Goal: Task Accomplishment & Management: Manage account settings

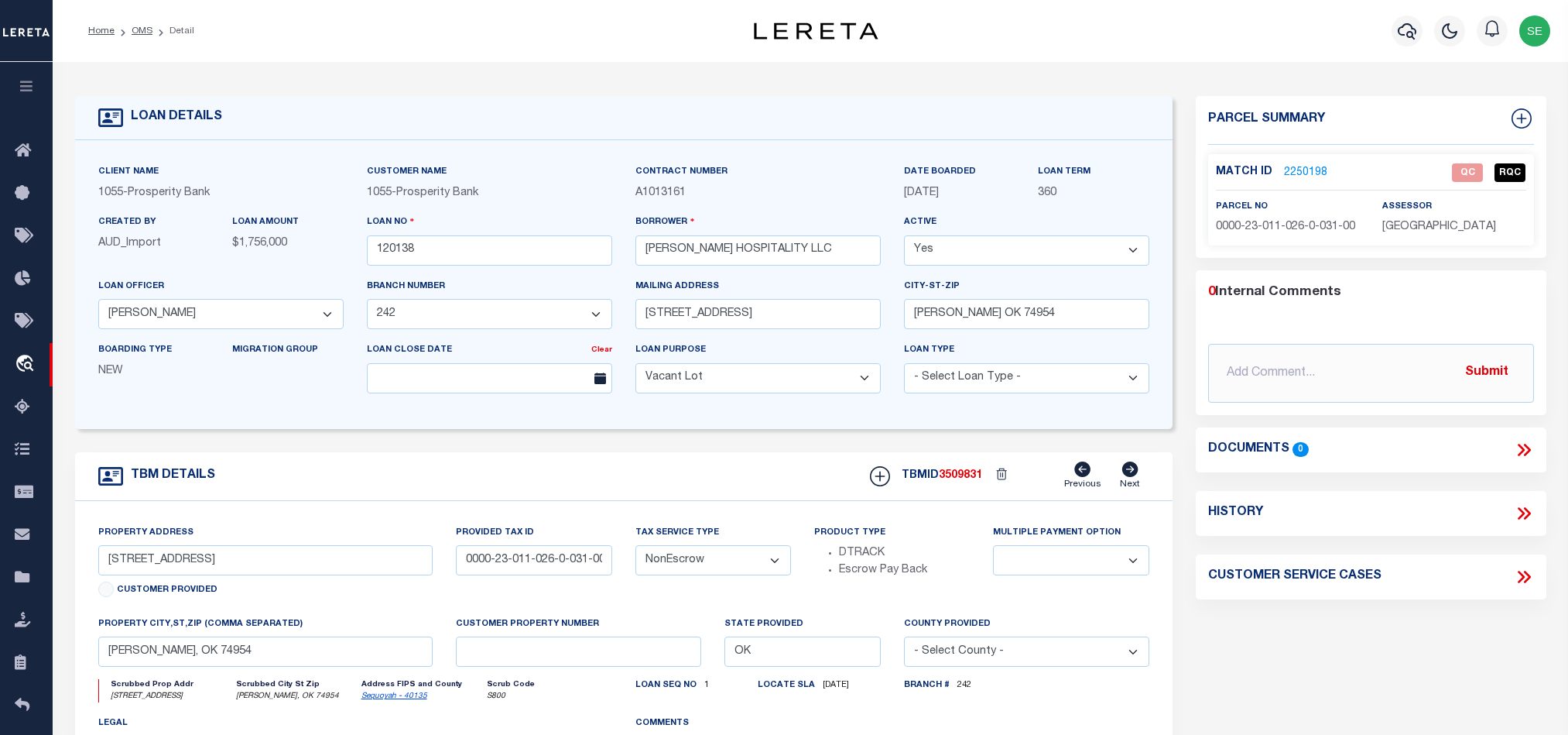
select select "119917"
select select "4031"
select select "400"
select select "NonEscrow"
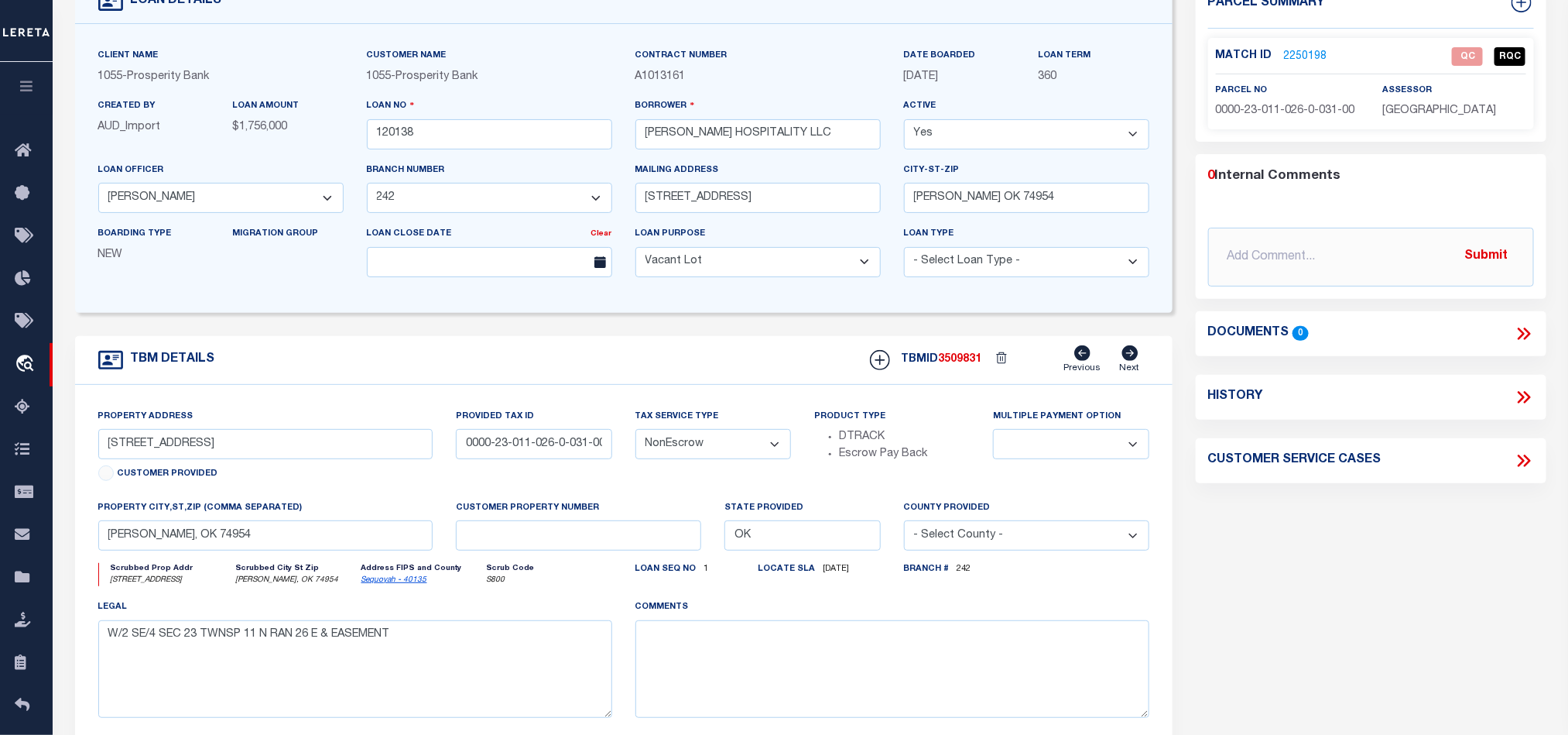
click at [1440, 541] on div "Parcel Summary Match ID 2250198 0" at bounding box center [1371, 403] width 374 height 846
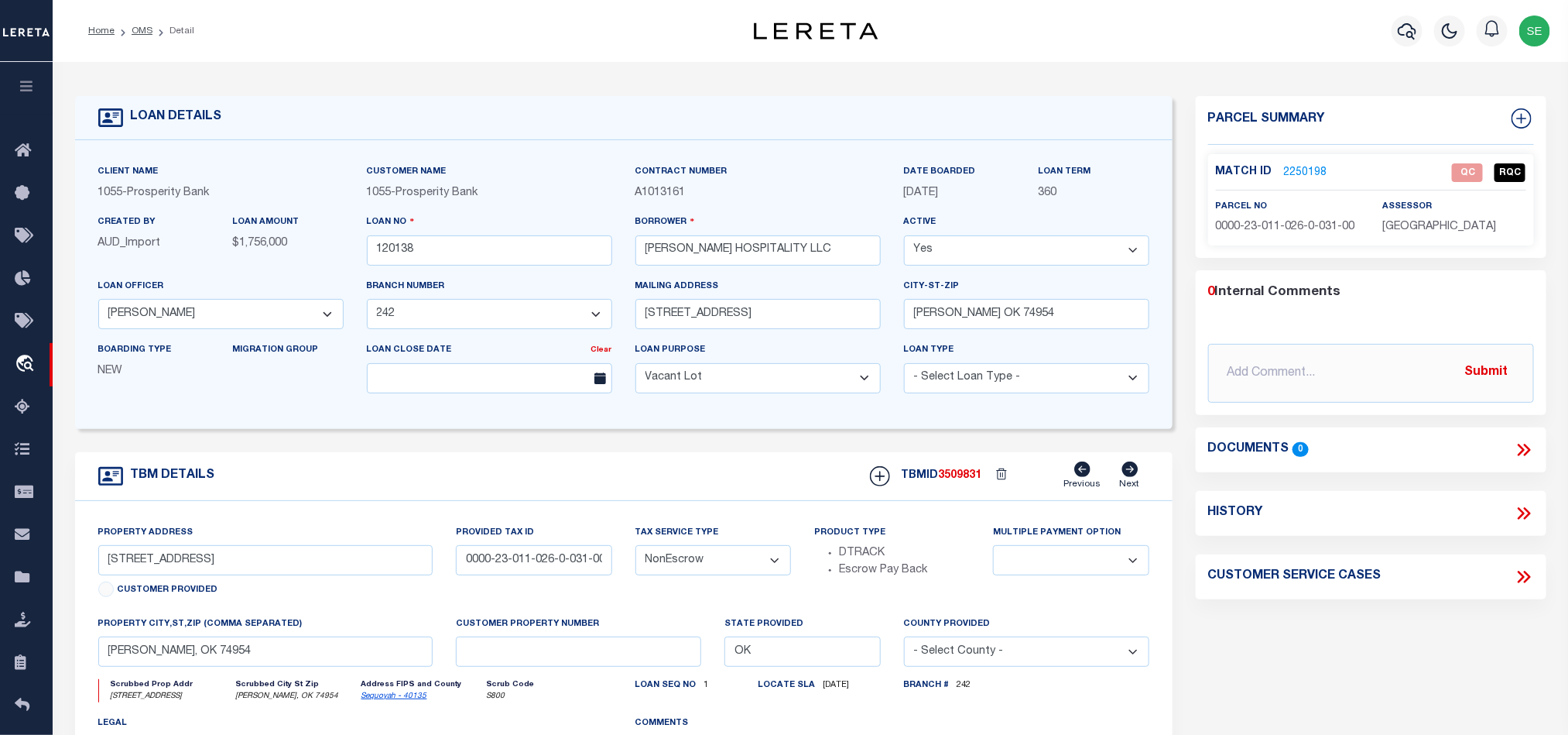
click at [1298, 165] on link "2250198" at bounding box center [1305, 172] width 43 height 16
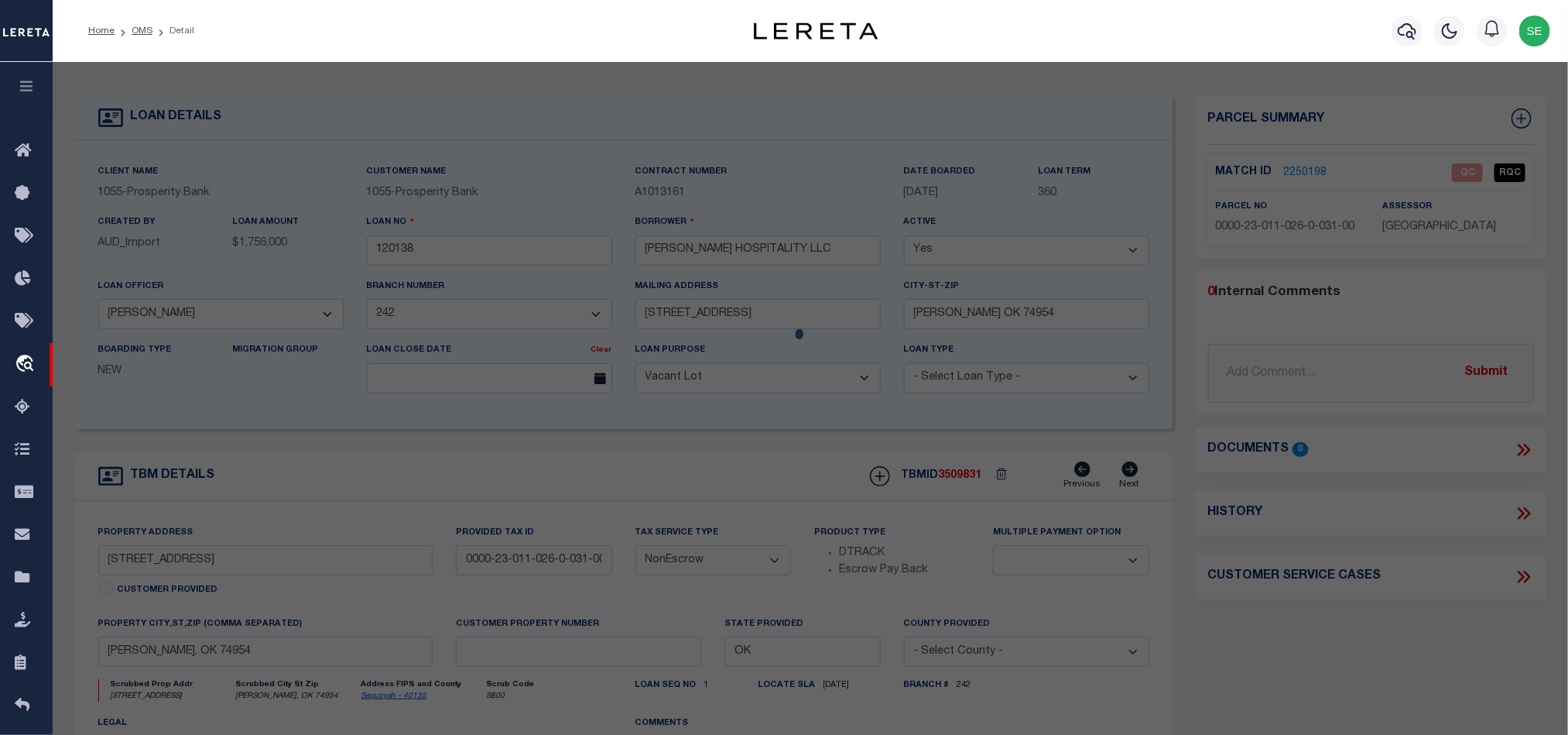
scroll to position [300, 0]
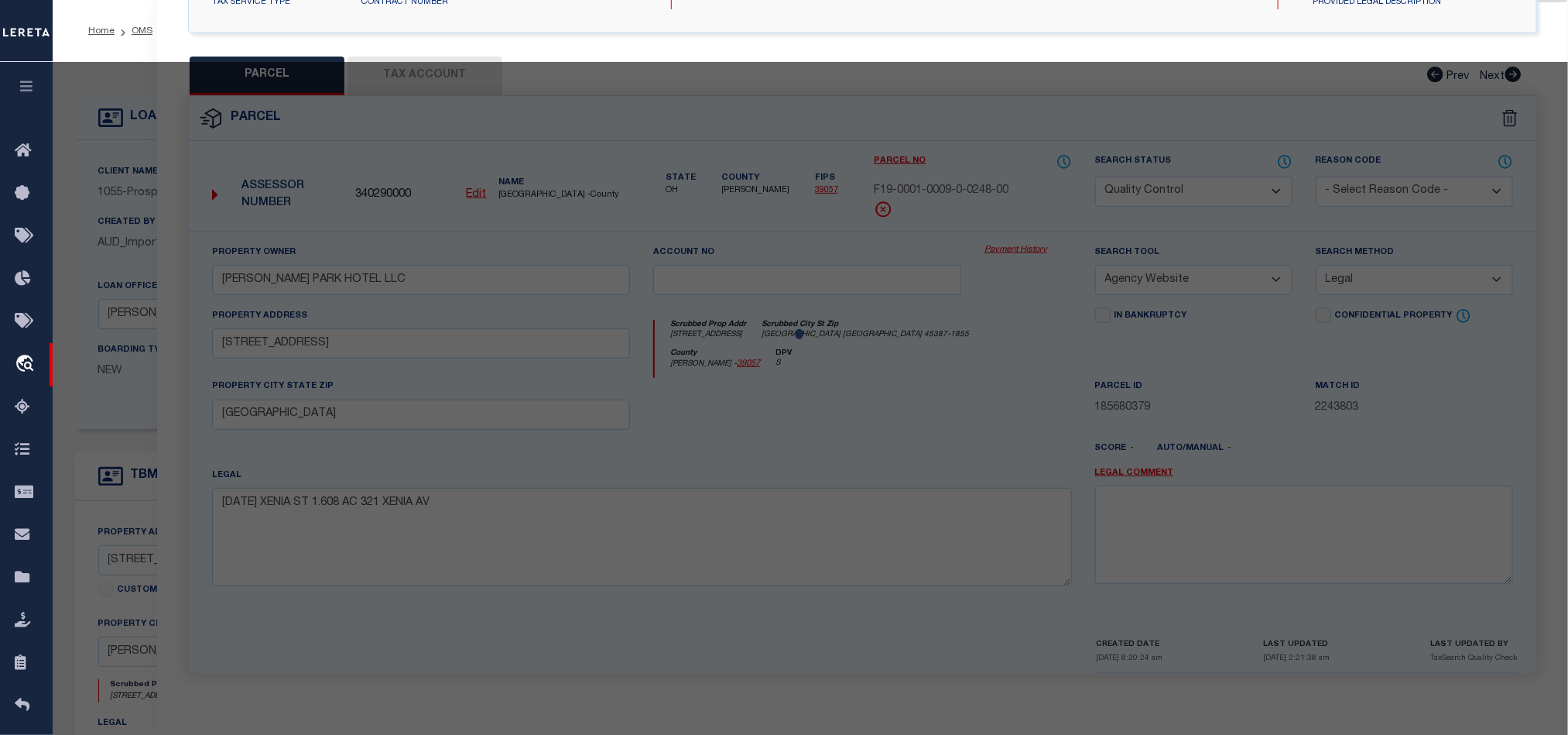
select select "AS"
select select
checkbox input "false"
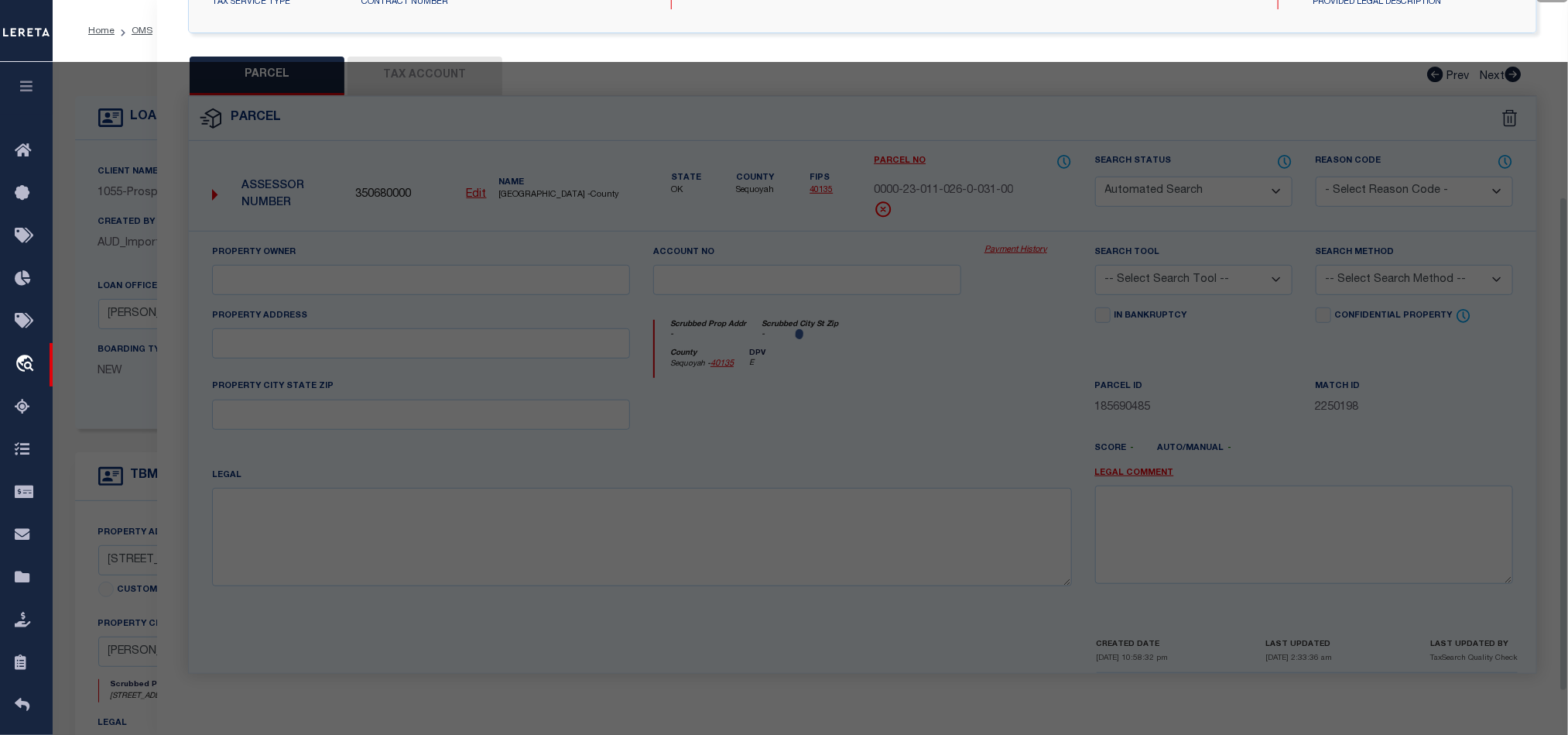
select select "QC"
type input "[PERSON_NAME] HOSPITALITY, LLC"
select select "AGW"
select select "LEG"
type textarea "A PT. OF W2 SE BEG. 88' N &; 103' E. OF SW COR. SAID PT. BEING ON N. BNDRY. LIN…"
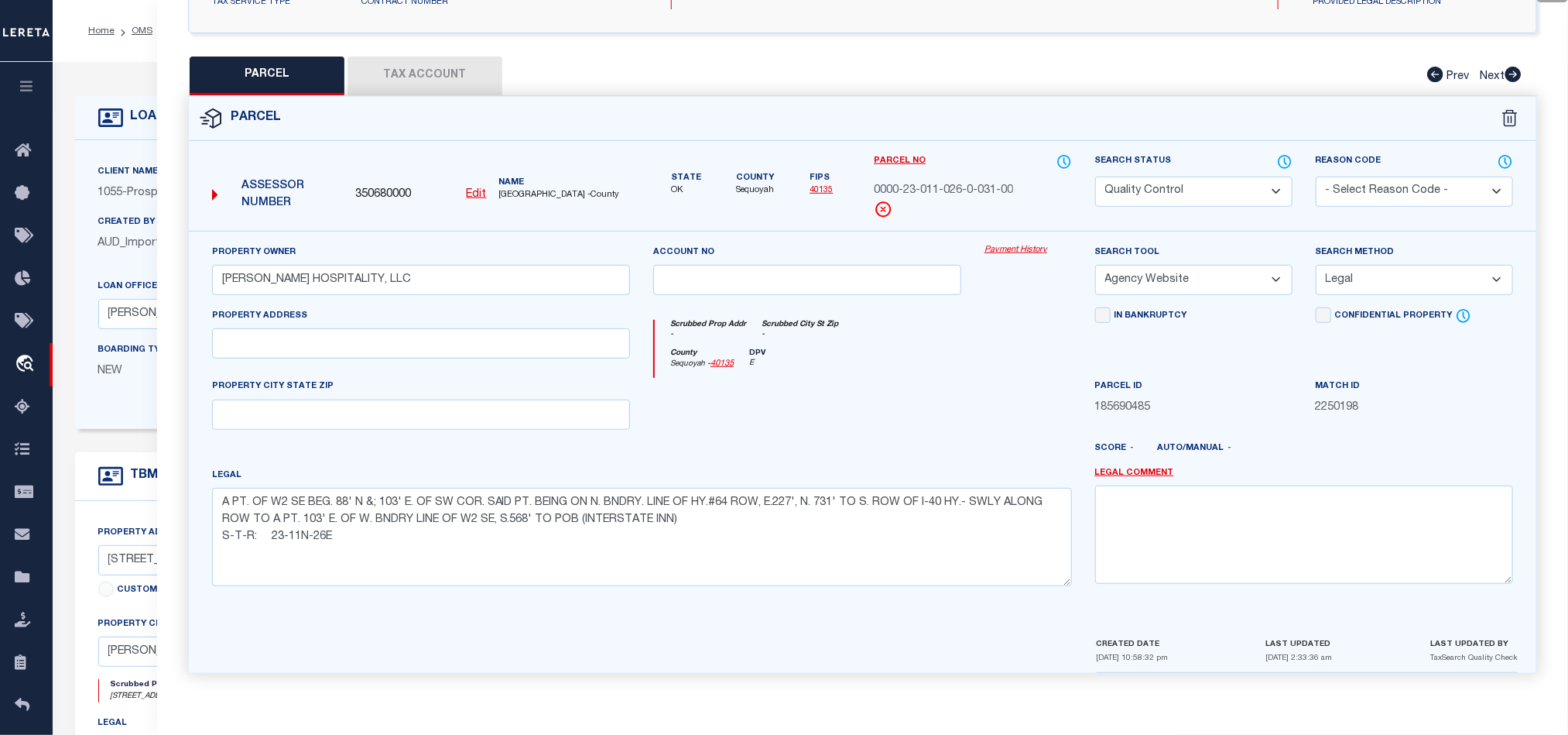
click at [404, 68] on button "Tax Account" at bounding box center [424, 76] width 154 height 39
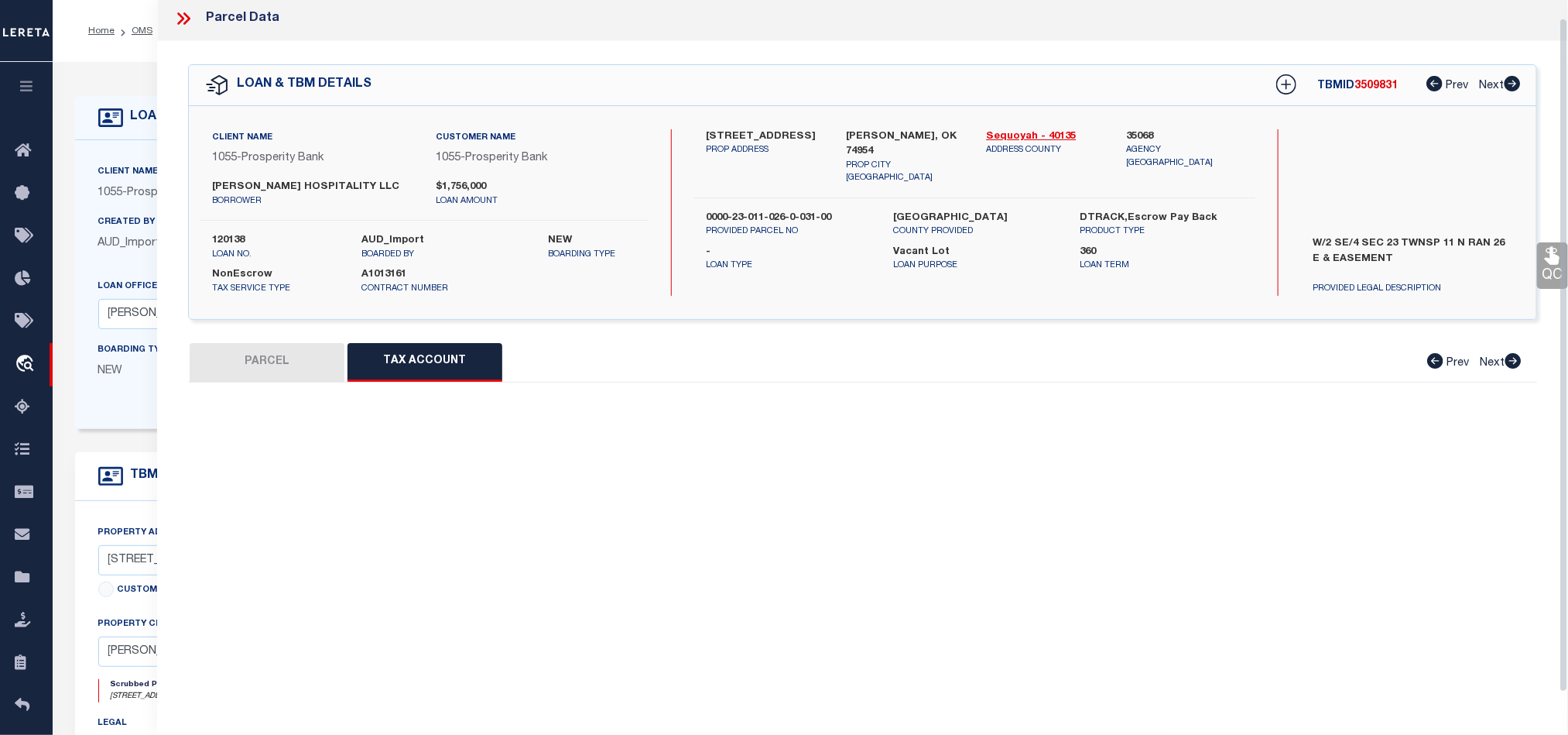
scroll to position [19, 0]
select select "100"
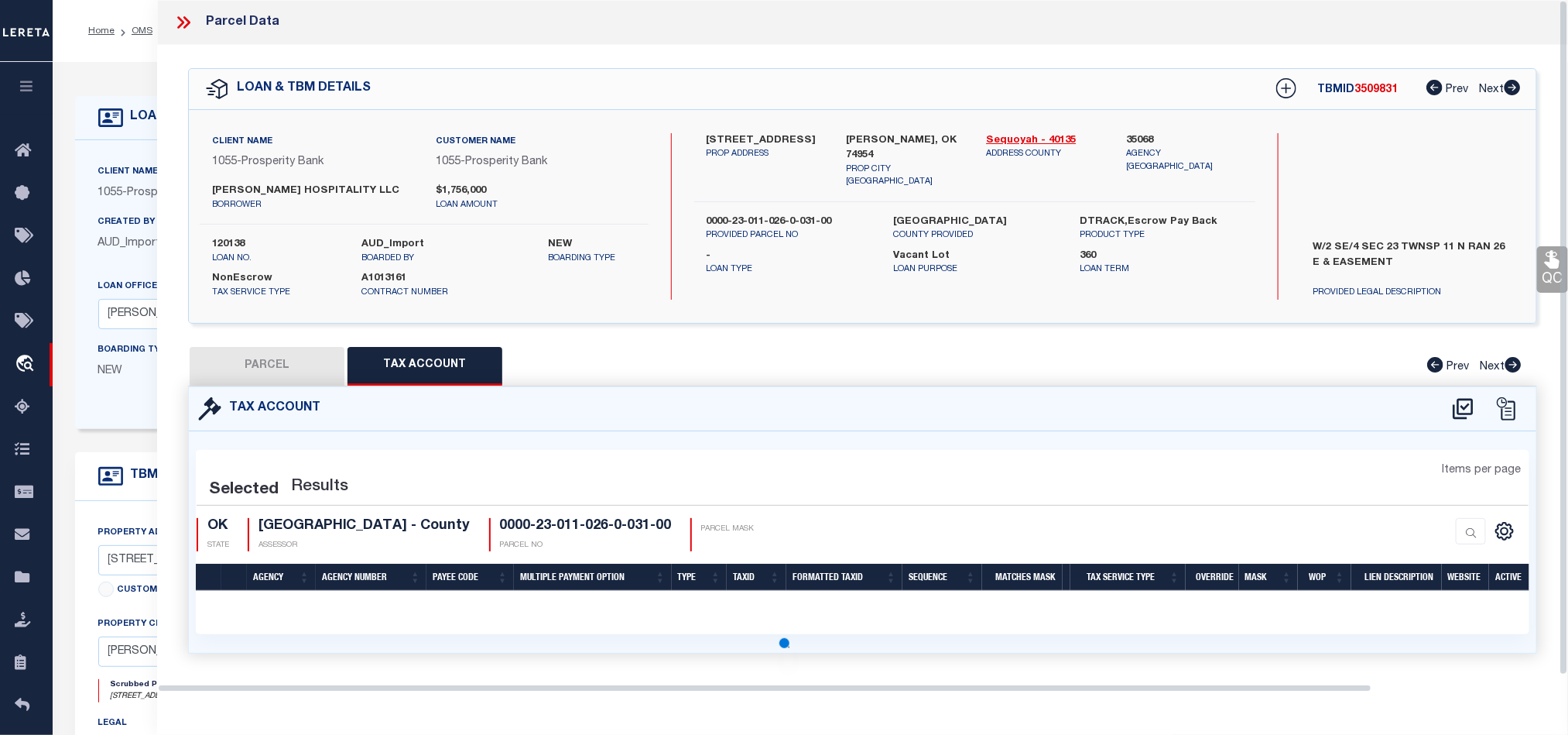
select select "100"
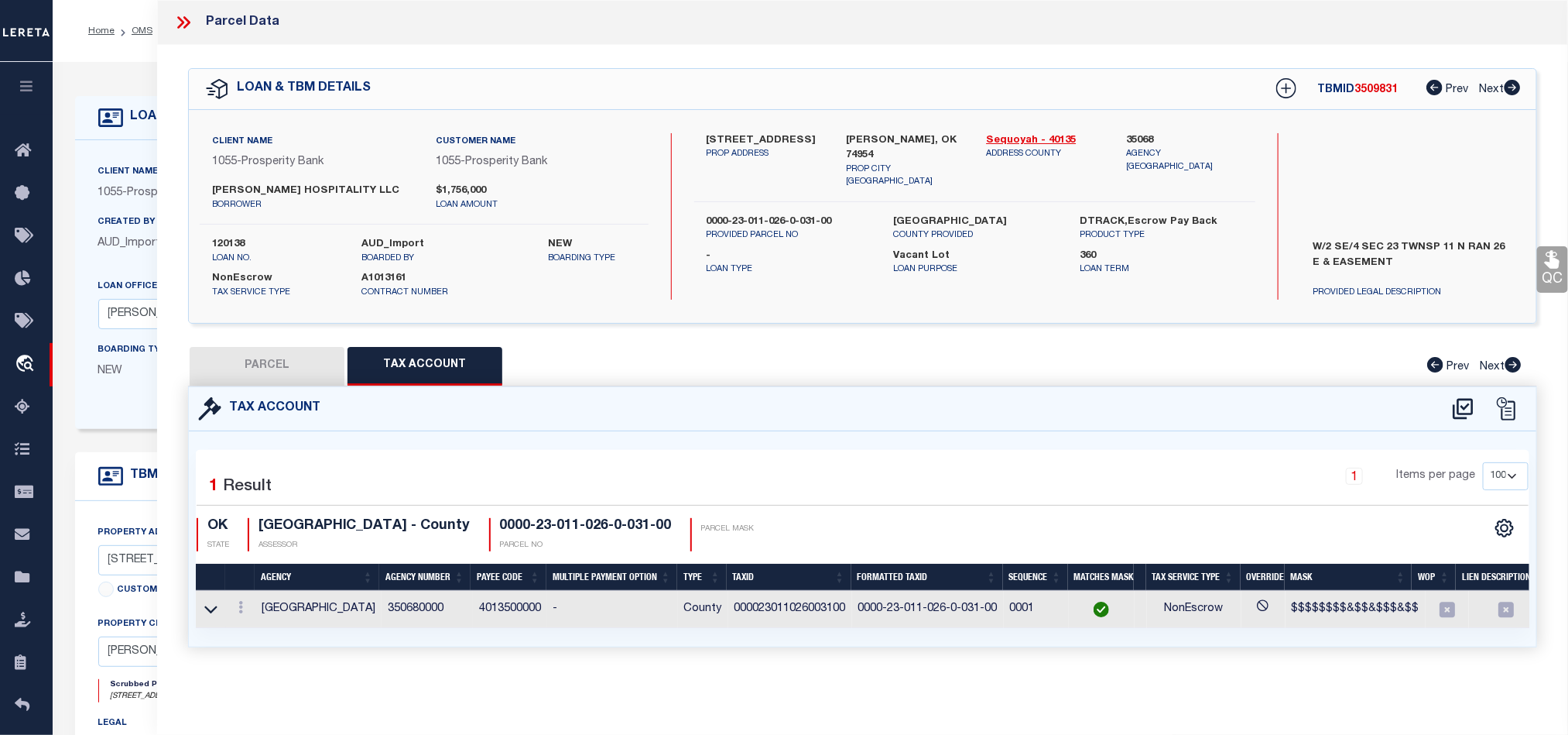
scroll to position [0, 0]
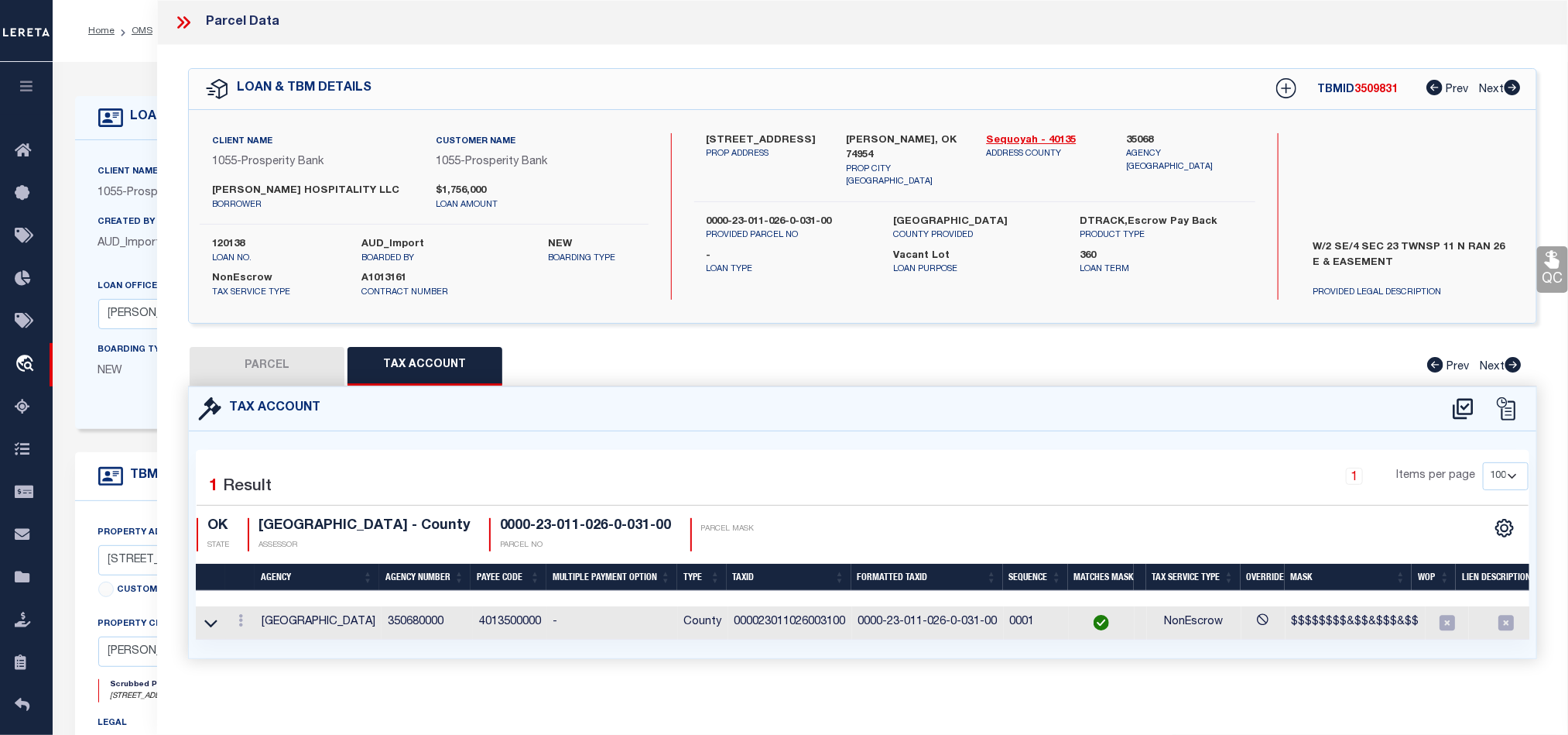
click at [274, 361] on button "PARCEL" at bounding box center [267, 366] width 154 height 39
select select "AS"
select select
checkbox input "false"
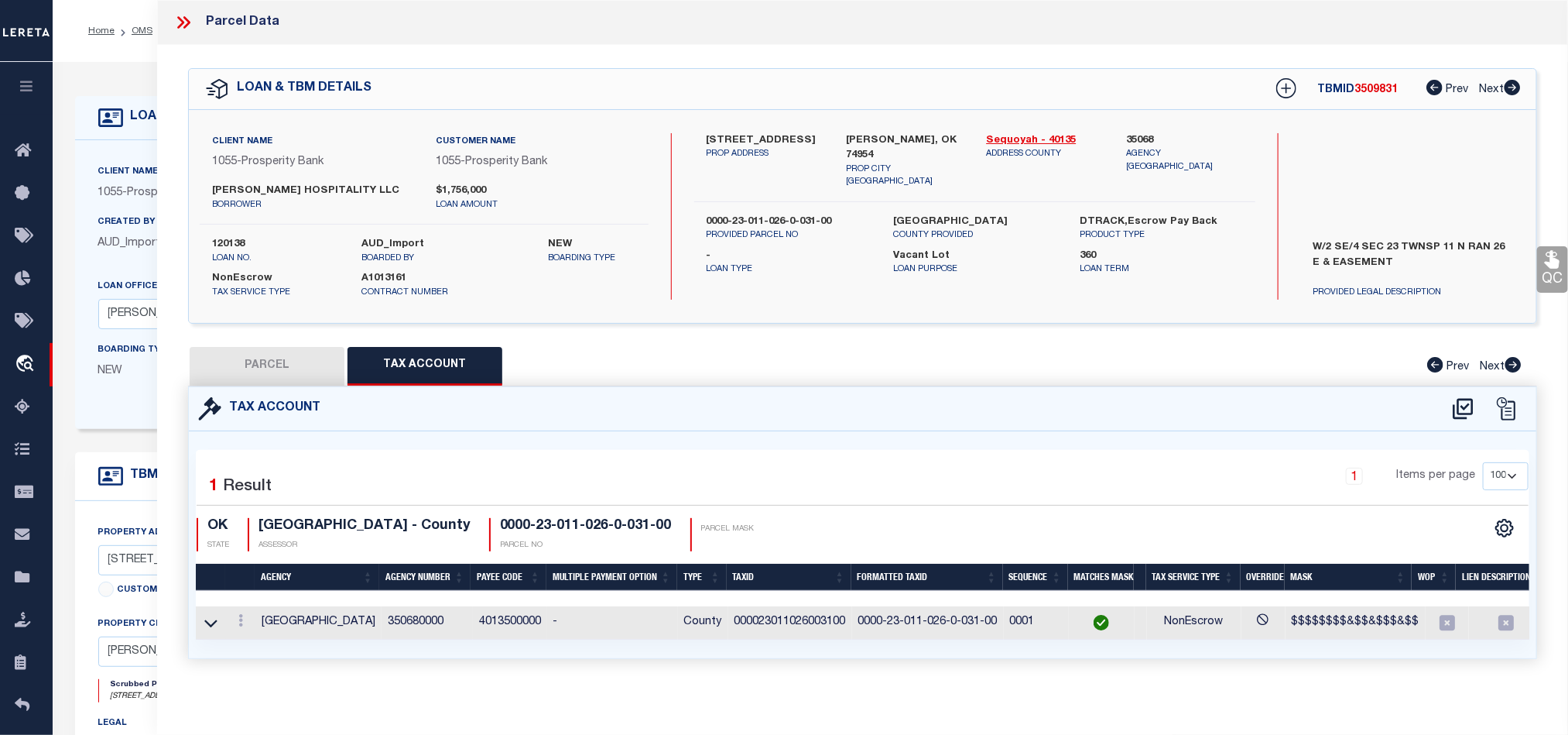
checkbox input "false"
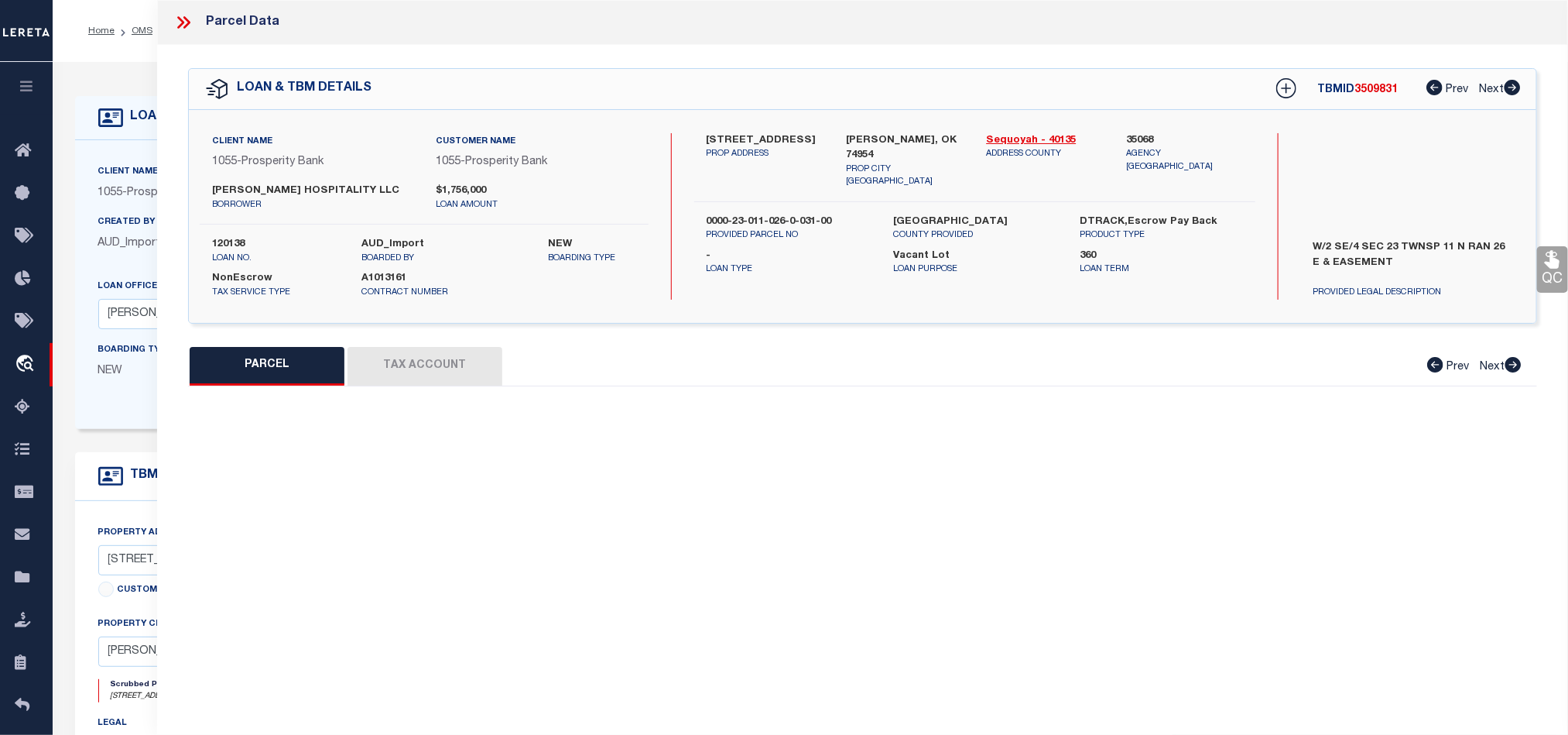
select select "QC"
type input "[PERSON_NAME] HOSPITALITY, LLC"
select select "AGW"
select select "LEG"
type textarea "A PT. OF W2 SE BEG. 88' N &; 103' E. OF SW COR. SAID PT. BEING ON N. BNDRY. LIN…"
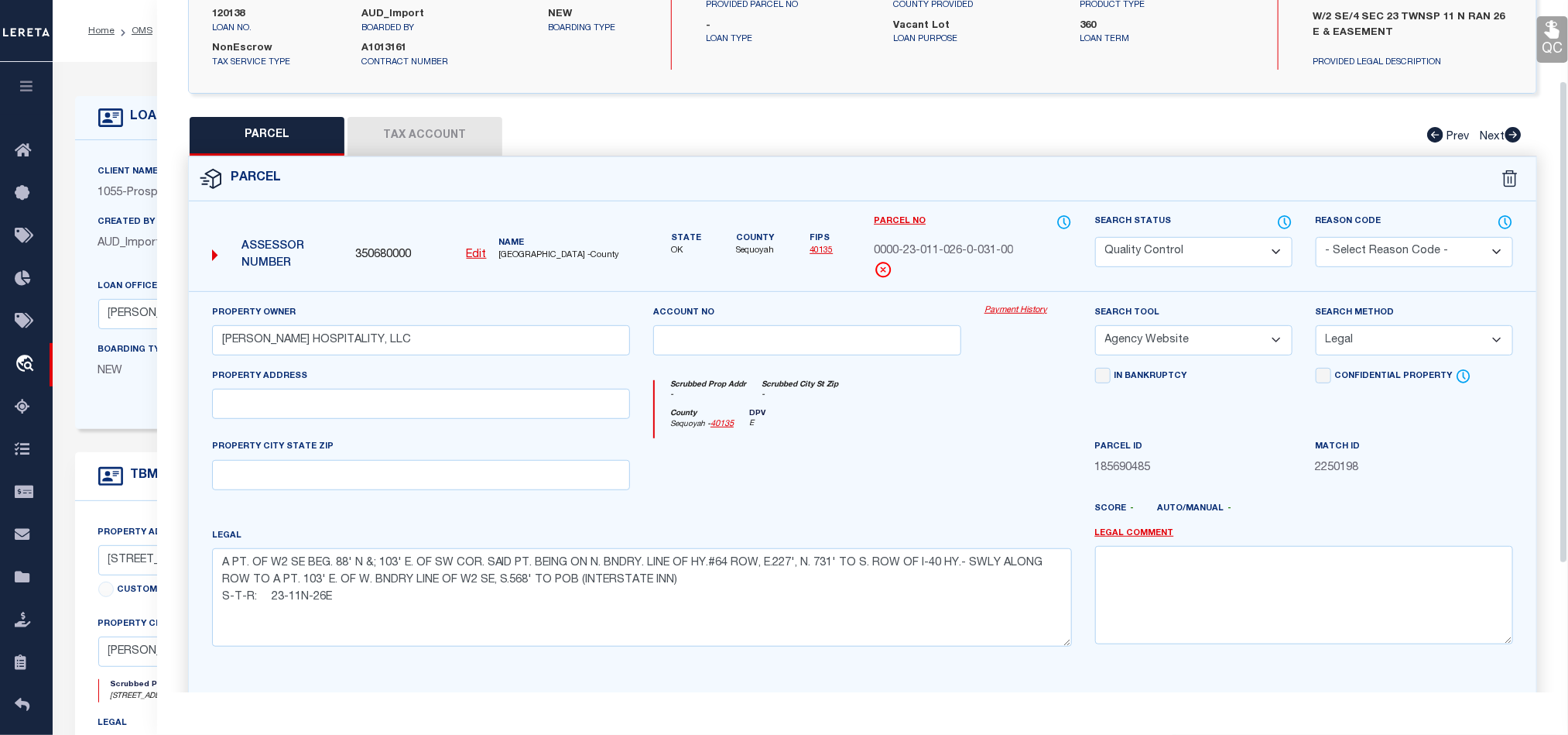
scroll to position [232, 0]
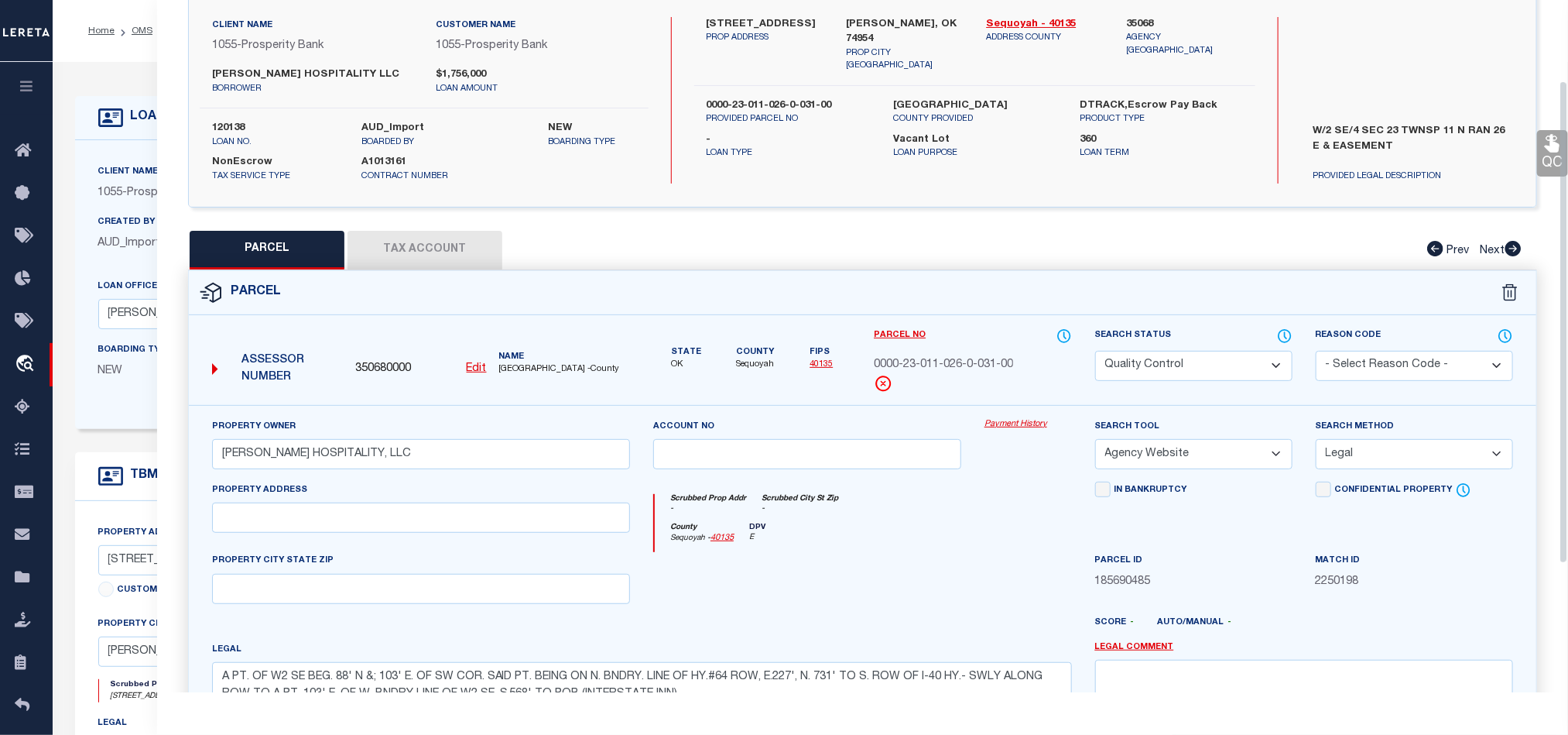
click at [426, 235] on button "Tax Account" at bounding box center [424, 250] width 154 height 39
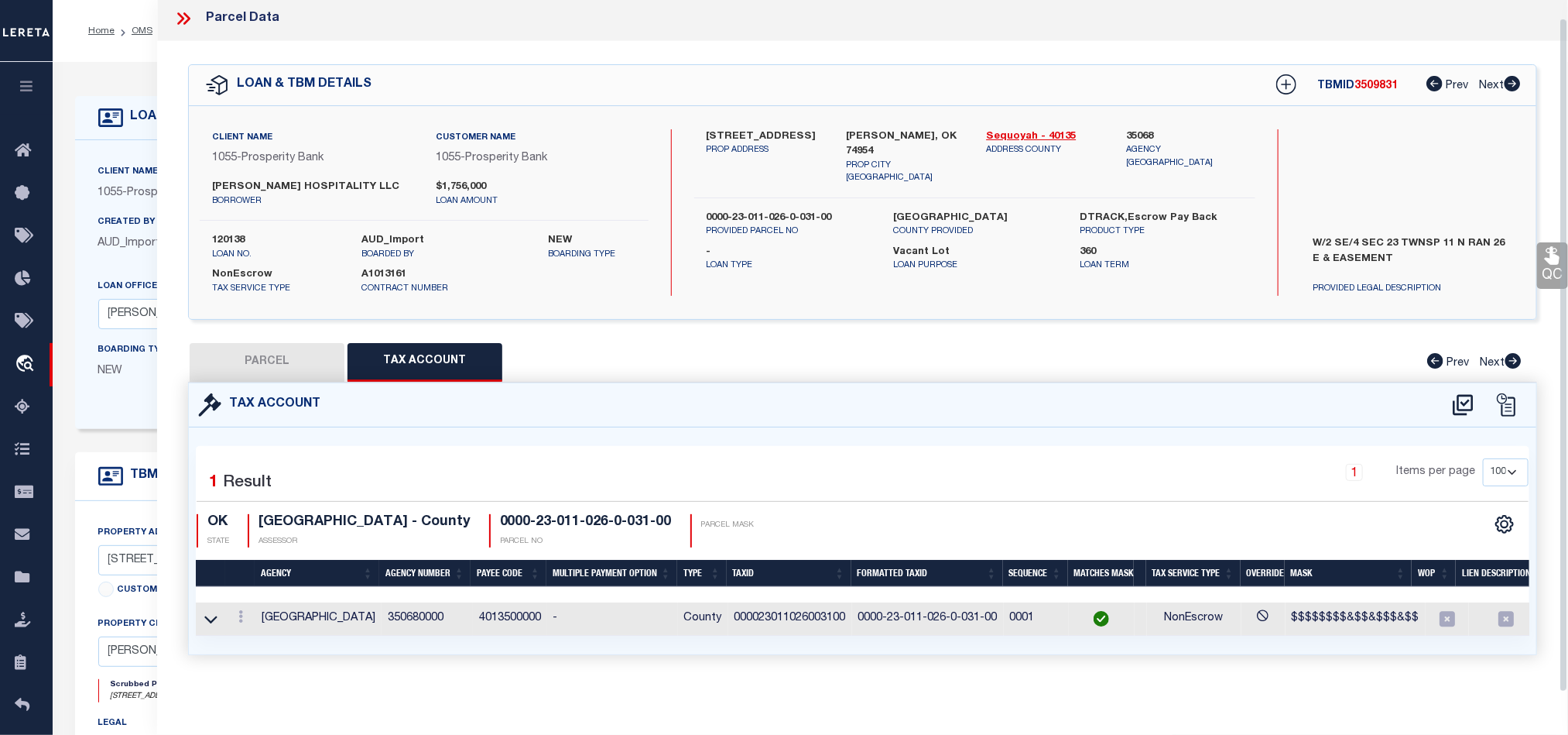
select select "100"
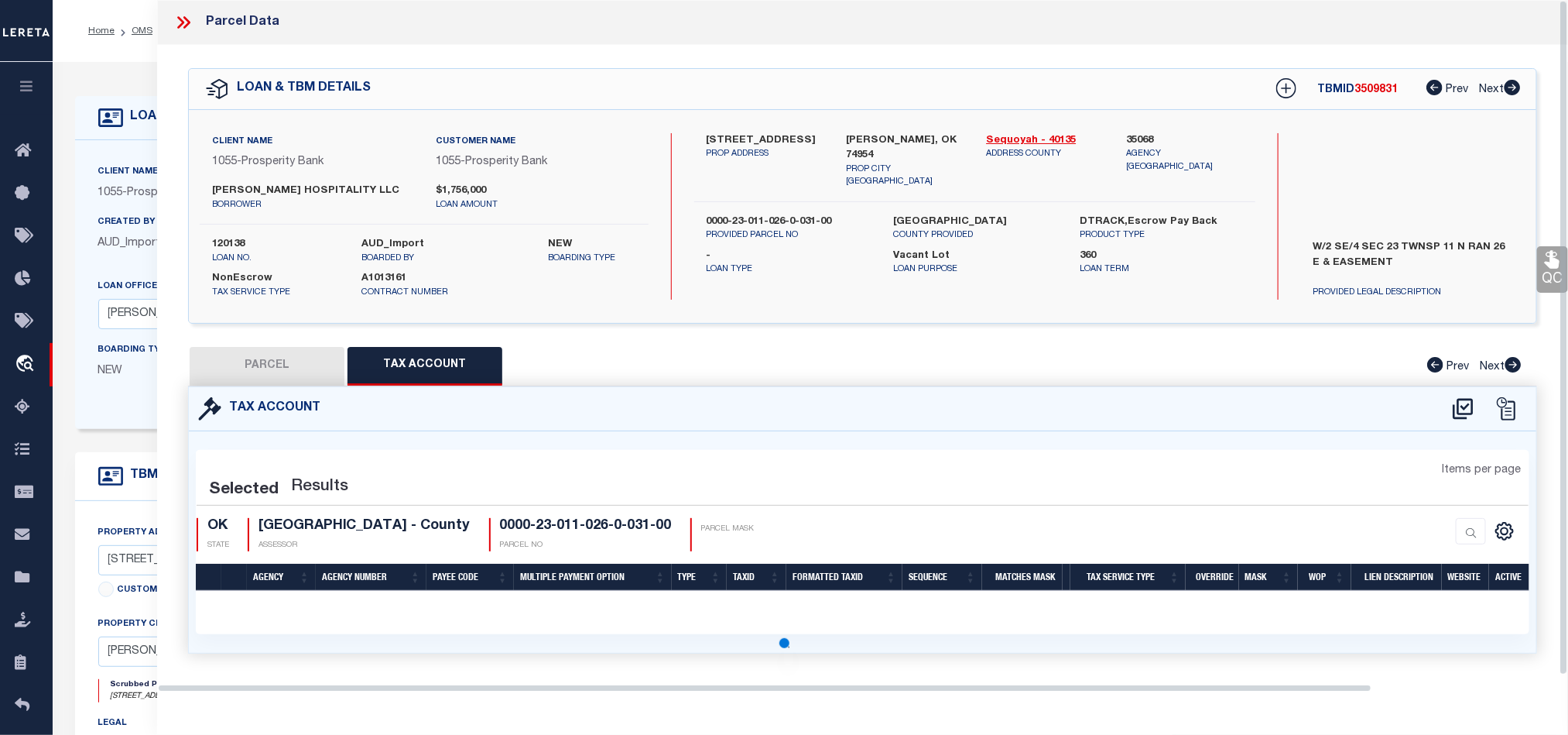
select select "100"
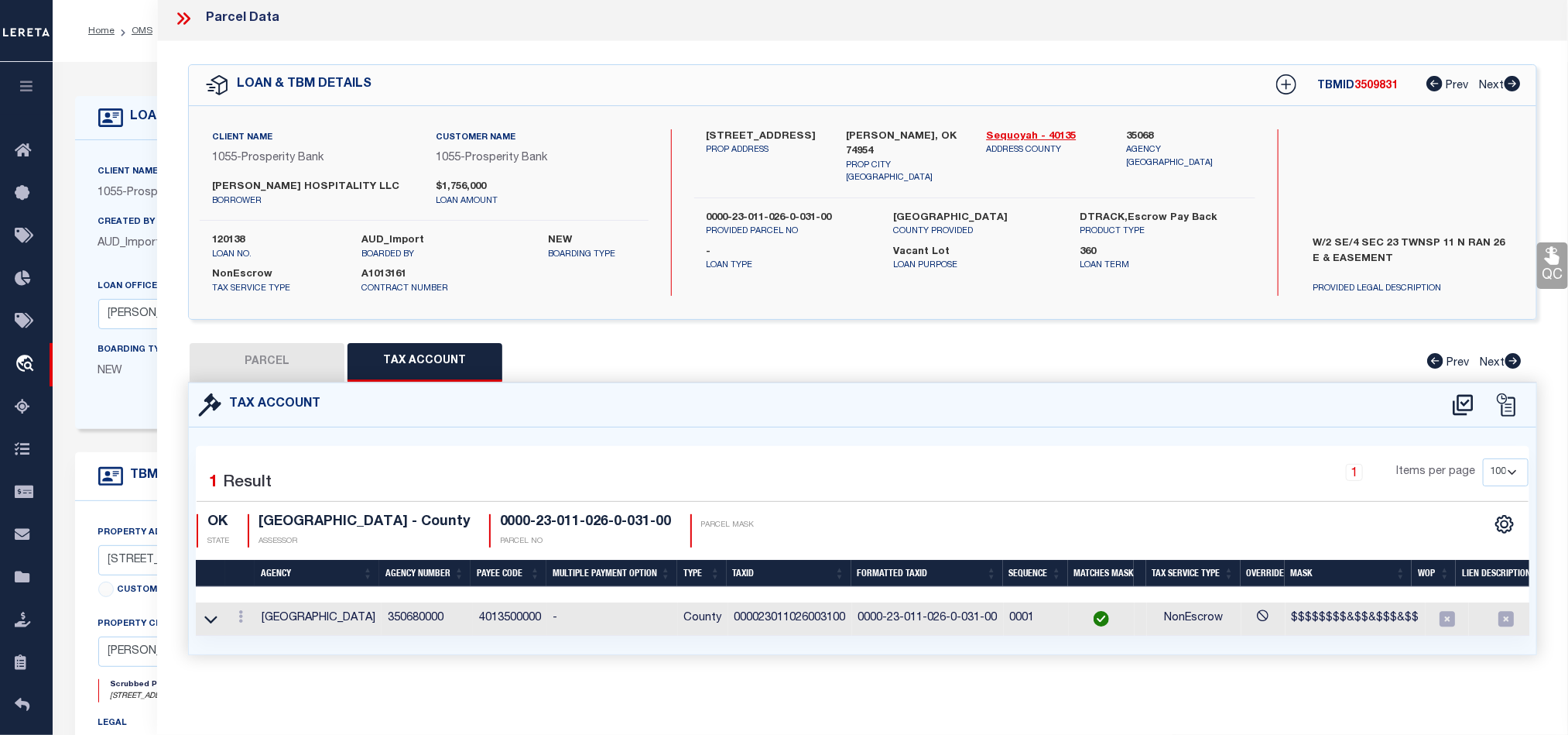
scroll to position [0, 0]
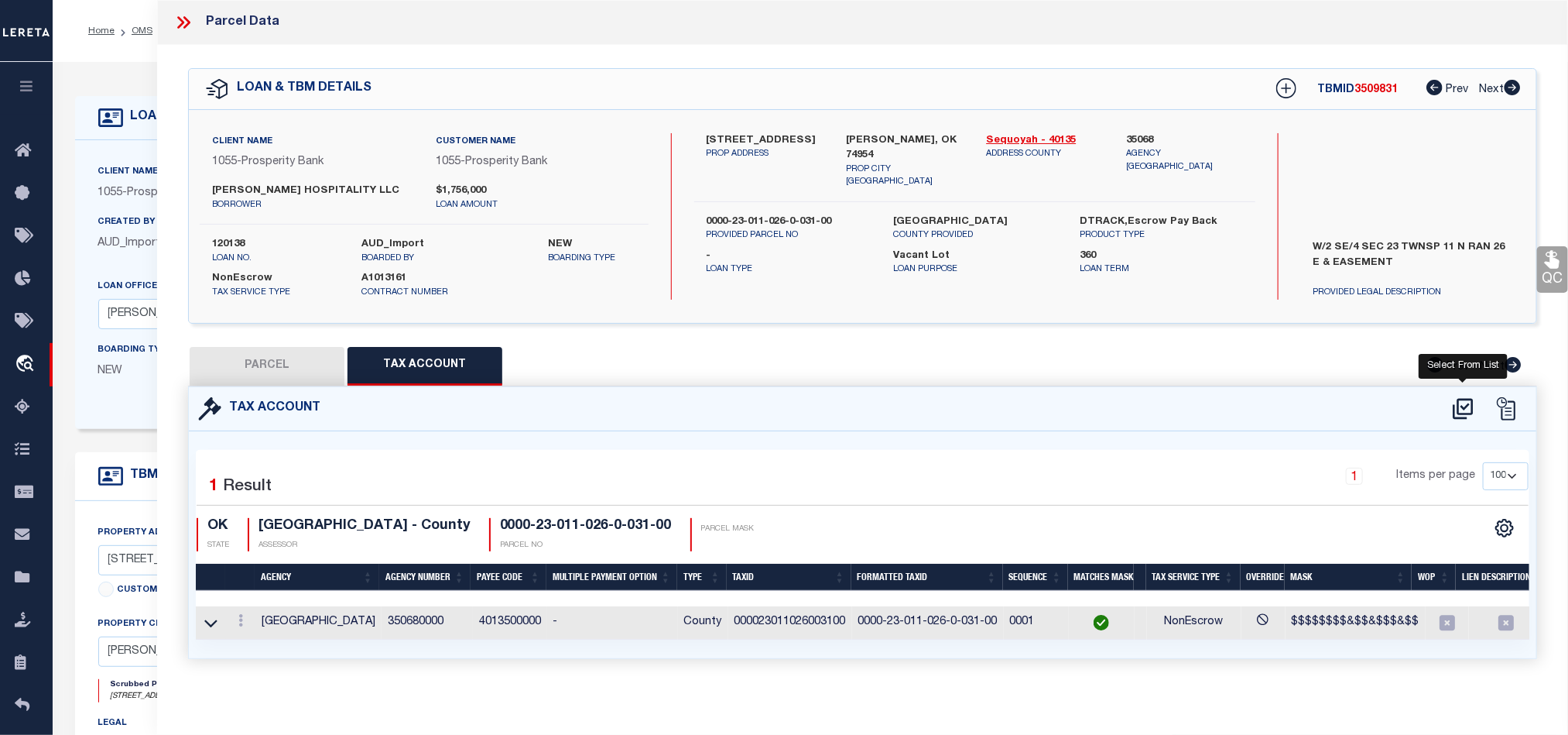
click at [1470, 404] on icon at bounding box center [1463, 408] width 25 height 24
select select "100"
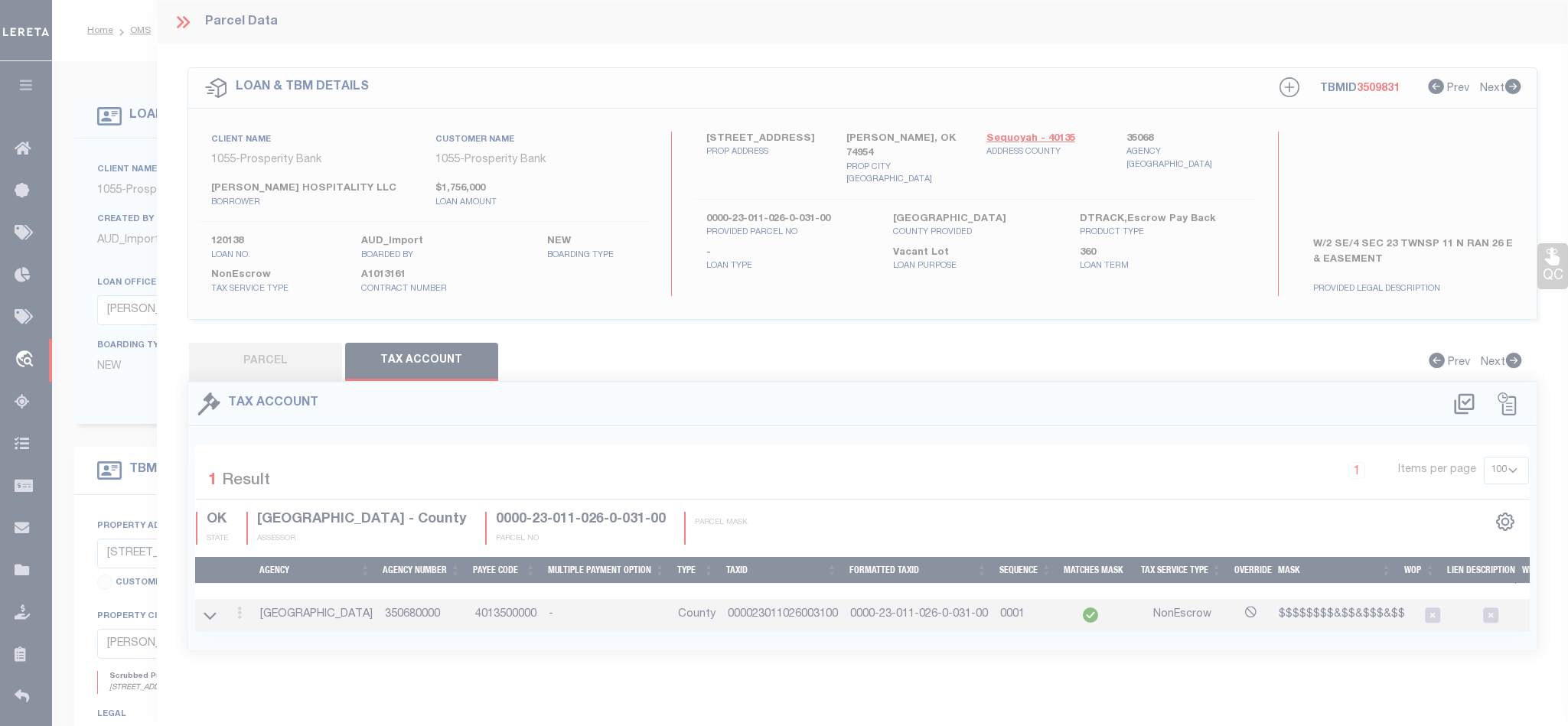
select select "100"
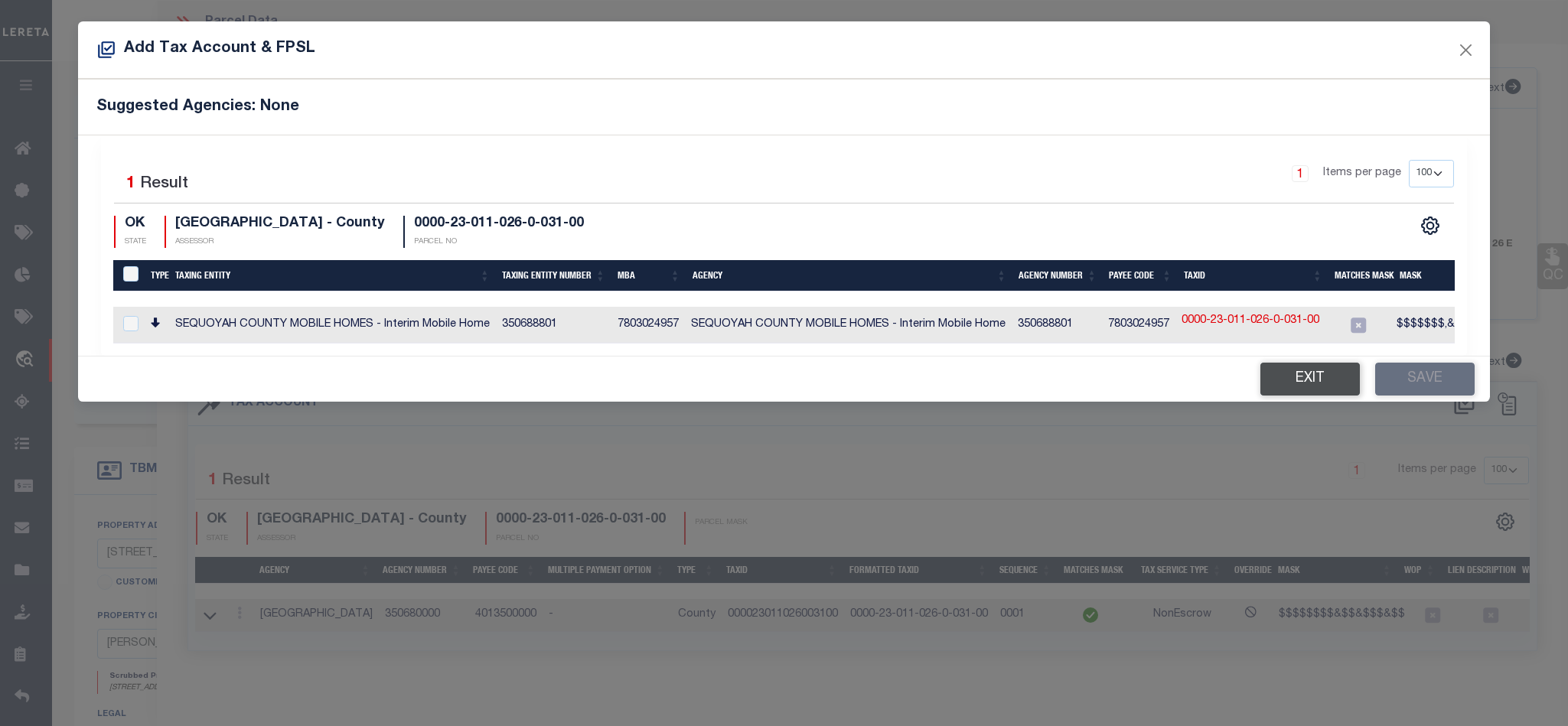
click at [1290, 381] on button "Exit" at bounding box center [1309, 378] width 99 height 33
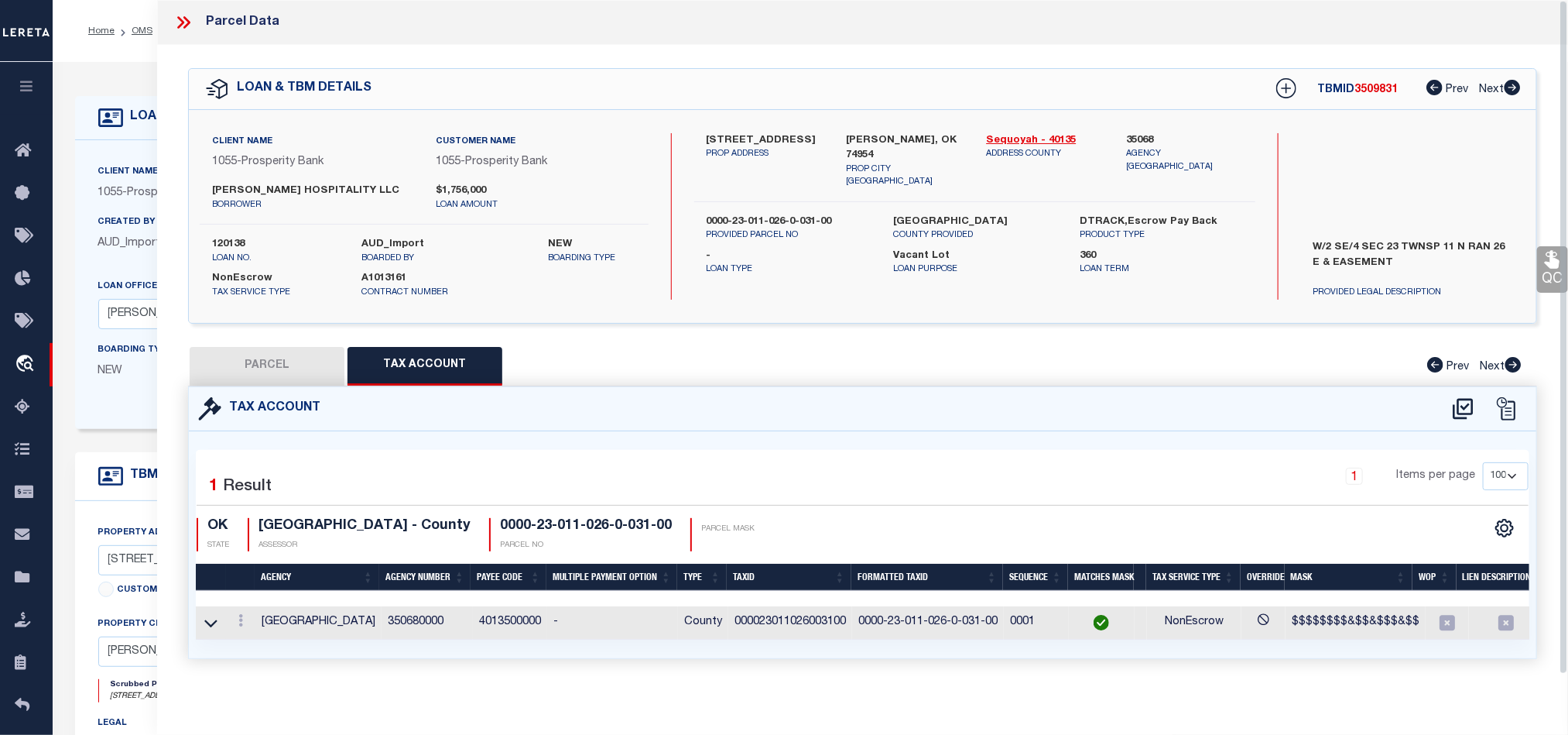
click at [283, 355] on button "PARCEL" at bounding box center [267, 366] width 154 height 39
select select "AS"
select select
checkbox input "false"
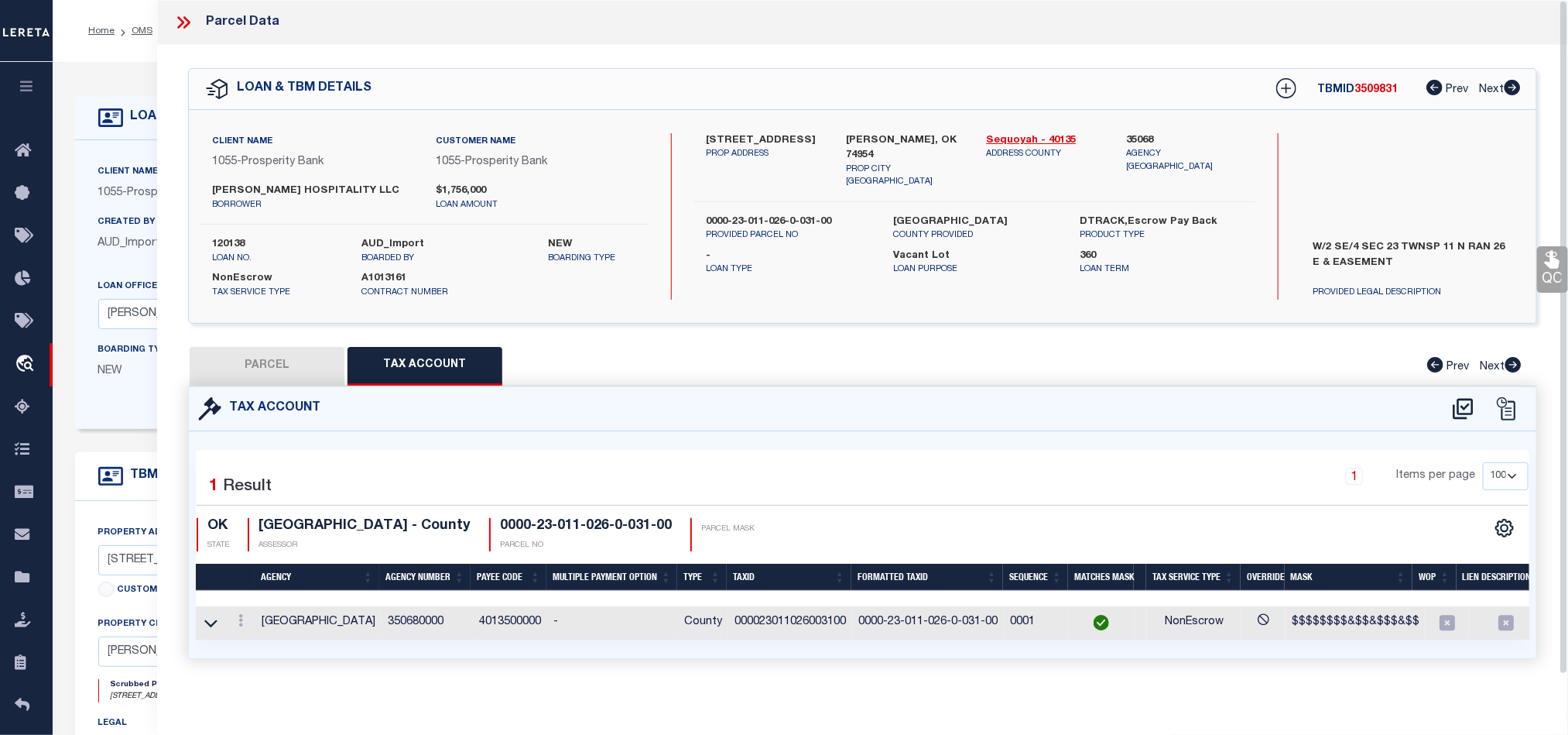
checkbox input "false"
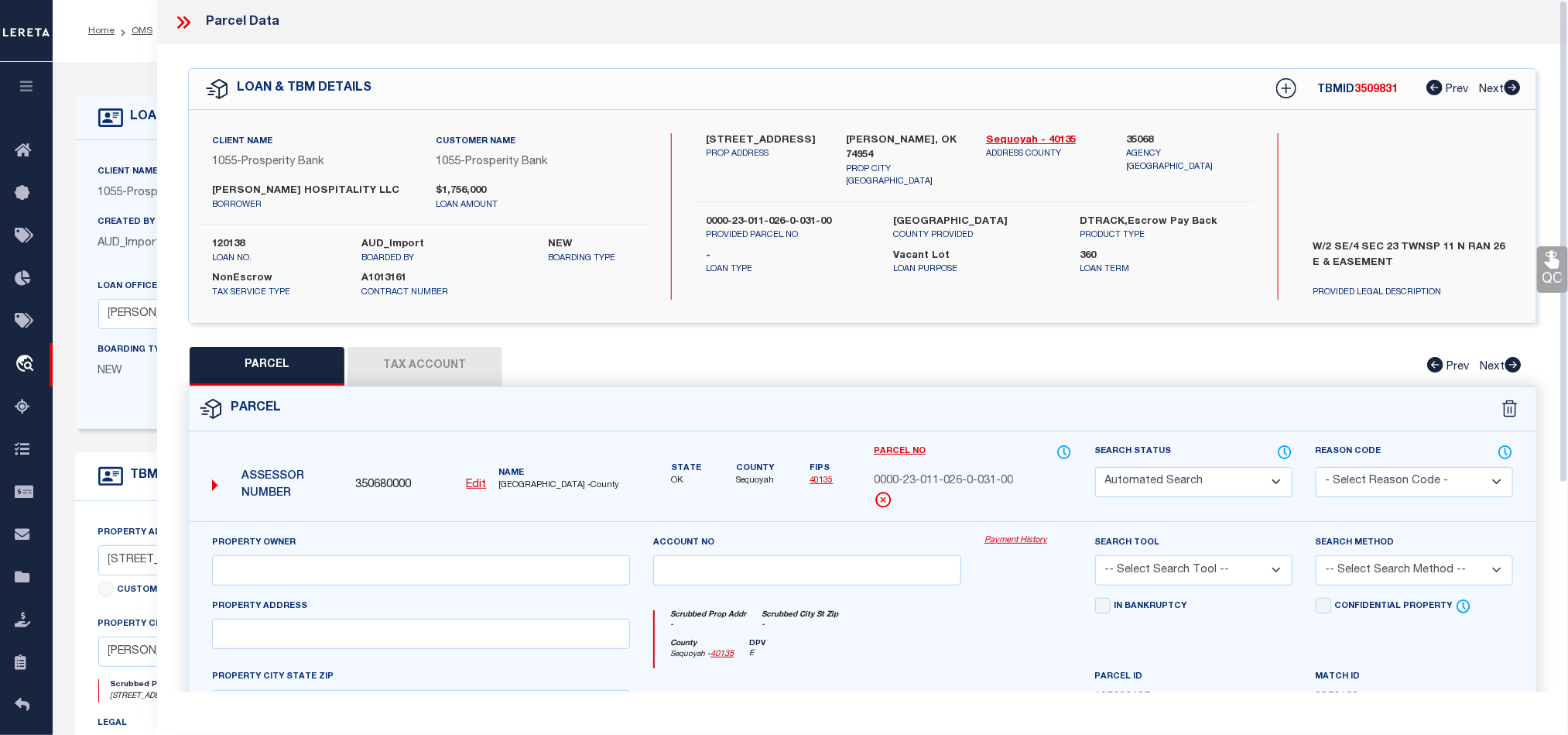
select select "QC"
type input "[PERSON_NAME] HOSPITALITY, LLC"
select select "AGW"
select select "LEG"
type textarea "A PT. OF W2 SE BEG. 88' N &; 103' E. OF SW COR. SAID PT. BEING ON N. BNDRY. LIN…"
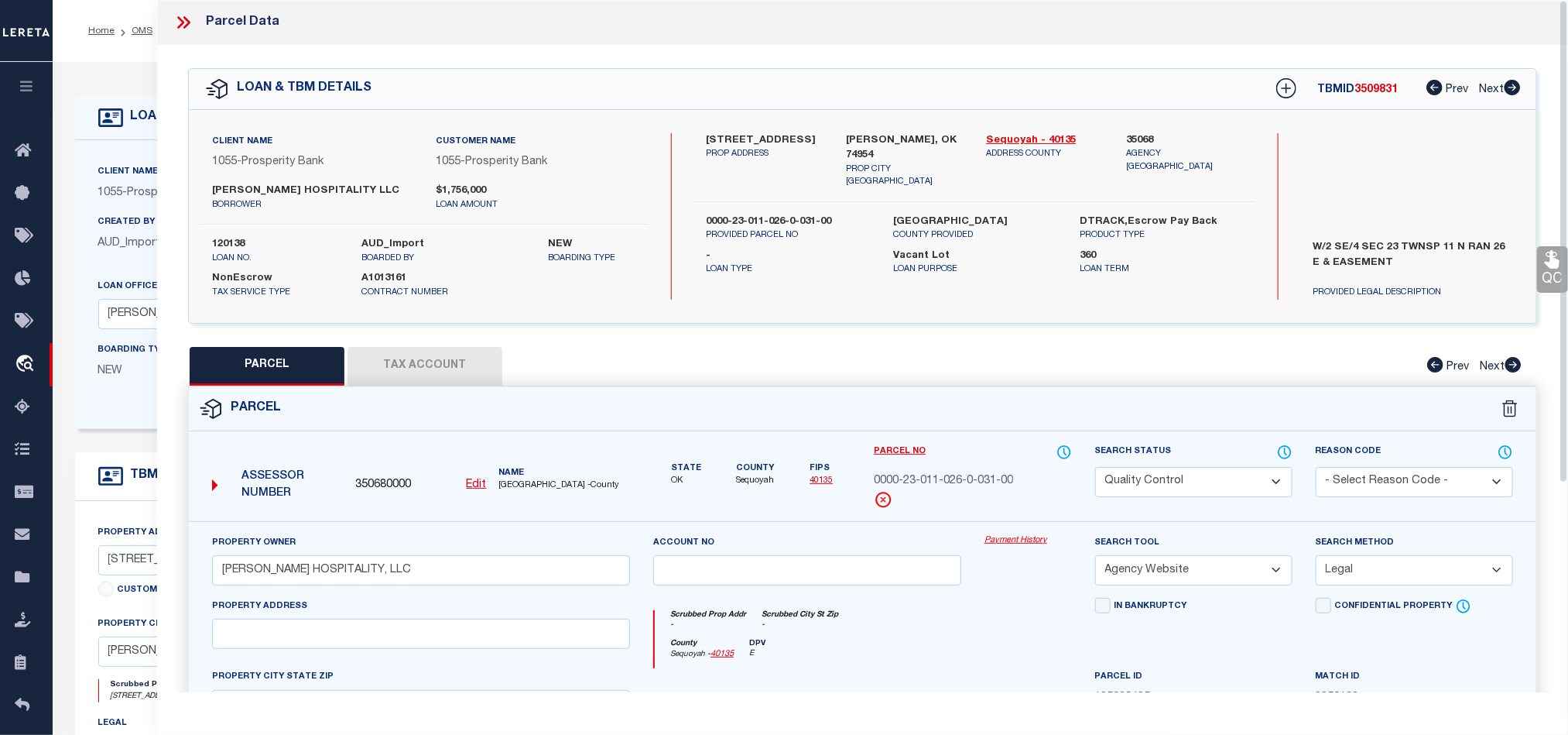
click at [885, 143] on label "[PERSON_NAME], OK 74954" at bounding box center [905, 149] width 117 height 30
copy div "[PERSON_NAME], OK 74954"
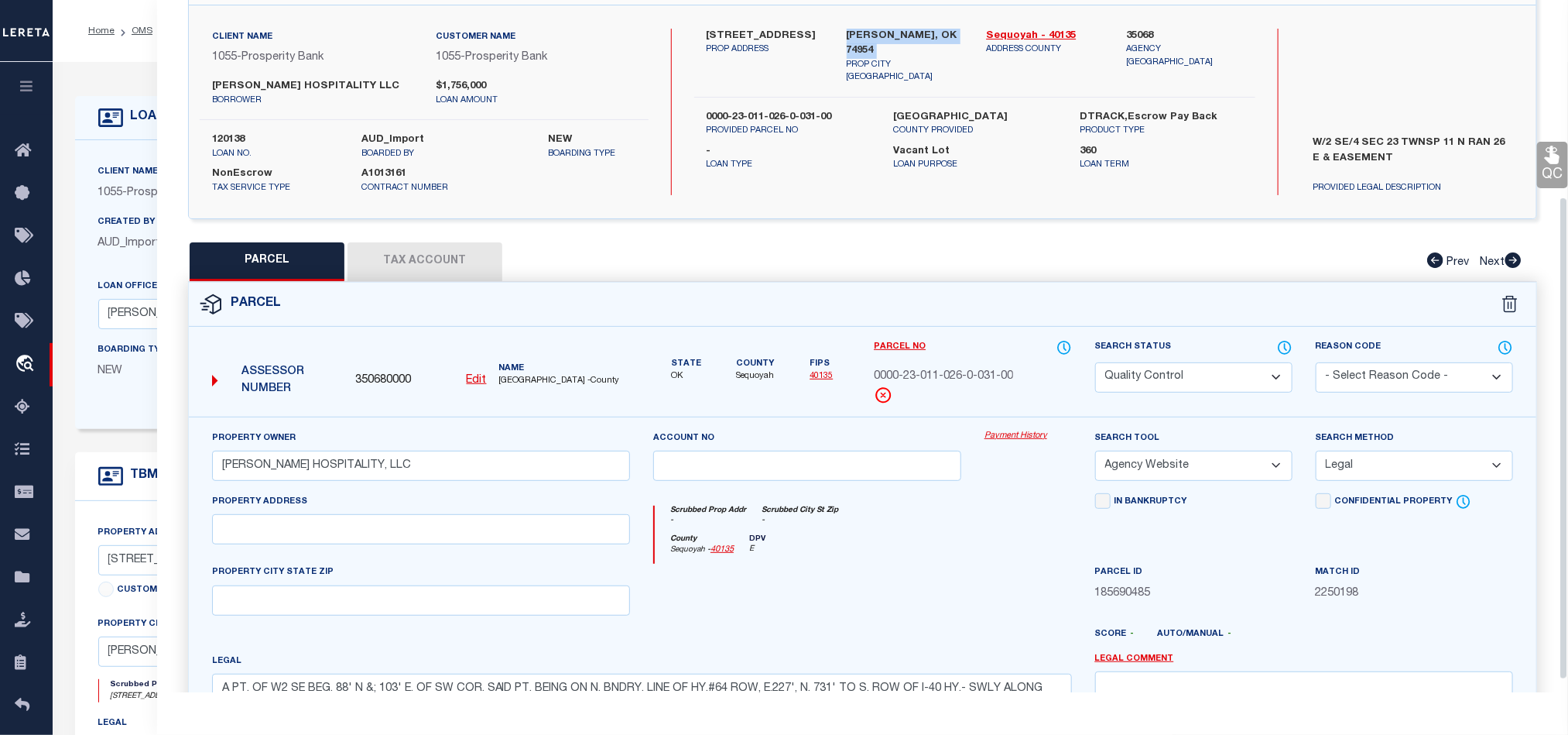
scroll to position [300, 0]
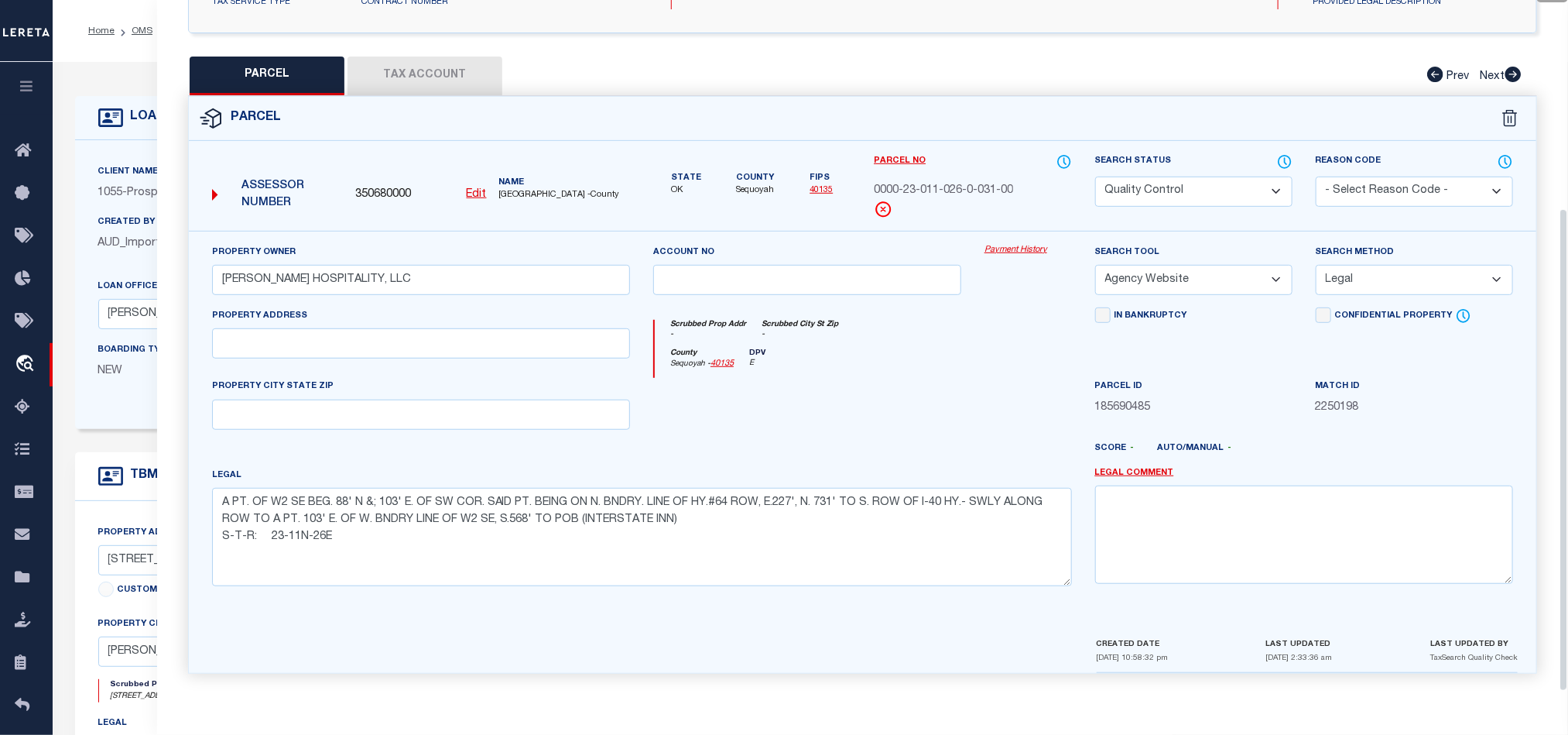
click at [519, 430] on div "Property Owner [PERSON_NAME] HOSPITALITY, LLC Account no Payment History Search…" at bounding box center [863, 421] width 1324 height 354
click at [525, 405] on input "text" at bounding box center [420, 414] width 418 height 30
paste input "[PERSON_NAME], OK 74954"
type input "[PERSON_NAME], OK 74954"
click at [820, 420] on div at bounding box center [807, 409] width 331 height 63
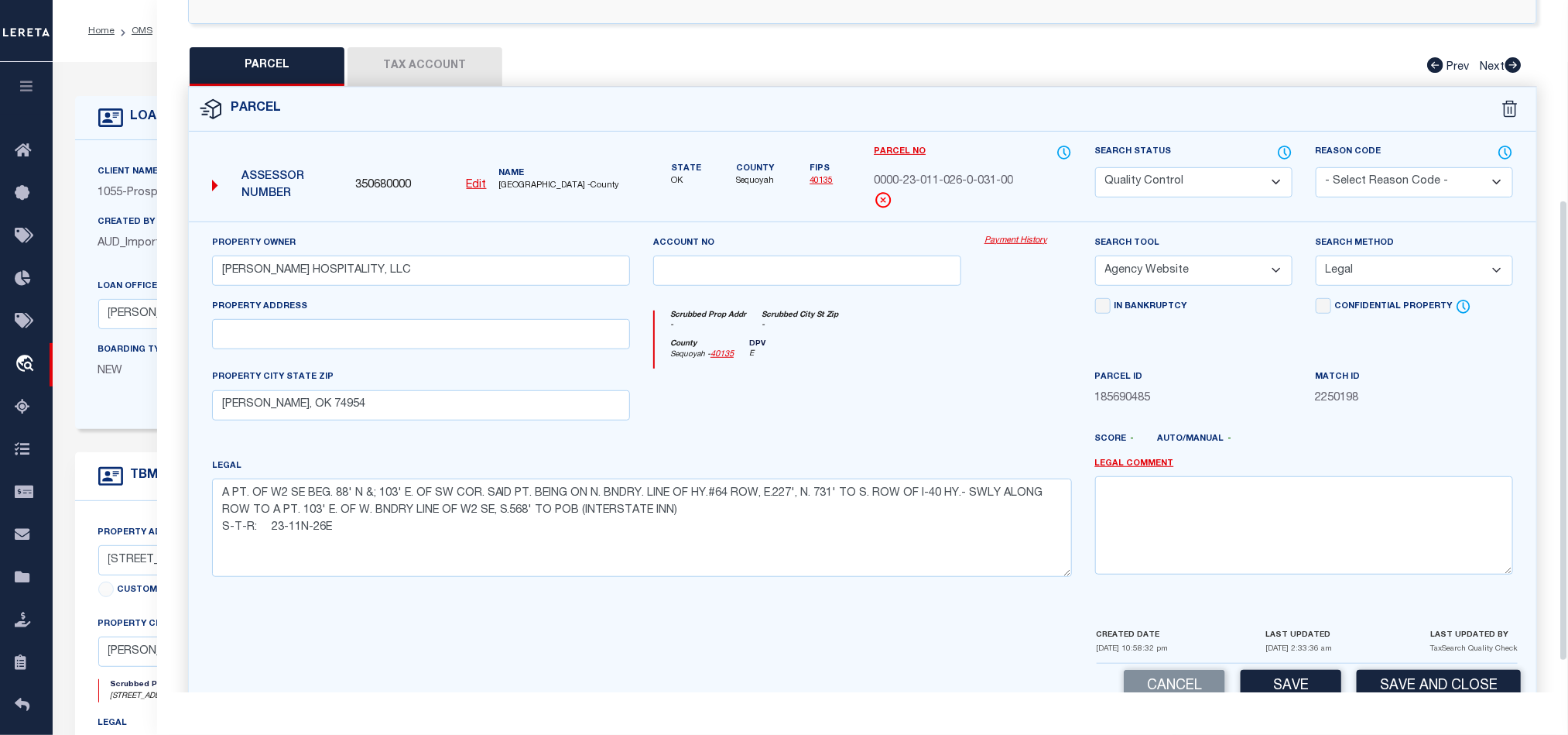
click at [792, 391] on div at bounding box center [807, 400] width 331 height 63
click at [1167, 195] on select "Automated Search Bad Parcel Complete Duplicate Parcel High Dollar Reporting In …" at bounding box center [1194, 182] width 197 height 30
select select "CP"
click at [869, 390] on div at bounding box center [807, 400] width 331 height 63
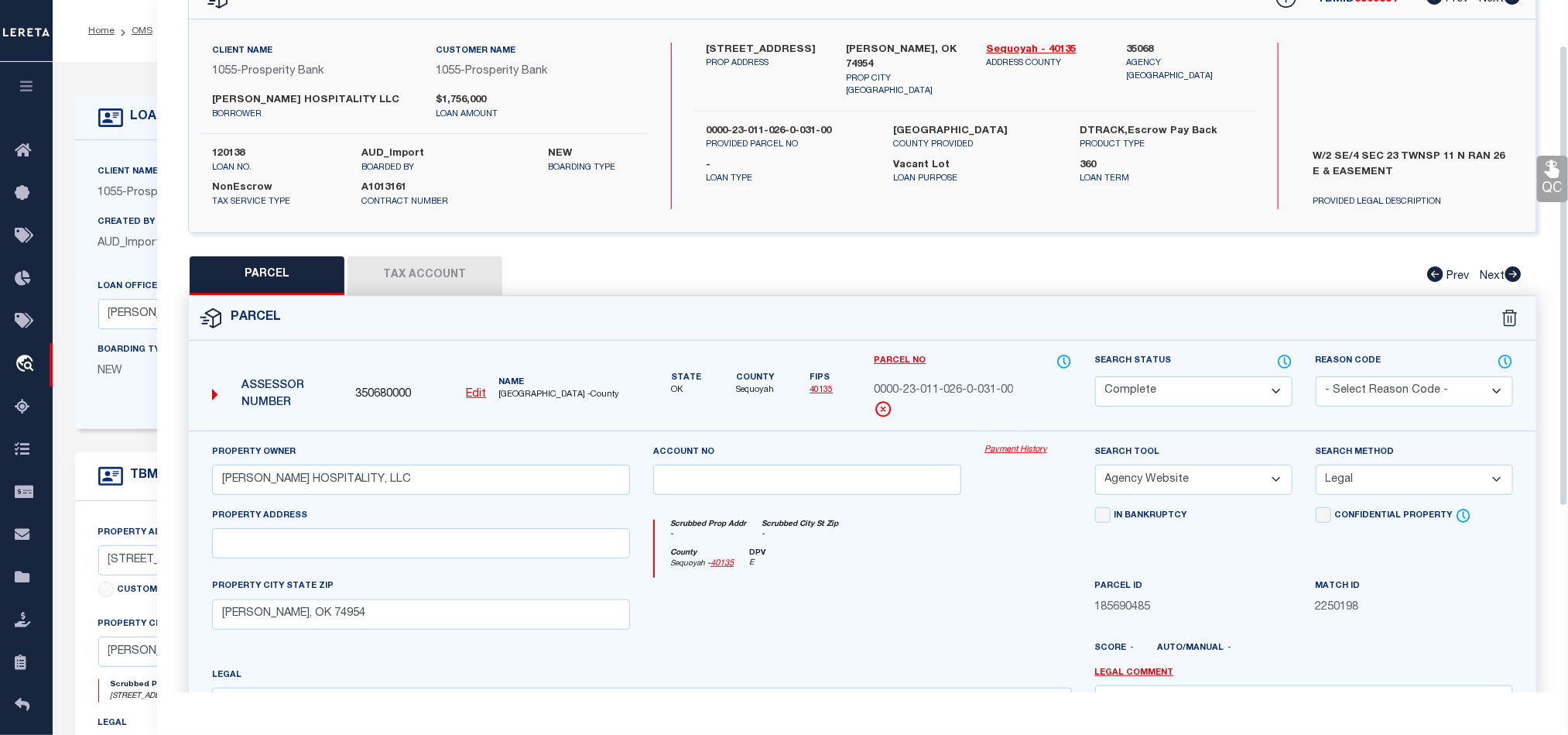
scroll to position [68, 0]
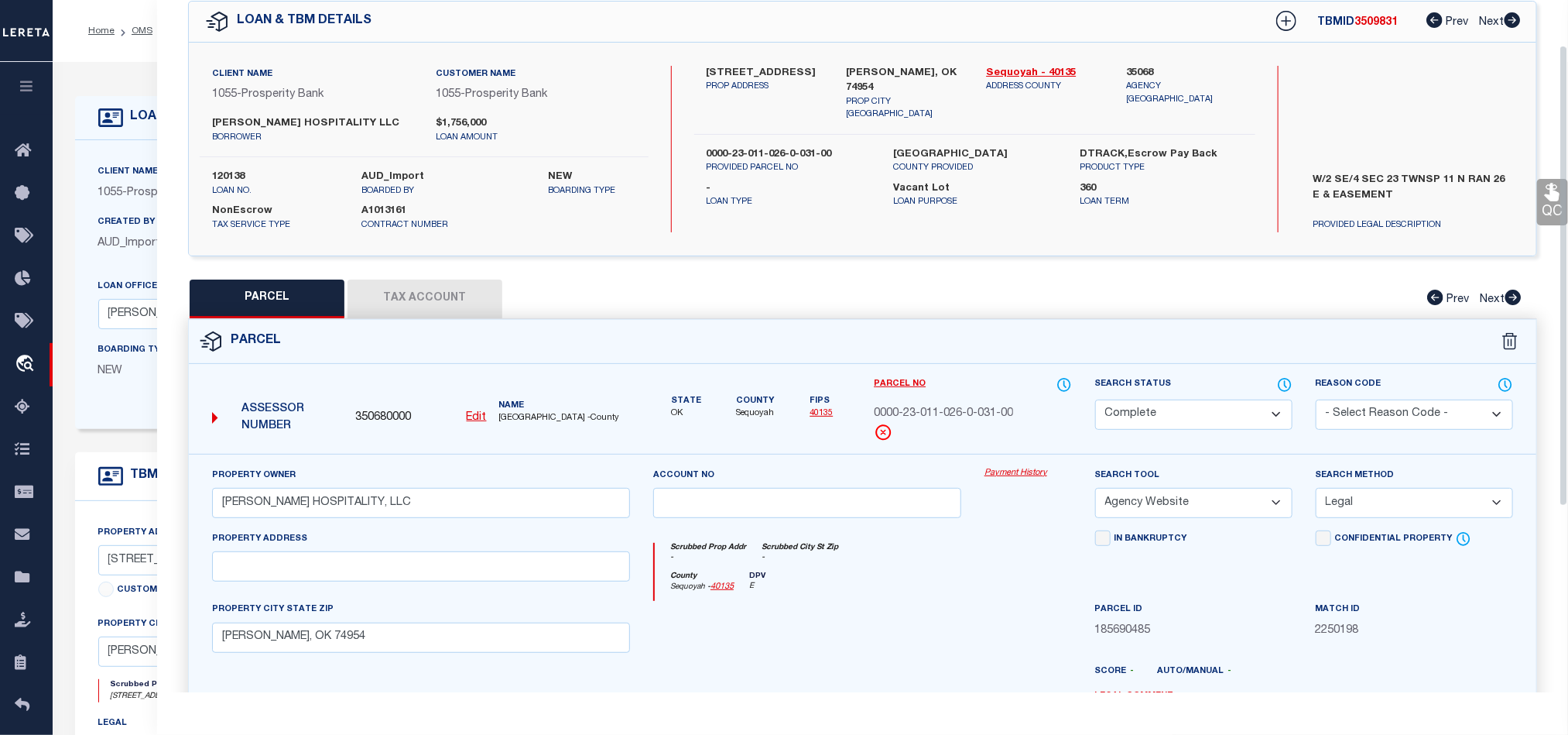
click at [1547, 208] on link "QC" at bounding box center [1552, 202] width 31 height 46
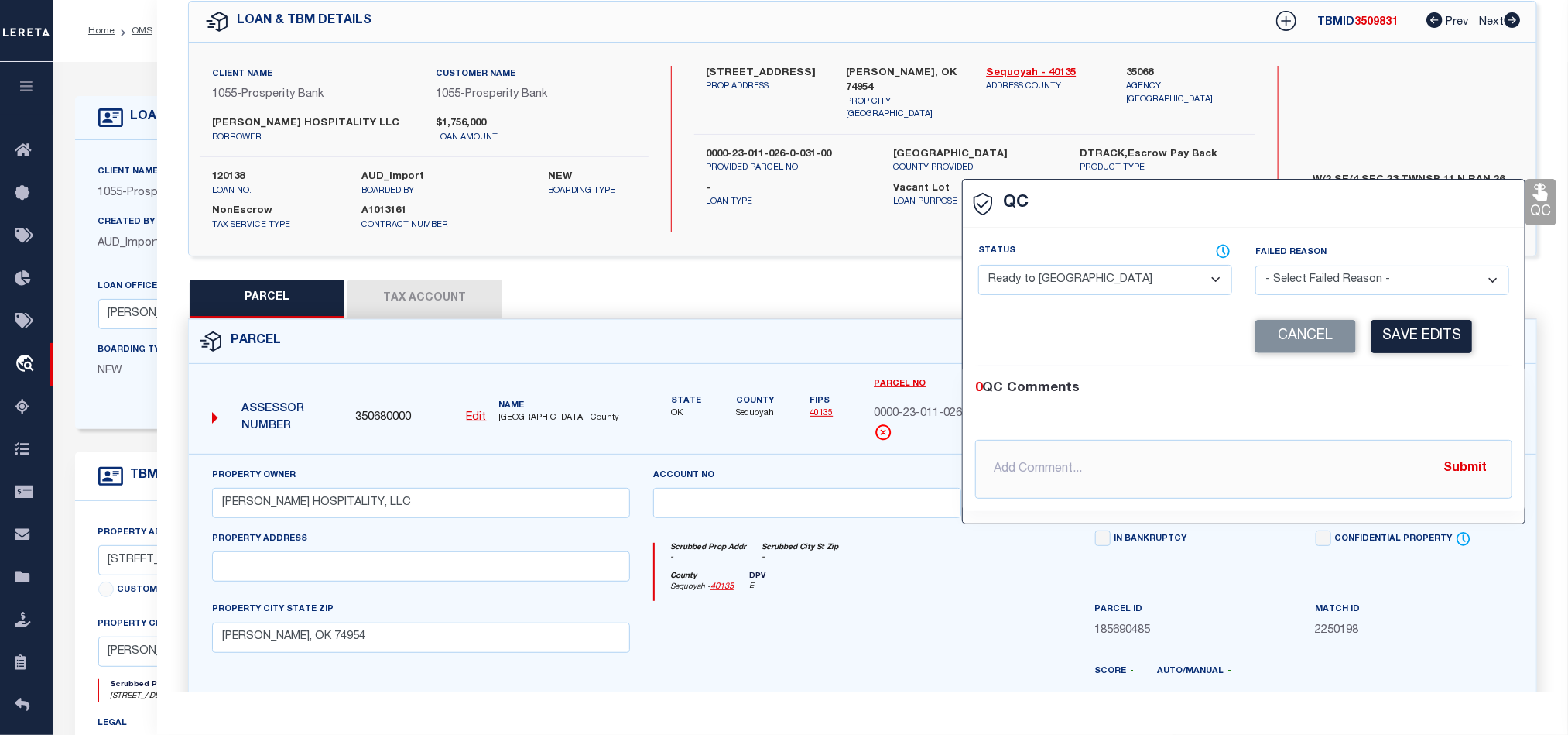
click at [1102, 272] on select "- Select Status - Ready to QC Correct Incorrect" at bounding box center [1105, 280] width 254 height 30
select select "COR"
drag, startPoint x: 1447, startPoint y: 386, endPoint x: 1426, endPoint y: 332, distance: 57.9
click at [1447, 386] on div "0 QC Comments" at bounding box center [1240, 389] width 531 height 20
click at [1425, 331] on button "Save Edits" at bounding box center [1421, 336] width 100 height 33
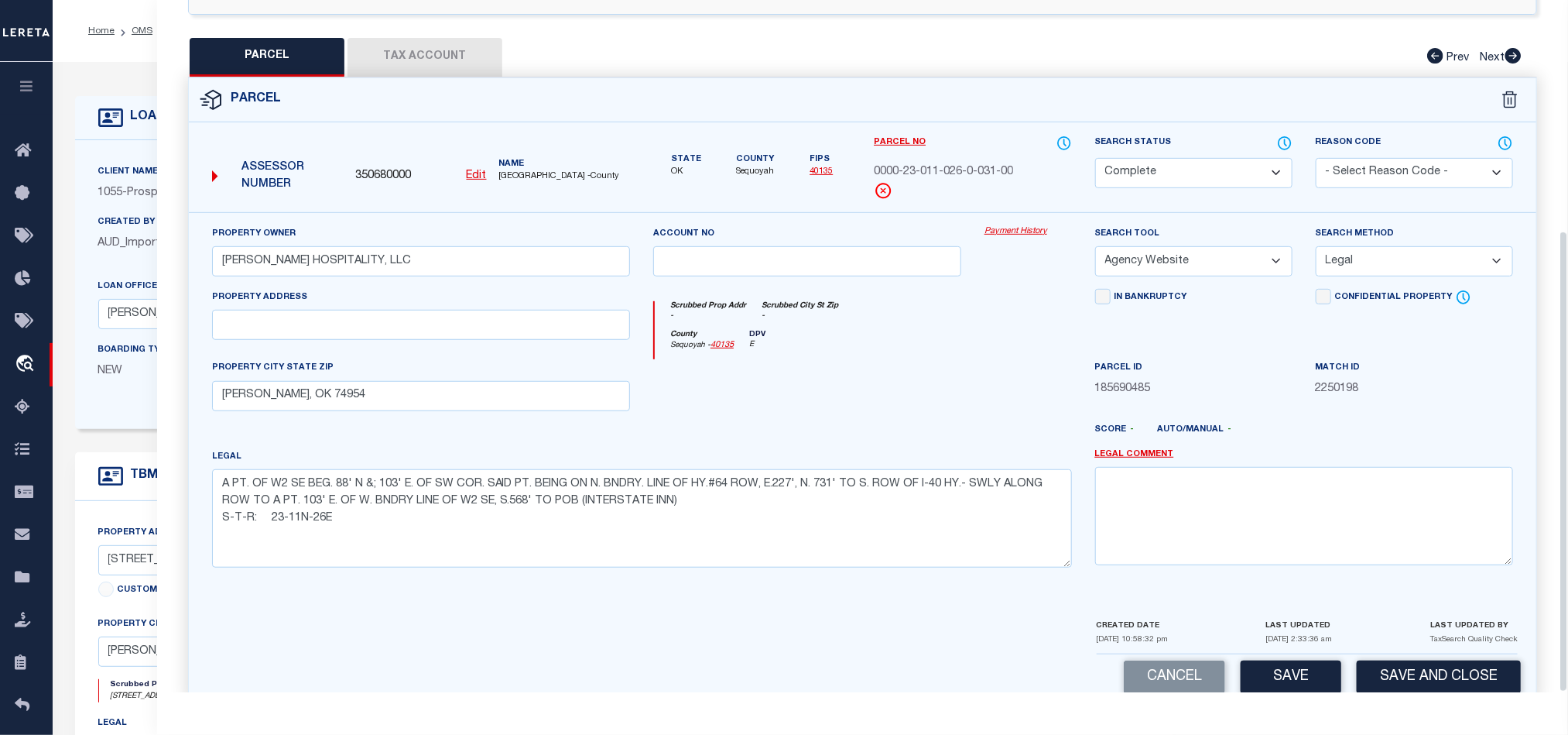
scroll to position [346, 0]
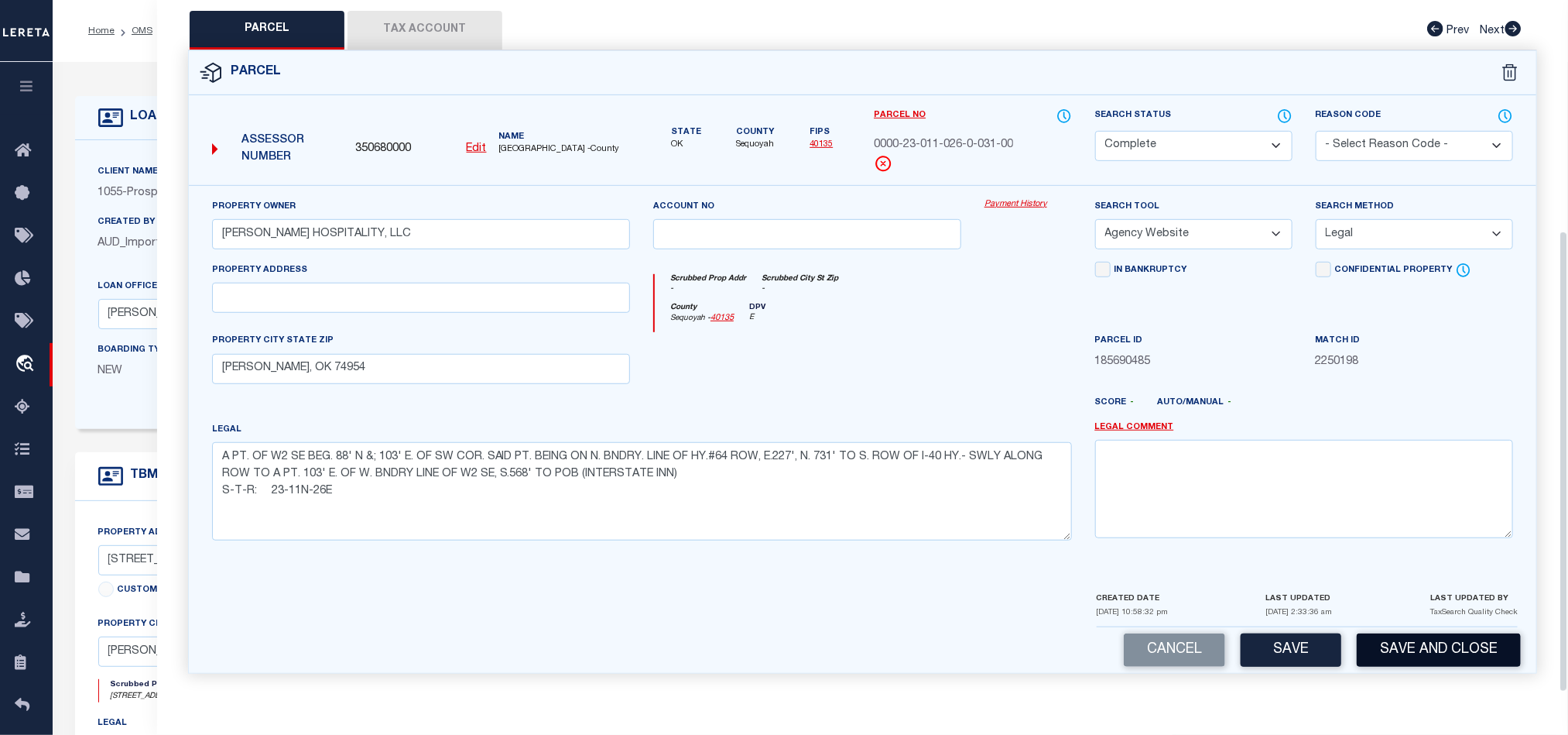
click at [1451, 634] on button "Save and Close" at bounding box center [1438, 650] width 164 height 33
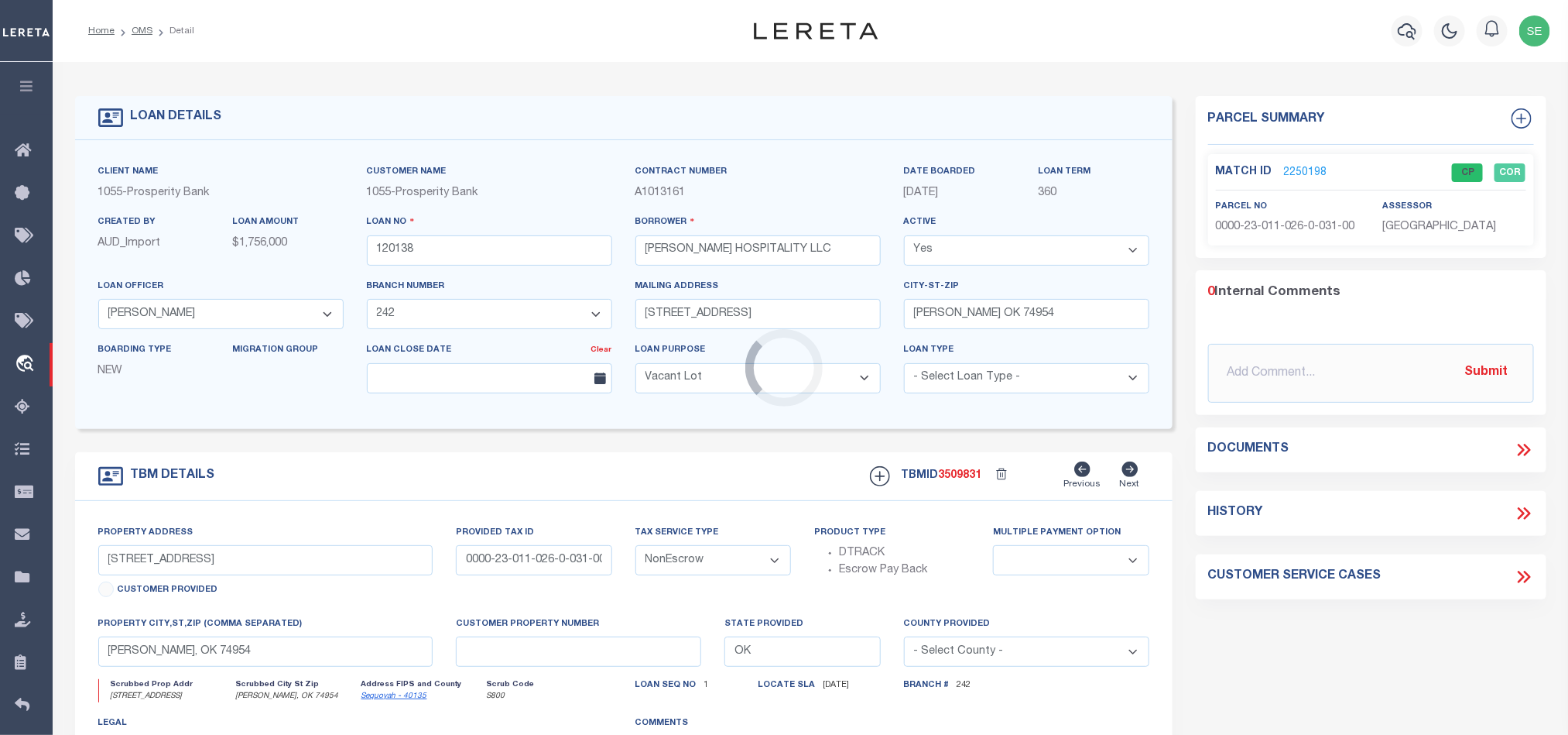
select select "119917"
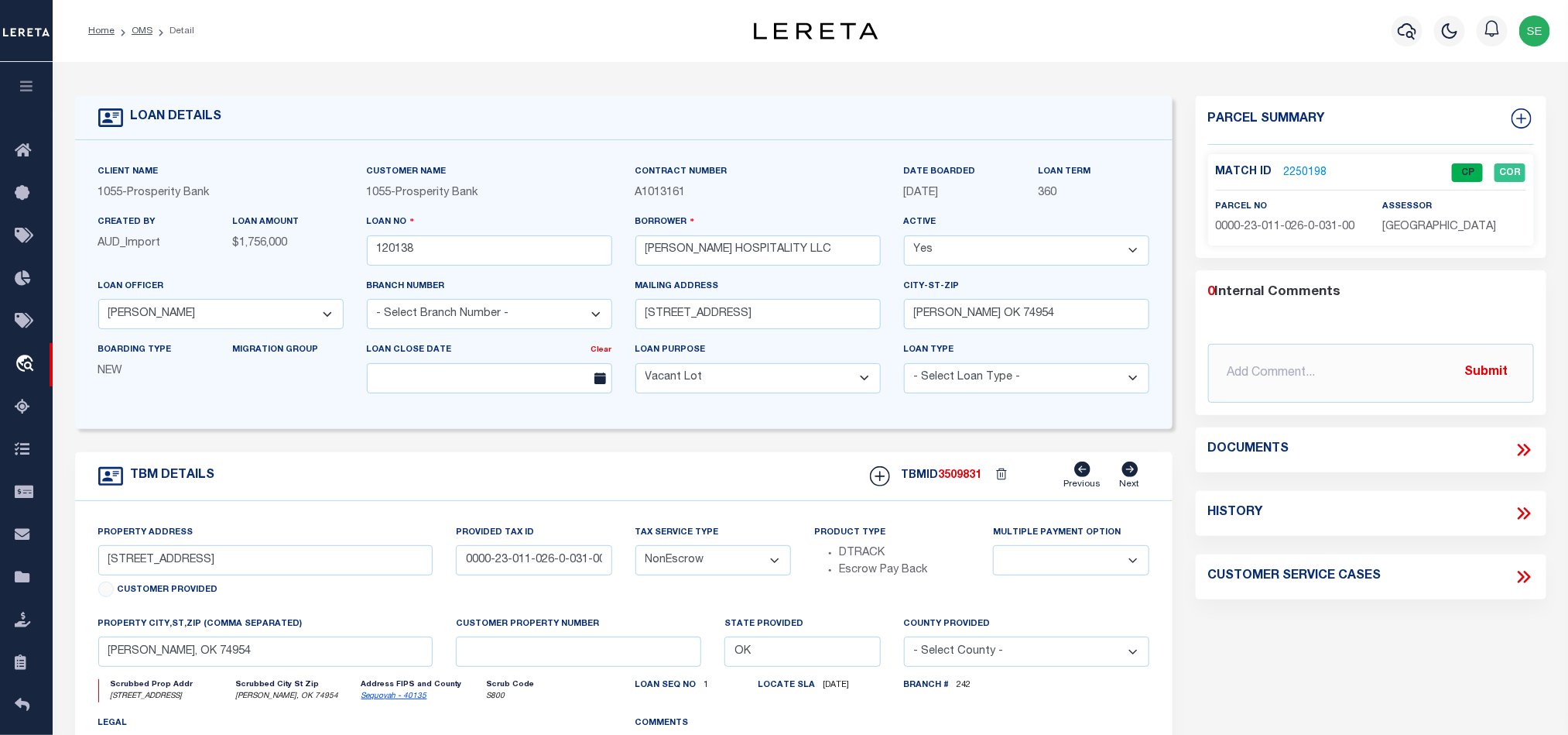
select select "4031"
select select
click at [463, 256] on input "120138" at bounding box center [489, 251] width 245 height 30
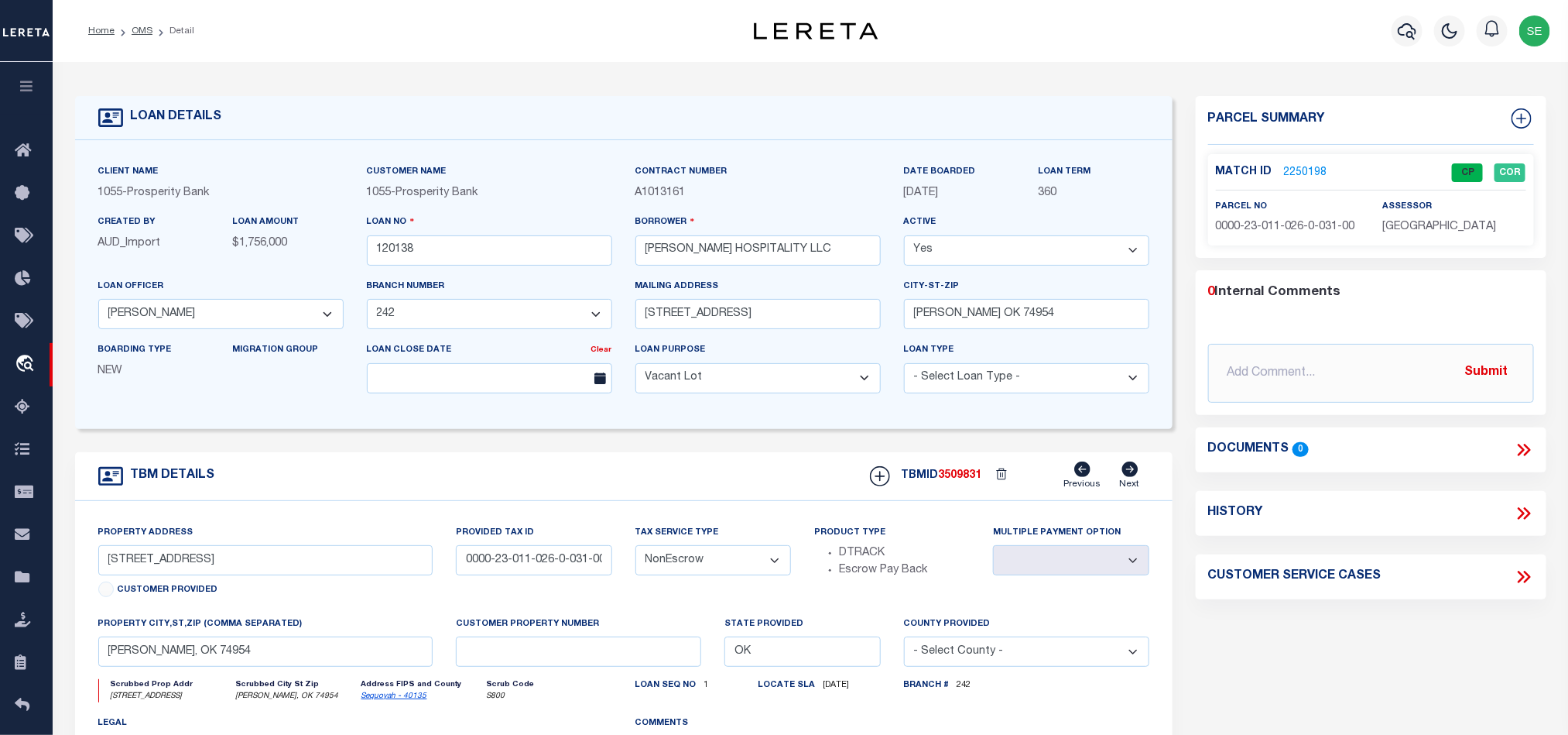
click at [971, 479] on span "3509831" at bounding box center [960, 475] width 43 height 11
copy span "3509831"
click at [1421, 224] on span "[GEOGRAPHIC_DATA]" at bounding box center [1439, 226] width 114 height 11
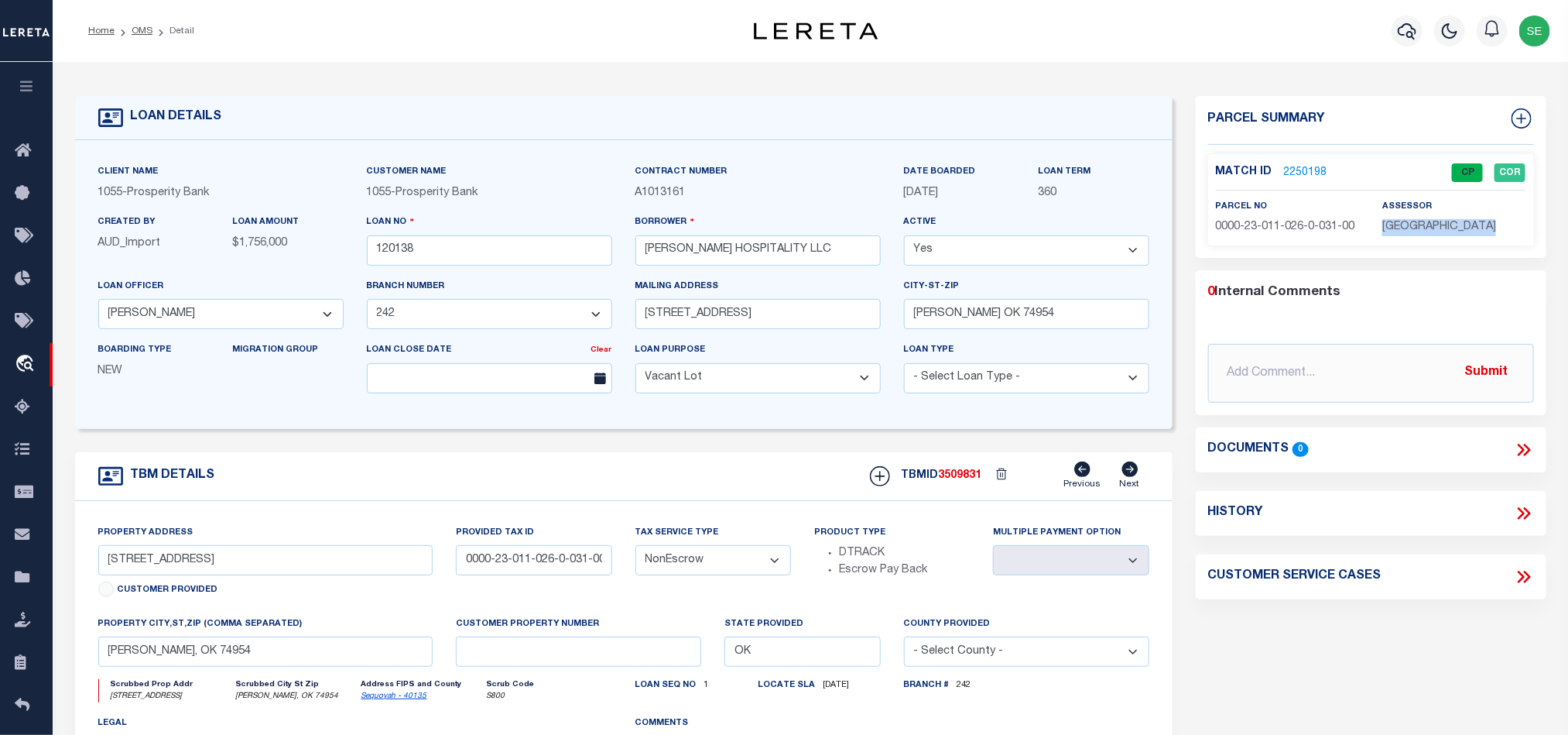
click at [1421, 224] on span "[GEOGRAPHIC_DATA]" at bounding box center [1439, 226] width 114 height 11
copy div "[GEOGRAPHIC_DATA]"
click at [1270, 247] on div "Parcel Summary Match ID 2250198" at bounding box center [1371, 177] width 351 height 162
click at [1277, 230] on span "0000-23-011-026-0-031-00" at bounding box center [1285, 226] width 139 height 11
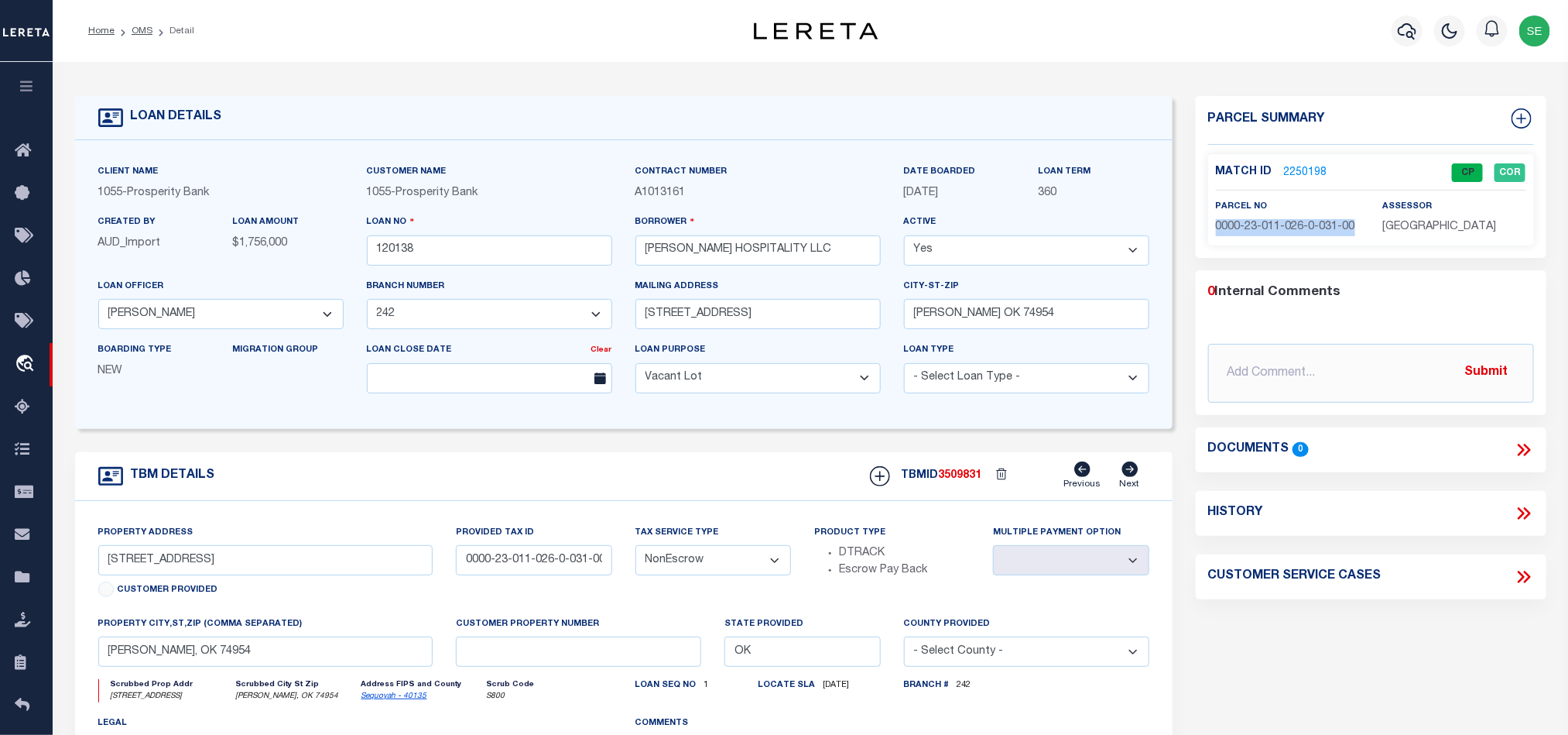
click at [1277, 230] on span "0000-23-011-026-0-031-00" at bounding box center [1285, 226] width 139 height 11
copy div "0000-23-011-026-0-031-00"
click at [633, 486] on div "TBM DETAILS TBMID 3509831 Previous Next" at bounding box center [623, 477] width 1097 height 49
drag, startPoint x: 136, startPoint y: 31, endPoint x: 890, endPoint y: 261, distance: 788.3
click at [136, 31] on link "OMS" at bounding box center [142, 30] width 21 height 9
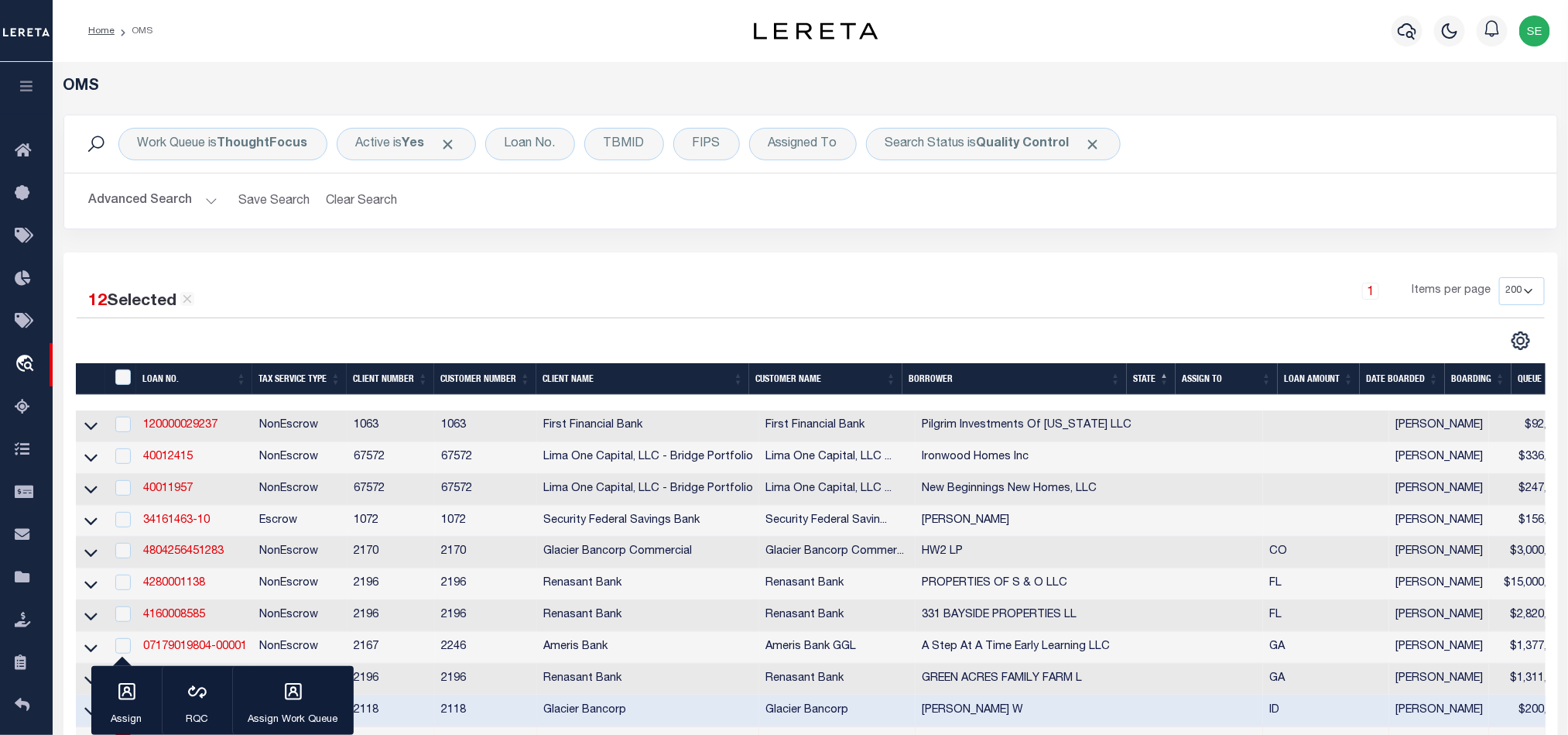
scroll to position [581, 0]
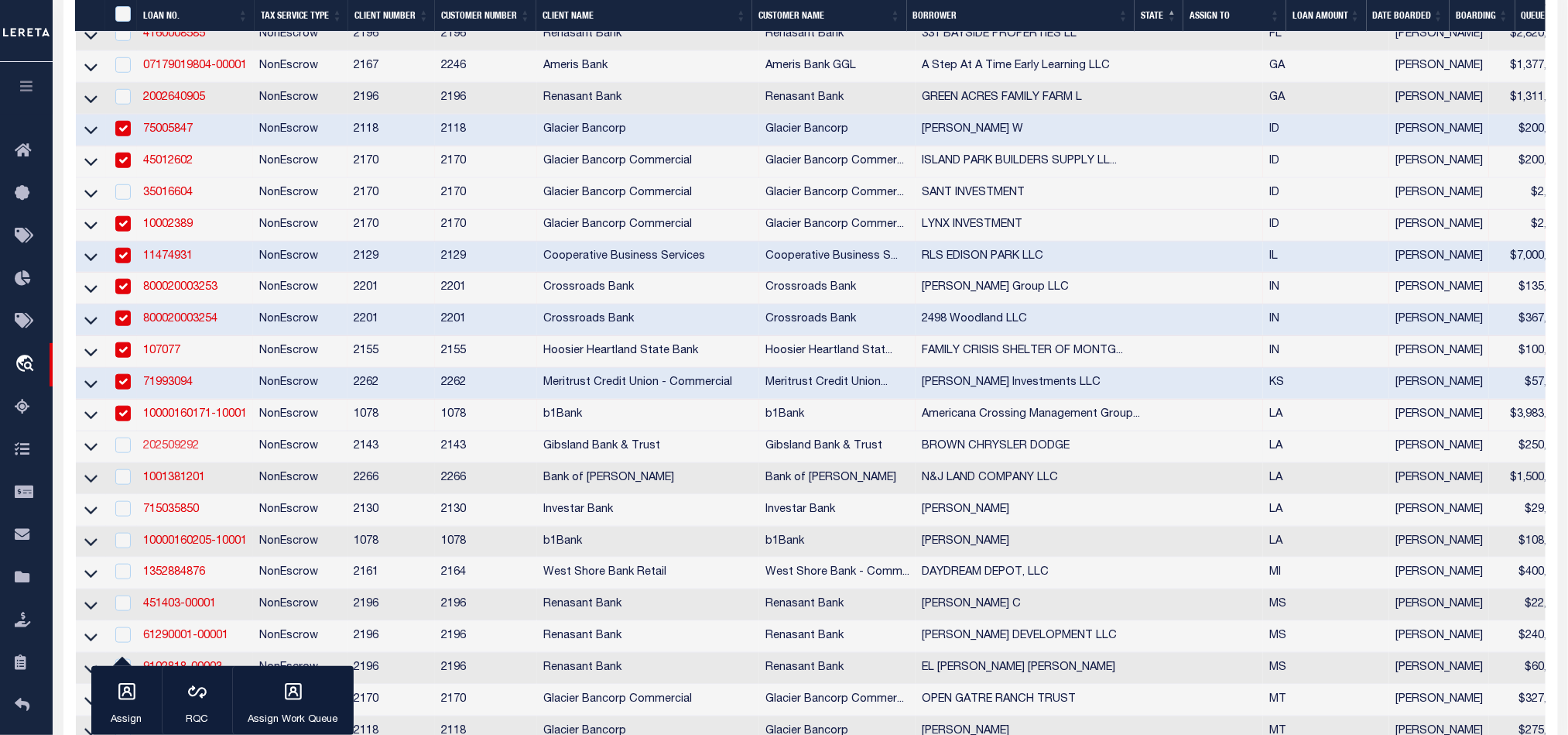
click at [172, 451] on link "202509292" at bounding box center [171, 446] width 56 height 11
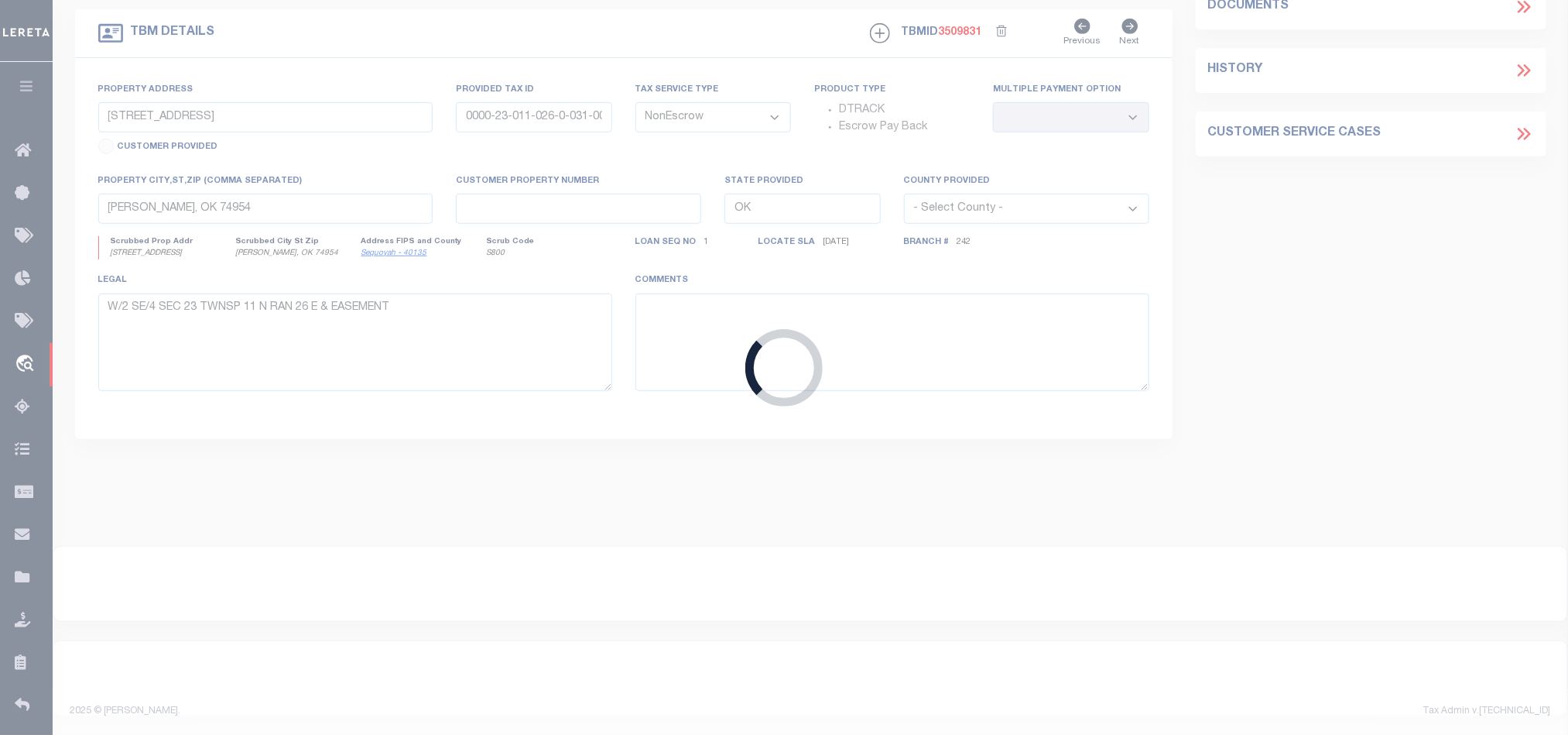
type input "202509292"
type input "BROWN CHRYSLER DODGE"
select select
select select "100"
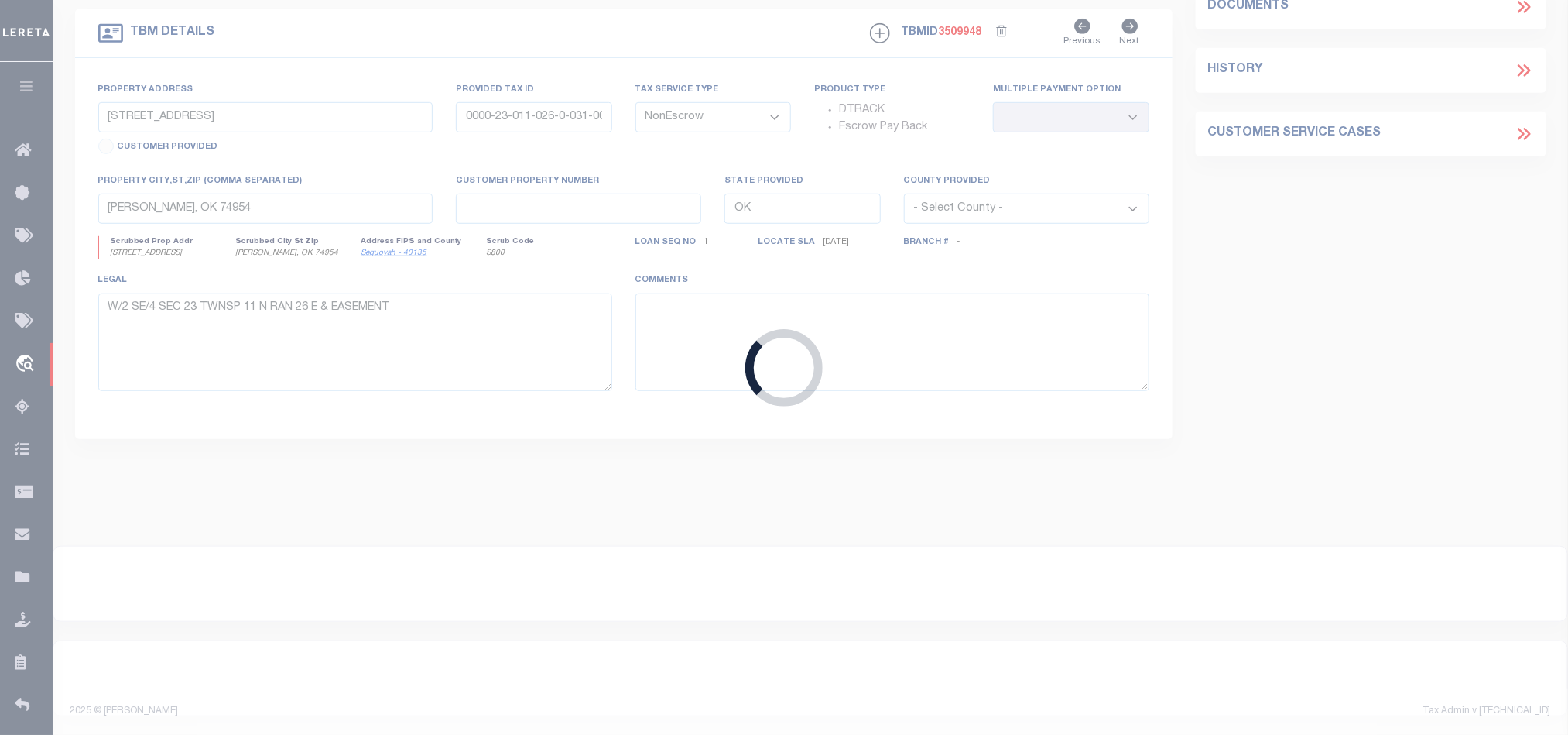
scroll to position [457, 0]
type input "[STREET_ADDRESS]"
type input "164517"
select select
type input "[PERSON_NAME] LA 71037"
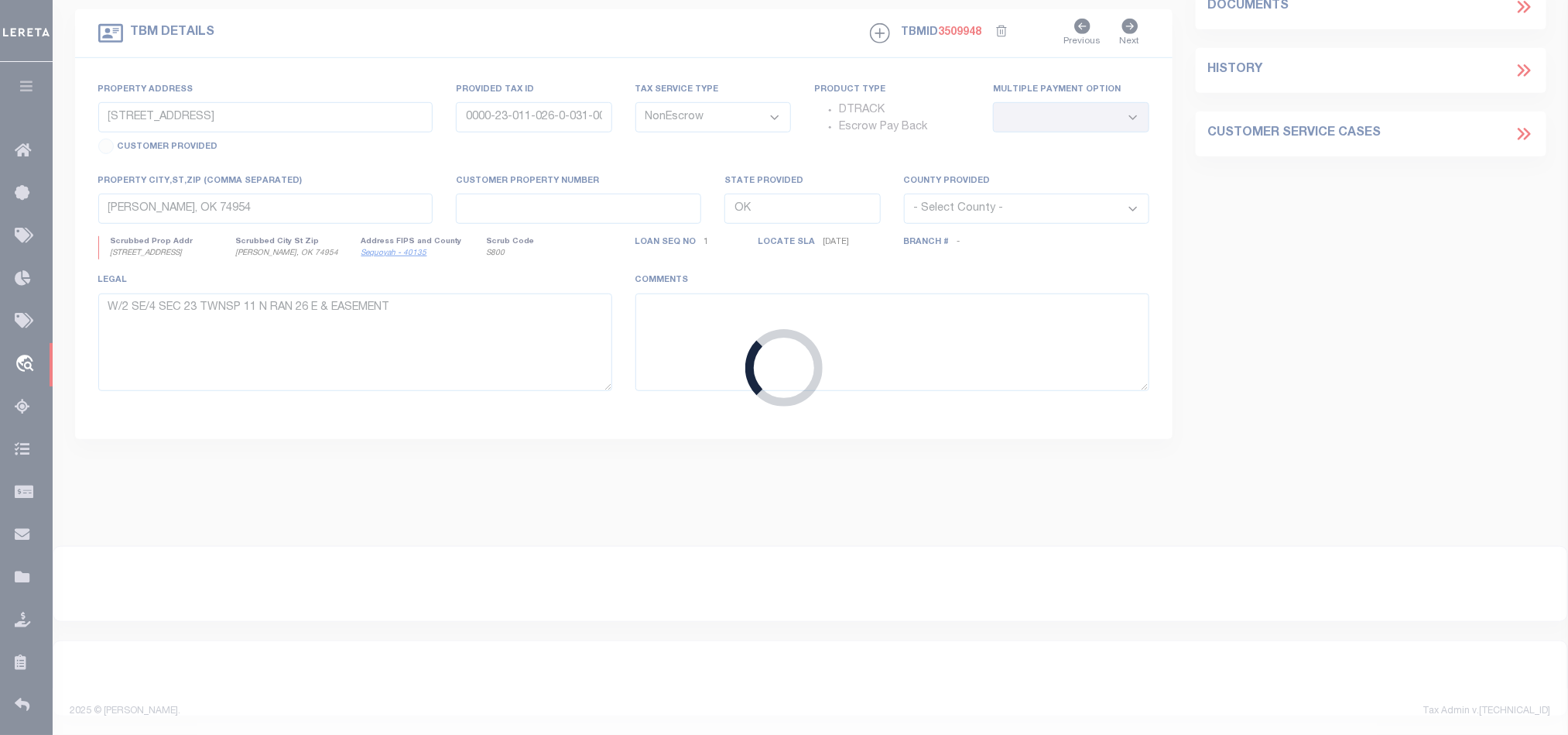
type input "LA"
select select
select select "3332"
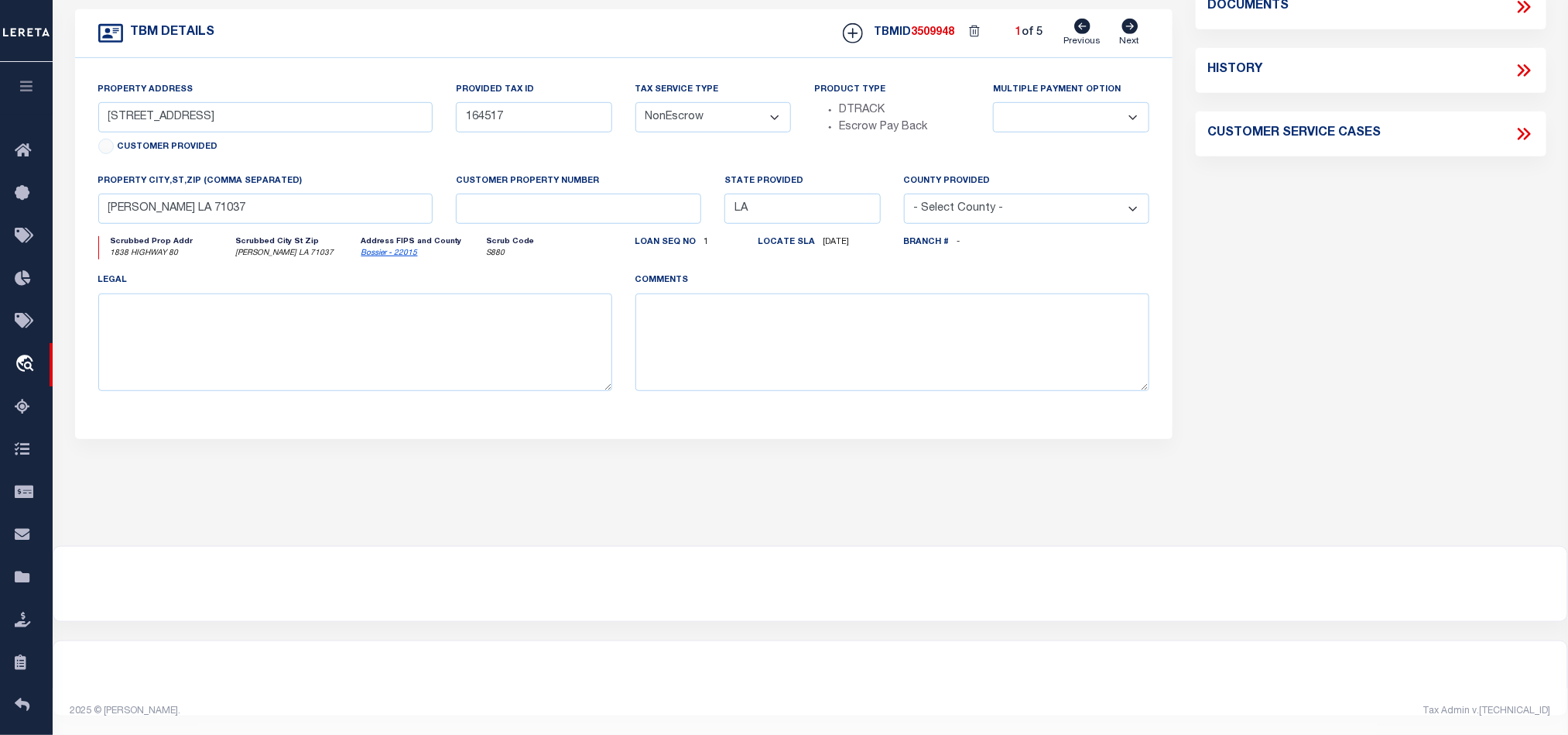
scroll to position [0, 0]
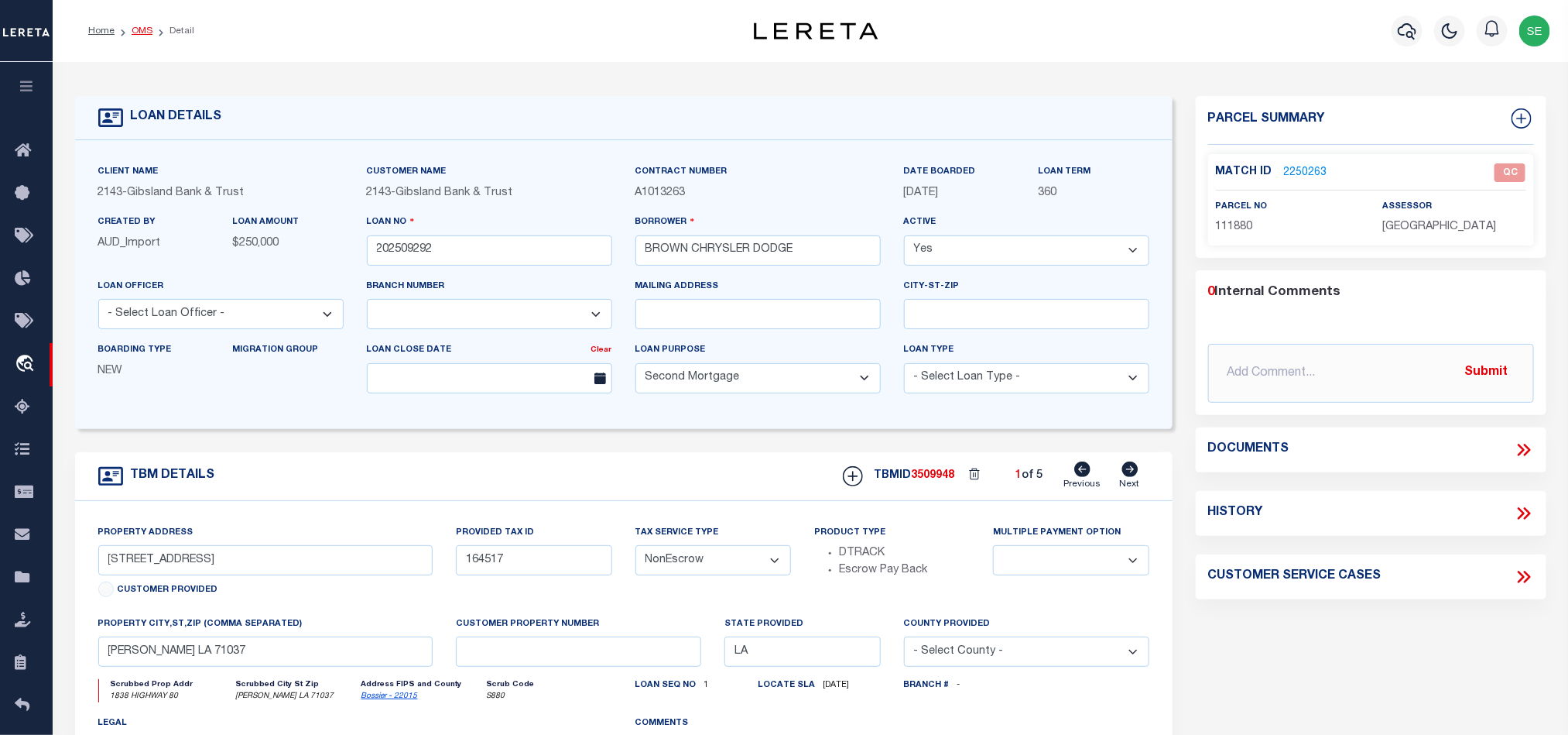
click at [142, 28] on link "OMS" at bounding box center [142, 30] width 21 height 9
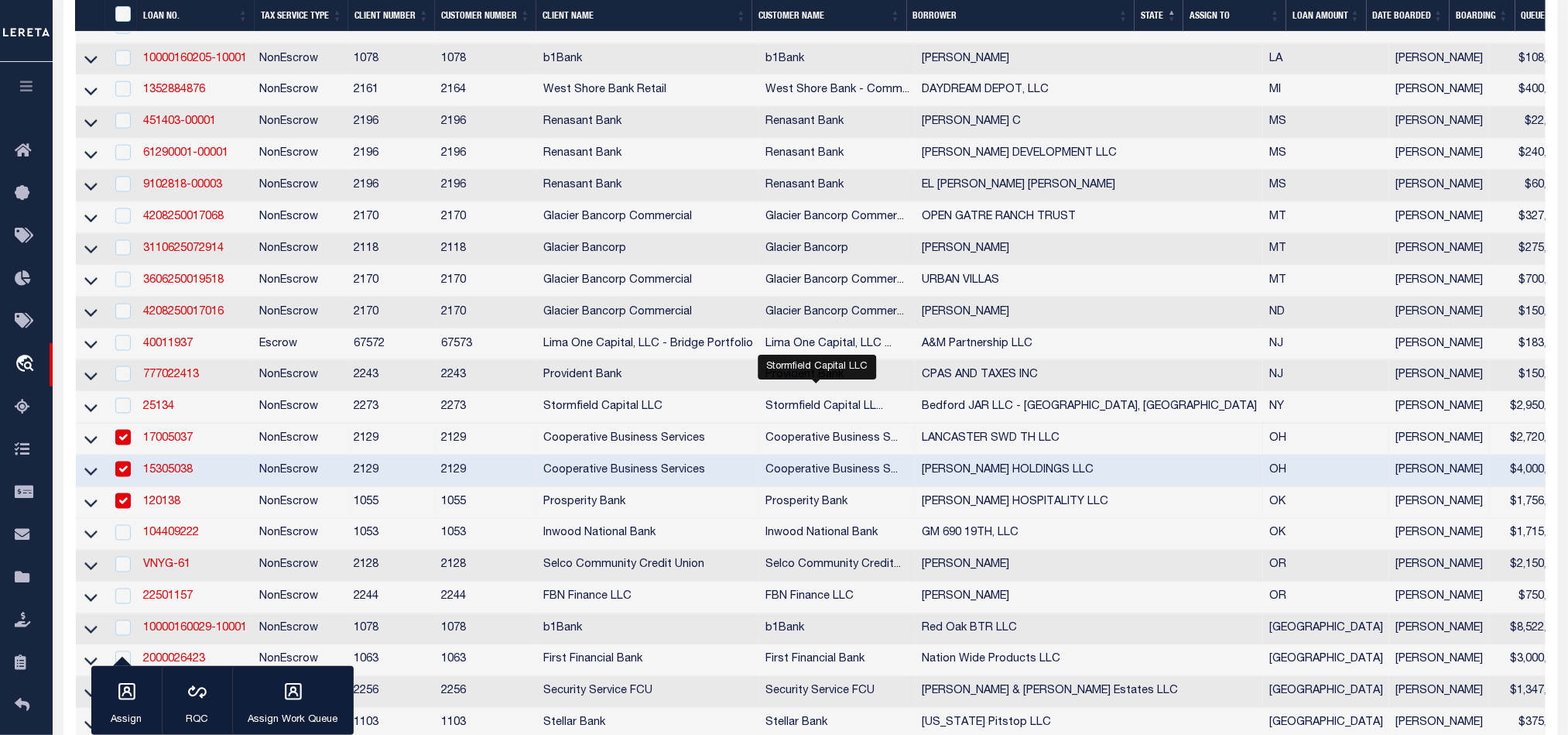
scroll to position [1161, 0]
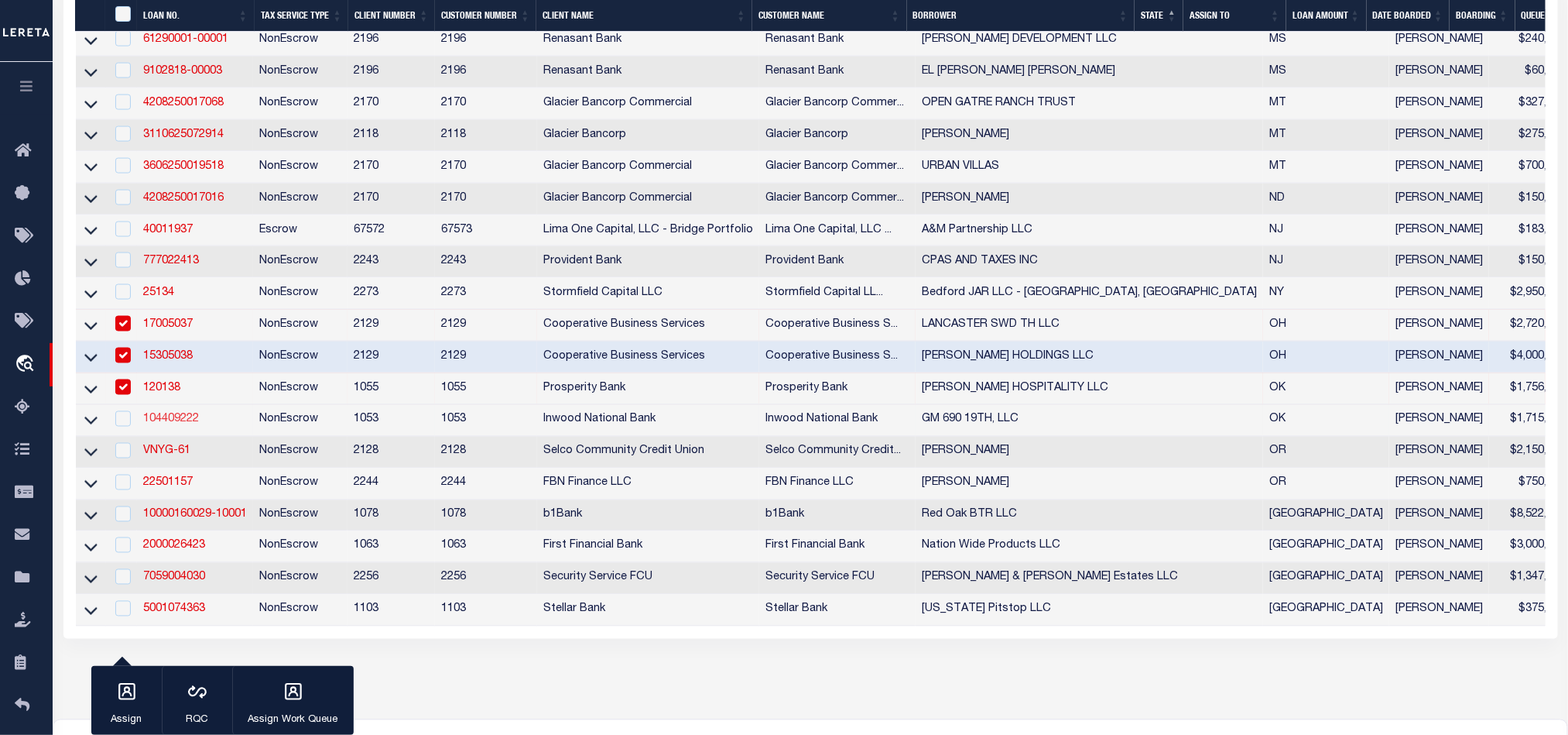
click at [164, 425] on link "104409222" at bounding box center [171, 419] width 56 height 11
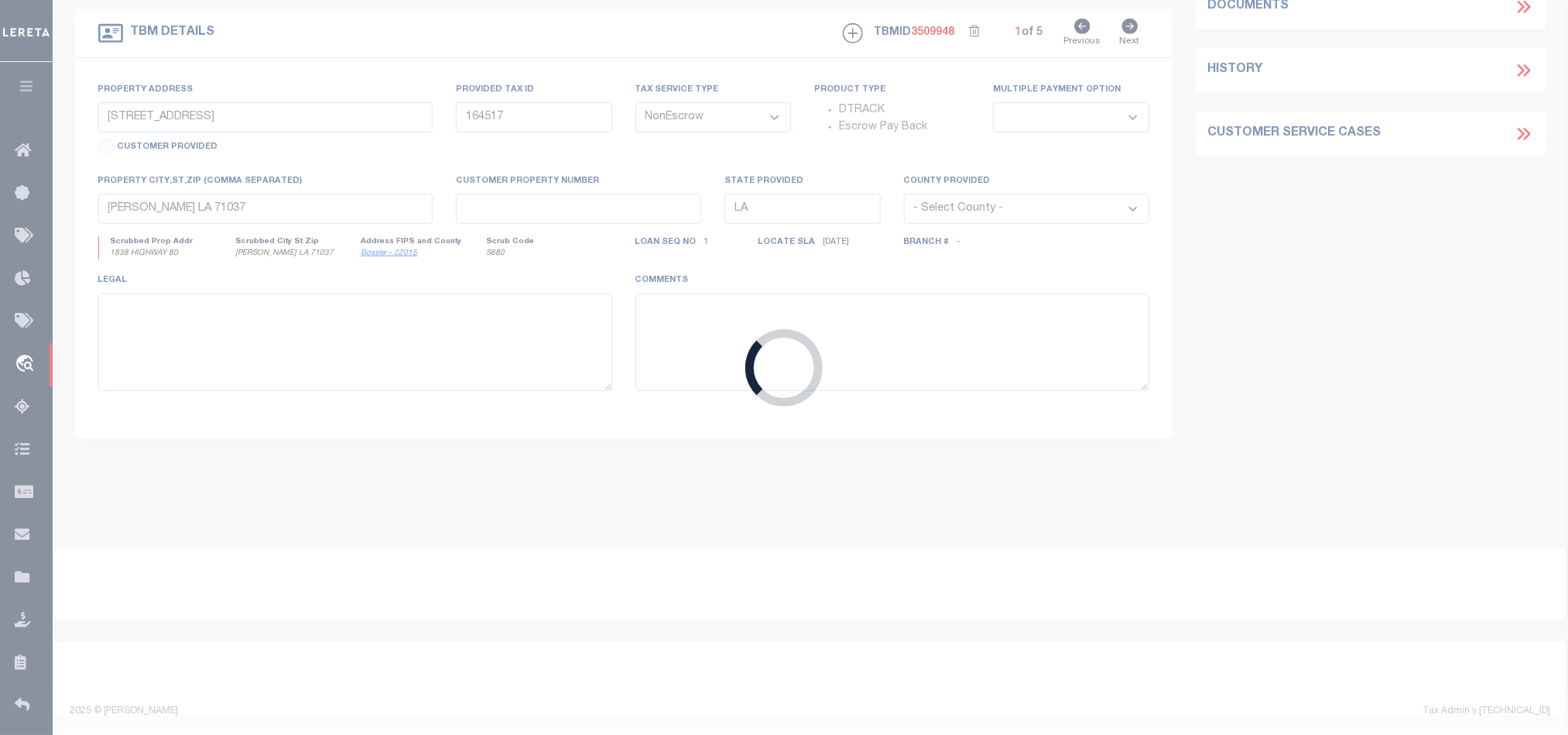
scroll to position [457, 0]
type input "104409222"
type input "GM 690 19TH, LLC"
select select
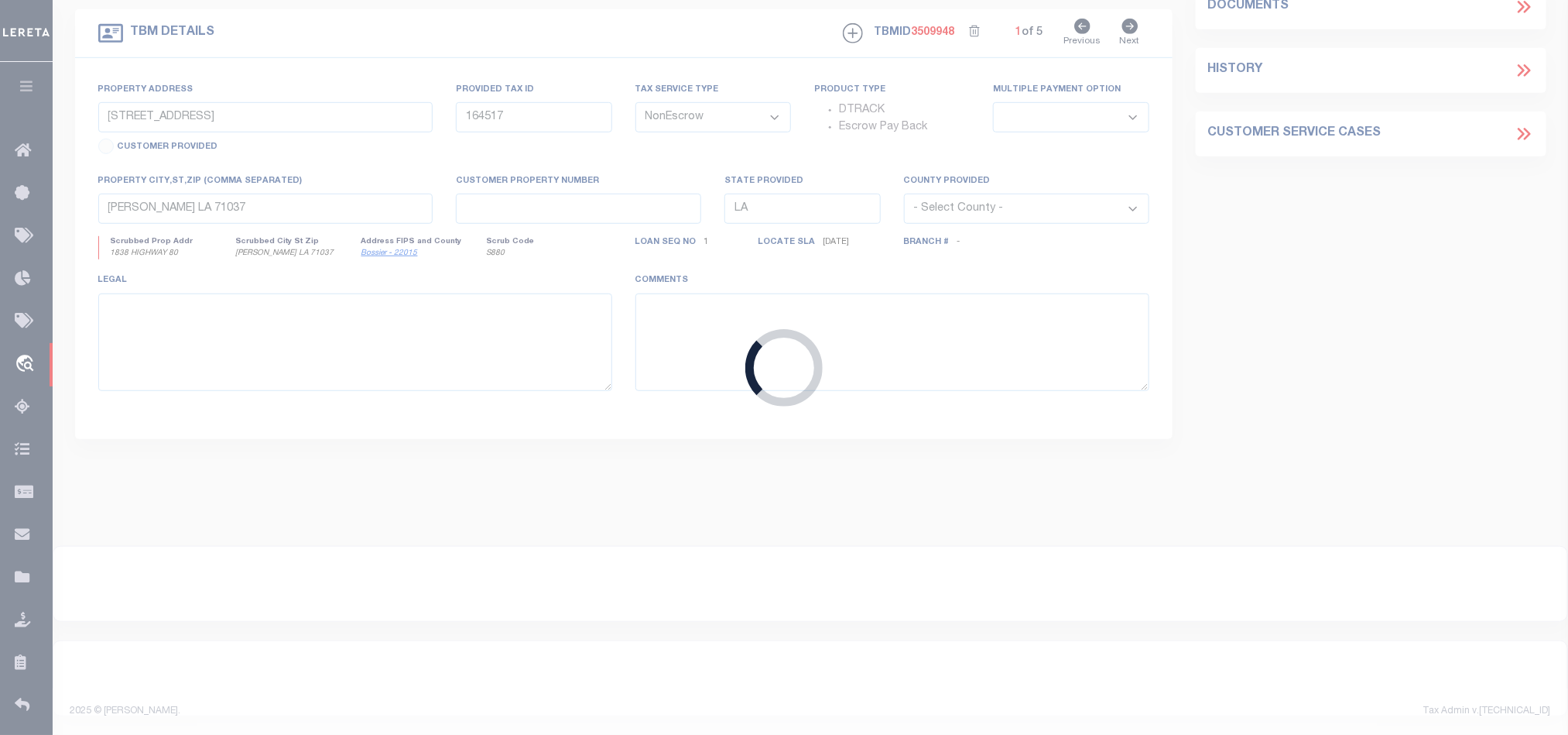
type input "[DATE]"
select select
select select "20"
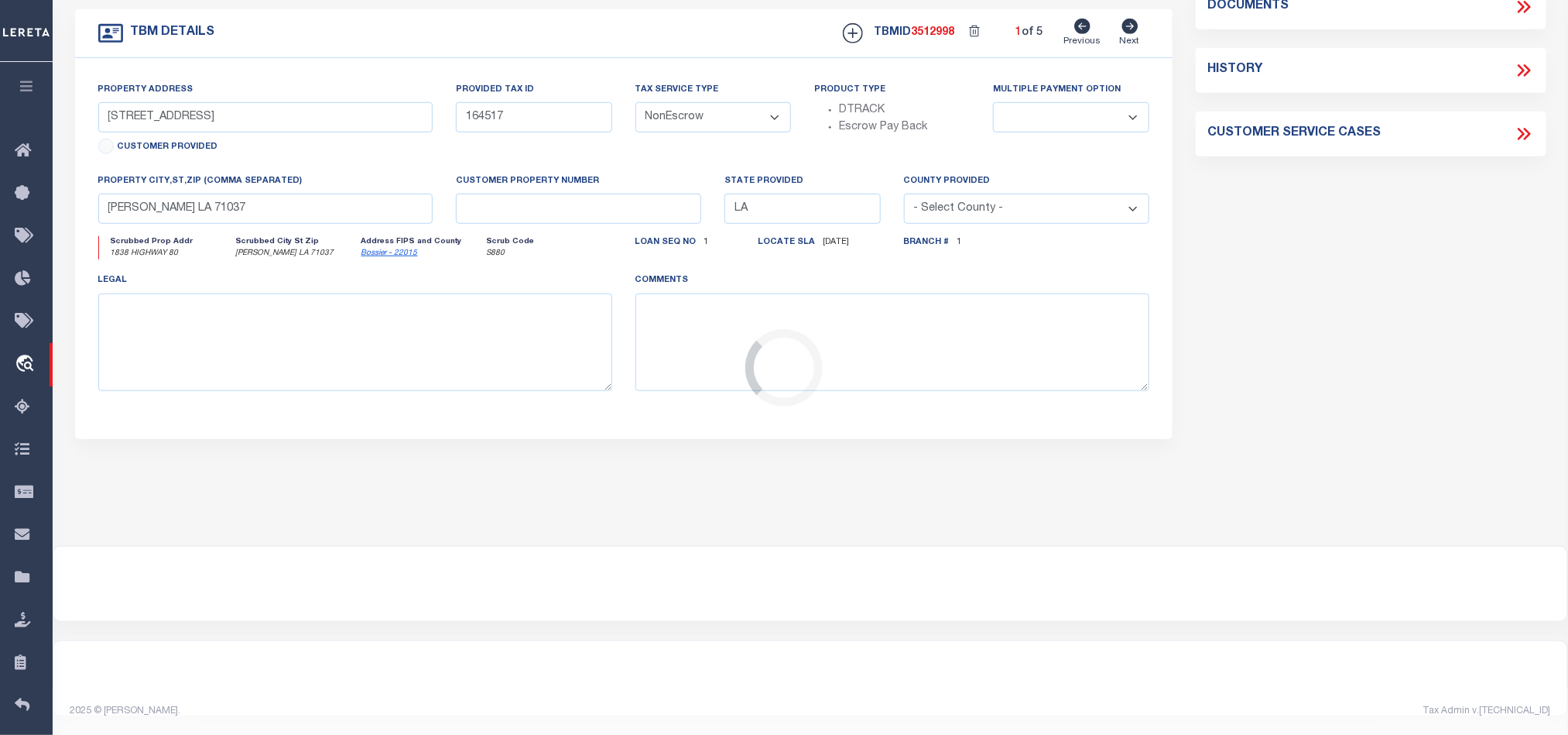
type input "[STREET_ADDRESS]"
type input "159103"
select select
type input "MOORE OK 73160-5439"
type input "OK"
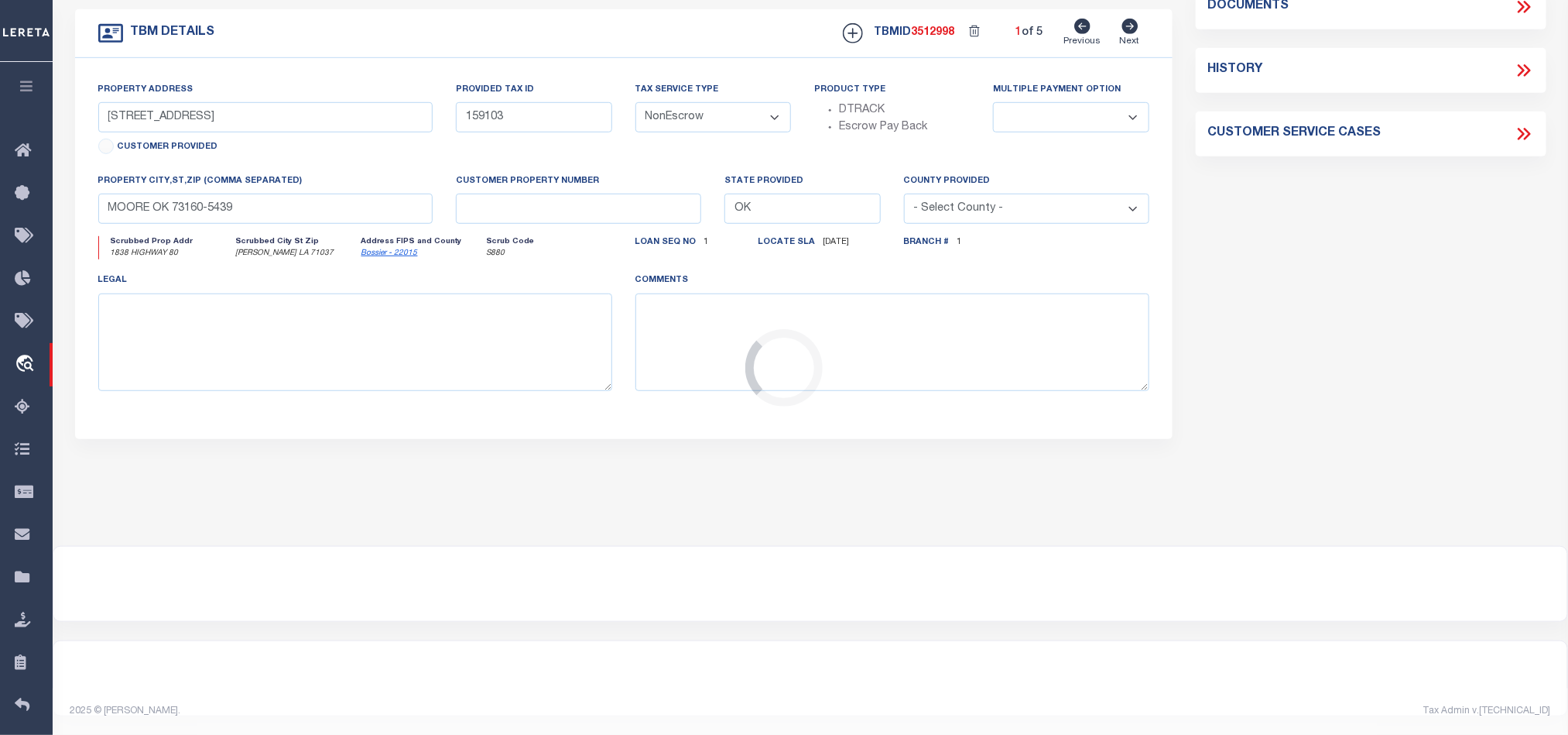
select select
select select "4197"
select select "91"
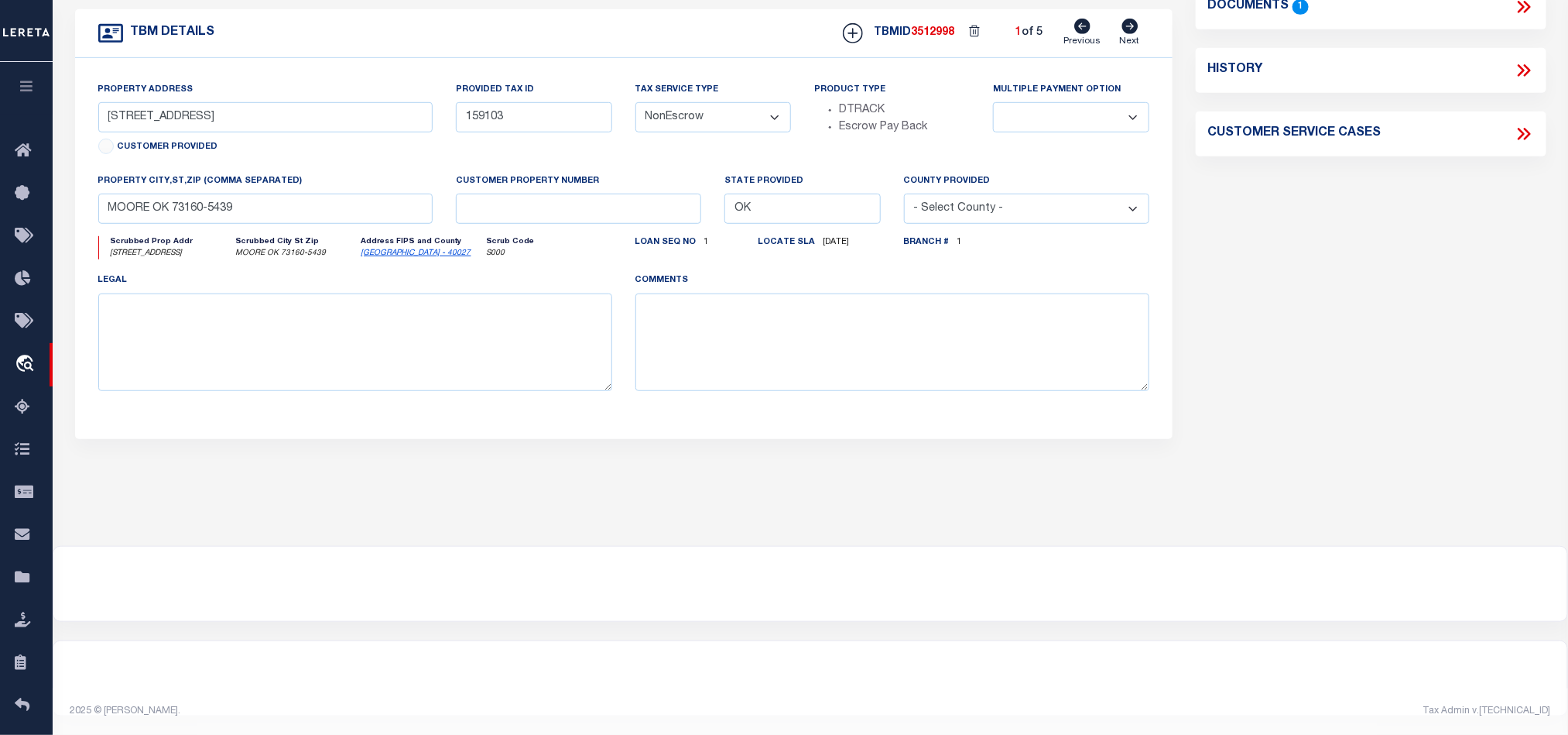
scroll to position [0, 0]
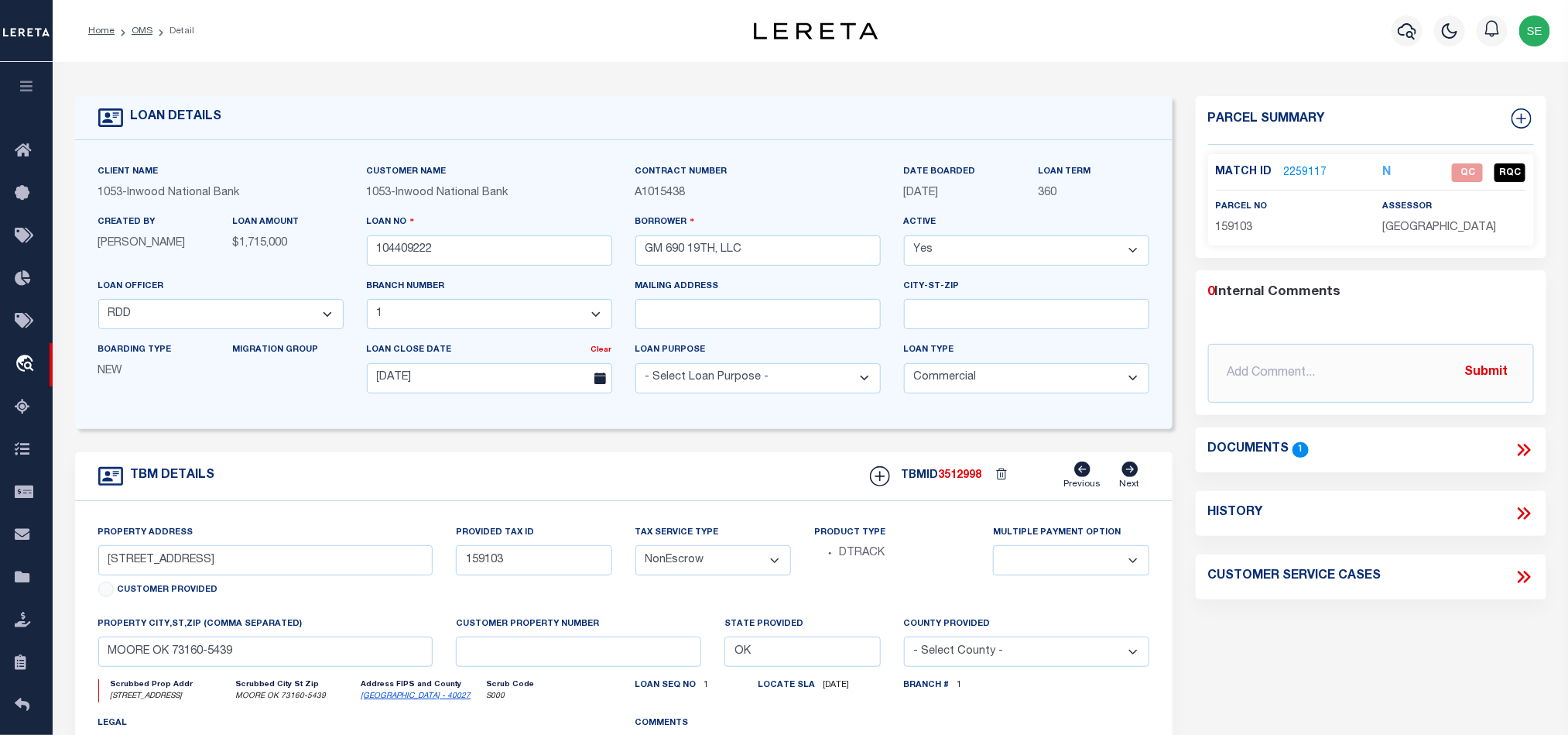
click at [1449, 653] on div "Parcel Summary Match ID 2259117 N parcel no 159103 assessor 0 1" at bounding box center [1371, 519] width 374 height 846
click at [1242, 219] on div "parcel no 159103" at bounding box center [1287, 217] width 143 height 38
click at [1229, 232] on span "159103" at bounding box center [1234, 227] width 37 height 11
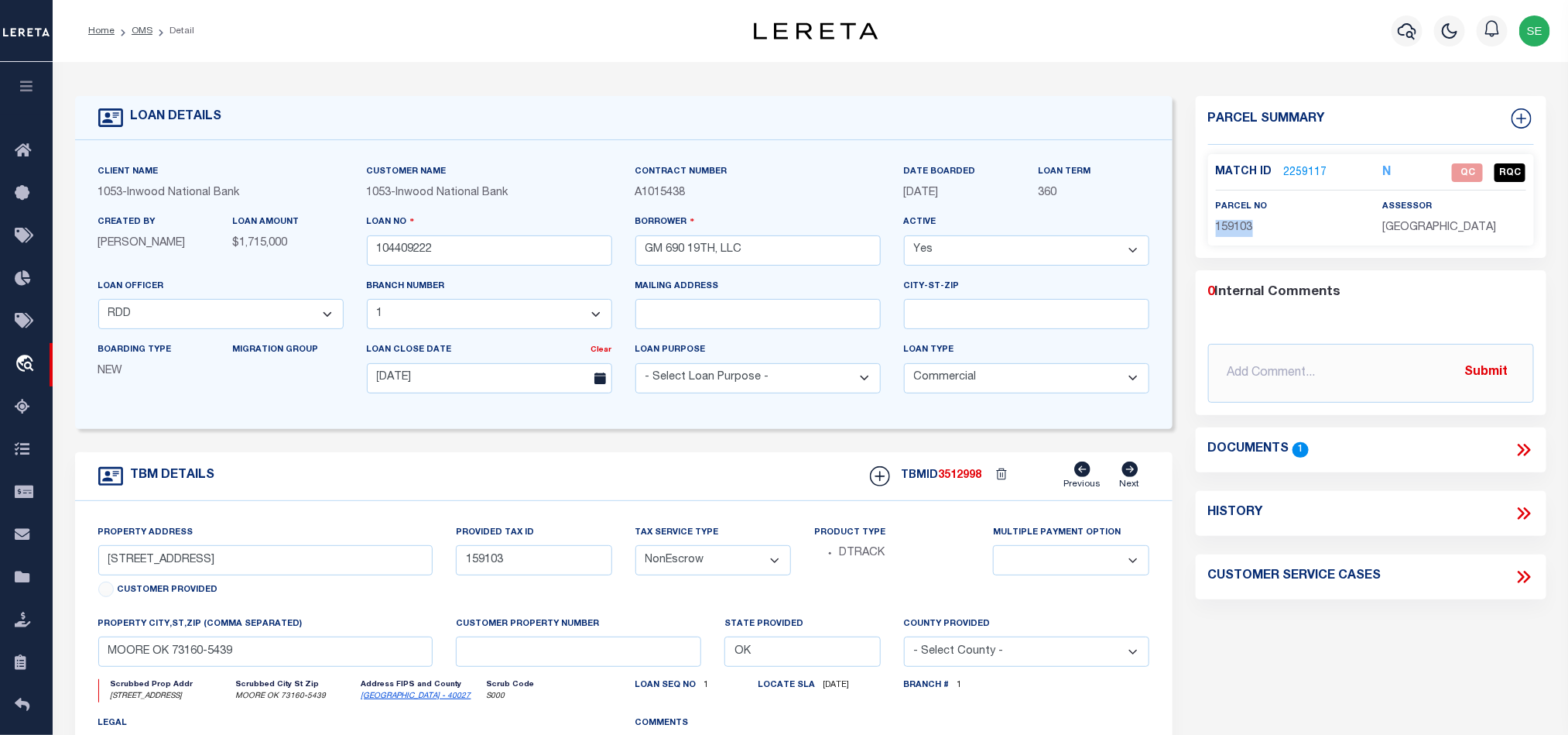
copy span "159103"
click at [1391, 640] on div "Parcel Summary Match ID 2259117 N parcel no 159103 assessor 0 1" at bounding box center [1371, 519] width 374 height 846
click at [1528, 446] on icon at bounding box center [1527, 450] width 7 height 13
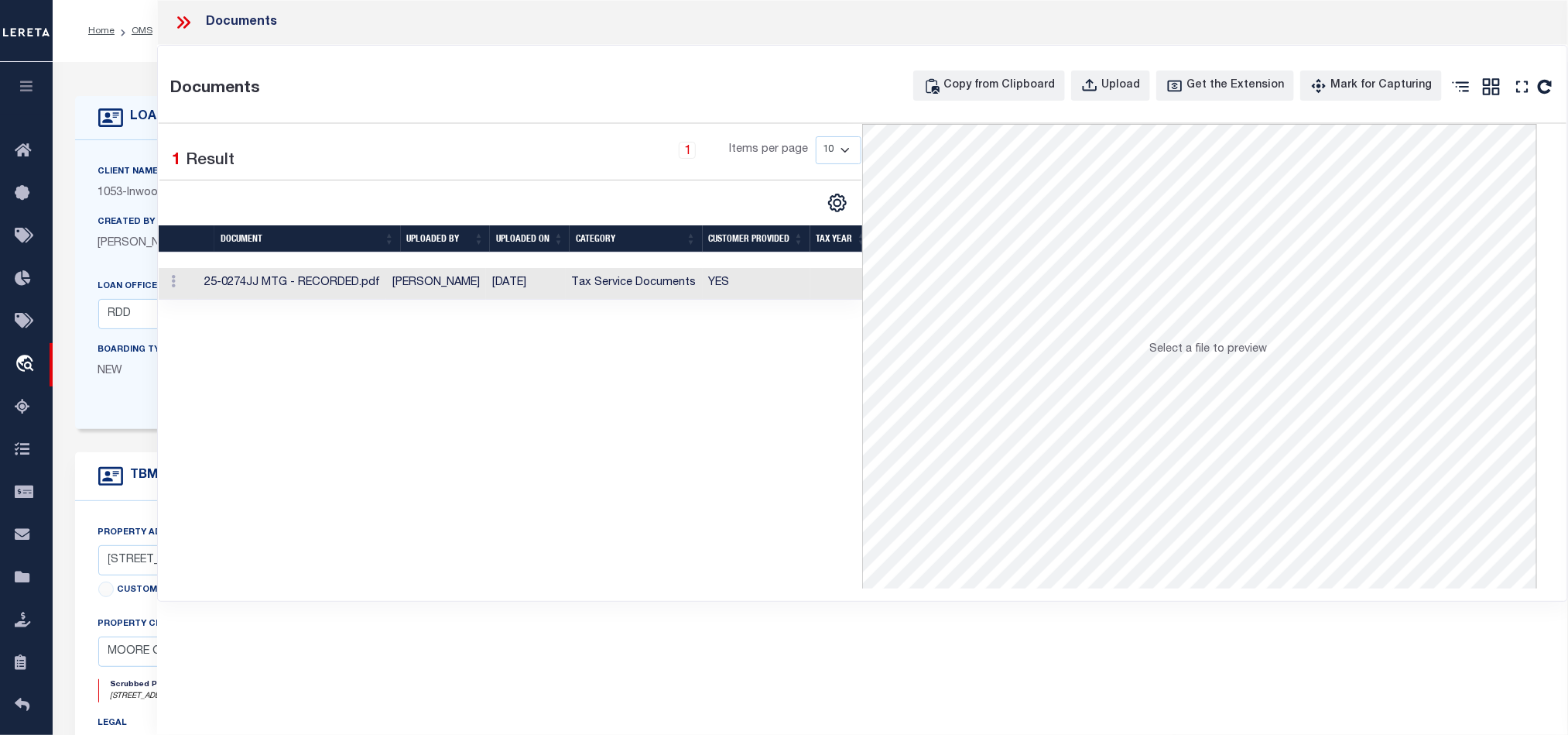
click at [680, 284] on td "Tax Service Documents" at bounding box center [634, 284] width 137 height 32
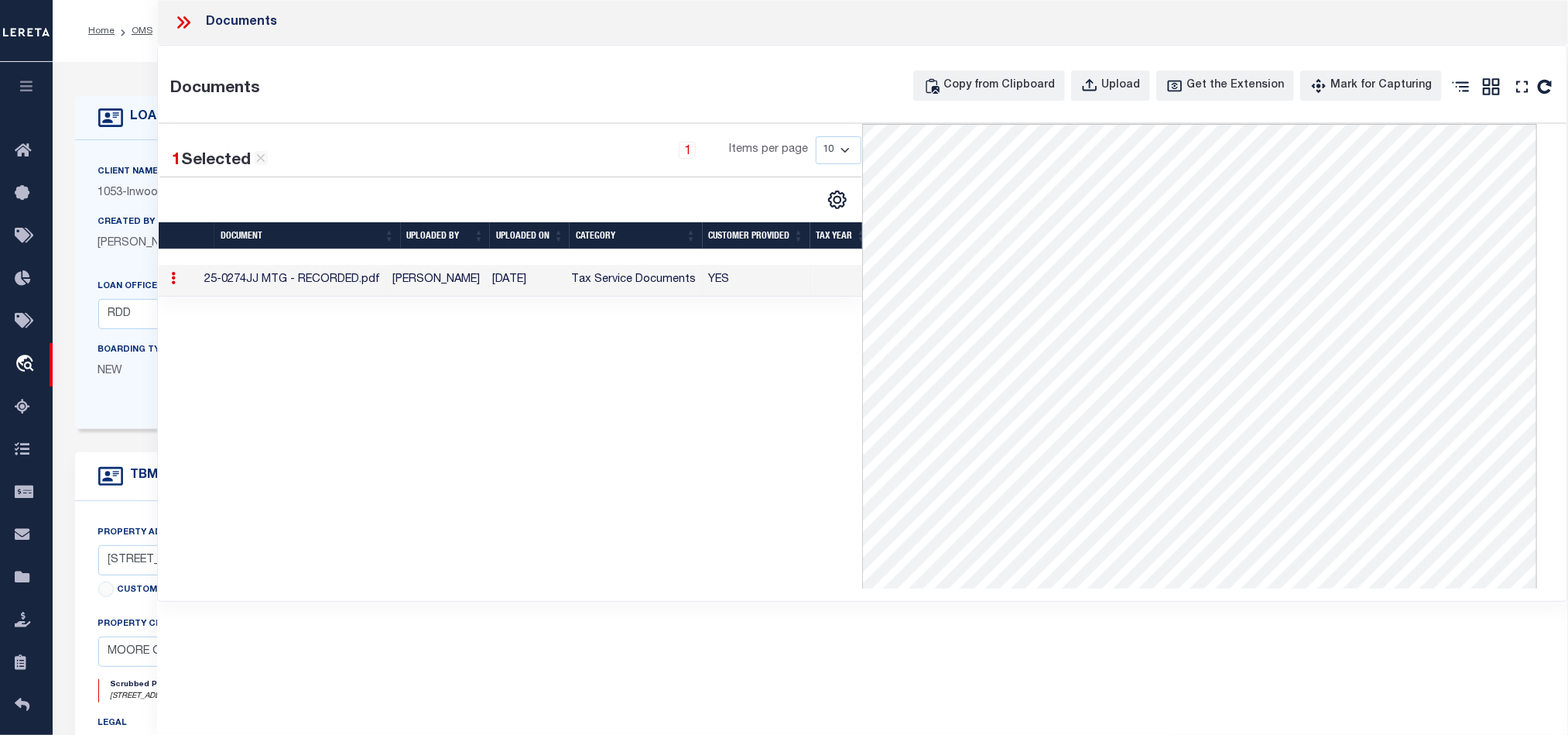
click at [188, 14] on icon at bounding box center [184, 23] width 20 height 20
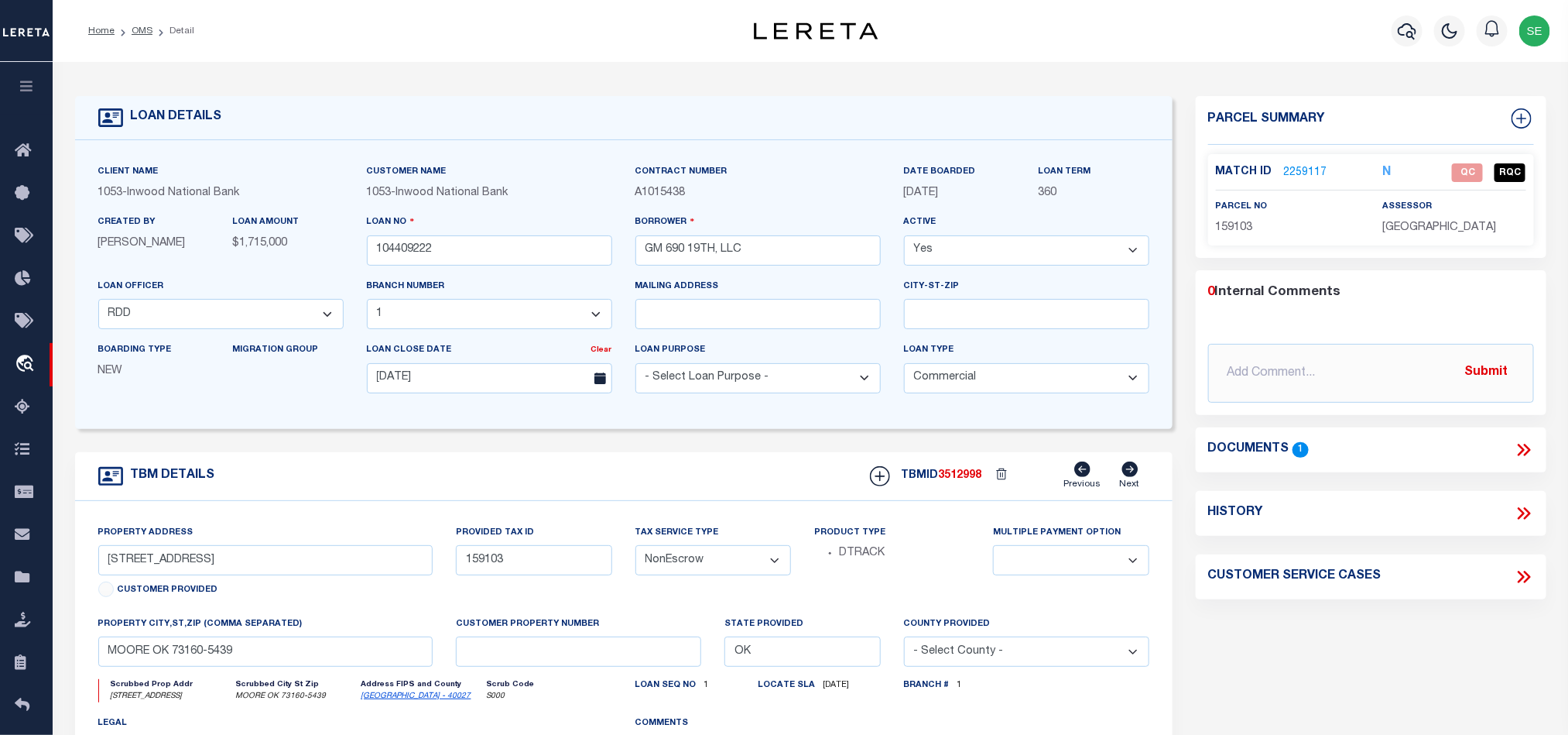
click at [1317, 168] on link "2259117" at bounding box center [1305, 172] width 43 height 16
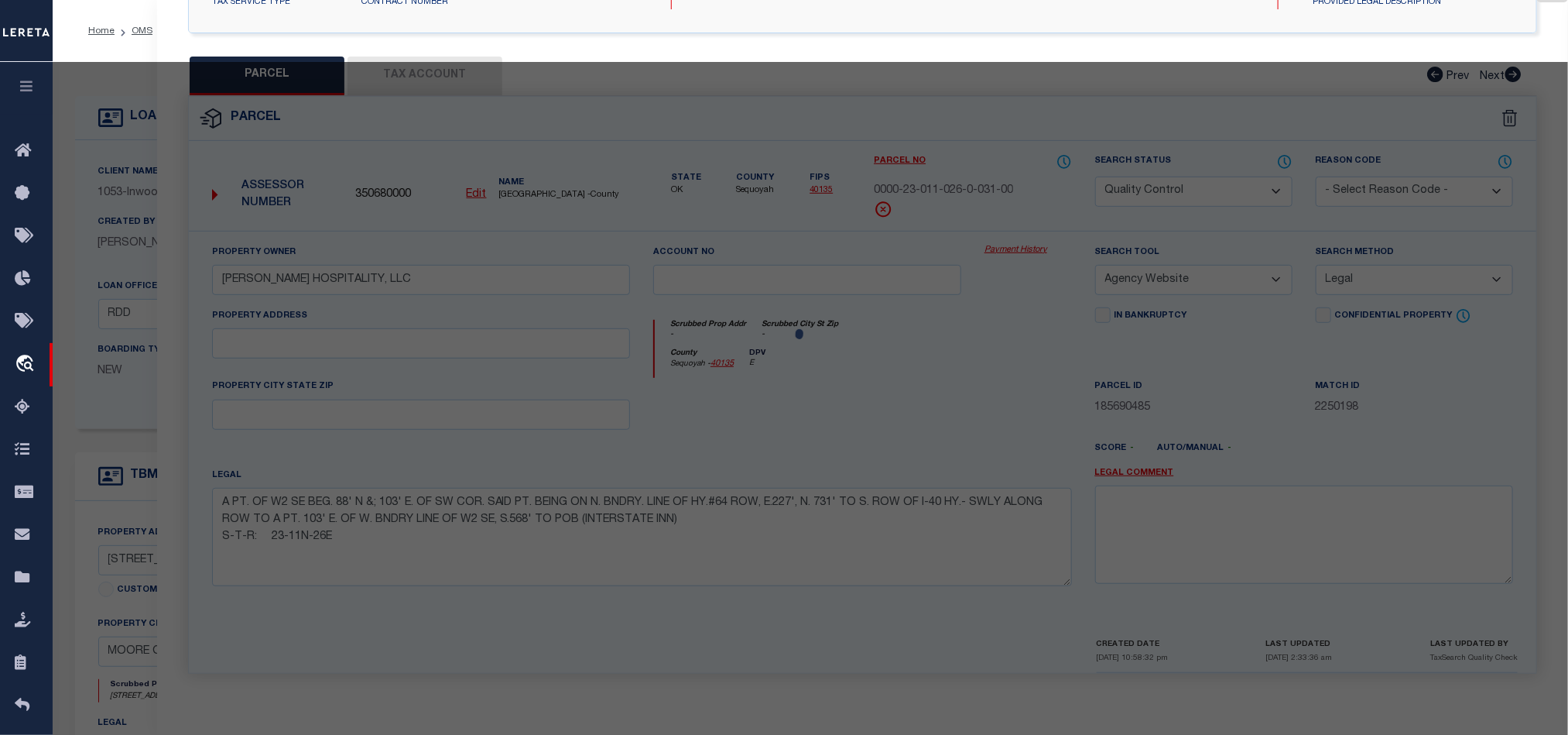
select select "AS"
select select
checkbox input "false"
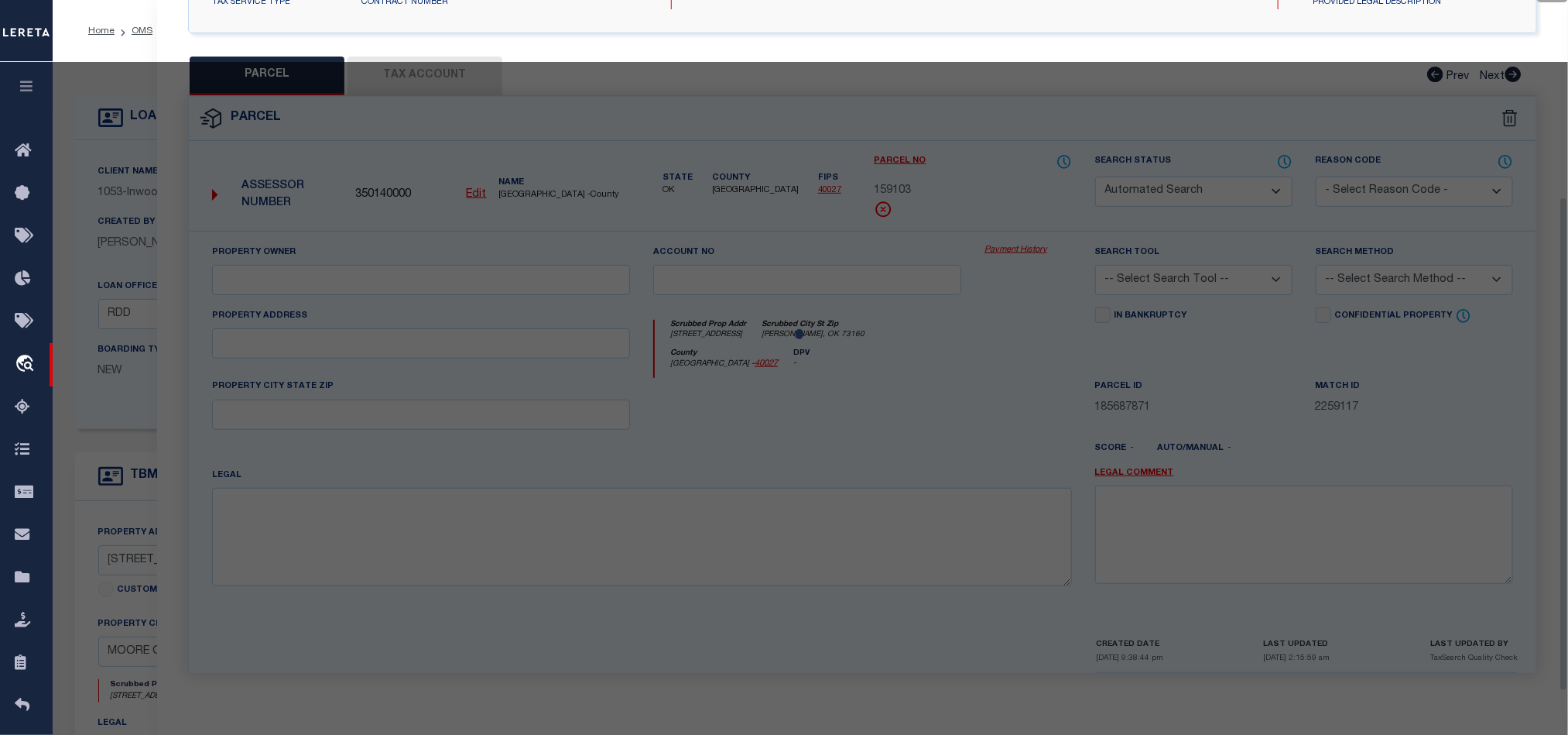
select select "QC"
type input "BEACH CITY JIB I LLC"
select select "AGW"
select select "LEG"
type input "[STREET_ADDRESS]"
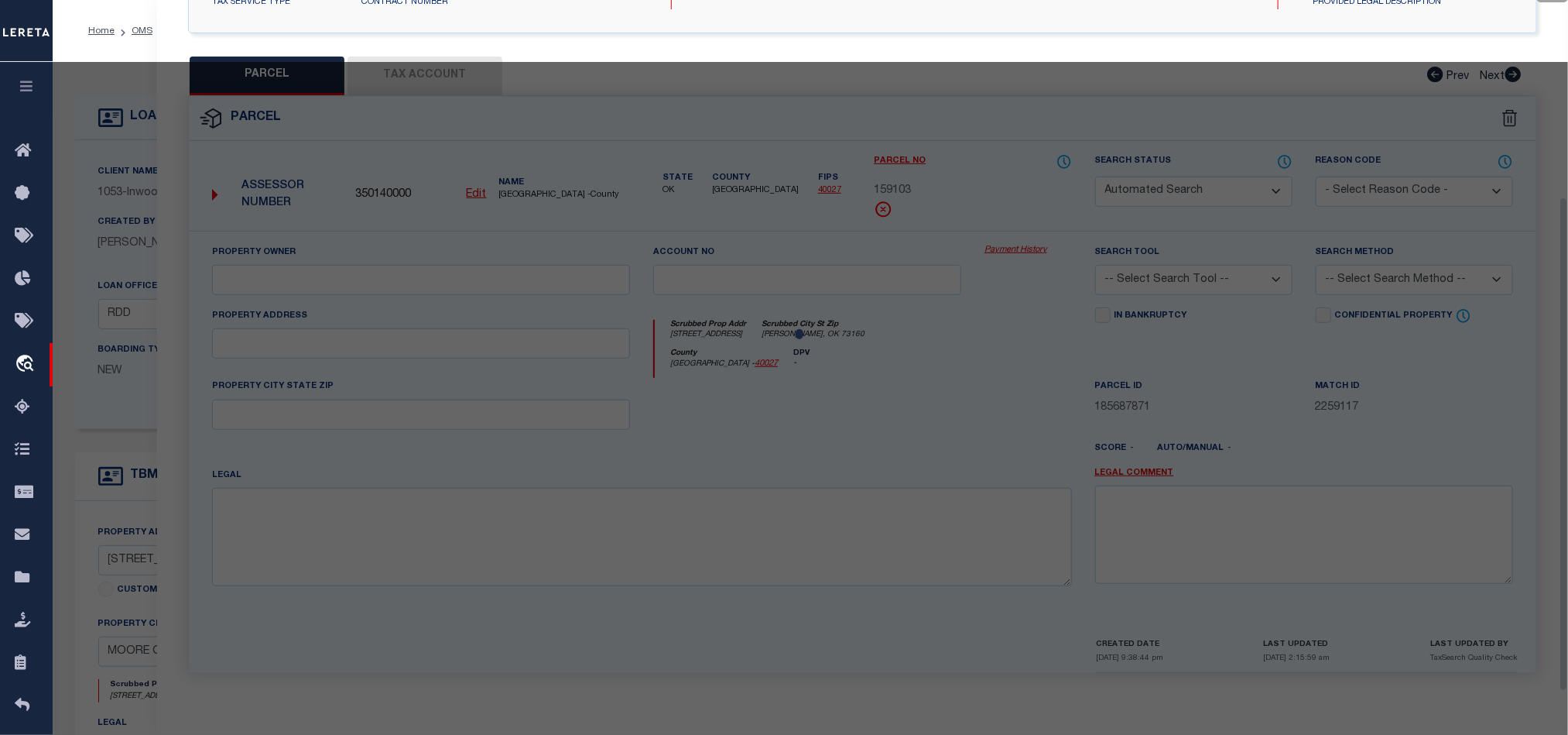
type input "[PERSON_NAME], OK 73160"
type textarea "[PERSON_NAME] ADDN PRT OF LT 2 BLK 1 AKA BEG NW/C LT 2 E116.95` S265` W153.95` …"
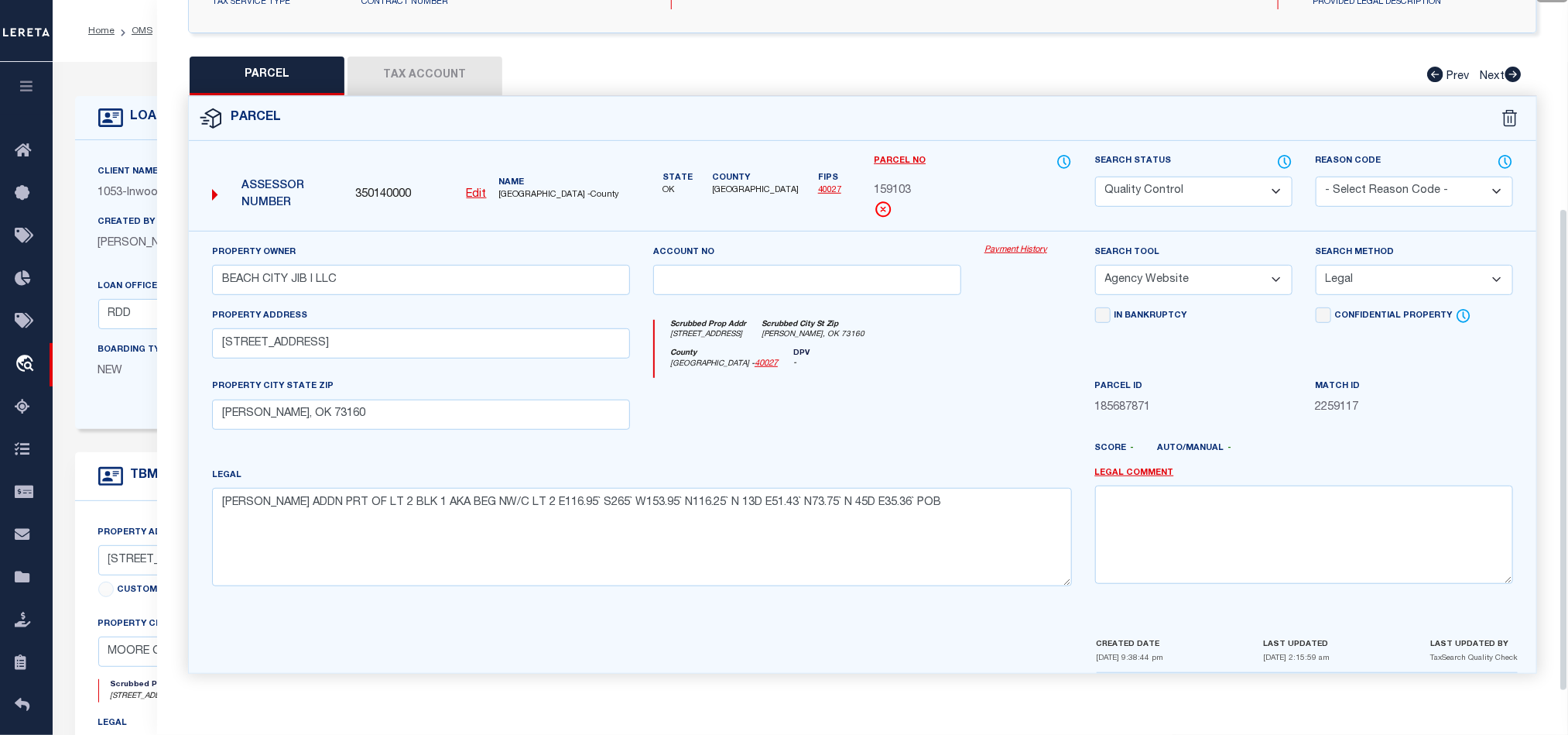
click at [934, 388] on div at bounding box center [807, 409] width 331 height 63
click at [455, 77] on button "Tax Account" at bounding box center [424, 76] width 154 height 39
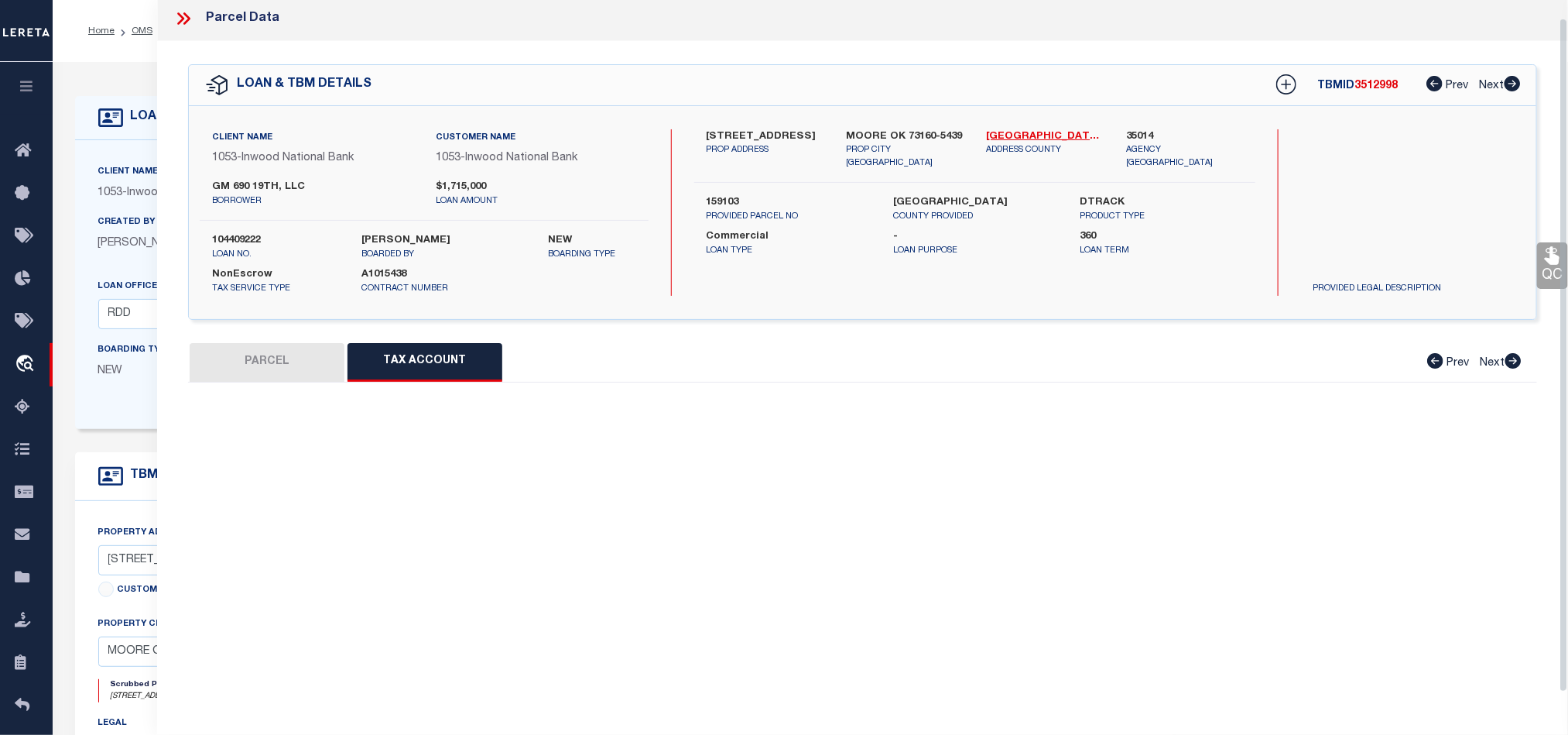
scroll to position [19, 0]
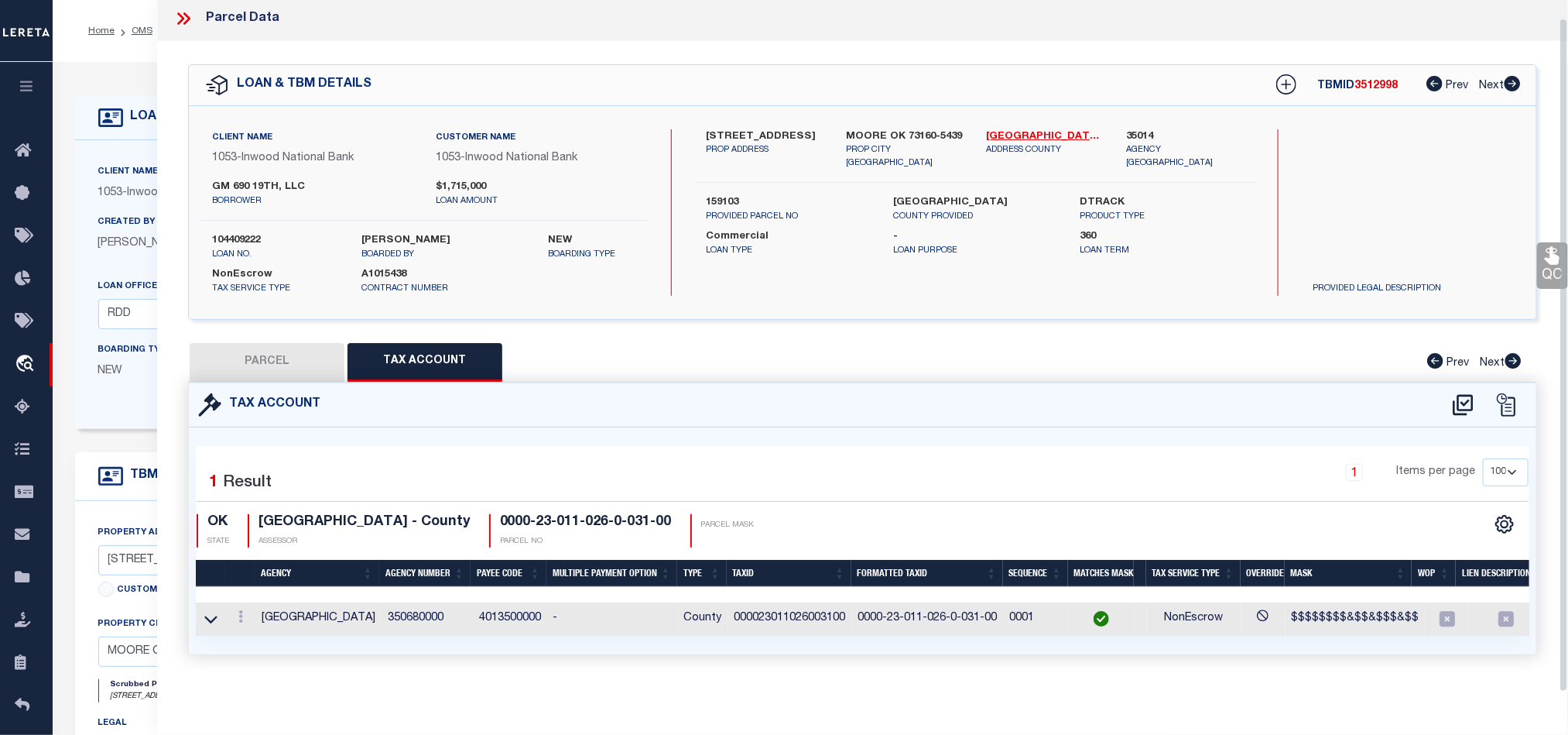
select select "100"
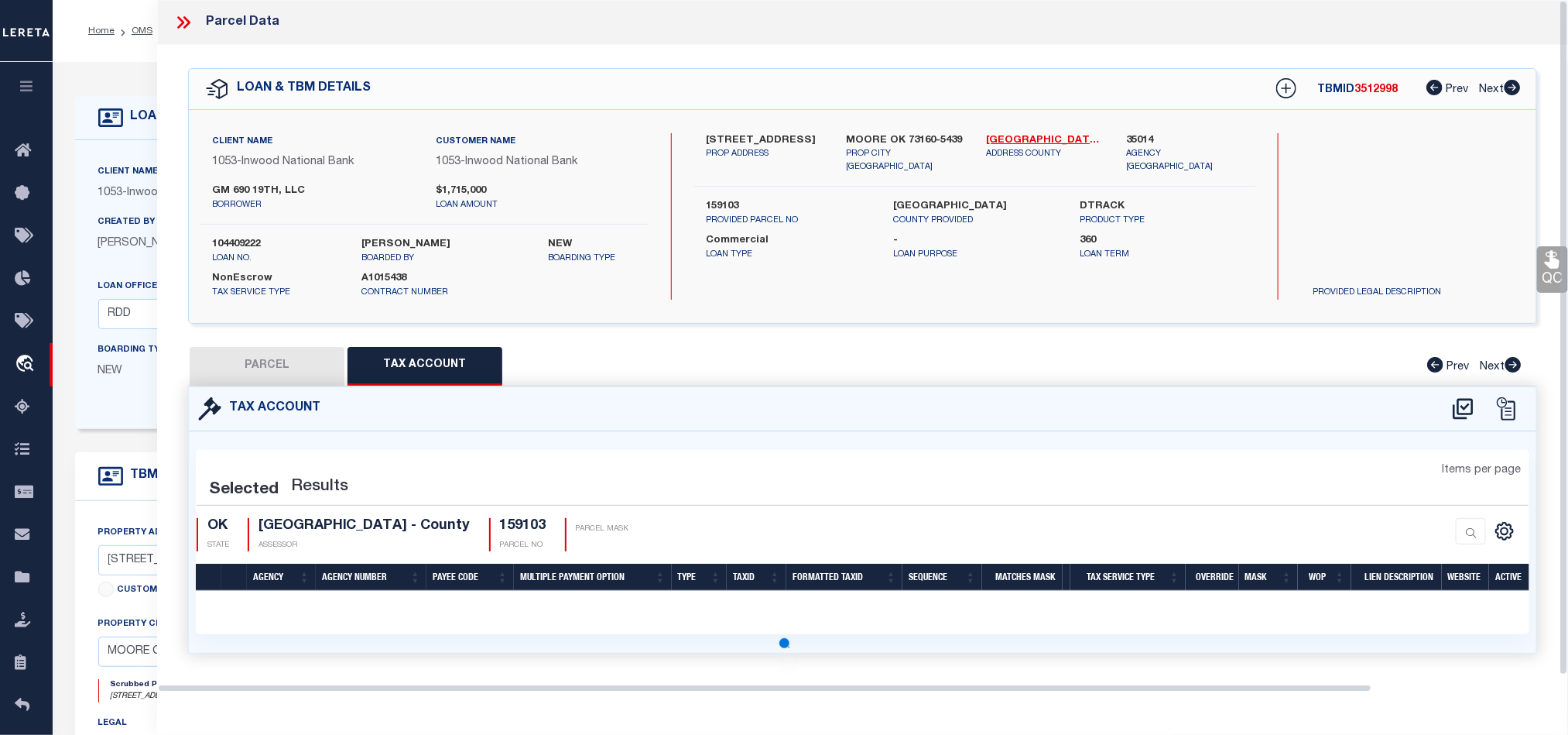
select select "100"
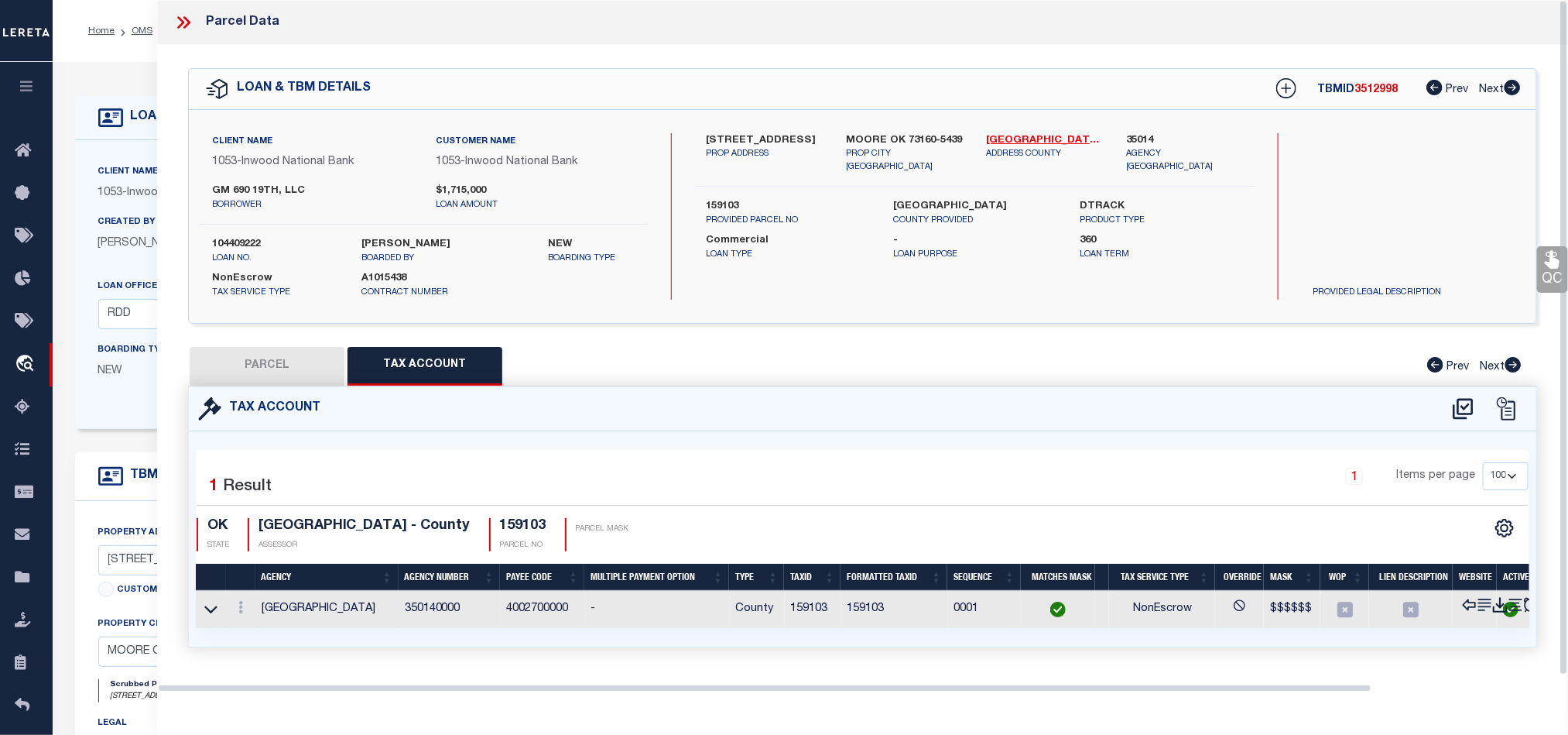
scroll to position [0, 0]
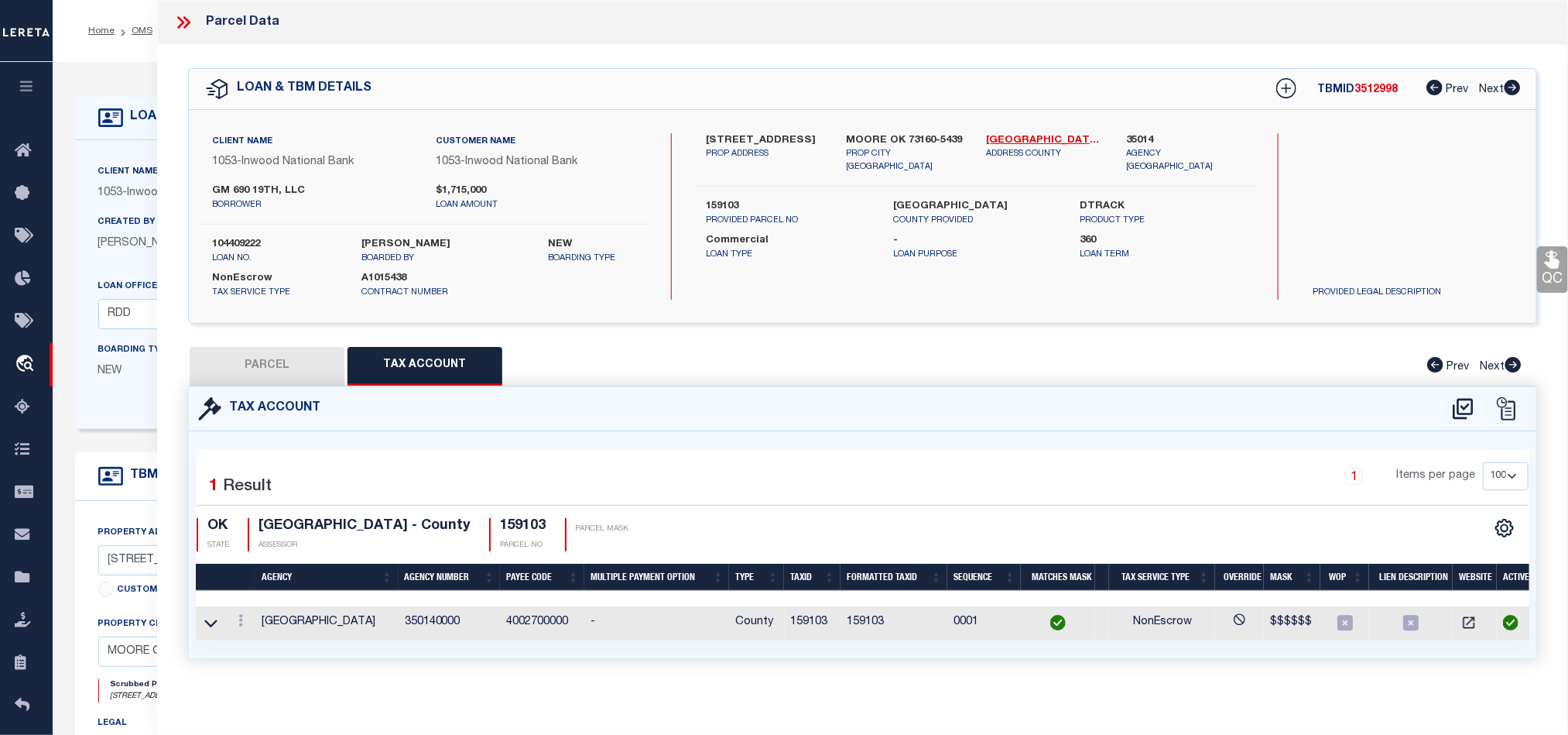
click at [258, 370] on button "PARCEL" at bounding box center [267, 366] width 154 height 39
select select "AS"
select select
checkbox input "false"
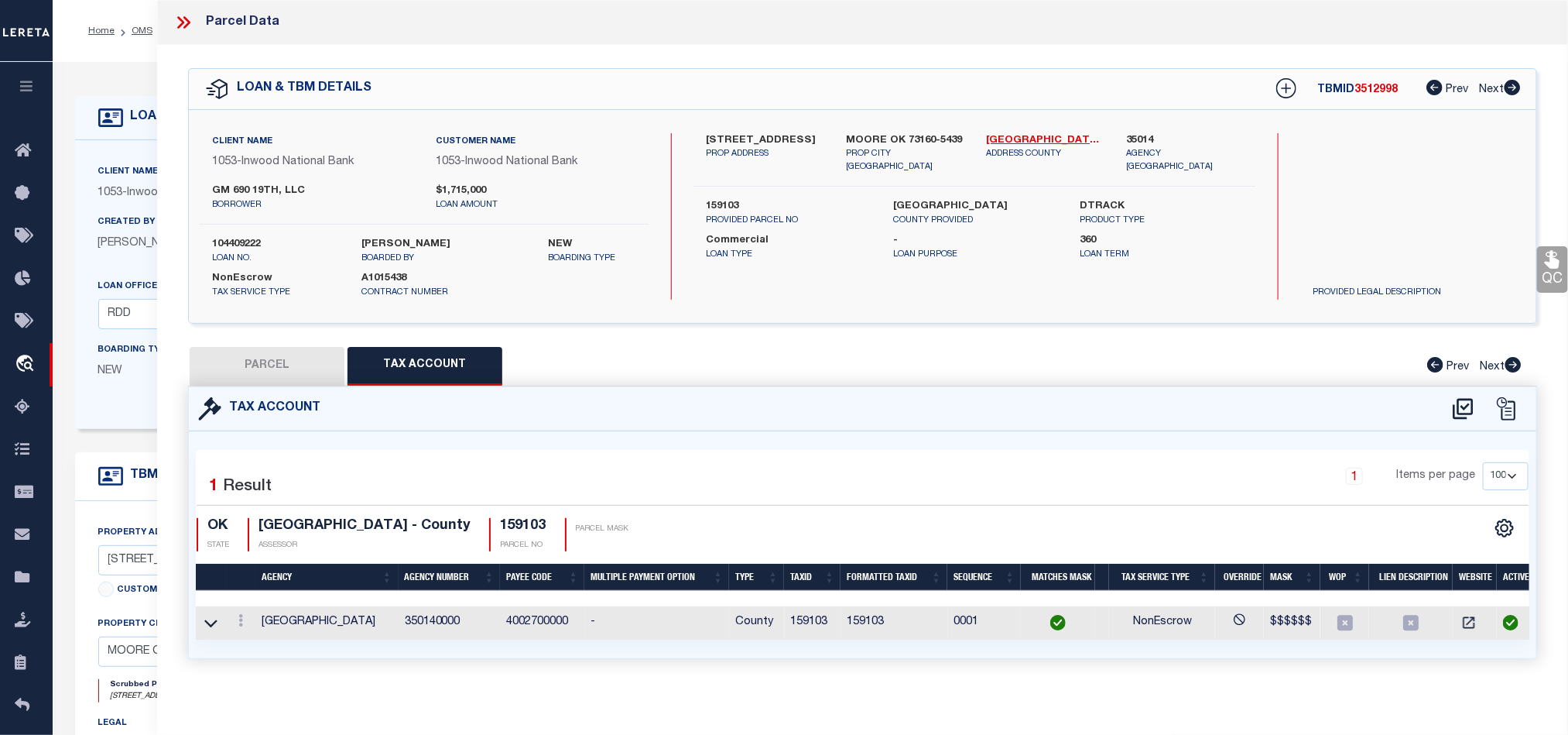
checkbox input "false"
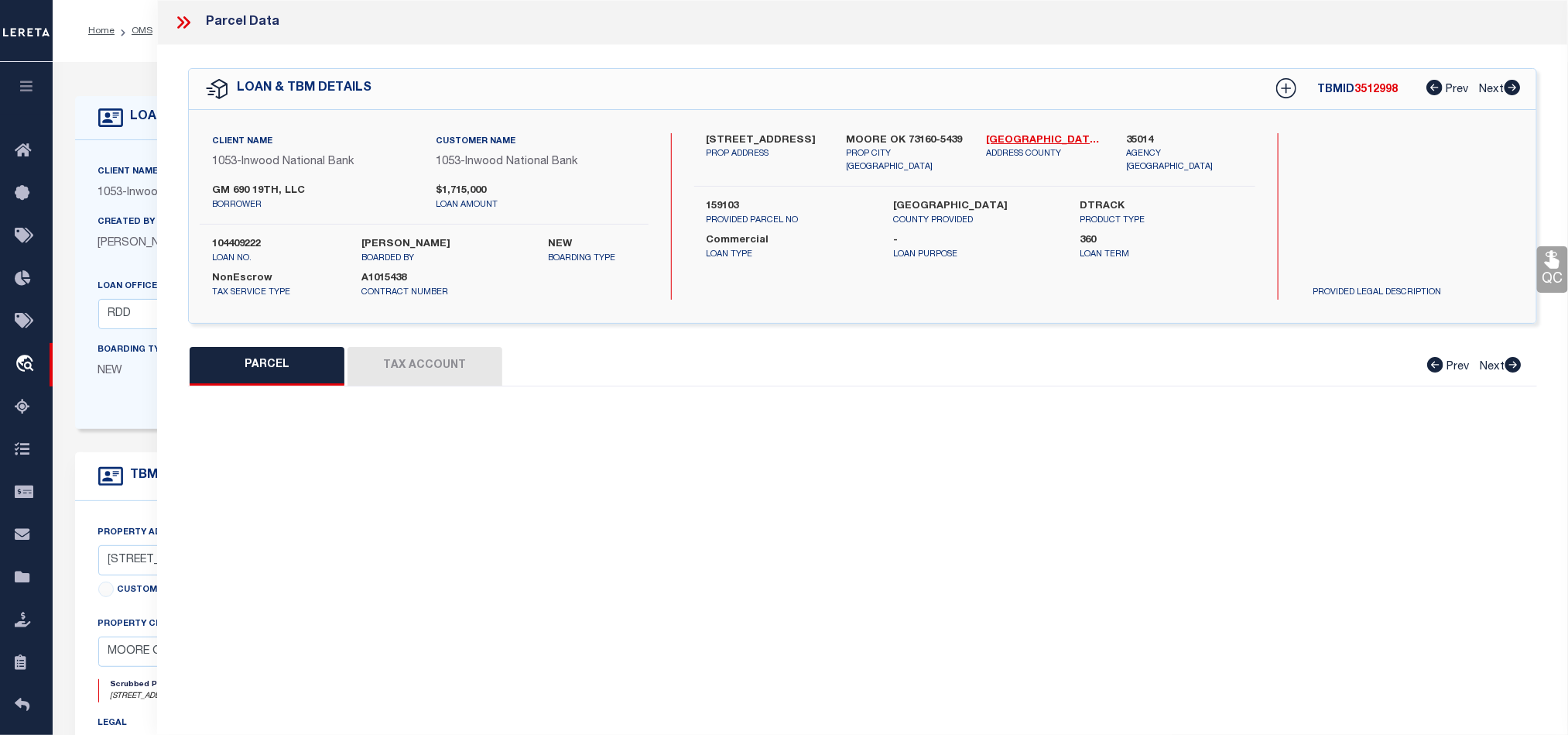
select select "QC"
type input "BEACH CITY JIB I LLC"
select select "AGW"
select select "LEG"
type input "[STREET_ADDRESS]"
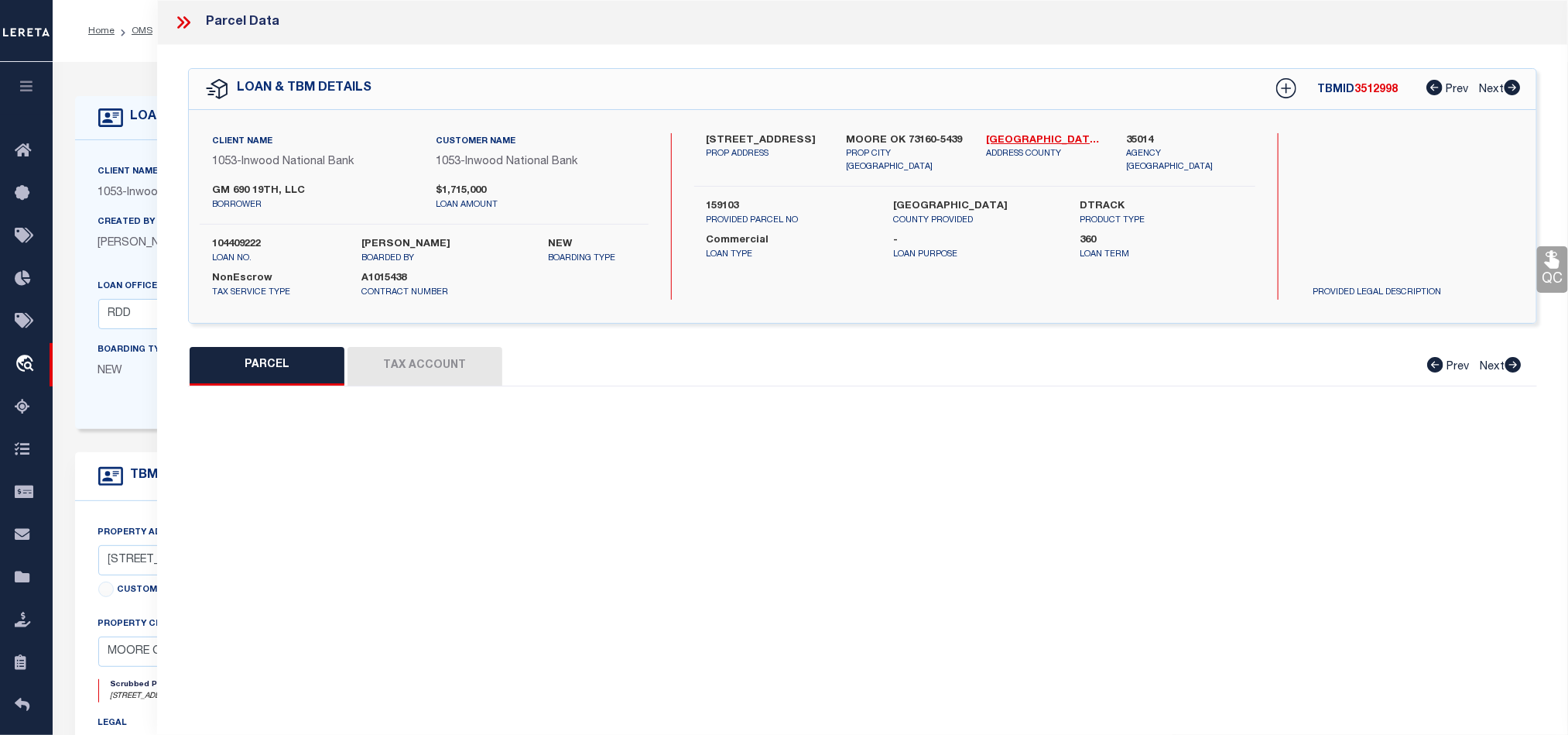
type input "[PERSON_NAME], OK 73160"
type textarea "[PERSON_NAME] ADDN PRT OF LT 2 BLK 1 AKA BEG NW/C LT 2 E116.95` S265` W153.95` …"
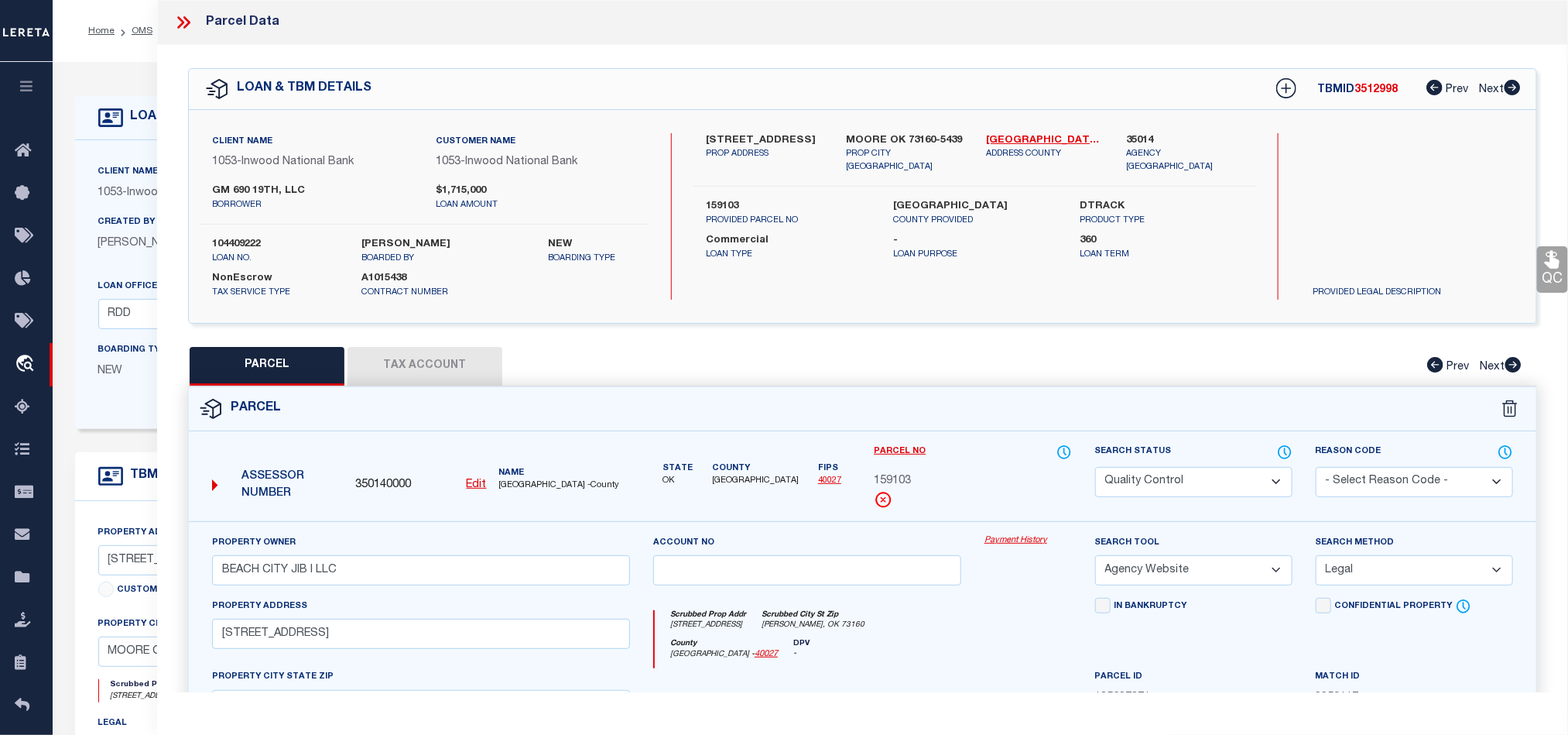
click at [1173, 481] on select "Automated Search Bad Parcel Complete Duplicate Parcel High Dollar Reporting In …" at bounding box center [1194, 482] width 197 height 30
select select "CP"
drag, startPoint x: 945, startPoint y: 641, endPoint x: 1393, endPoint y: 441, distance: 490.6
click at [945, 639] on div "Scrubbed Prop Addr [STREET_ADDRESS] [GEOGRAPHIC_DATA]" at bounding box center [863, 624] width 417 height 29
click at [1558, 258] on icon at bounding box center [1553, 259] width 20 height 20
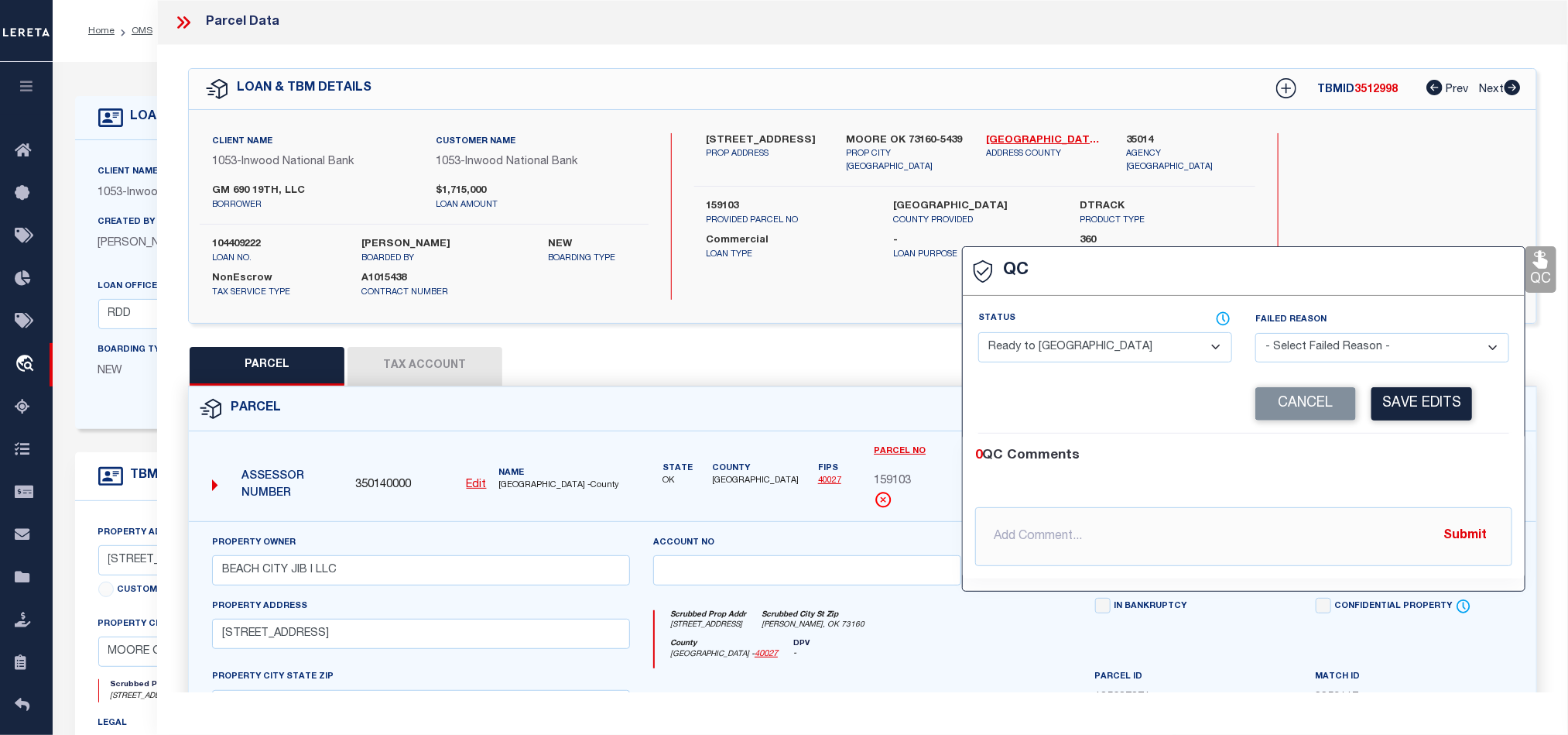
click at [1071, 360] on select "- Select Status - Ready to QC Correct Incorrect" at bounding box center [1105, 348] width 254 height 30
select select "COR"
drag, startPoint x: 1461, startPoint y: 473, endPoint x: 1428, endPoint y: 413, distance: 68.5
click at [1461, 473] on div "0 QC Comments @[PERSON_NAME] @[PERSON_NAME] @[PERSON_NAME] @[PERSON_NAME] @[PER…" at bounding box center [1243, 505] width 562 height 120
click at [1428, 412] on button "Save Edits" at bounding box center [1421, 403] width 100 height 33
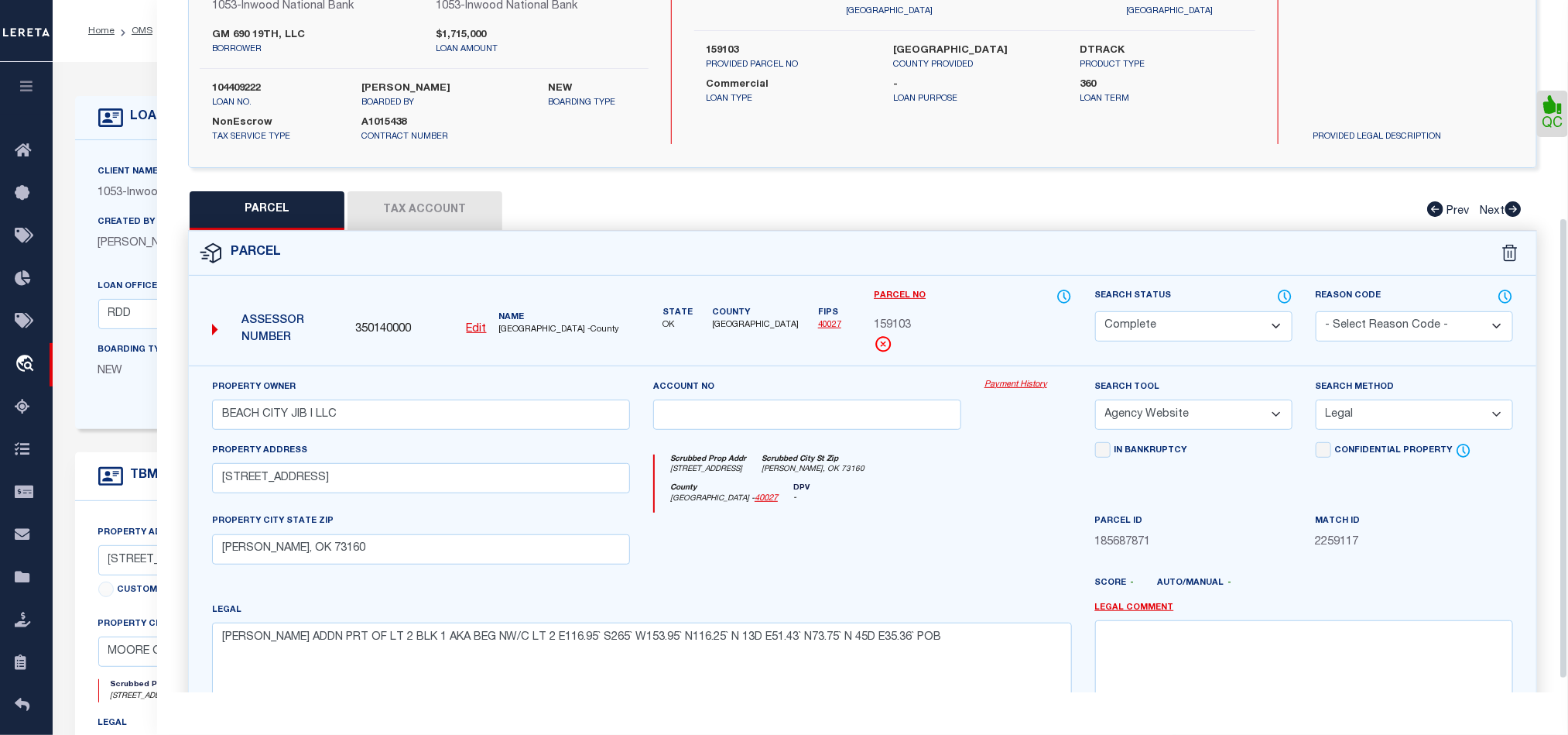
scroll to position [346, 0]
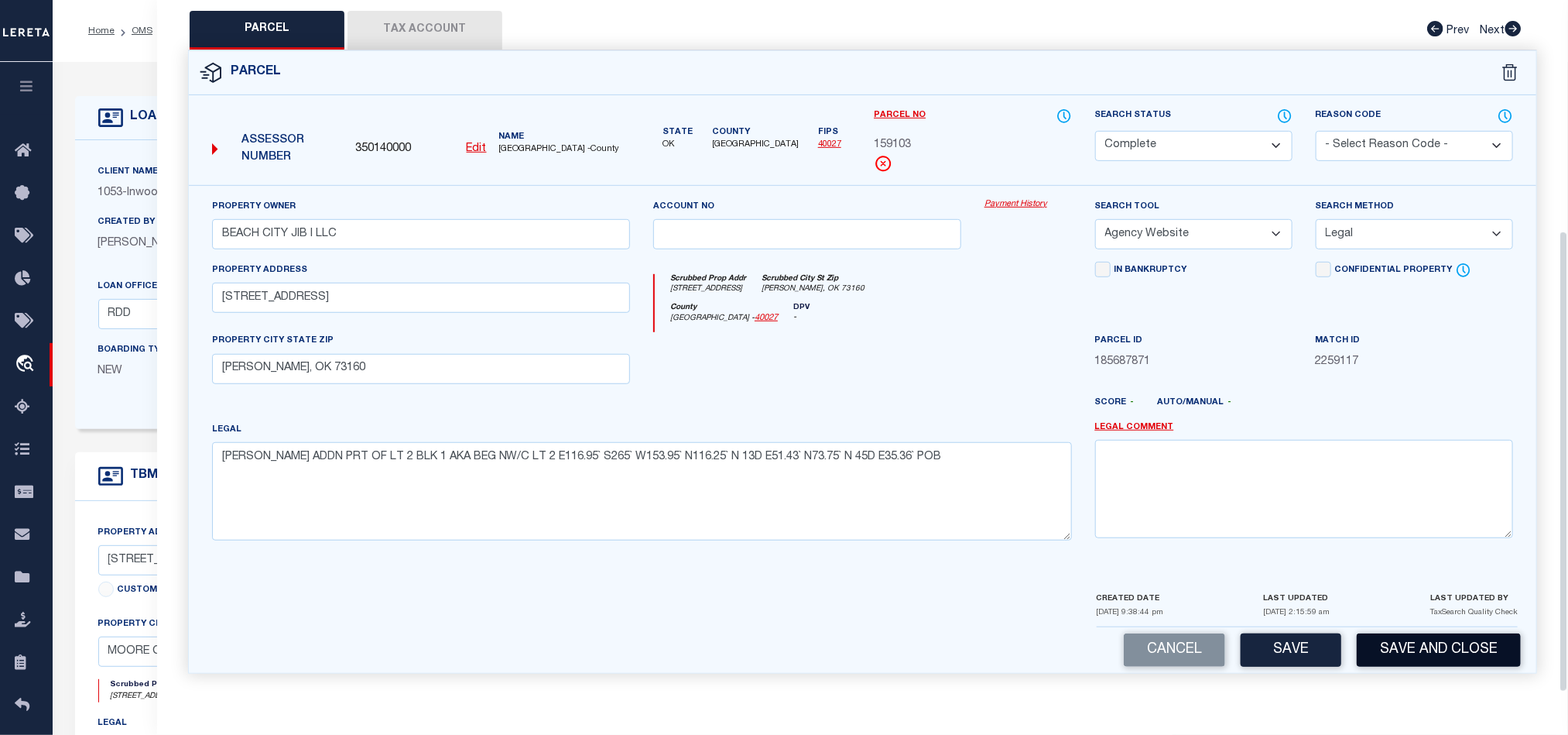
click at [1452, 652] on button "Save and Close" at bounding box center [1438, 650] width 164 height 33
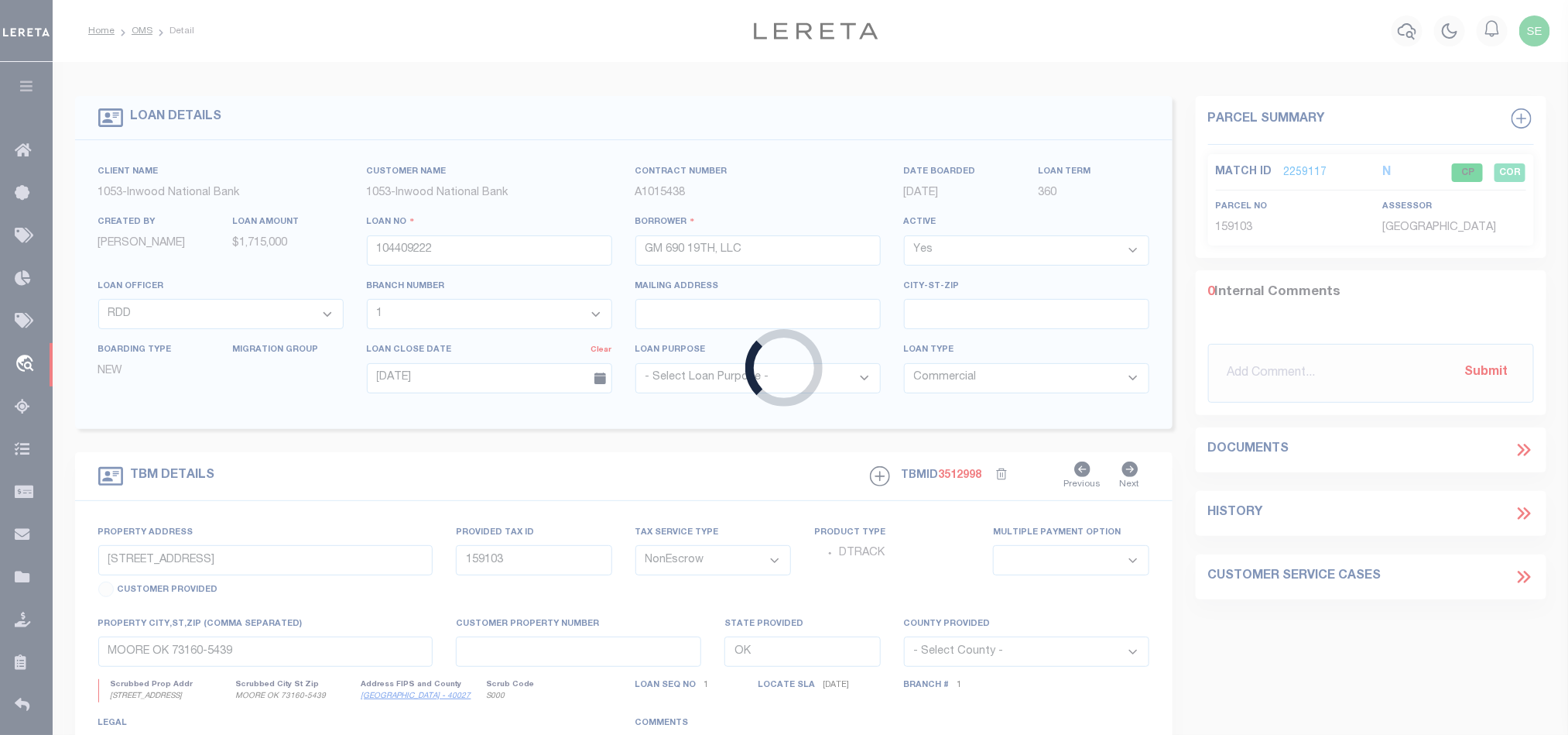
select select "4197"
select select "91"
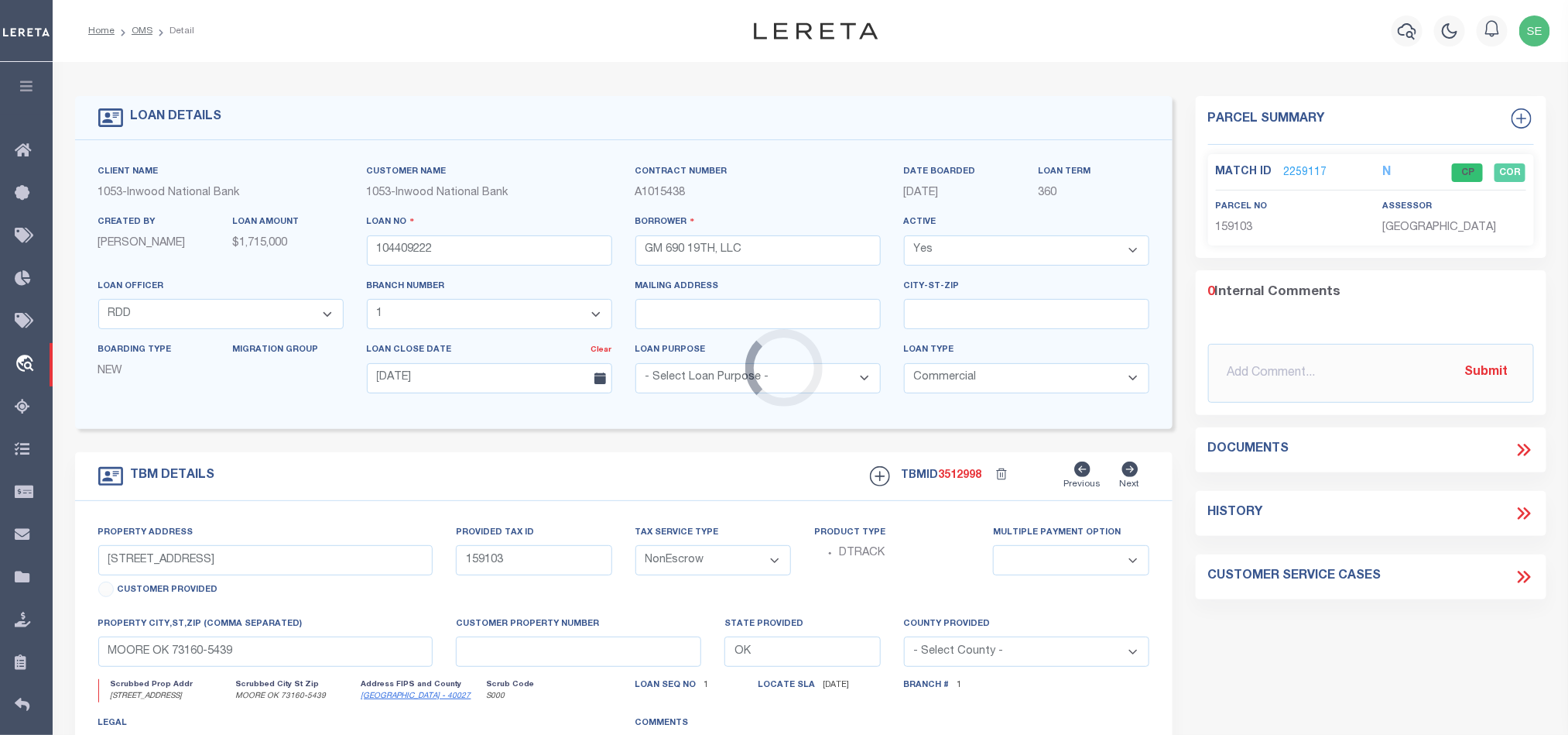
select select
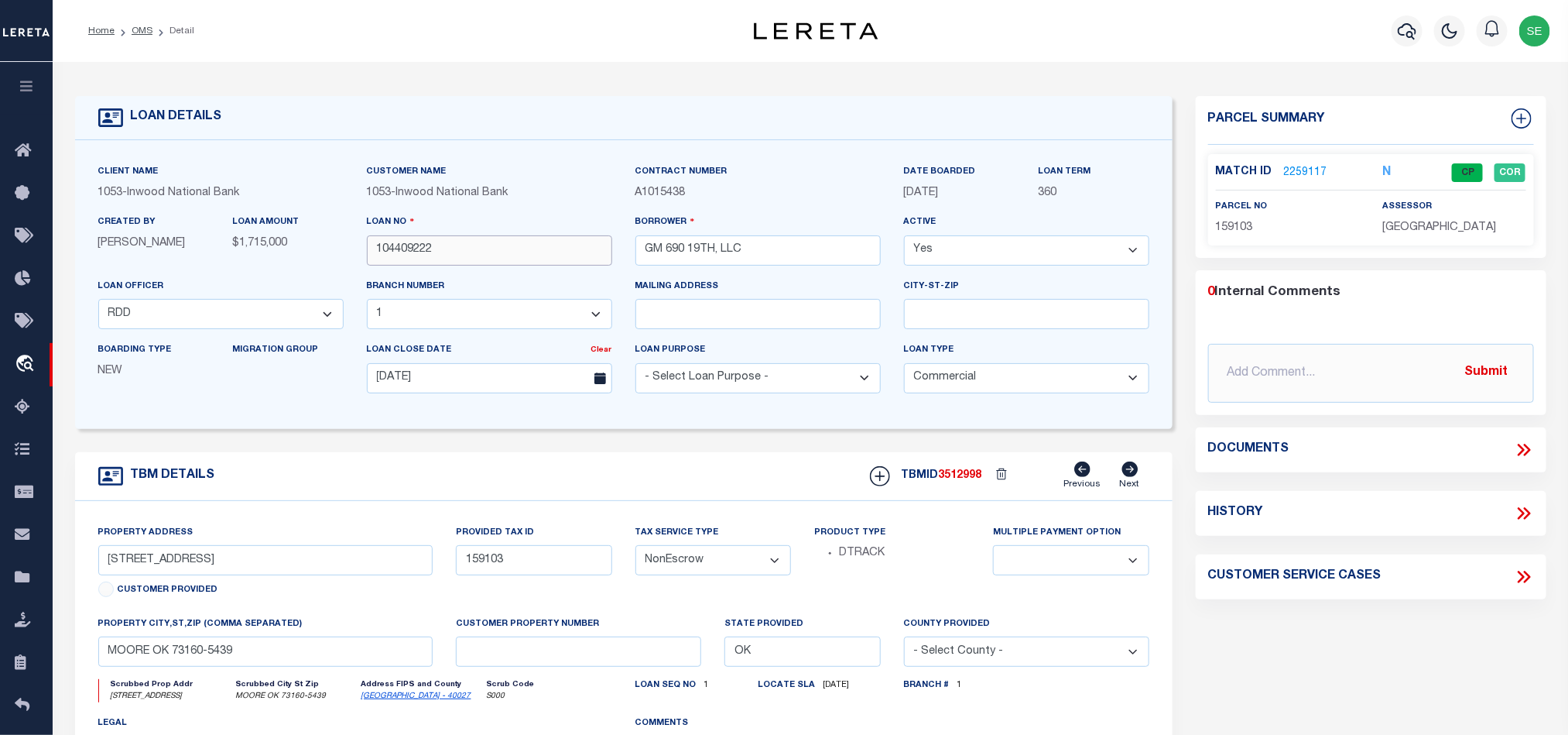
click at [474, 247] on input "104409222" at bounding box center [489, 251] width 245 height 30
click at [483, 256] on input "104409222" at bounding box center [489, 251] width 245 height 30
click at [960, 481] on span "3512998" at bounding box center [960, 475] width 43 height 11
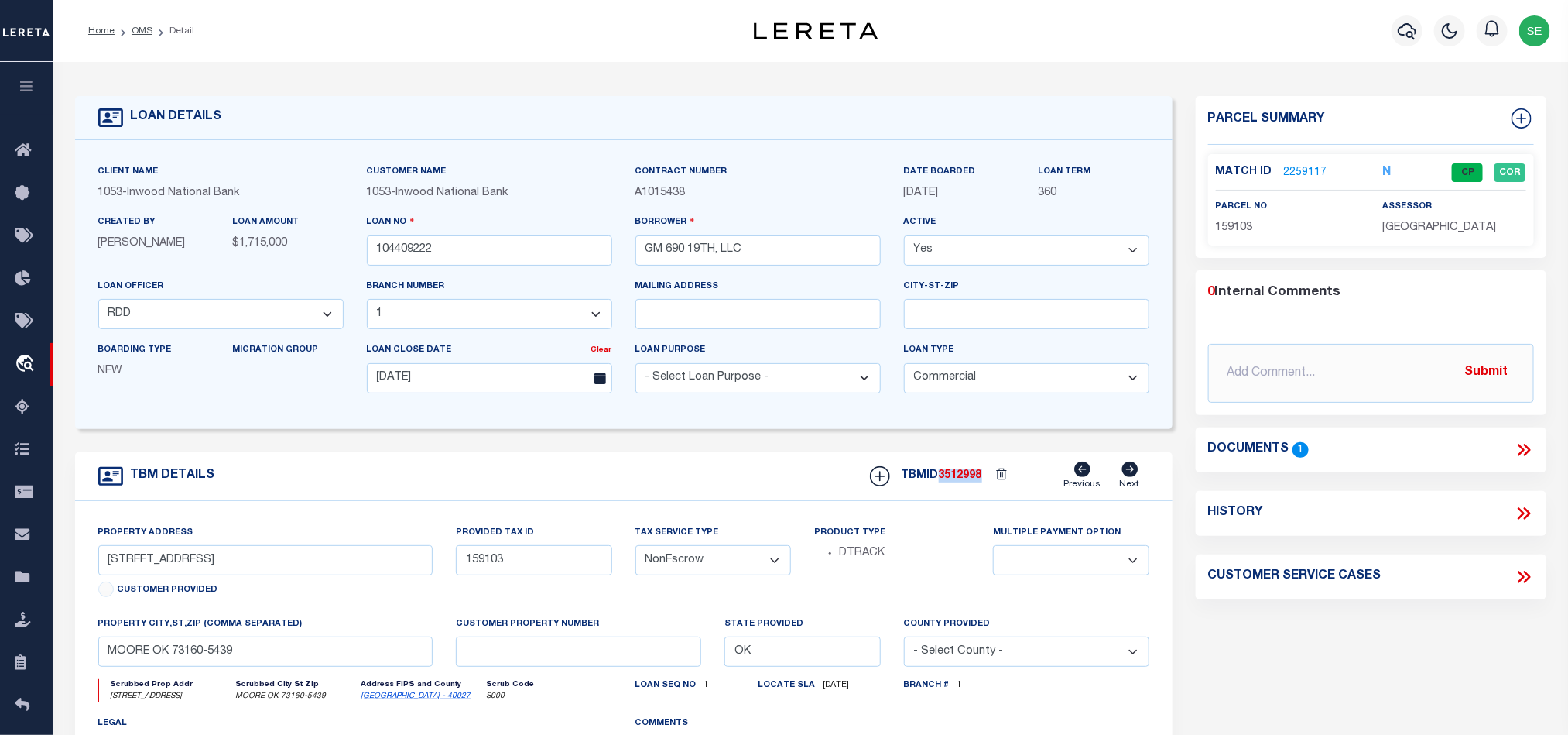
click at [960, 481] on span "3512998" at bounding box center [960, 475] width 43 height 11
copy span "3512998"
click at [1431, 220] on p "[GEOGRAPHIC_DATA]" at bounding box center [1454, 229] width 143 height 17
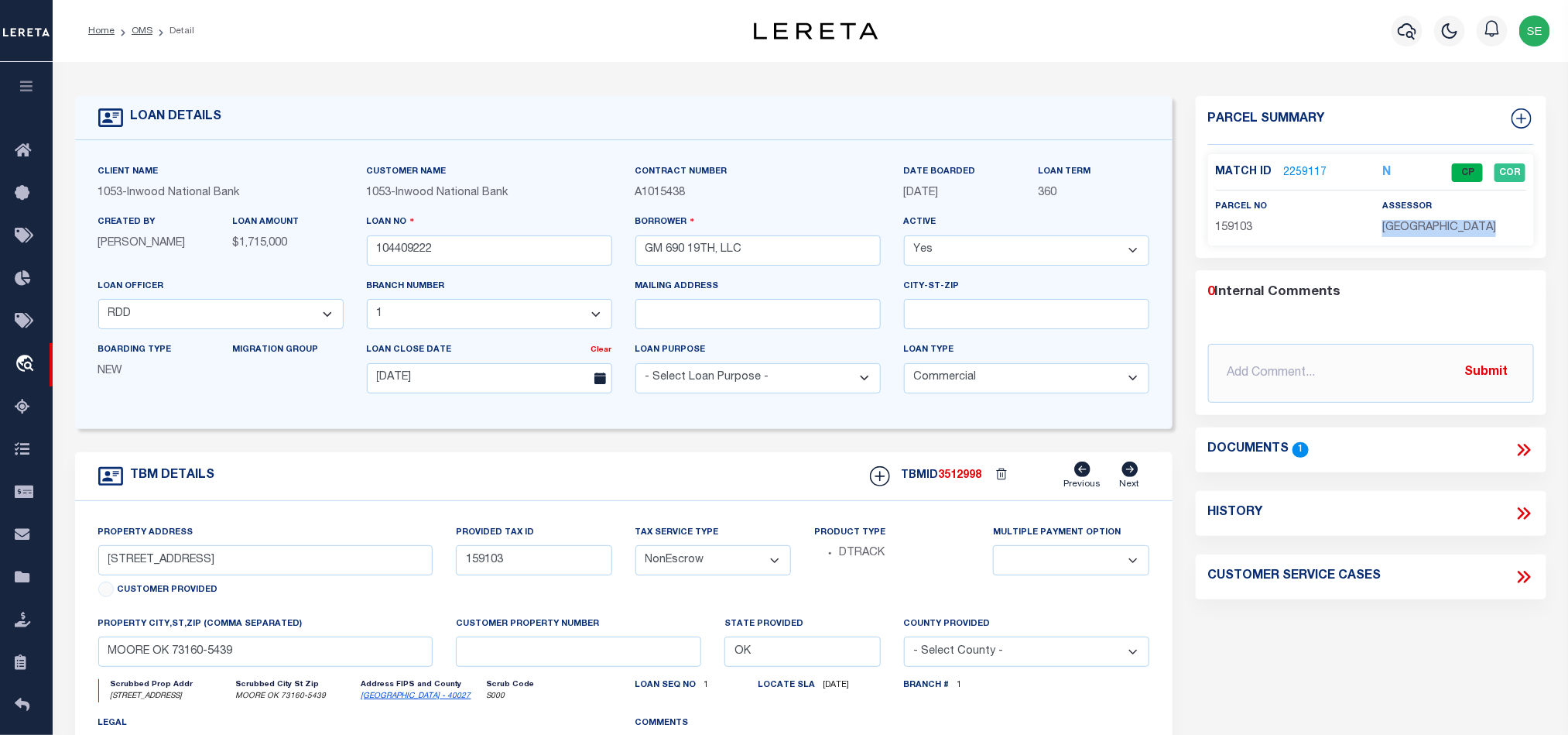
copy div "[GEOGRAPHIC_DATA]"
click at [1233, 223] on span "159103" at bounding box center [1234, 227] width 37 height 11
copy span "159103"
drag, startPoint x: 658, startPoint y: 461, endPoint x: 653, endPoint y: 451, distance: 11.2
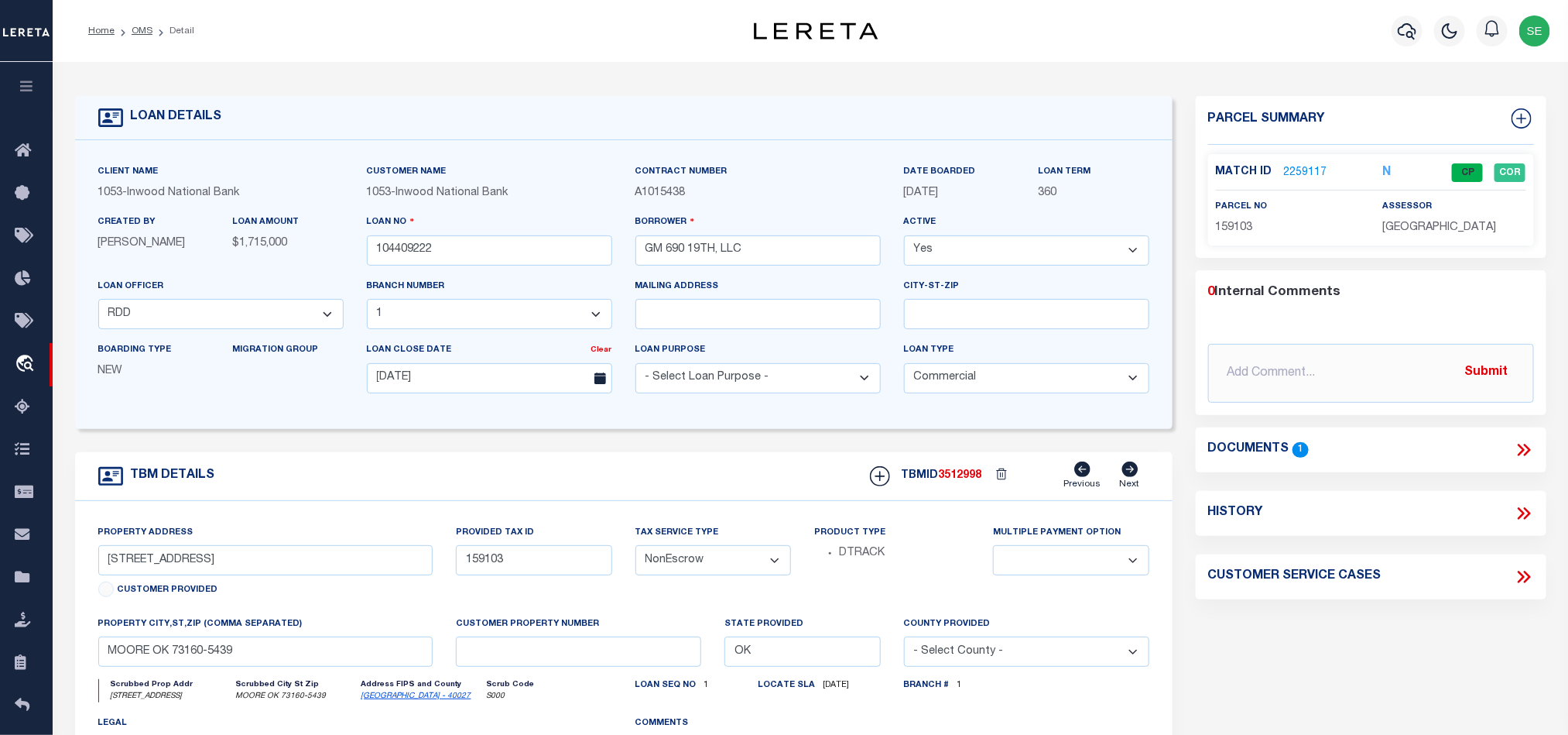
click at [658, 461] on div "TBM DETAILS TBMID 3512998 Previous Next" at bounding box center [623, 477] width 1097 height 49
click at [136, 26] on link "OMS" at bounding box center [142, 30] width 21 height 9
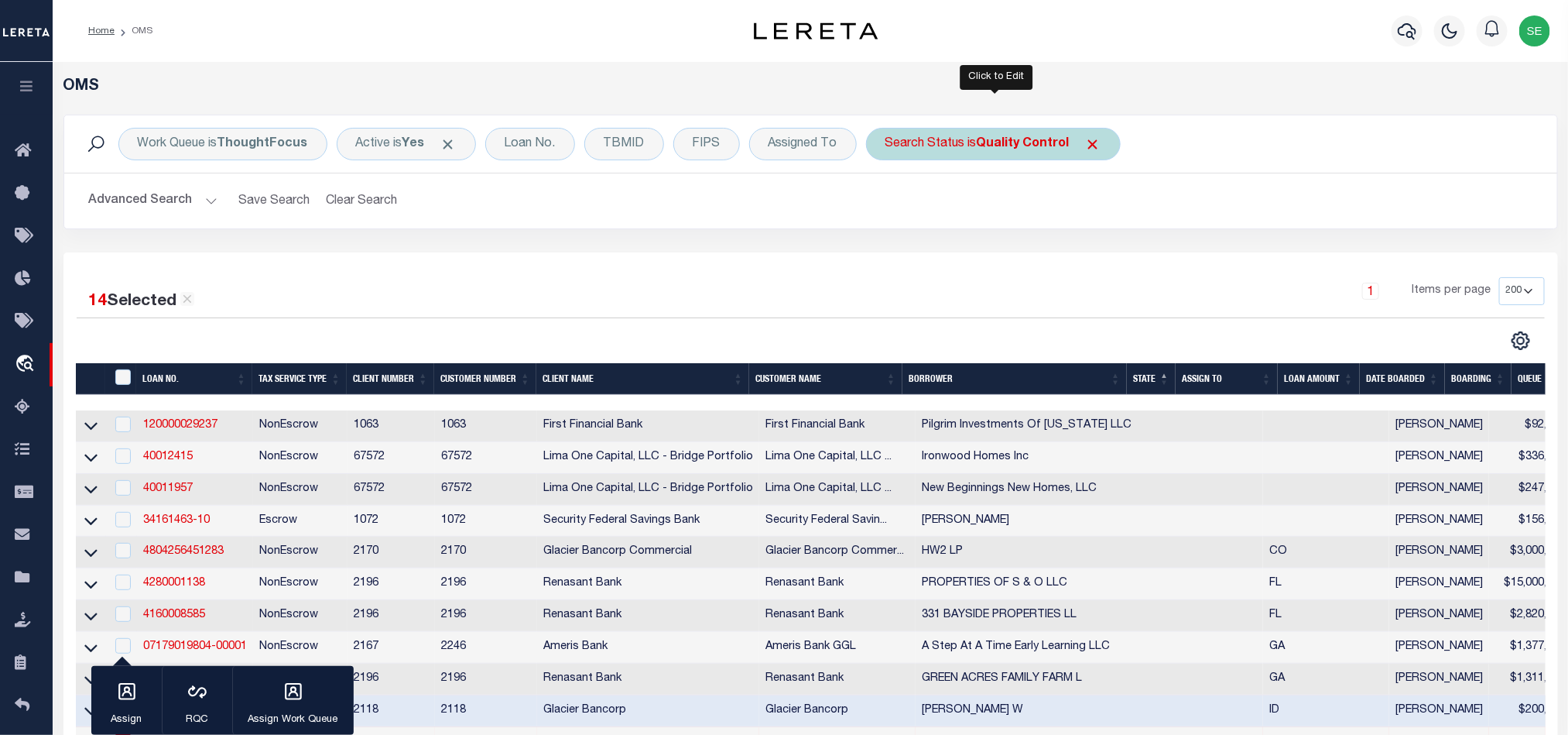
click at [956, 143] on div "Search Status is Quality Control" at bounding box center [994, 143] width 255 height 33
select select "QC"
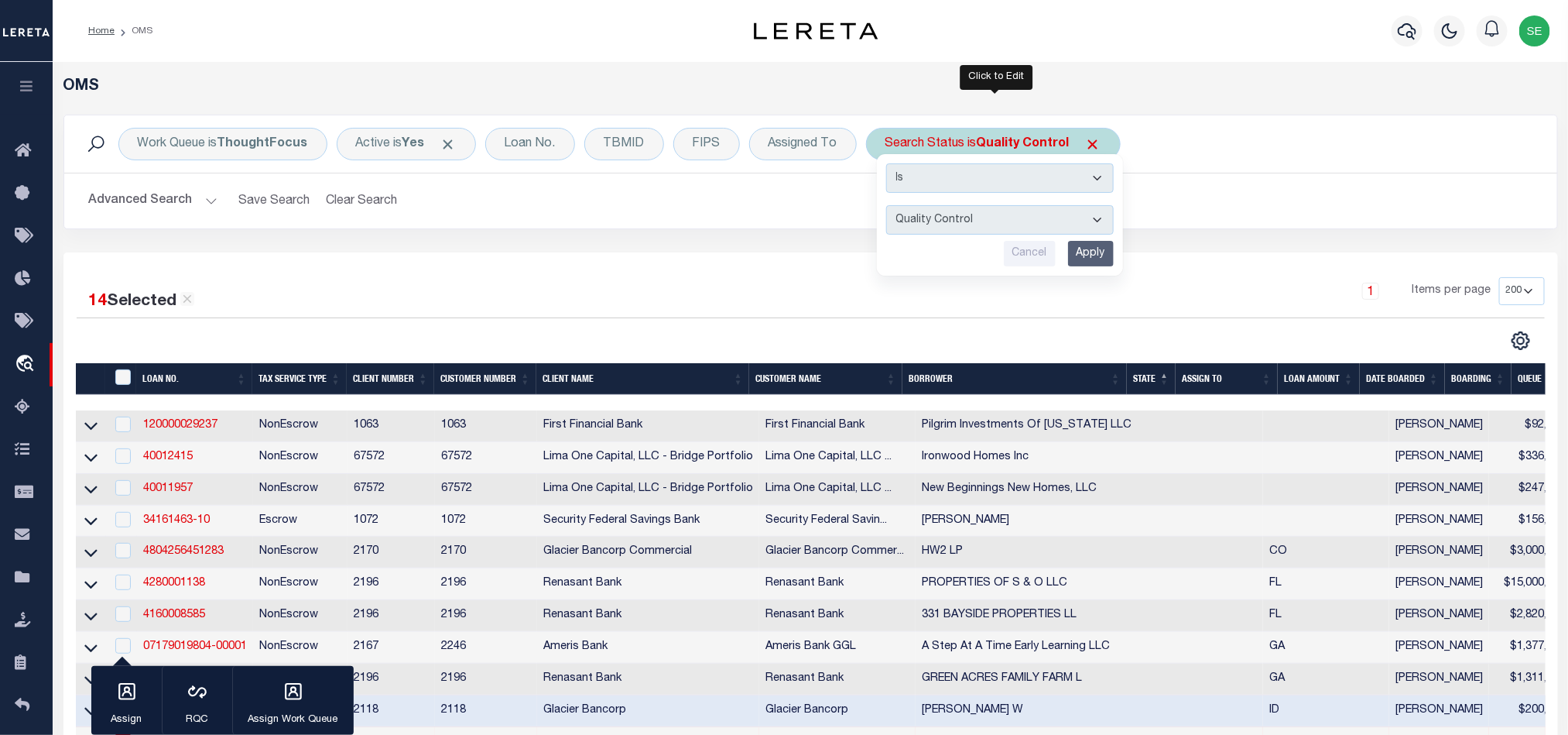
click at [1108, 256] on input "Apply" at bounding box center [1091, 253] width 46 height 25
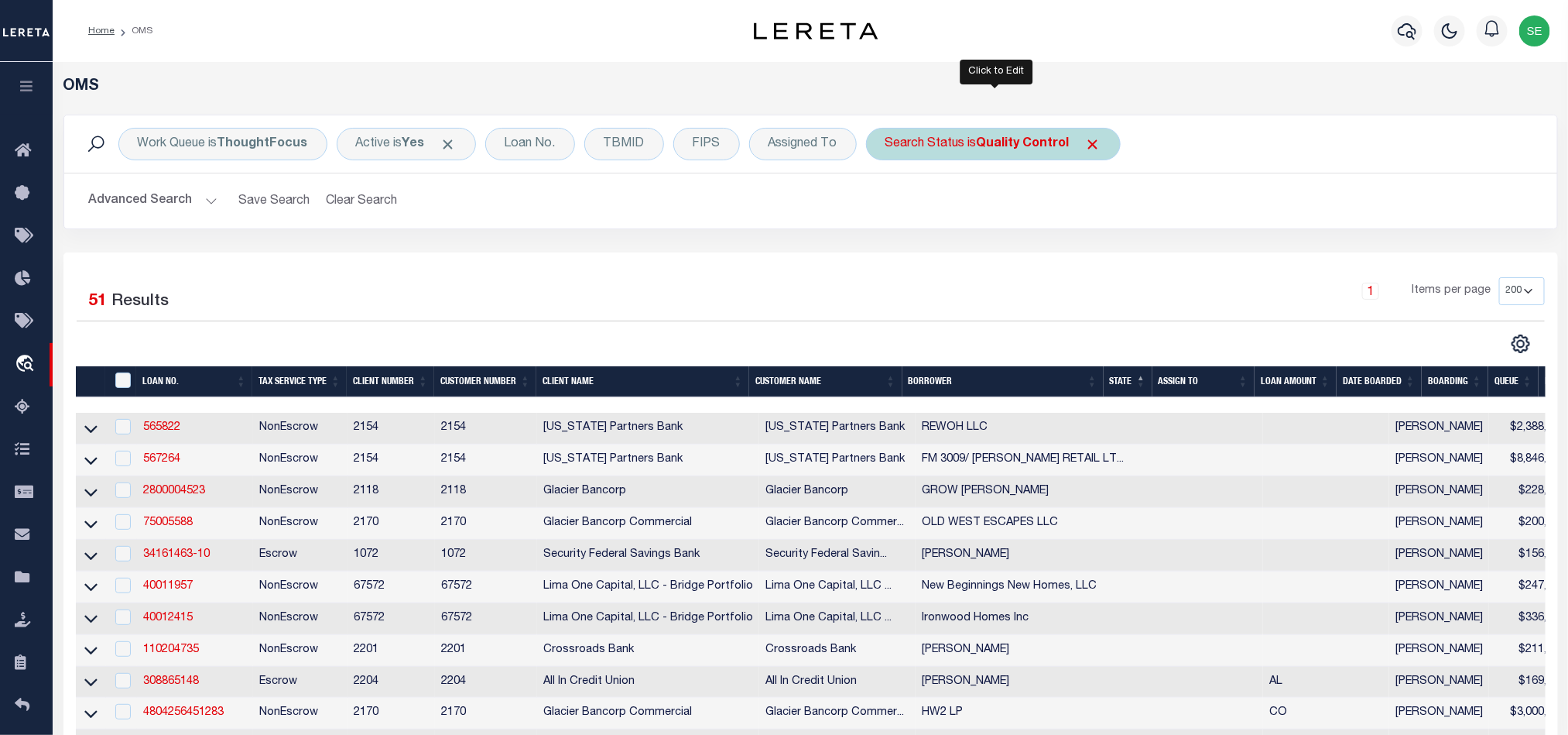
click at [935, 137] on div "Search Status is Quality Control" at bounding box center [994, 143] width 255 height 33
select select "QC"
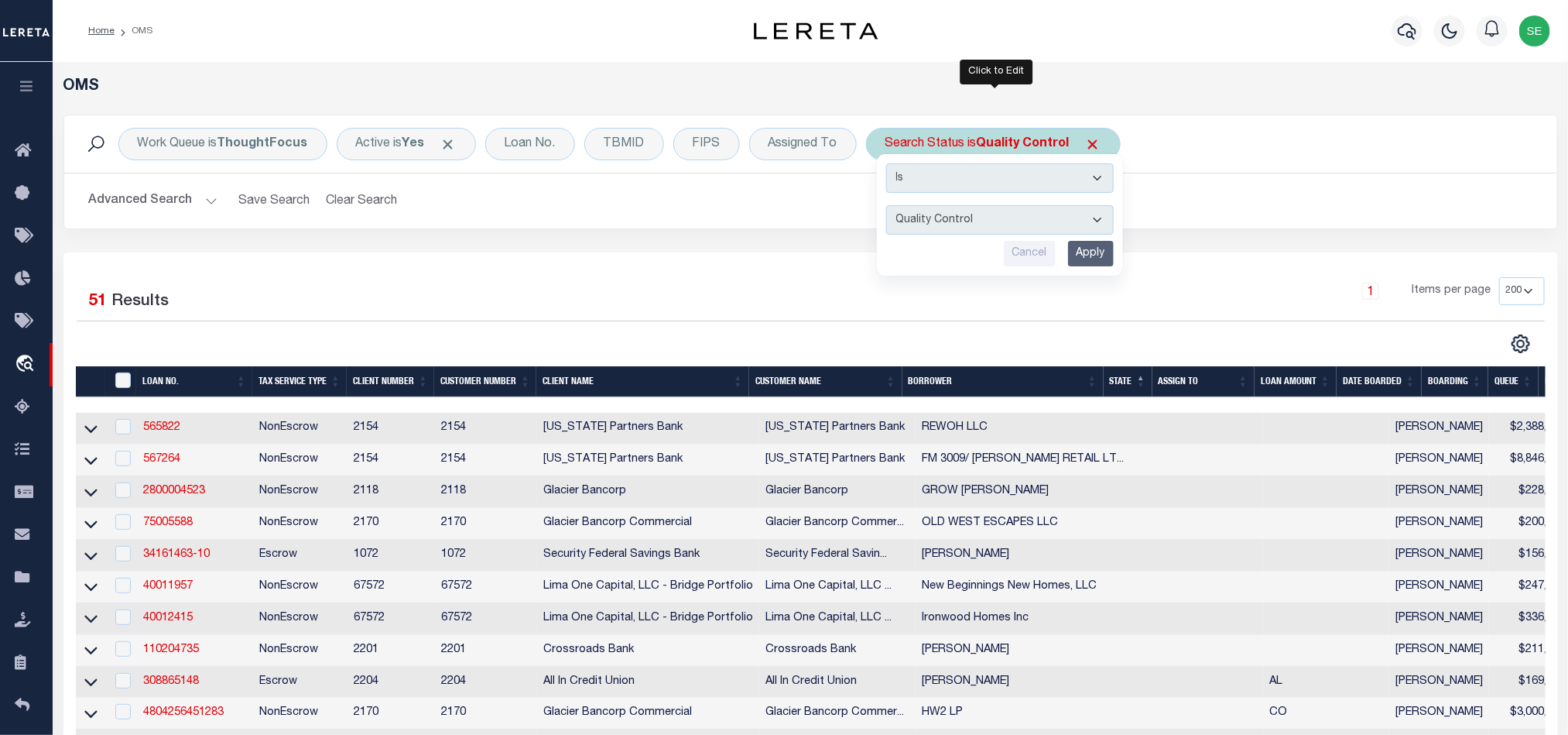
click at [1029, 217] on select "Automated Search Bad Parcel Complete Duplicate Parcel High Dollar Reporting In …" at bounding box center [1000, 219] width 228 height 30
click at [1217, 170] on div "Work Queue is ThoughtFocus Active is Yes Loan No. TBMID FIPS Assigned To Search…" at bounding box center [811, 144] width 1493 height 57
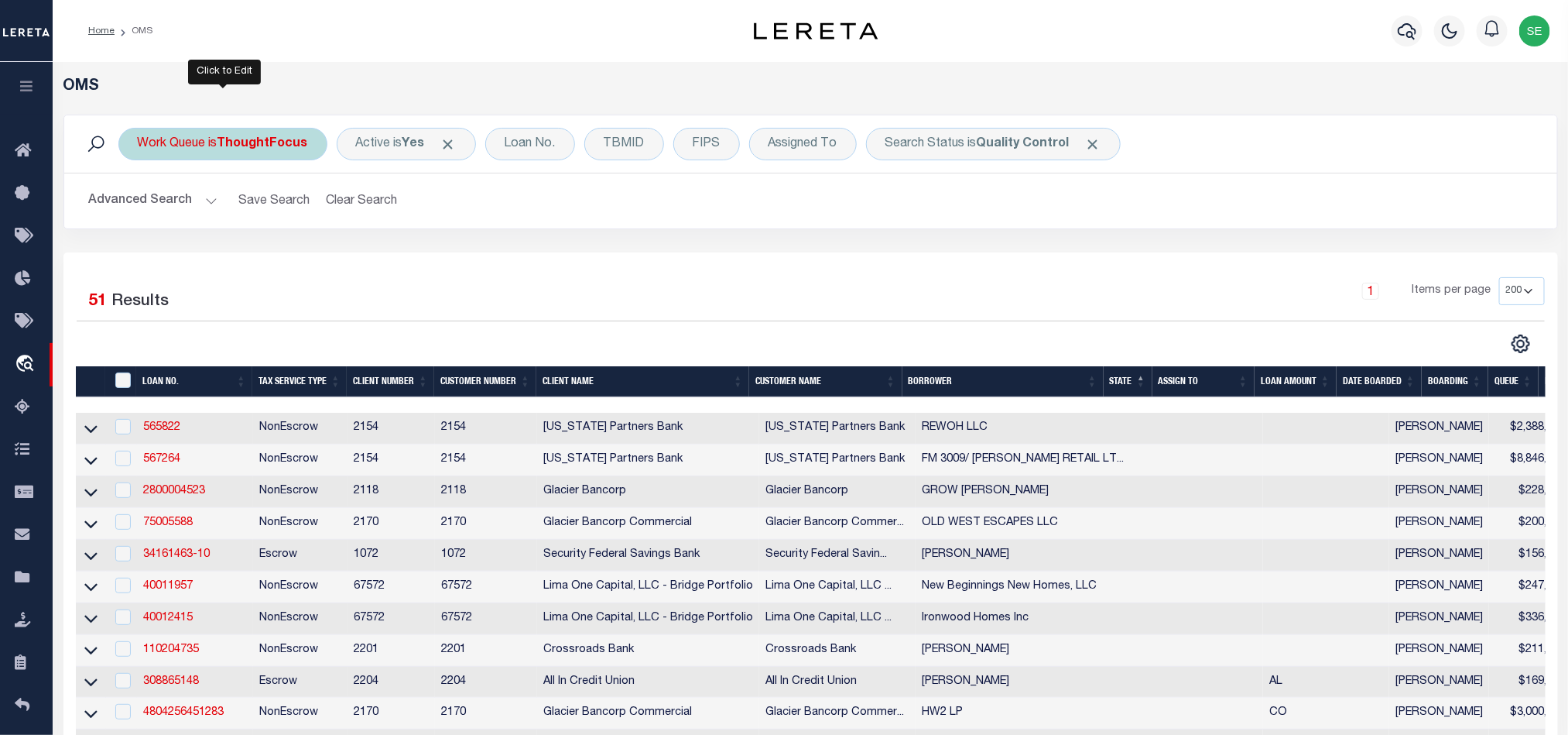
click at [221, 143] on div "Work Queue is ThoughtFocus" at bounding box center [223, 143] width 209 height 33
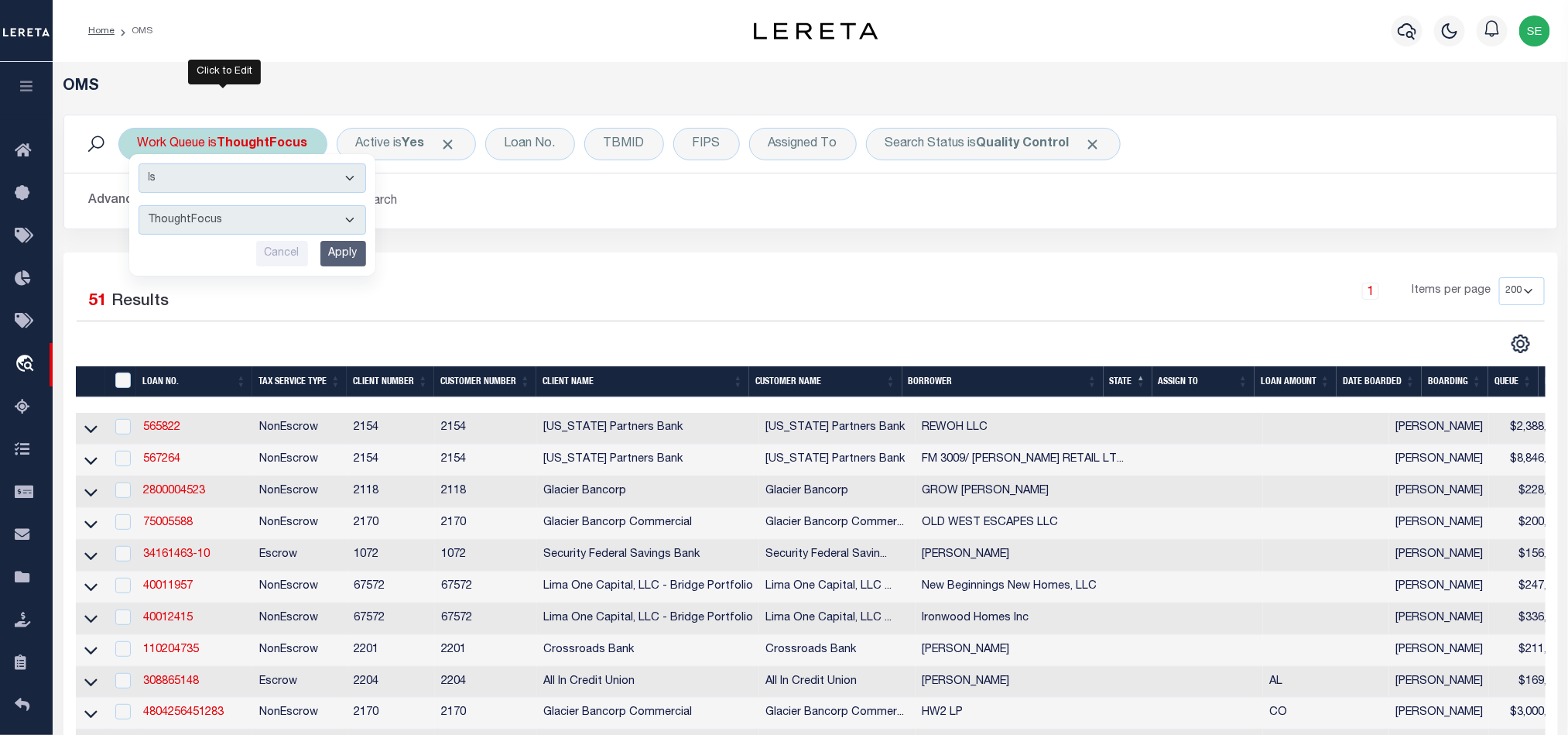
click at [254, 225] on select "--ALL-- factRSystems General ThoughtFocus" at bounding box center [252, 219] width 228 height 30
select select "FAC"
click at [138, 207] on select "--ALL-- factRSystems General ThoughtFocus" at bounding box center [252, 219] width 228 height 30
click at [340, 258] on input "Apply" at bounding box center [343, 253] width 46 height 25
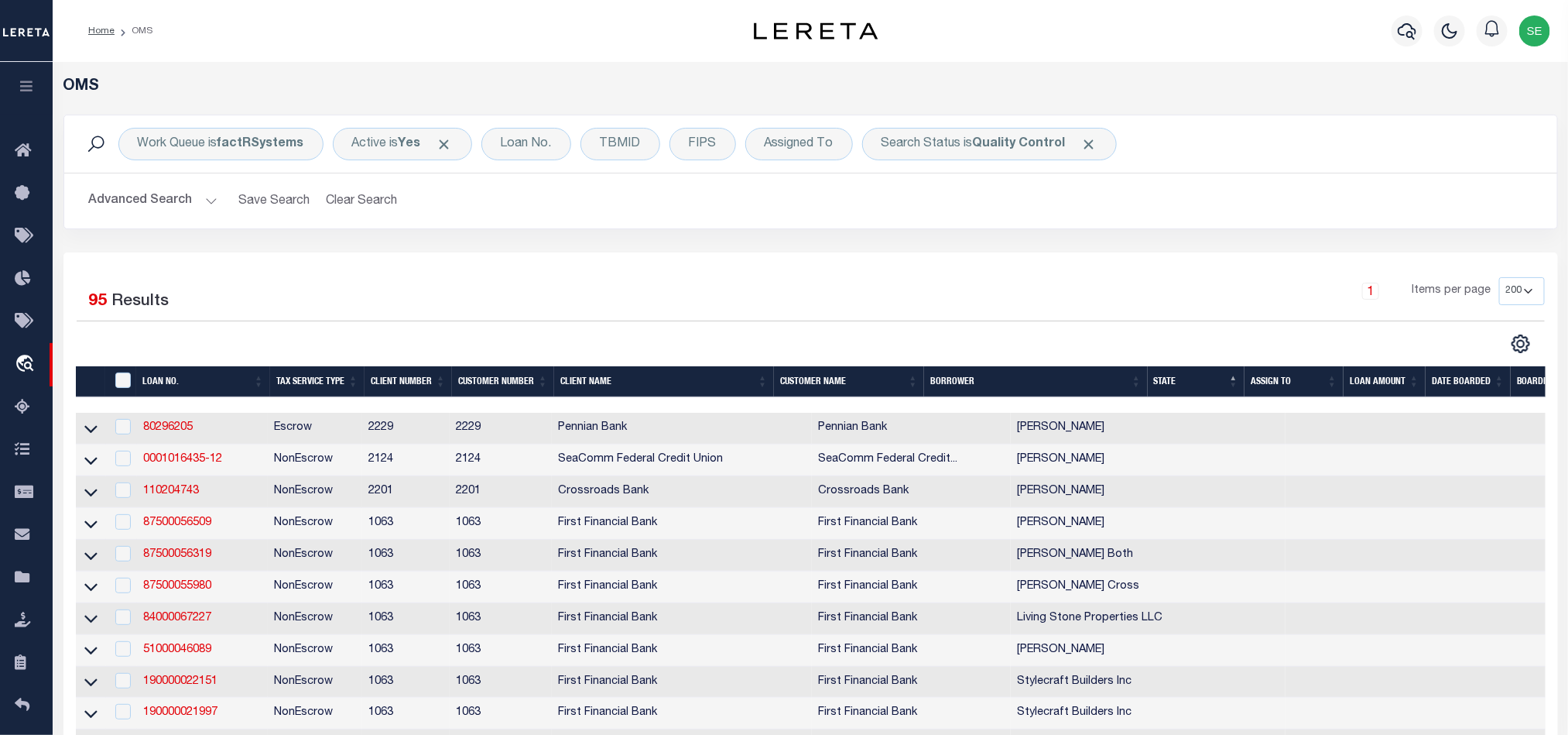
click at [910, 305] on div "1 Items per page 10 25 50 100 200" at bounding box center [996, 297] width 1095 height 41
click at [1101, 251] on div "Work Queue is factRSystems Active is Yes Loan No. TBMID FIPS Assigned To Search…" at bounding box center [810, 183] width 1517 height 138
click at [966, 278] on div "1 Items per page 10 25 50 100 200" at bounding box center [996, 297] width 1095 height 41
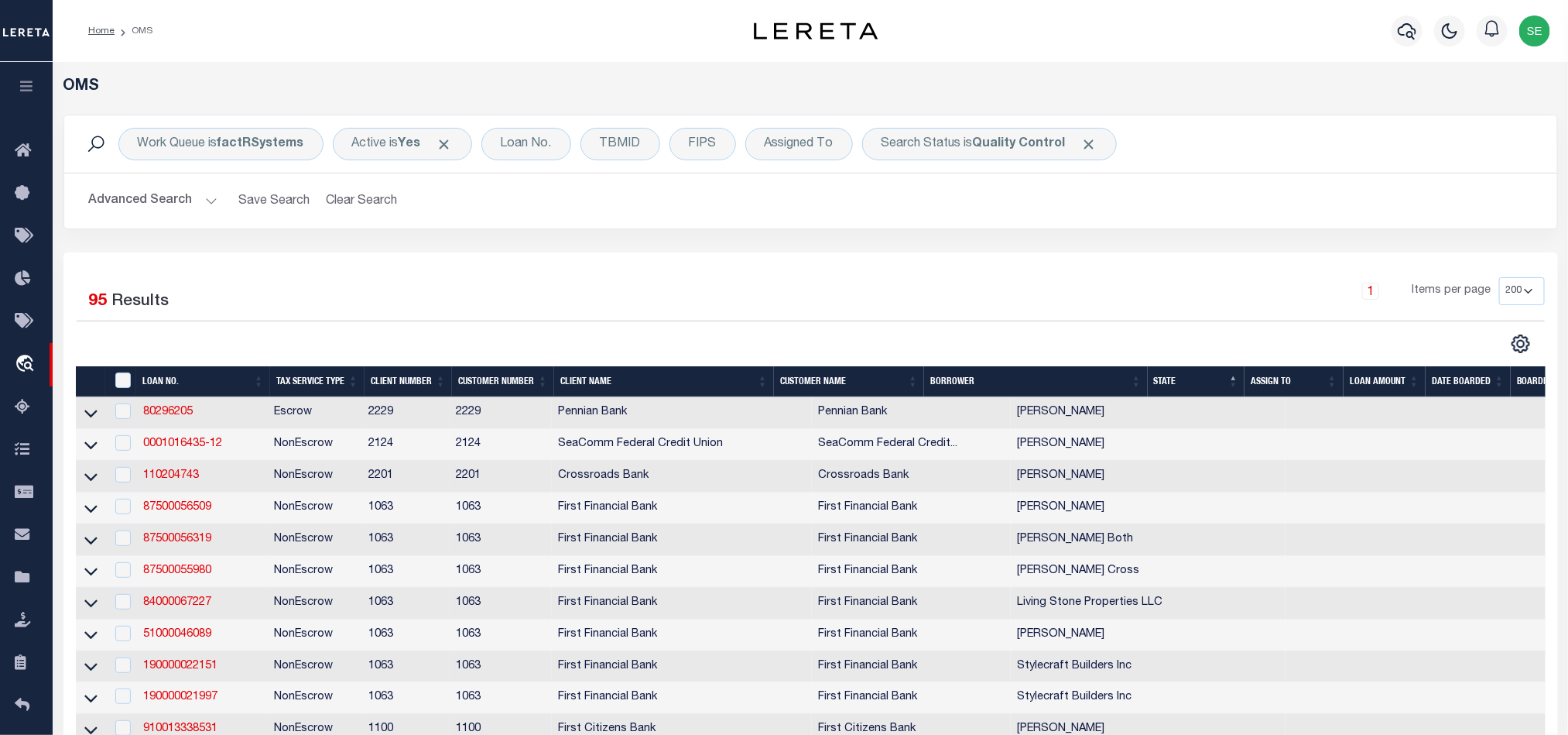
click at [151, 213] on button "Advanced Search" at bounding box center [154, 201] width 128 height 30
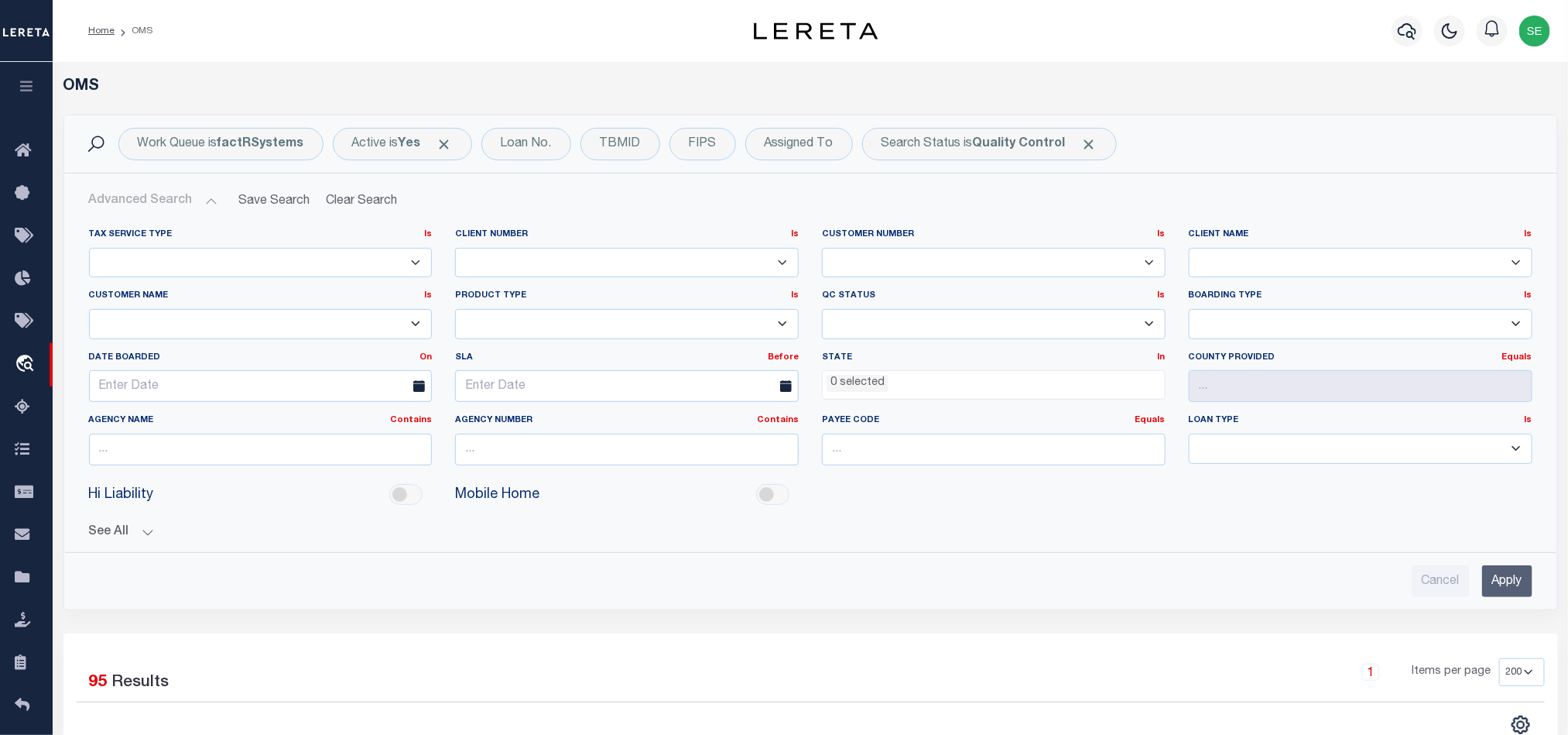
click at [331, 330] on select "Accumatch - Refunds ACM CGS IV-B-B LN LLC ACM CGS IV-B-B RE LLC ACM [US_STATE] …" at bounding box center [261, 324] width 343 height 30
select select "Renasant Bank"
click at [89, 311] on select "Accumatch - Refunds ACM CGS IV-B-B LN LLC ACM CGS IV-B-B RE LLC ACM [US_STATE] …" at bounding box center [261, 324] width 343 height 30
click at [1491, 588] on input "Apply" at bounding box center [1507, 581] width 51 height 32
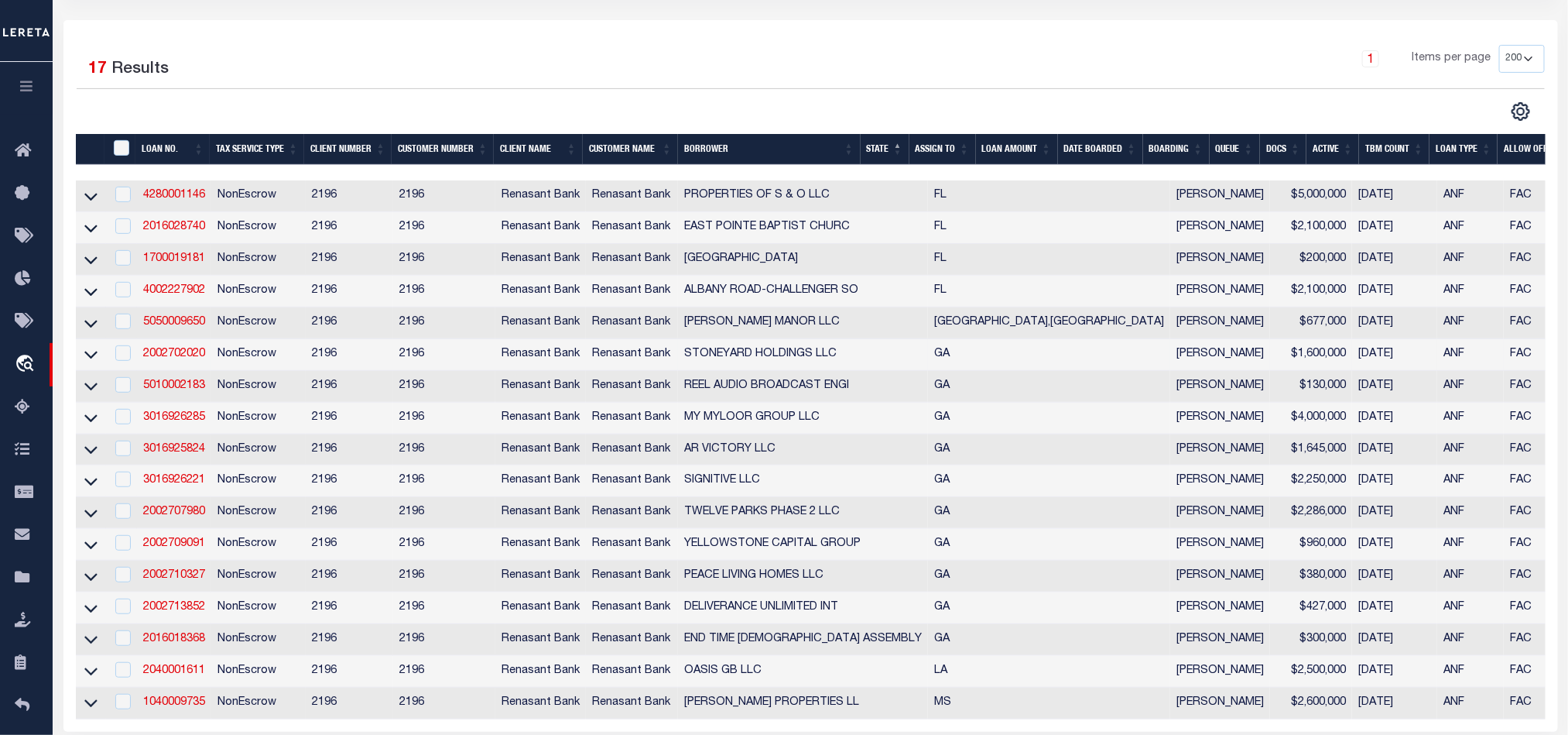
scroll to position [349, 0]
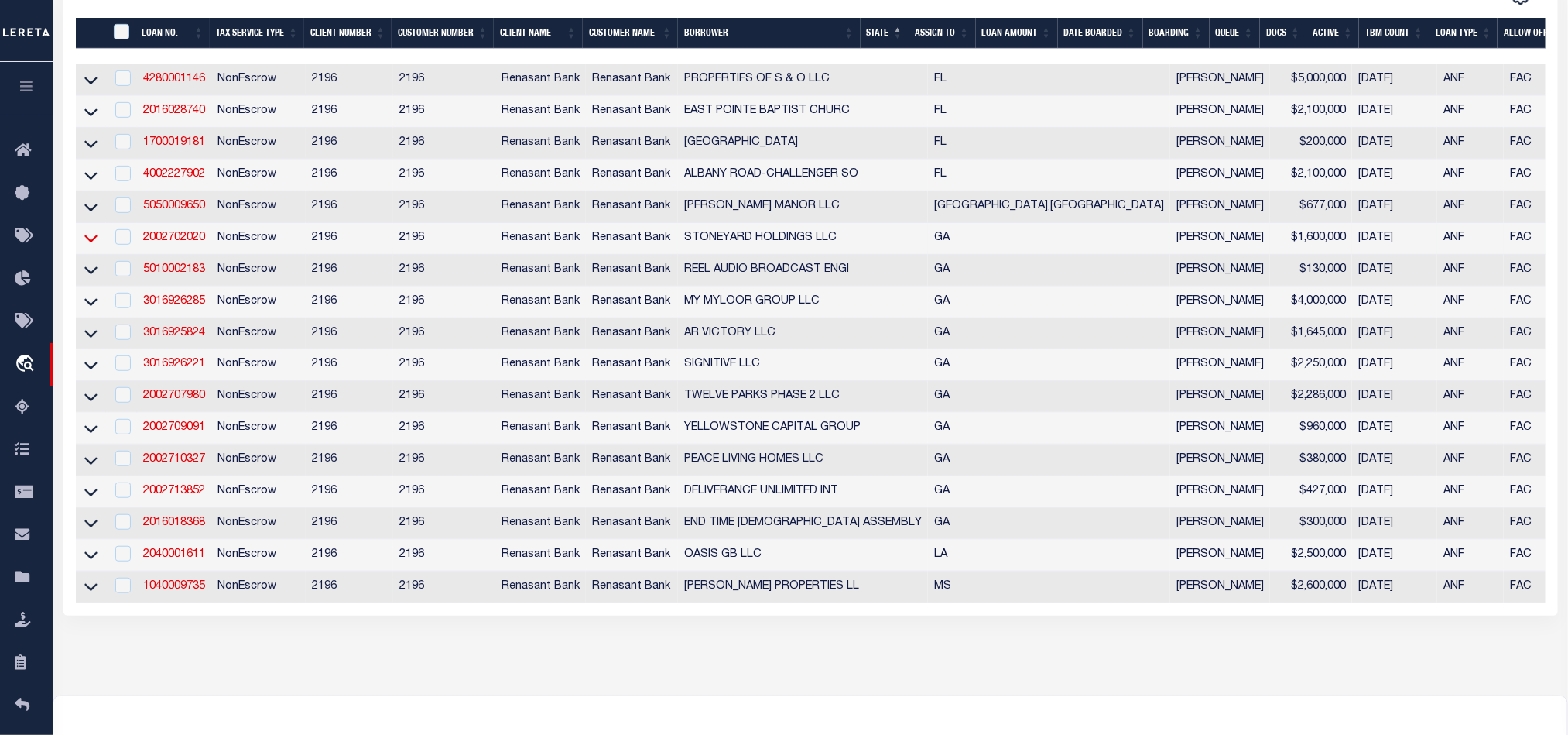
click at [91, 242] on icon at bounding box center [91, 237] width 13 height 16
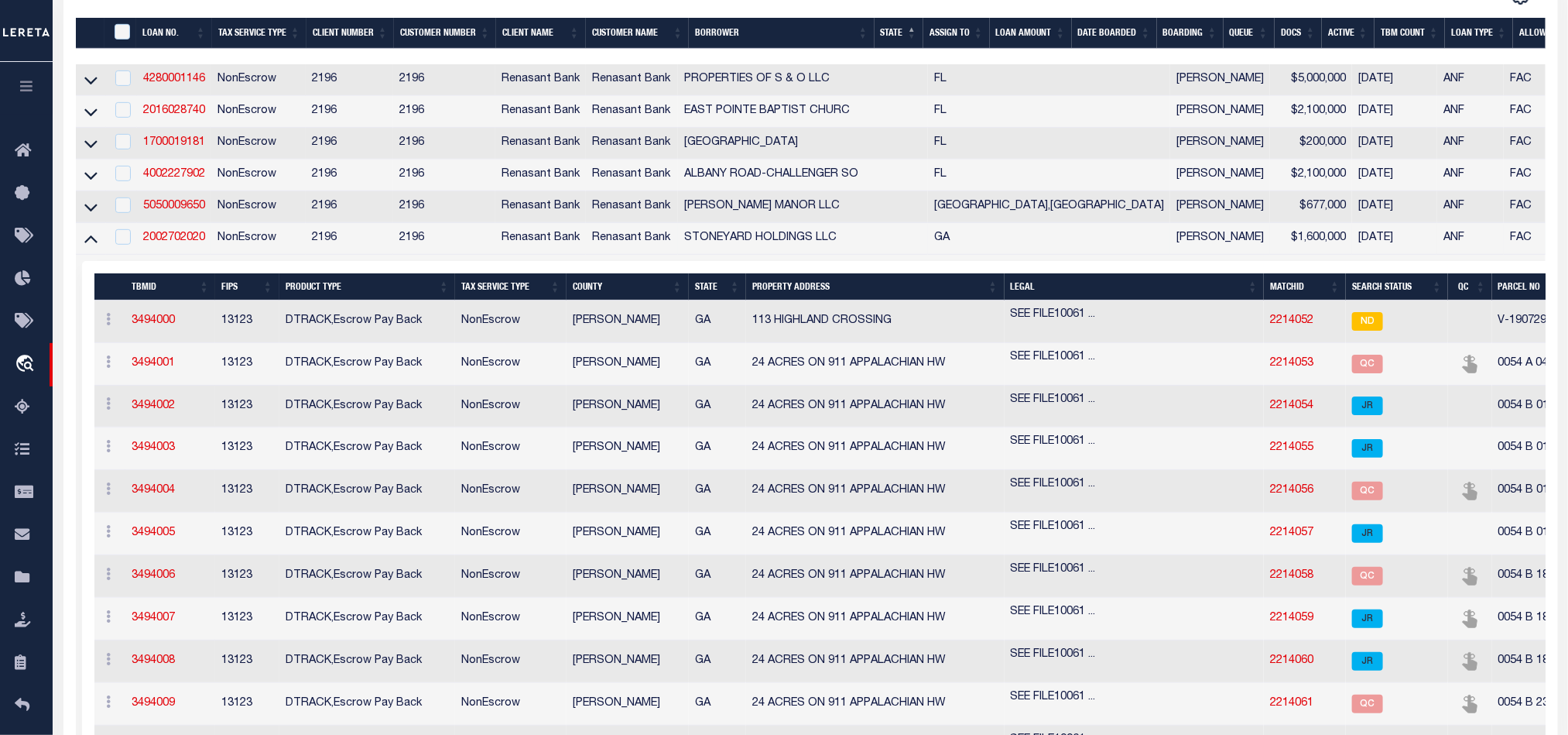
click at [91, 242] on icon at bounding box center [91, 237] width 13 height 16
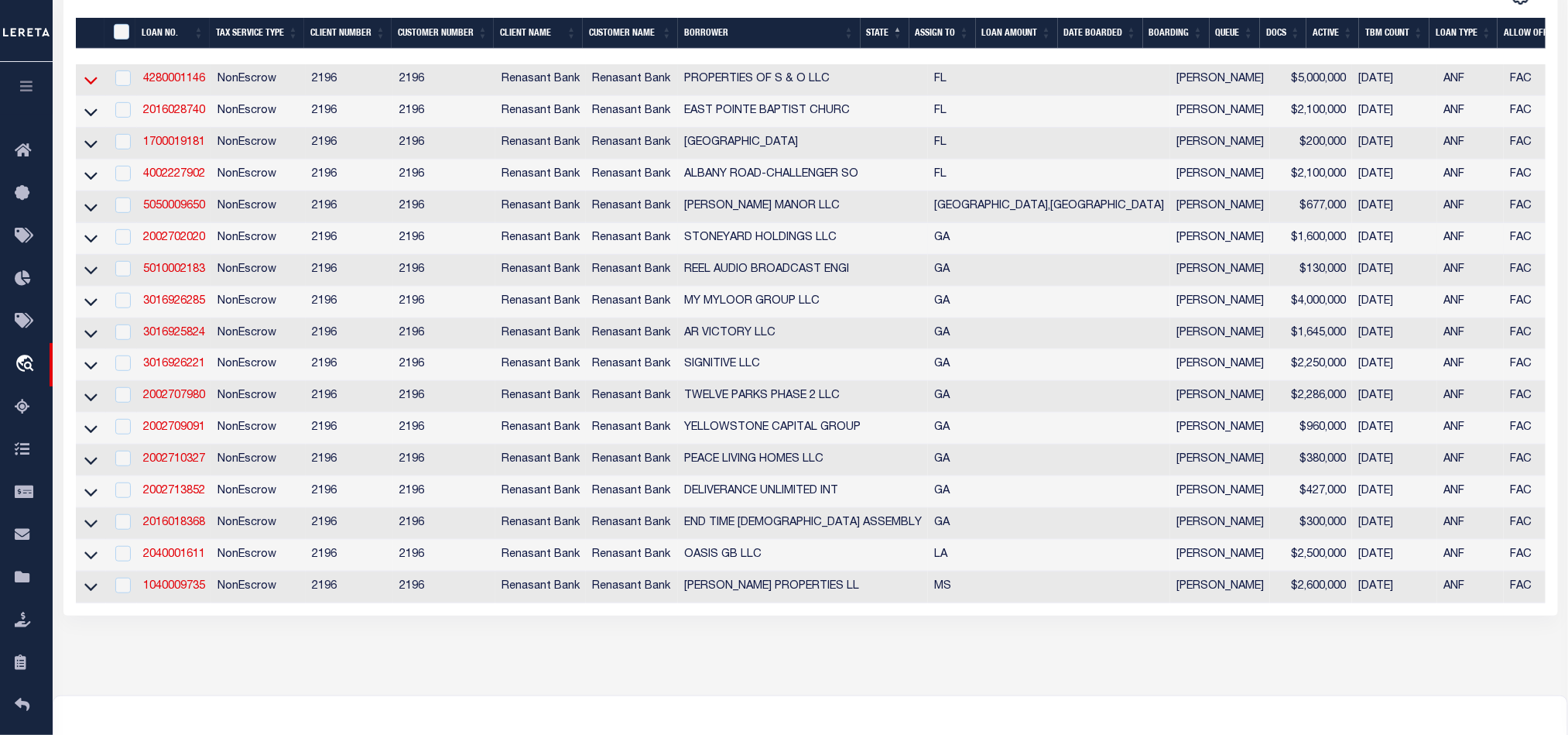
click at [89, 80] on icon at bounding box center [91, 79] width 13 height 16
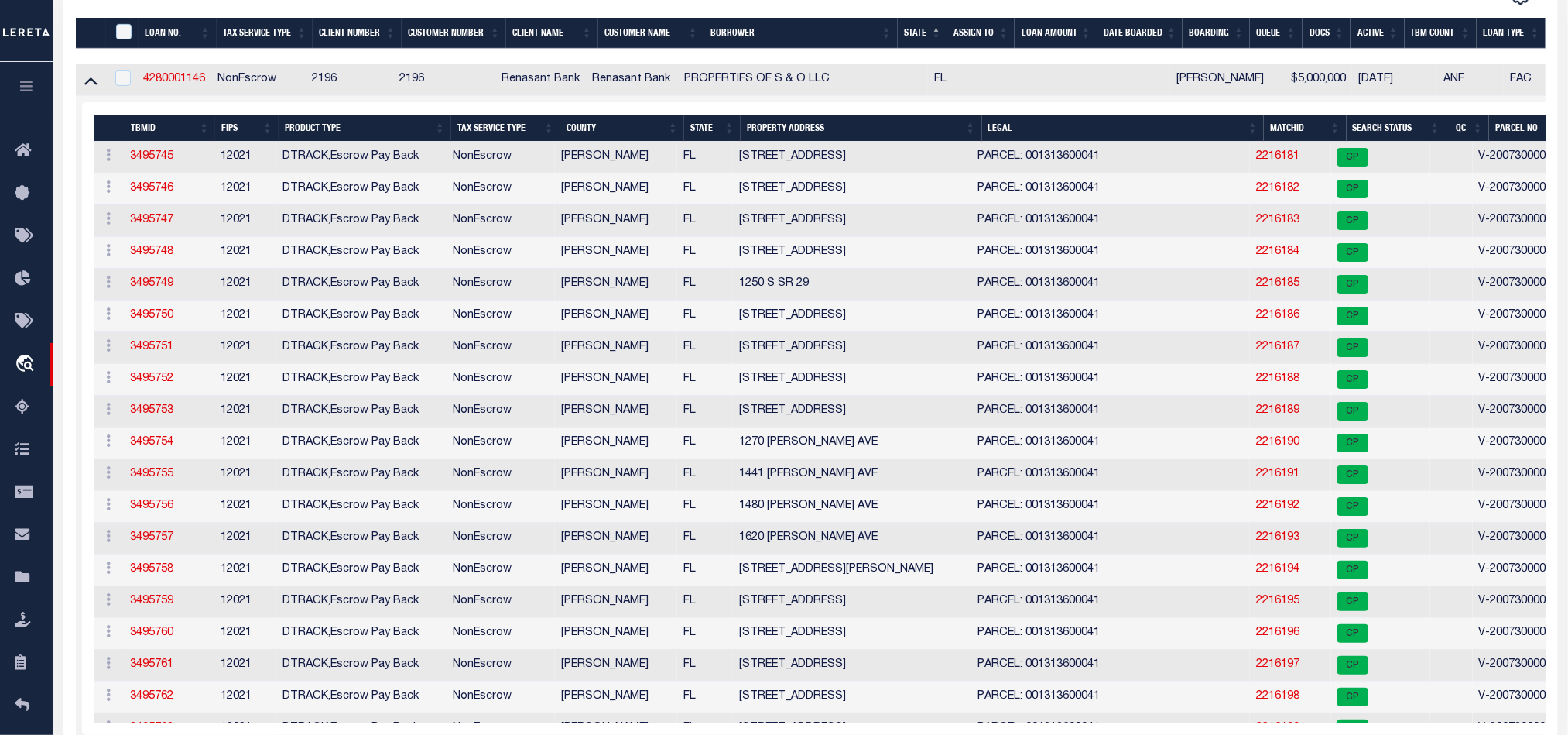
click at [89, 80] on icon at bounding box center [91, 79] width 13 height 16
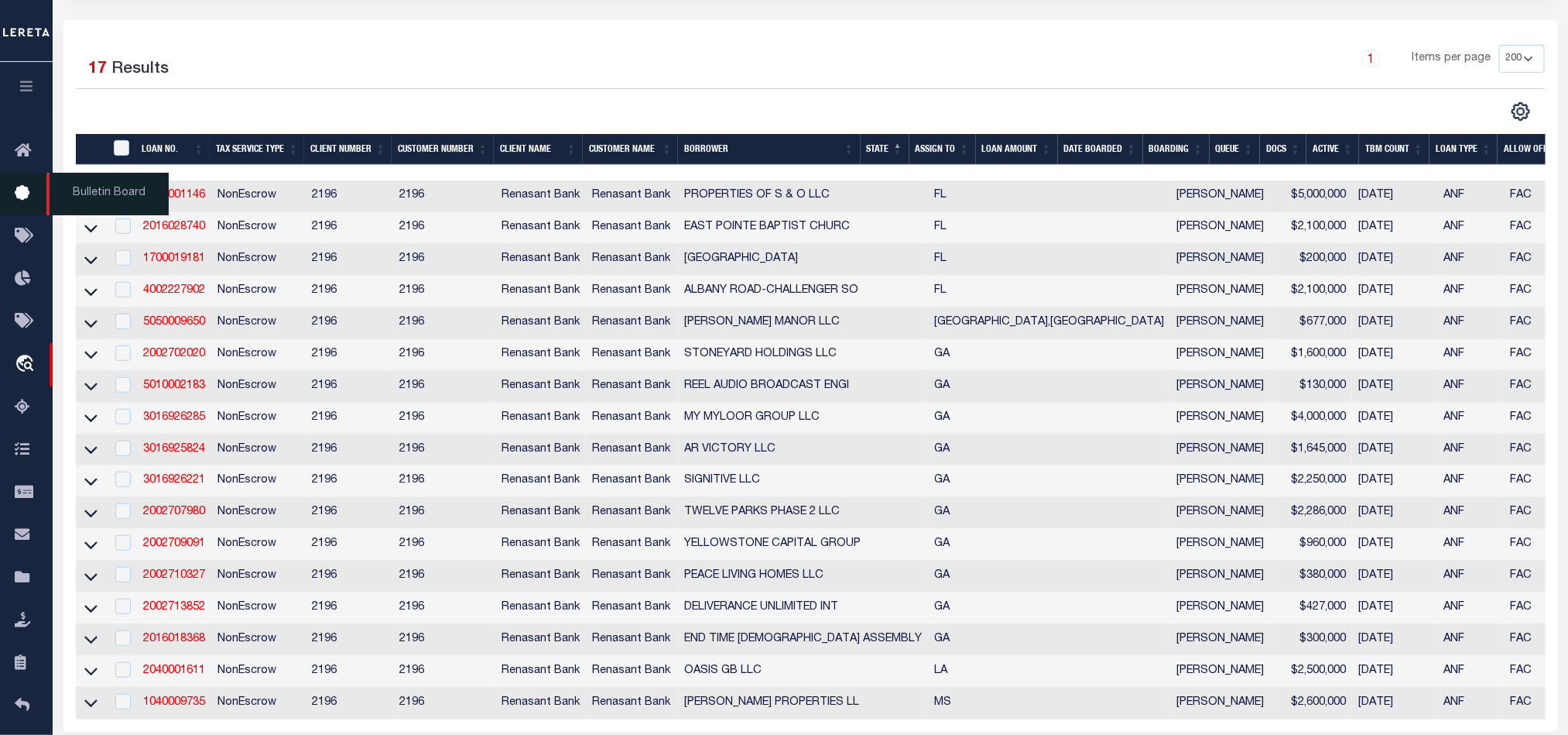
scroll to position [0, 0]
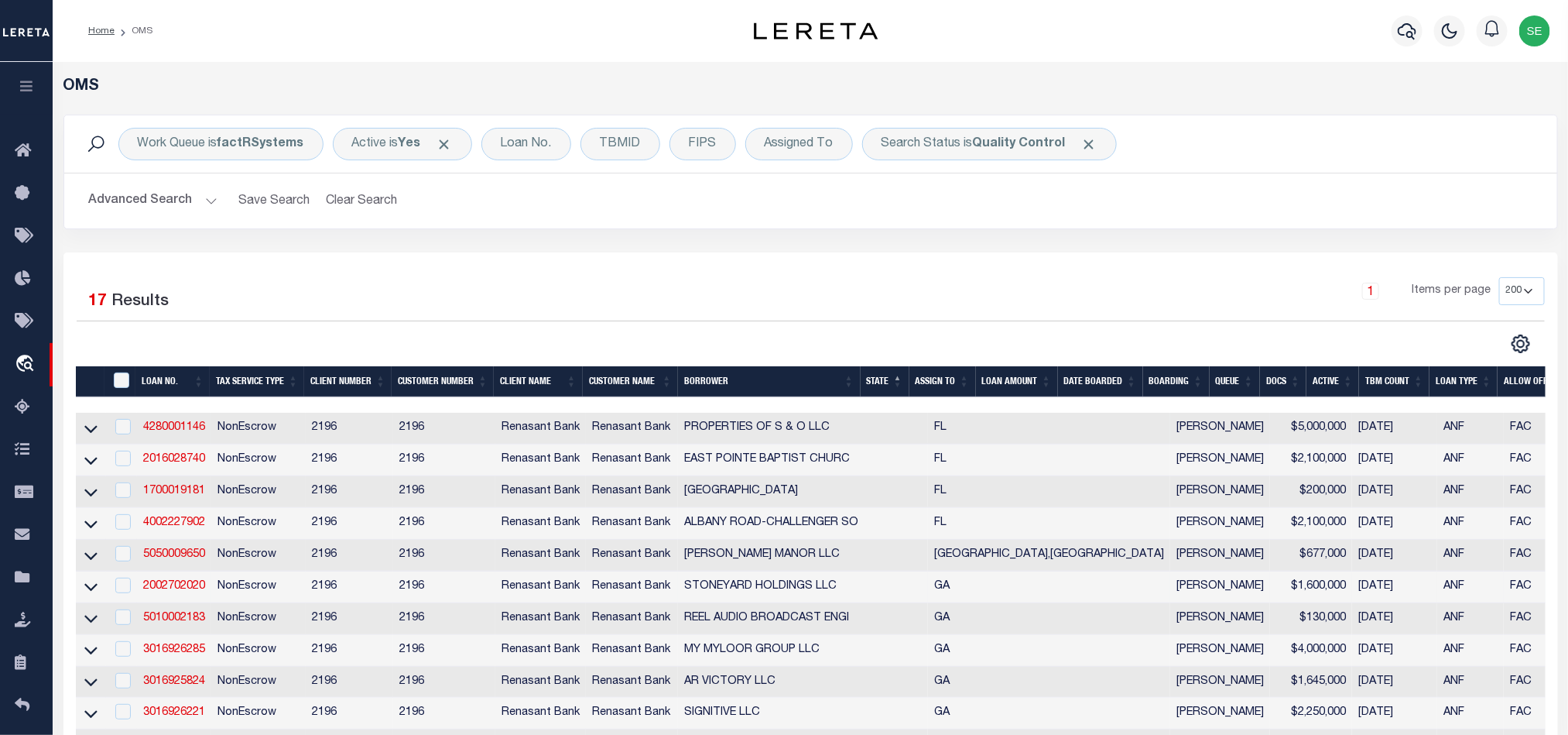
click at [188, 207] on button "Advanced Search" at bounding box center [154, 201] width 128 height 30
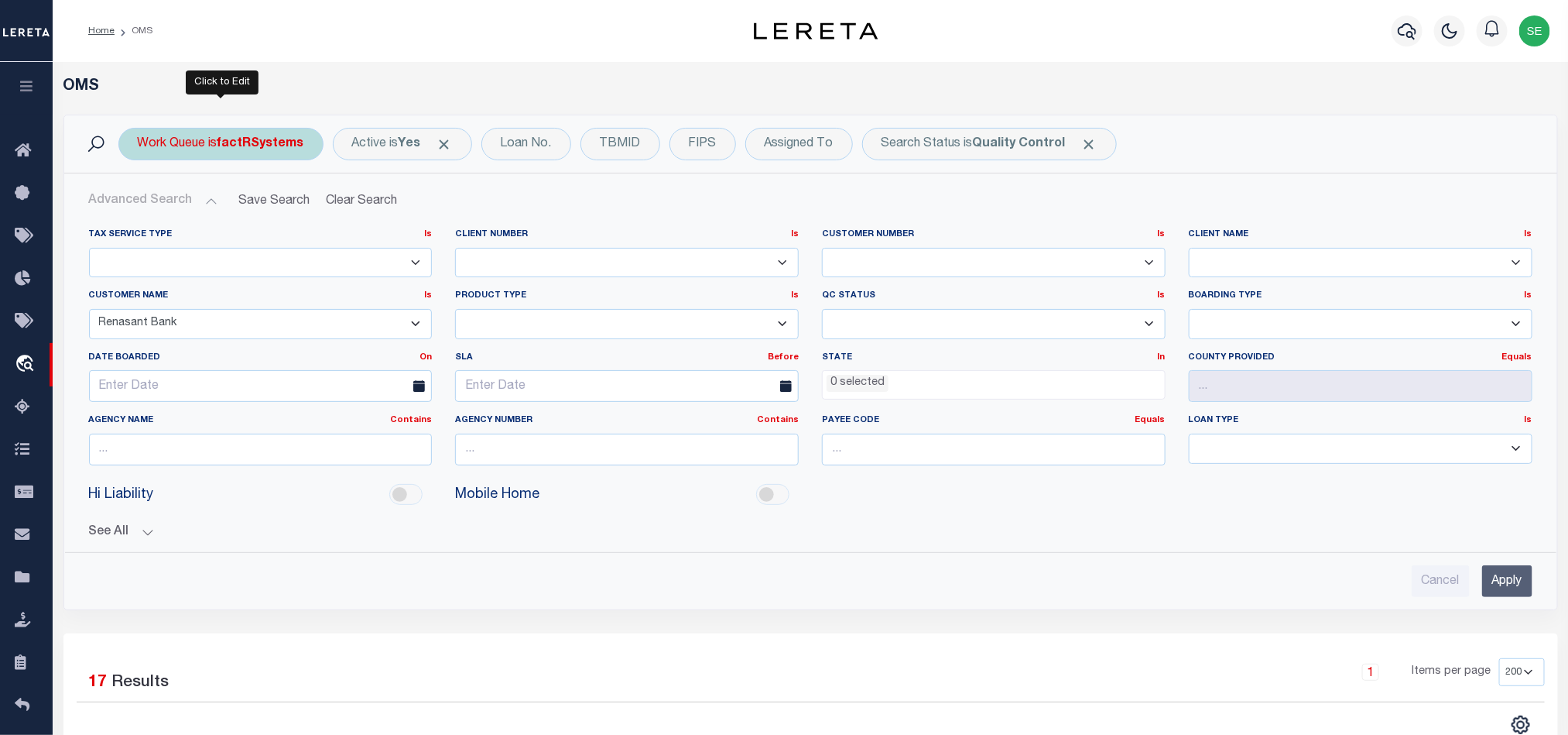
click at [253, 149] on b "factRSystems" at bounding box center [261, 143] width 87 height 13
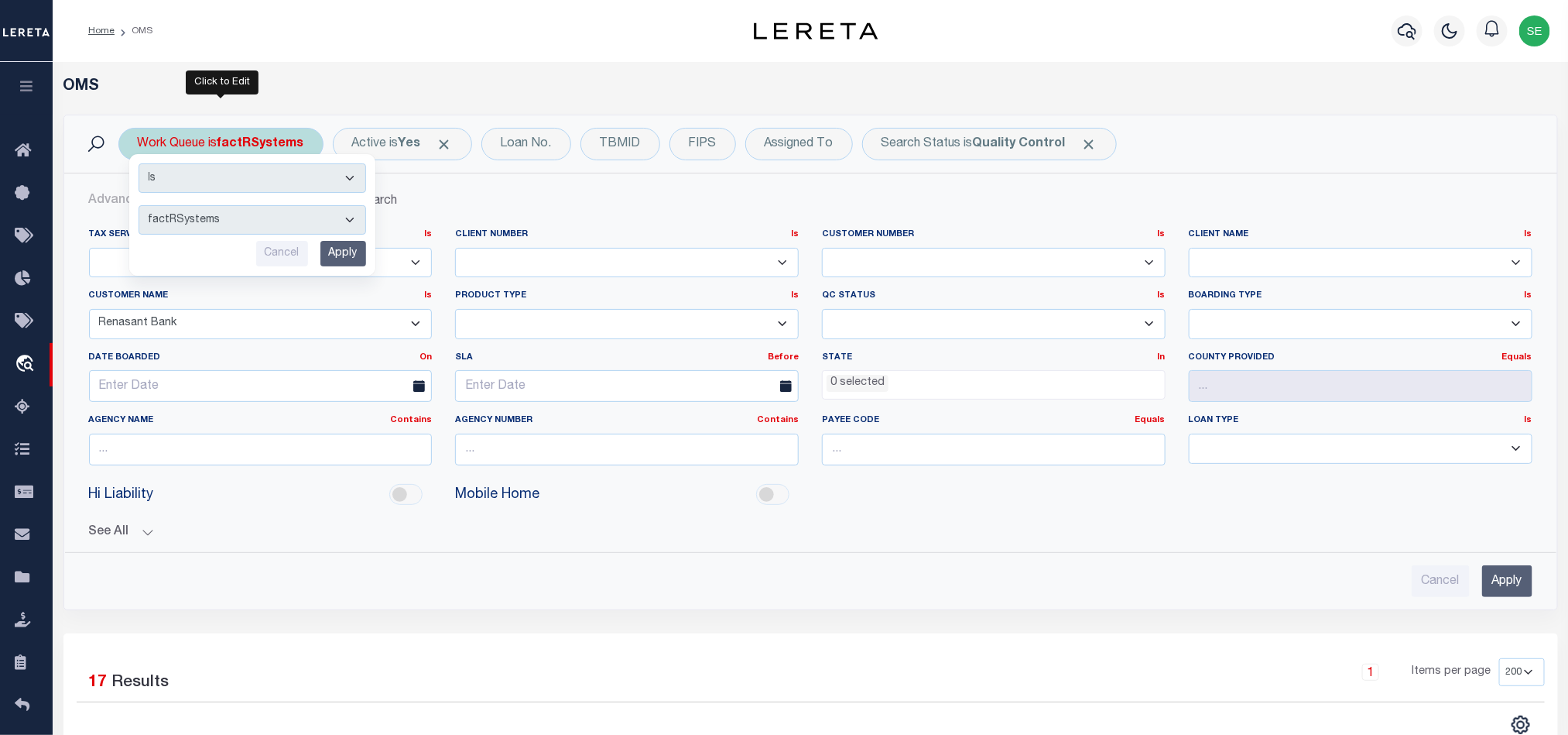
click at [281, 216] on select "--ALL-- factRSystems General ThoughtFocus" at bounding box center [252, 219] width 228 height 30
select select "THF"
click at [138, 207] on select "--ALL-- factRSystems General ThoughtFocus" at bounding box center [252, 219] width 228 height 30
click at [334, 251] on input "Apply" at bounding box center [343, 253] width 46 height 25
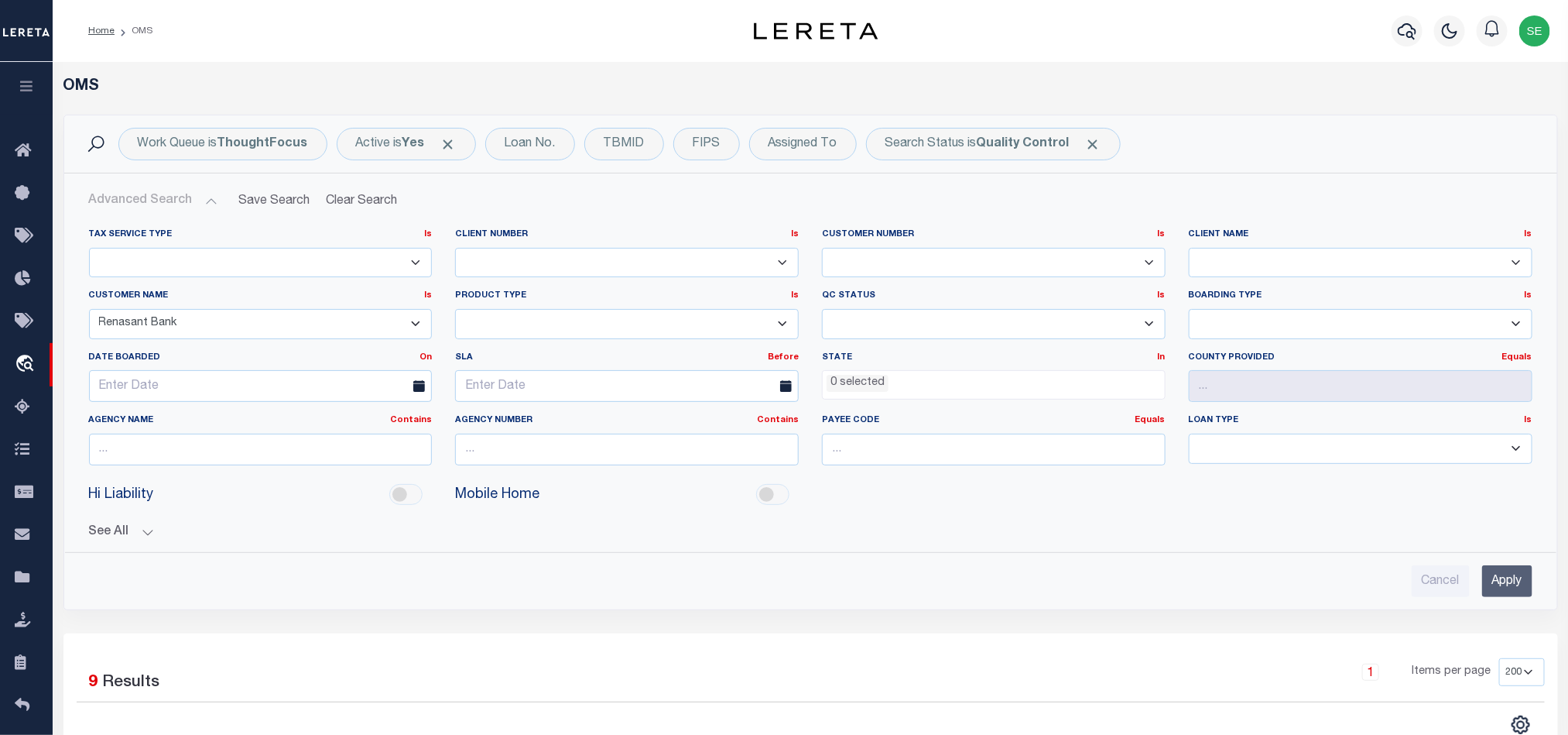
click at [314, 326] on select "Accumatch - Refunds ACM CGS IV-B-B LN LLC ACM CGS IV-B-B RE LLC ACM [US_STATE] …" at bounding box center [261, 324] width 343 height 30
select select
click at [89, 311] on select "Accumatch - Refunds ACM CGS IV-B-B LN LLC ACM CGS IV-B-B RE LLC ACM [US_STATE] …" at bounding box center [261, 324] width 343 height 30
click at [1526, 593] on input "Apply" at bounding box center [1507, 581] width 51 height 32
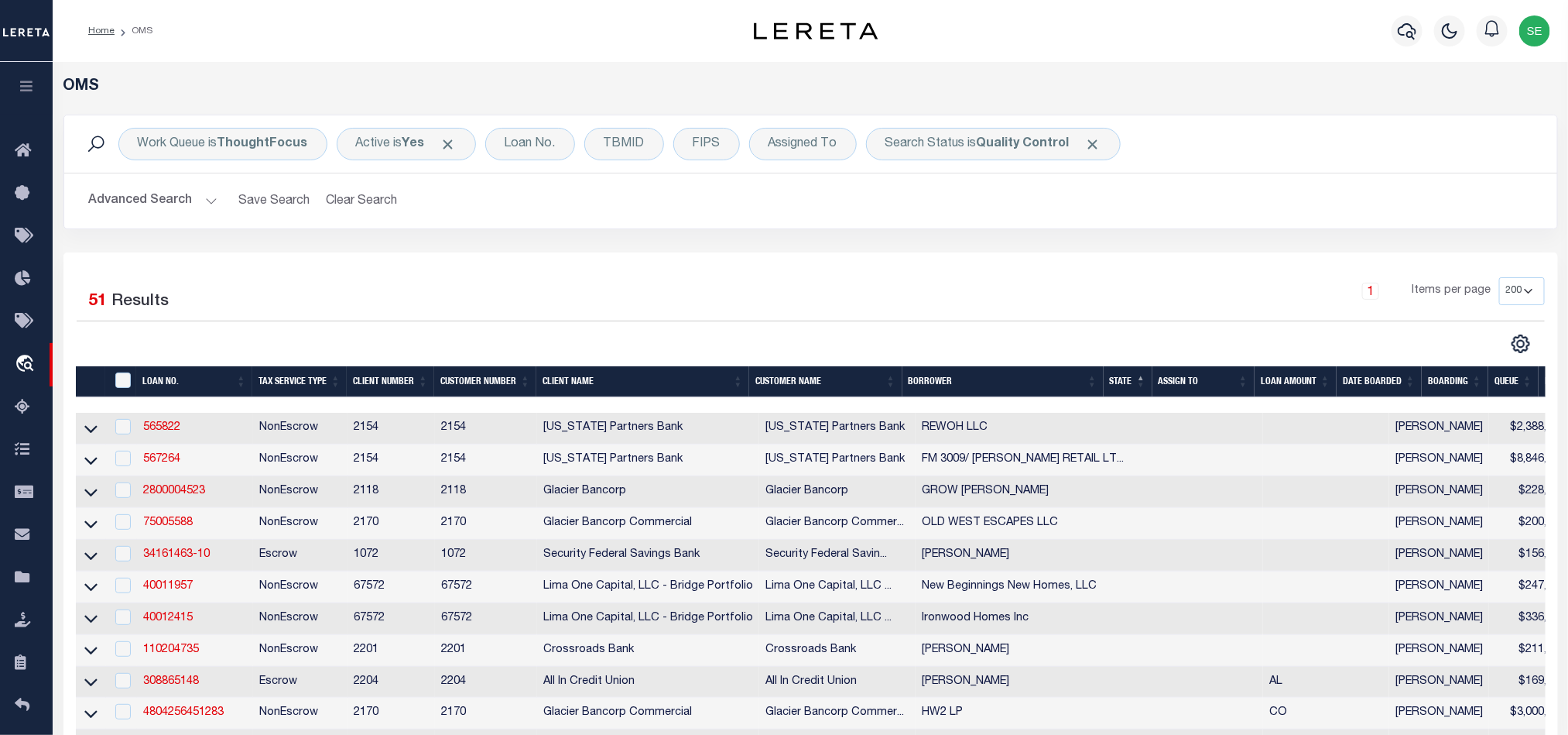
click at [156, 203] on button "Advanced Search" at bounding box center [154, 201] width 128 height 30
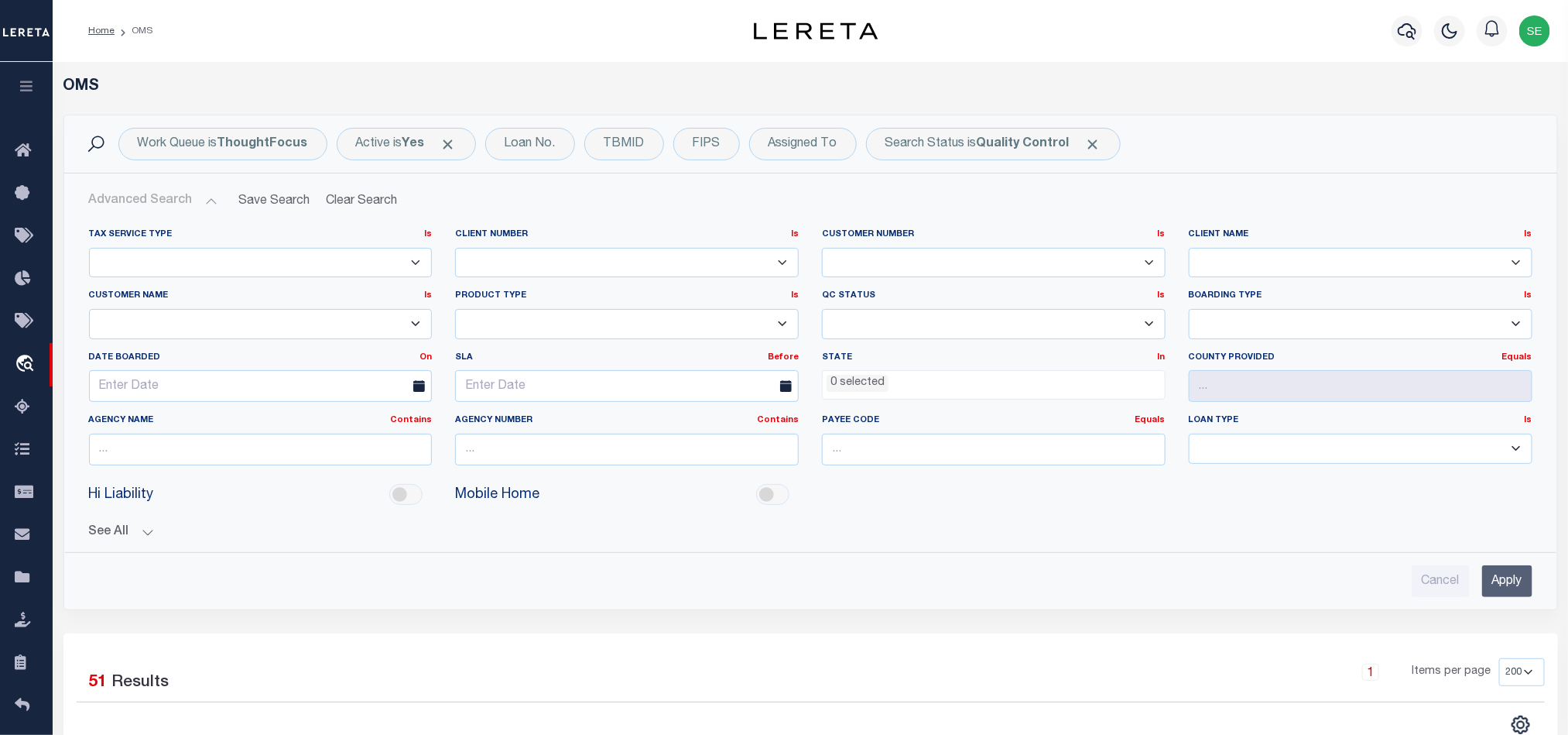
click at [843, 391] on li "0 selected" at bounding box center [857, 383] width 62 height 17
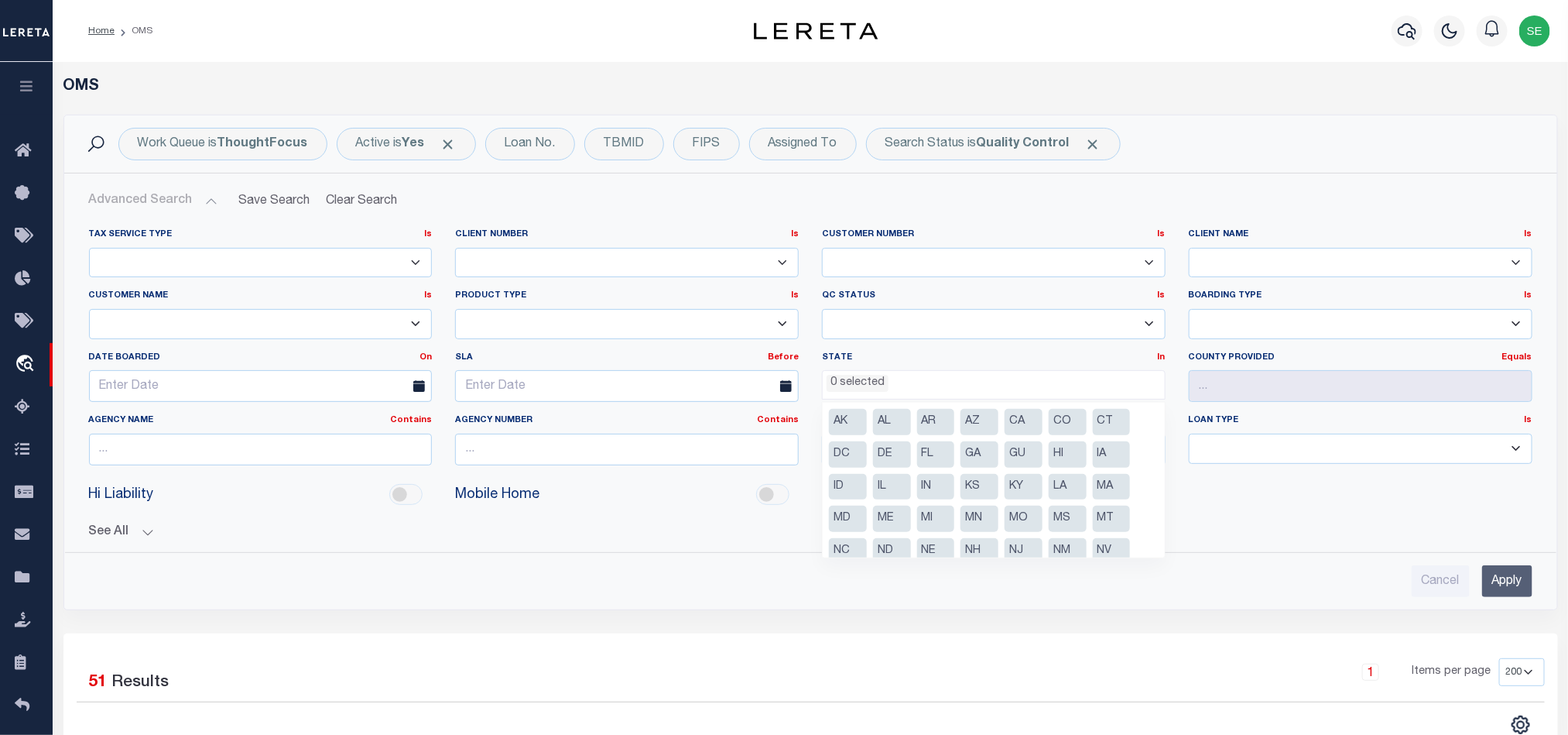
click at [1106, 523] on li "MT" at bounding box center [1111, 518] width 38 height 26
select select "MT"
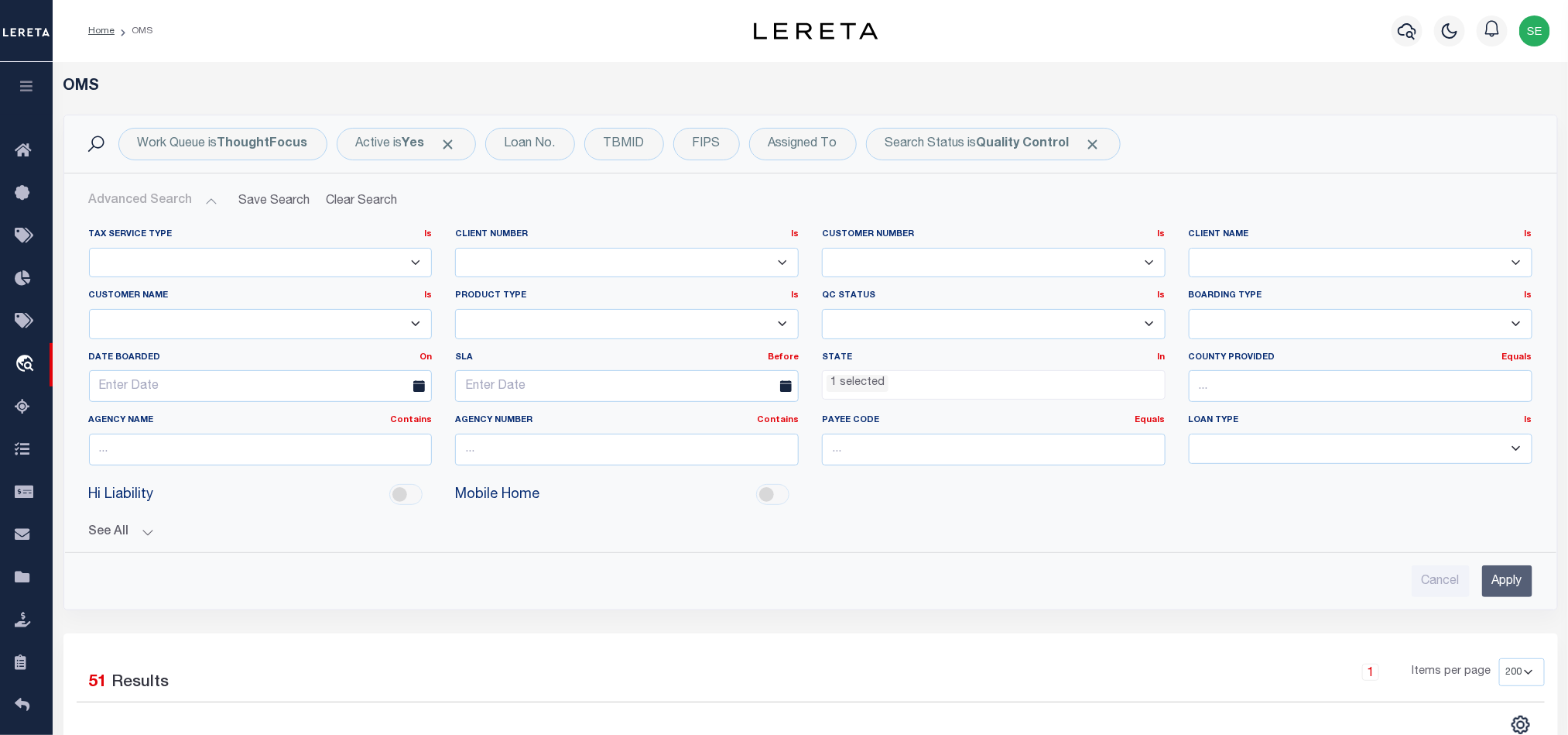
click at [1506, 586] on input "Apply" at bounding box center [1507, 581] width 51 height 32
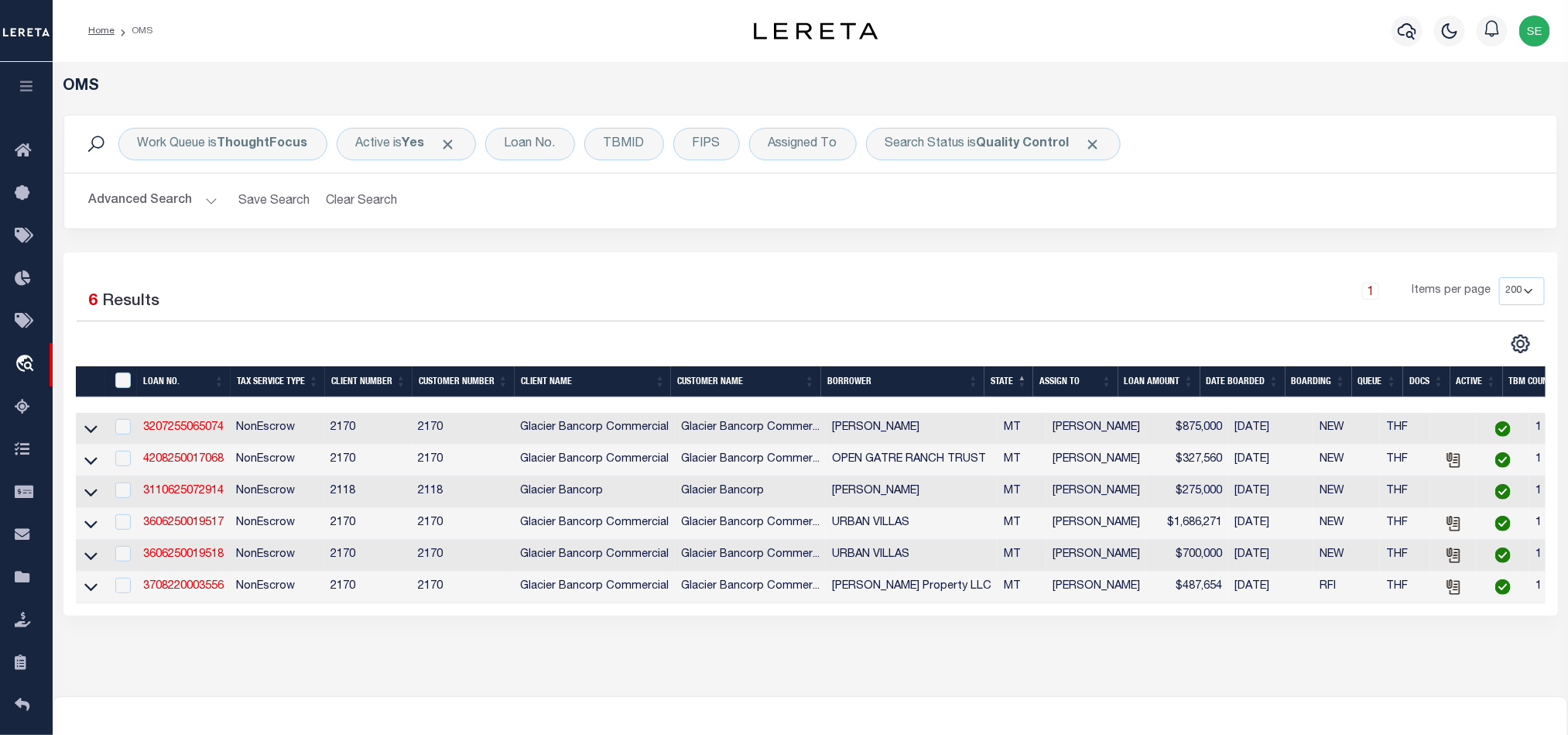
click at [1102, 253] on div "14 Selected 6 Results 1 Items per page 10 25 50 100 200" at bounding box center [811, 434] width 1495 height 363
click at [196, 430] on link "3207255065074" at bounding box center [183, 427] width 80 height 11
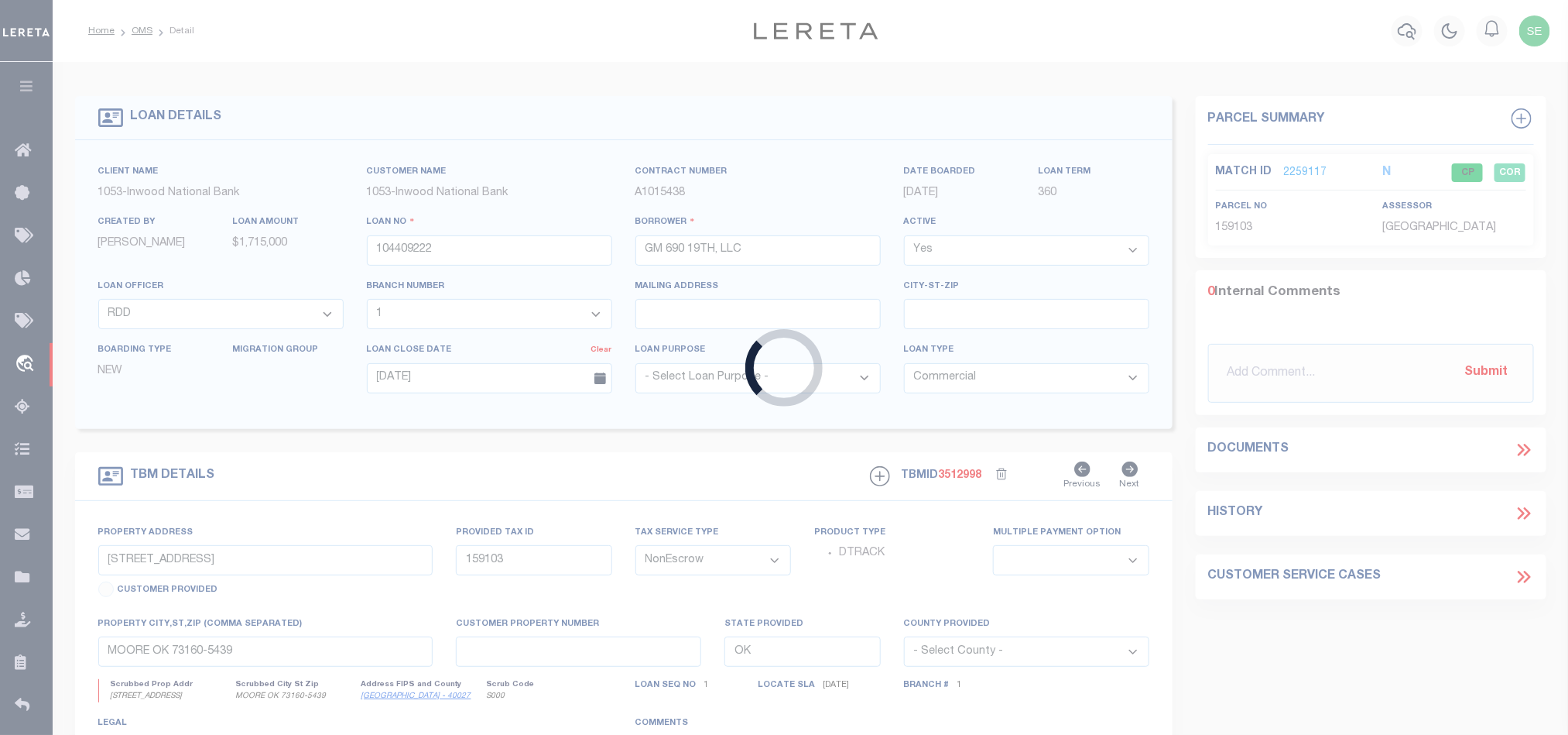
type input "3207255065074"
type input "[PERSON_NAME]"
select select
type input "[STREET_ADDRESS]"
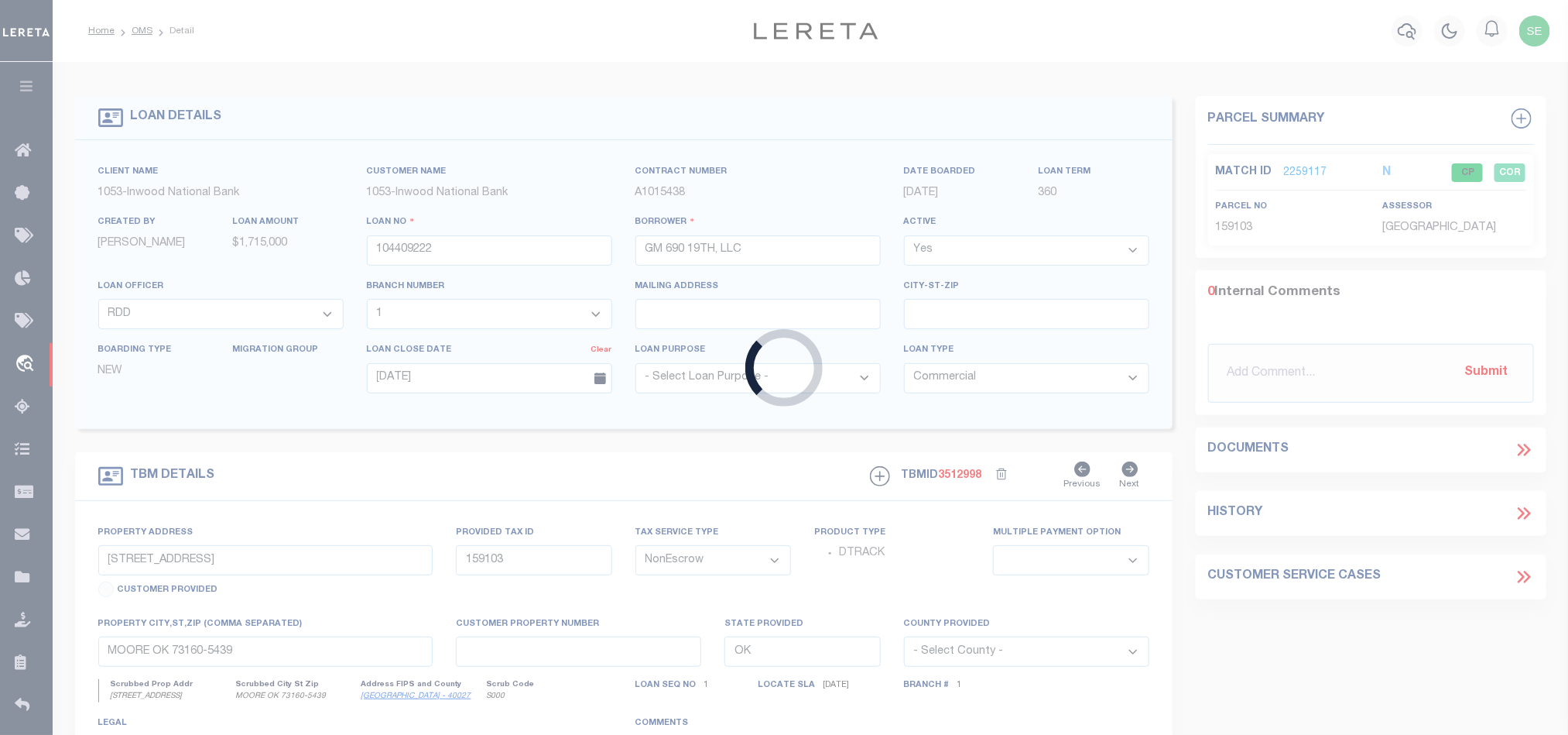
type input "HELENA MT 59601-3909"
type input "[DATE]"
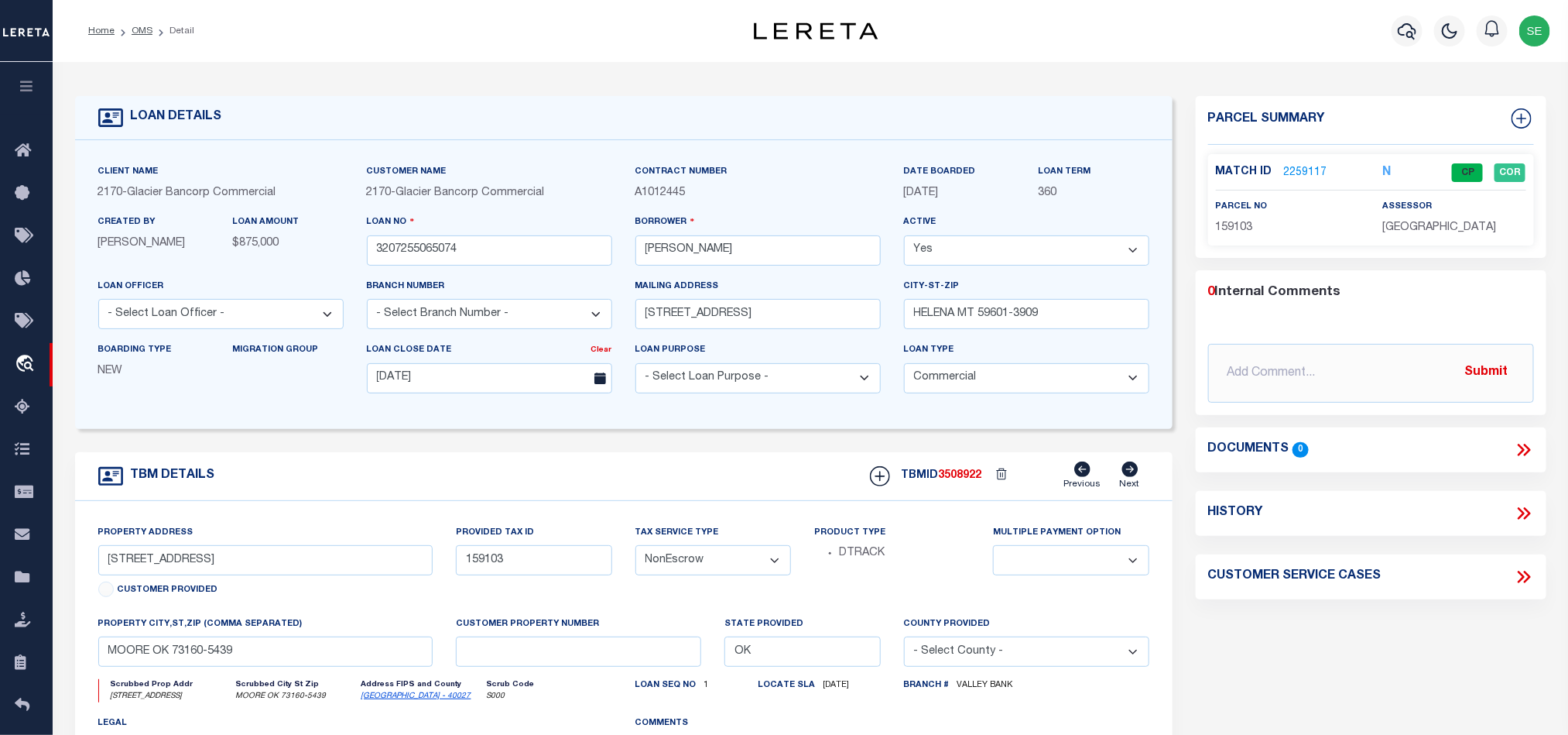
select select "4571"
type input "[STREET_ADDRESS]"
type input "05-1888-29-3-22-20-7000"
select select
type input "HELENA MT 59601-3909"
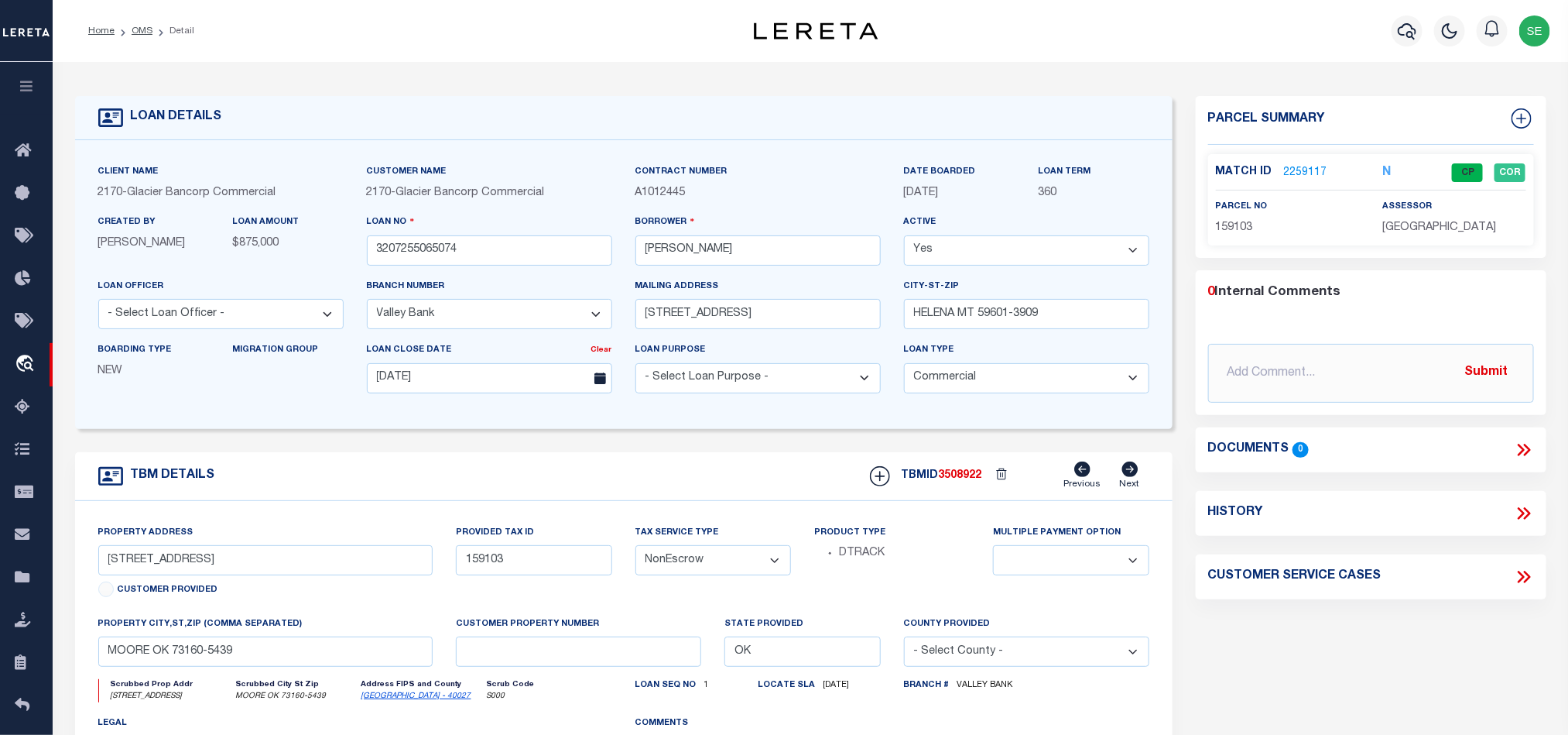
type input "MT"
type textarea "FLOWEREE ADDN, S29, T10 N, R03 W, BLOCK 6, Lot 2, E35' & LTS 3-[GEOGRAPHIC_DATA…"
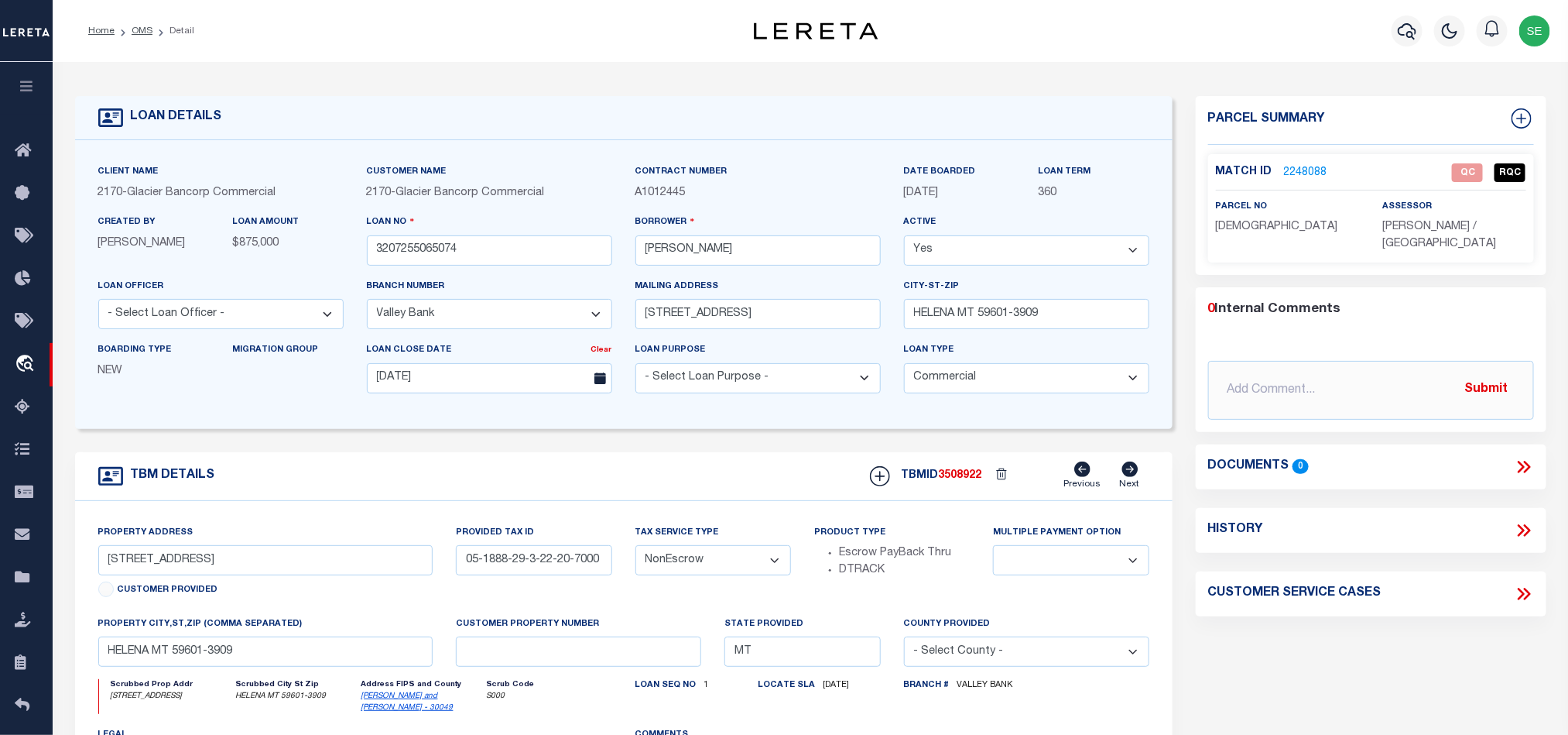
click at [1235, 223] on span "[DEMOGRAPHIC_DATA]" at bounding box center [1276, 226] width 122 height 11
copy div "[DEMOGRAPHIC_DATA]"
click at [151, 568] on input "[STREET_ADDRESS]" at bounding box center [266, 560] width 335 height 30
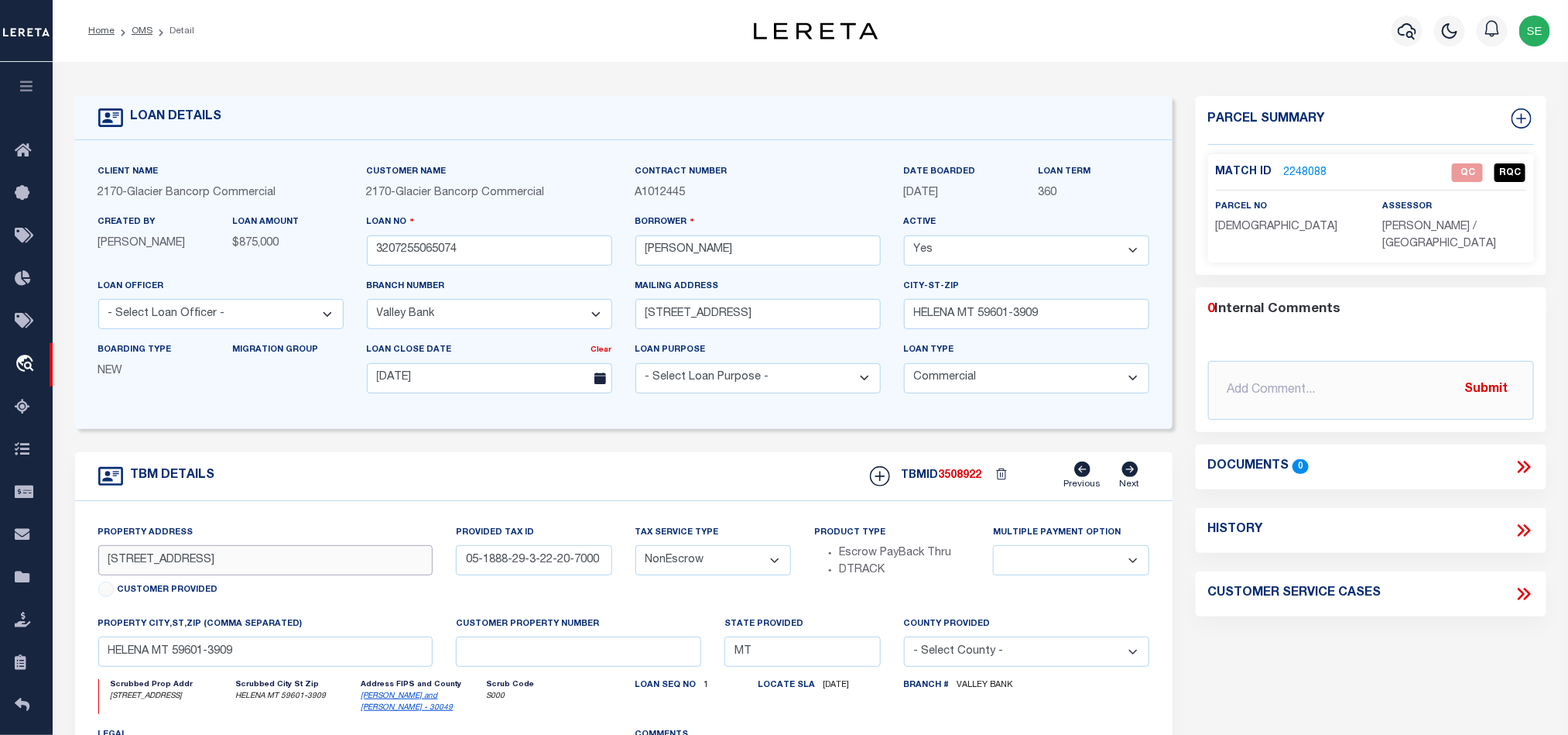
click at [151, 568] on input "[STREET_ADDRESS]" at bounding box center [266, 560] width 335 height 30
click at [1270, 652] on div "Parcel Summary Match ID 2248088 0" at bounding box center [1371, 525] width 374 height 858
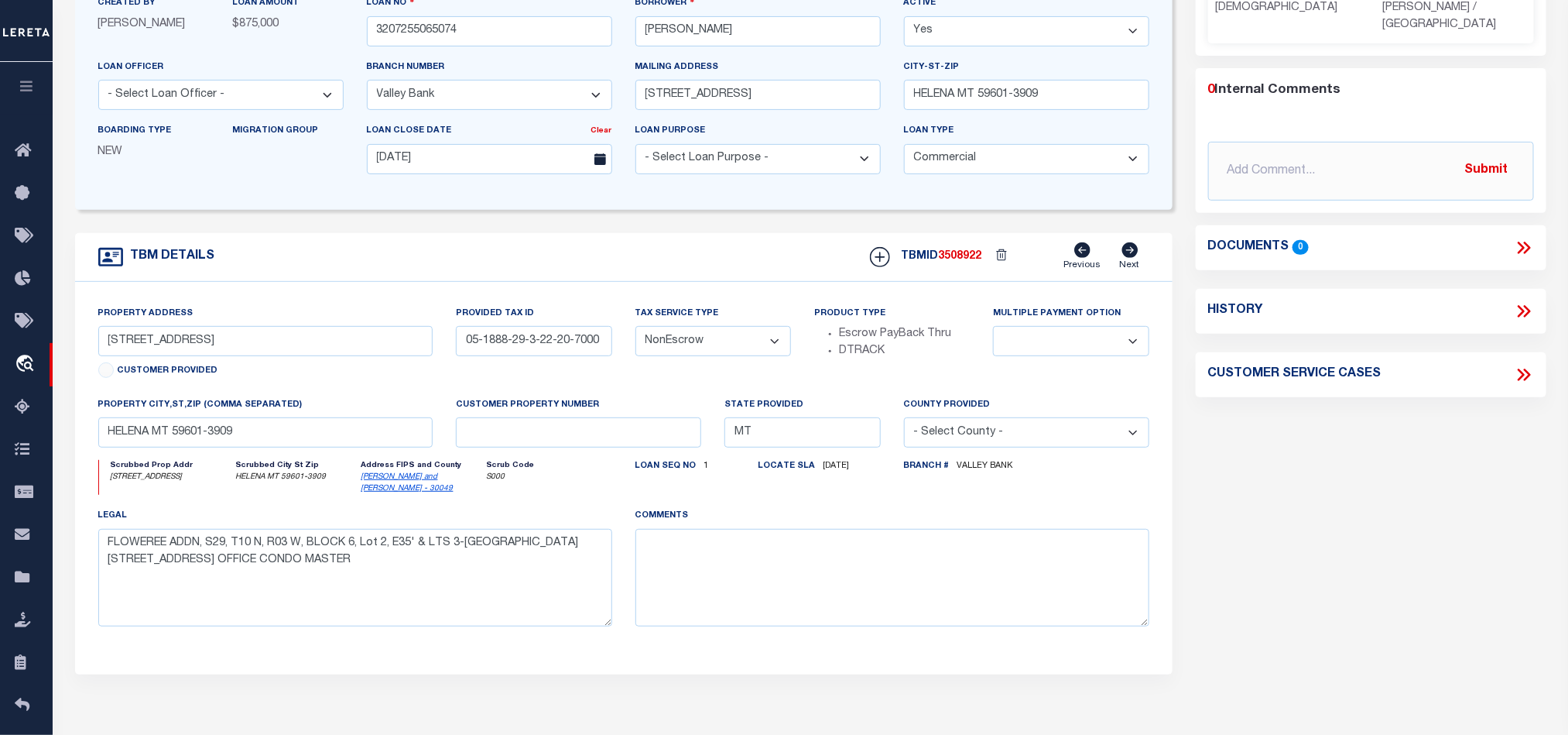
scroll to position [116, 0]
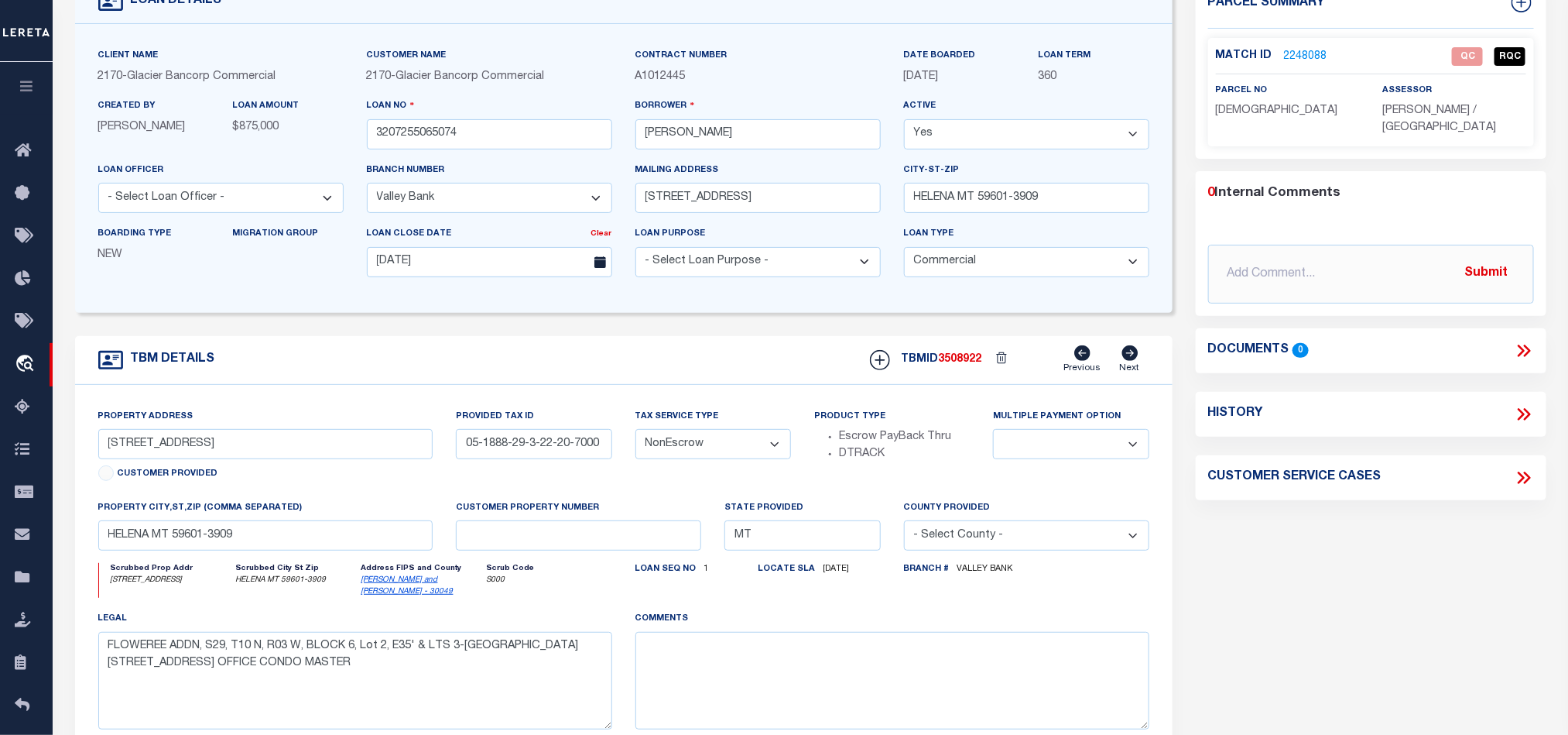
click at [1291, 57] on link "2248088" at bounding box center [1305, 57] width 43 height 16
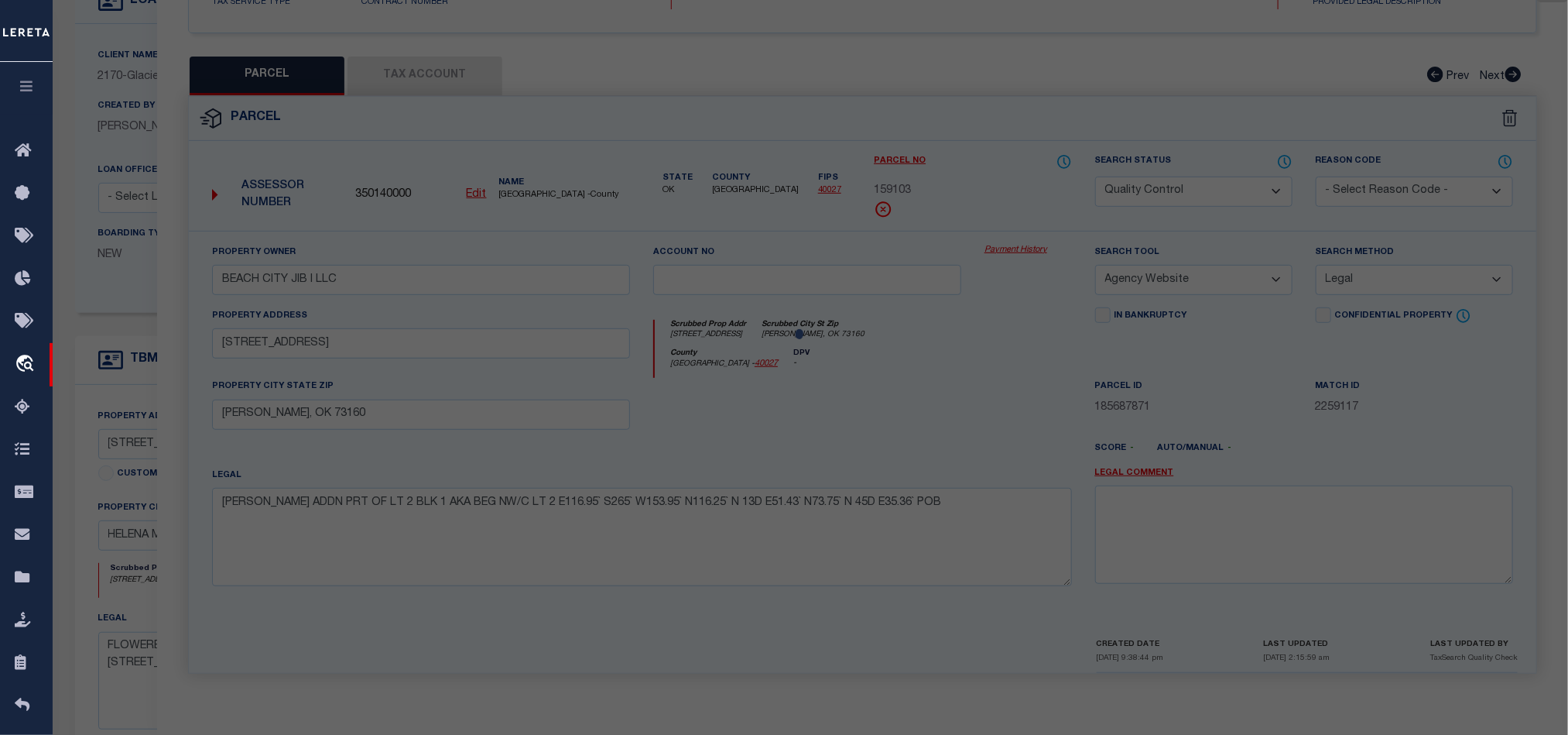
scroll to position [300, 0]
select select "AS"
select select
checkbox input "false"
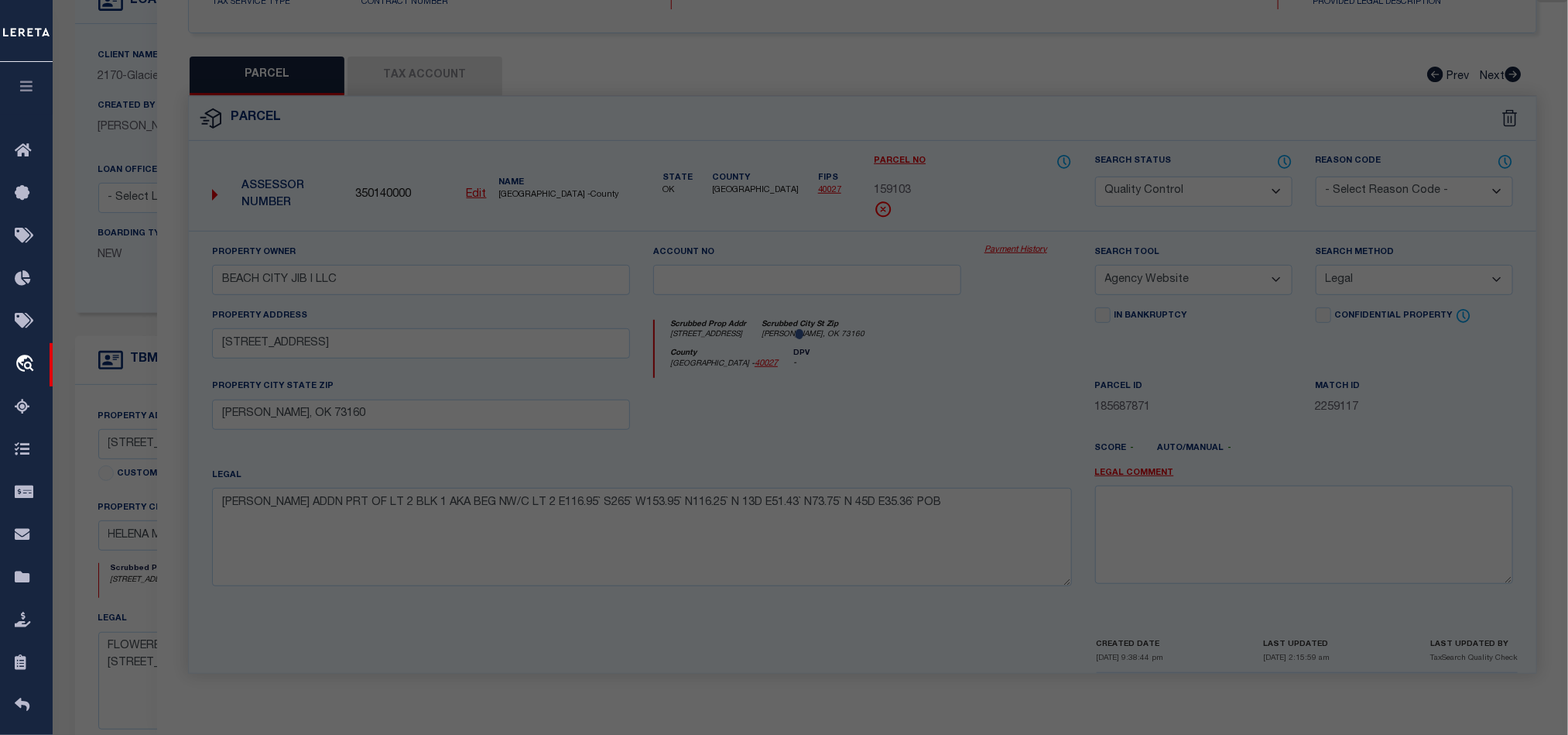
checkbox input "false"
select select "QC"
type input "[STREET_ADDRESS] OFFICE CONDOMINIUMS OWNERS ASSOCIATION"
select select "AGW"
select select "LEG"
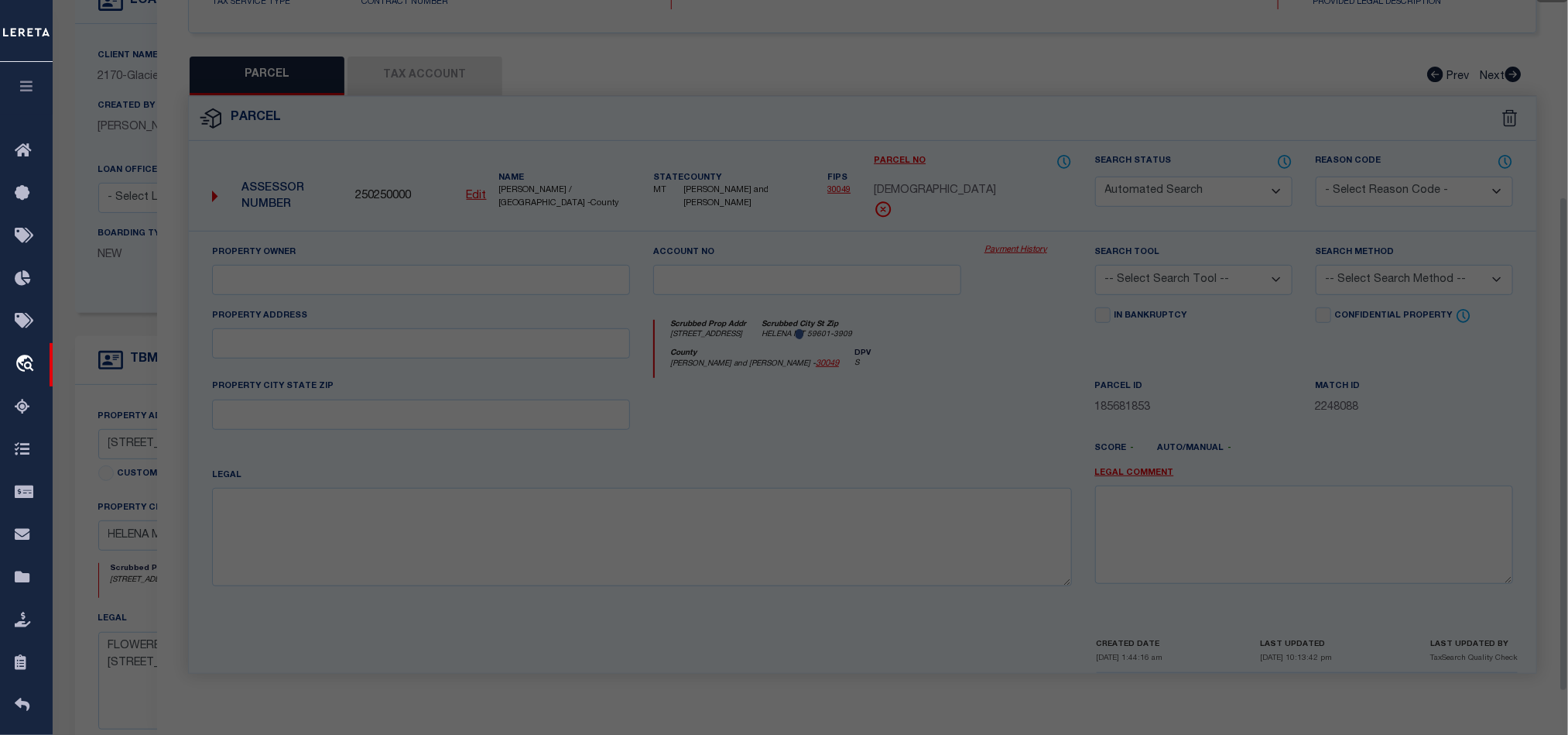
type input "[STREET_ADDRESS]"
type input "HELENA, MT 59601"
type textarea "FLOWEREE ADDN, S29, T10 N, R03 W, BLOCK 6, Lot 2, E35' & LTS 3-[GEOGRAPHIC_DATA…"
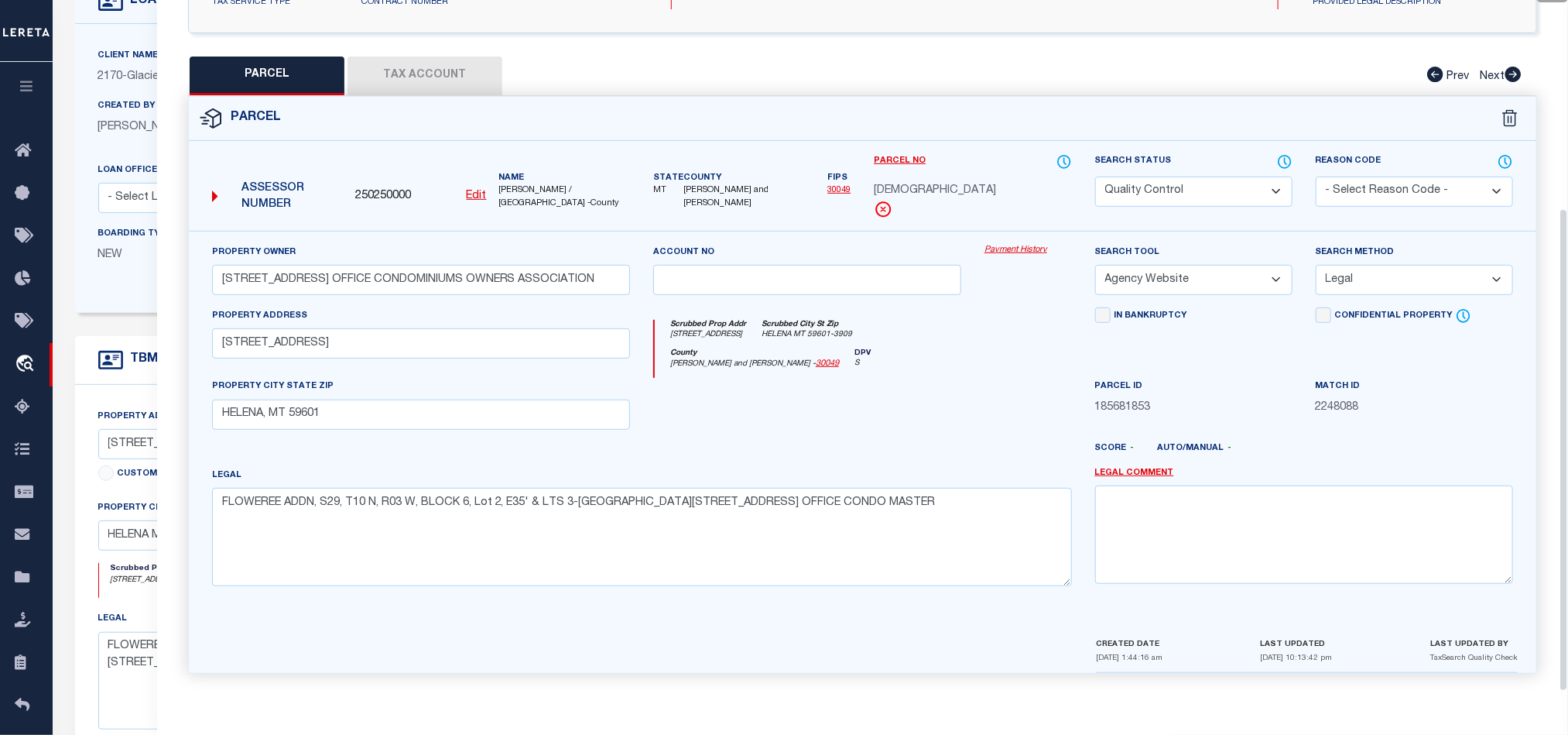
click at [947, 423] on div at bounding box center [807, 409] width 331 height 63
click at [429, 57] on button "Tax Account" at bounding box center [424, 76] width 154 height 39
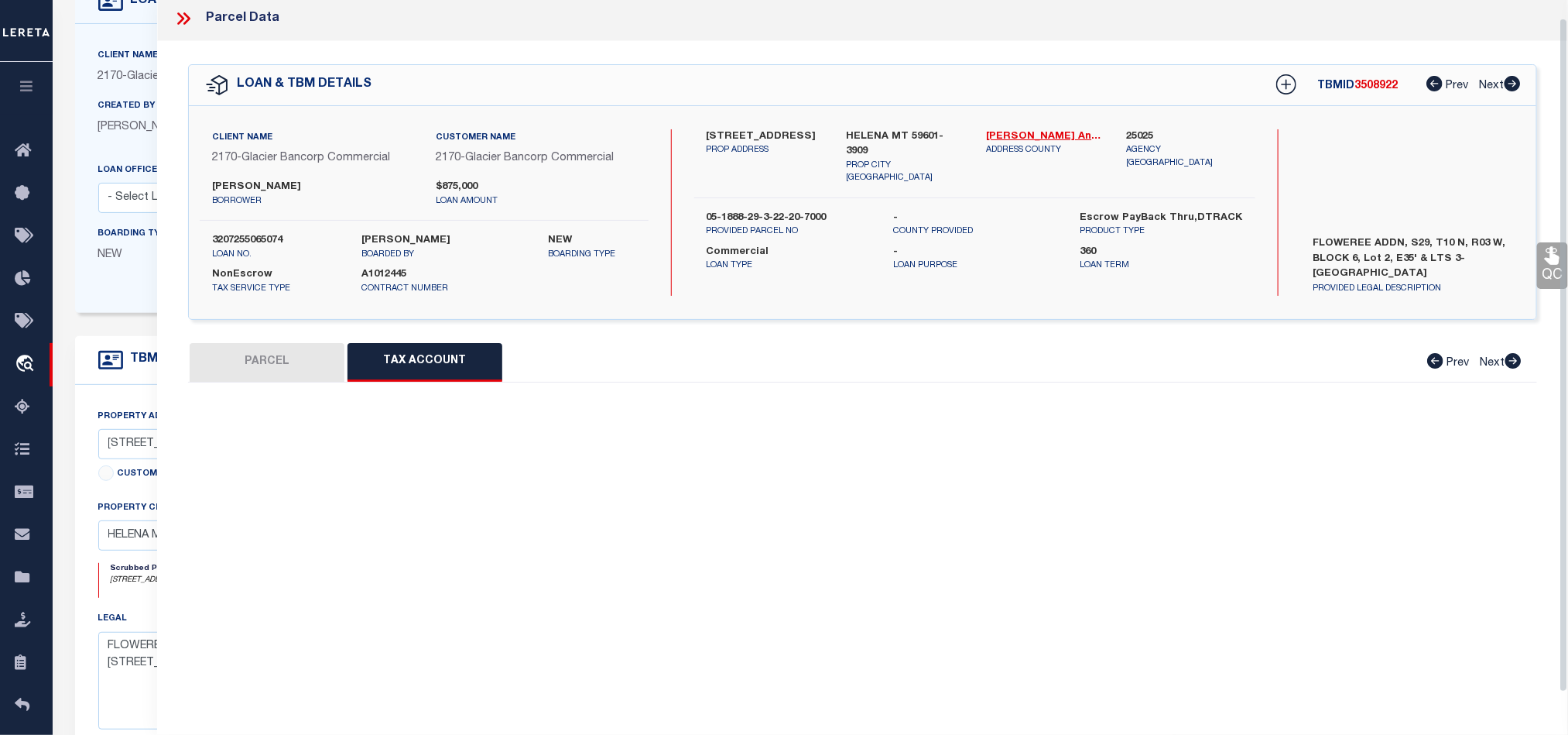
scroll to position [19, 0]
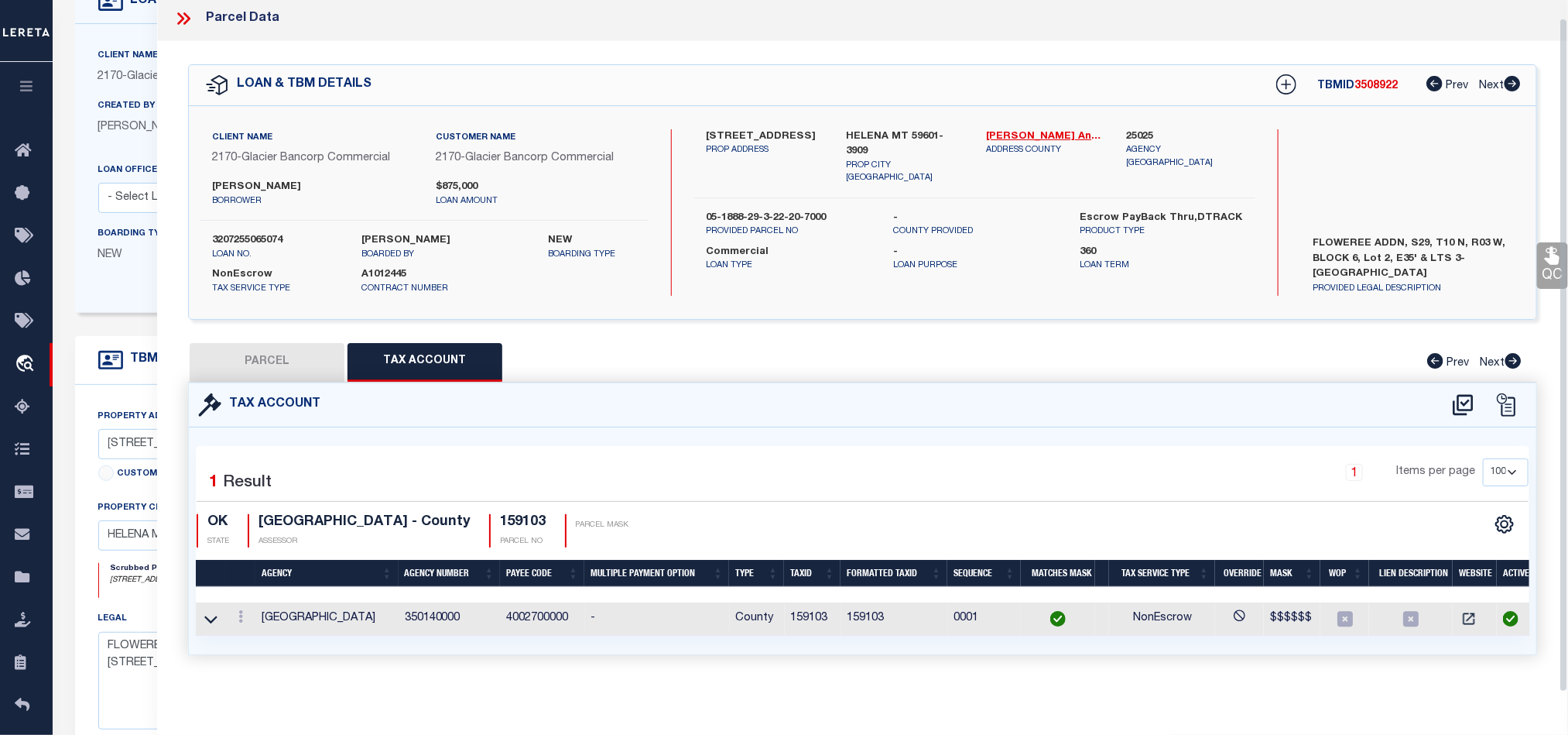
select select "100"
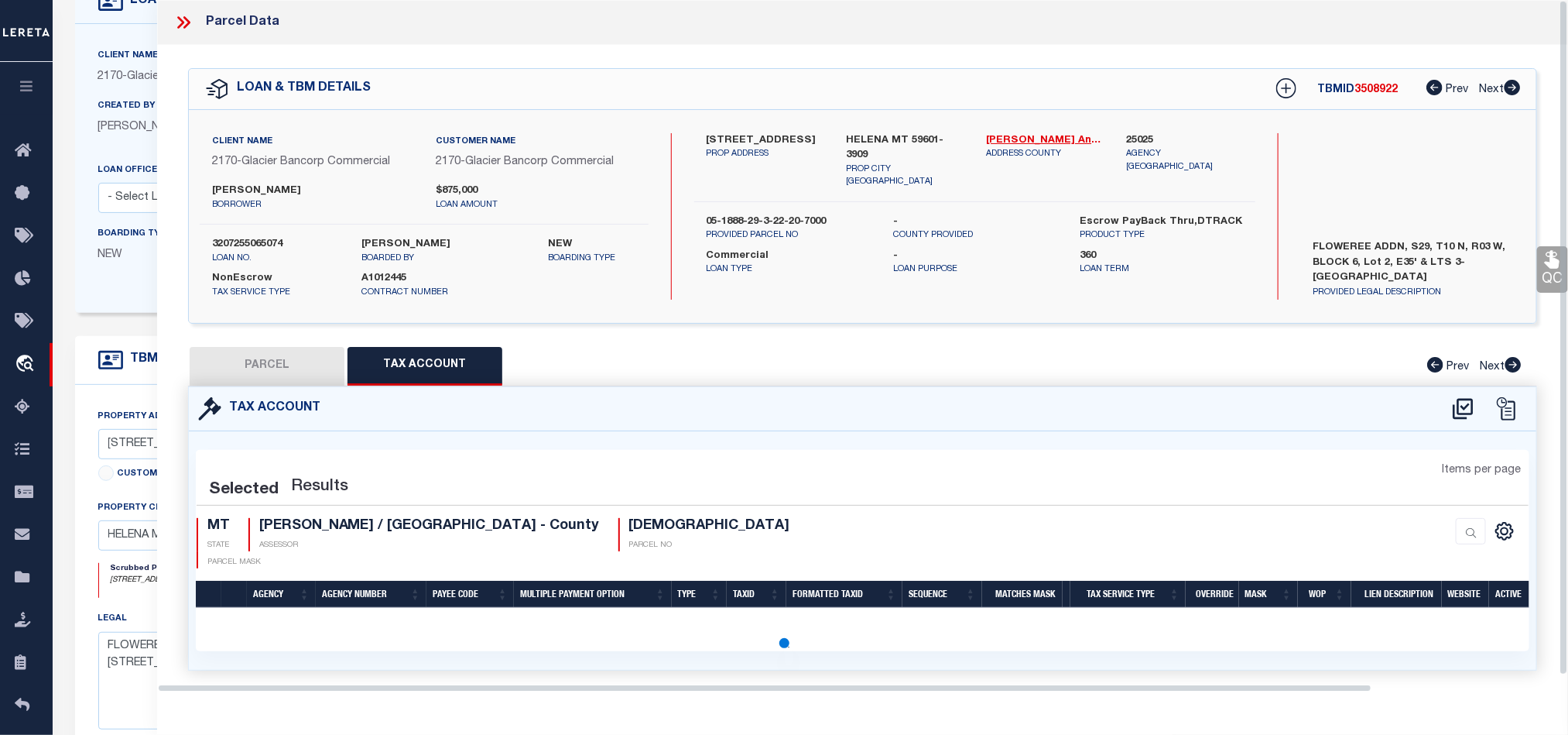
scroll to position [0, 0]
select select "100"
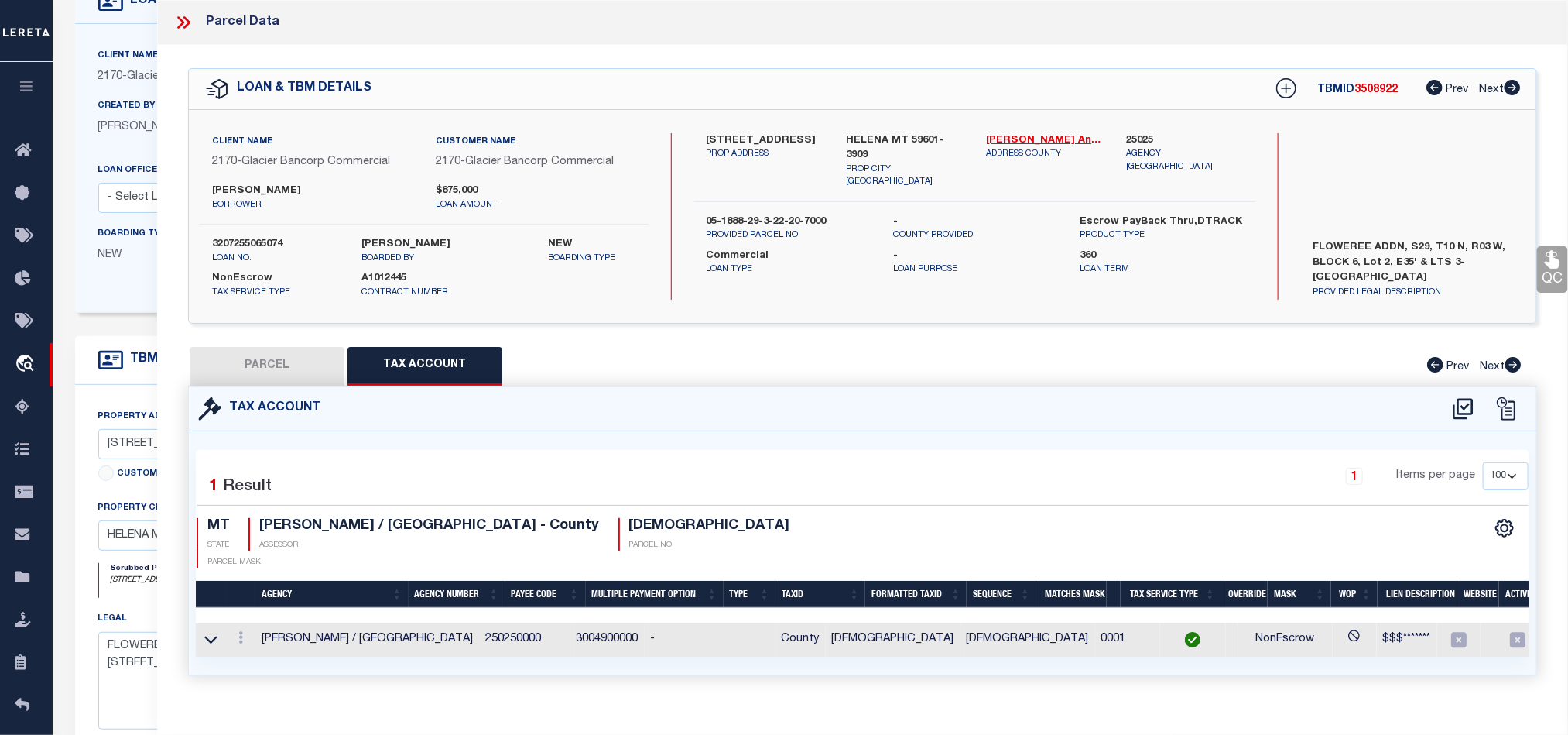
click at [272, 362] on button "PARCEL" at bounding box center [267, 366] width 154 height 39
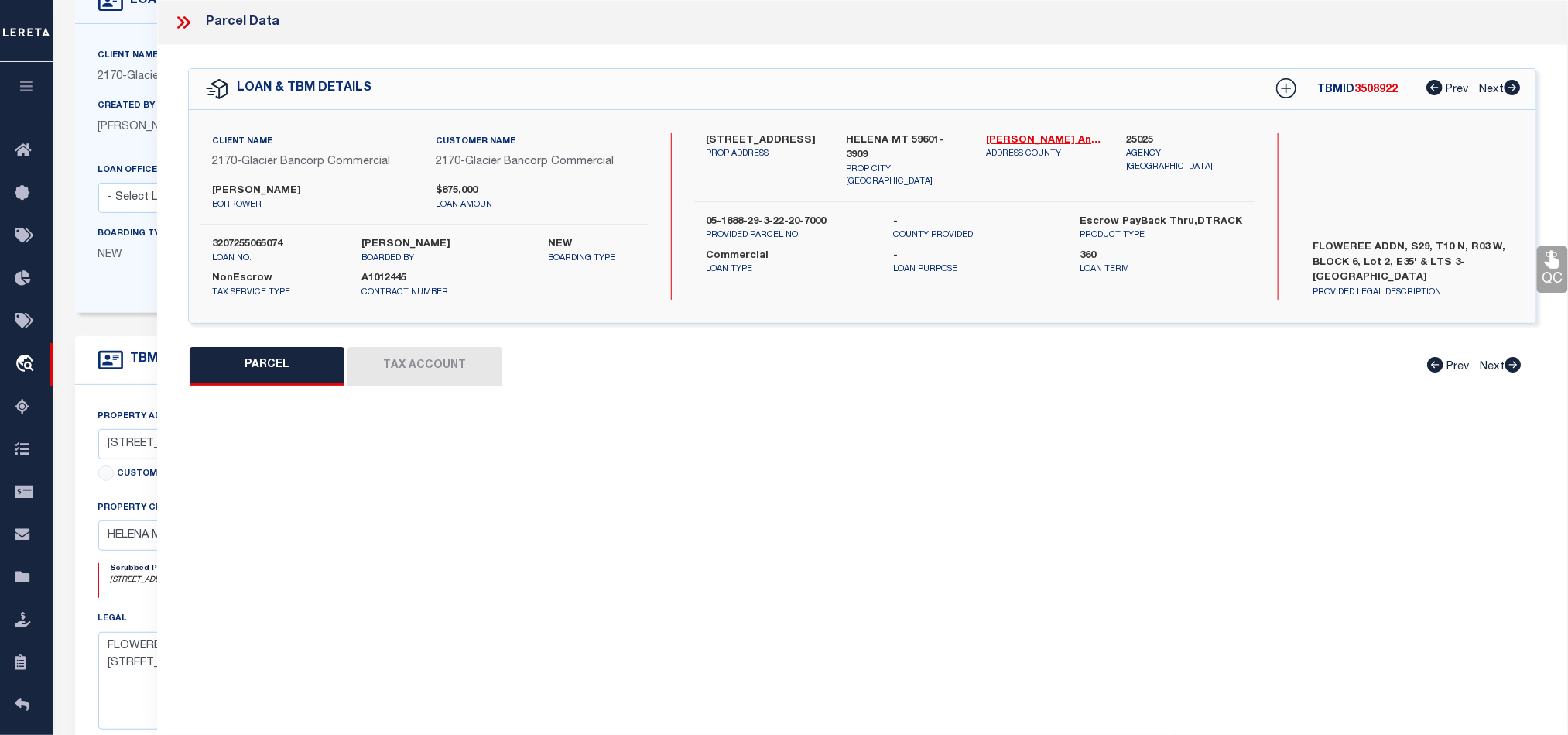
select select "AS"
select select
checkbox input "false"
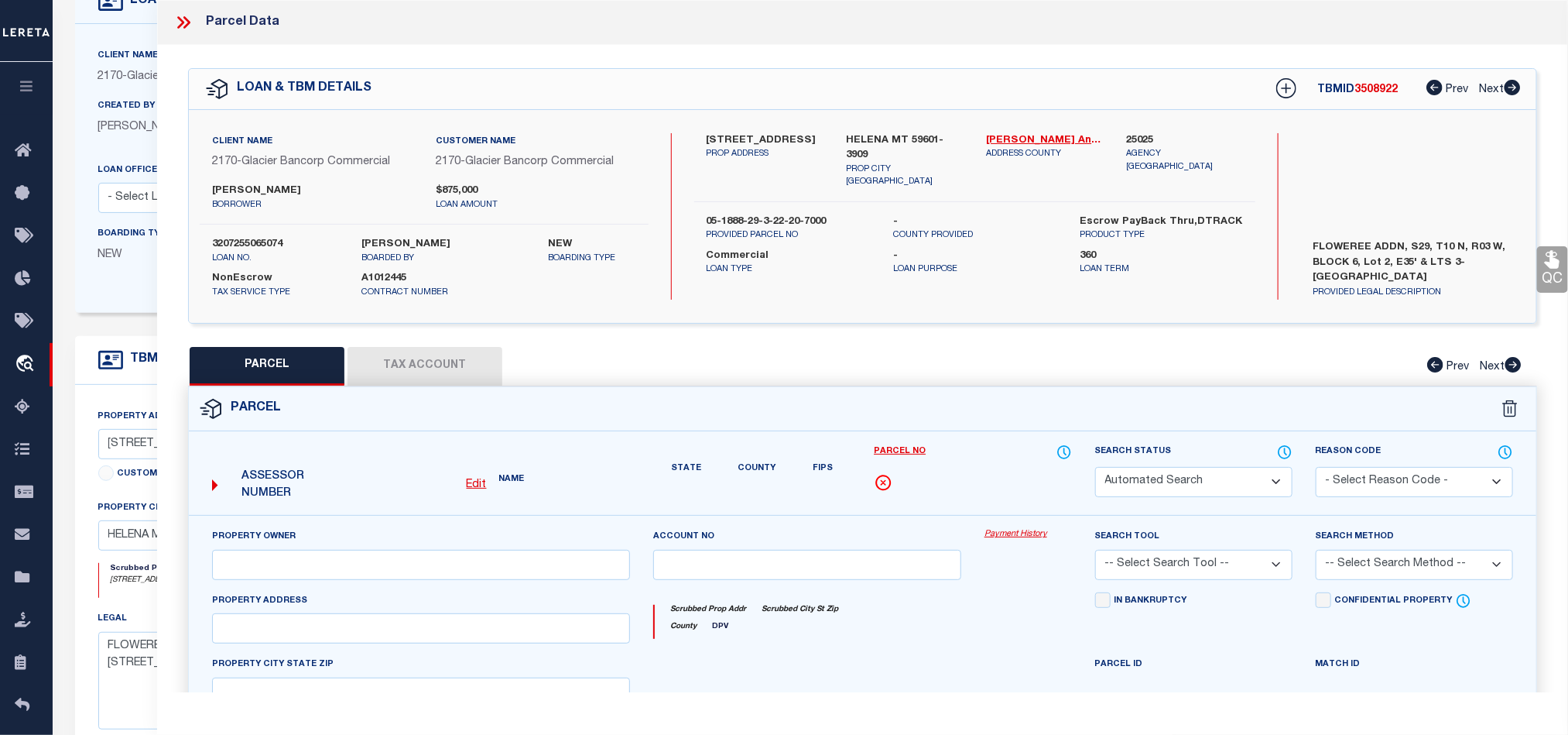
select select "QC"
type input "[STREET_ADDRESS] OFFICE CONDOMINIUMS OWNERS ASSOCIATION"
select select "AGW"
select select "LEG"
type input "[STREET_ADDRESS]"
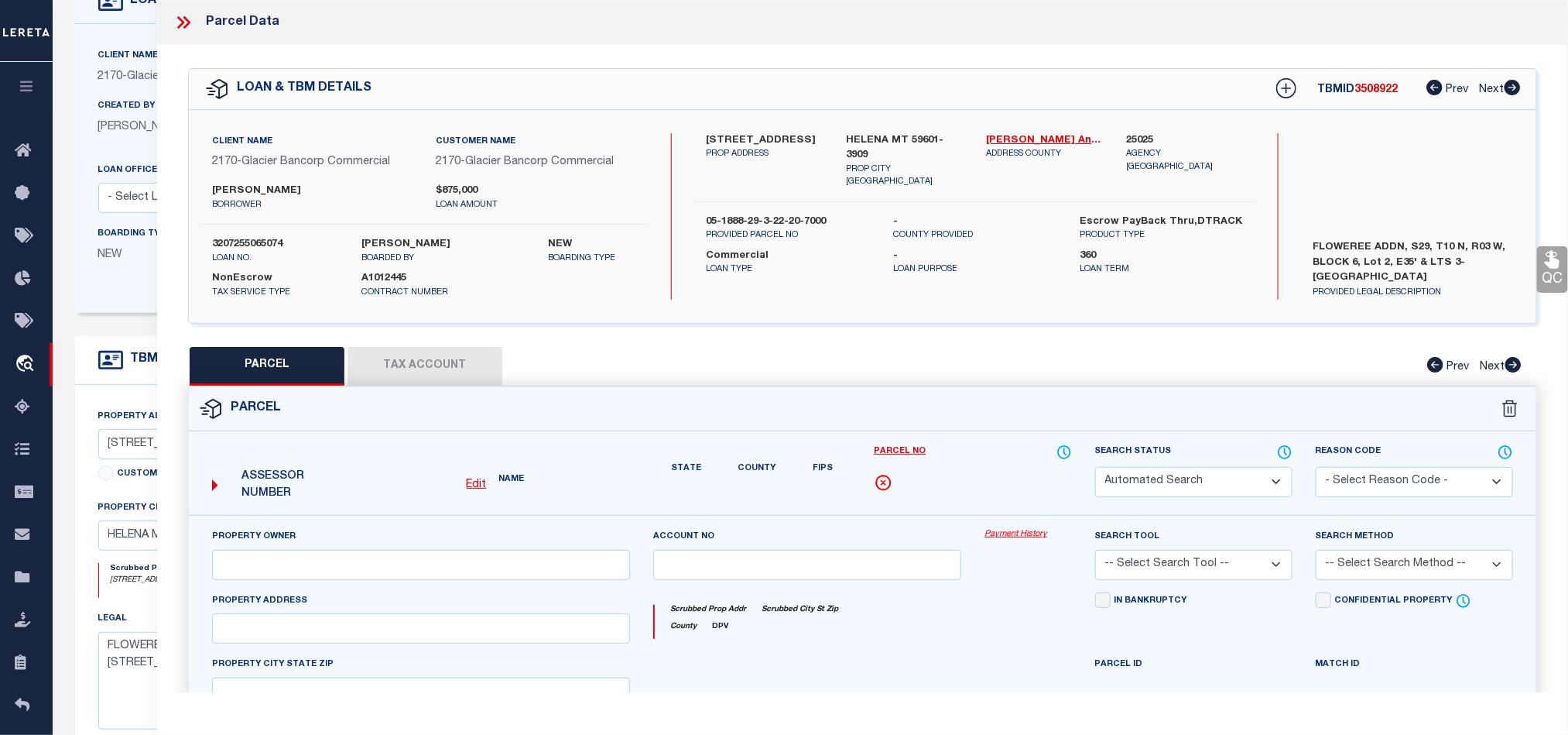
type input "HELENA, MT 59601"
type textarea "FLOWEREE ADDN, S29, T10 N, R03 W, BLOCK 6, Lot 2, E35' & LTS 3-[GEOGRAPHIC_DATA…"
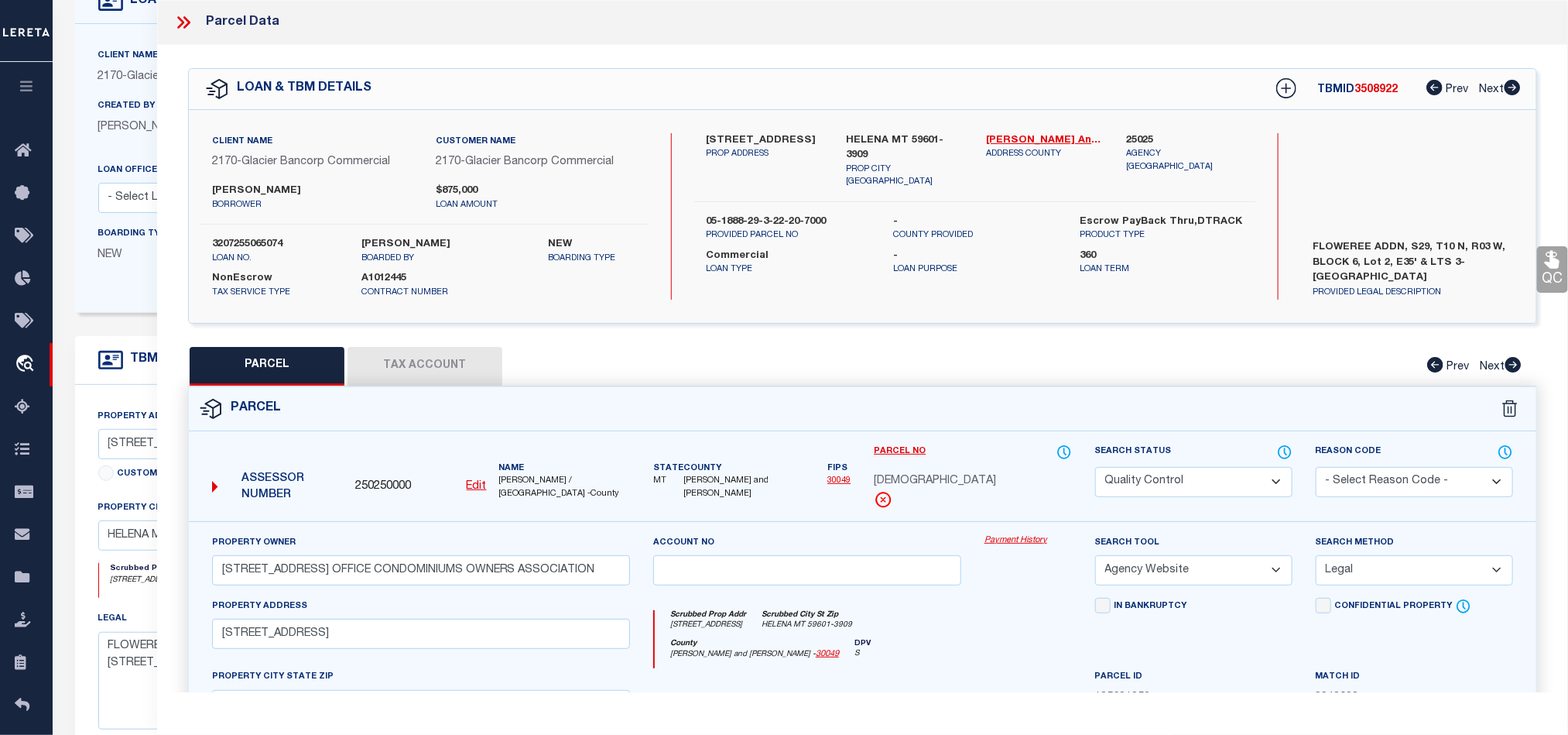
click at [186, 19] on icon at bounding box center [186, 22] width 7 height 13
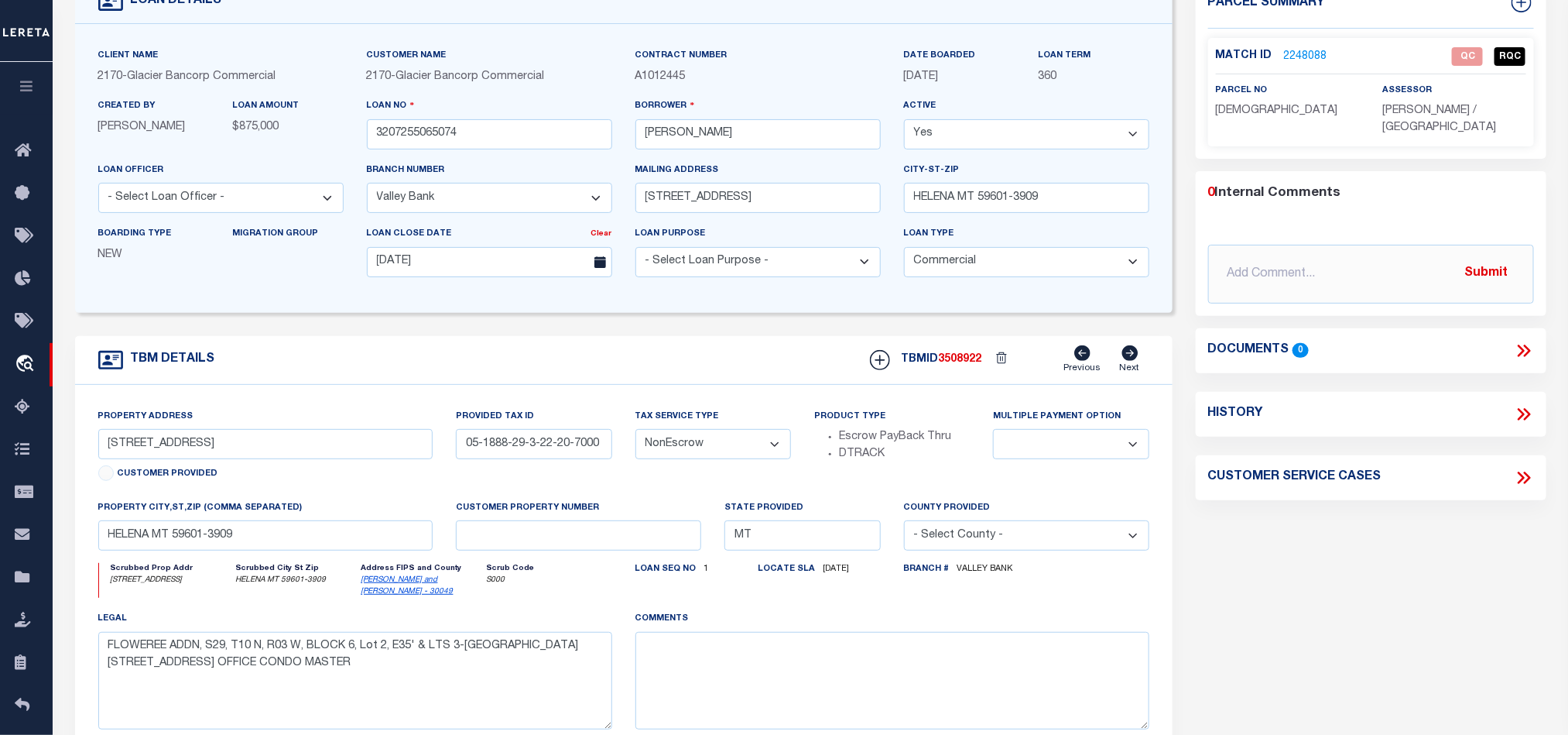
click at [1350, 584] on div "Parcel Summary Match ID 2248088 0" at bounding box center [1371, 408] width 374 height 858
click at [223, 448] on input "[STREET_ADDRESS]" at bounding box center [266, 444] width 335 height 30
click at [1328, 567] on div "Parcel Summary Match ID 2248088 0" at bounding box center [1371, 408] width 374 height 858
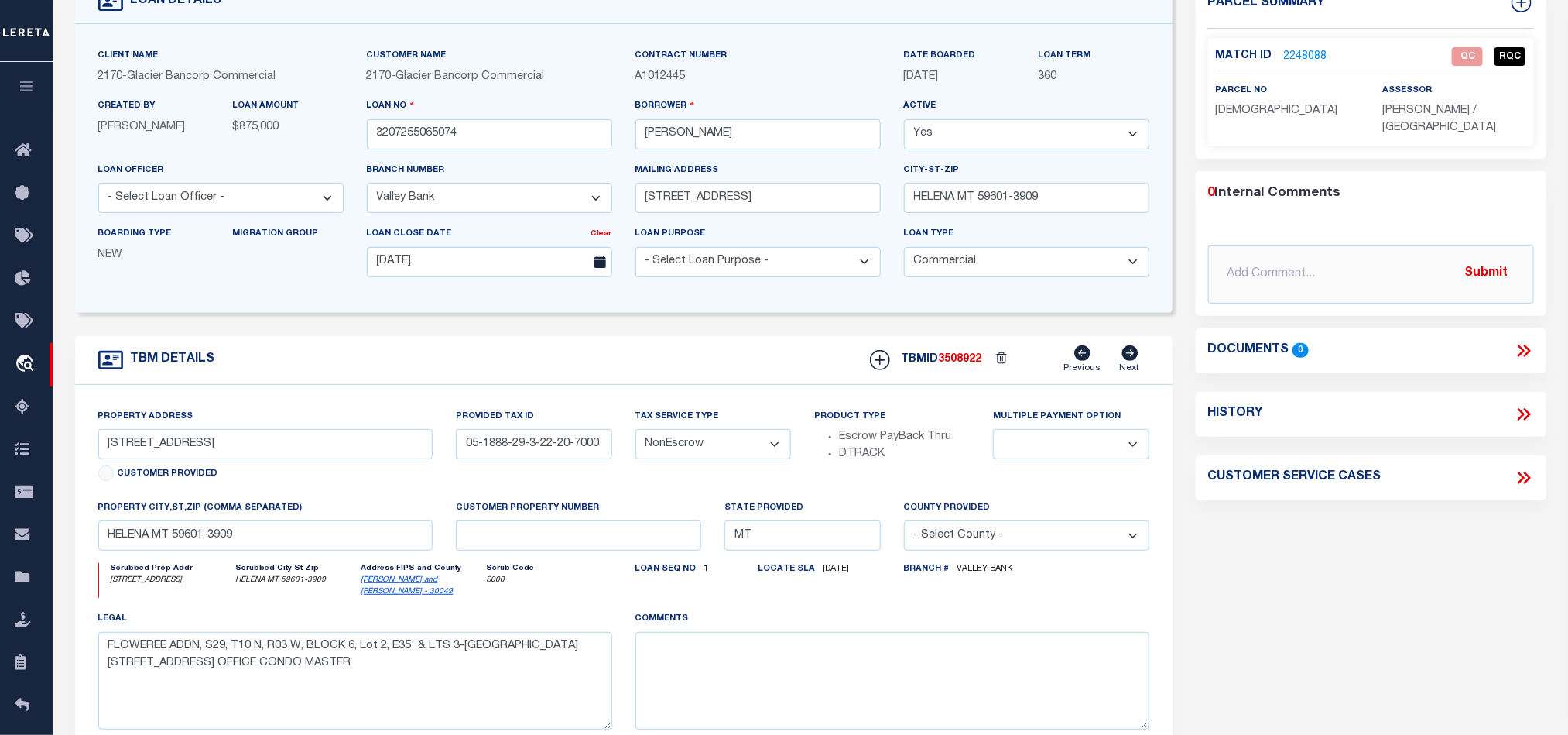
click at [1354, 534] on div "Parcel Summary Match ID 2248088 0" at bounding box center [1371, 408] width 374 height 858
click at [1298, 53] on link "2248088" at bounding box center [1305, 57] width 43 height 16
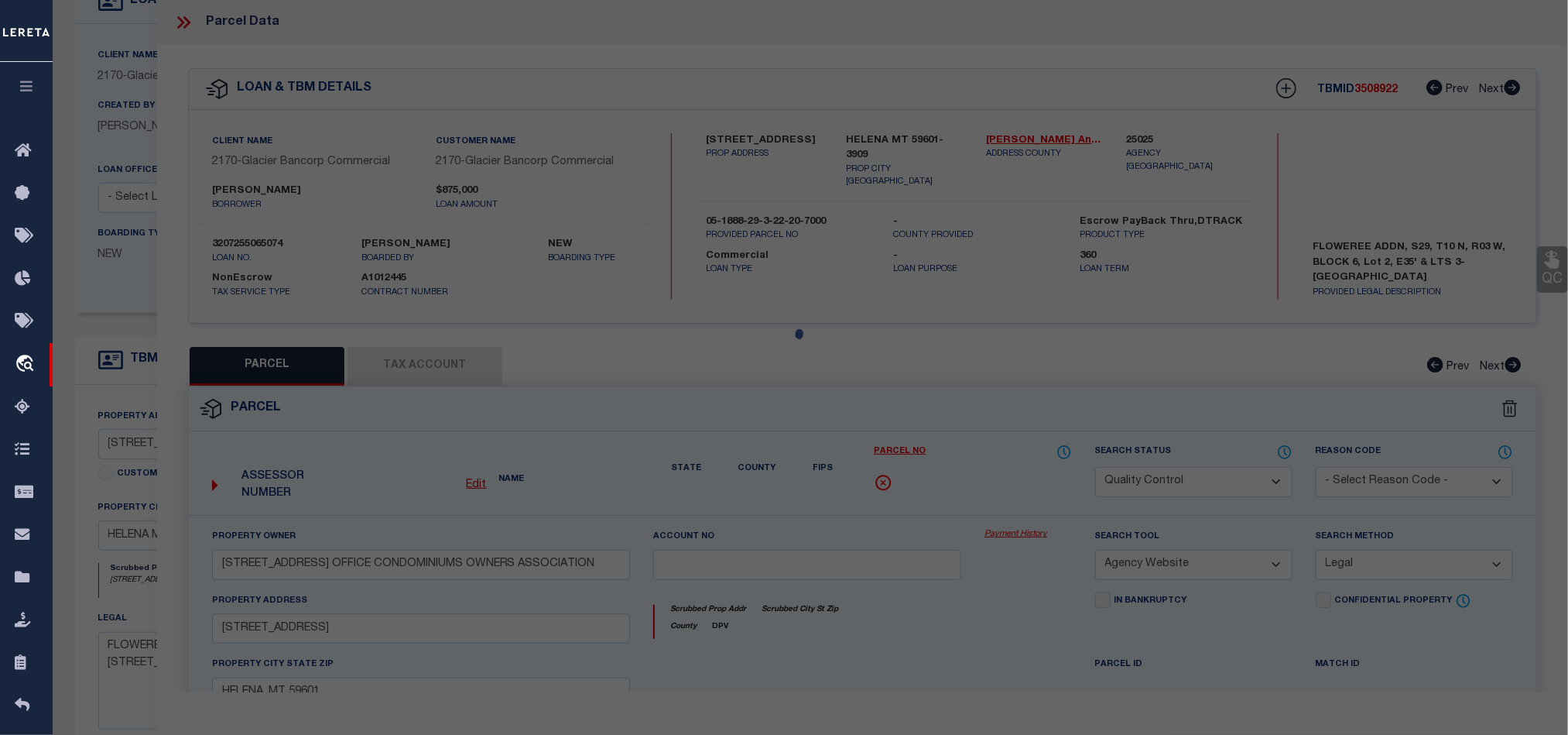
select select "AS"
select select
checkbox input "false"
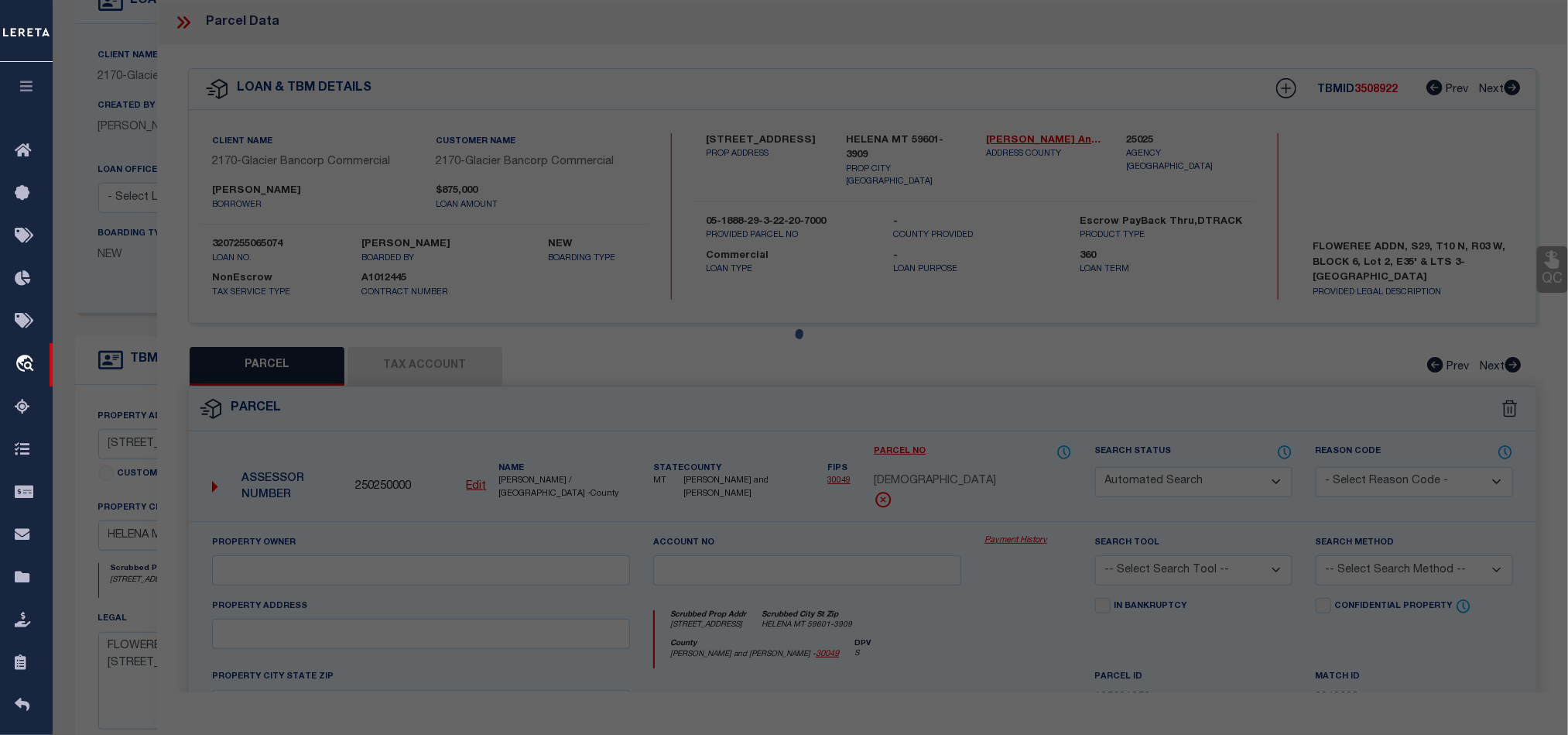
select select "QC"
type input "[STREET_ADDRESS] OFFICE CONDOMINIUMS OWNERS ASSOCIATION"
select select "AGW"
select select "LEG"
type input "[STREET_ADDRESS]"
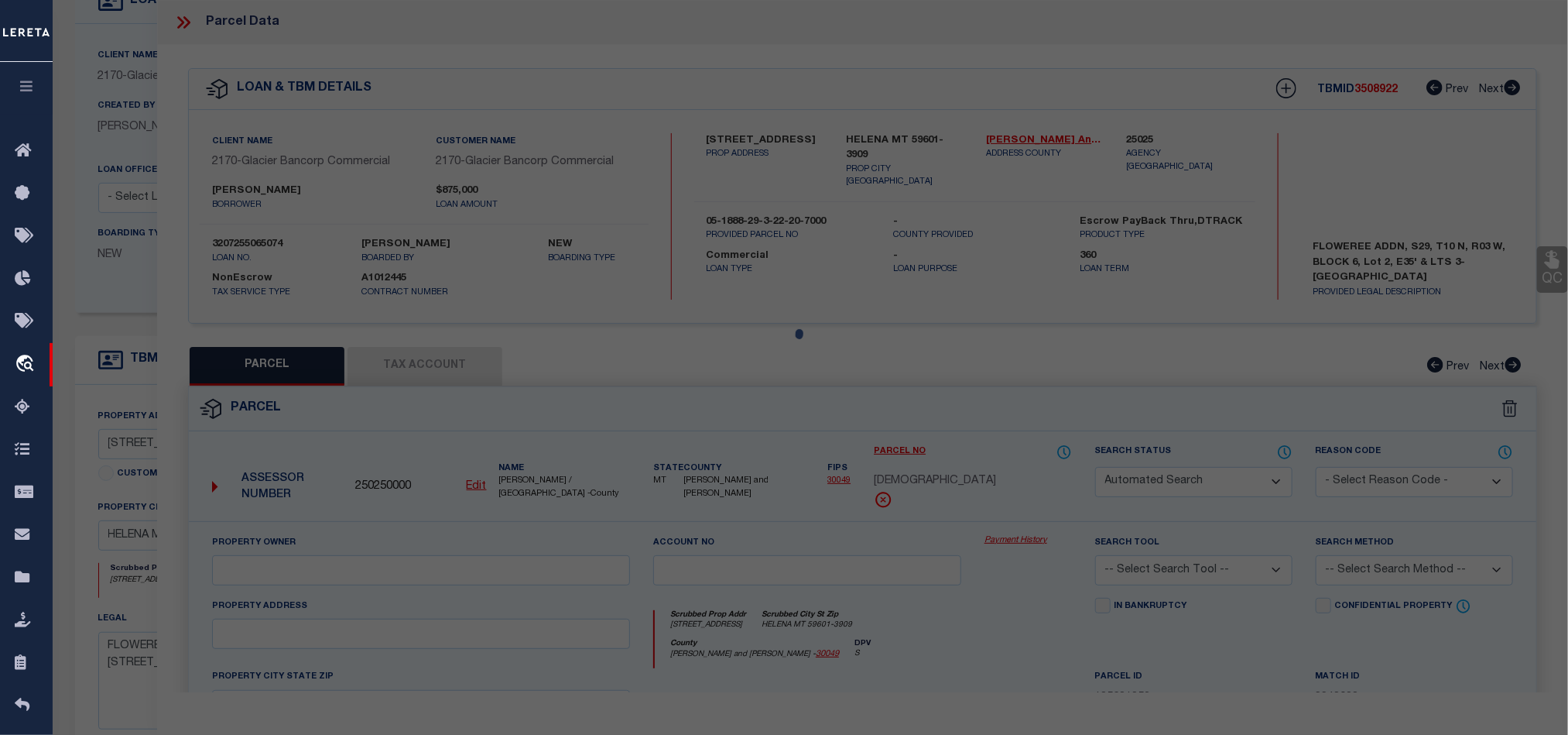
type input "HELENA, MT 59601"
type textarea "FLOWEREE ADDN, S29, T10 N, R03 W, BLOCK 6, Lot 2, E35' & LTS 3-[GEOGRAPHIC_DATA…"
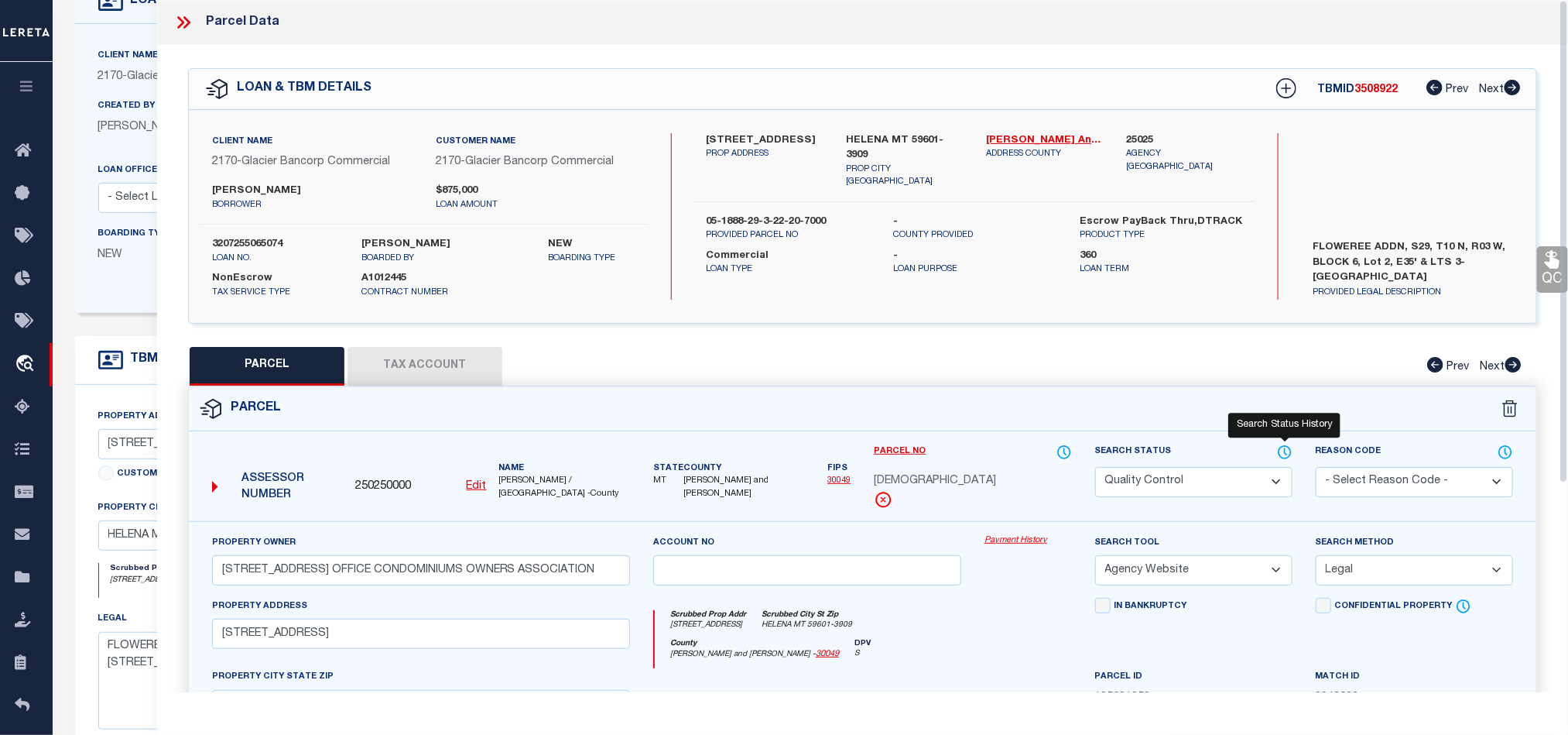
click at [1286, 448] on icon at bounding box center [1285, 451] width 13 height 13
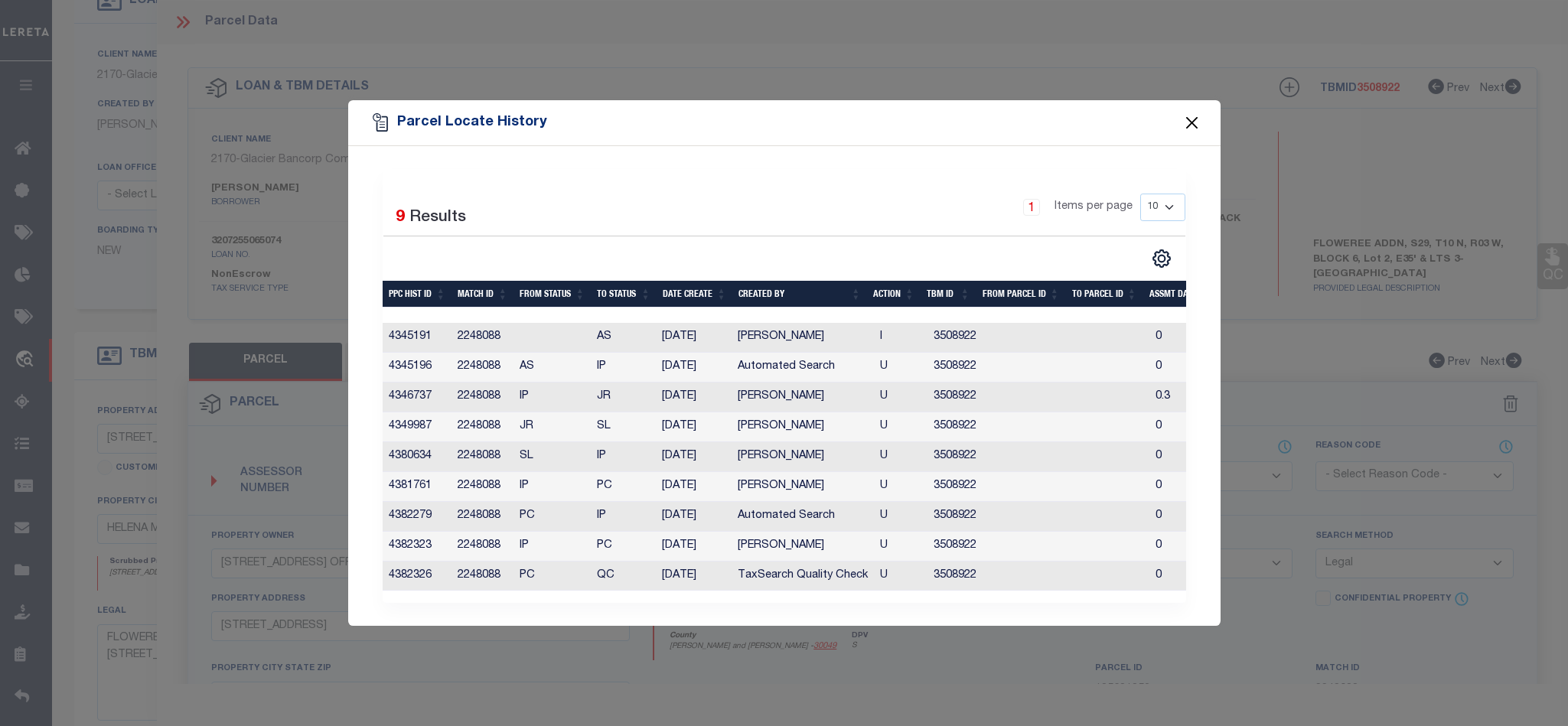
click at [1192, 113] on button "Close" at bounding box center [1192, 123] width 20 height 20
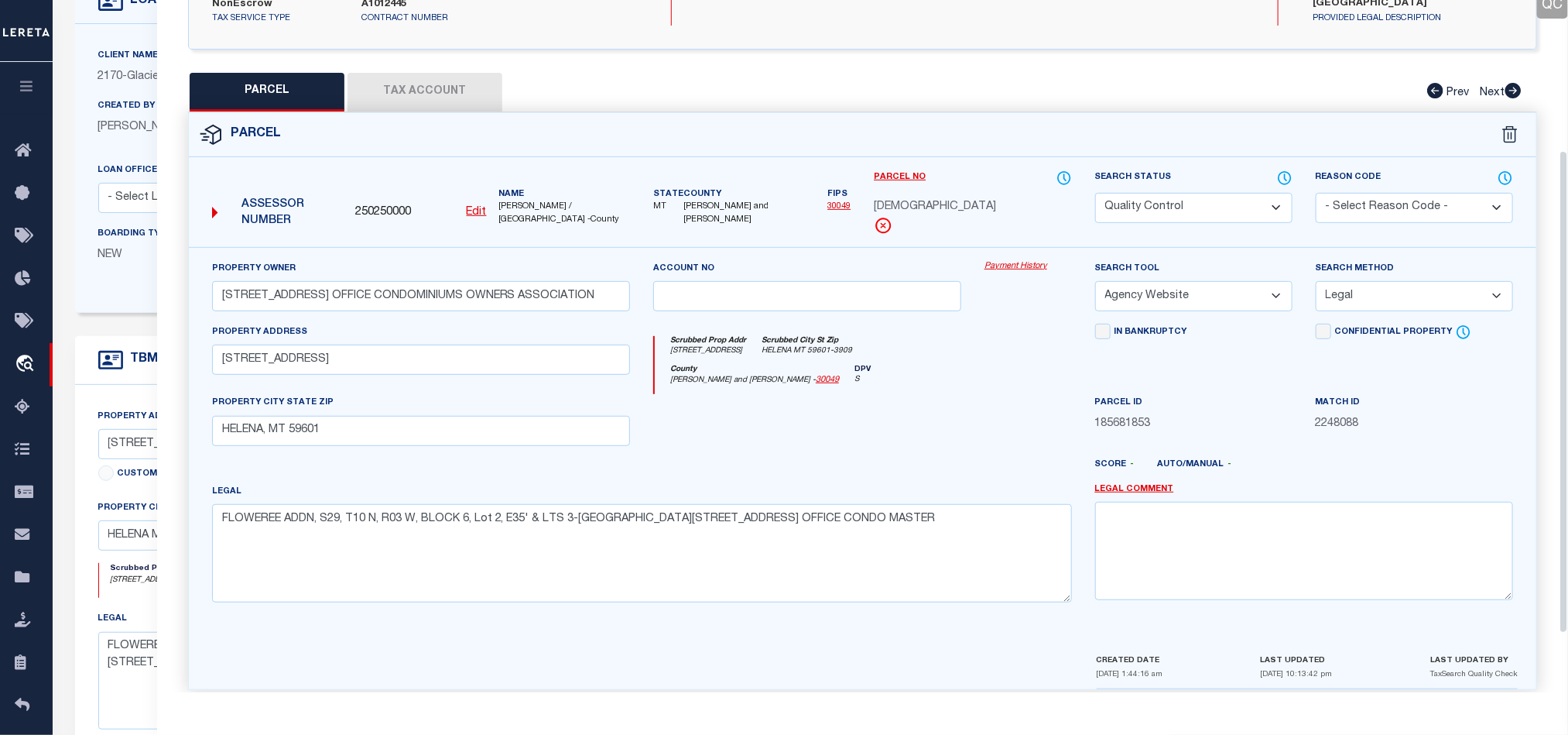
scroll to position [300, 0]
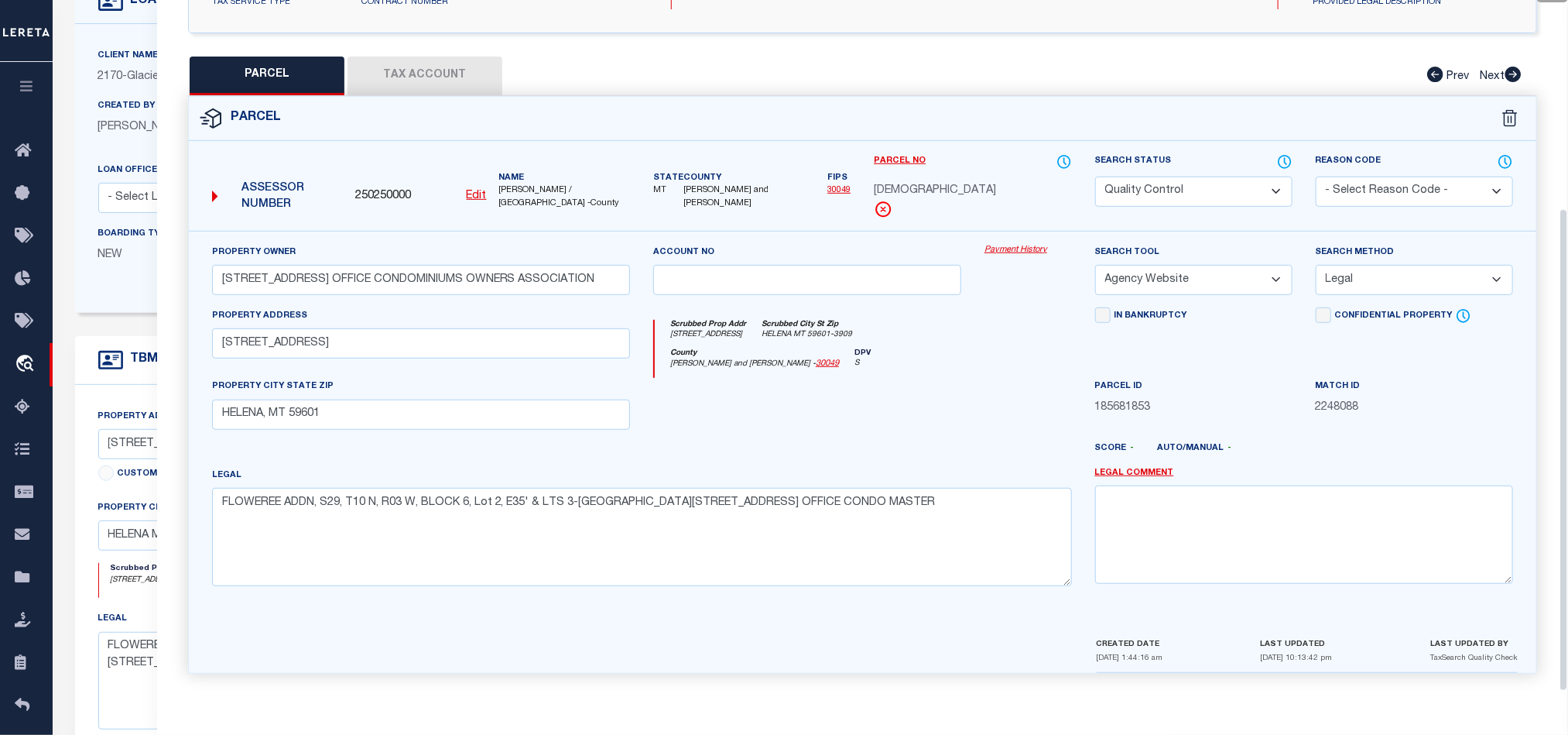
click at [978, 359] on div "County [PERSON_NAME] and [PERSON_NAME] - 30049 DPV S" at bounding box center [863, 364] width 417 height 30
click at [1001, 380] on div at bounding box center [1027, 409] width 110 height 63
click at [1196, 176] on select "Automated Search Bad Parcel Complete Duplicate Parcel High Dollar Reporting In …" at bounding box center [1194, 192] width 197 height 30
select select "CP"
drag, startPoint x: 887, startPoint y: 376, endPoint x: 1228, endPoint y: 337, distance: 343.2
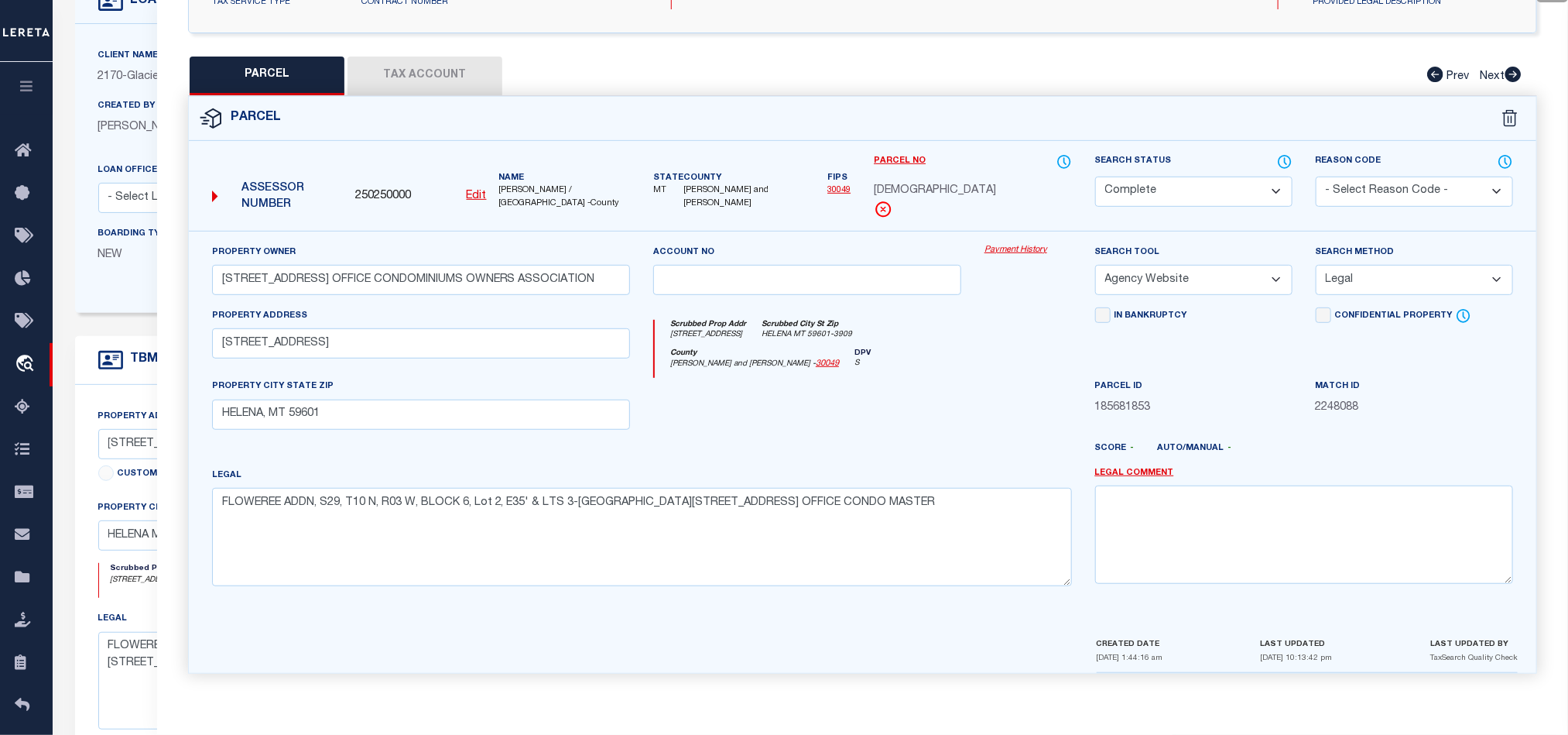
click at [887, 378] on div at bounding box center [807, 409] width 331 height 63
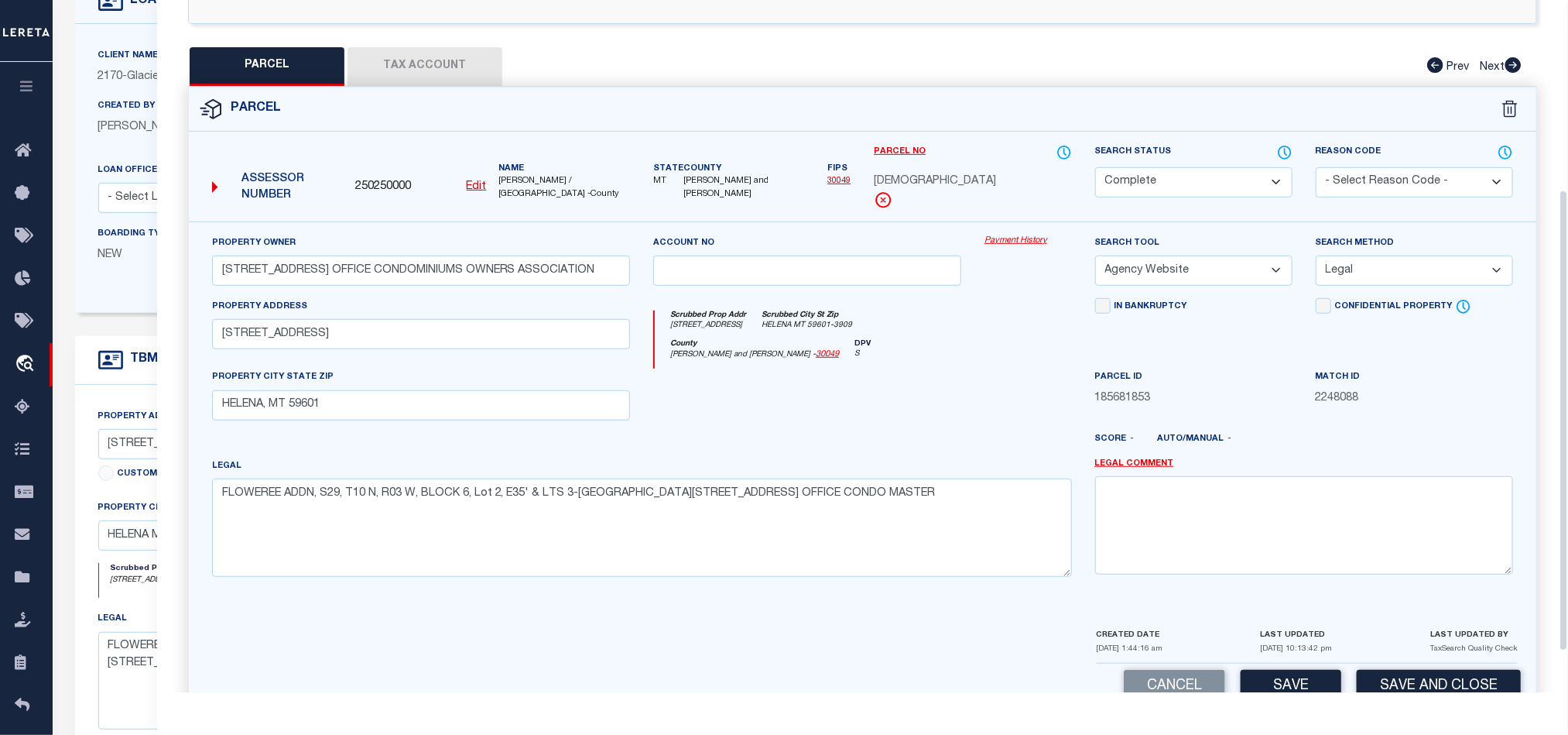
scroll to position [183, 0]
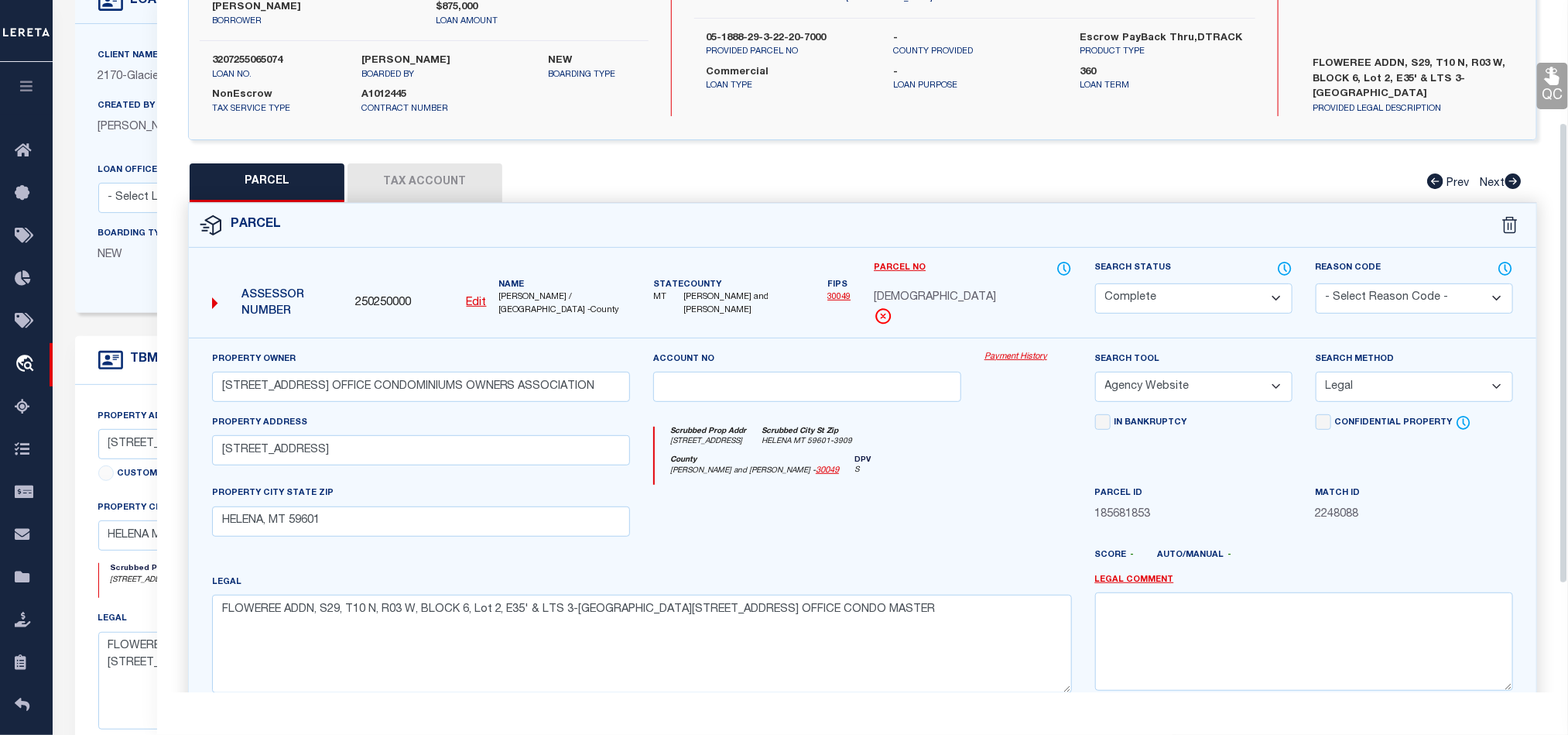
click at [1549, 80] on icon at bounding box center [1553, 76] width 20 height 20
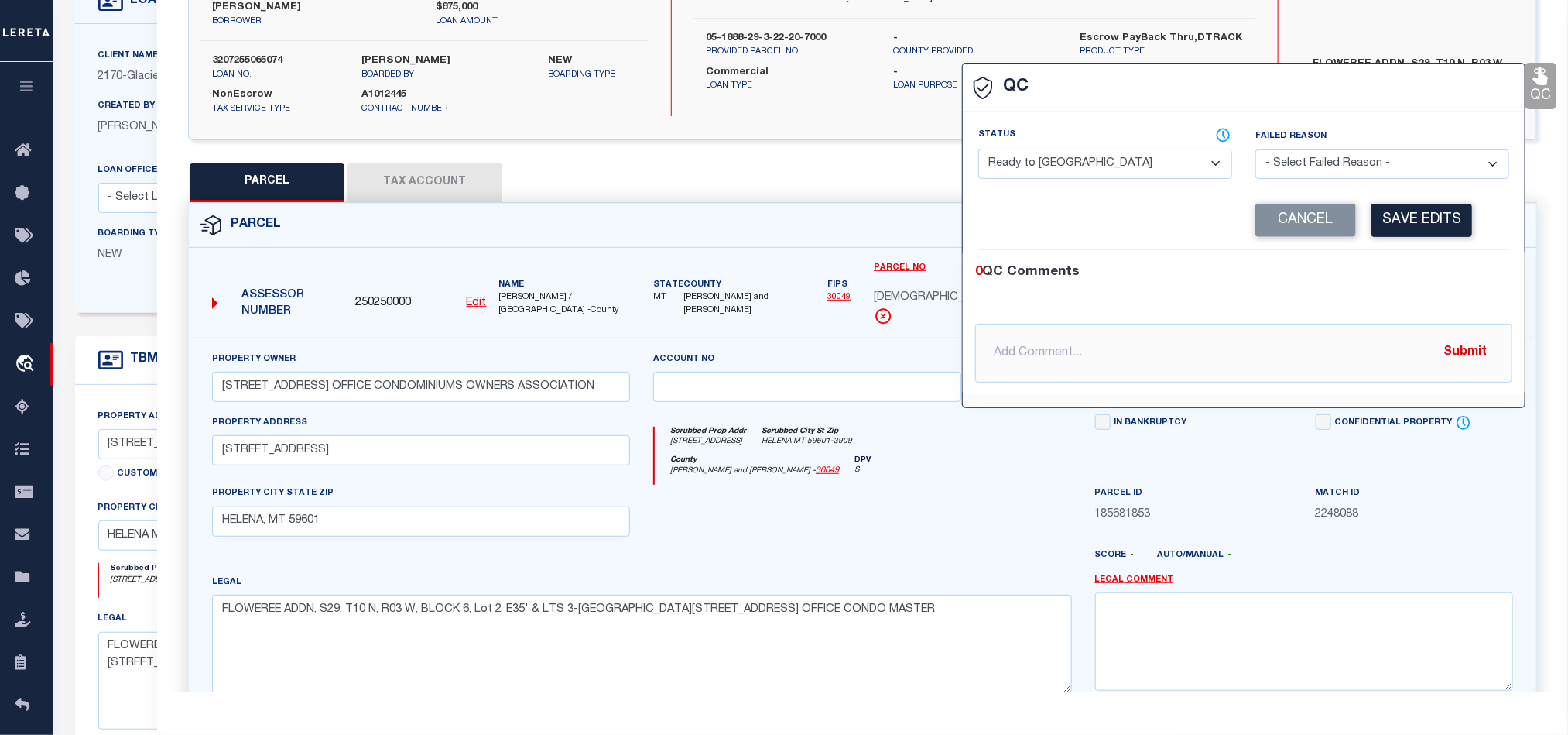
click at [1091, 158] on select "- Select Status - Ready to QC Correct Incorrect" at bounding box center [1105, 164] width 254 height 30
select select "COR"
click at [1411, 258] on div "0 QC Comments @[PERSON_NAME] @[PERSON_NAME] @[PERSON_NAME] @[PERSON_NAME] @[PER…" at bounding box center [1243, 322] width 562 height 145
click at [1433, 221] on button "Save Edits" at bounding box center [1421, 219] width 100 height 33
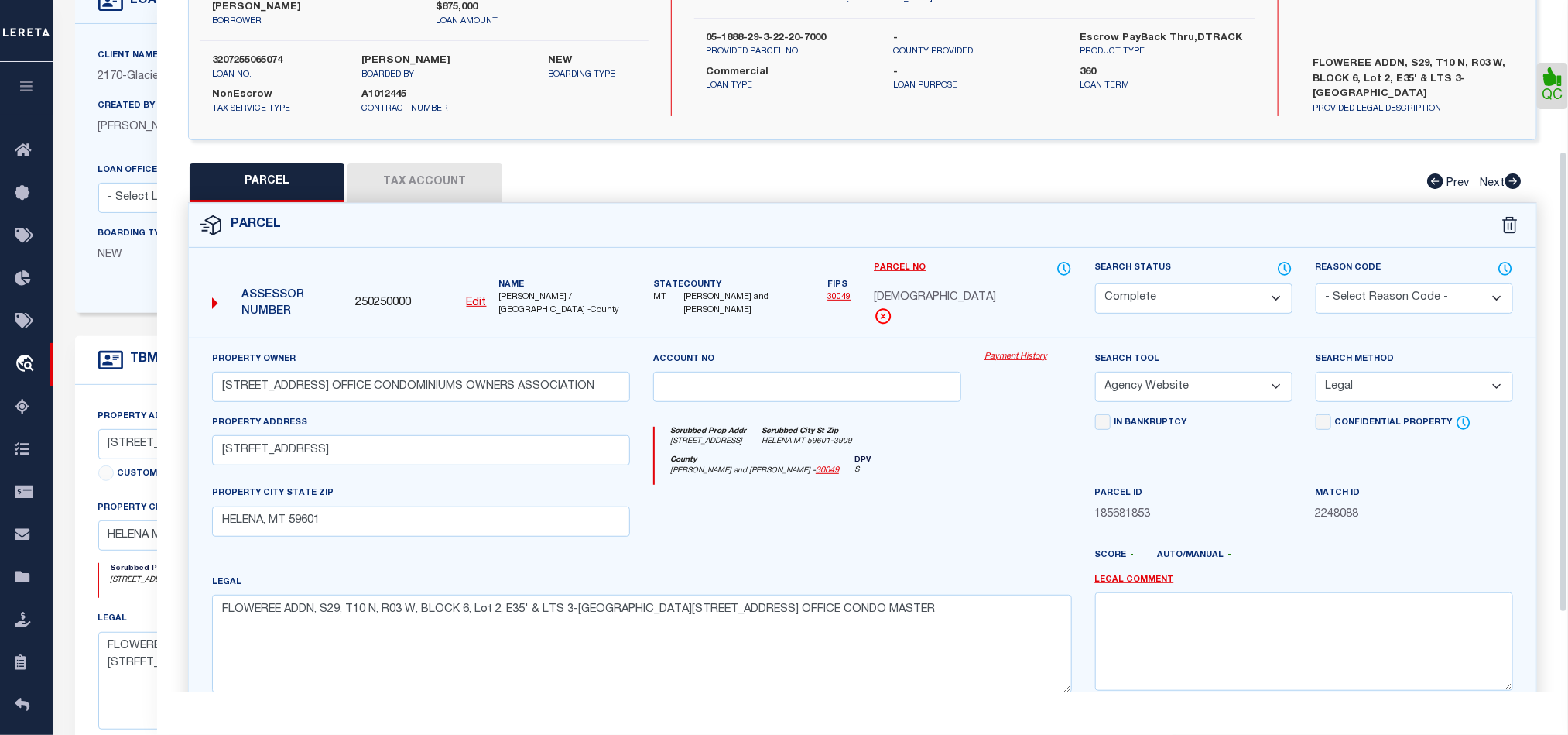
scroll to position [346, 0]
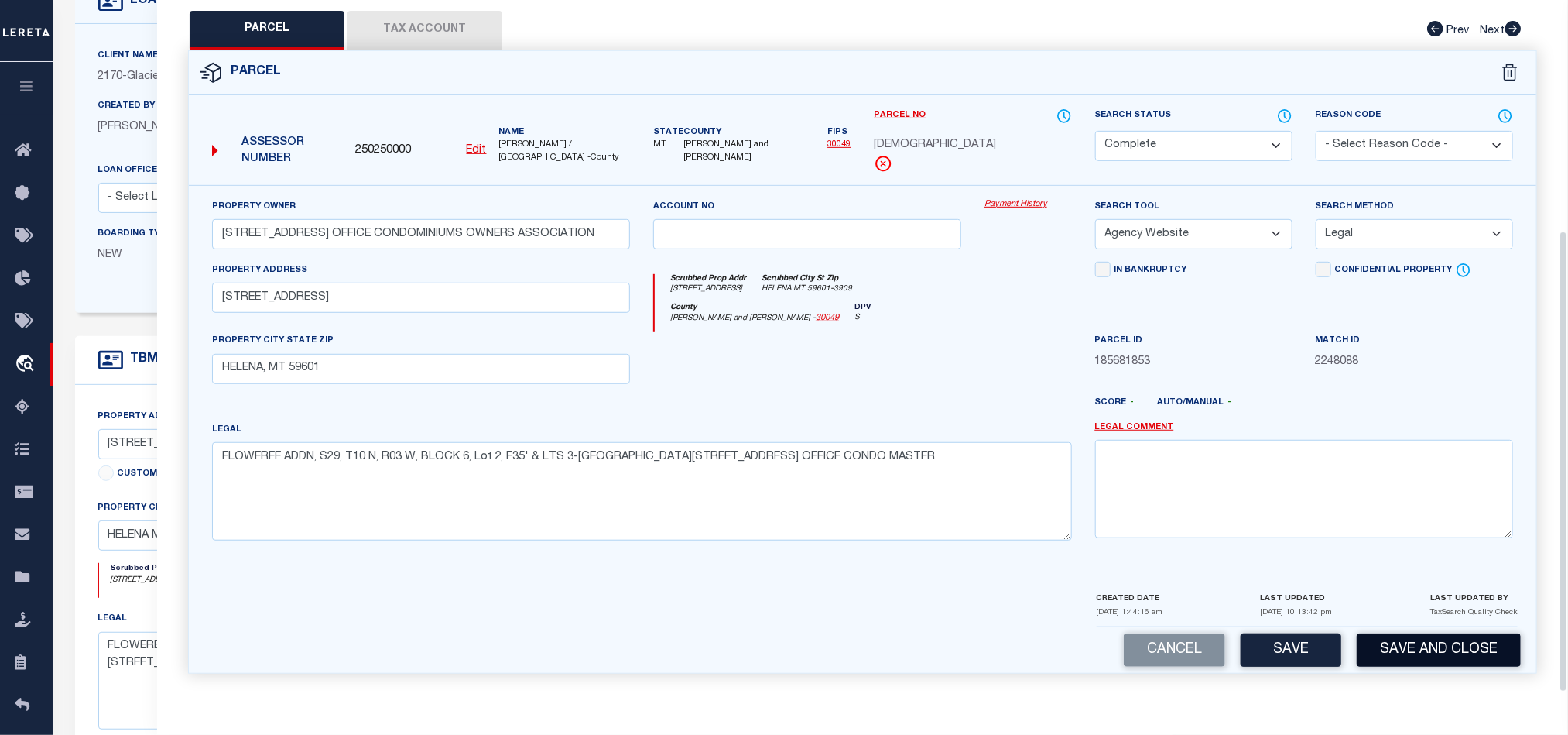
click at [1444, 640] on button "Save and Close" at bounding box center [1438, 650] width 164 height 33
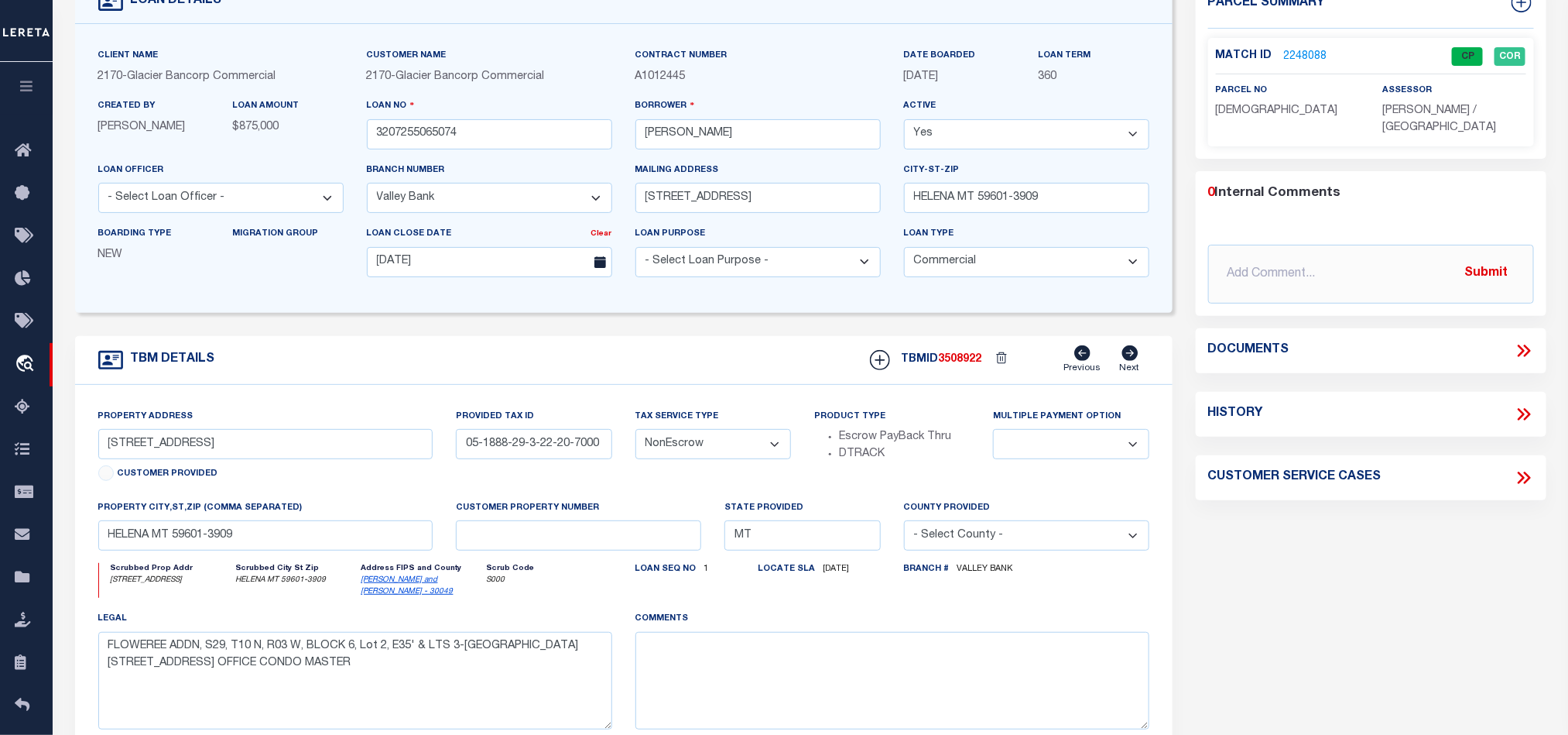
select select
select select "4571"
click at [719, 365] on div "TBM DETAILS TBMID 3508922 Previous Next" at bounding box center [623, 360] width 1097 height 49
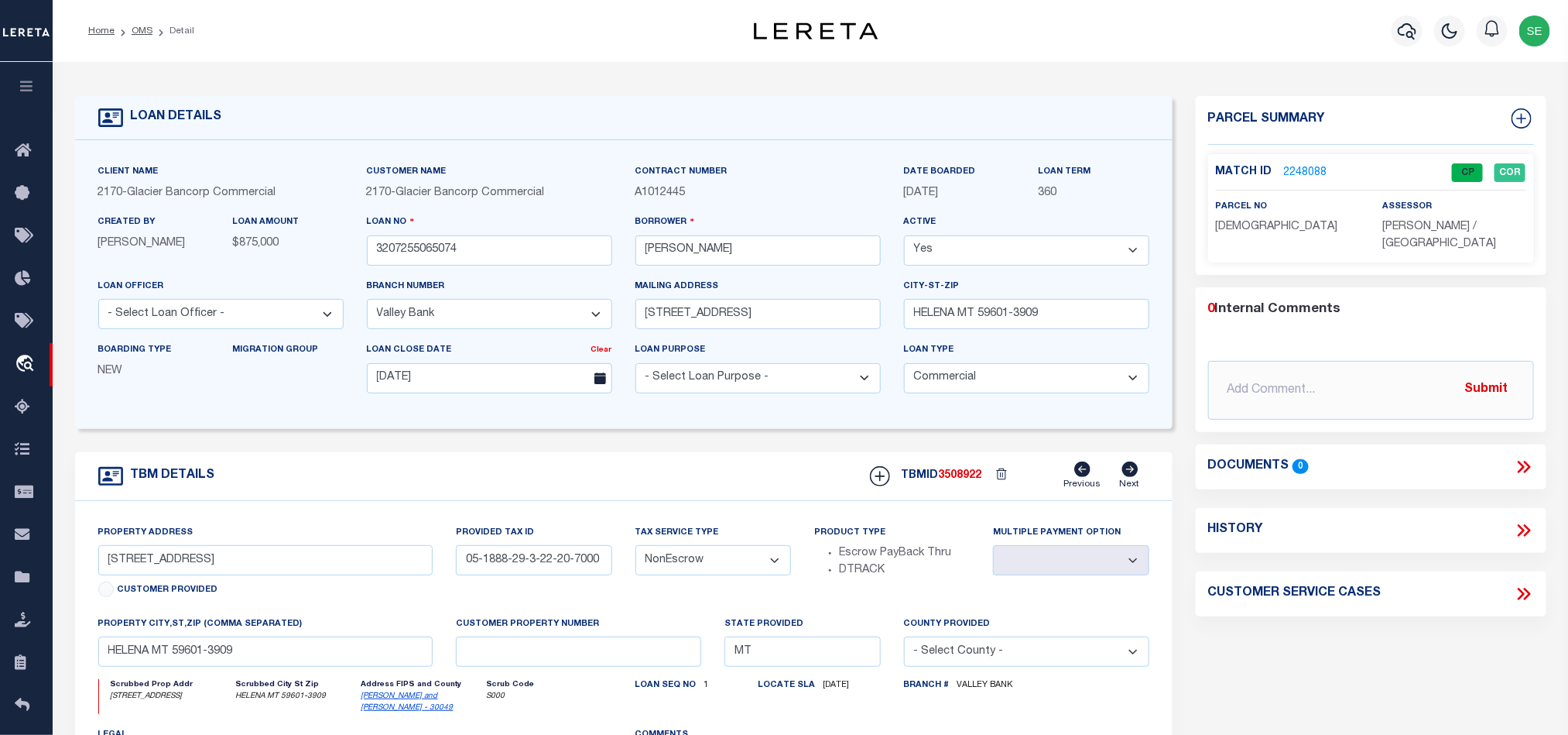
drag, startPoint x: 132, startPoint y: 29, endPoint x: 420, endPoint y: 123, distance: 303.0
click at [132, 29] on link "OMS" at bounding box center [142, 30] width 21 height 9
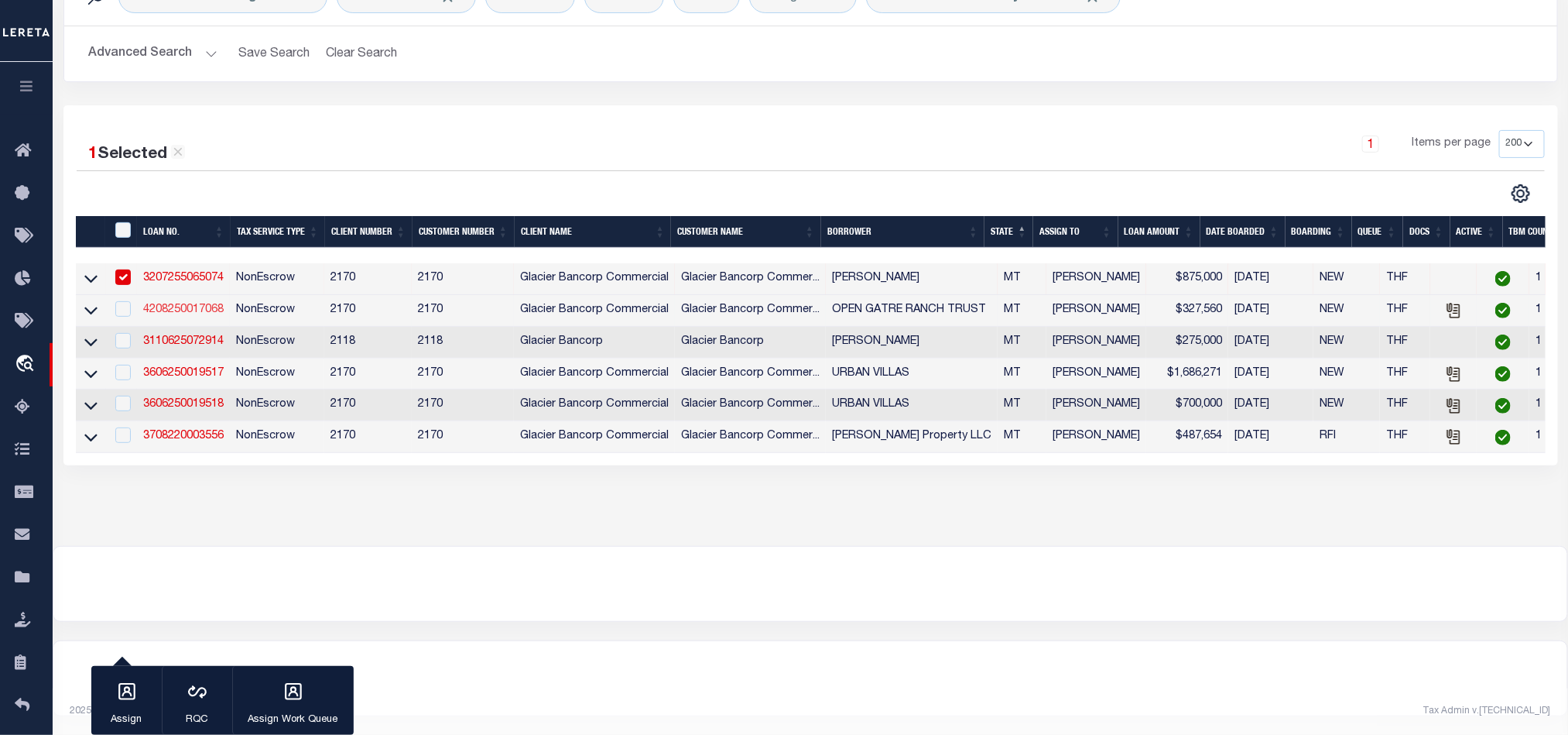
click at [179, 305] on link "4208250017068" at bounding box center [183, 310] width 80 height 11
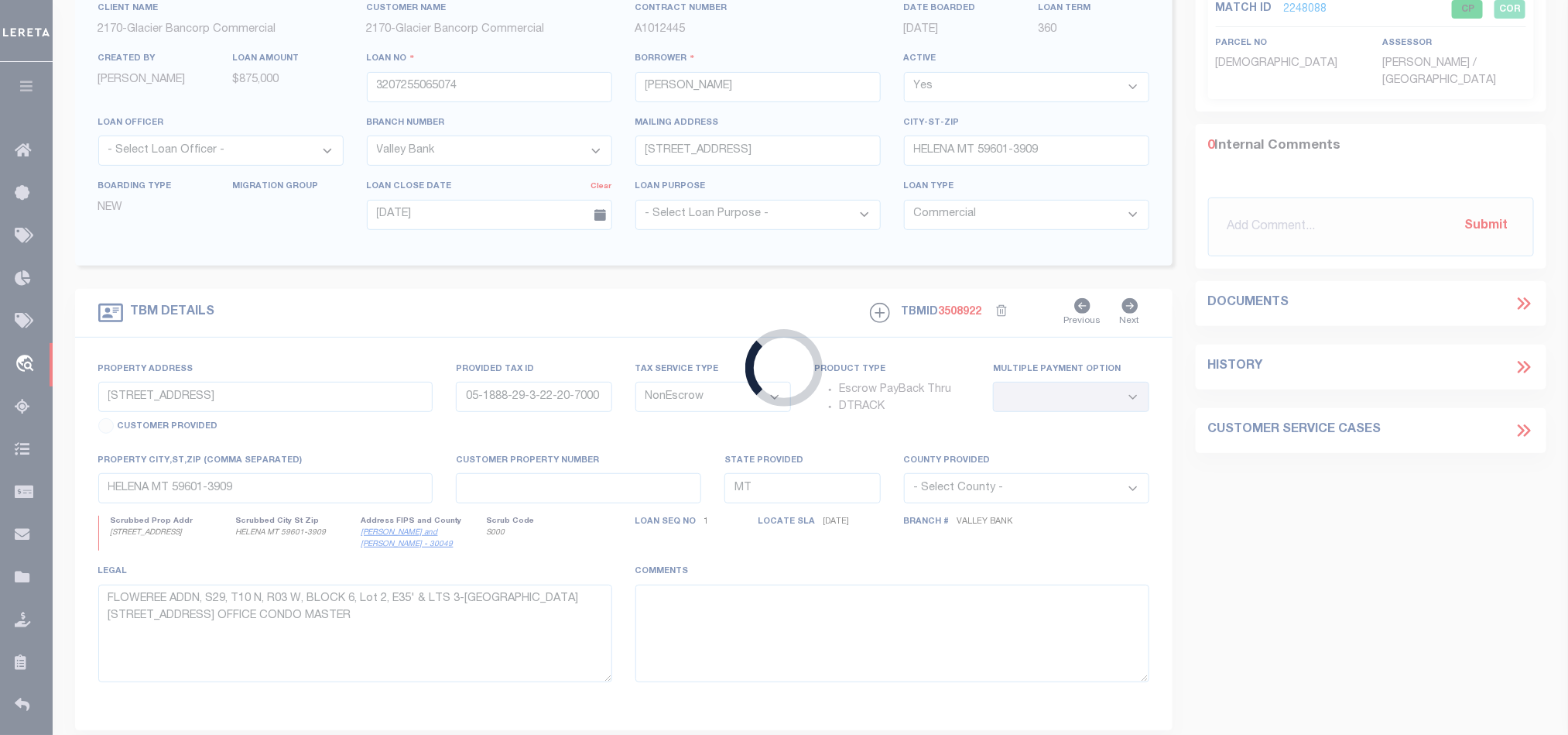
type input "4208250017068"
type input "OPEN GATRE RANCH TRUST"
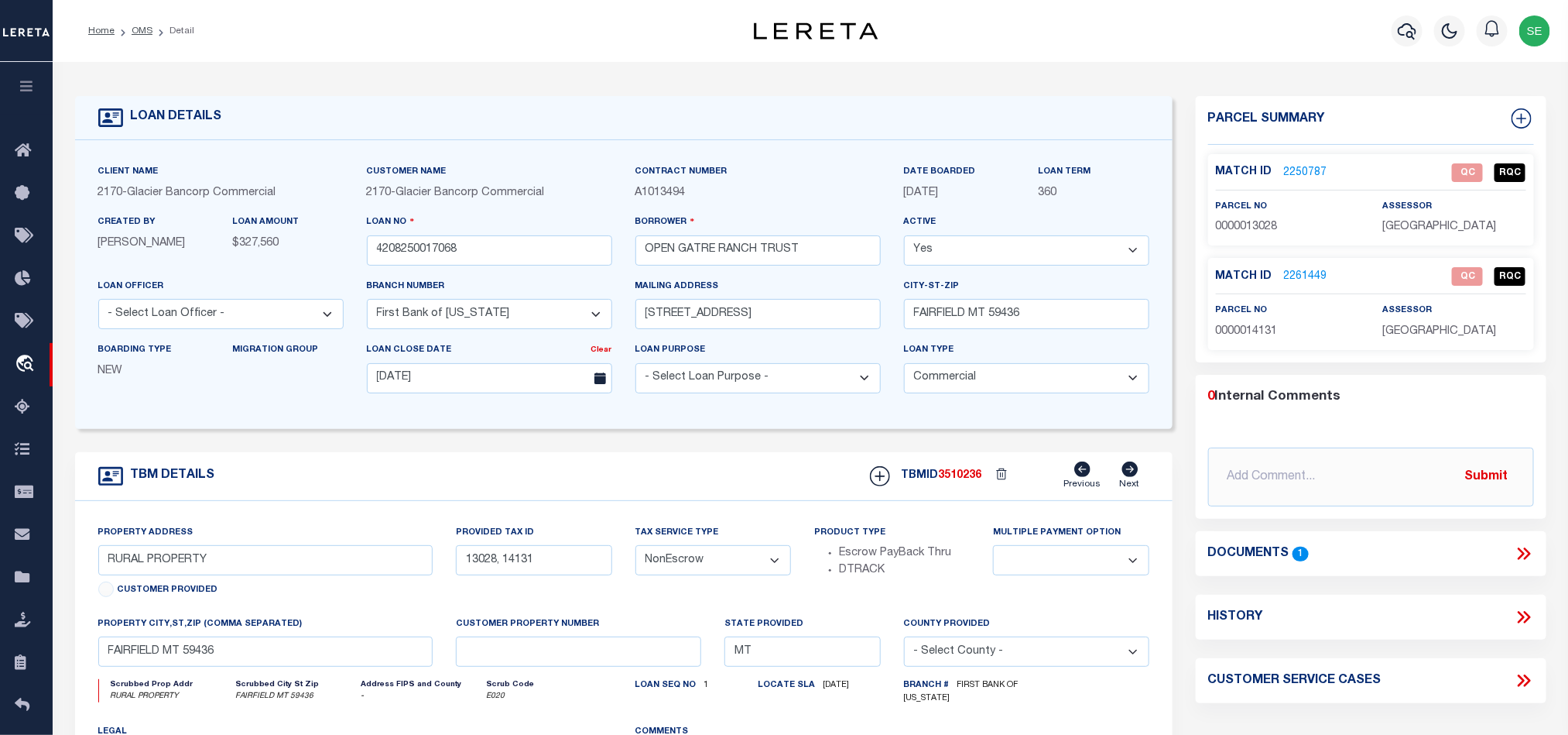
click at [1250, 230] on span "0000013028" at bounding box center [1246, 226] width 62 height 11
copy span "0000013028"
click at [1526, 559] on icon at bounding box center [1527, 554] width 7 height 13
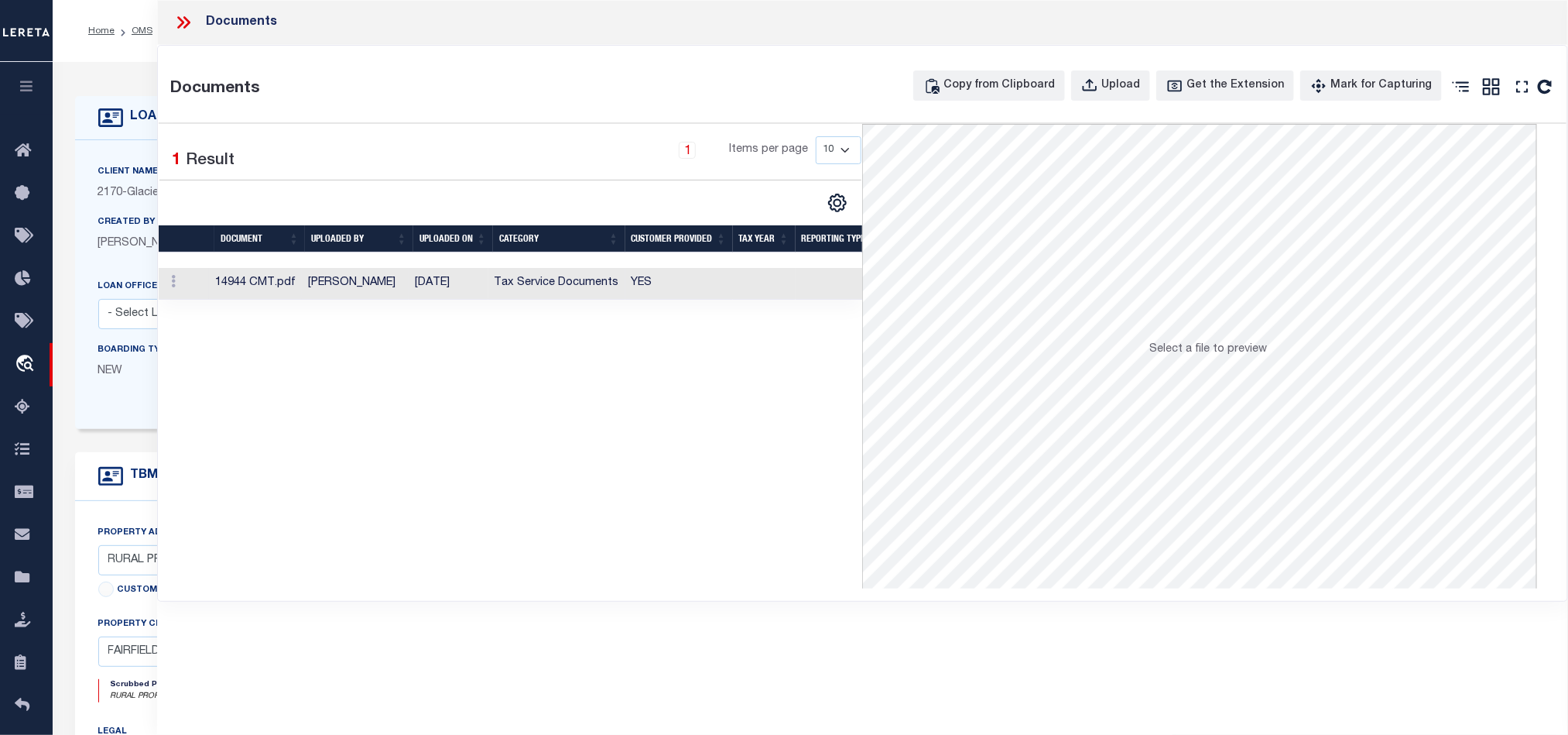
click at [730, 289] on td "YES" at bounding box center [679, 284] width 108 height 32
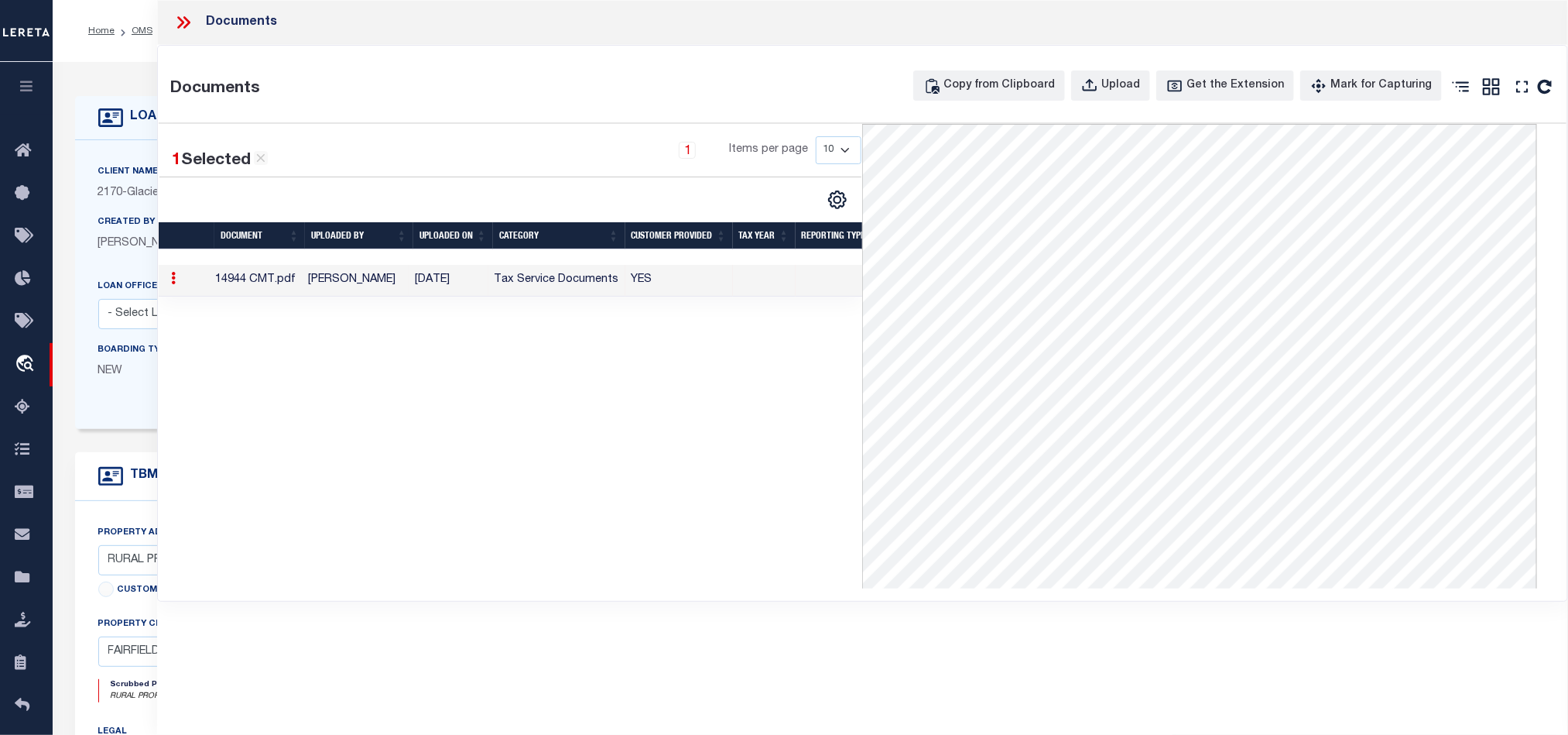
click at [182, 19] on icon at bounding box center [184, 23] width 20 height 20
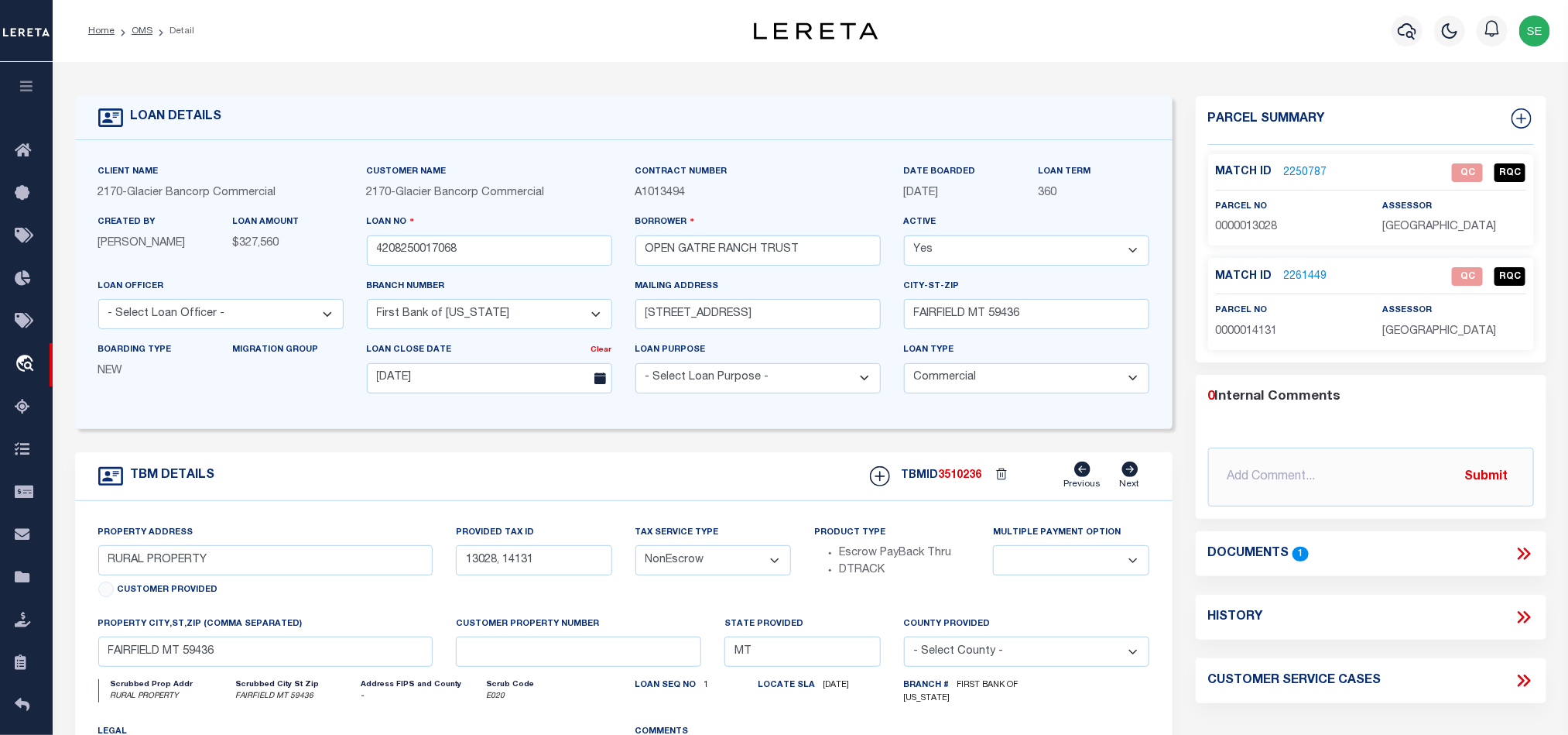
click at [1238, 326] on span "0000014131" at bounding box center [1246, 331] width 62 height 11
click at [556, 482] on div "TBM DETAILS TBMID 3510236 Previous Next" at bounding box center [623, 477] width 1097 height 49
click at [1301, 165] on link "2250787" at bounding box center [1305, 172] width 43 height 16
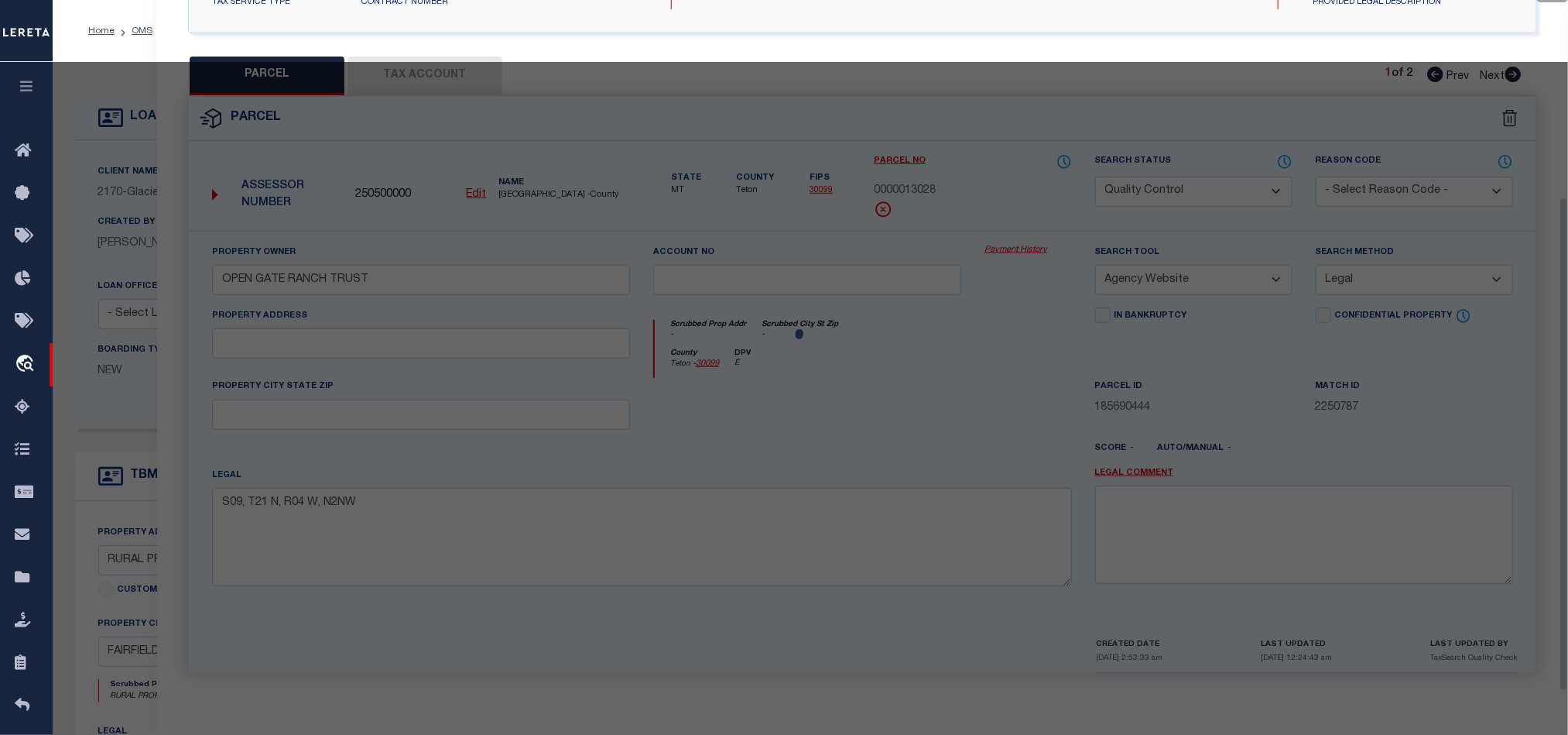
scroll to position [300, 0]
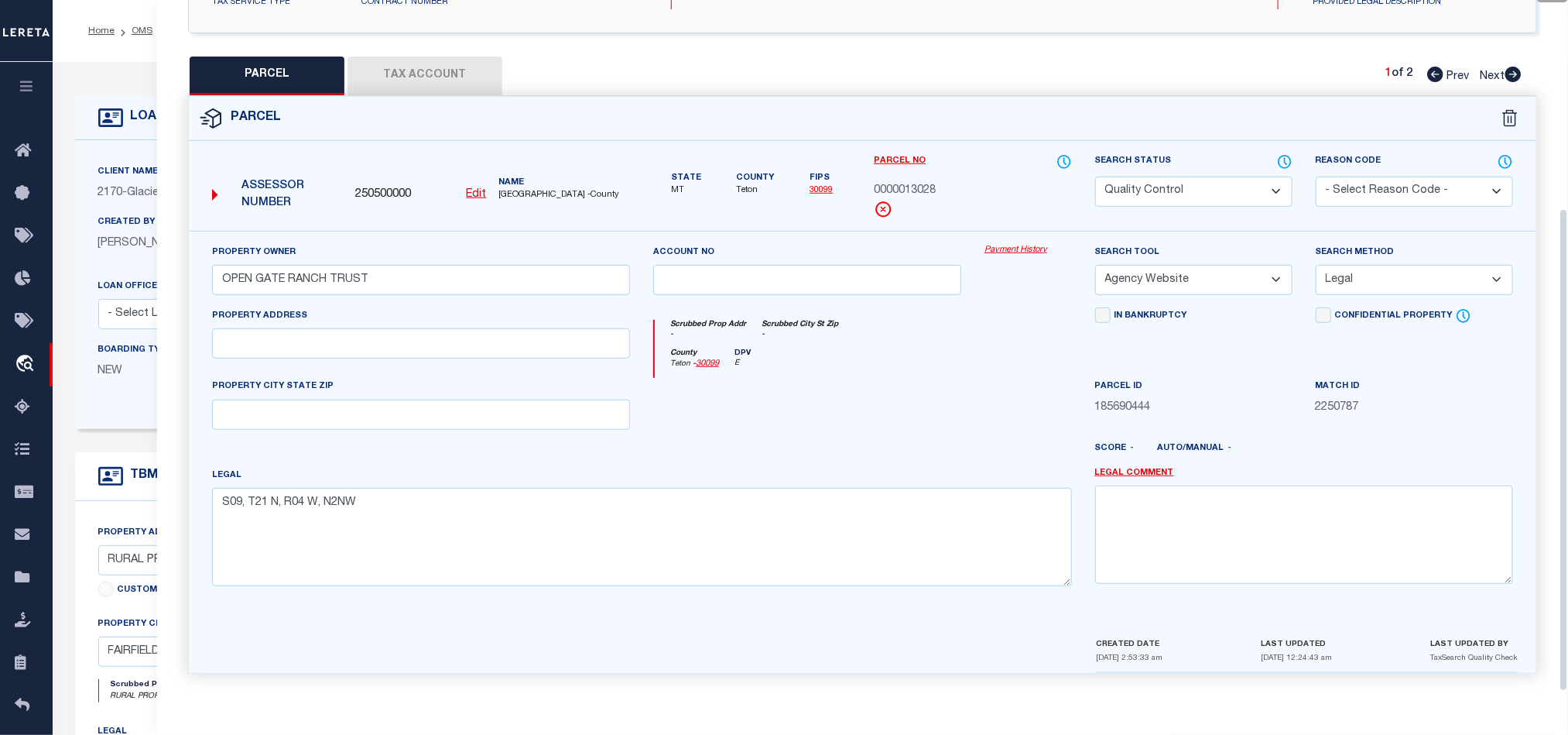
click at [416, 66] on button "Tax Account" at bounding box center [424, 76] width 154 height 39
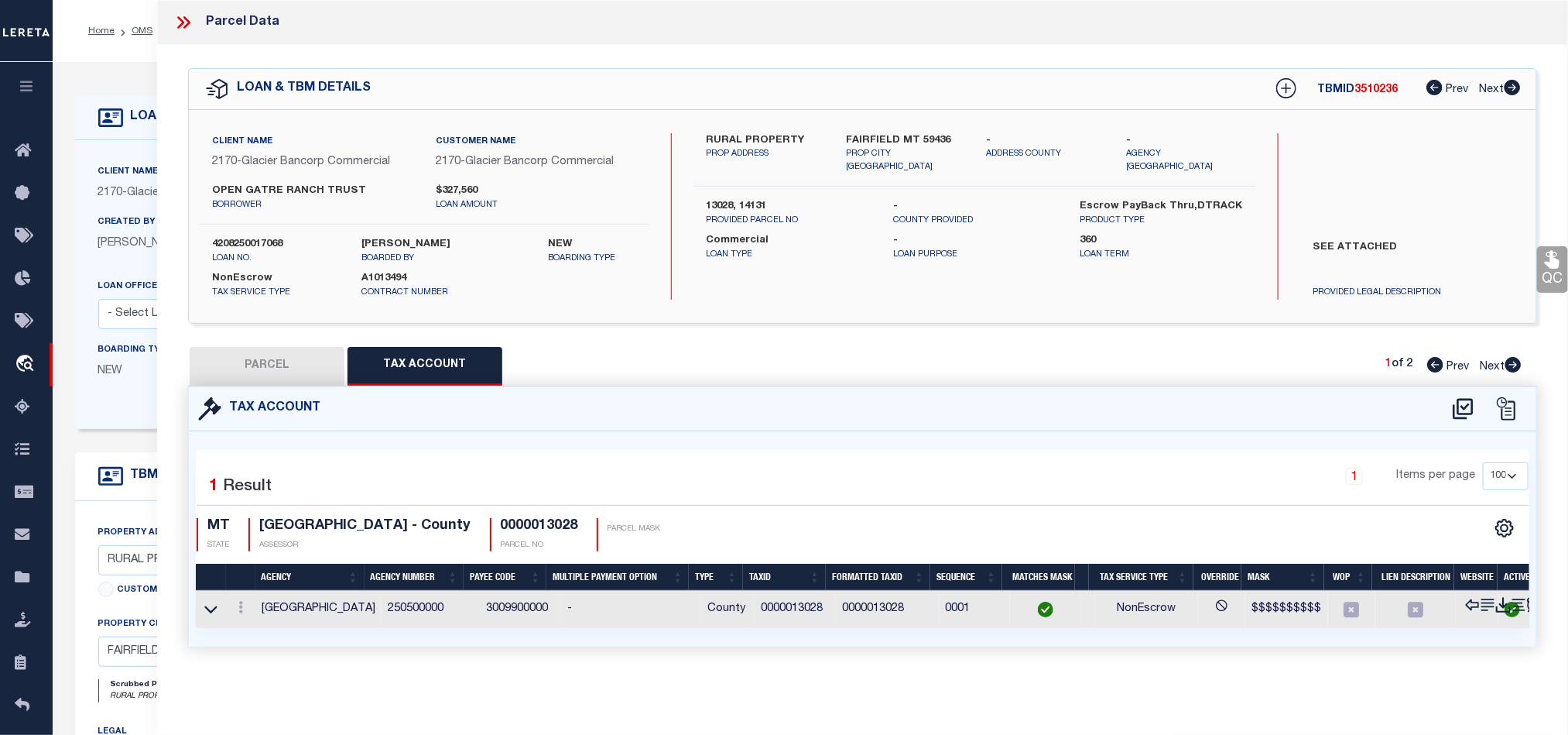
scroll to position [0, 0]
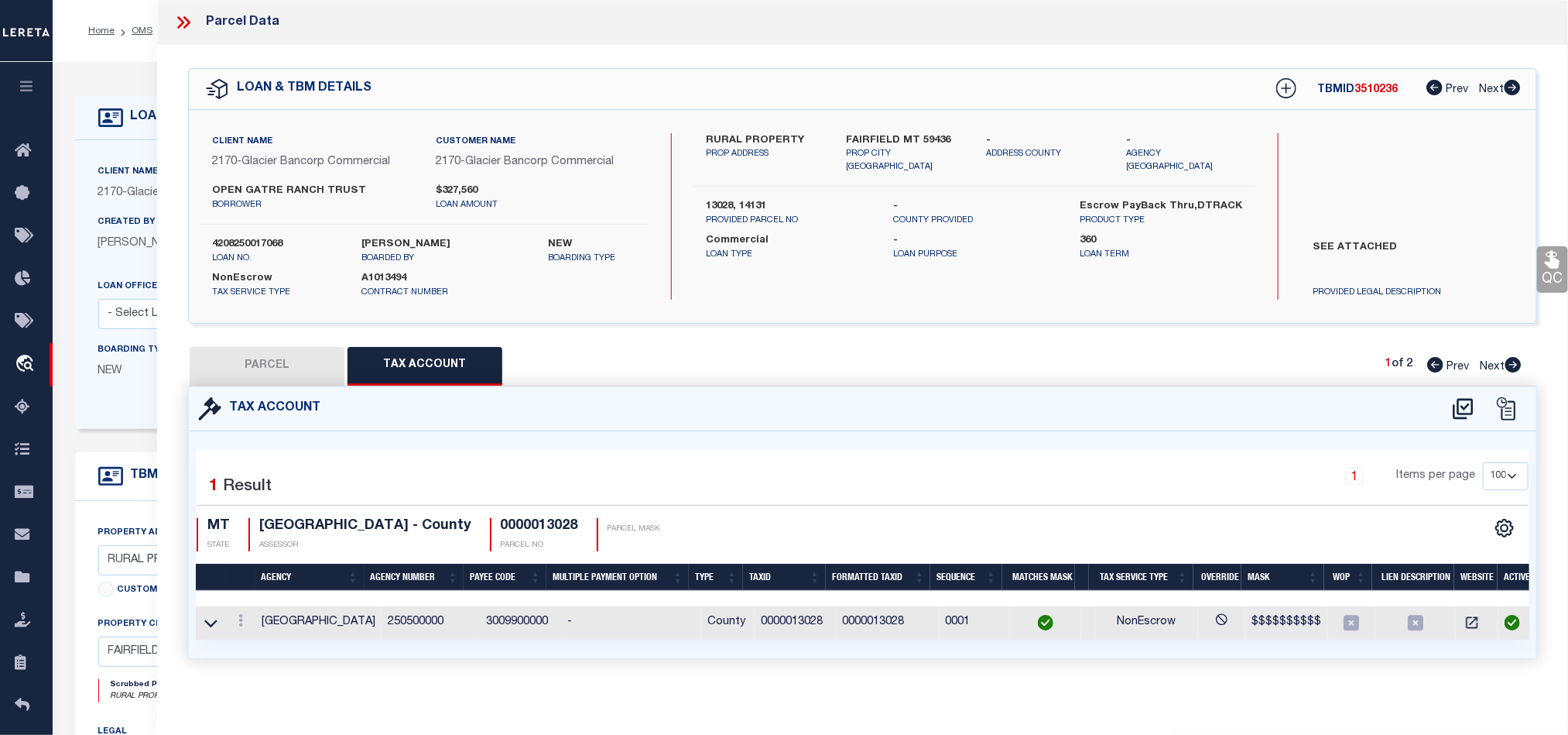
click at [281, 368] on button "PARCEL" at bounding box center [267, 366] width 154 height 39
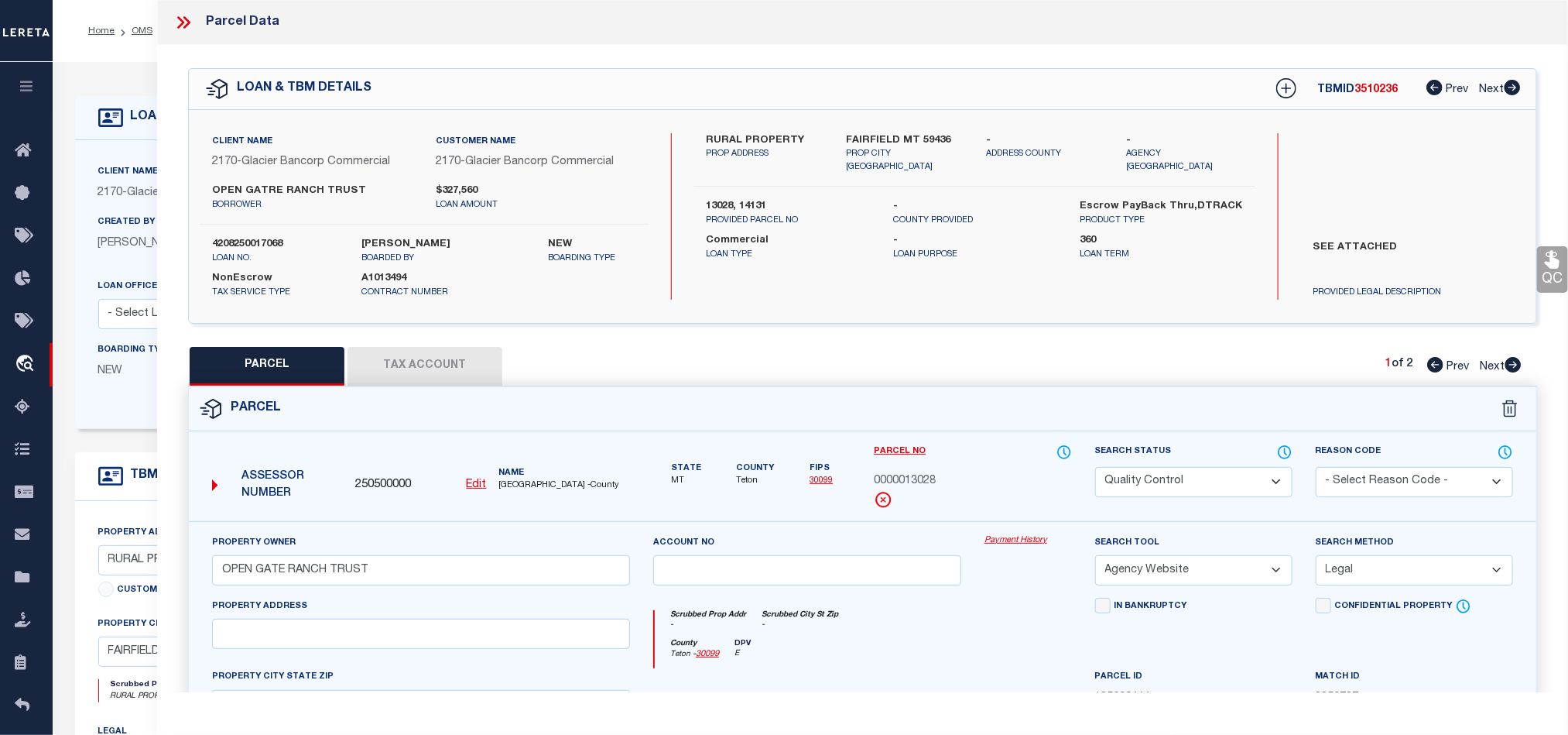
click at [1168, 476] on select "Automated Search Bad Parcel Complete Duplicate Parcel High Dollar Reporting In …" at bounding box center [1194, 482] width 197 height 30
drag, startPoint x: 991, startPoint y: 623, endPoint x: 1140, endPoint y: 577, distance: 155.9
click at [991, 623] on div "Scrubbed Prop Addr - Scrubbed City [GEOGRAPHIC_DATA] -" at bounding box center [863, 624] width 417 height 29
click at [1554, 274] on link "QC" at bounding box center [1552, 269] width 31 height 46
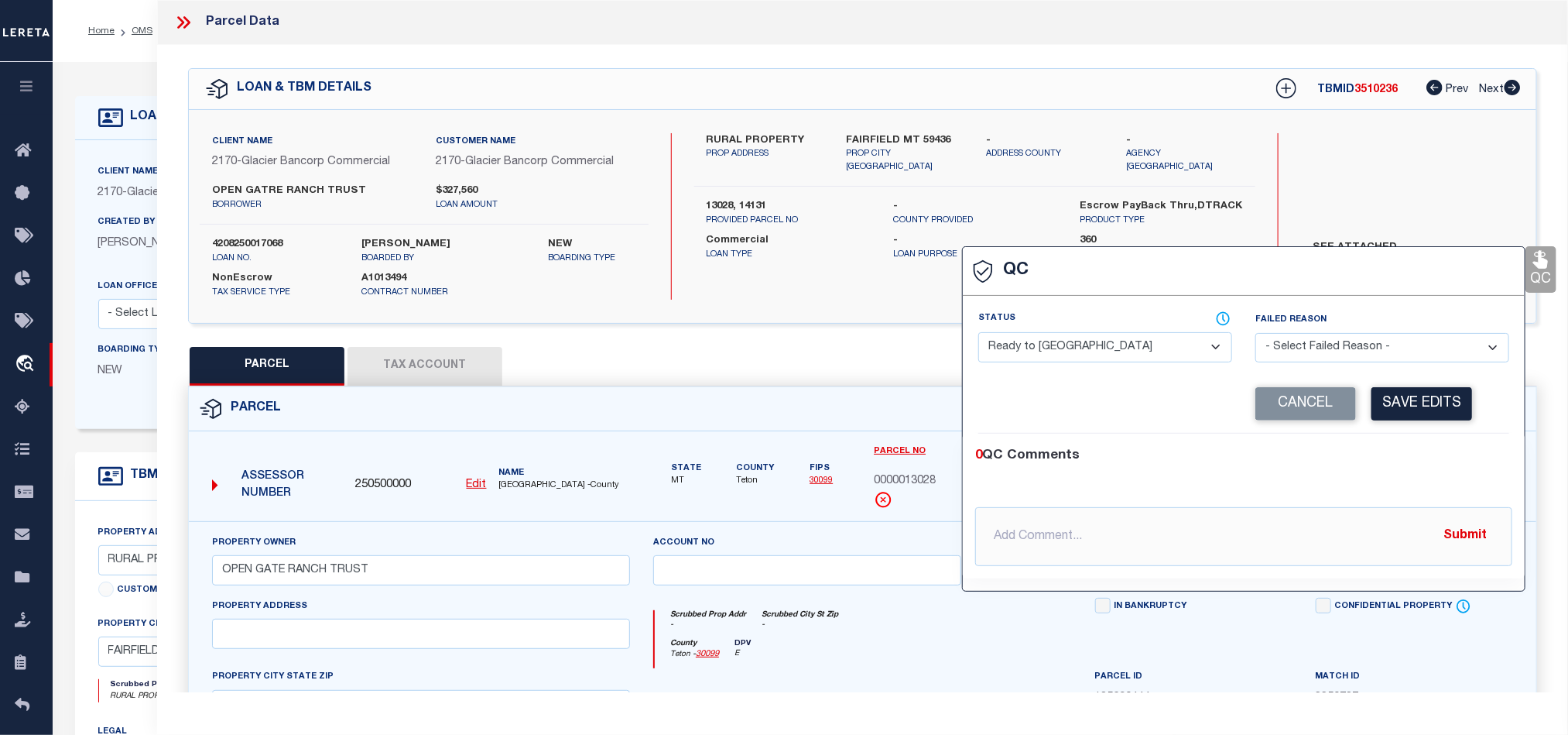
drag, startPoint x: 1117, startPoint y: 349, endPoint x: 1148, endPoint y: 360, distance: 32.9
click at [1117, 349] on select "- Select Status - Ready to QC Correct Incorrect" at bounding box center [1105, 348] width 254 height 30
drag, startPoint x: 1428, startPoint y: 448, endPoint x: 1423, endPoint y: 425, distance: 23.5
click at [1428, 448] on div "0 QC Comments @[PERSON_NAME] @[PERSON_NAME] @[PERSON_NAME] @[PERSON_NAME] @[PER…" at bounding box center [1243, 506] width 562 height 145
click at [1419, 408] on button "Save Edits" at bounding box center [1421, 403] width 100 height 33
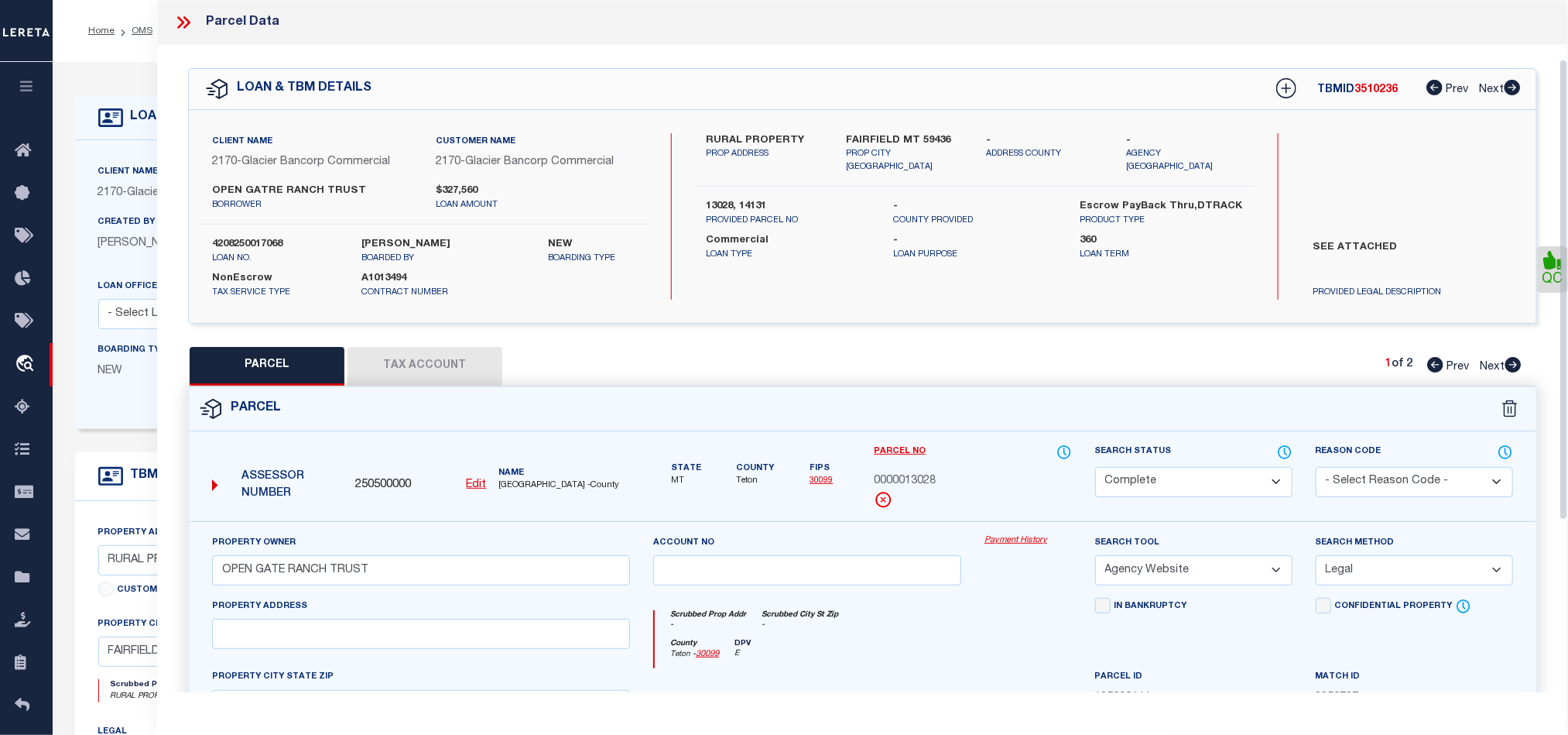
scroll to position [346, 0]
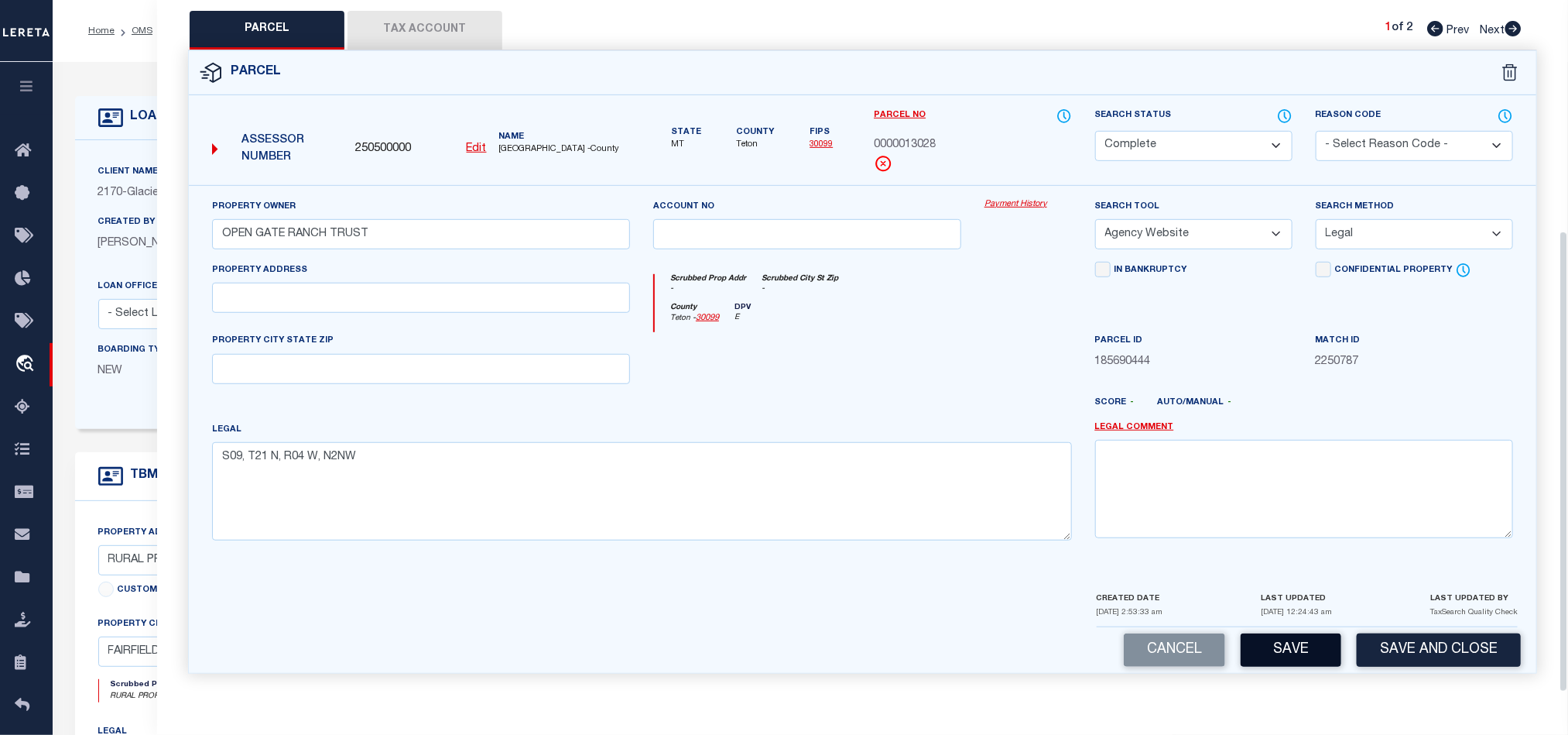
click at [1314, 651] on button "Save" at bounding box center [1291, 650] width 100 height 33
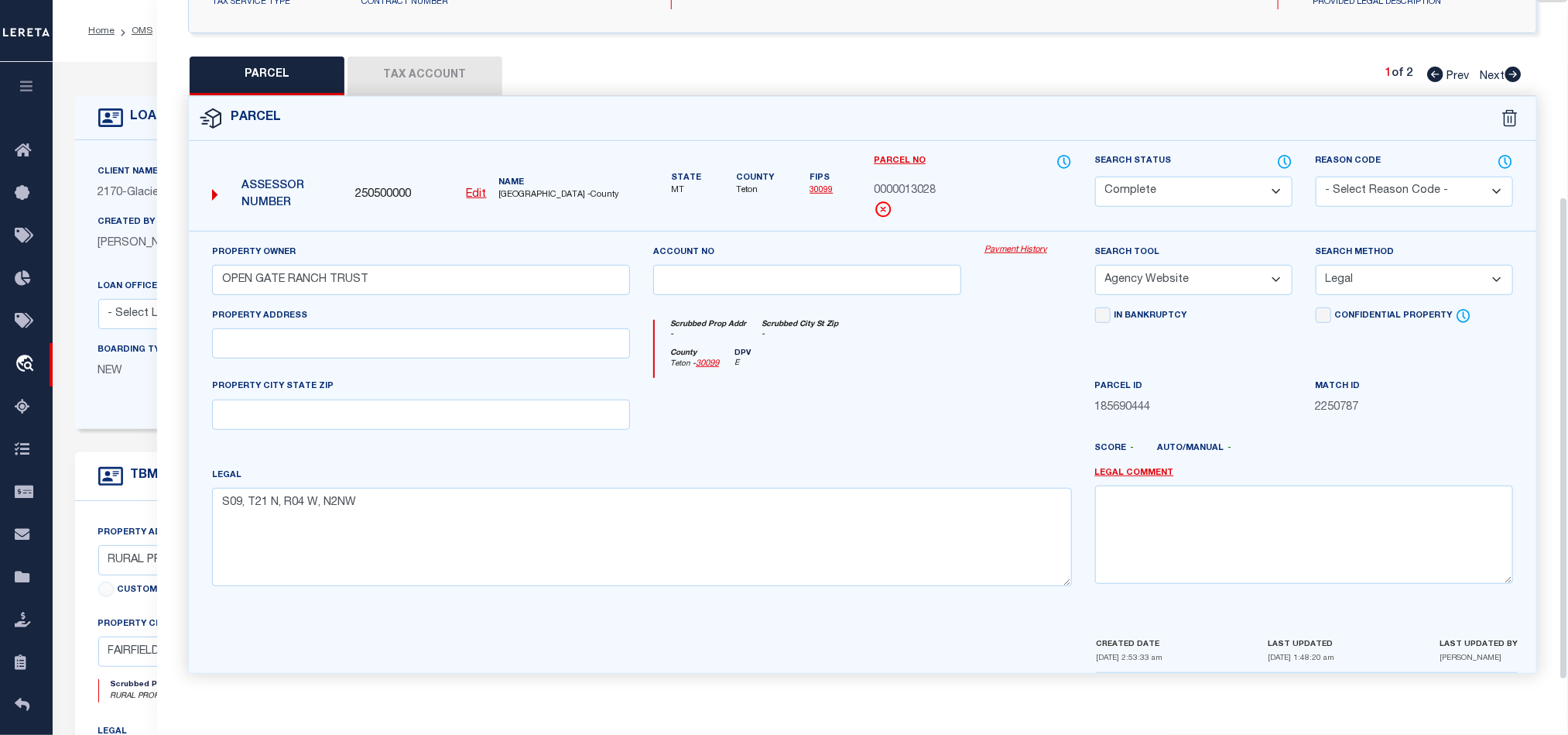
scroll to position [183, 0]
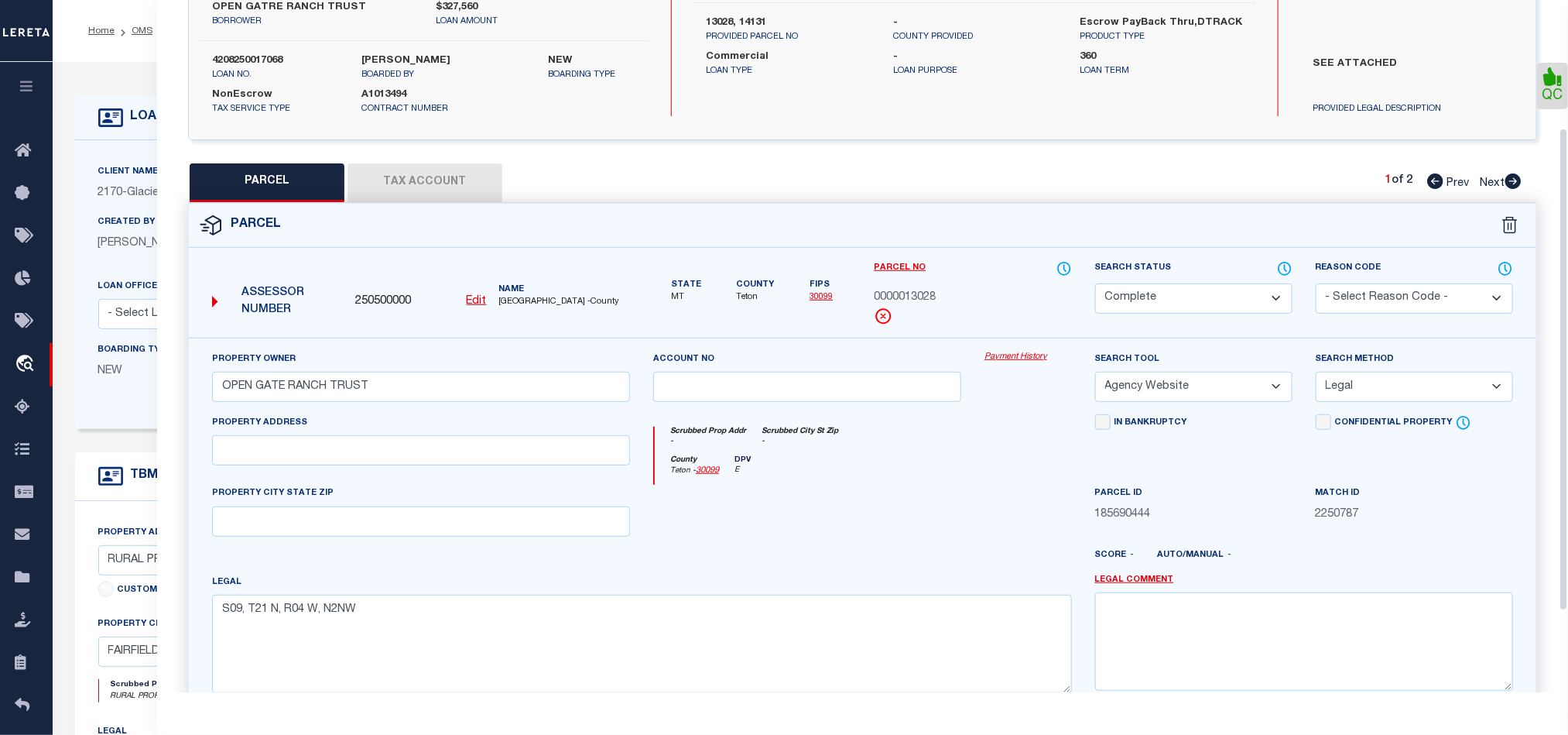
click at [1509, 177] on icon at bounding box center [1513, 181] width 16 height 15
click at [1199, 293] on select "Automated Search Bad Parcel Complete Duplicate Parcel High Dollar Reporting In …" at bounding box center [1194, 299] width 197 height 30
drag, startPoint x: 790, startPoint y: 506, endPoint x: 1147, endPoint y: 484, distance: 357.7
click at [790, 506] on div at bounding box center [807, 516] width 331 height 63
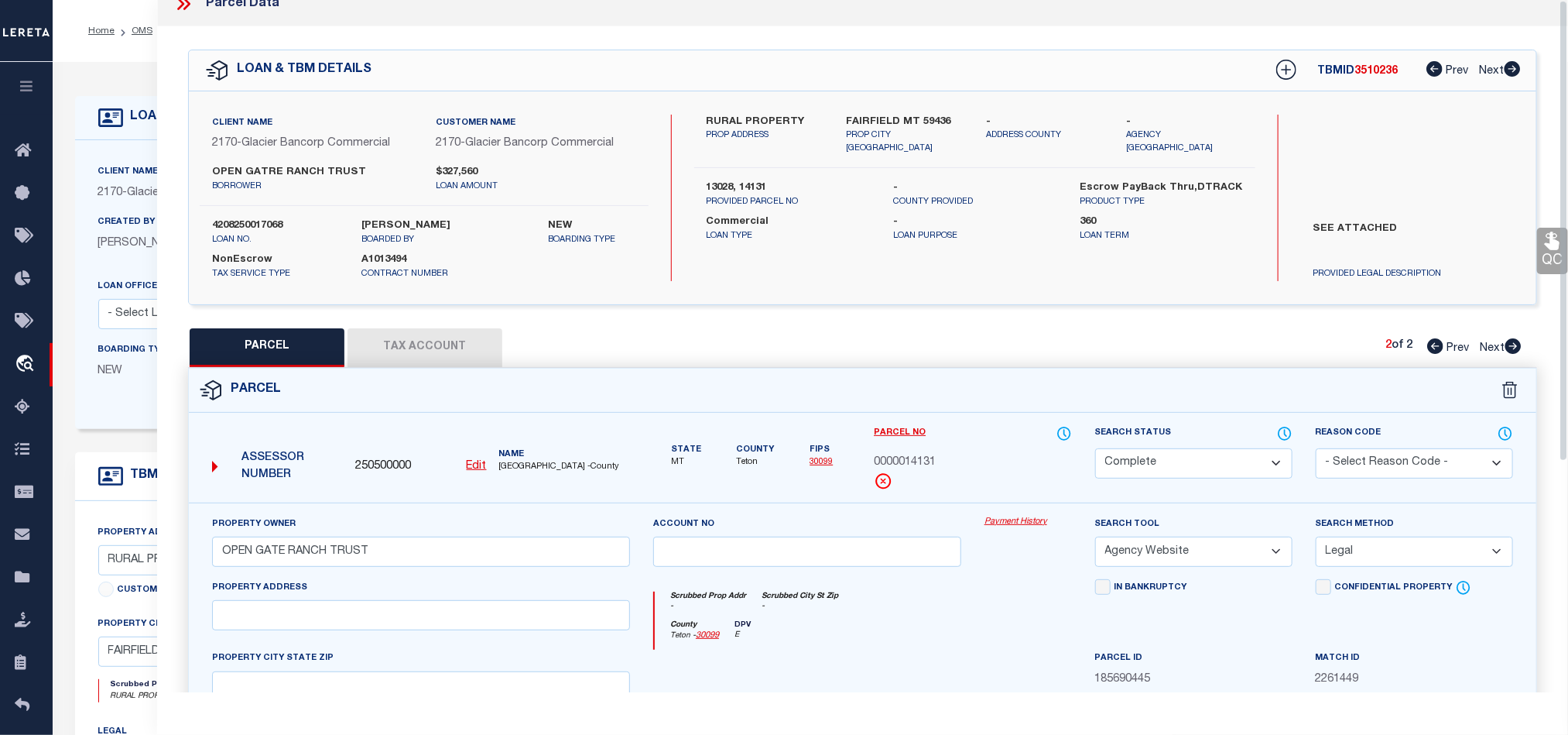
scroll to position [0, 0]
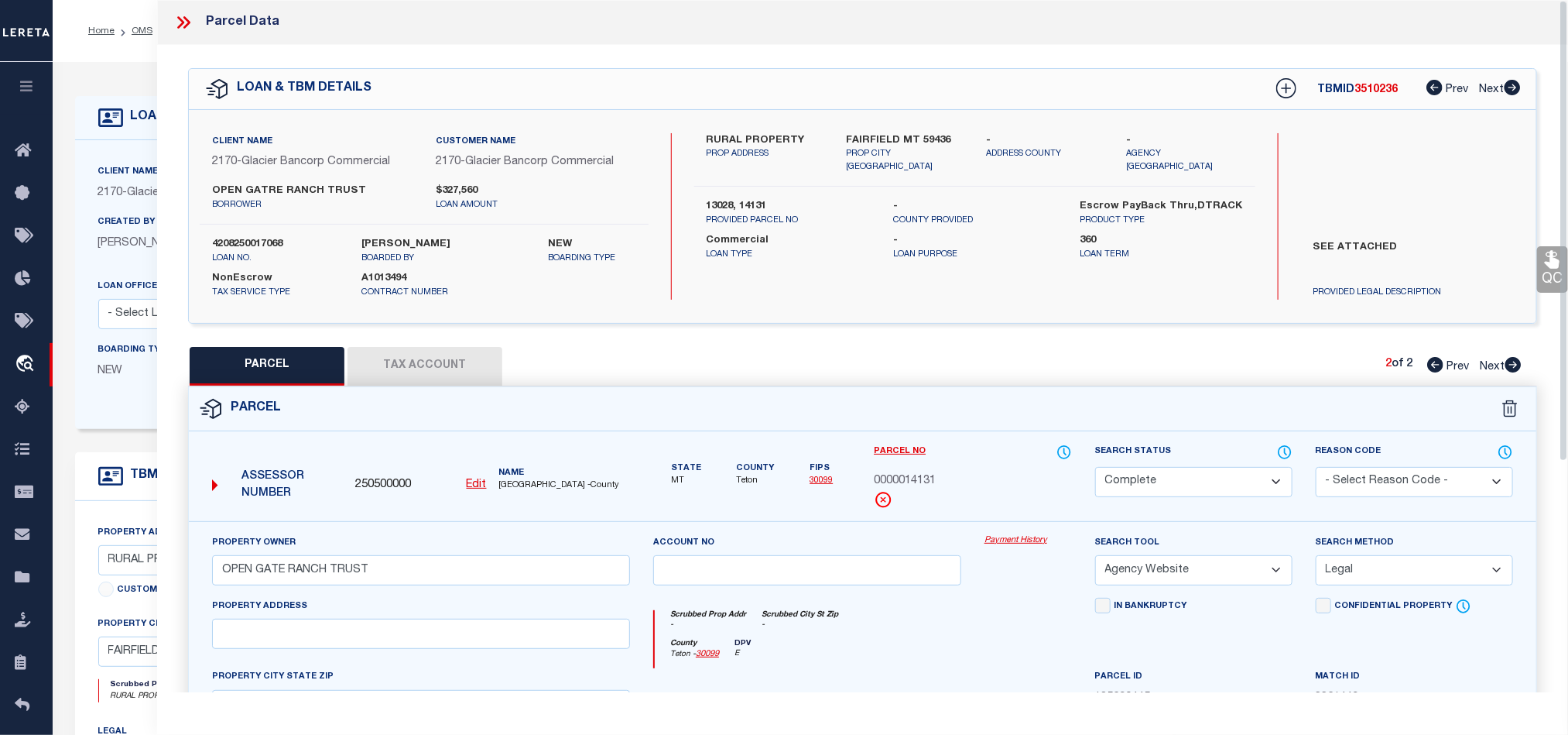
click at [1551, 268] on icon at bounding box center [1551, 259] width 14 height 18
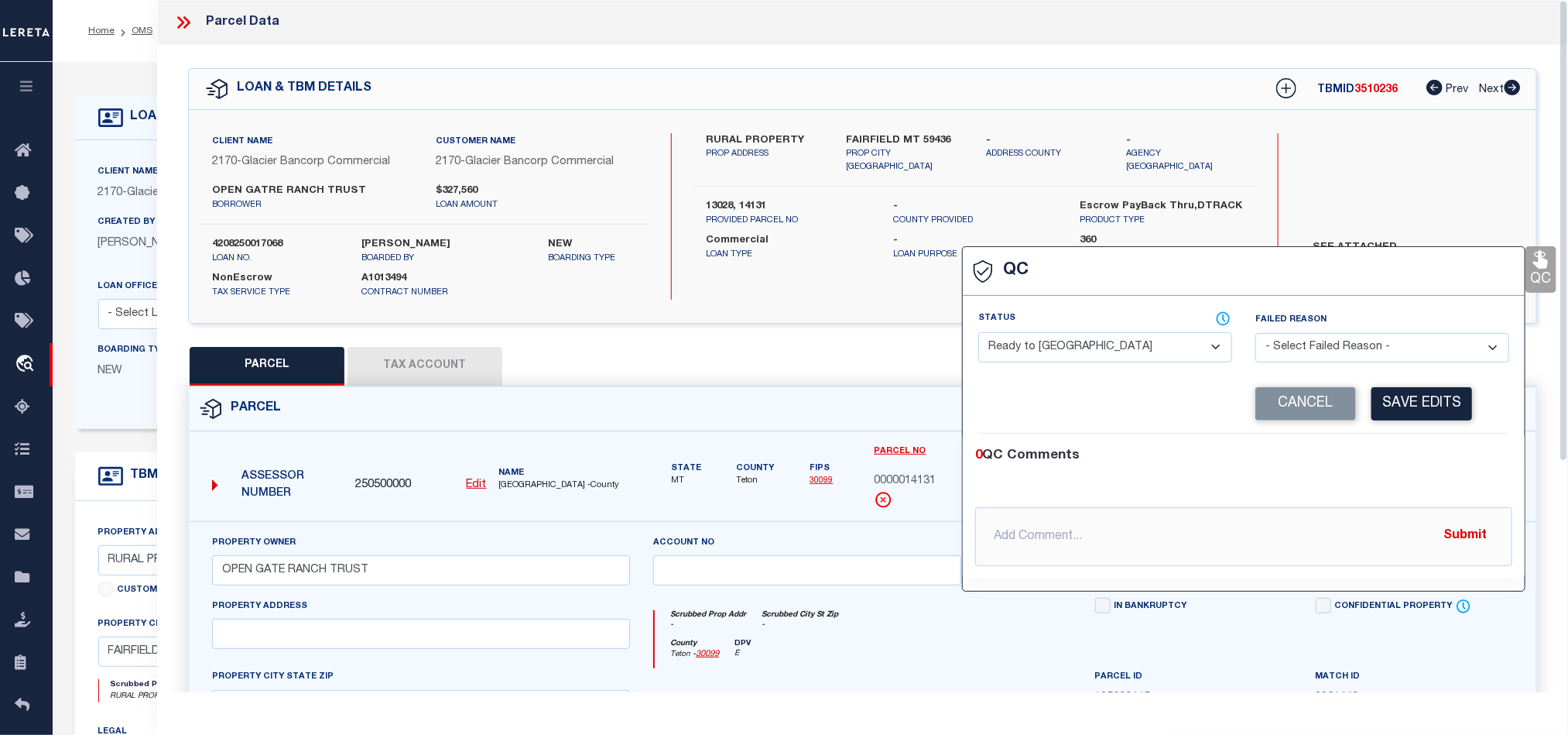
drag, startPoint x: 1066, startPoint y: 356, endPoint x: 1077, endPoint y: 359, distance: 11.4
click at [1066, 356] on select "- Select Status - Ready to QC Correct Incorrect" at bounding box center [1105, 348] width 254 height 30
click at [1364, 451] on div "0 QC Comments" at bounding box center [1240, 456] width 531 height 20
click at [1400, 407] on button "Save Edits" at bounding box center [1421, 403] width 100 height 33
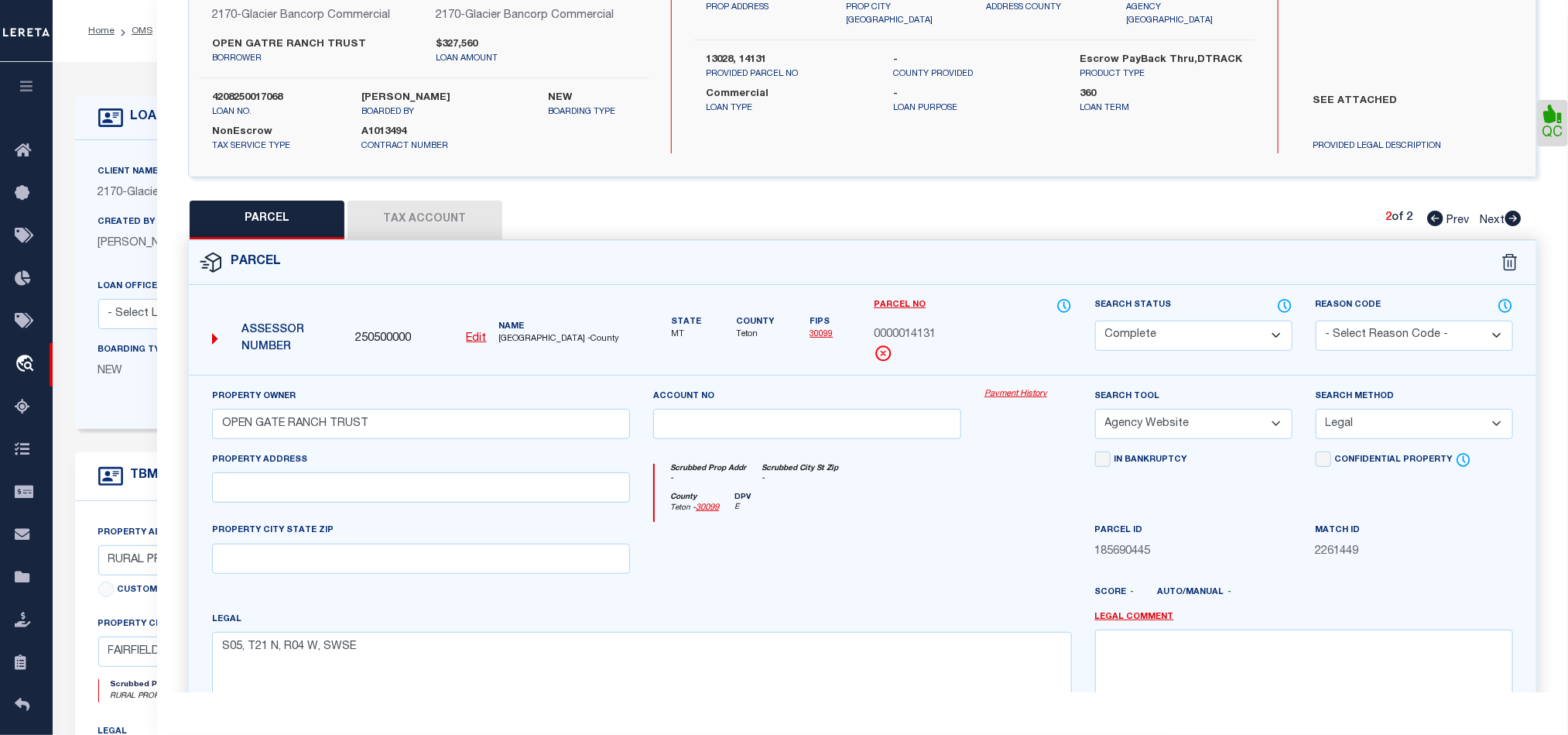
scroll to position [346, 0]
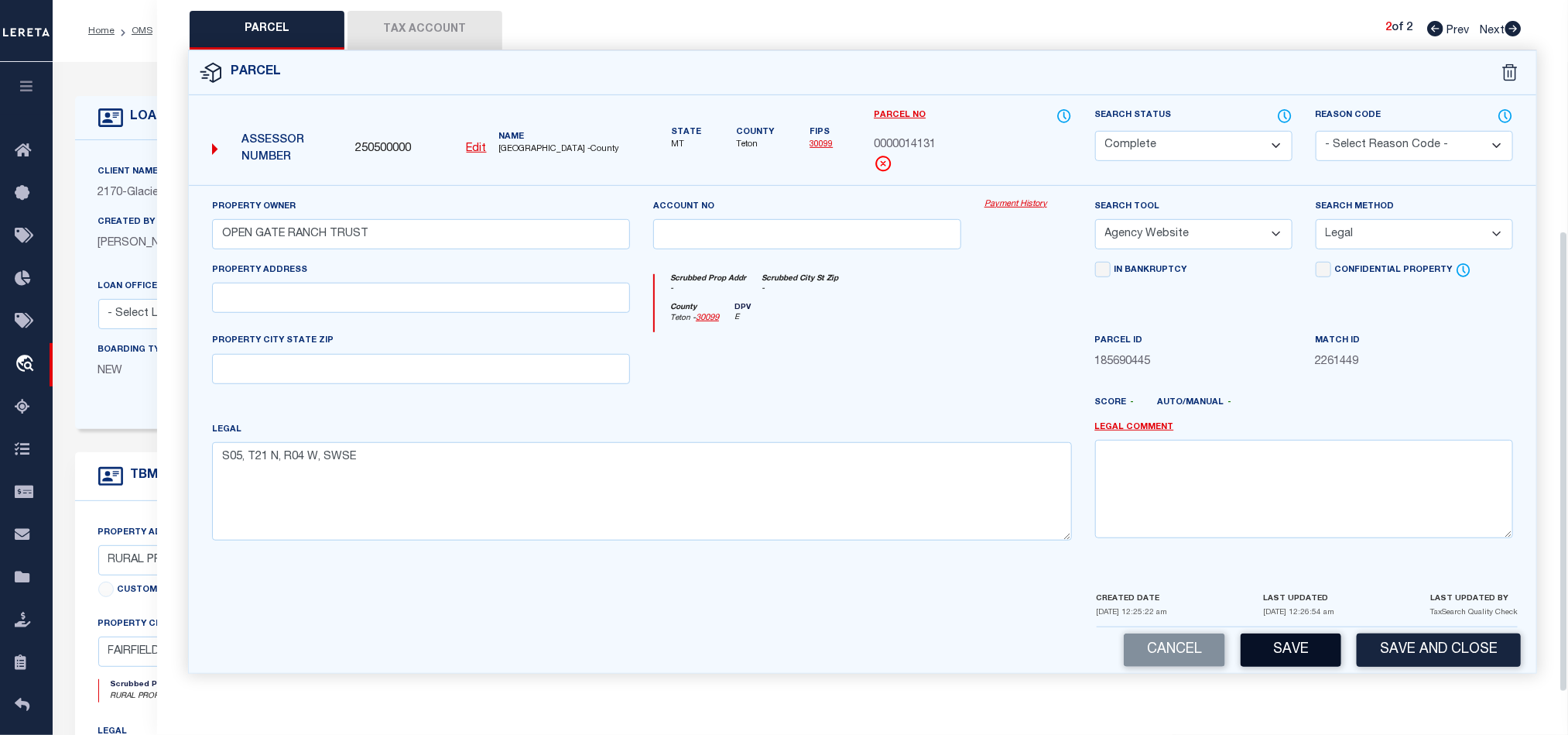
click at [1290, 644] on button "Save" at bounding box center [1291, 650] width 100 height 33
click at [902, 370] on div at bounding box center [807, 364] width 331 height 63
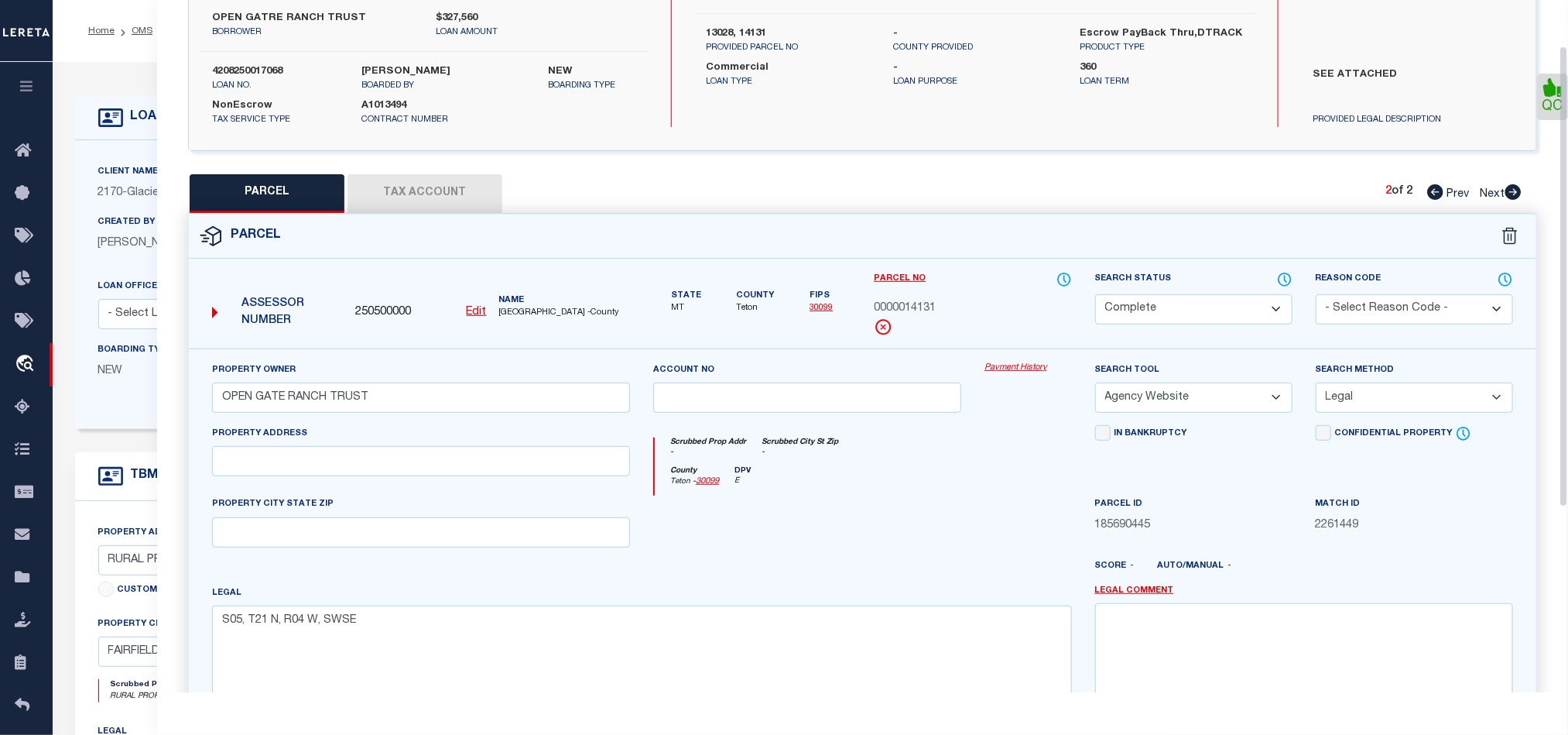
scroll to position [0, 0]
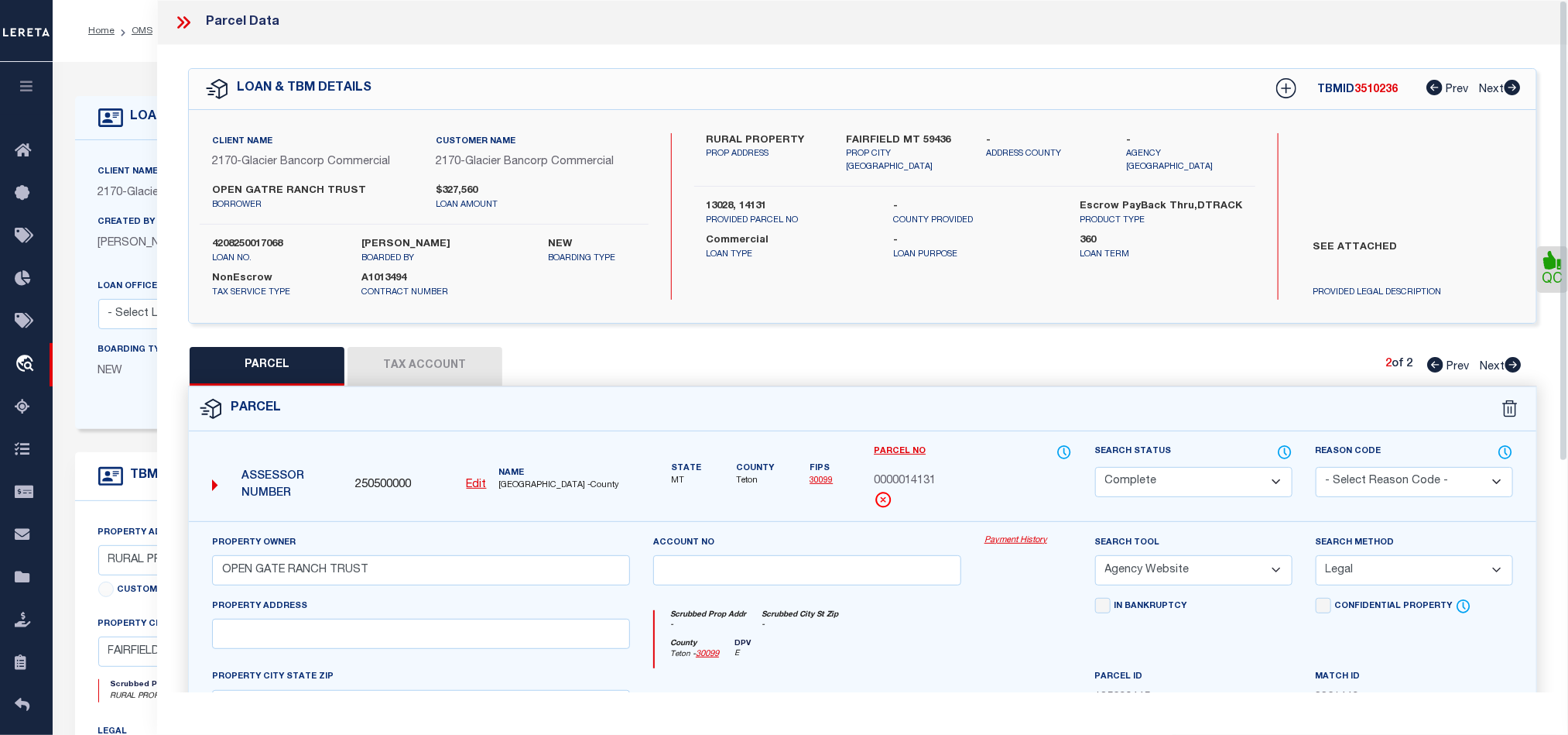
click at [180, 16] on icon at bounding box center [184, 23] width 20 height 20
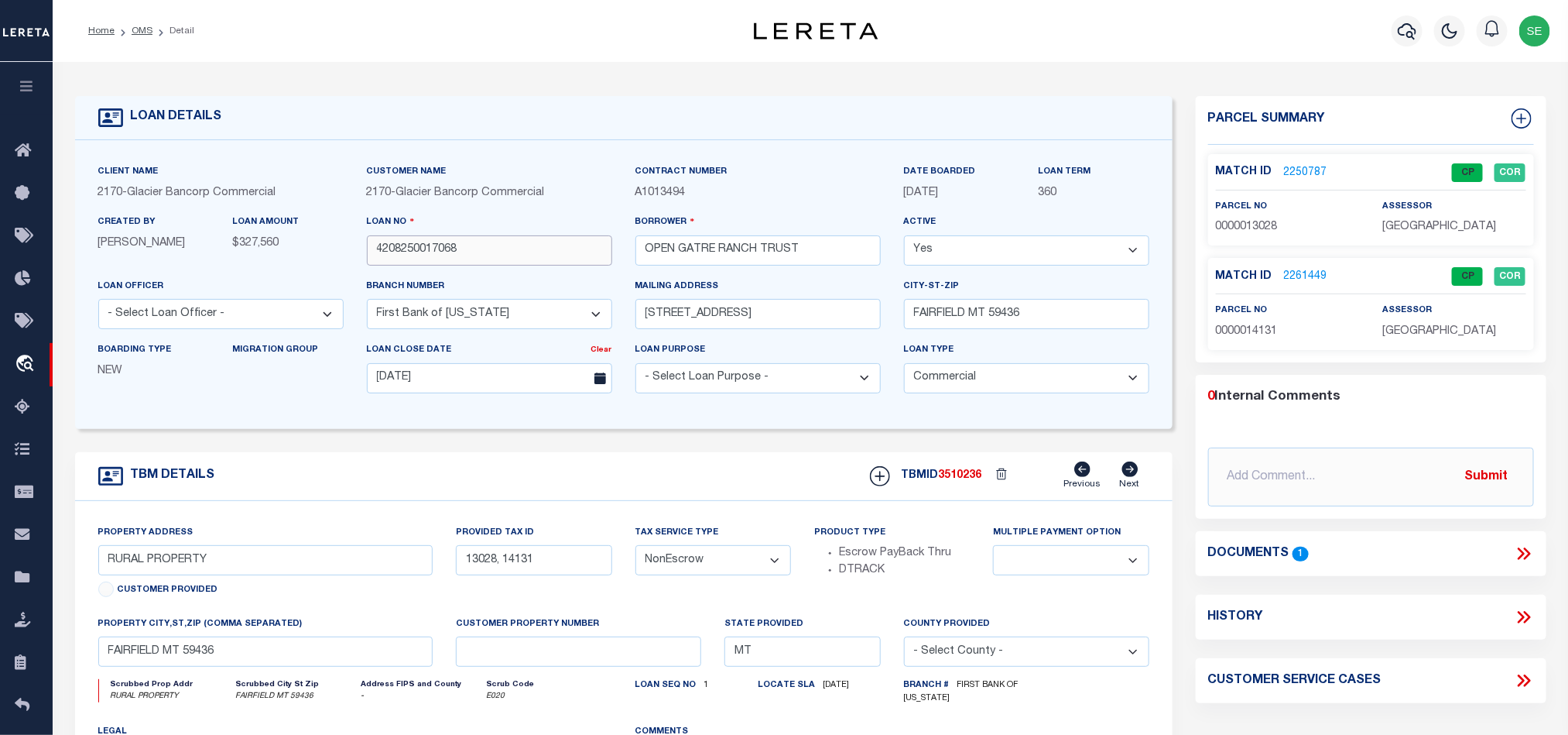
click at [546, 257] on input "4208250017068" at bounding box center [489, 251] width 245 height 30
click at [951, 481] on span "3510236" at bounding box center [960, 475] width 43 height 11
click at [1424, 230] on span "[GEOGRAPHIC_DATA]" at bounding box center [1439, 226] width 114 height 11
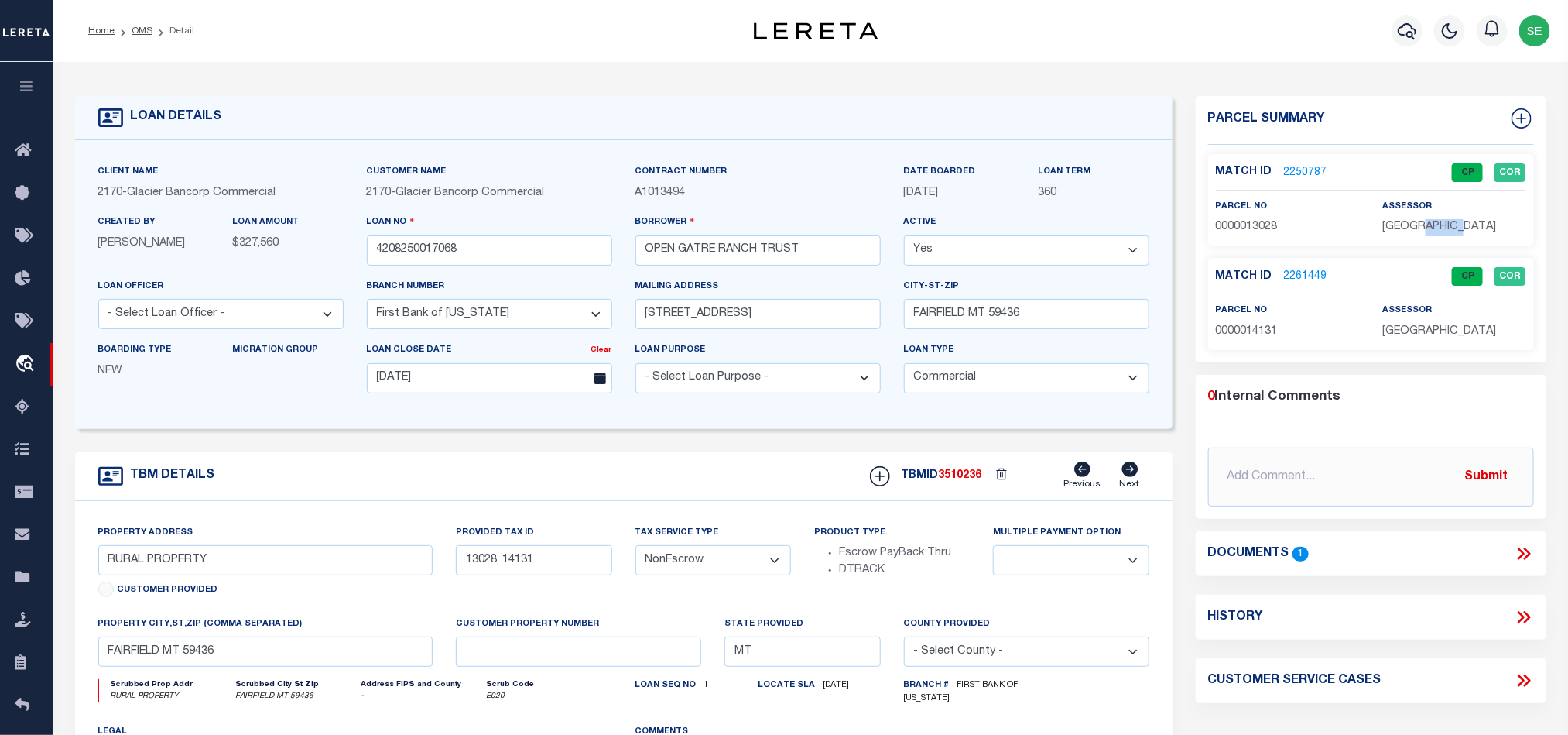
click at [1424, 230] on span "[GEOGRAPHIC_DATA]" at bounding box center [1439, 226] width 114 height 11
click at [1247, 223] on span "0000013028" at bounding box center [1246, 226] width 62 height 11
click at [518, 257] on input "4208250017068" at bounding box center [489, 251] width 245 height 30
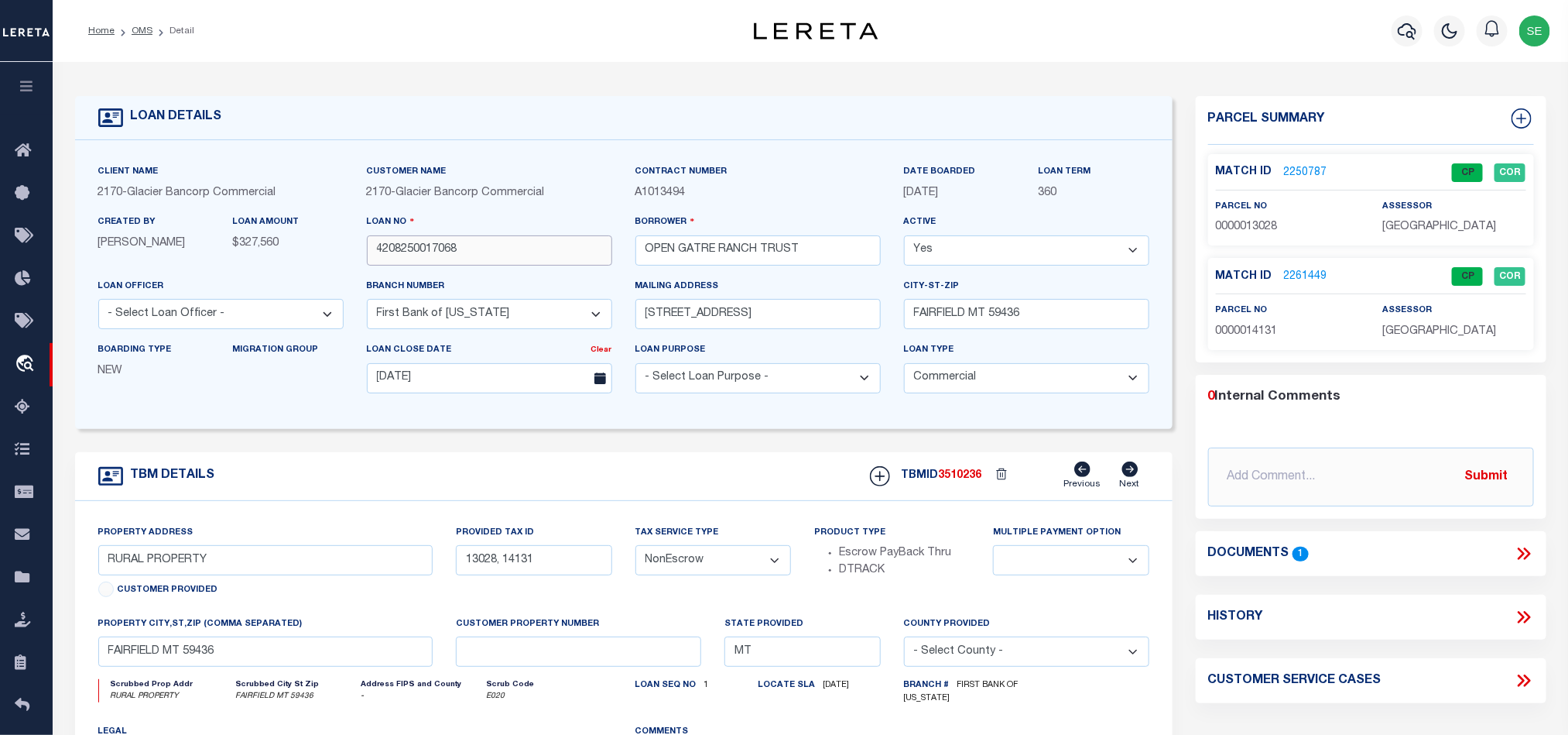
click at [518, 257] on input "4208250017068" at bounding box center [489, 251] width 245 height 30
click at [971, 477] on span "3510236" at bounding box center [960, 475] width 43 height 11
click at [1419, 339] on p "[GEOGRAPHIC_DATA]" at bounding box center [1454, 332] width 143 height 17
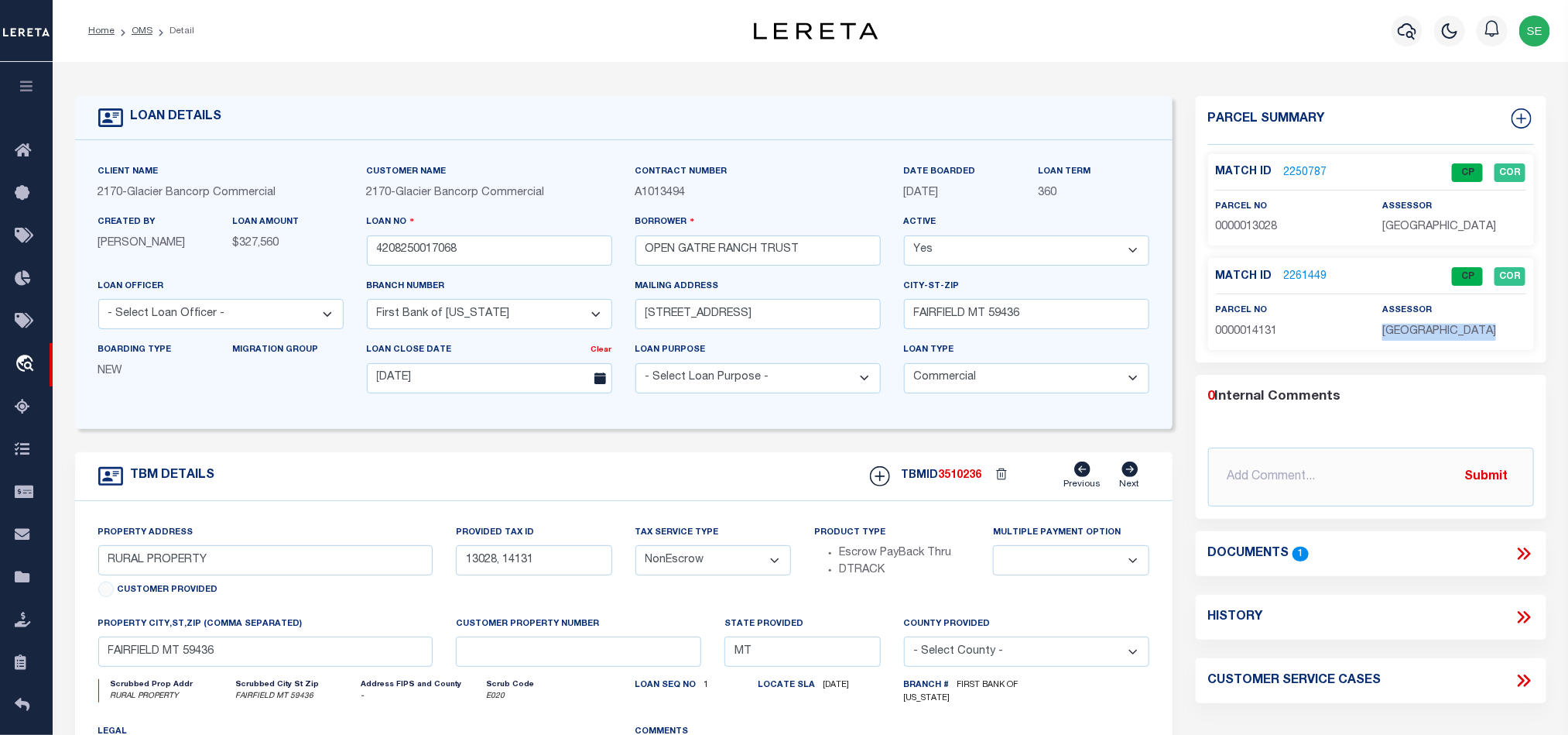
click at [1419, 339] on p "[GEOGRAPHIC_DATA]" at bounding box center [1454, 332] width 143 height 17
click at [1242, 337] on span "0000014131" at bounding box center [1246, 331] width 62 height 11
click at [580, 478] on div "TBM DETAILS TBMID 3510236 Previous Next" at bounding box center [623, 477] width 1097 height 49
click at [144, 26] on link "OMS" at bounding box center [142, 30] width 21 height 9
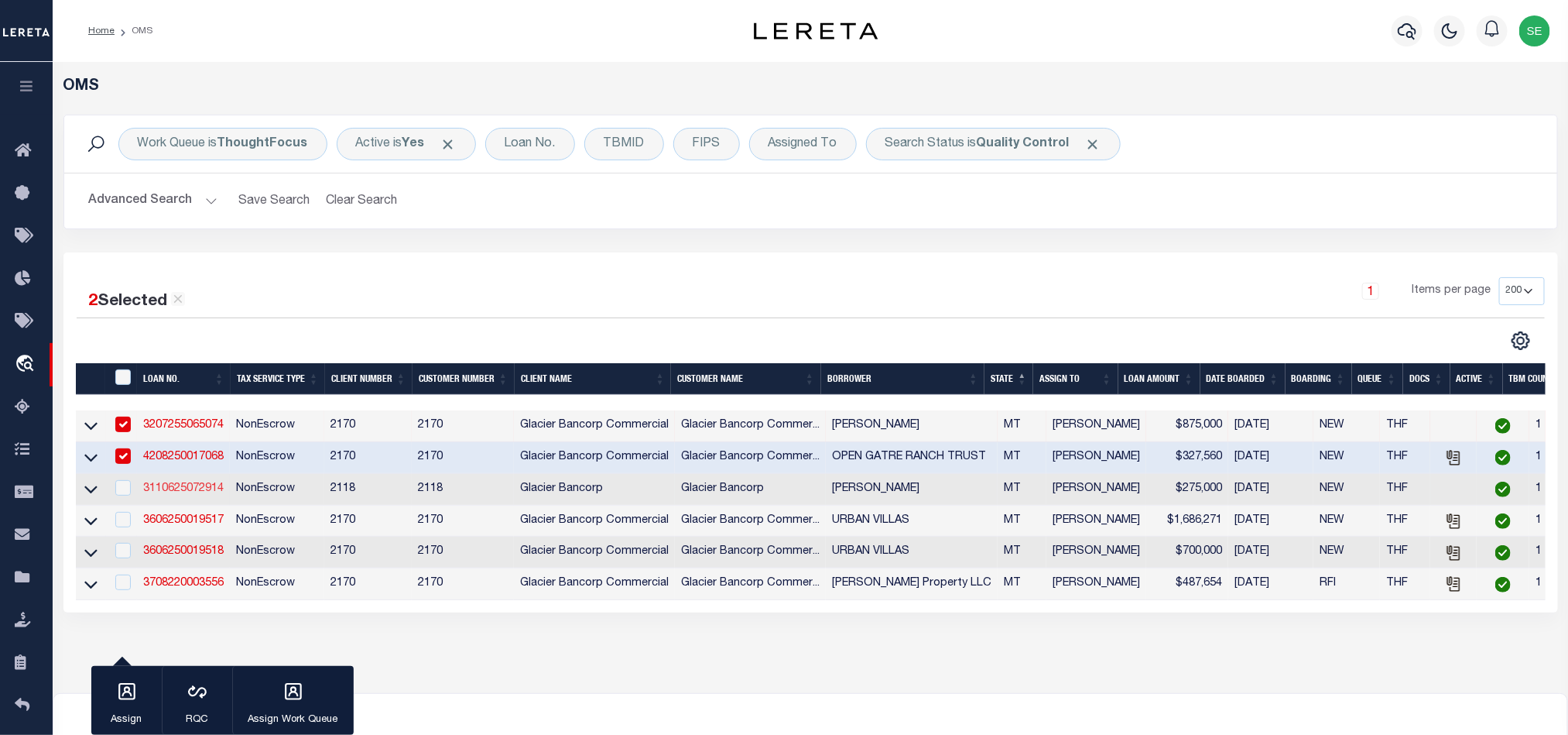
click at [197, 491] on link "3110625072914" at bounding box center [183, 489] width 80 height 11
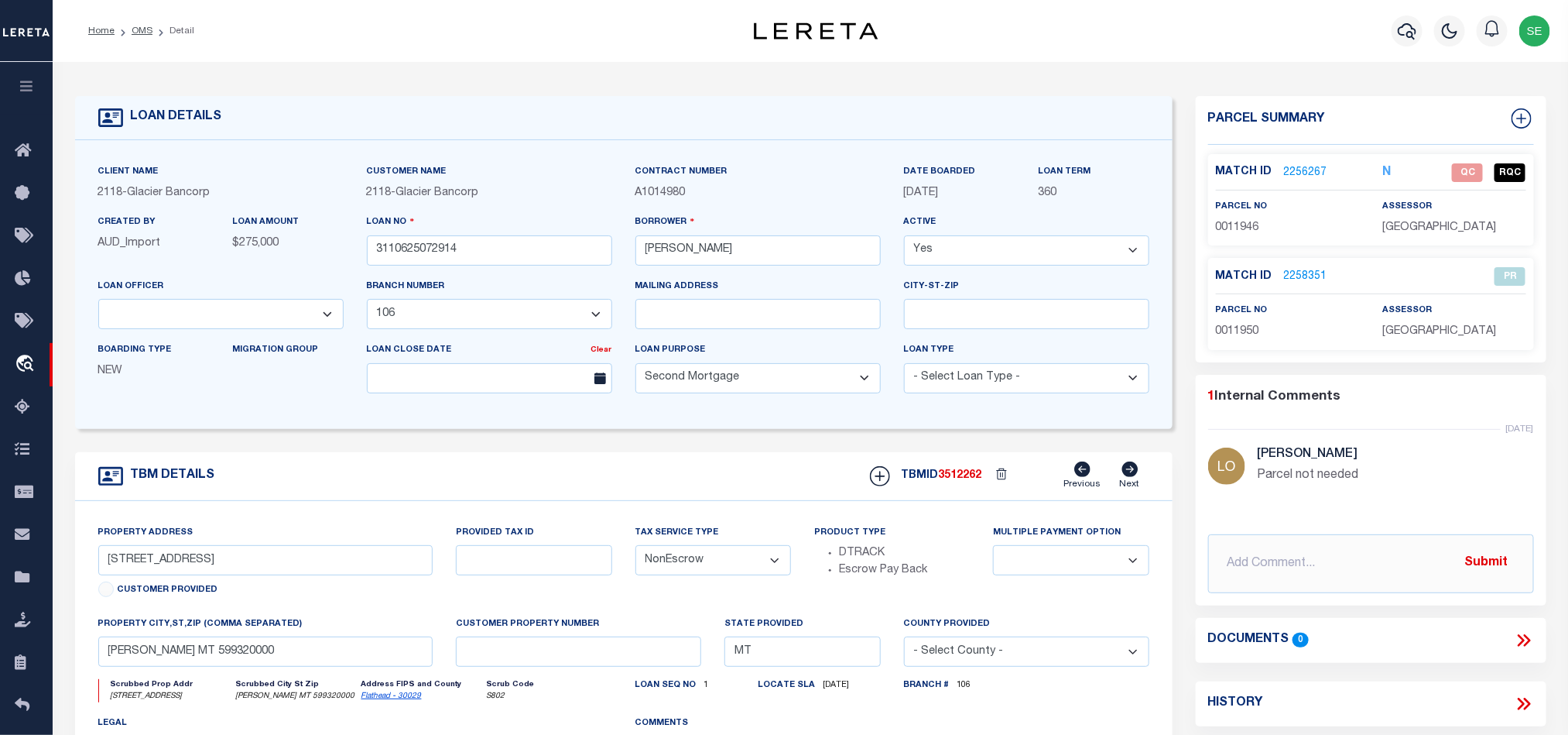
click at [630, 489] on div "TBM DETAILS TBMID 3512262 Previous Next" at bounding box center [623, 477] width 1097 height 49
click at [1238, 235] on p "0011946" at bounding box center [1287, 229] width 143 height 17
click at [1312, 173] on link "2256267" at bounding box center [1305, 172] width 43 height 16
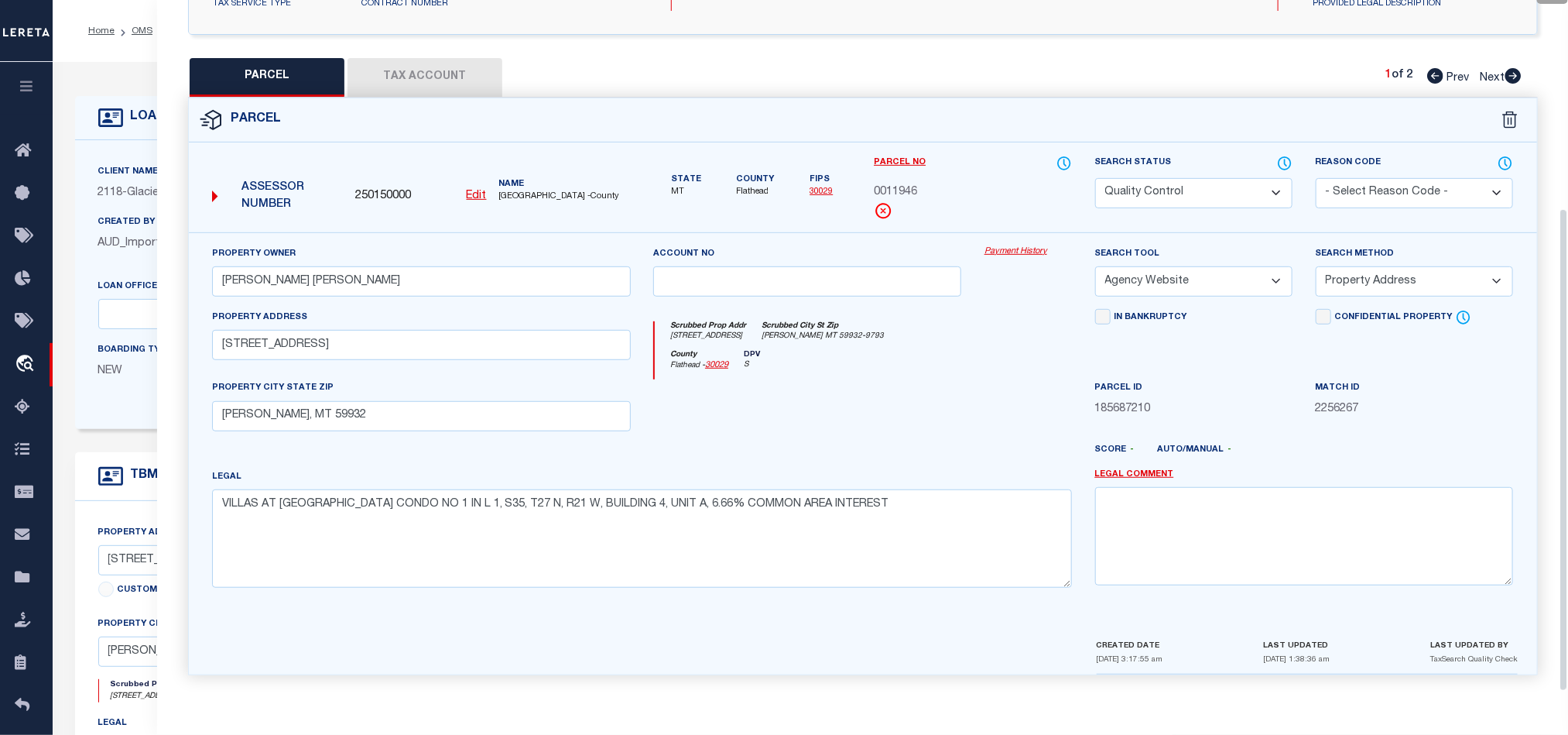
scroll to position [300, 0]
click at [886, 479] on div "Legal VILLAS AT [GEOGRAPHIC_DATA] CONDO NO 1 IN L 1, S35, T27 N, R21 W, BUILDIN…" at bounding box center [641, 526] width 859 height 119
click at [1154, 188] on select "Automated Search Bad Parcel Complete Duplicate Parcel High Dollar Reporting In …" at bounding box center [1194, 192] width 197 height 30
click at [813, 352] on div "County [GEOGRAPHIC_DATA] - 30029 DPV S" at bounding box center [863, 364] width 417 height 30
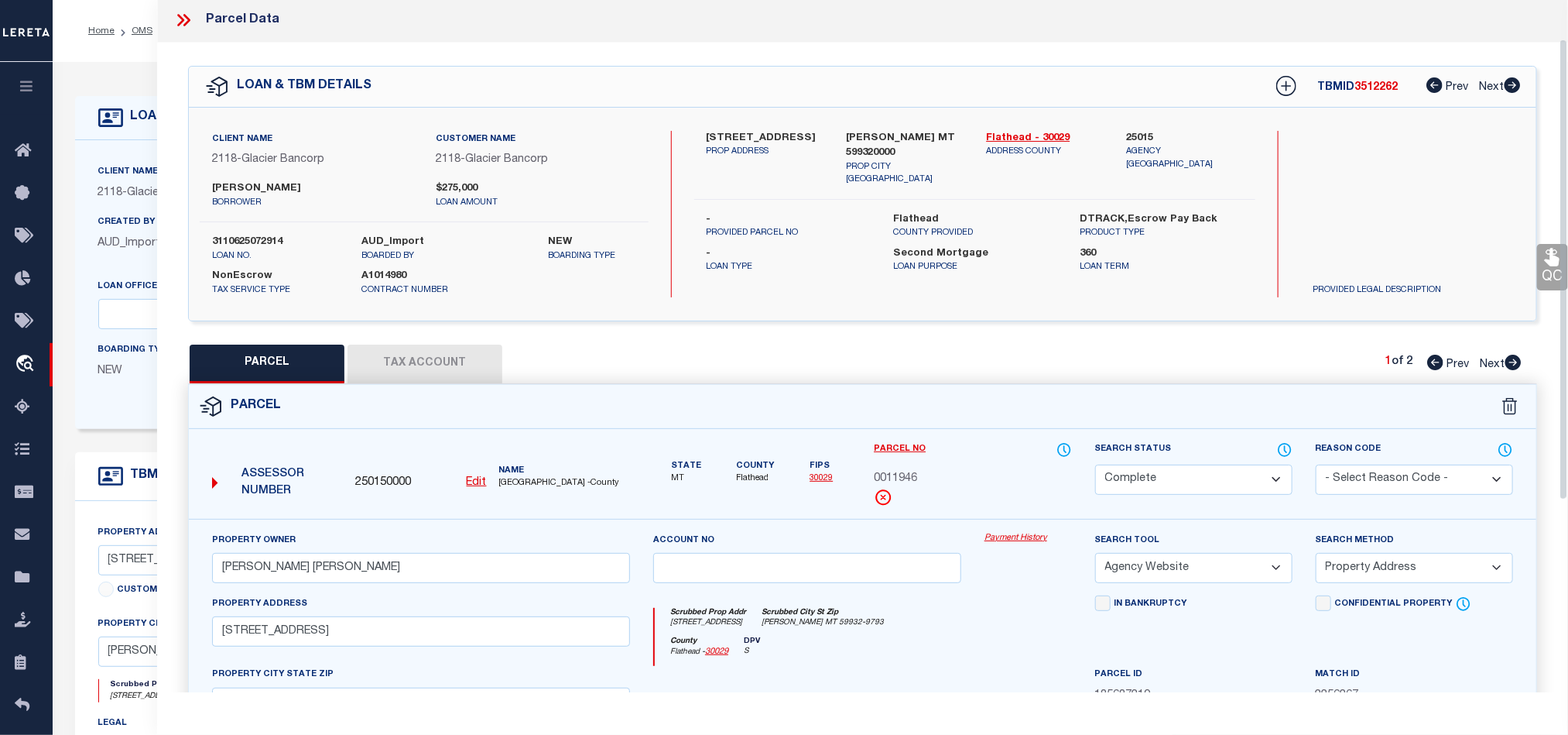
scroll to position [0, 0]
click at [1555, 268] on icon at bounding box center [1551, 259] width 14 height 18
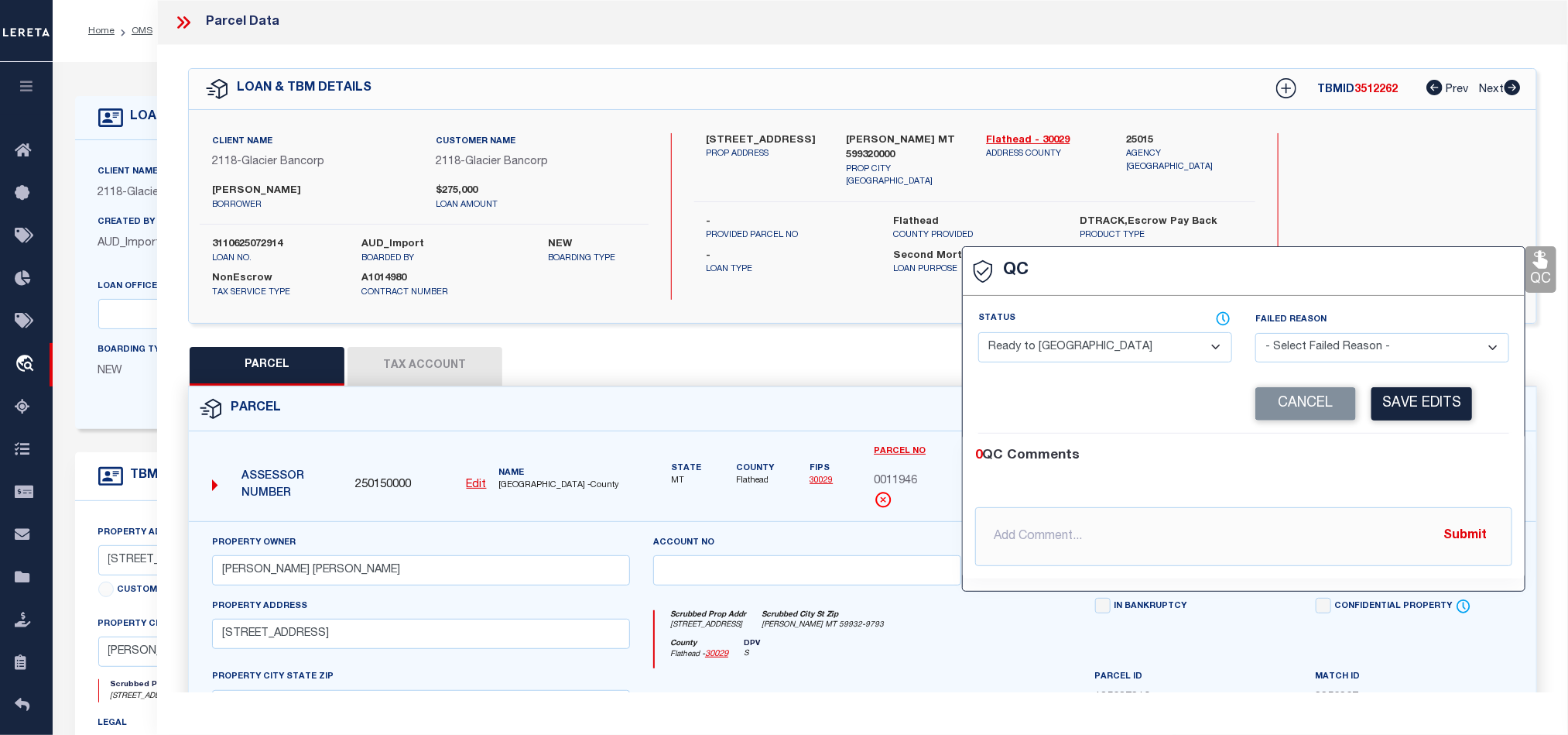
click at [1140, 340] on select "- Select Status - Ready to QC Correct Incorrect" at bounding box center [1105, 348] width 254 height 30
drag, startPoint x: 1431, startPoint y: 435, endPoint x: 1424, endPoint y: 418, distance: 18.4
click at [1431, 434] on div "Corrected Search Value Cancel Save Edits" at bounding box center [1243, 404] width 531 height 59
click at [1419, 398] on button "Save Edits" at bounding box center [1421, 403] width 100 height 33
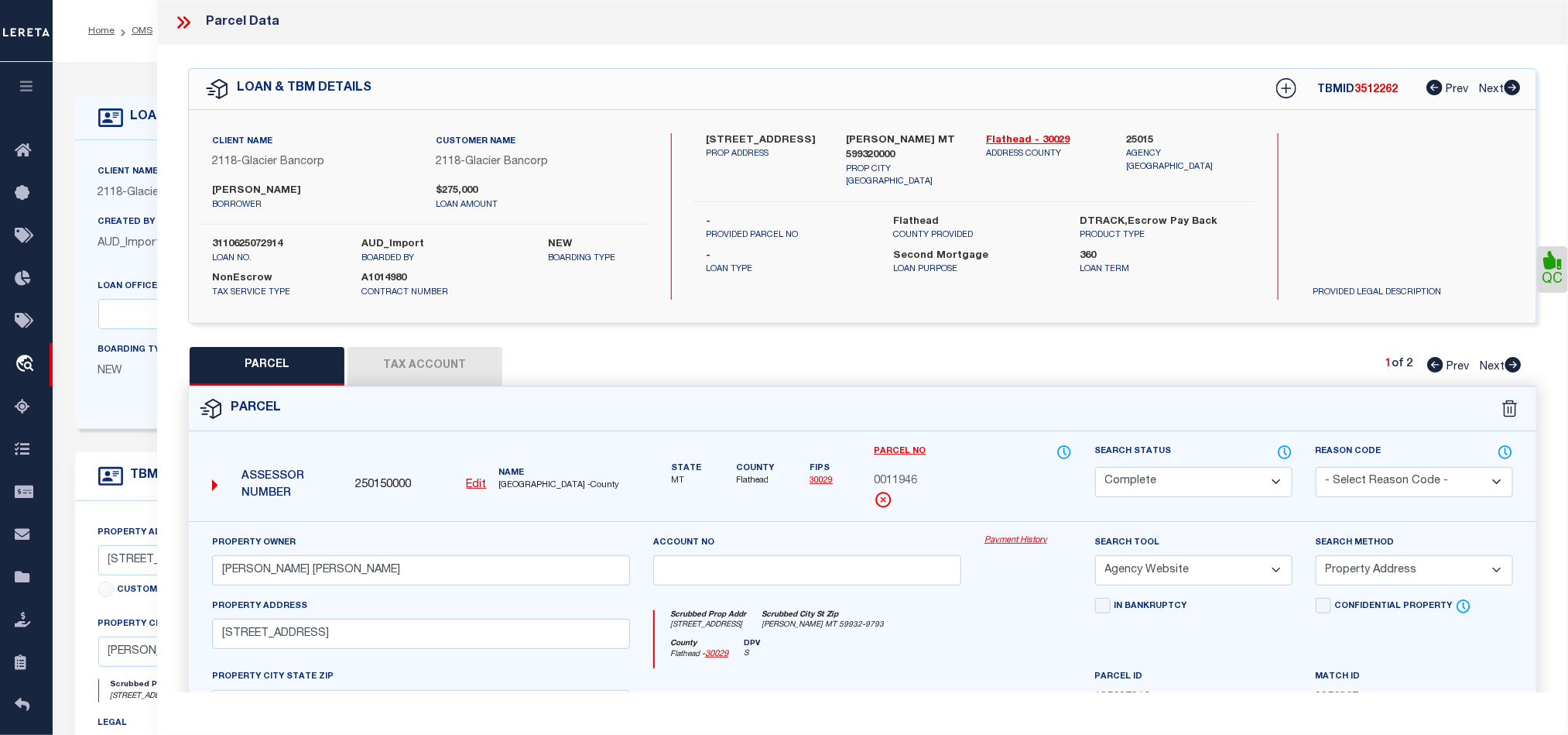
click at [425, 370] on button "Tax Account" at bounding box center [424, 366] width 154 height 39
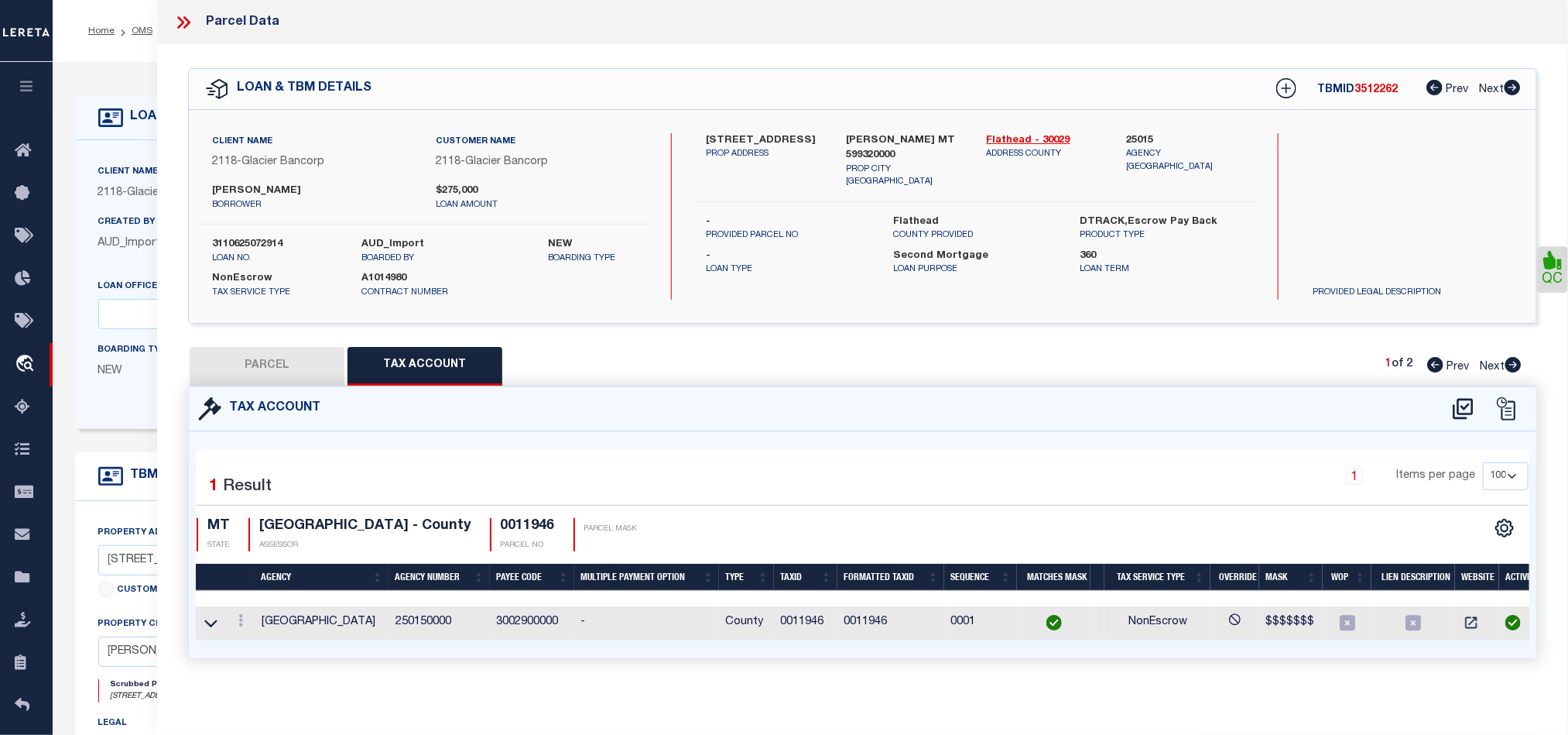
click at [258, 375] on button "PARCEL" at bounding box center [267, 366] width 154 height 39
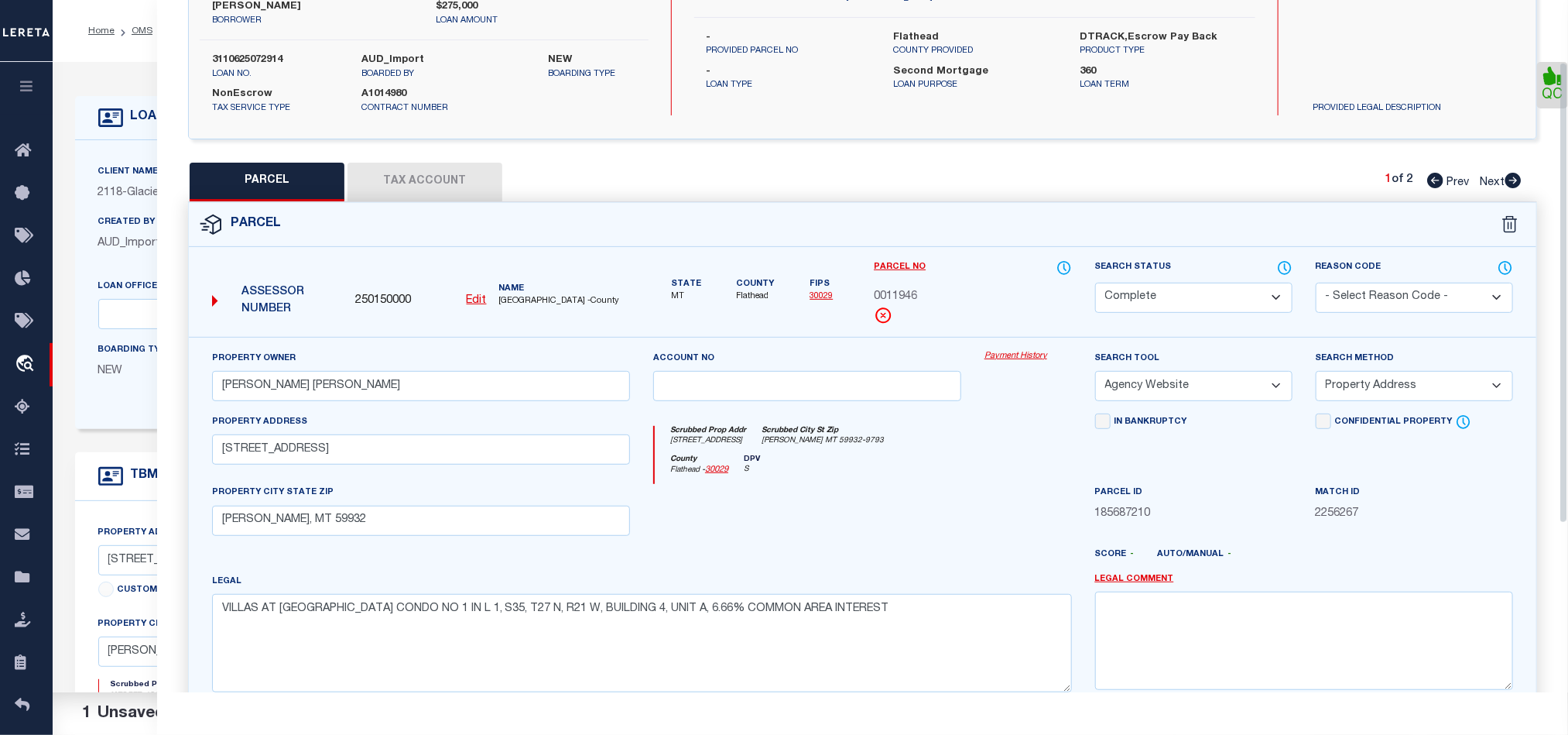
scroll to position [346, 0]
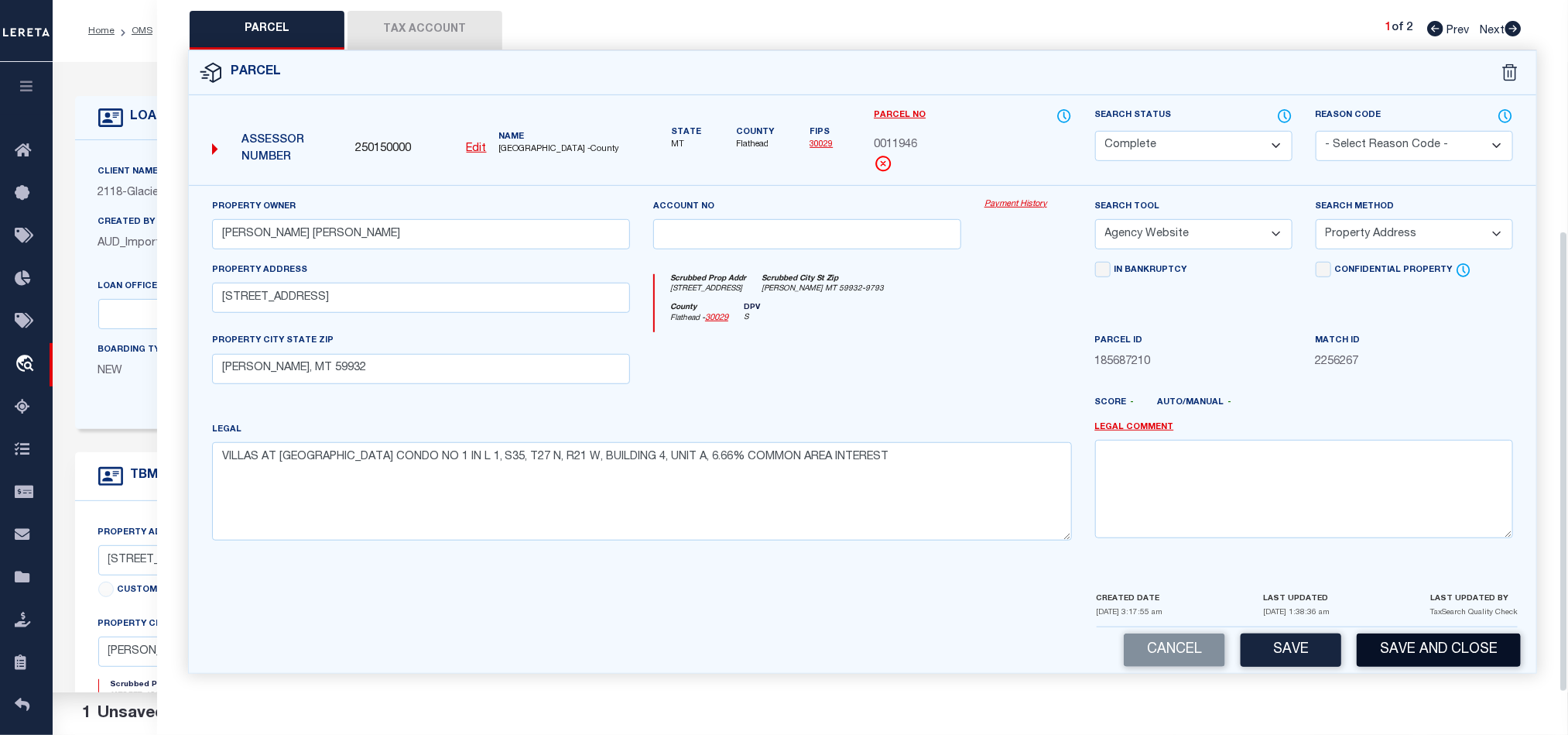
click at [1460, 646] on button "Save and Close" at bounding box center [1438, 650] width 164 height 33
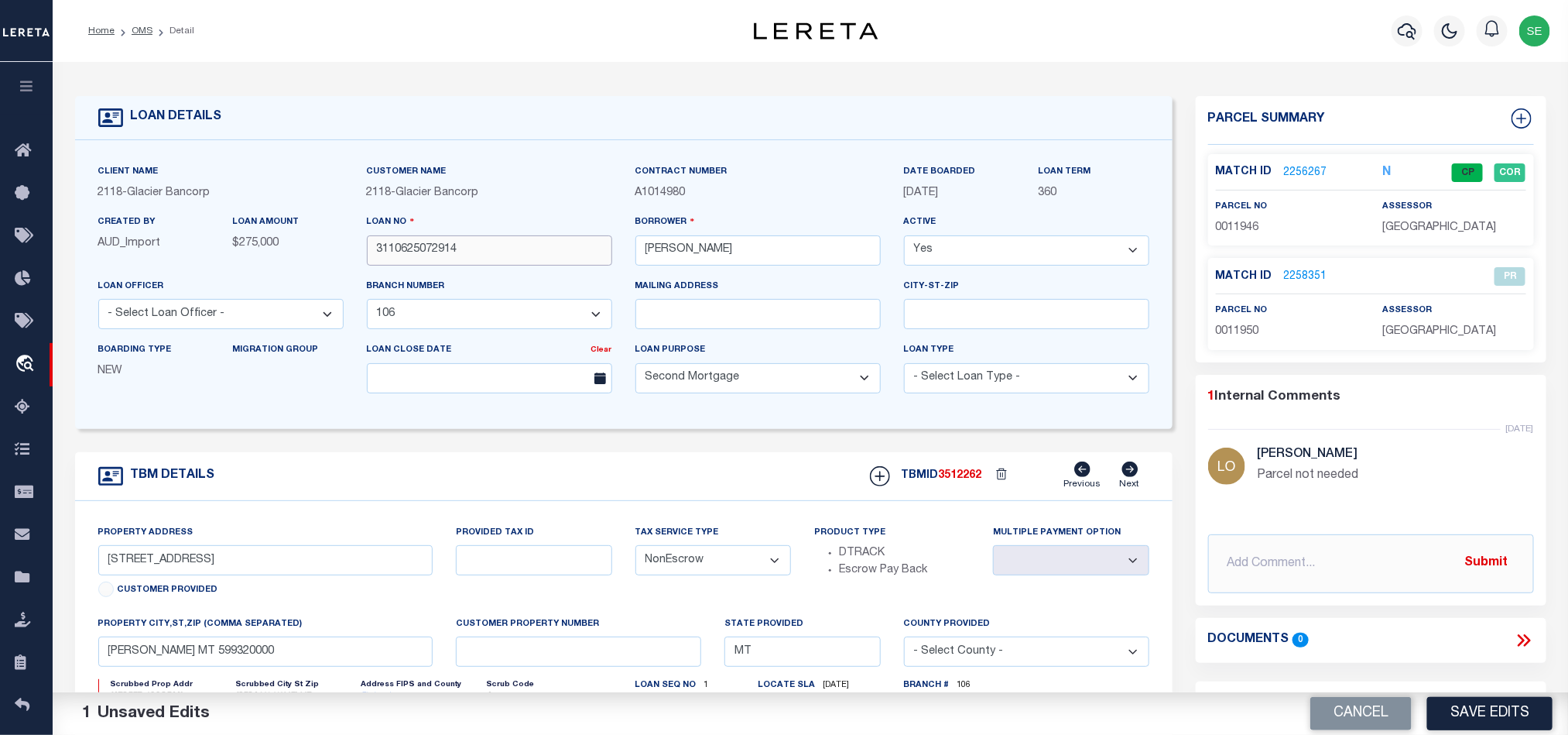
click at [488, 258] on input "3110625072914" at bounding box center [489, 251] width 245 height 30
click at [946, 474] on div "TBMID 3512262 Previous Next" at bounding box center [1003, 476] width 291 height 30
click at [1420, 214] on div "assessor [GEOGRAPHIC_DATA]" at bounding box center [1454, 217] width 143 height 38
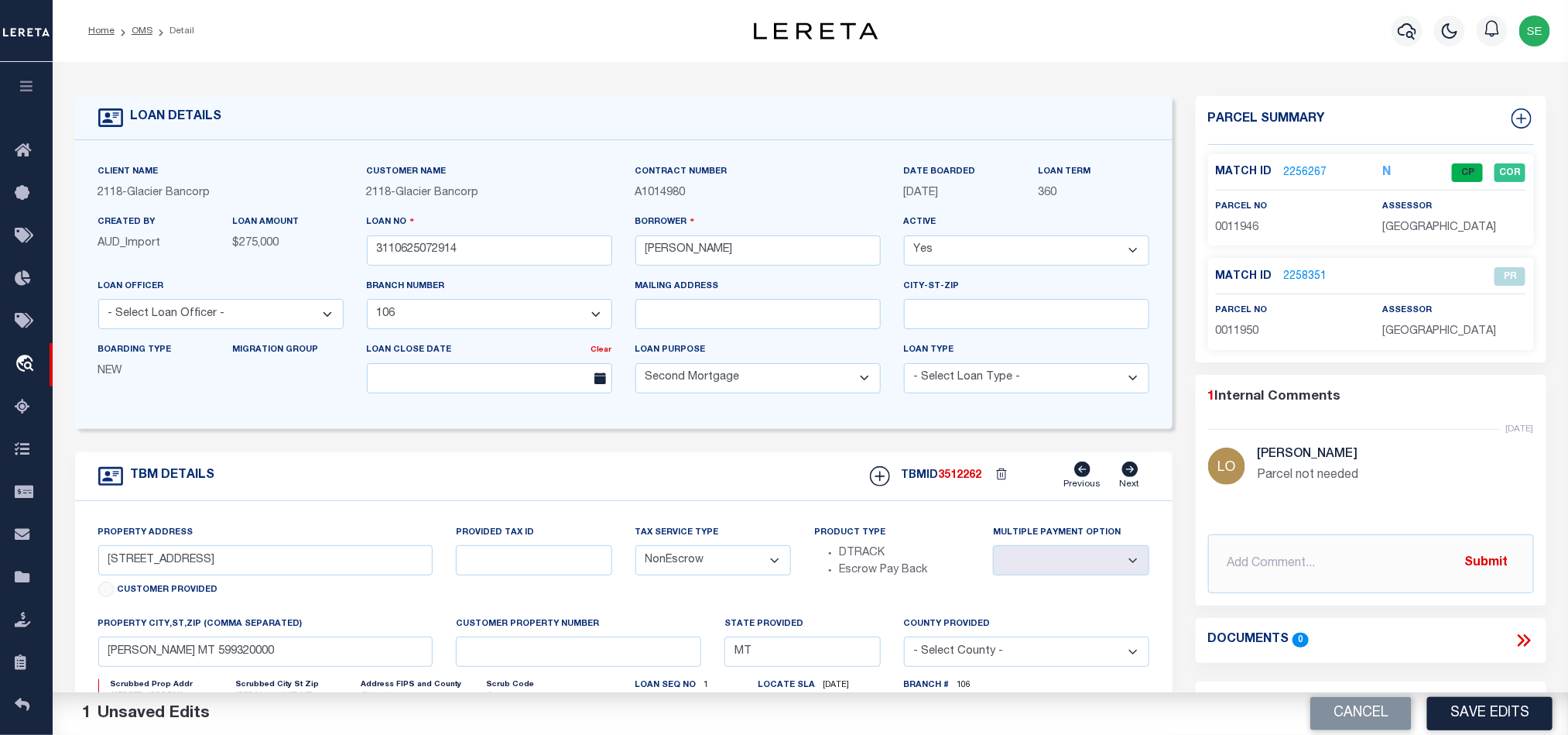
click at [1416, 223] on span "[GEOGRAPHIC_DATA]" at bounding box center [1439, 227] width 114 height 11
click at [1242, 217] on div "parcel no 0011946" at bounding box center [1287, 217] width 143 height 38
click at [1241, 230] on span "0011946" at bounding box center [1237, 227] width 43 height 11
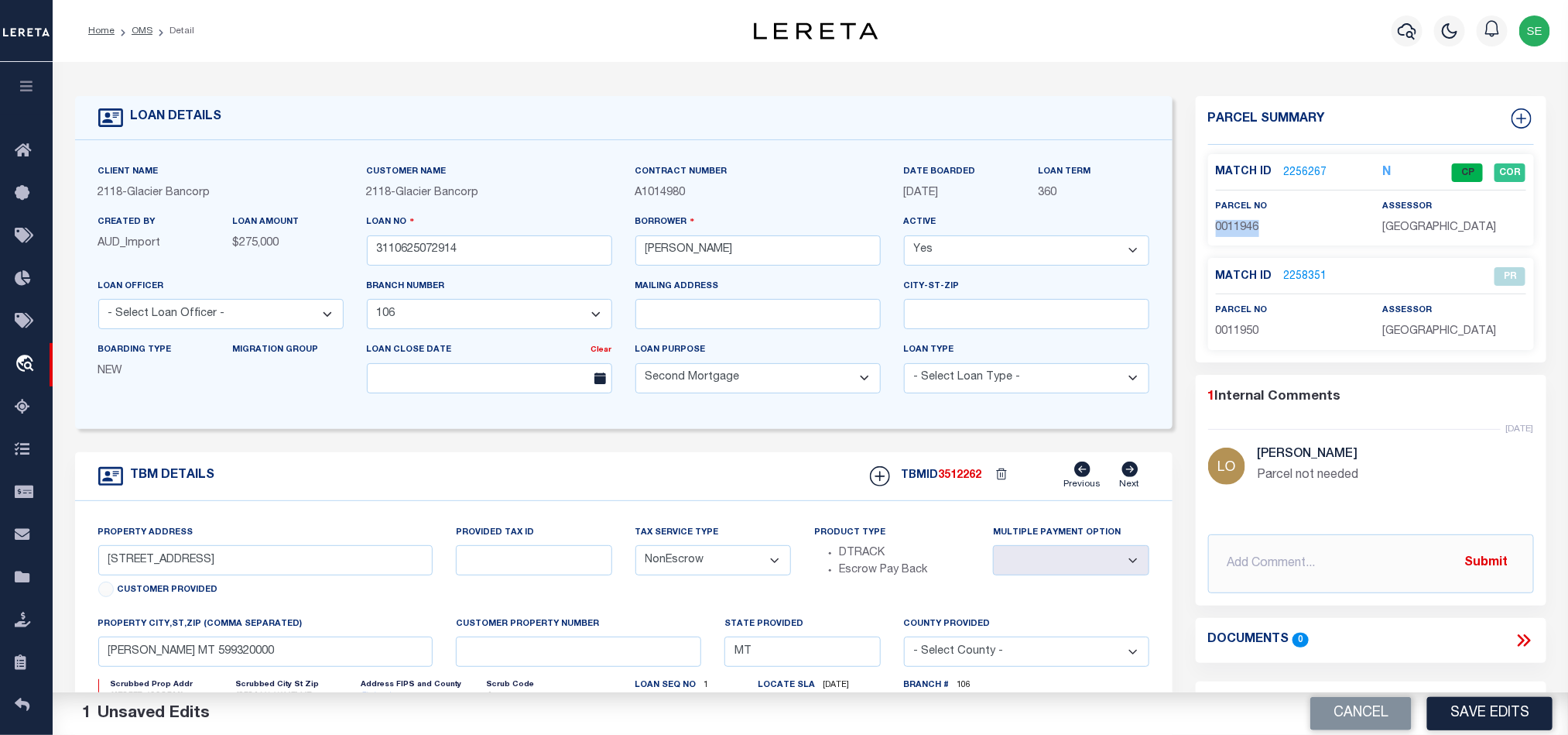
click at [1241, 230] on span "0011946" at bounding box center [1237, 227] width 43 height 11
click at [732, 479] on div "TBM DETAILS TBMID 3512262 Previous Next" at bounding box center [623, 477] width 1097 height 49
click at [1351, 718] on button "Cancel" at bounding box center [1361, 713] width 101 height 33
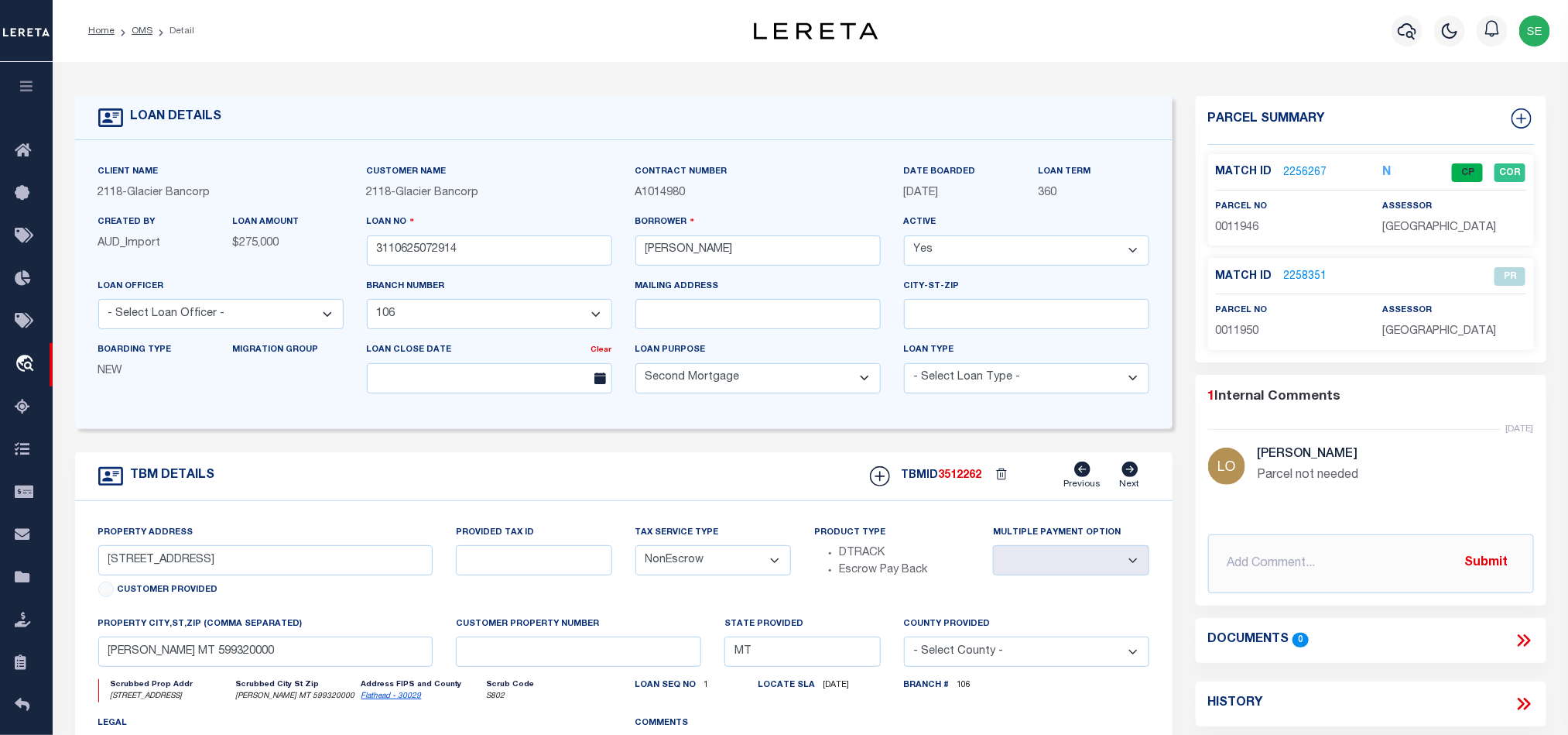
click at [714, 467] on div "TBM DETAILS TBMID 3512262 Previous Next" at bounding box center [623, 477] width 1097 height 49
click at [146, 33] on link "OMS" at bounding box center [142, 30] width 21 height 9
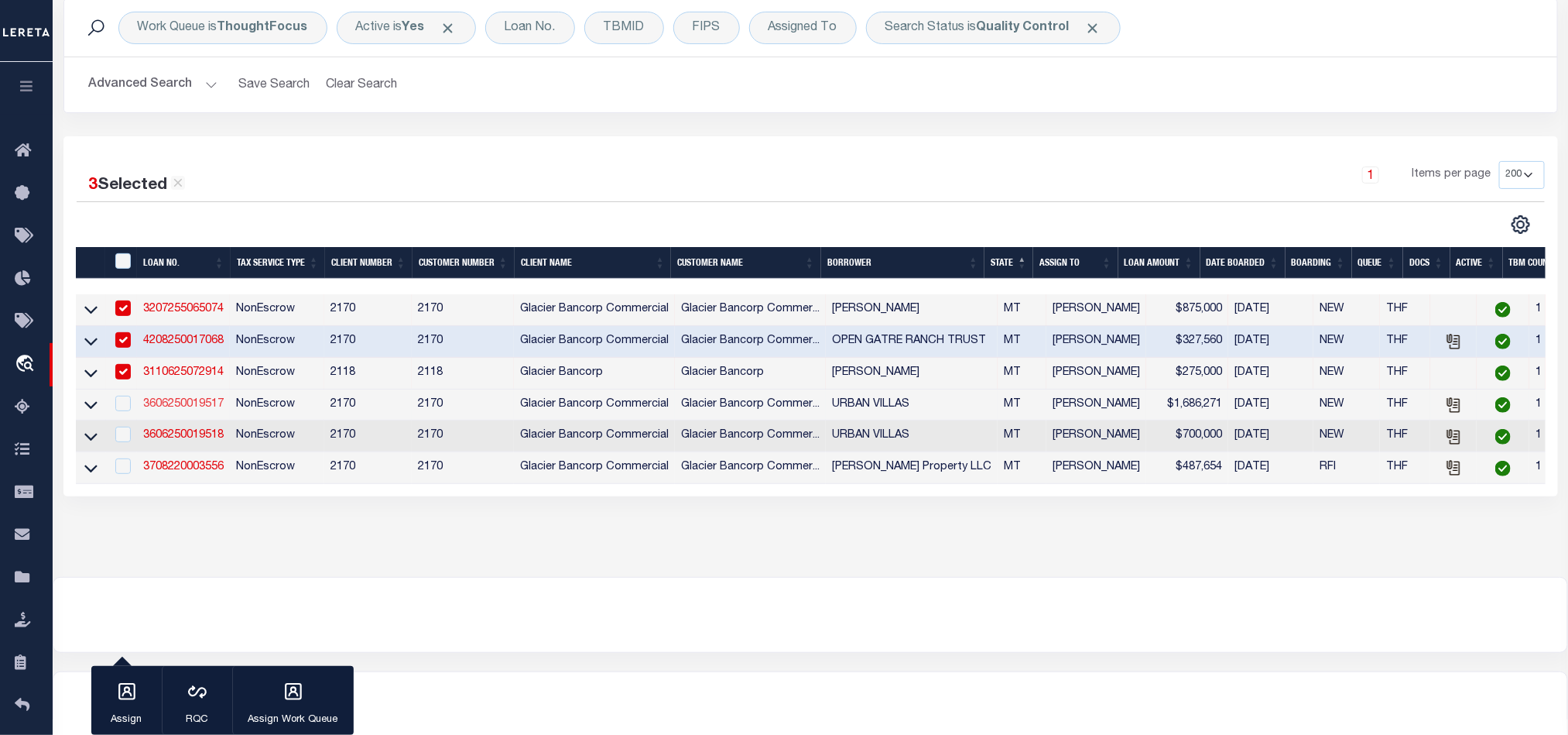
click at [181, 408] on link "3606250019517" at bounding box center [183, 404] width 80 height 11
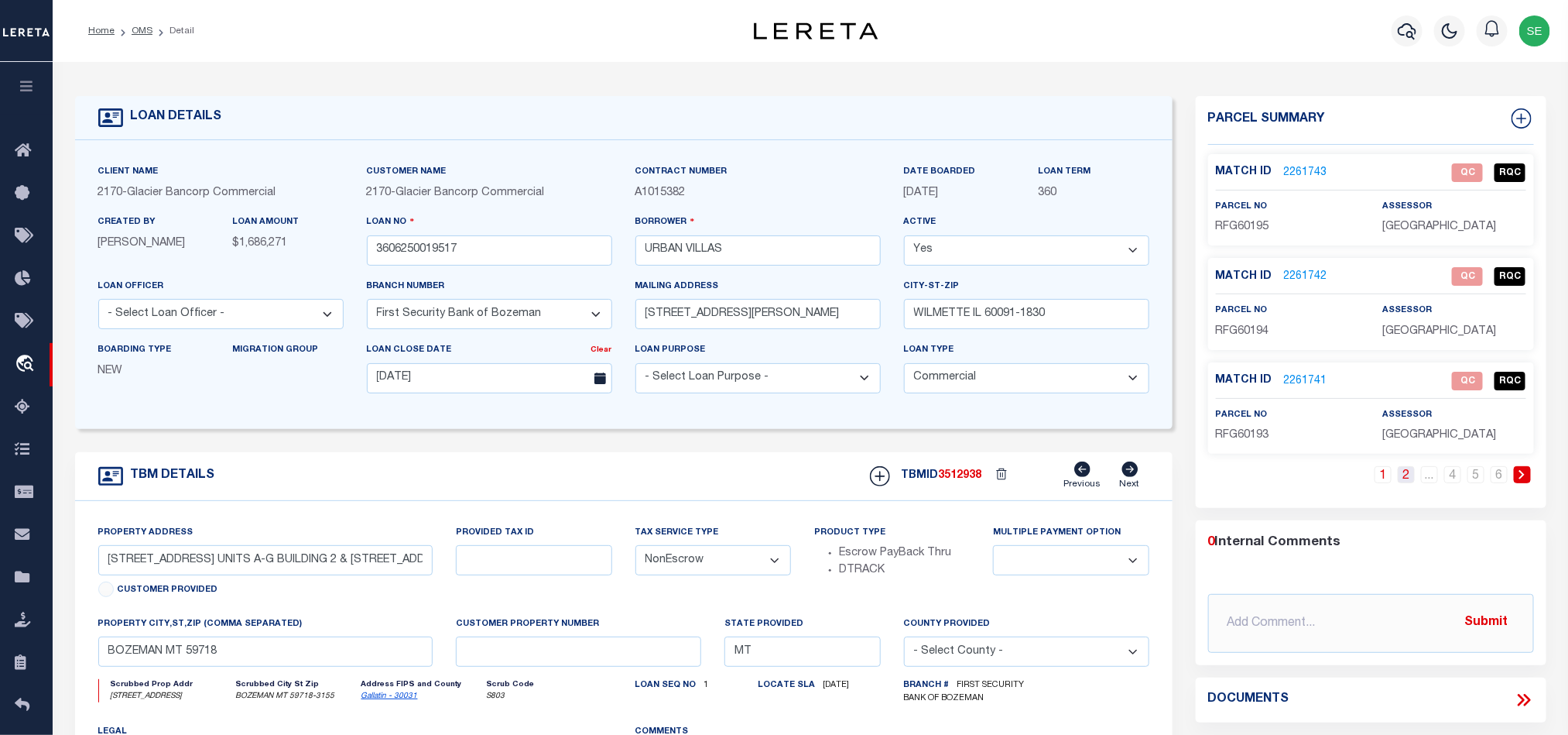
click at [1405, 484] on link "2" at bounding box center [1406, 474] width 17 height 17
click at [1377, 488] on div "1 2 3 4 5 6" at bounding box center [1371, 487] width 326 height 42
click at [1382, 482] on link "1" at bounding box center [1382, 474] width 17 height 17
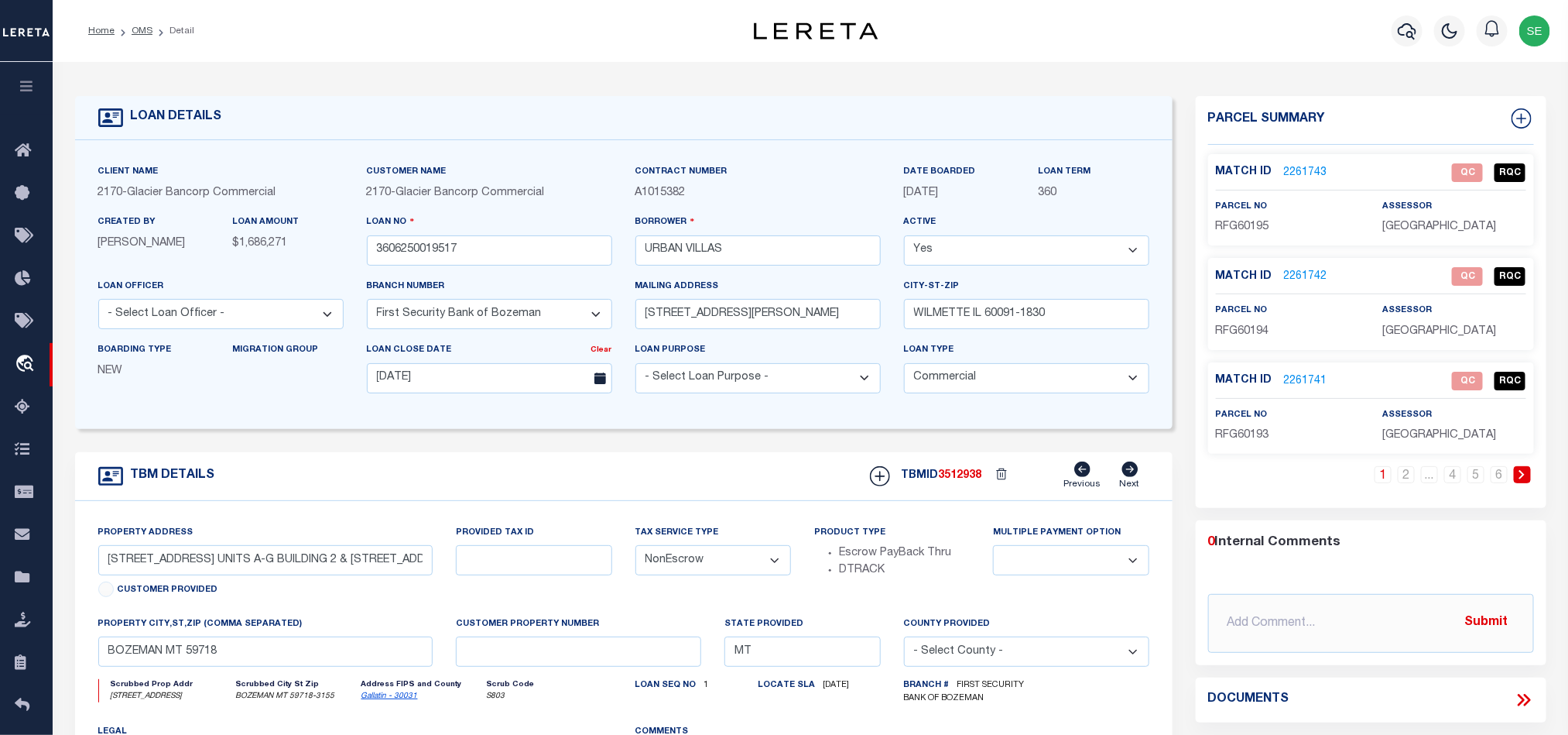
click at [725, 481] on div "TBM DETAILS TBMID 3512938 Previous Next" at bounding box center [623, 477] width 1097 height 49
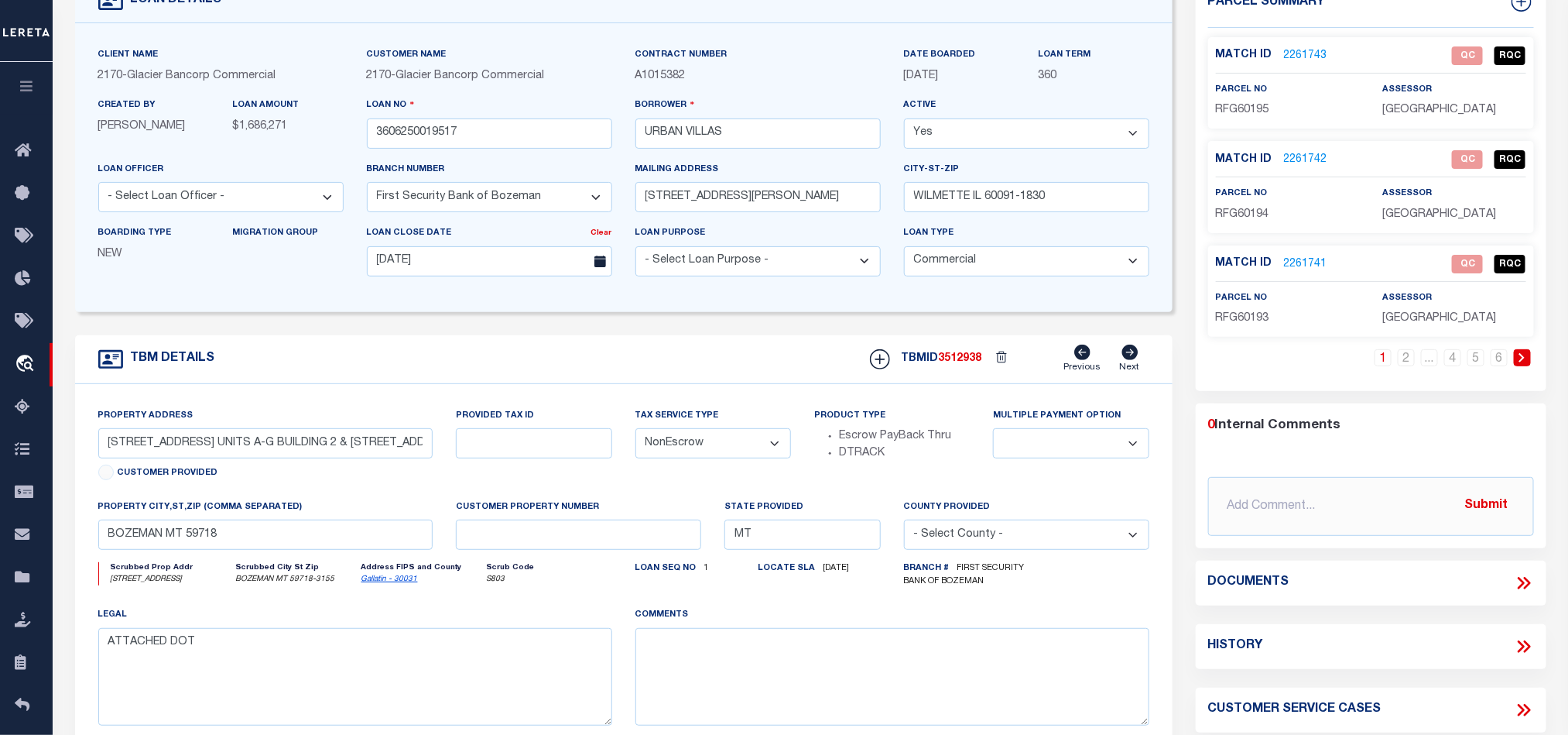
scroll to position [232, 0]
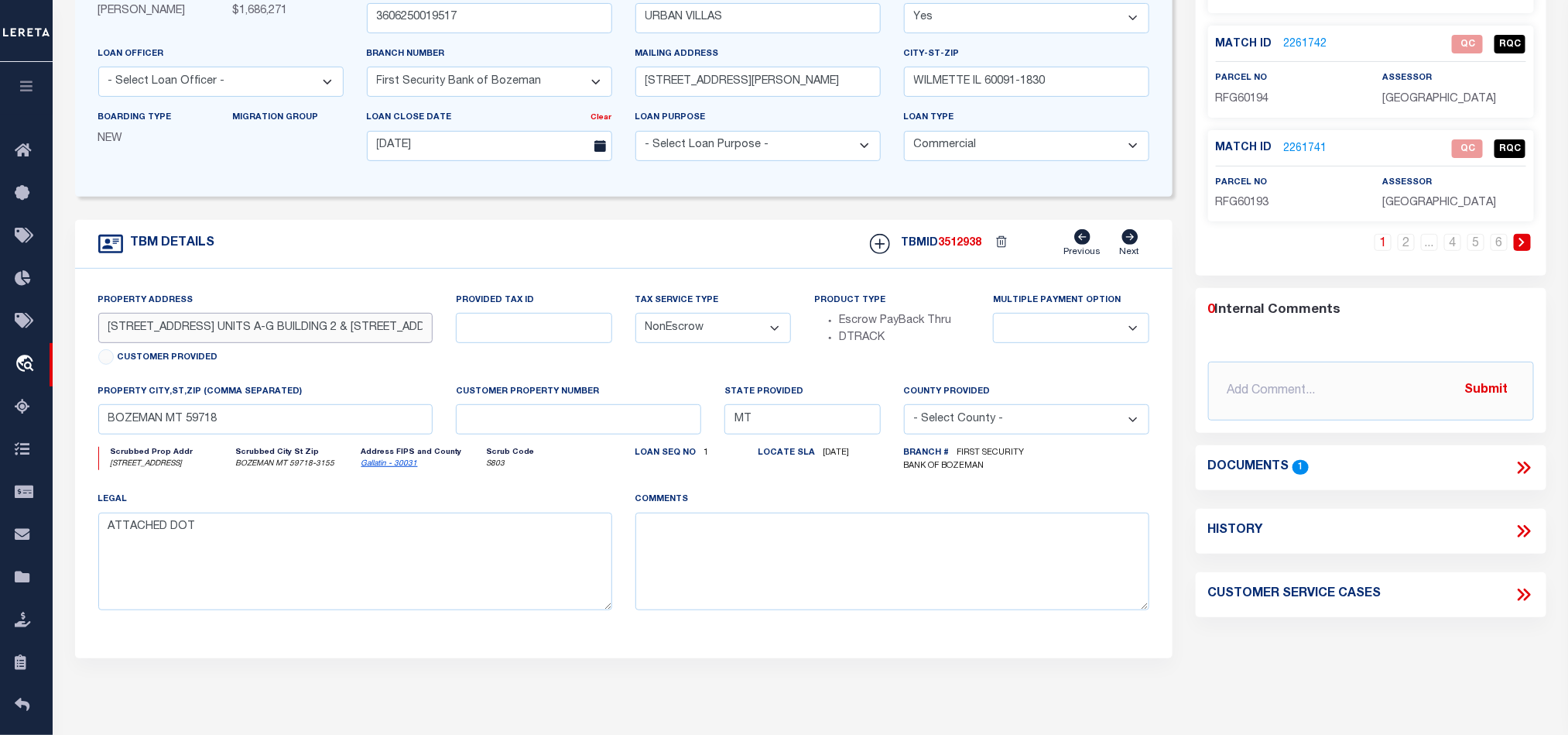
click at [333, 334] on input "[STREET_ADDRESS] UNITS A-G BUILDING 2 & [STREET_ADDRESS], UNITS A-I, BUILDING 4" at bounding box center [266, 328] width 335 height 30
click at [671, 205] on form "LOAN DETAILS Client Name 2170 - Customer Name" at bounding box center [623, 291] width 1097 height 855
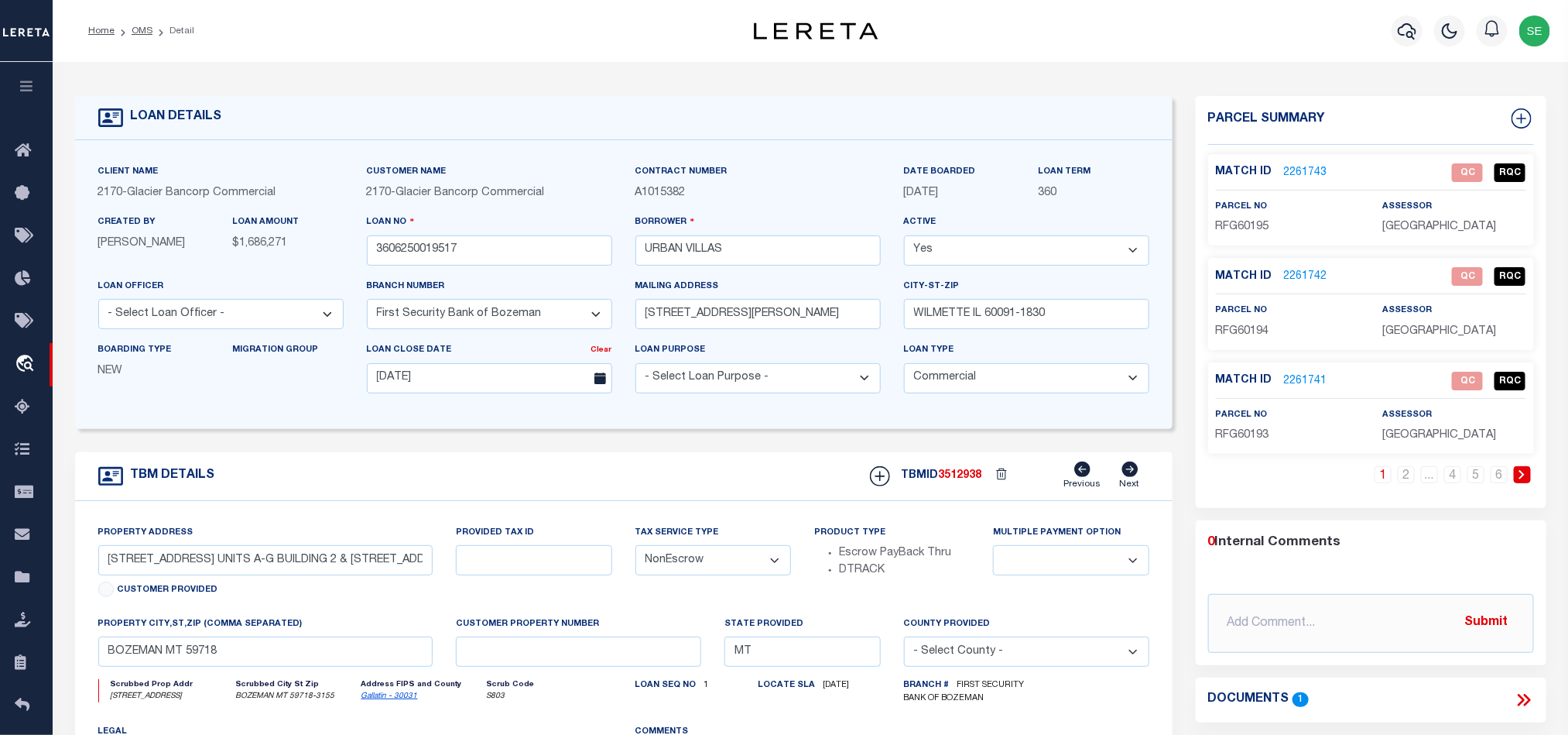
click at [1303, 177] on link "2261743" at bounding box center [1305, 172] width 43 height 16
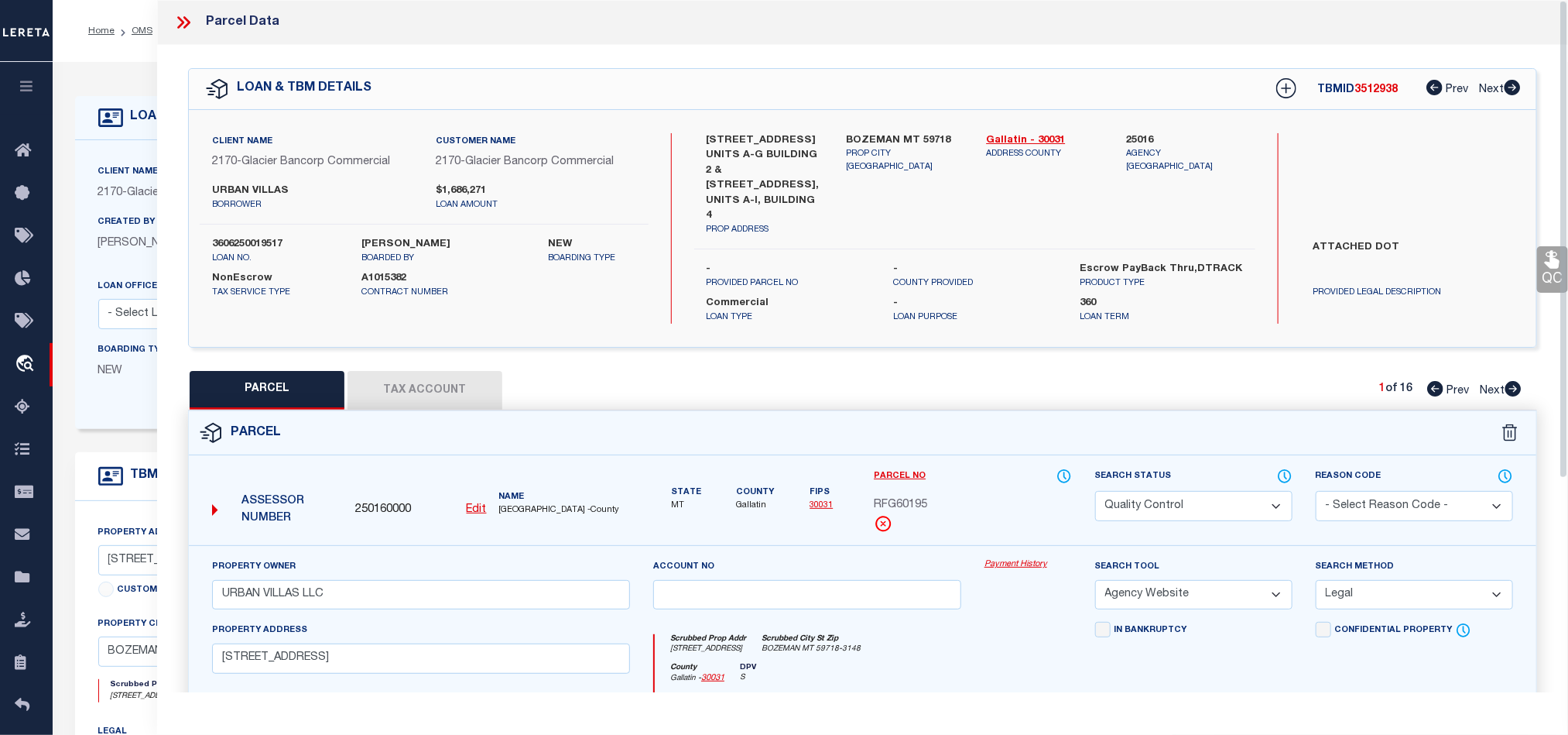
click at [186, 28] on icon at bounding box center [184, 23] width 20 height 20
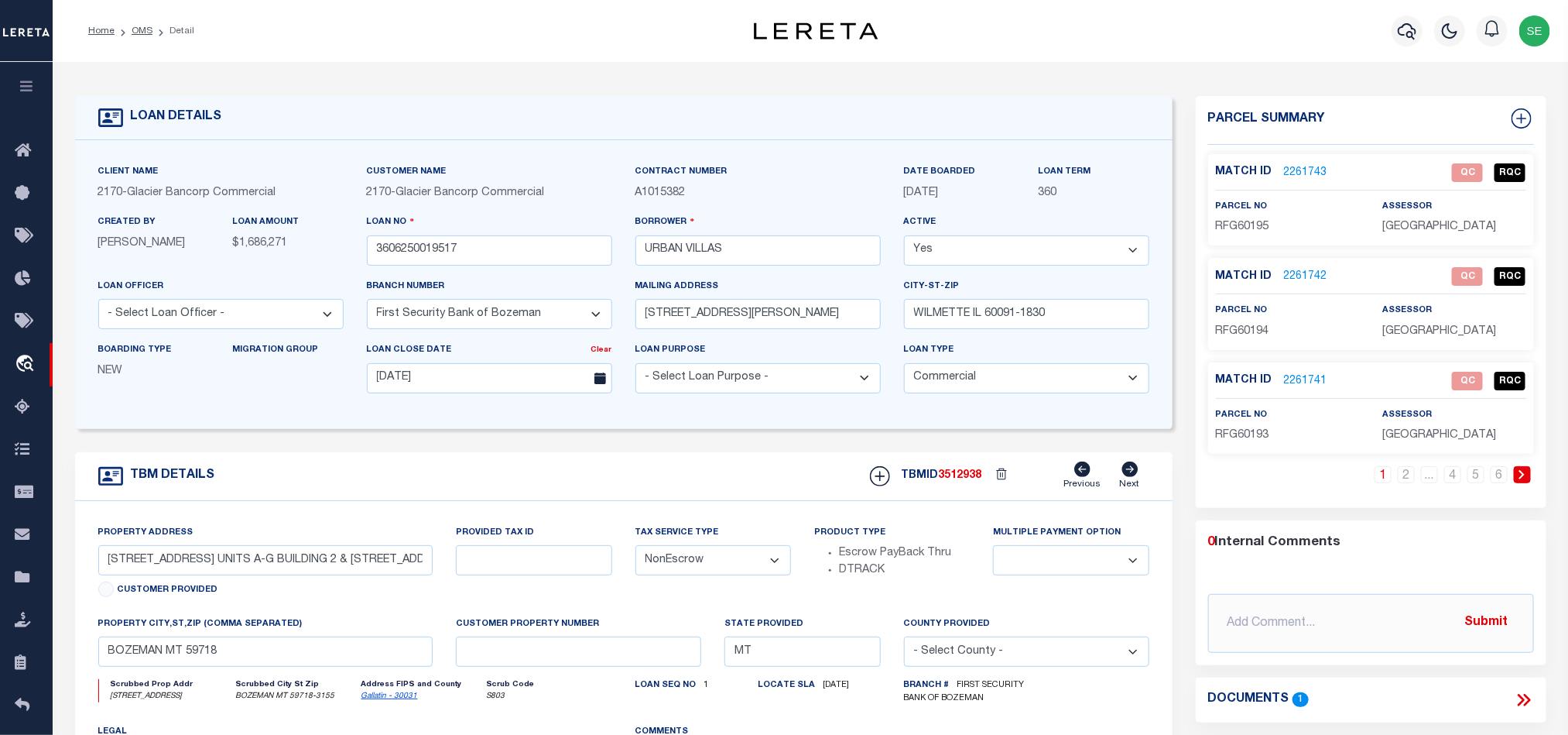
click at [1242, 229] on span "RFG60195" at bounding box center [1242, 226] width 53 height 11
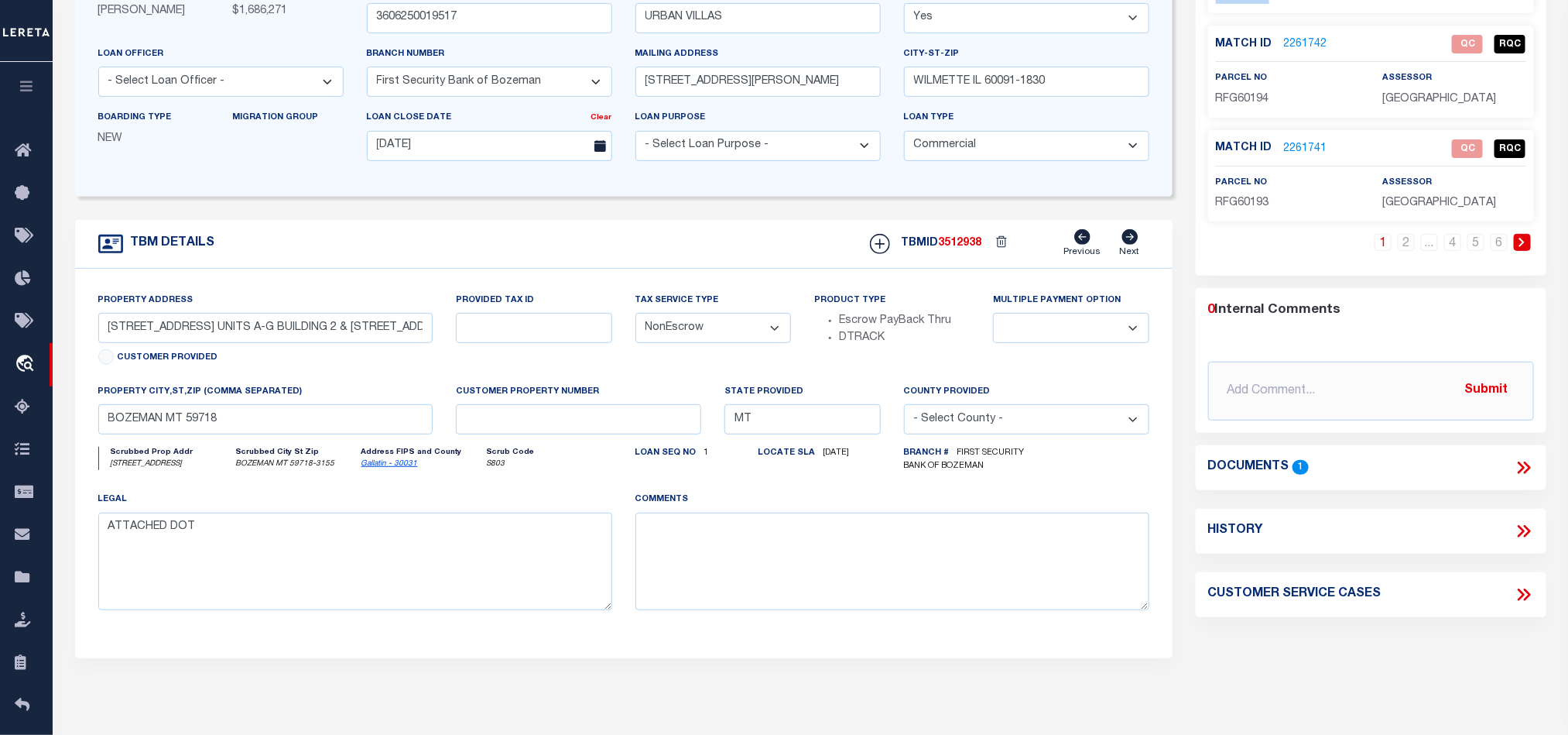
click at [1528, 476] on icon at bounding box center [1524, 467] width 20 height 20
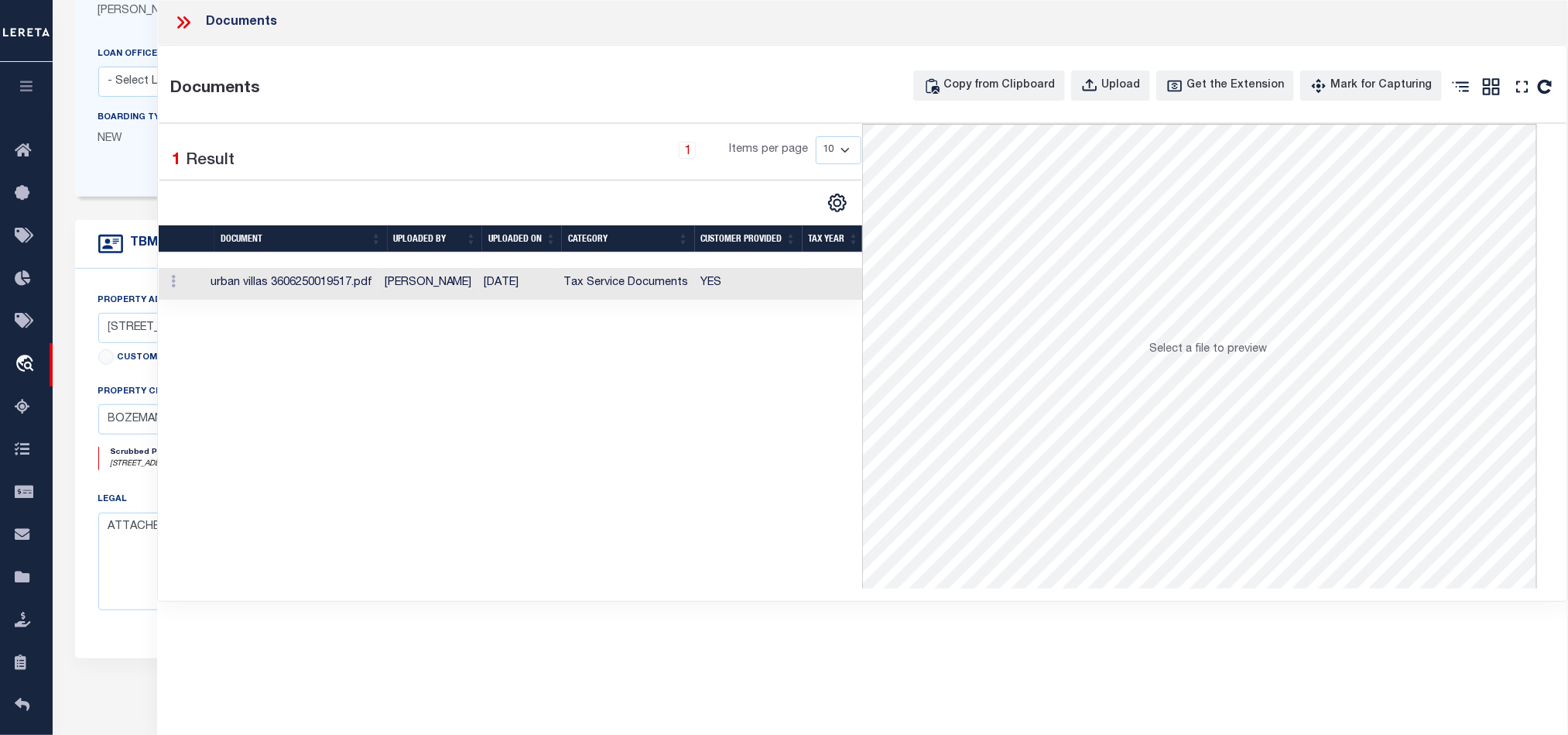
click at [692, 300] on td "Tax Service Documents" at bounding box center [627, 284] width 137 height 32
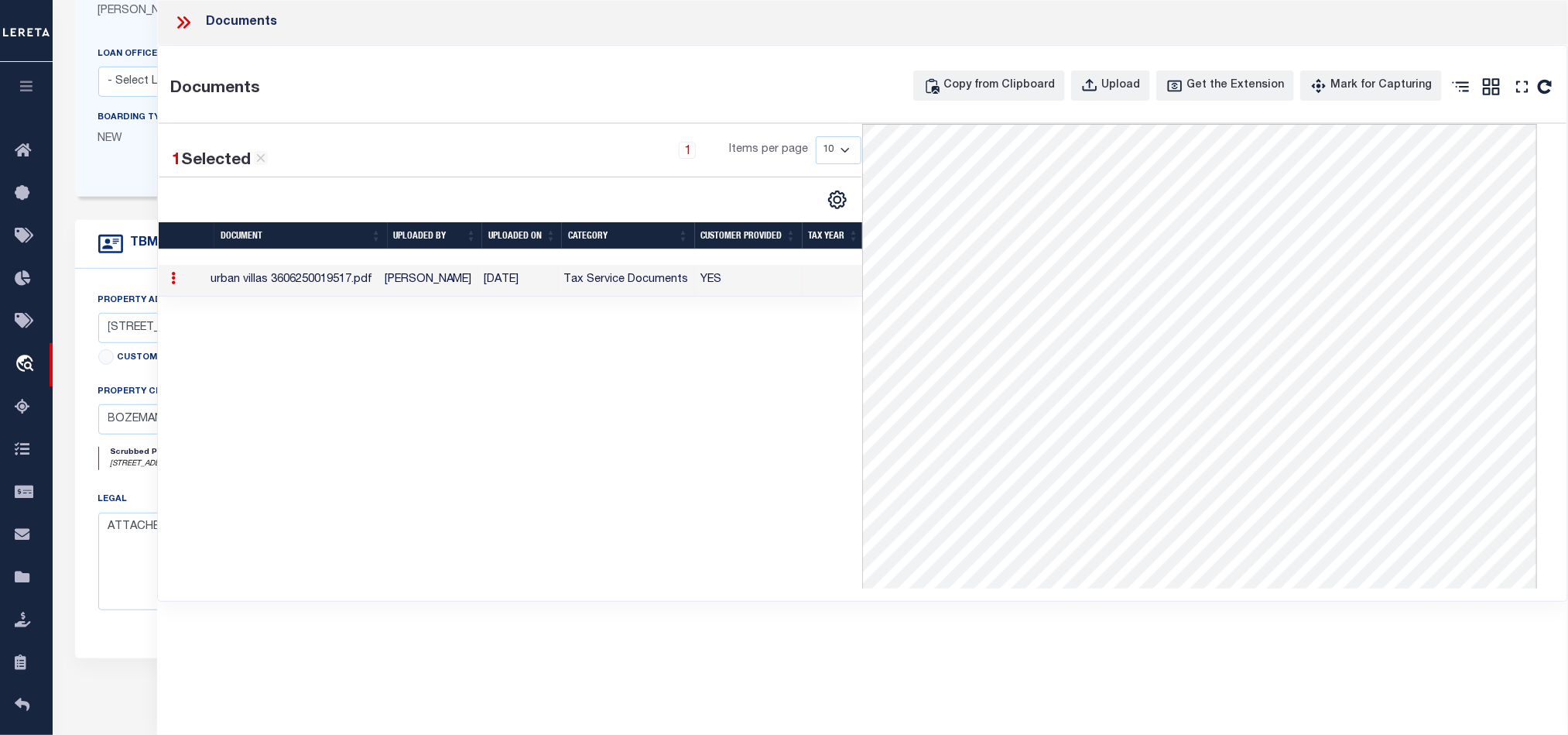
click at [175, 19] on icon at bounding box center [184, 23] width 20 height 20
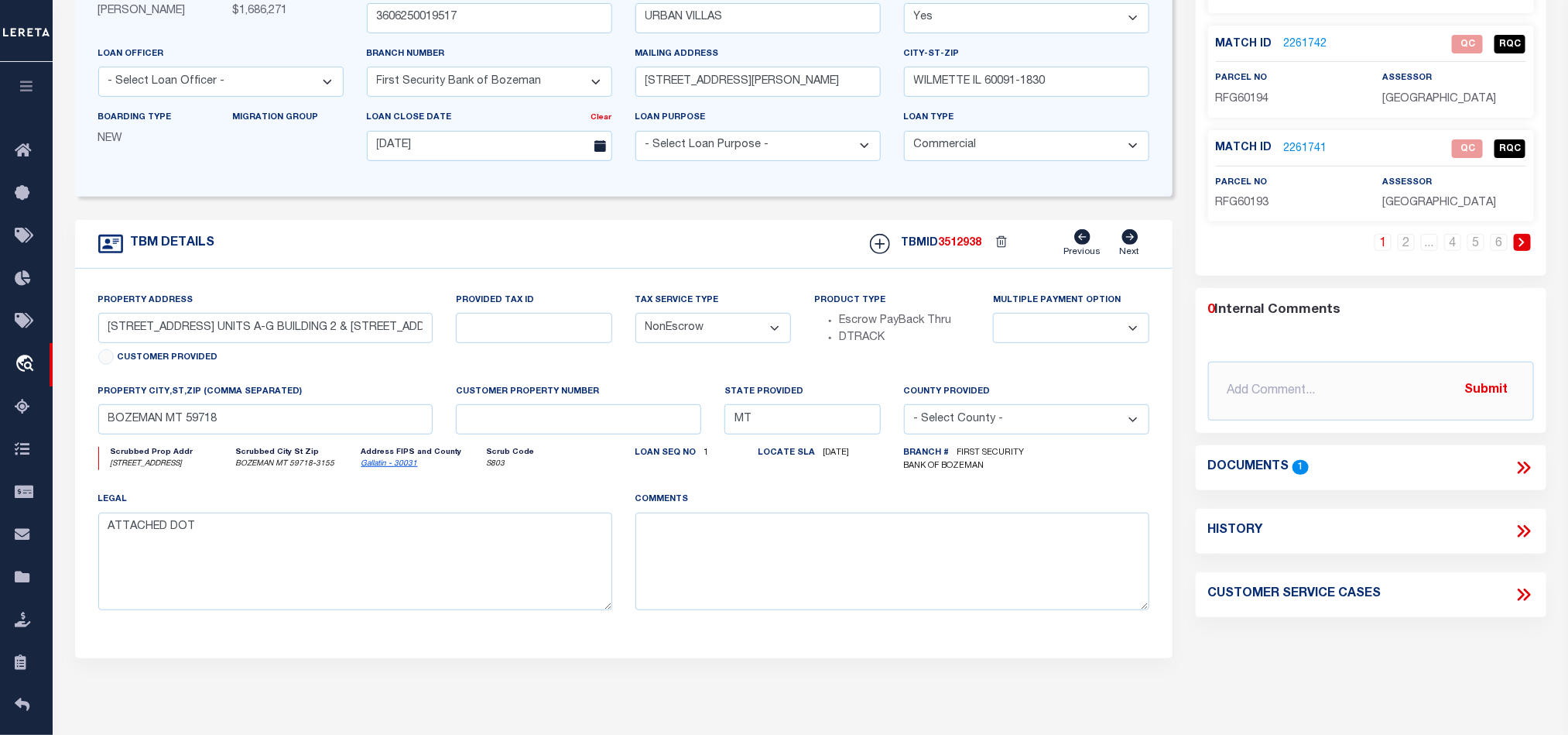
scroll to position [0, 0]
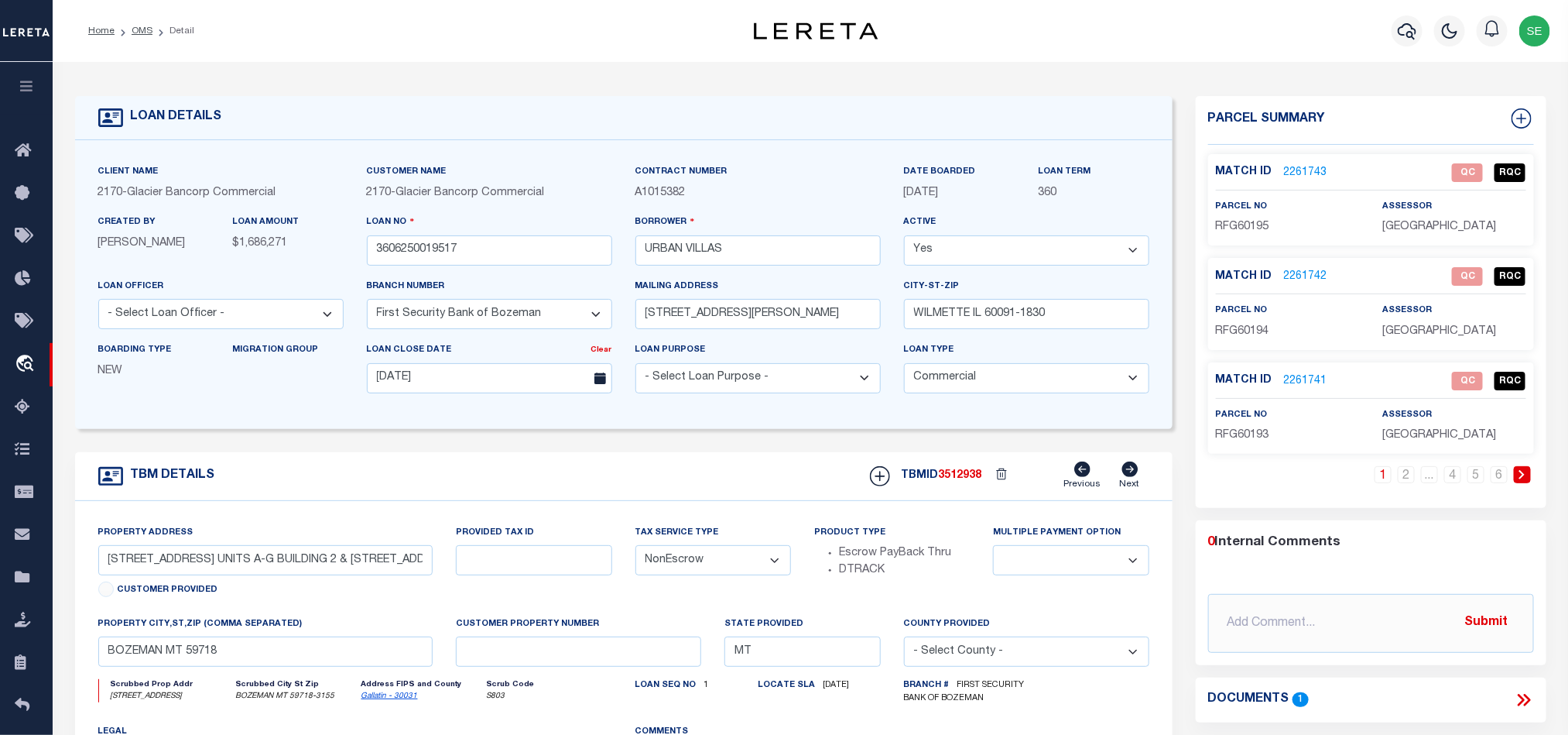
click at [1301, 174] on link "2261743" at bounding box center [1305, 172] width 43 height 16
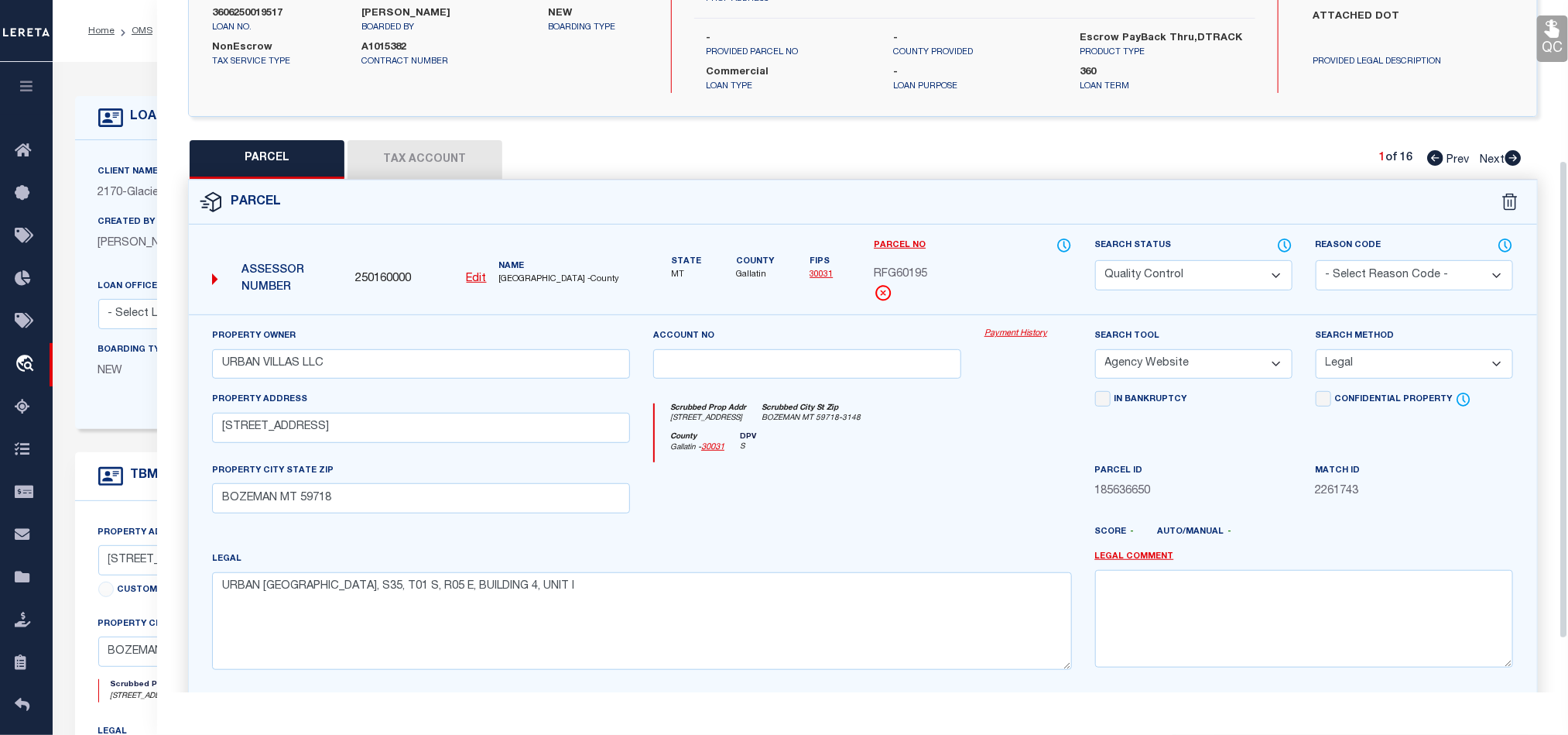
scroll to position [232, 0]
click at [441, 139] on button "Tax Account" at bounding box center [424, 158] width 154 height 39
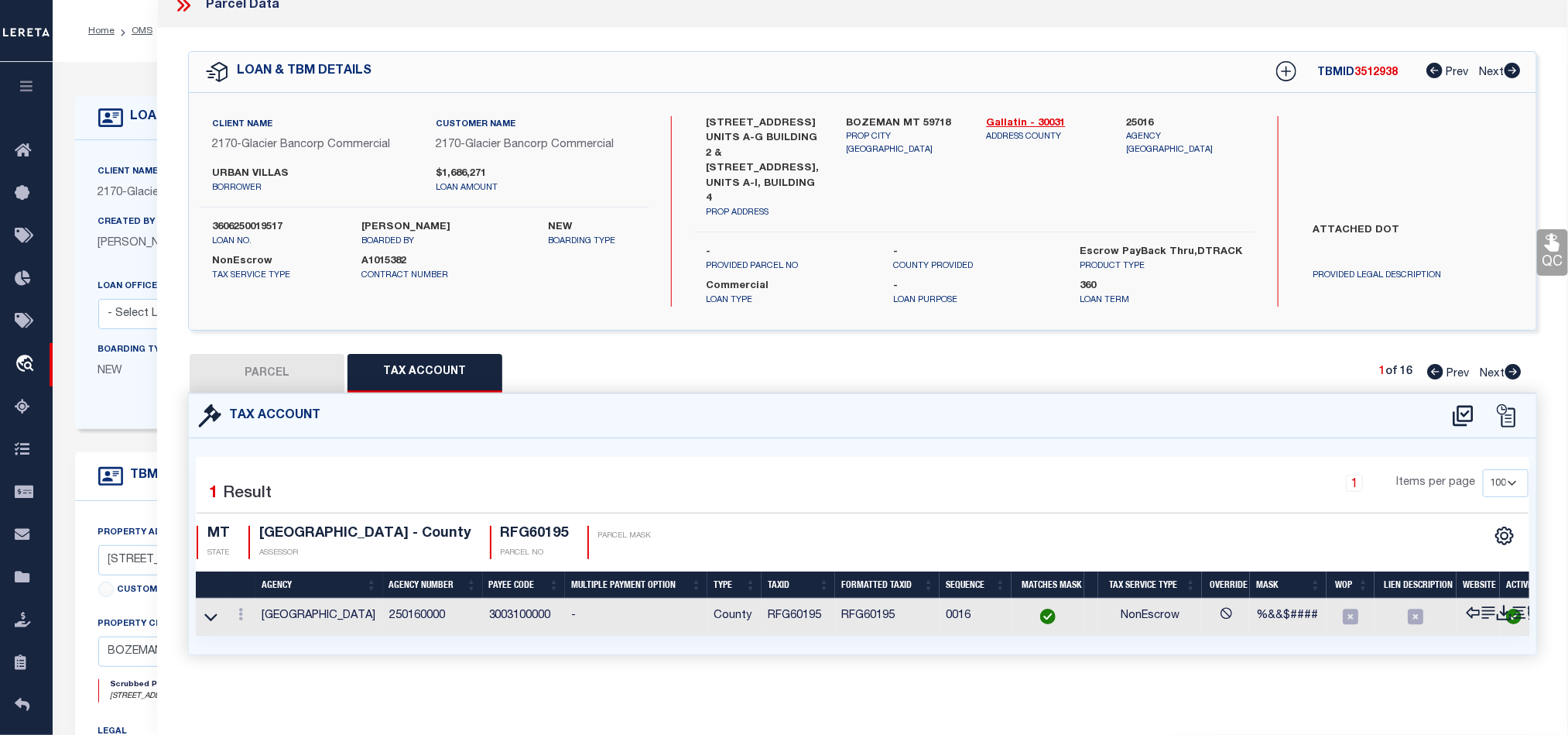
scroll to position [0, 0]
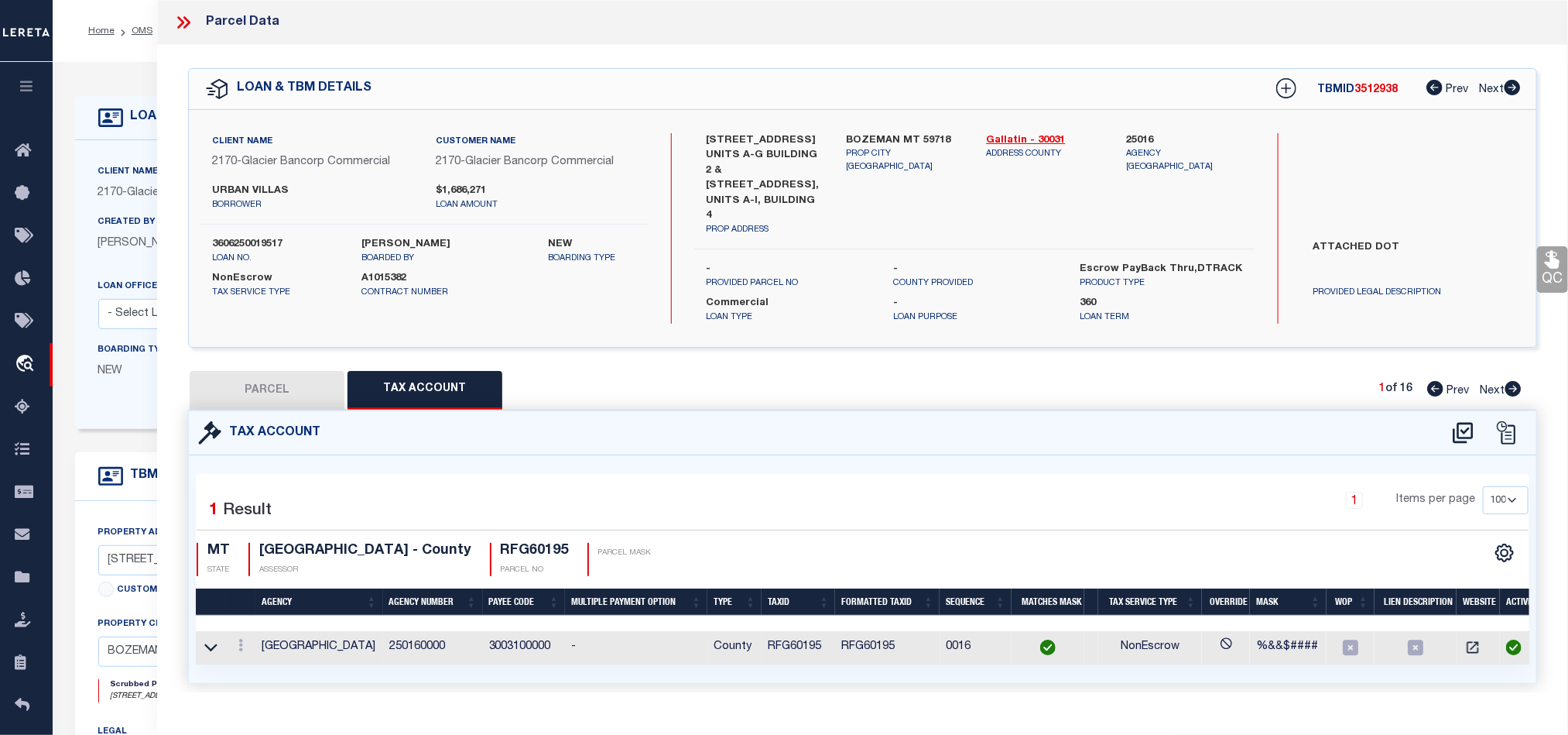
click at [304, 370] on button "PARCEL" at bounding box center [267, 390] width 154 height 39
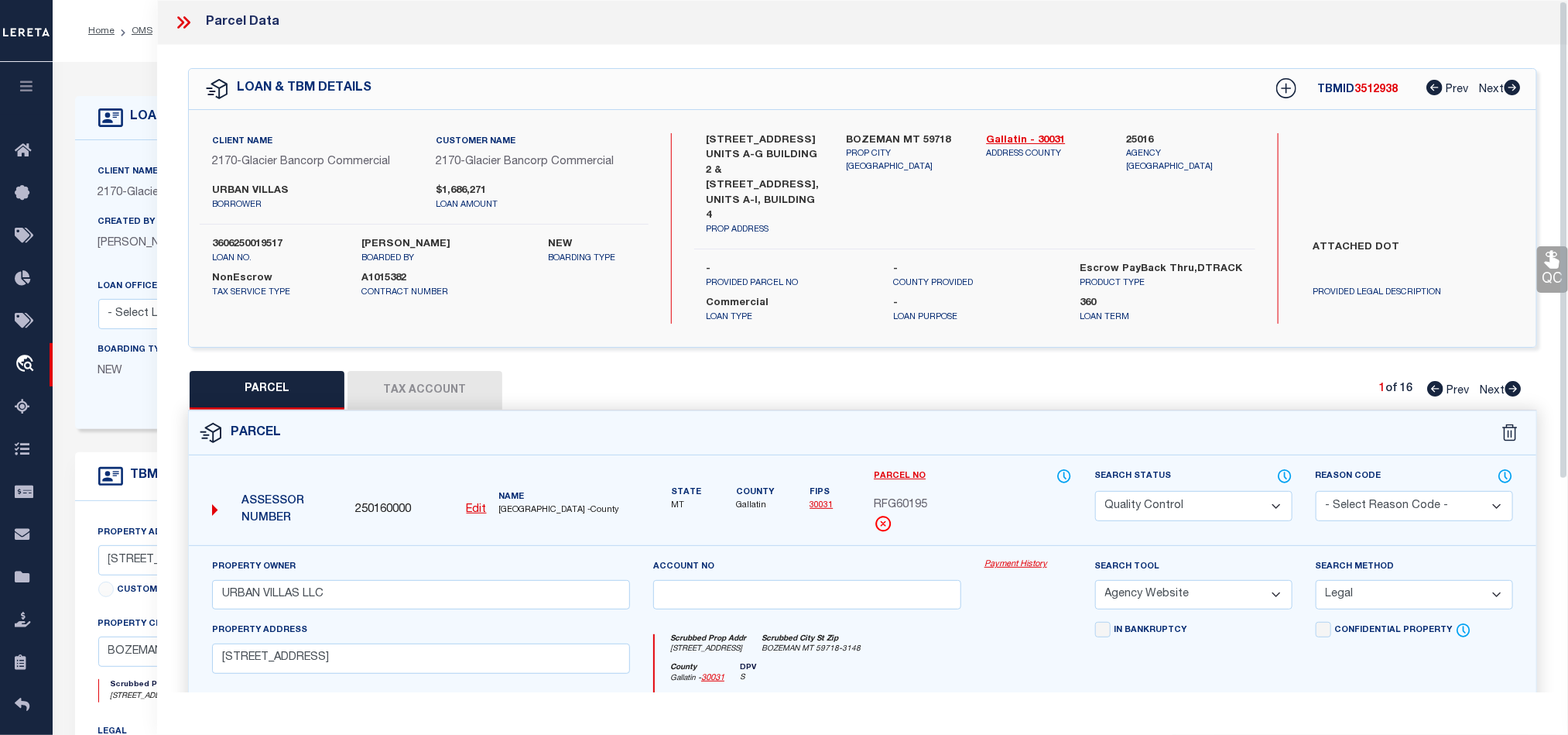
scroll to position [309, 0]
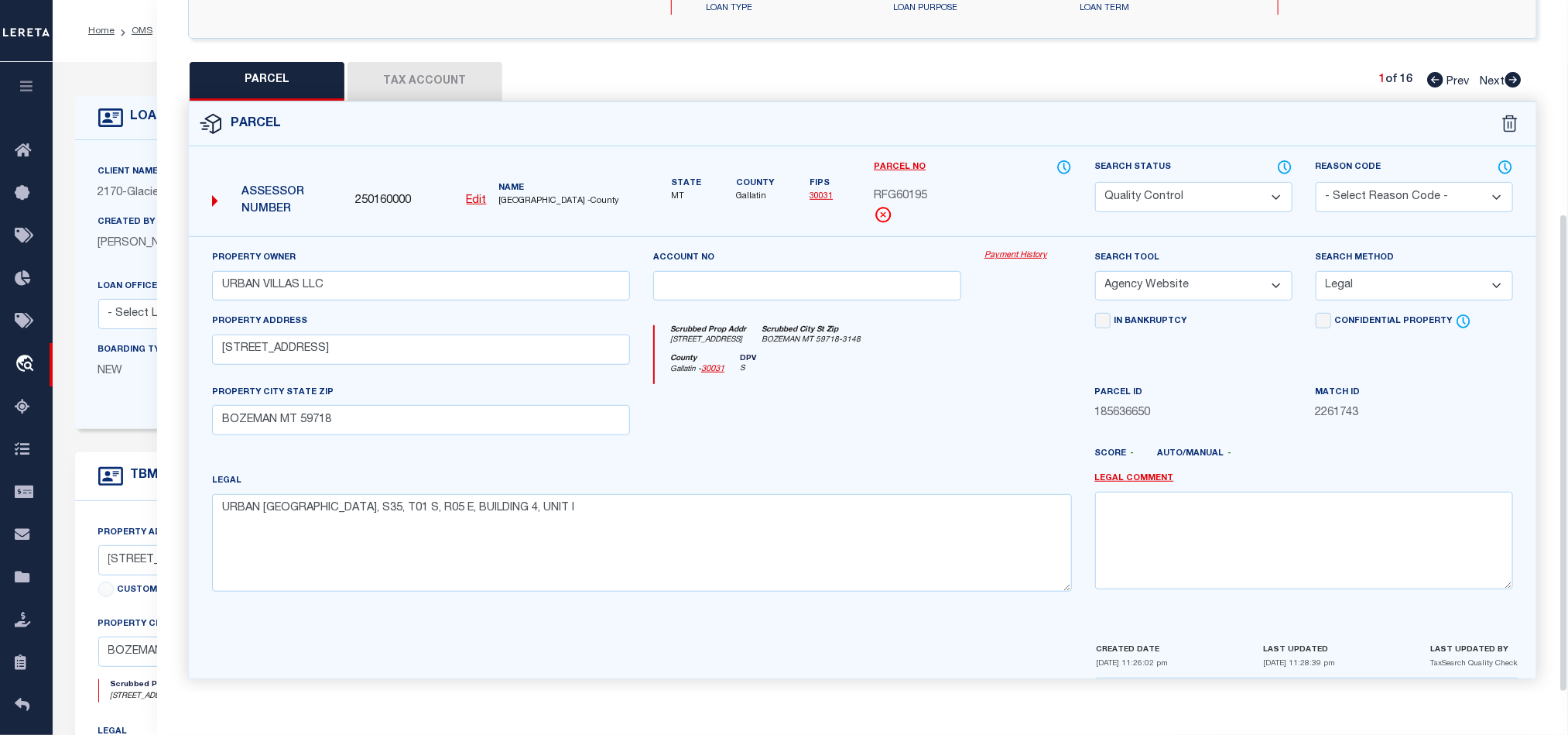
click at [880, 455] on div at bounding box center [918, 459] width 331 height 24
drag, startPoint x: 1177, startPoint y: 186, endPoint x: 1036, endPoint y: 294, distance: 177.6
click at [1177, 186] on select "Automated Search Bad Parcel Complete Duplicate Parcel High Dollar Reporting In …" at bounding box center [1194, 197] width 197 height 30
click at [821, 395] on div at bounding box center [807, 415] width 331 height 63
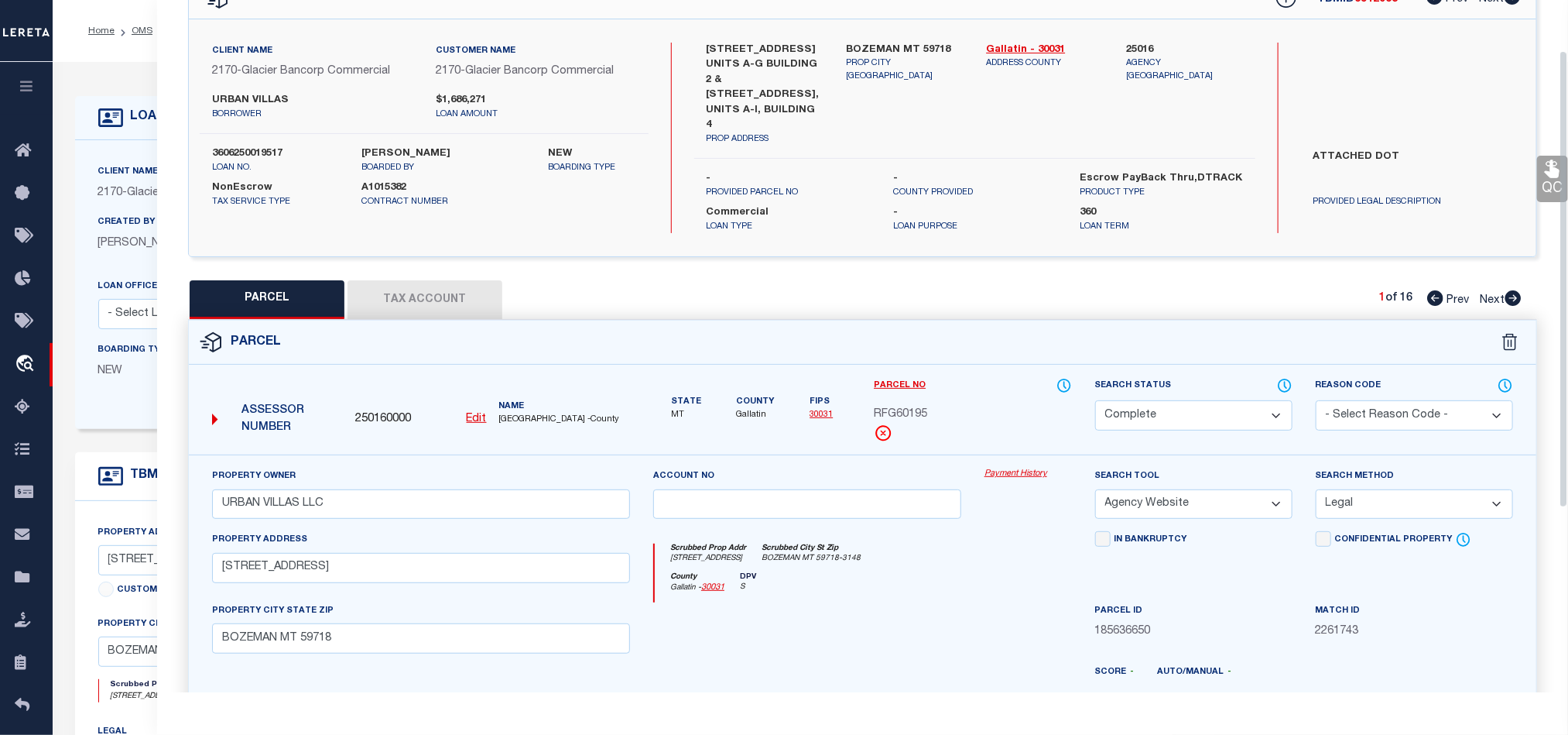
scroll to position [77, 0]
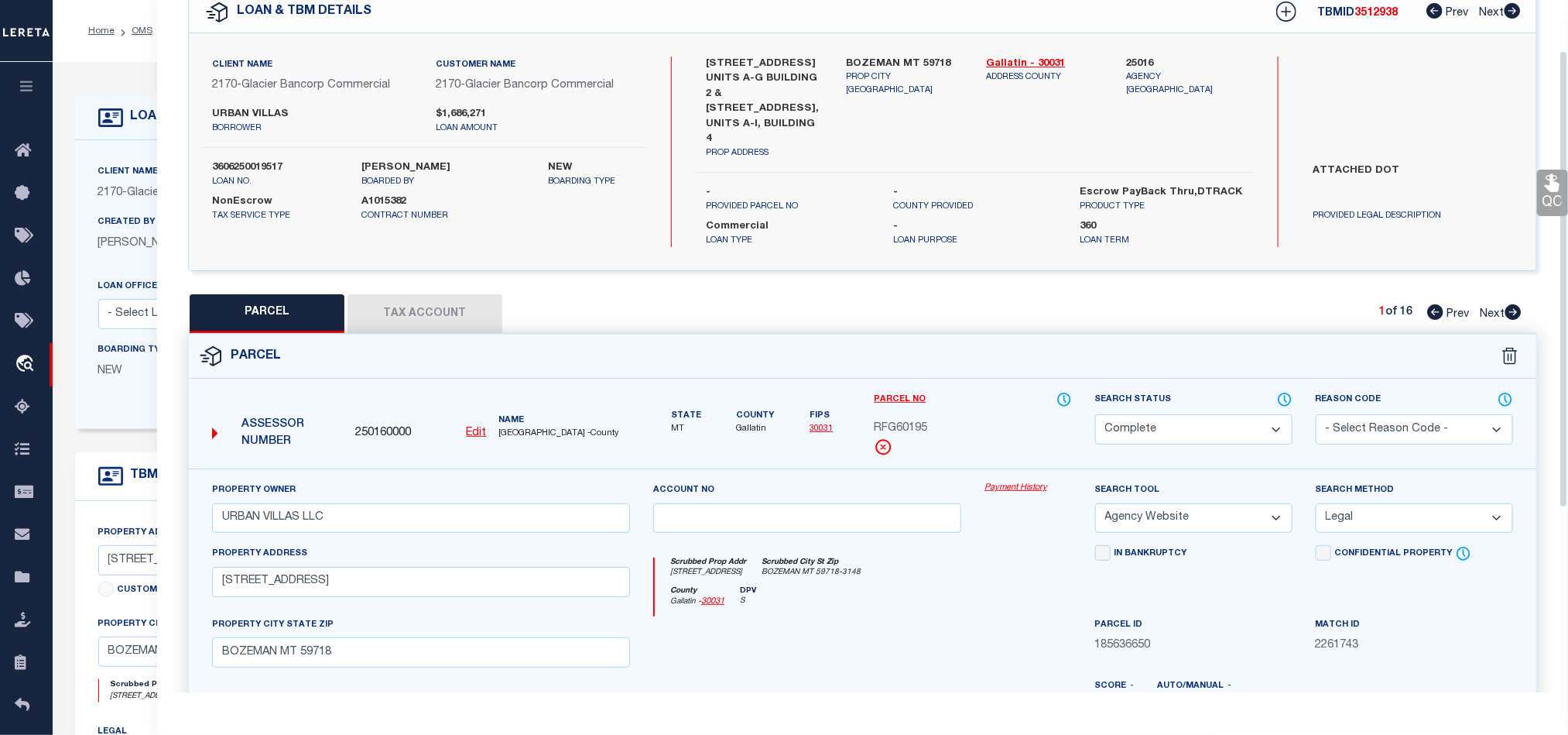
click at [1542, 195] on link "QC" at bounding box center [1552, 192] width 31 height 46
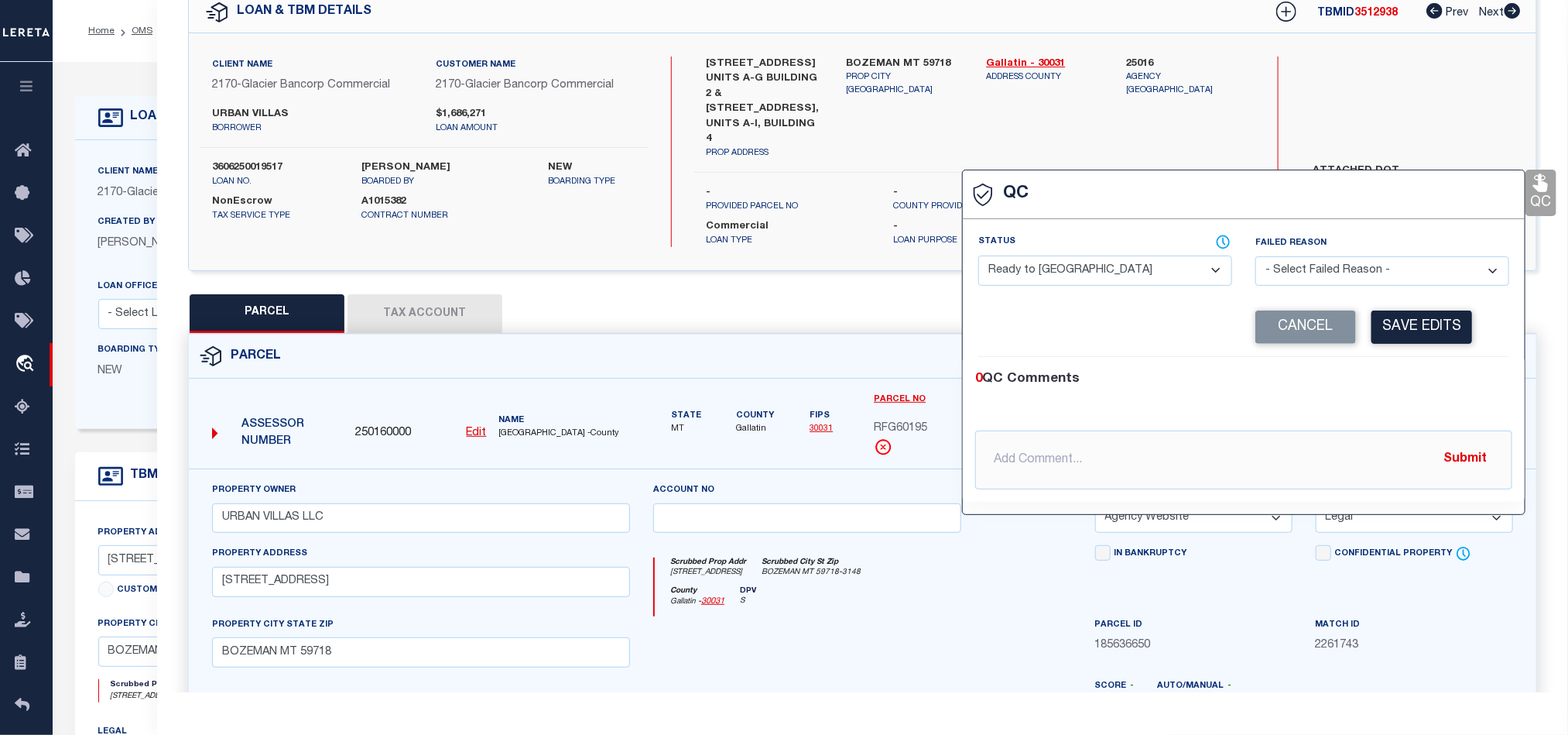
click at [1097, 258] on select "- Select Status - Ready to QC Correct Incorrect" at bounding box center [1105, 271] width 254 height 30
click at [1479, 375] on div "0 QC Comments" at bounding box center [1240, 380] width 531 height 20
click at [1433, 327] on button "Save Edits" at bounding box center [1421, 327] width 100 height 33
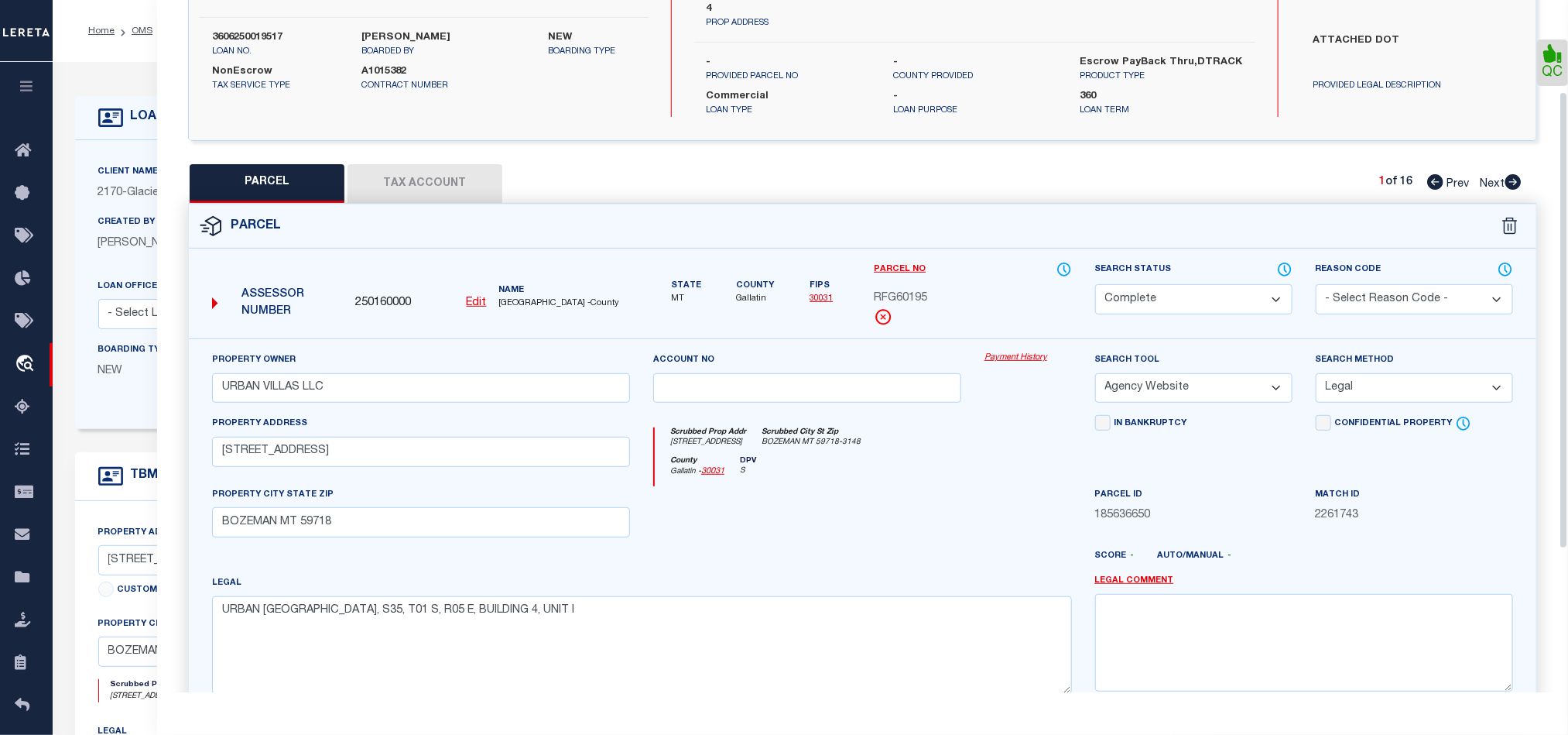
scroll to position [354, 0]
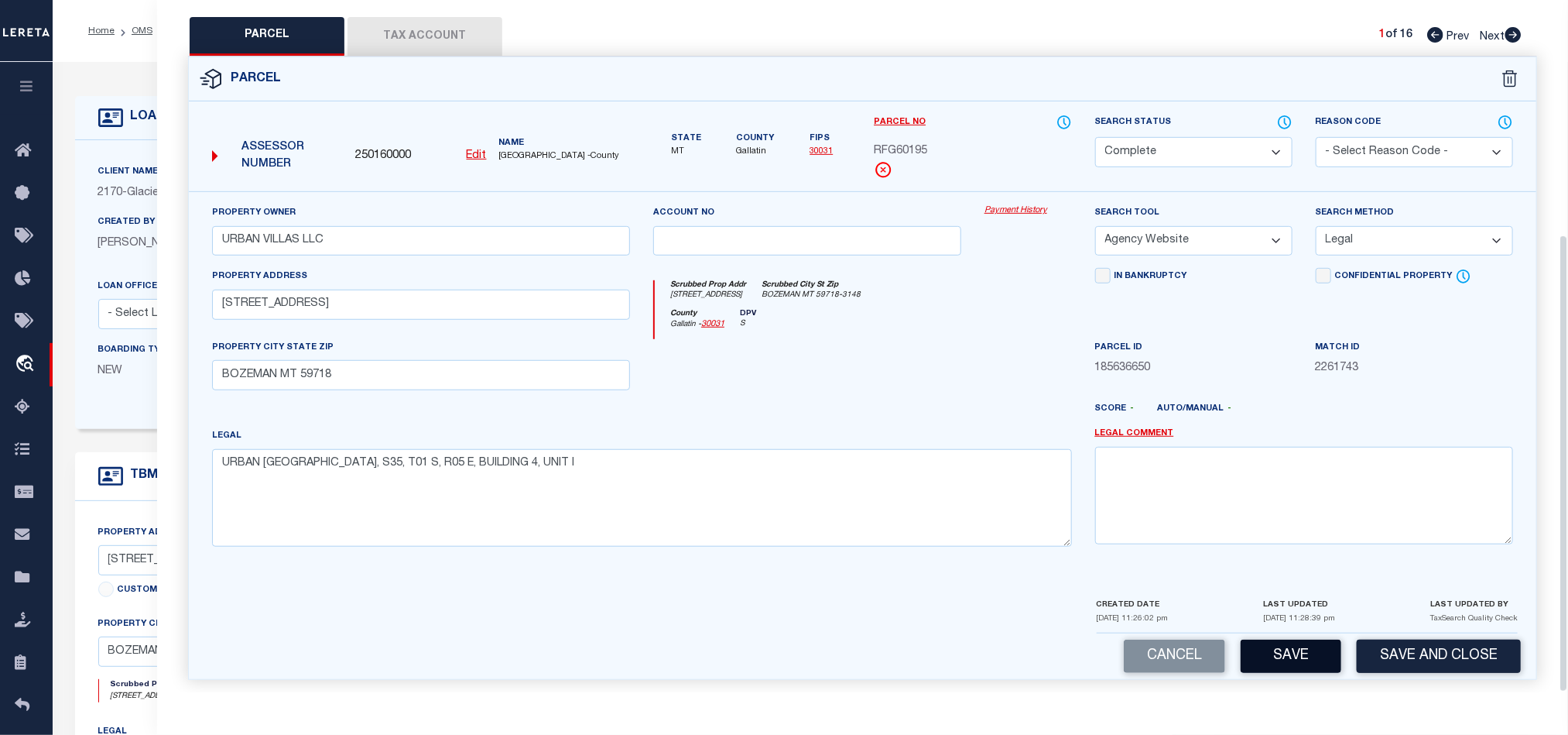
click at [1280, 646] on button "Save" at bounding box center [1291, 656] width 100 height 33
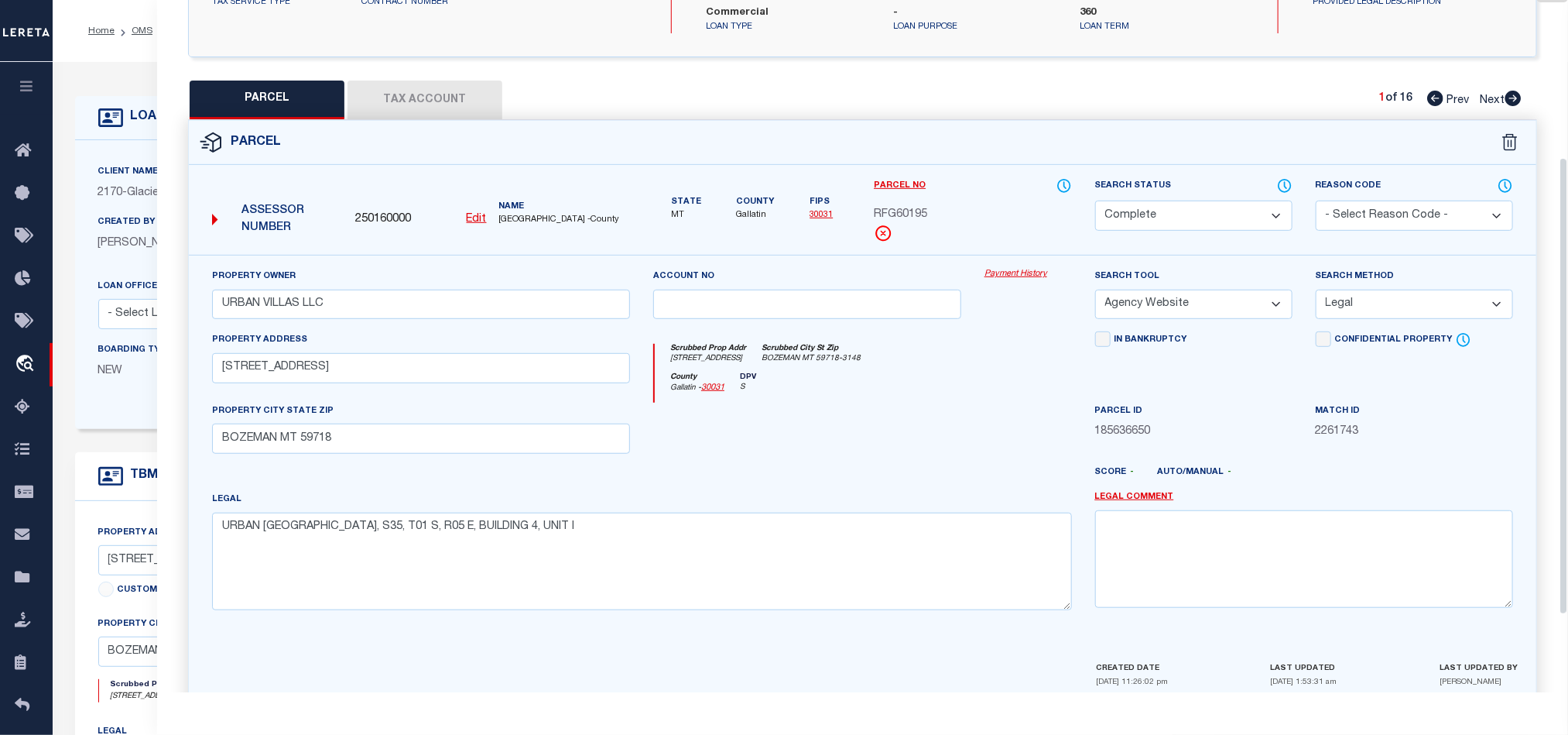
scroll to position [238, 0]
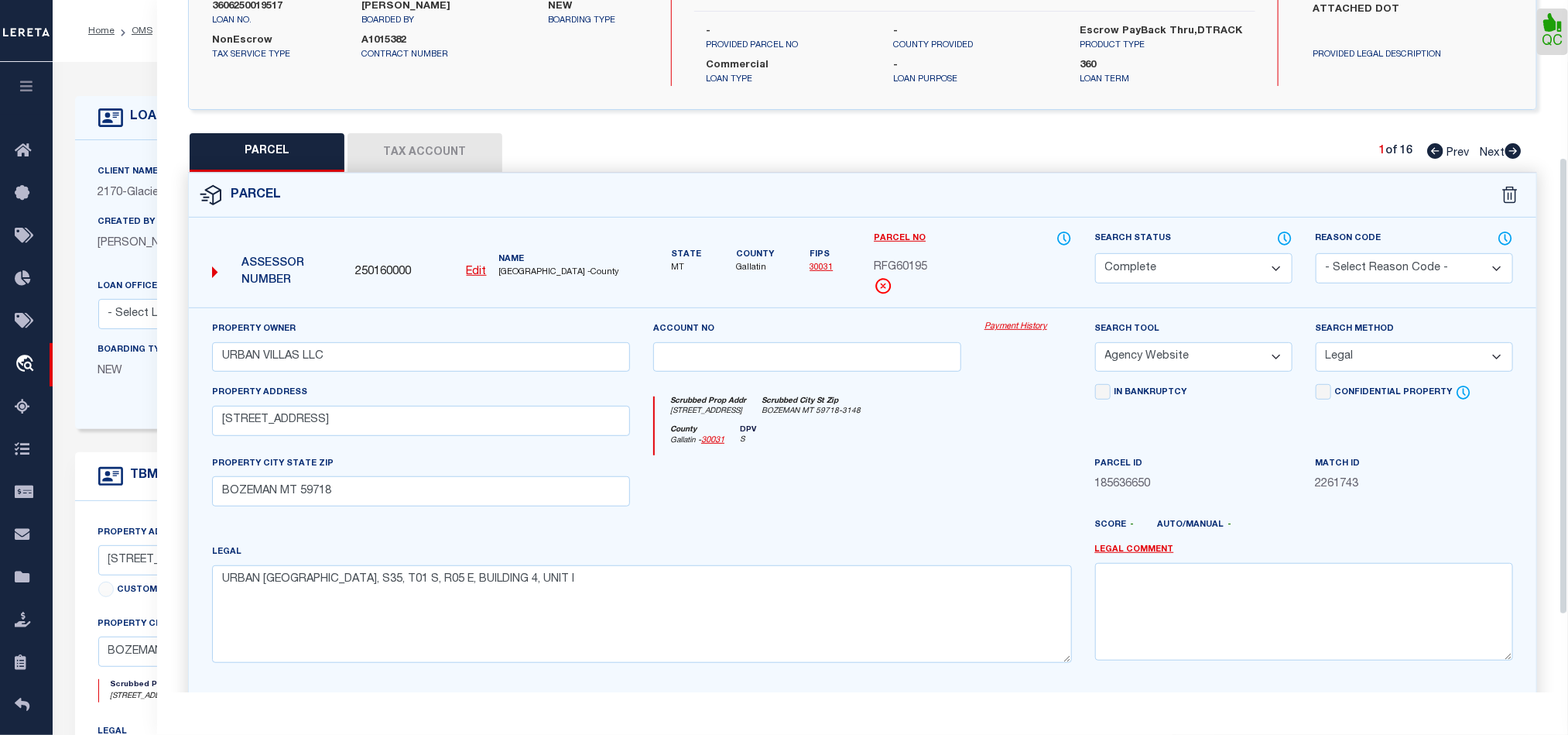
click at [1507, 143] on icon at bounding box center [1513, 151] width 16 height 15
click at [1194, 260] on select "Automated Search Bad Parcel Complete Duplicate Parcel High Dollar Reporting In …" at bounding box center [1194, 268] width 197 height 30
click at [920, 425] on div "County Gallatin - 30031 DPV S" at bounding box center [863, 440] width 417 height 30
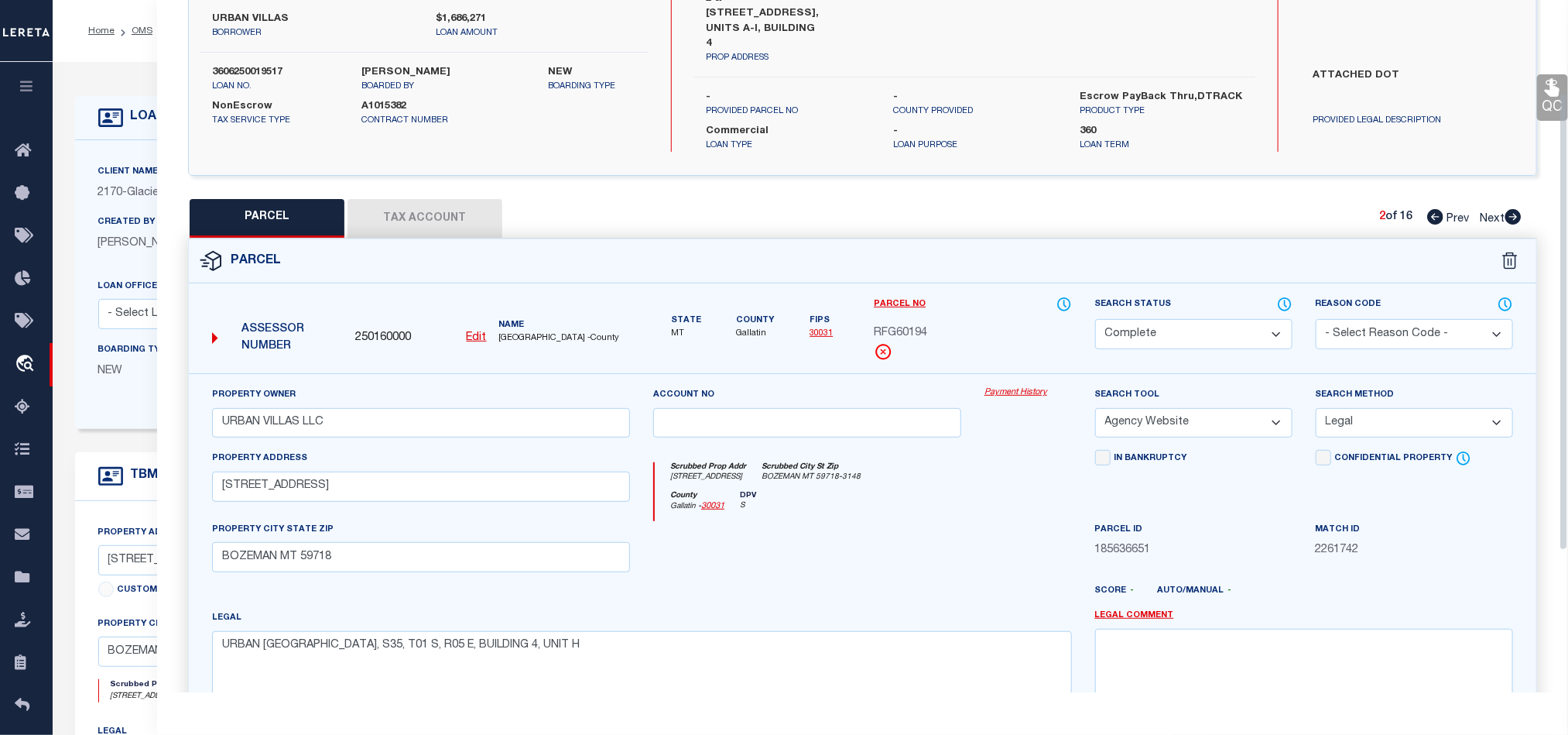
scroll to position [122, 0]
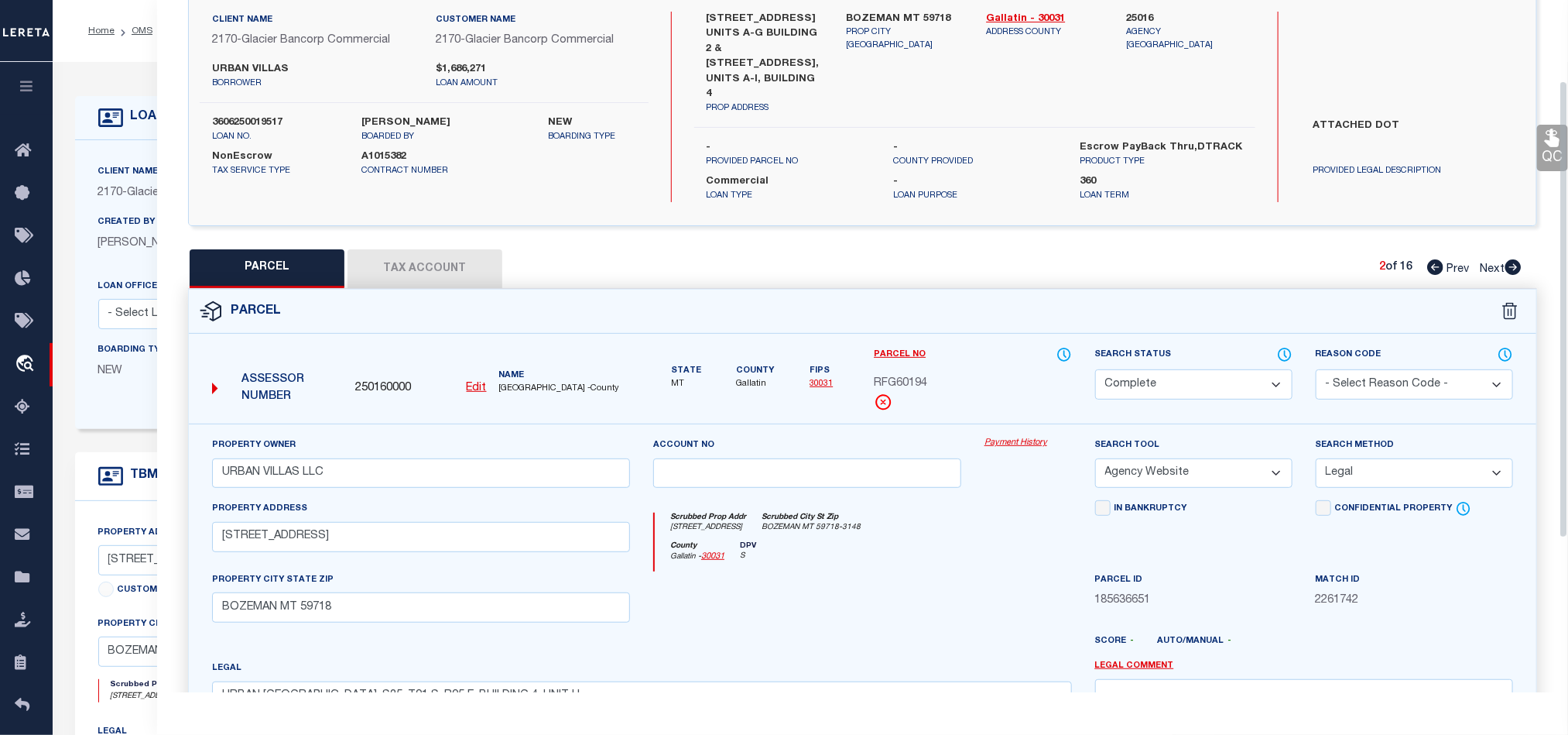
click at [1543, 137] on icon at bounding box center [1553, 138] width 20 height 20
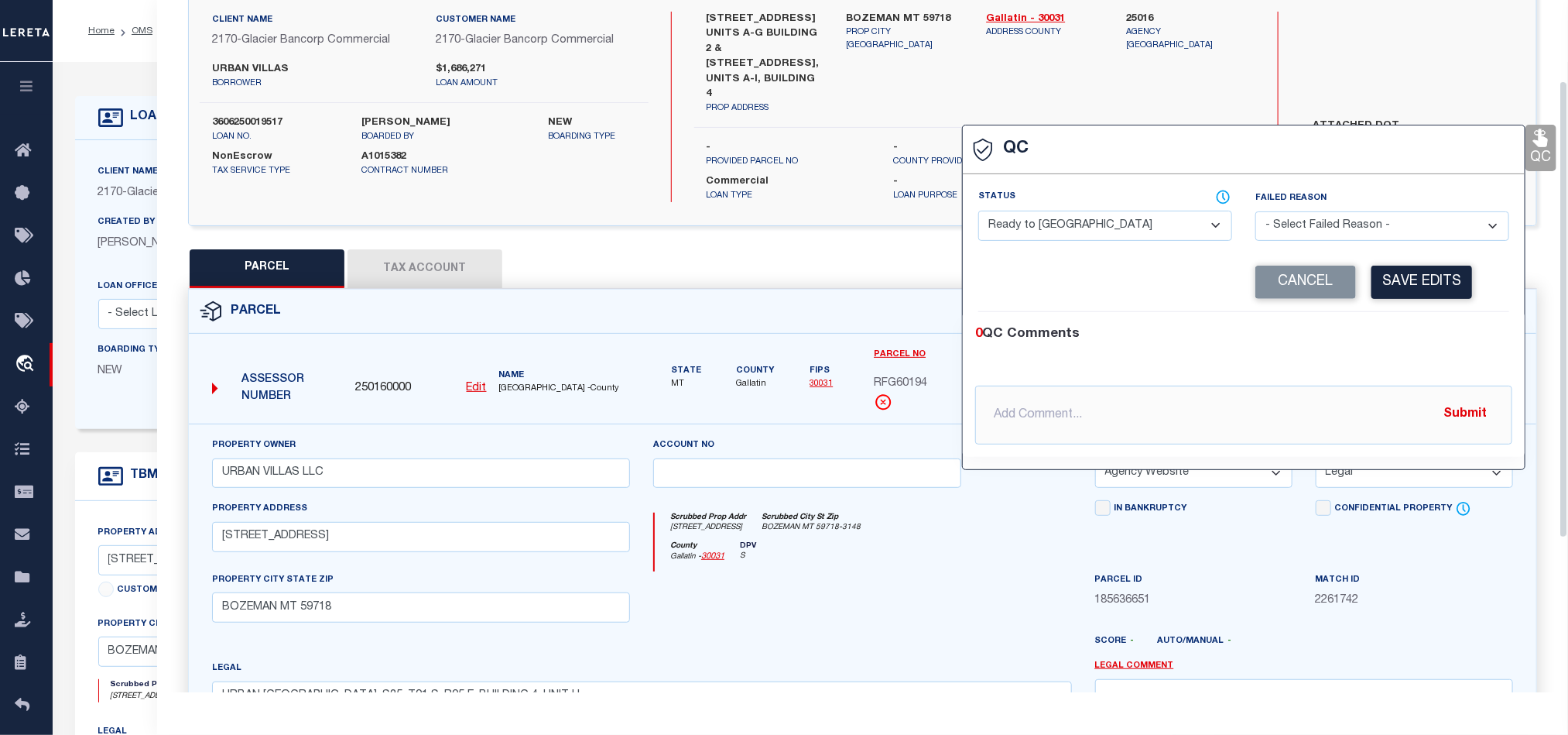
drag, startPoint x: 1111, startPoint y: 230, endPoint x: 1301, endPoint y: 258, distance: 192.1
click at [1111, 230] on select "- Select Status - Ready to QC Correct Incorrect" at bounding box center [1105, 226] width 254 height 30
click at [1387, 311] on div "Corrected Search Value Cancel Save Edits" at bounding box center [1243, 283] width 531 height 59
click at [1424, 270] on button "Save Edits" at bounding box center [1421, 282] width 100 height 33
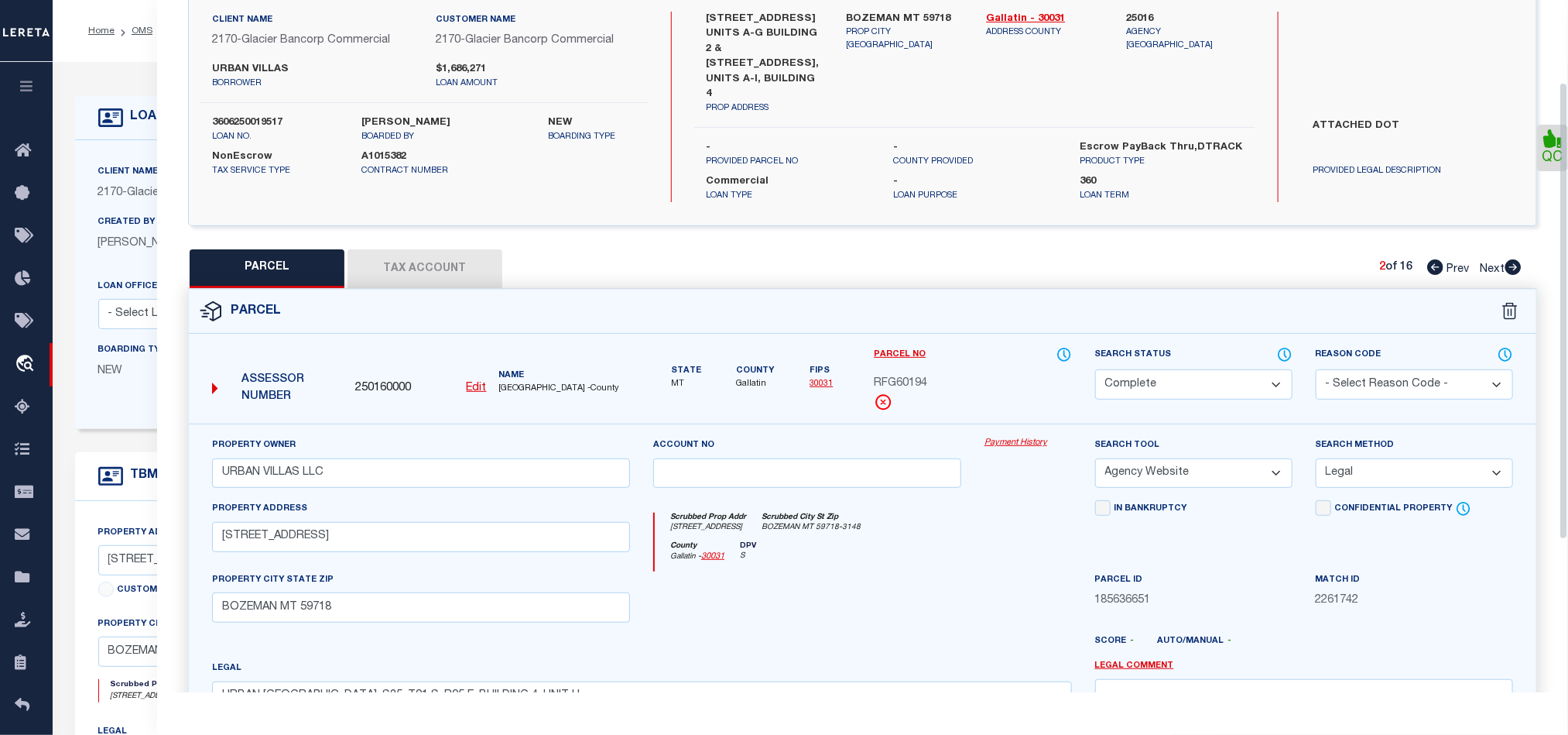
scroll to position [354, 0]
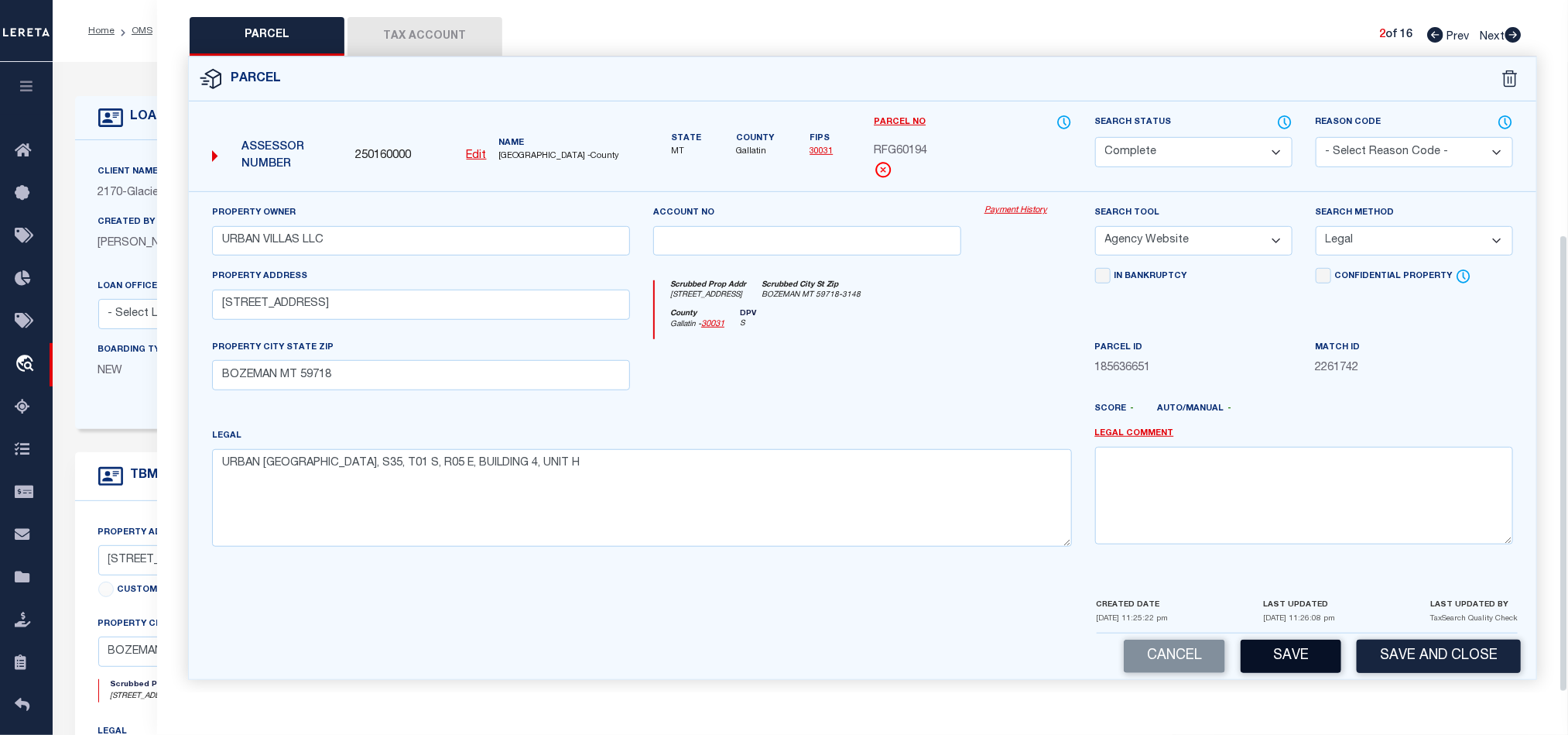
click at [1271, 642] on button "Save" at bounding box center [1291, 656] width 100 height 33
click at [425, 28] on button "Tax Account" at bounding box center [424, 36] width 154 height 39
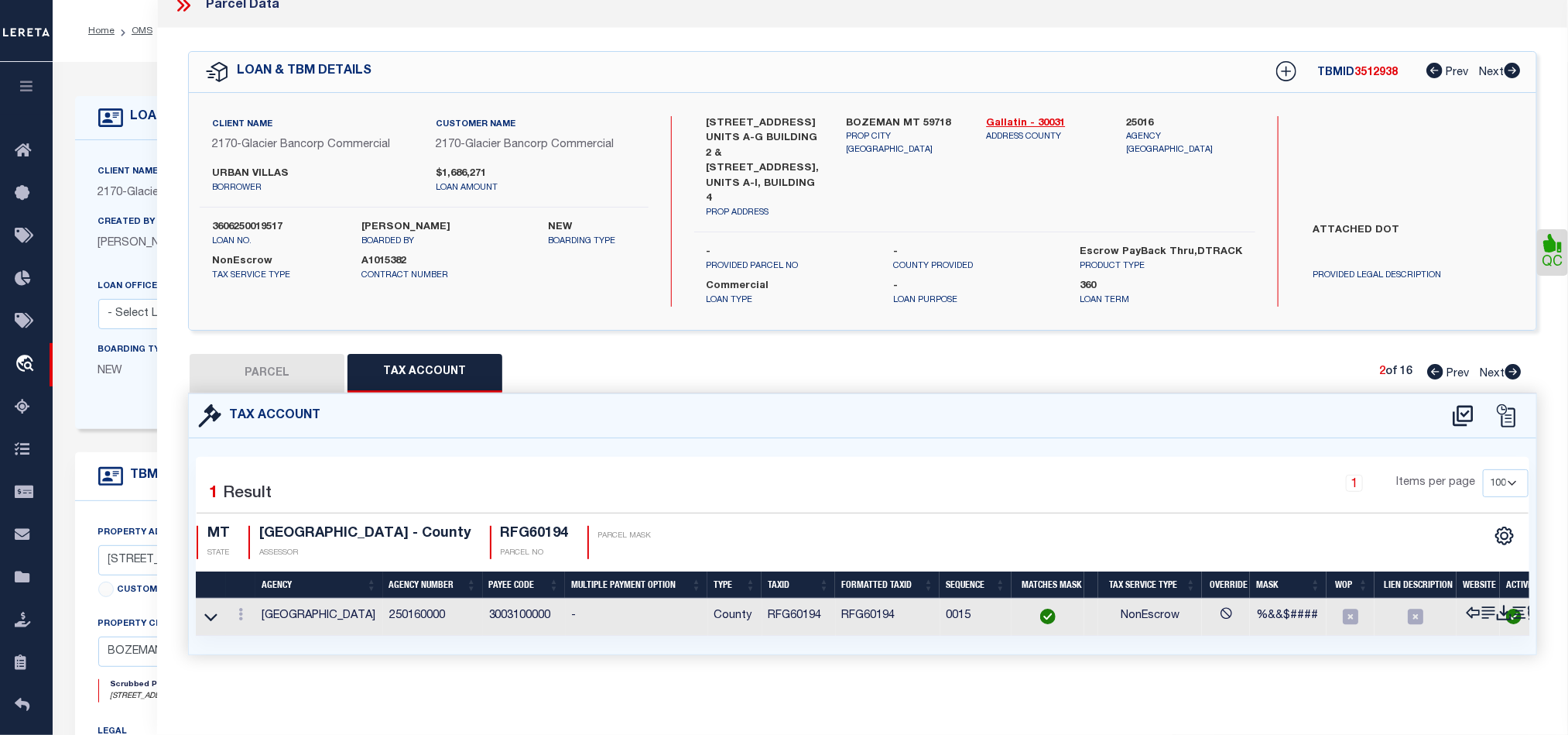
scroll to position [0, 0]
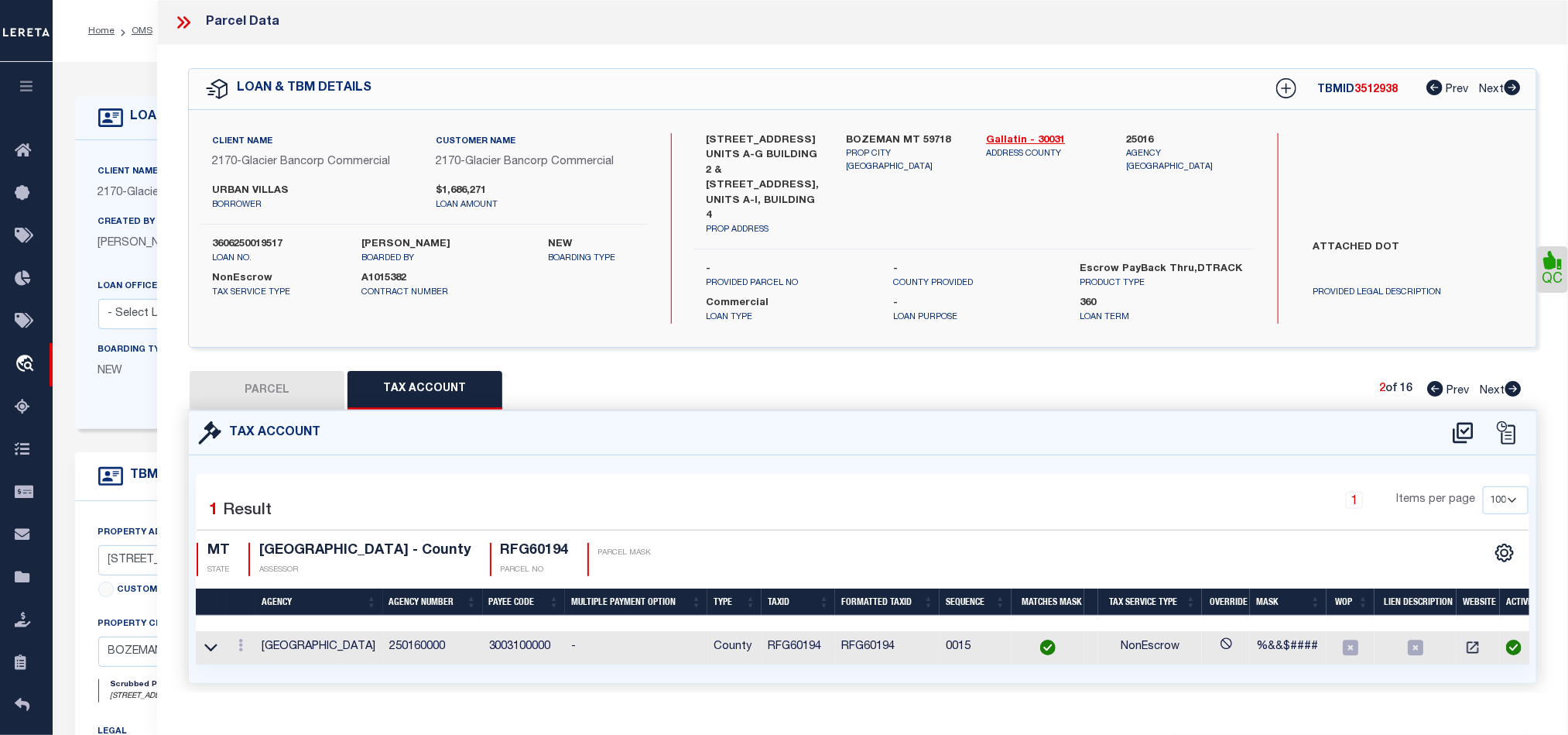
click at [1510, 381] on icon at bounding box center [1513, 388] width 16 height 15
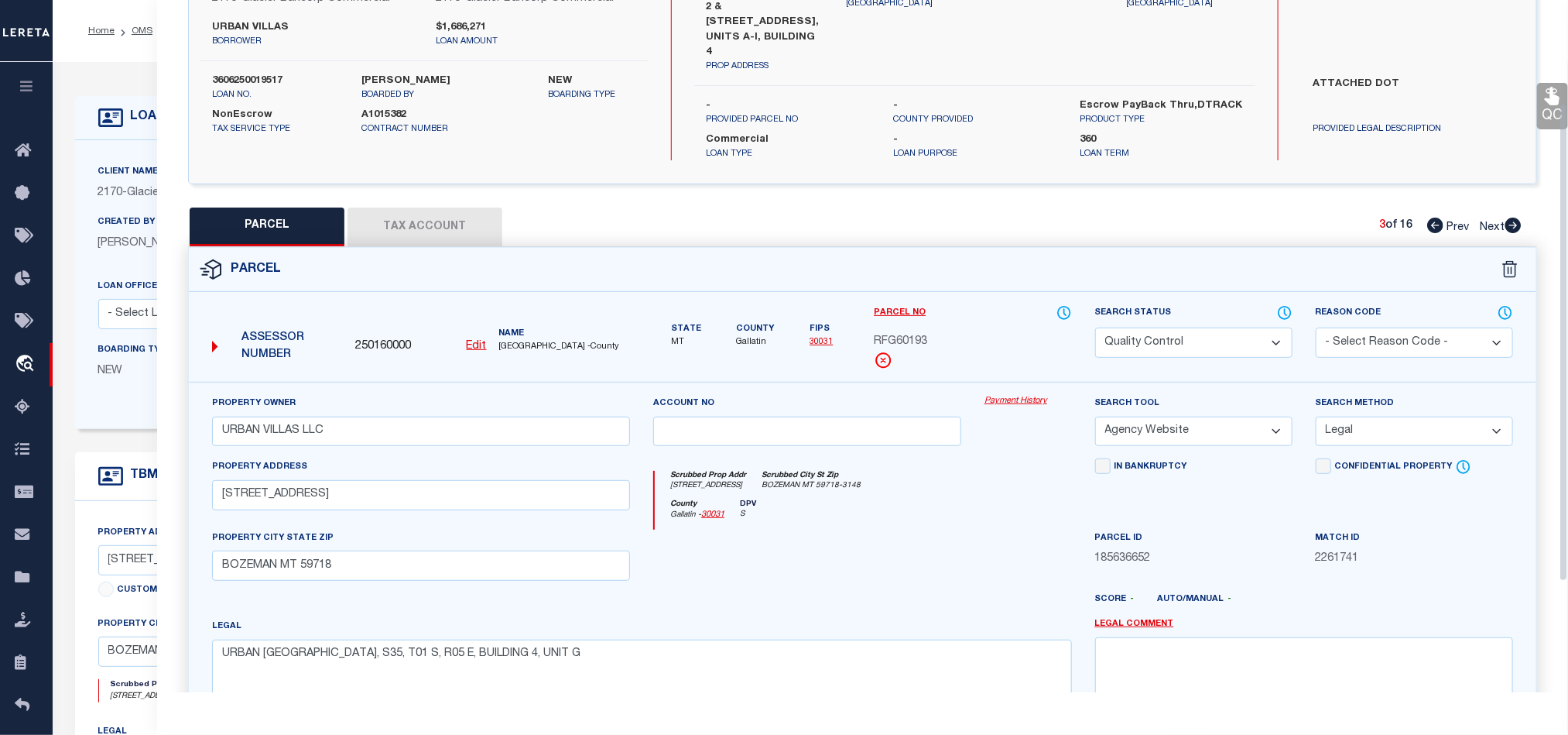
scroll to position [232, 0]
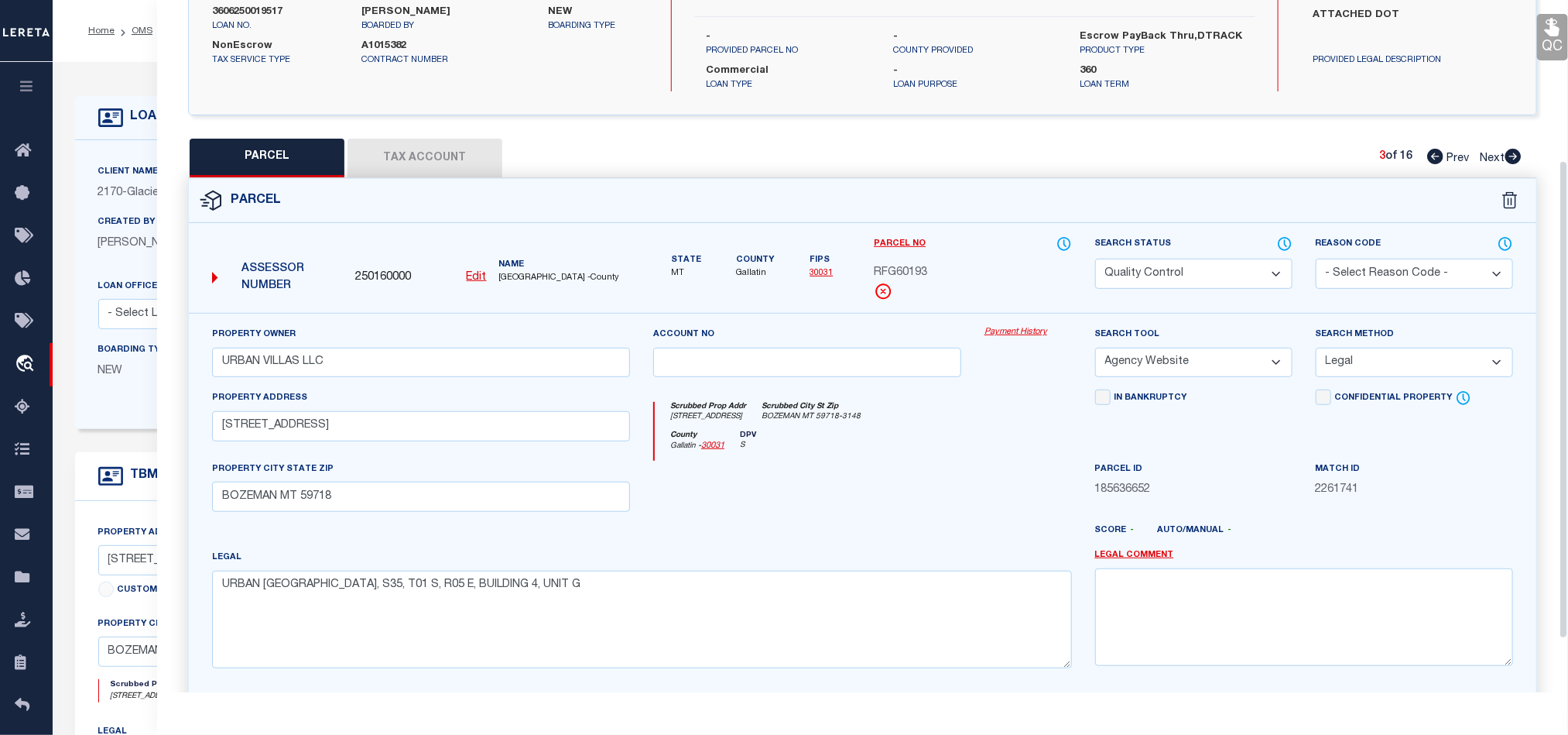
click at [1196, 268] on select "Automated Search Bad Parcel Complete Duplicate Parcel High Dollar Reporting In …" at bounding box center [1194, 273] width 197 height 30
click at [785, 448] on div "County Gallatin - 30031 DPV S" at bounding box center [863, 446] width 417 height 30
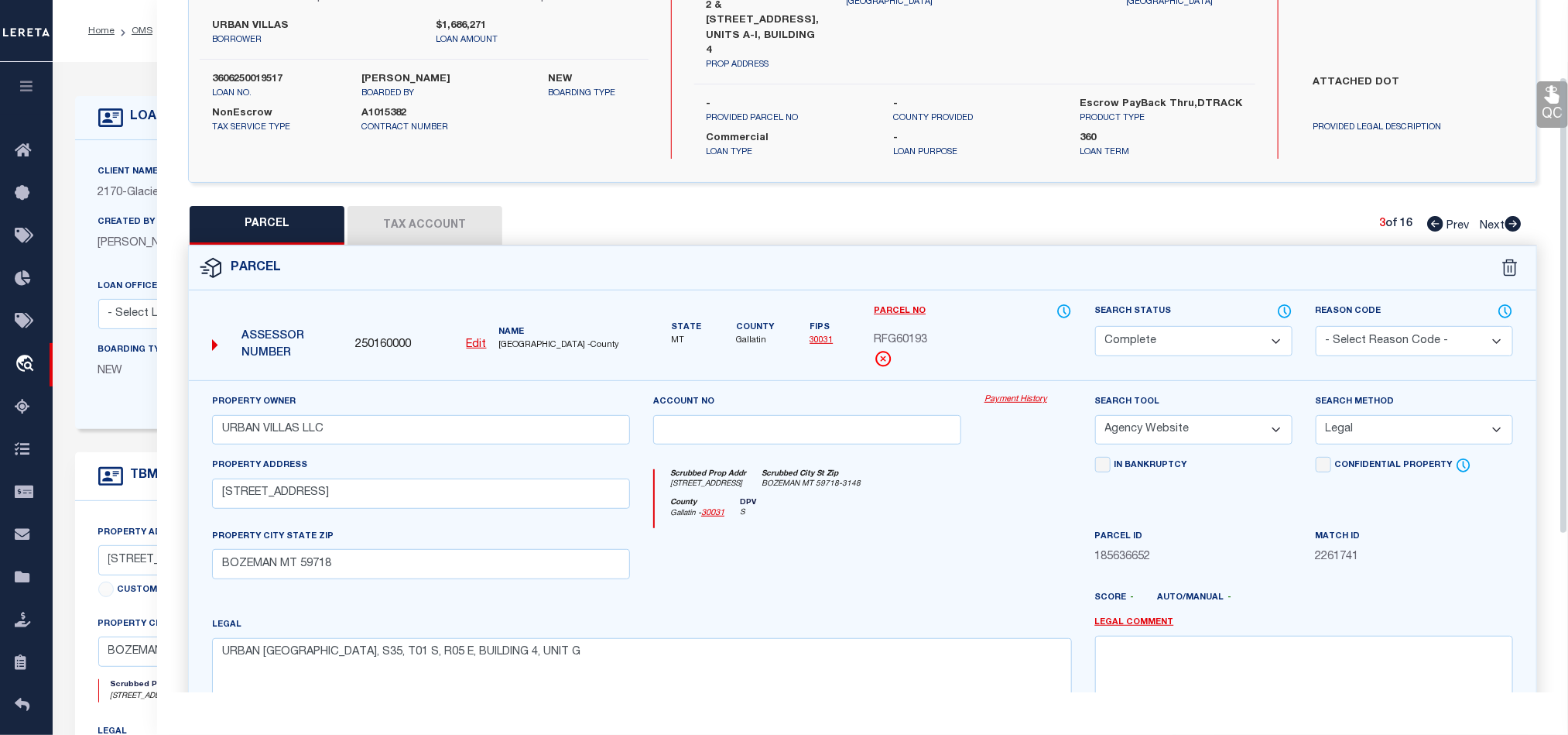
scroll to position [116, 0]
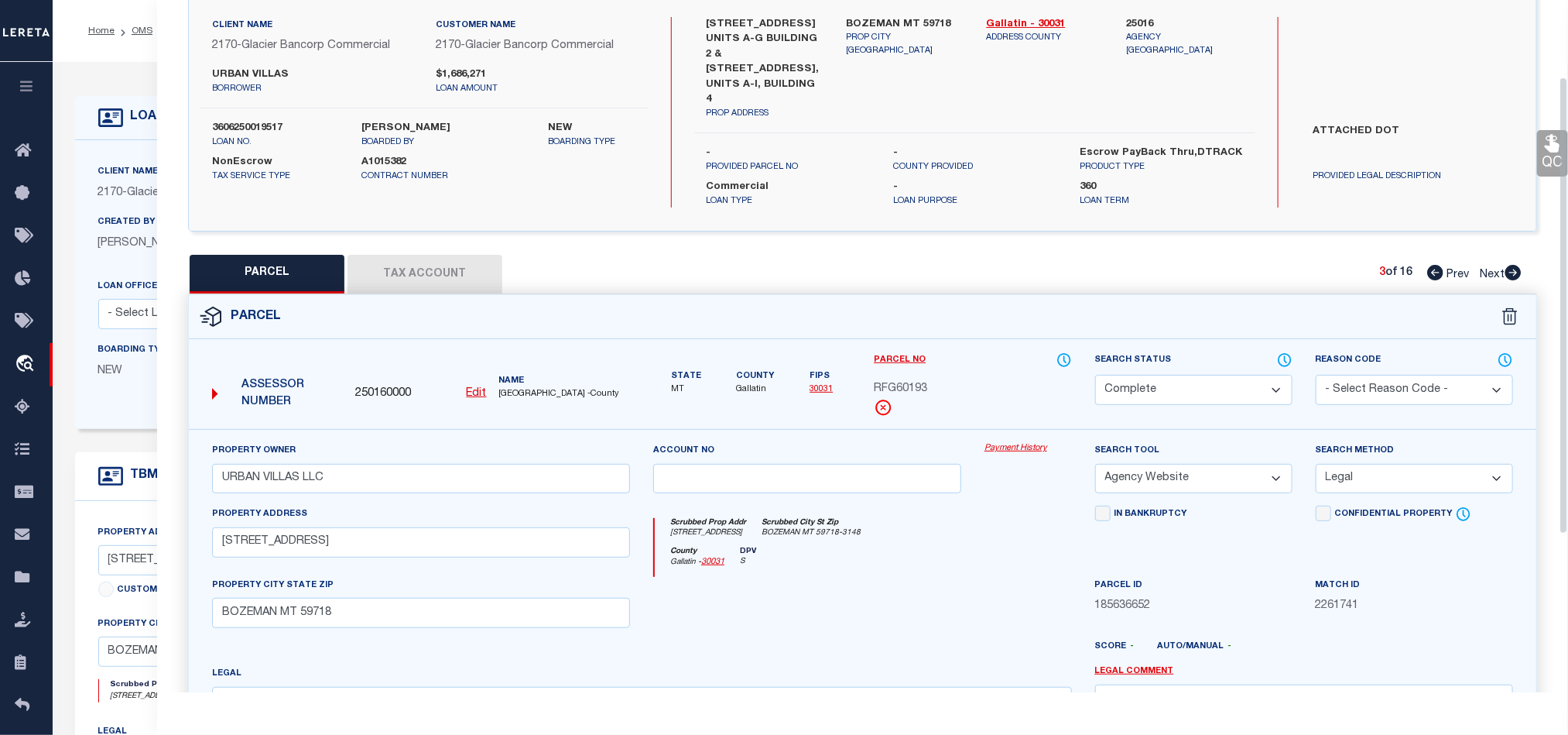
click at [1544, 147] on icon at bounding box center [1553, 143] width 20 height 20
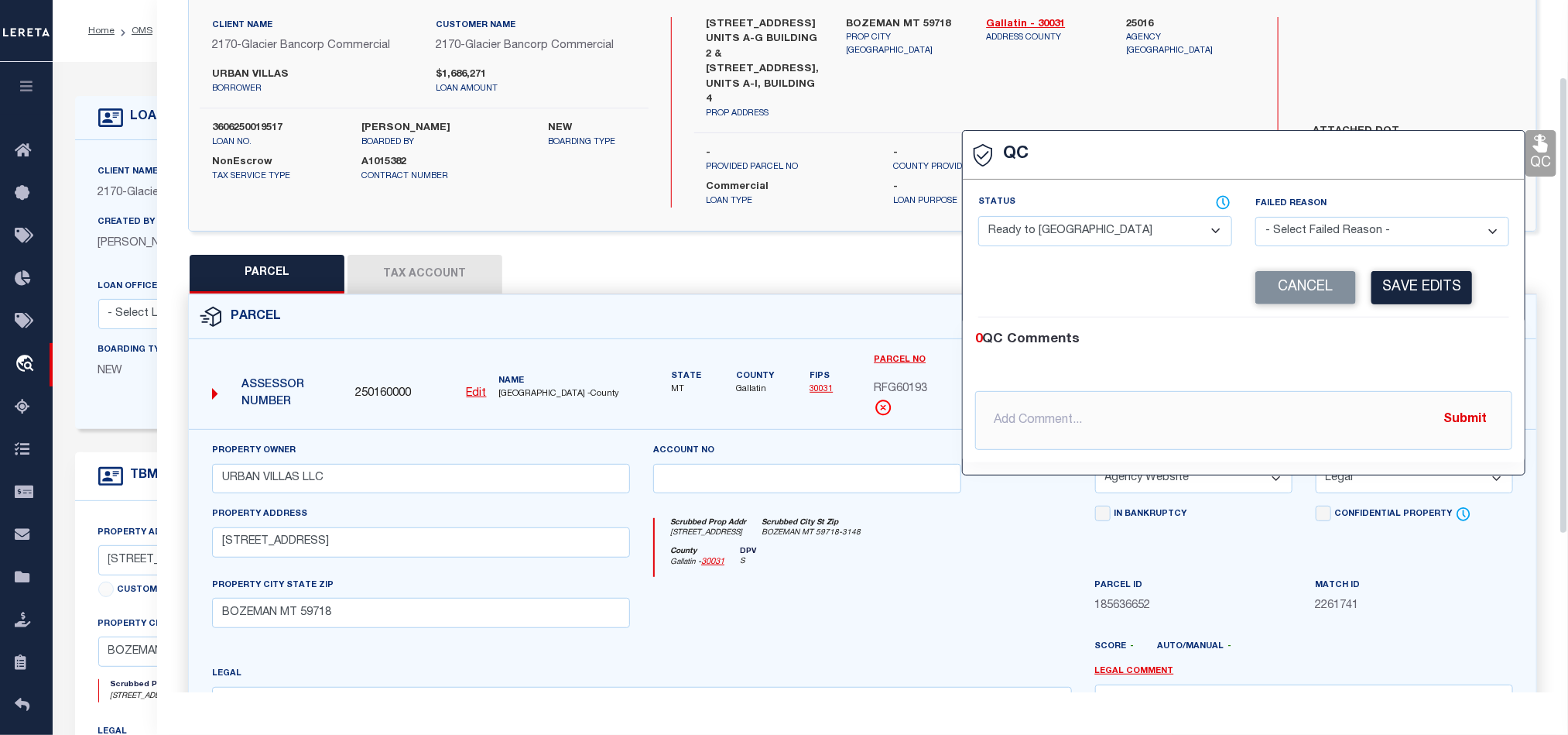
click at [1129, 210] on span at bounding box center [1123, 202] width 217 height 14
click at [1121, 223] on select "- Select Status - Ready to QC Correct Incorrect" at bounding box center [1105, 231] width 254 height 30
click at [1453, 344] on div "0 QC Comments" at bounding box center [1240, 340] width 531 height 20
click at [1436, 302] on button "Save Edits" at bounding box center [1421, 287] width 100 height 33
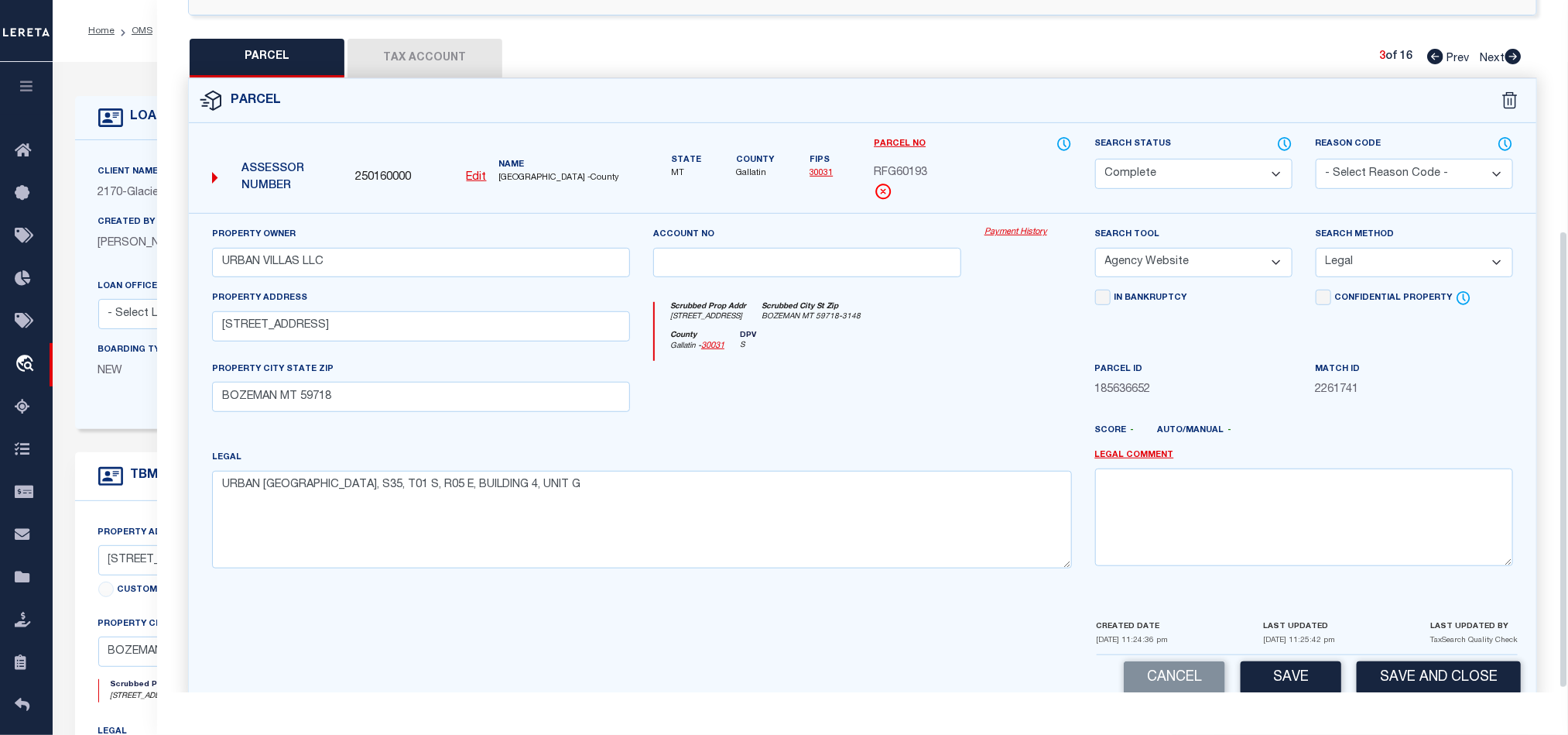
scroll to position [349, 0]
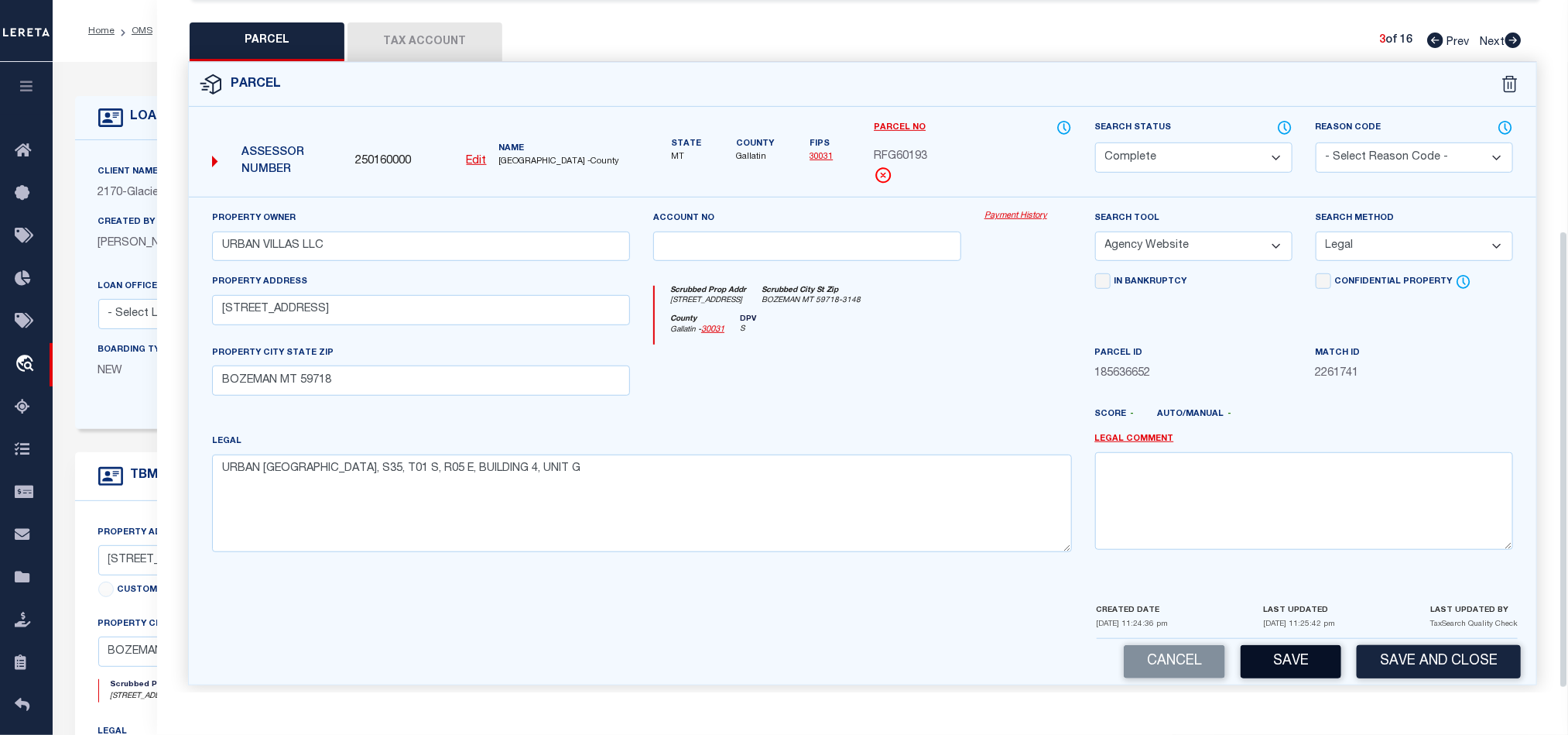
click at [1291, 658] on button "Save" at bounding box center [1291, 661] width 100 height 33
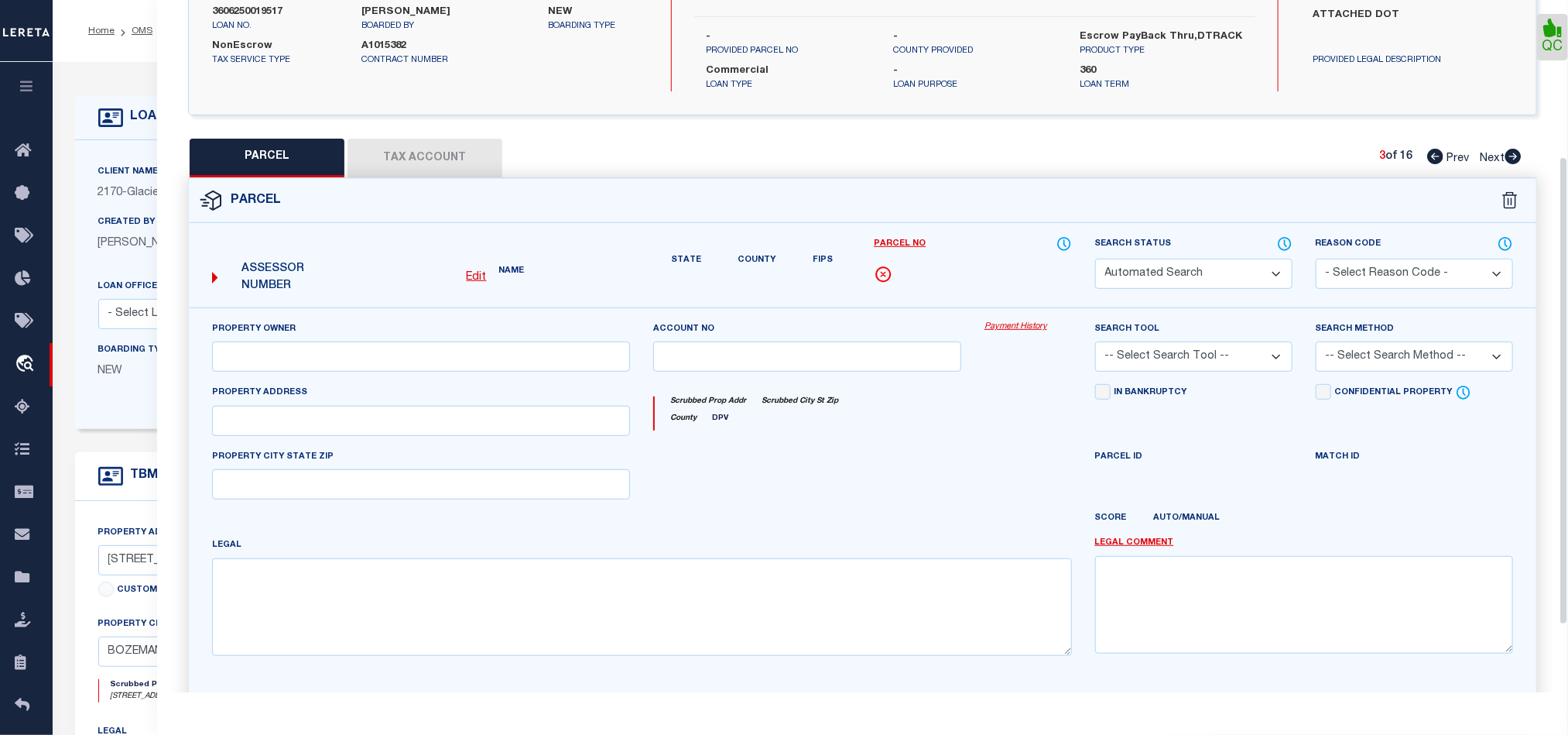
click at [444, 138] on button "Tax Account" at bounding box center [424, 158] width 154 height 39
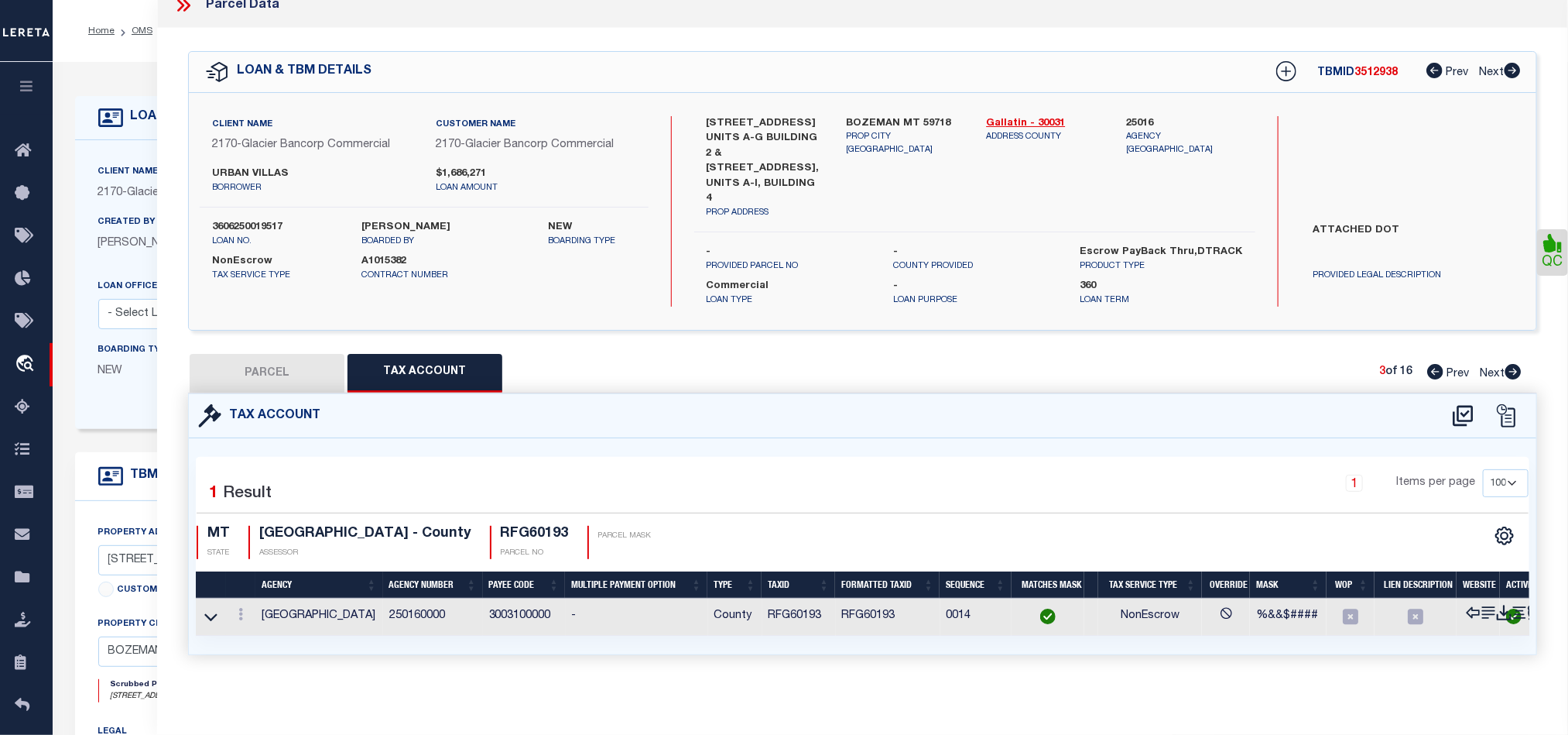
scroll to position [0, 0]
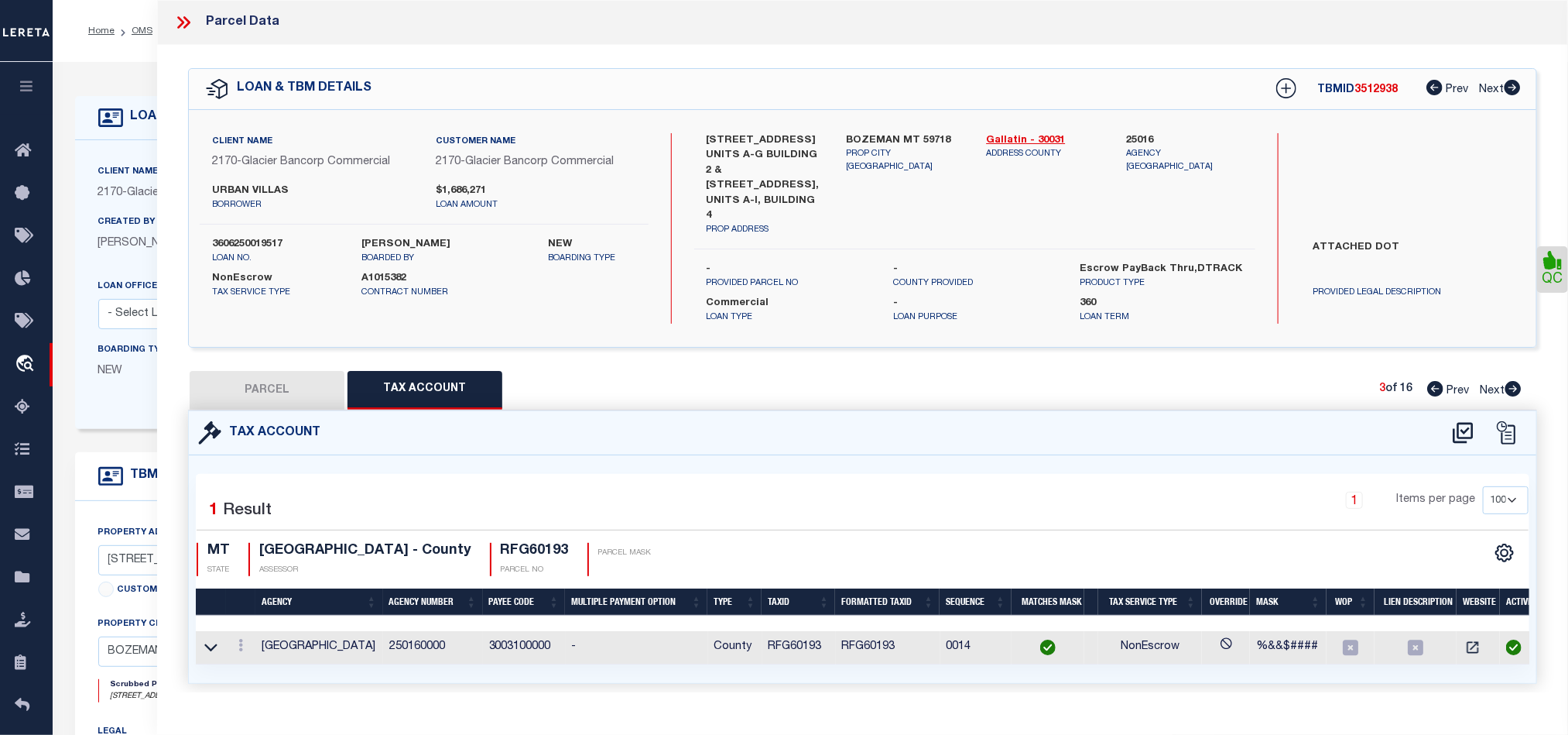
click at [1512, 381] on icon at bounding box center [1513, 388] width 16 height 15
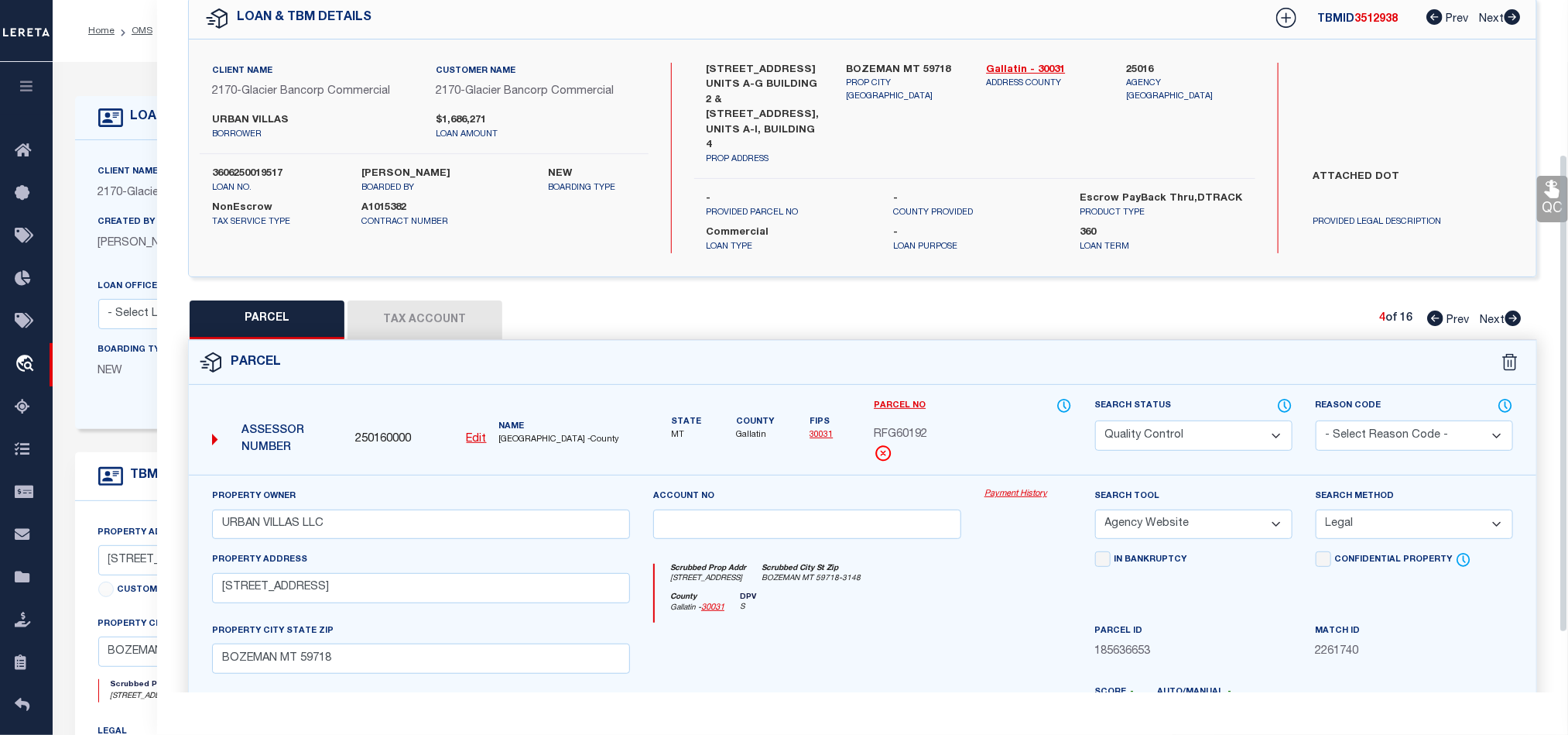
scroll to position [232, 0]
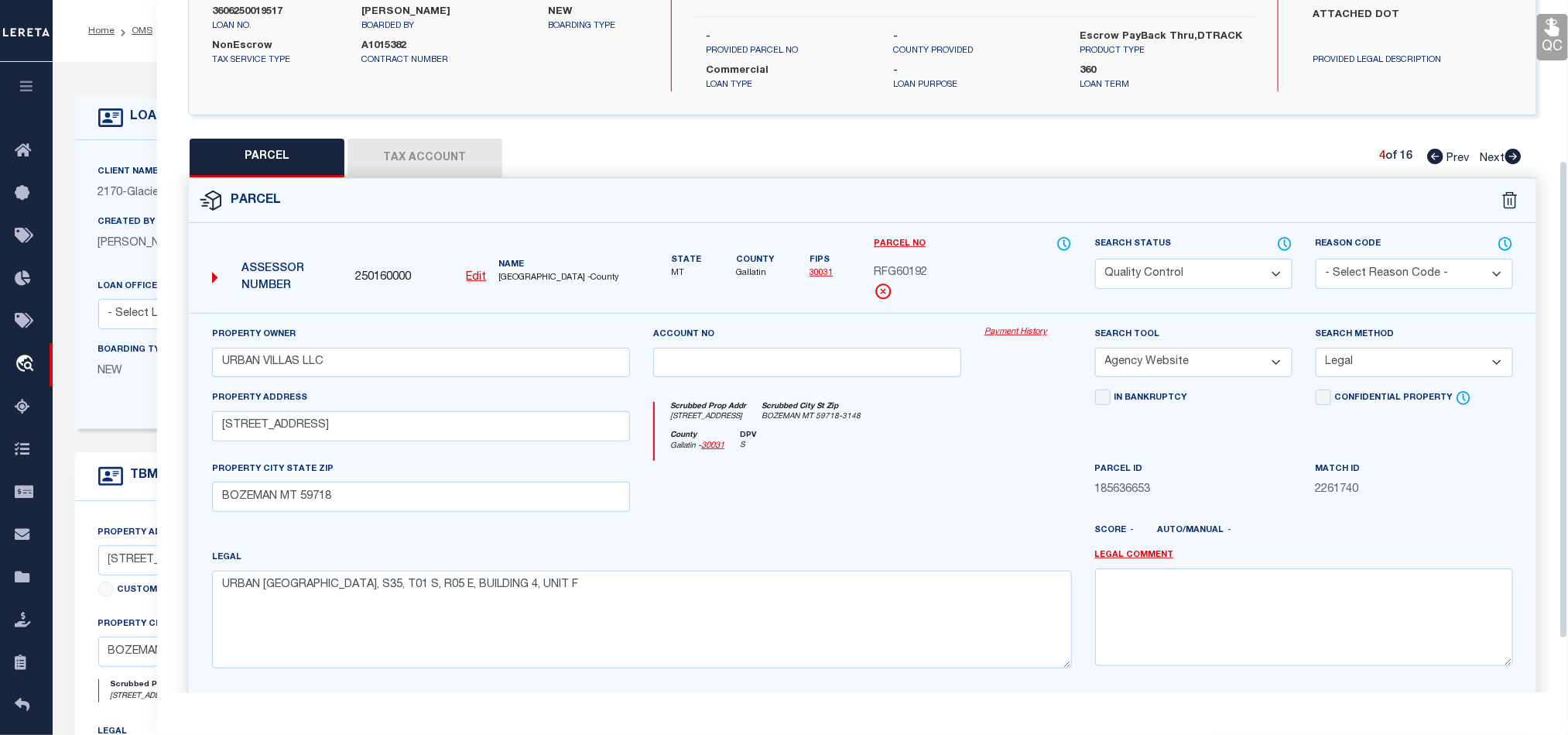
click at [887, 495] on div at bounding box center [807, 492] width 331 height 63
click at [1189, 262] on select "Automated Search Bad Parcel Complete Duplicate Parcel High Dollar Reporting In …" at bounding box center [1194, 273] width 197 height 30
drag, startPoint x: 783, startPoint y: 498, endPoint x: 1354, endPoint y: 396, distance: 580.0
click at [783, 498] on div at bounding box center [807, 492] width 331 height 63
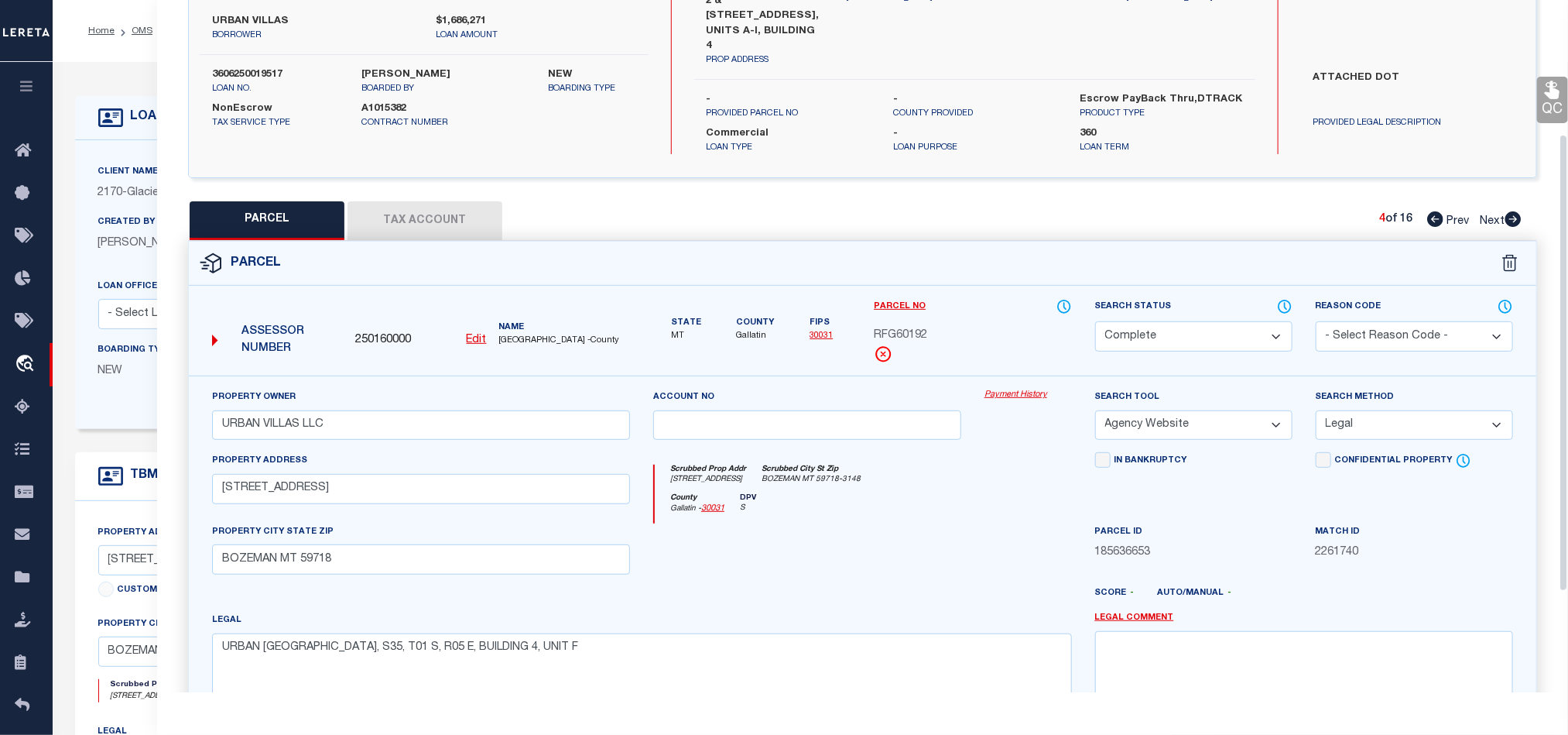
scroll to position [116, 0]
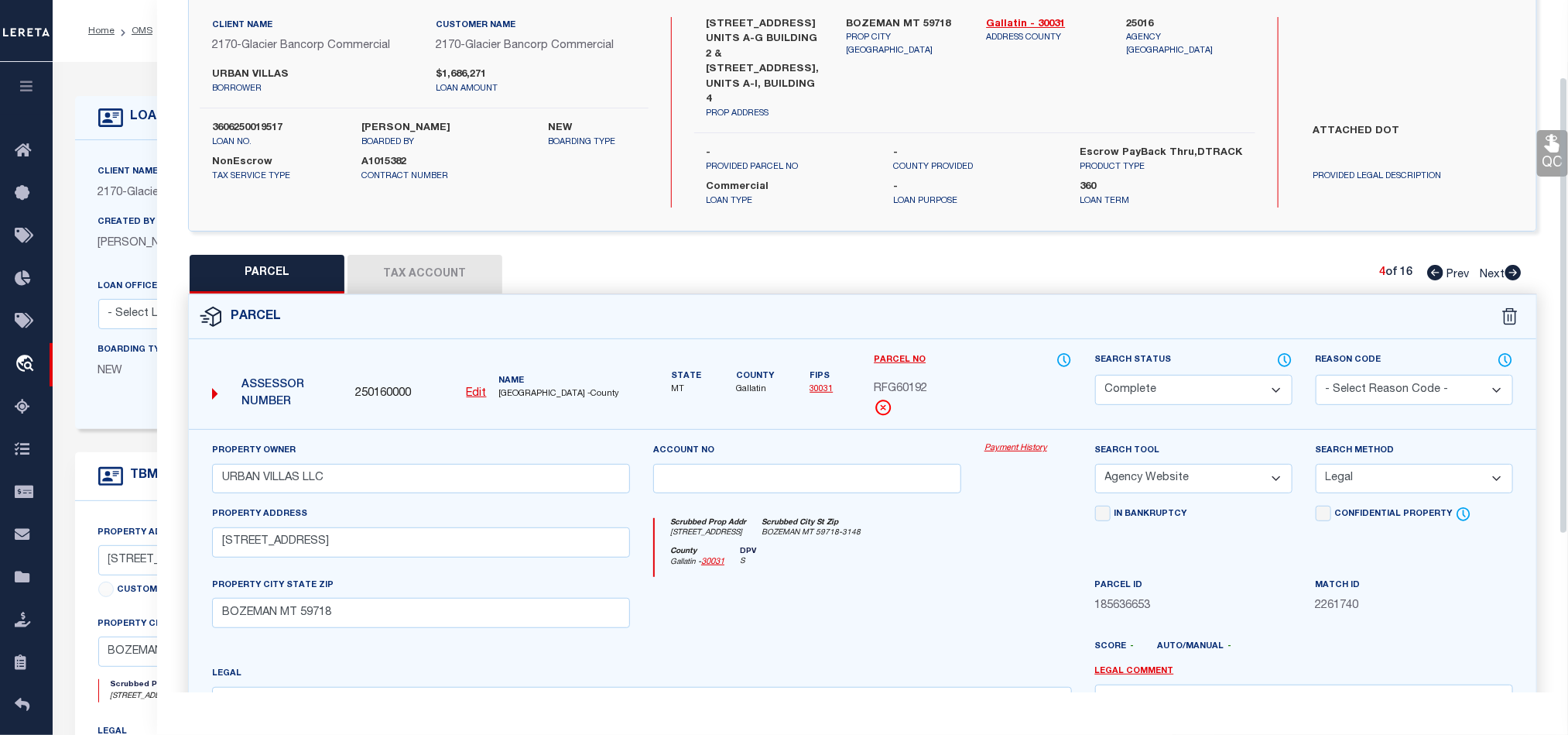
click at [1542, 149] on link "QC" at bounding box center [1552, 153] width 31 height 46
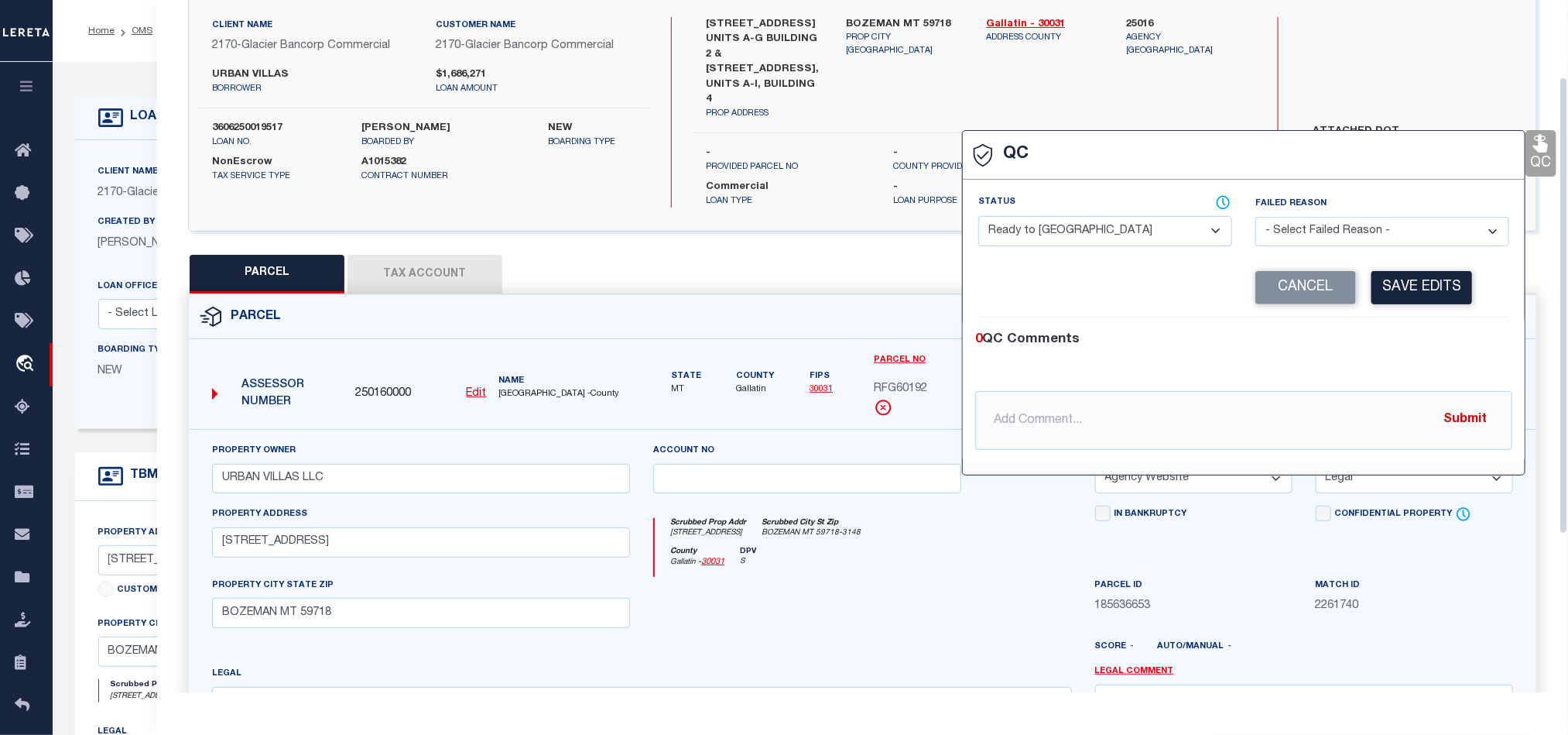
drag, startPoint x: 1034, startPoint y: 230, endPoint x: 1064, endPoint y: 230, distance: 30.0
click at [1034, 230] on select "- Select Status - Ready to QC Correct Incorrect" at bounding box center [1105, 231] width 254 height 30
drag, startPoint x: 1380, startPoint y: 318, endPoint x: 1409, endPoint y: 309, distance: 30.4
click at [1380, 317] on div "Corrected Search Value Cancel Save Edits" at bounding box center [1243, 288] width 531 height 59
click at [1457, 277] on button "Save Edits" at bounding box center [1421, 287] width 100 height 33
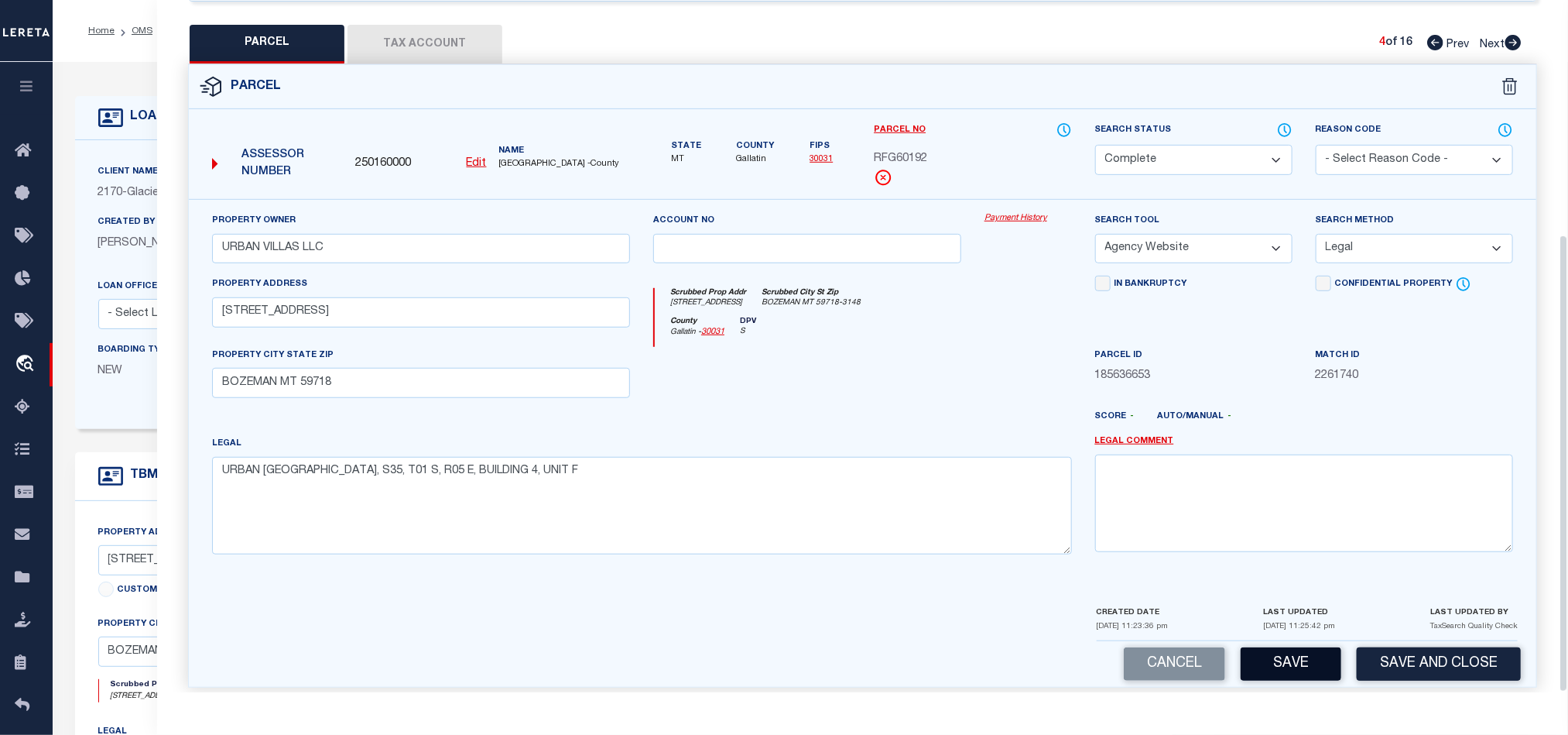
scroll to position [354, 0]
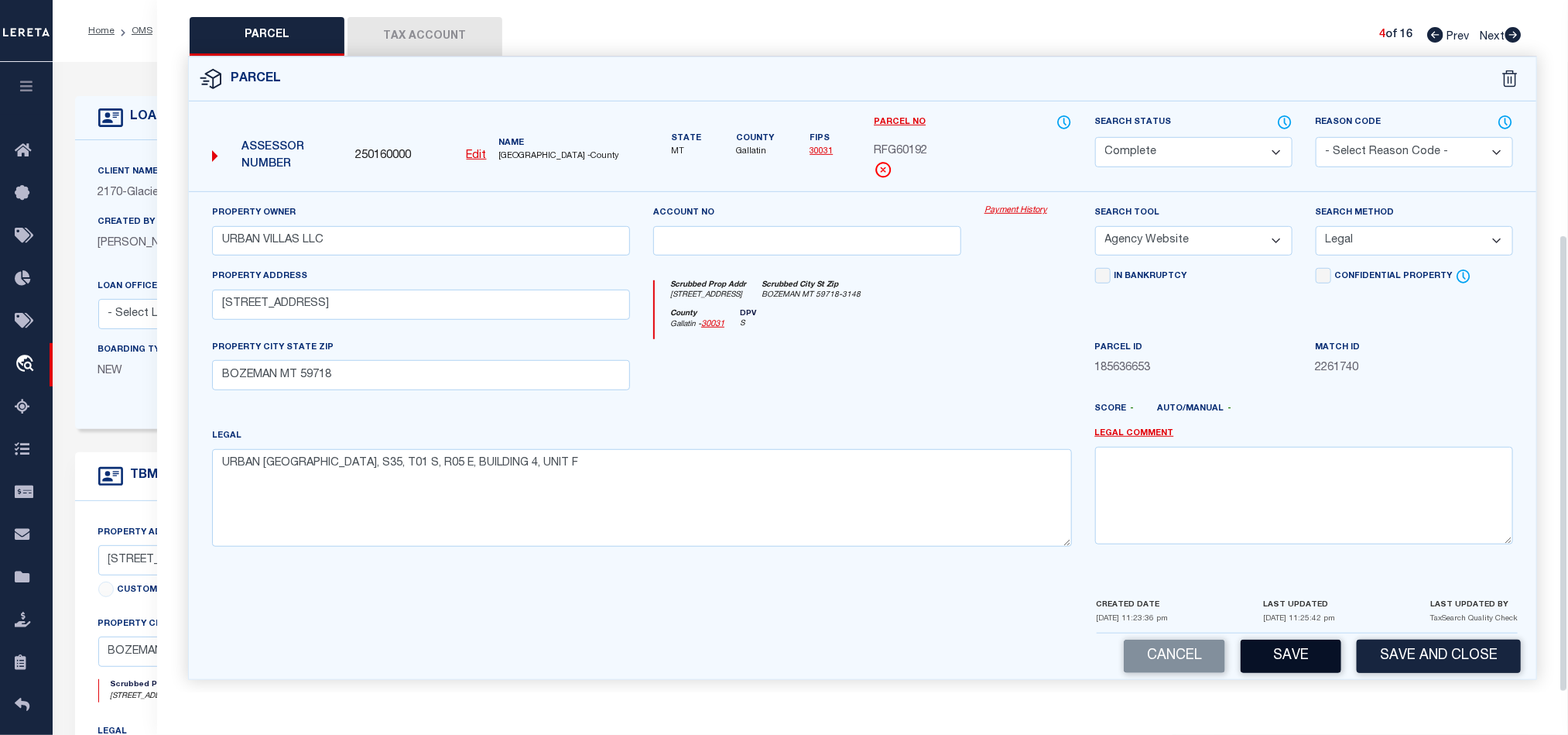
click at [1293, 664] on button "Save" at bounding box center [1291, 656] width 100 height 33
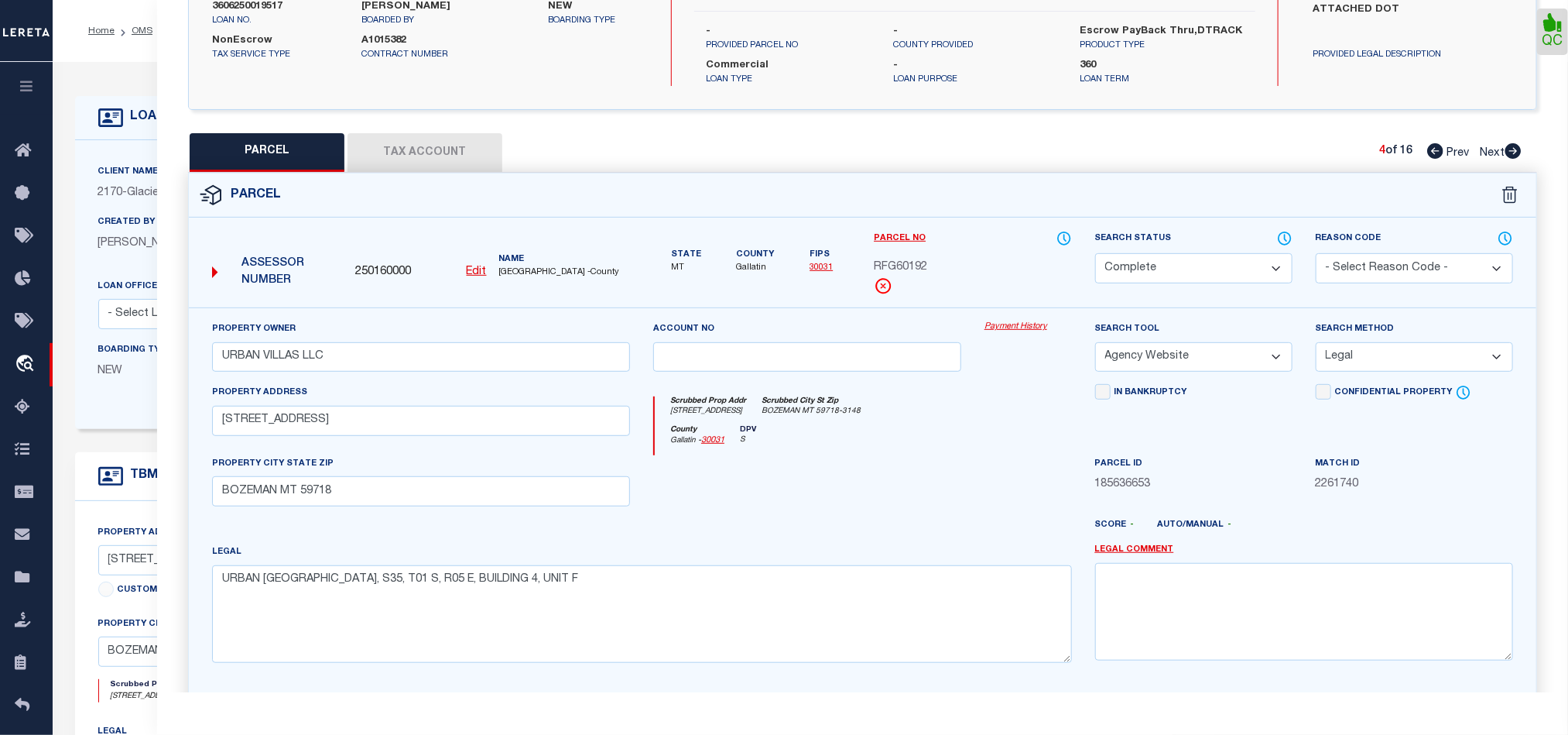
click at [430, 135] on button "Tax Account" at bounding box center [424, 153] width 154 height 39
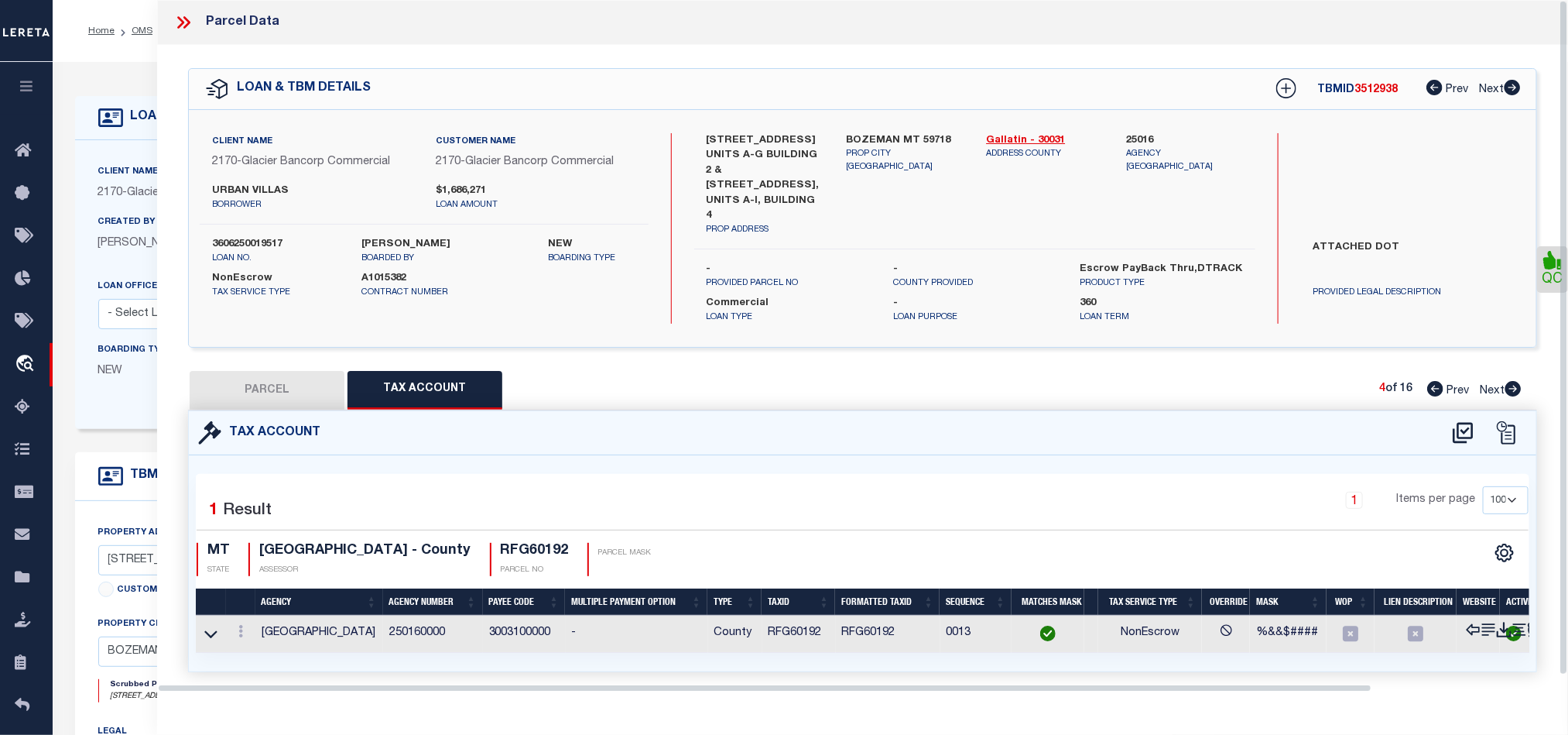
scroll to position [0, 0]
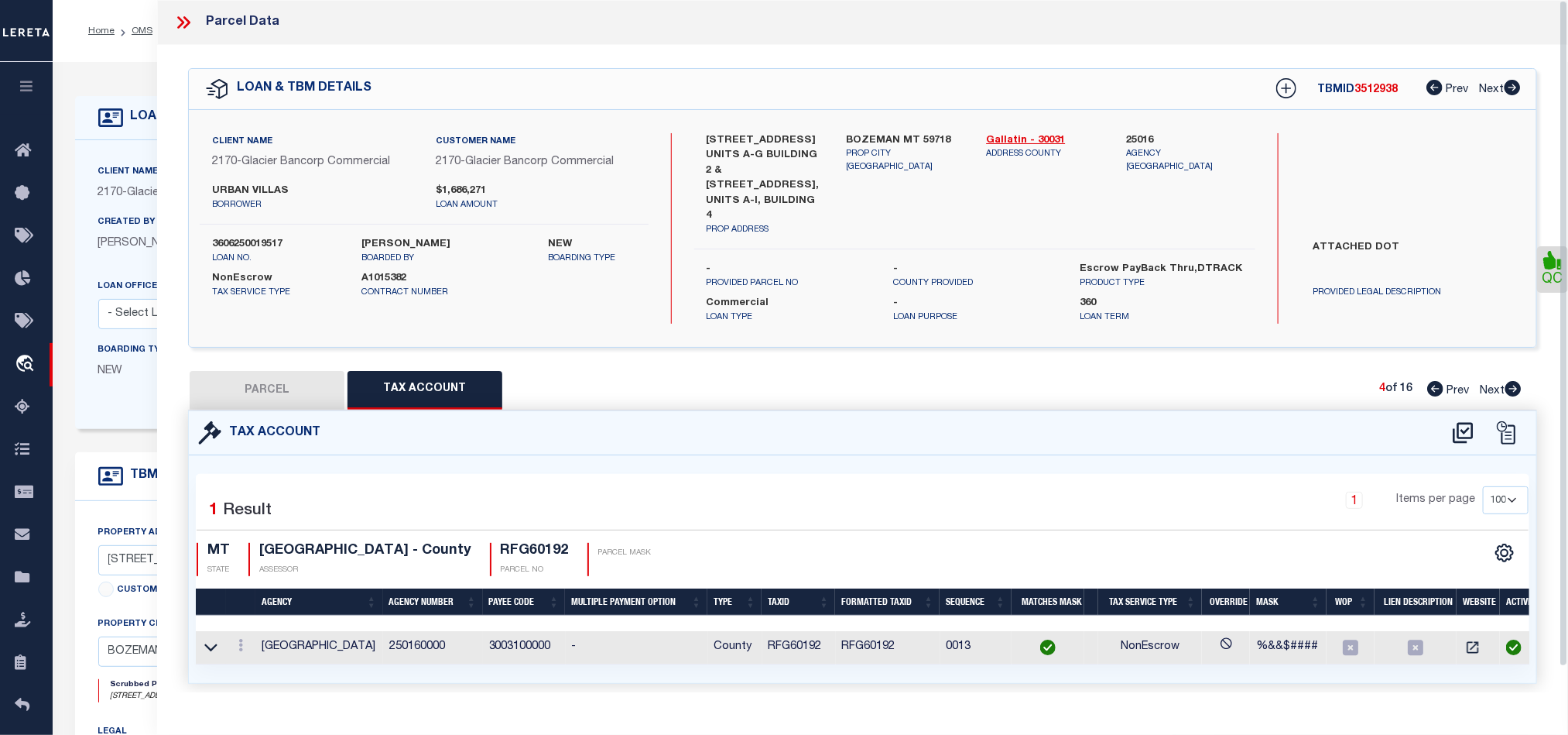
click at [1516, 381] on icon at bounding box center [1513, 388] width 16 height 15
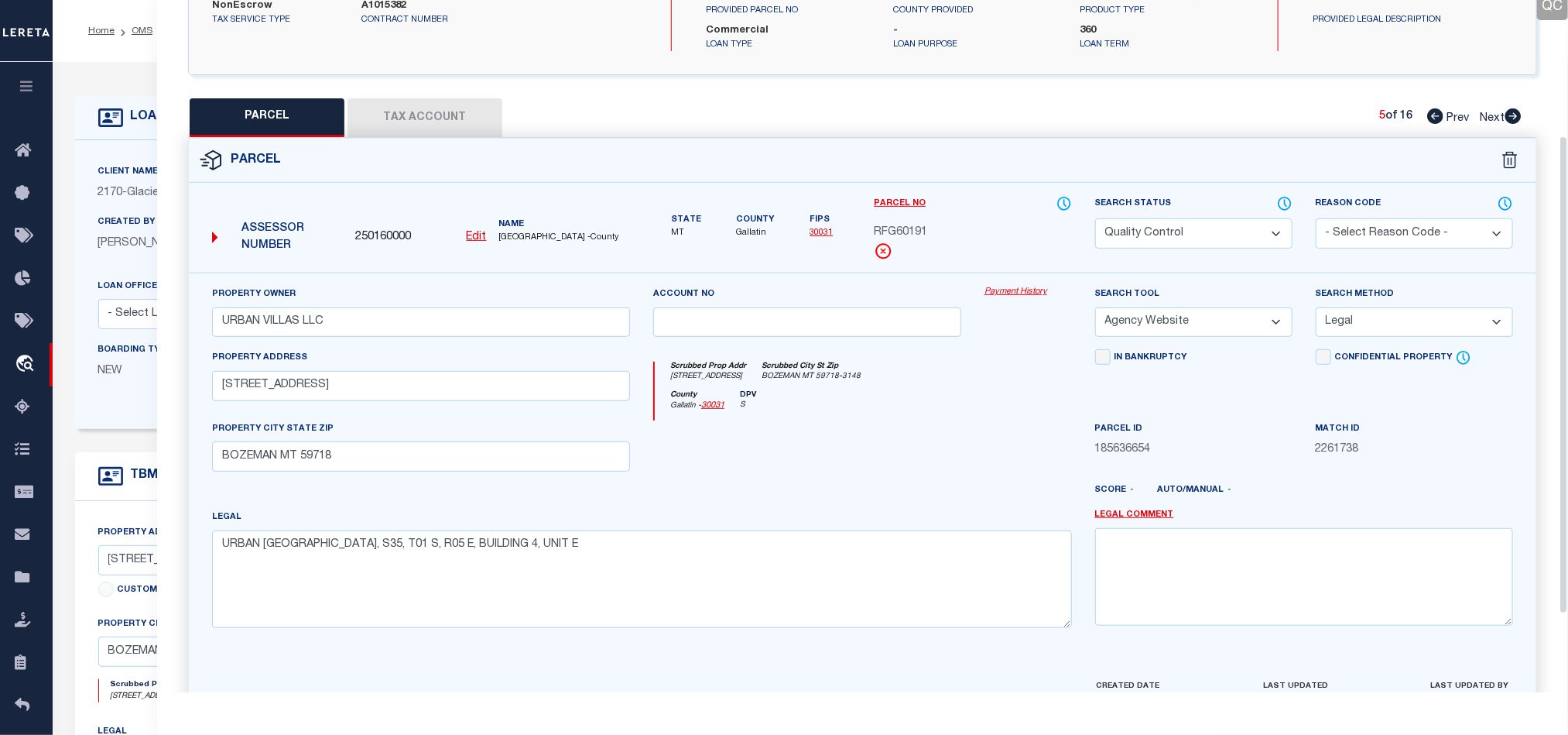
scroll to position [309, 0]
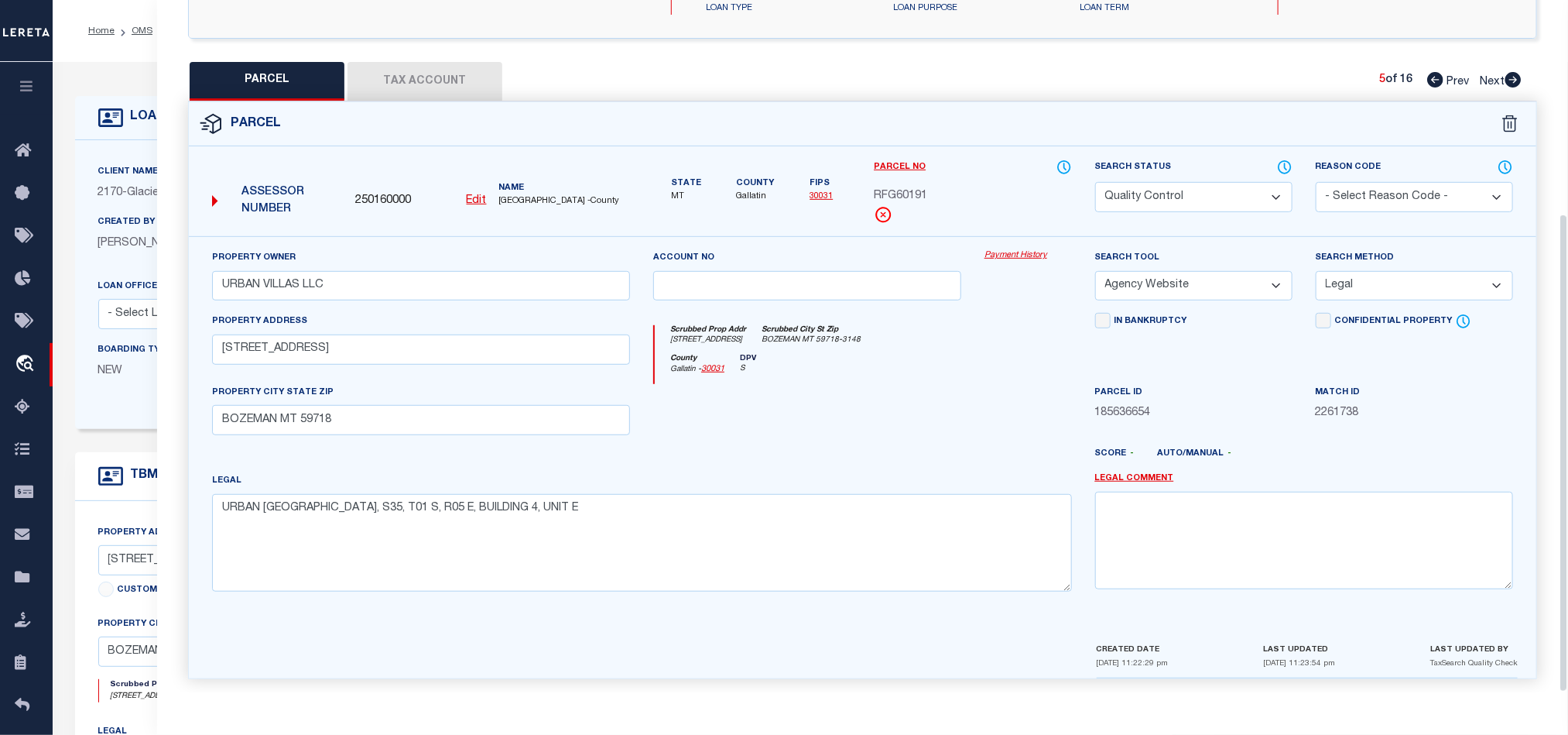
click at [942, 473] on div "Legal URBAN [GEOGRAPHIC_DATA] E, BUILDING 4, UNIT E" at bounding box center [641, 532] width 859 height 119
click at [1220, 186] on select "Automated Search Bad Parcel Complete Duplicate Parcel High Dollar Reporting In …" at bounding box center [1194, 197] width 197 height 30
drag, startPoint x: 864, startPoint y: 405, endPoint x: 1272, endPoint y: 383, distance: 408.6
click at [864, 405] on div at bounding box center [807, 415] width 331 height 63
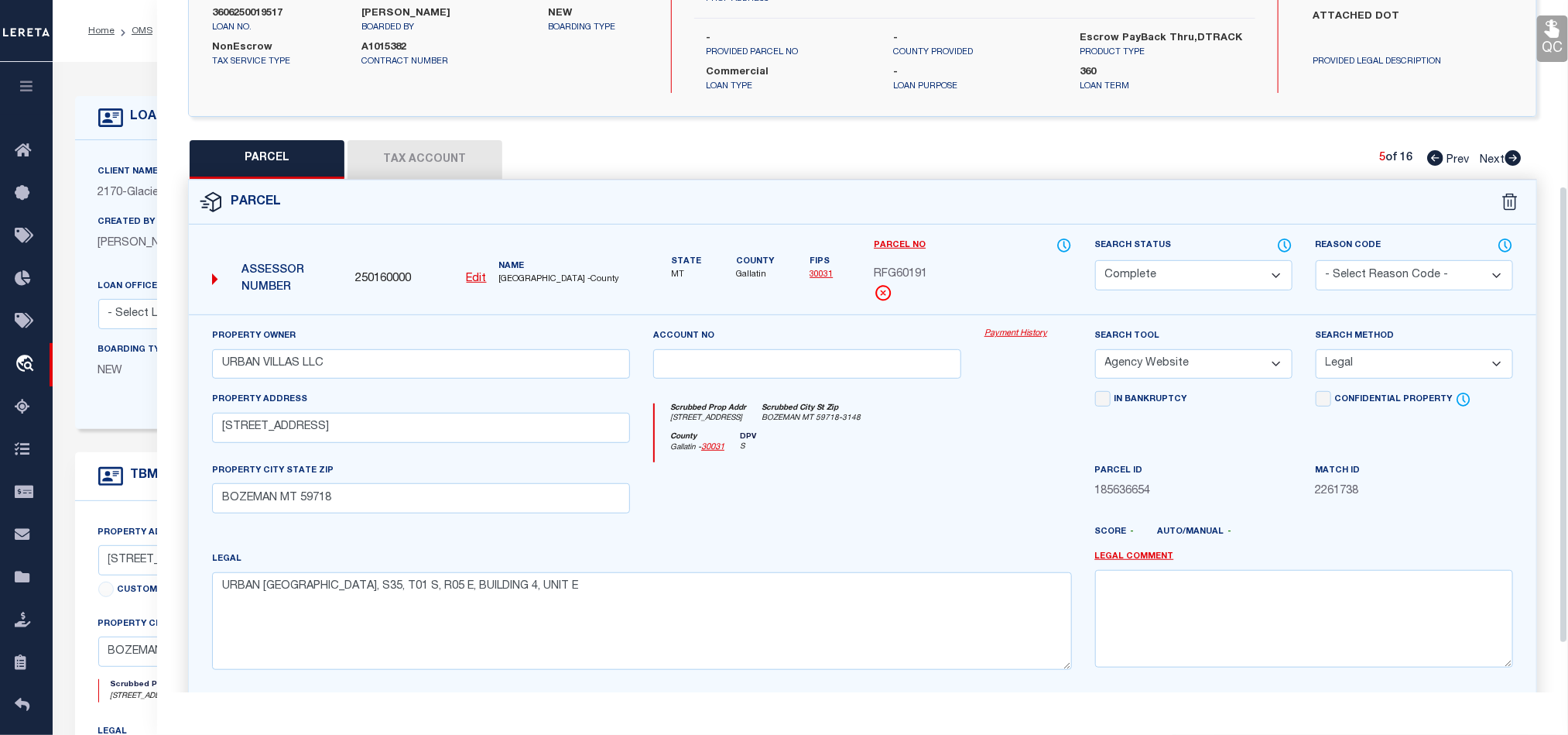
scroll to position [192, 0]
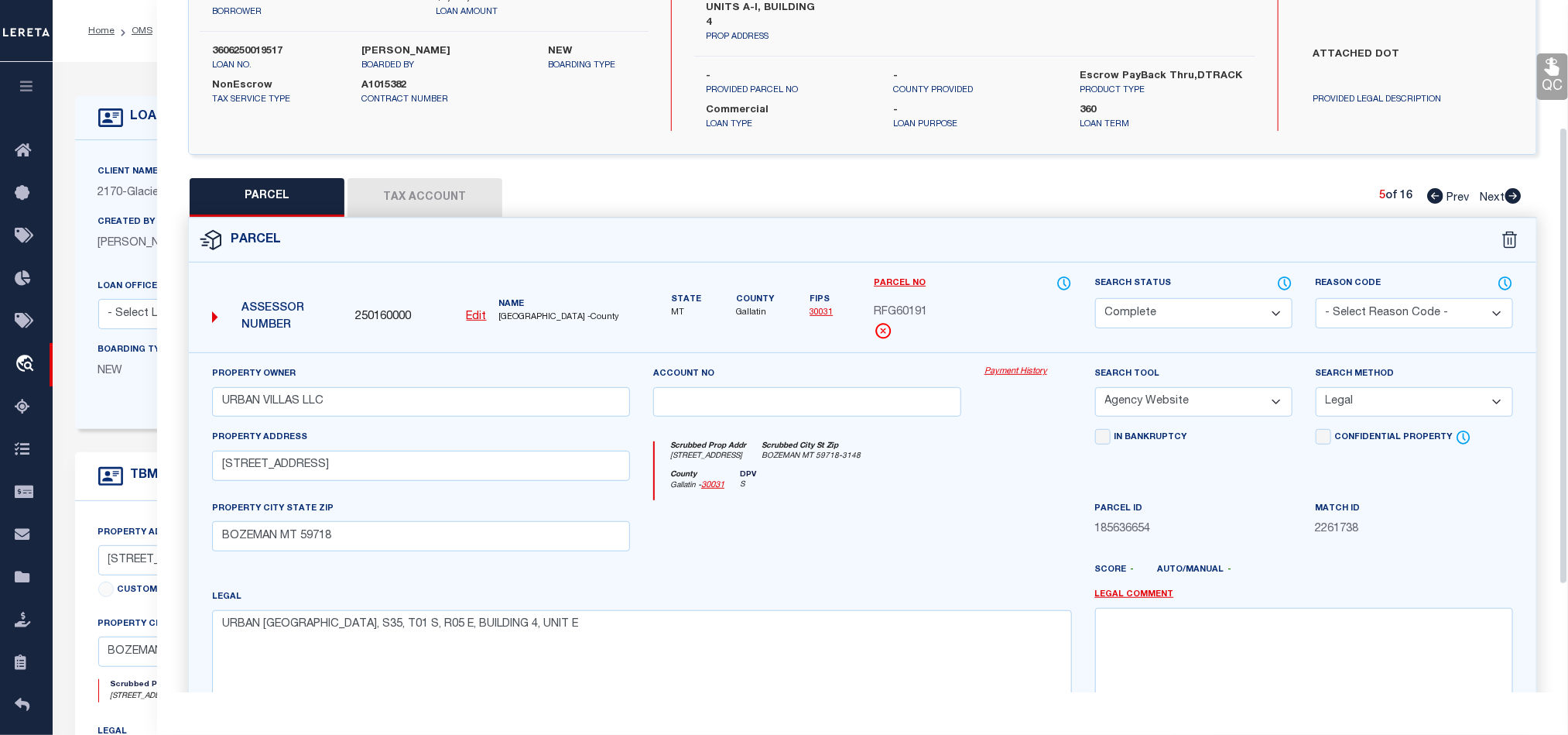
click at [1549, 61] on icon at bounding box center [1553, 67] width 20 height 20
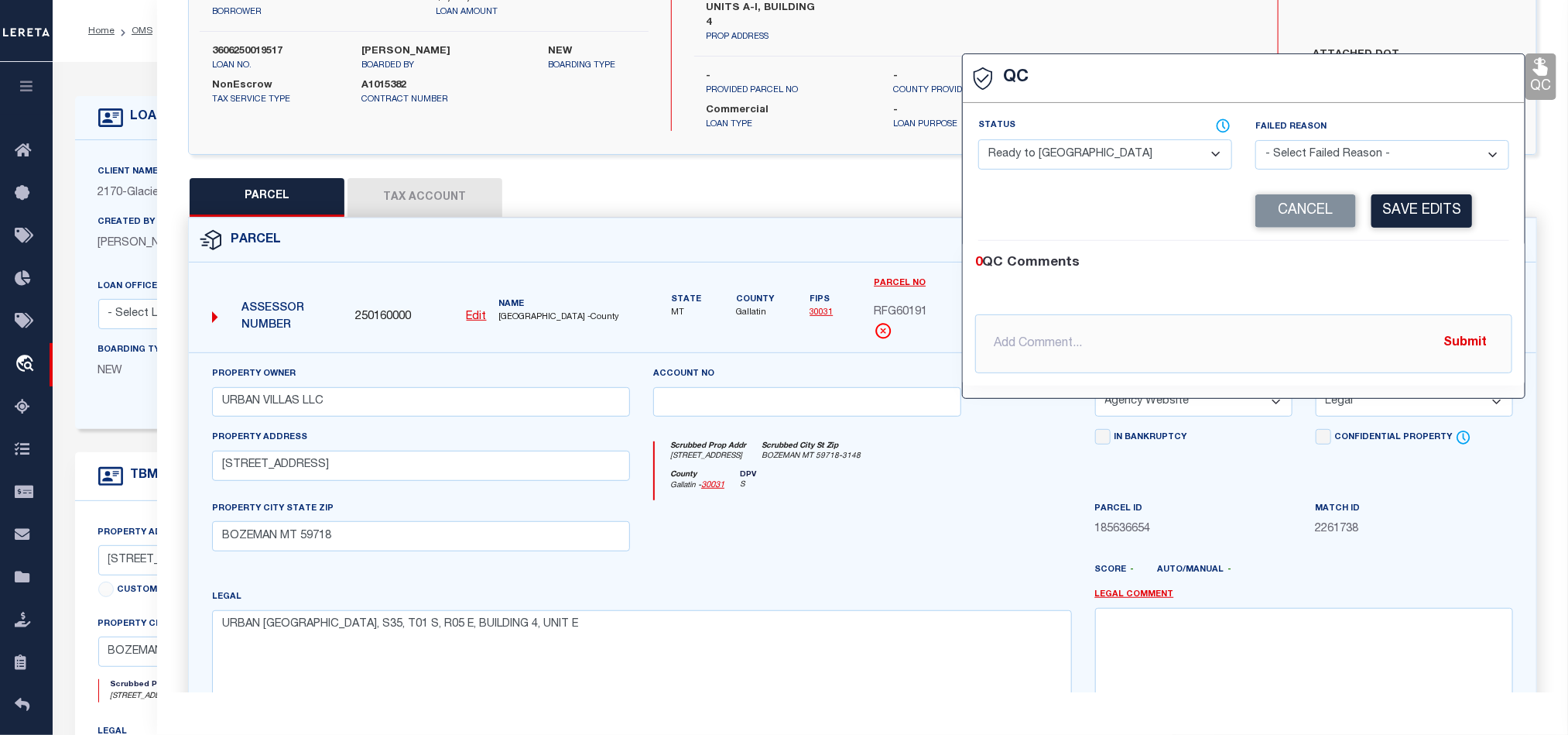
drag, startPoint x: 1154, startPoint y: 160, endPoint x: 1182, endPoint y: 168, distance: 29.1
click at [1154, 160] on select "- Select Status - Ready to QC Correct Incorrect" at bounding box center [1105, 154] width 254 height 30
drag, startPoint x: 1368, startPoint y: 253, endPoint x: 1382, endPoint y: 244, distance: 16.6
click at [1368, 253] on div "0 QC Comments @[PERSON_NAME] @[PERSON_NAME] @[PERSON_NAME] @[PERSON_NAME] @[PER…" at bounding box center [1243, 313] width 562 height 145
click at [1421, 214] on button "Save Edits" at bounding box center [1421, 210] width 100 height 33
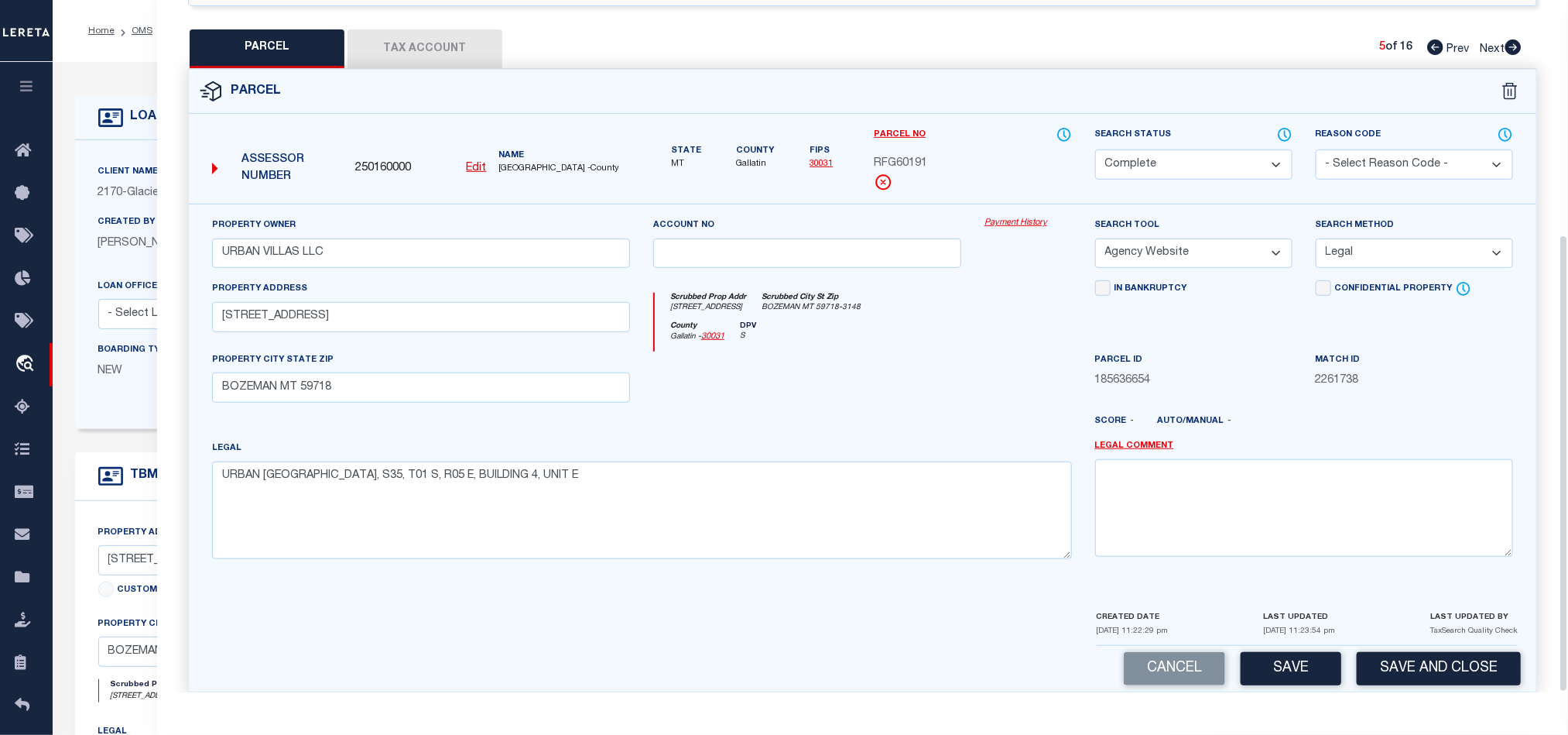
scroll to position [354, 0]
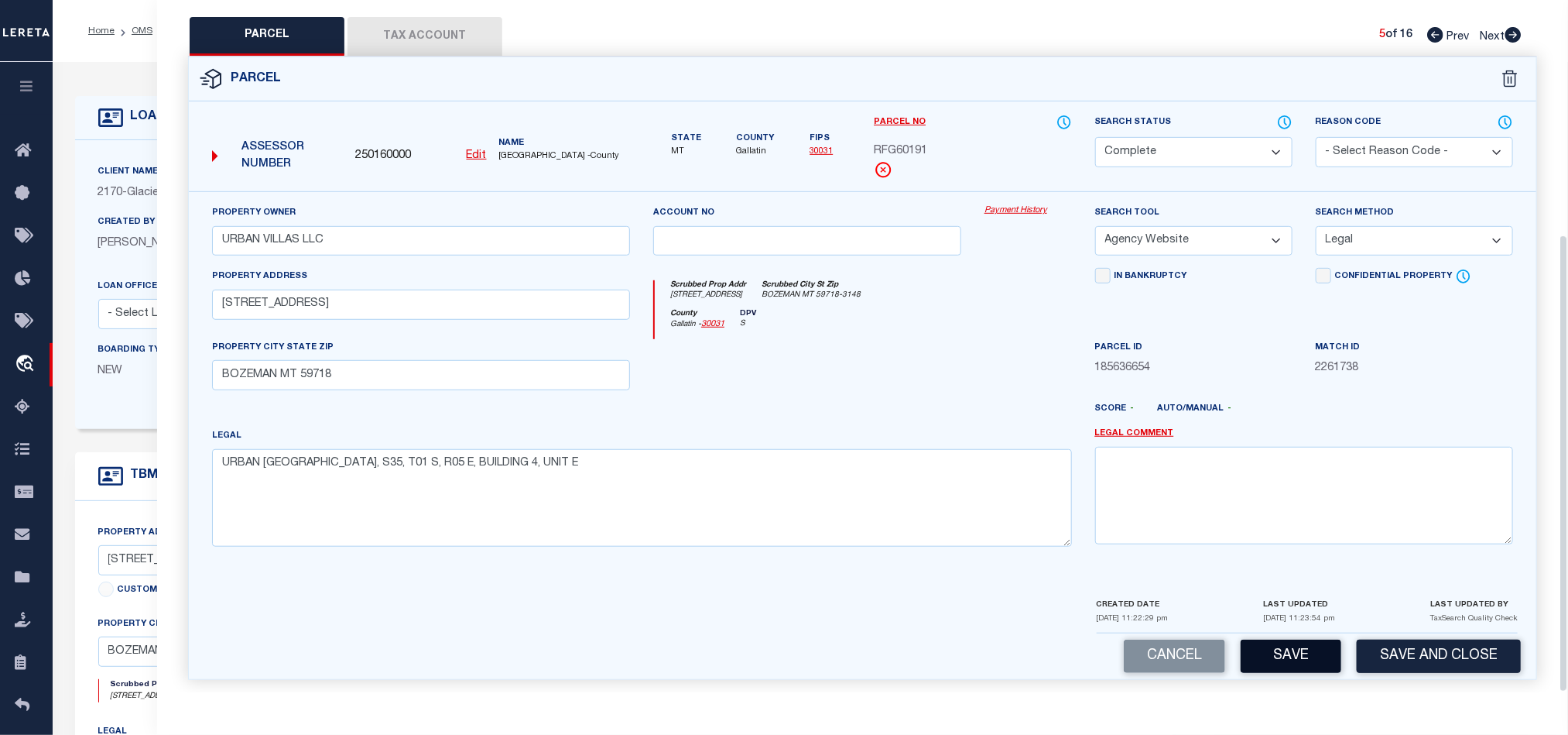
click at [1307, 653] on button "Save" at bounding box center [1291, 656] width 100 height 33
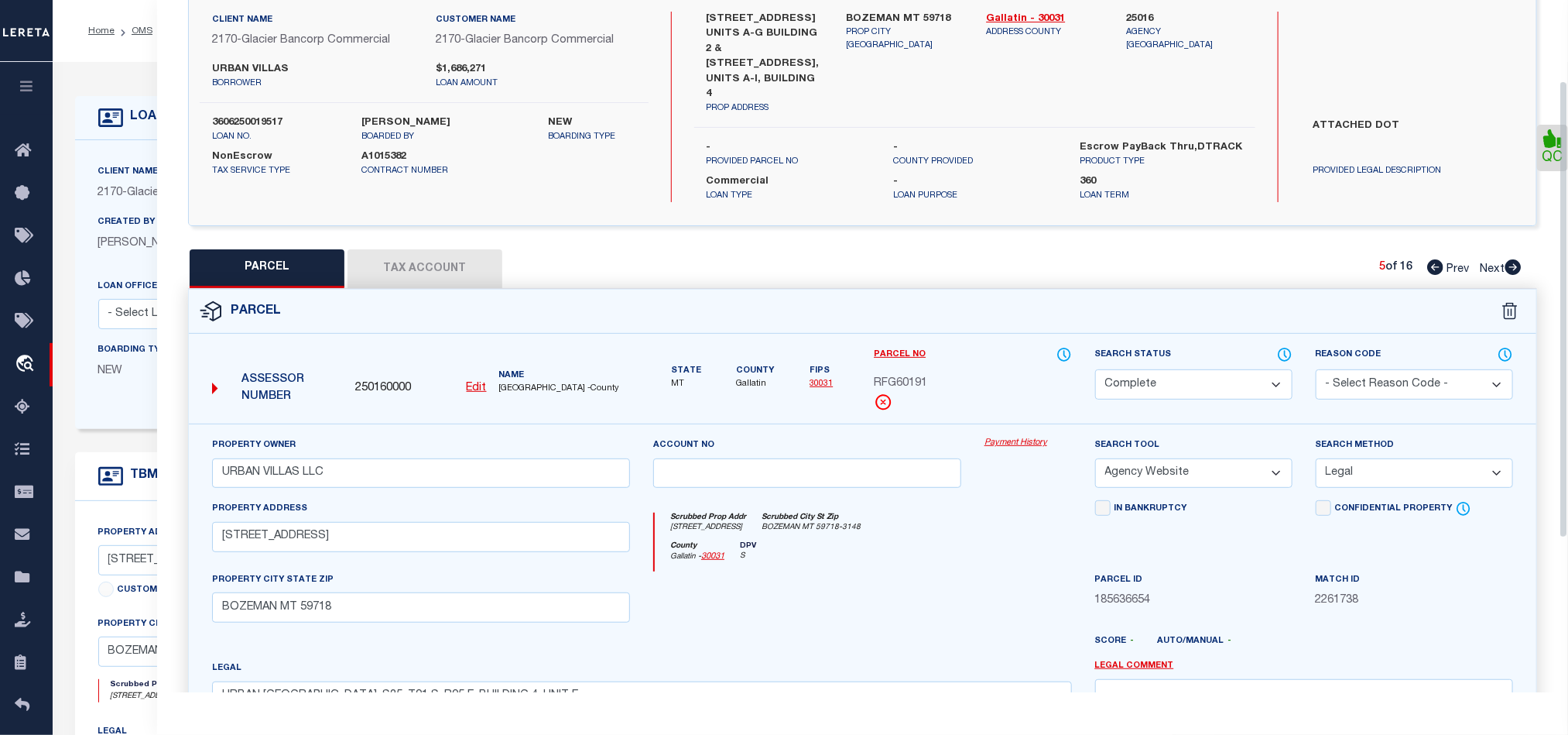
click at [404, 251] on button "Tax Account" at bounding box center [424, 268] width 154 height 39
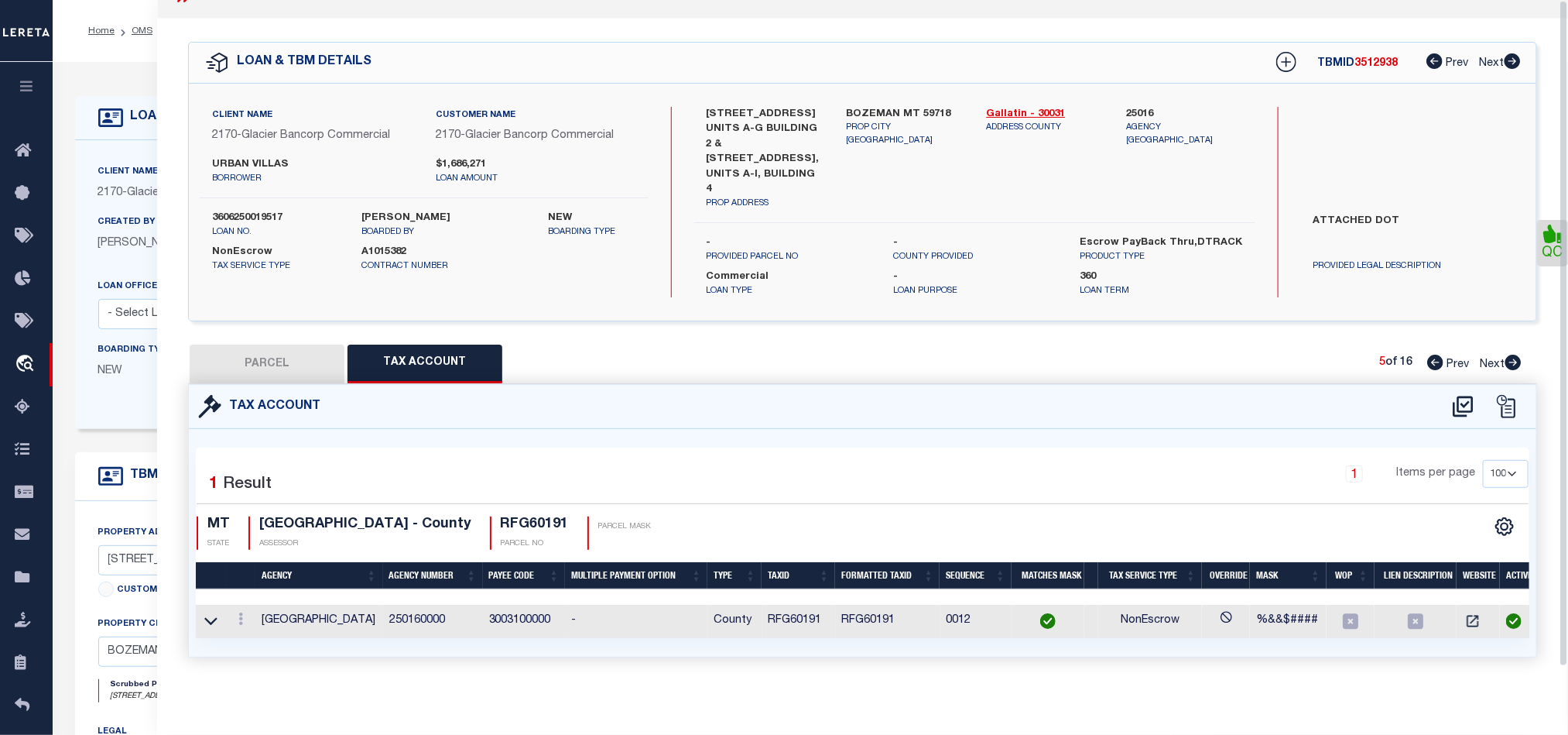
scroll to position [0, 0]
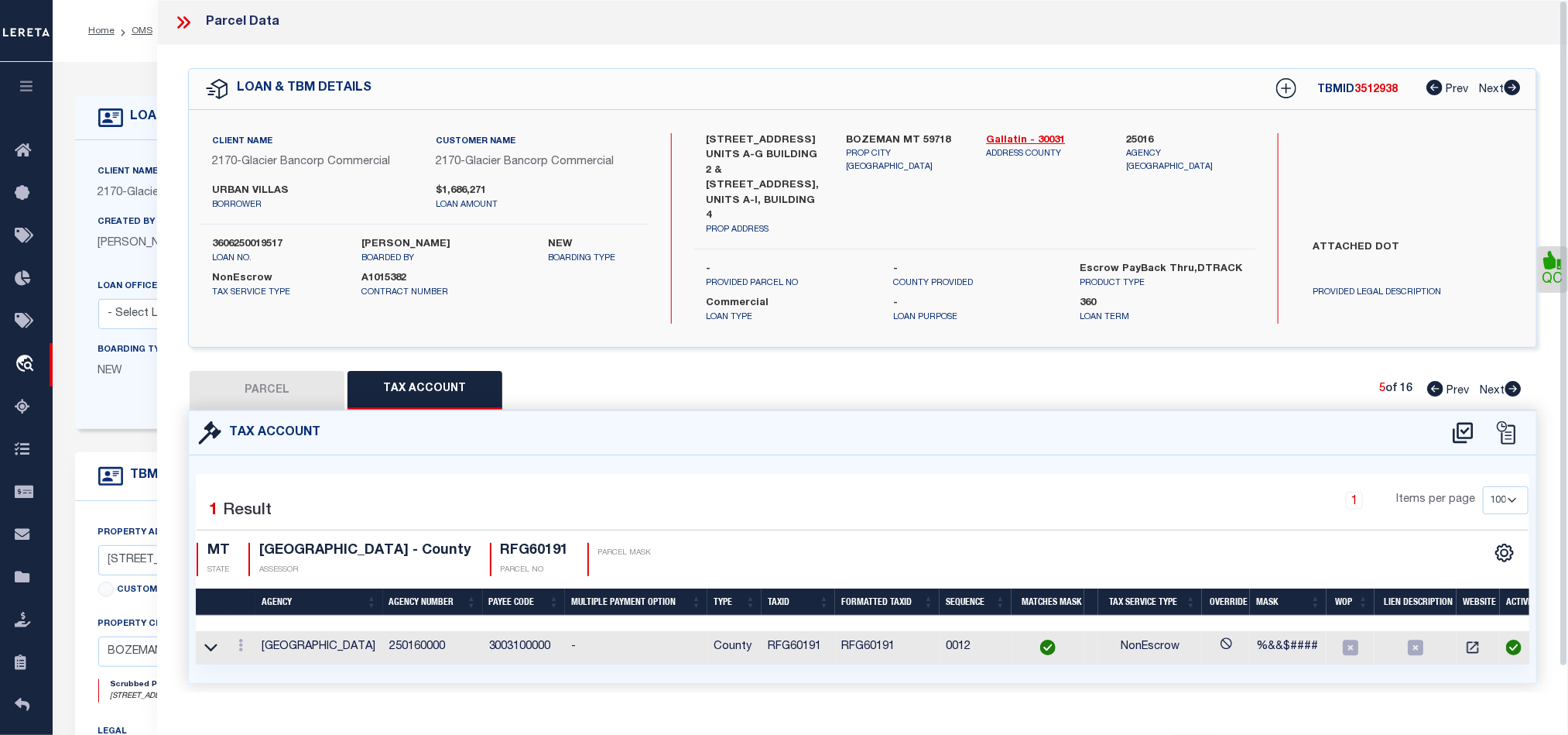
drag, startPoint x: 1516, startPoint y: 380, endPoint x: 996, endPoint y: 507, distance: 535.3
click at [1516, 381] on icon at bounding box center [1513, 388] width 16 height 15
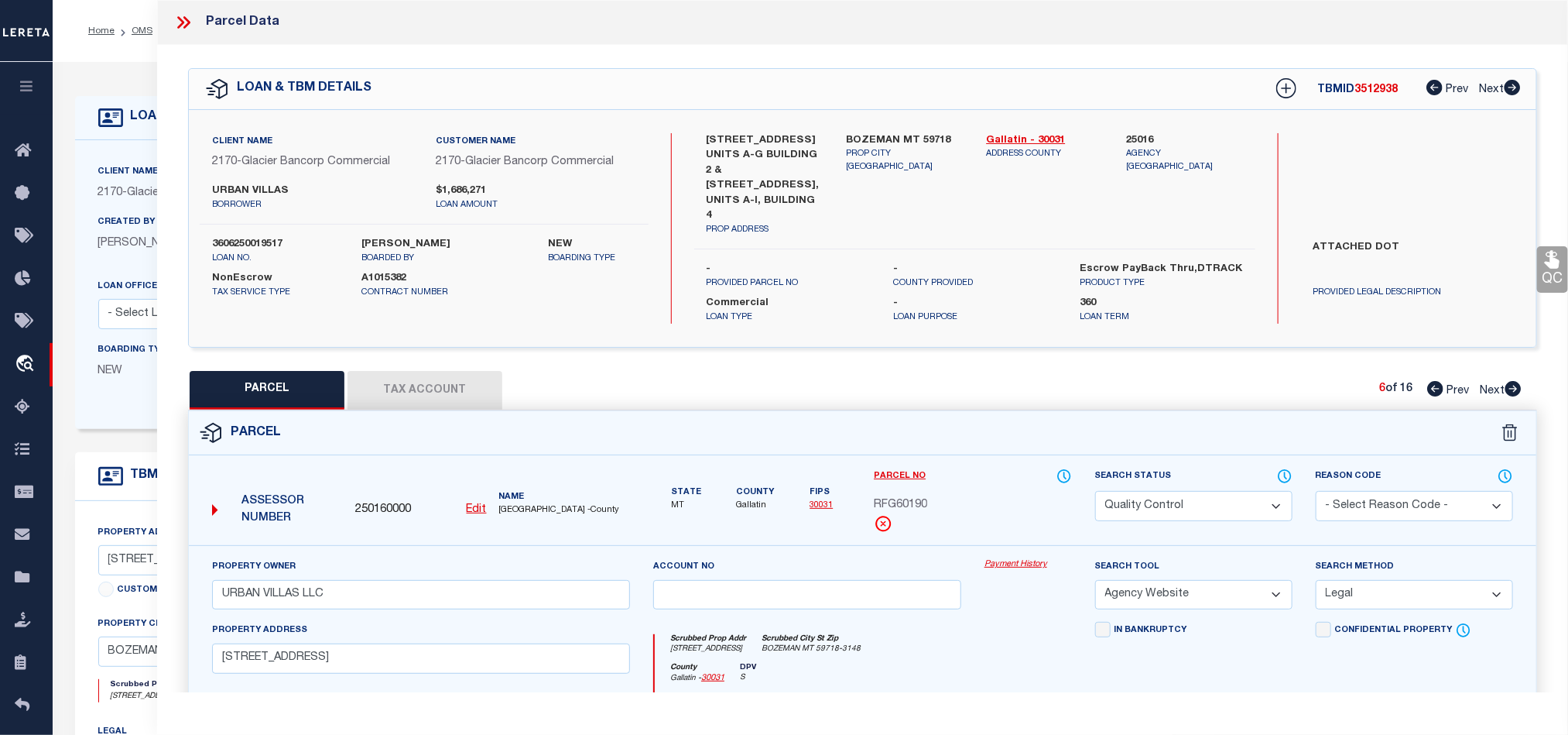
click at [1161, 498] on select "Automated Search Bad Parcel Complete Duplicate Parcel High Dollar Reporting In …" at bounding box center [1194, 506] width 197 height 30
drag, startPoint x: 908, startPoint y: 673, endPoint x: 1191, endPoint y: 569, distance: 301.5
click at [908, 673] on div "County Gallatin - 30031 DPV S" at bounding box center [863, 678] width 417 height 30
click at [1539, 282] on link "QC" at bounding box center [1552, 269] width 31 height 46
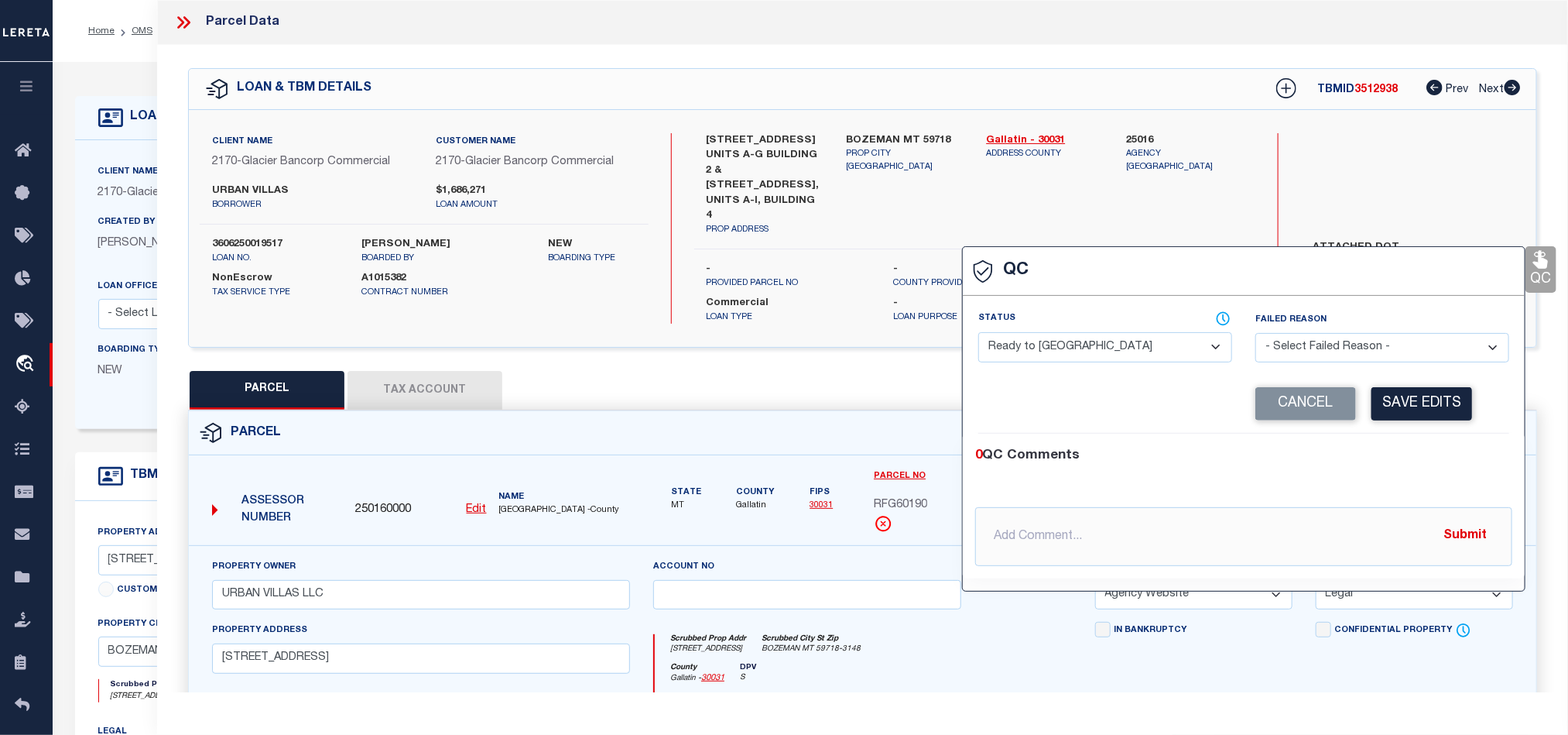
click at [1154, 359] on select "- Select Status - Ready to QC Correct Incorrect" at bounding box center [1105, 348] width 254 height 30
drag, startPoint x: 1421, startPoint y: 472, endPoint x: 1509, endPoint y: 405, distance: 110.6
click at [1423, 472] on div "0 QC Comments @[PERSON_NAME] @[PERSON_NAME] @[PERSON_NAME] @[PERSON_NAME] @[PER…" at bounding box center [1243, 505] width 562 height 120
click at [1509, 405] on div "Corrected Search Value Cancel Save Edits" at bounding box center [1243, 404] width 531 height 59
click at [1428, 414] on button "Save Edits" at bounding box center [1421, 403] width 100 height 33
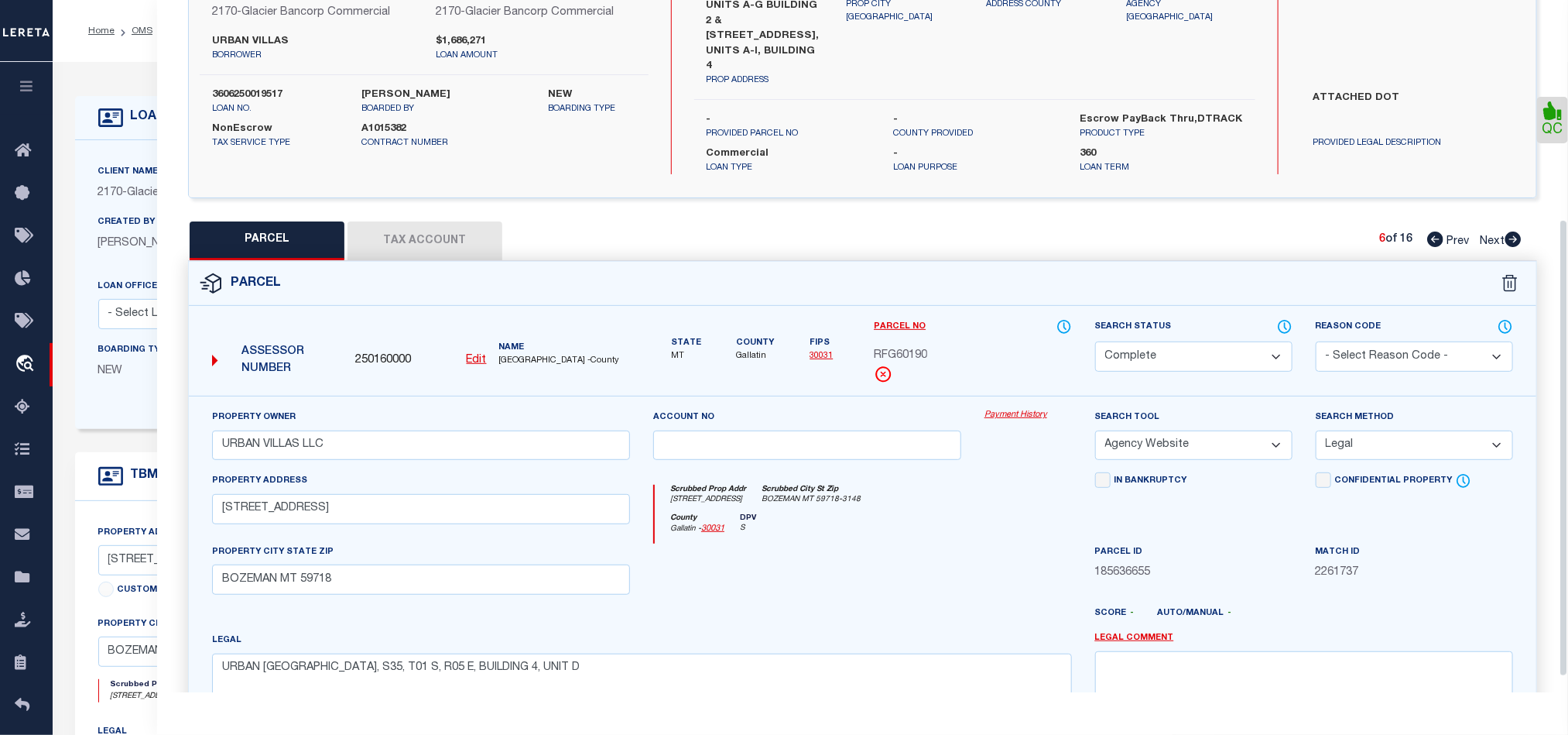
scroll to position [354, 0]
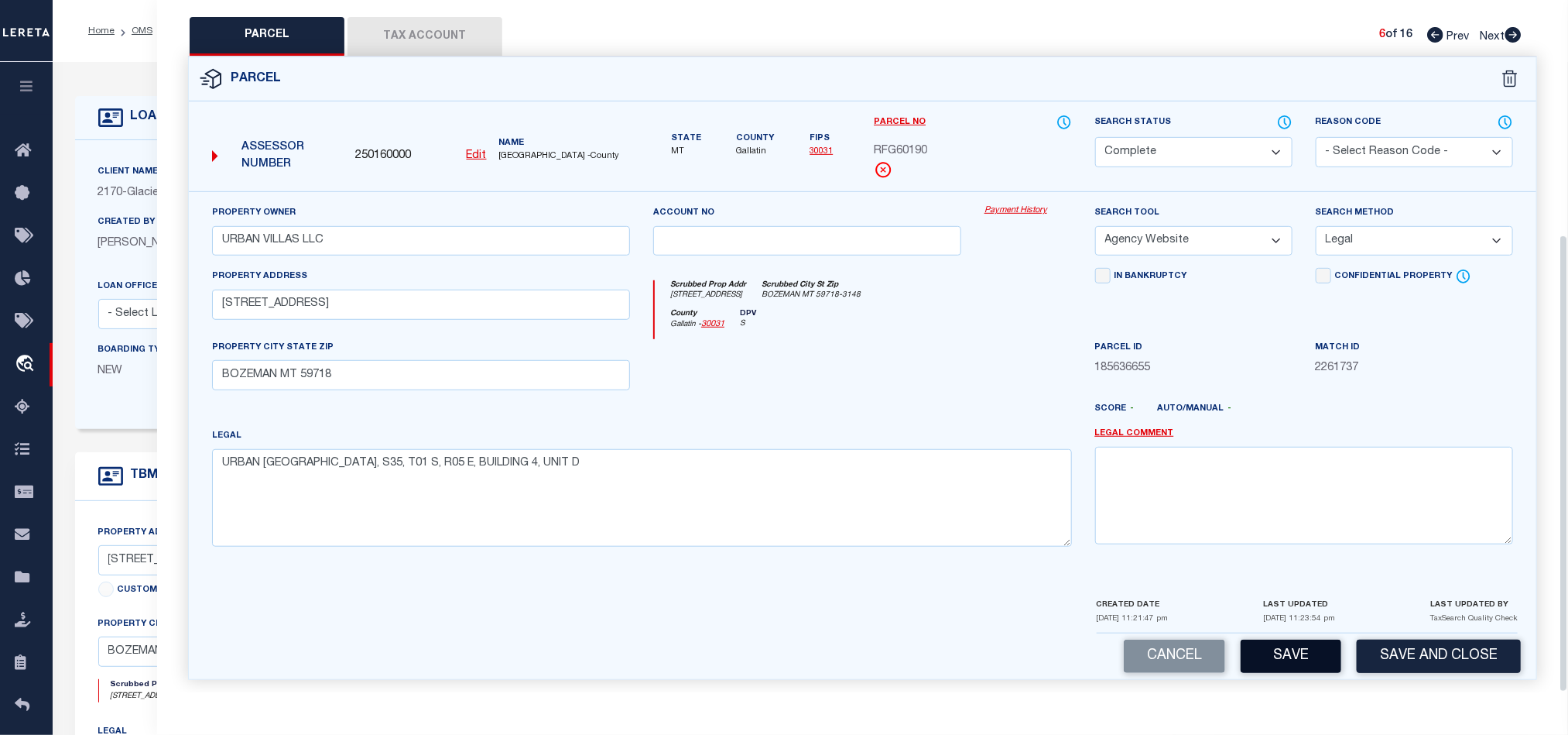
click at [1305, 656] on button "Save" at bounding box center [1291, 656] width 100 height 33
click at [818, 380] on div at bounding box center [807, 370] width 331 height 63
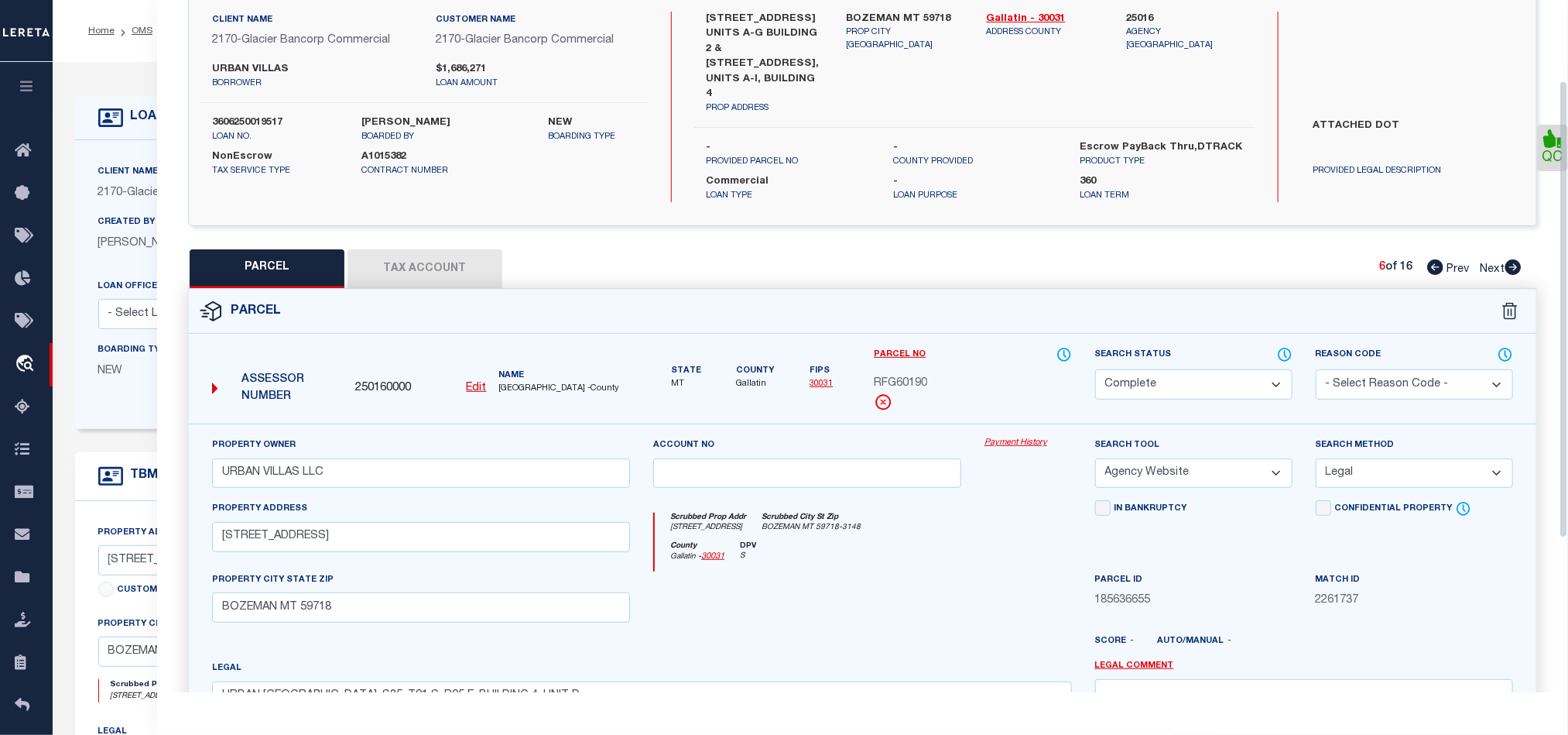
click at [376, 256] on button "Tax Account" at bounding box center [424, 268] width 154 height 39
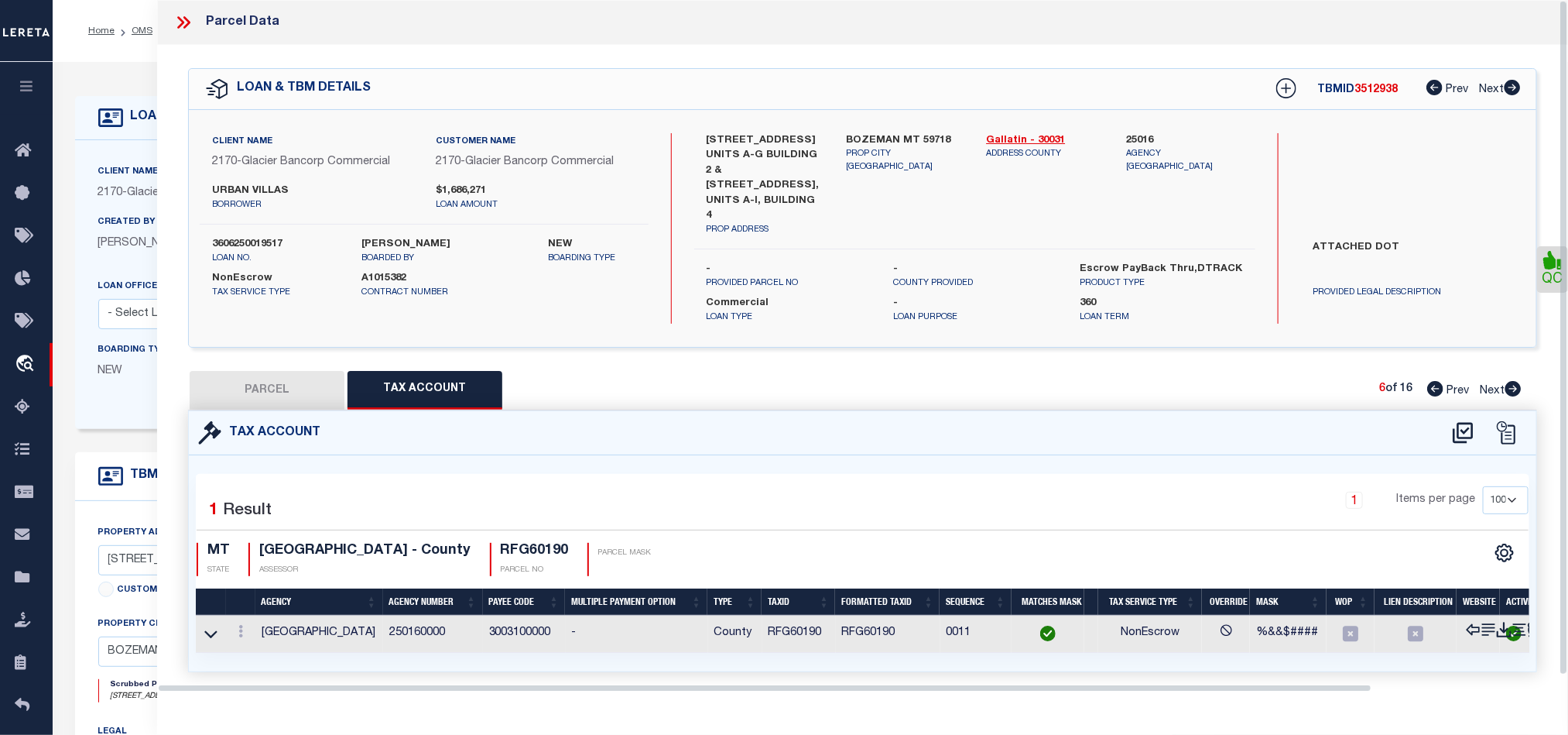
scroll to position [0, 0]
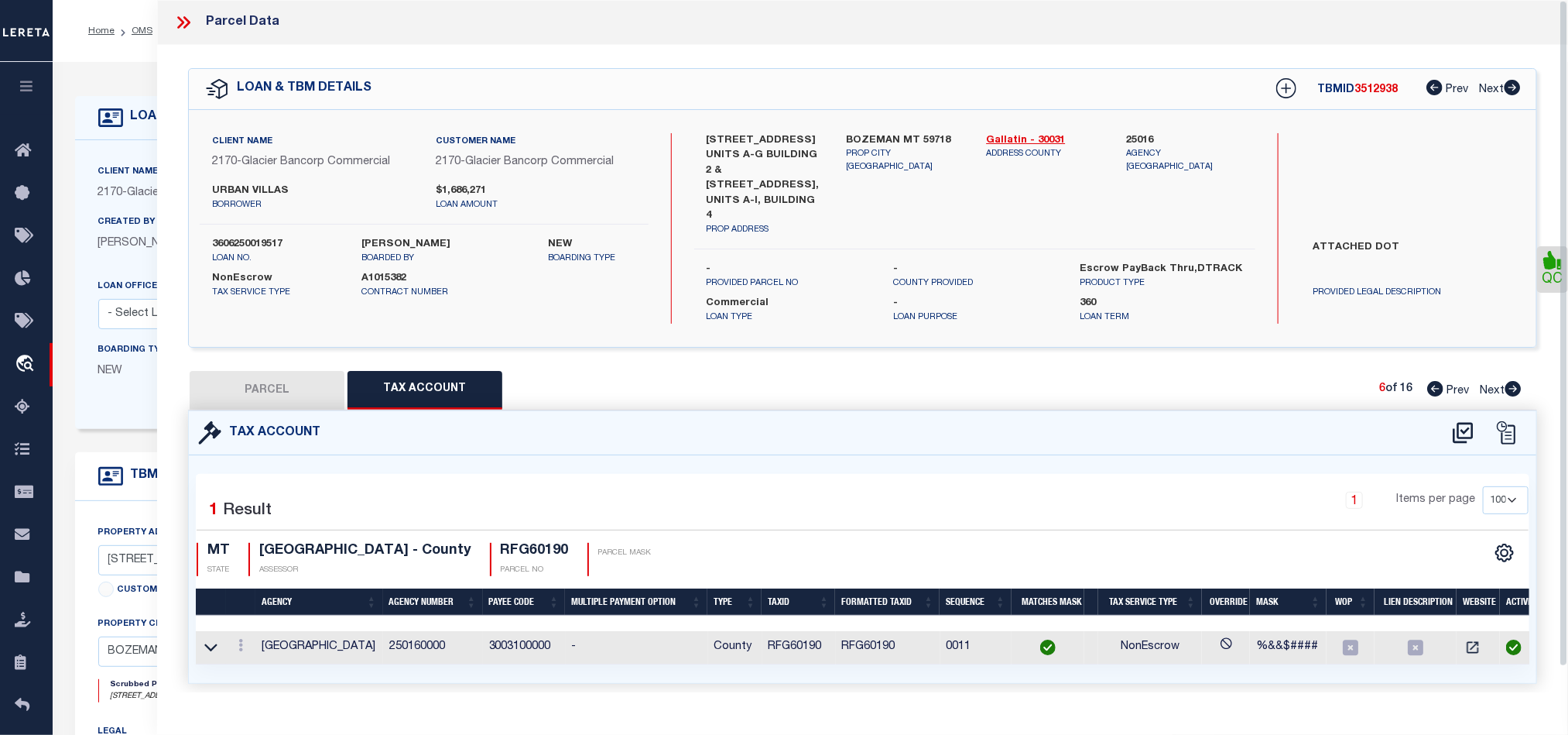
click at [1509, 381] on icon at bounding box center [1513, 388] width 16 height 15
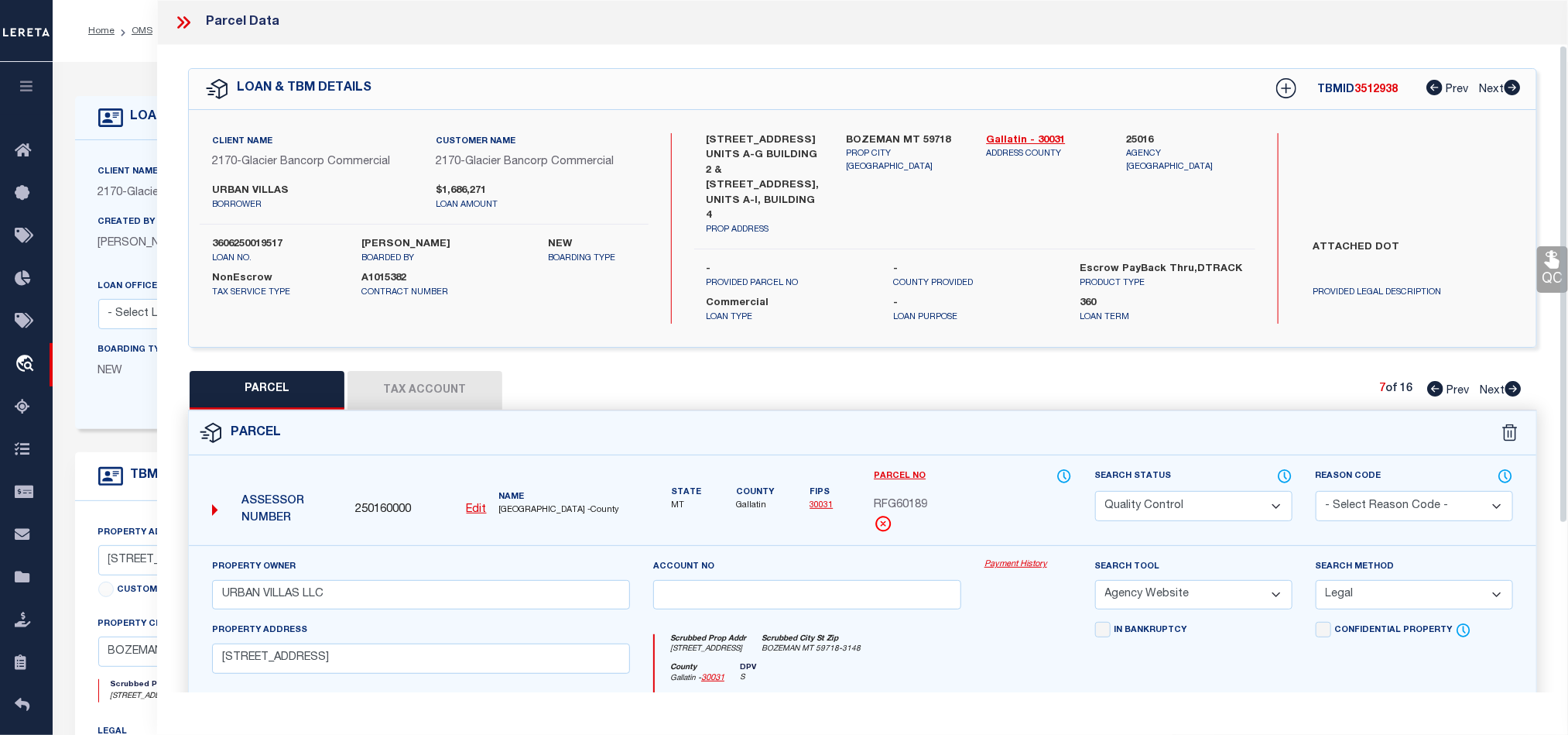
scroll to position [116, 0]
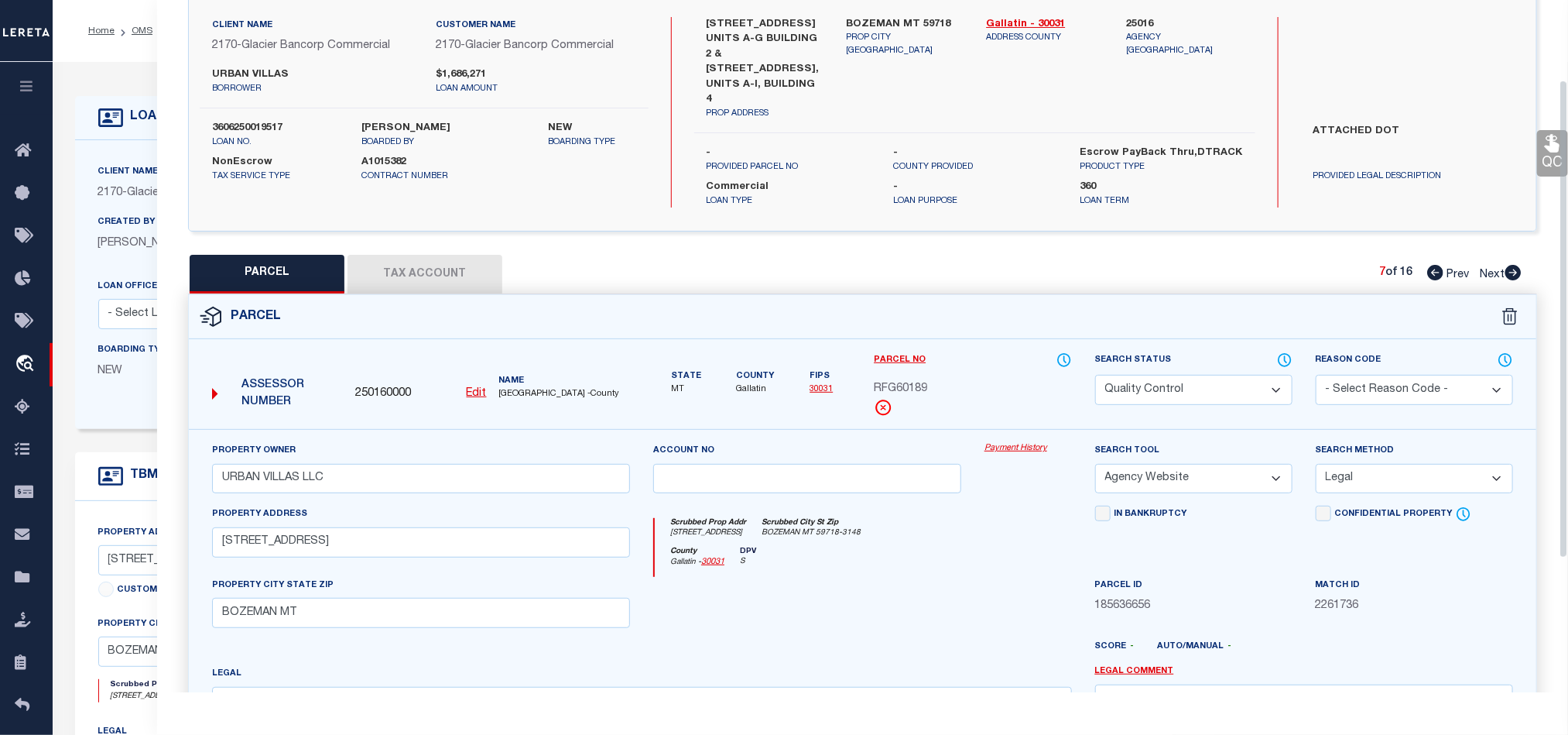
click at [1194, 376] on select "Automated Search Bad Parcel Complete Duplicate Parcel High Dollar Reporting In …" at bounding box center [1194, 390] width 197 height 30
click at [980, 560] on div "County Gallatin - 30031 DPV S" at bounding box center [863, 562] width 417 height 30
click at [1551, 156] on link "QC" at bounding box center [1552, 153] width 31 height 46
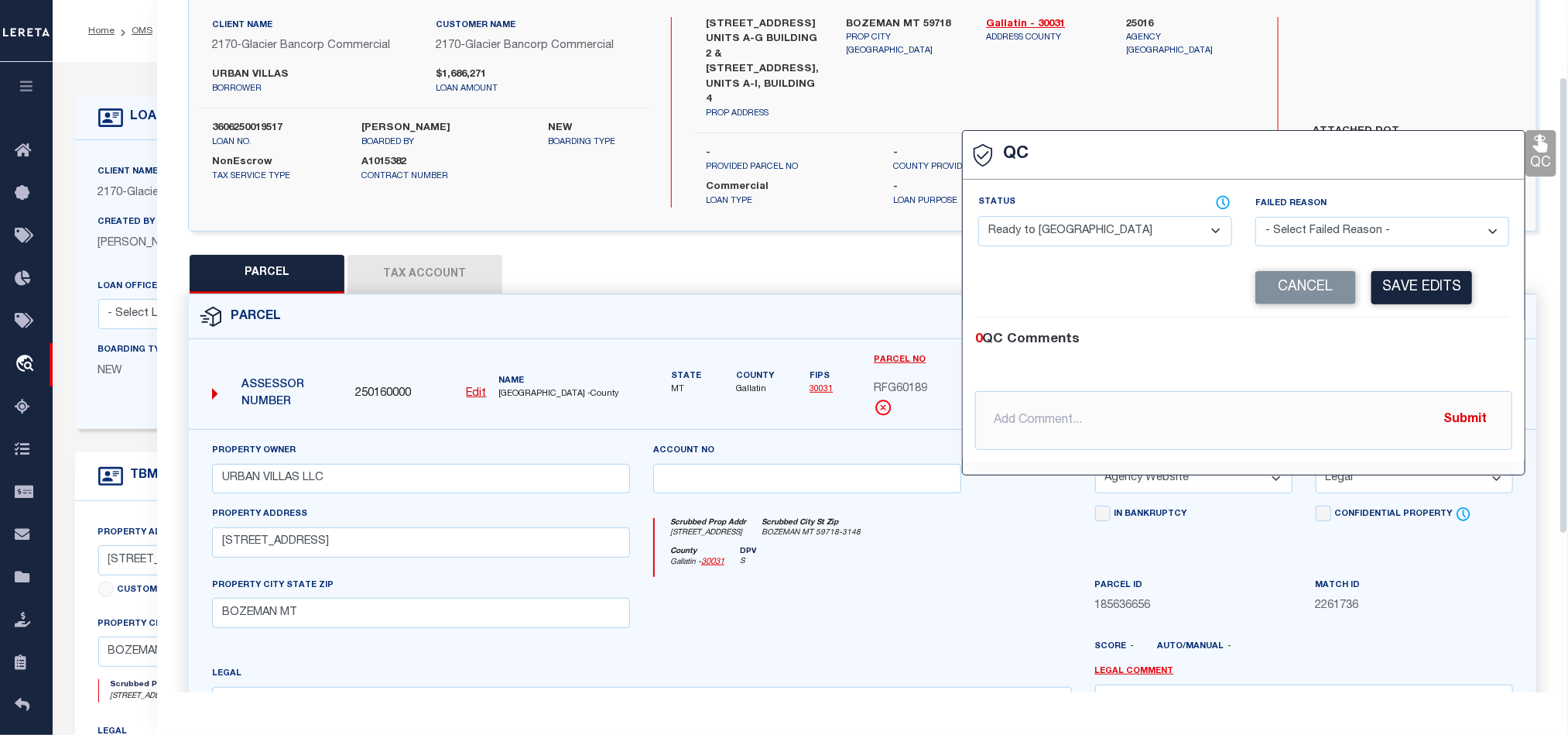
drag, startPoint x: 1113, startPoint y: 233, endPoint x: 1215, endPoint y: 245, distance: 102.7
click at [1113, 233] on select "- Select Status - Ready to QC Correct Incorrect" at bounding box center [1105, 231] width 254 height 30
click at [1454, 334] on div "0 QC Comments" at bounding box center [1240, 340] width 531 height 20
click at [1454, 284] on button "Save Edits" at bounding box center [1421, 287] width 100 height 33
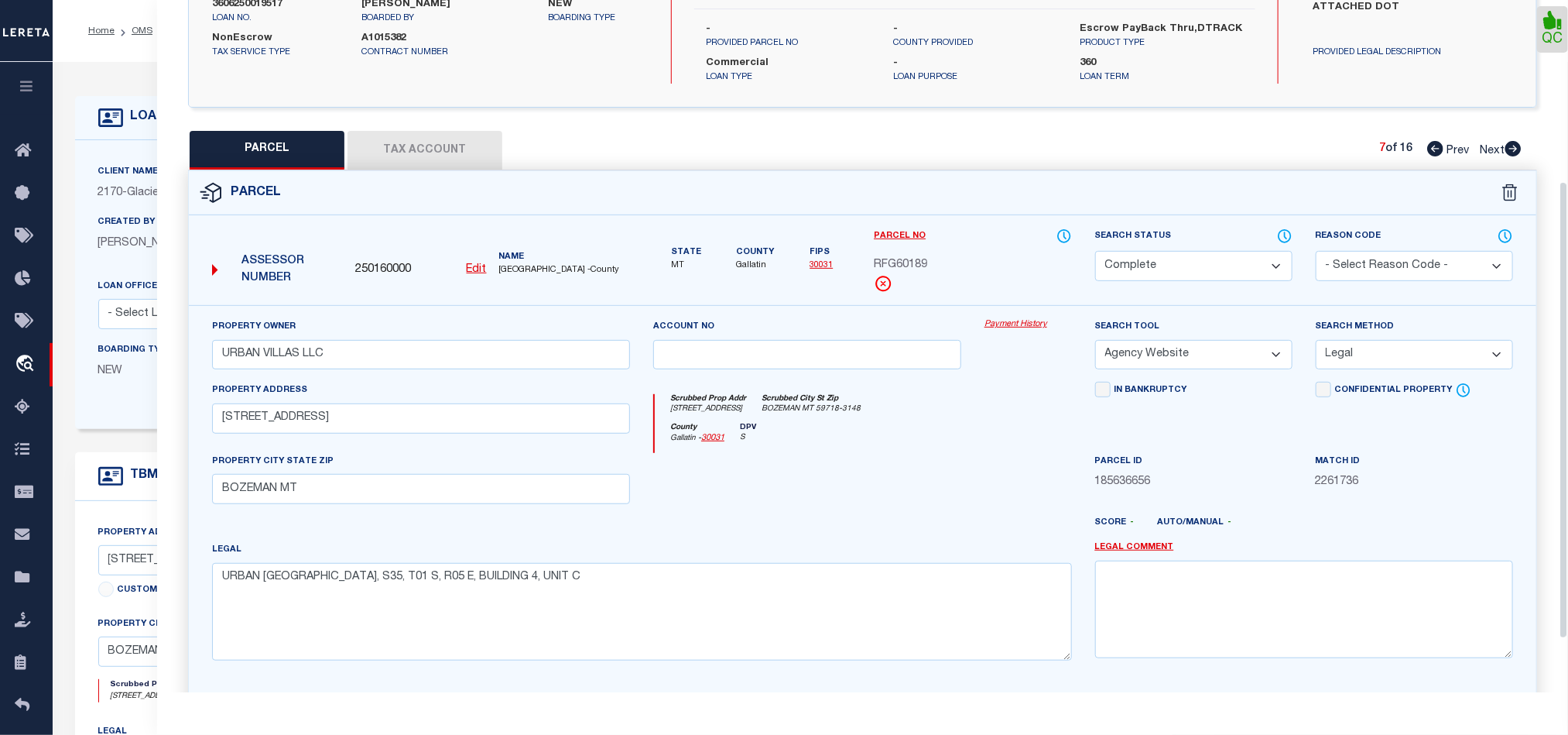
scroll to position [349, 0]
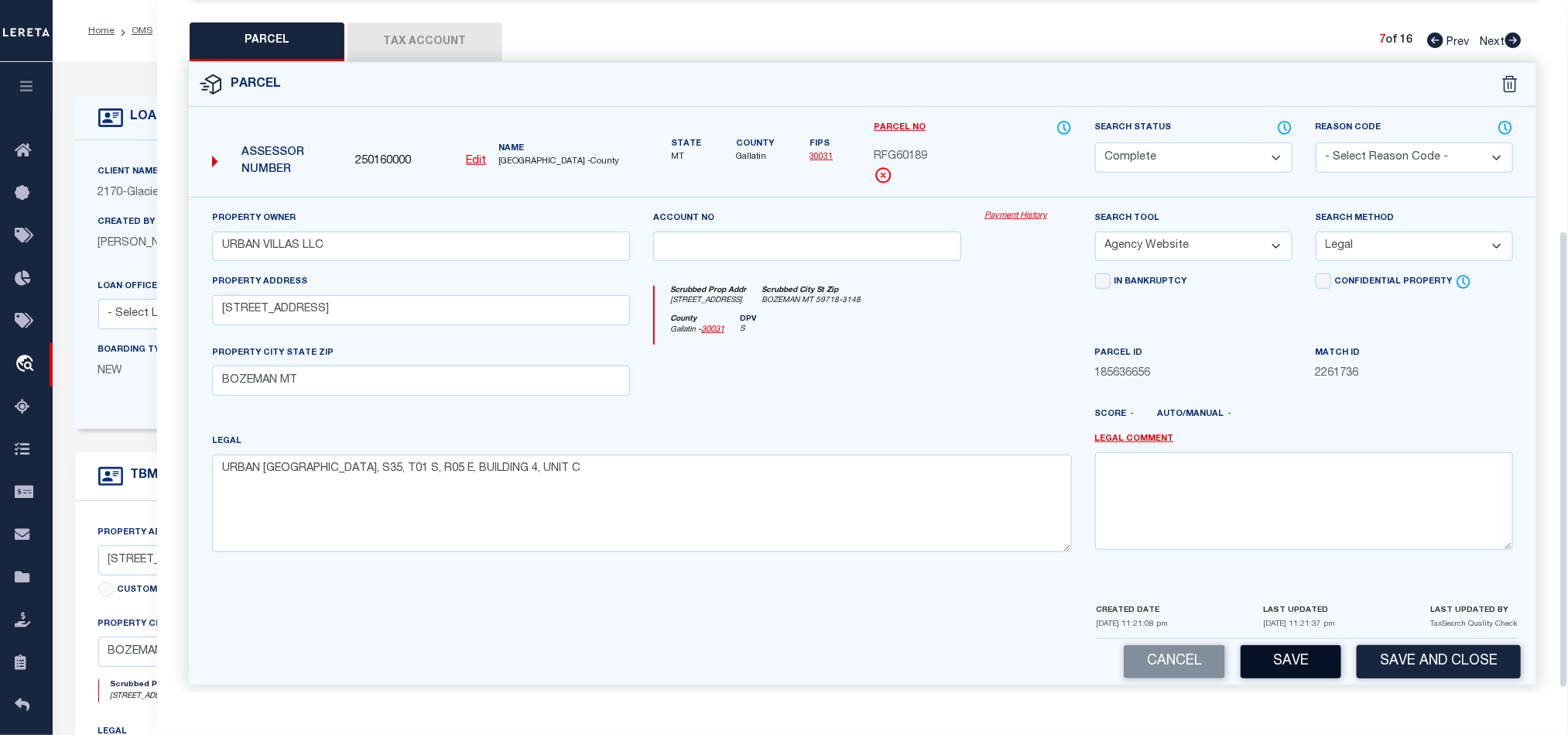
click at [1280, 662] on button "Save" at bounding box center [1291, 661] width 100 height 33
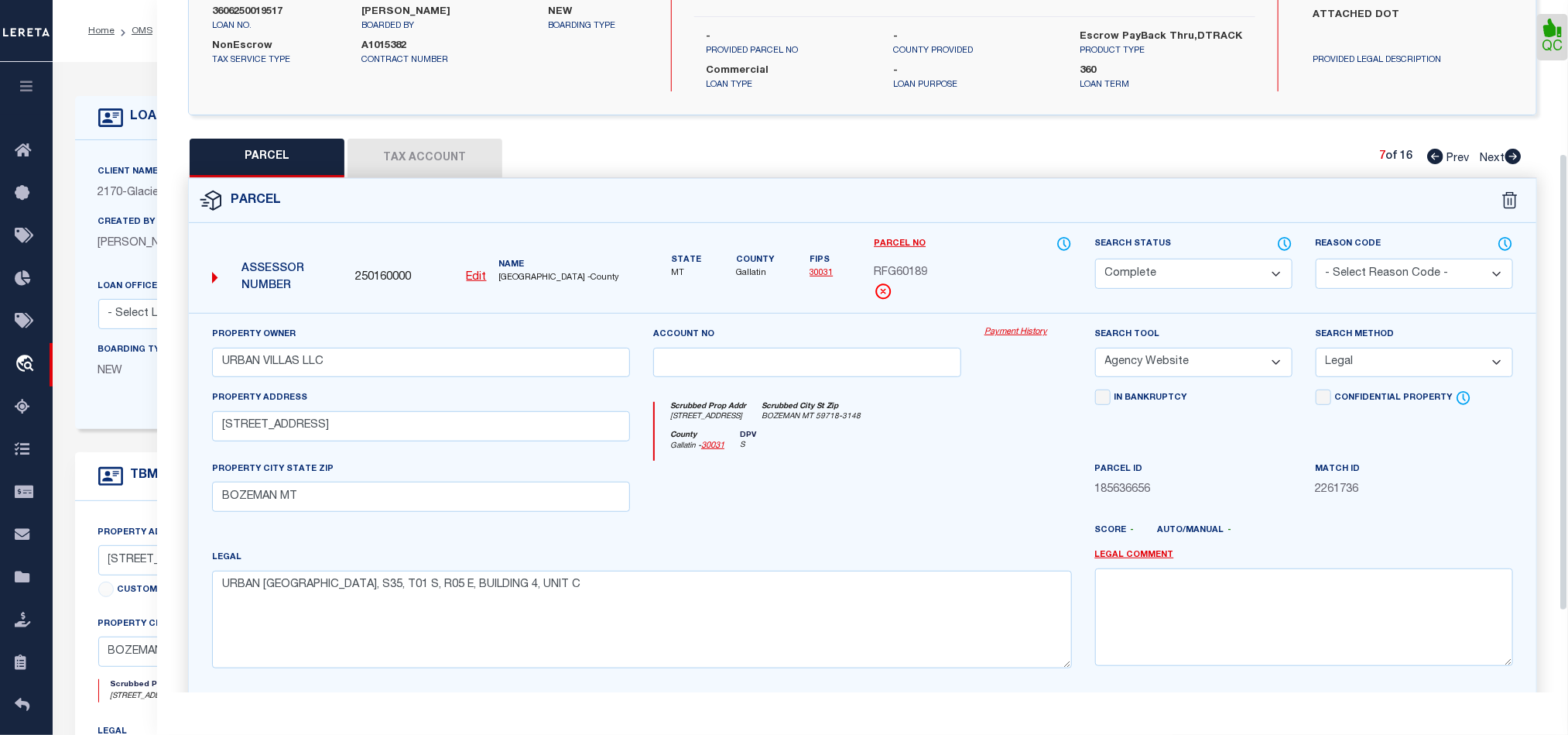
click at [425, 143] on button "Tax Account" at bounding box center [424, 158] width 154 height 39
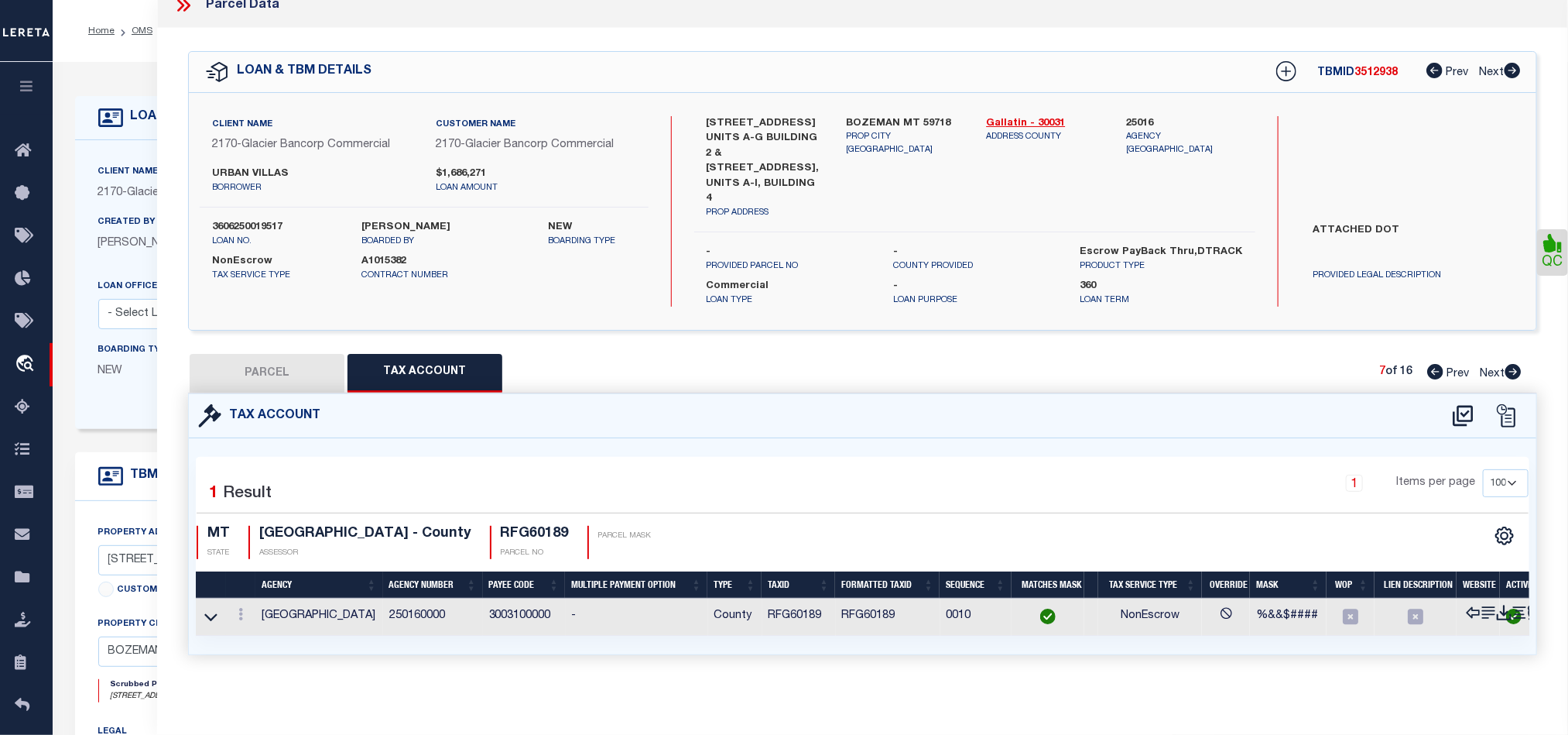
scroll to position [0, 0]
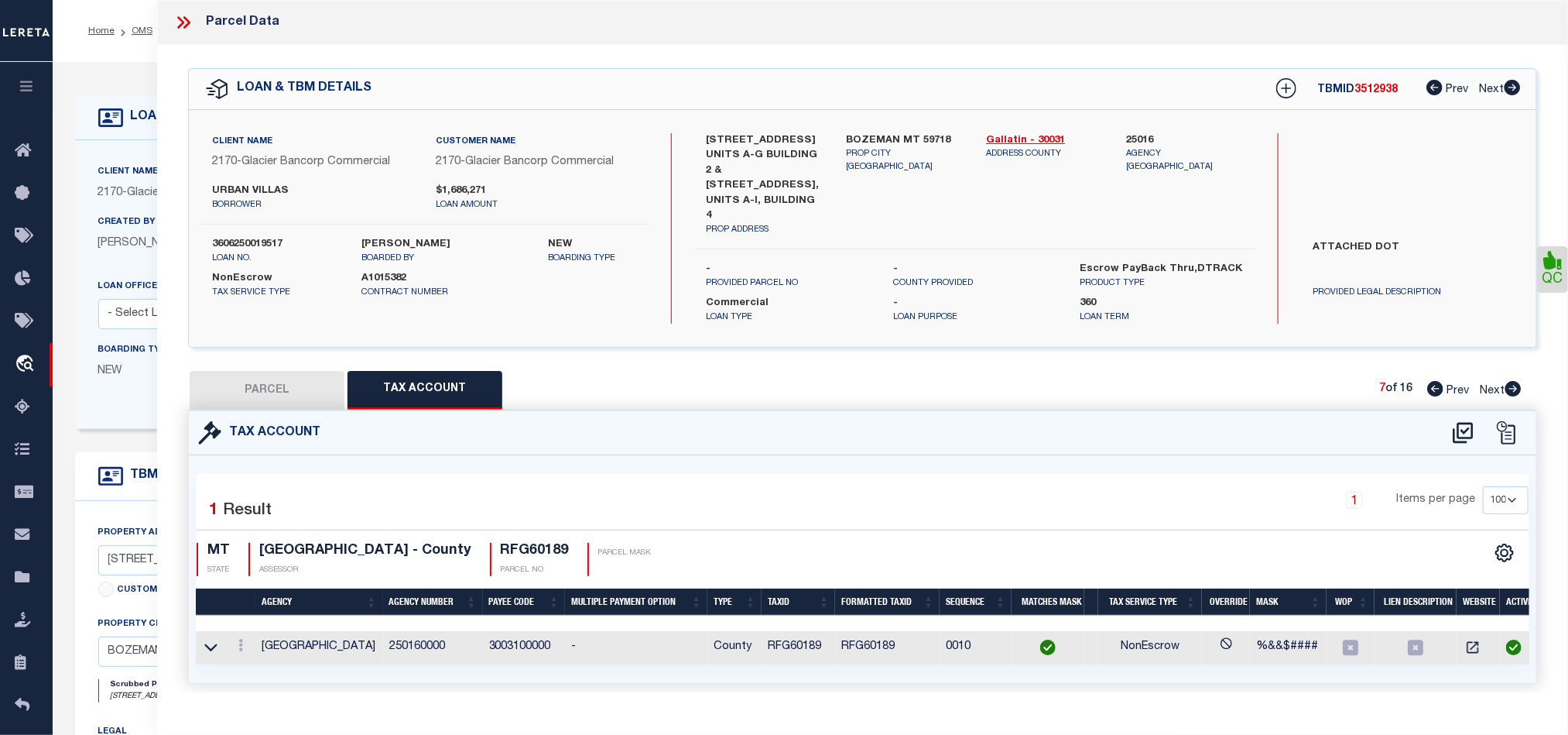
click at [1512, 381] on icon at bounding box center [1513, 388] width 16 height 15
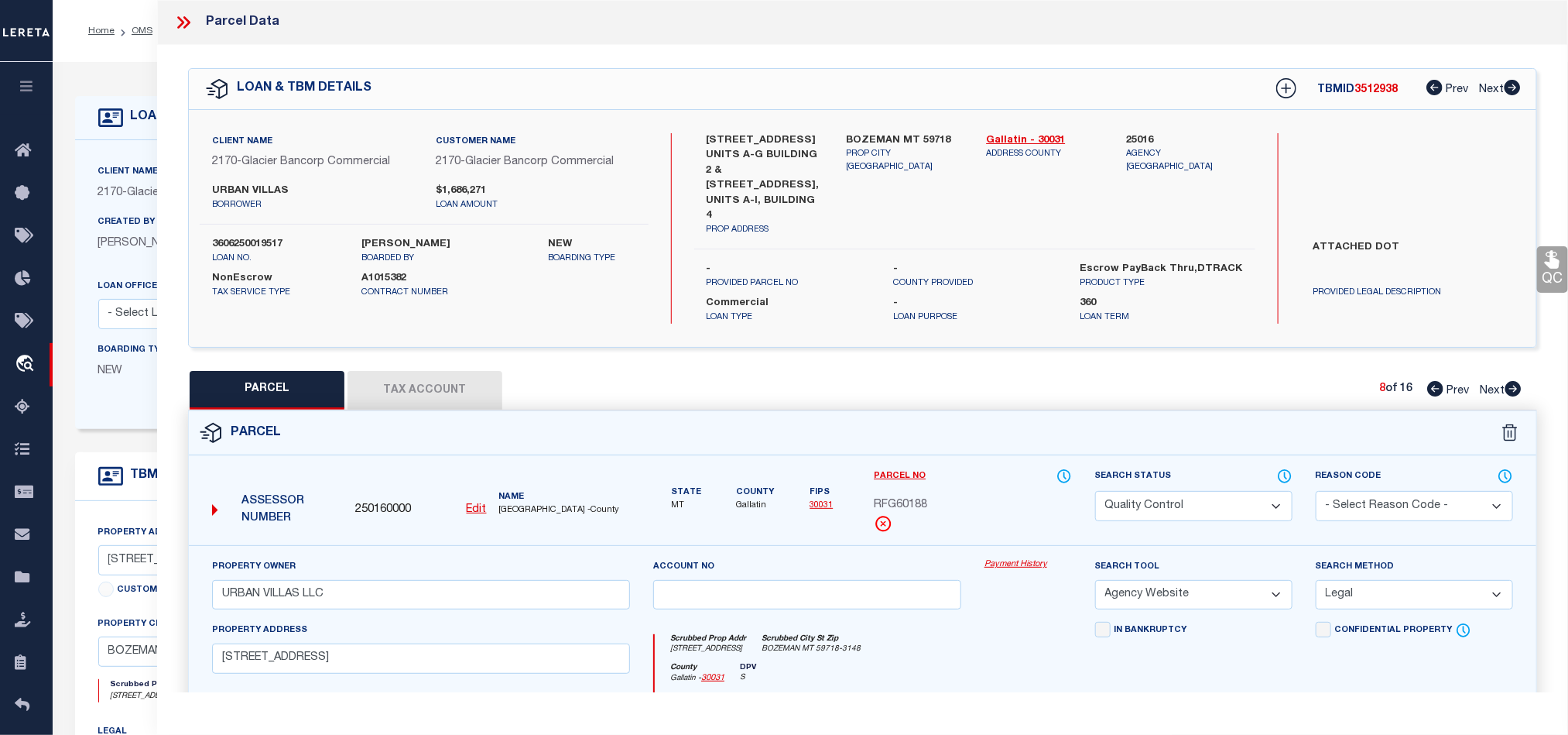
click at [1173, 491] on select "Automated Search Bad Parcel Complete Duplicate Parcel High Dollar Reporting In …" at bounding box center [1194, 506] width 197 height 30
drag, startPoint x: 960, startPoint y: 639, endPoint x: 1386, endPoint y: 432, distance: 473.6
click at [960, 639] on div "Scrubbed Prop Addr [STREET_ADDRESS] [GEOGRAPHIC_DATA] MT 59718-3148" at bounding box center [863, 648] width 417 height 29
click at [1556, 261] on icon at bounding box center [1551, 259] width 14 height 18
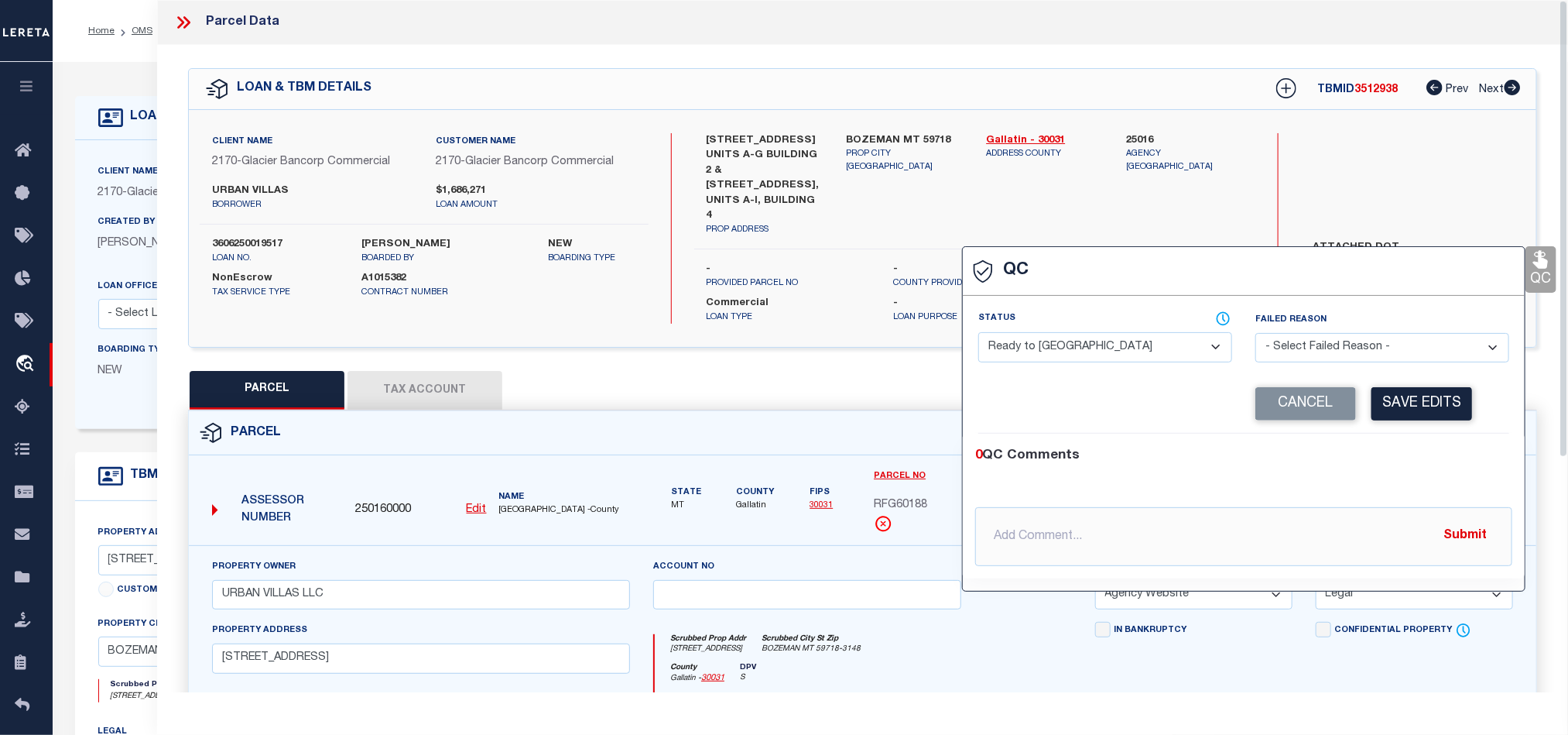
click at [1098, 352] on select "- Select Status - Ready to QC Correct Incorrect" at bounding box center [1105, 348] width 254 height 30
click at [1396, 442] on div "0 QC Comments @[PERSON_NAME] @[PERSON_NAME] @[PERSON_NAME] @[PERSON_NAME] @[PER…" at bounding box center [1243, 506] width 562 height 145
click at [1428, 396] on button "Save Edits" at bounding box center [1421, 403] width 100 height 33
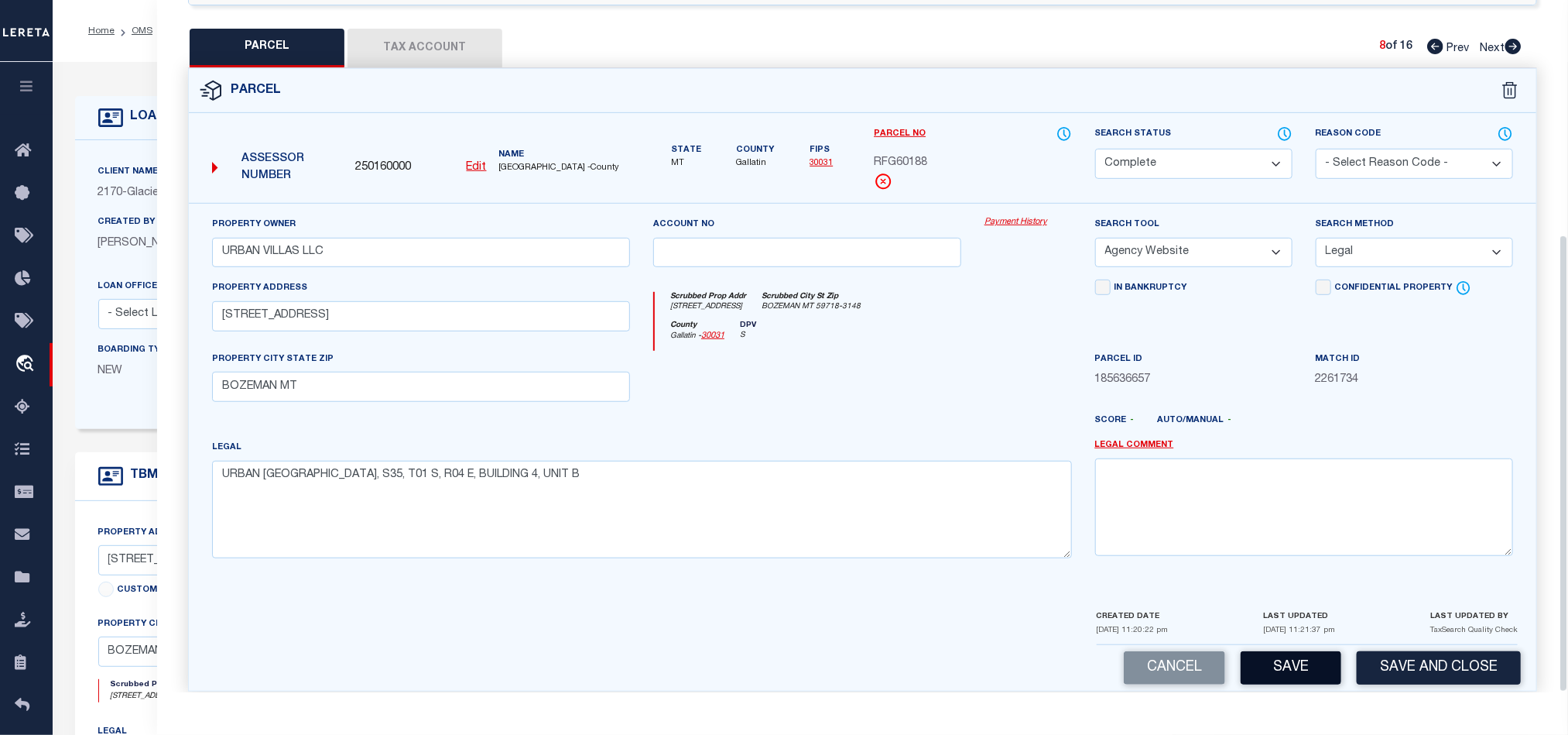
scroll to position [354, 0]
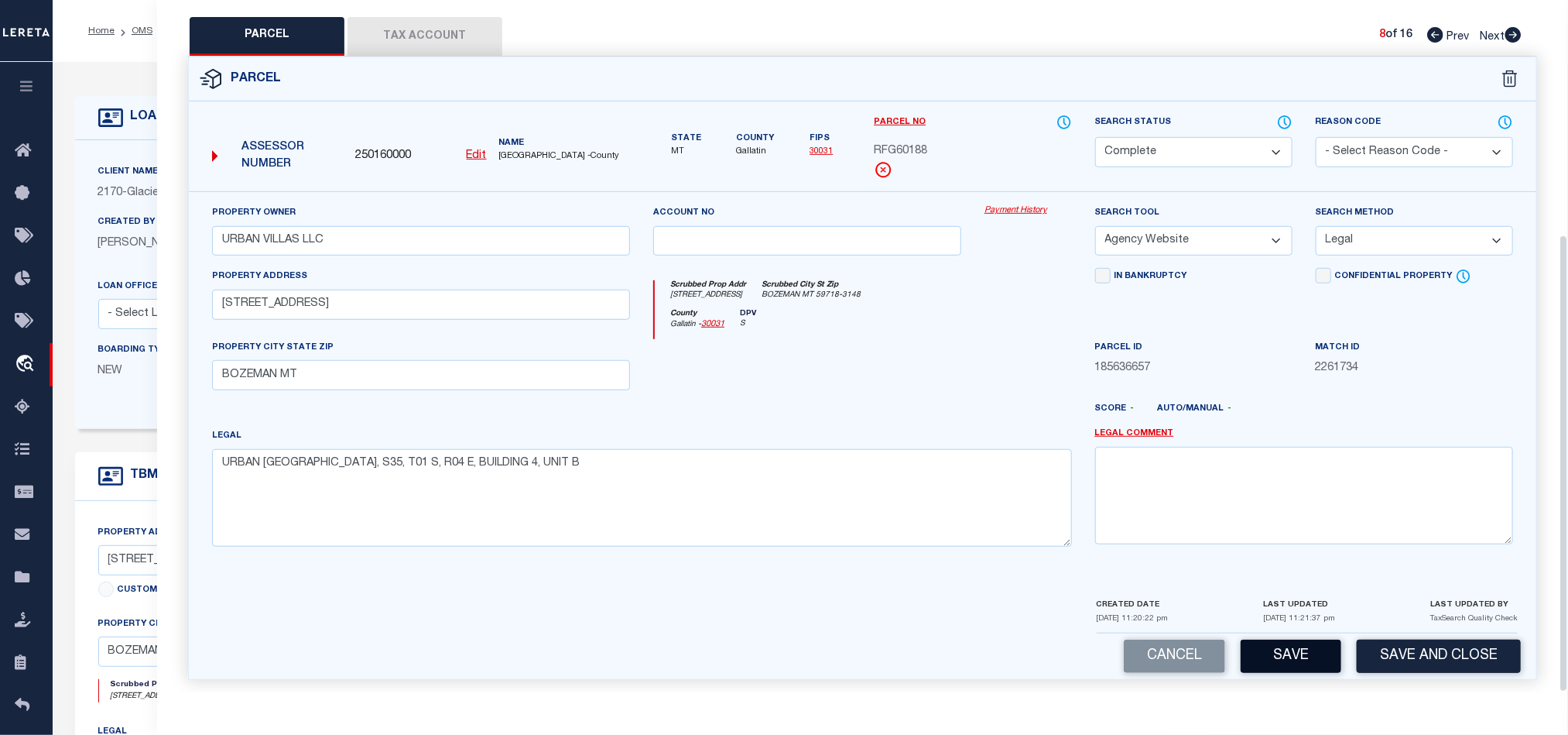
click at [1277, 652] on button "Save" at bounding box center [1291, 656] width 100 height 33
click at [913, 403] on div at bounding box center [918, 414] width 331 height 24
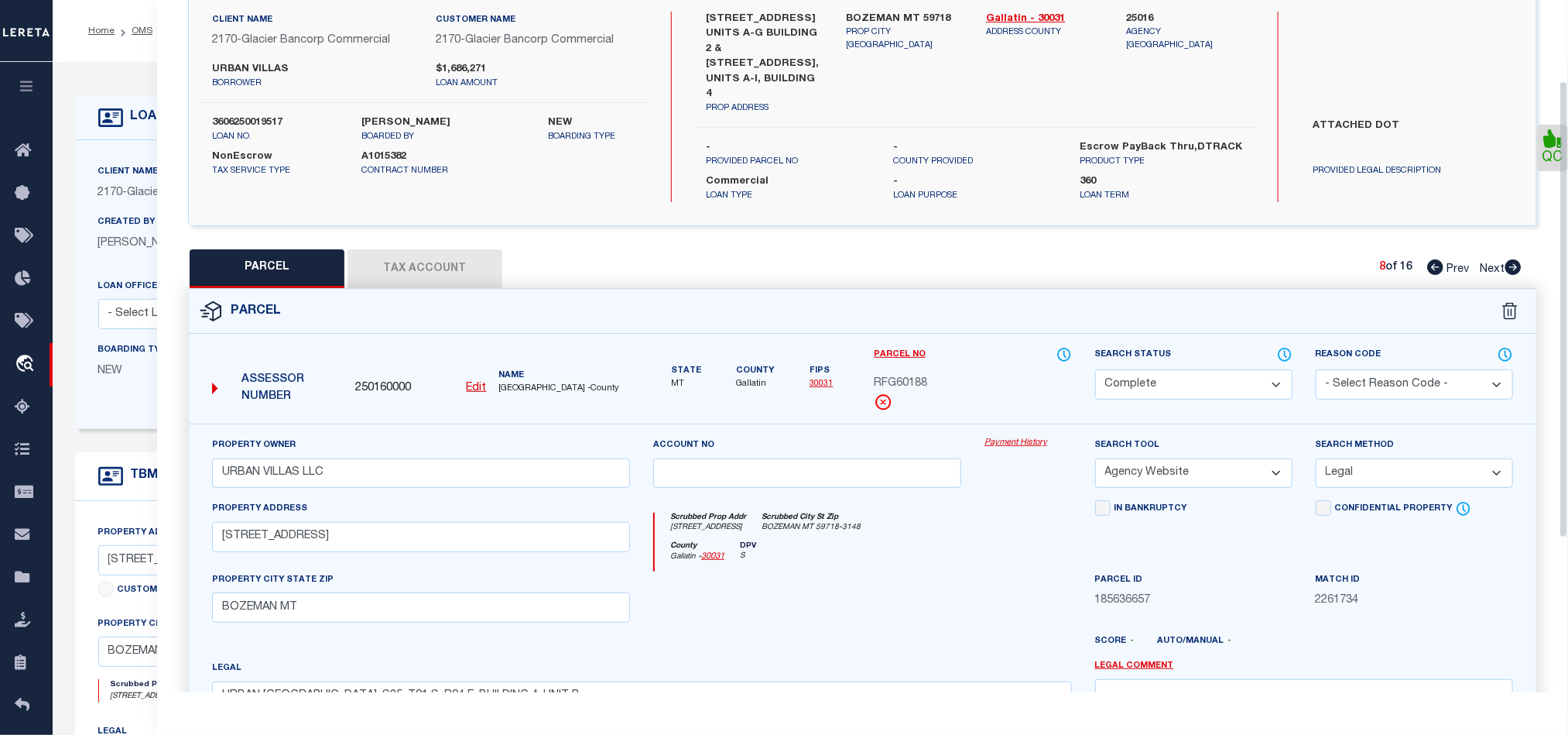
click at [390, 249] on button "Tax Account" at bounding box center [424, 268] width 154 height 39
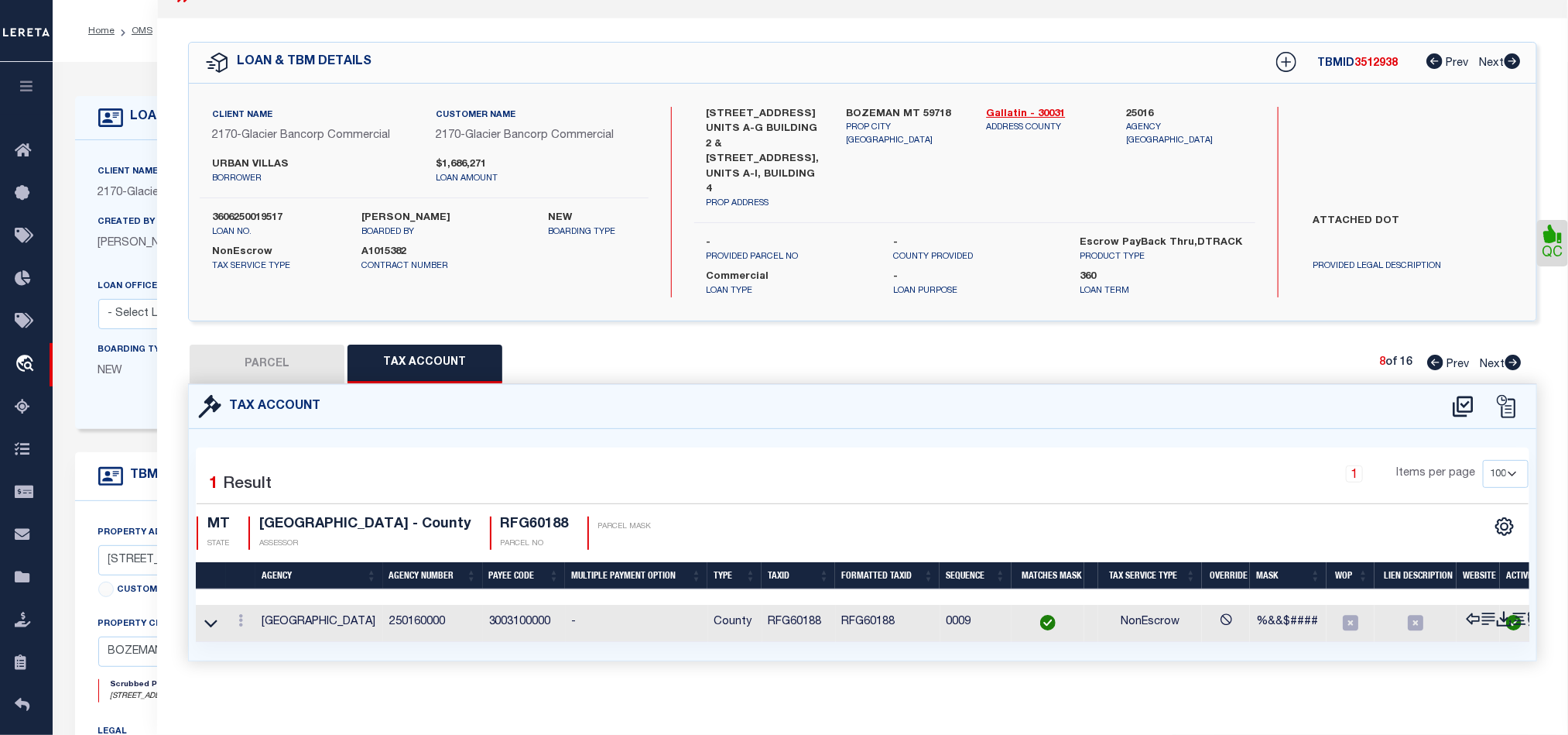
scroll to position [0, 0]
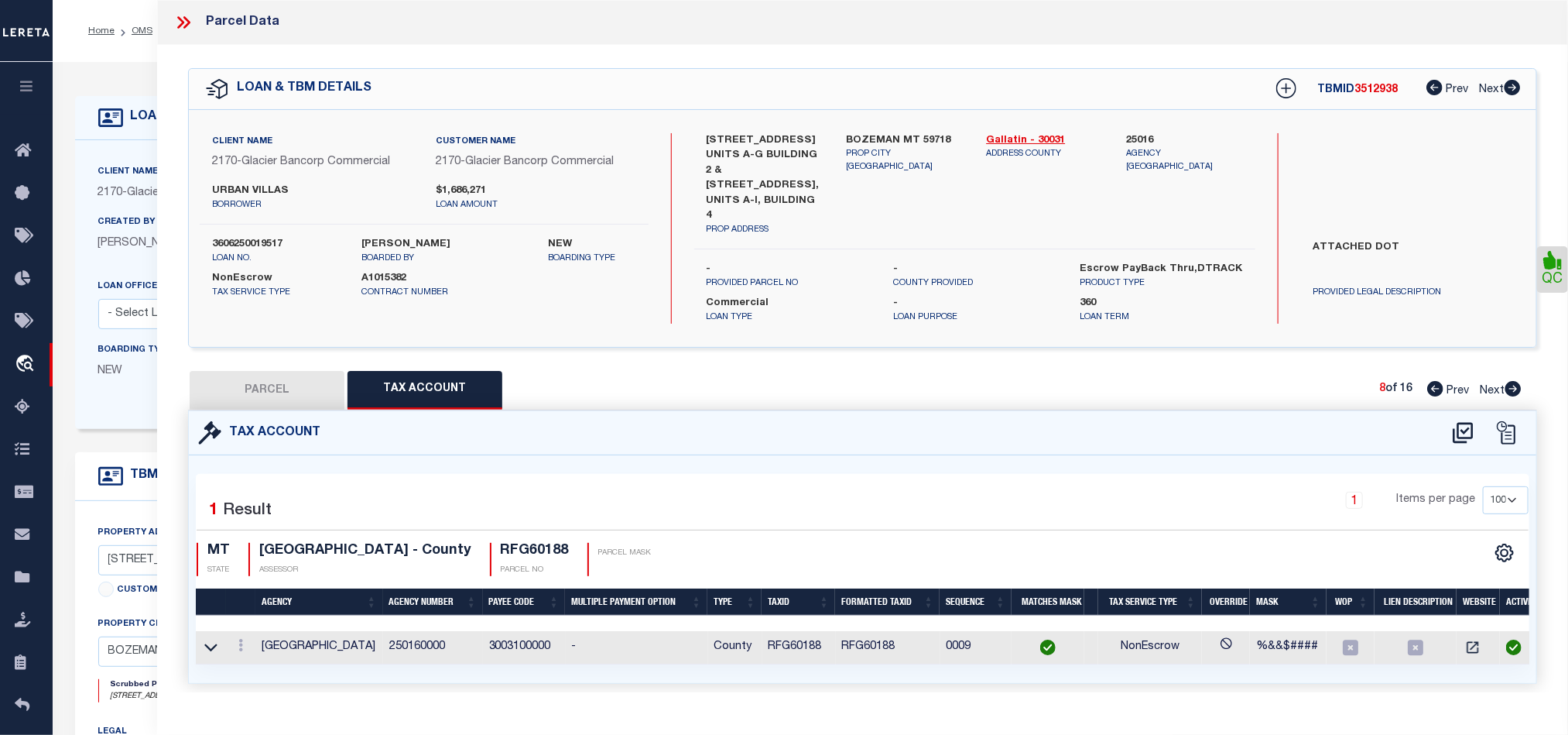
click at [1515, 381] on icon at bounding box center [1513, 388] width 17 height 15
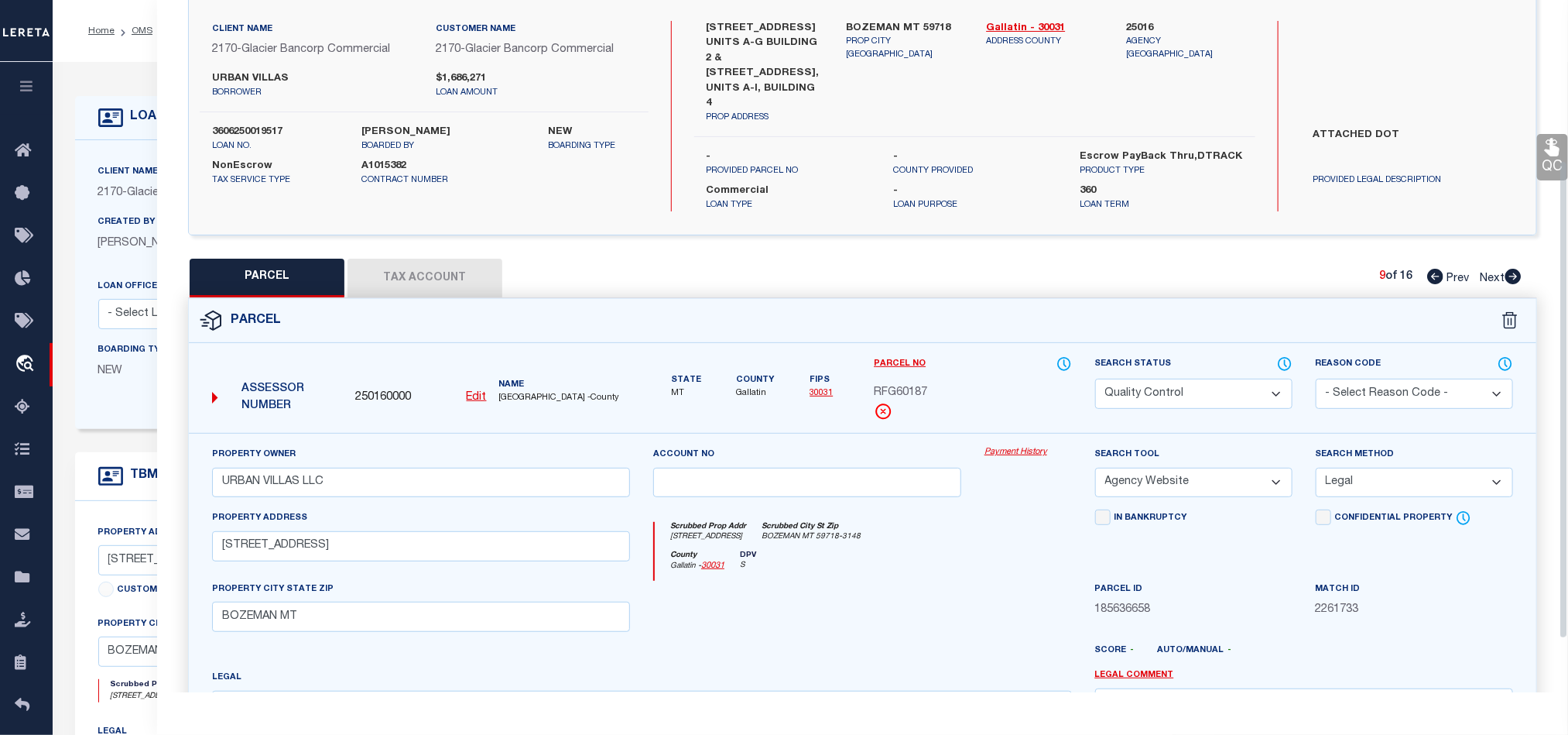
scroll to position [232, 0]
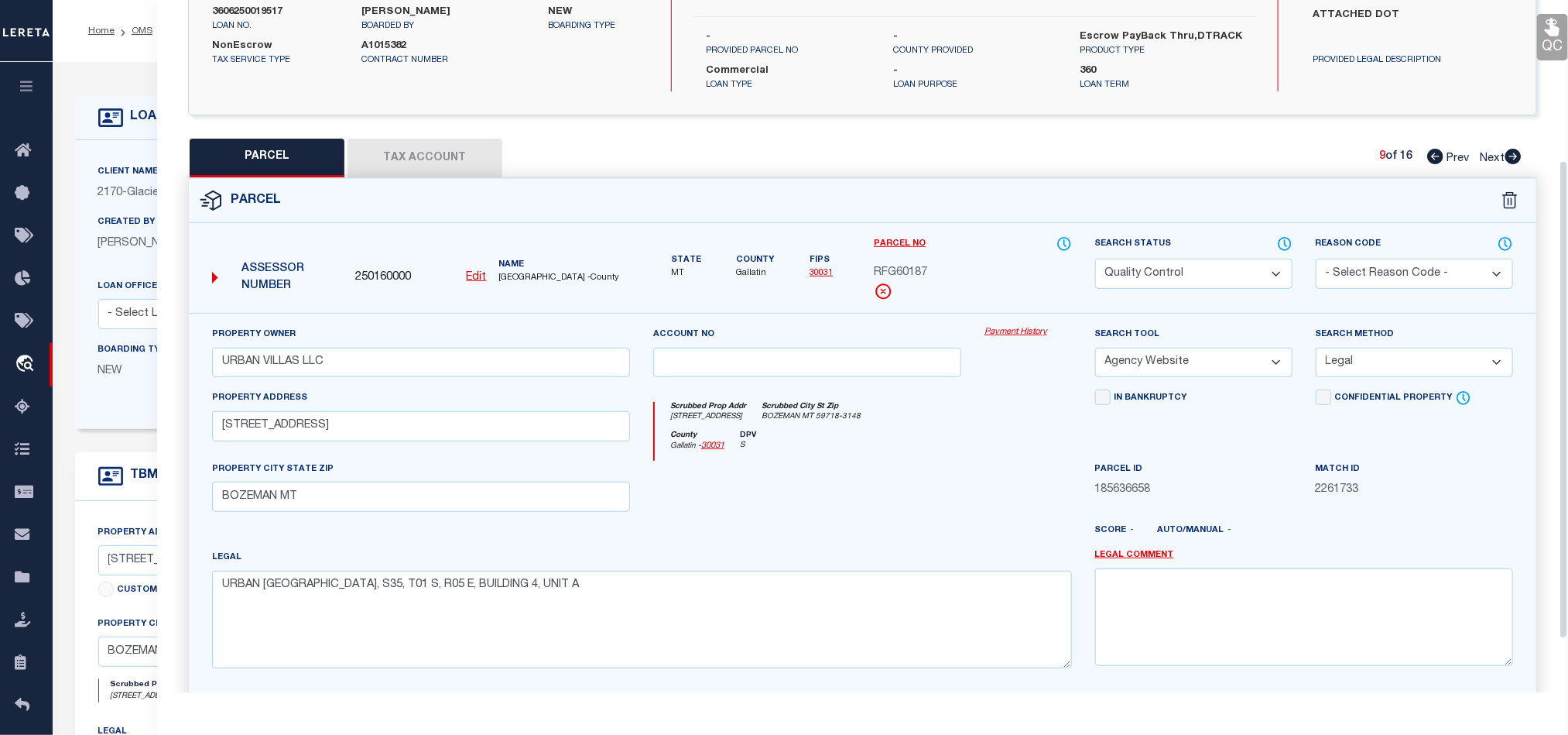
click at [890, 524] on div at bounding box center [918, 536] width 331 height 24
click at [1187, 268] on select "Automated Search Bad Parcel Complete Duplicate Parcel High Dollar Reporting In …" at bounding box center [1194, 273] width 197 height 30
click at [743, 495] on div at bounding box center [807, 492] width 331 height 63
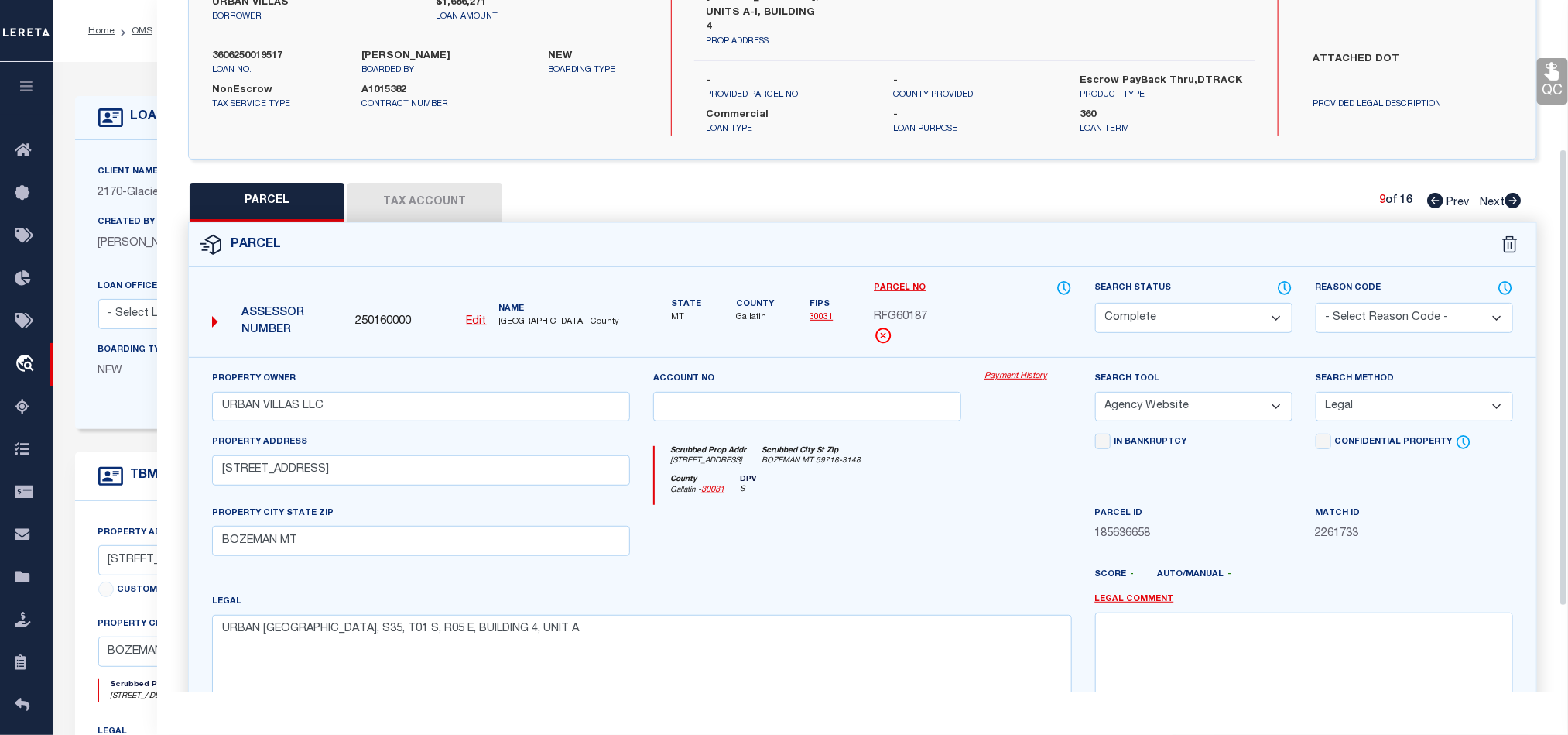
scroll to position [116, 0]
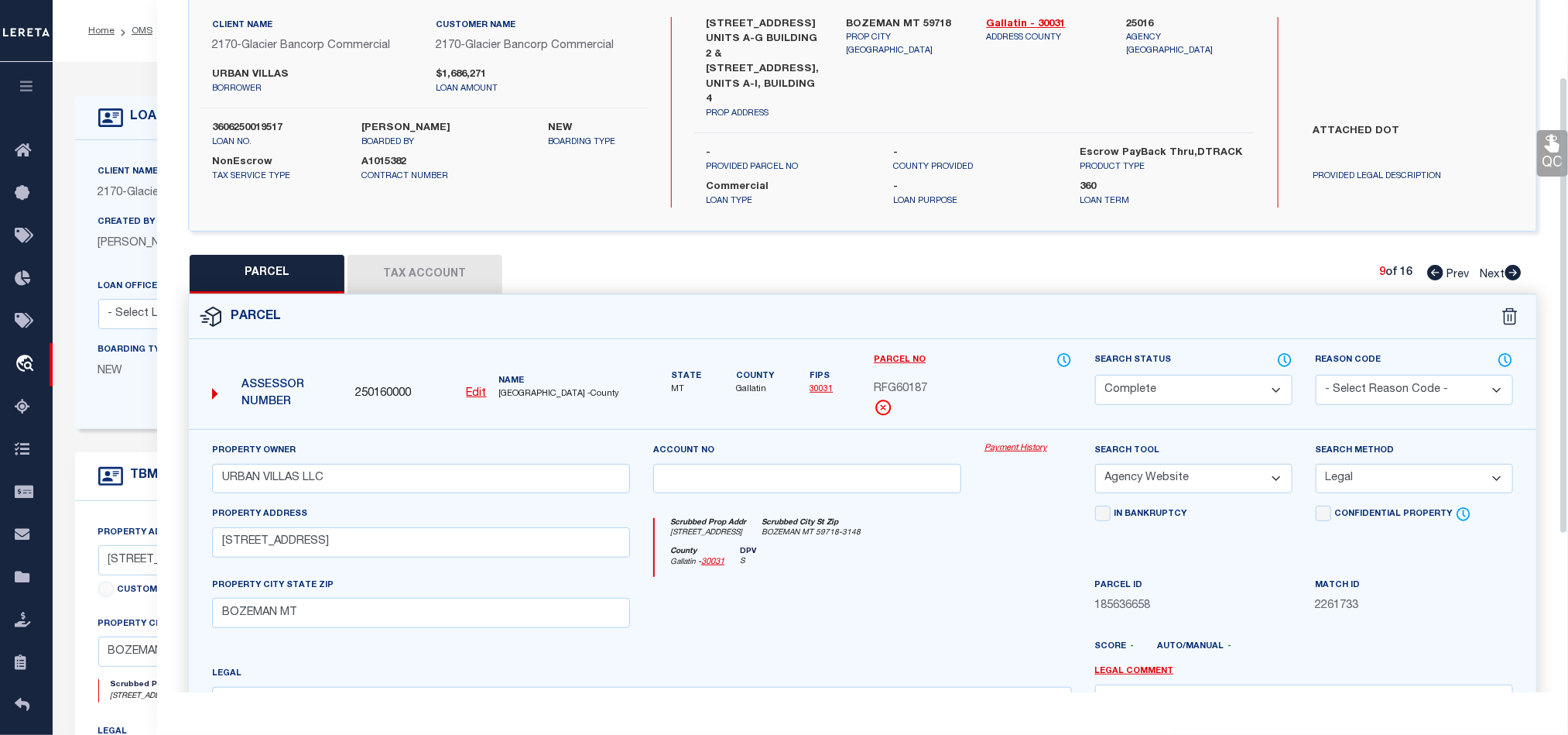
click at [1559, 143] on icon at bounding box center [1553, 143] width 20 height 20
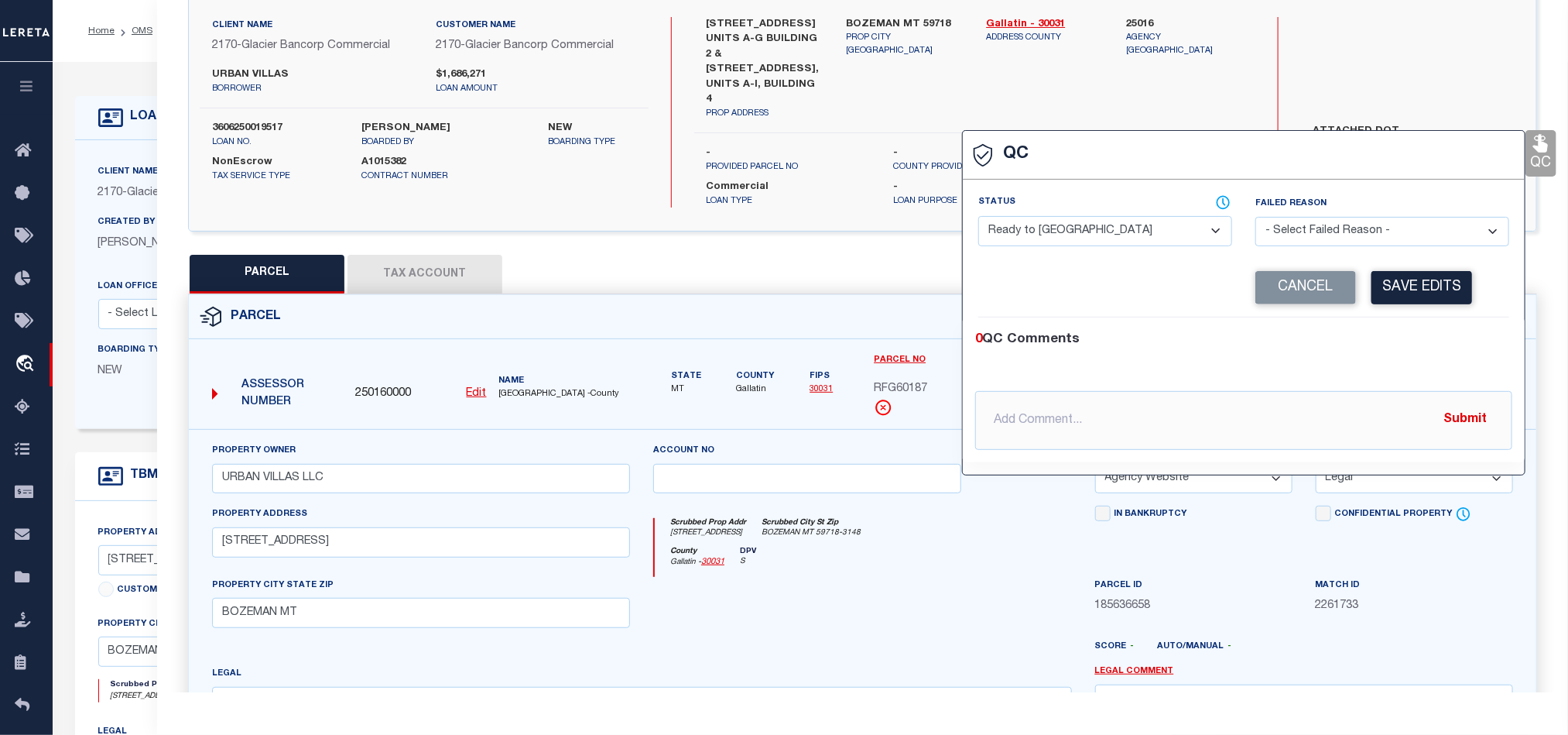
click at [1043, 233] on select "- Select Status - Ready to QC Correct Incorrect" at bounding box center [1105, 231] width 254 height 30
click at [1355, 326] on div "0 QC Comments @[PERSON_NAME] @[PERSON_NAME] @[PERSON_NAME] @[PERSON_NAME] @[PER…" at bounding box center [1243, 390] width 562 height 145
click at [1380, 288] on button "Save Edits" at bounding box center [1421, 287] width 100 height 33
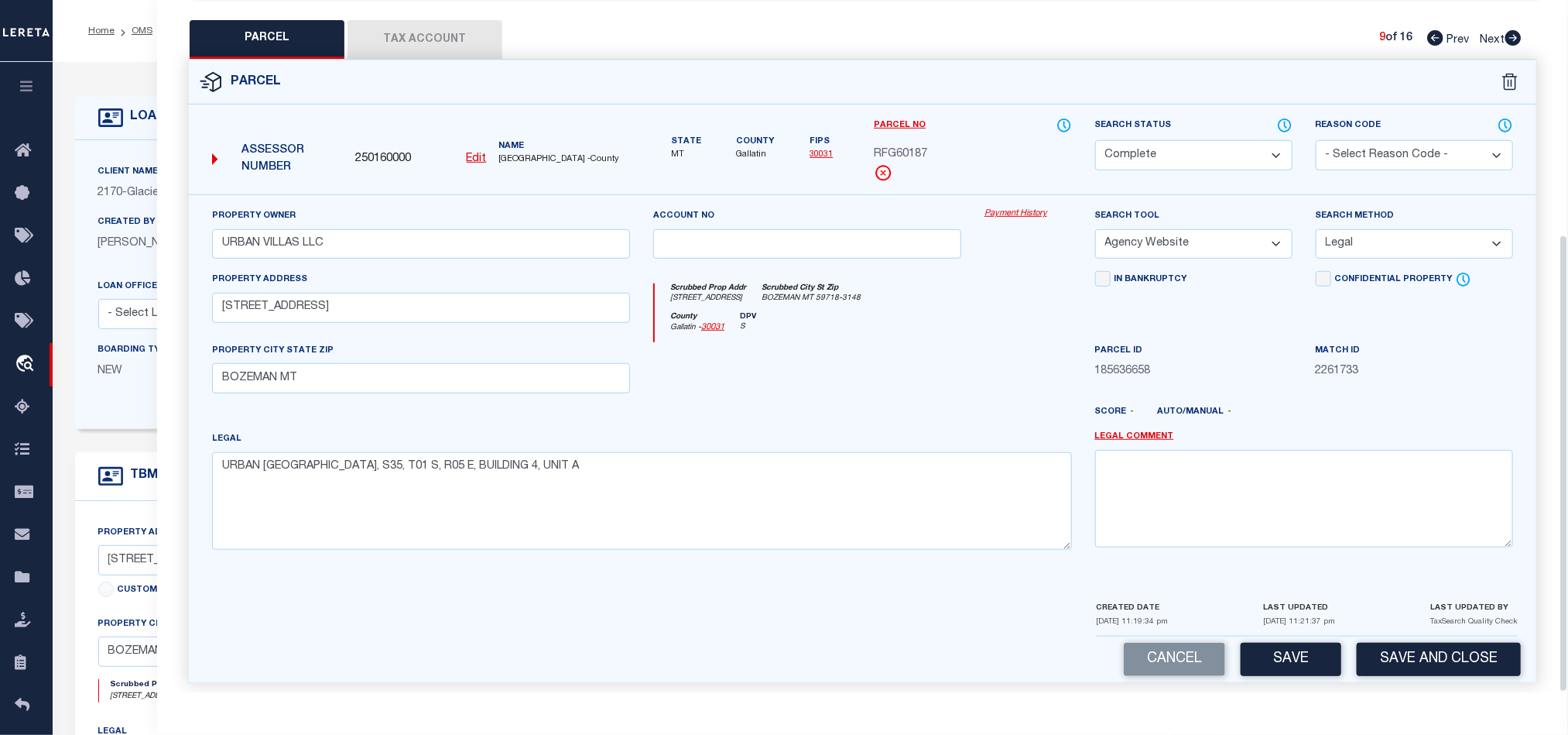
scroll to position [354, 0]
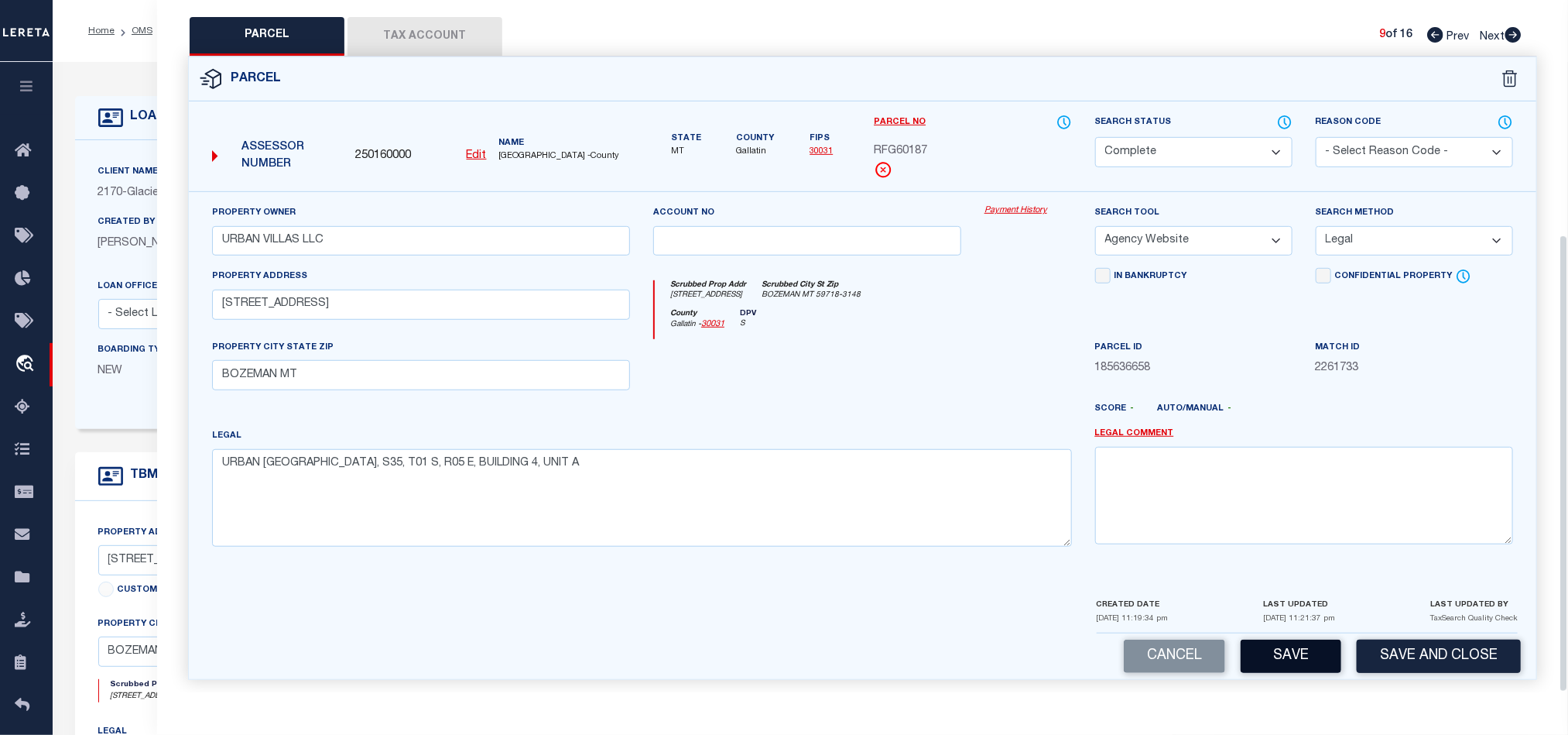
click at [1282, 640] on button "Save" at bounding box center [1291, 656] width 100 height 33
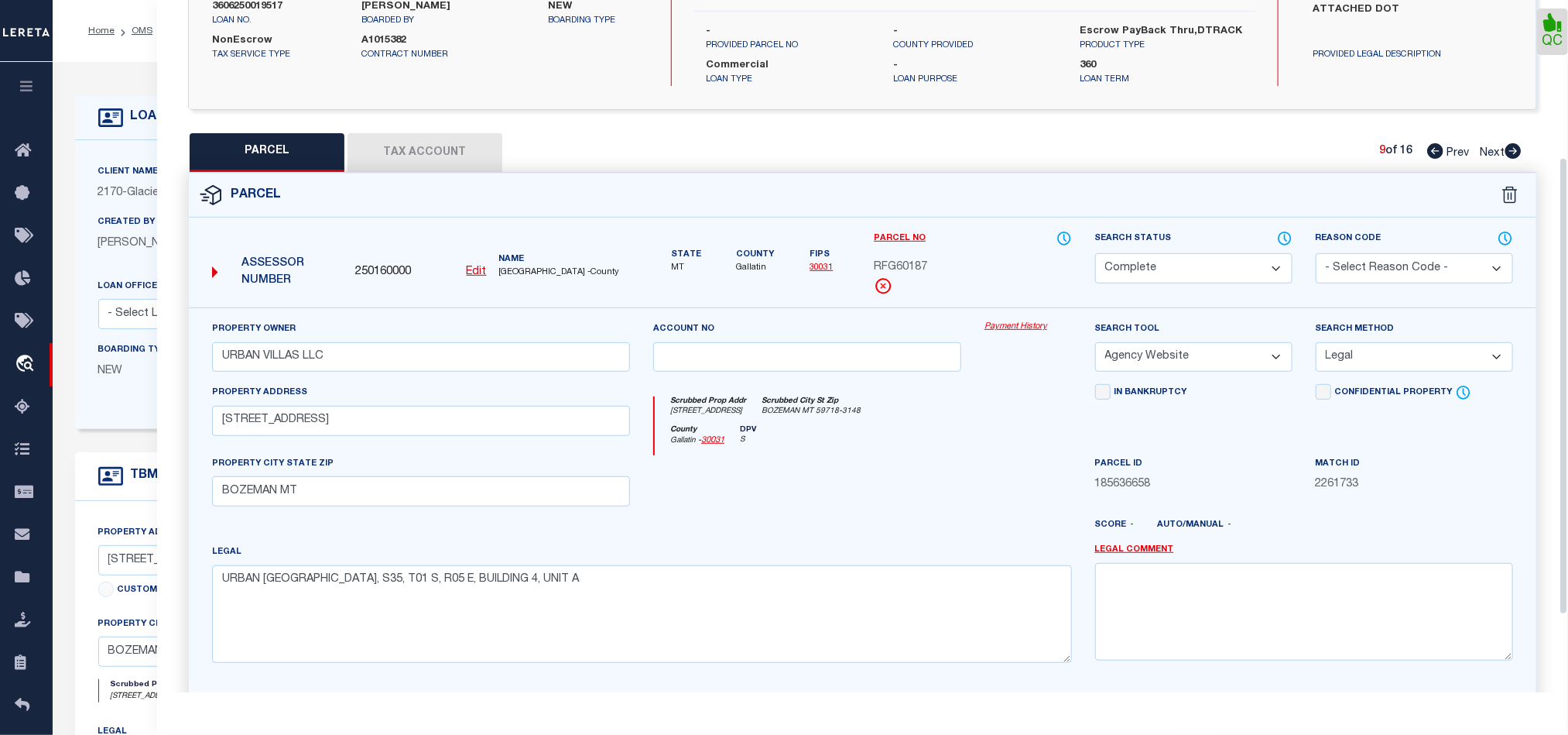
click at [471, 133] on button "Tax Account" at bounding box center [424, 153] width 154 height 39
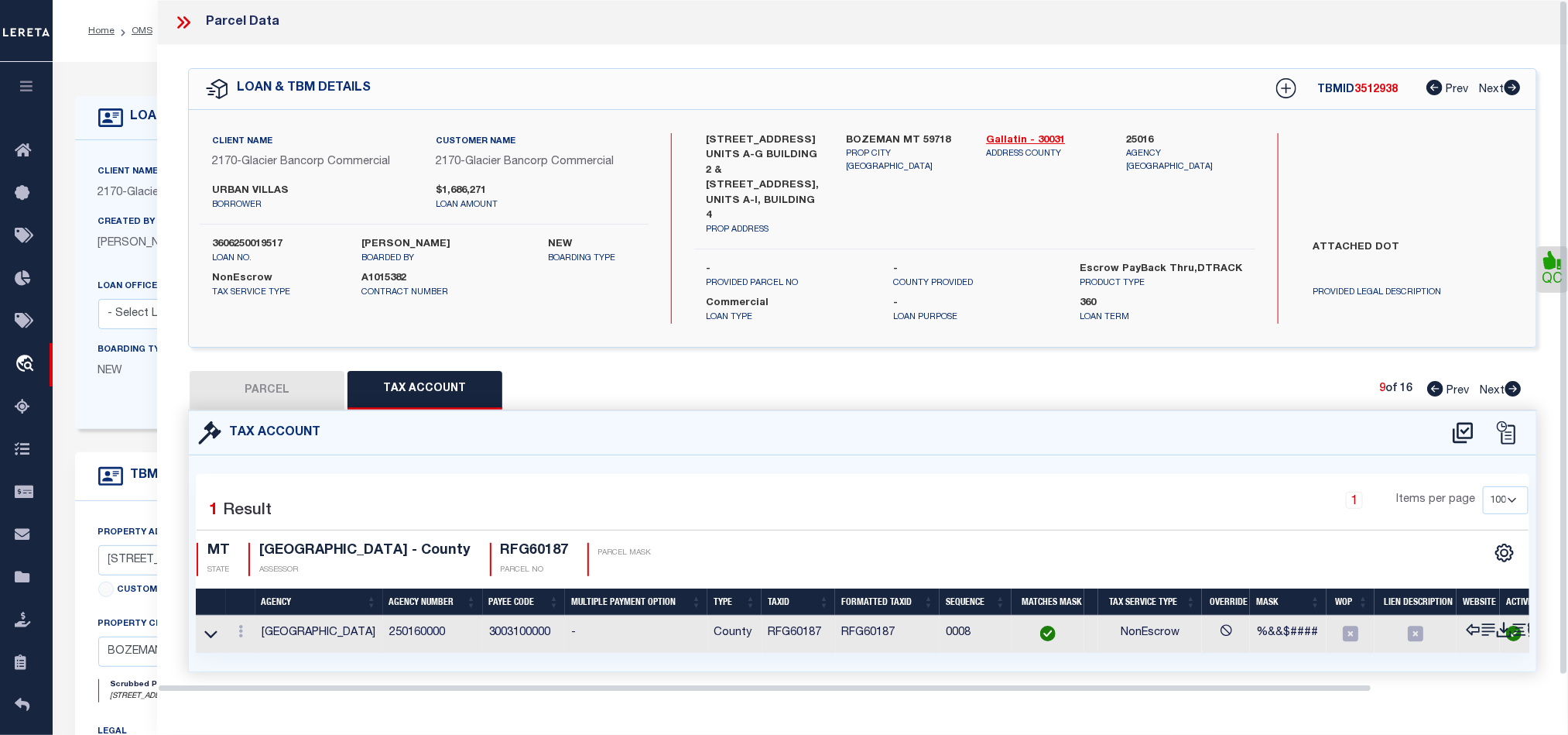
scroll to position [0, 0]
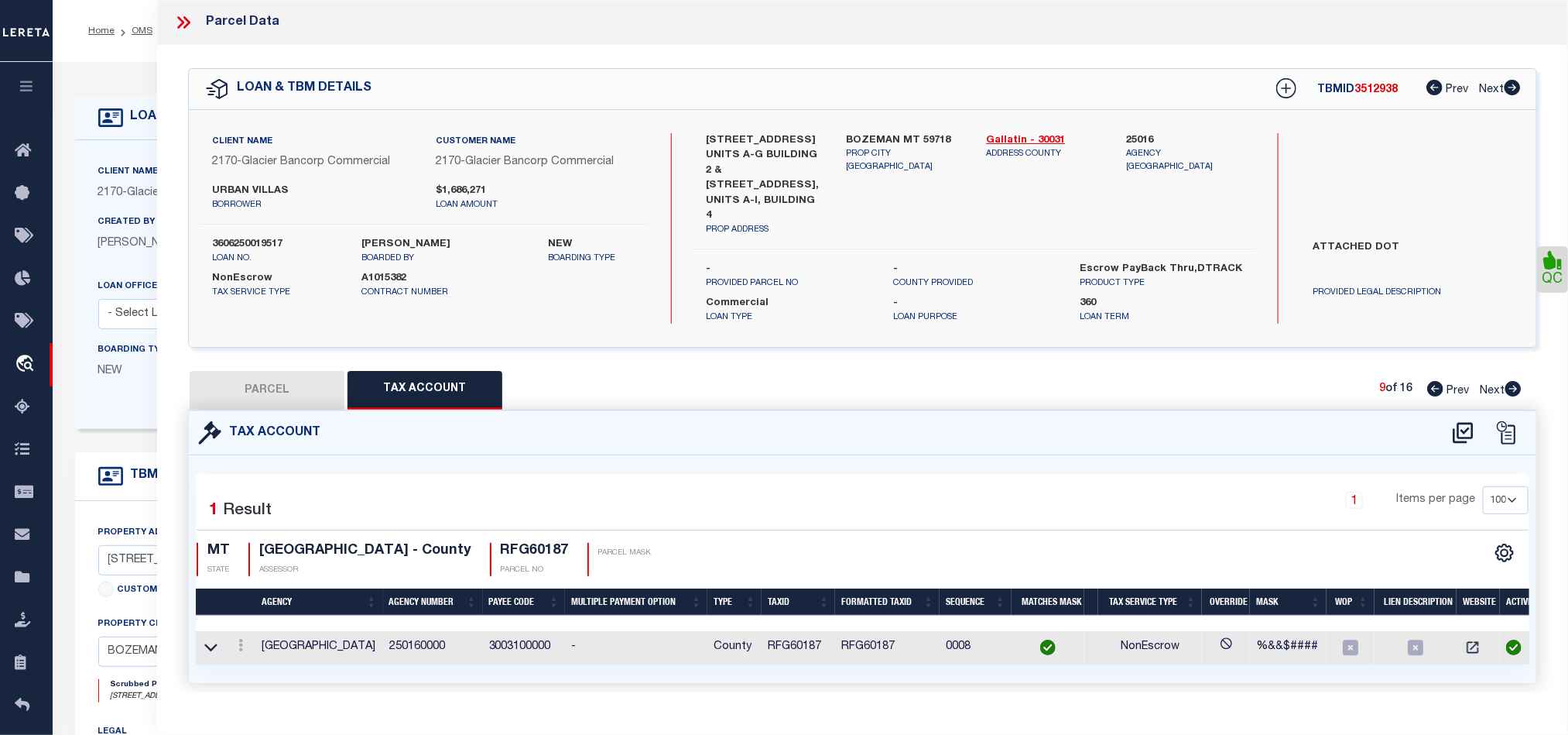
click at [1515, 381] on icon at bounding box center [1513, 388] width 17 height 15
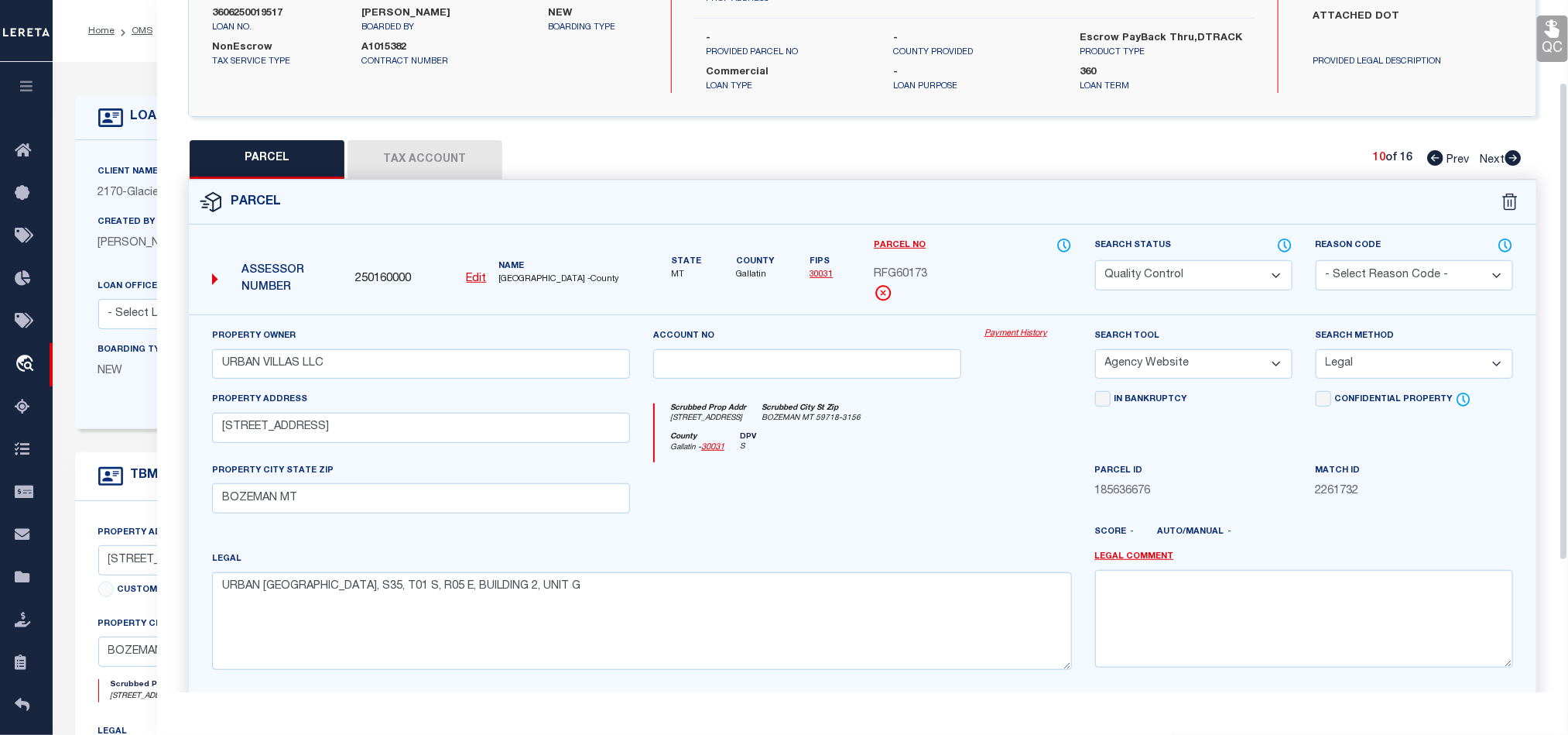
scroll to position [232, 0]
click at [918, 479] on div at bounding box center [807, 492] width 331 height 63
click at [1205, 266] on select "Automated Search Bad Parcel Complete Duplicate Parcel High Dollar Reporting In …" at bounding box center [1194, 273] width 197 height 30
click at [850, 495] on div at bounding box center [807, 492] width 331 height 63
click at [1551, 36] on icon at bounding box center [1551, 27] width 14 height 18
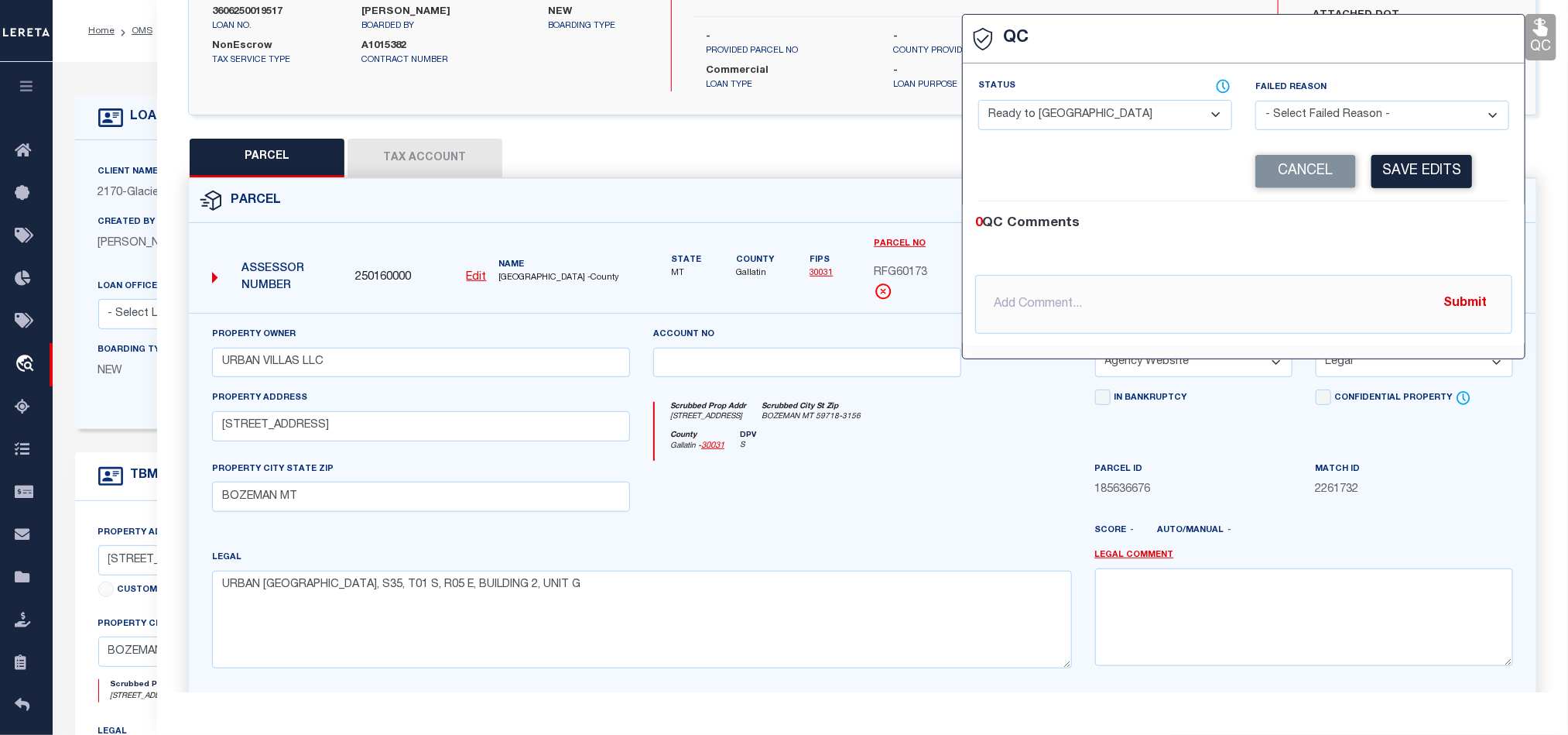
click at [1145, 107] on select "- Select Status - Ready to QC Correct Incorrect" at bounding box center [1105, 115] width 254 height 30
click at [1412, 224] on div "0 QC Comments" at bounding box center [1240, 224] width 531 height 20
click at [1419, 188] on button "Save Edits" at bounding box center [1421, 170] width 100 height 33
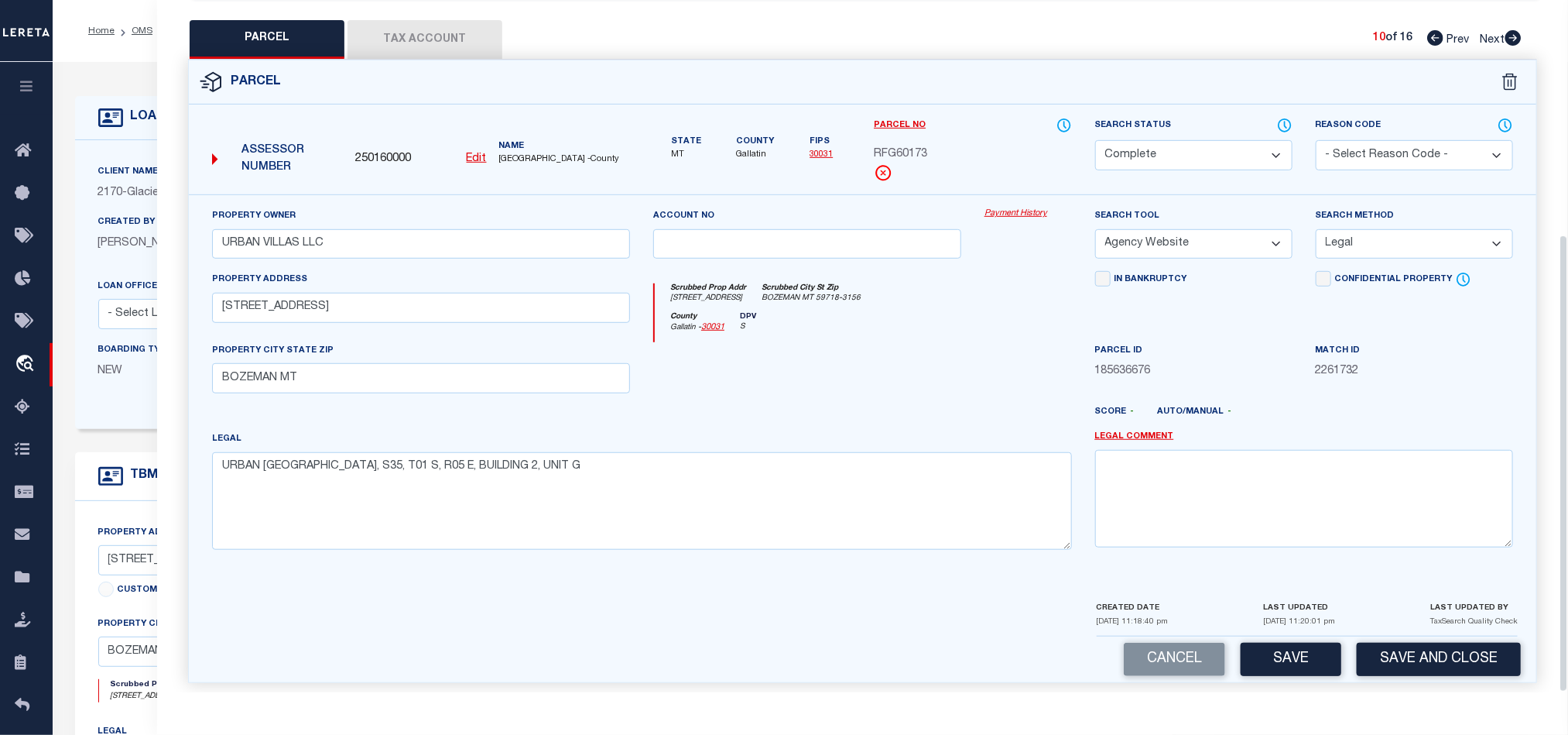
scroll to position [354, 0]
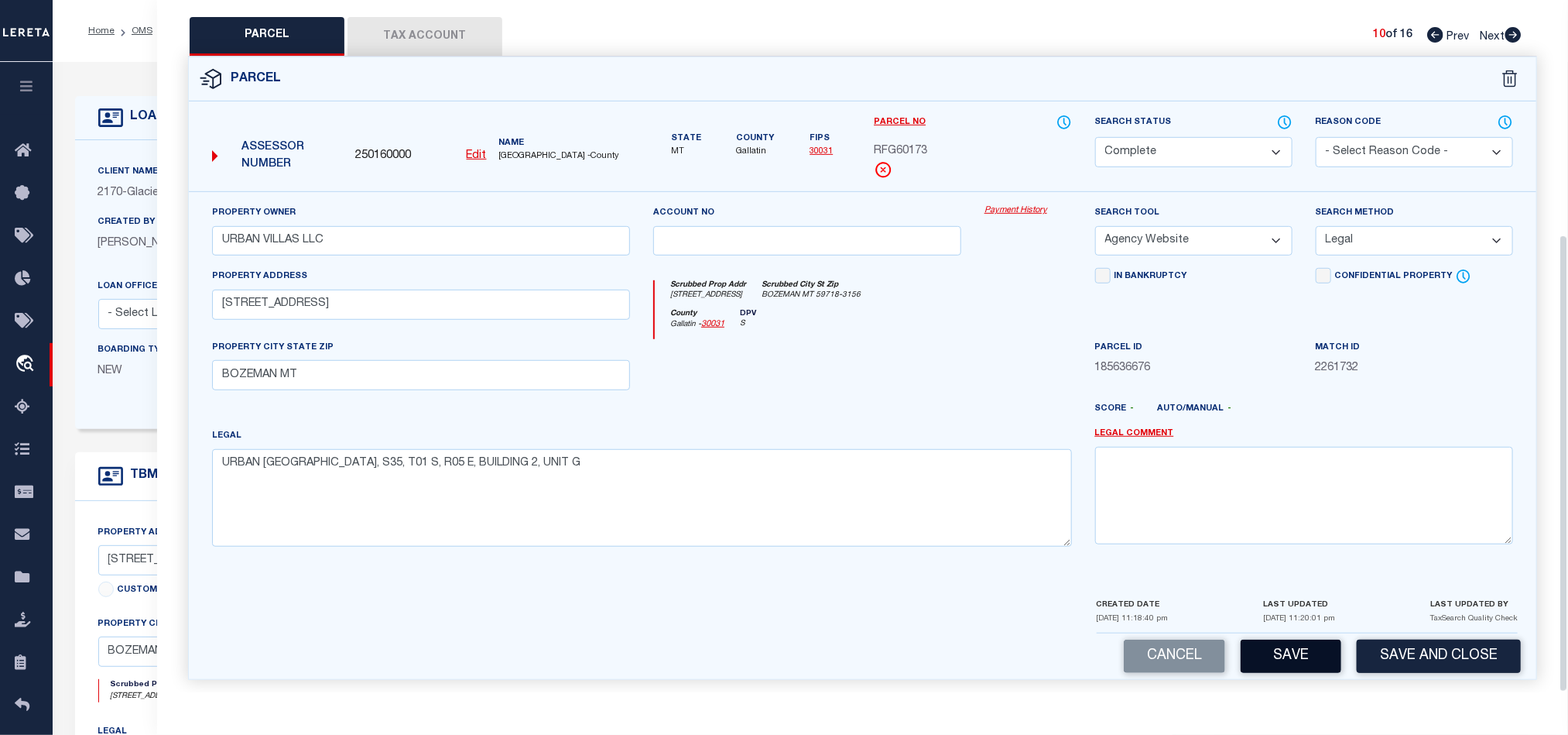
click at [1291, 640] on button "Save" at bounding box center [1291, 656] width 100 height 33
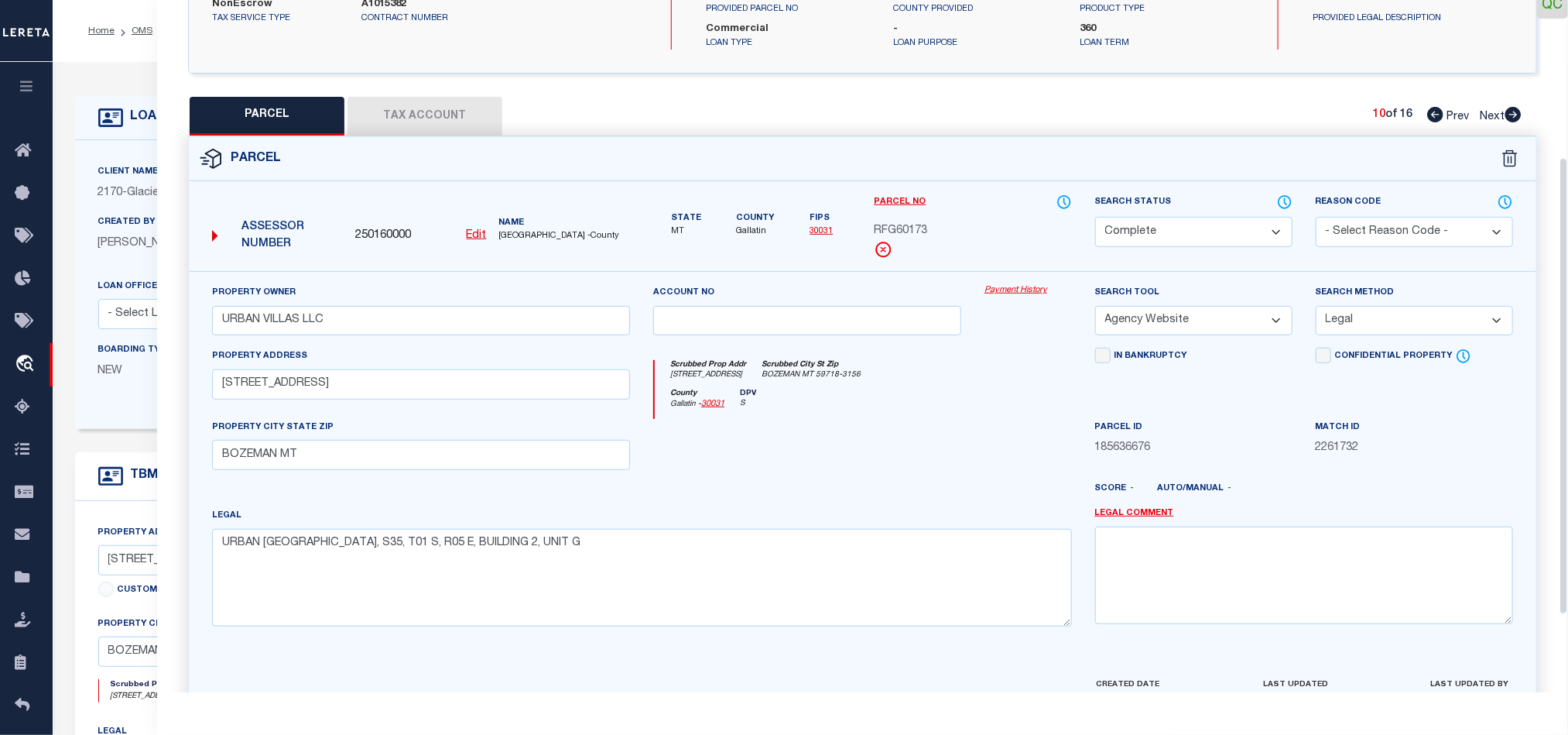
scroll to position [238, 0]
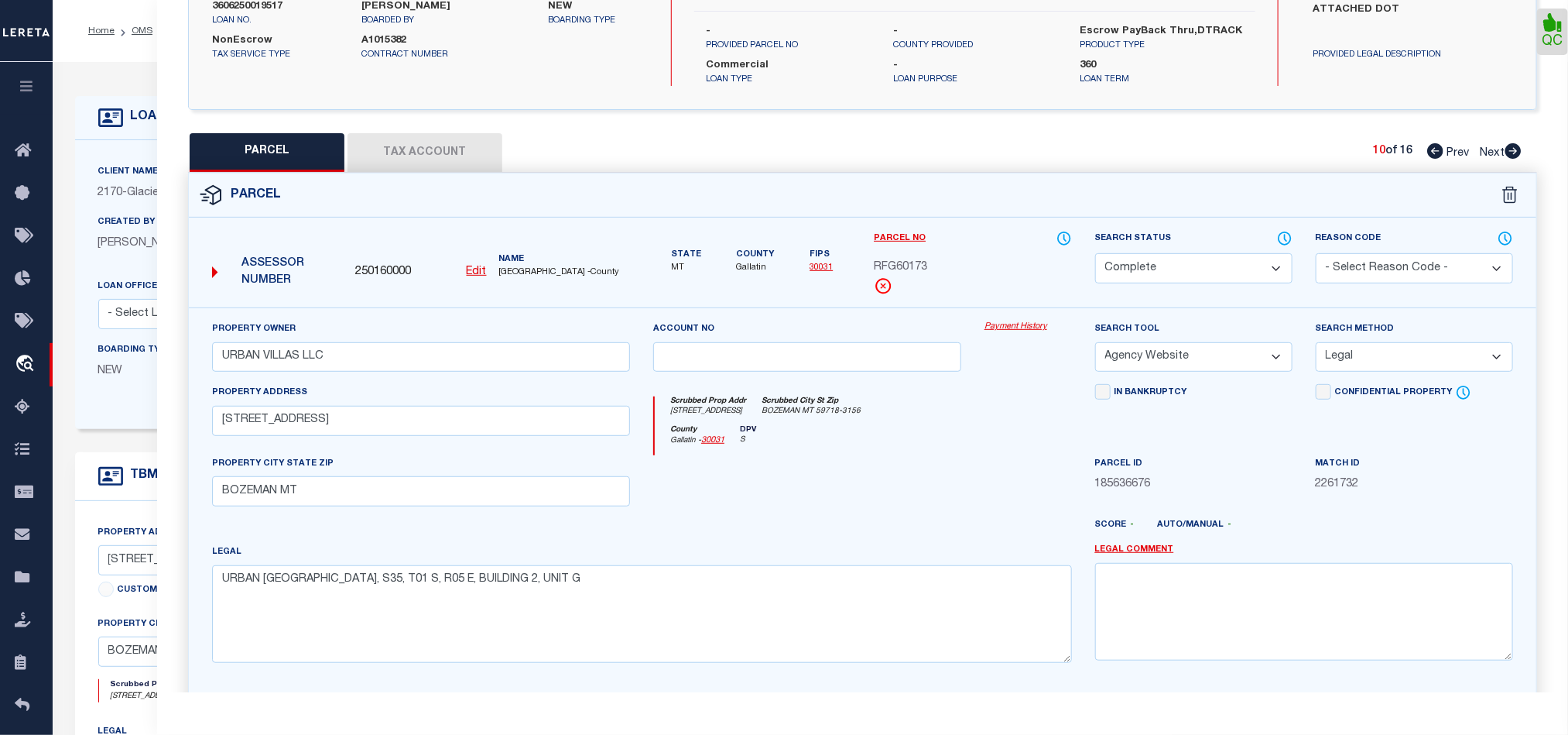
click at [426, 137] on button "Tax Account" at bounding box center [424, 153] width 154 height 39
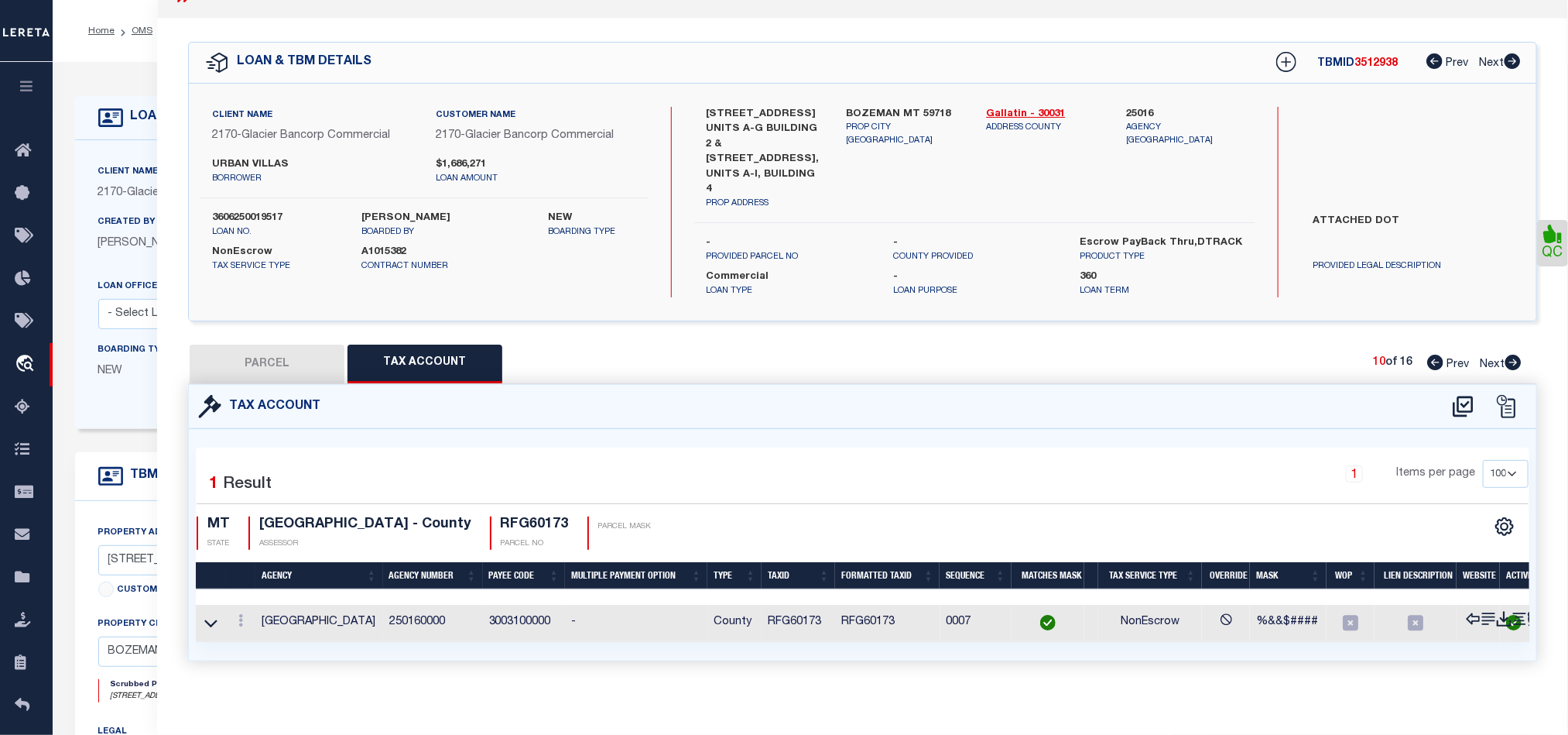
scroll to position [0, 0]
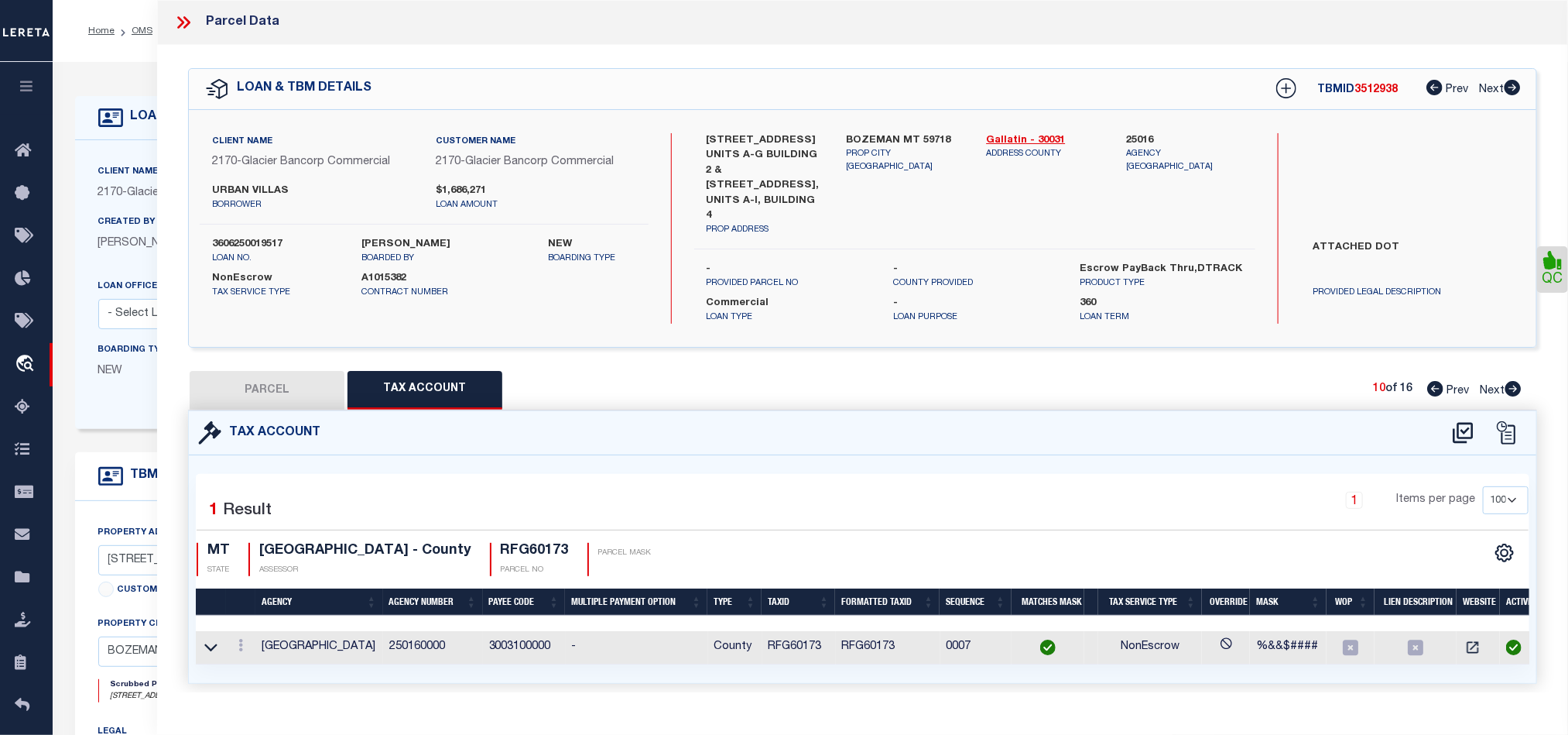
click at [1516, 381] on icon at bounding box center [1513, 388] width 17 height 15
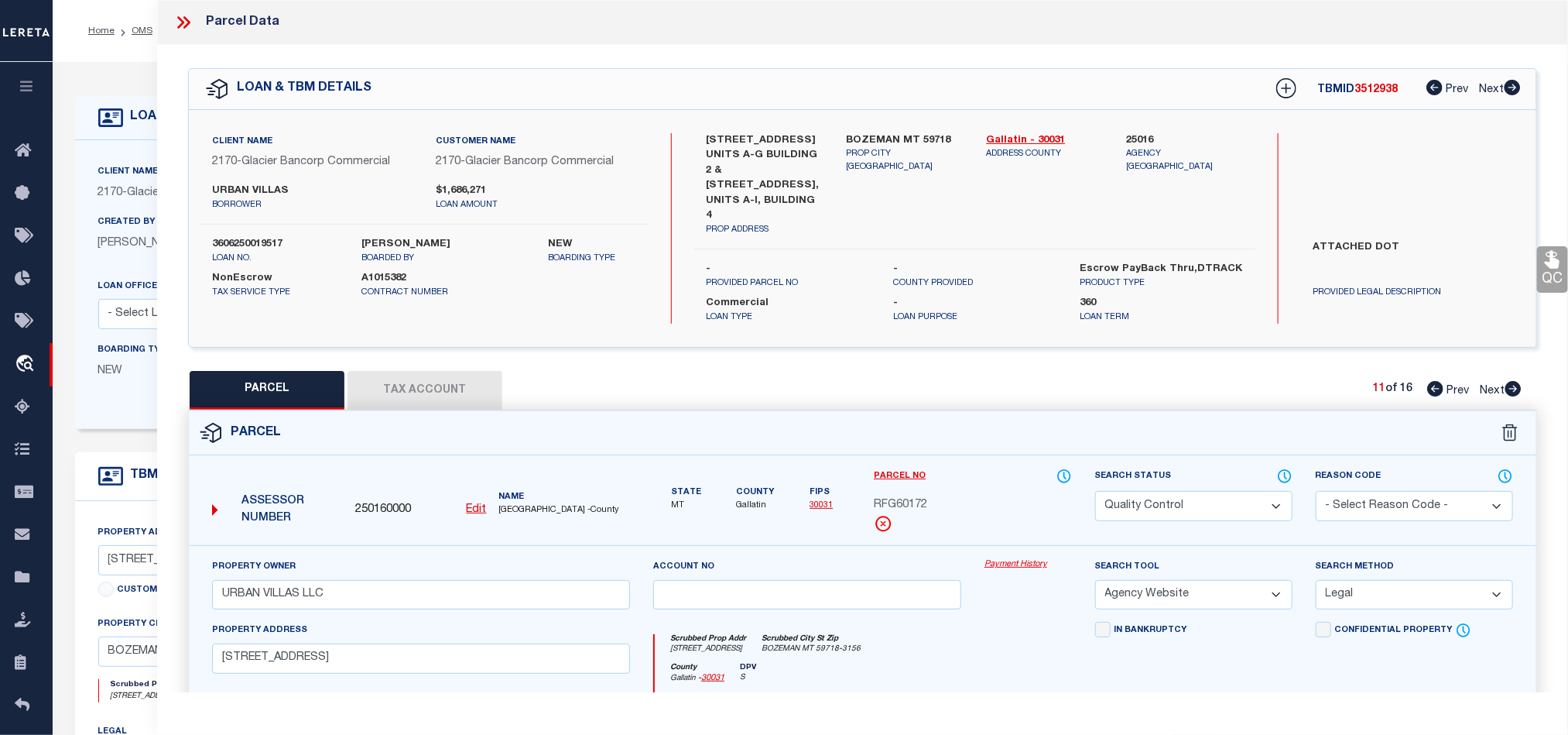
click at [1215, 491] on select "Automated Search Bad Parcel Complete Duplicate Parcel High Dollar Reporting In …" at bounding box center [1194, 506] width 197 height 30
click at [955, 651] on div "Scrubbed Prop Addr [STREET_ADDRESS] [GEOGRAPHIC_DATA] MT 59718-3156" at bounding box center [863, 648] width 417 height 29
click at [1537, 260] on link "QC" at bounding box center [1552, 269] width 31 height 46
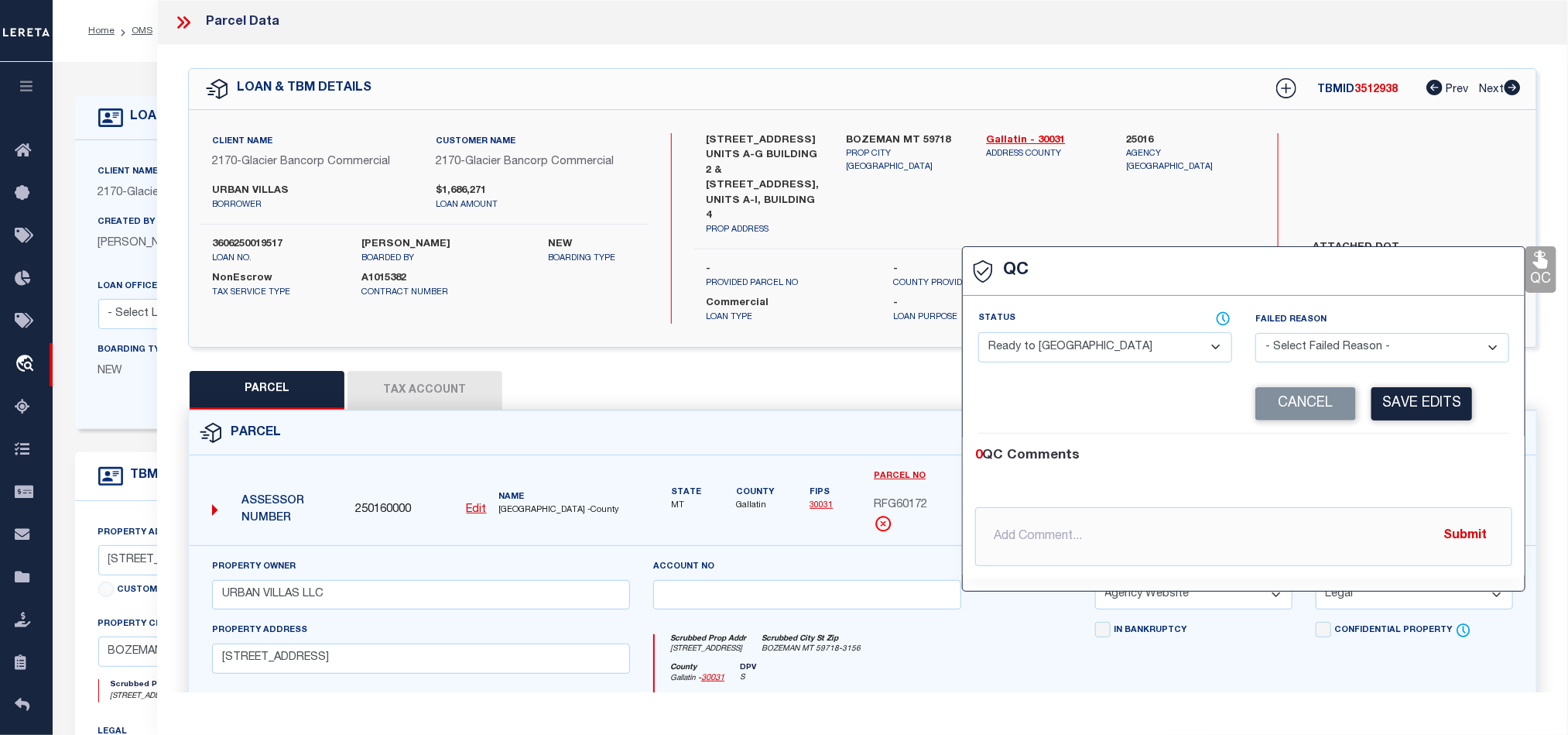
click at [1149, 340] on select "- Select Status - Ready to QC Correct Incorrect" at bounding box center [1105, 348] width 254 height 30
click at [1405, 430] on div "Corrected Search Value Cancel Save Edits" at bounding box center [1243, 404] width 531 height 59
click at [1419, 400] on button "Save Edits" at bounding box center [1421, 403] width 100 height 33
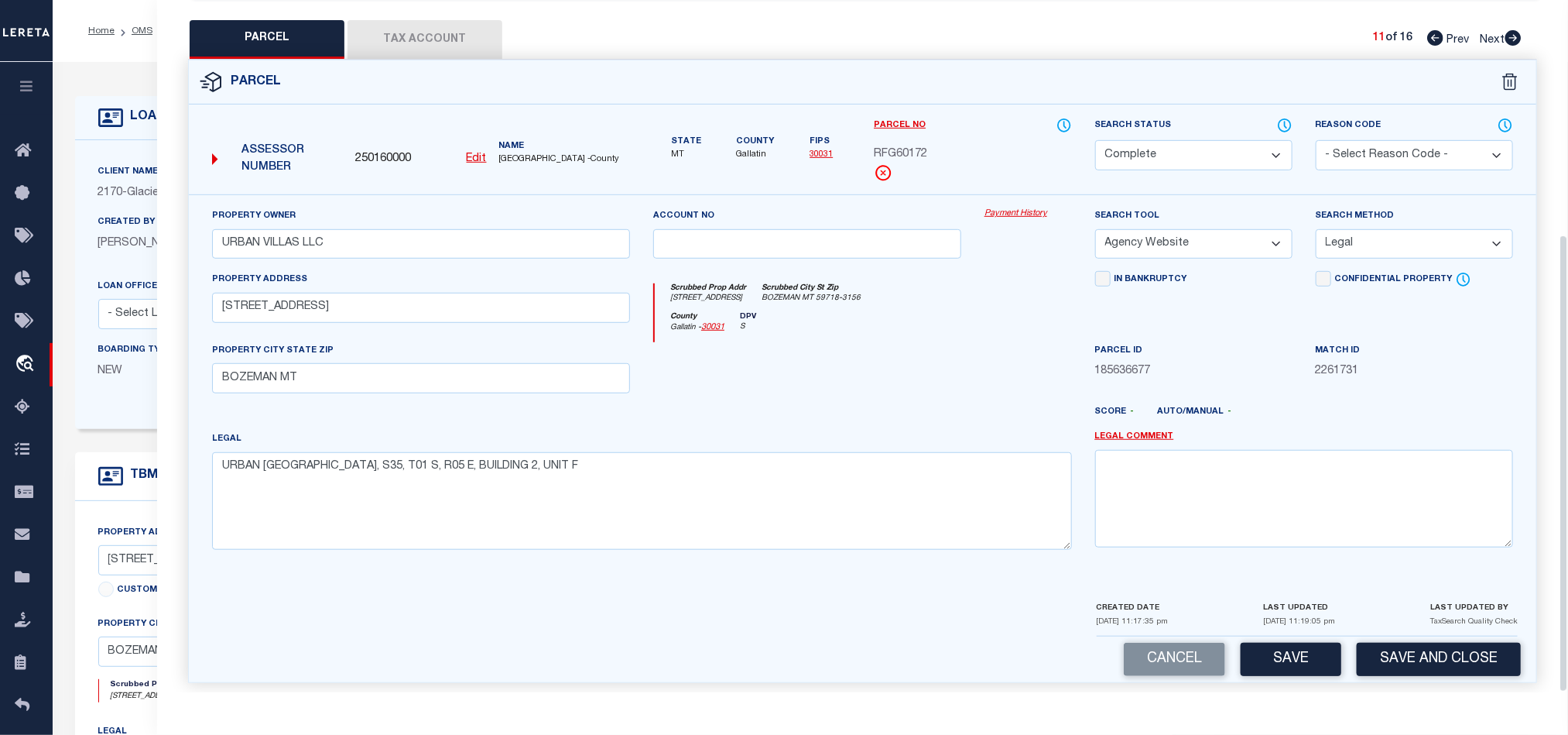
scroll to position [354, 0]
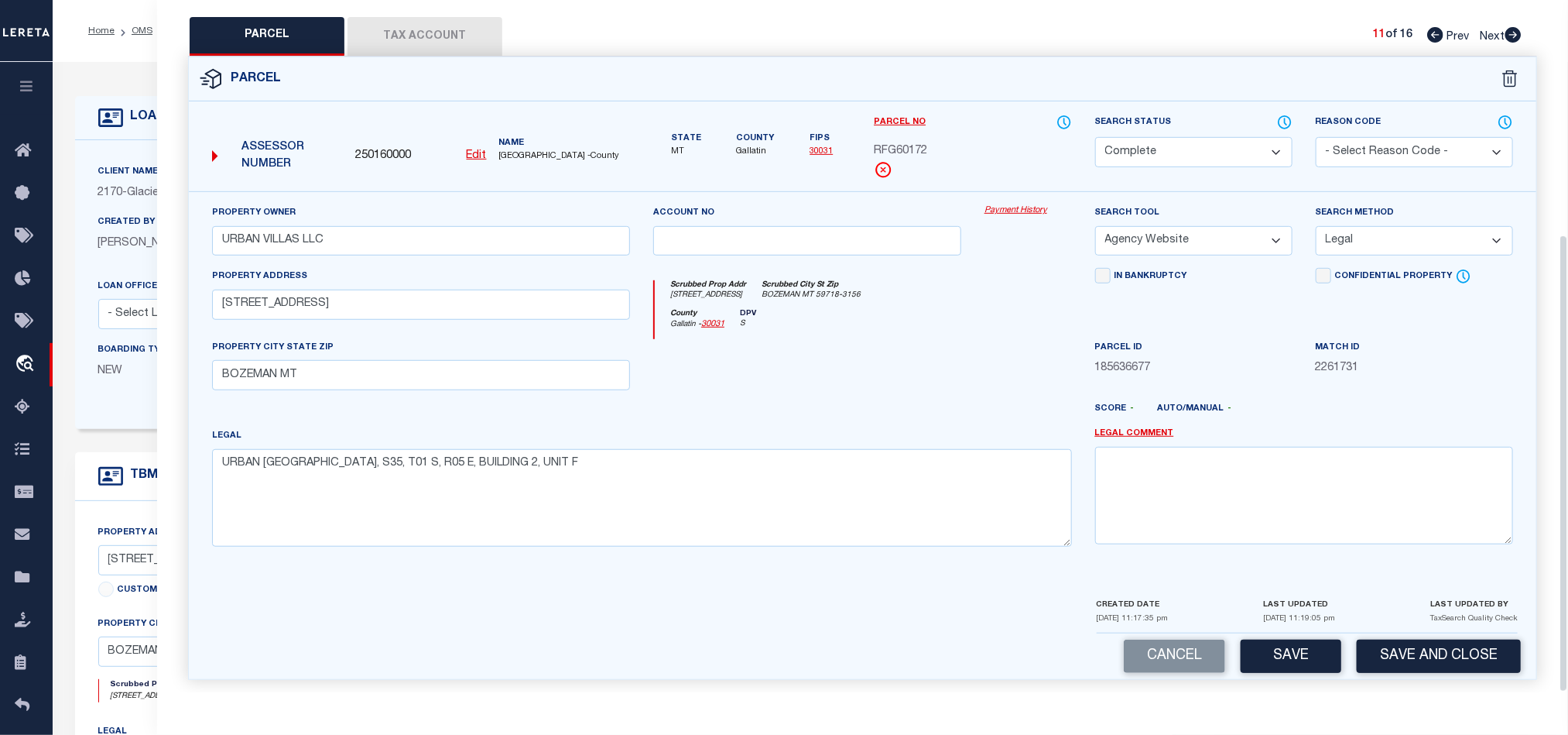
click at [1280, 646] on div "Cancel Save Save and Close" at bounding box center [862, 657] width 1347 height 46
click at [1287, 667] on div "Cancel Save Save and Close" at bounding box center [862, 657] width 1347 height 46
click at [1290, 648] on button "Save" at bounding box center [1291, 656] width 100 height 33
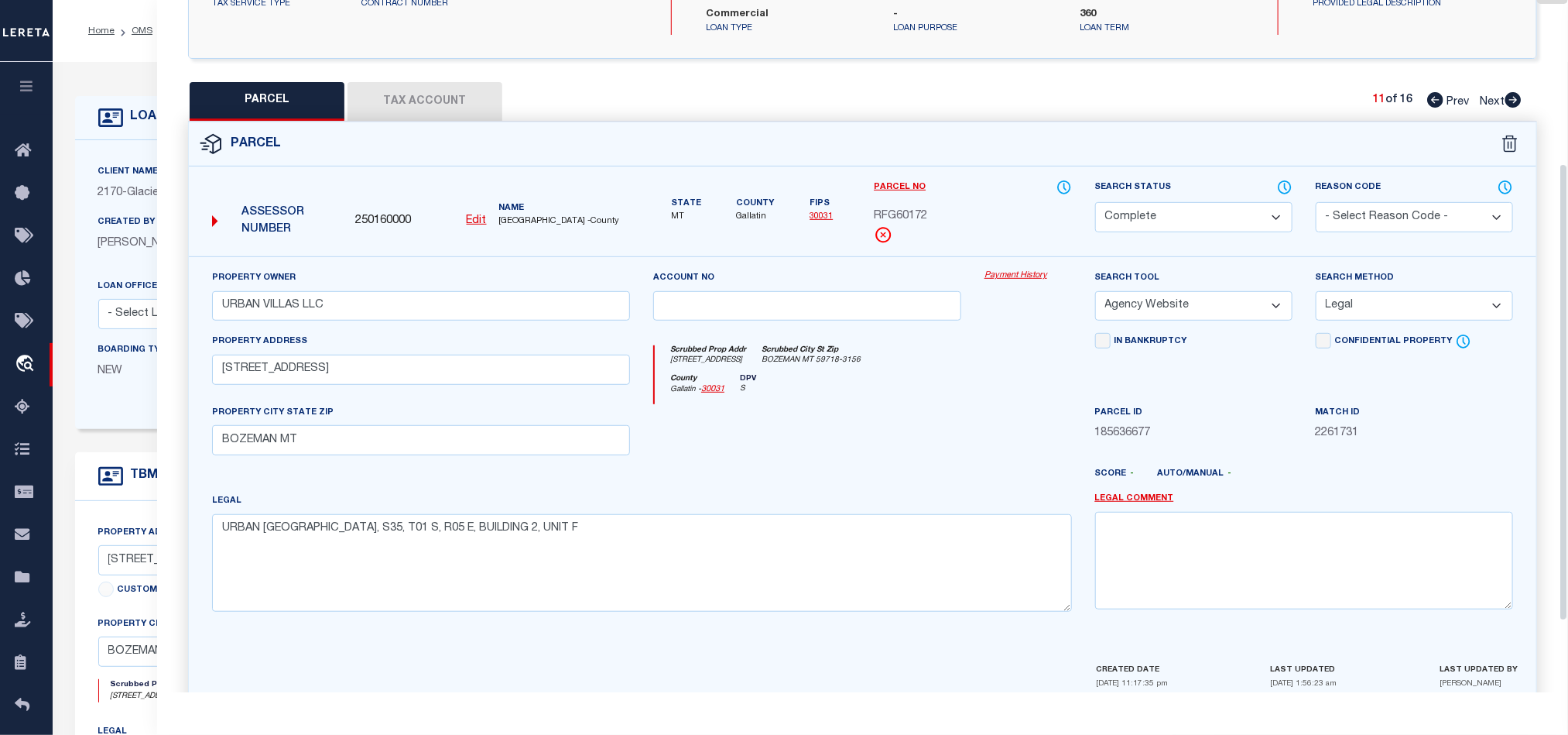
scroll to position [238, 0]
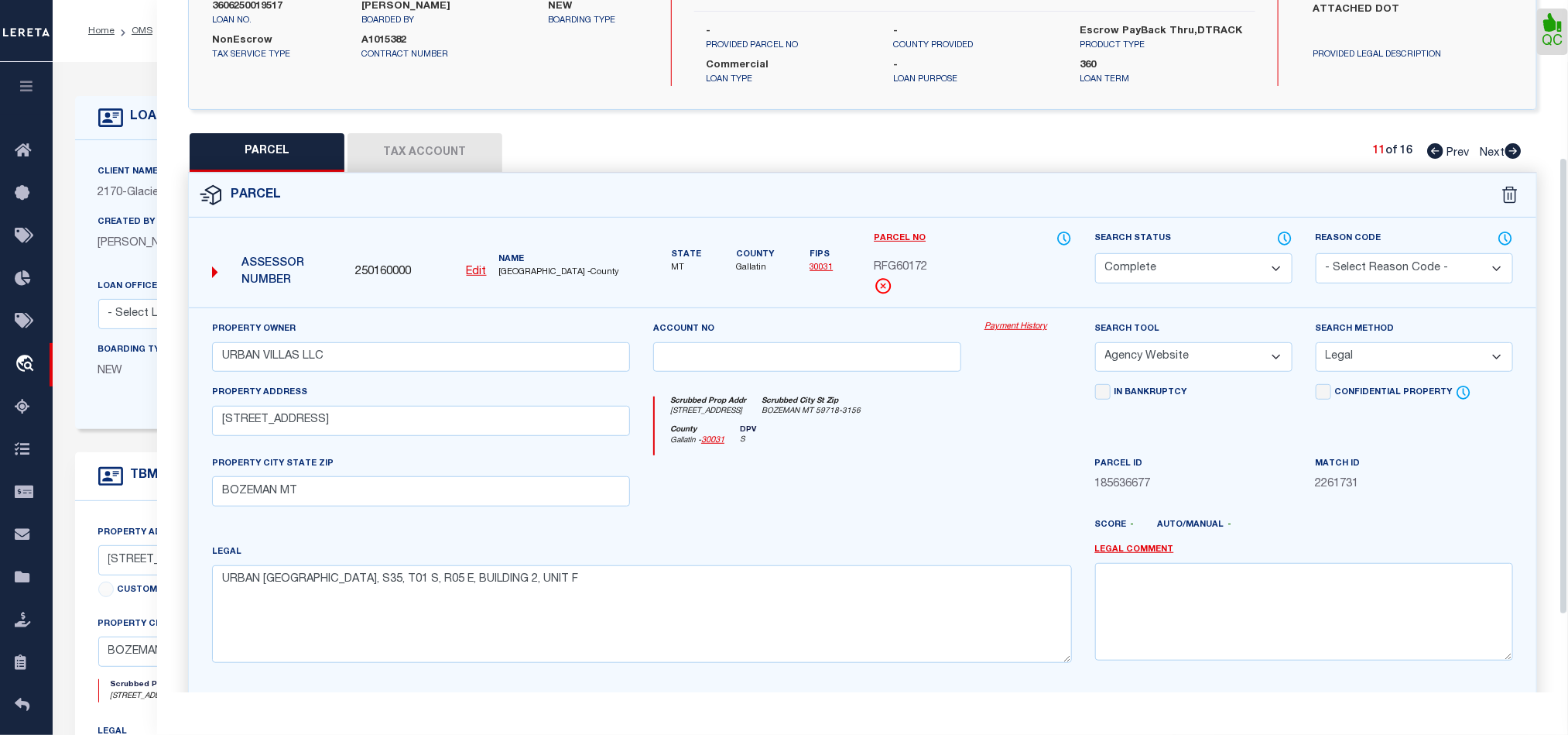
click at [427, 139] on button "Tax Account" at bounding box center [424, 153] width 154 height 39
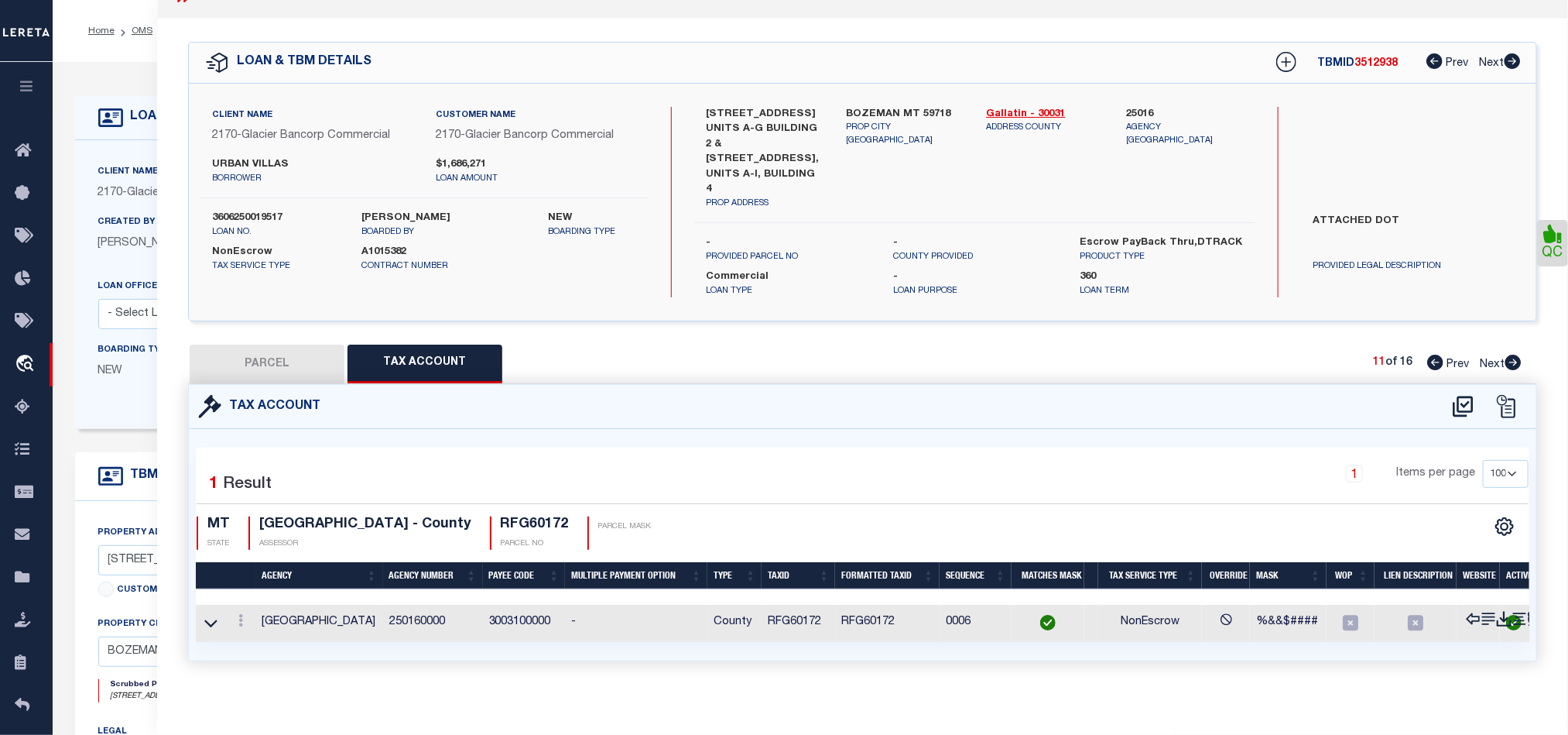
scroll to position [0, 0]
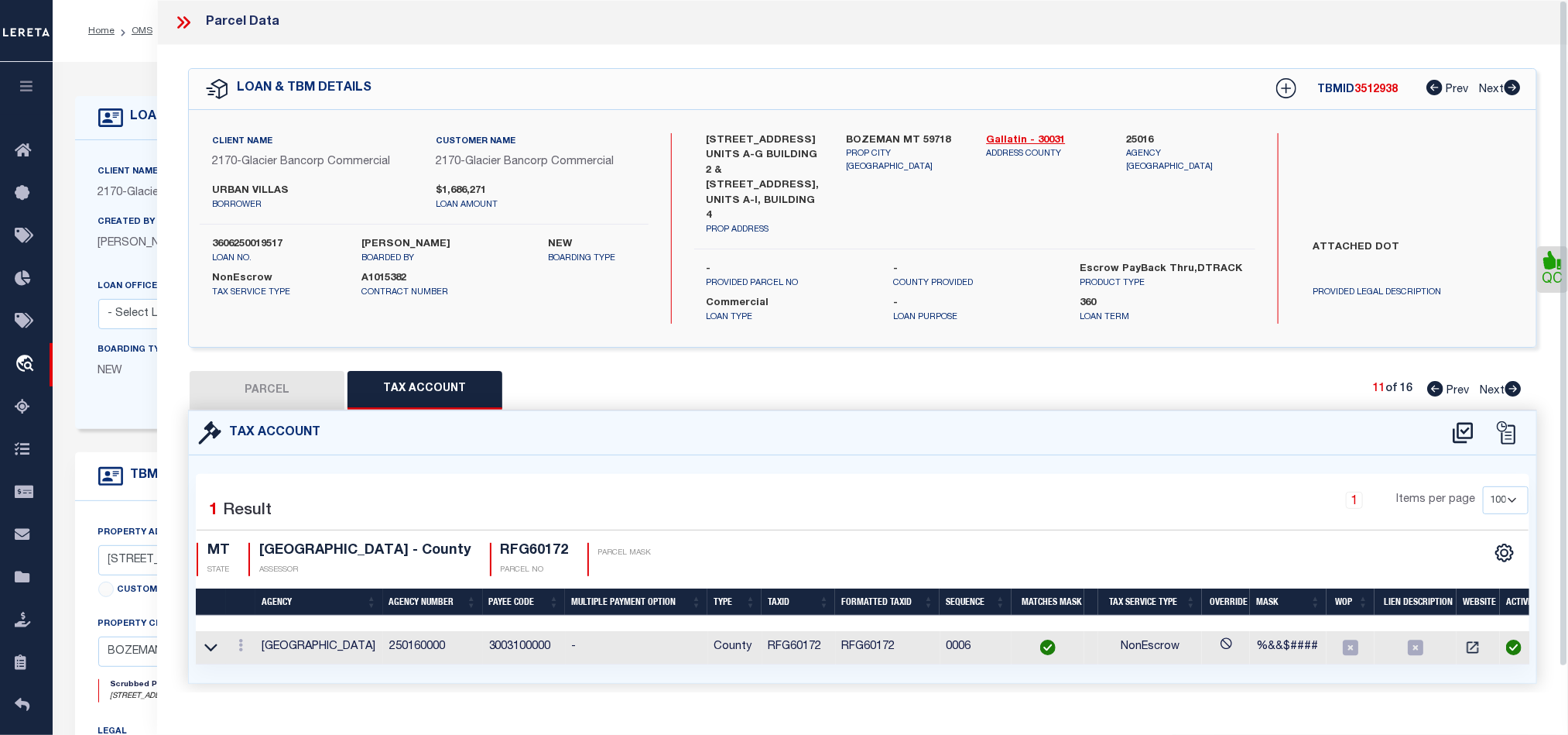
drag, startPoint x: 1518, startPoint y: 381, endPoint x: 1048, endPoint y: 490, distance: 482.5
click at [1518, 381] on icon at bounding box center [1513, 388] width 16 height 15
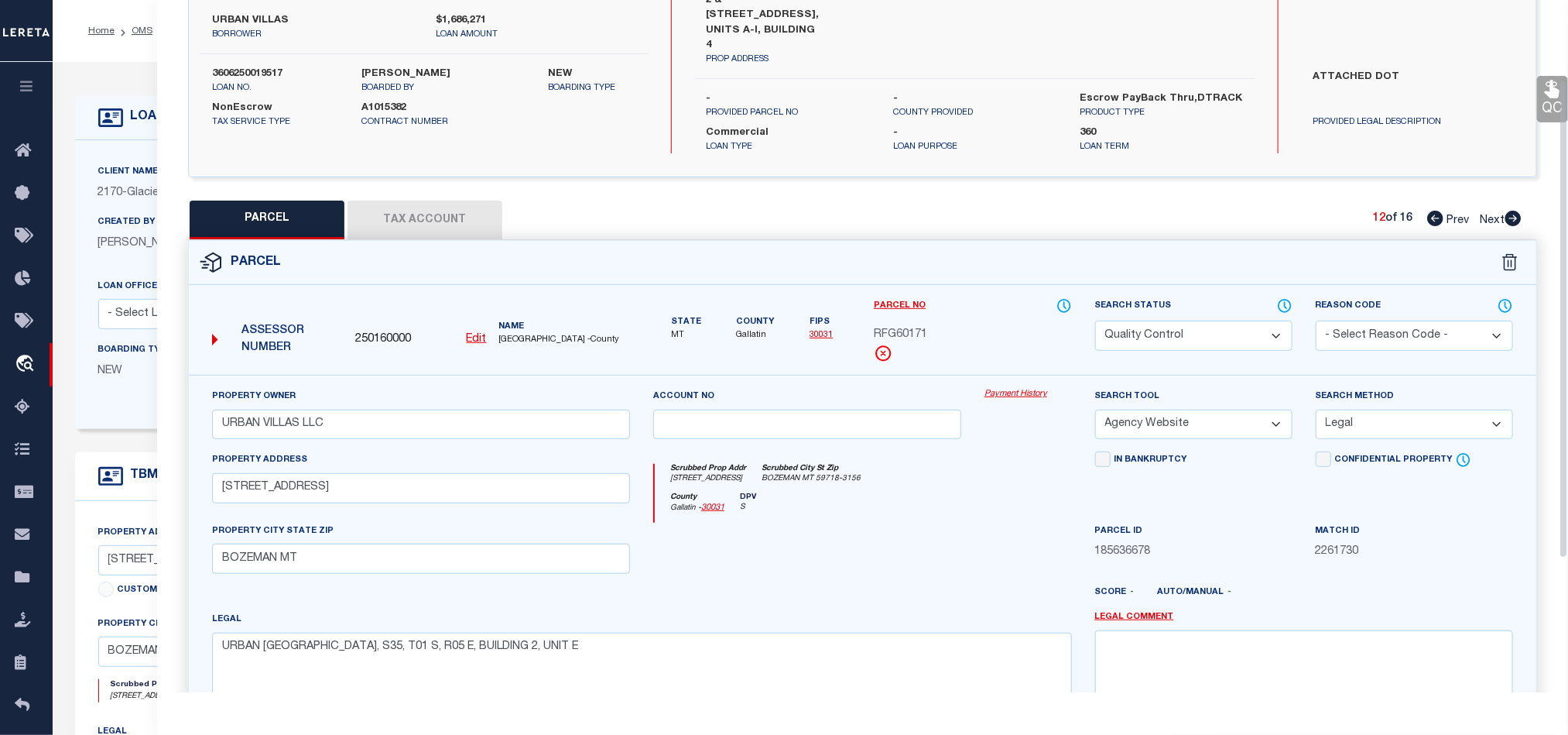
scroll to position [116, 0]
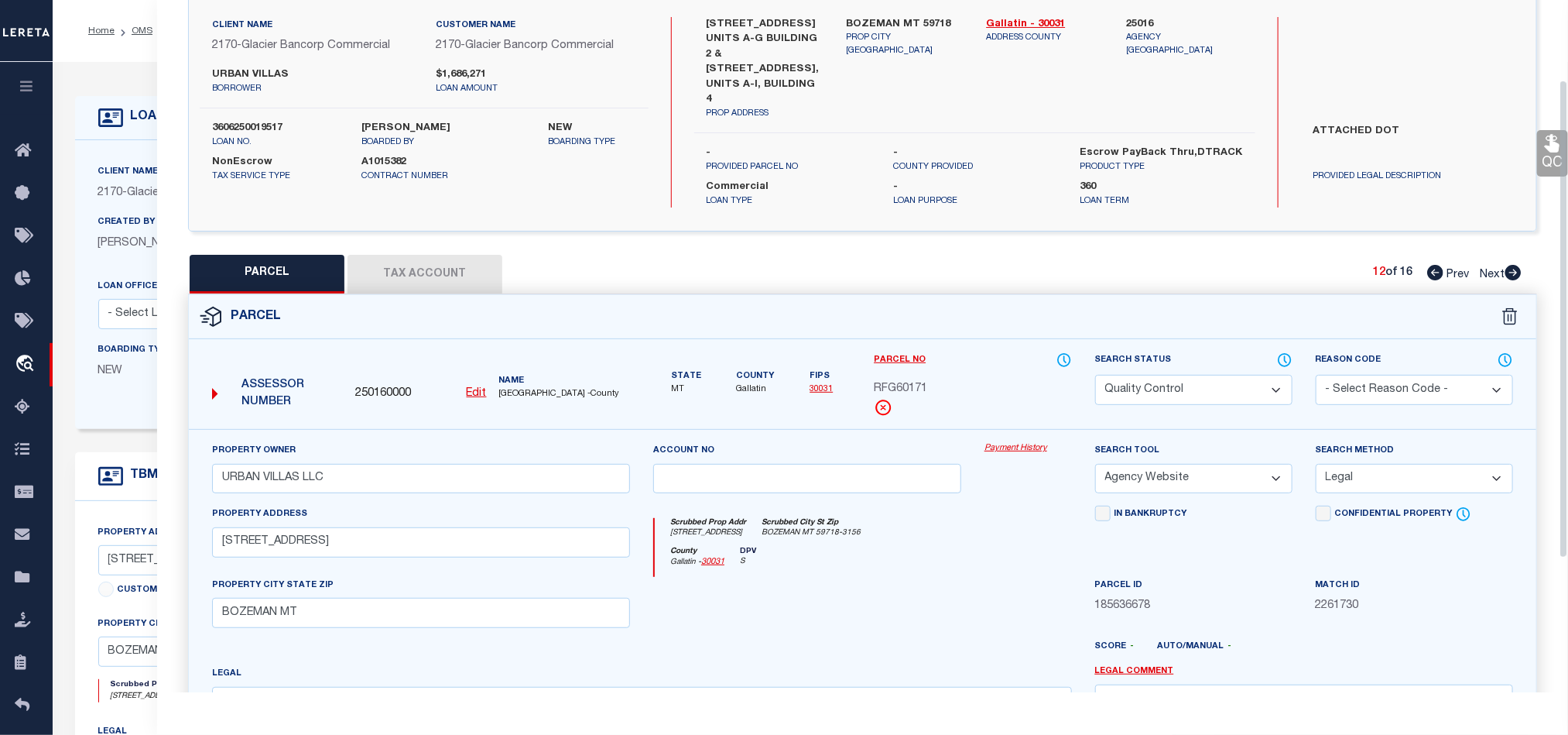
click at [1180, 379] on select "Automated Search Bad Parcel Complete Duplicate Parcel High Dollar Reporting In …" at bounding box center [1194, 390] width 197 height 30
click at [936, 519] on div "Scrubbed Prop Addr [STREET_ADDRESS] [GEOGRAPHIC_DATA] MT 59718-3156" at bounding box center [863, 532] width 417 height 29
click at [1553, 130] on link "QC" at bounding box center [1552, 153] width 31 height 46
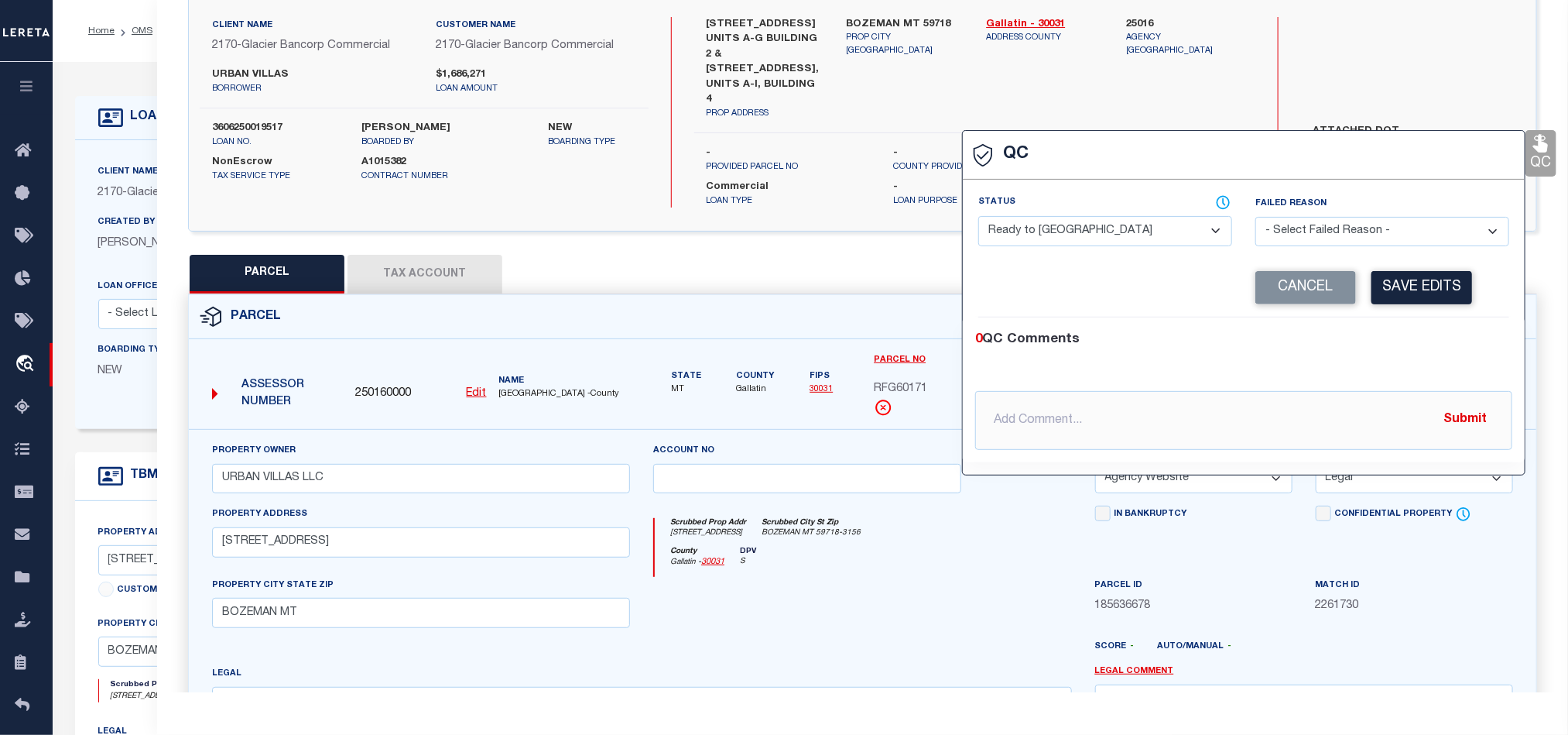
click at [1012, 241] on select "- Select Status - Ready to QC Correct Incorrect" at bounding box center [1105, 231] width 254 height 30
click at [1373, 333] on div "0 QC Comments" at bounding box center [1240, 340] width 531 height 20
click at [1396, 295] on button "Save Edits" at bounding box center [1421, 287] width 100 height 33
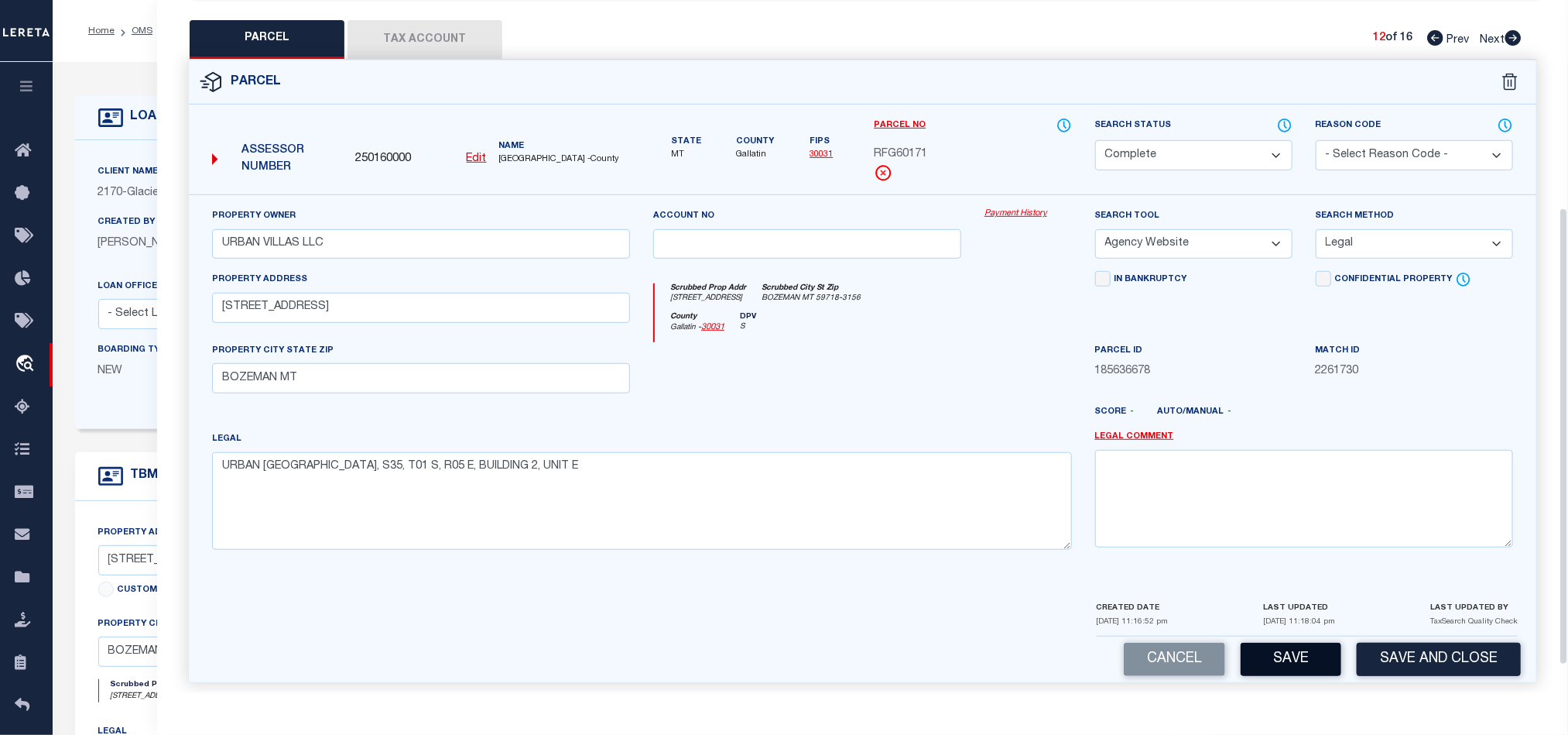
scroll to position [354, 0]
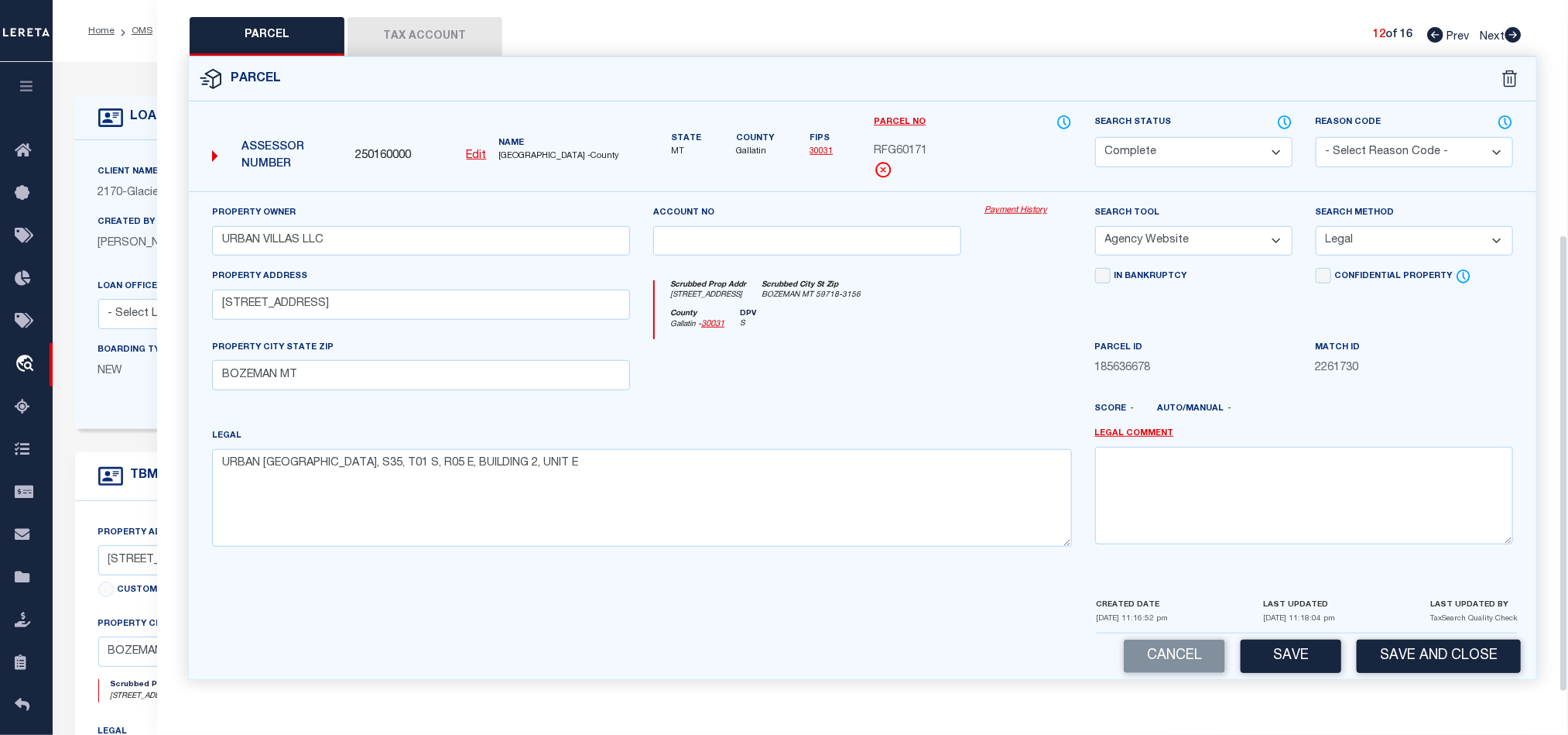
drag, startPoint x: 1282, startPoint y: 646, endPoint x: 1410, endPoint y: 290, distance: 378.3
click at [1284, 646] on button "Save" at bounding box center [1291, 656] width 100 height 33
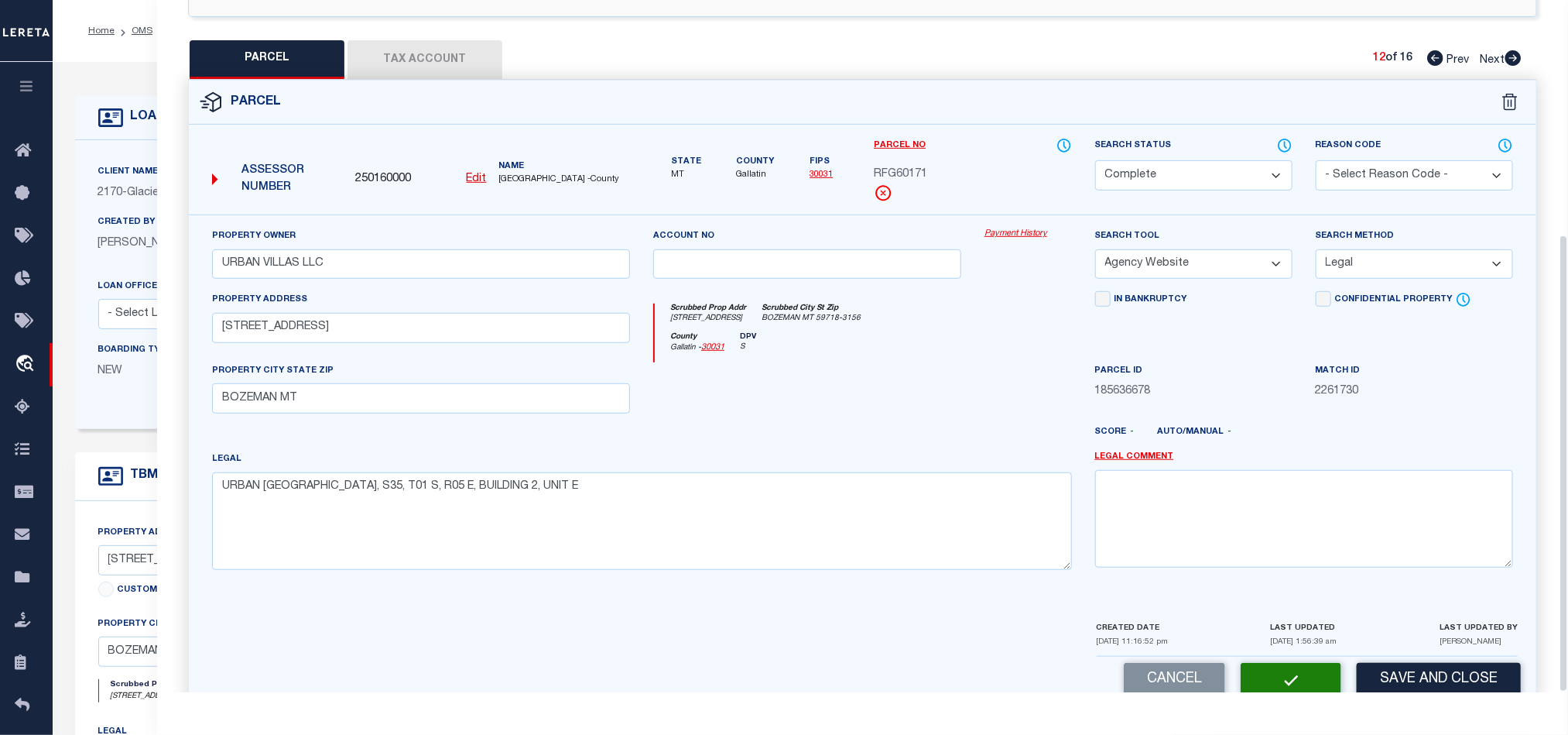
scroll to position [309, 0]
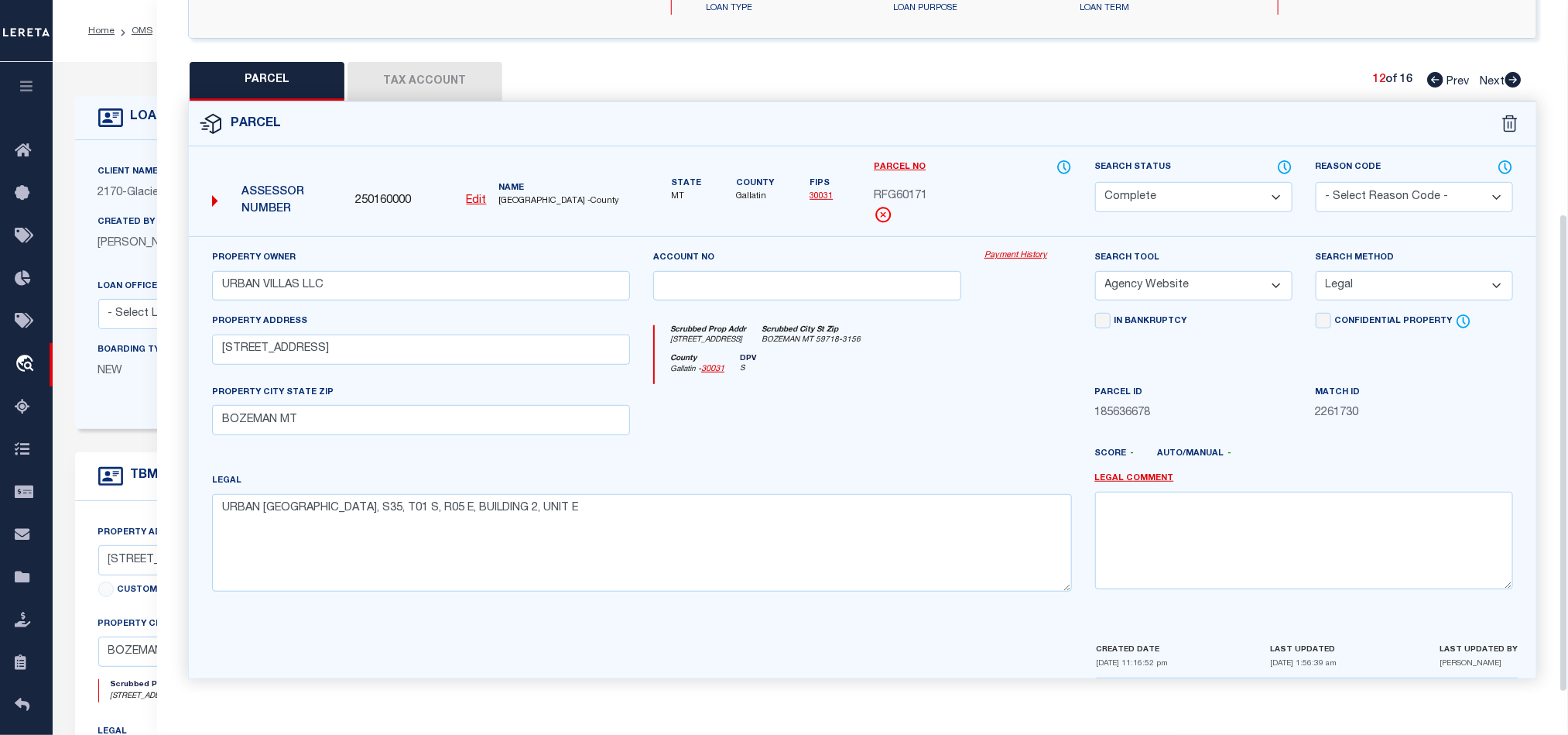
click at [873, 389] on div at bounding box center [807, 415] width 331 height 63
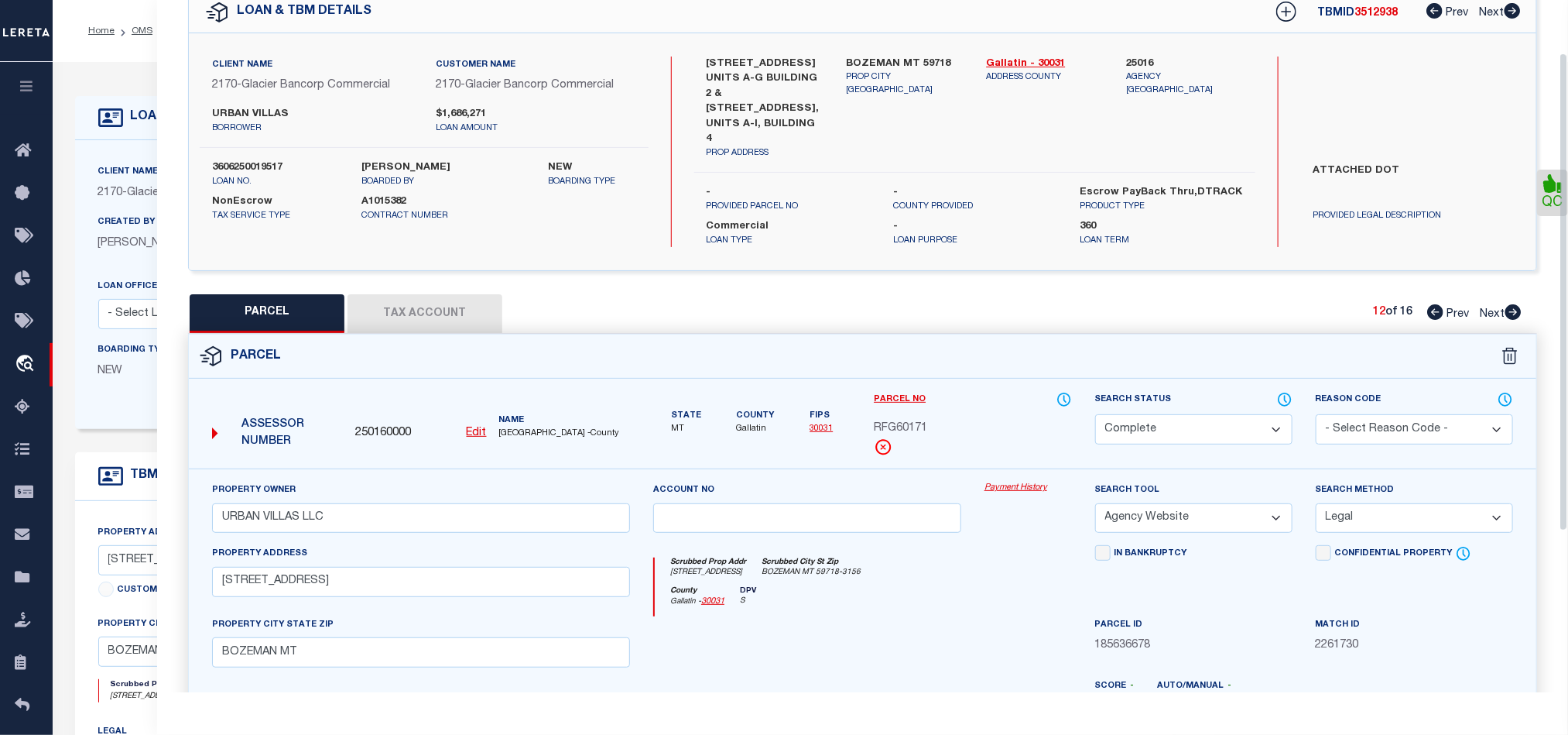
drag, startPoint x: 407, startPoint y: 298, endPoint x: 621, endPoint y: 305, distance: 214.1
click at [407, 300] on button "Tax Account" at bounding box center [424, 314] width 154 height 39
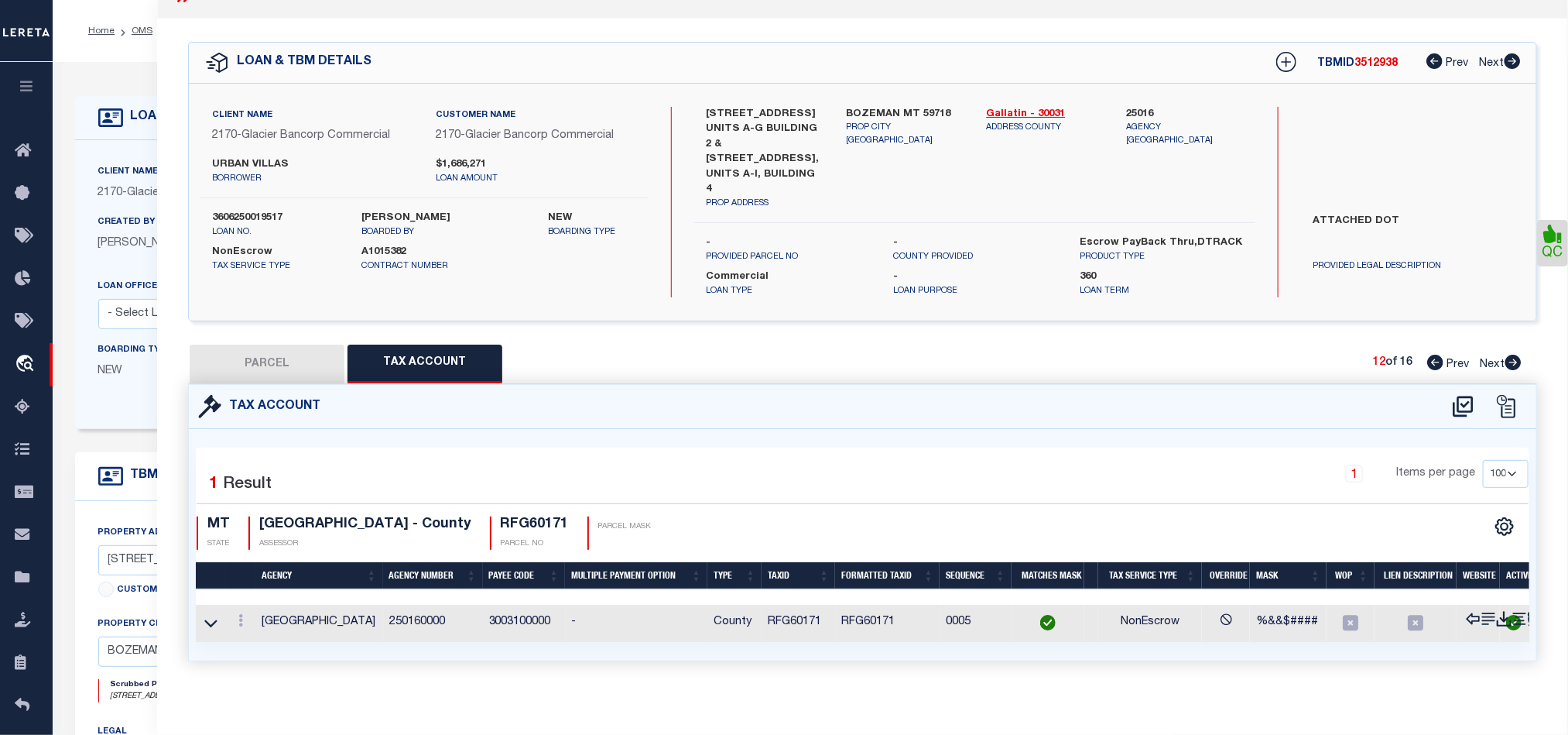
scroll to position [0, 0]
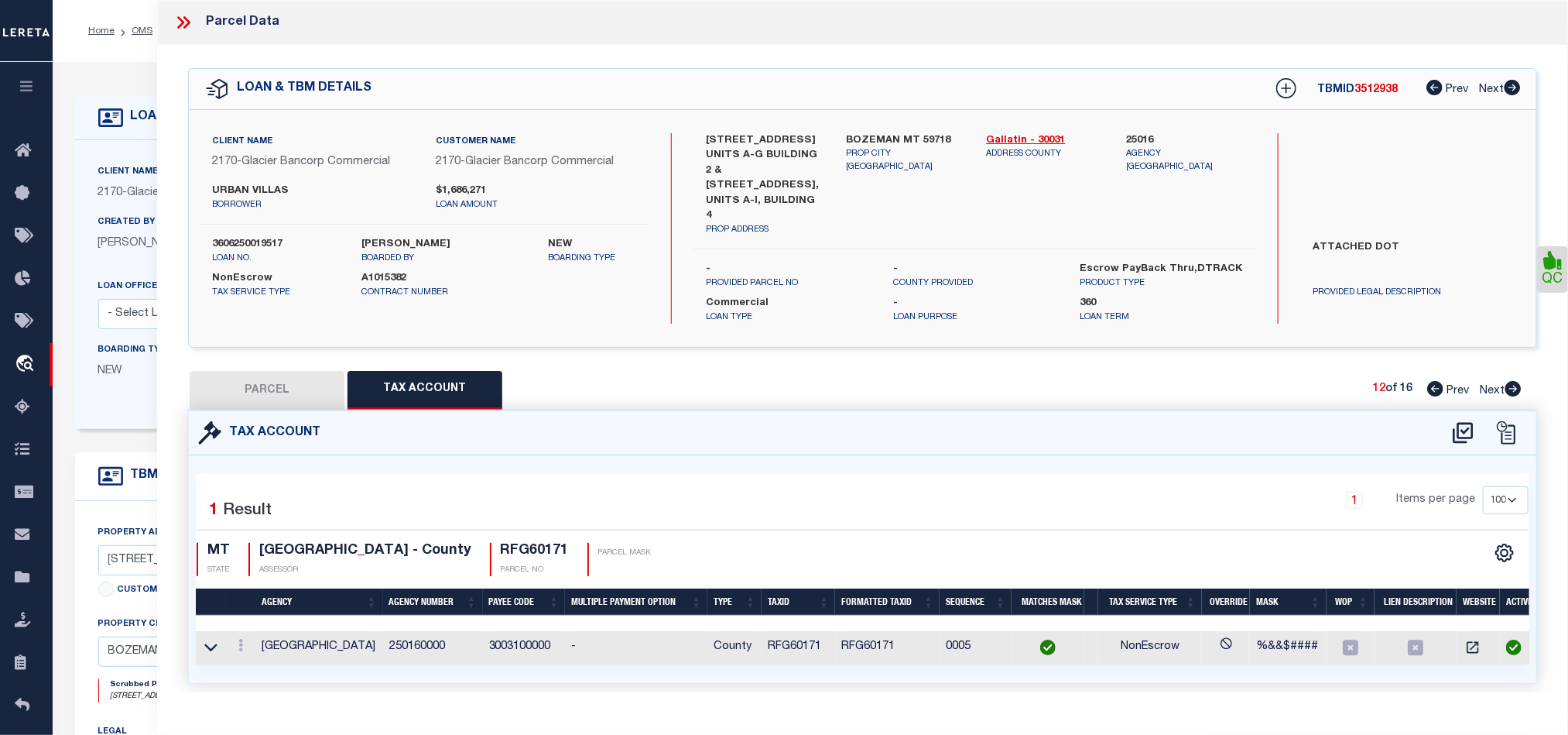
click at [1511, 381] on icon at bounding box center [1513, 388] width 16 height 15
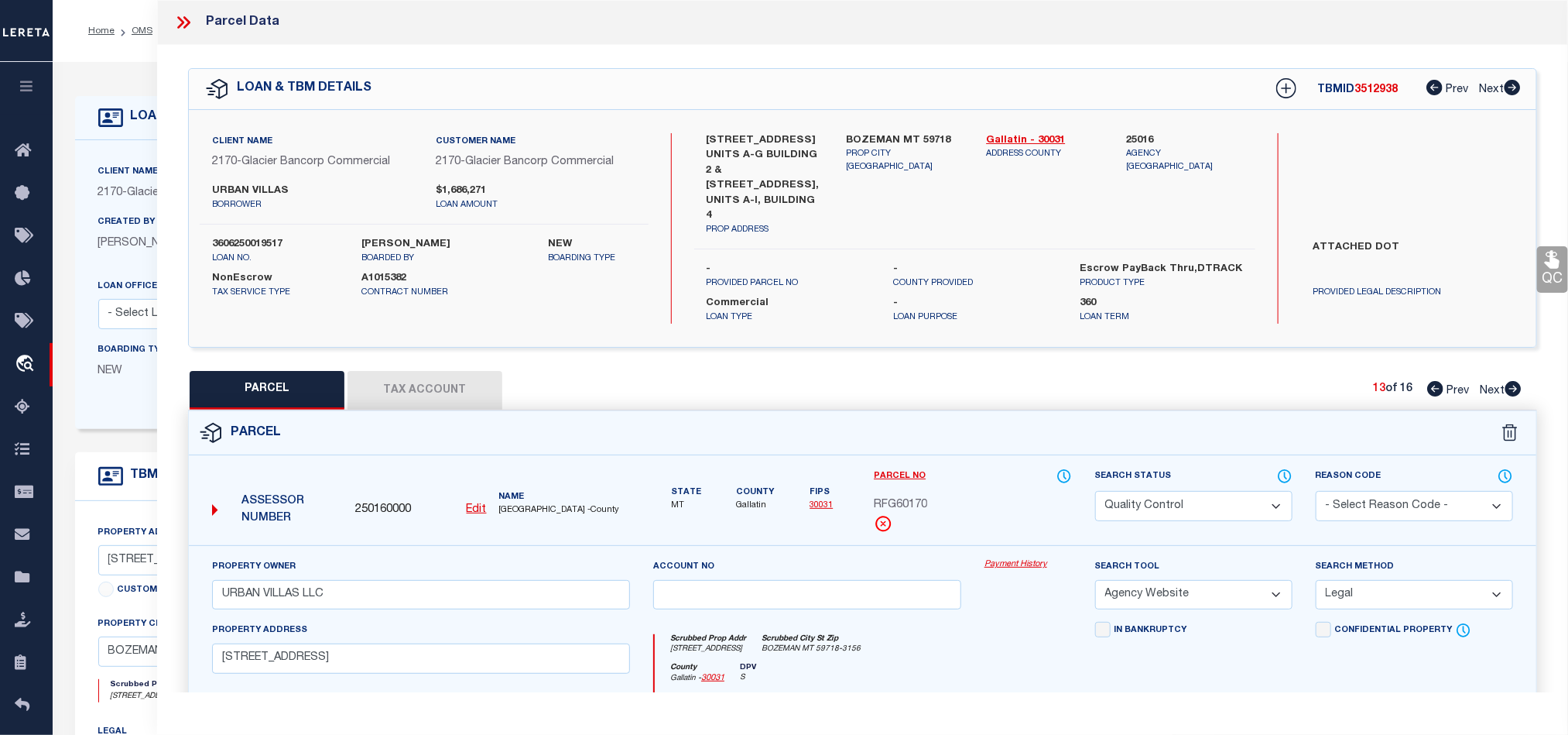
click at [1215, 491] on select "Automated Search Bad Parcel Complete Duplicate Parcel High Dollar Reporting In …" at bounding box center [1194, 506] width 197 height 30
click at [1029, 597] on div "Payment History" at bounding box center [1027, 590] width 110 height 63
click at [1542, 254] on link "QC" at bounding box center [1552, 269] width 31 height 46
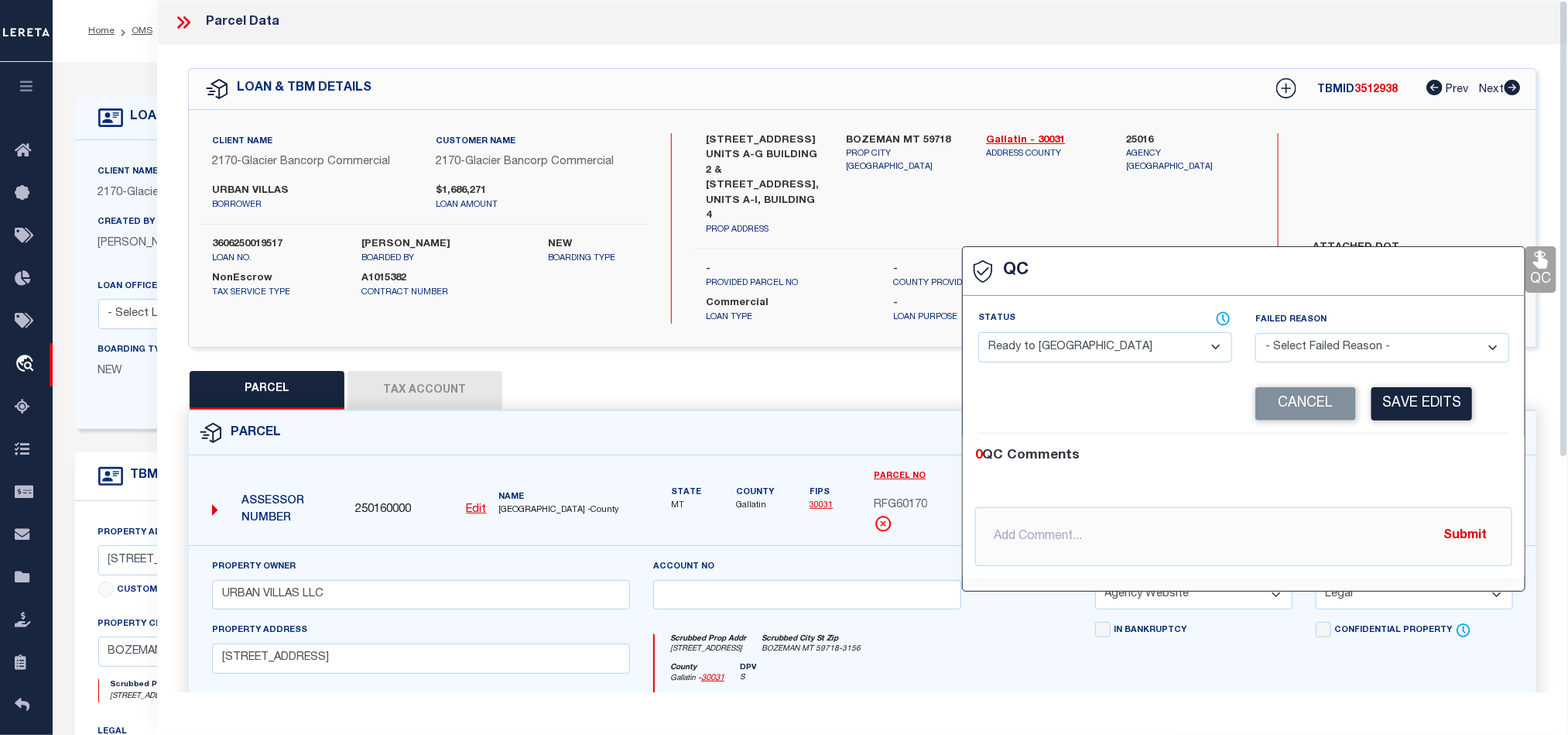
click at [1108, 330] on div "Status - Select Status - Ready to QC Correct Incorrect" at bounding box center [1105, 337] width 254 height 51
click at [1135, 353] on select "- Select Status - Ready to QC Correct Incorrect" at bounding box center [1105, 348] width 254 height 30
click at [1435, 462] on div "0 QC Comments" at bounding box center [1240, 456] width 531 height 20
click at [1440, 408] on button "Save Edits" at bounding box center [1421, 403] width 100 height 33
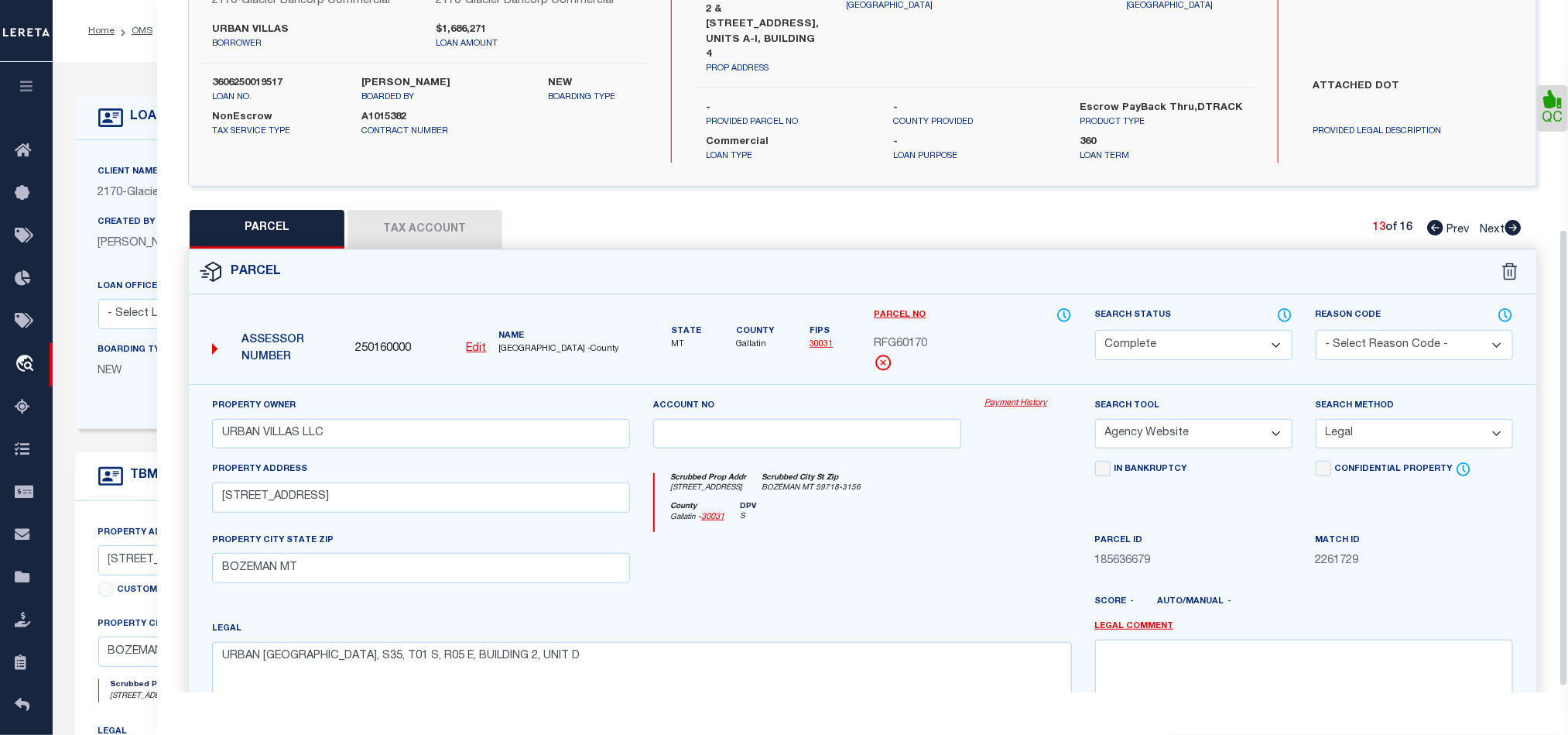
scroll to position [349, 0]
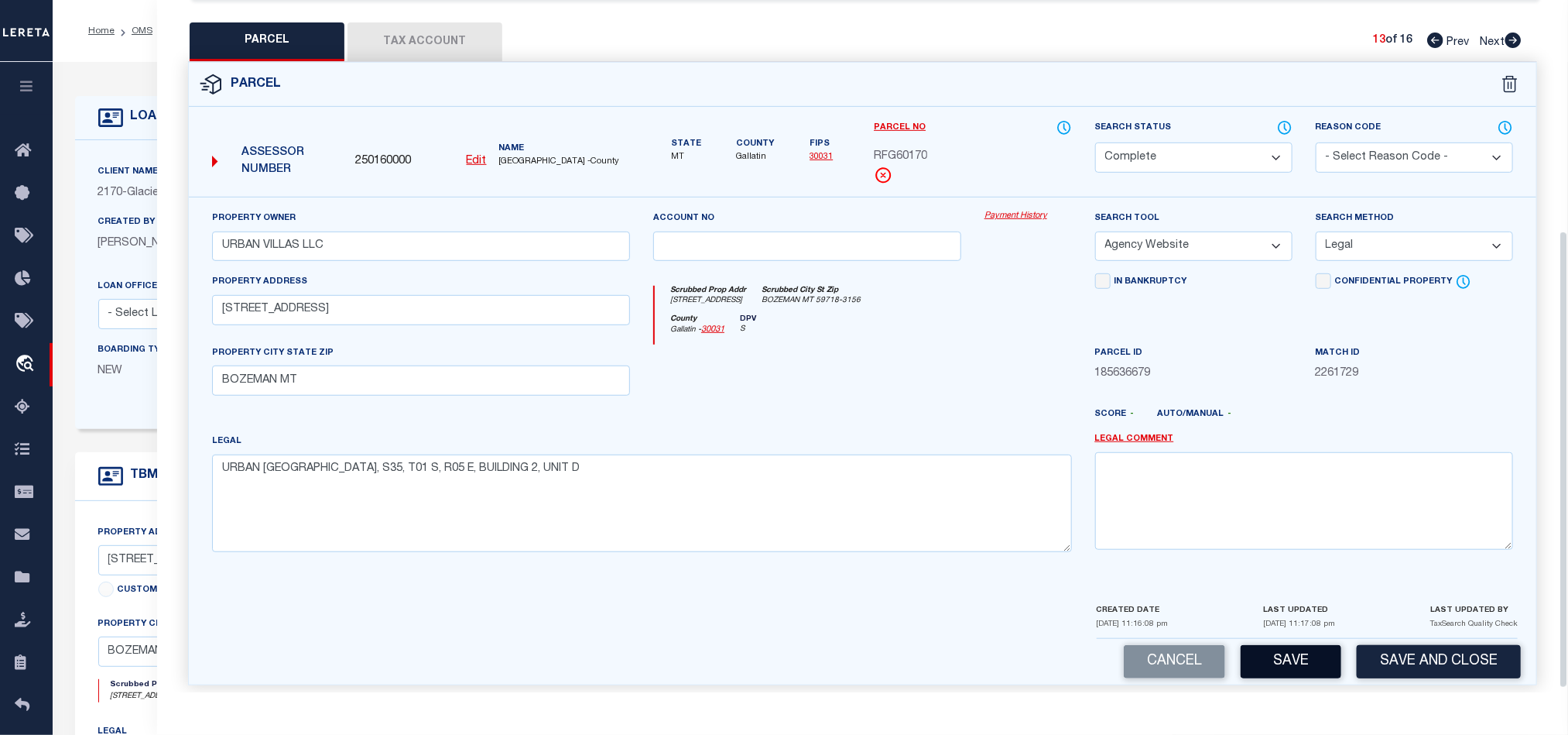
click at [1289, 662] on button "Save" at bounding box center [1291, 661] width 100 height 33
click at [885, 390] on div at bounding box center [807, 376] width 331 height 63
click at [963, 349] on div at bounding box center [807, 376] width 331 height 63
click at [417, 33] on button "Tax Account" at bounding box center [424, 42] width 154 height 39
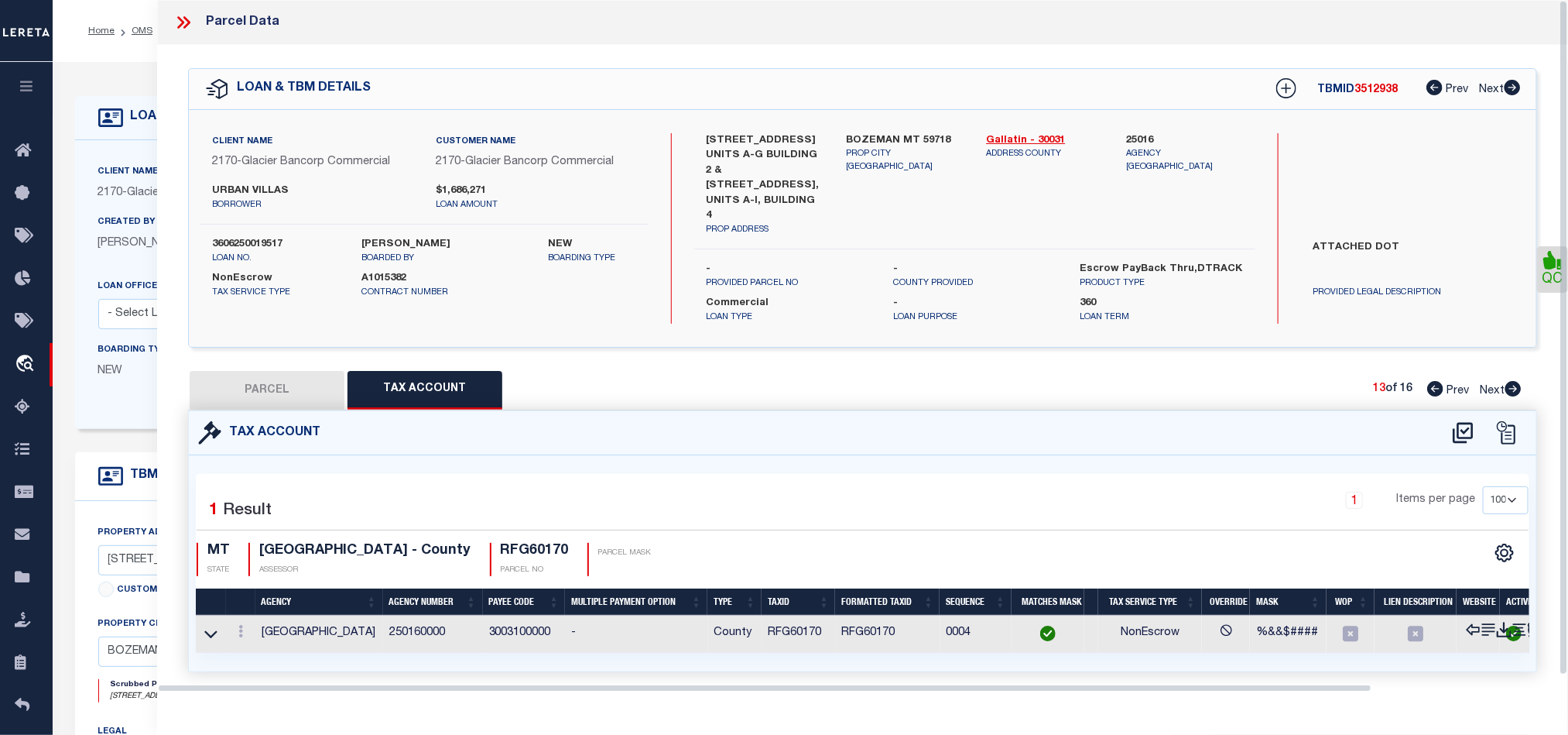
scroll to position [0, 0]
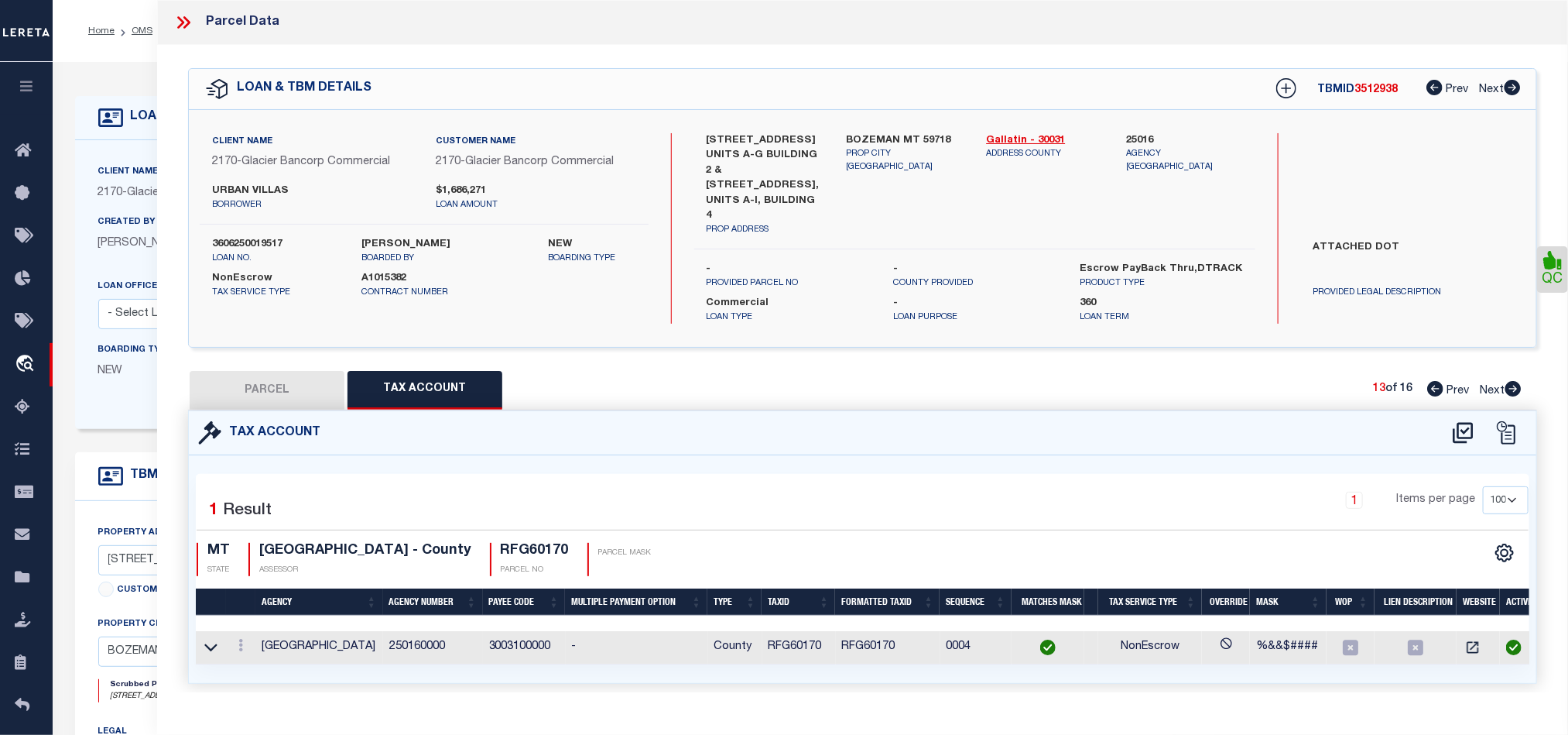
click at [284, 370] on button "PARCEL" at bounding box center [267, 390] width 154 height 39
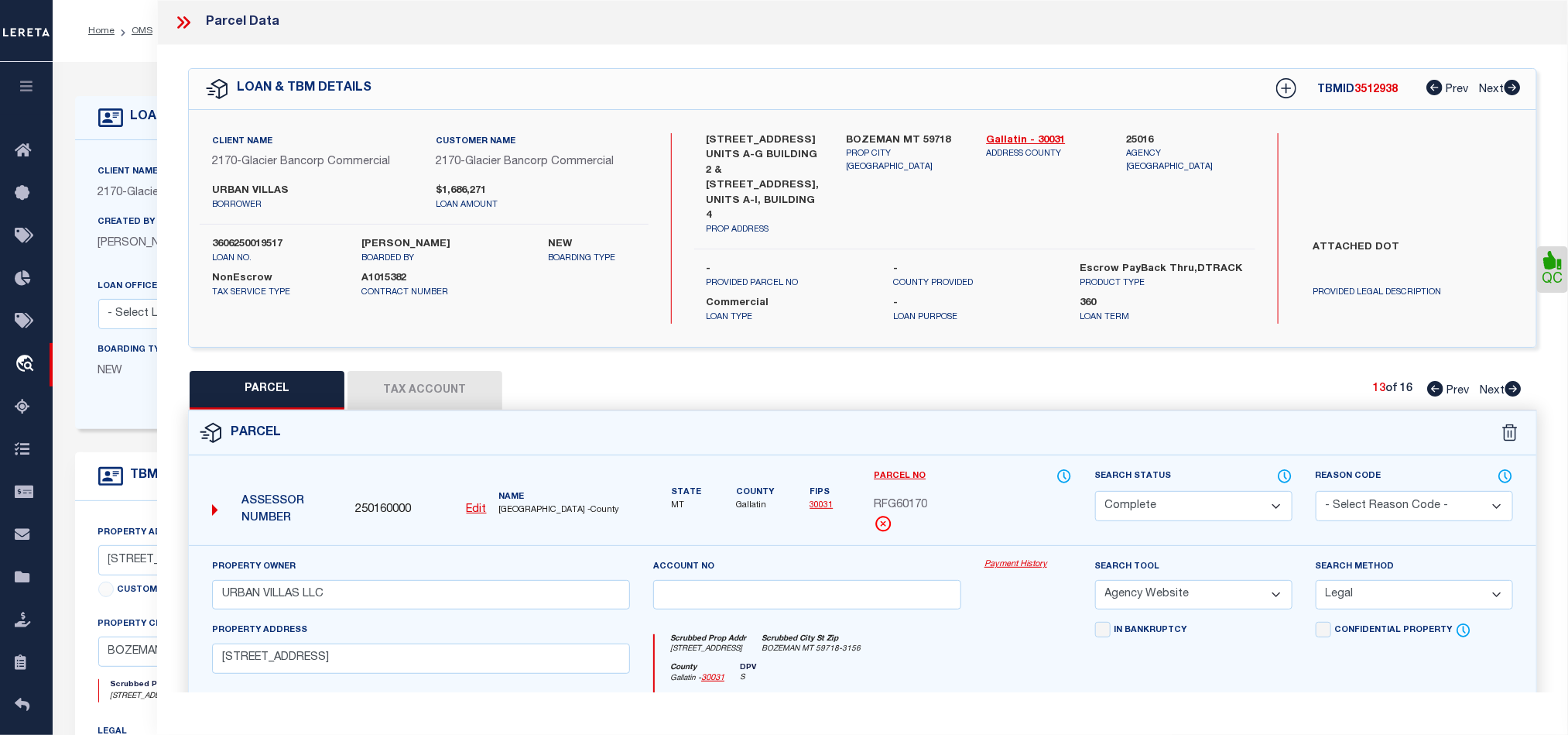
click at [1010, 439] on div "Parcel" at bounding box center [862, 433] width 1347 height 44
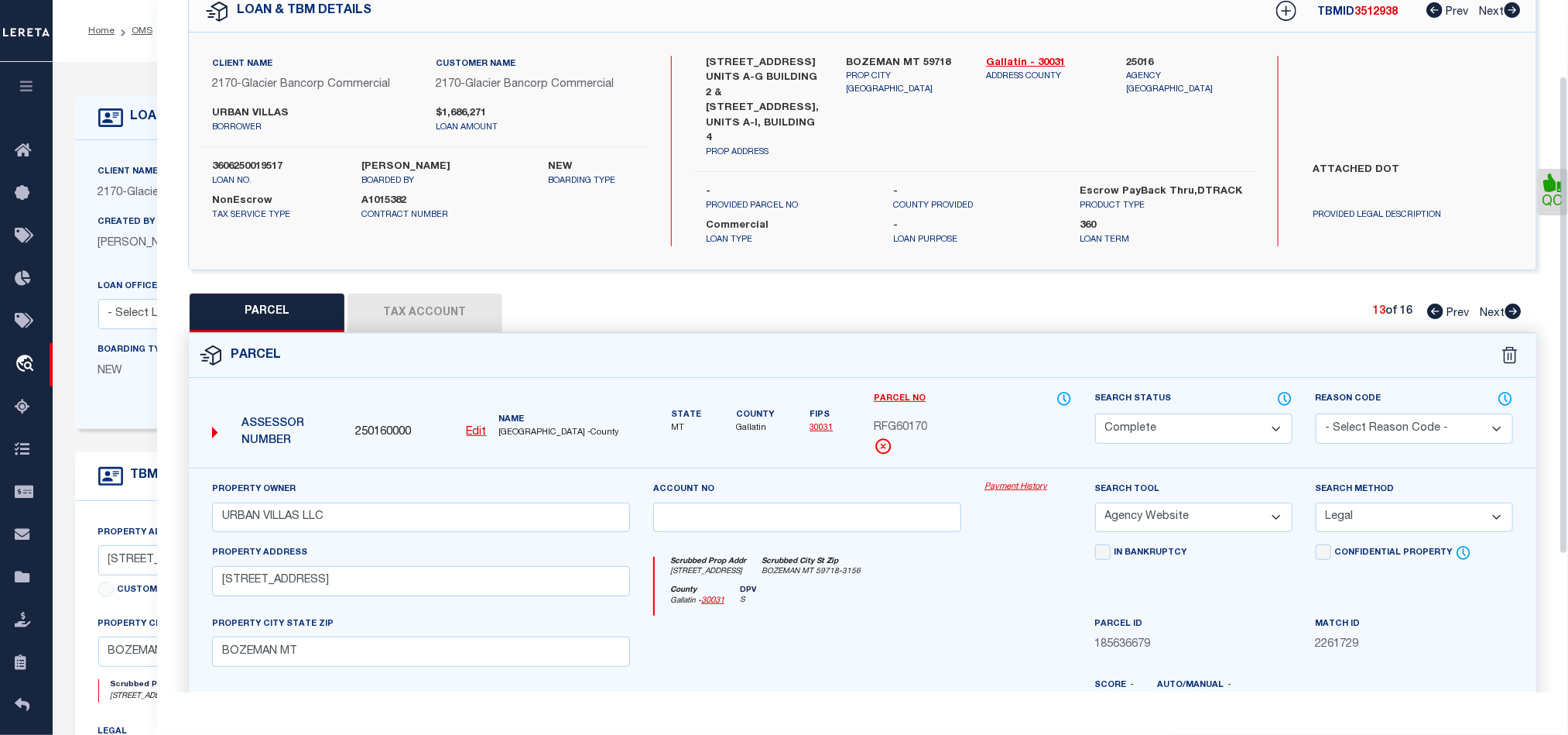
scroll to position [77, 0]
drag, startPoint x: 1516, startPoint y: 297, endPoint x: 1077, endPoint y: 493, distance: 480.8
click at [1516, 305] on icon at bounding box center [1513, 312] width 16 height 15
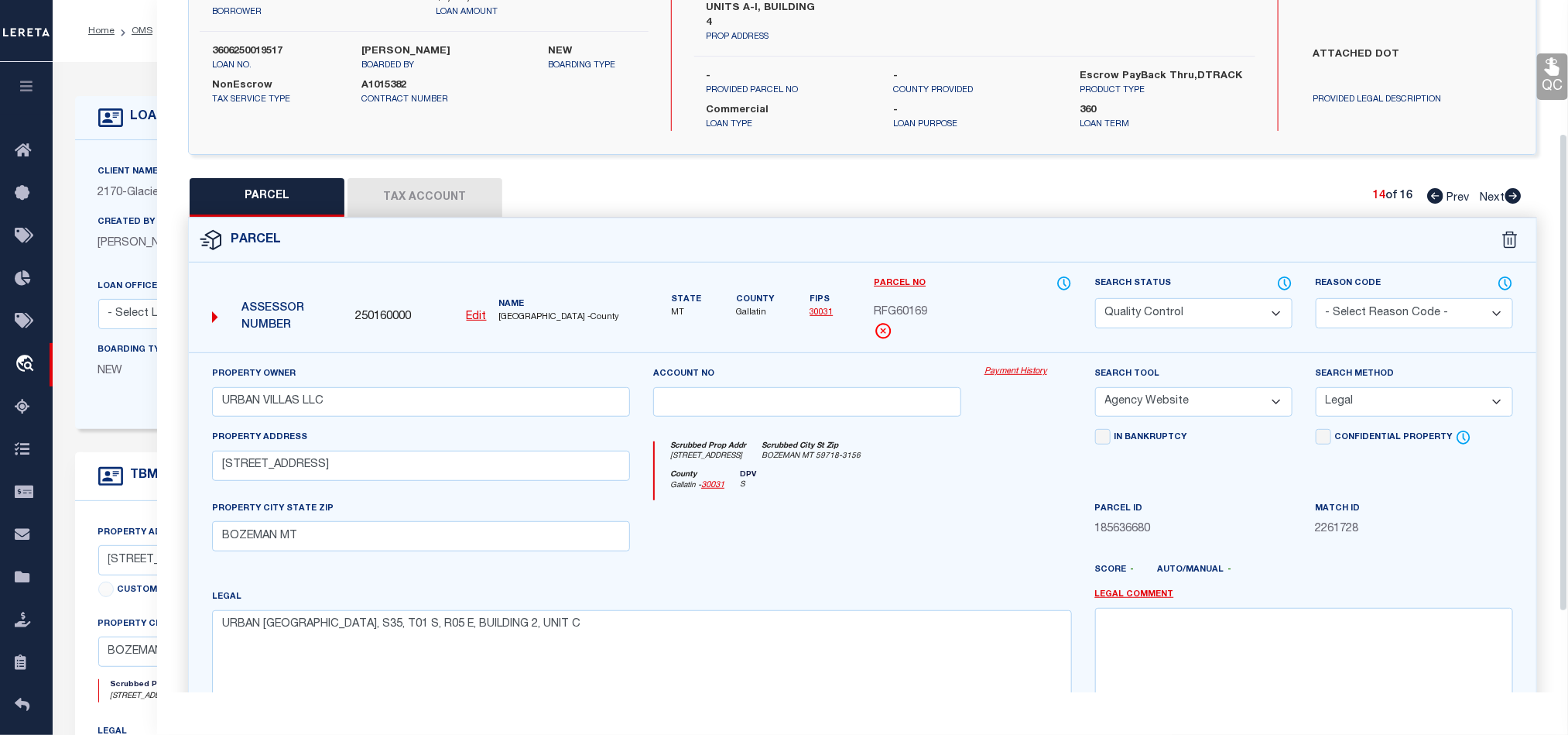
click at [914, 481] on div "County Gallatin - 30031 DPV S" at bounding box center [863, 485] width 417 height 30
click at [1157, 314] on select "Automated Search Bad Parcel Complete Duplicate Parcel High Dollar Reporting In …" at bounding box center [1194, 313] width 197 height 30
click at [940, 478] on div "County Gallatin - 30031 DPV S" at bounding box center [863, 485] width 417 height 30
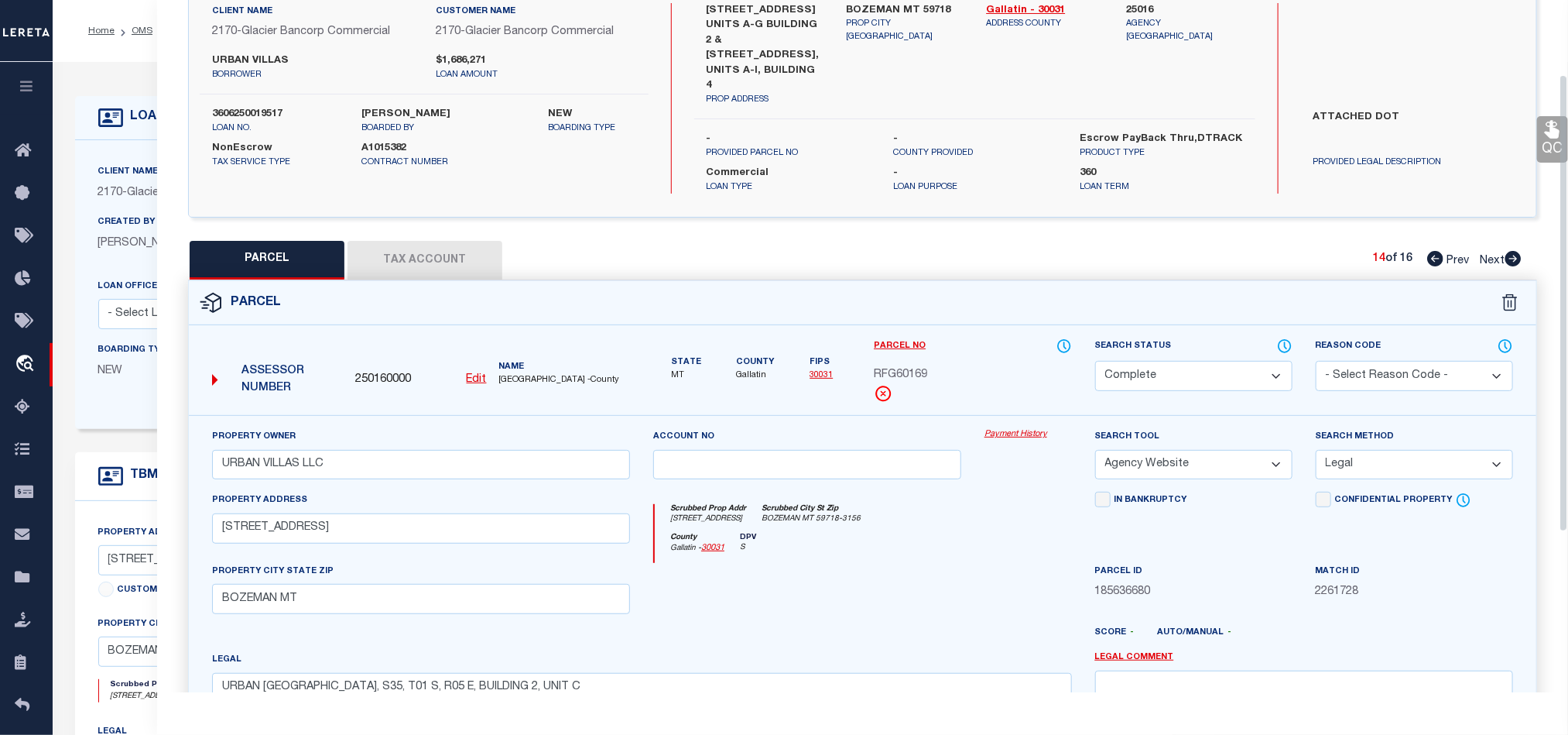
scroll to position [77, 0]
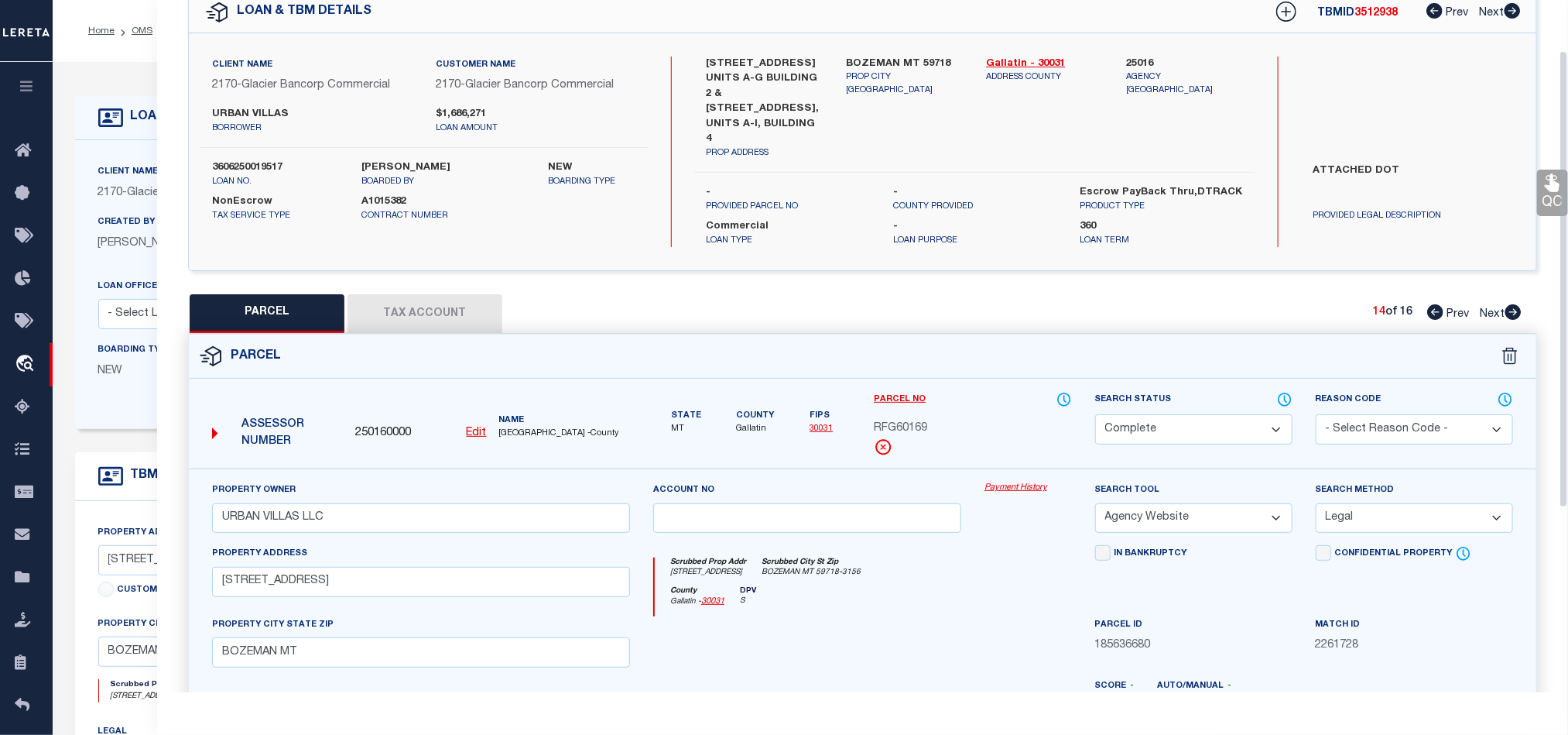
click at [1549, 181] on icon at bounding box center [1551, 182] width 14 height 18
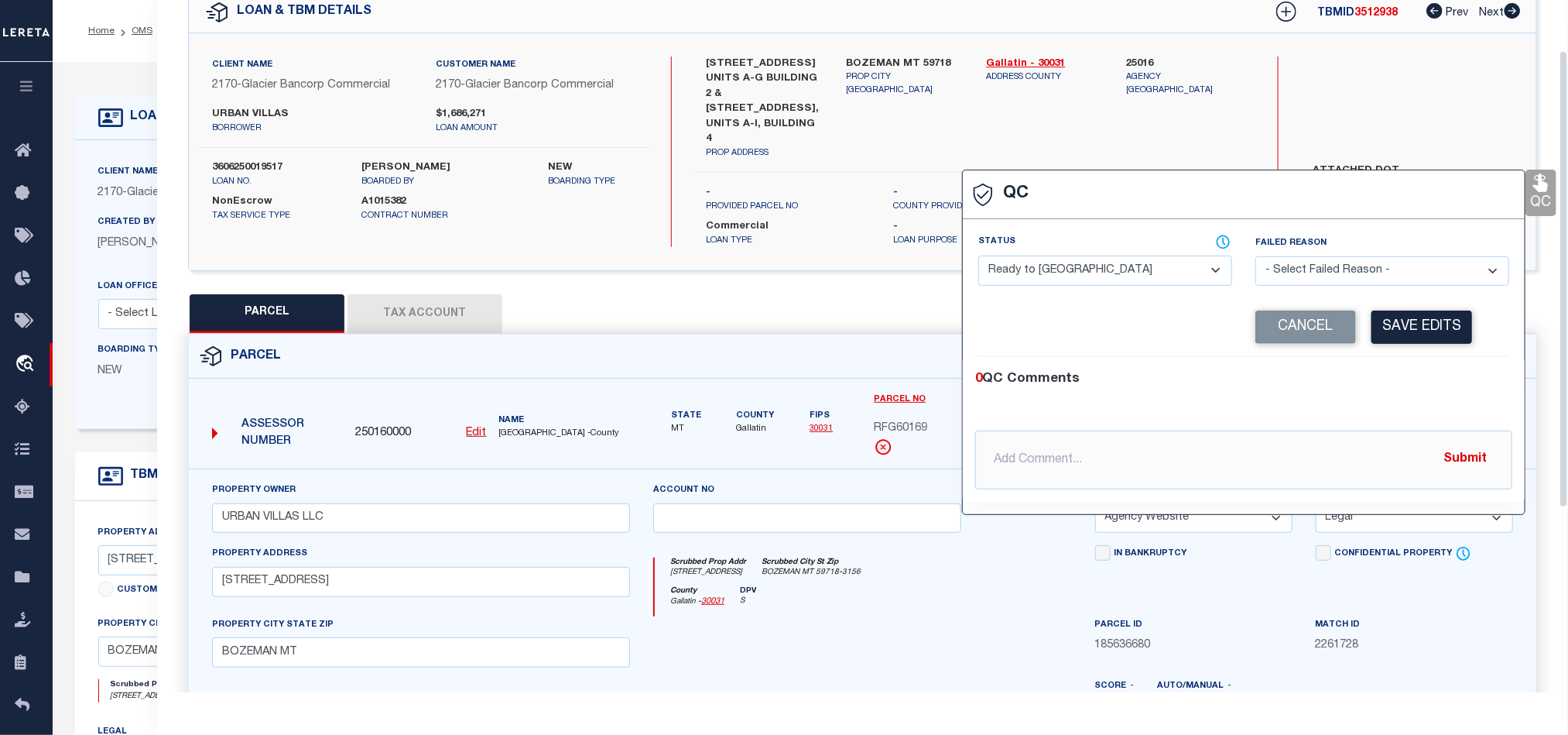
click at [1065, 249] on span at bounding box center [1123, 241] width 217 height 14
click at [1133, 277] on select "- Select Status - Ready to QC Correct Incorrect" at bounding box center [1105, 271] width 254 height 30
click at [1468, 372] on div "0 QC Comments" at bounding box center [1240, 380] width 531 height 20
click at [1442, 343] on button "Save Edits" at bounding box center [1421, 327] width 100 height 33
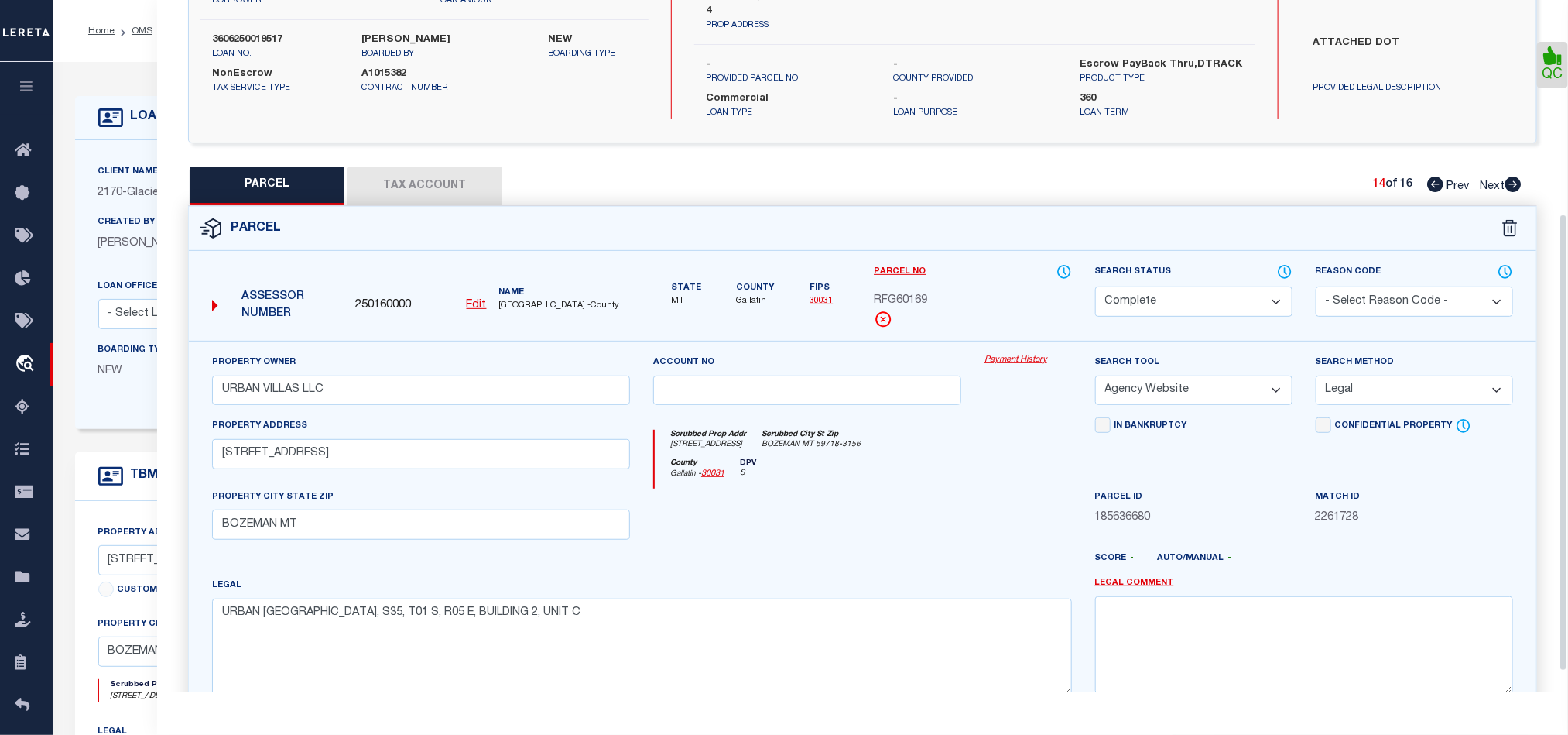
scroll to position [354, 0]
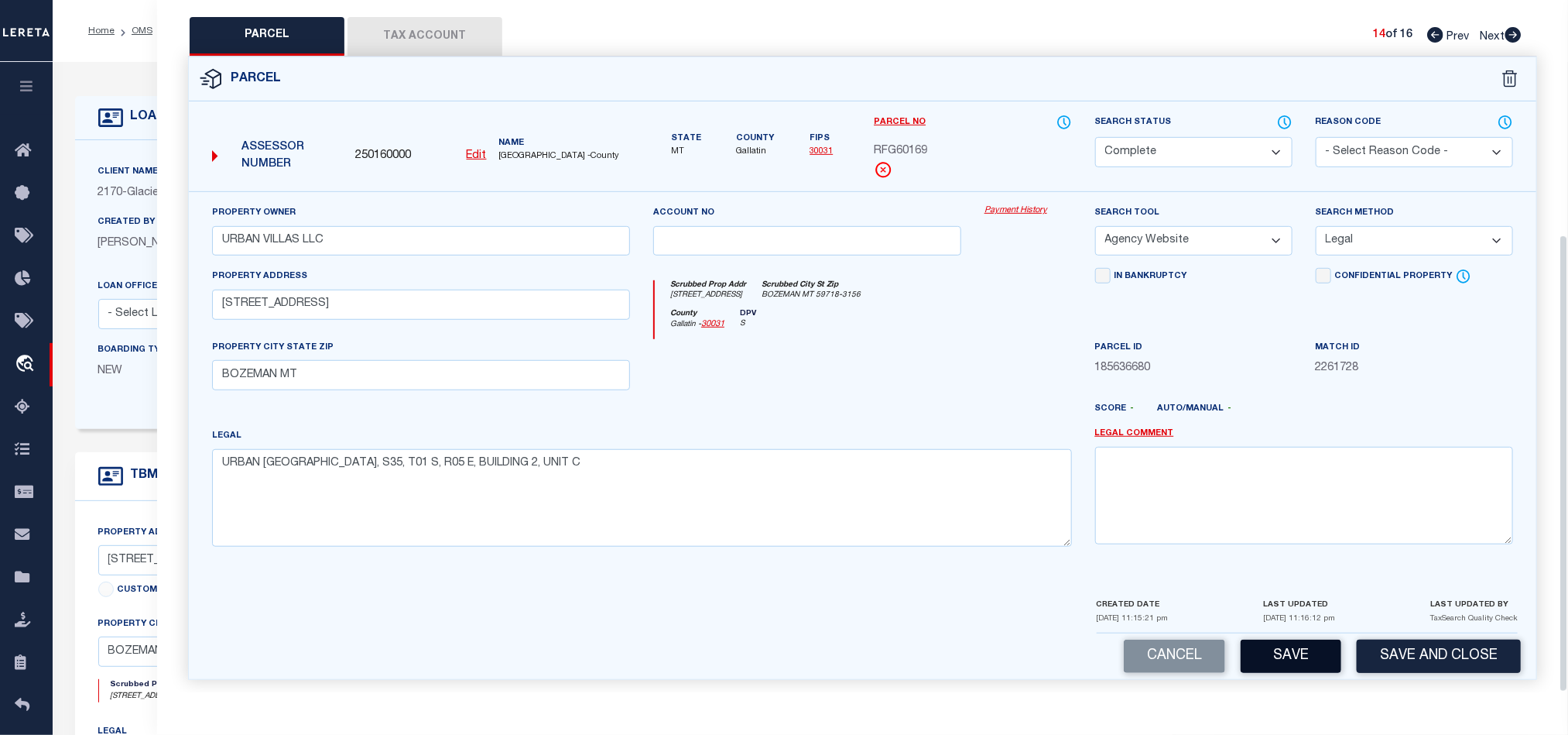
click at [1287, 656] on button "Save" at bounding box center [1291, 656] width 100 height 33
click at [973, 362] on div at bounding box center [1027, 370] width 110 height 63
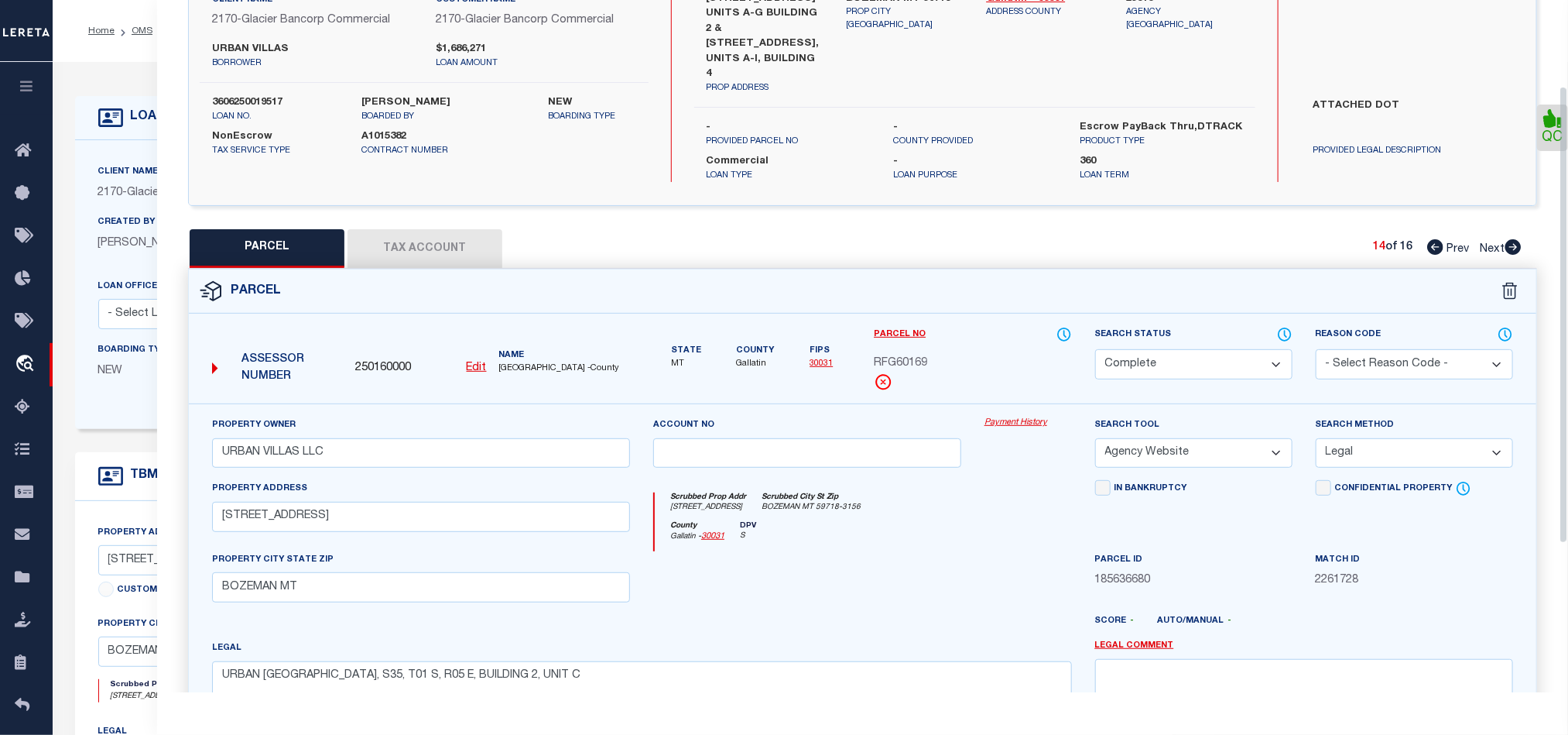
scroll to position [122, 0]
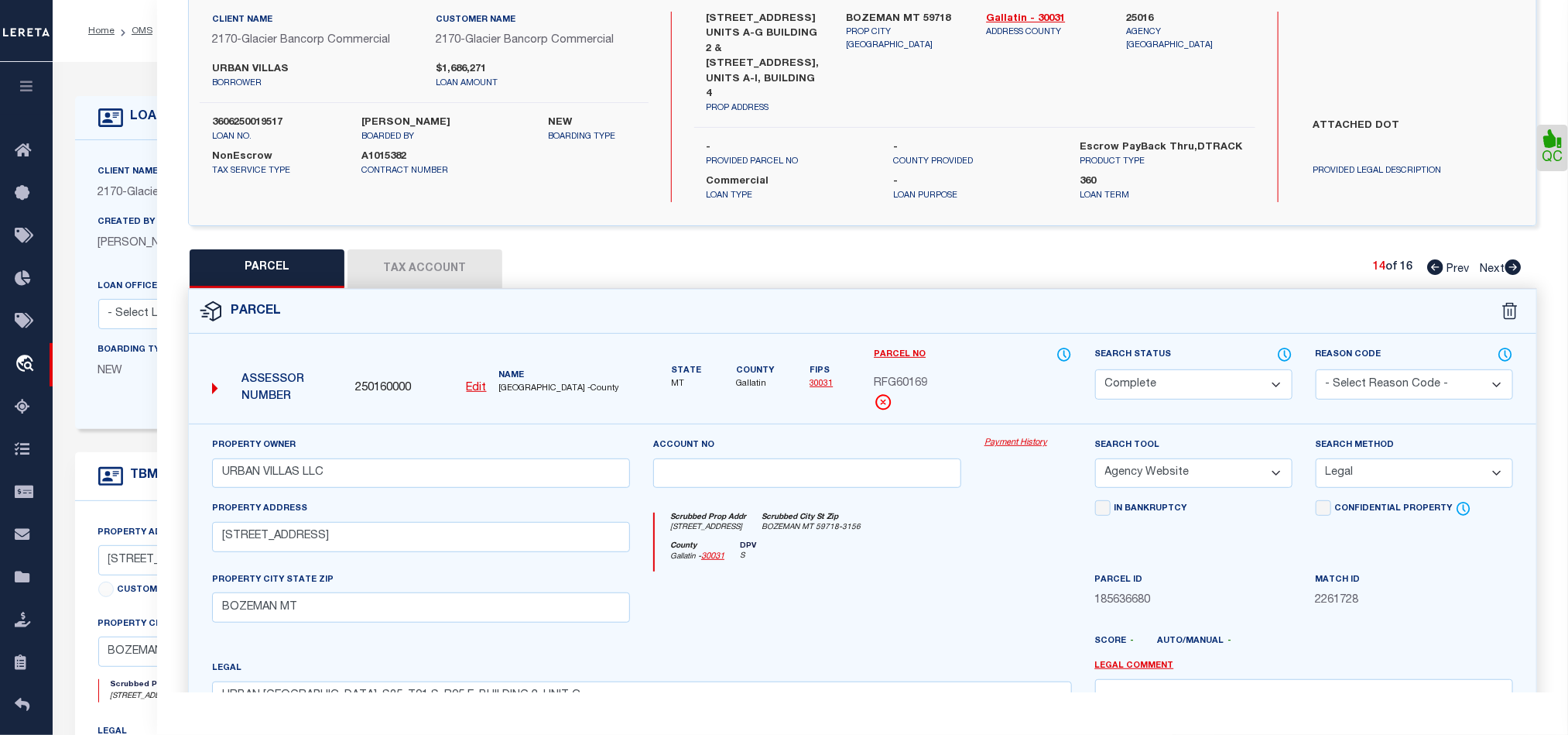
click at [420, 262] on button "Tax Account" at bounding box center [424, 268] width 154 height 39
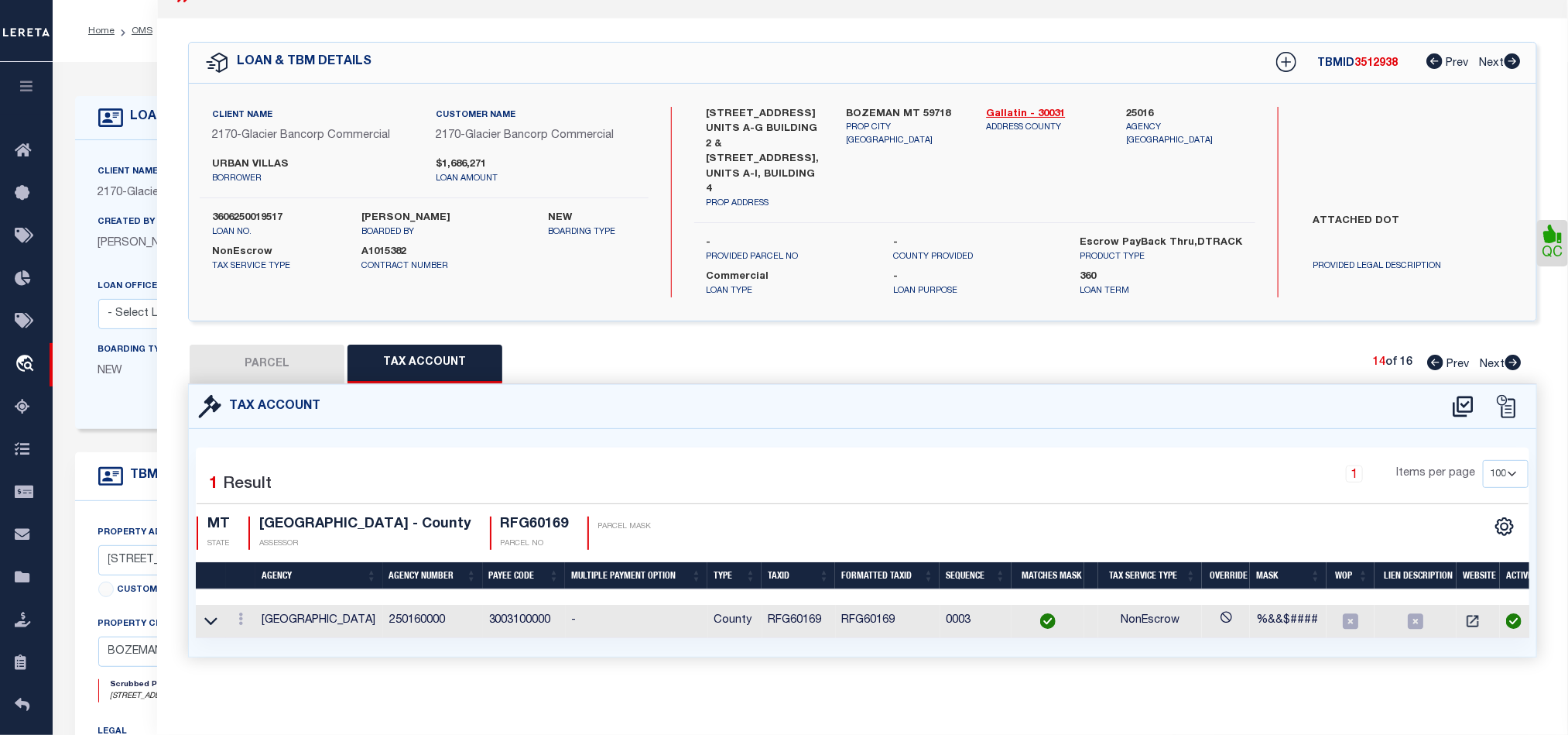
scroll to position [0, 0]
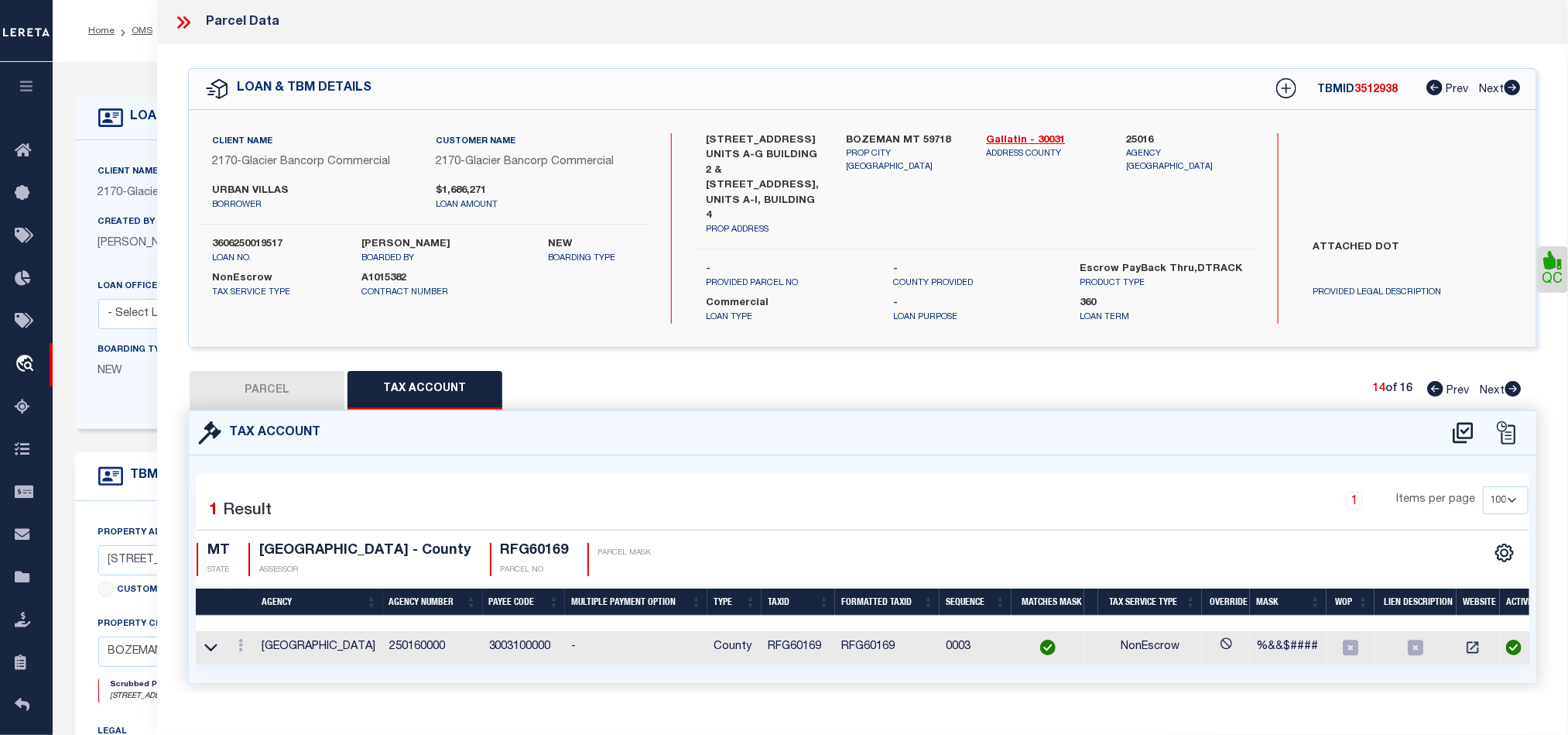
click at [1514, 381] on icon at bounding box center [1513, 388] width 17 height 15
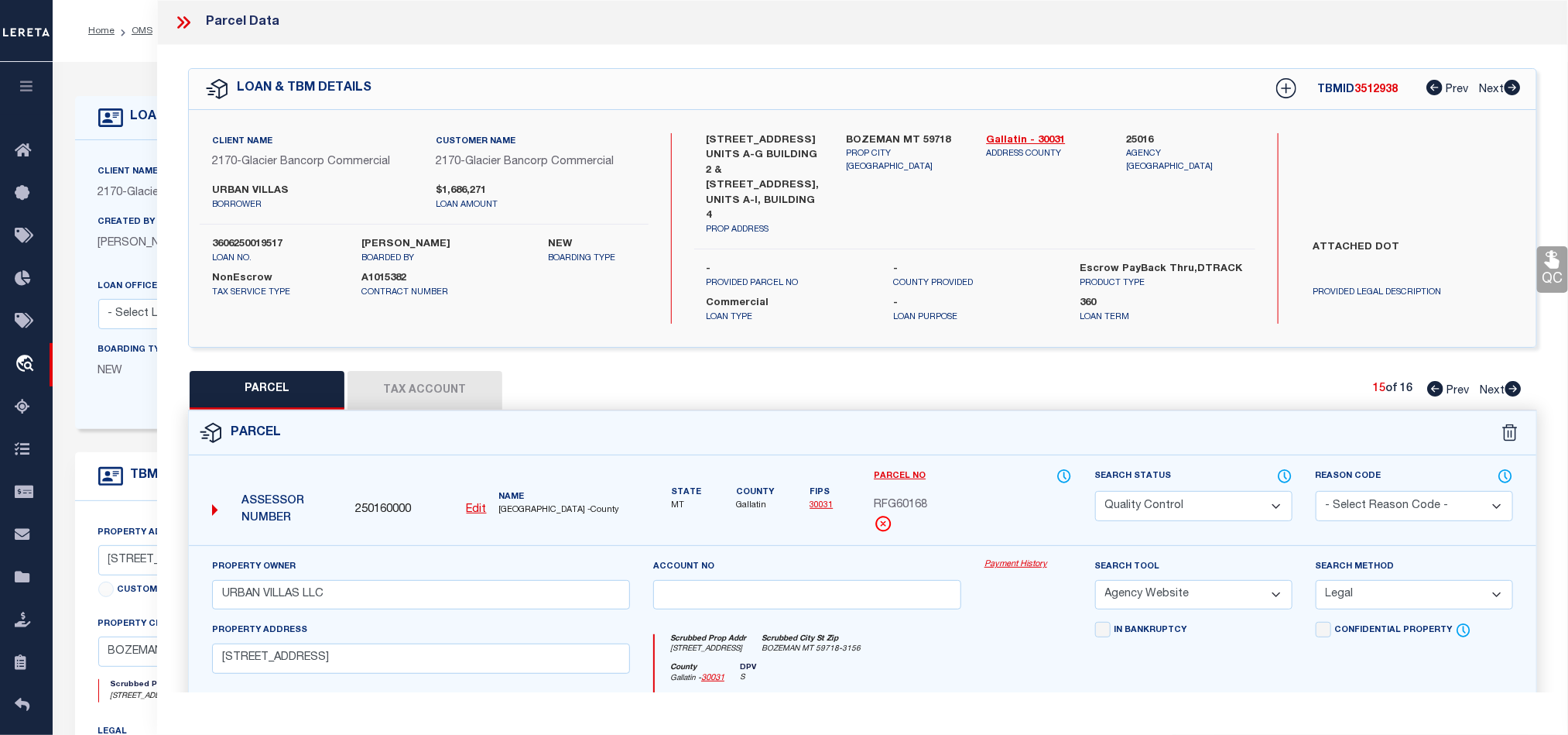
click at [1164, 502] on select "Automated Search Bad Parcel Complete Duplicate Parcel High Dollar Reporting In …" at bounding box center [1194, 506] width 197 height 30
drag, startPoint x: 989, startPoint y: 620, endPoint x: 1474, endPoint y: 358, distance: 551.2
click at [989, 622] on div "Scrubbed Prop Addr [STREET_ADDRESS] [GEOGRAPHIC_DATA] MT 59718-3156 [GEOGRAPHIC…" at bounding box center [862, 657] width 441 height 71
click at [1549, 263] on icon at bounding box center [1553, 259] width 20 height 20
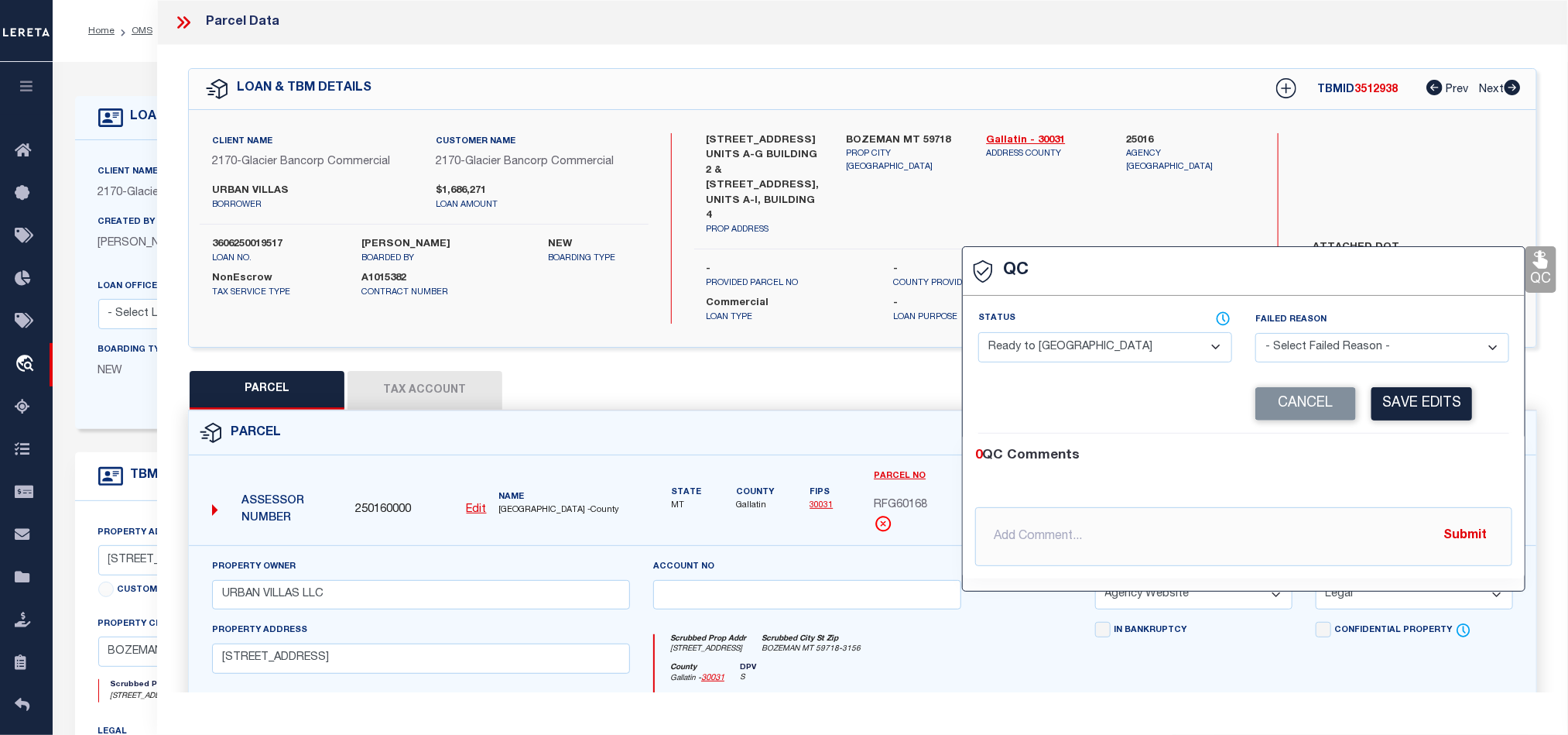
drag, startPoint x: 1090, startPoint y: 349, endPoint x: 1108, endPoint y: 361, distance: 21.6
click at [1089, 349] on select "- Select Status - Ready to QC Correct Incorrect" at bounding box center [1105, 348] width 254 height 30
drag, startPoint x: 1393, startPoint y: 460, endPoint x: 1398, endPoint y: 440, distance: 20.6
click at [1393, 458] on div "0 QC Comments" at bounding box center [1240, 456] width 531 height 20
click at [1426, 393] on button "Save Edits" at bounding box center [1421, 403] width 100 height 33
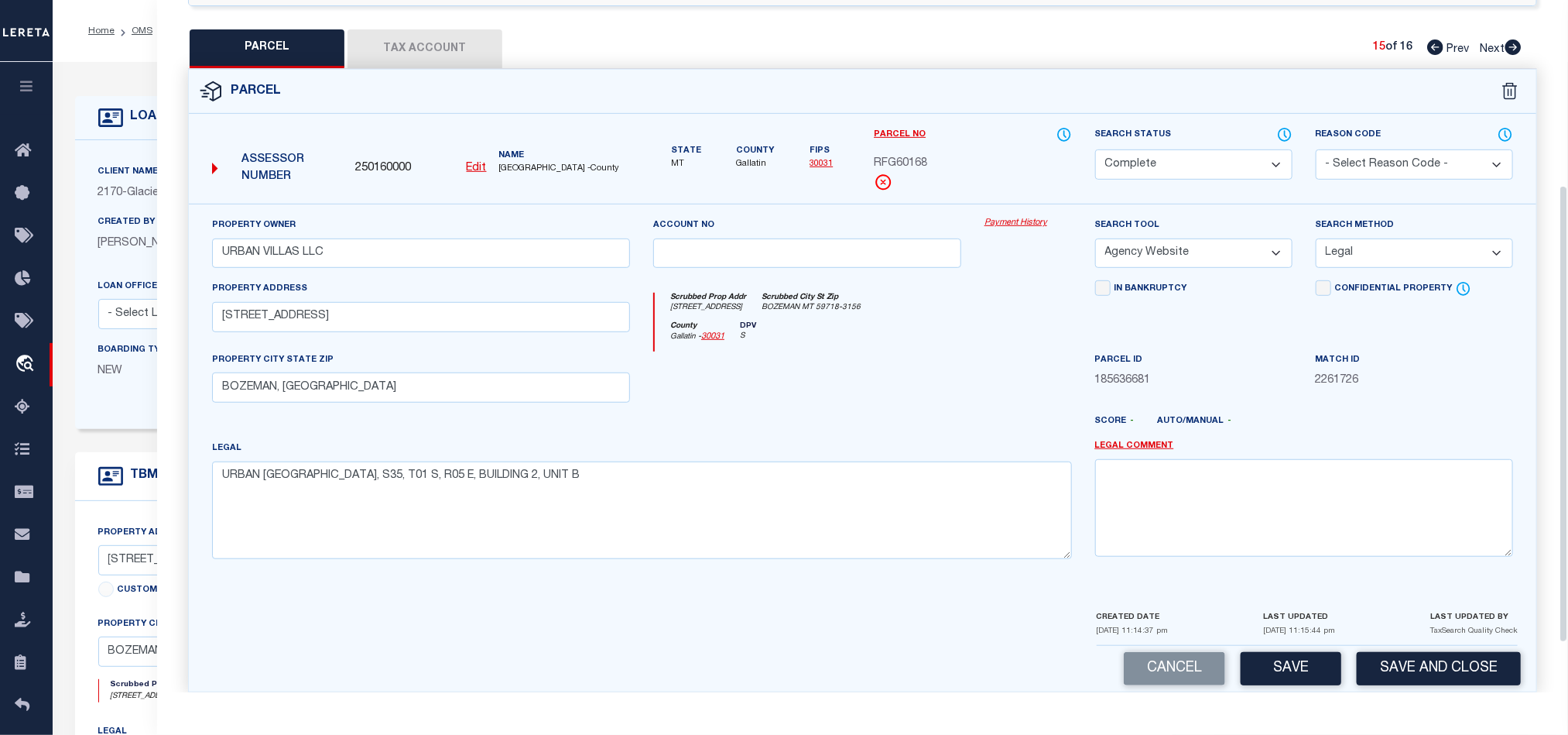
scroll to position [354, 0]
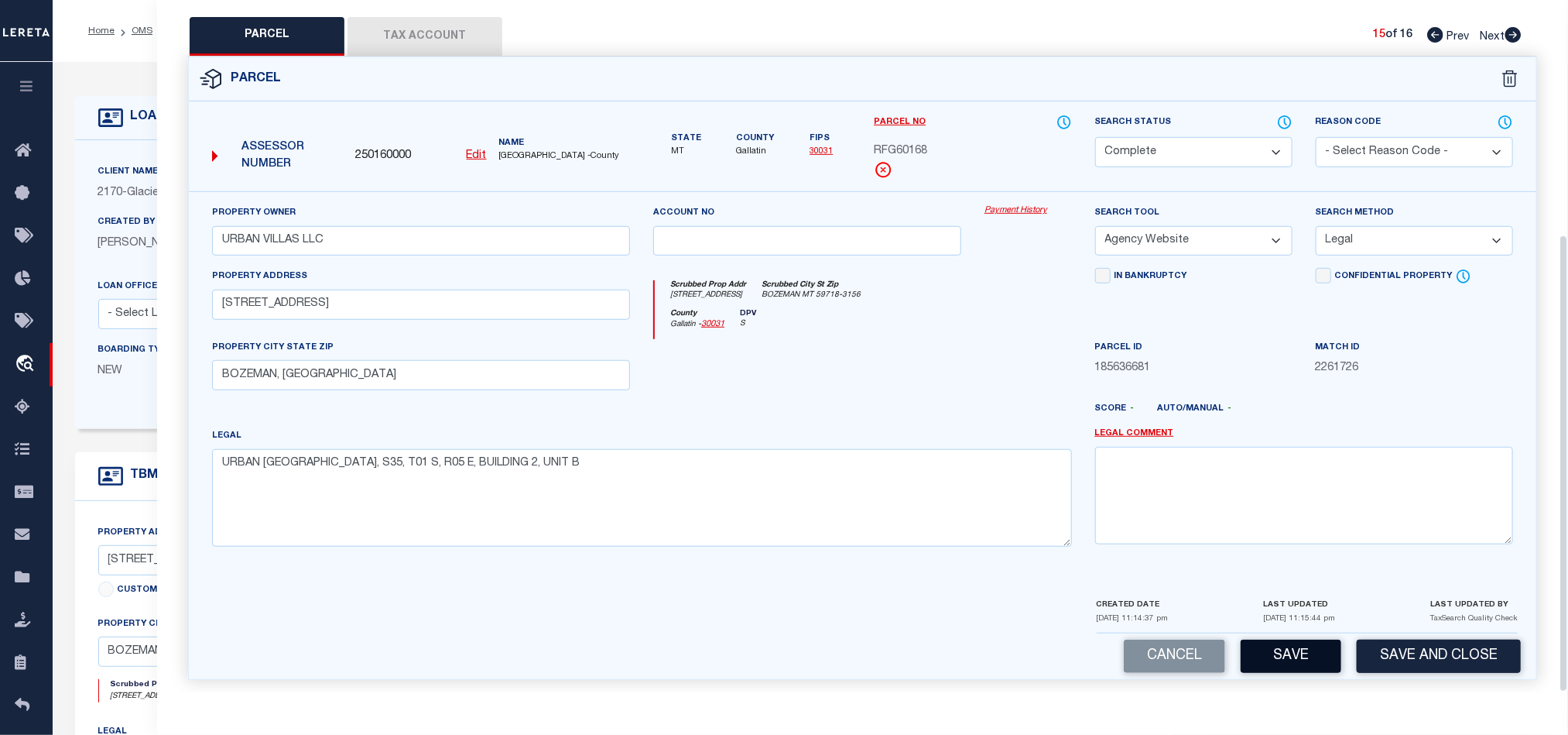
click at [1317, 640] on button "Save" at bounding box center [1291, 656] width 100 height 33
click at [850, 403] on div at bounding box center [918, 414] width 331 height 24
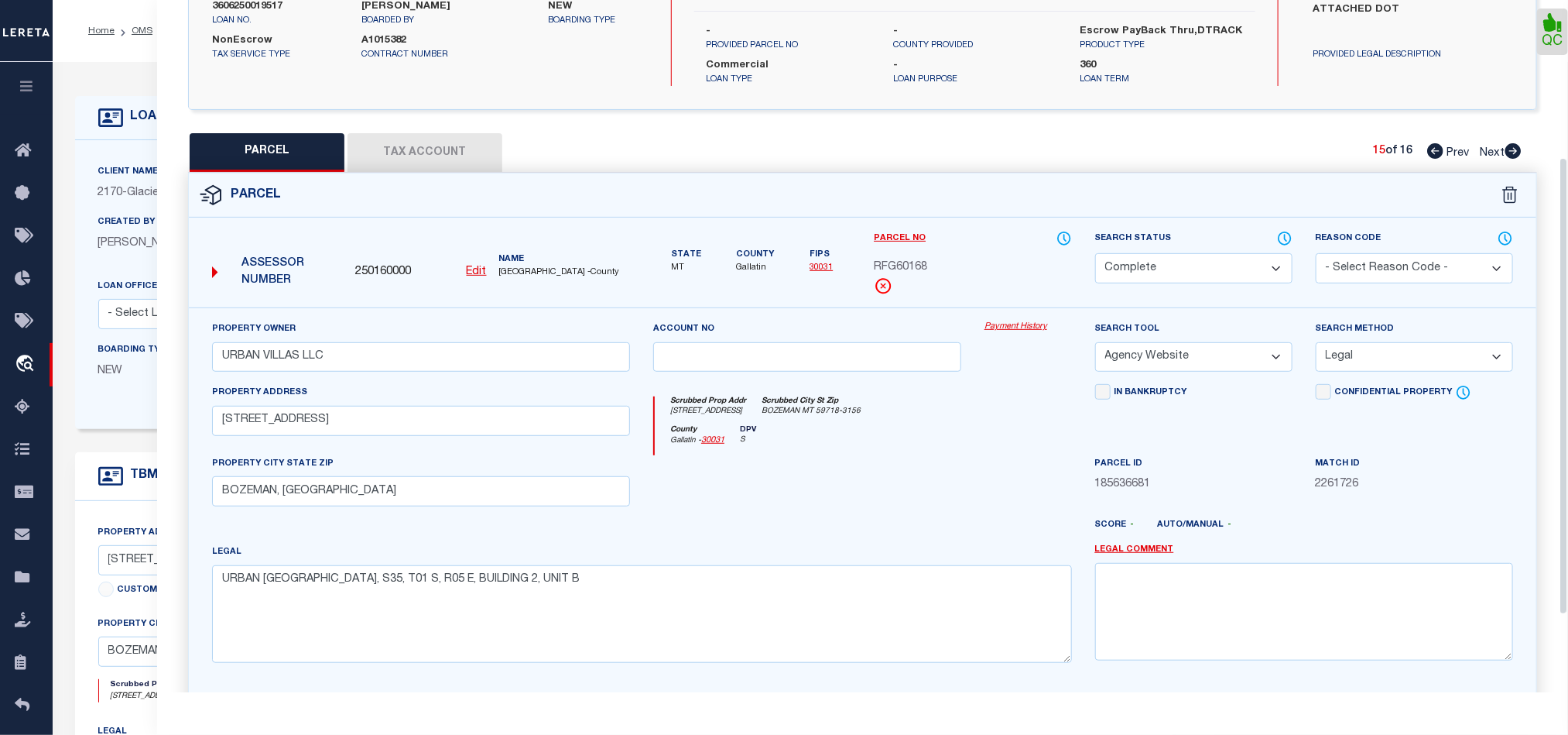
click at [414, 133] on button "Tax Account" at bounding box center [424, 153] width 154 height 39
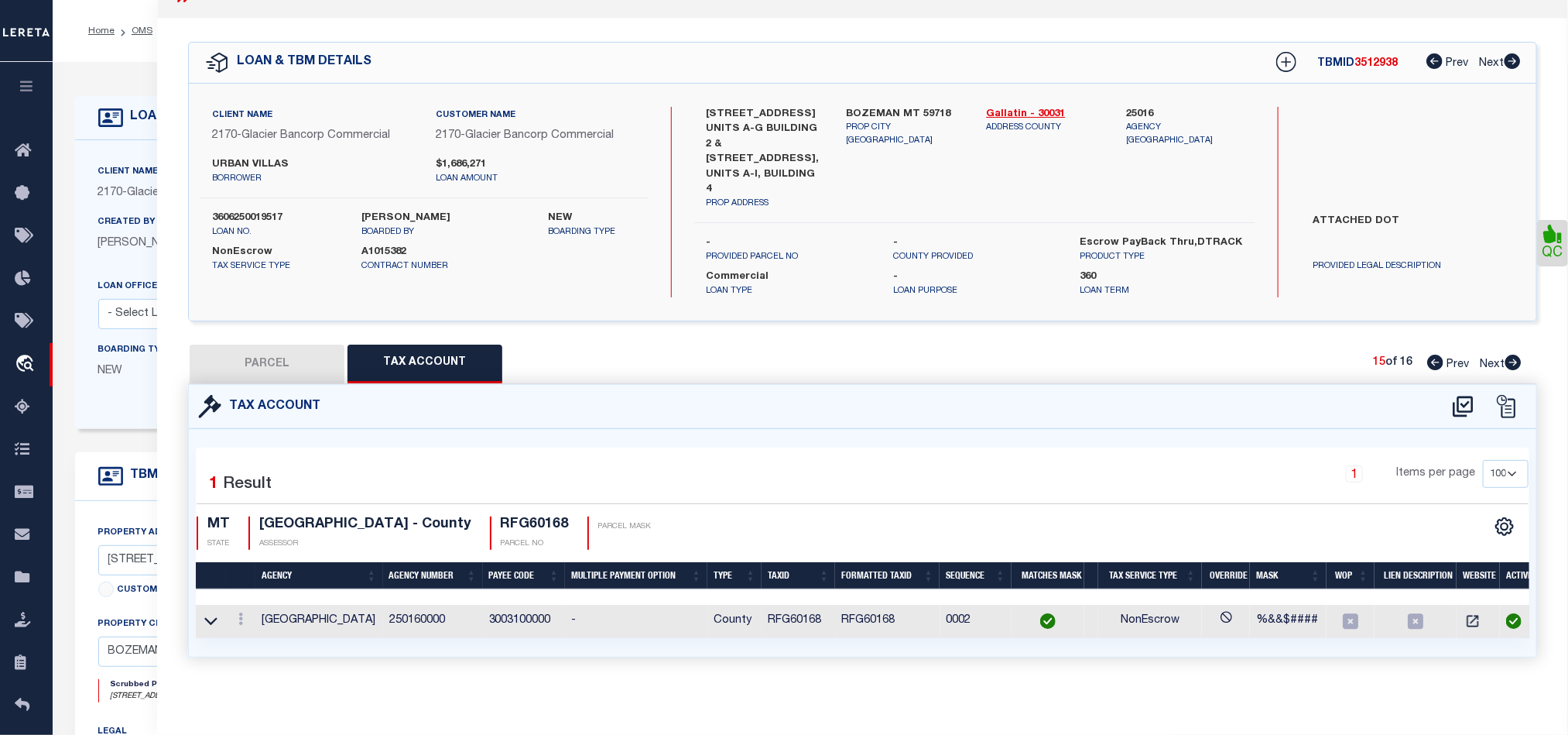
scroll to position [0, 0]
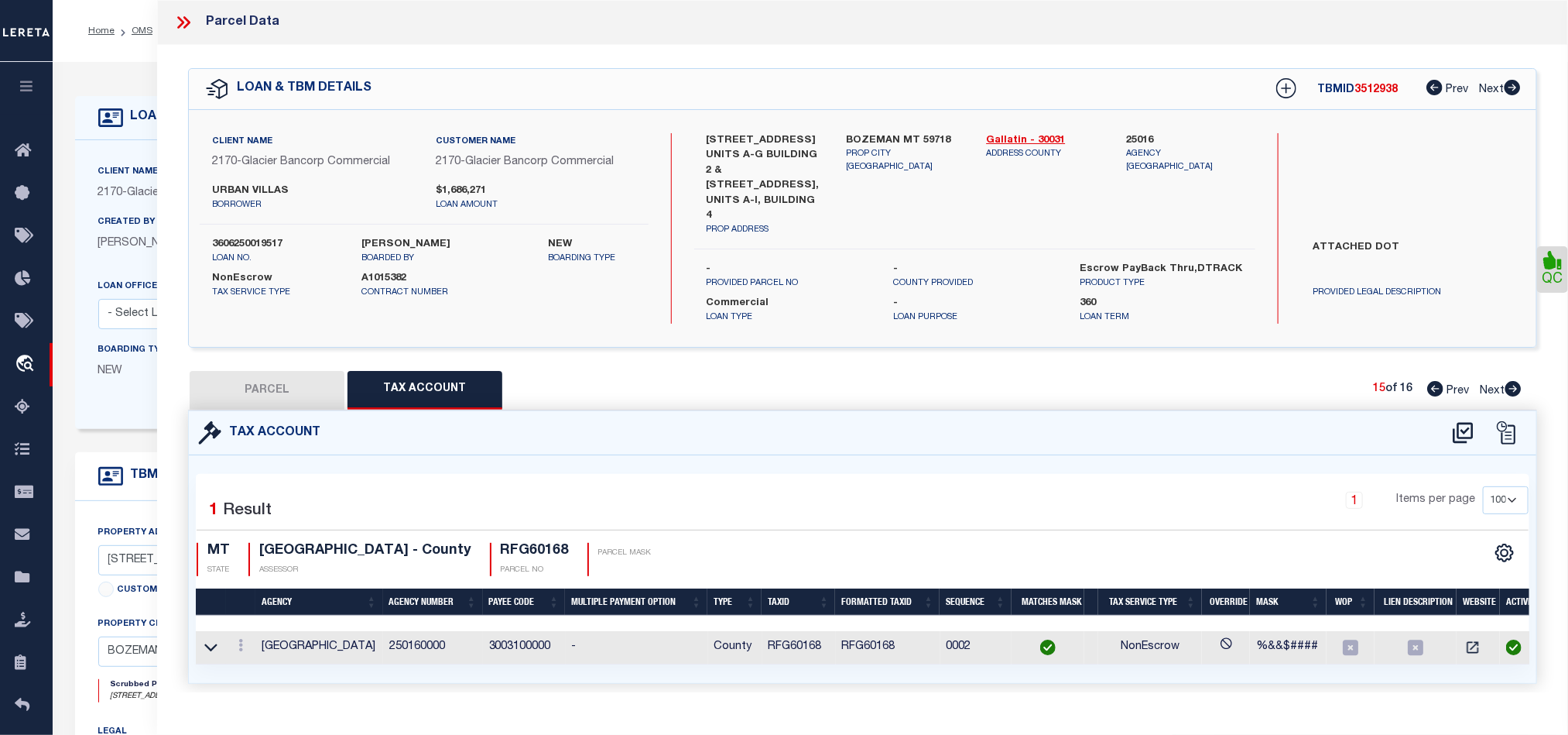
click at [1515, 381] on icon at bounding box center [1513, 388] width 17 height 15
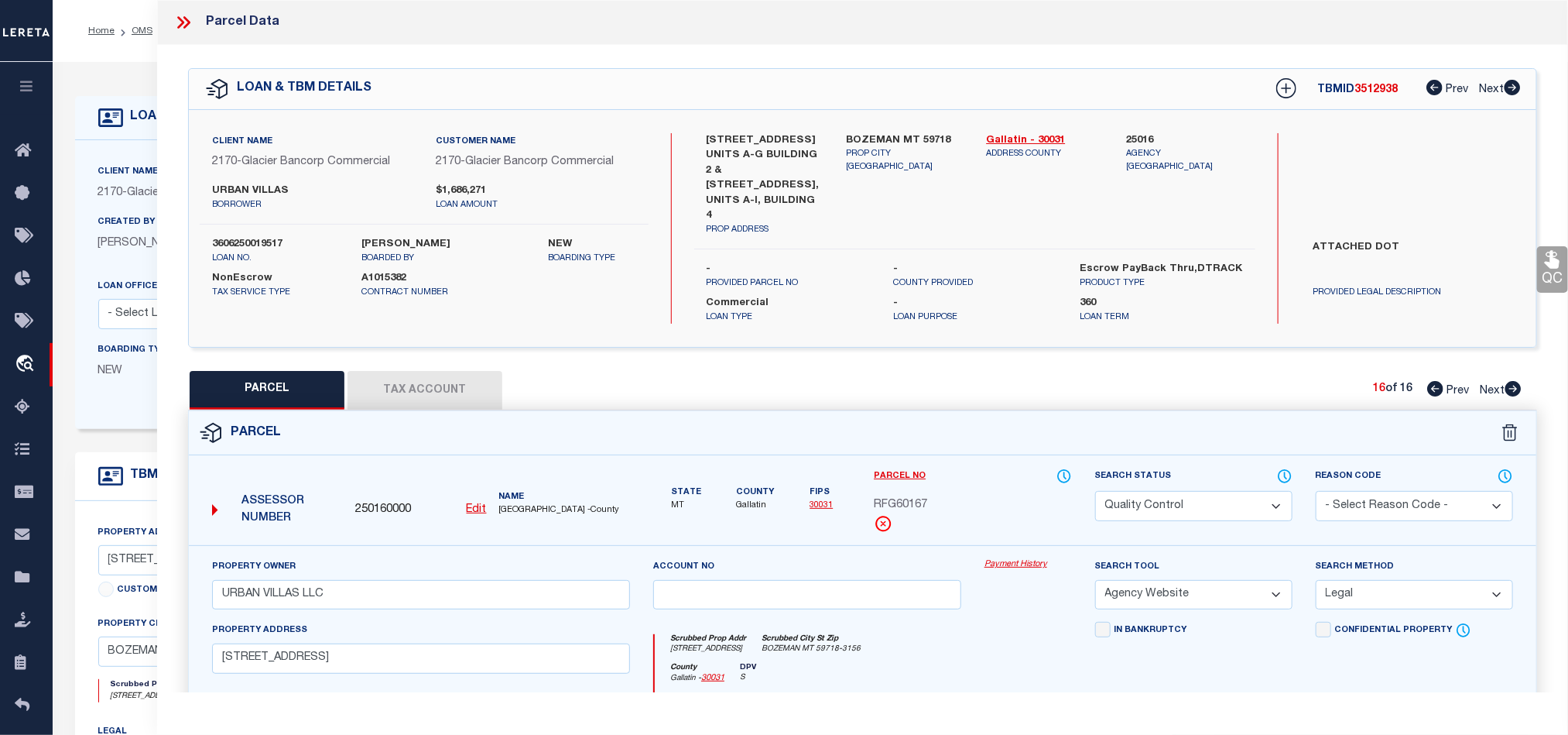
click at [1173, 507] on select "Automated Search Bad Parcel Complete Duplicate Parcel High Dollar Reporting In …" at bounding box center [1194, 506] width 197 height 30
drag, startPoint x: 962, startPoint y: 657, endPoint x: 1410, endPoint y: 398, distance: 517.5
click at [962, 662] on div "County Gallatin - 30031 DPV S" at bounding box center [863, 678] width 417 height 30
click at [1537, 274] on link "QC" at bounding box center [1552, 269] width 31 height 46
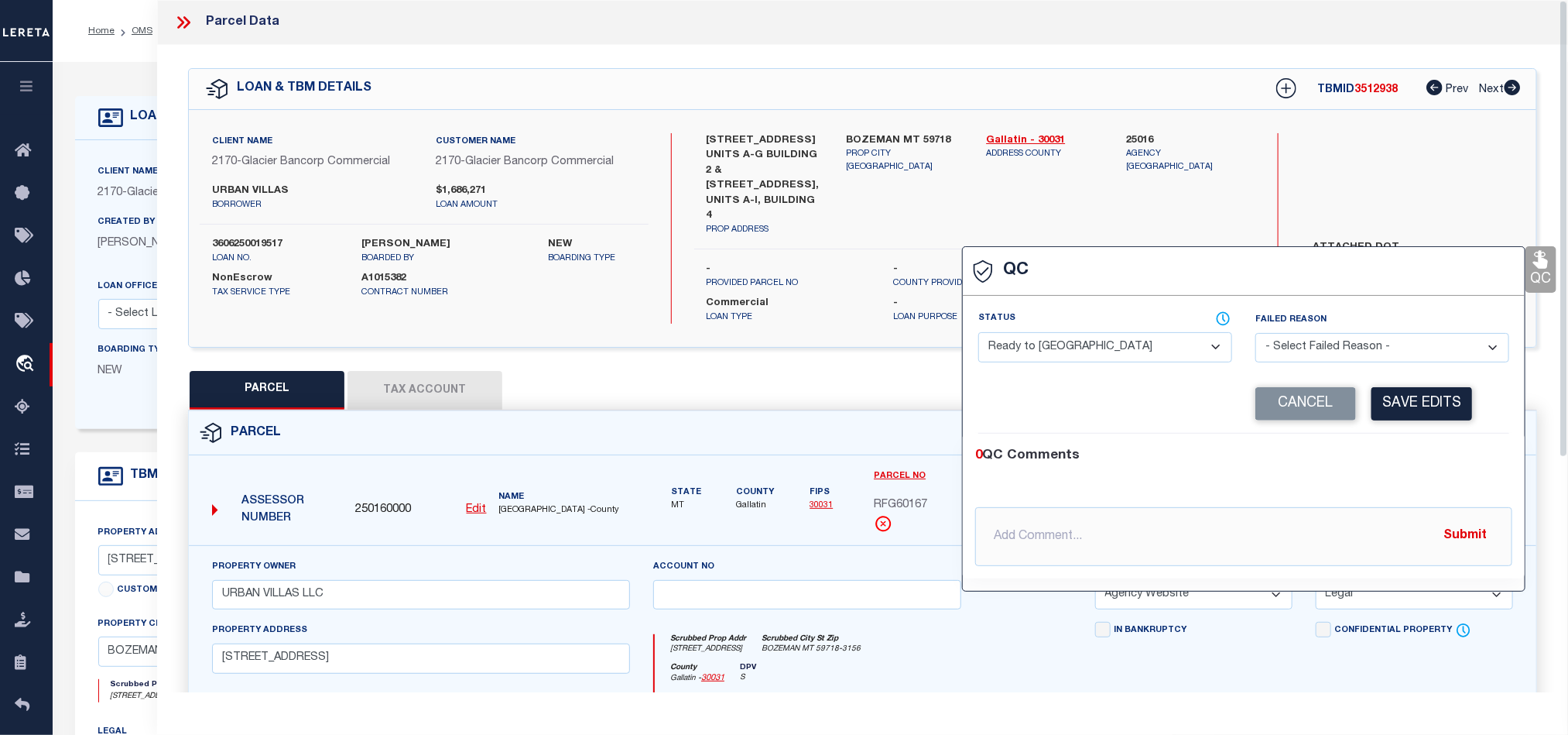
click at [1103, 356] on select "- Select Status - Ready to QC Correct Incorrect" at bounding box center [1105, 348] width 254 height 30
click at [1460, 445] on div "0 QC Comments @[PERSON_NAME] @[PERSON_NAME] @[PERSON_NAME] @[PERSON_NAME] @[PER…" at bounding box center [1243, 506] width 562 height 145
click at [1437, 400] on button "Save Edits" at bounding box center [1421, 403] width 100 height 33
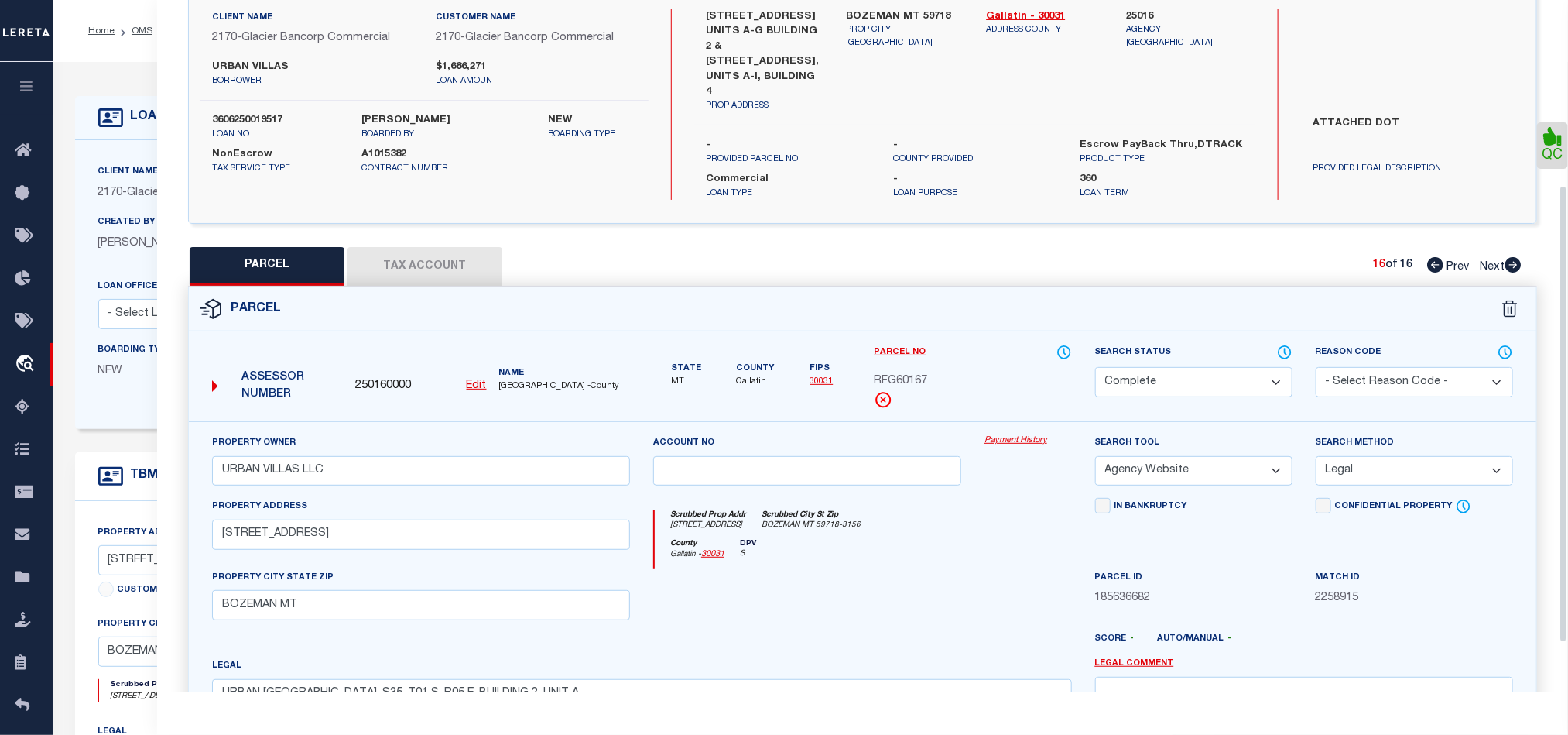
scroll to position [349, 0]
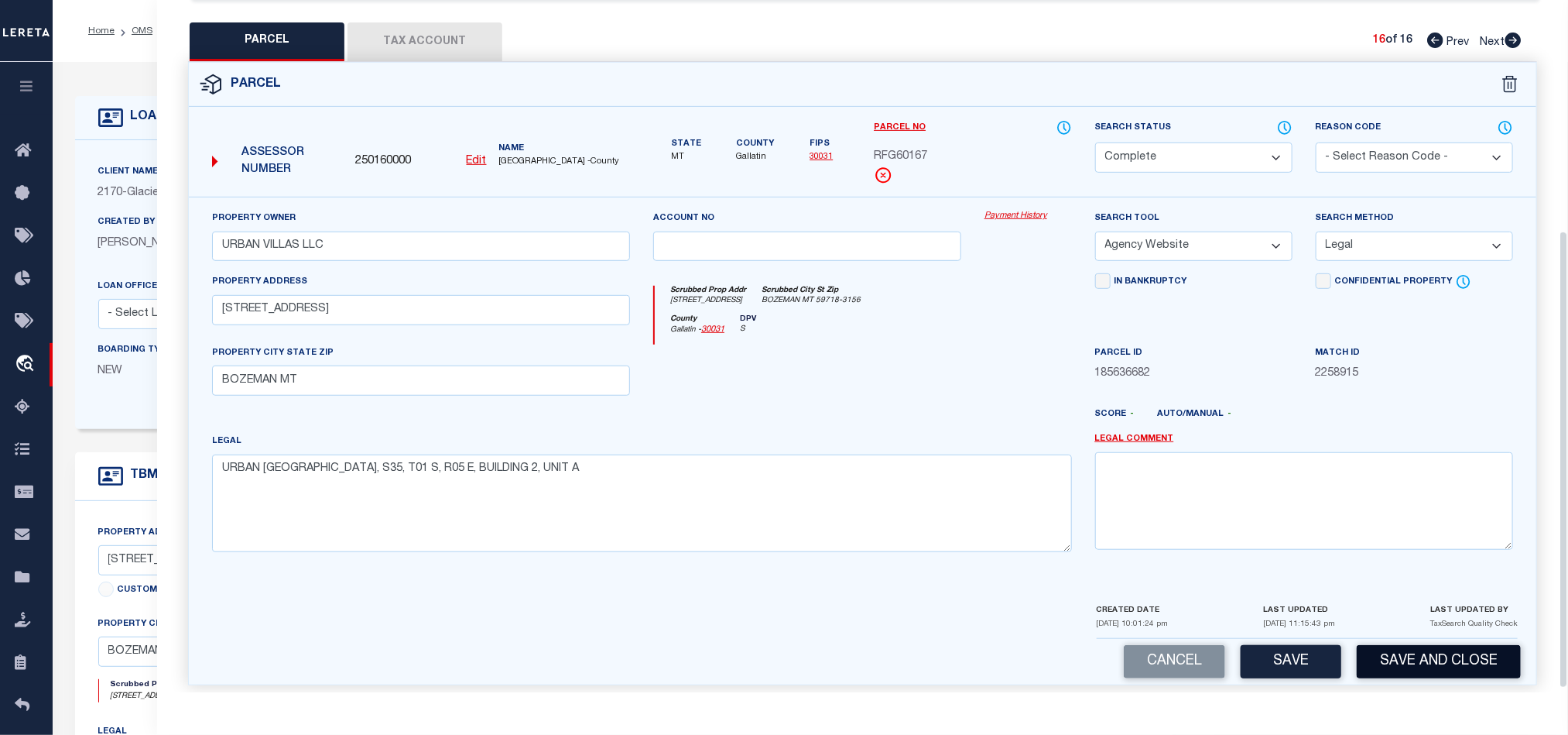
click at [1445, 648] on button "Save and Close" at bounding box center [1438, 661] width 164 height 33
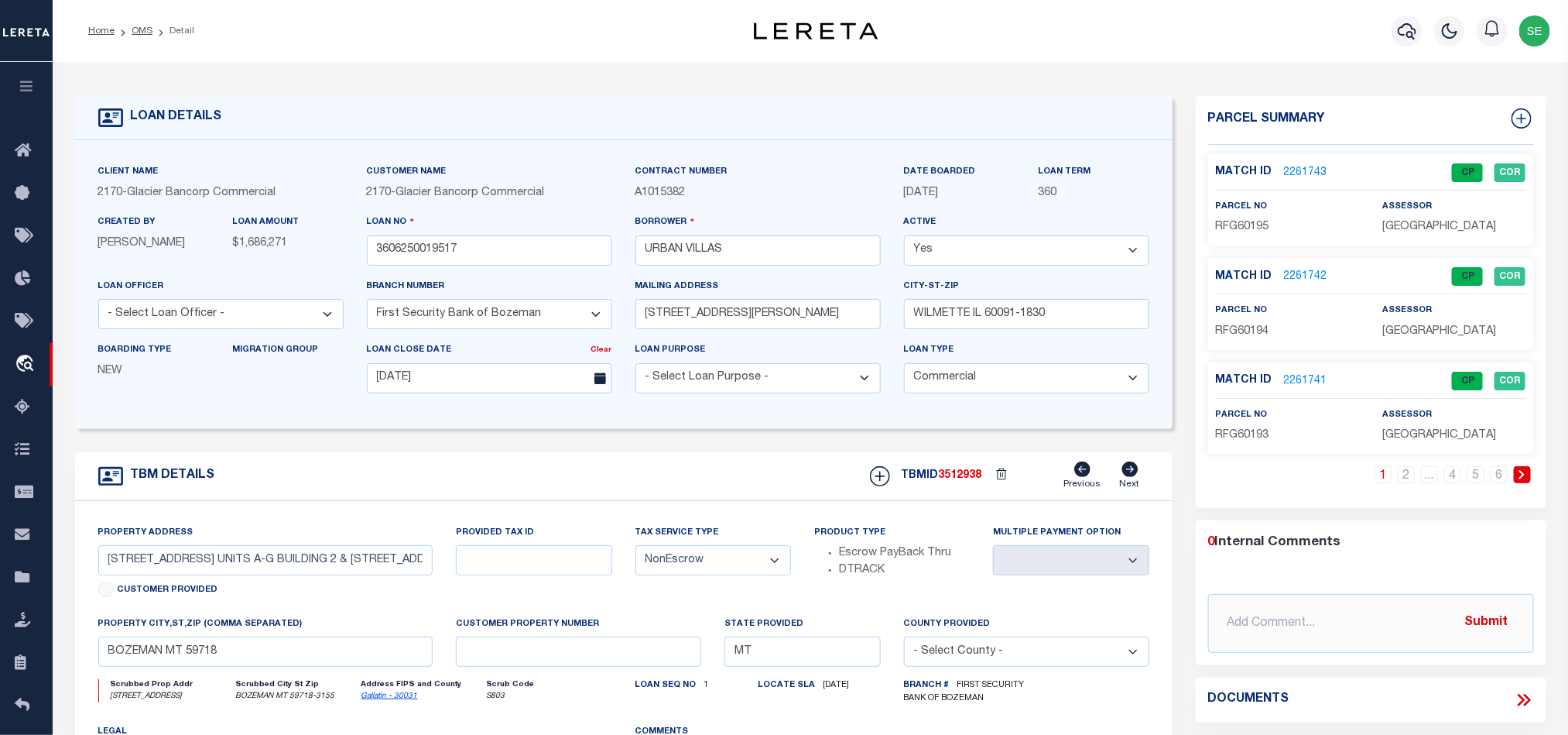
click at [1298, 174] on link "2261743" at bounding box center [1305, 172] width 43 height 16
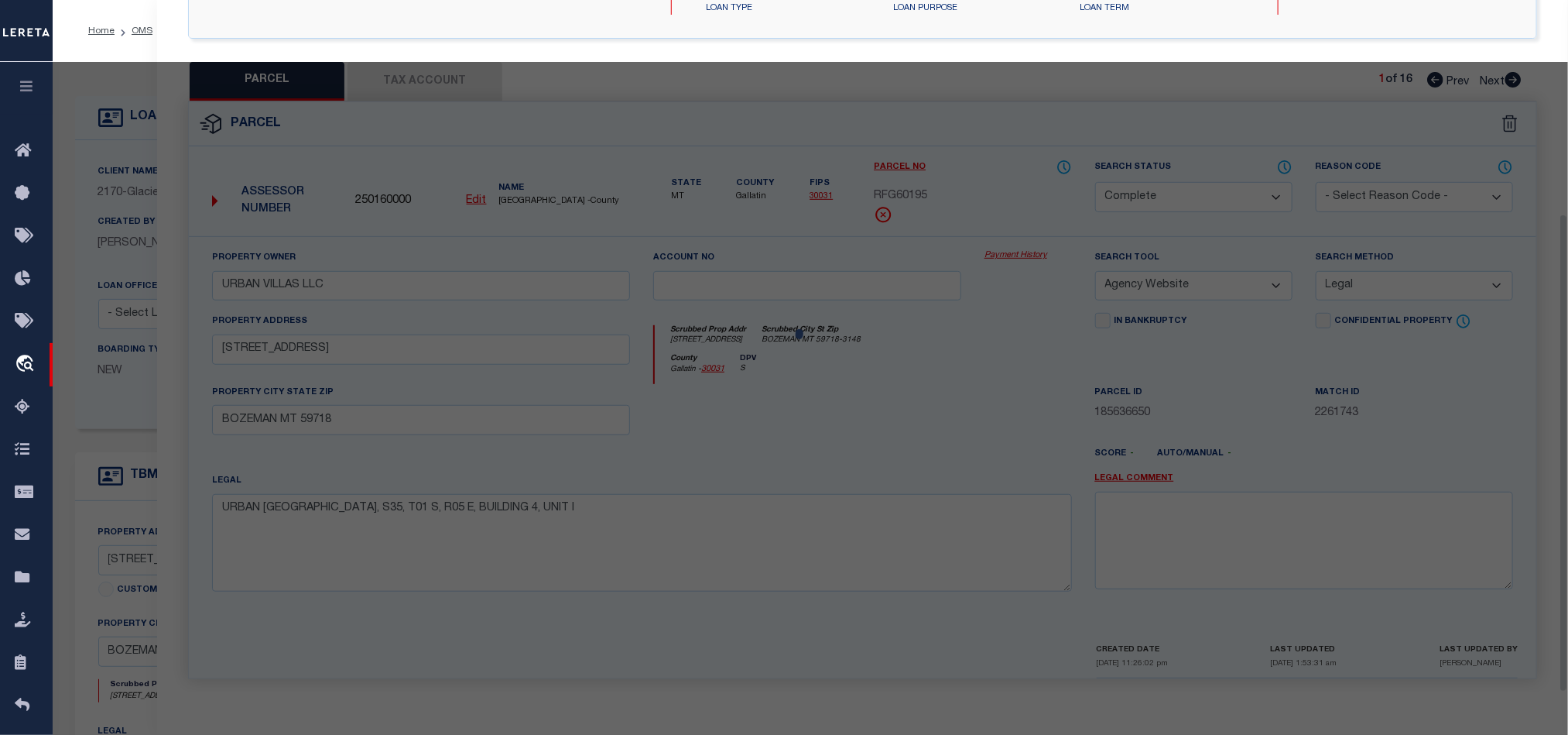
scroll to position [309, 0]
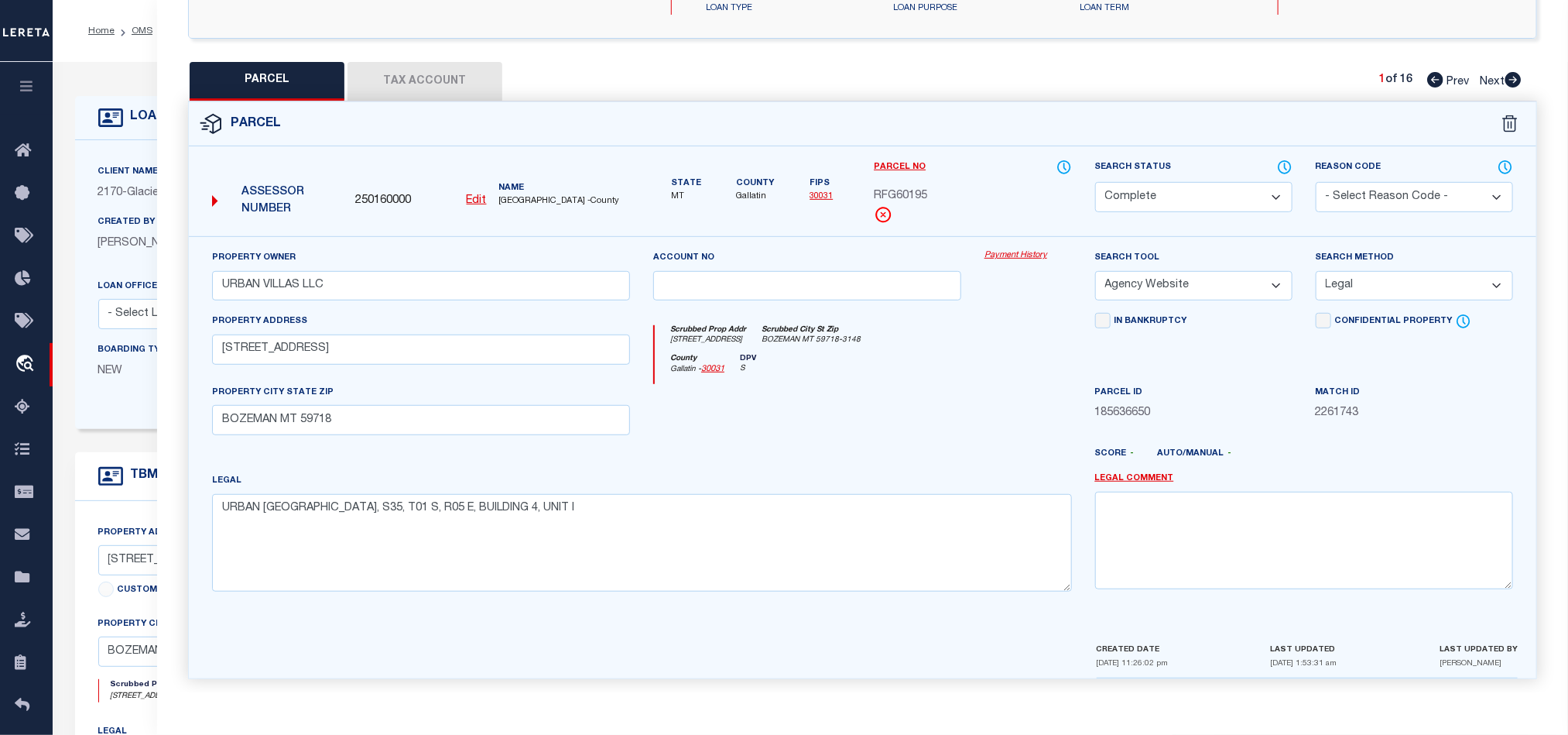
click at [1509, 72] on icon at bounding box center [1513, 79] width 16 height 15
click at [1510, 72] on icon at bounding box center [1513, 79] width 16 height 15
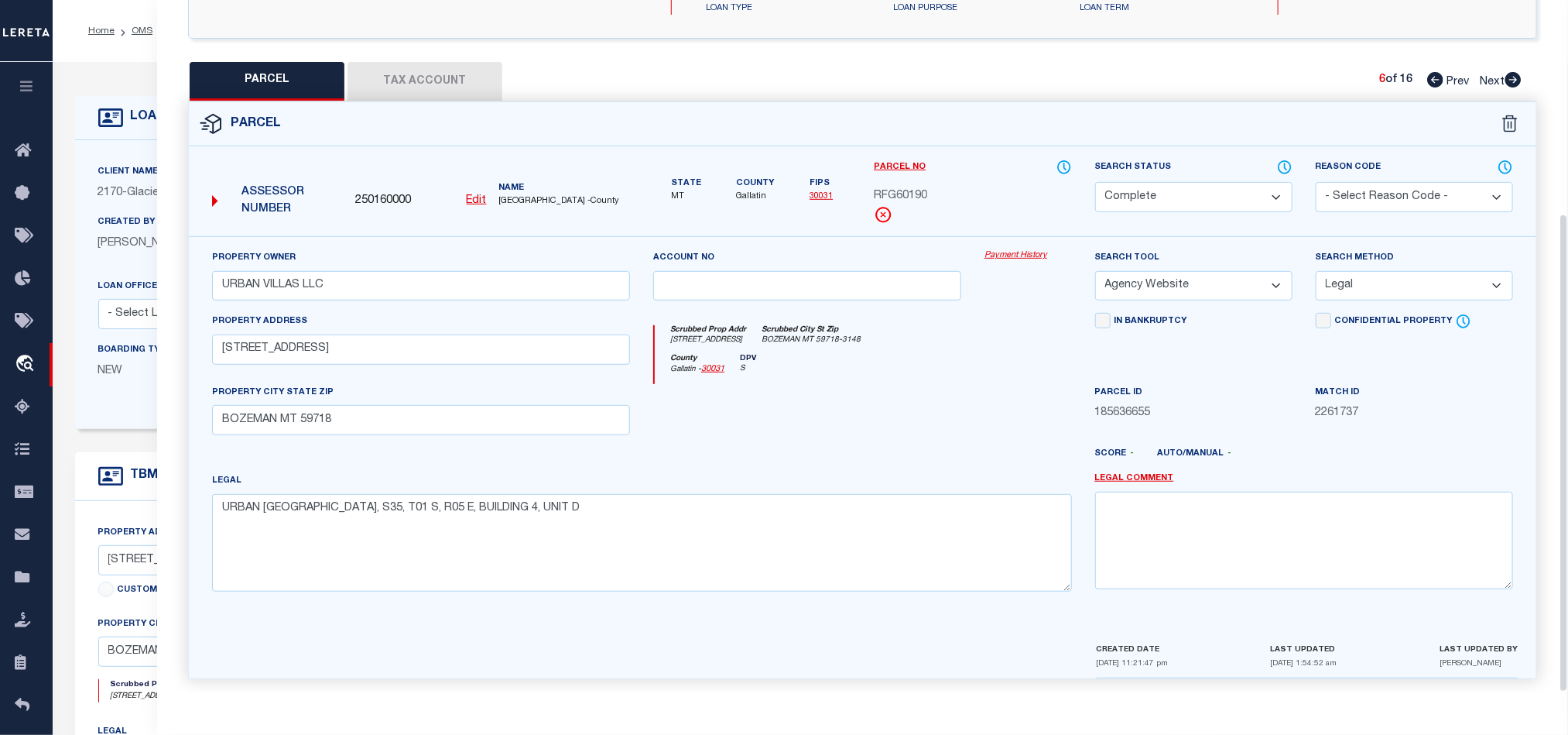
click at [1510, 72] on icon at bounding box center [1513, 79] width 16 height 15
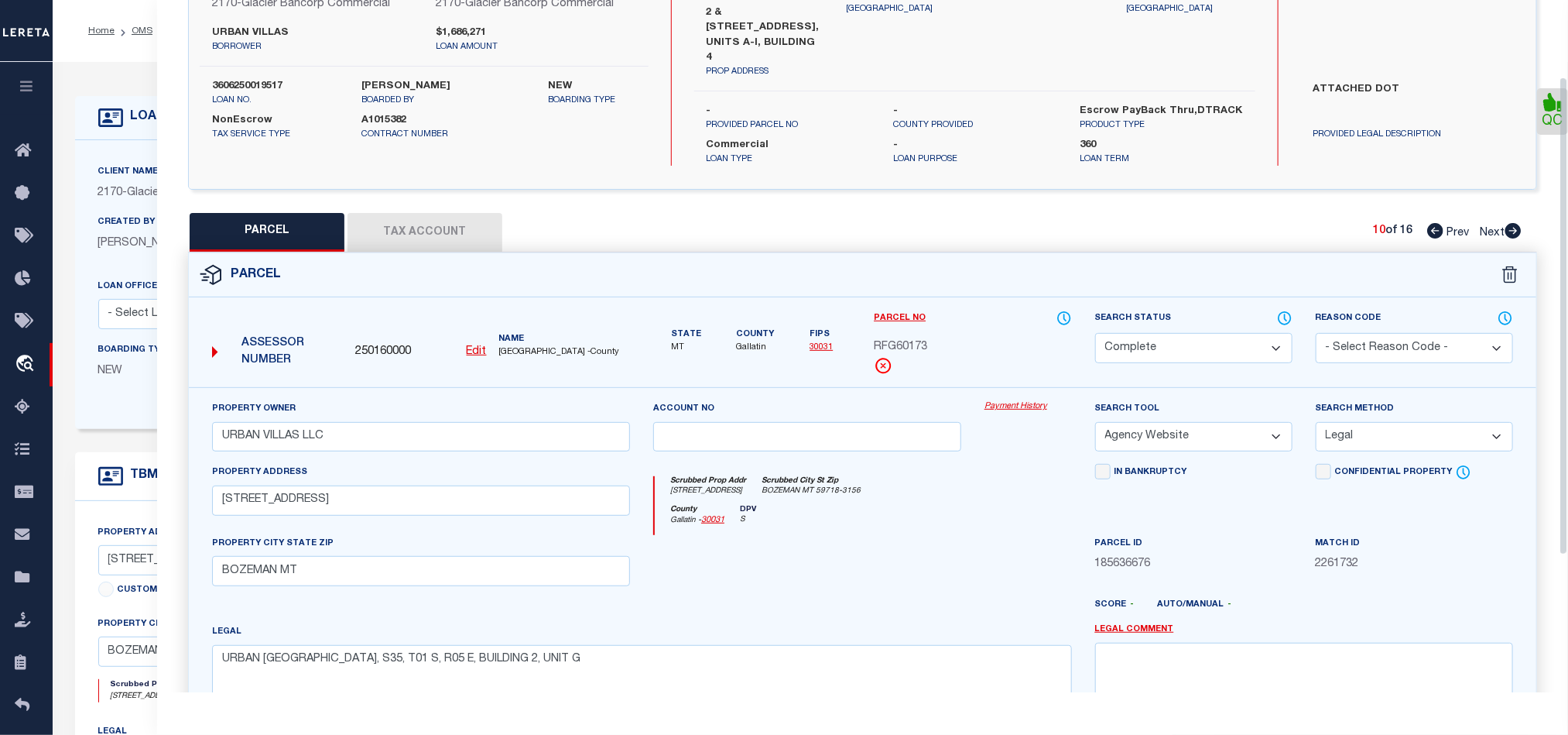
scroll to position [0, 0]
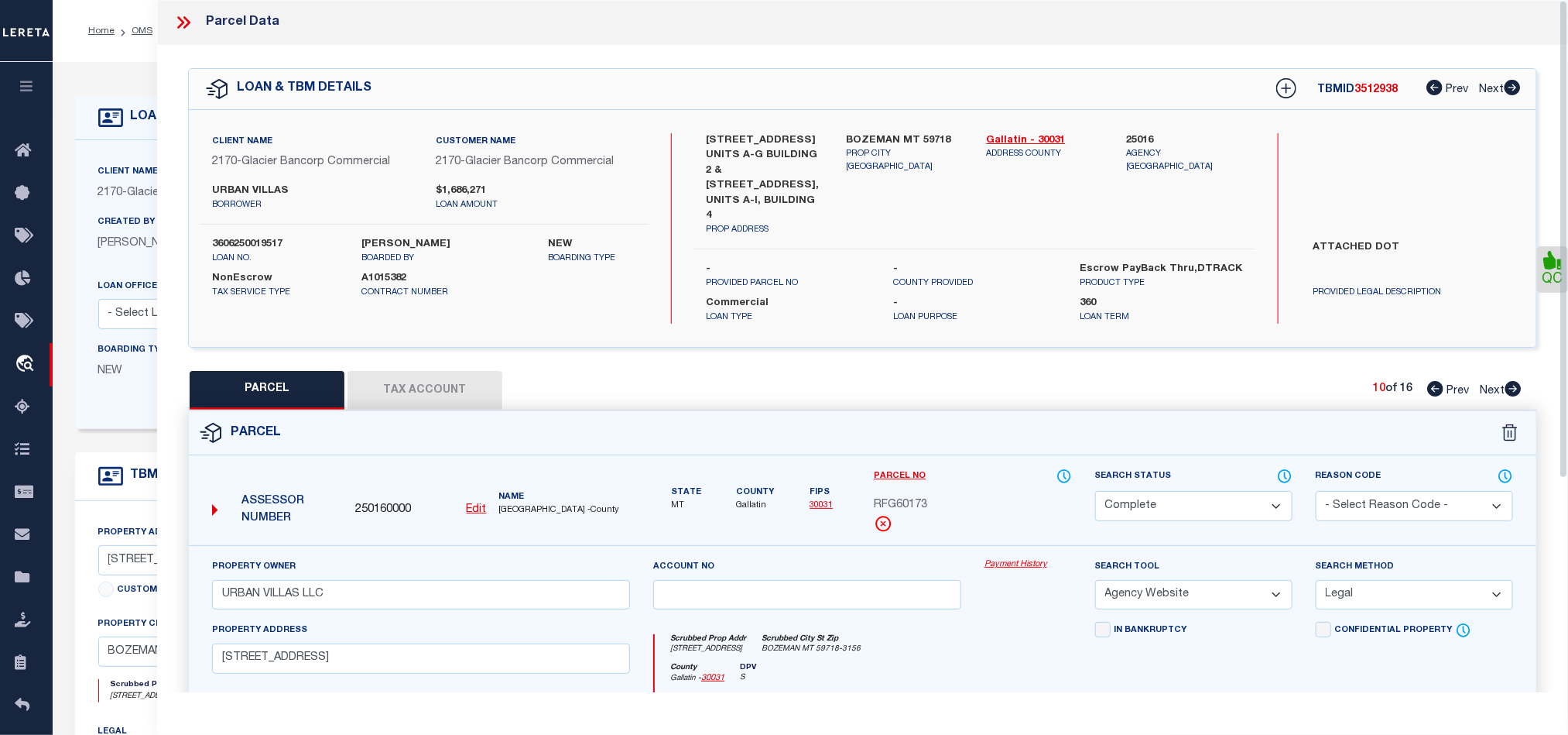
click at [177, 21] on icon at bounding box center [184, 23] width 20 height 20
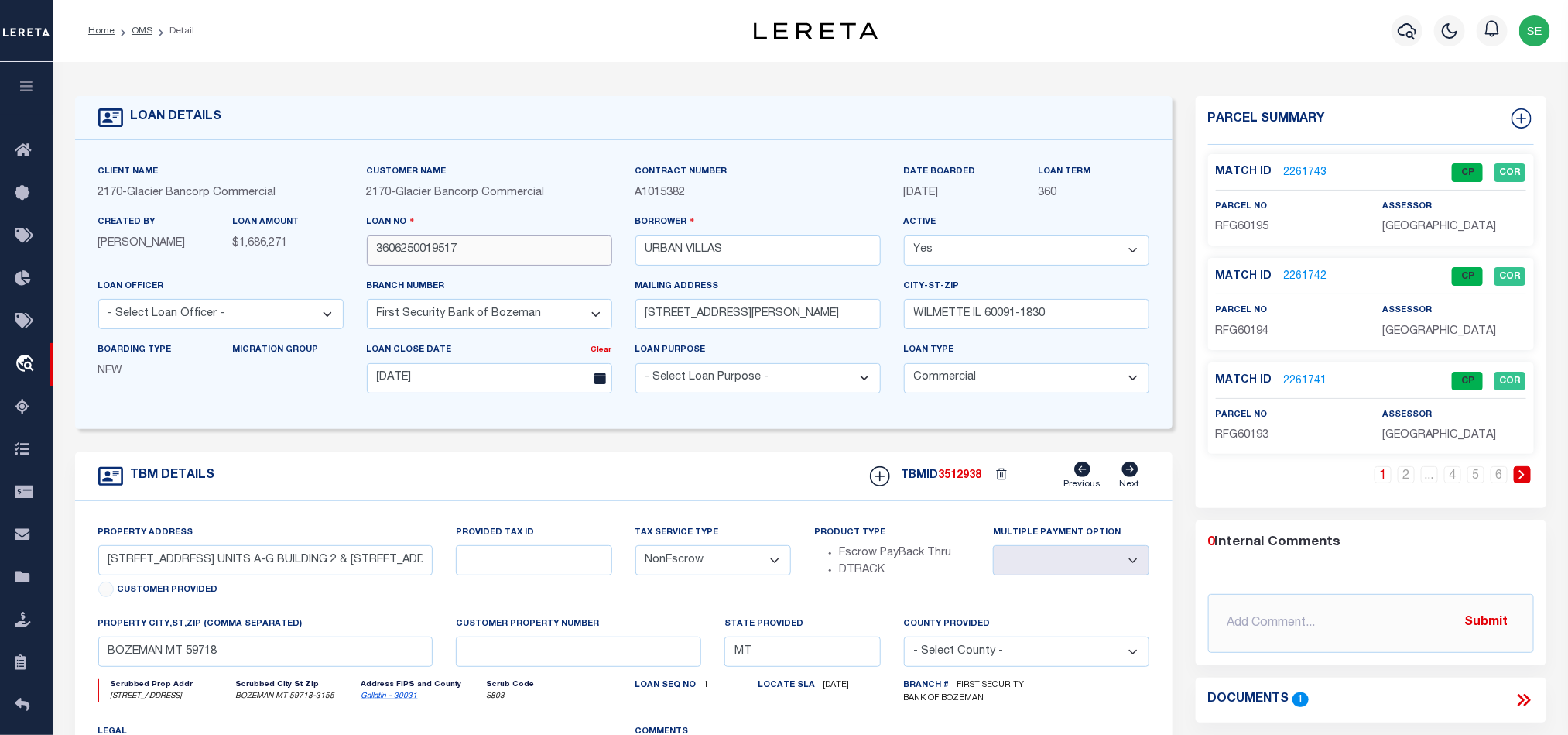
click at [500, 240] on input "3606250019517" at bounding box center [489, 251] width 245 height 30
click at [499, 245] on input "3606250019517" at bounding box center [489, 251] width 245 height 30
click at [978, 477] on span "3512938" at bounding box center [960, 475] width 43 height 11
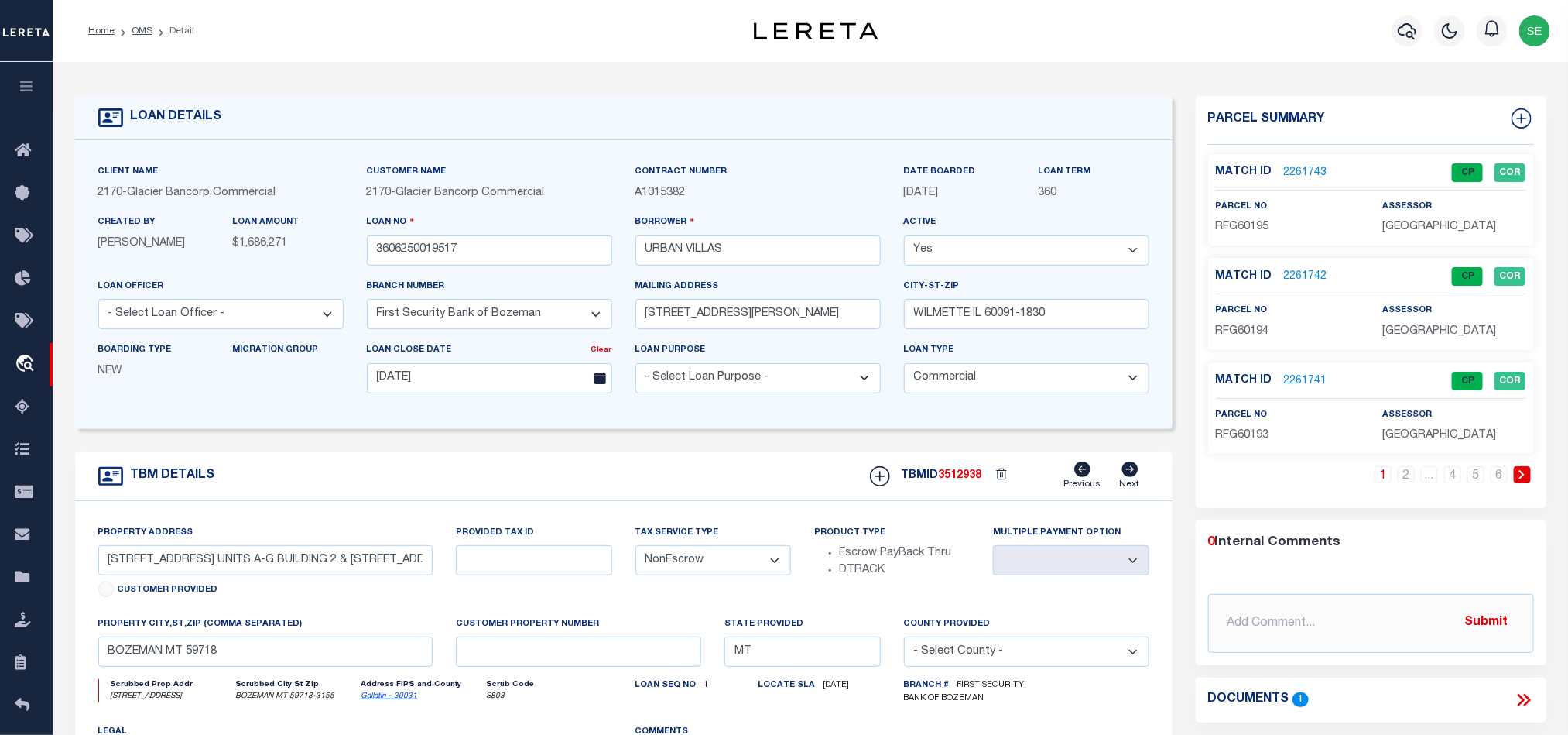
click at [1425, 230] on span "[GEOGRAPHIC_DATA]" at bounding box center [1439, 226] width 114 height 11
click at [1252, 230] on span "RFG60195" at bounding box center [1242, 226] width 53 height 11
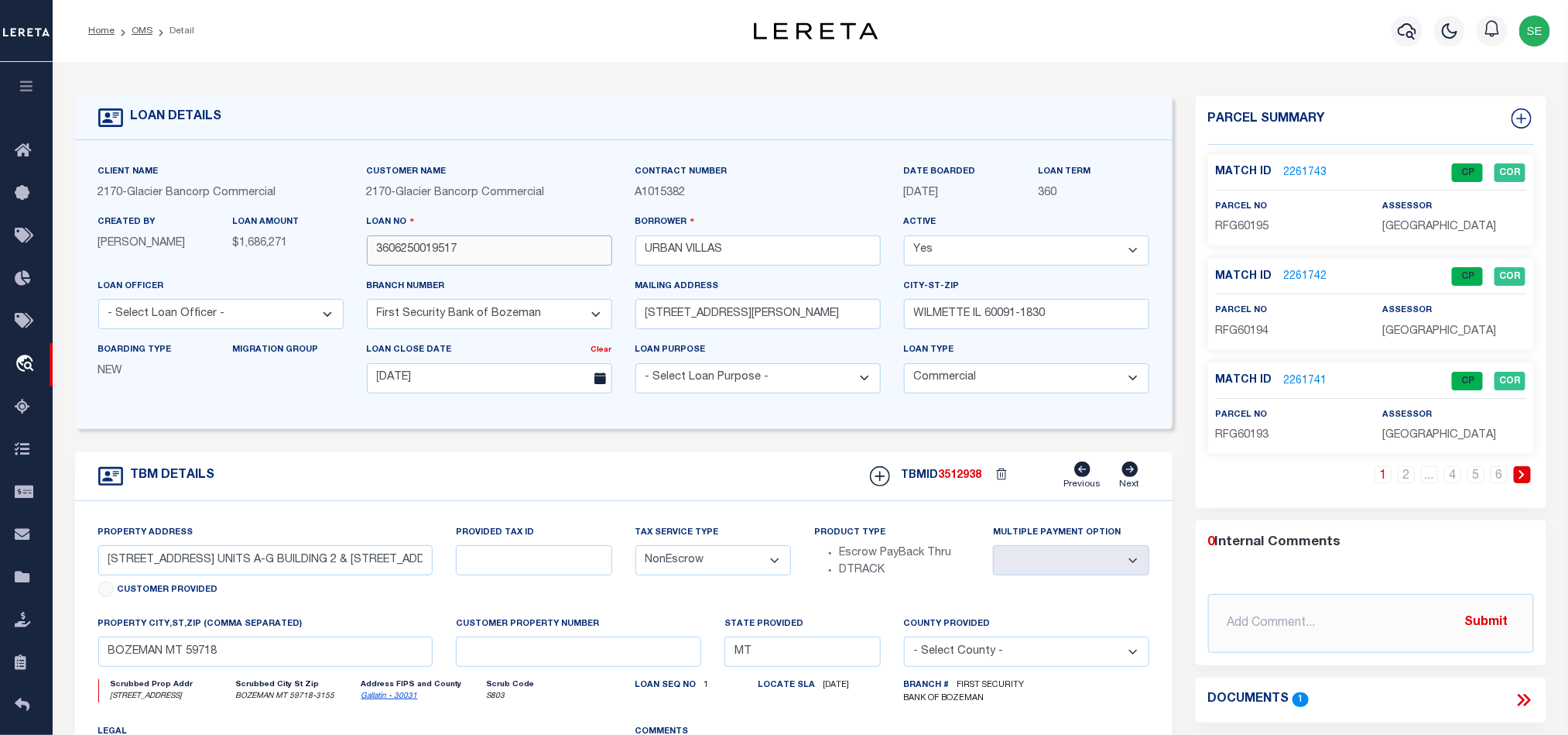
click at [495, 258] on input "3606250019517" at bounding box center [489, 251] width 245 height 30
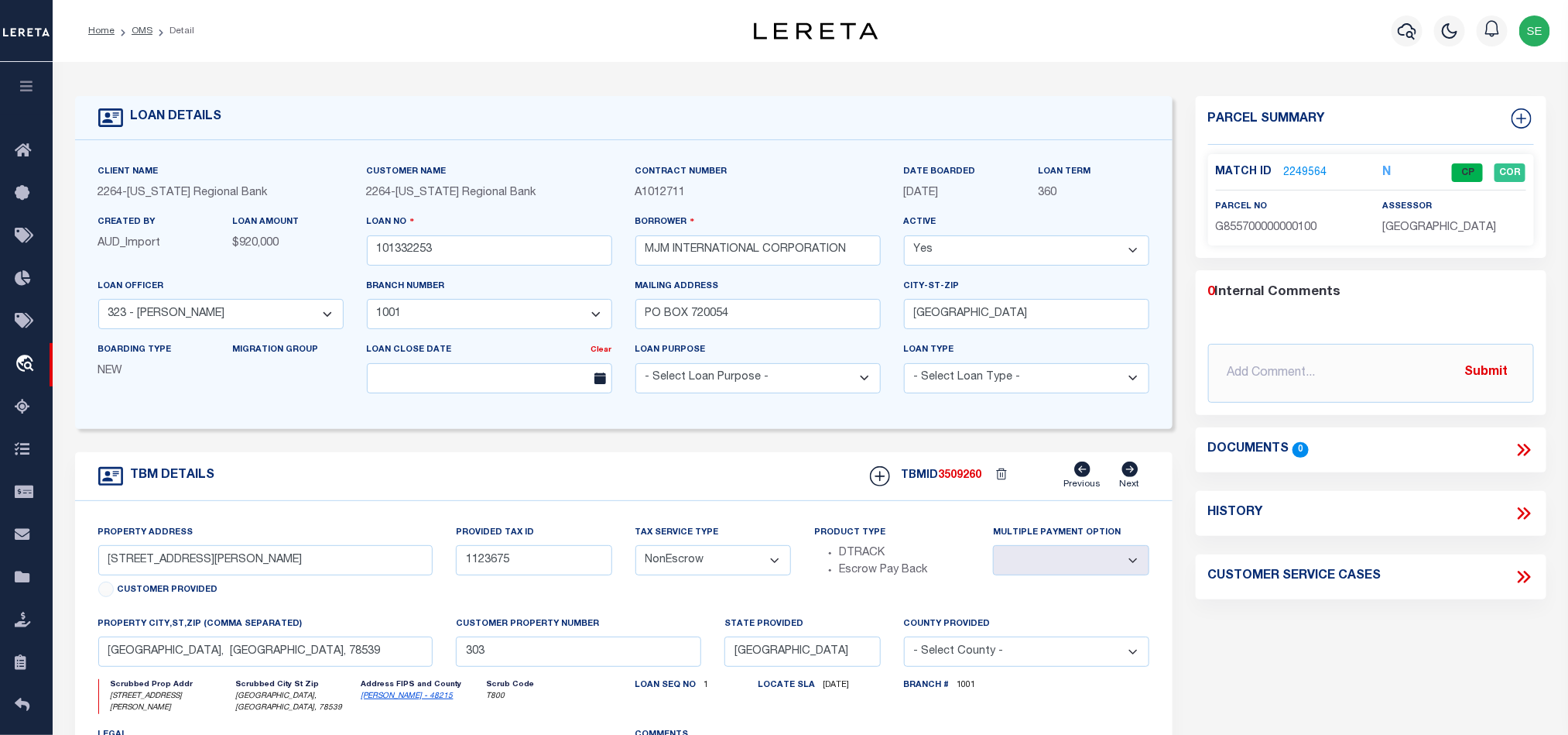
click at [1303, 170] on link "2249564" at bounding box center [1305, 172] width 43 height 16
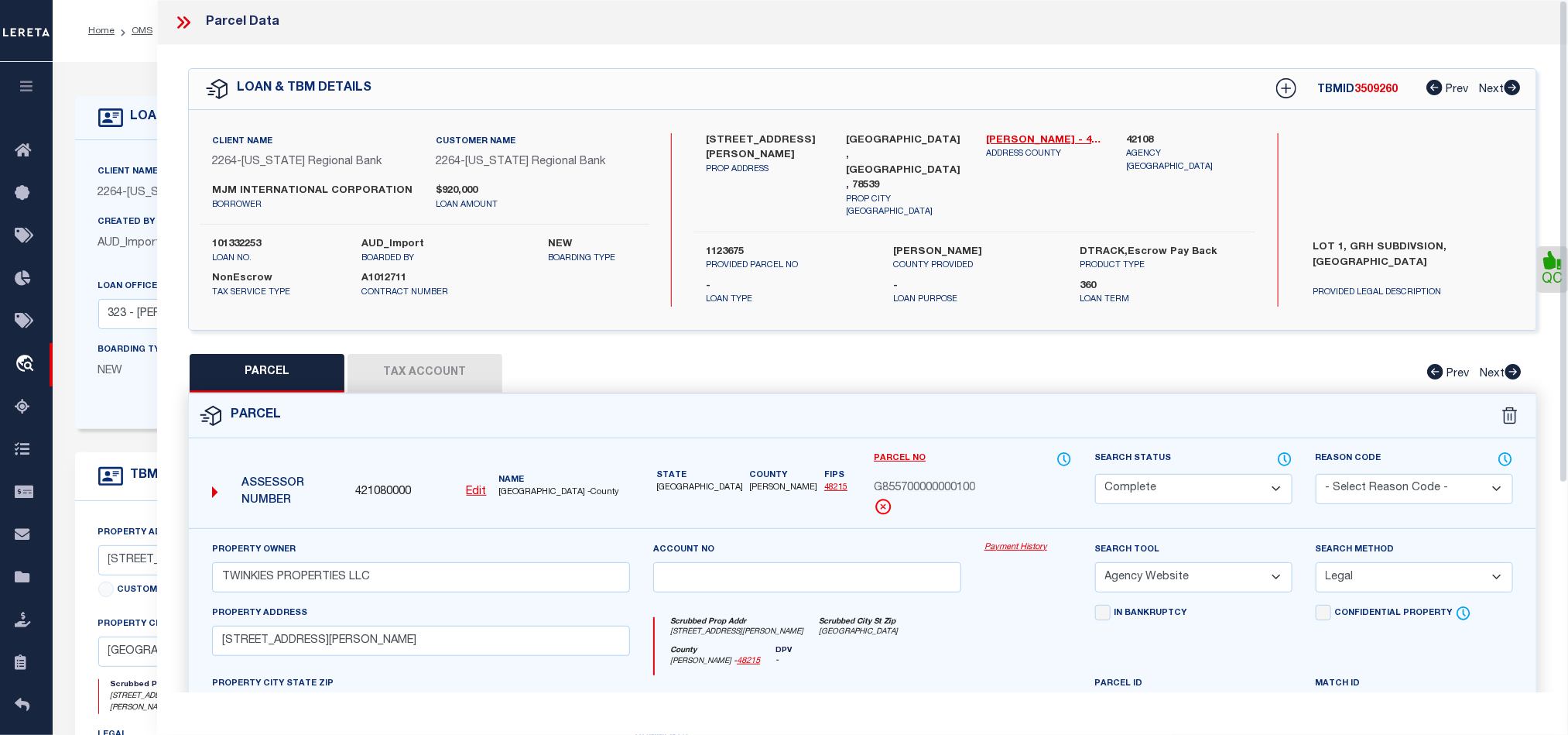
click at [191, 21] on icon at bounding box center [184, 23] width 20 height 20
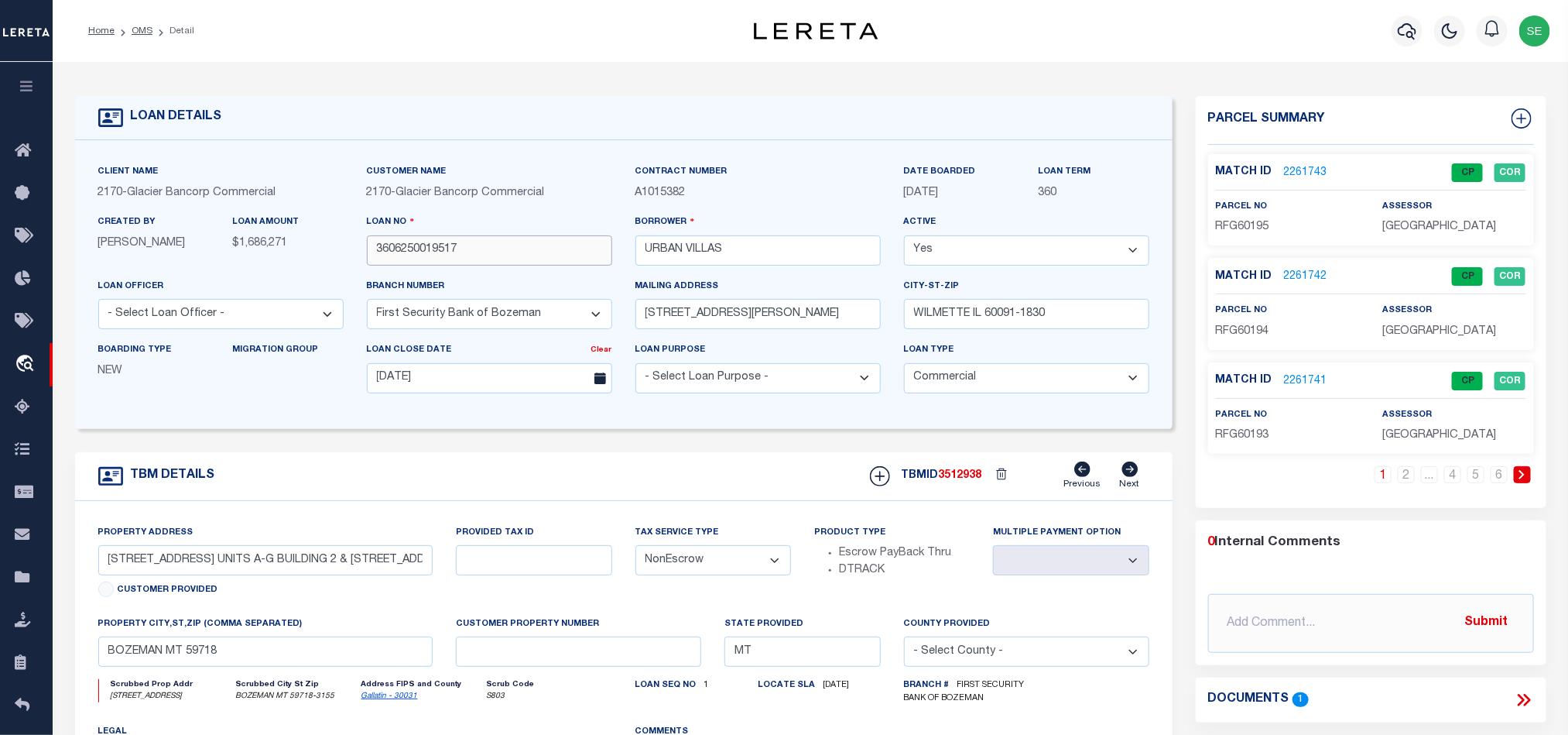
click at [494, 249] on input "3606250019517" at bounding box center [489, 251] width 245 height 30
click at [962, 500] on div "TBM DETAILS TBMID 3512938 Previous Next" at bounding box center [623, 477] width 1097 height 49
click at [1236, 324] on p "RFG60194" at bounding box center [1287, 332] width 143 height 17
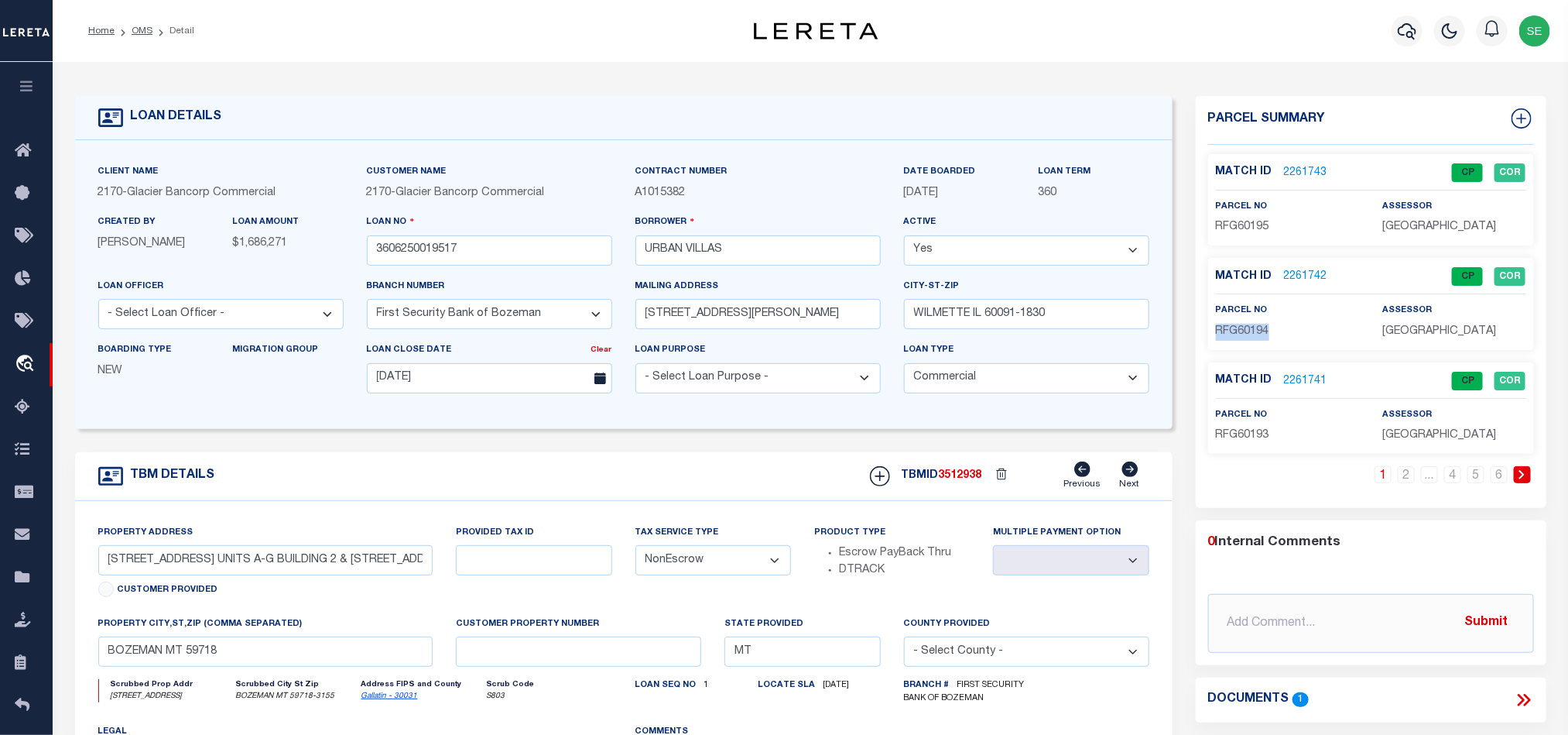
click at [1236, 324] on p "RFG60194" at bounding box center [1287, 332] width 143 height 17
click at [488, 263] on input "3606250019517" at bounding box center [489, 251] width 245 height 30
click at [952, 498] on div "TBM DETAILS TBMID 3512938 Previous Next" at bounding box center [623, 477] width 1097 height 49
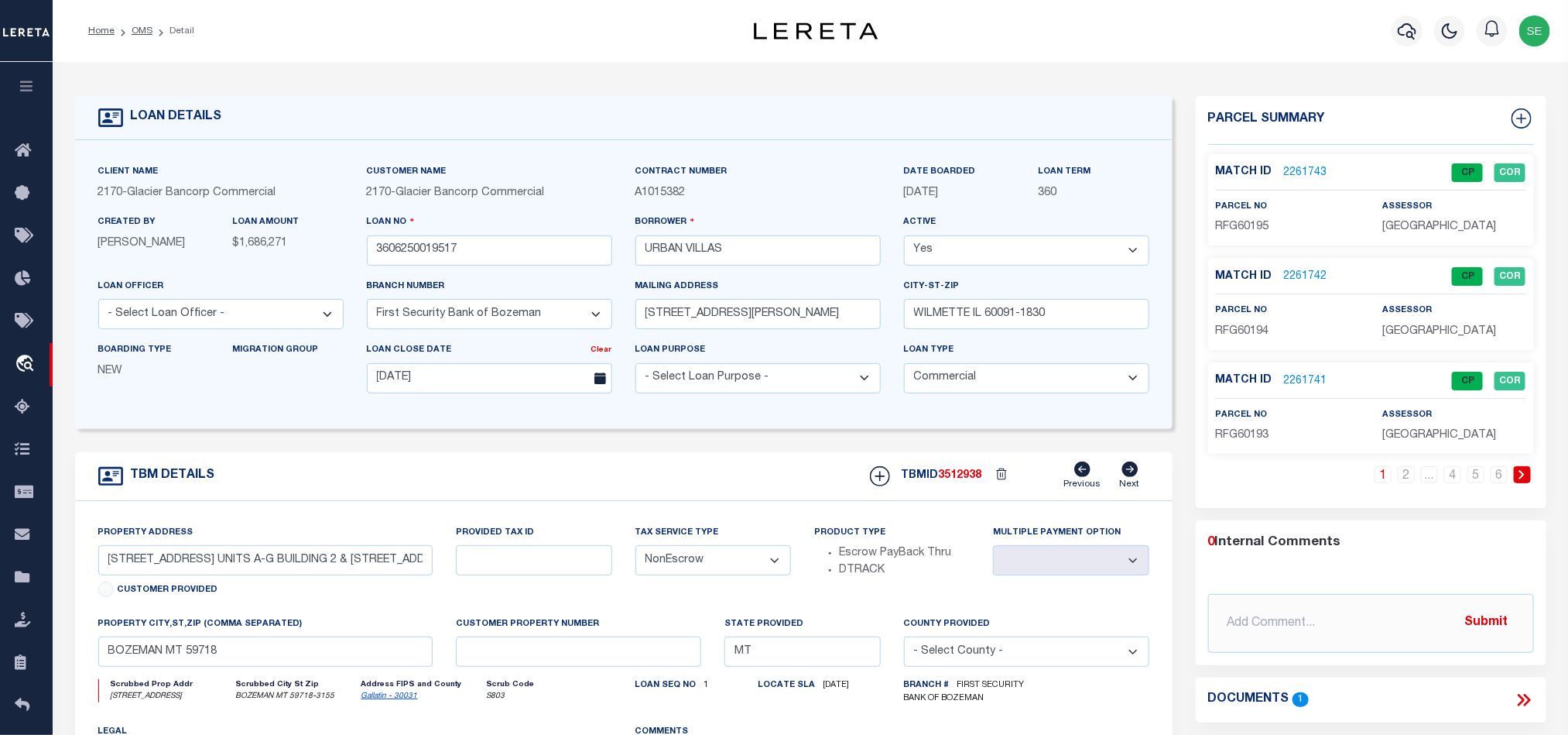
click at [1235, 440] on span "RFG60193" at bounding box center [1242, 435] width 53 height 11
click at [1410, 481] on link "2" at bounding box center [1406, 474] width 17 height 17
click at [530, 251] on input "3606250019517" at bounding box center [489, 251] width 245 height 30
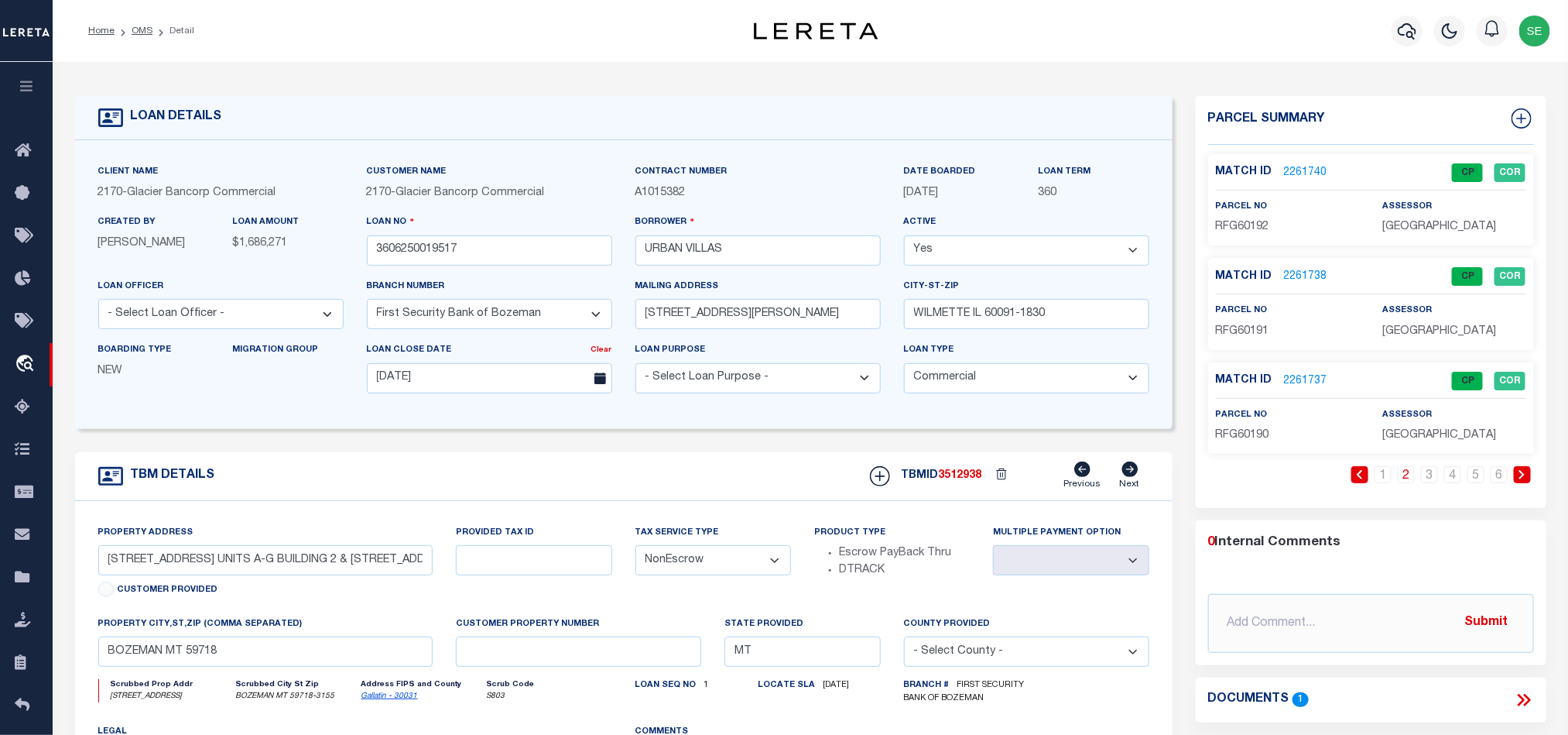
click at [968, 481] on span "3512938" at bounding box center [960, 475] width 43 height 11
click at [1256, 235] on p "RFG60192" at bounding box center [1287, 228] width 143 height 17
click at [1237, 328] on span "RFG60191" at bounding box center [1242, 331] width 53 height 11
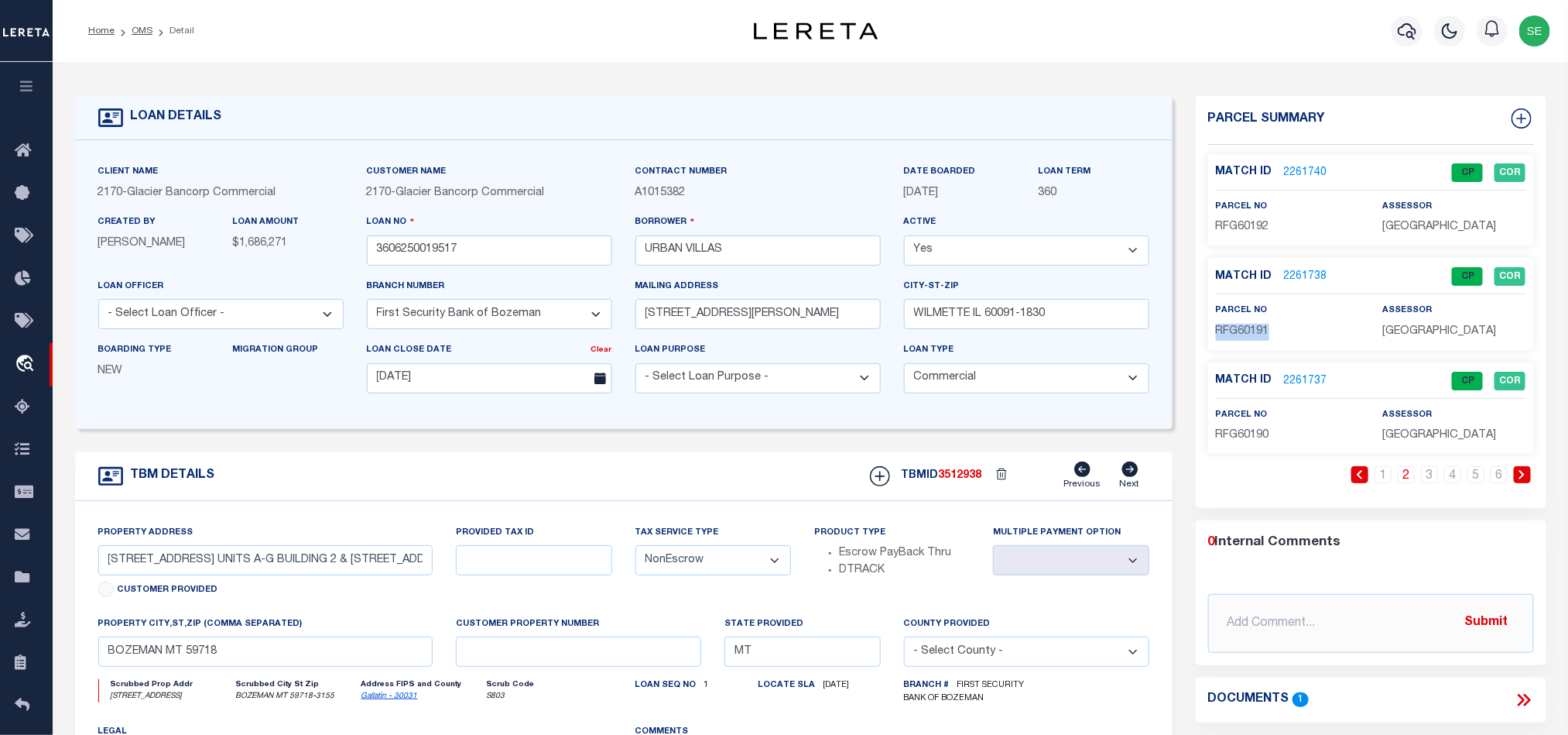
click at [1237, 328] on span "RFG60191" at bounding box center [1242, 331] width 53 height 11
click at [495, 254] on input "3606250019517" at bounding box center [489, 251] width 245 height 30
click at [955, 476] on span "3512938" at bounding box center [960, 475] width 43 height 11
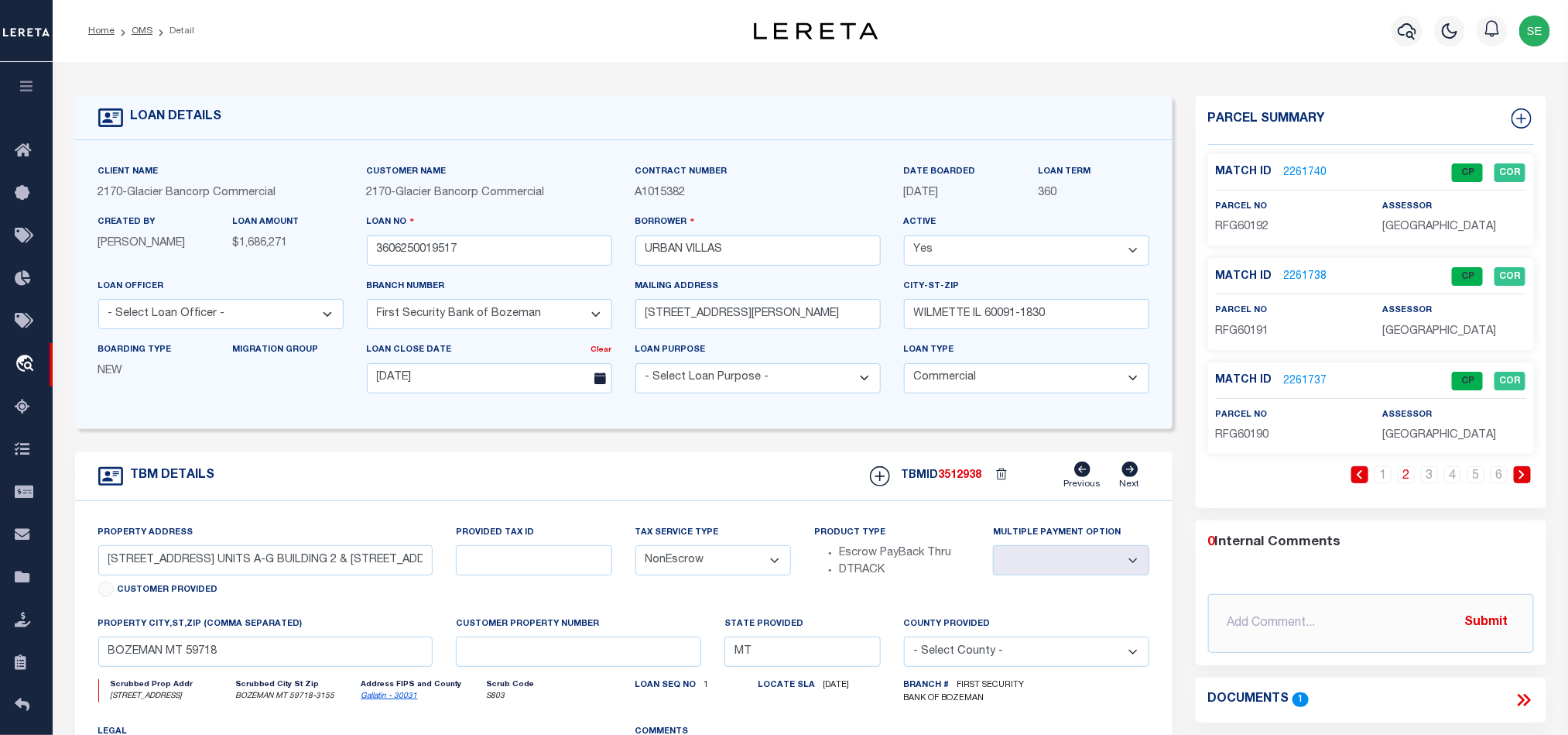
click at [1241, 435] on span "RFG60190" at bounding box center [1242, 435] width 53 height 11
click at [502, 257] on input "3606250019517" at bounding box center [489, 251] width 245 height 30
click at [973, 474] on div "TBMID 3512938 Previous Next" at bounding box center [1003, 476] width 291 height 30
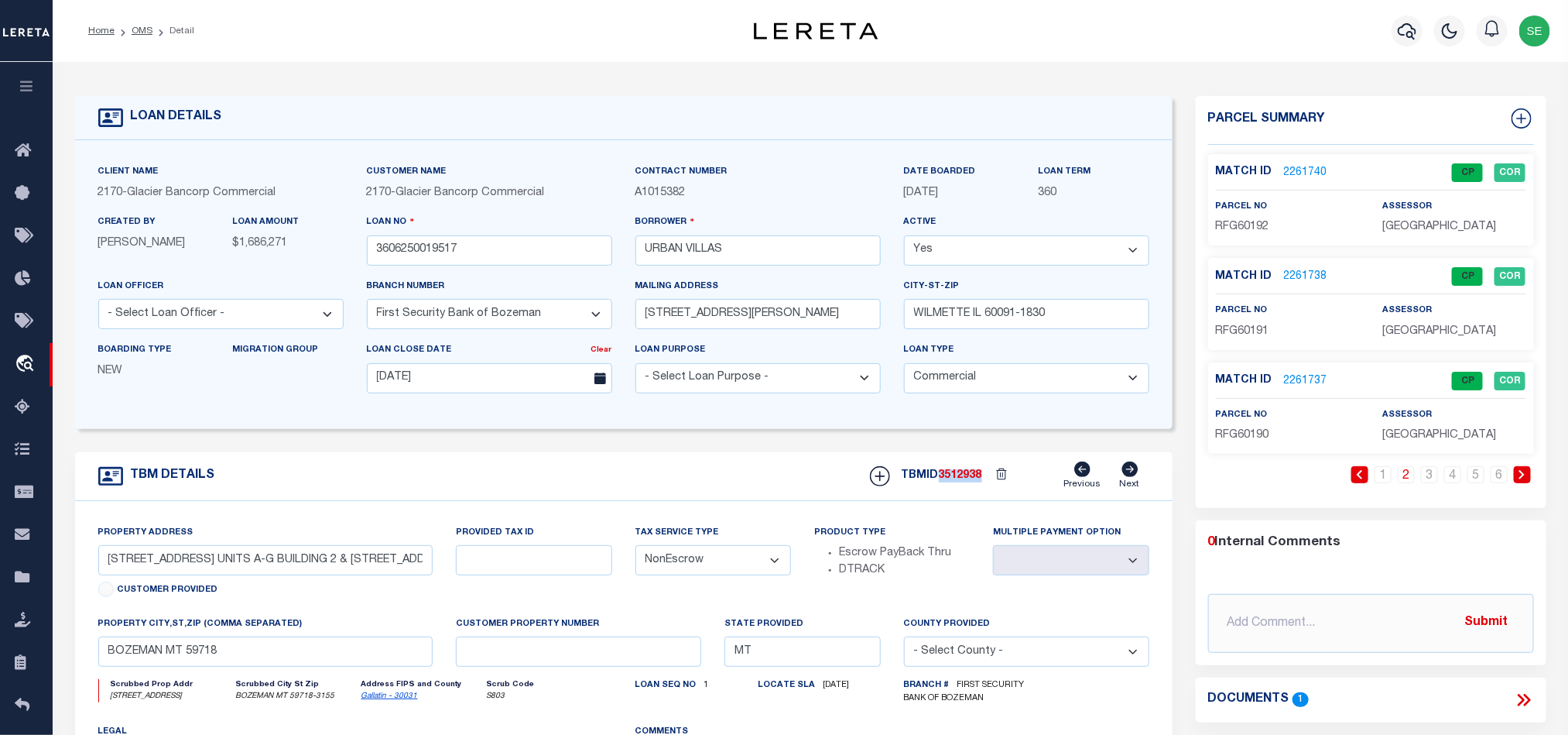
click at [973, 474] on div "TBMID 3512938 Previous Next" at bounding box center [1003, 476] width 291 height 30
click at [1426, 479] on link "3" at bounding box center [1430, 474] width 17 height 17
click at [1280, 228] on p "RFG60189" at bounding box center [1287, 228] width 143 height 17
click at [1256, 226] on span "RFG60189" at bounding box center [1242, 226] width 53 height 11
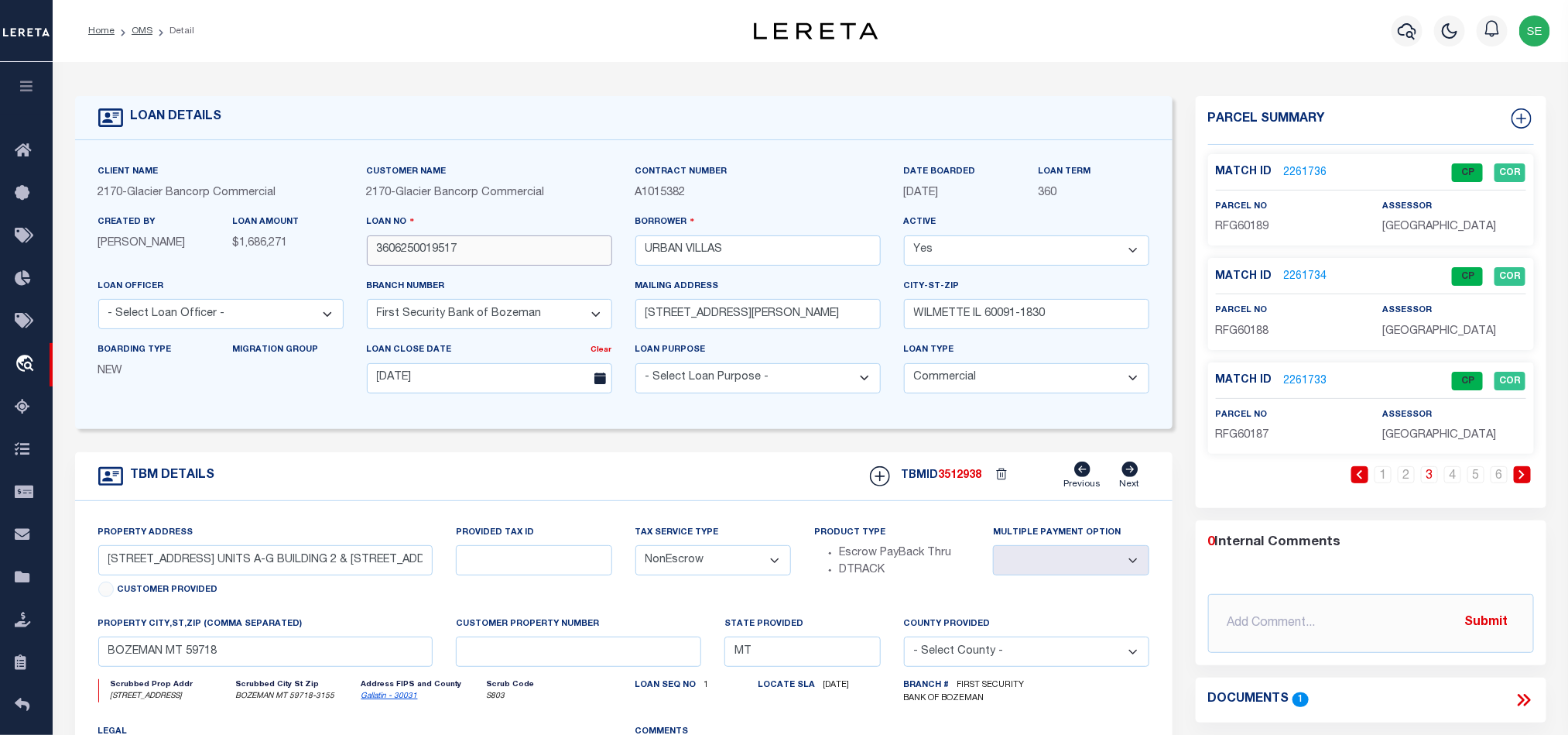
click at [536, 265] on input "3606250019517" at bounding box center [489, 251] width 245 height 30
click at [952, 481] on span "3512938" at bounding box center [960, 475] width 43 height 11
click at [1253, 335] on span "RFG60188" at bounding box center [1242, 331] width 53 height 11
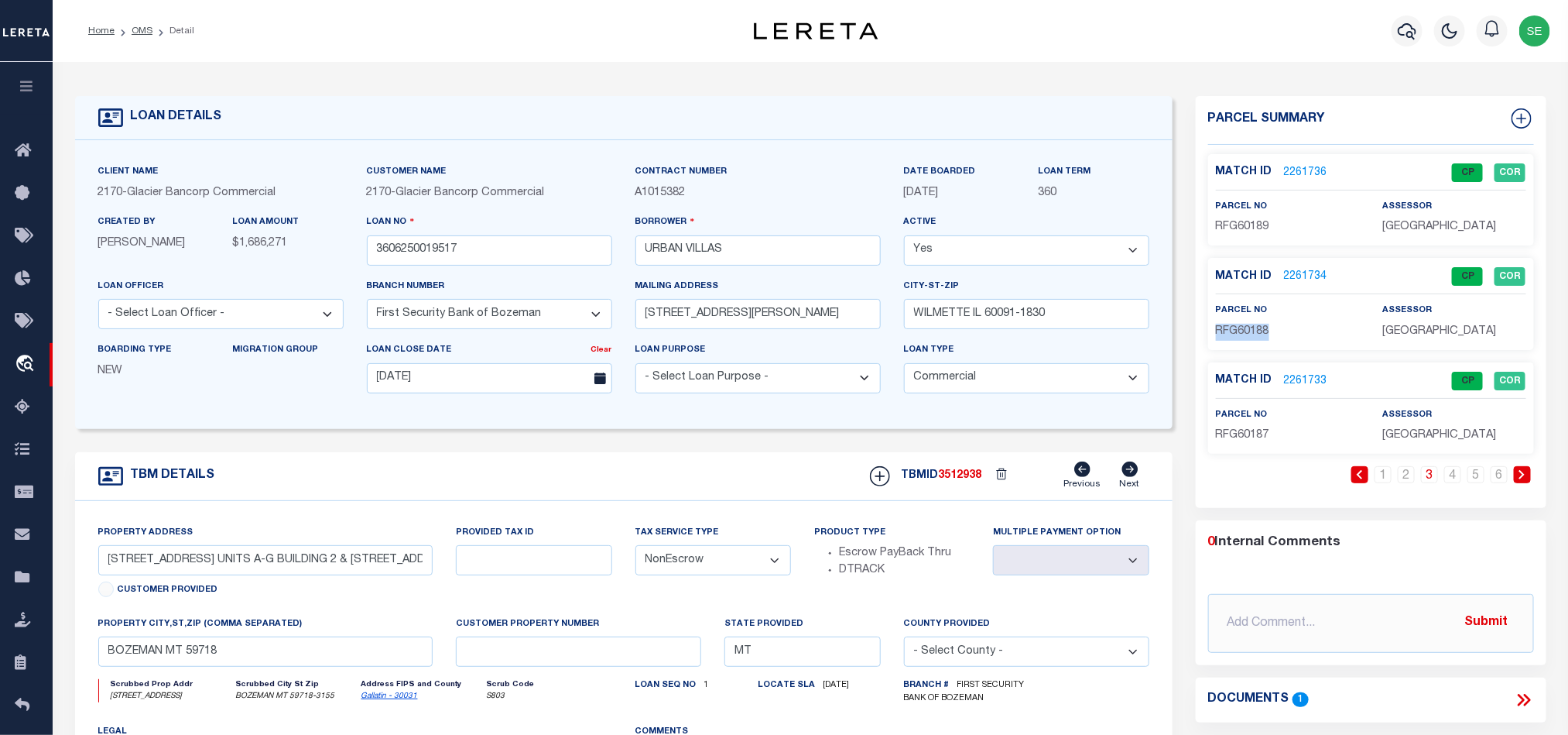
click at [1253, 335] on span "RFG60188" at bounding box center [1242, 331] width 53 height 11
click at [544, 253] on input "3606250019517" at bounding box center [489, 251] width 245 height 30
click at [948, 481] on span "3512938" at bounding box center [960, 475] width 43 height 11
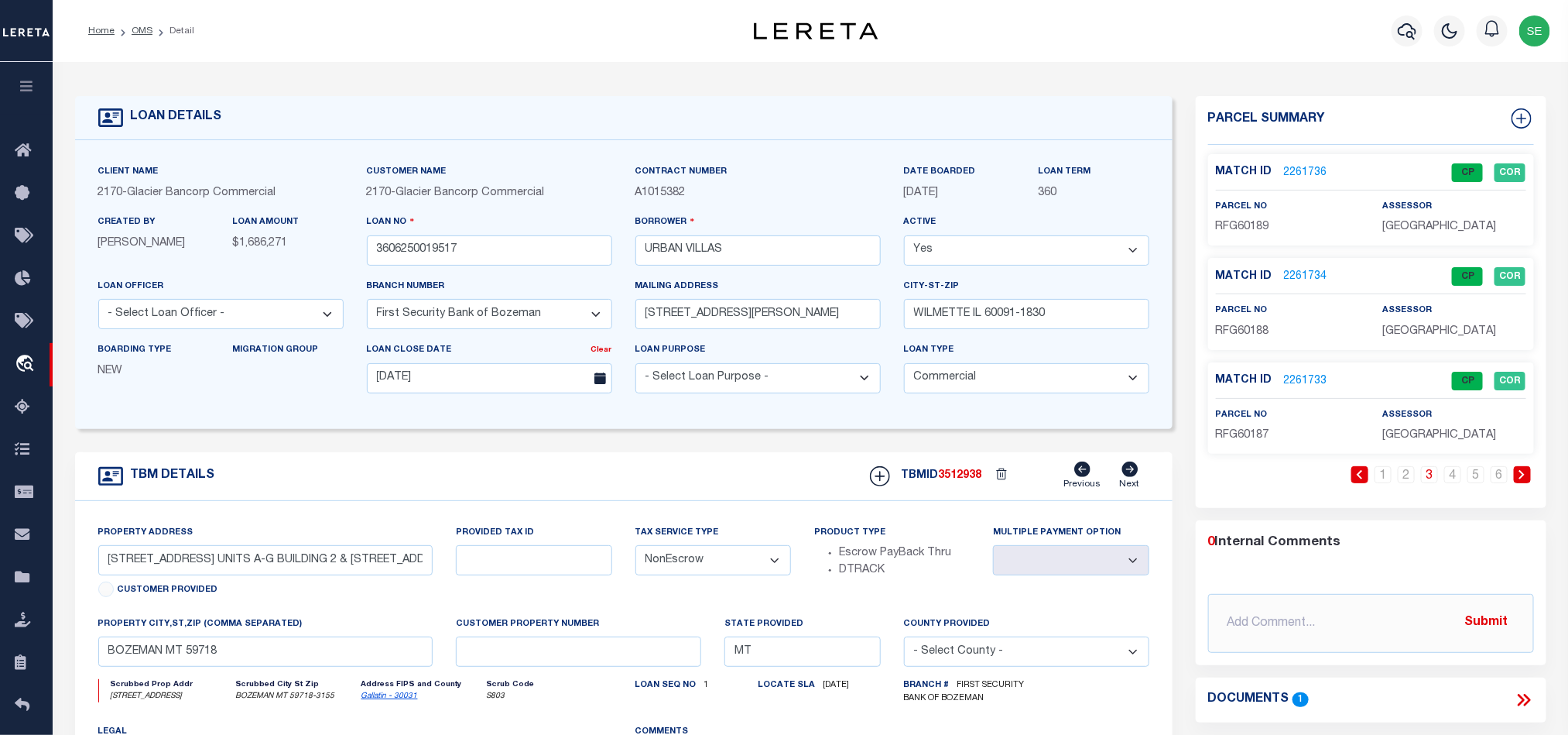
click at [1247, 335] on span "RFG60188" at bounding box center [1242, 331] width 53 height 11
click at [429, 257] on input "3606250019517" at bounding box center [489, 251] width 245 height 30
click at [943, 481] on span "3512938" at bounding box center [960, 475] width 43 height 11
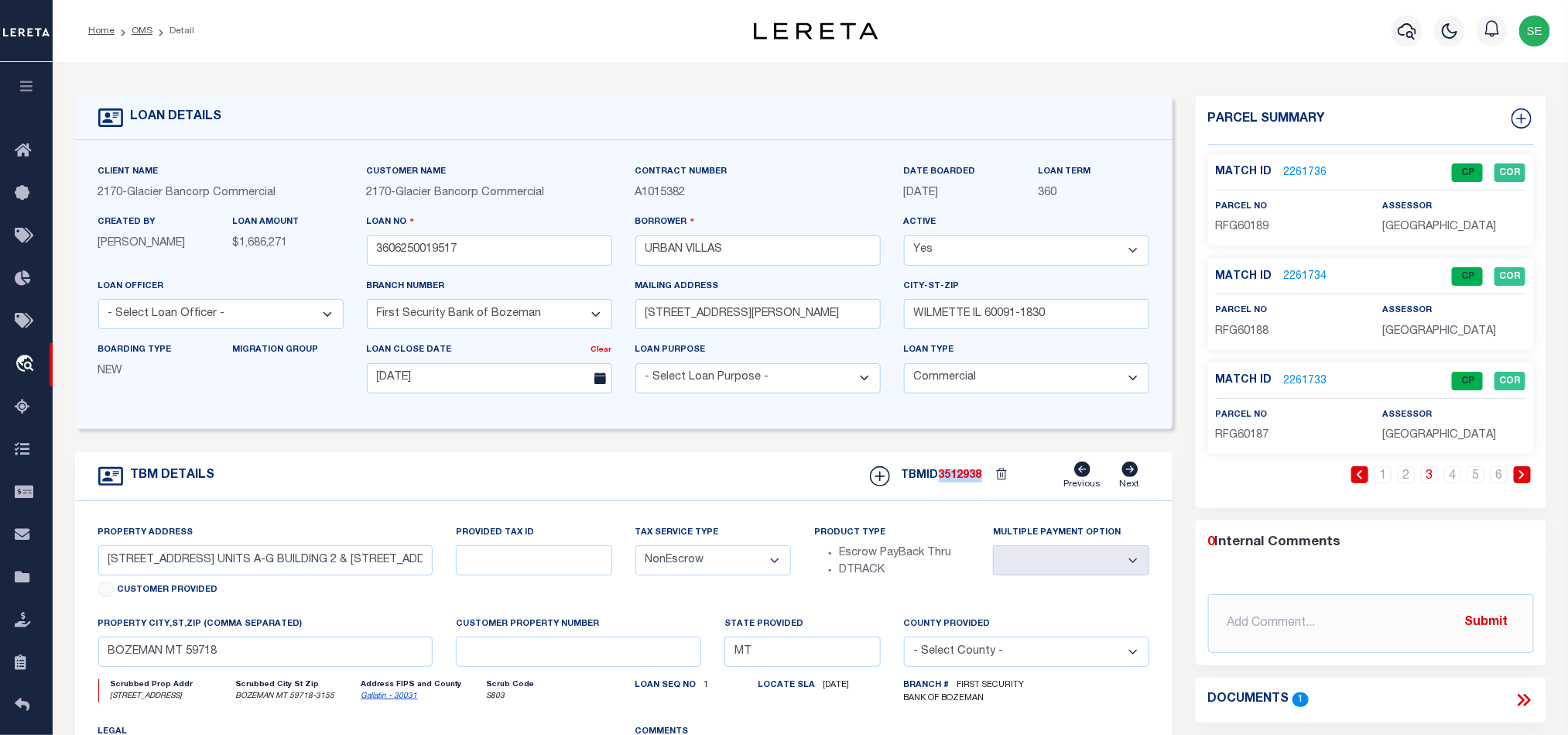
click at [943, 481] on span "3512938" at bounding box center [960, 475] width 43 height 11
click at [1249, 432] on span "RFG60187" at bounding box center [1242, 435] width 53 height 11
click at [1451, 484] on link "4" at bounding box center [1452, 474] width 17 height 17
click at [1235, 224] on span "RFG60173" at bounding box center [1242, 226] width 53 height 11
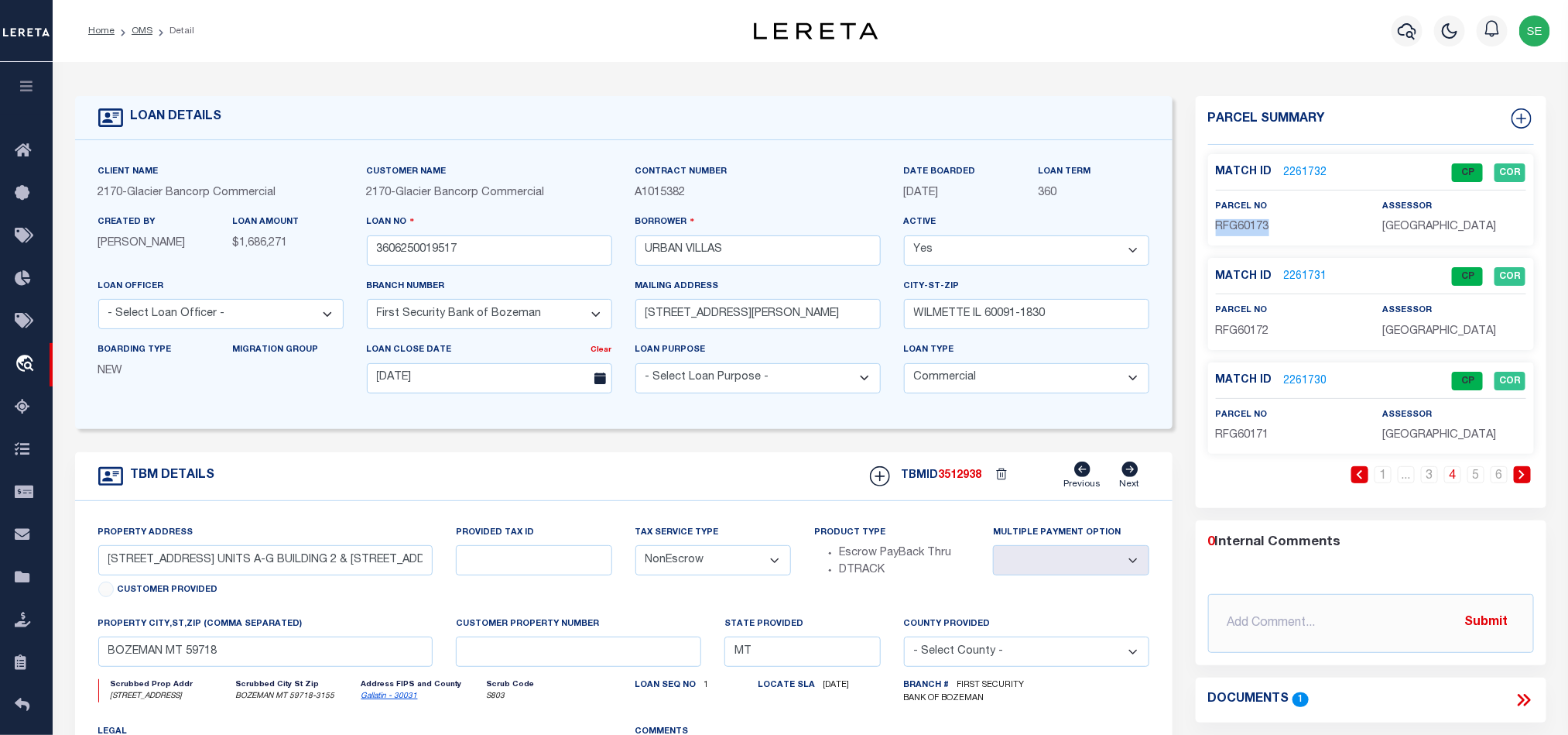
click at [1235, 224] on span "RFG60173" at bounding box center [1242, 226] width 53 height 11
click at [536, 257] on input "3606250019517" at bounding box center [489, 251] width 245 height 30
click at [959, 481] on span "3512938" at bounding box center [960, 475] width 43 height 11
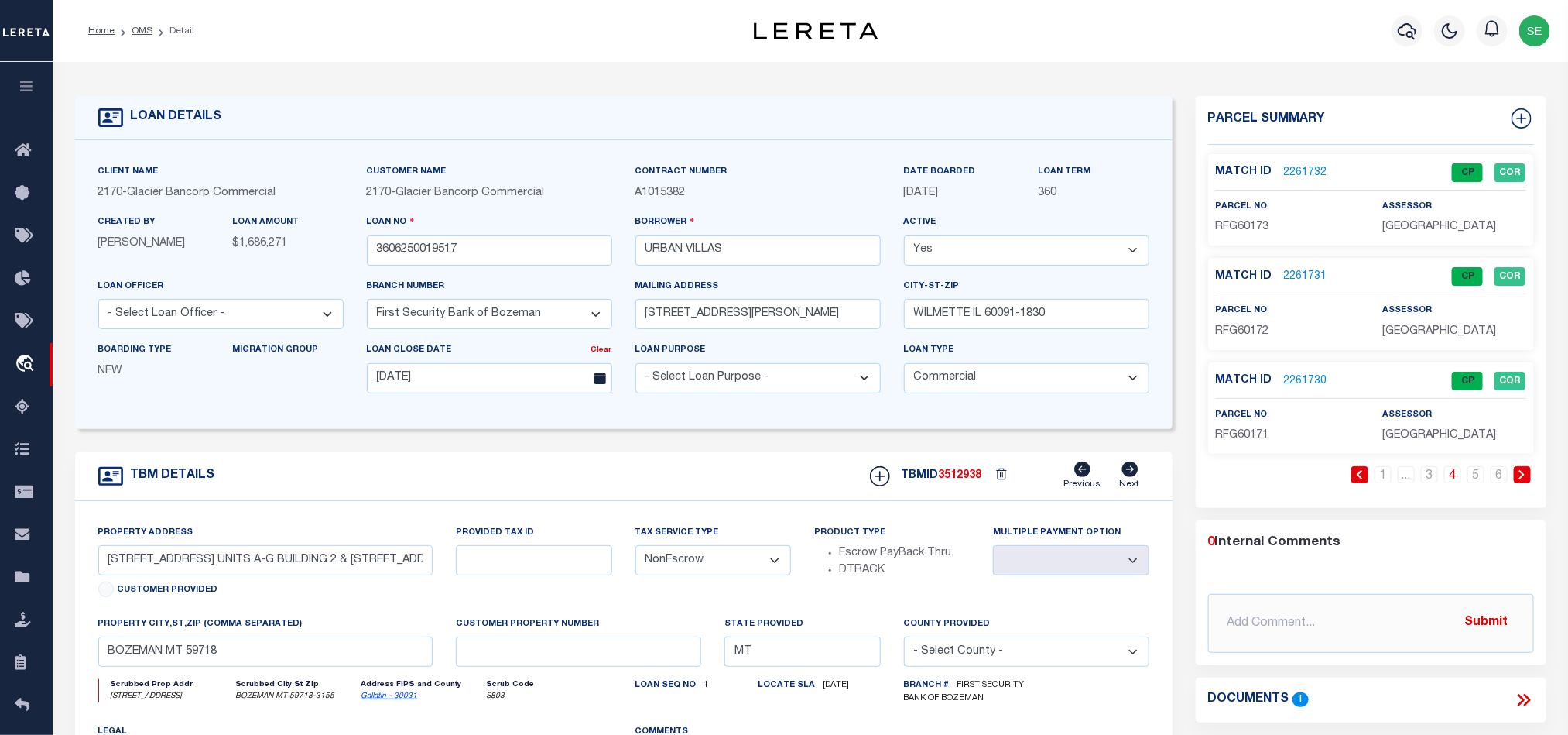
click at [1250, 334] on span "RFG60172" at bounding box center [1242, 331] width 53 height 11
click at [539, 258] on input "3606250019517" at bounding box center [489, 251] width 245 height 30
click at [952, 481] on span "3512938" at bounding box center [960, 475] width 43 height 11
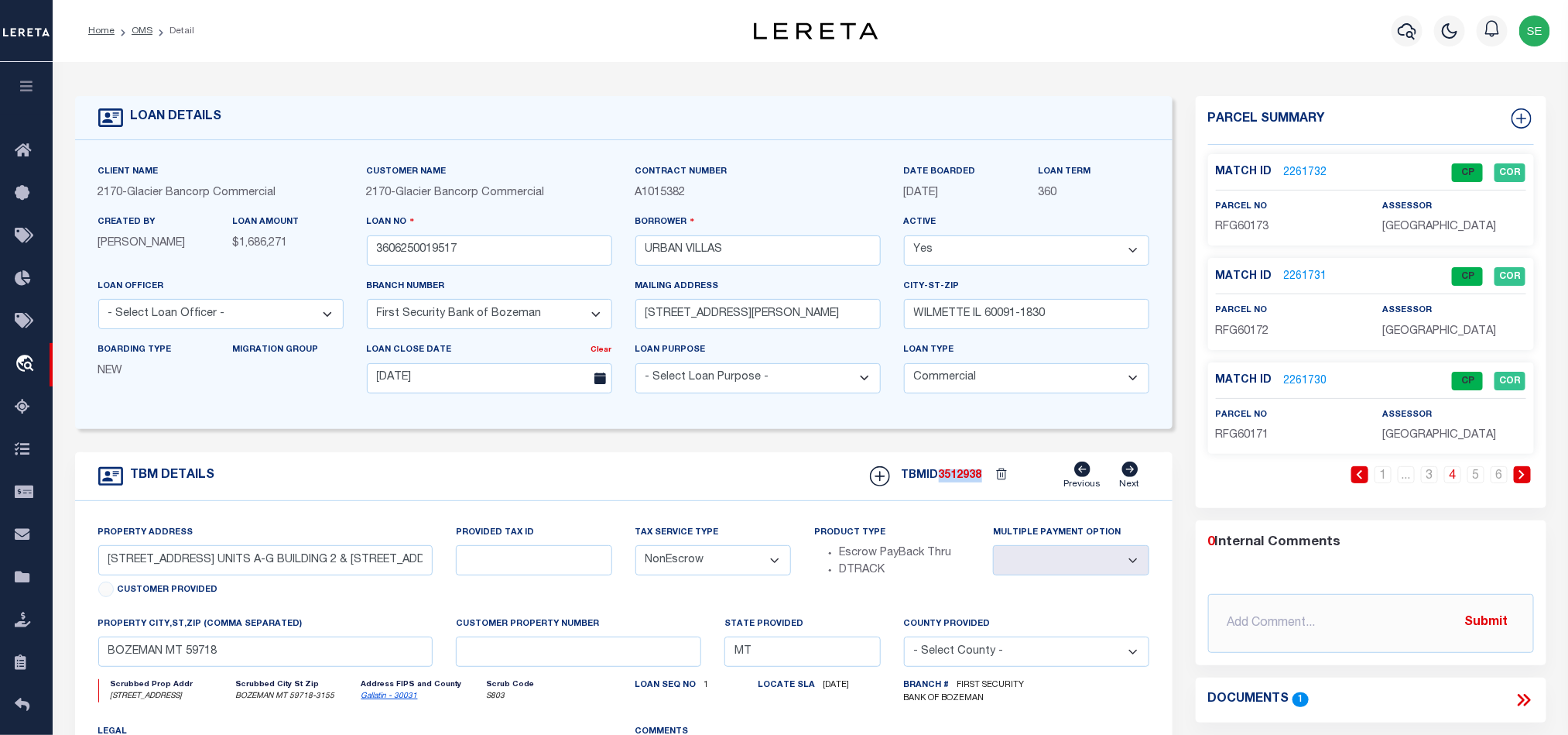
click at [952, 481] on span "3512938" at bounding box center [960, 475] width 43 height 11
click at [1226, 436] on span "RFG60171" at bounding box center [1242, 435] width 53 height 11
click at [1254, 435] on span "RFG60171" at bounding box center [1242, 435] width 53 height 11
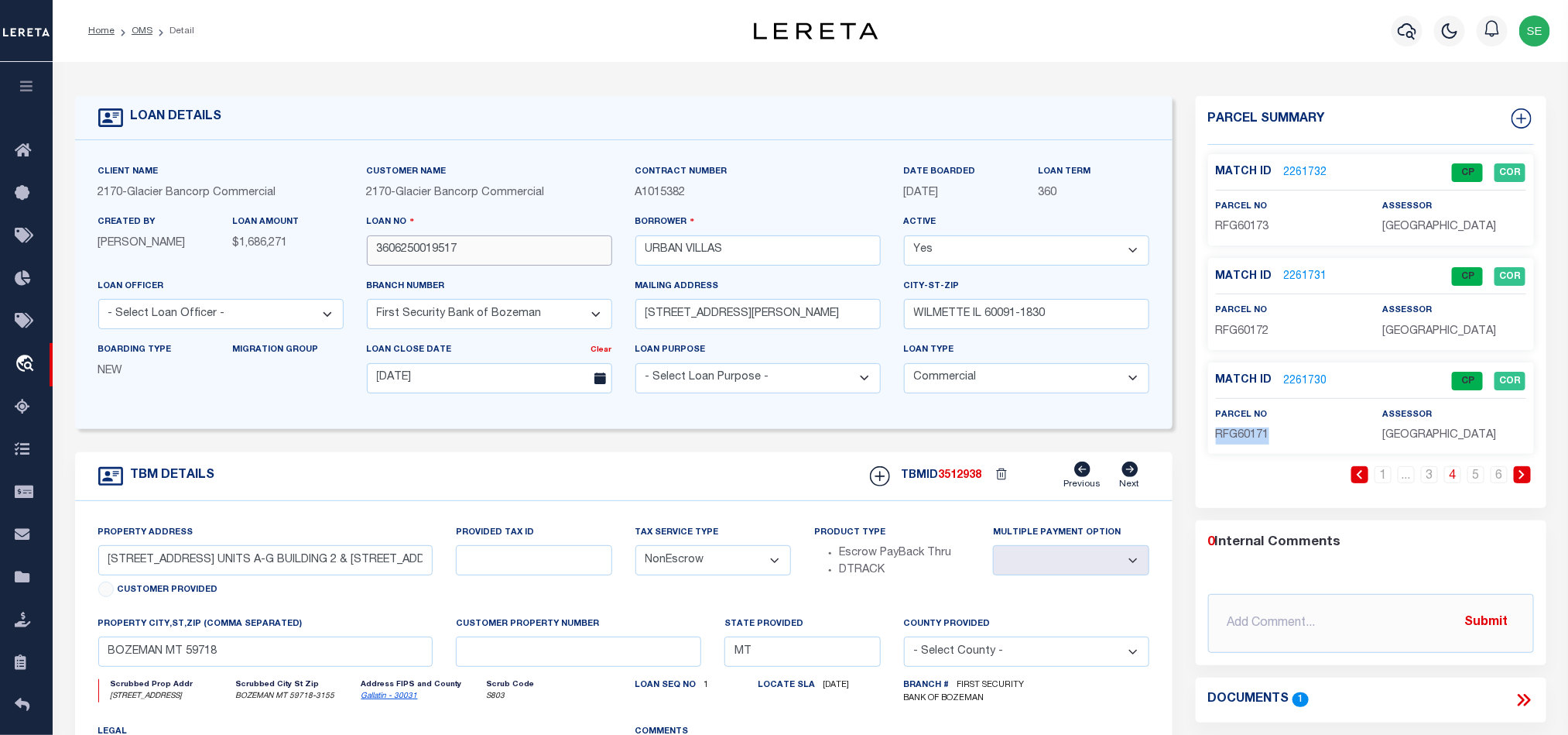
click at [445, 260] on input "3606250019517" at bounding box center [489, 251] width 245 height 30
click at [967, 481] on span "3512938" at bounding box center [960, 475] width 43 height 11
click at [1479, 484] on link "5" at bounding box center [1476, 474] width 17 height 17
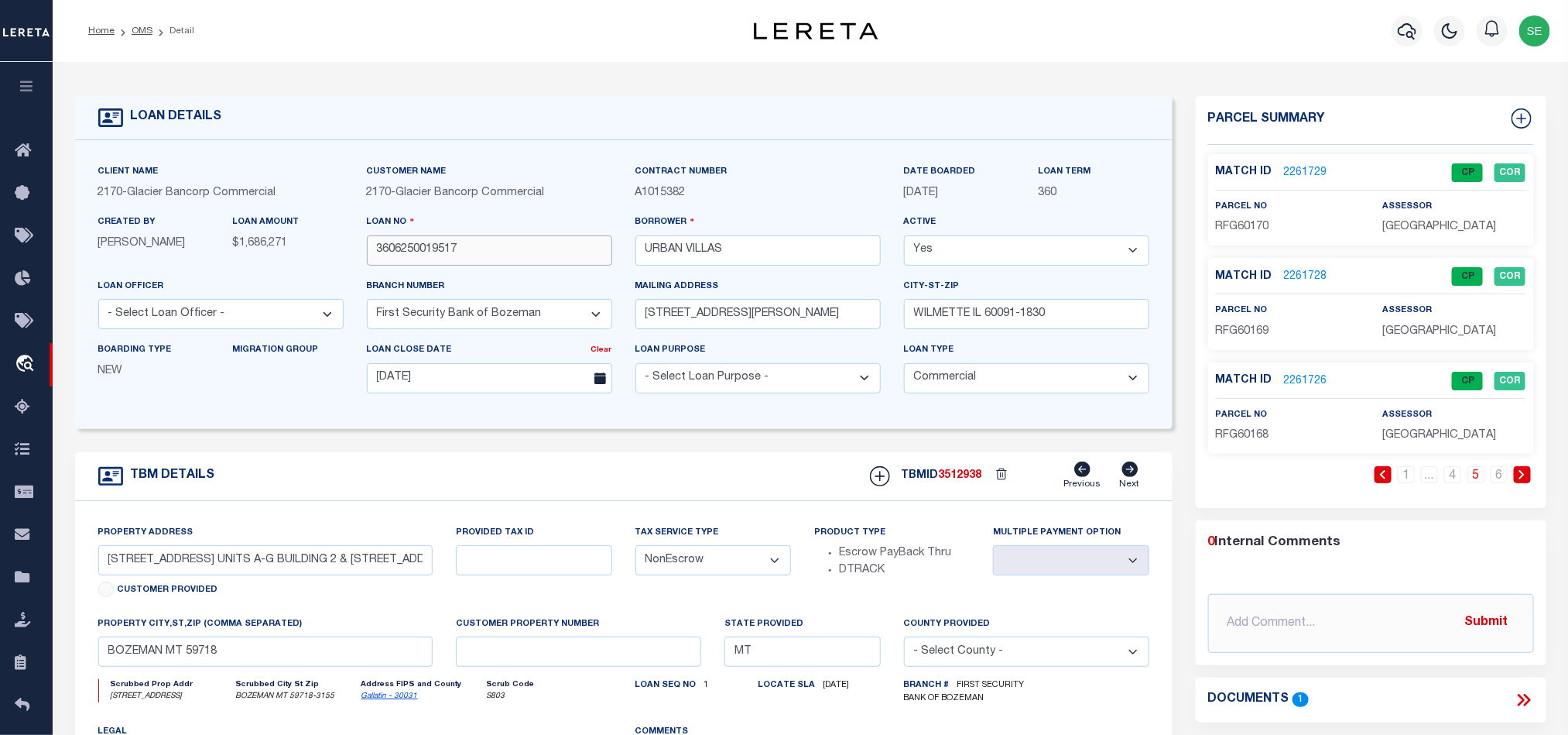
click at [511, 258] on input "3606250019517" at bounding box center [489, 251] width 245 height 30
click at [959, 472] on div "TBMID 3512938 Previous Next" at bounding box center [1003, 476] width 291 height 30
click at [959, 481] on span "3512938" at bounding box center [960, 475] width 43 height 11
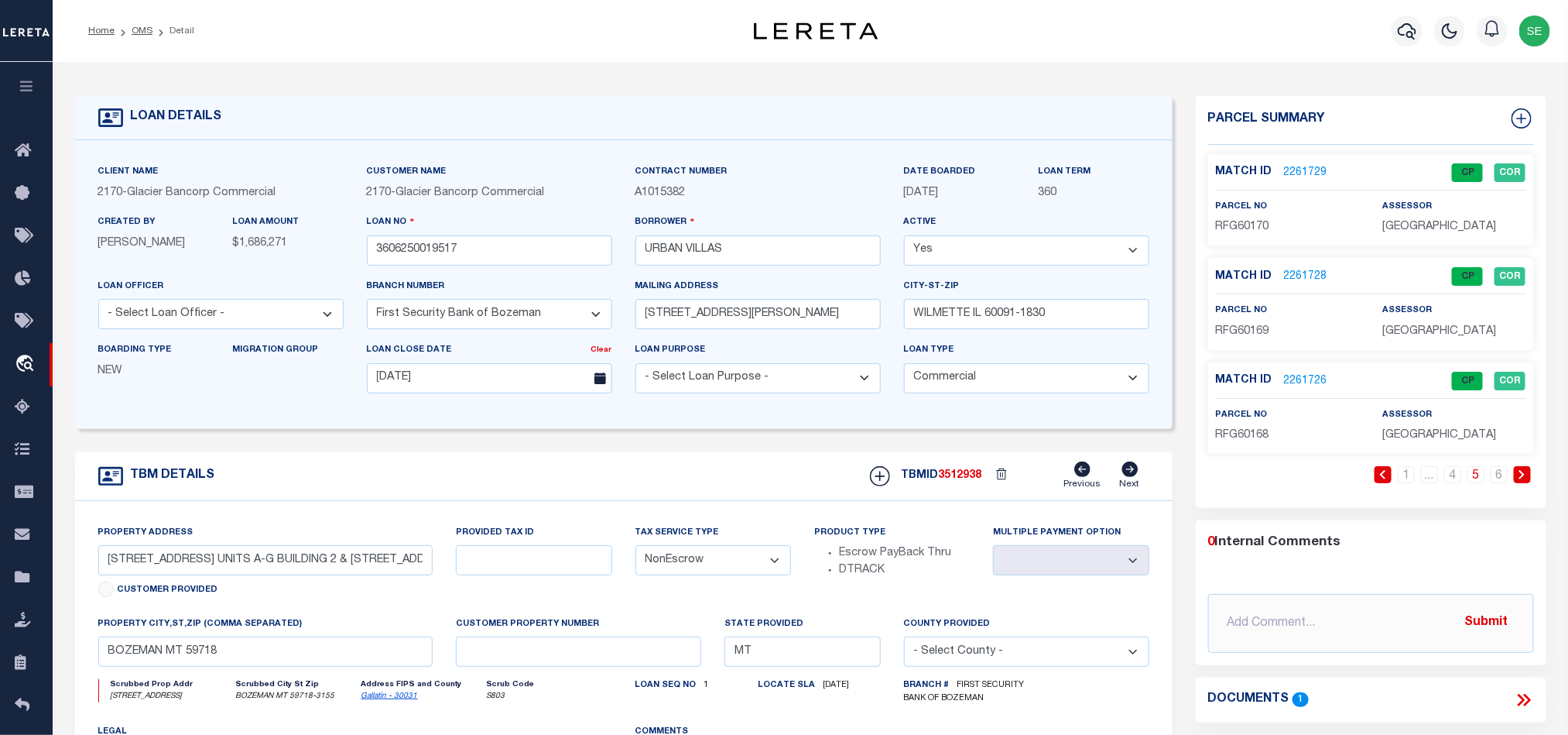
click at [1250, 230] on span "RFG60170" at bounding box center [1242, 226] width 53 height 11
click at [495, 237] on input "3606250019517" at bounding box center [489, 251] width 245 height 30
click at [960, 474] on div "TBMID 3512938 Previous Next" at bounding box center [1003, 476] width 291 height 30
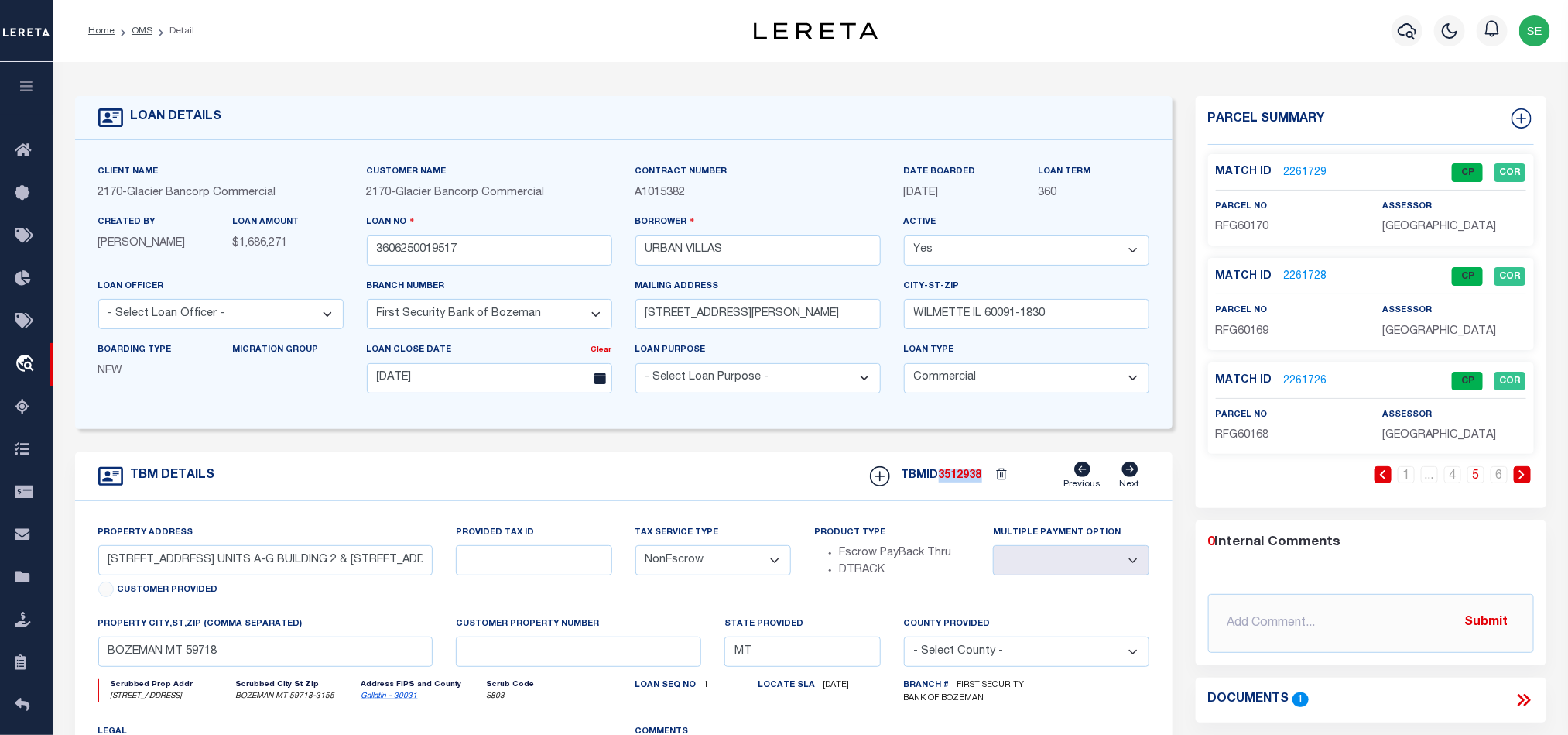
click at [960, 474] on div "TBMID 3512938 Previous Next" at bounding box center [1003, 476] width 291 height 30
click at [1254, 332] on span "RFG60169" at bounding box center [1242, 331] width 53 height 11
click at [1252, 328] on span "RFG60169" at bounding box center [1242, 331] width 53 height 11
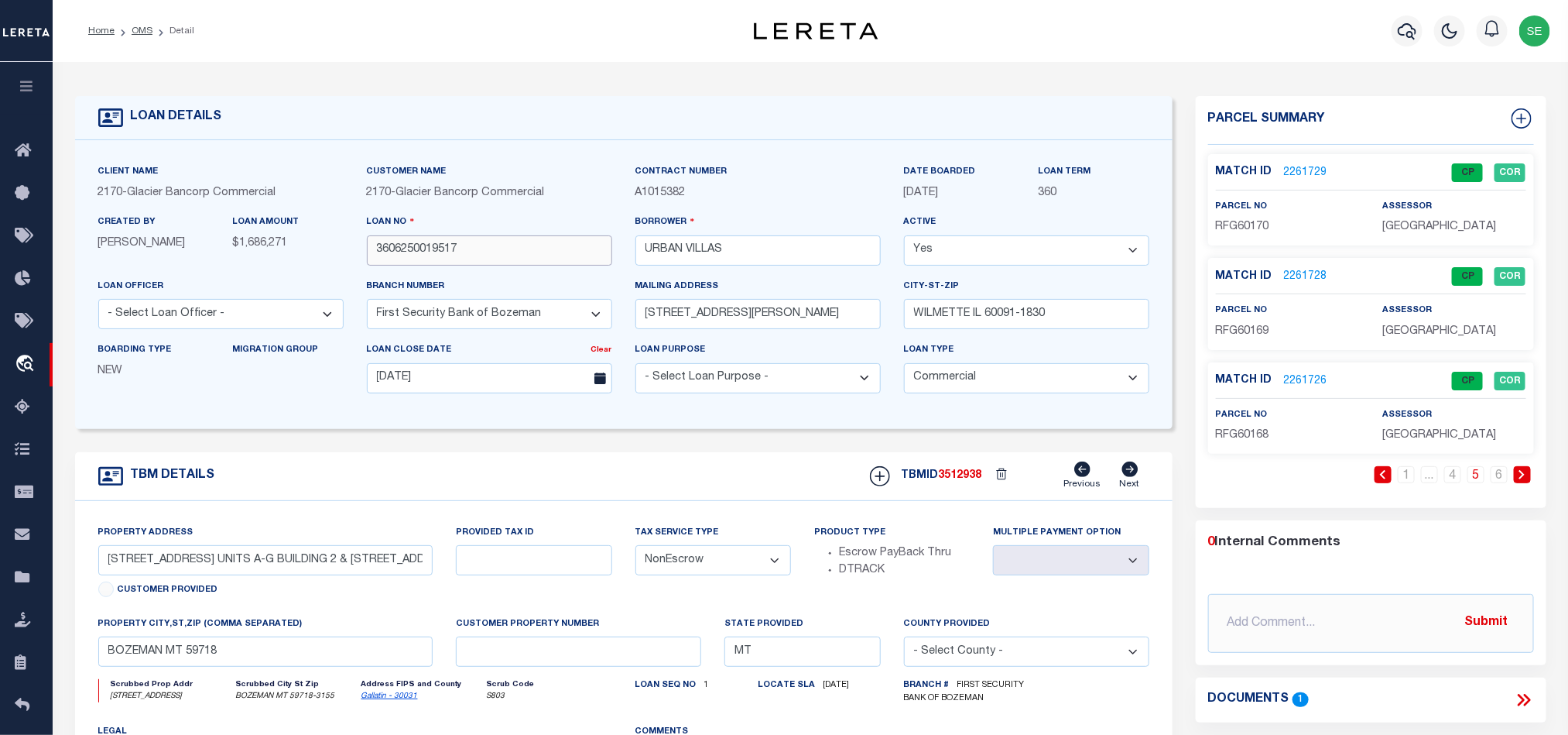
click at [488, 257] on input "3606250019517" at bounding box center [489, 251] width 245 height 30
click at [967, 481] on span "3512938" at bounding box center [960, 475] width 43 height 11
click at [1254, 432] on span "RFG60168" at bounding box center [1242, 435] width 53 height 11
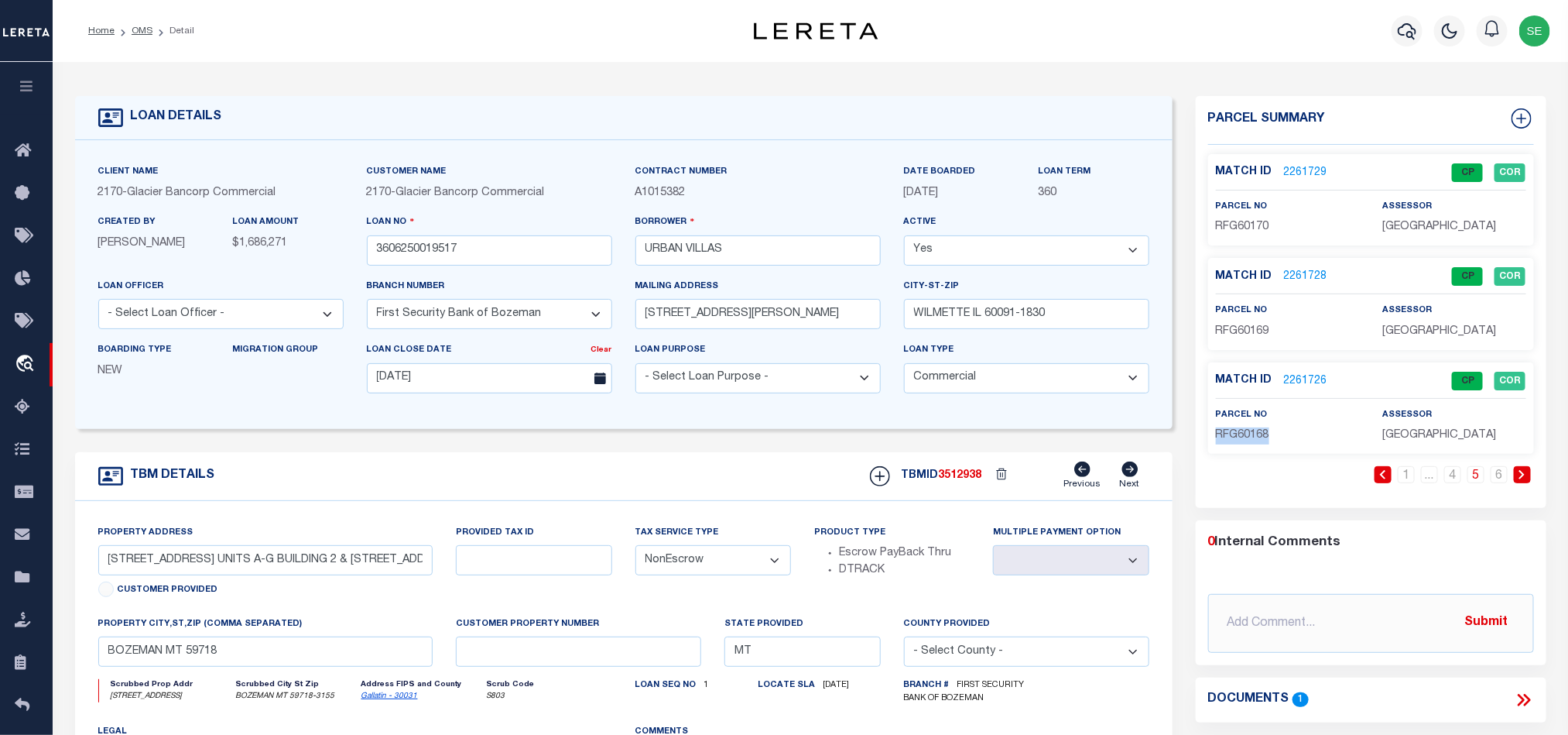
click at [1254, 432] on span "RFG60168" at bounding box center [1242, 435] width 53 height 11
click at [559, 258] on input "3606250019517" at bounding box center [489, 251] width 245 height 30
click at [973, 481] on span "3512938" at bounding box center [960, 475] width 43 height 11
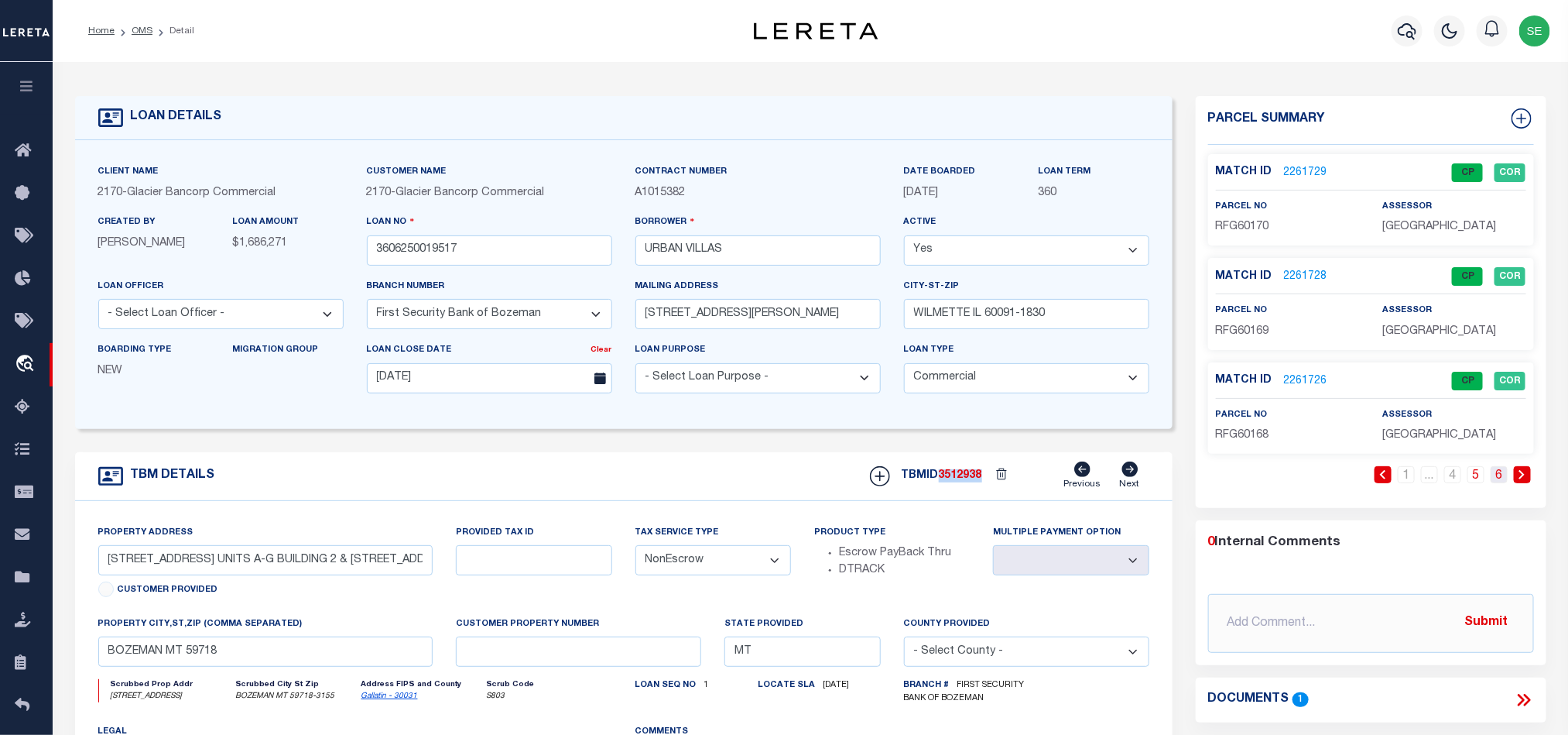
click at [1506, 479] on link "6" at bounding box center [1499, 474] width 17 height 17
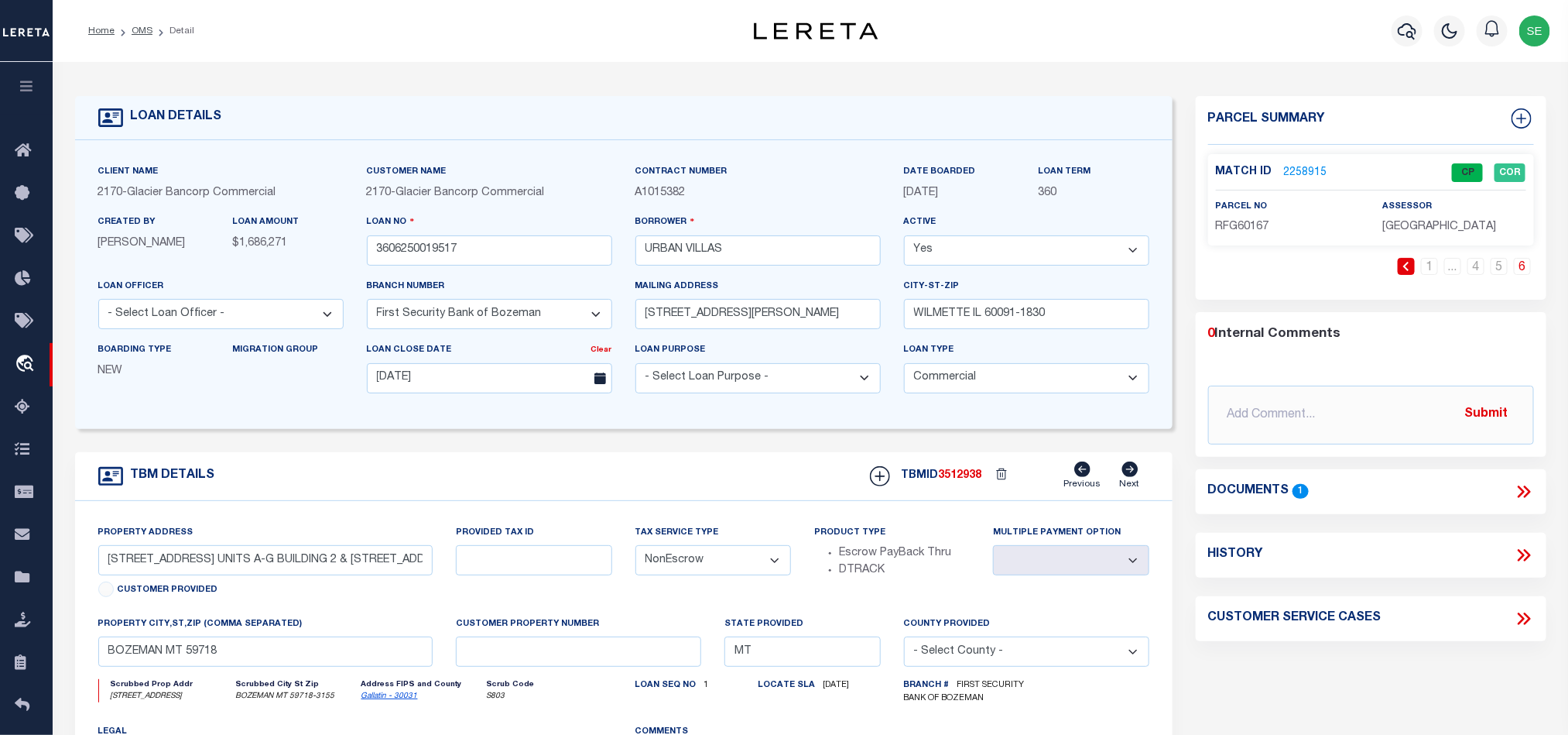
click at [1247, 233] on p "RFG60167" at bounding box center [1287, 228] width 143 height 17
click at [454, 254] on input "3606250019517" at bounding box center [489, 251] width 245 height 30
click at [968, 477] on span "3512938" at bounding box center [960, 475] width 43 height 11
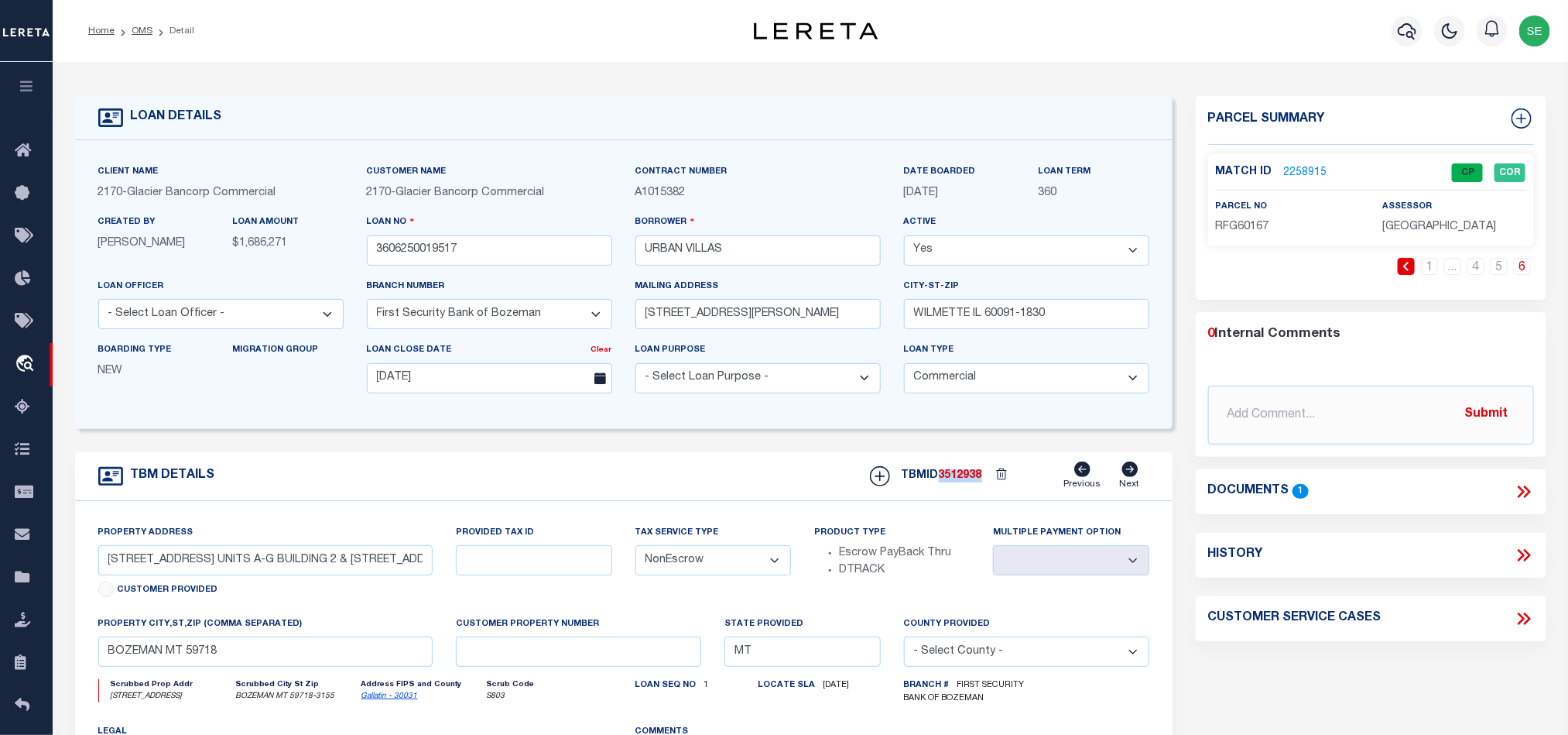
click at [968, 477] on span "3512938" at bounding box center [960, 475] width 43 height 11
click at [676, 490] on div "TBM DETAILS TBMID 3512938 Previous Next" at bounding box center [623, 477] width 1097 height 49
click at [707, 461] on div "TBM DETAILS TBMID 3512938 Previous Next" at bounding box center [623, 477] width 1097 height 49
click at [755, 467] on div "TBM DETAILS TBMID 3512938 Previous Next" at bounding box center [623, 477] width 1097 height 49
click at [679, 482] on div "TBM DETAILS TBMID 3512938 Previous Next" at bounding box center [623, 477] width 1097 height 49
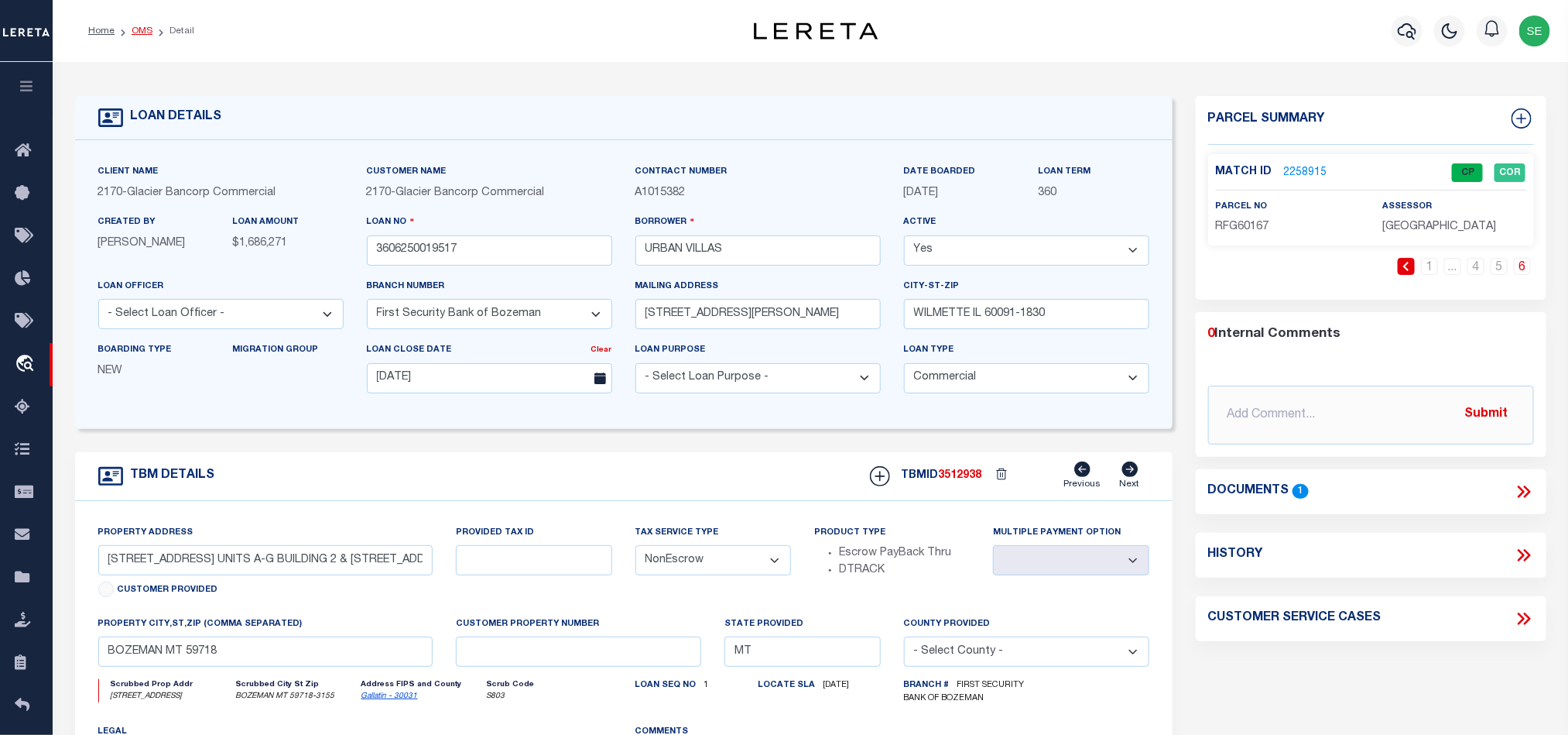
click at [144, 35] on link "OMS" at bounding box center [142, 30] width 21 height 9
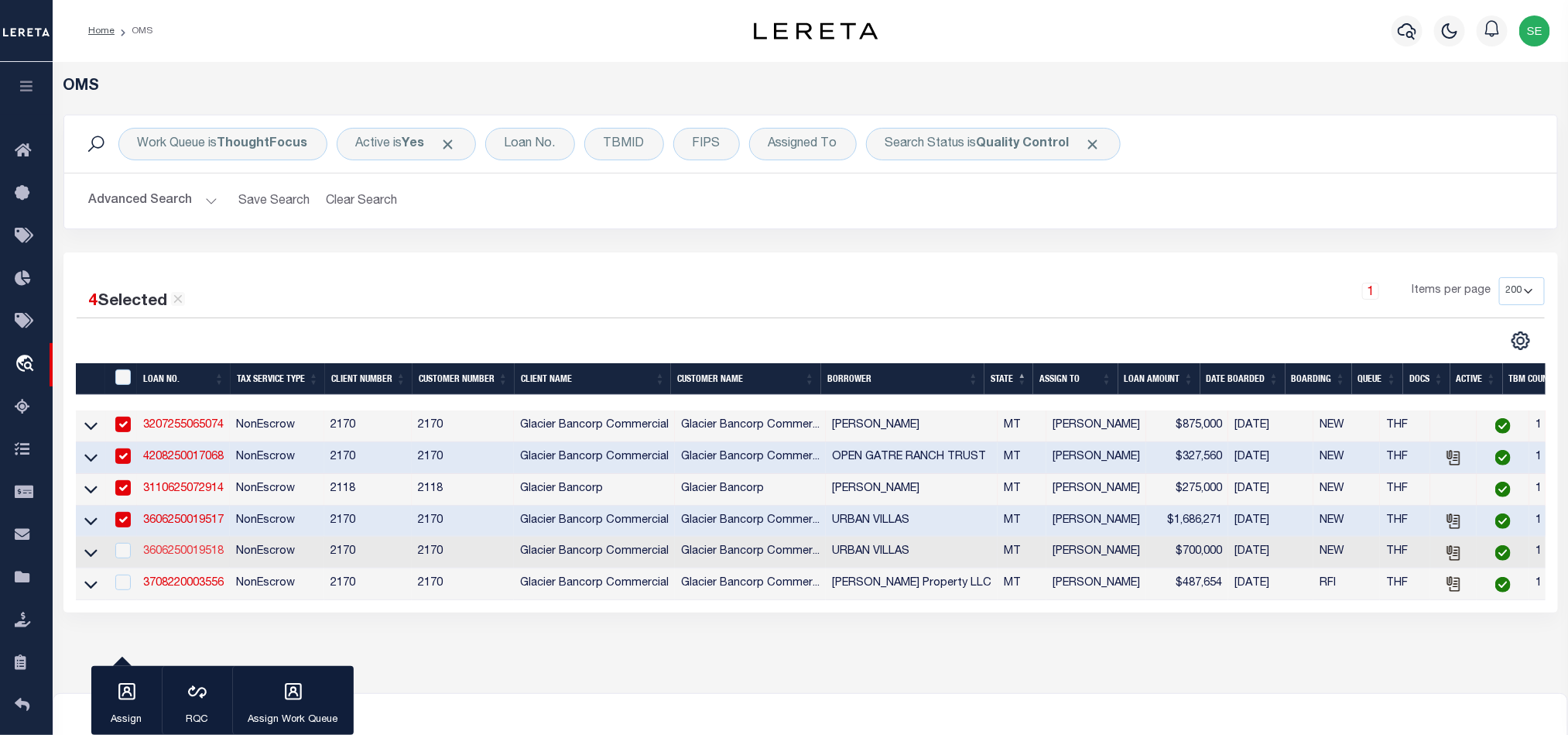
click at [182, 555] on link "3606250019518" at bounding box center [183, 551] width 80 height 11
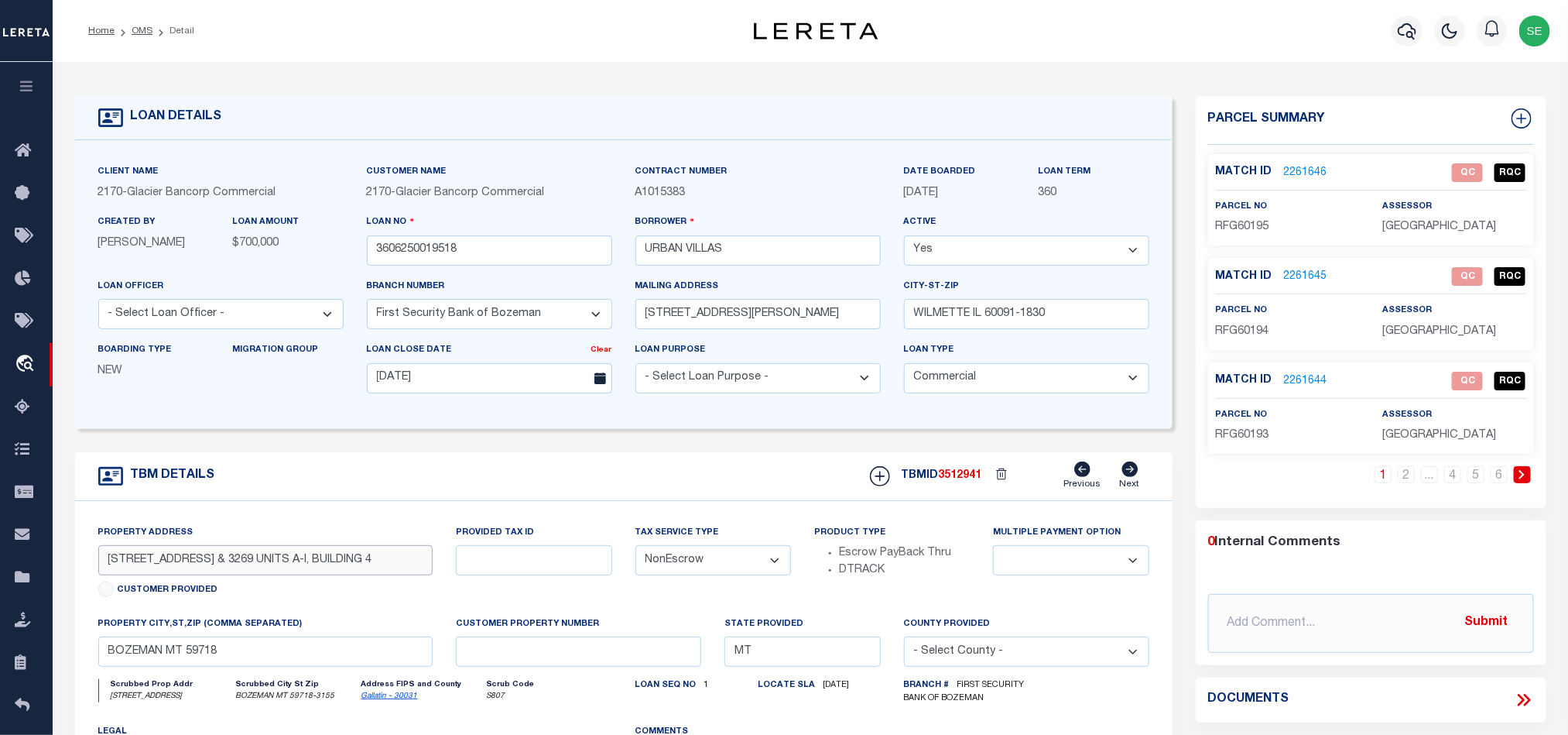
click at [267, 563] on input "[STREET_ADDRESS] & 3269 UNITS A-I, BUILDING 4" at bounding box center [266, 560] width 335 height 30
click at [683, 463] on div "TBM DETAILS TBMID 3512941 Previous Next" at bounding box center [623, 477] width 1097 height 49
click at [1291, 490] on div "1 2 ... 4 5 6" at bounding box center [1371, 487] width 326 height 42
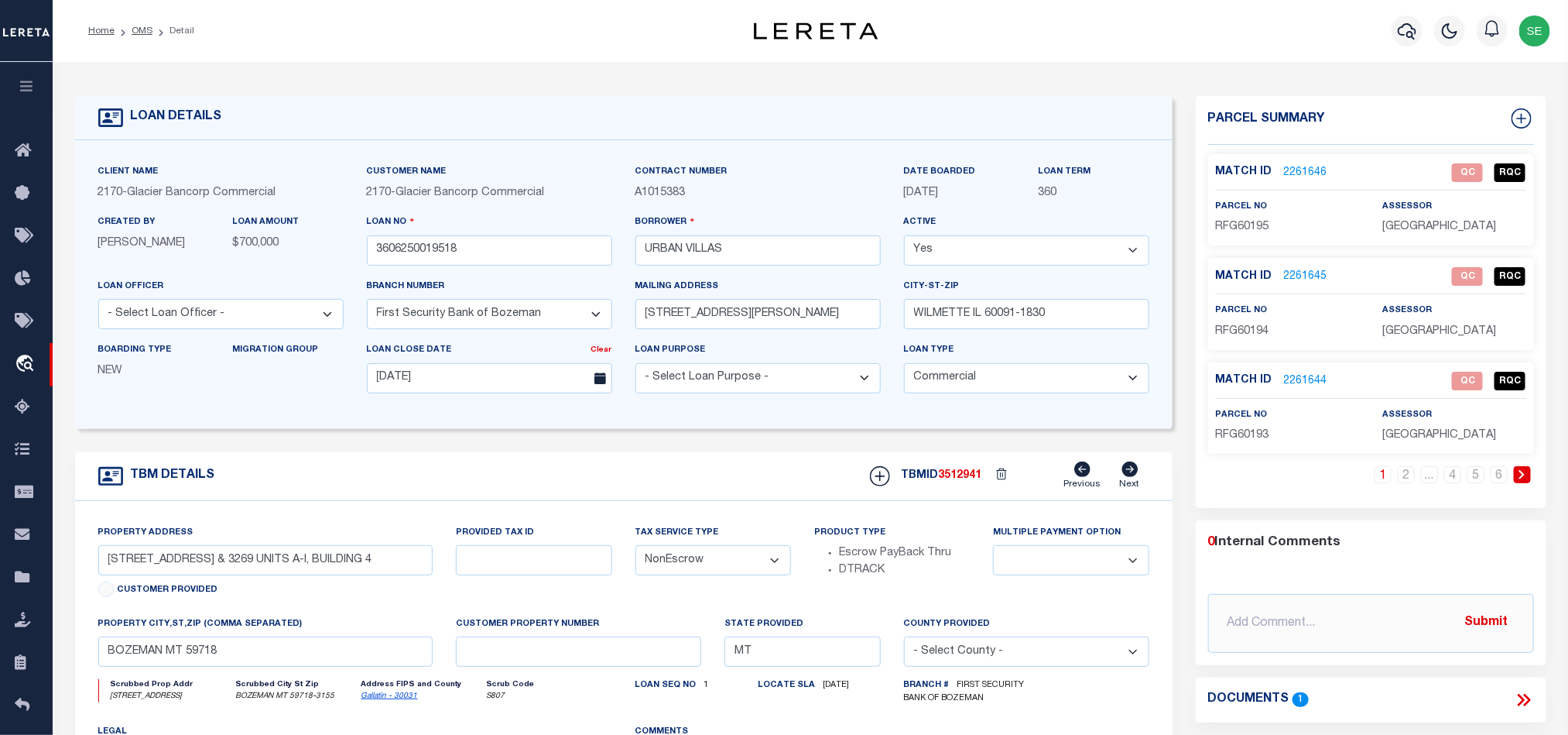
click at [771, 467] on div "TBM DETAILS TBMID 3512941 Previous Next" at bounding box center [623, 477] width 1097 height 49
click at [666, 485] on div "TBM DETAILS TBMID 3512941 Previous Next" at bounding box center [623, 477] width 1097 height 49
click at [1284, 172] on link "2261646" at bounding box center [1305, 172] width 43 height 16
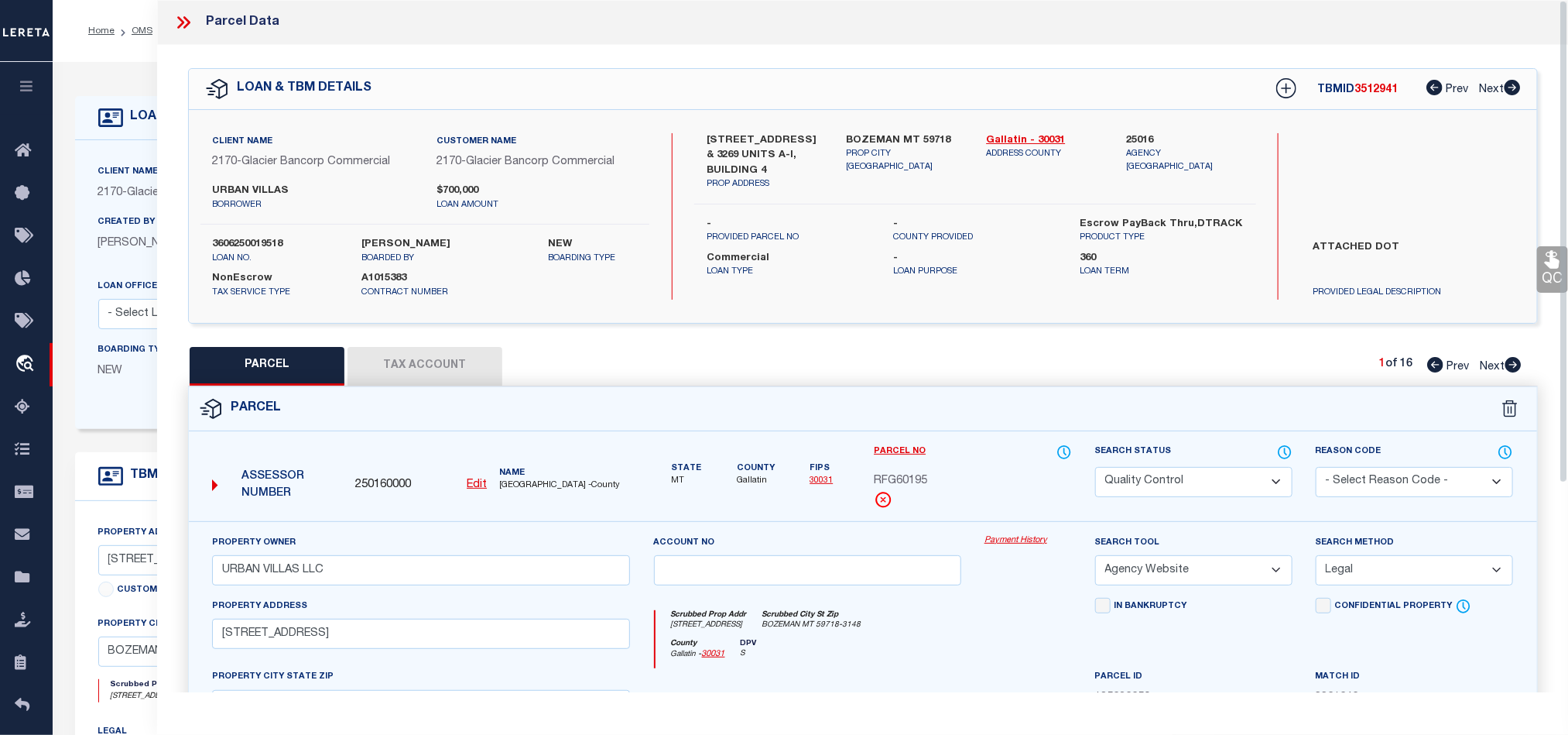
click at [885, 413] on div "Parcel" at bounding box center [862, 409] width 1347 height 44
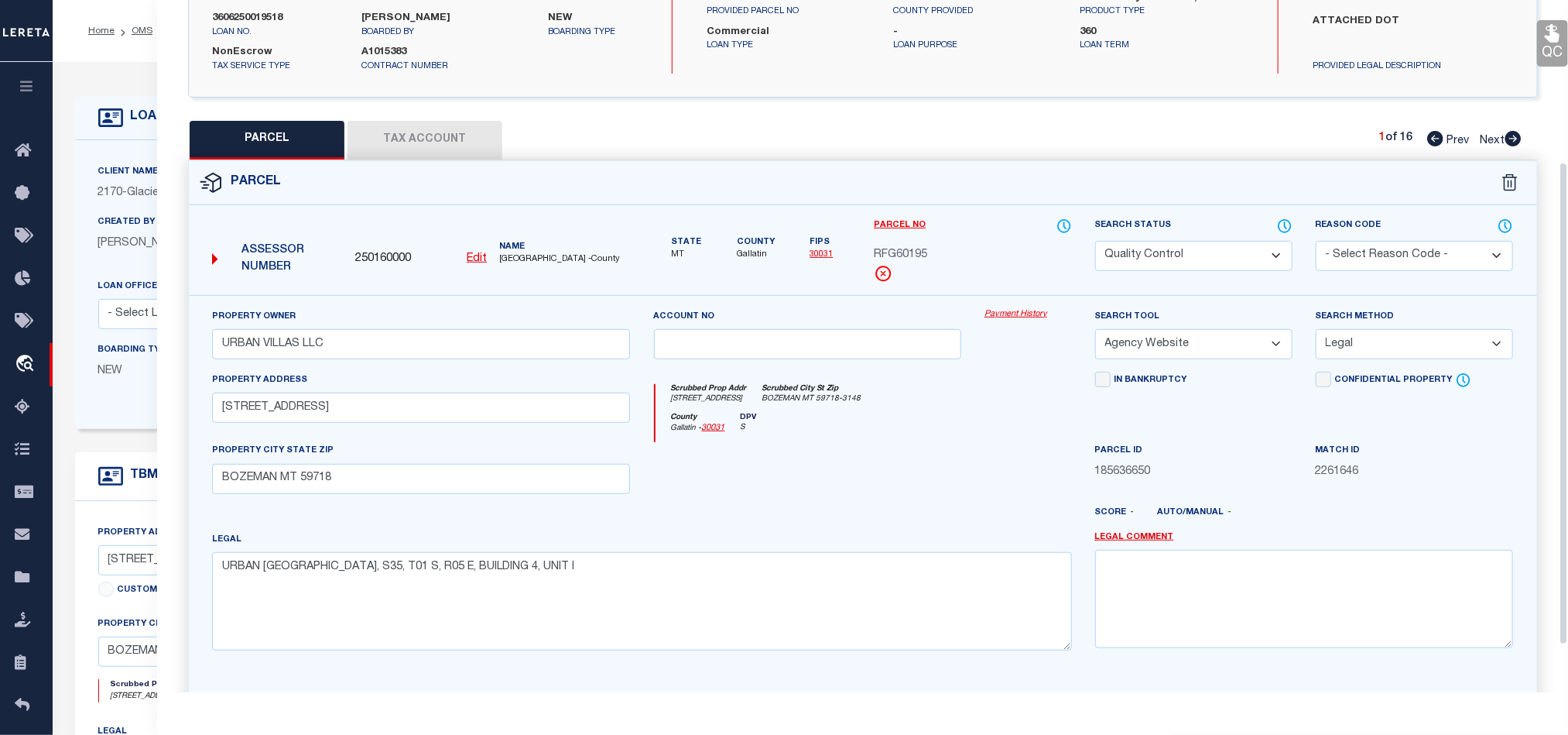
scroll to position [232, 0]
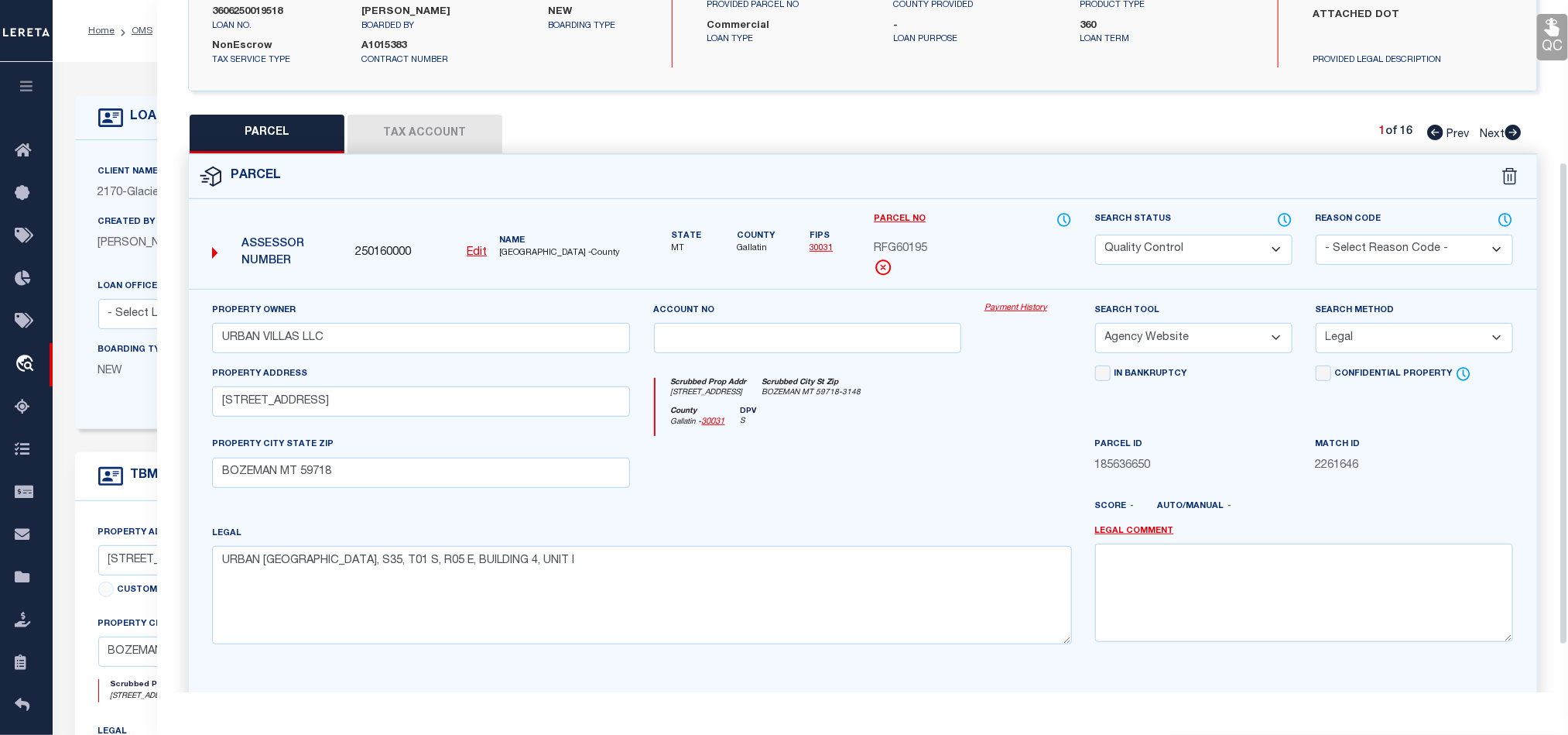
click at [836, 500] on div at bounding box center [807, 467] width 331 height 63
click at [892, 482] on div at bounding box center [807, 467] width 331 height 63
click at [976, 411] on div "County Gallatin - 30031 DPV S" at bounding box center [863, 422] width 417 height 30
click at [935, 446] on div at bounding box center [807, 467] width 331 height 63
click at [966, 435] on div "County Gallatin - 30031 DPV S" at bounding box center [863, 422] width 417 height 30
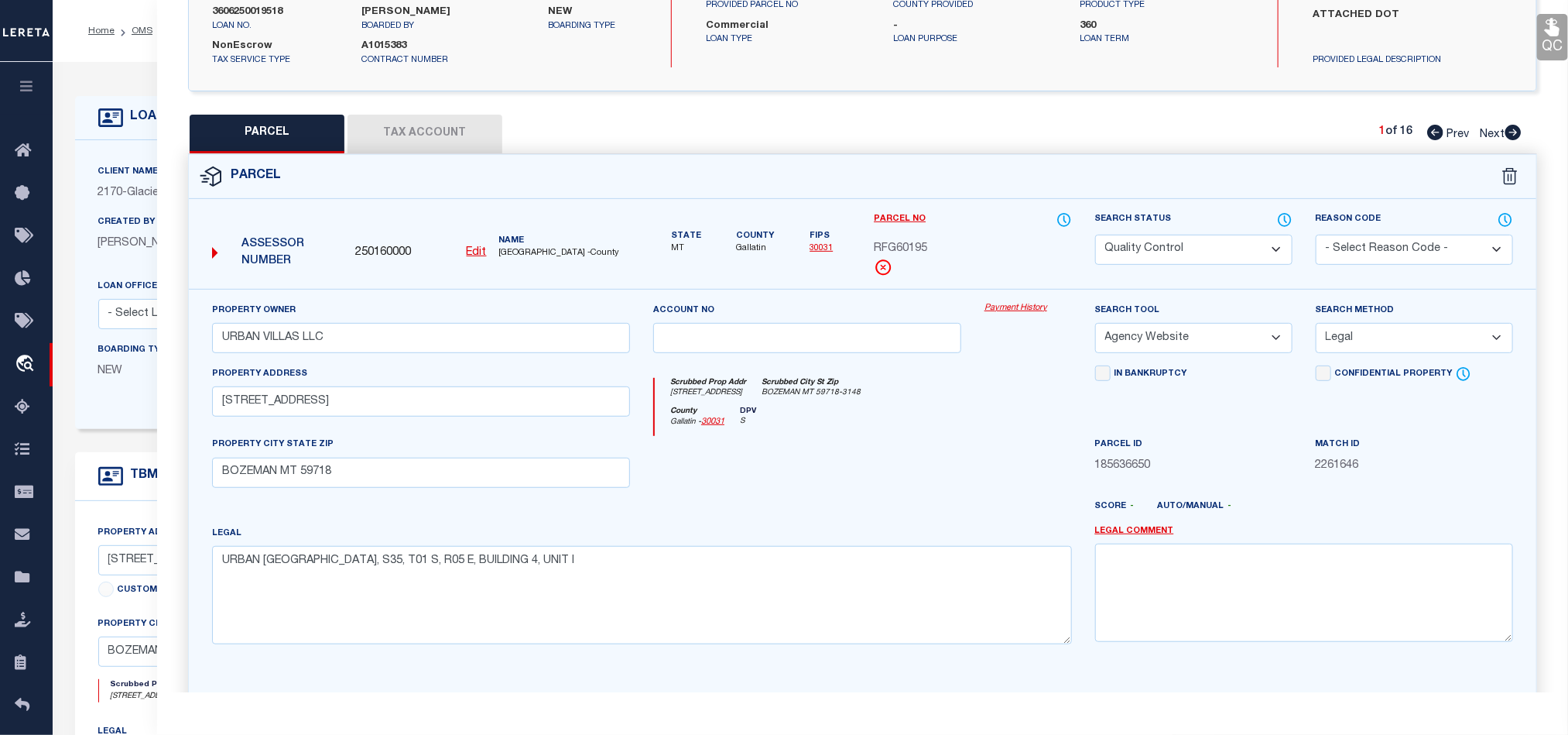
click at [894, 462] on div at bounding box center [807, 467] width 331 height 63
click at [887, 473] on div at bounding box center [807, 467] width 331 height 63
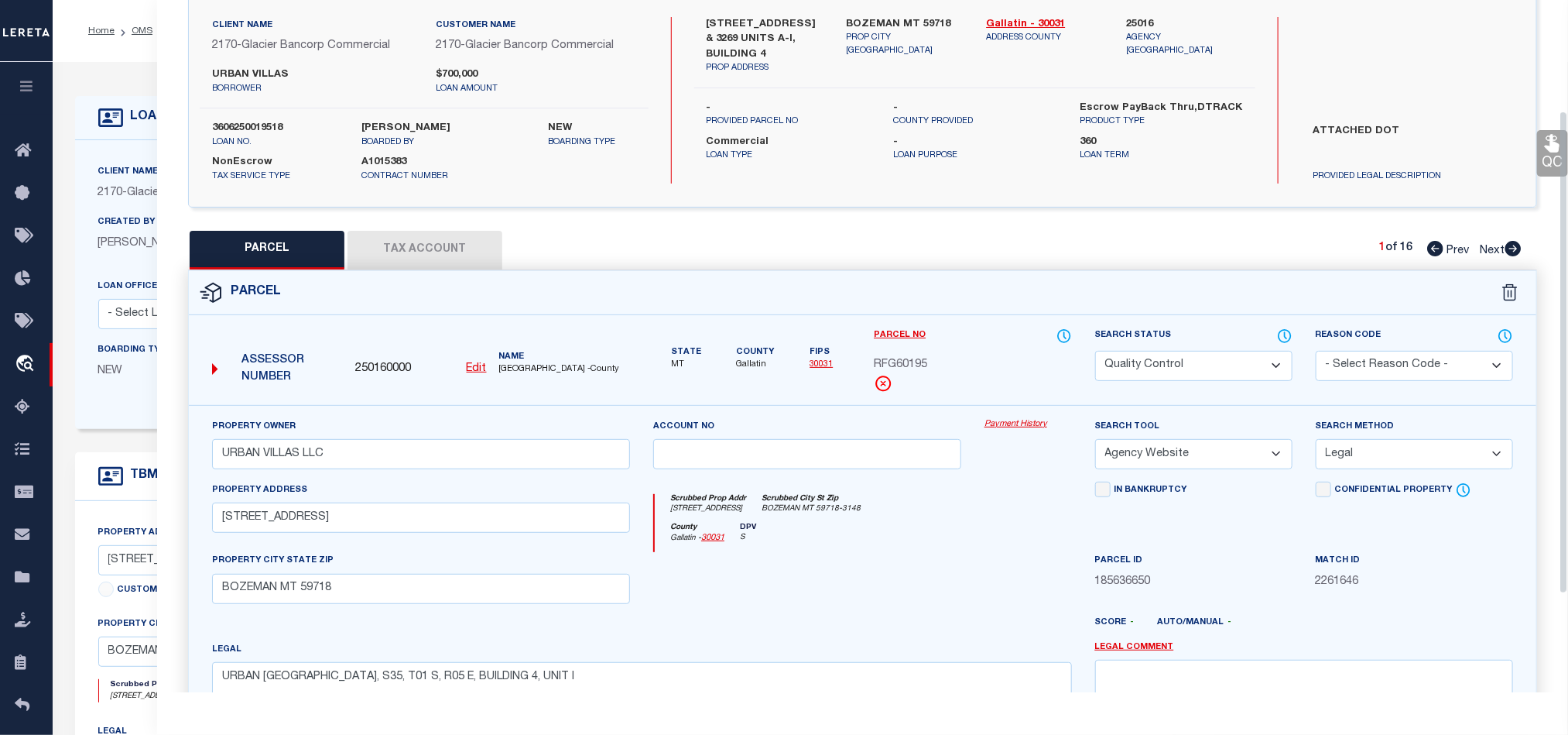
scroll to position [300, 0]
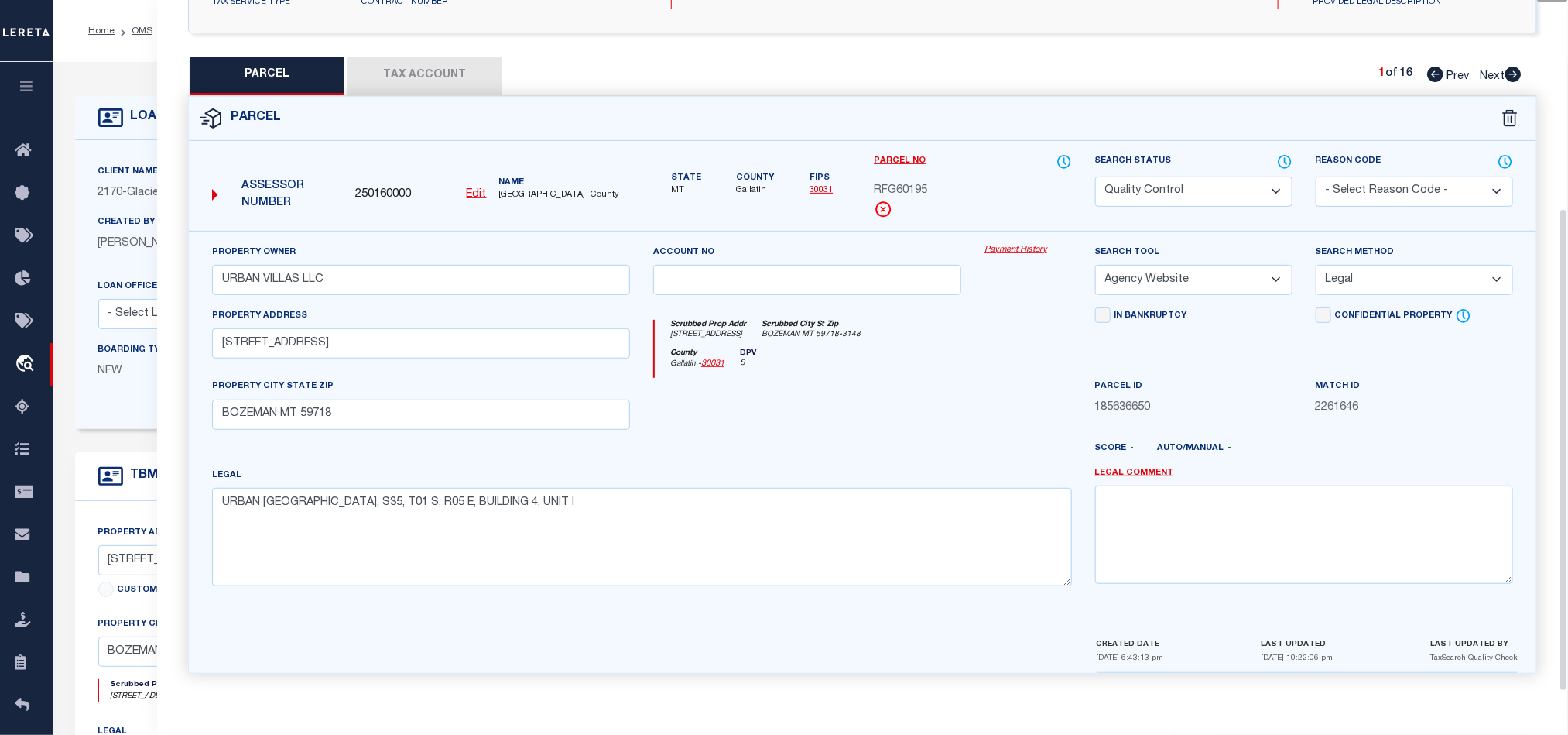
click at [929, 437] on div at bounding box center [807, 409] width 331 height 63
click at [1032, 430] on div at bounding box center [1027, 409] width 110 height 63
click at [886, 436] on div at bounding box center [807, 409] width 331 height 63
click at [1177, 191] on select "Automated Search Bad Parcel Complete Duplicate Parcel High Dollar Reporting In …" at bounding box center [1194, 192] width 197 height 30
click at [817, 381] on div at bounding box center [807, 409] width 331 height 63
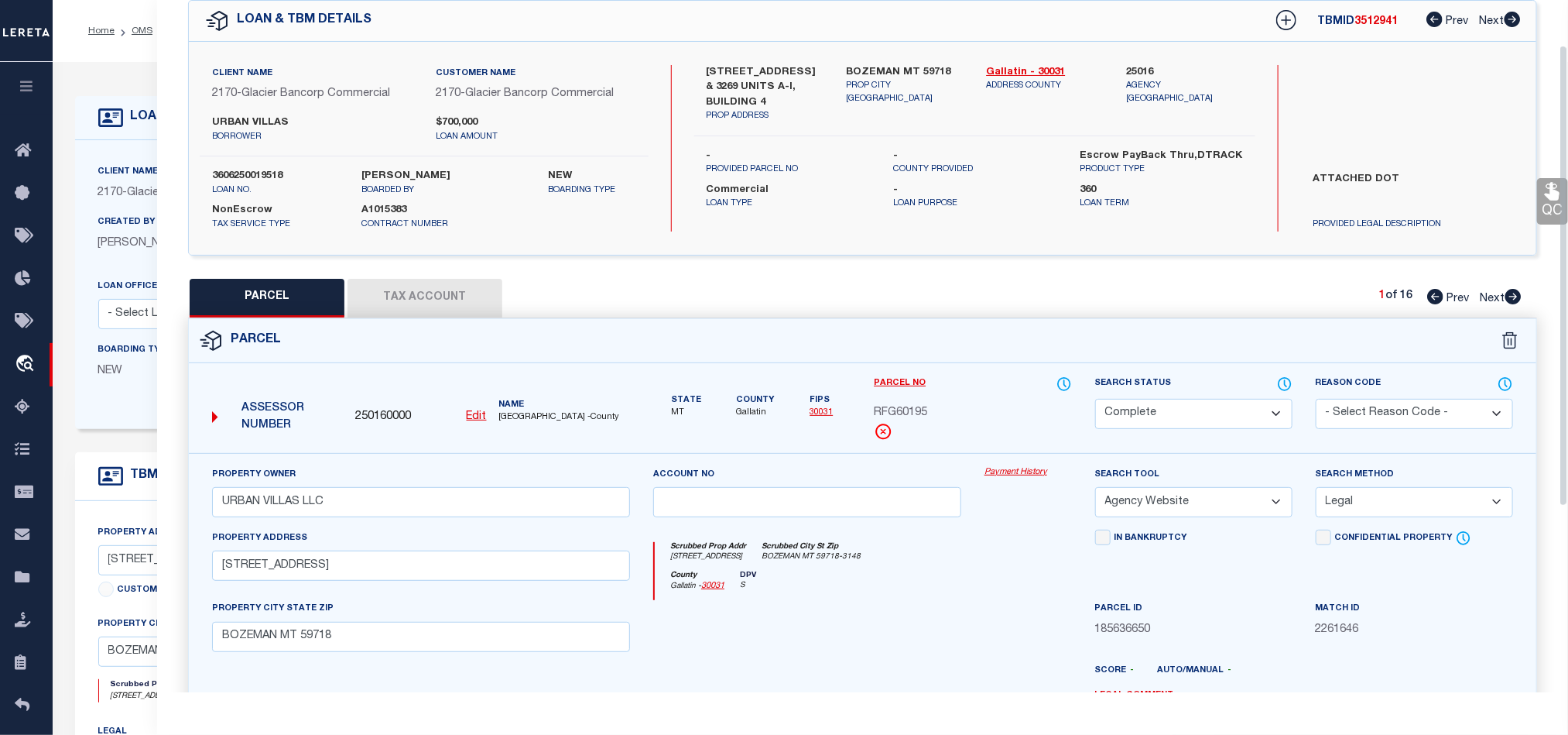
scroll to position [68, 0]
drag, startPoint x: 1549, startPoint y: 179, endPoint x: 1549, endPoint y: 188, distance: 9.0
click at [1549, 179] on link "QC" at bounding box center [1552, 202] width 31 height 46
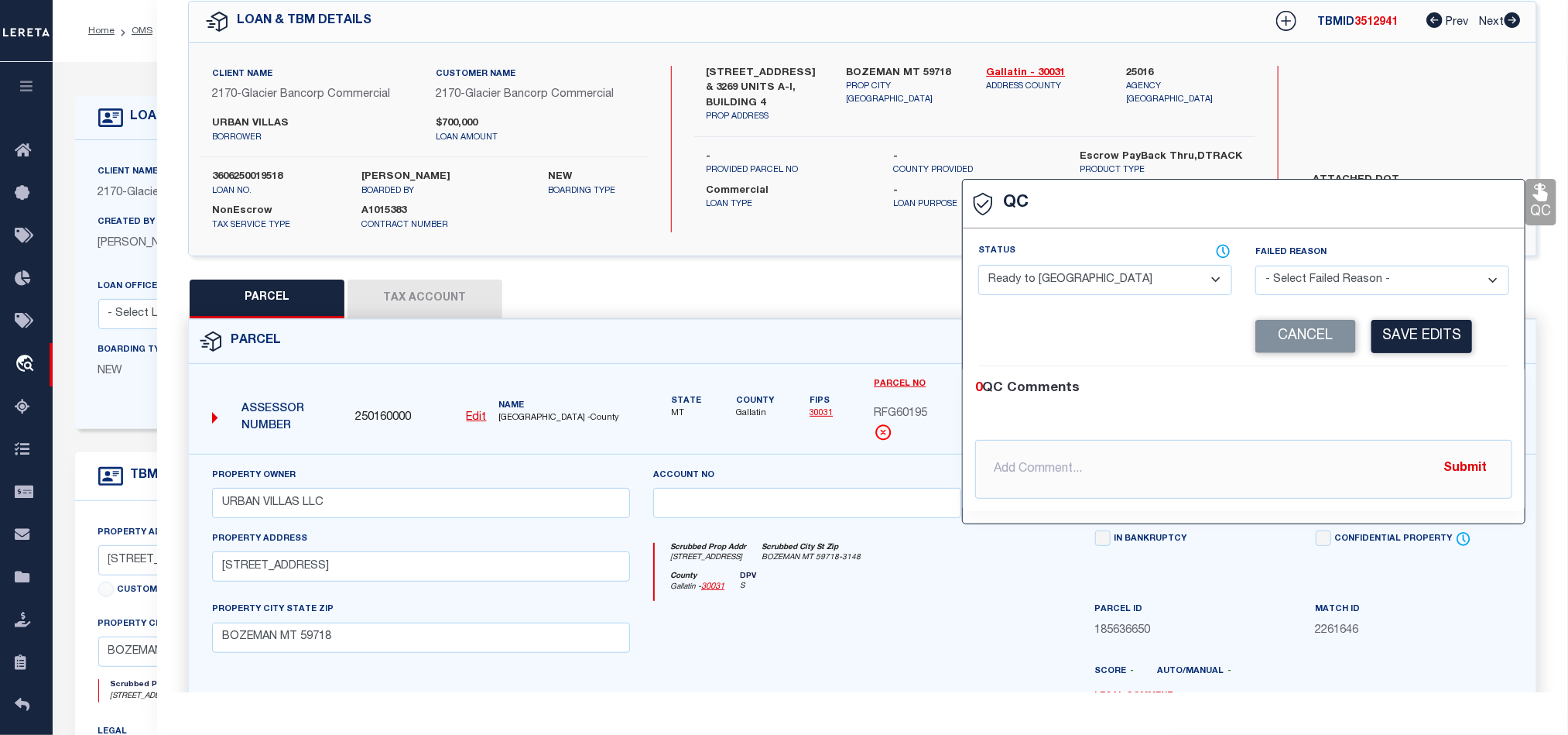
drag, startPoint x: 1090, startPoint y: 272, endPoint x: 1093, endPoint y: 278, distance: 6.7
click at [1090, 272] on select "- Select Status - Ready to QC Correct Incorrect" at bounding box center [1105, 280] width 254 height 30
click at [1392, 386] on div "0 QC Comments" at bounding box center [1240, 389] width 531 height 20
click at [1411, 344] on button "Save Edits" at bounding box center [1421, 336] width 100 height 33
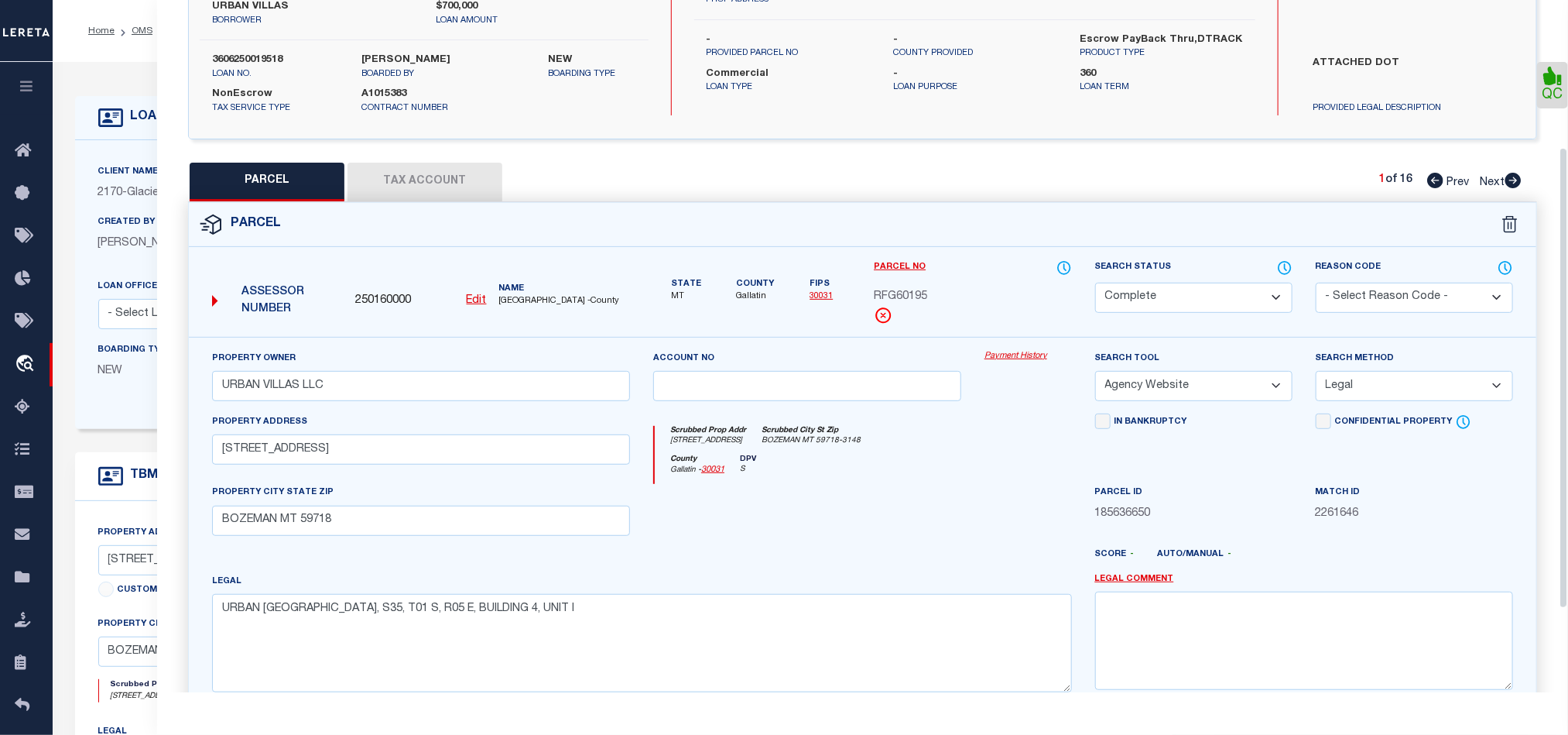
scroll to position [346, 0]
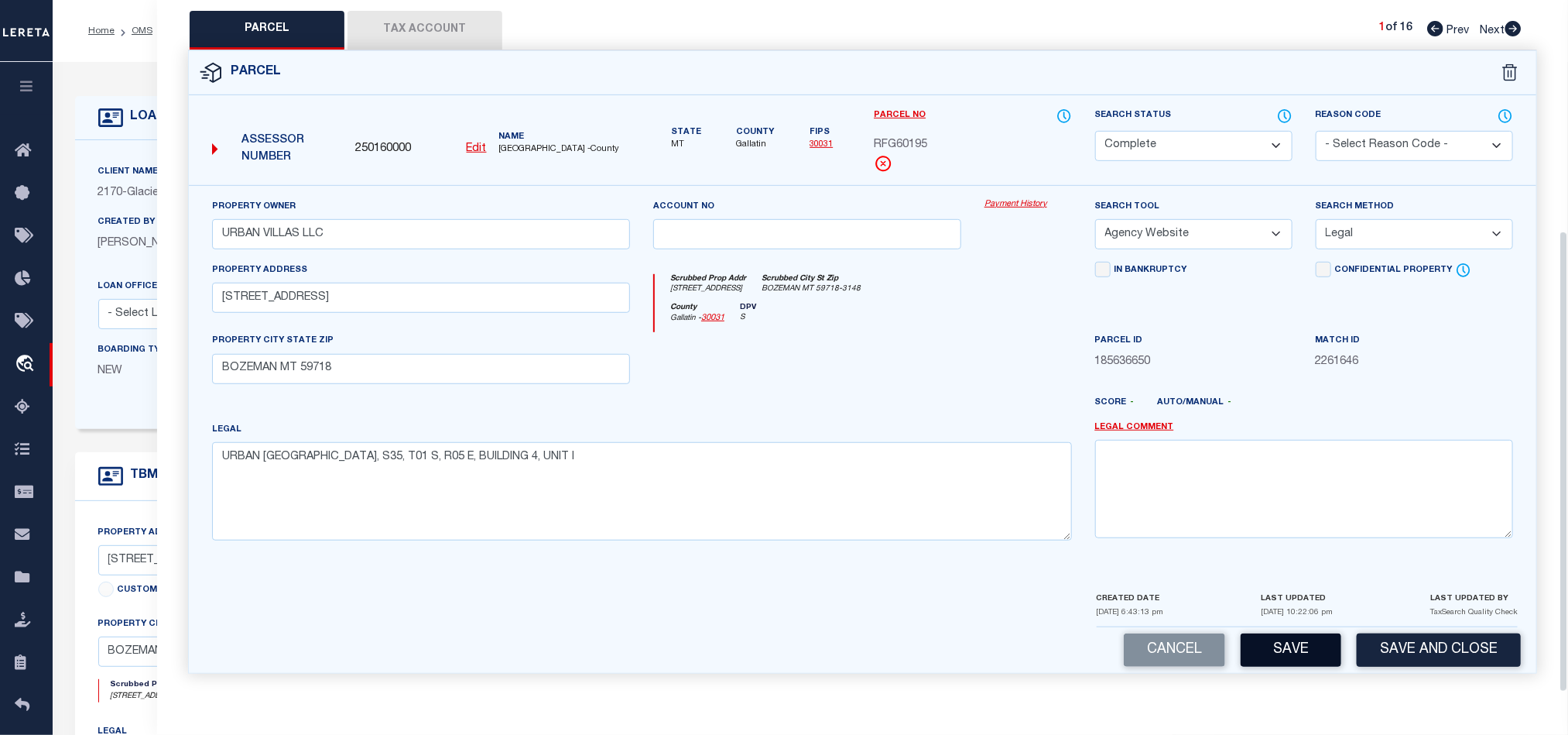
click at [1287, 642] on button "Save" at bounding box center [1291, 650] width 100 height 33
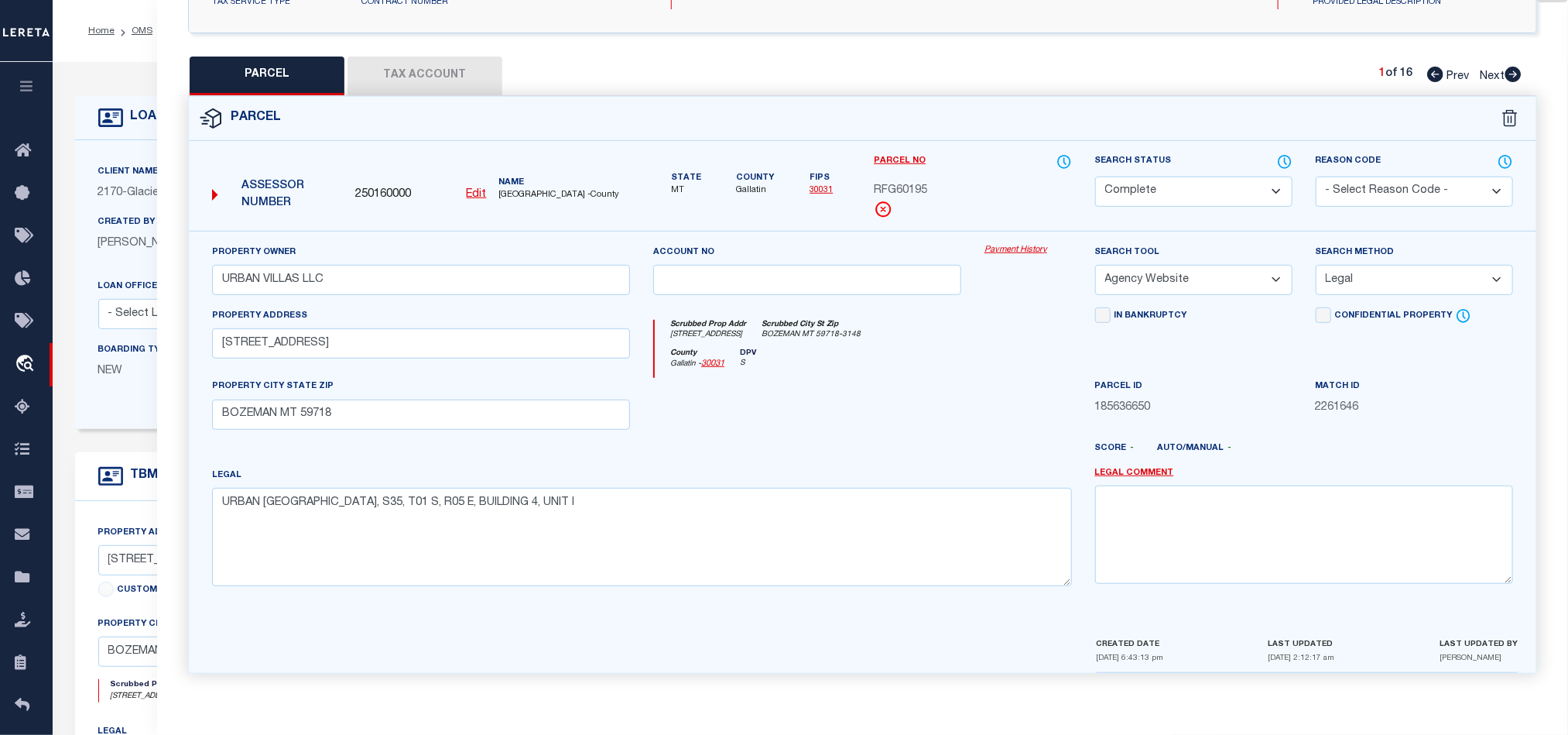
click at [435, 61] on button "Tax Account" at bounding box center [424, 76] width 154 height 39
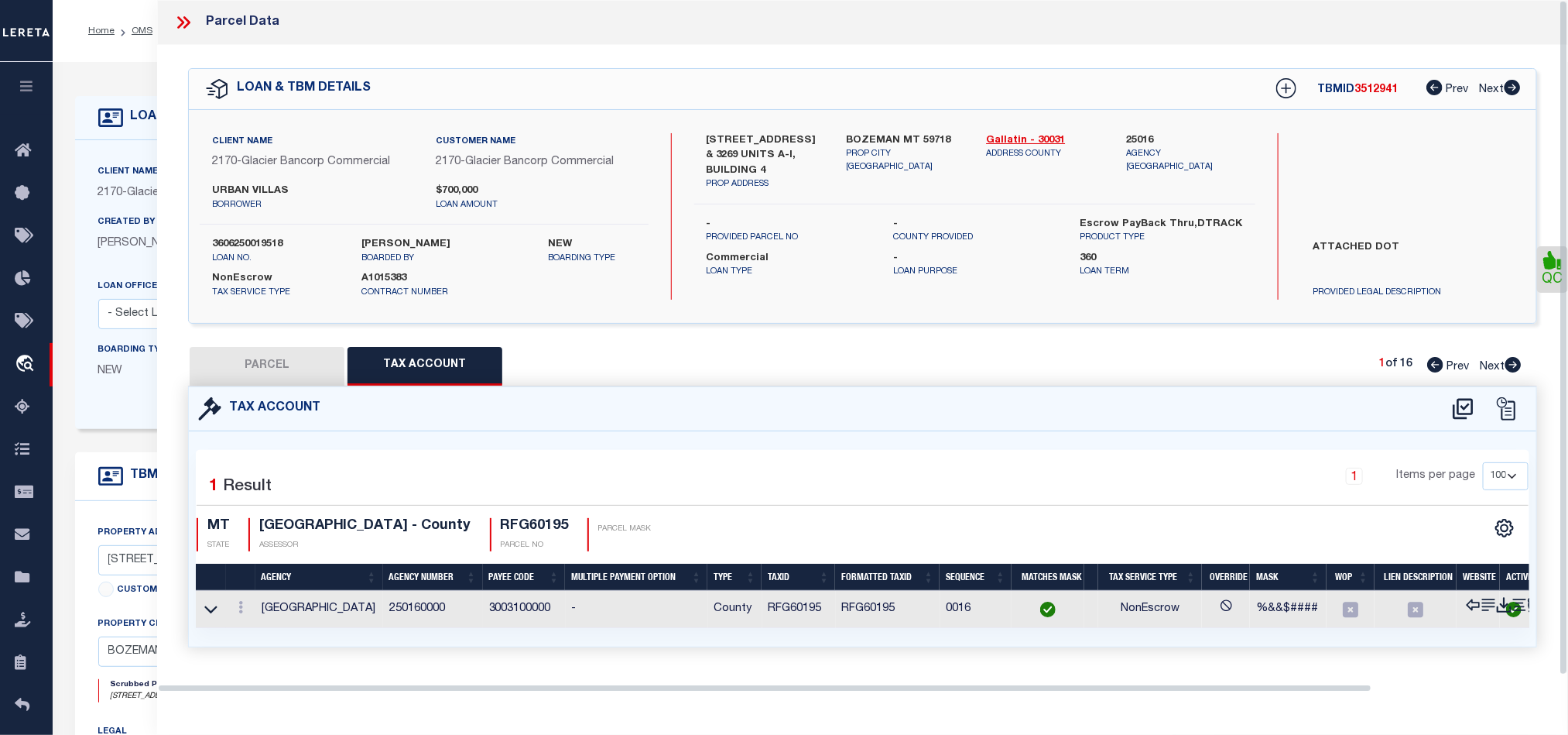
scroll to position [0, 0]
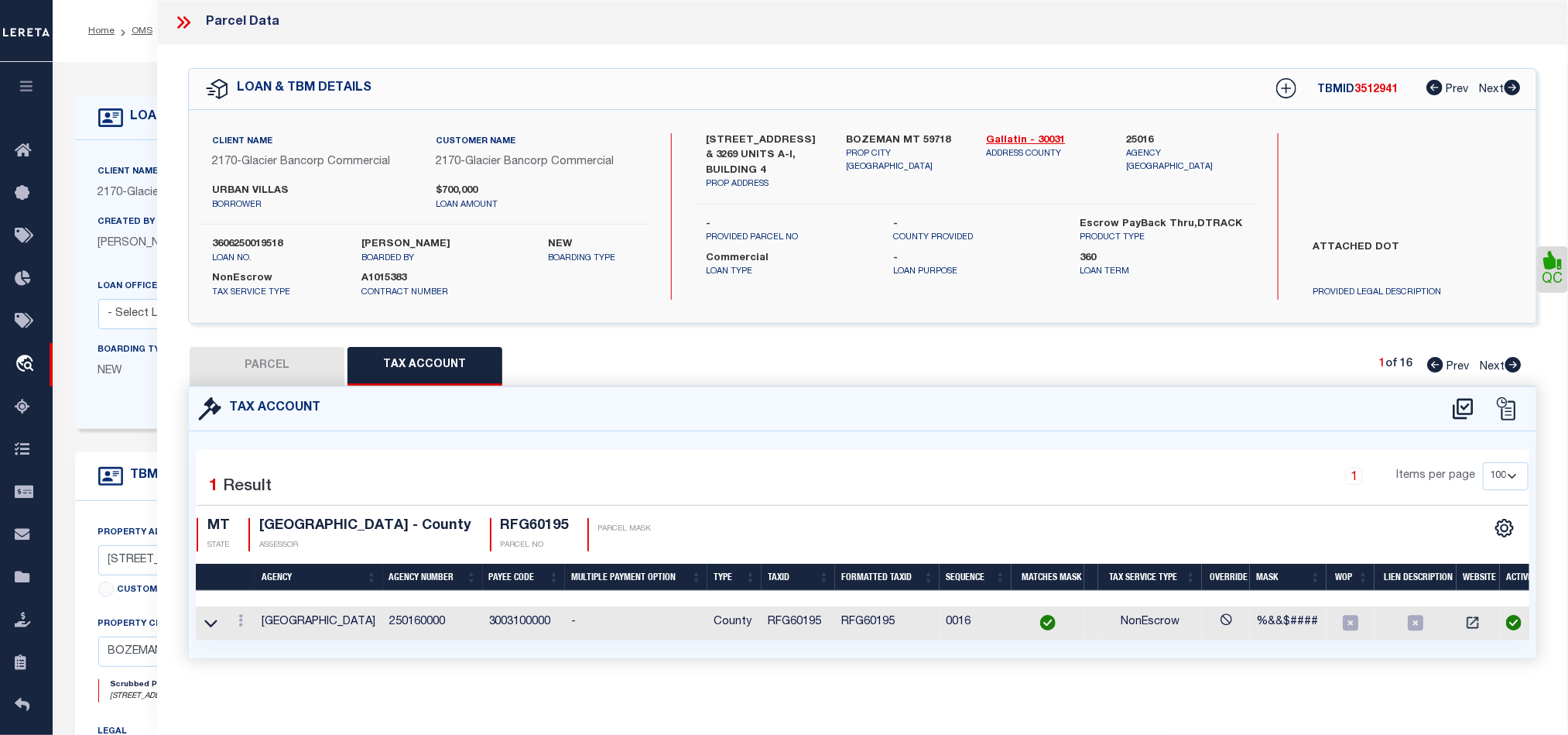
click at [1515, 365] on icon at bounding box center [1513, 365] width 17 height 15
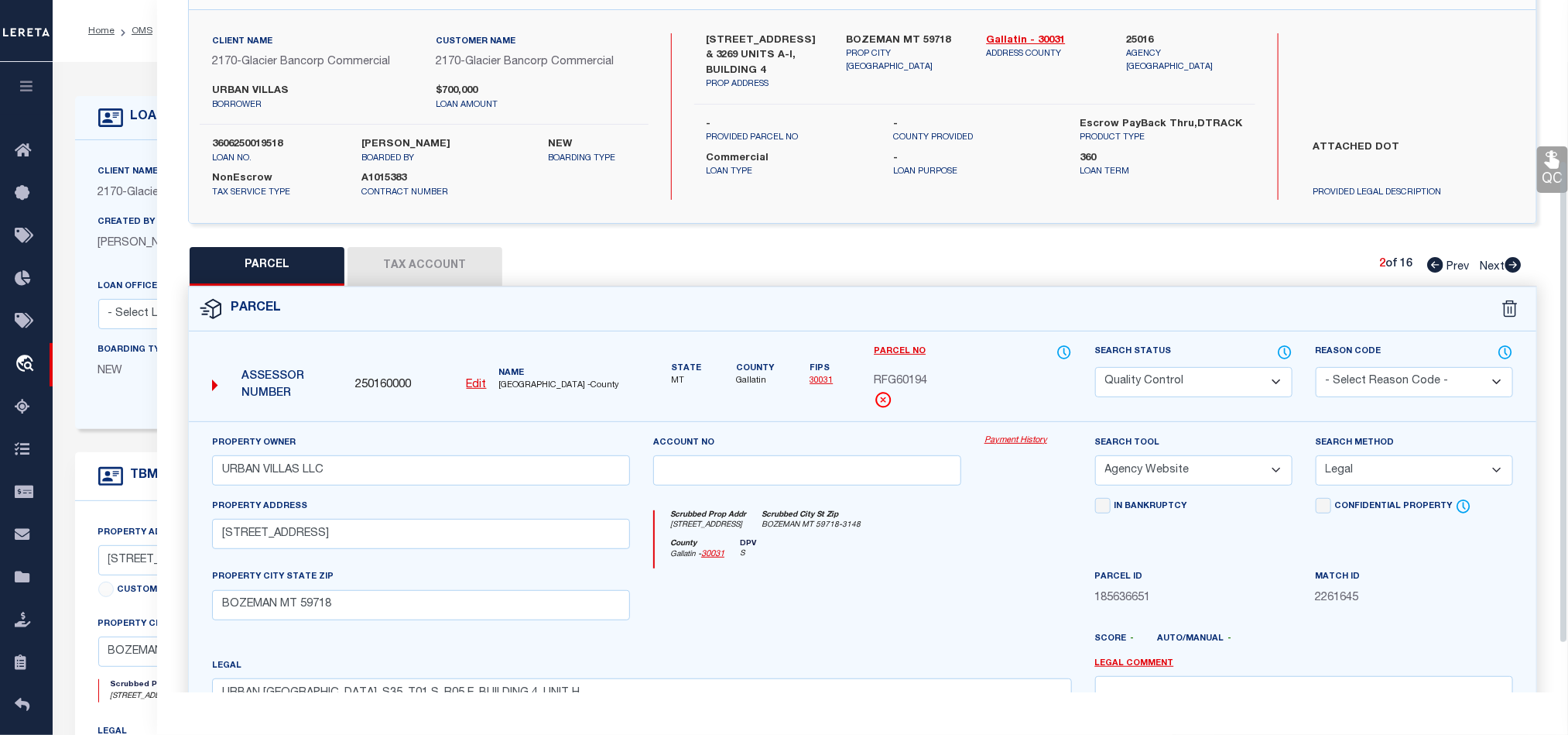
scroll to position [232, 0]
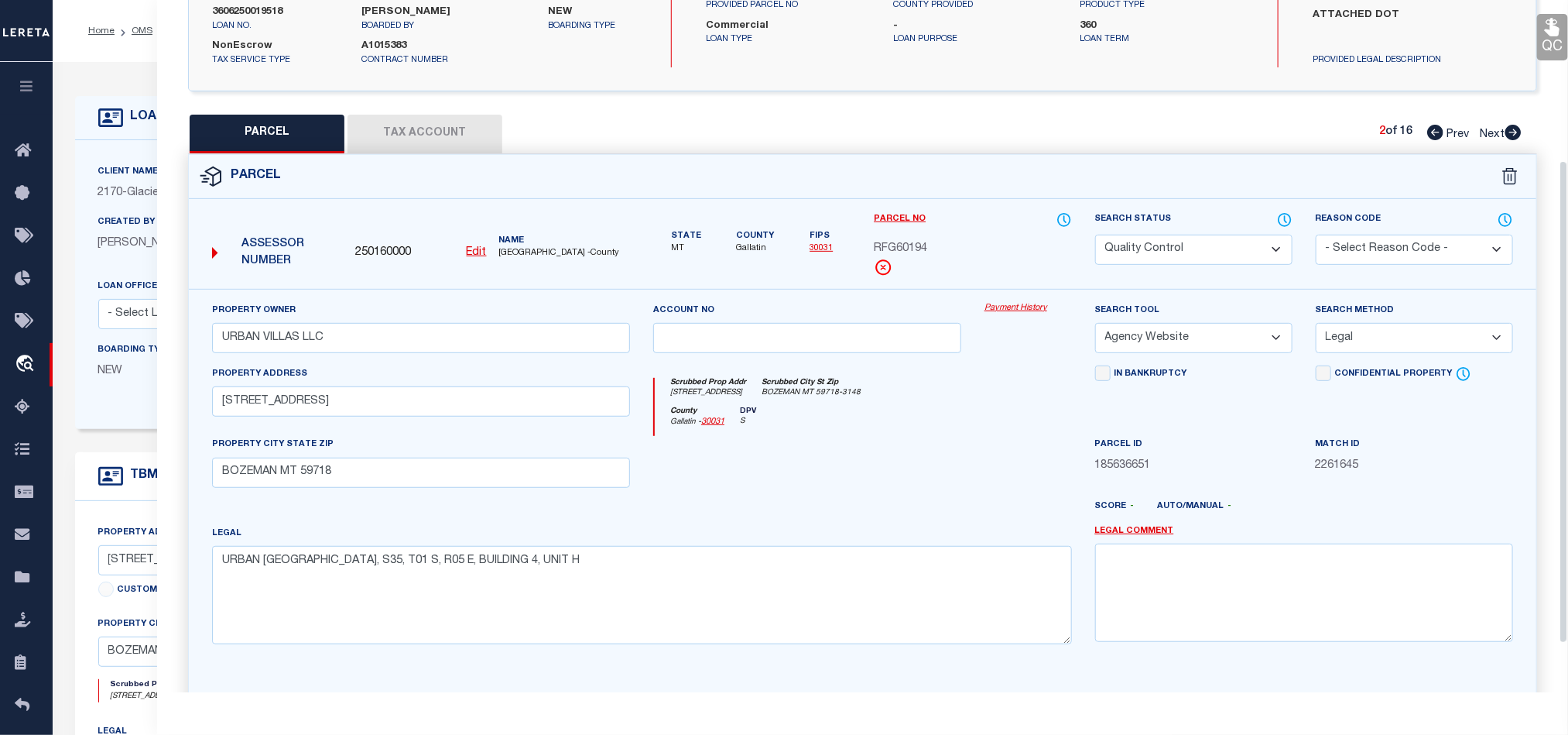
click at [933, 500] on div at bounding box center [807, 467] width 331 height 63
click at [1216, 242] on select "Automated Search Bad Parcel Complete Duplicate Parcel High Dollar Reporting In …" at bounding box center [1194, 250] width 197 height 30
click at [905, 423] on div "County Gallatin - 30031 DPV S" at bounding box center [863, 422] width 417 height 30
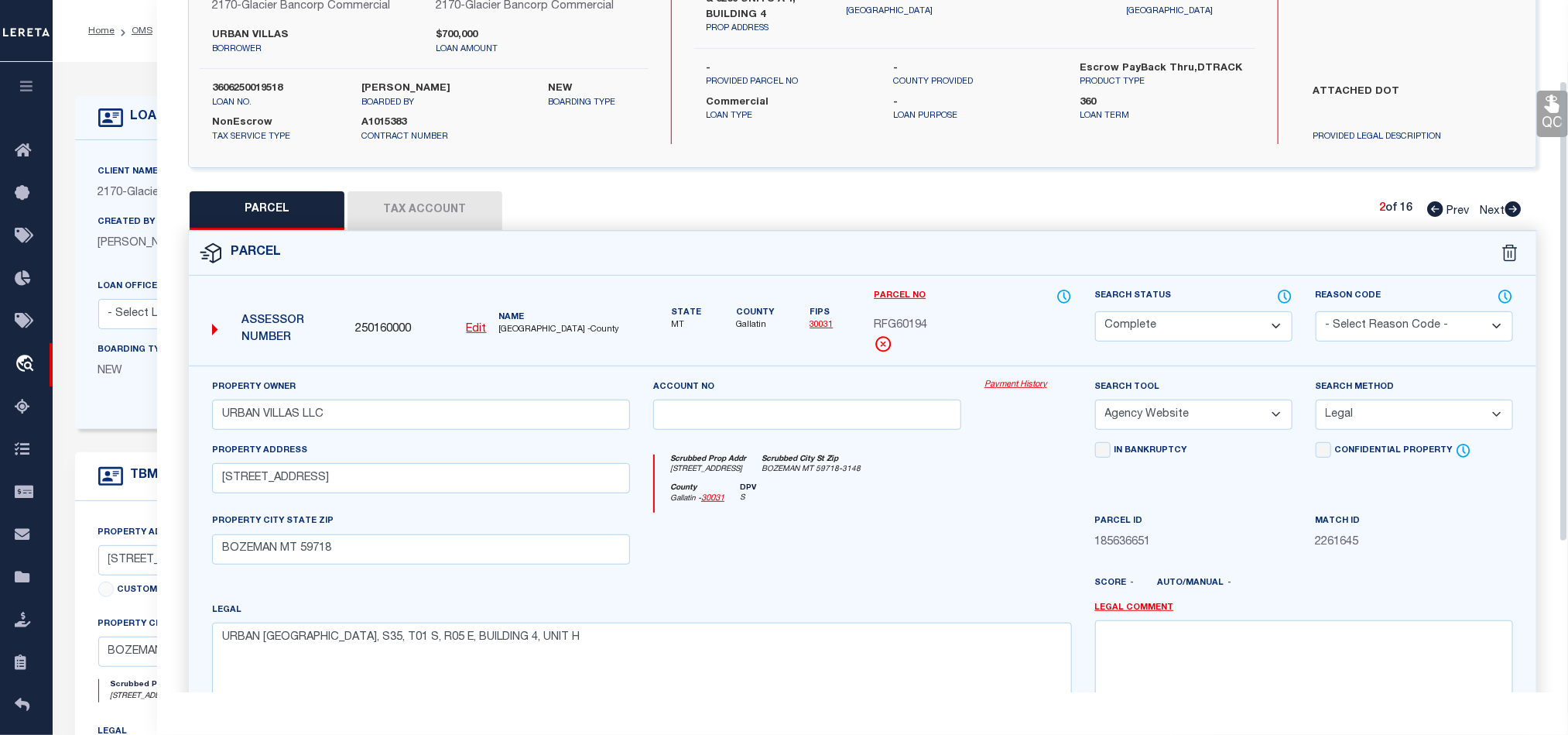
scroll to position [116, 0]
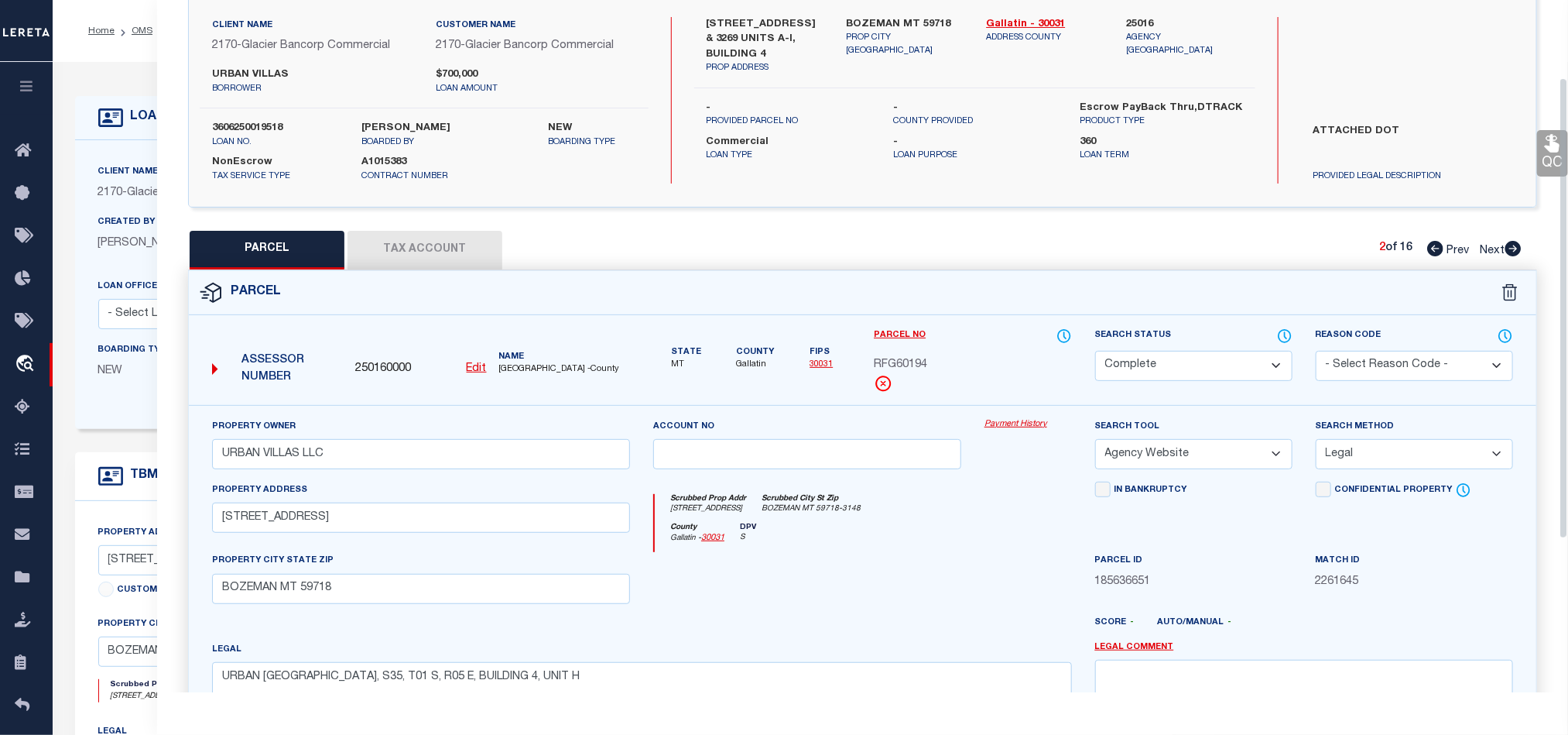
click at [1543, 160] on link "QC" at bounding box center [1552, 153] width 31 height 46
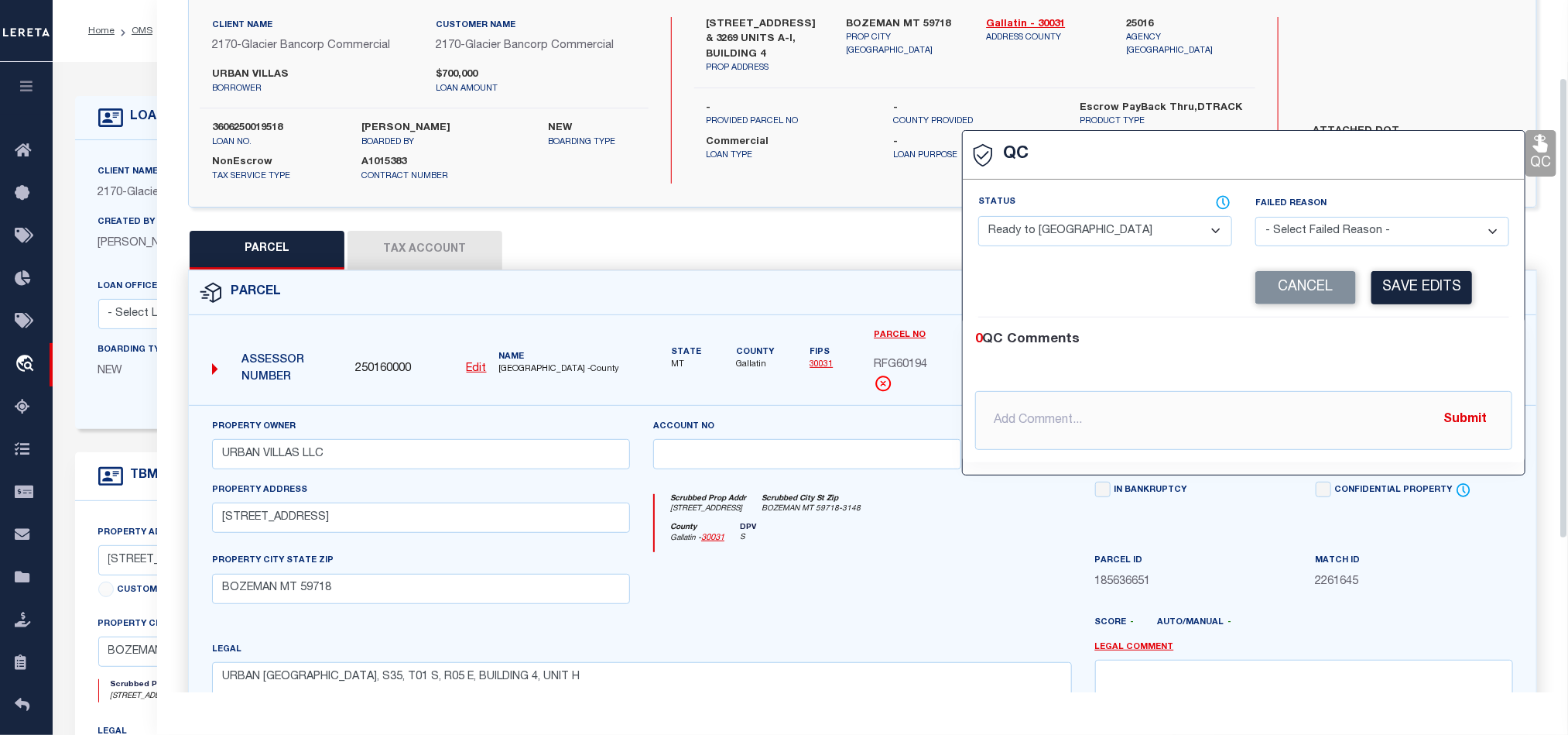
drag, startPoint x: 1078, startPoint y: 230, endPoint x: 1285, endPoint y: 268, distance: 210.5
click at [1078, 230] on select "- Select Status - Ready to QC Correct Incorrect" at bounding box center [1105, 231] width 254 height 30
drag, startPoint x: 1386, startPoint y: 365, endPoint x: 1410, endPoint y: 290, distance: 78.7
click at [1387, 362] on div "0 QC Comments @[PERSON_NAME] @[PERSON_NAME] @[PERSON_NAME] @[PERSON_NAME] @[PER…" at bounding box center [1243, 390] width 562 height 120
drag, startPoint x: 1410, startPoint y: 290, endPoint x: 973, endPoint y: 521, distance: 494.3
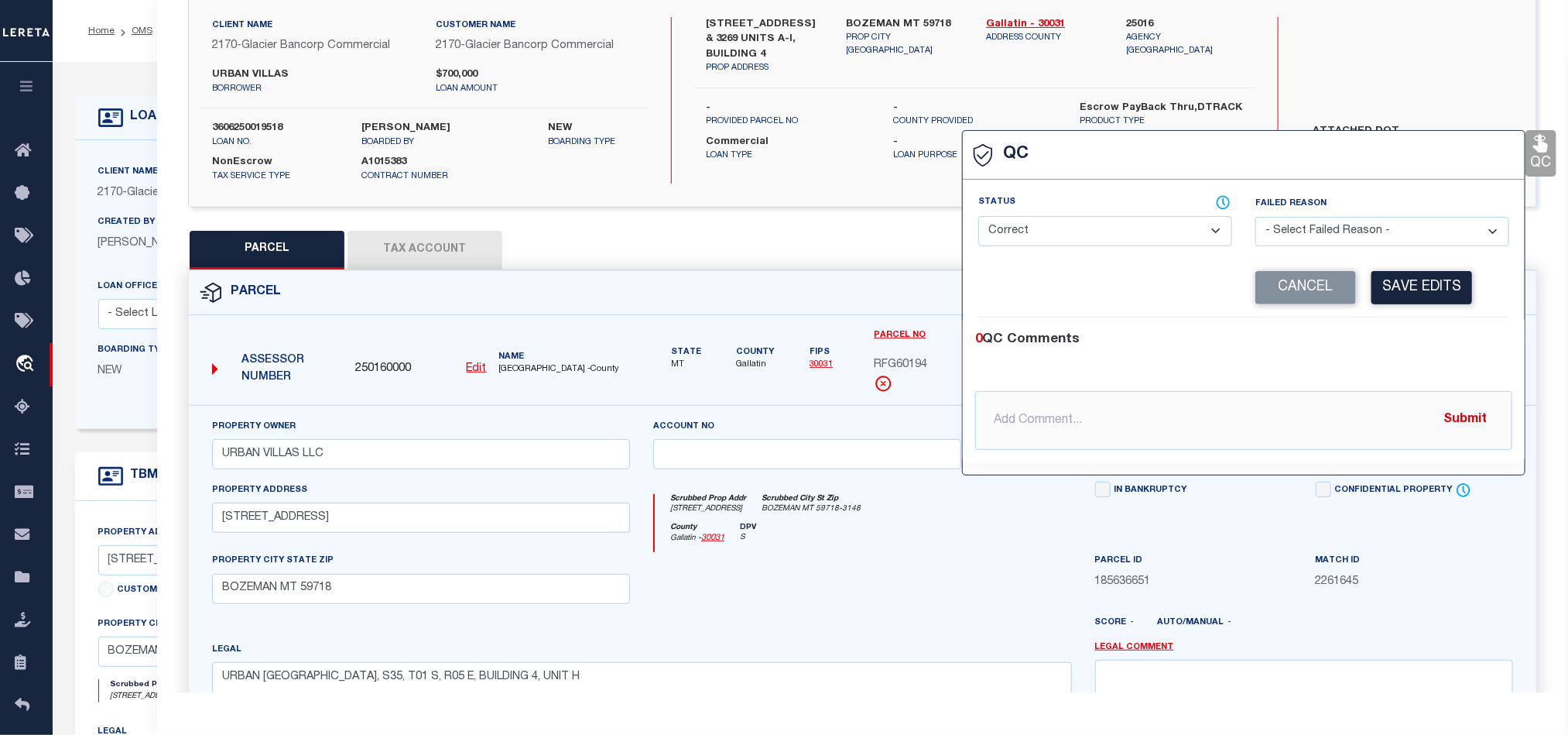
click at [1410, 293] on button "Save Edits" at bounding box center [1421, 287] width 100 height 33
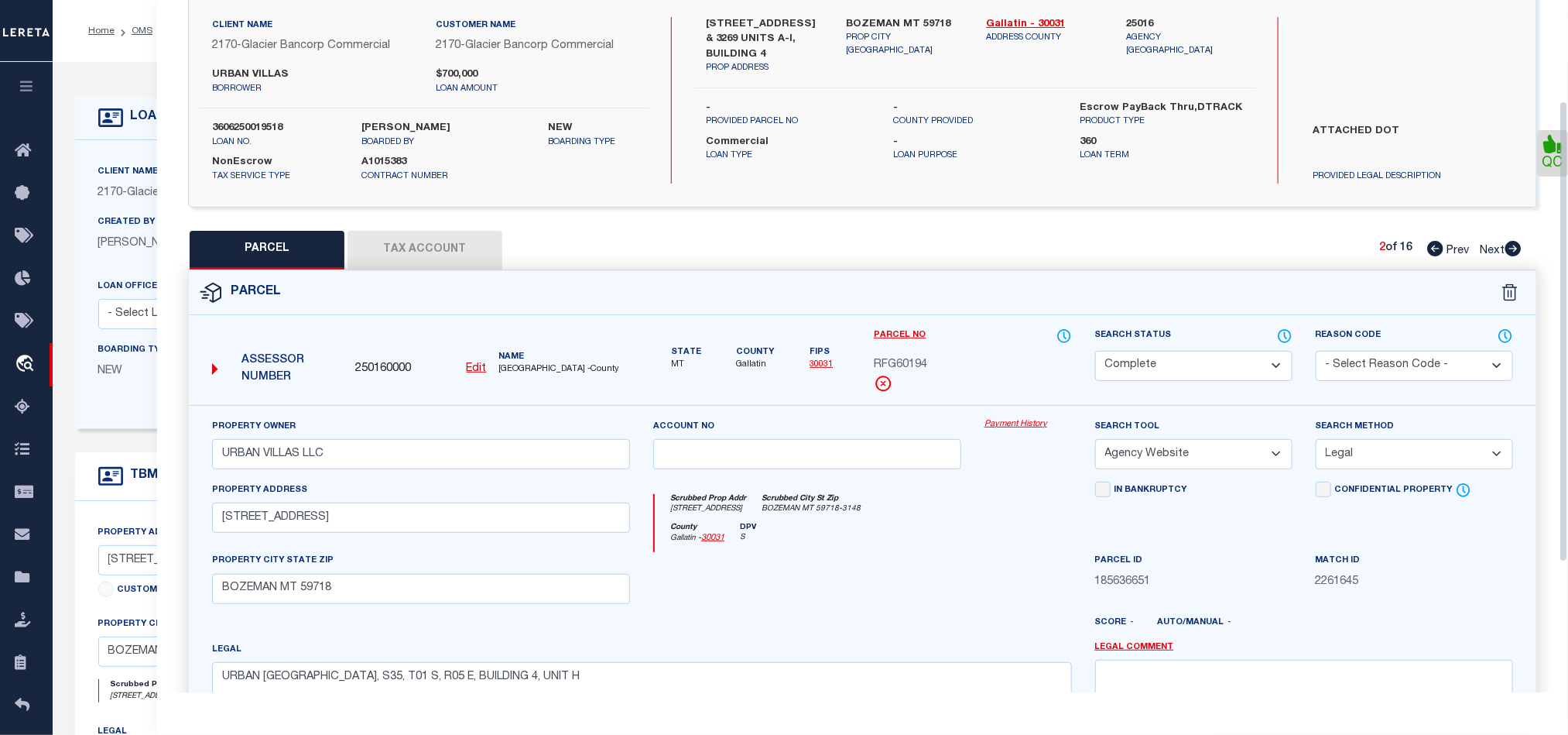
scroll to position [346, 0]
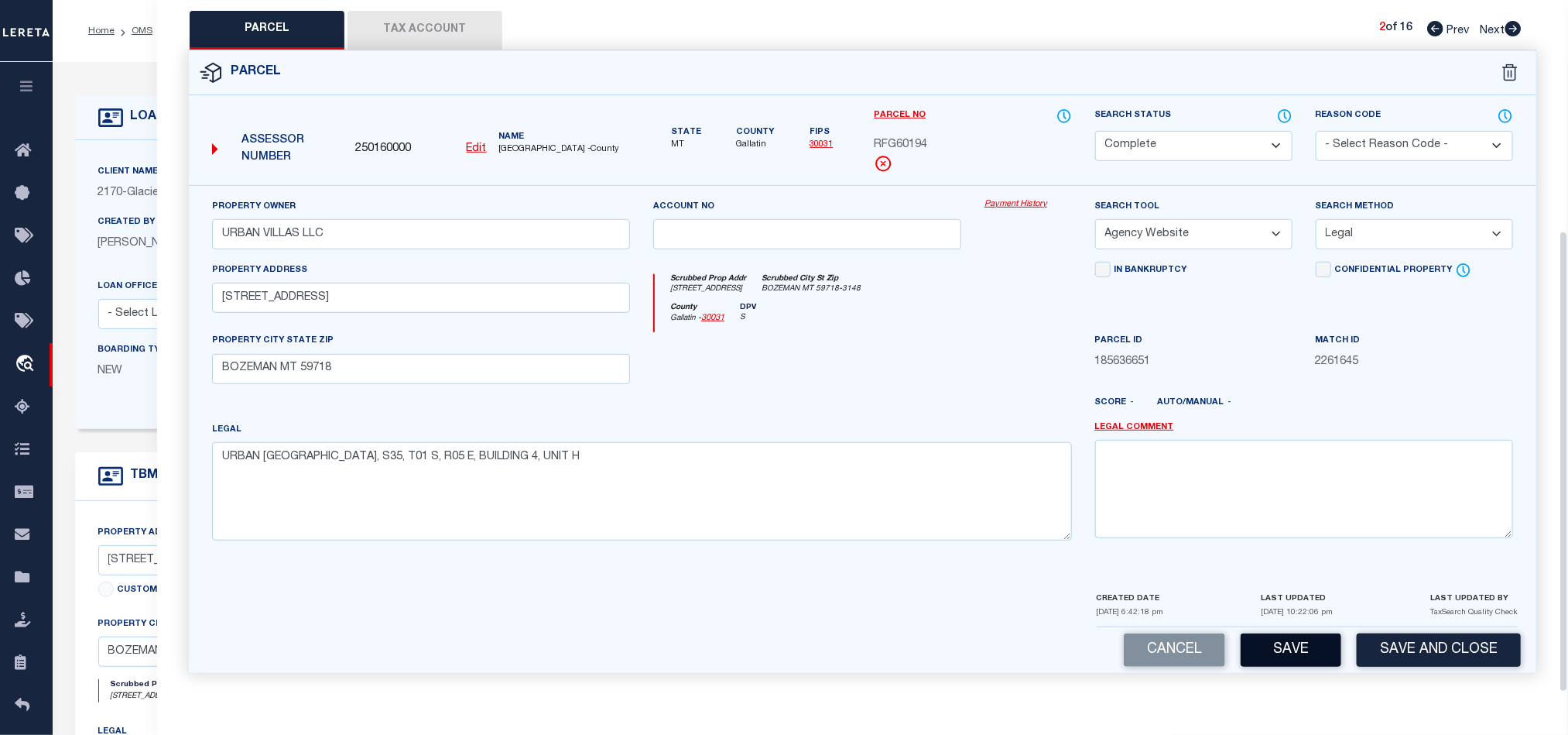
click at [1303, 657] on button "Save" at bounding box center [1291, 650] width 100 height 33
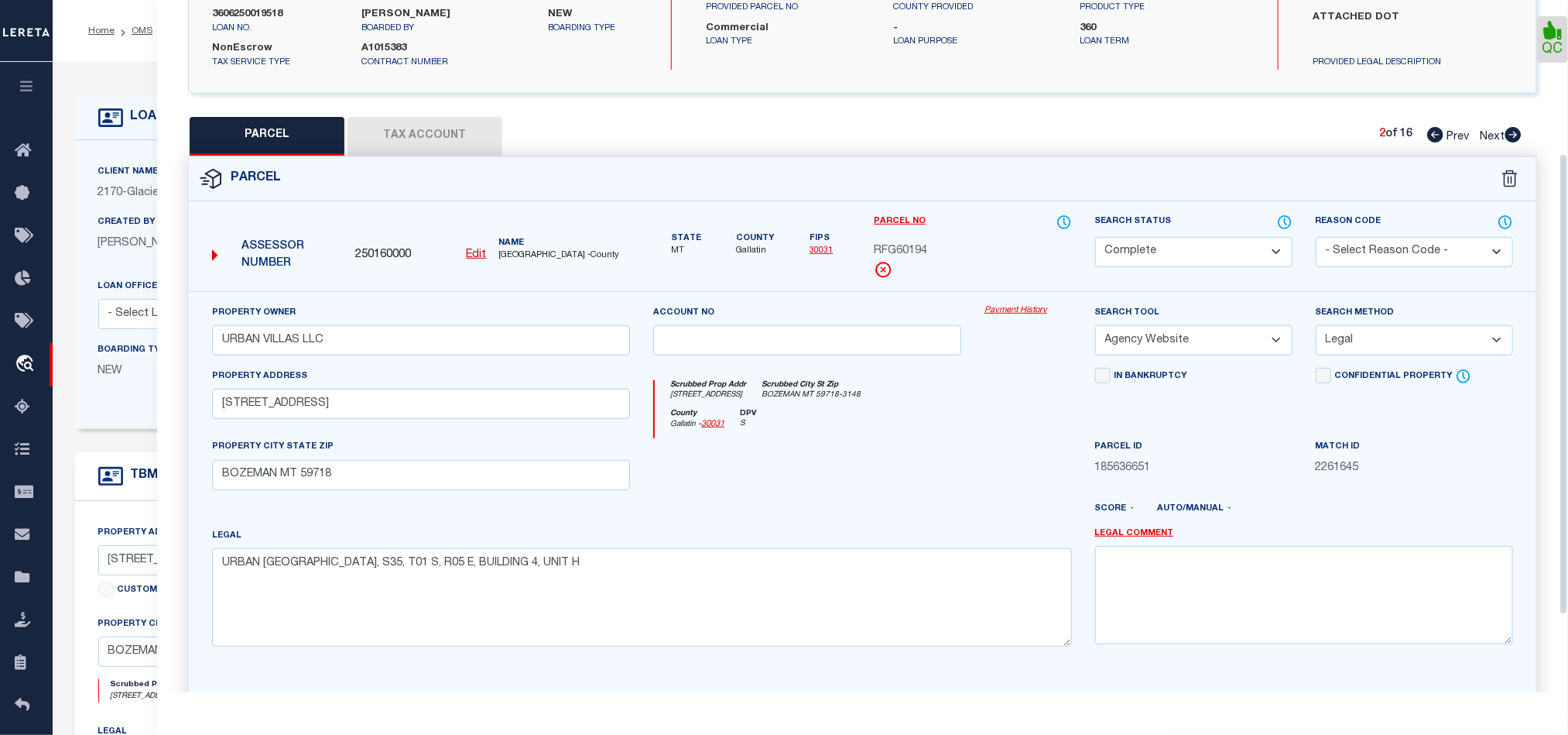
click at [436, 121] on button "Tax Account" at bounding box center [424, 137] width 154 height 39
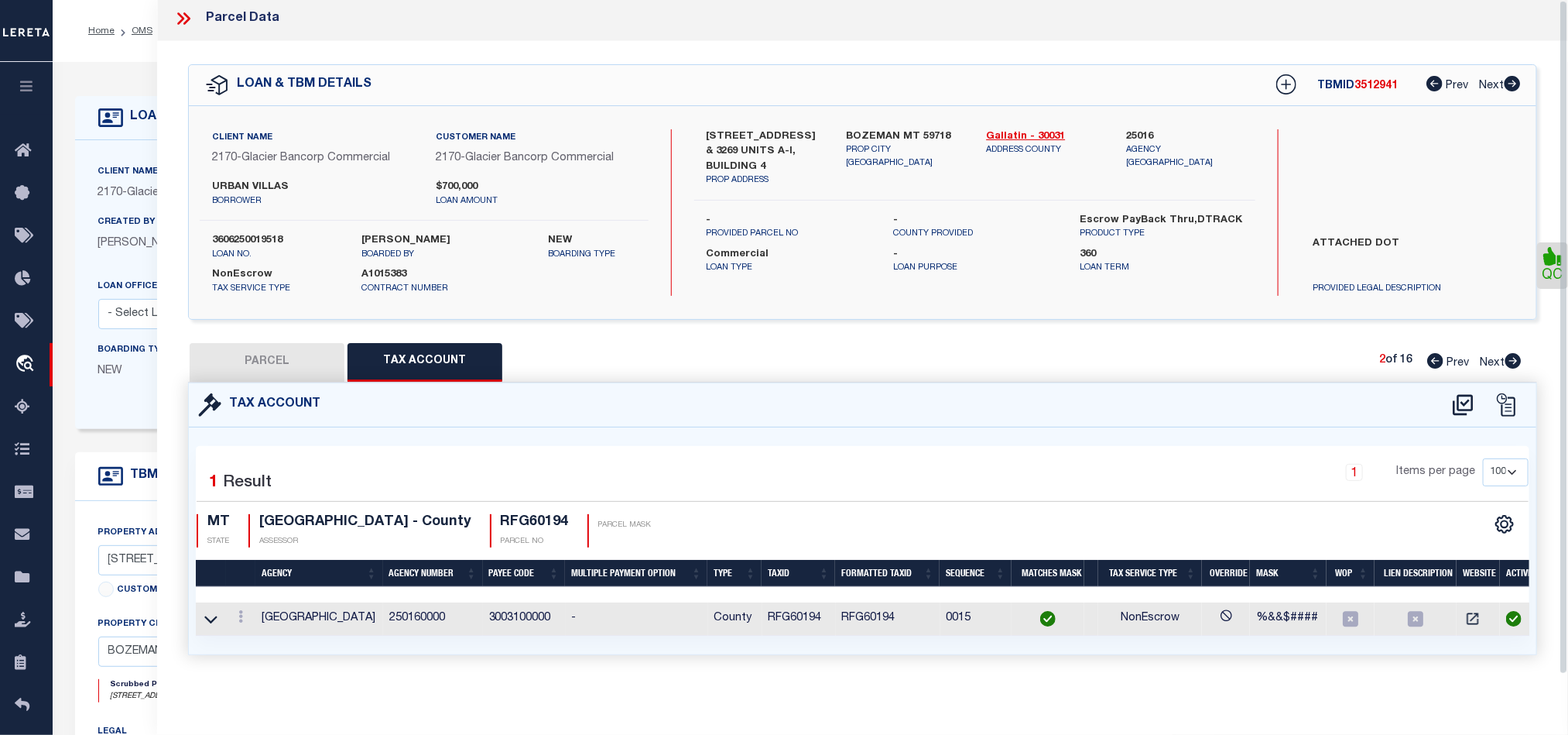
scroll to position [0, 0]
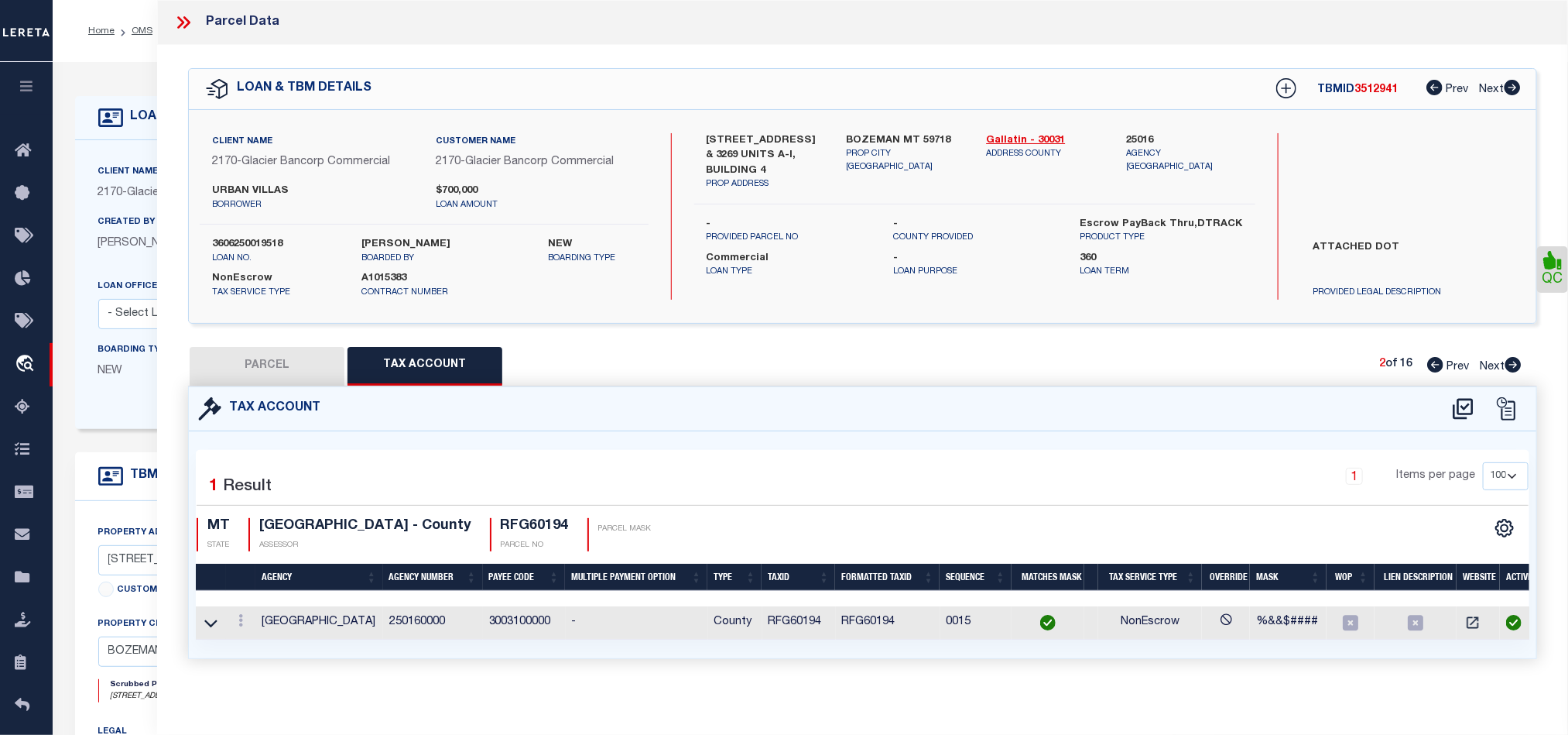
click at [1510, 371] on icon at bounding box center [1513, 365] width 16 height 15
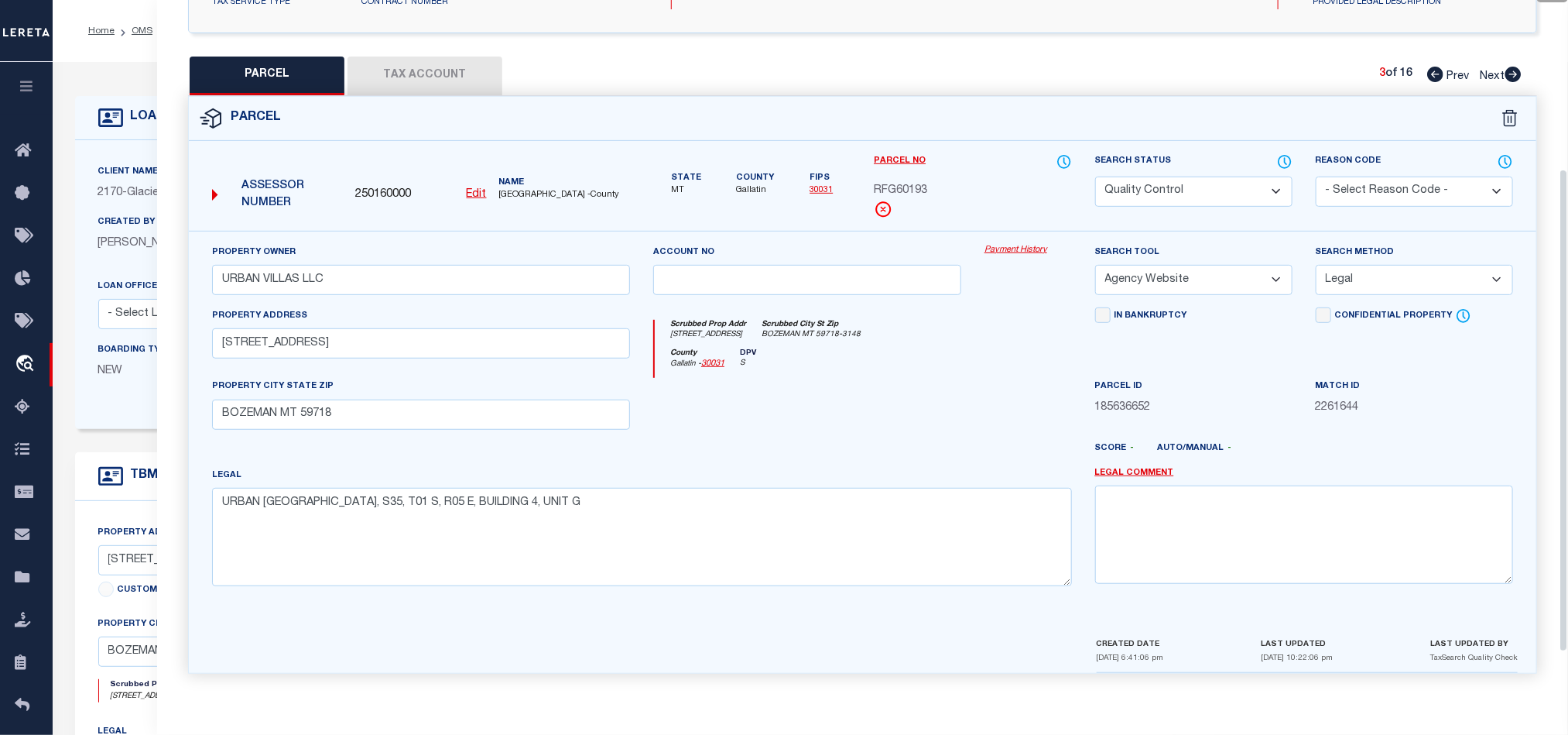
scroll to position [300, 0]
click at [898, 462] on div at bounding box center [918, 454] width 331 height 24
click at [1233, 176] on select "Automated Search Bad Parcel Complete Duplicate Parcel High Dollar Reporting In …" at bounding box center [1194, 192] width 197 height 30
drag, startPoint x: 837, startPoint y: 395, endPoint x: 1393, endPoint y: 396, distance: 556.0
click at [837, 395] on div at bounding box center [807, 409] width 331 height 63
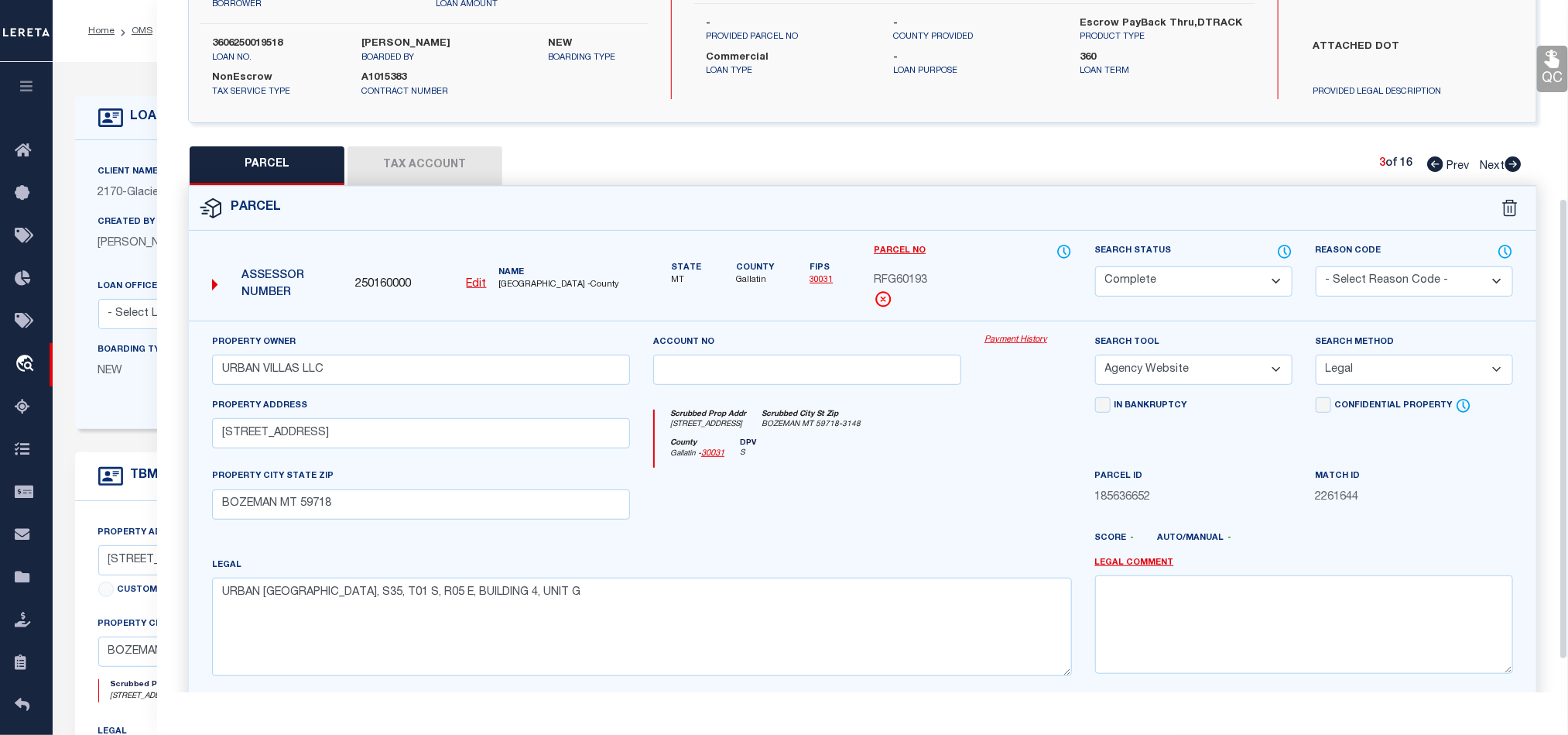
scroll to position [68, 0]
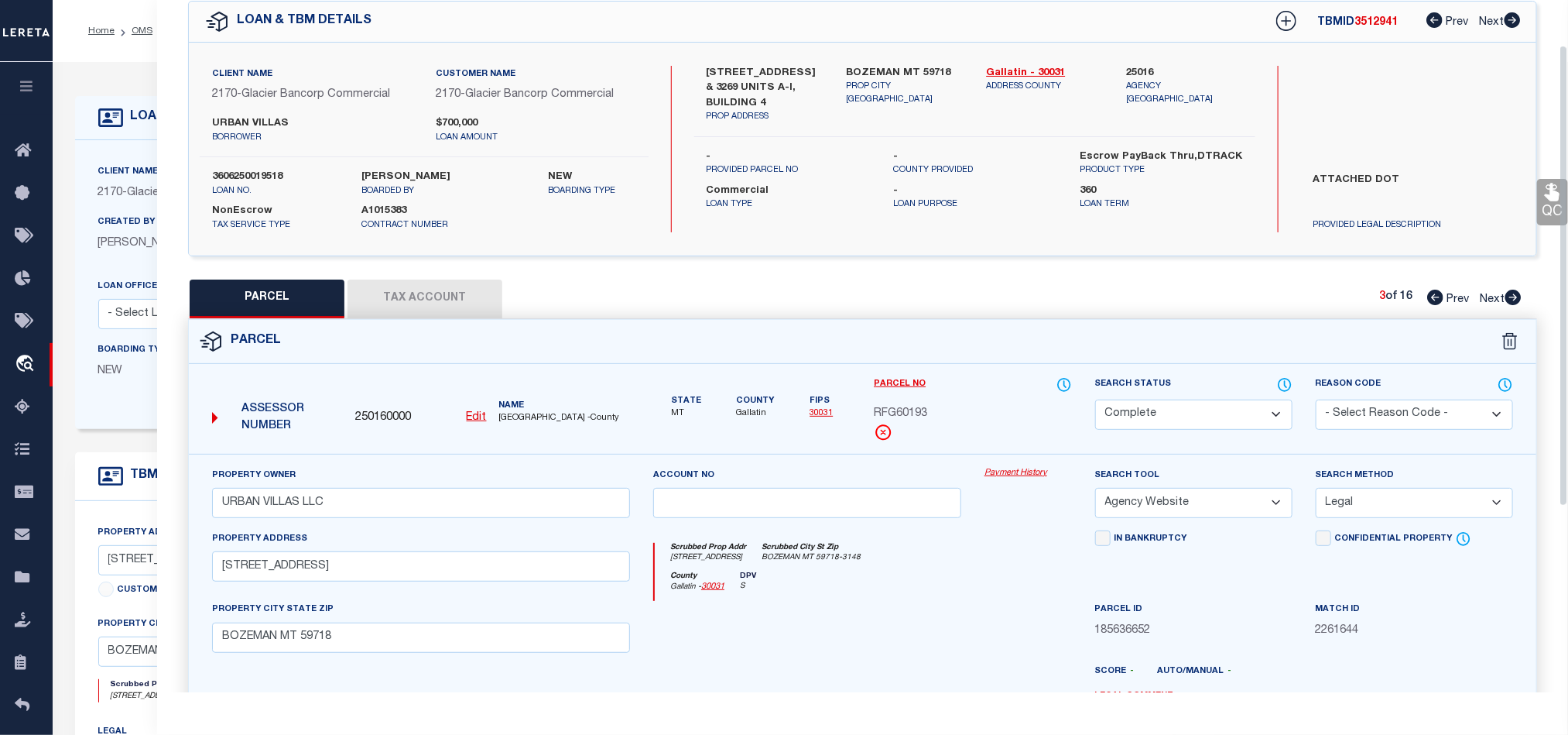
click at [1549, 186] on icon at bounding box center [1551, 192] width 14 height 18
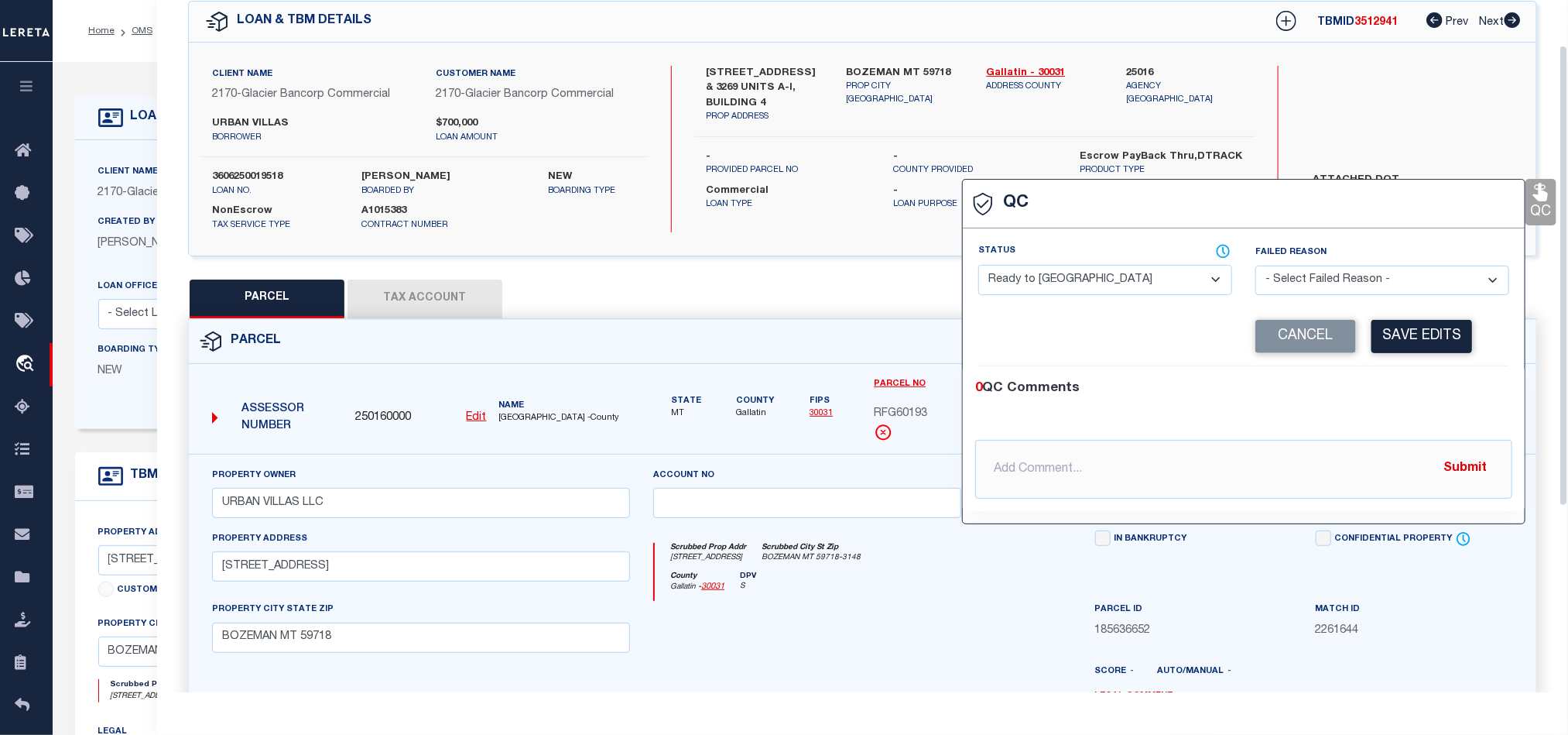
drag, startPoint x: 1036, startPoint y: 277, endPoint x: 1075, endPoint y: 289, distance: 40.8
click at [1038, 277] on select "- Select Status - Ready to QC Correct Incorrect" at bounding box center [1105, 280] width 254 height 30
drag, startPoint x: 1453, startPoint y: 388, endPoint x: 1421, endPoint y: 342, distance: 56.0
click at [1453, 388] on div "0 QC Comments" at bounding box center [1240, 389] width 531 height 20
click at [1416, 337] on button "Save Edits" at bounding box center [1421, 336] width 100 height 33
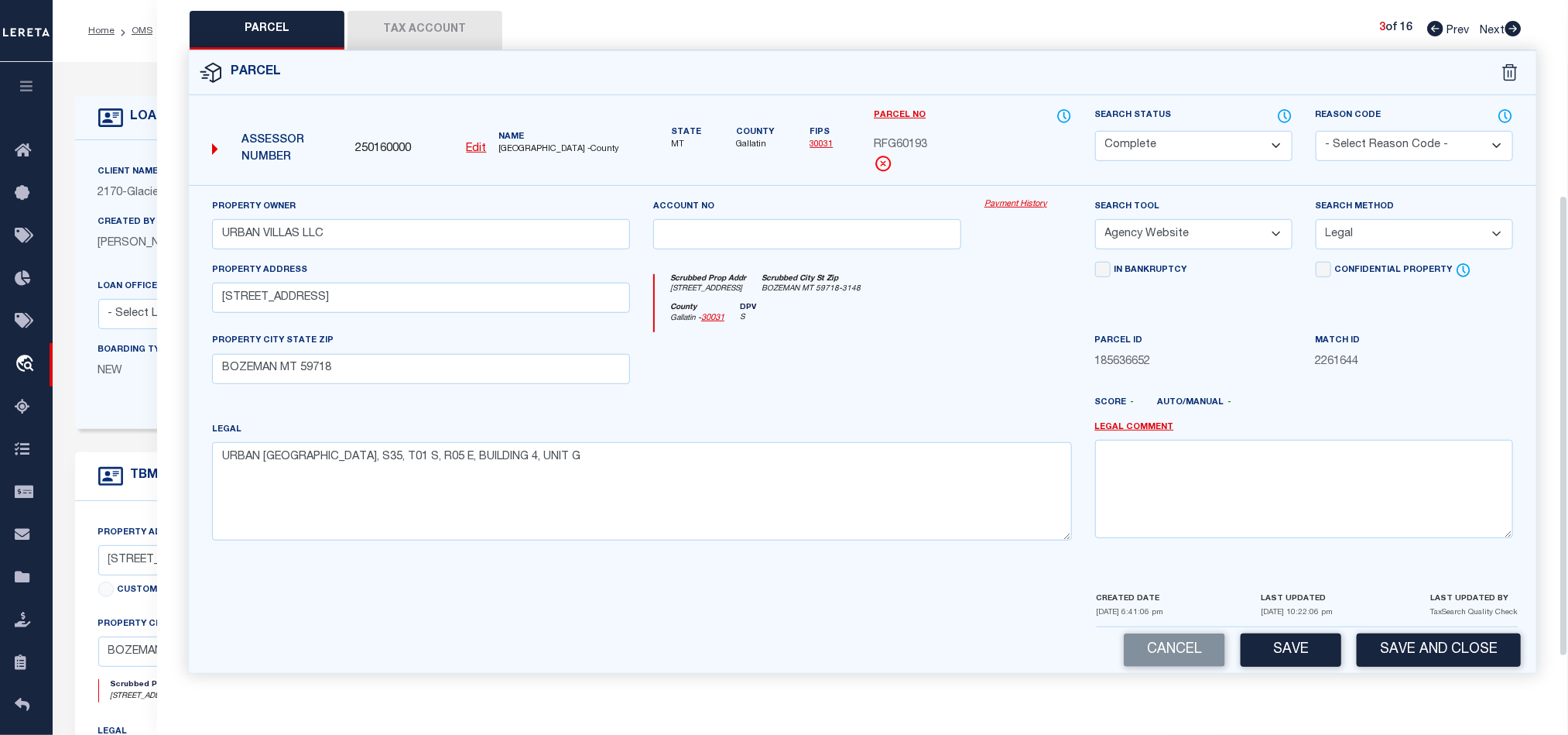
scroll to position [346, 0]
click at [1270, 642] on button "Save" at bounding box center [1291, 650] width 100 height 33
click at [858, 376] on div at bounding box center [807, 364] width 331 height 63
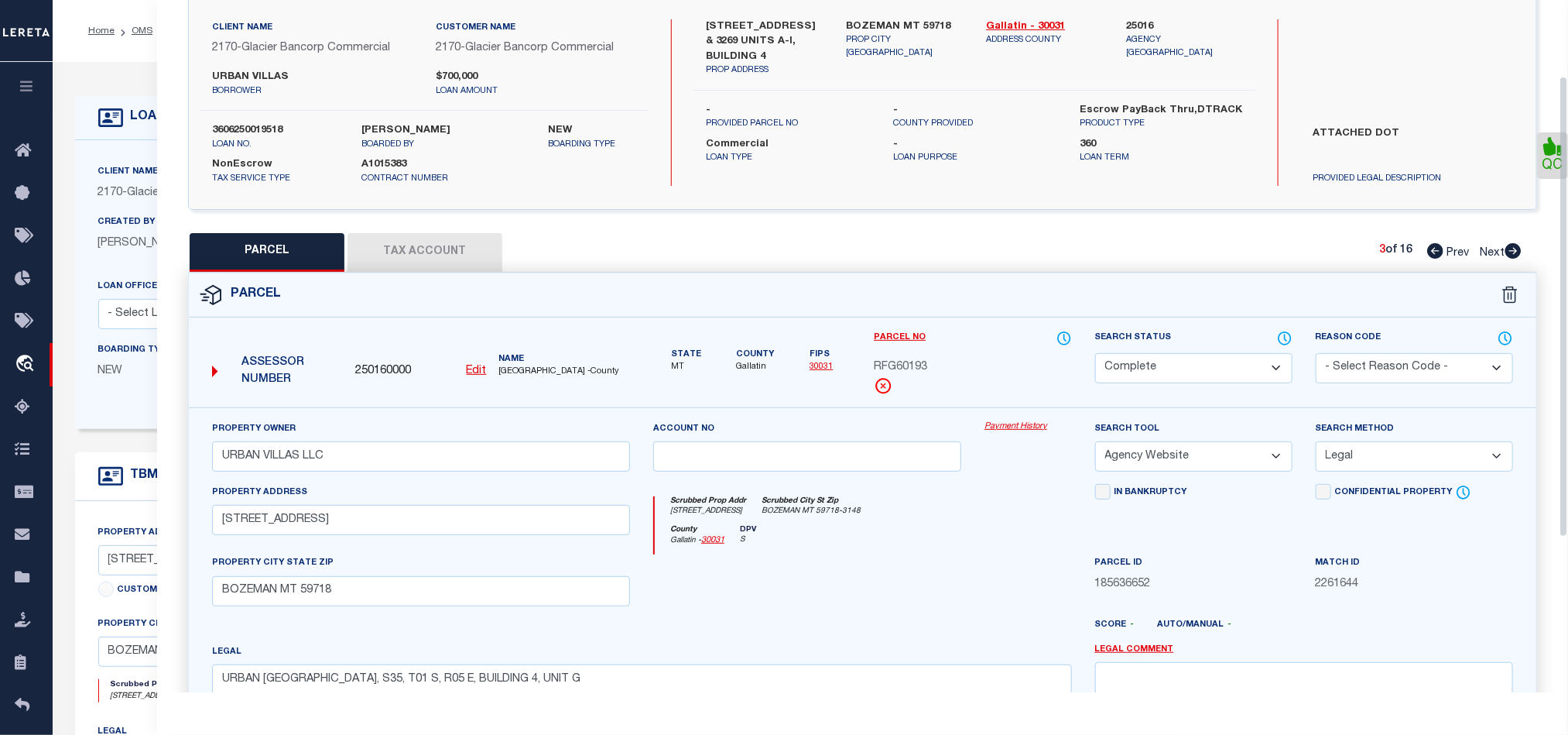
click at [416, 249] on button "Tax Account" at bounding box center [424, 252] width 154 height 39
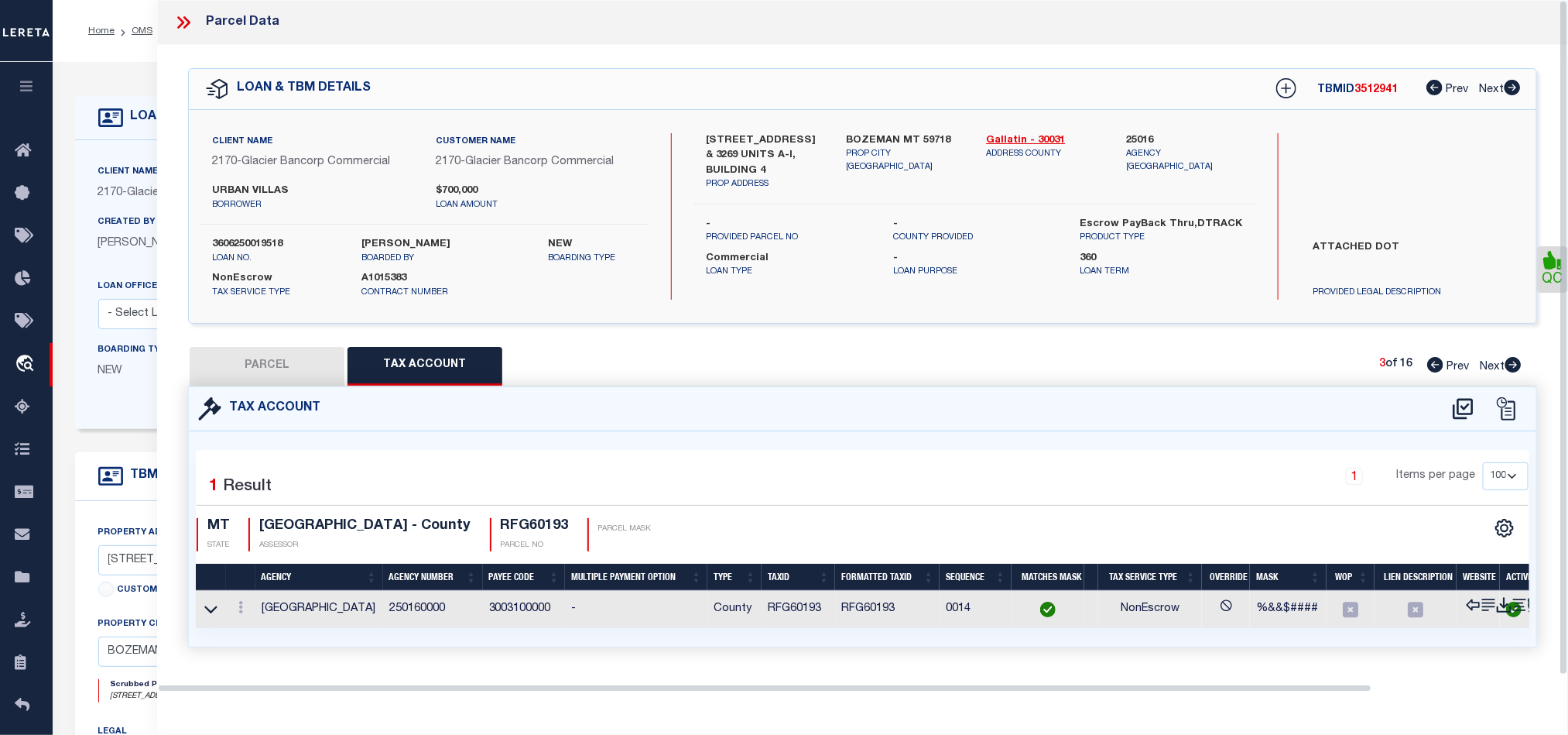
scroll to position [0, 0]
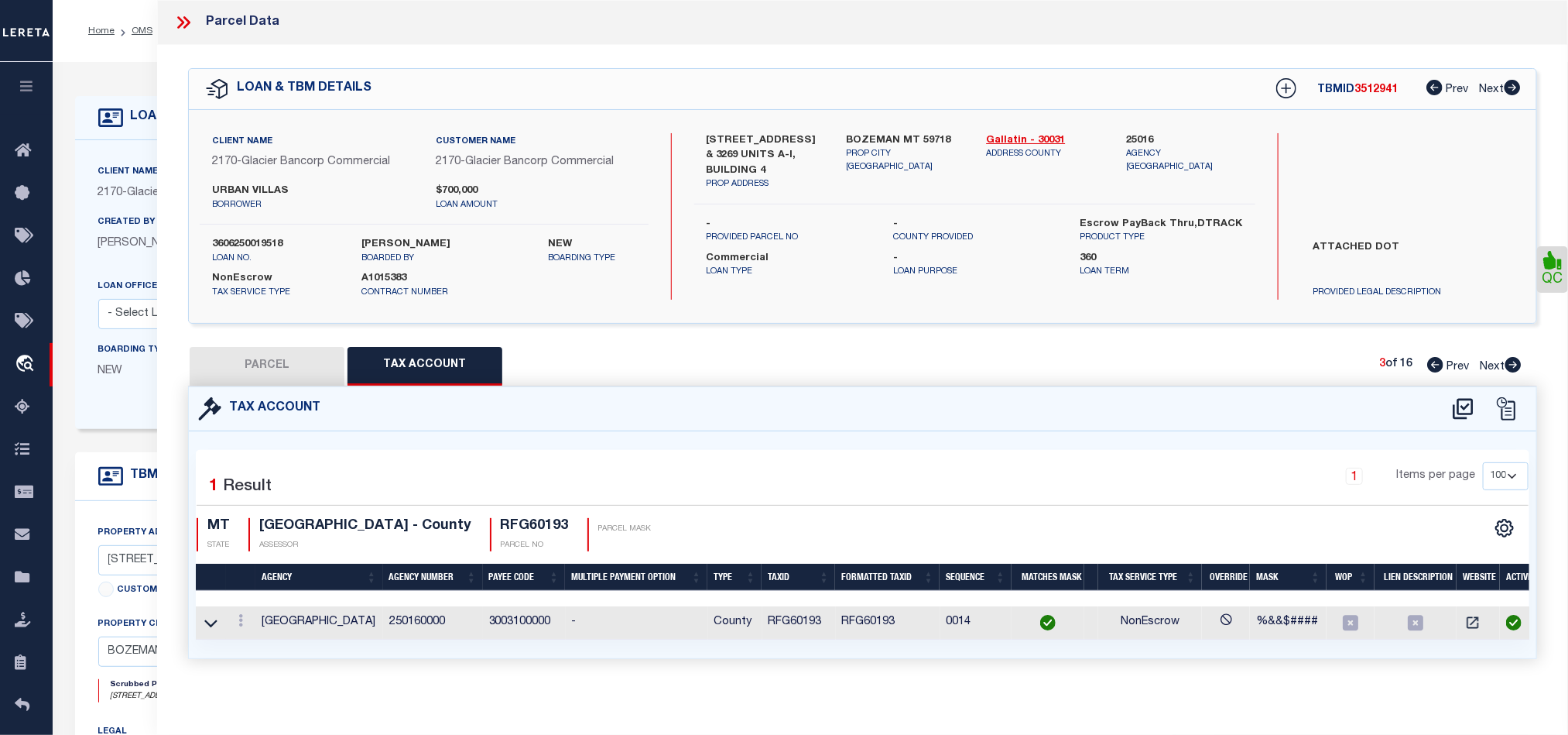
drag, startPoint x: 1507, startPoint y: 371, endPoint x: 994, endPoint y: 467, distance: 521.9
click at [1507, 371] on icon at bounding box center [1513, 365] width 16 height 15
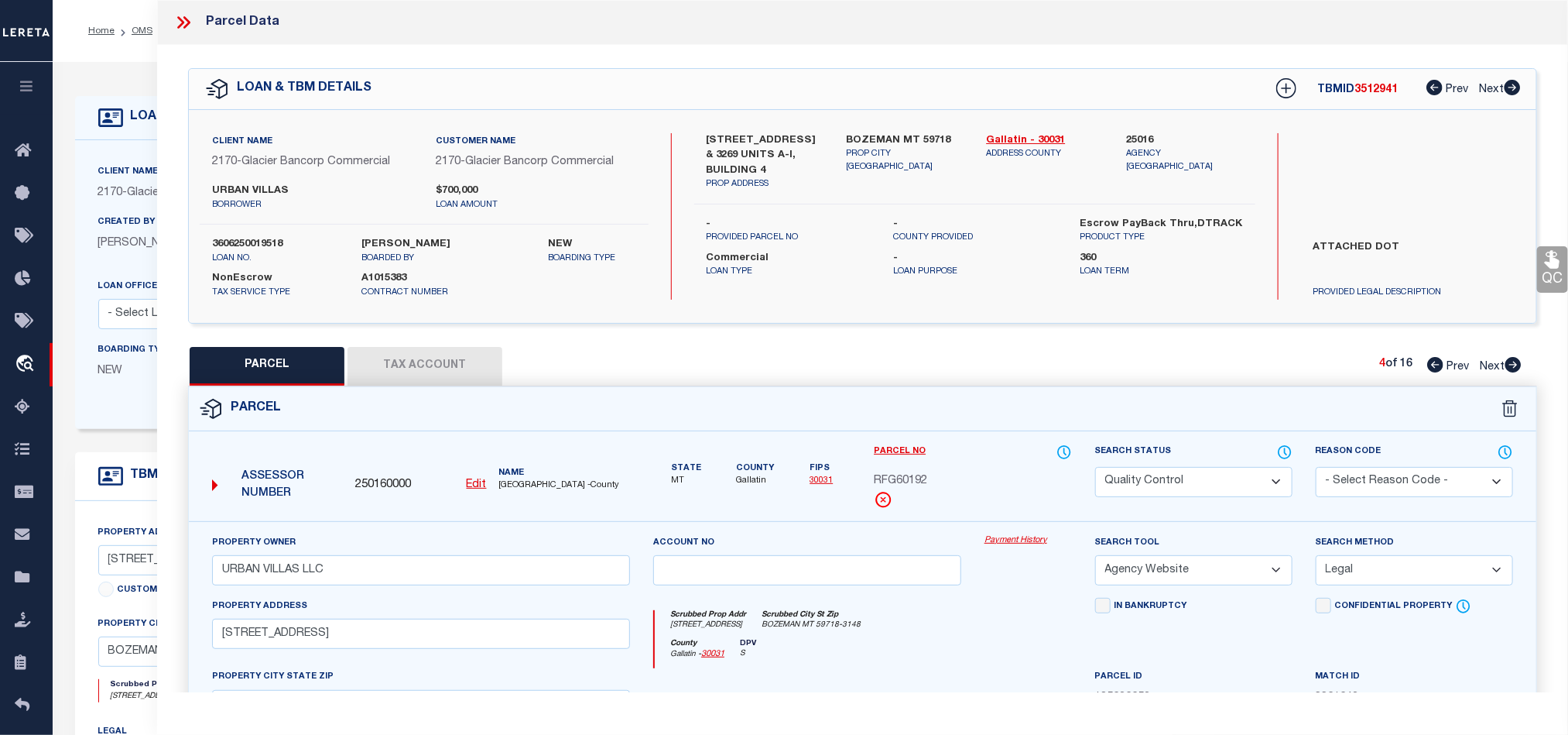
drag, startPoint x: 1159, startPoint y: 481, endPoint x: 1140, endPoint y: 519, distance: 42.5
click at [1159, 481] on select "Automated Search Bad Parcel Complete Duplicate Parcel High Dollar Reporting In …" at bounding box center [1194, 482] width 197 height 30
drag, startPoint x: 971, startPoint y: 661, endPoint x: 1379, endPoint y: 418, distance: 474.9
click at [971, 661] on div "County Gallatin - 30031 DPV S" at bounding box center [863, 654] width 417 height 30
click at [1547, 278] on link "QC" at bounding box center [1552, 269] width 31 height 46
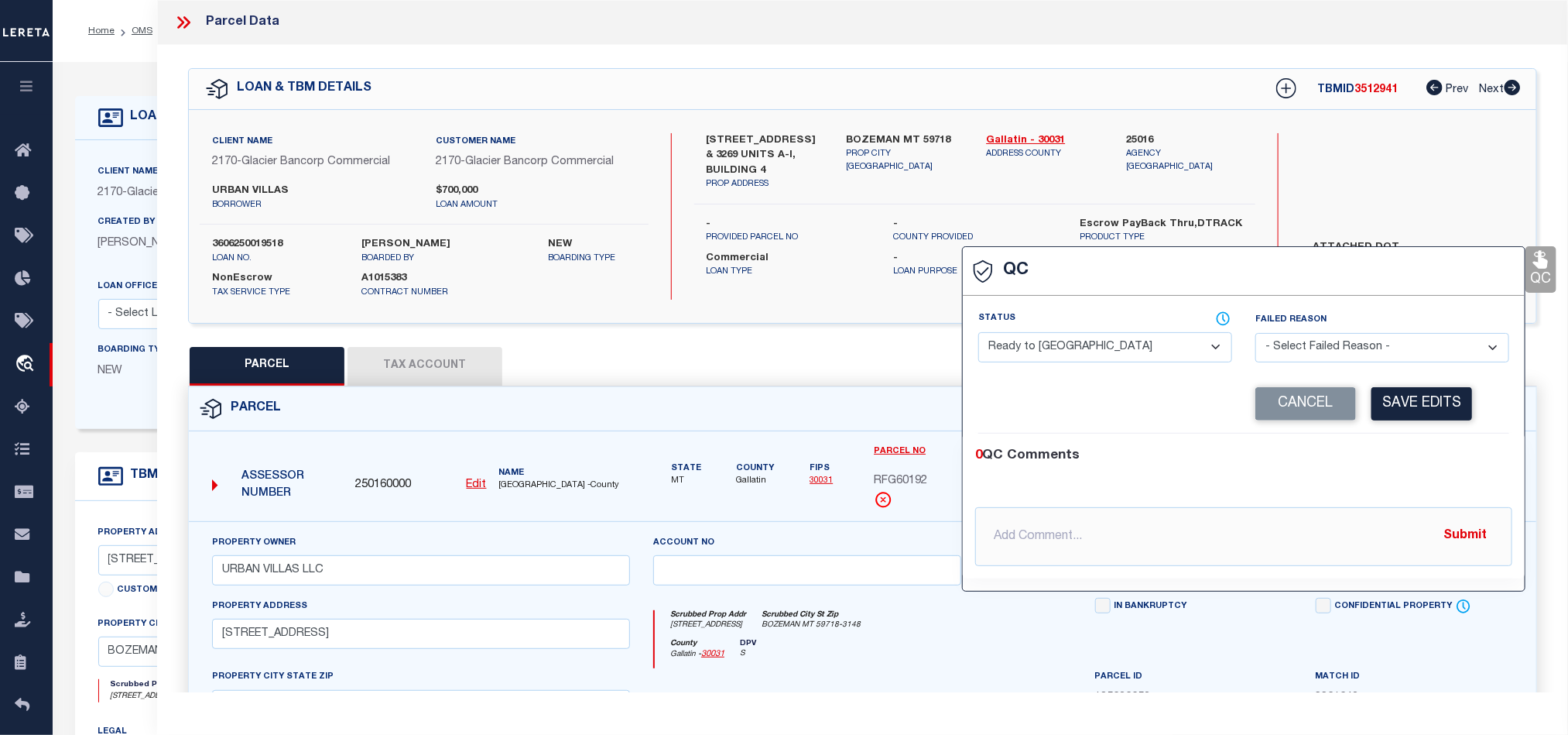
drag, startPoint x: 1068, startPoint y: 352, endPoint x: 1085, endPoint y: 354, distance: 17.1
click at [1068, 352] on select "- Select Status - Ready to QC Correct Incorrect" at bounding box center [1105, 348] width 254 height 30
click at [1473, 434] on div "Corrected Search Value Cancel Save Edits" at bounding box center [1243, 404] width 531 height 59
click at [1421, 403] on button "Save Edits" at bounding box center [1421, 403] width 100 height 33
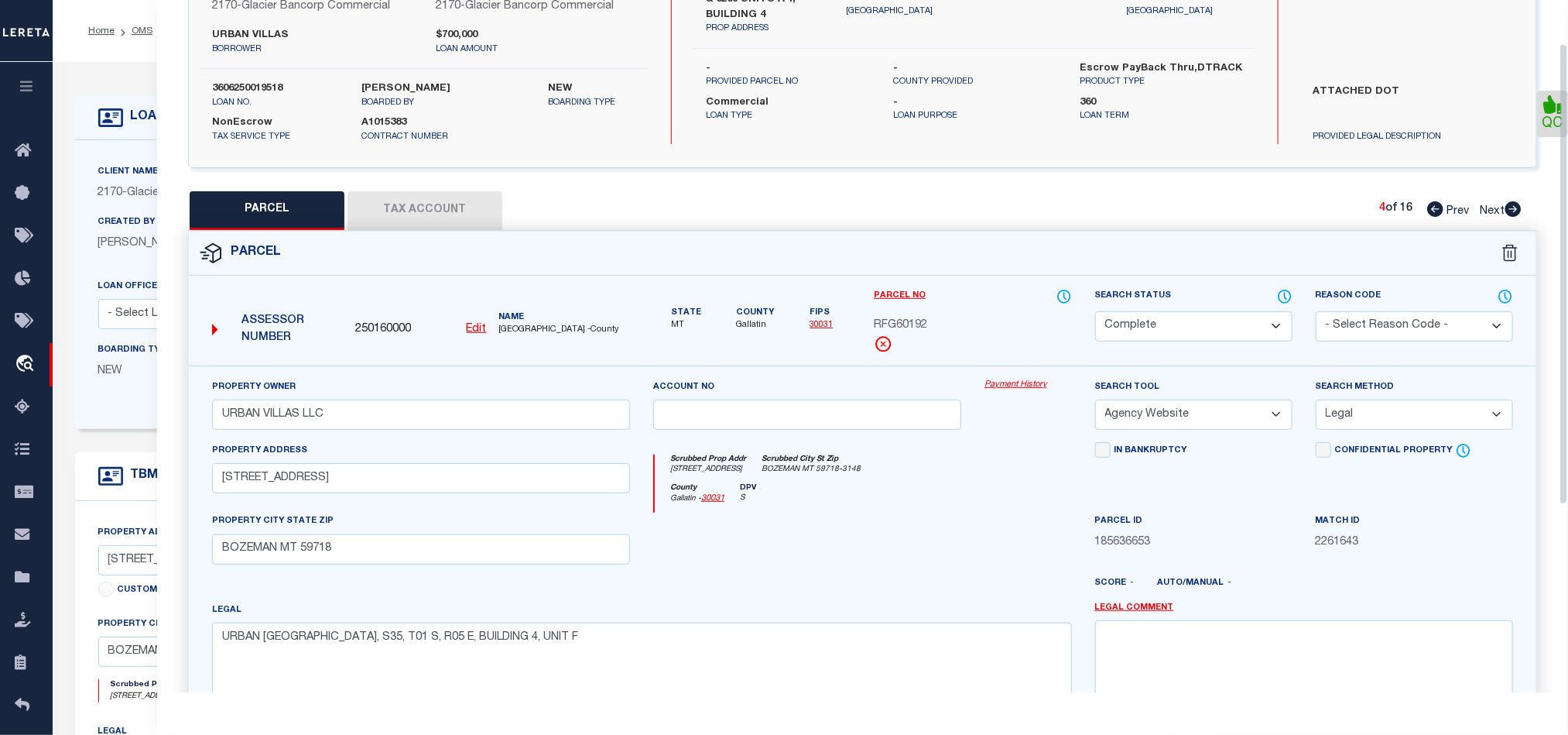
scroll to position [346, 0]
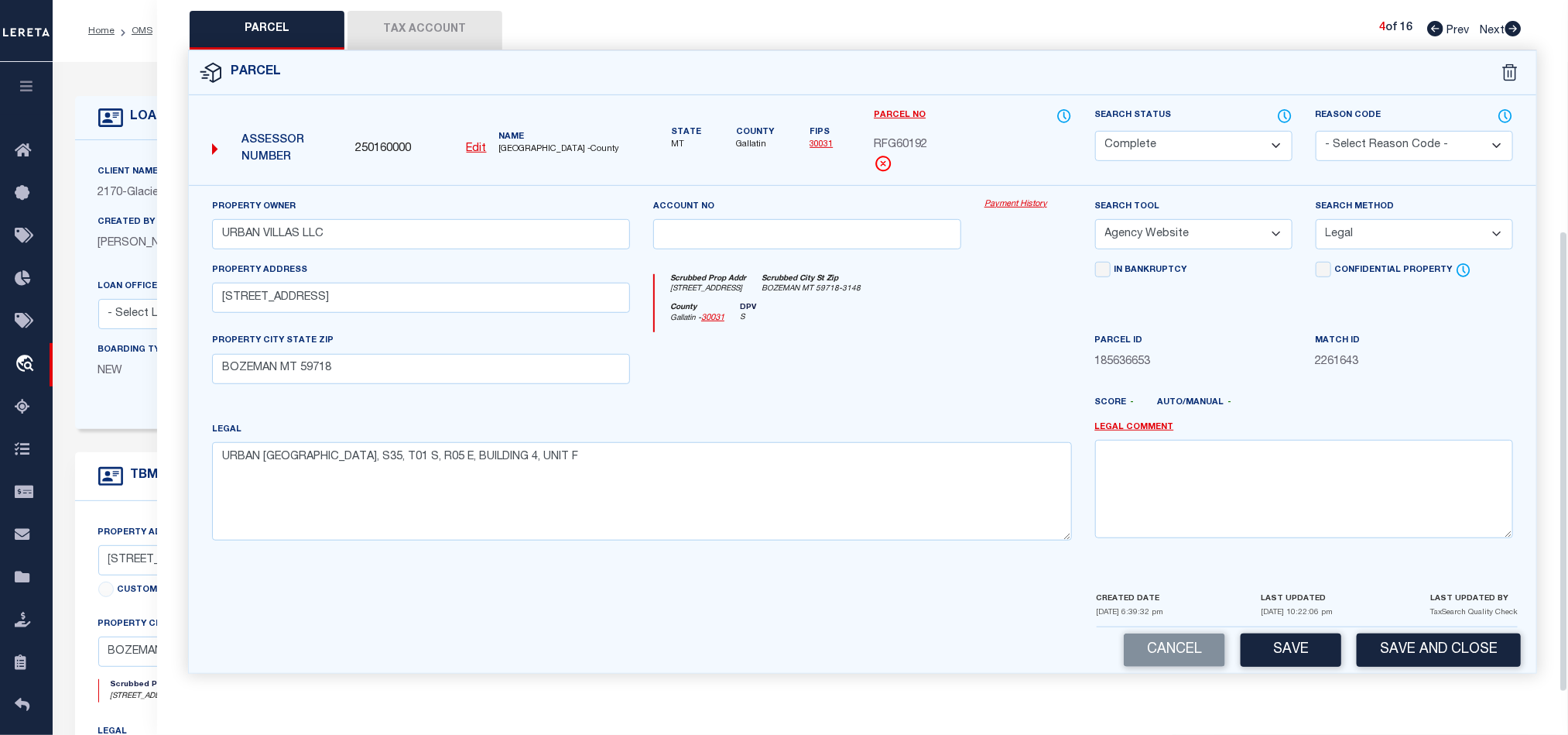
click at [1289, 652] on button "Save" at bounding box center [1291, 650] width 100 height 33
click at [751, 342] on div at bounding box center [807, 364] width 331 height 63
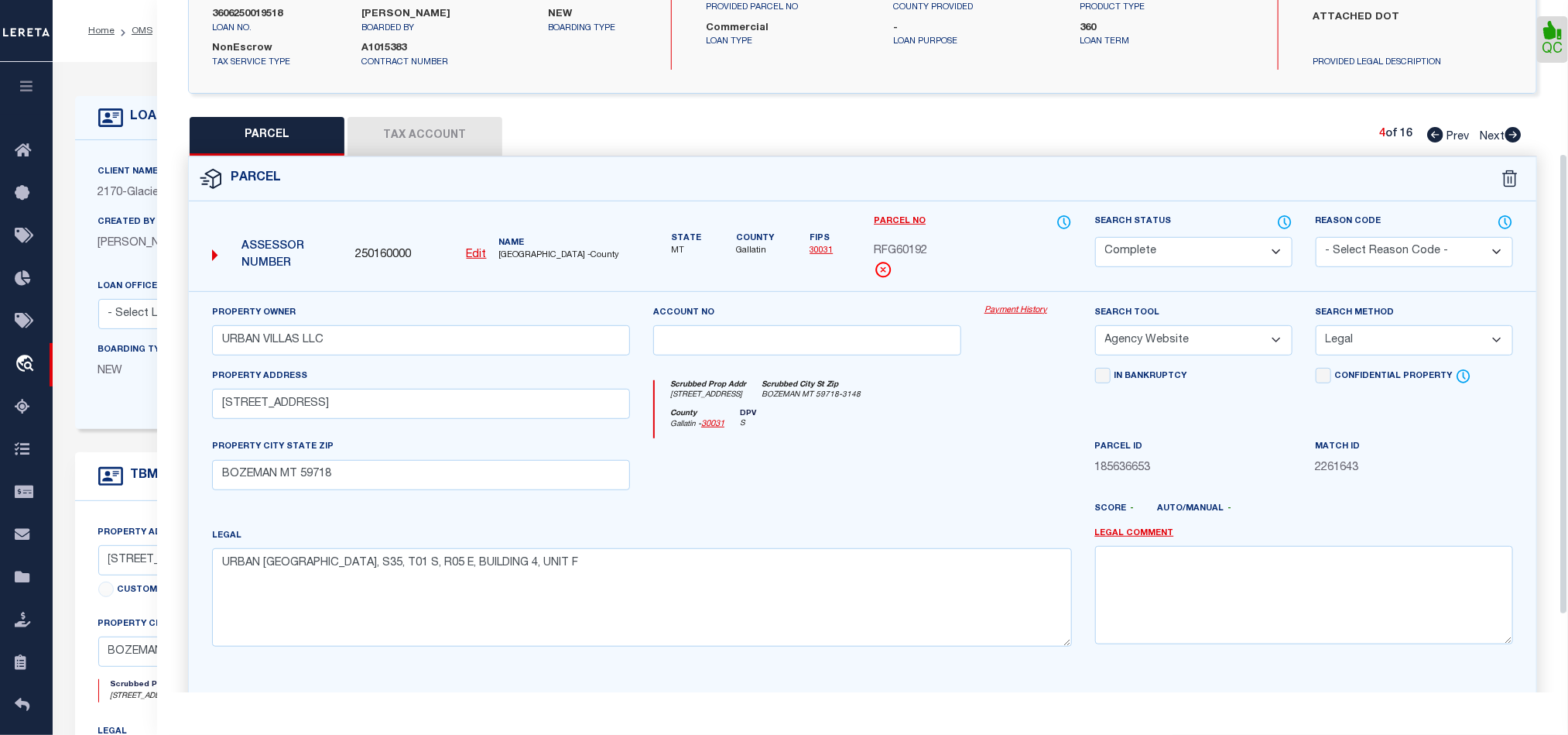
click at [428, 147] on button "Tax Account" at bounding box center [424, 137] width 154 height 39
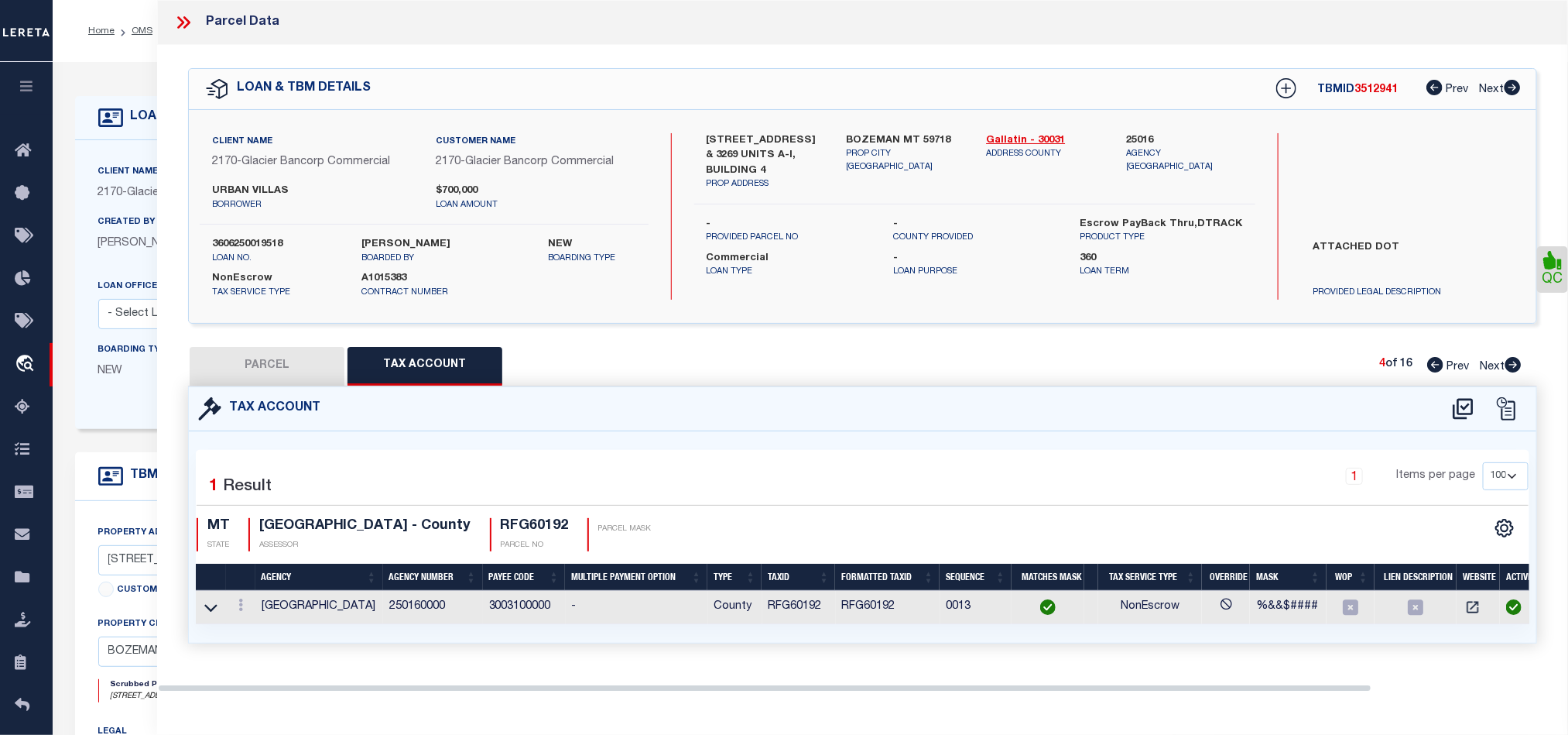
scroll to position [0, 0]
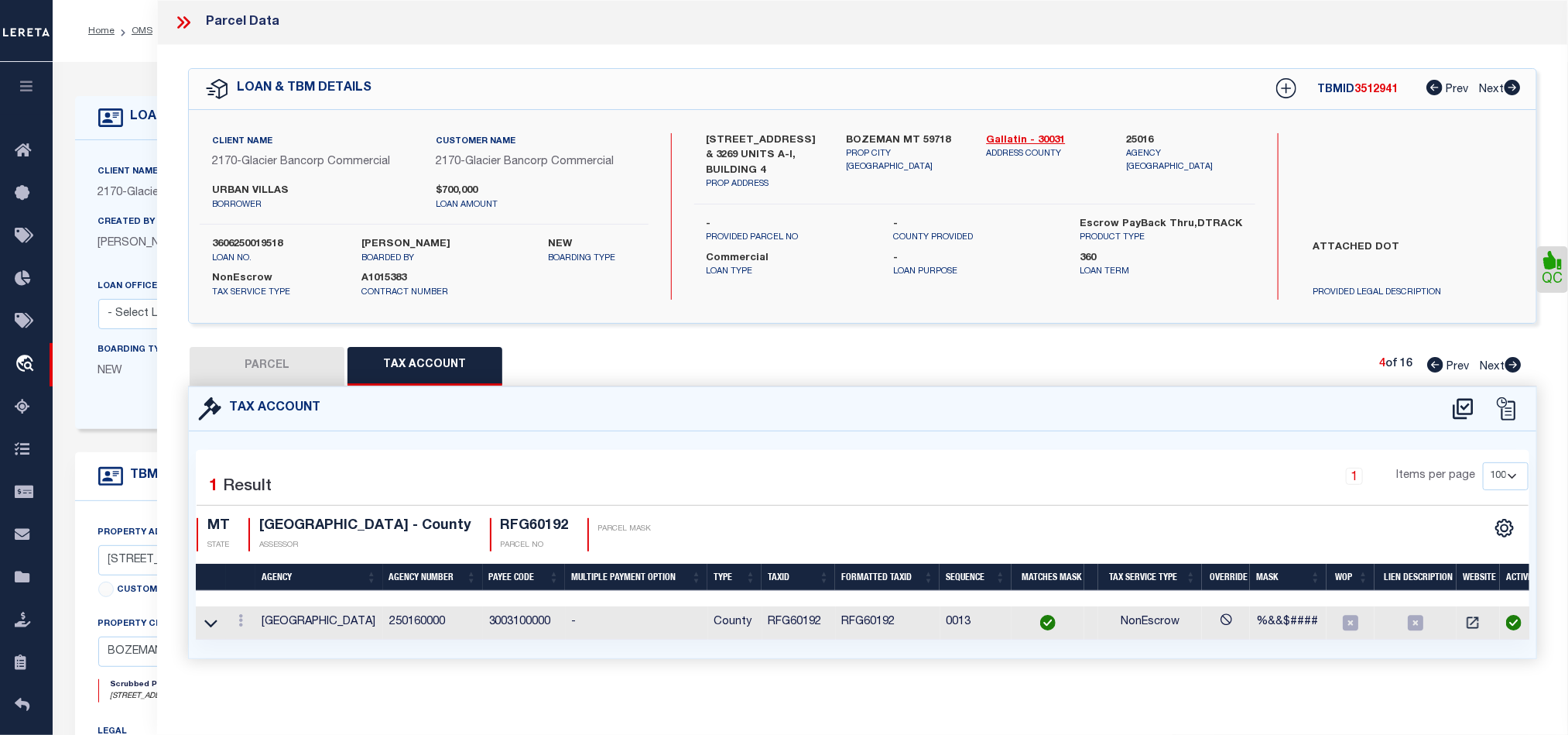
drag, startPoint x: 1511, startPoint y: 365, endPoint x: 871, endPoint y: 497, distance: 653.5
click at [1511, 365] on icon at bounding box center [1513, 365] width 16 height 15
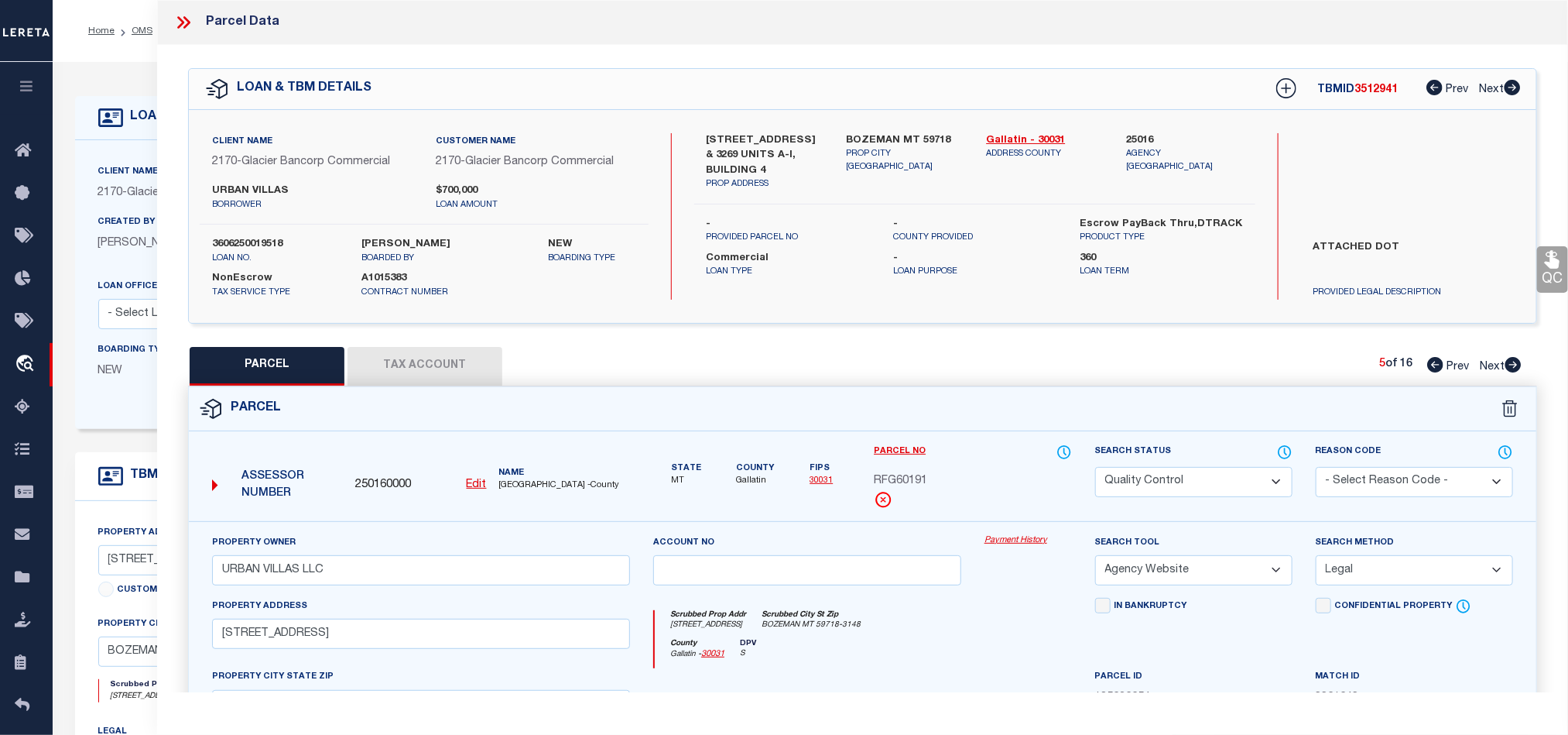
click at [1135, 484] on select "Automated Search Bad Parcel Complete Duplicate Parcel High Dollar Reporting In …" at bounding box center [1194, 482] width 197 height 30
drag, startPoint x: 948, startPoint y: 661, endPoint x: 1535, endPoint y: 314, distance: 681.9
click at [948, 661] on div "County Gallatin - 30031 DPV S" at bounding box center [863, 654] width 417 height 30
click at [1546, 257] on icon at bounding box center [1553, 259] width 20 height 20
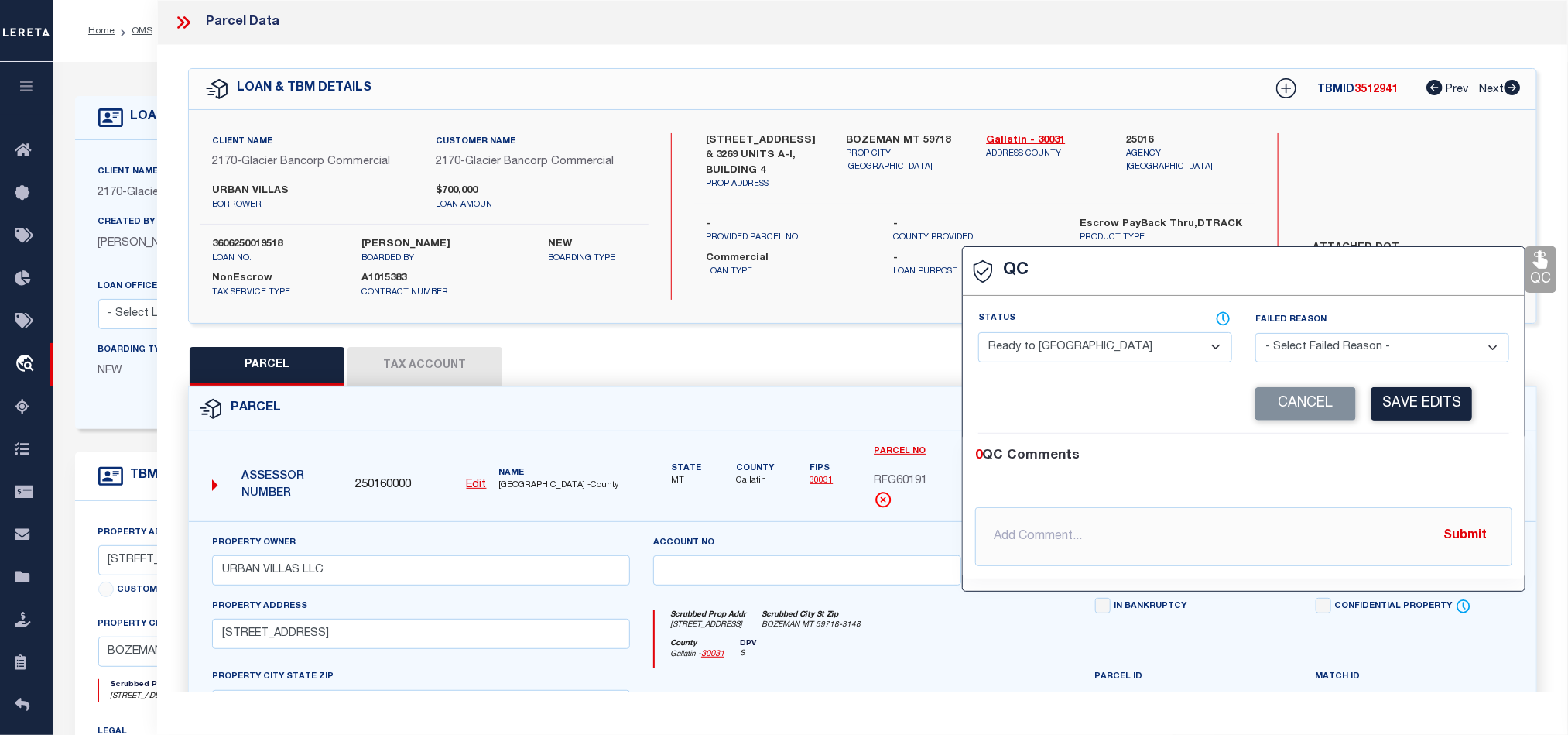
drag, startPoint x: 1057, startPoint y: 344, endPoint x: 1102, endPoint y: 362, distance: 48.5
click at [1057, 344] on select "- Select Status - Ready to QC Correct Incorrect" at bounding box center [1105, 348] width 254 height 30
drag, startPoint x: 1429, startPoint y: 461, endPoint x: 1431, endPoint y: 425, distance: 36.1
click at [1431, 461] on div "0 QC Comments" at bounding box center [1240, 456] width 531 height 20
click at [1431, 420] on button "Save Edits" at bounding box center [1421, 403] width 100 height 33
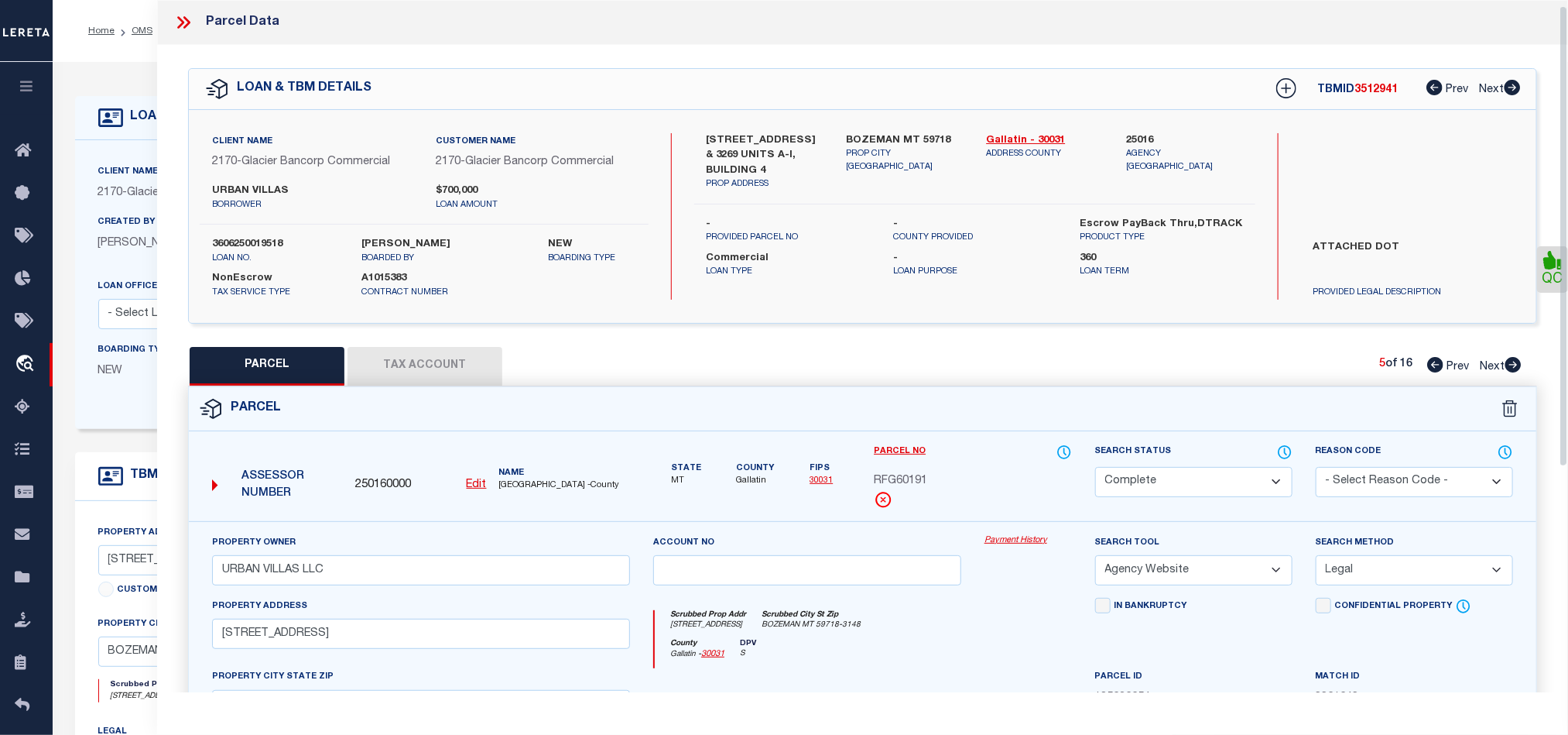
scroll to position [346, 0]
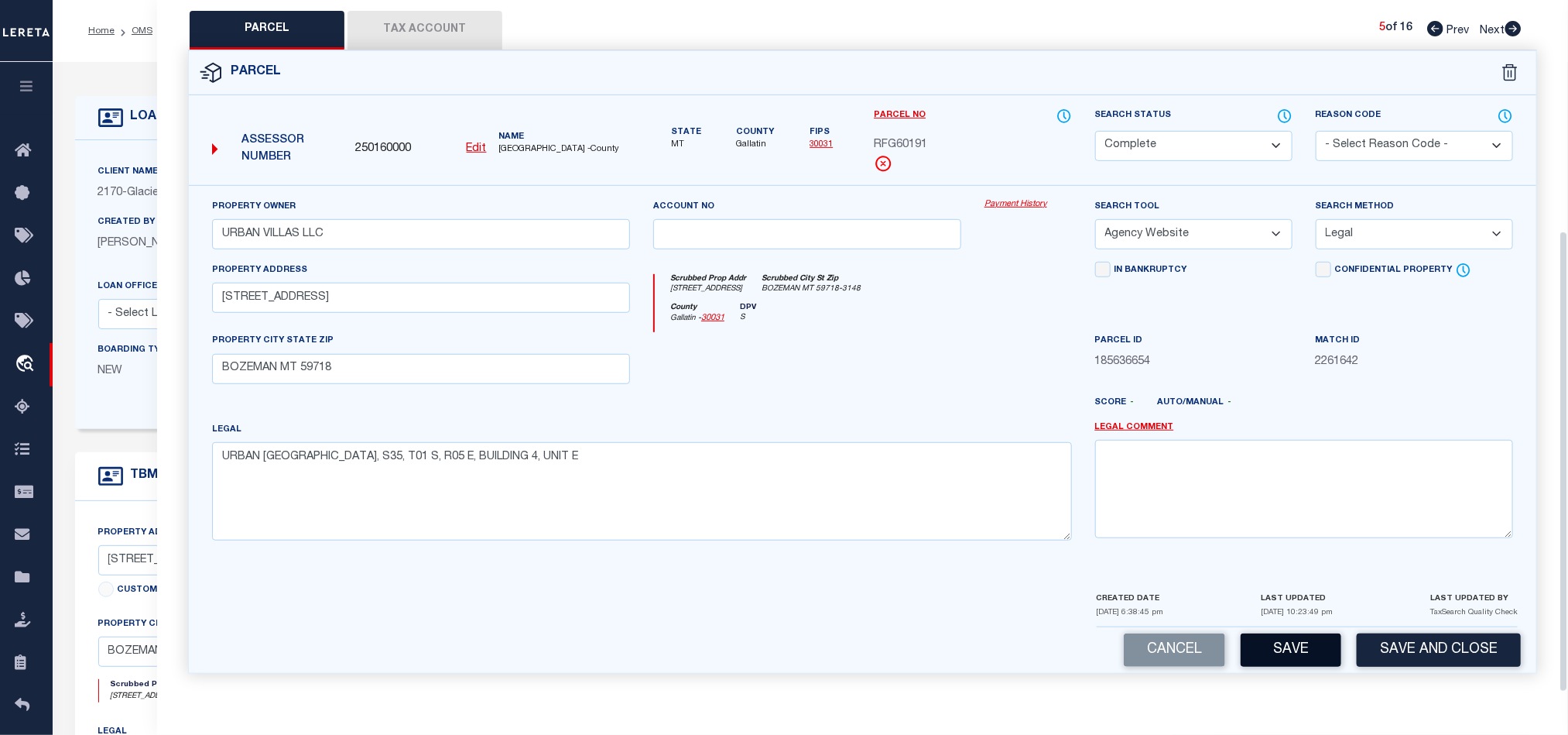
click at [1275, 637] on button "Save" at bounding box center [1291, 650] width 100 height 33
click at [873, 397] on div at bounding box center [918, 408] width 331 height 24
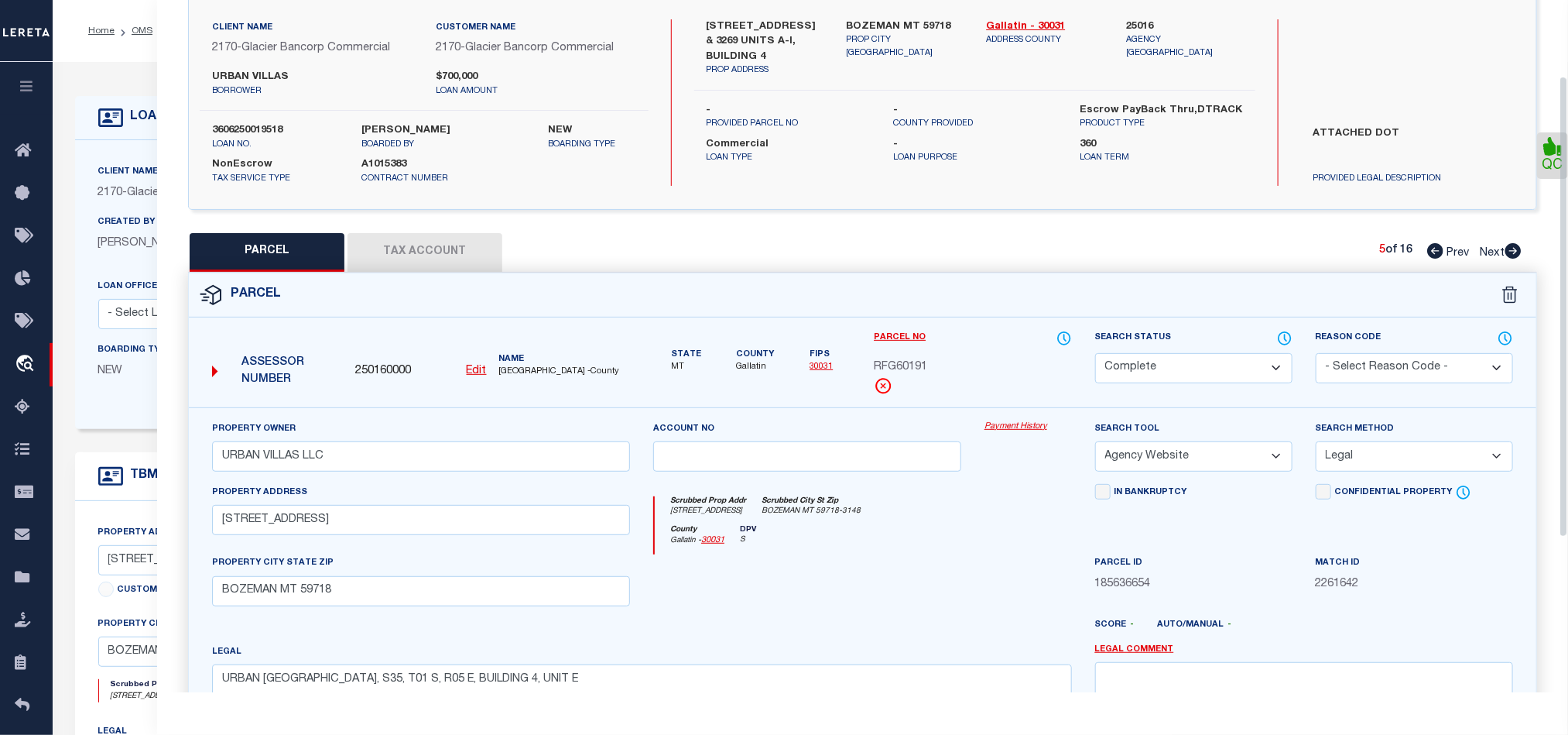
click at [398, 253] on button "Tax Account" at bounding box center [424, 252] width 154 height 39
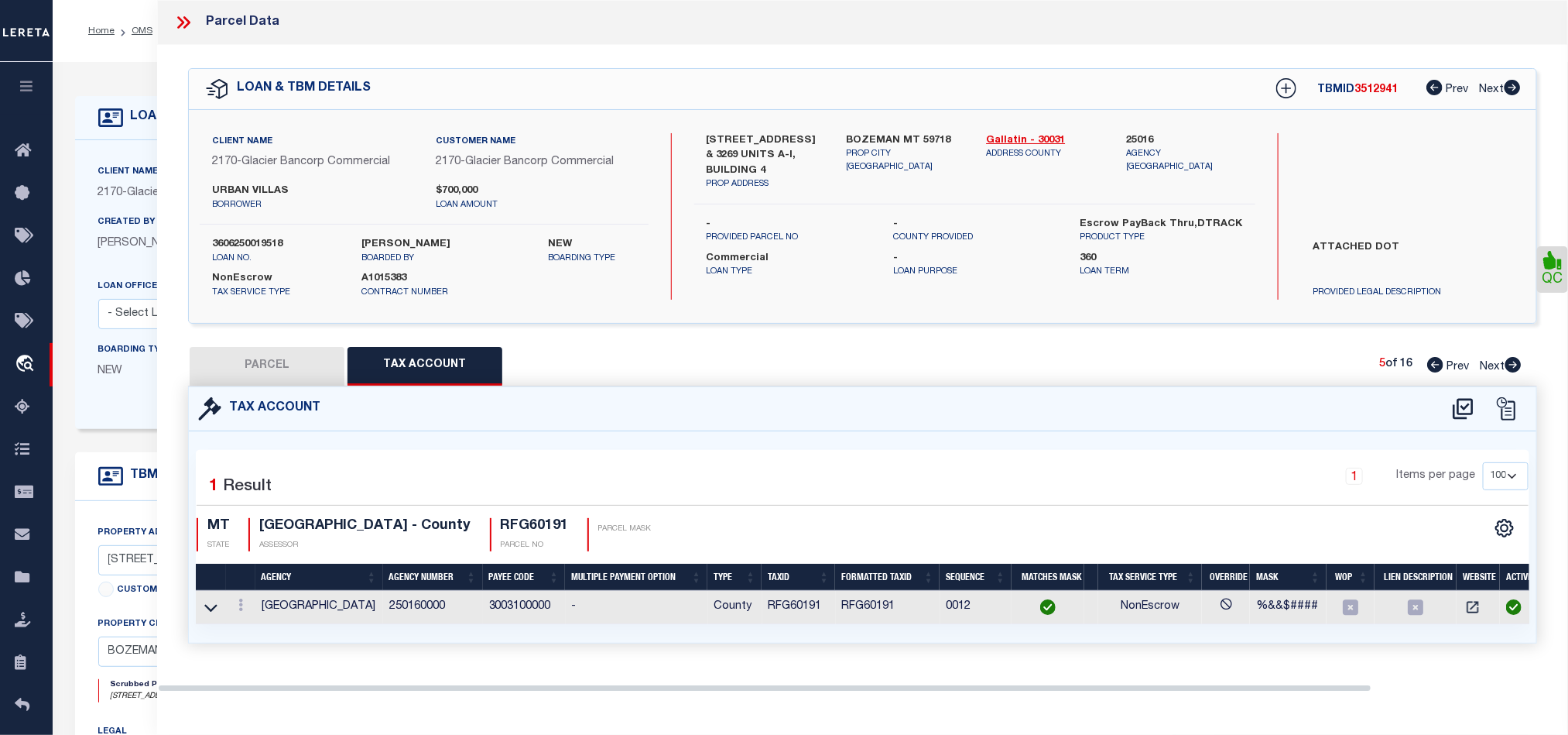
scroll to position [0, 0]
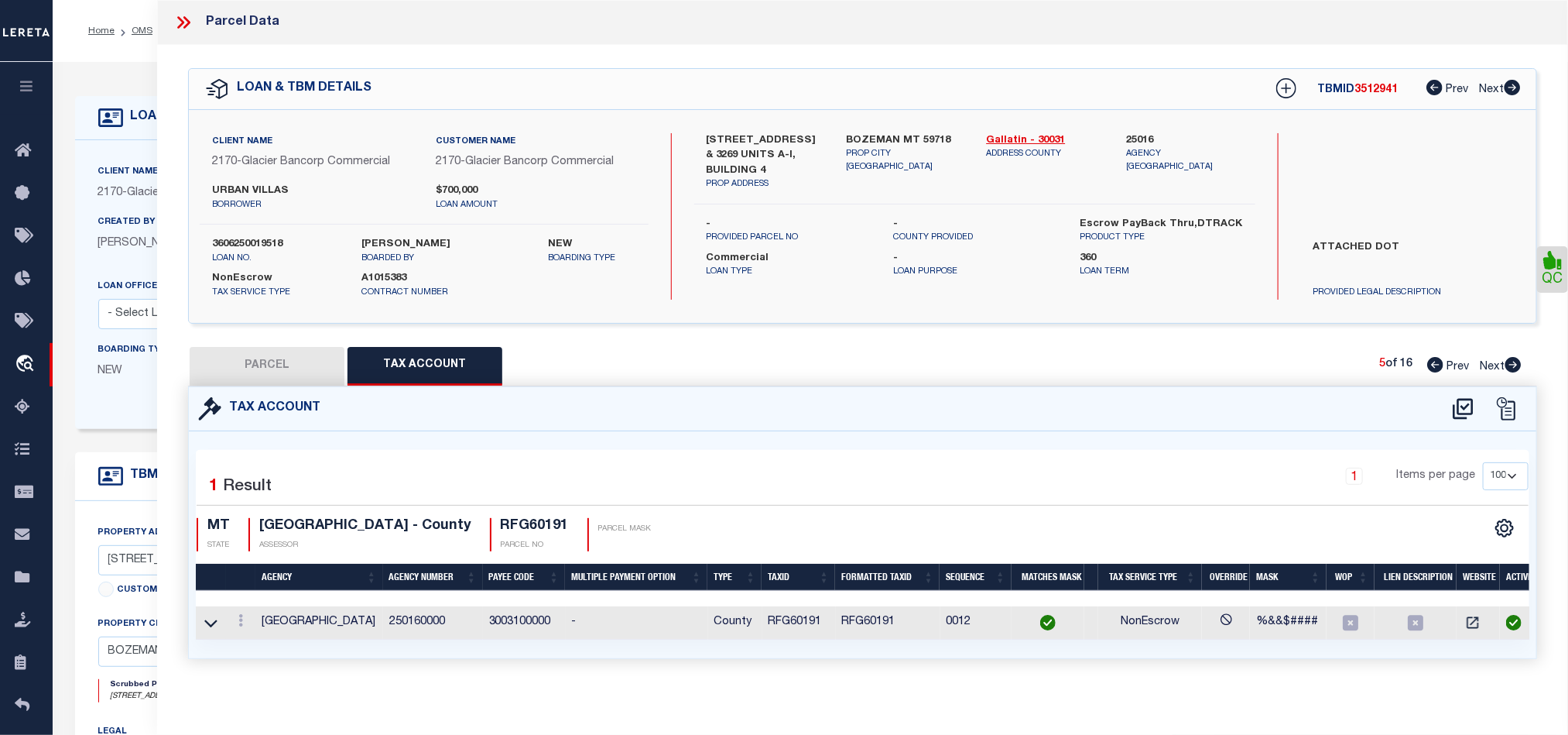
click at [1507, 365] on icon at bounding box center [1513, 365] width 16 height 15
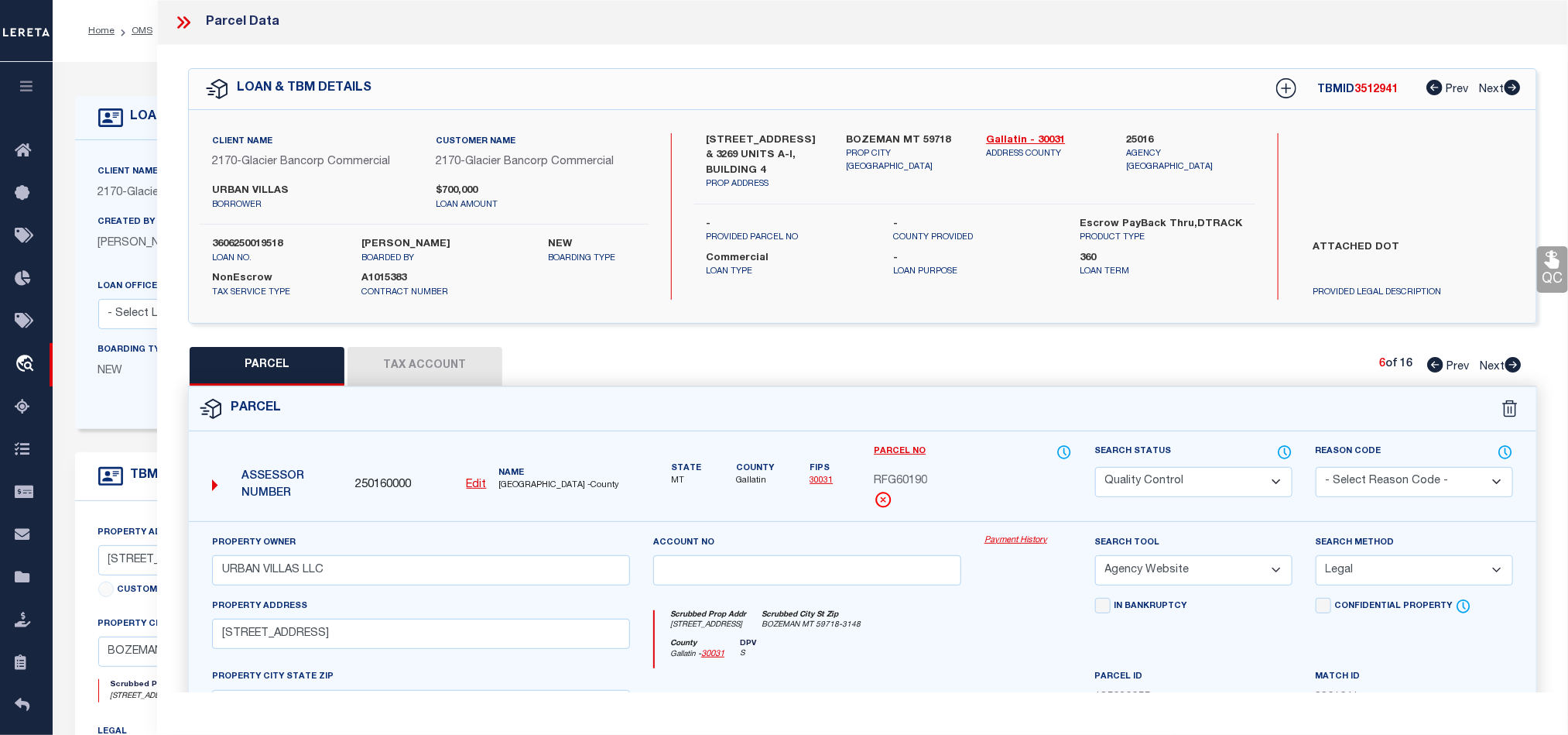
click at [1201, 474] on select "Automated Search Bad Parcel Complete Duplicate Parcel High Dollar Reporting In …" at bounding box center [1194, 482] width 197 height 30
drag, startPoint x: 1006, startPoint y: 624, endPoint x: 1437, endPoint y: 370, distance: 500.3
click at [1006, 624] on div "Scrubbed Prop Addr [STREET_ADDRESS] [GEOGRAPHIC_DATA] MT 59718-3148" at bounding box center [863, 624] width 417 height 29
click at [1567, 254] on link "QC" at bounding box center [1552, 269] width 31 height 46
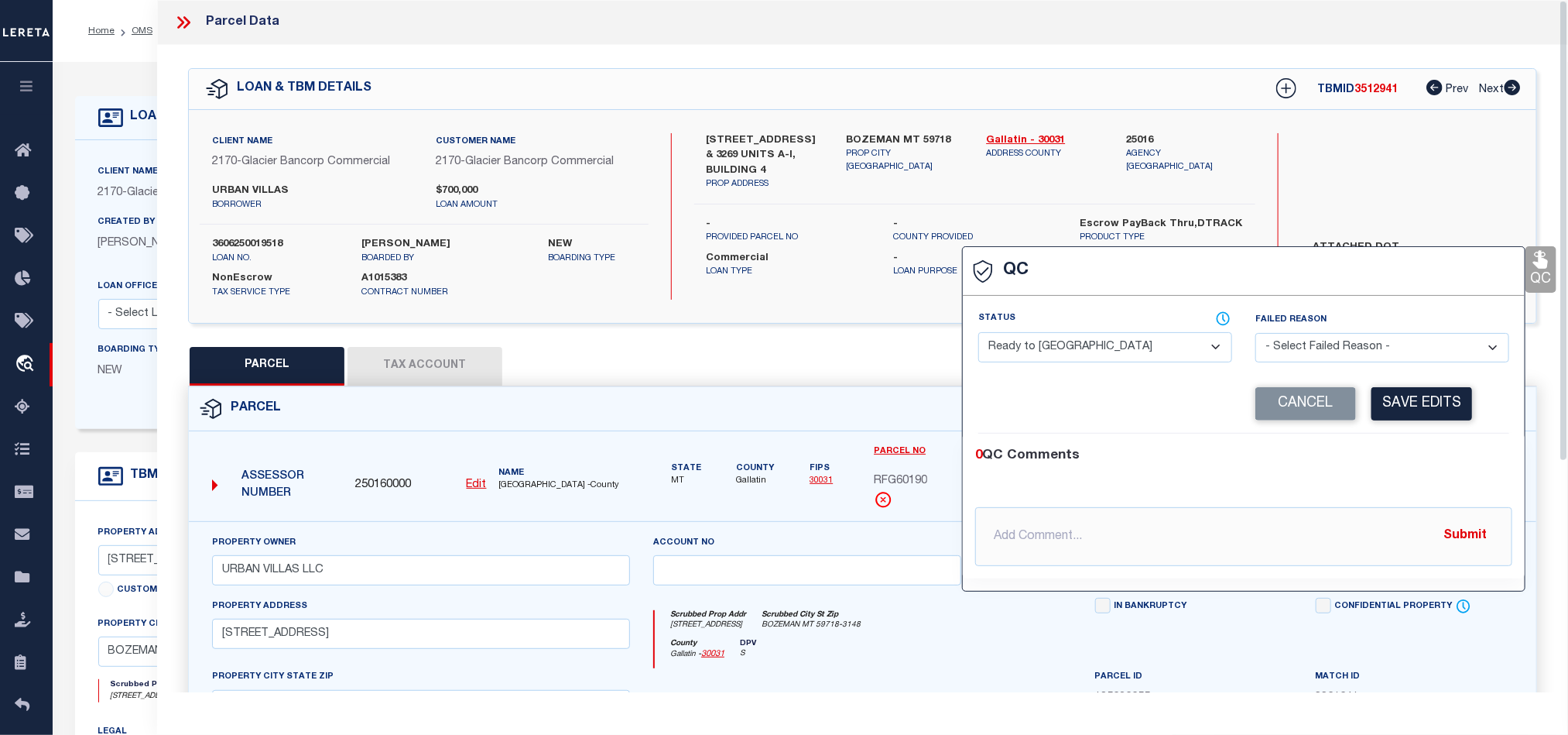
drag, startPoint x: 1124, startPoint y: 344, endPoint x: 1150, endPoint y: 361, distance: 31.1
click at [1124, 344] on select "- Select Status - Ready to QC Correct Incorrect" at bounding box center [1105, 348] width 254 height 30
click at [1395, 433] on div "Corrected Search Value Cancel Save Edits" at bounding box center [1243, 404] width 531 height 59
click at [1398, 408] on button "Save Edits" at bounding box center [1421, 403] width 100 height 33
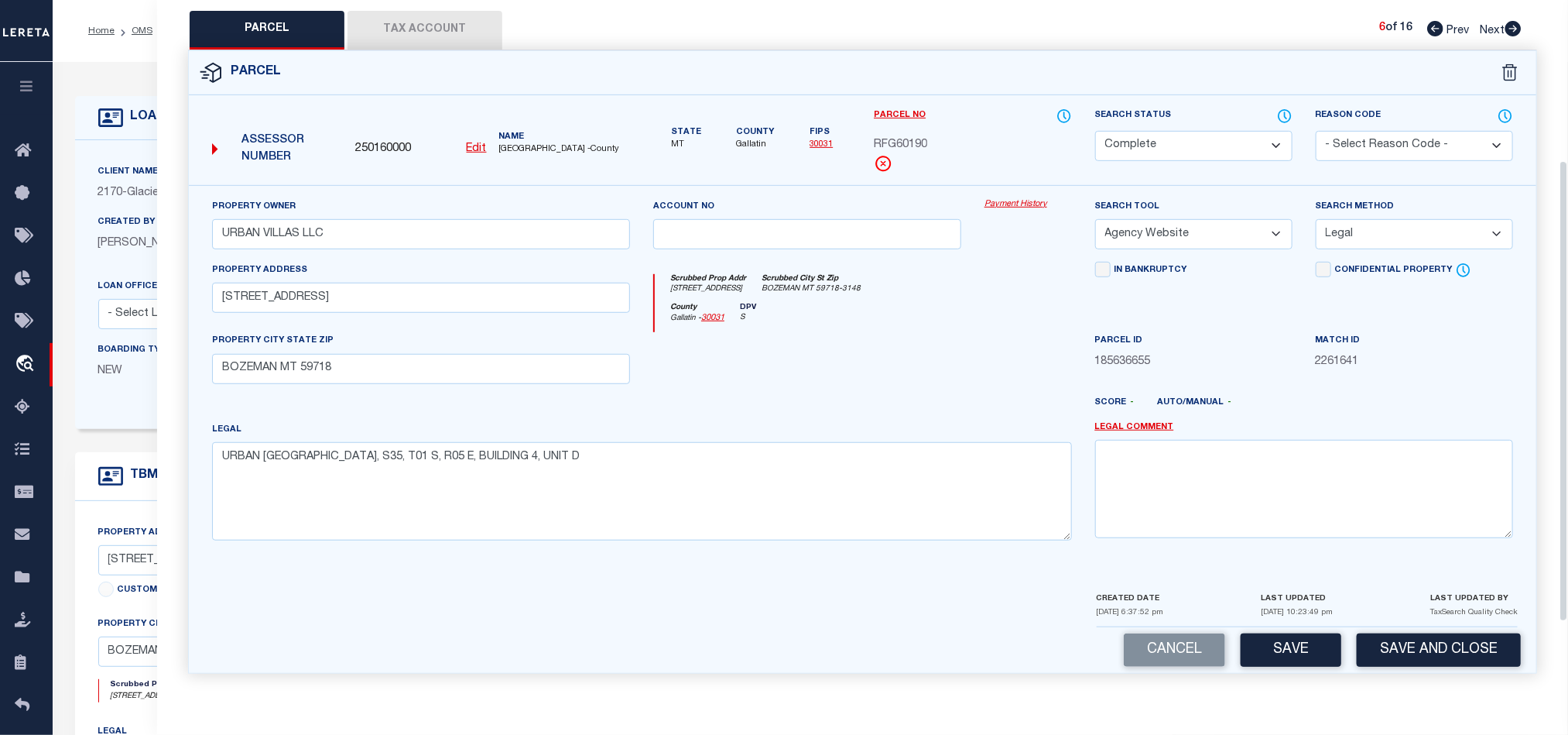
scroll to position [346, 0]
drag, startPoint x: 1284, startPoint y: 658, endPoint x: 1437, endPoint y: 451, distance: 257.4
click at [1285, 658] on button "Save" at bounding box center [1291, 650] width 100 height 33
click at [902, 376] on div at bounding box center [807, 364] width 331 height 63
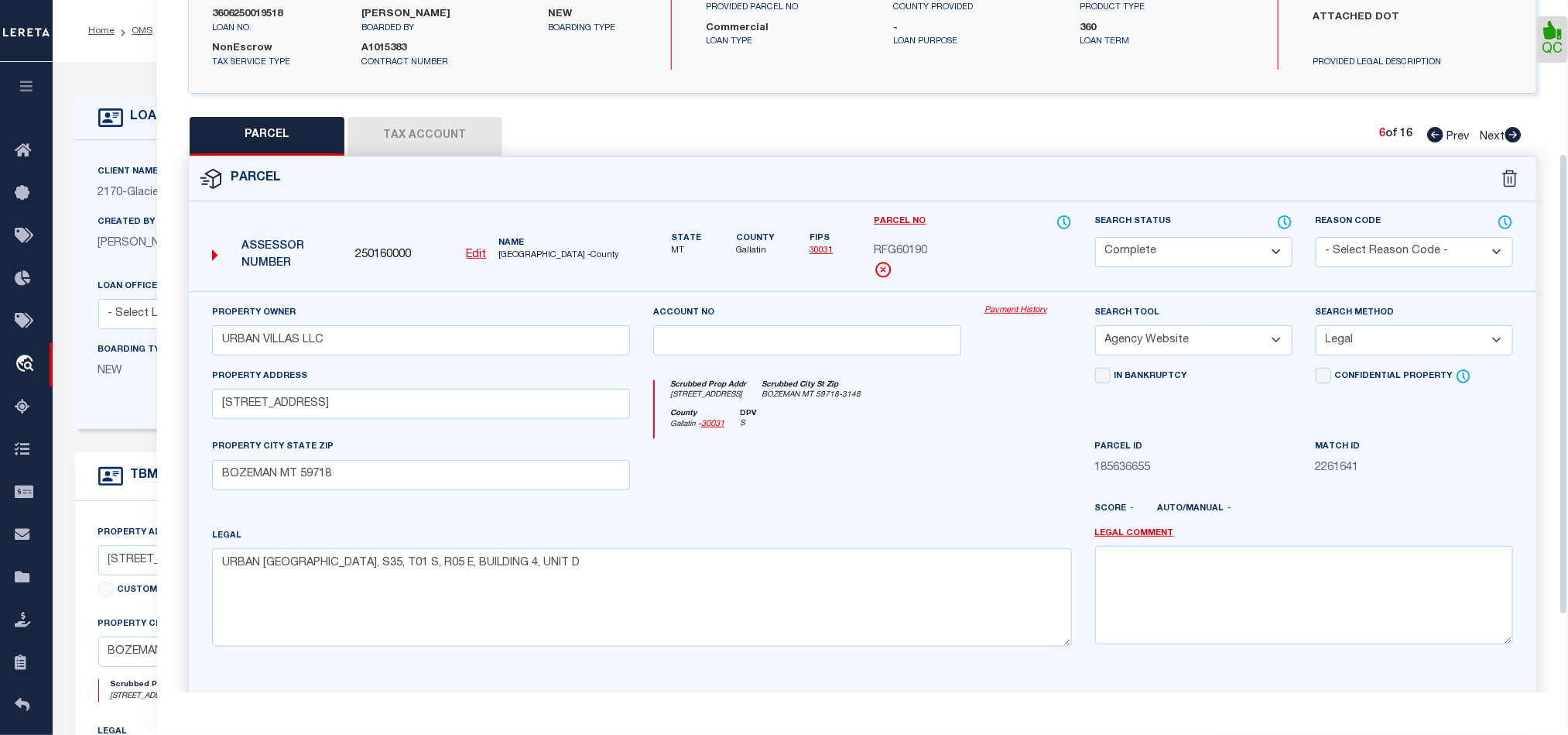
click at [430, 123] on button "Tax Account" at bounding box center [424, 137] width 154 height 39
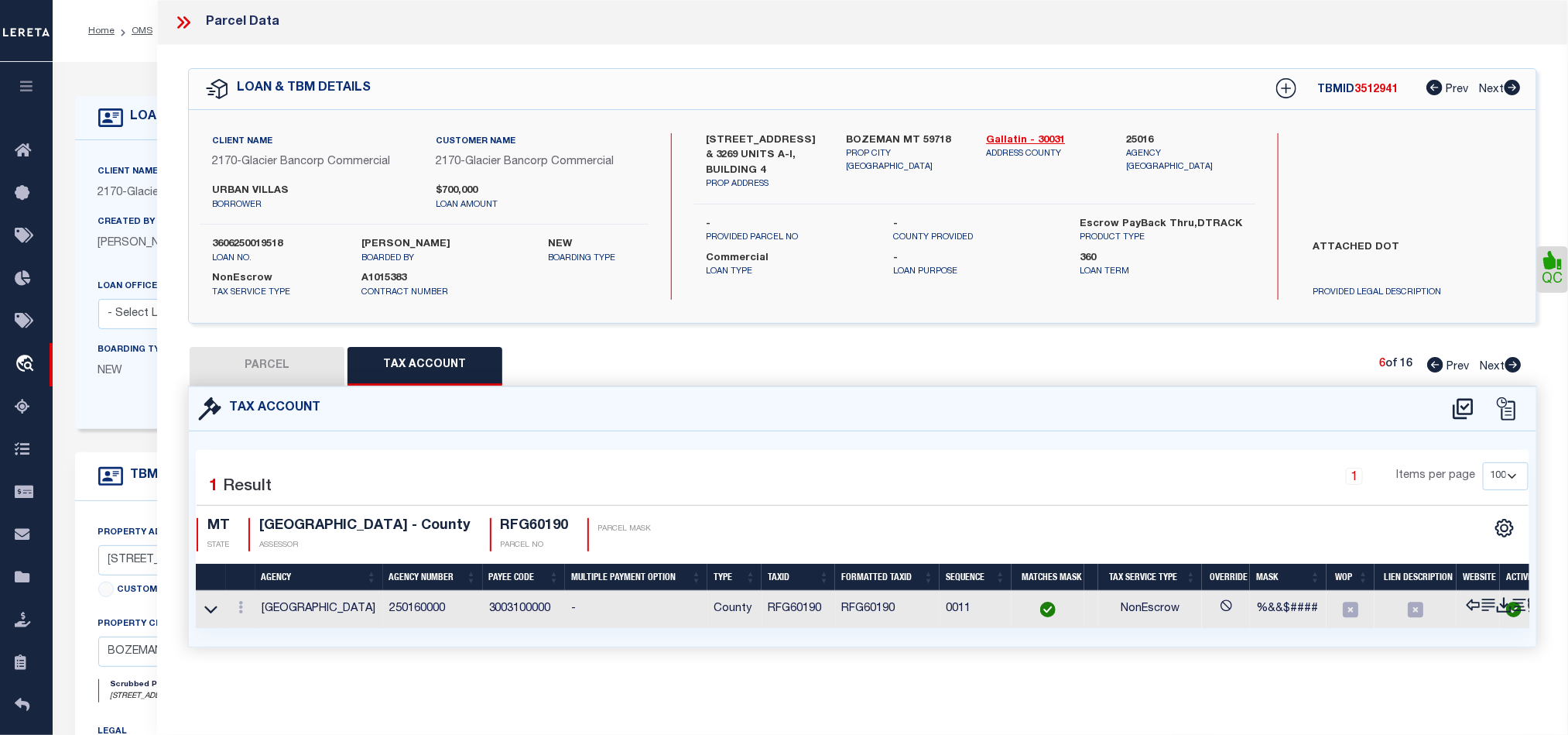
scroll to position [0, 0]
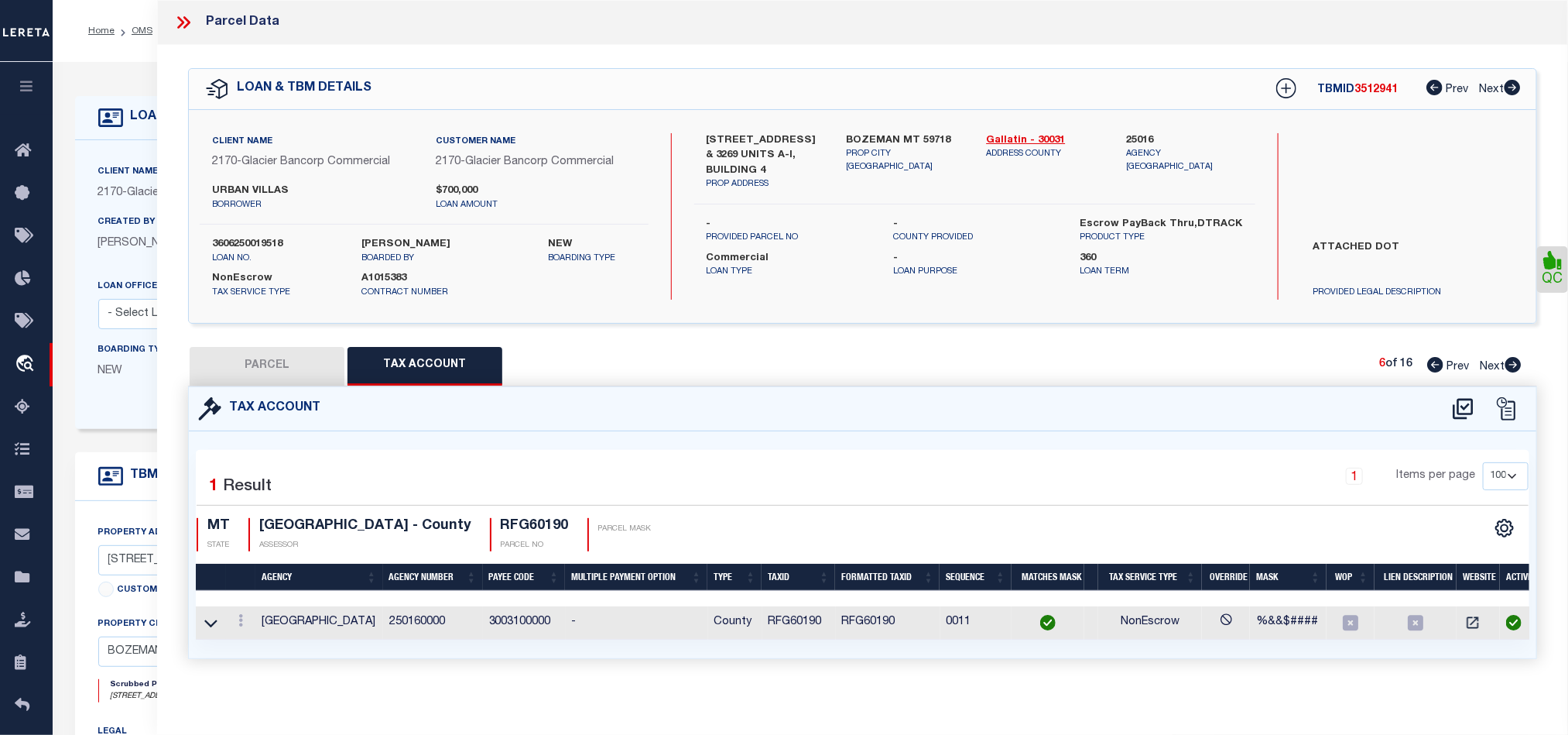
click at [1507, 363] on icon at bounding box center [1513, 365] width 16 height 15
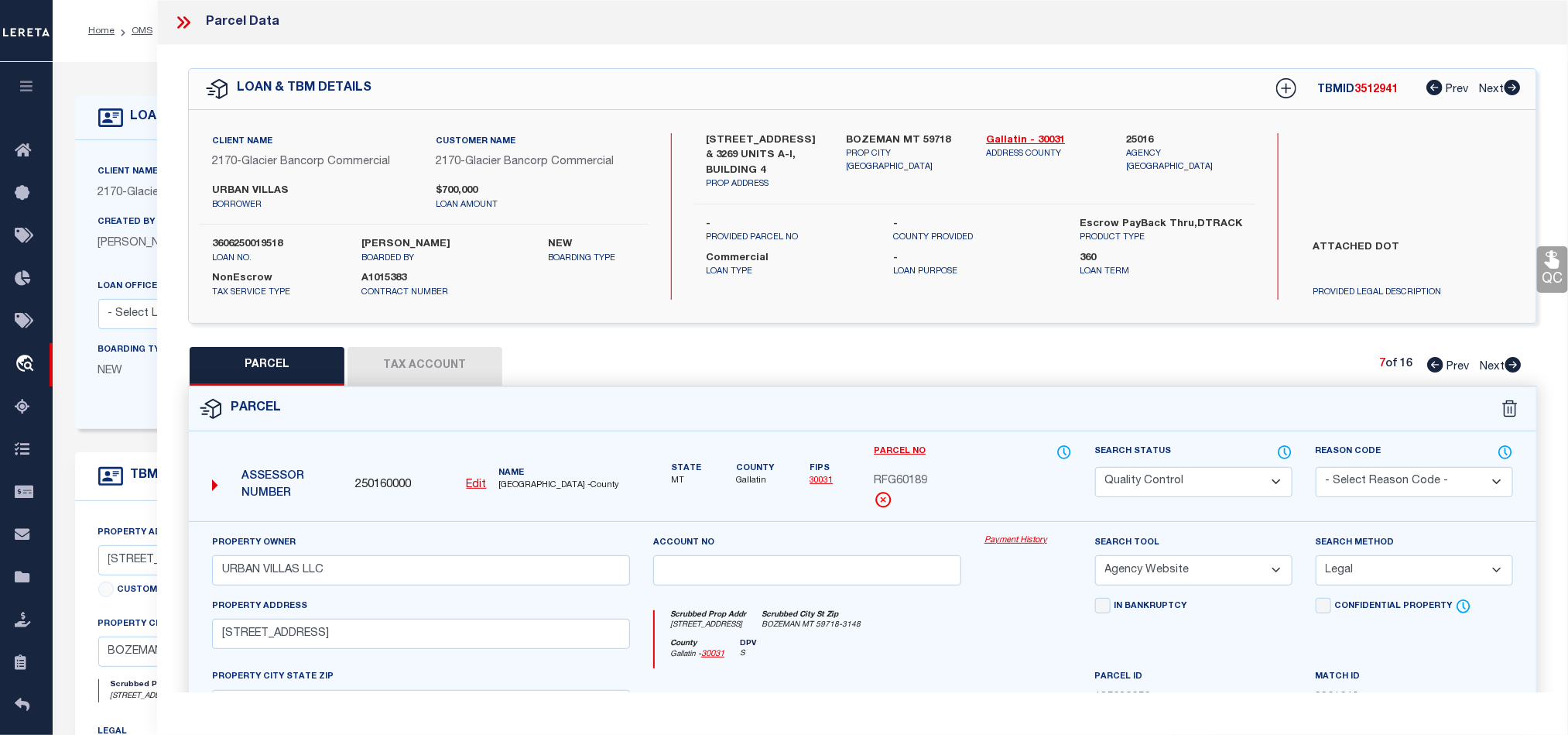
click at [1204, 485] on select "Automated Search Bad Parcel Complete Duplicate Parcel High Dollar Reporting In …" at bounding box center [1194, 482] width 197 height 30
drag, startPoint x: 883, startPoint y: 669, endPoint x: 1373, endPoint y: 407, distance: 555.6
click at [883, 669] on div "County Gallatin - 30031 DPV S" at bounding box center [863, 654] width 417 height 30
click at [1544, 268] on icon at bounding box center [1553, 259] width 20 height 20
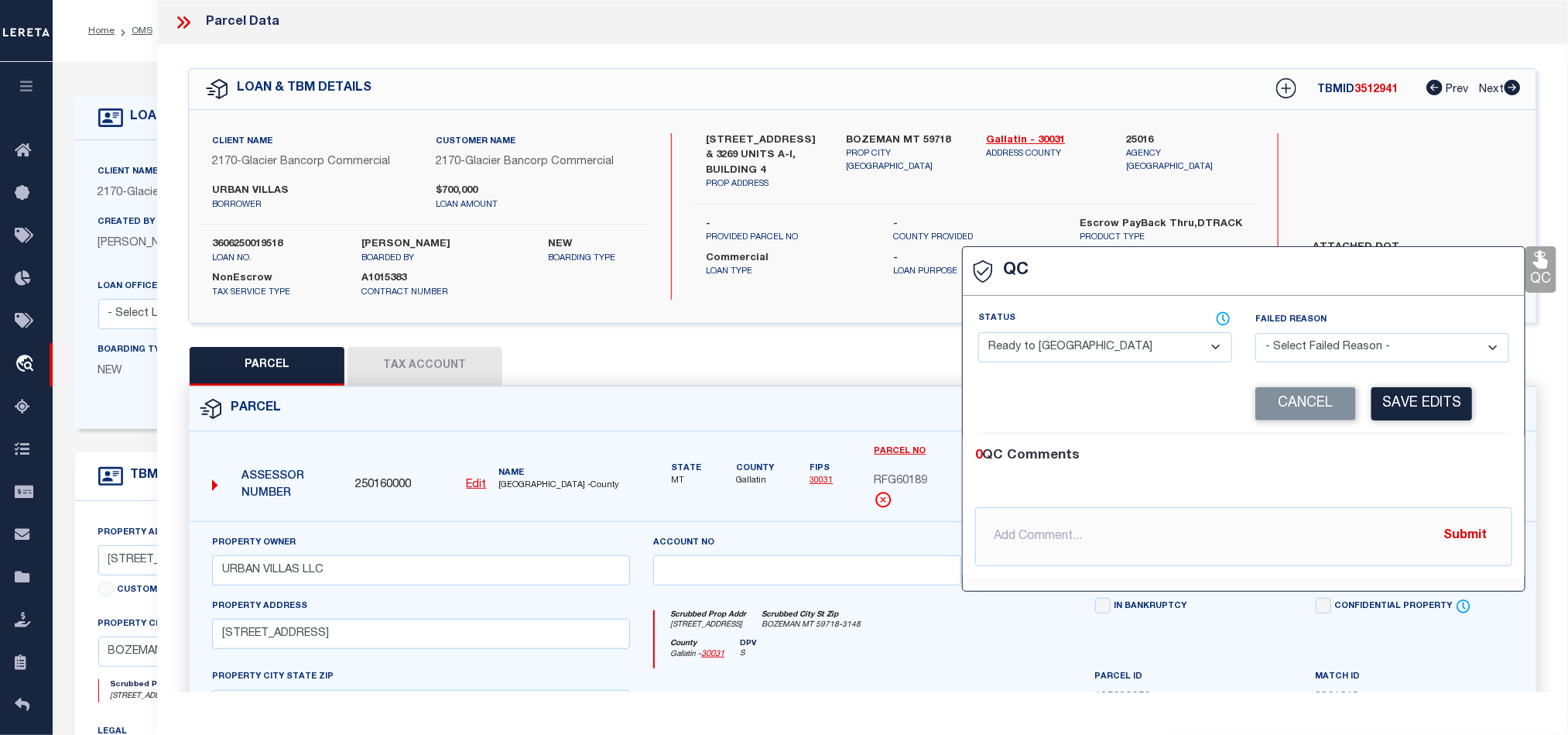
drag, startPoint x: 1086, startPoint y: 338, endPoint x: 1150, endPoint y: 360, distance: 67.7
click at [1086, 338] on select "- Select Status - Ready to QC Correct Incorrect" at bounding box center [1105, 348] width 254 height 30
drag, startPoint x: 1405, startPoint y: 453, endPoint x: 1440, endPoint y: 392, distance: 70.3
click at [1407, 453] on div "0 QC Comments" at bounding box center [1240, 456] width 531 height 20
drag, startPoint x: 1440, startPoint y: 392, endPoint x: 980, endPoint y: 407, distance: 460.2
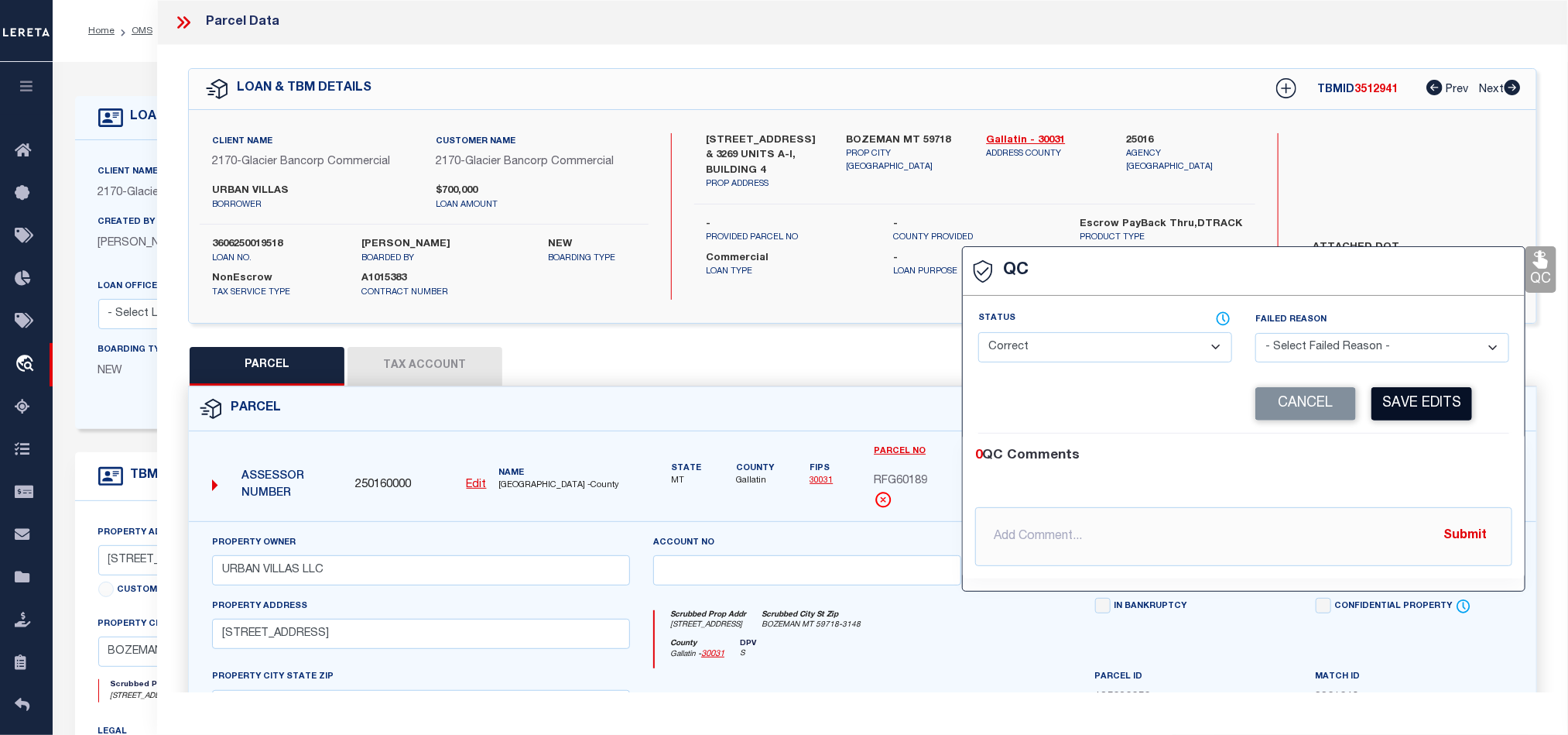
click at [1440, 391] on button "Save Edits" at bounding box center [1421, 403] width 100 height 33
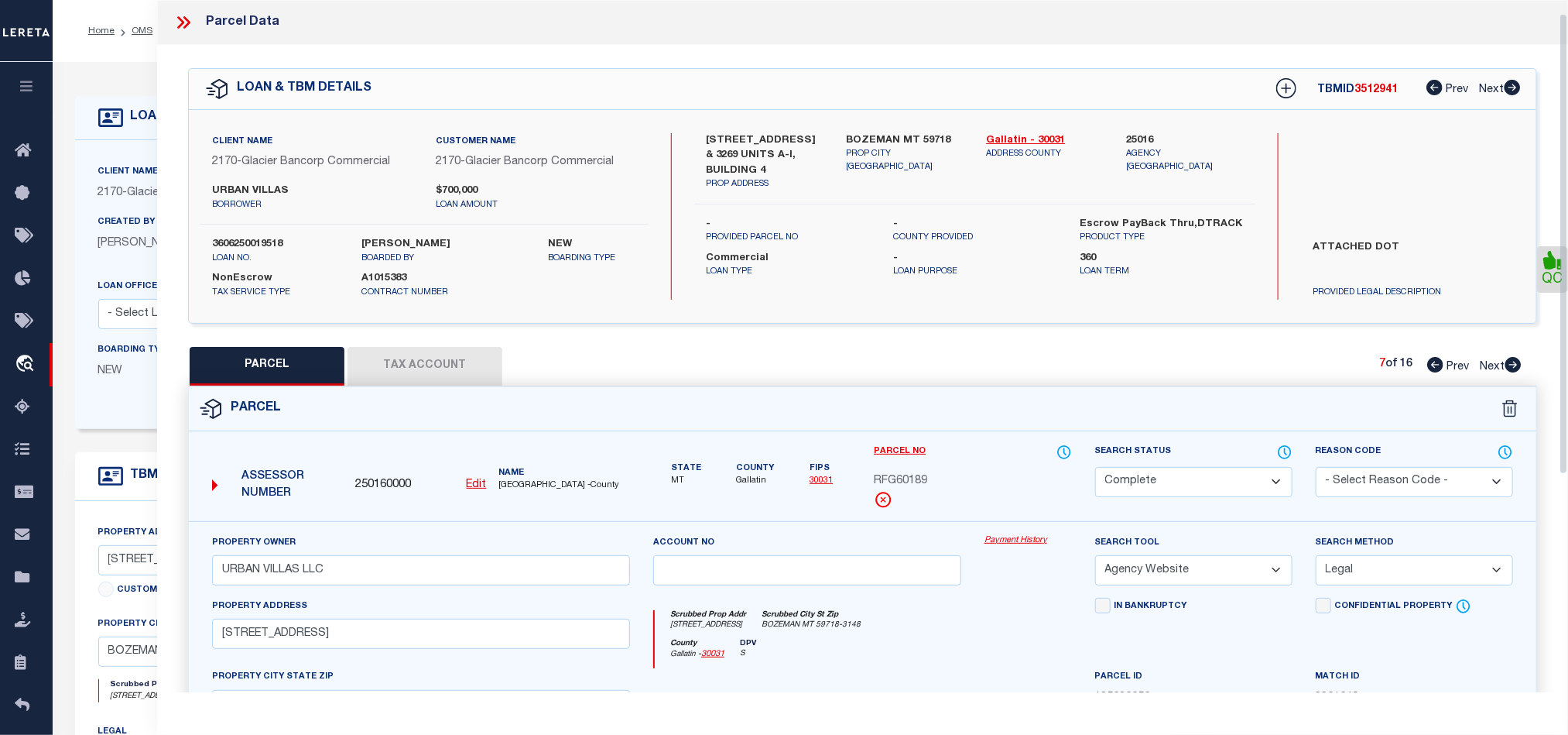
scroll to position [346, 0]
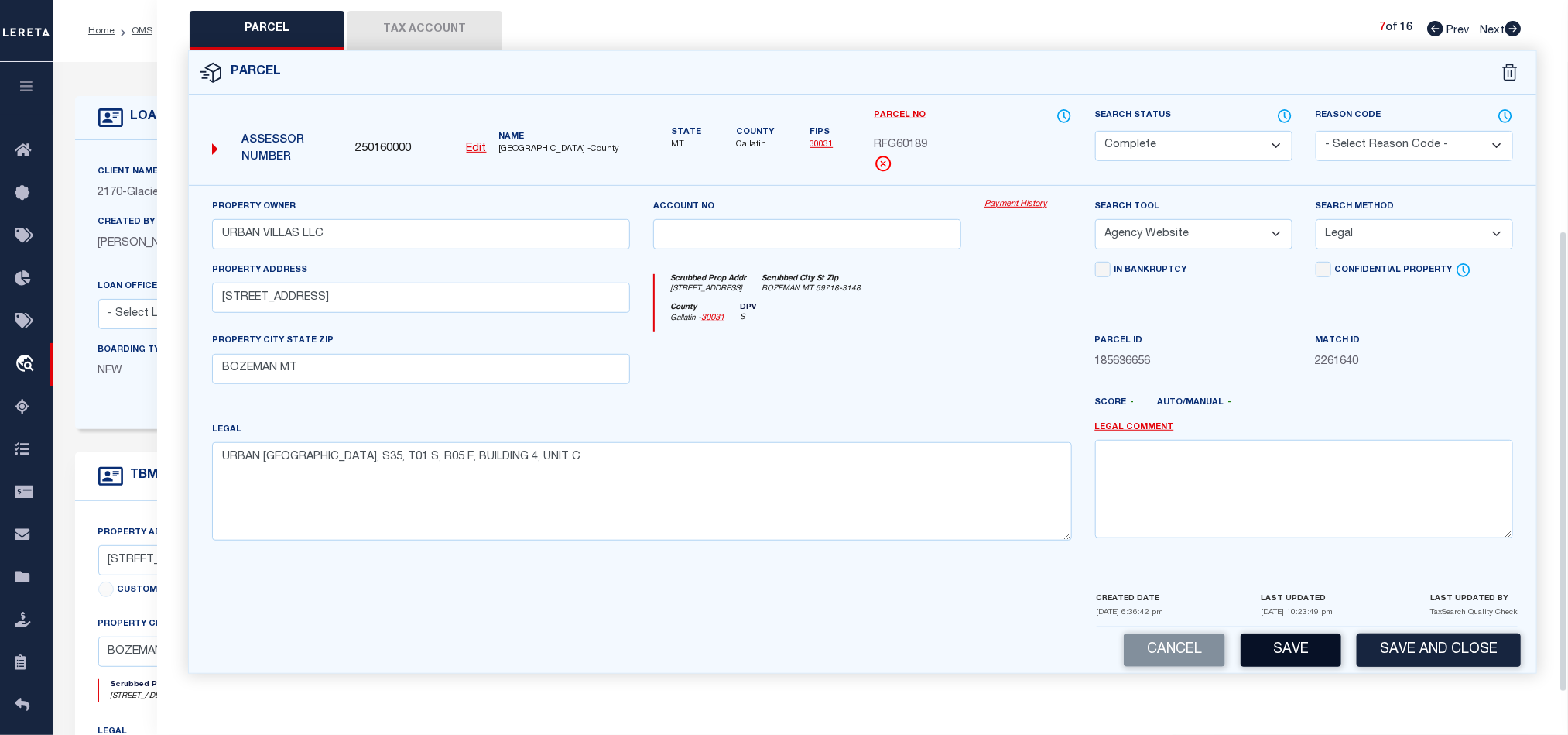
click at [1253, 644] on button "Save" at bounding box center [1291, 650] width 100 height 33
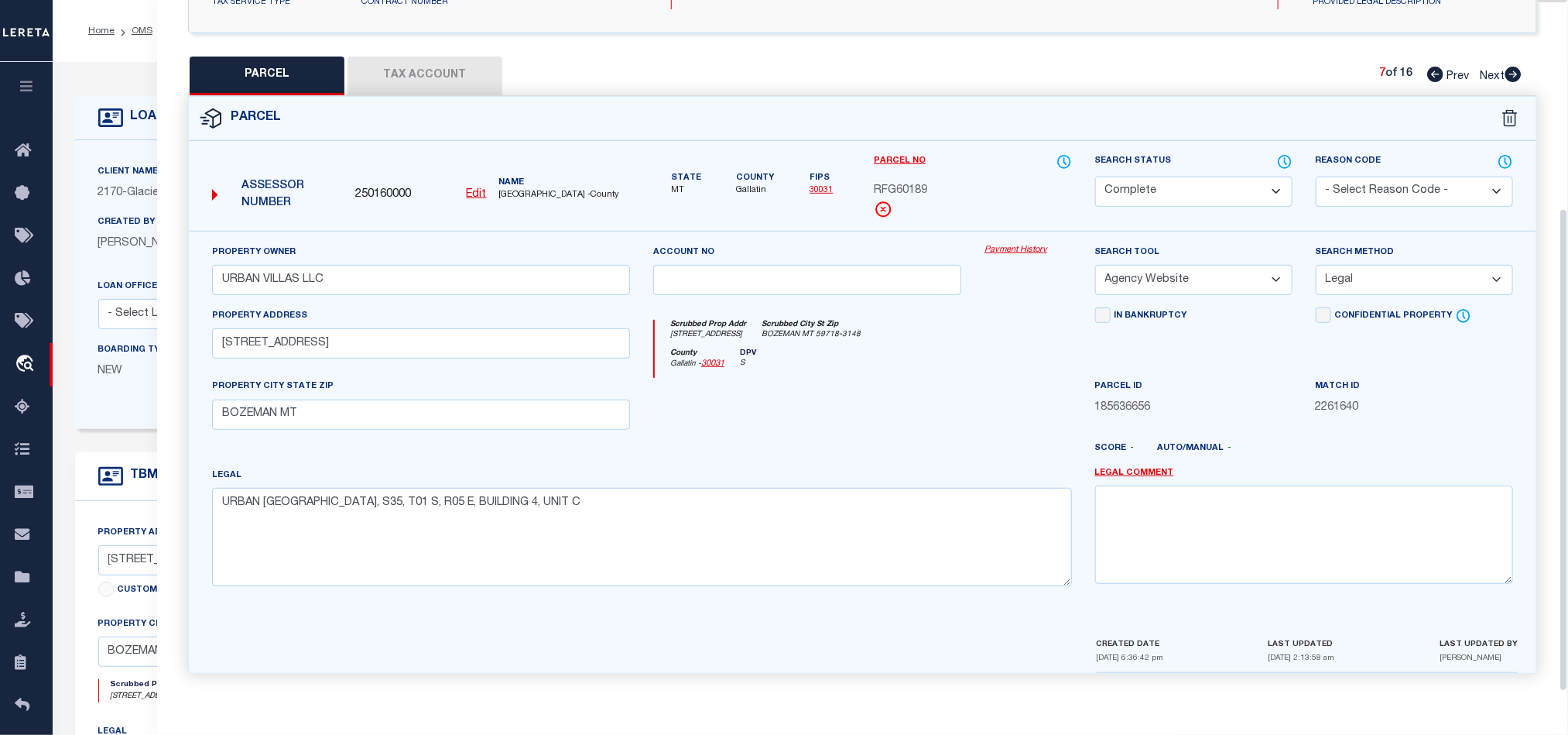
click at [802, 378] on div at bounding box center [807, 409] width 331 height 63
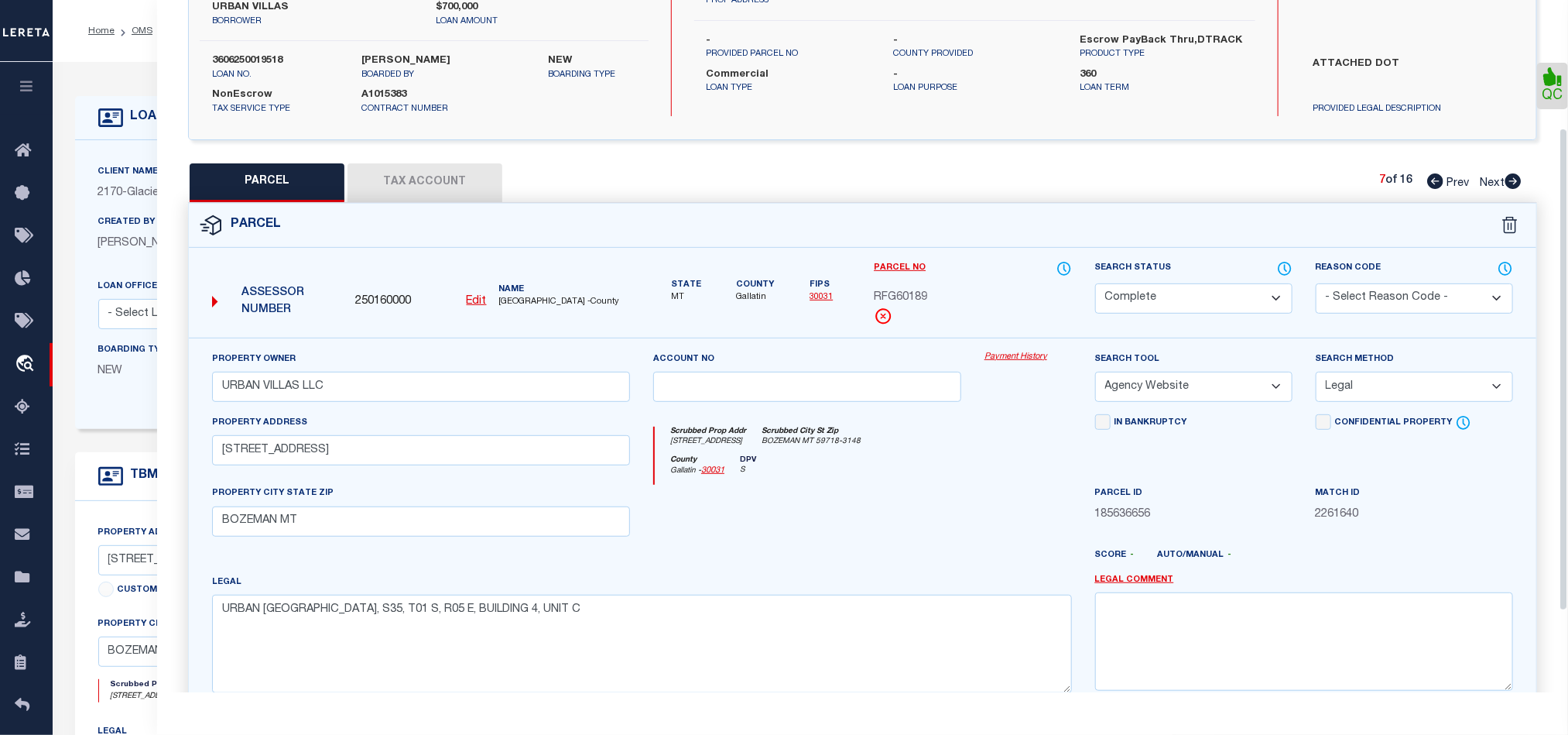
click at [379, 170] on button "Tax Account" at bounding box center [424, 183] width 154 height 39
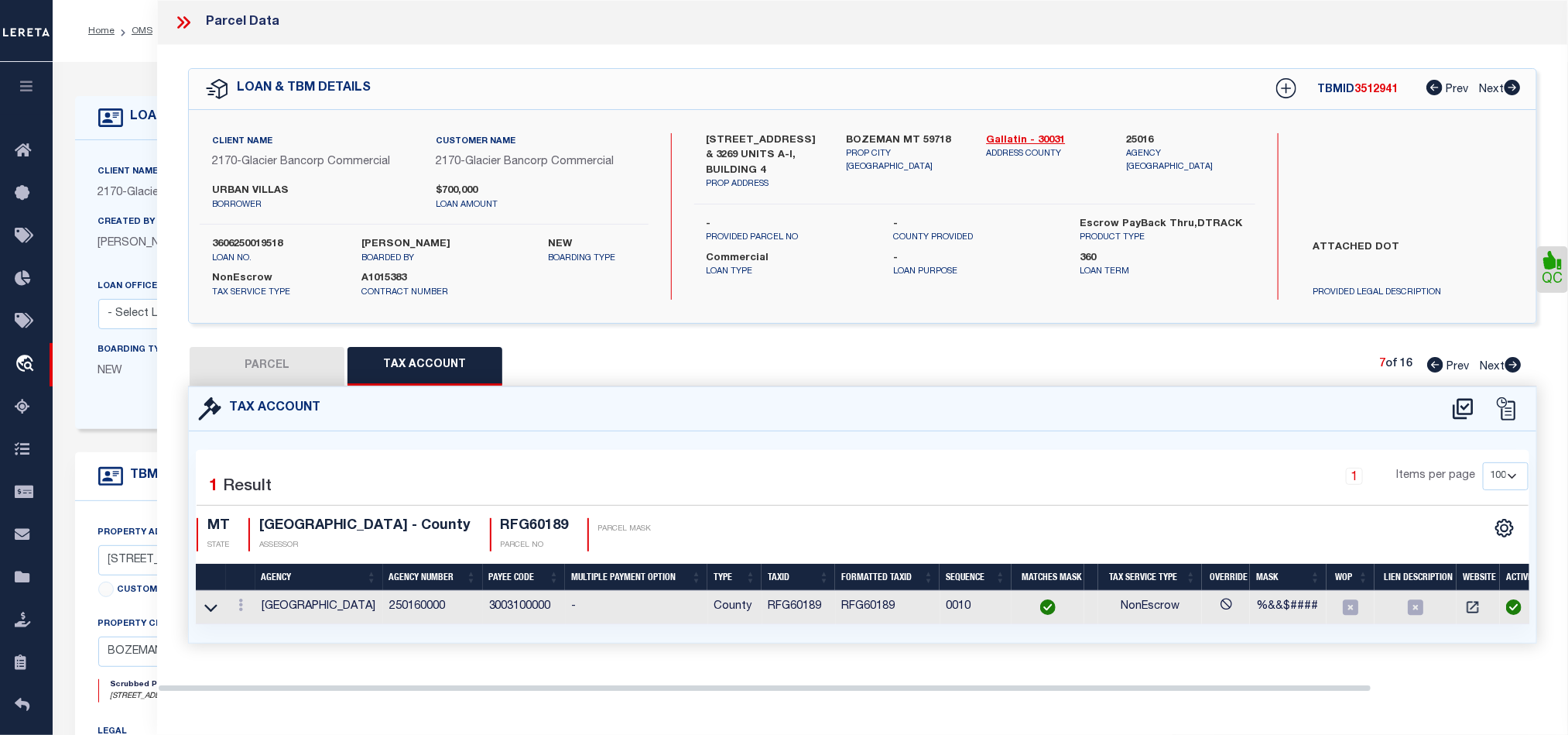
scroll to position [0, 0]
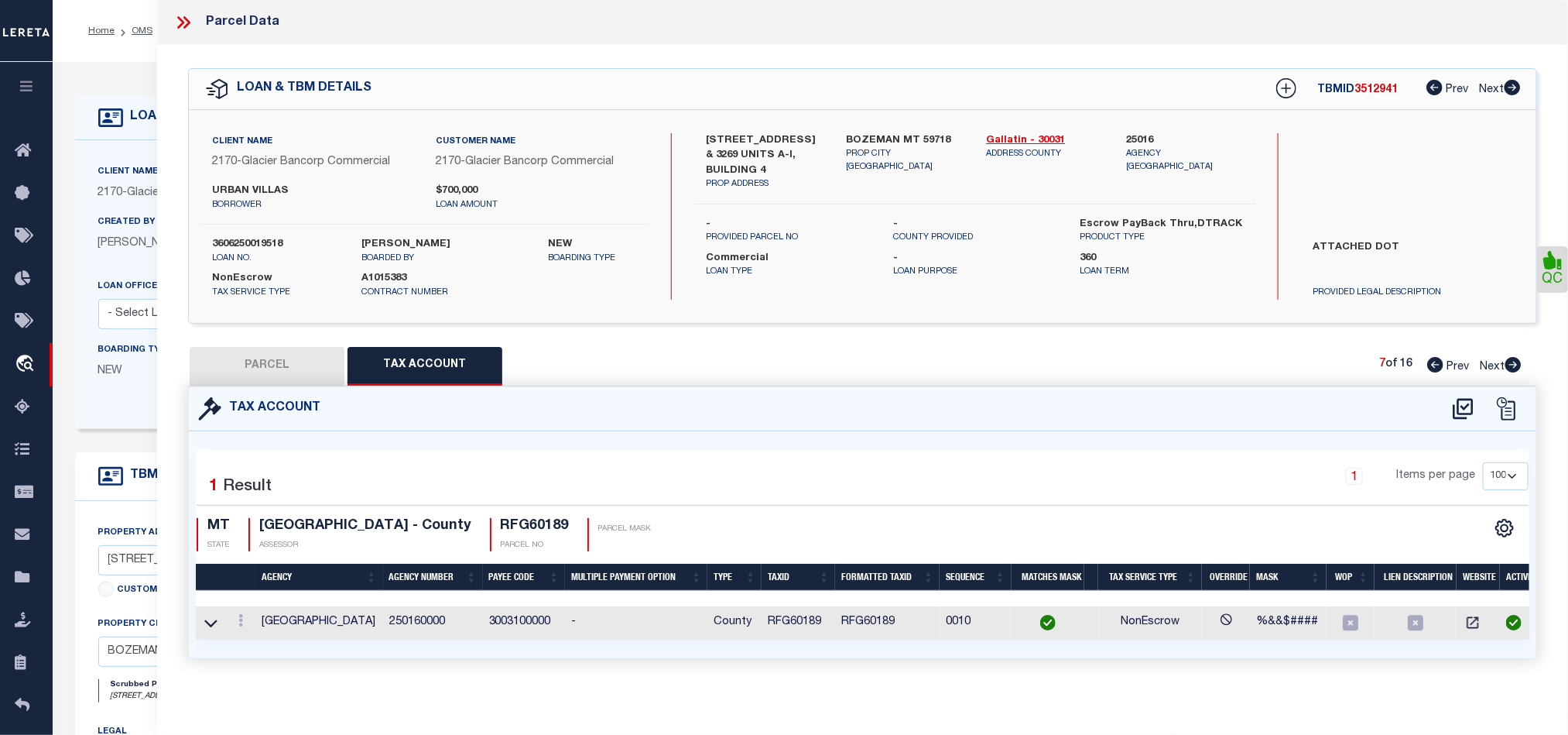
drag, startPoint x: 1516, startPoint y: 365, endPoint x: 1155, endPoint y: 451, distance: 371.1
click at [1516, 365] on icon at bounding box center [1513, 365] width 17 height 15
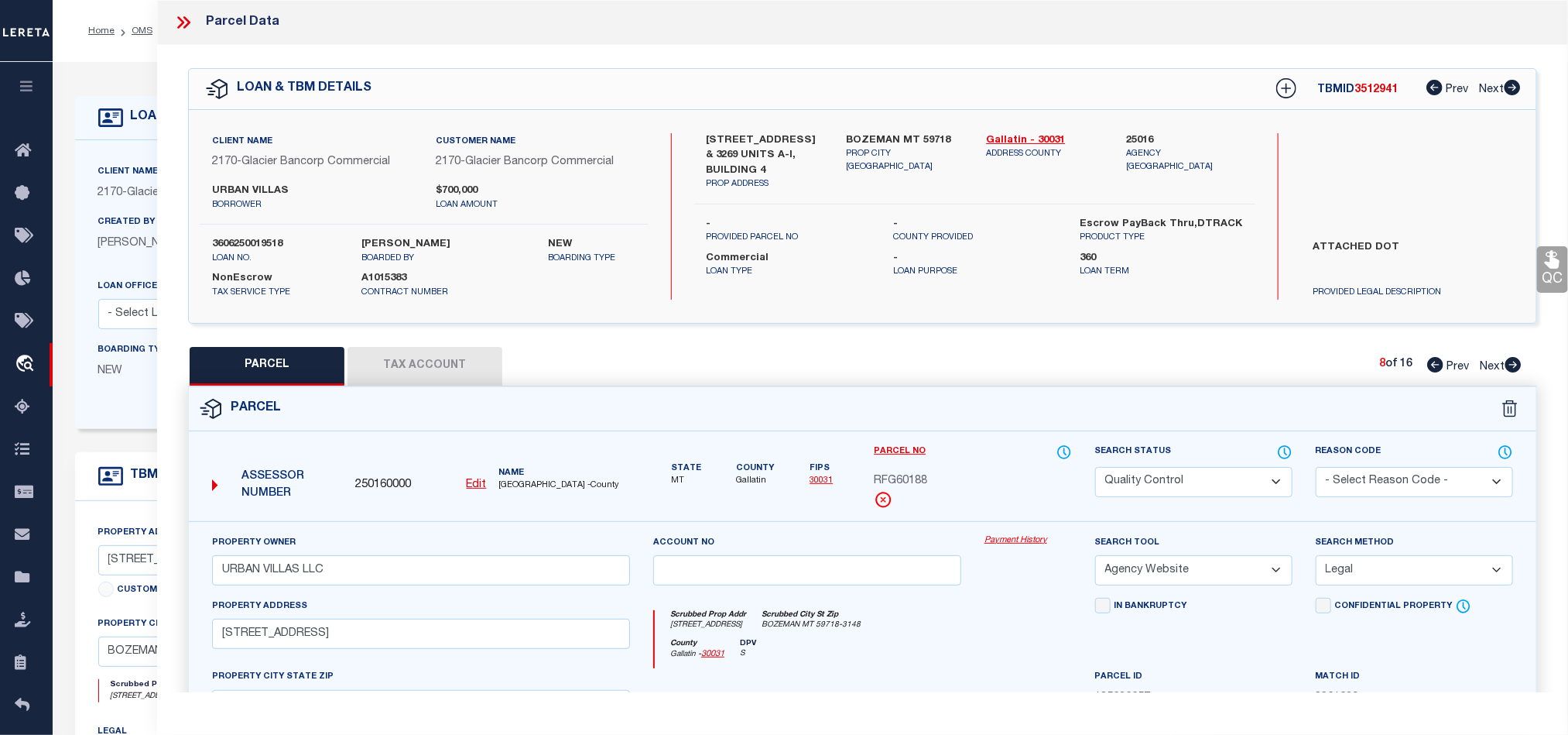
click at [1185, 478] on select "Automated Search Bad Parcel Complete Duplicate Parcel High Dollar Reporting In …" at bounding box center [1194, 482] width 197 height 30
drag, startPoint x: 989, startPoint y: 623, endPoint x: 1503, endPoint y: 316, distance: 598.7
click at [989, 623] on div "Scrubbed Prop Addr [STREET_ADDRESS] [GEOGRAPHIC_DATA] MT 59718-3148" at bounding box center [863, 624] width 417 height 29
click at [1551, 265] on icon at bounding box center [1551, 259] width 14 height 18
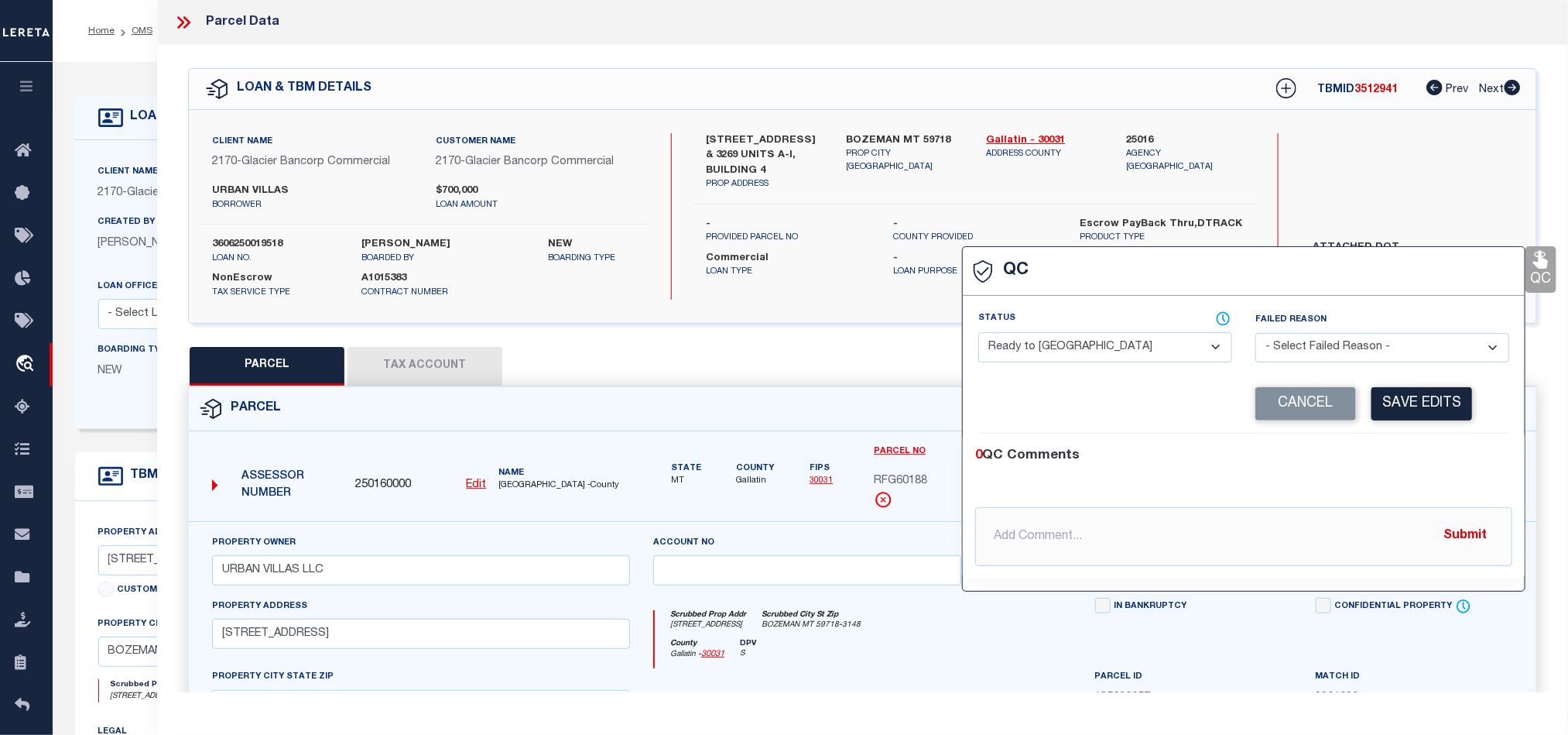
click at [1106, 362] on select "- Select Status - Ready to QC Correct Incorrect" at bounding box center [1105, 348] width 254 height 30
drag, startPoint x: 1447, startPoint y: 444, endPoint x: 1447, endPoint y: 403, distance: 41.0
click at [1447, 444] on div "0 QC Comments @[PERSON_NAME] @[PERSON_NAME] @[PERSON_NAME] @[PERSON_NAME] @[PER…" at bounding box center [1243, 506] width 562 height 145
click at [1447, 388] on div "Corrected Search Value Cancel Save Edits" at bounding box center [1243, 404] width 531 height 59
click at [1421, 407] on button "Save Edits" at bounding box center [1421, 403] width 100 height 33
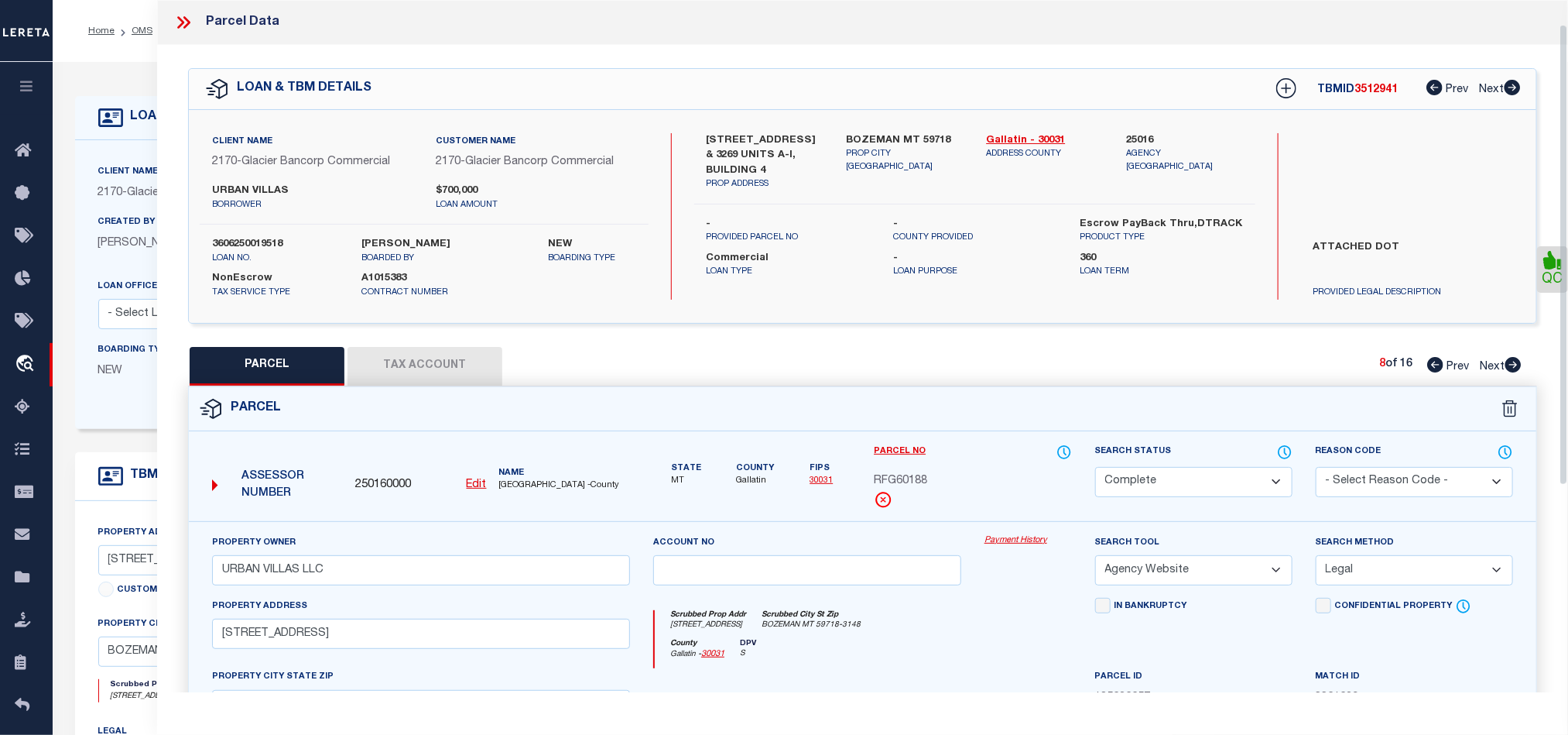
scroll to position [346, 0]
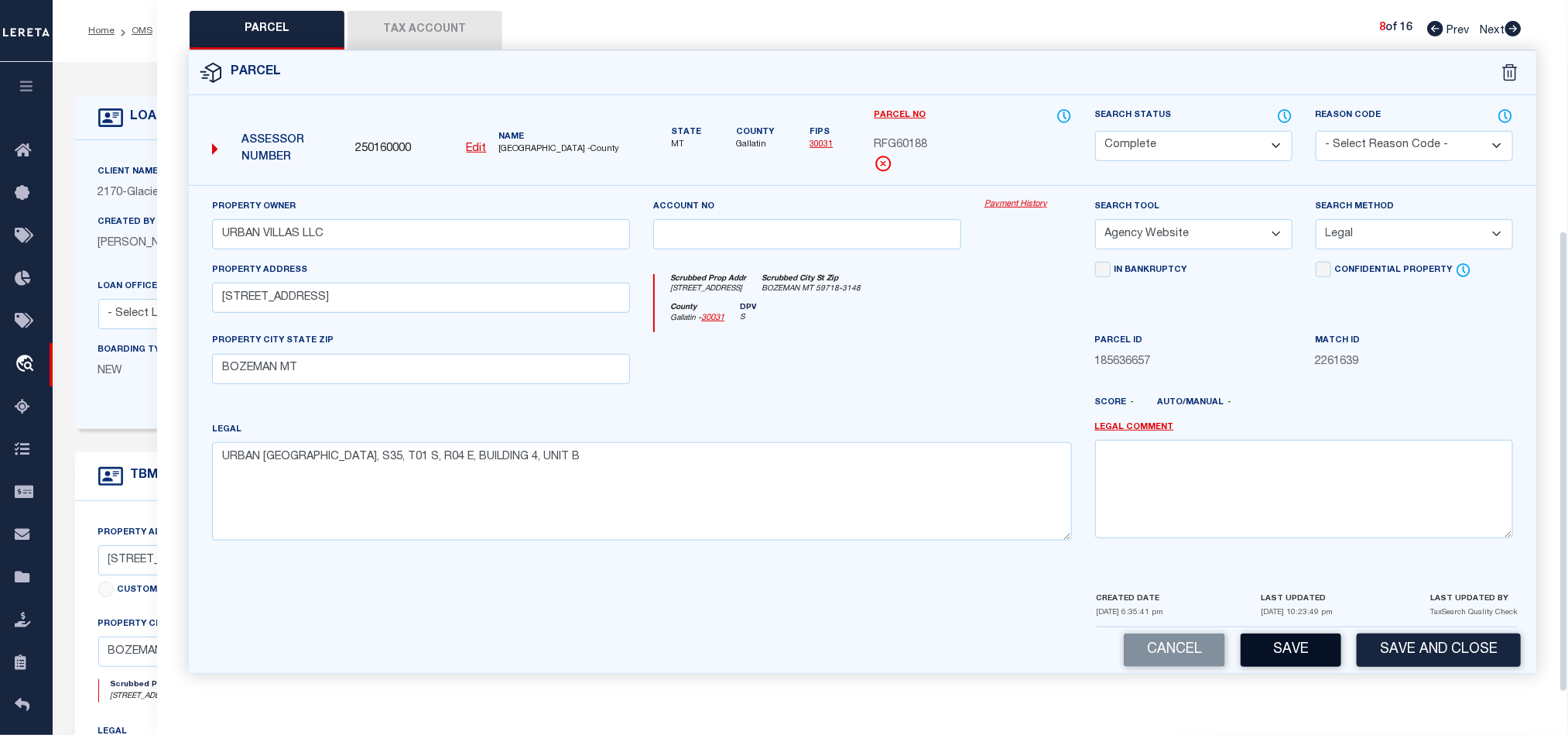
click at [1294, 651] on button "Save" at bounding box center [1291, 650] width 100 height 33
click at [864, 372] on div at bounding box center [807, 364] width 331 height 63
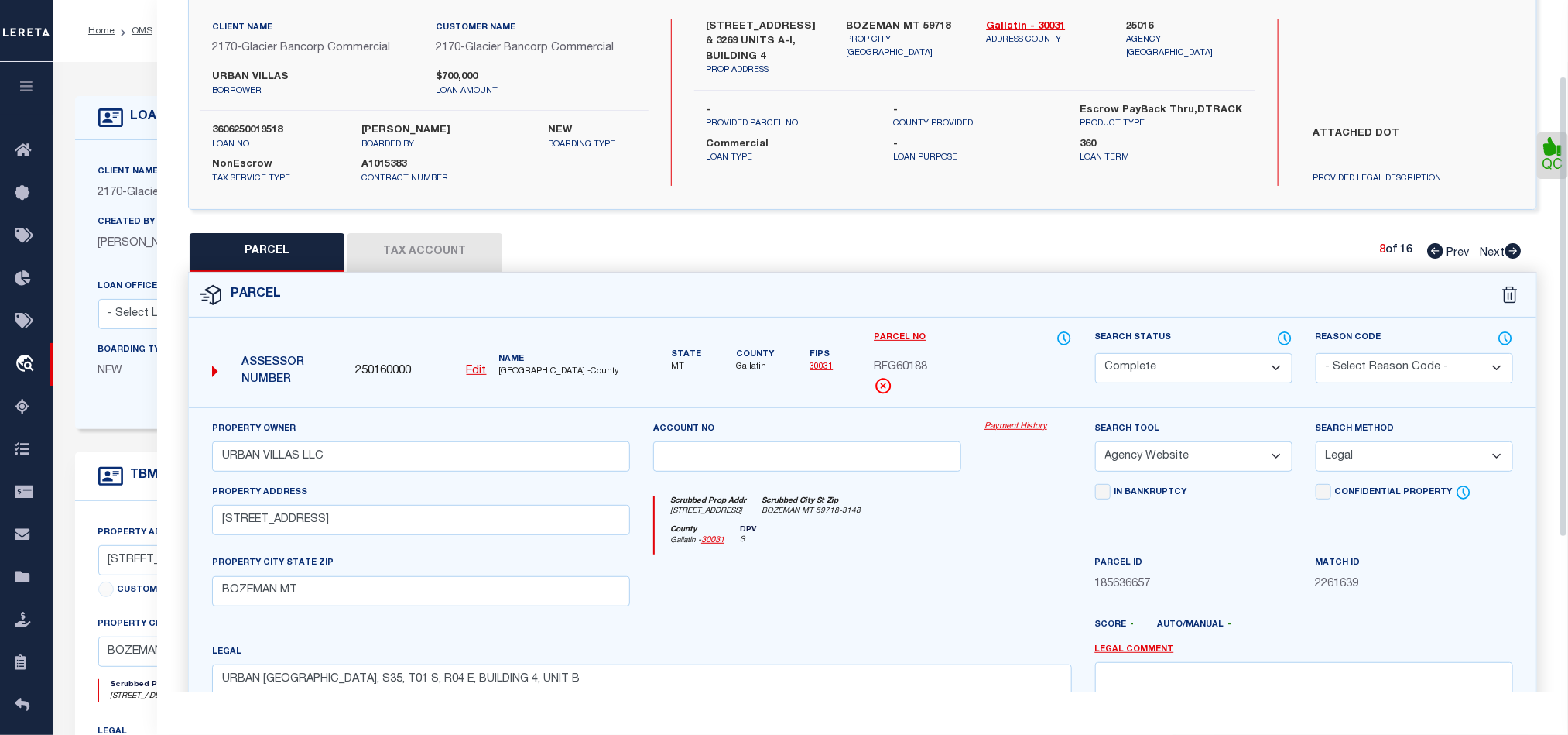
click at [428, 253] on button "Tax Account" at bounding box center [424, 252] width 154 height 39
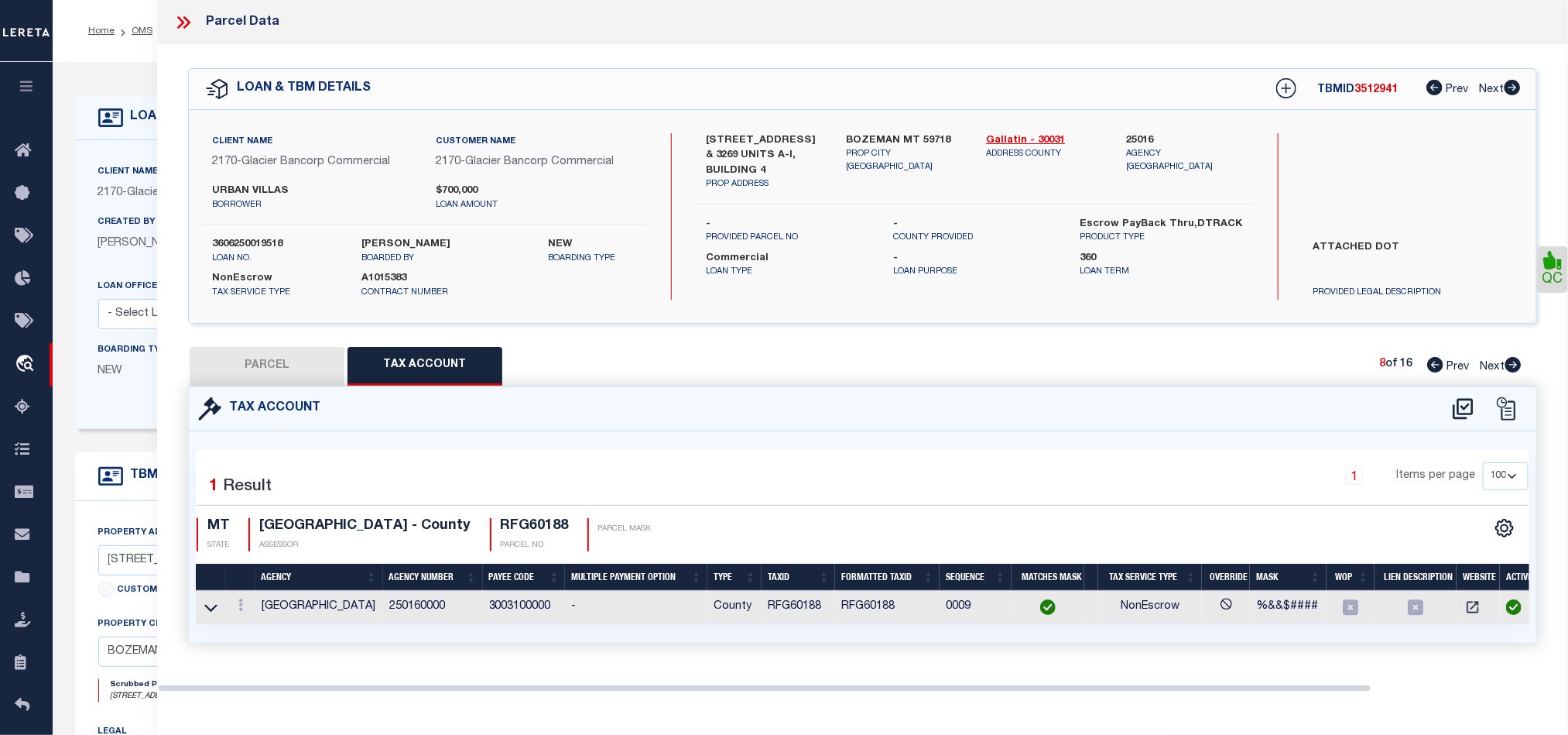
scroll to position [0, 0]
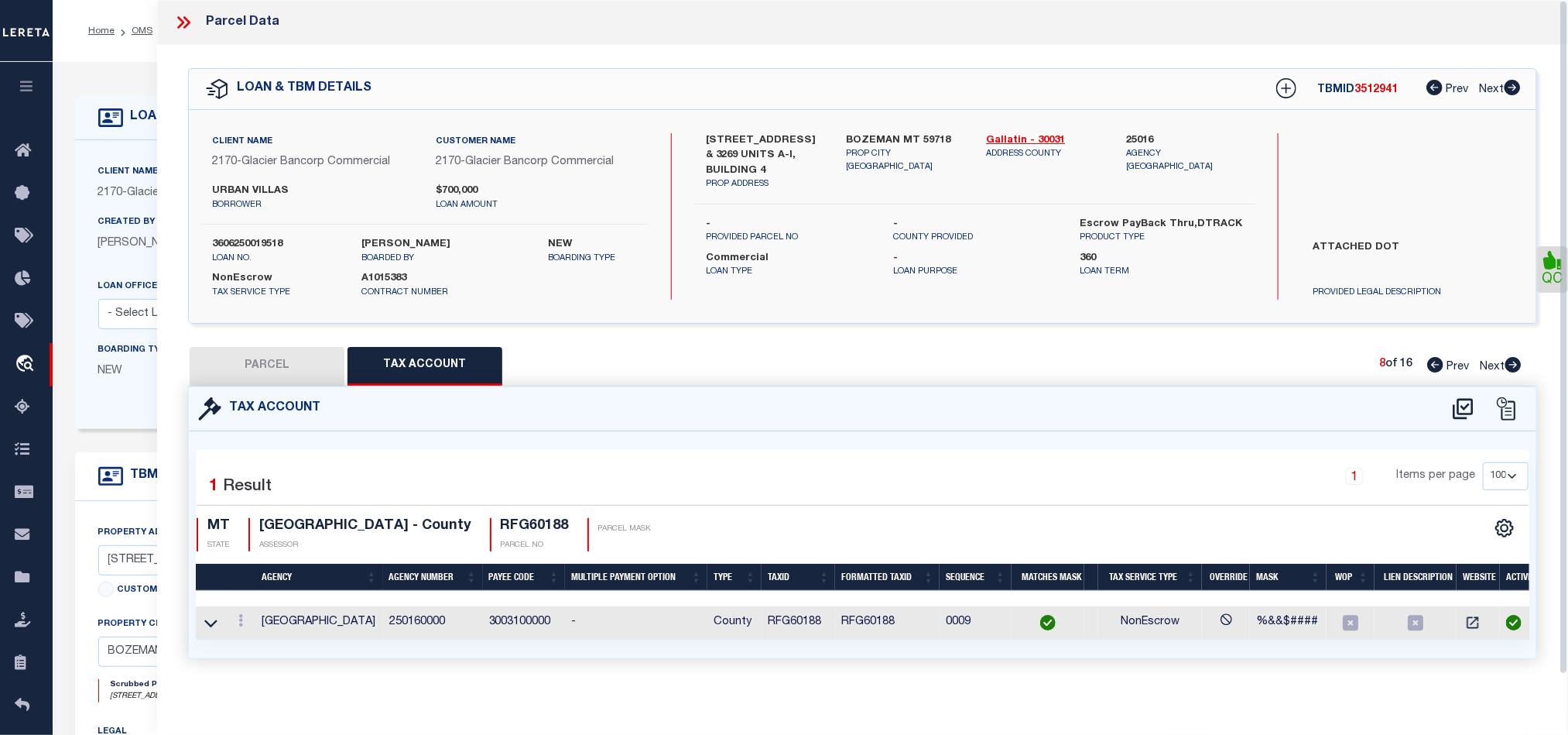
drag, startPoint x: 1509, startPoint y: 370, endPoint x: 806, endPoint y: 498, distance: 714.6
click at [1509, 370] on icon at bounding box center [1513, 365] width 16 height 15
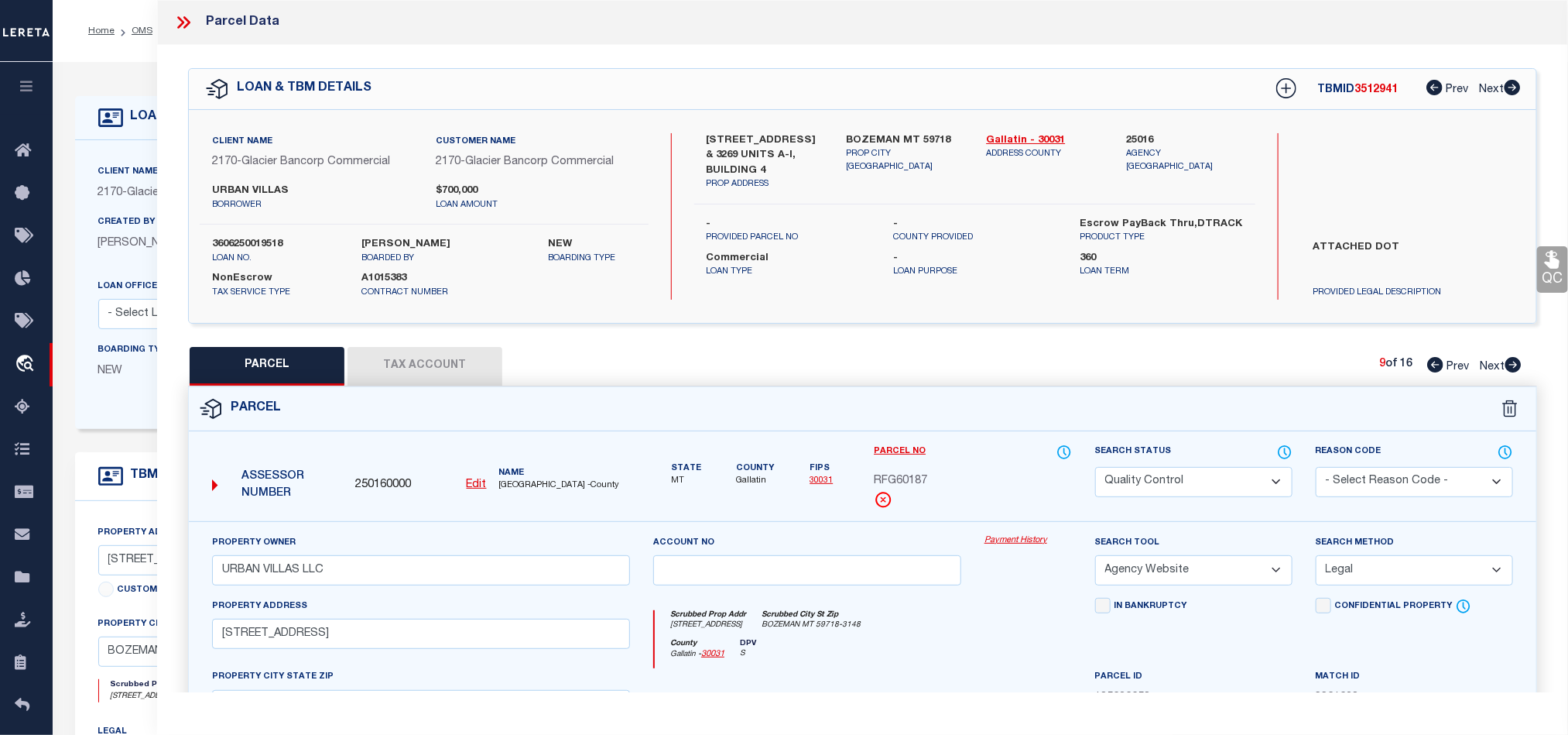
drag, startPoint x: 1185, startPoint y: 493, endPoint x: 1145, endPoint y: 534, distance: 57.3
click at [1185, 493] on select "Automated Search Bad Parcel Complete Duplicate Parcel High Dollar Reporting In …" at bounding box center [1194, 482] width 197 height 30
drag, startPoint x: 936, startPoint y: 625, endPoint x: 1457, endPoint y: 314, distance: 606.8
click at [936, 625] on div "Scrubbed Prop Addr [STREET_ADDRESS] [GEOGRAPHIC_DATA] MT 59718-3148" at bounding box center [863, 624] width 417 height 29
click at [1554, 268] on icon at bounding box center [1551, 259] width 14 height 18
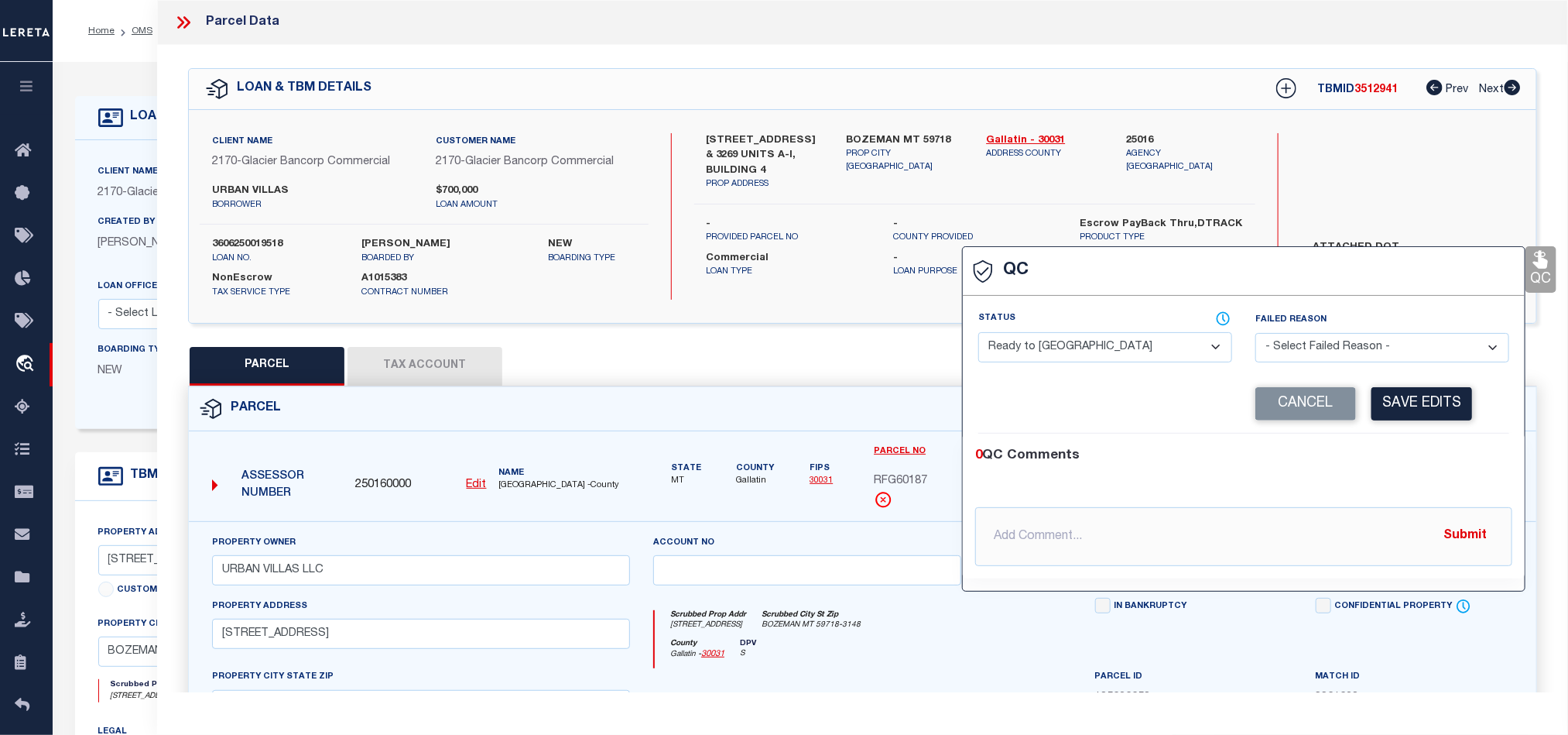
drag, startPoint x: 1102, startPoint y: 342, endPoint x: 1152, endPoint y: 352, distance: 51.0
click at [1102, 342] on select "- Select Status - Ready to QC Correct Incorrect" at bounding box center [1105, 348] width 254 height 30
drag, startPoint x: 1479, startPoint y: 456, endPoint x: 1437, endPoint y: 402, distance: 68.4
click at [1479, 456] on div "0 QC Comments" at bounding box center [1240, 456] width 531 height 20
click at [1436, 400] on button "Save Edits" at bounding box center [1421, 403] width 100 height 33
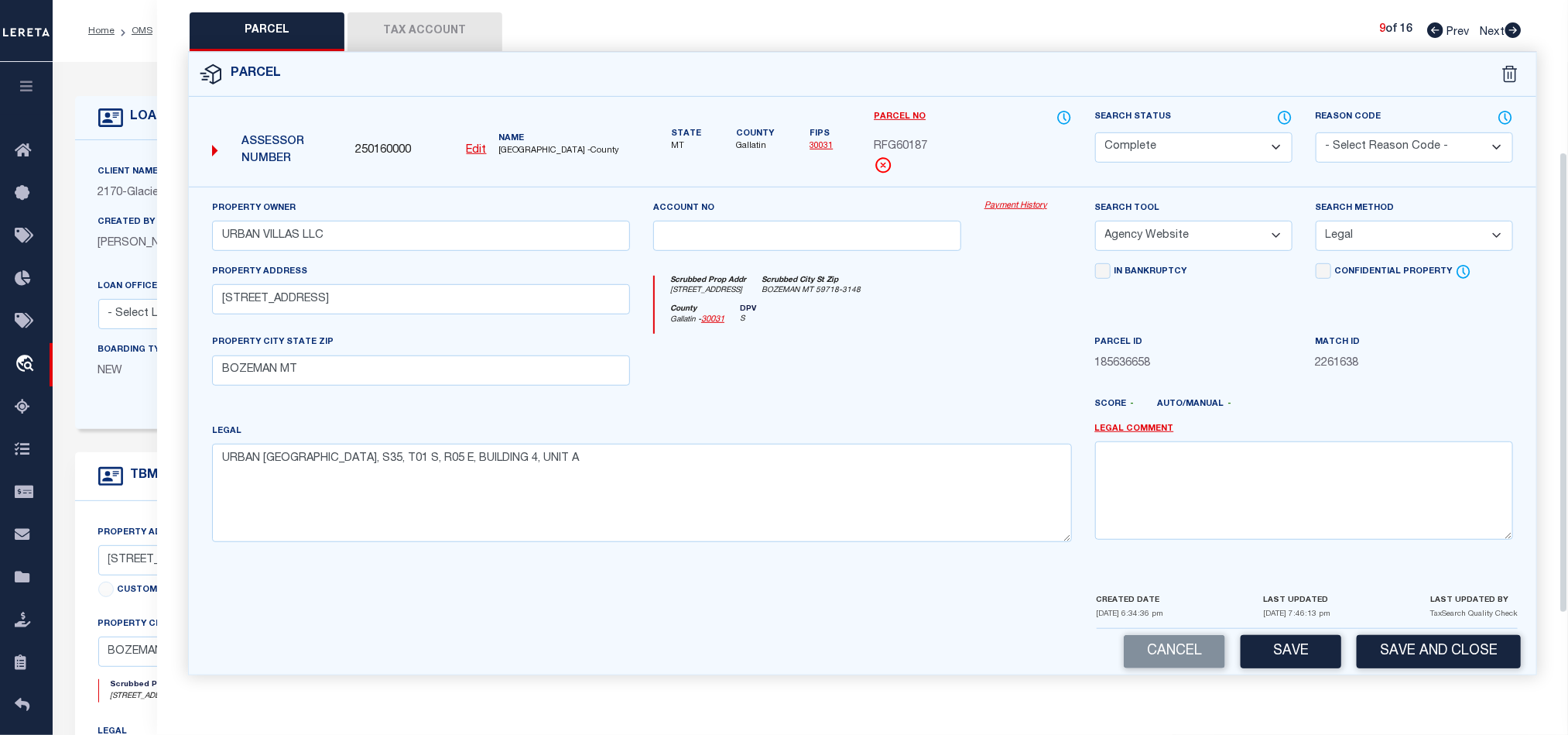
scroll to position [346, 0]
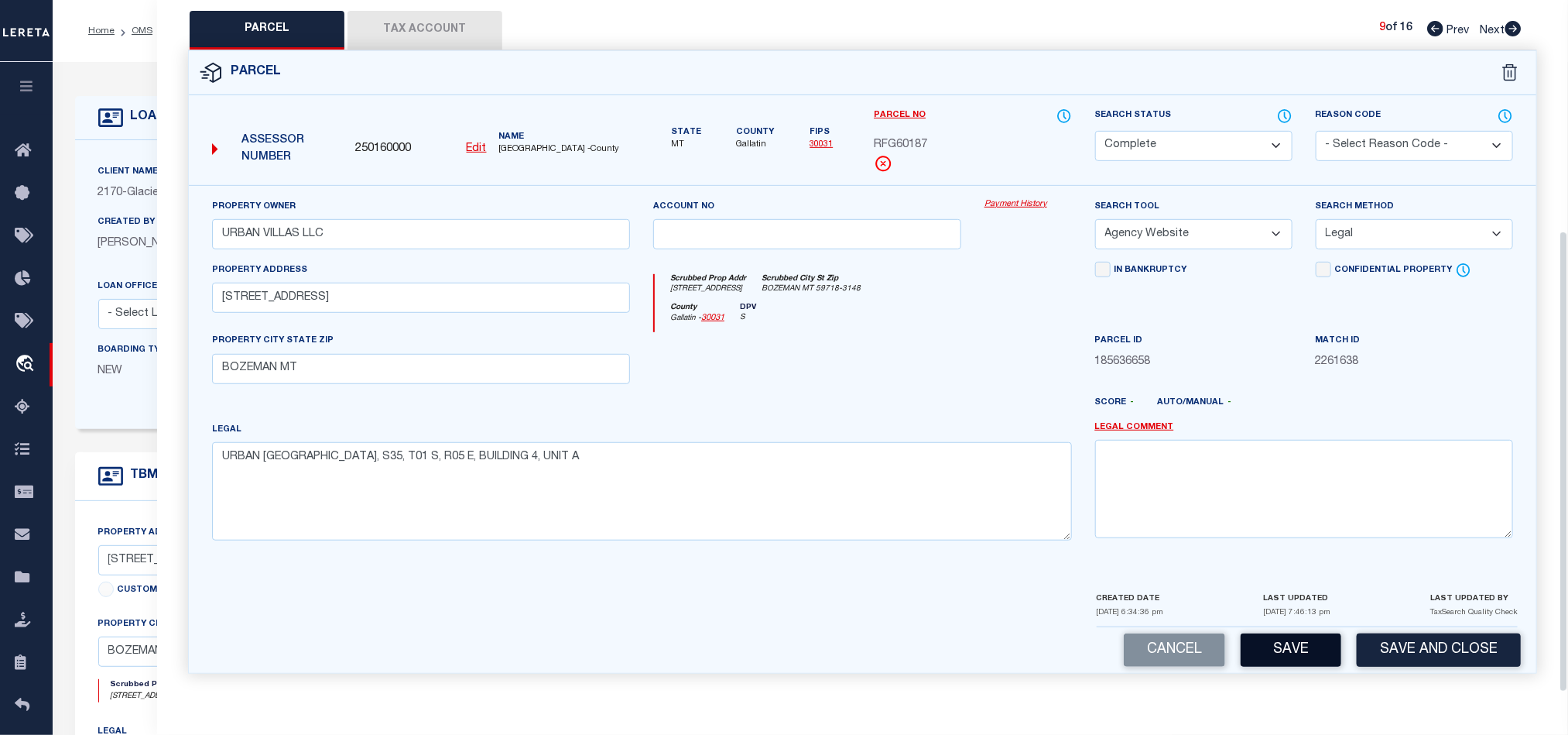
click at [1299, 658] on button "Save" at bounding box center [1291, 650] width 100 height 33
click at [962, 371] on div at bounding box center [807, 364] width 331 height 63
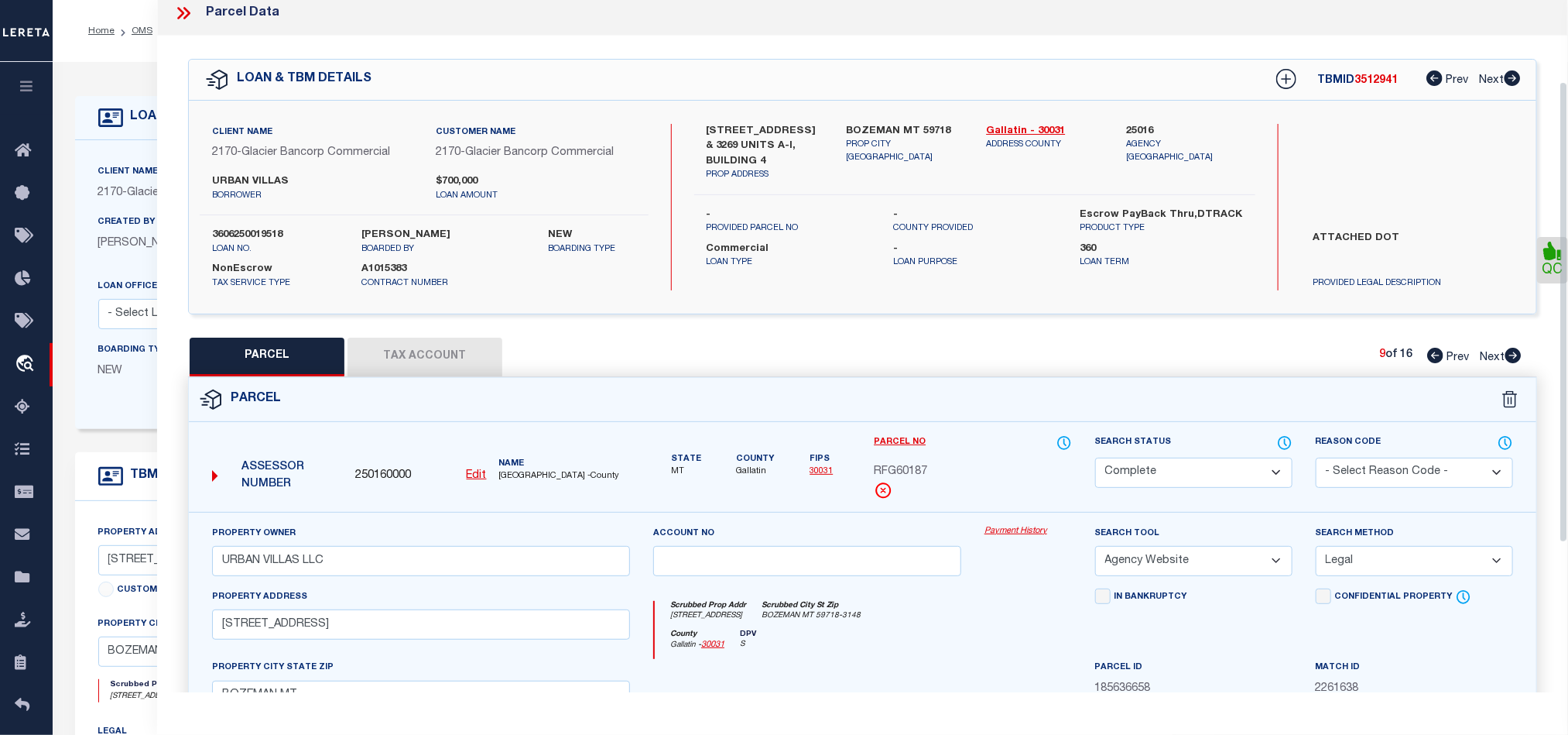
scroll to position [0, 0]
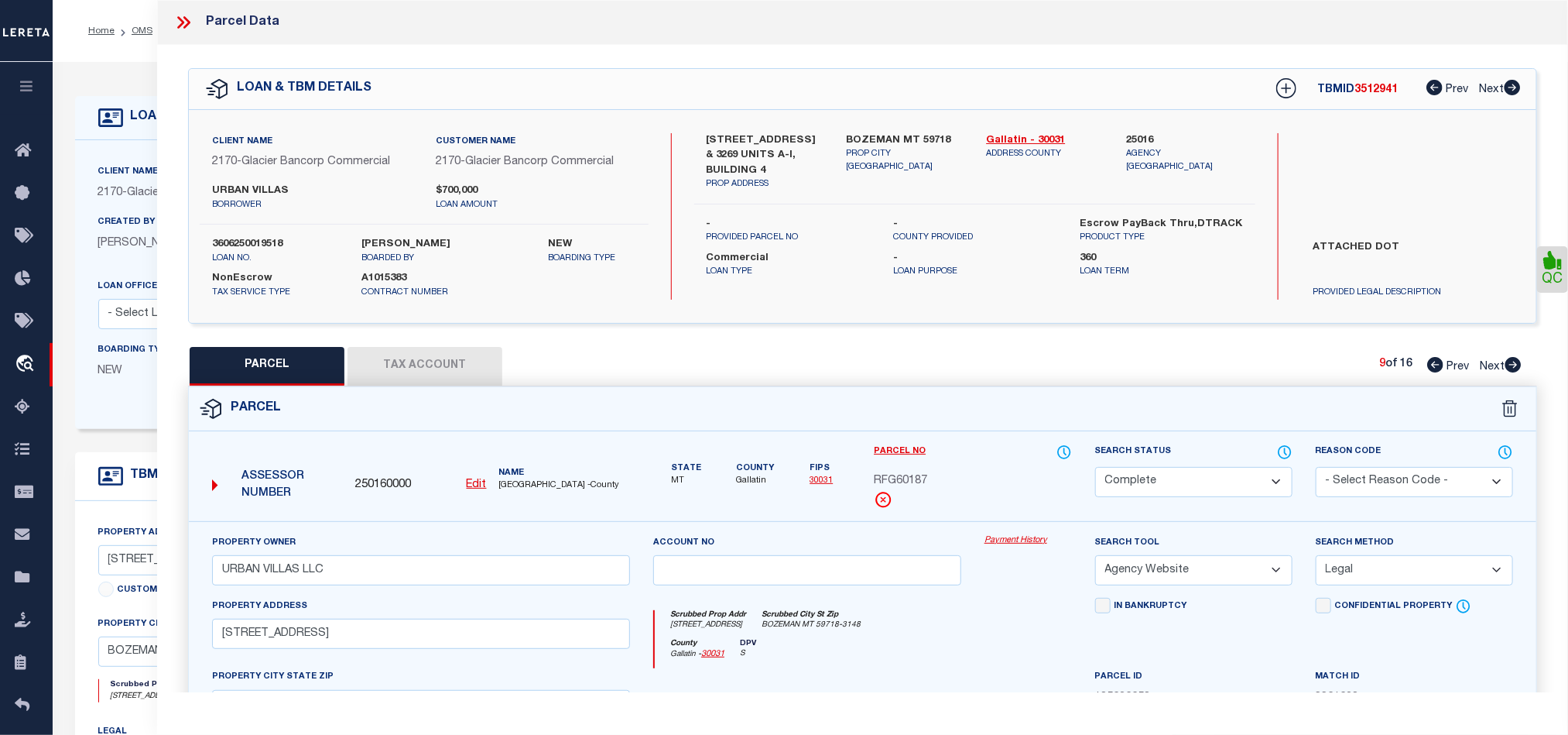
click at [405, 371] on button "Tax Account" at bounding box center [424, 366] width 154 height 39
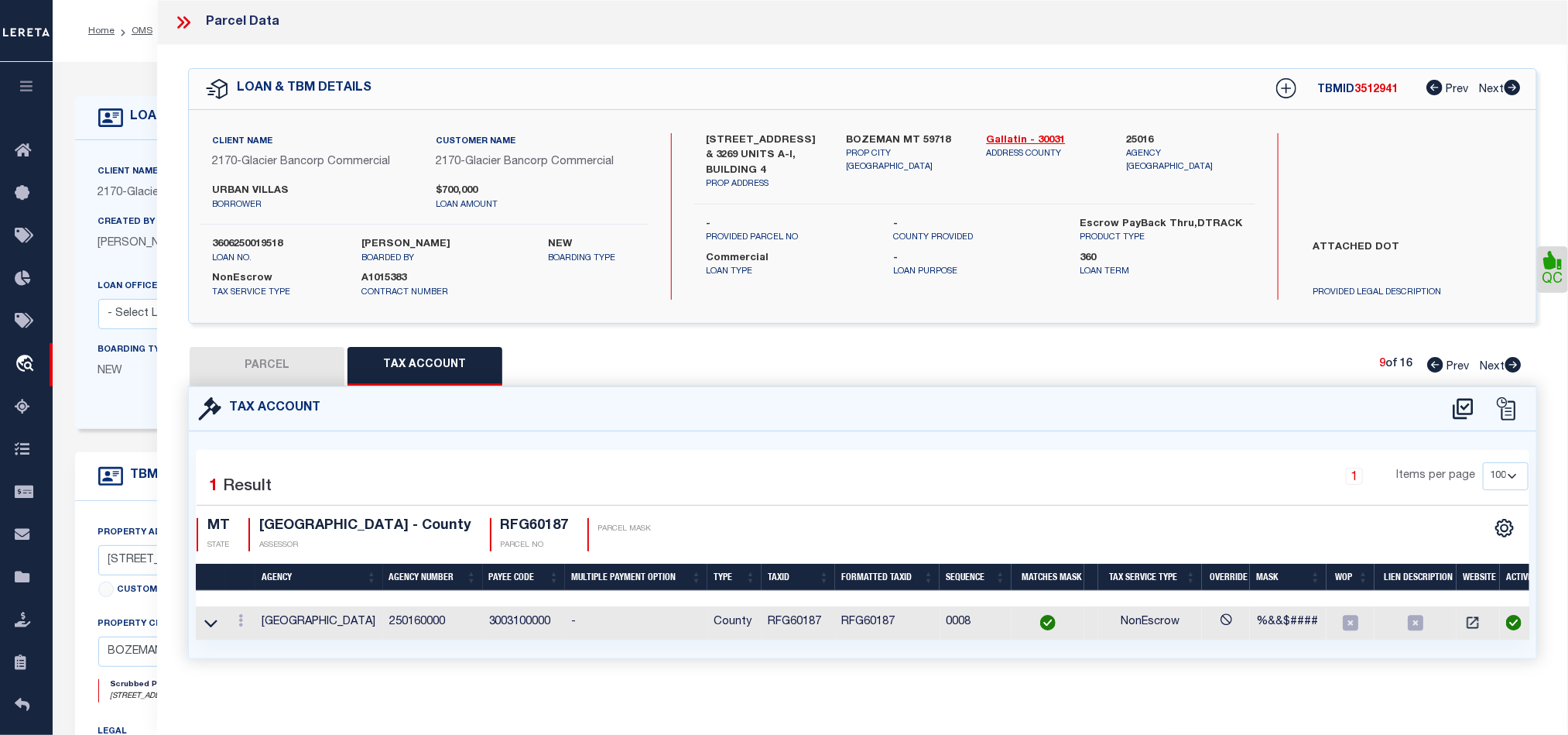
drag, startPoint x: 1511, startPoint y: 365, endPoint x: 783, endPoint y: 581, distance: 759.4
click at [1511, 365] on icon at bounding box center [1513, 365] width 16 height 15
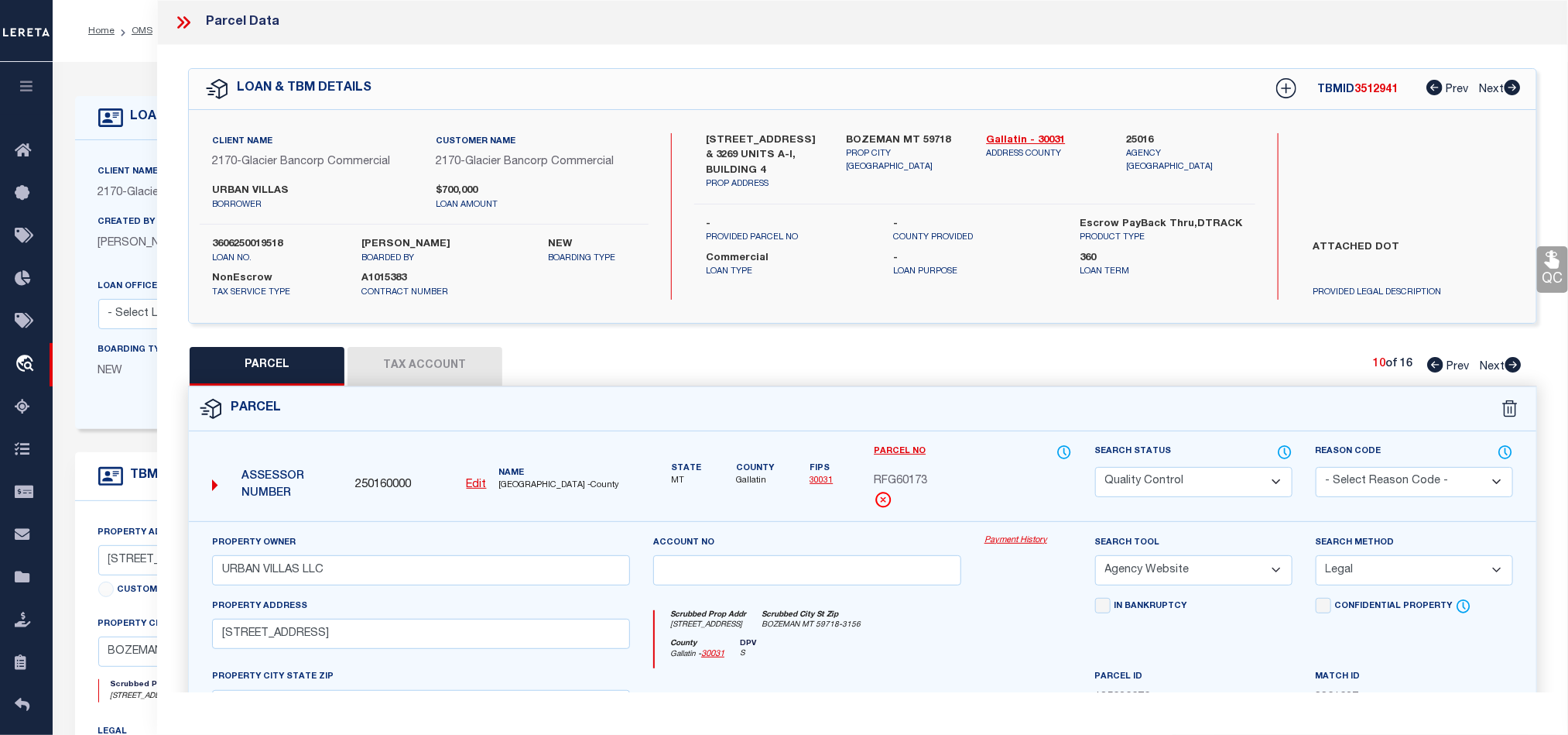
click at [1204, 472] on select "Automated Search Bad Parcel Complete Duplicate Parcel High Dollar Reporting In …" at bounding box center [1194, 482] width 197 height 30
click at [877, 692] on div at bounding box center [807, 700] width 331 height 63
click at [1554, 254] on icon at bounding box center [1551, 259] width 14 height 18
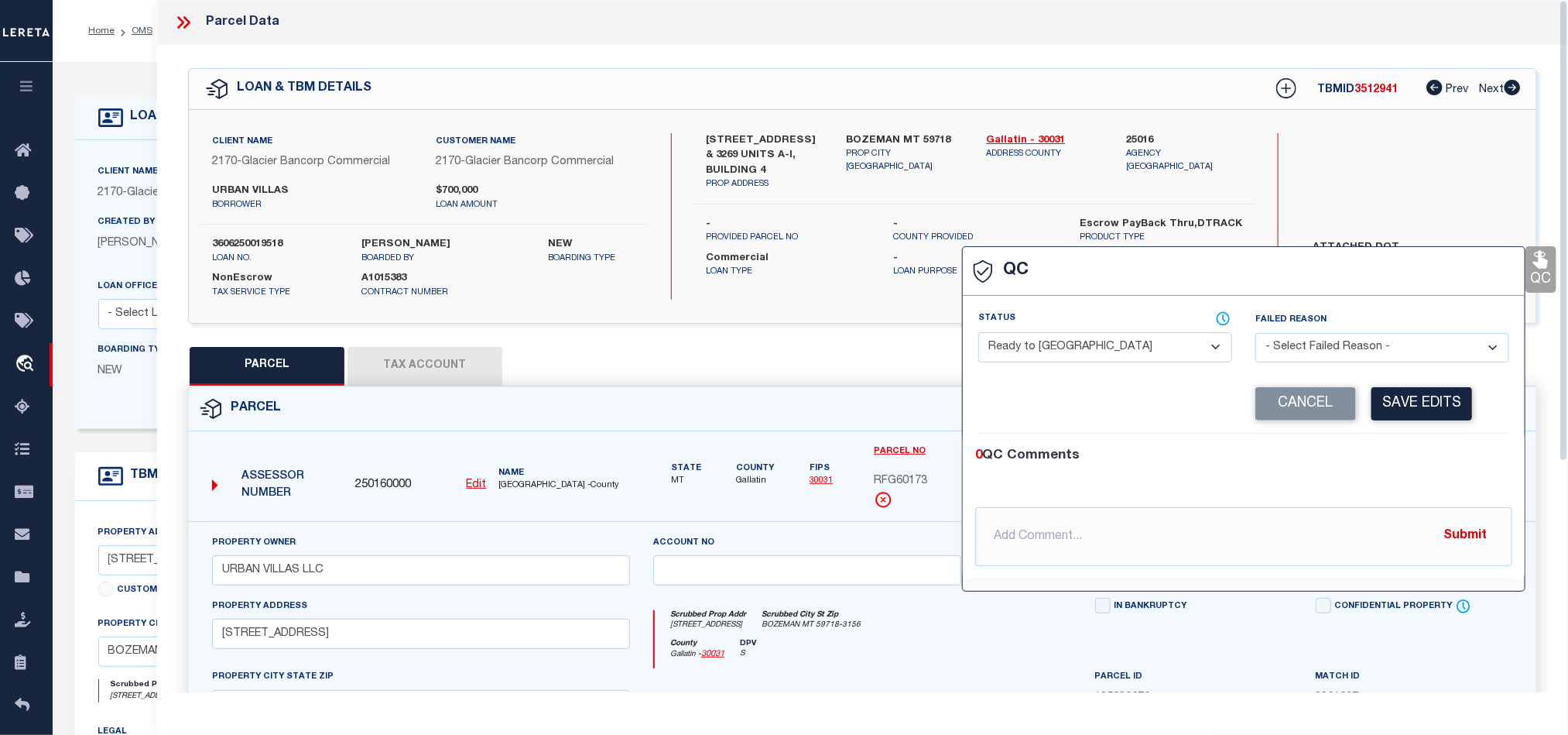
click at [1099, 352] on select "- Select Status - Ready to QC Correct Incorrect" at bounding box center [1105, 348] width 254 height 30
click at [1441, 466] on div "0 QC Comments" at bounding box center [1240, 456] width 531 height 20
click at [1442, 414] on button "Save Edits" at bounding box center [1421, 403] width 100 height 33
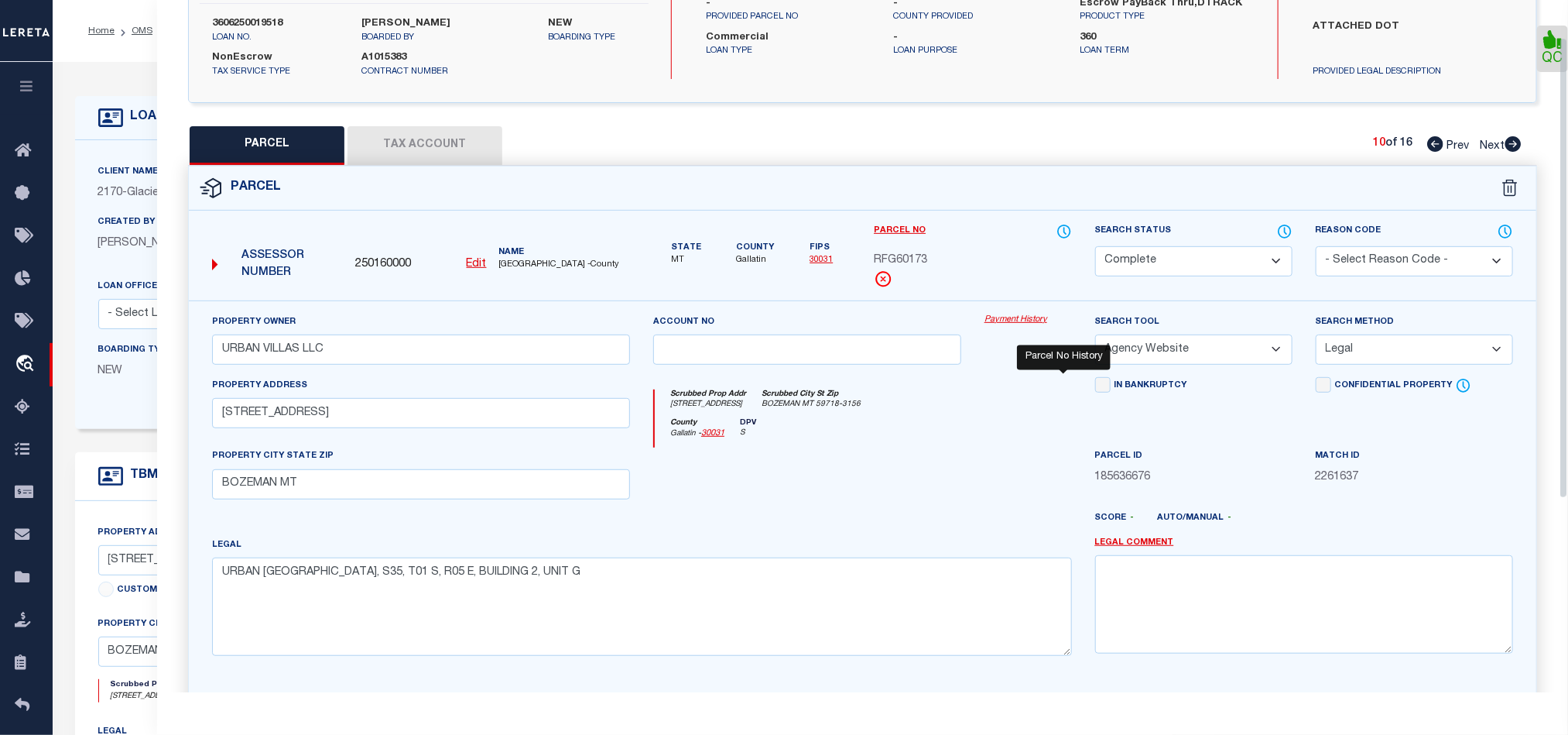
scroll to position [346, 0]
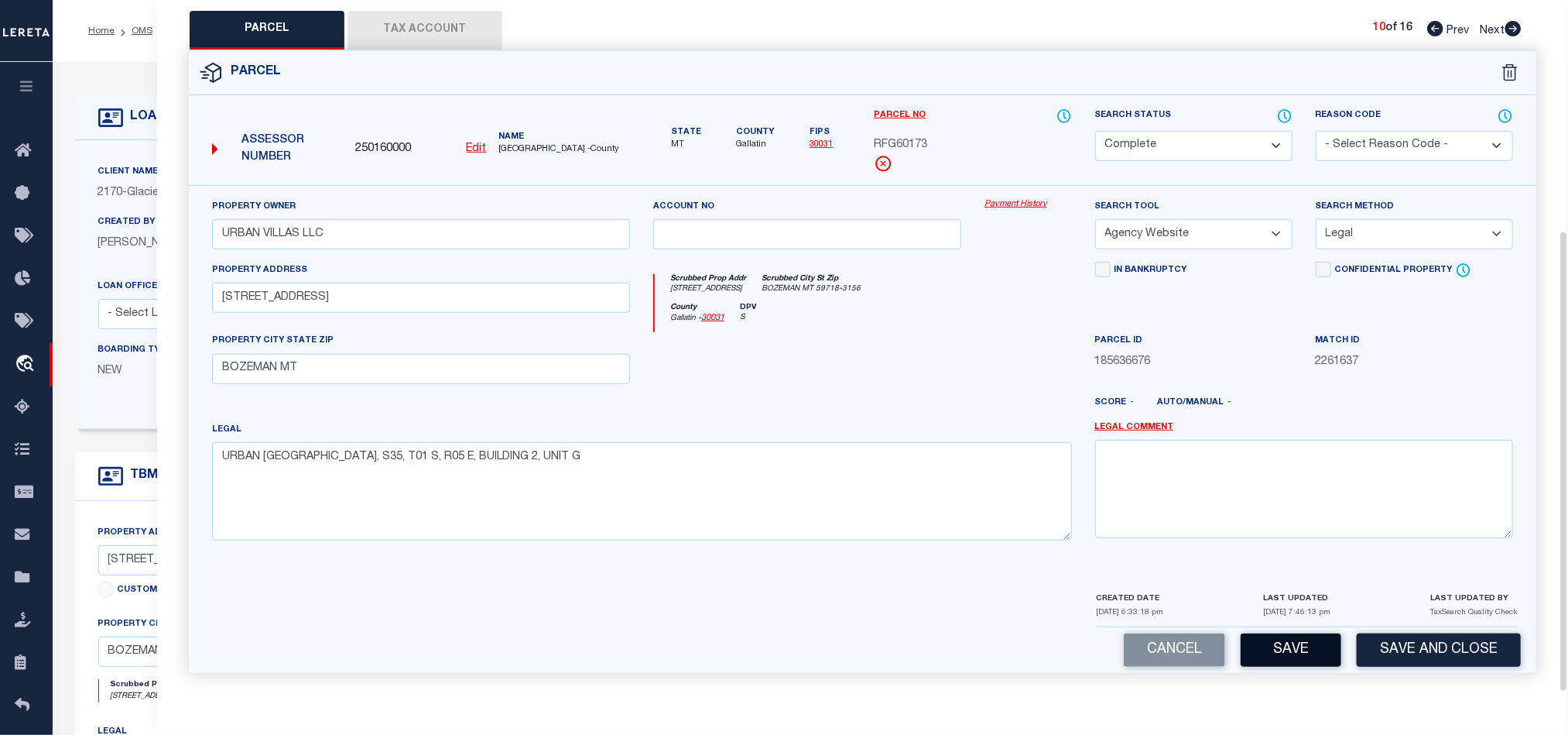
click at [1273, 648] on button "Save" at bounding box center [1291, 650] width 100 height 33
click at [933, 362] on div at bounding box center [807, 364] width 331 height 63
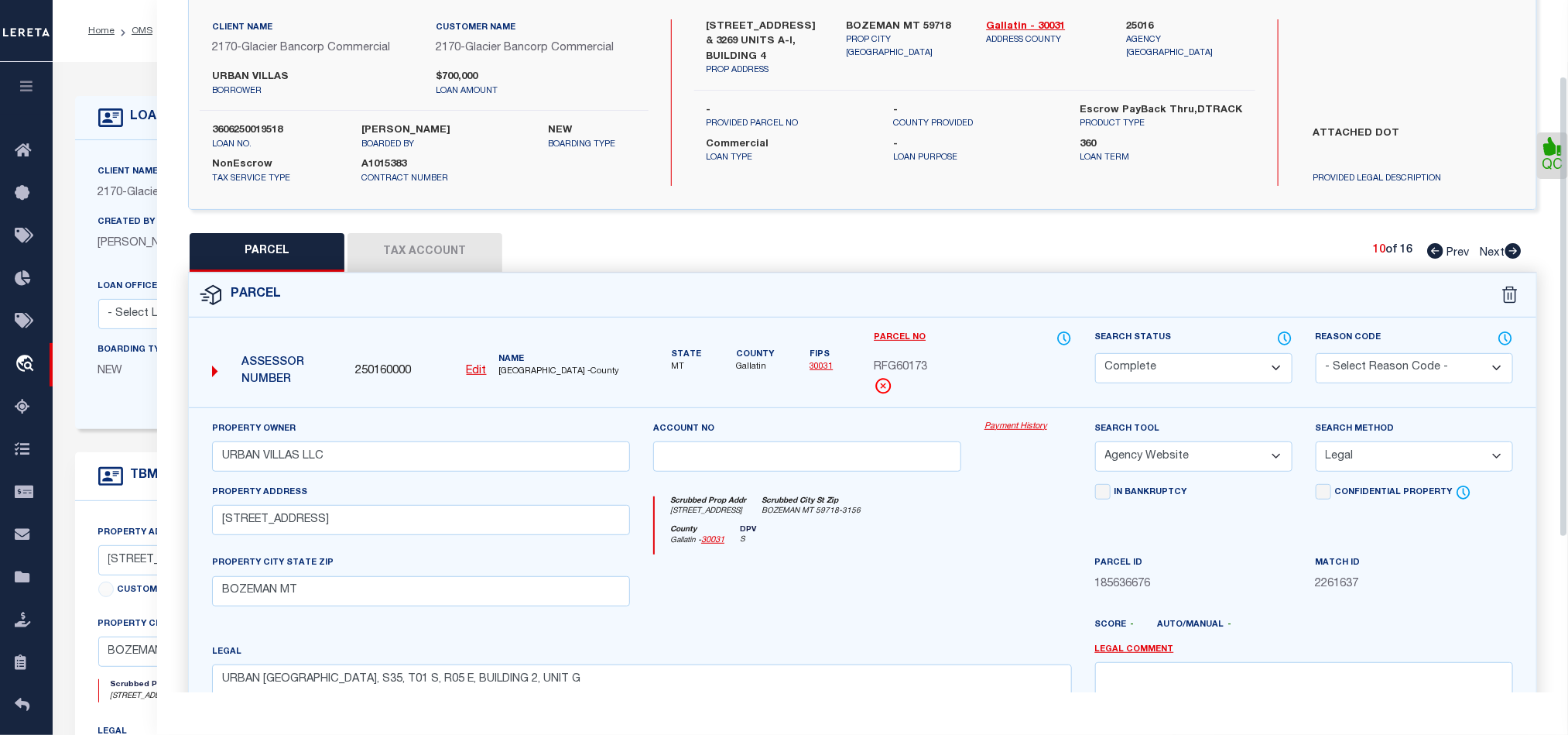
click at [364, 254] on button "Tax Account" at bounding box center [424, 252] width 154 height 39
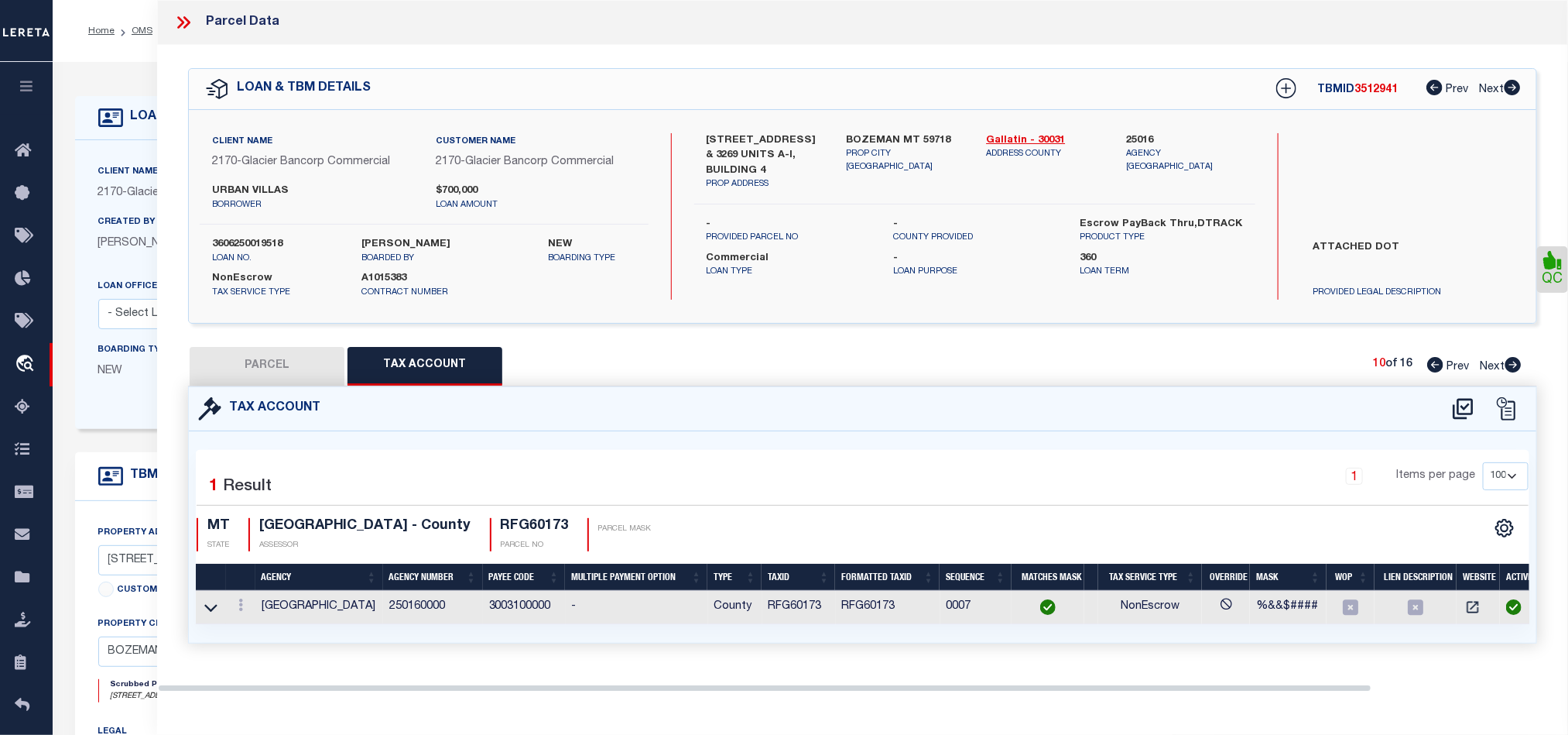
scroll to position [0, 0]
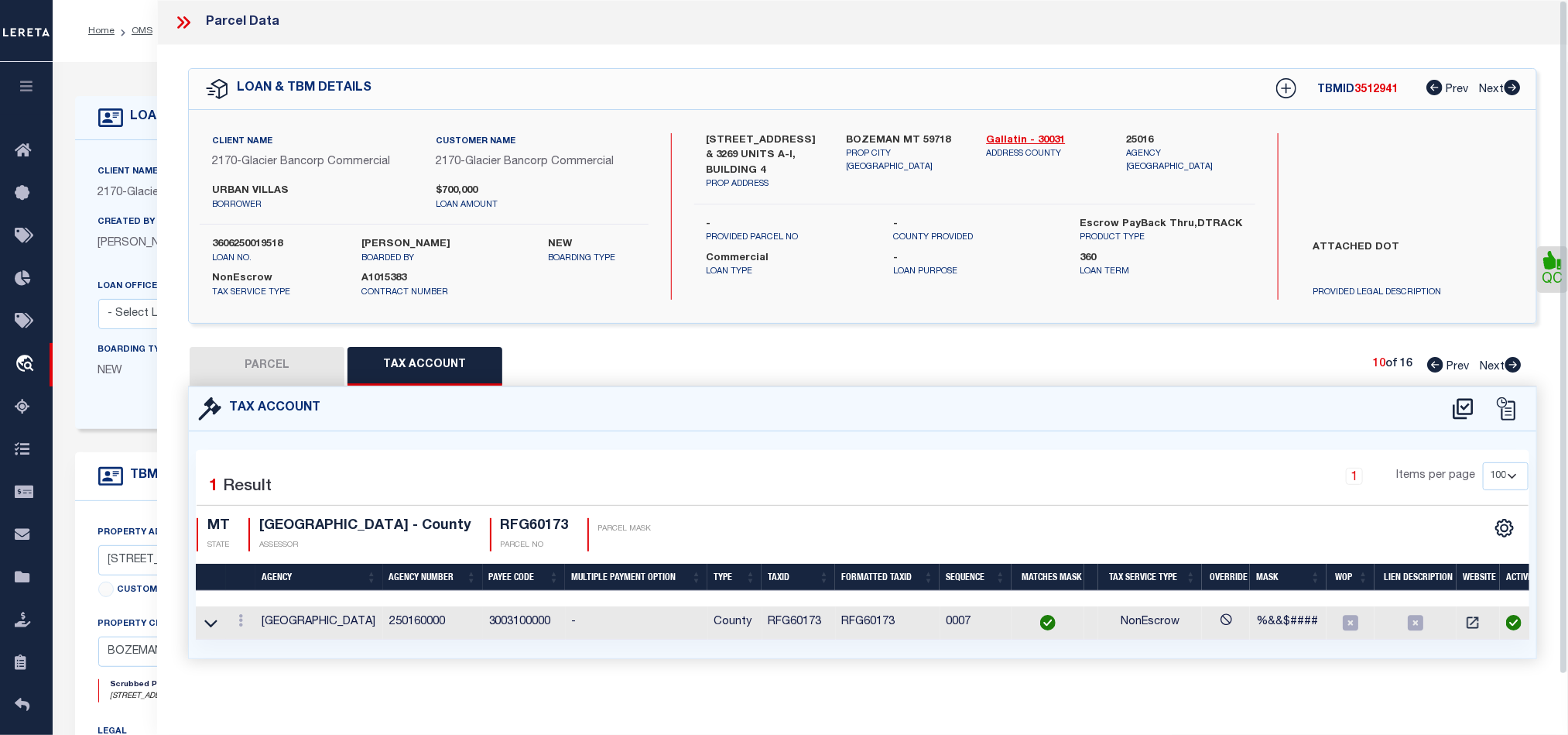
click at [1511, 368] on icon at bounding box center [1513, 365] width 16 height 15
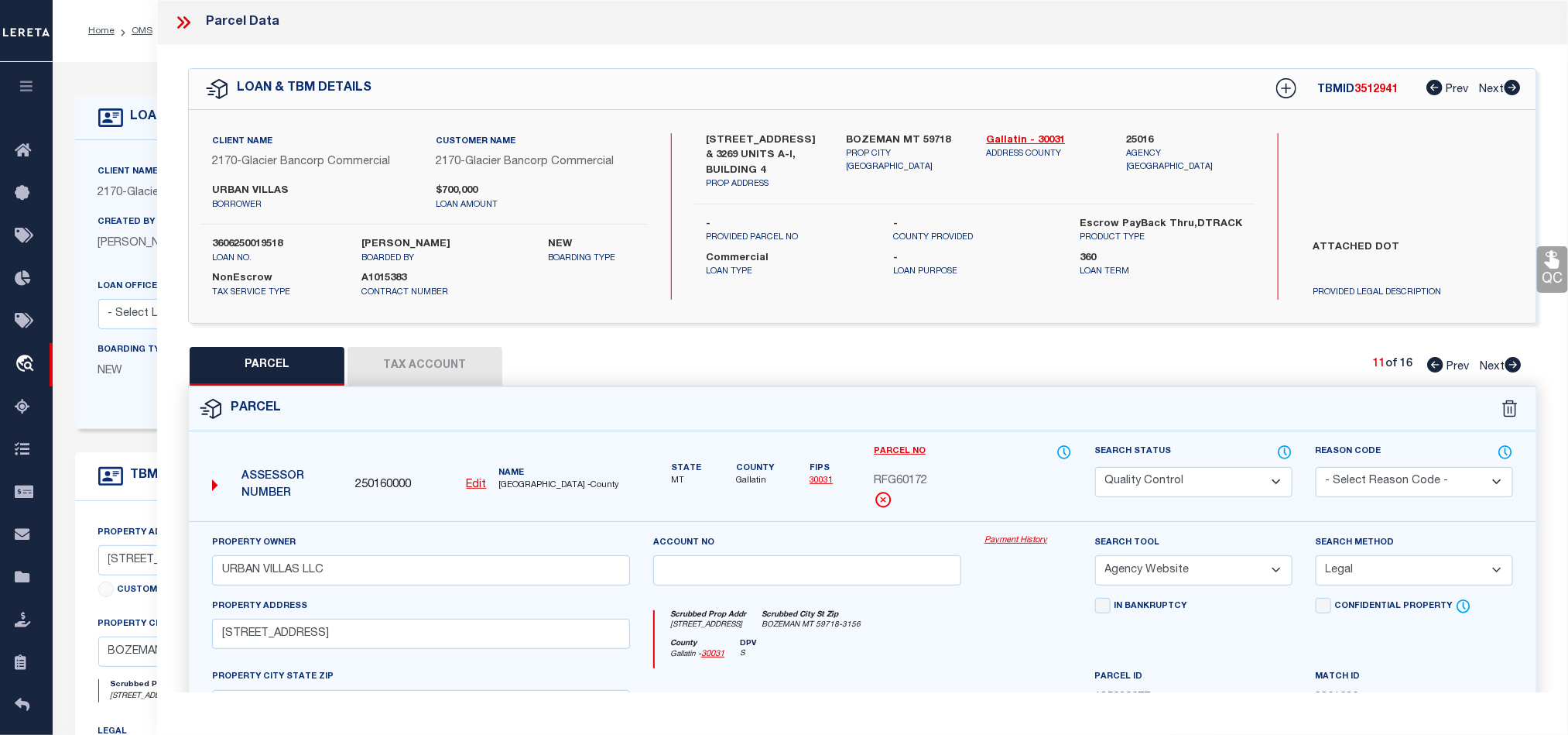
drag, startPoint x: 1182, startPoint y: 481, endPoint x: 1177, endPoint y: 491, distance: 11.2
click at [1182, 481] on select "Automated Search Bad Parcel Complete Duplicate Parcel High Dollar Reporting In …" at bounding box center [1194, 482] width 197 height 30
drag, startPoint x: 994, startPoint y: 628, endPoint x: 1501, endPoint y: 335, distance: 585.6
click at [994, 628] on div "Scrubbed Prop Addr [STREET_ADDRESS] [GEOGRAPHIC_DATA] MT 59718-3156" at bounding box center [863, 624] width 417 height 29
click at [1558, 258] on icon at bounding box center [1553, 259] width 20 height 20
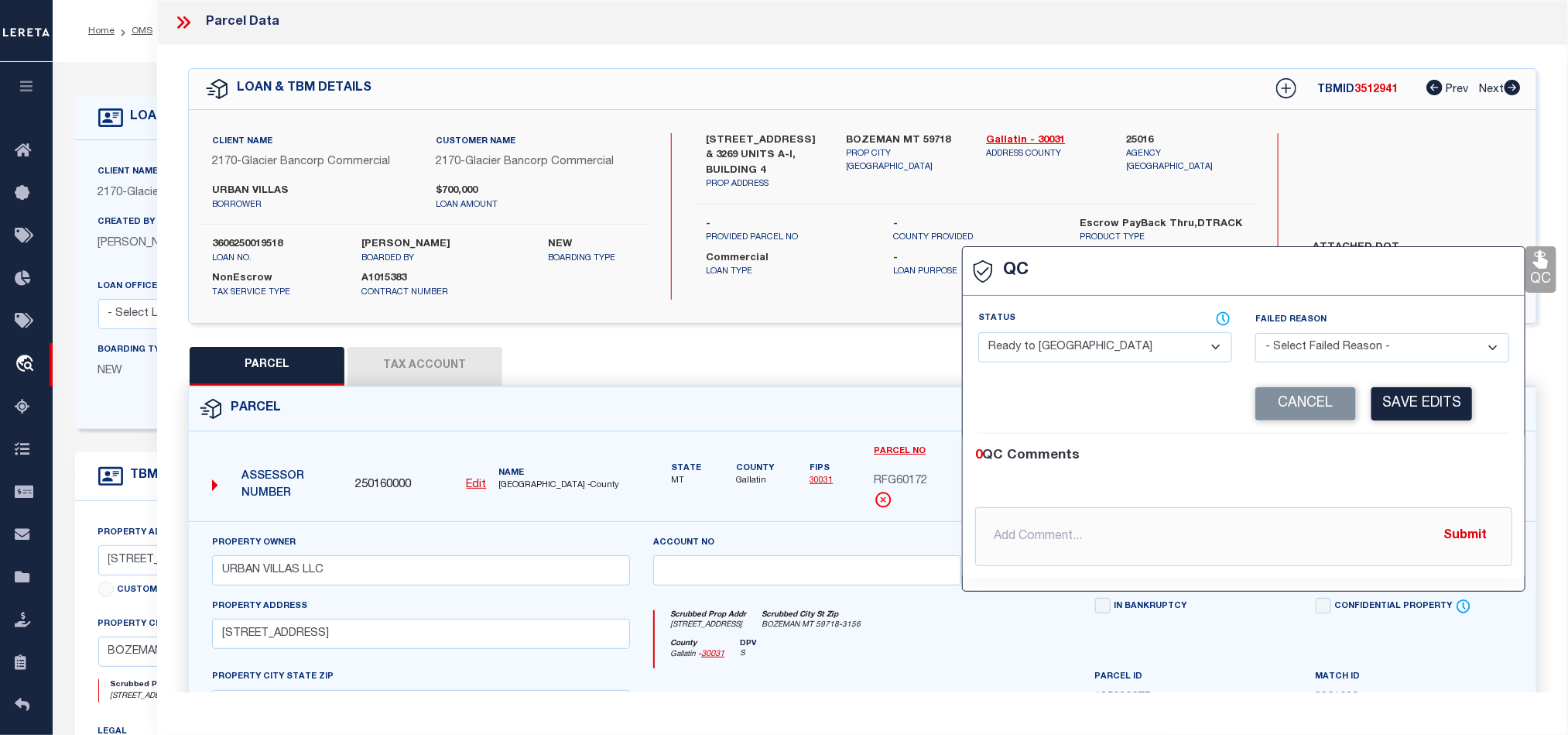
drag, startPoint x: 1059, startPoint y: 358, endPoint x: 1179, endPoint y: 362, distance: 120.1
click at [1059, 358] on select "- Select Status - Ready to QC Correct Incorrect" at bounding box center [1105, 348] width 254 height 30
drag, startPoint x: 1401, startPoint y: 451, endPoint x: 1453, endPoint y: 405, distance: 69.4
click at [1401, 451] on div "0 QC Comments" at bounding box center [1240, 456] width 531 height 20
click at [1463, 397] on button "Save Edits" at bounding box center [1421, 403] width 100 height 33
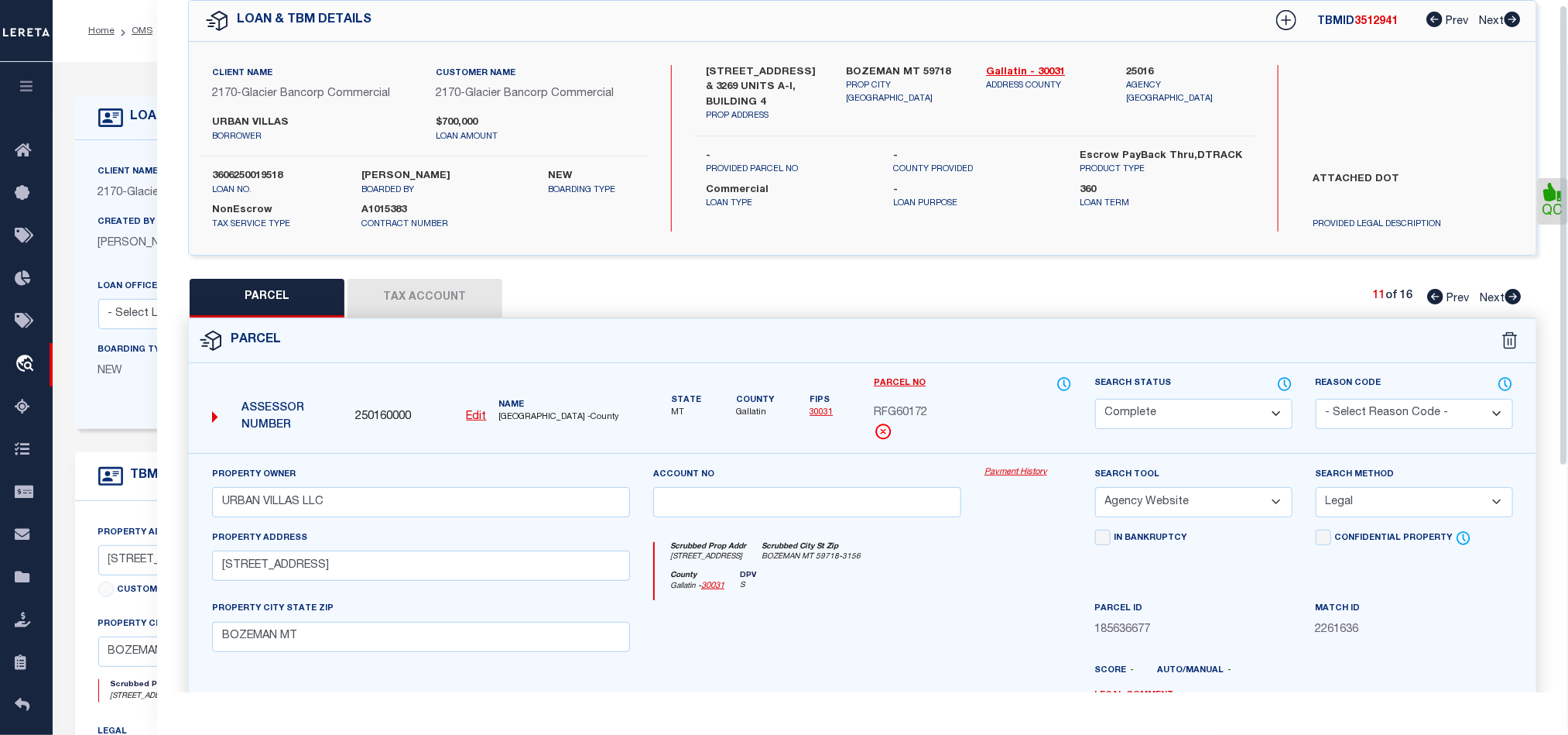
scroll to position [346, 0]
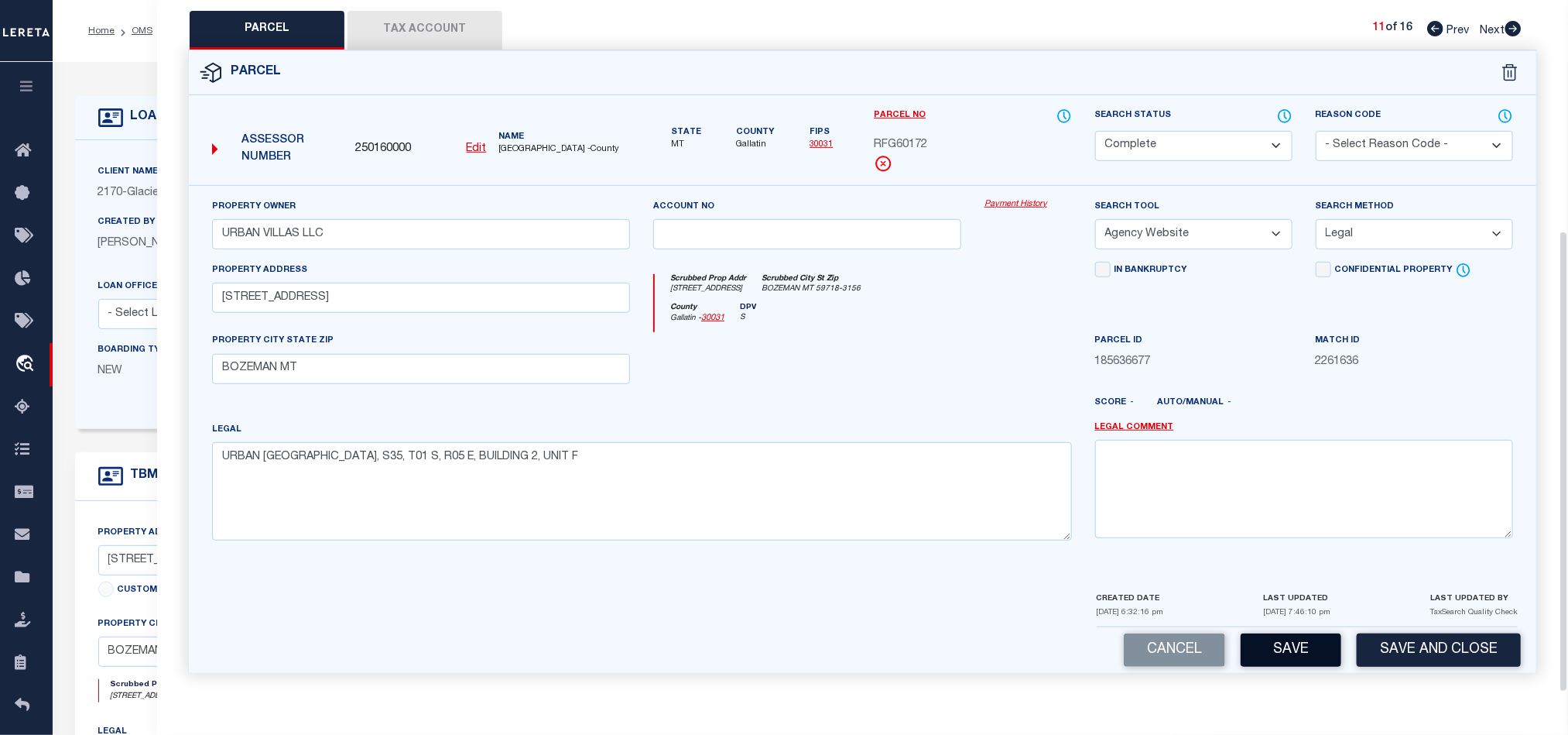
click at [1280, 634] on button "Save" at bounding box center [1291, 650] width 100 height 33
click at [876, 370] on div at bounding box center [807, 364] width 331 height 63
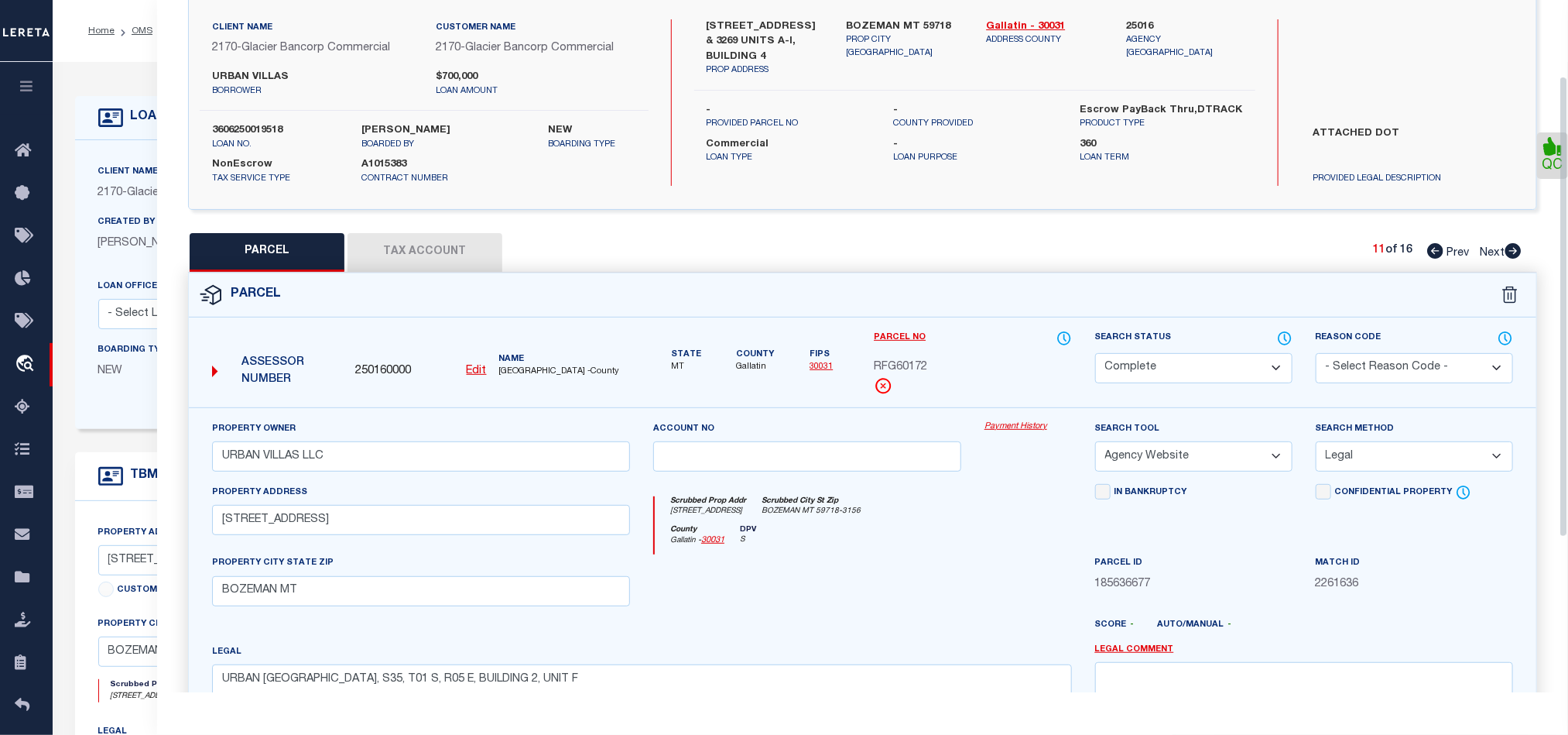
click at [434, 249] on button "Tax Account" at bounding box center [424, 252] width 154 height 39
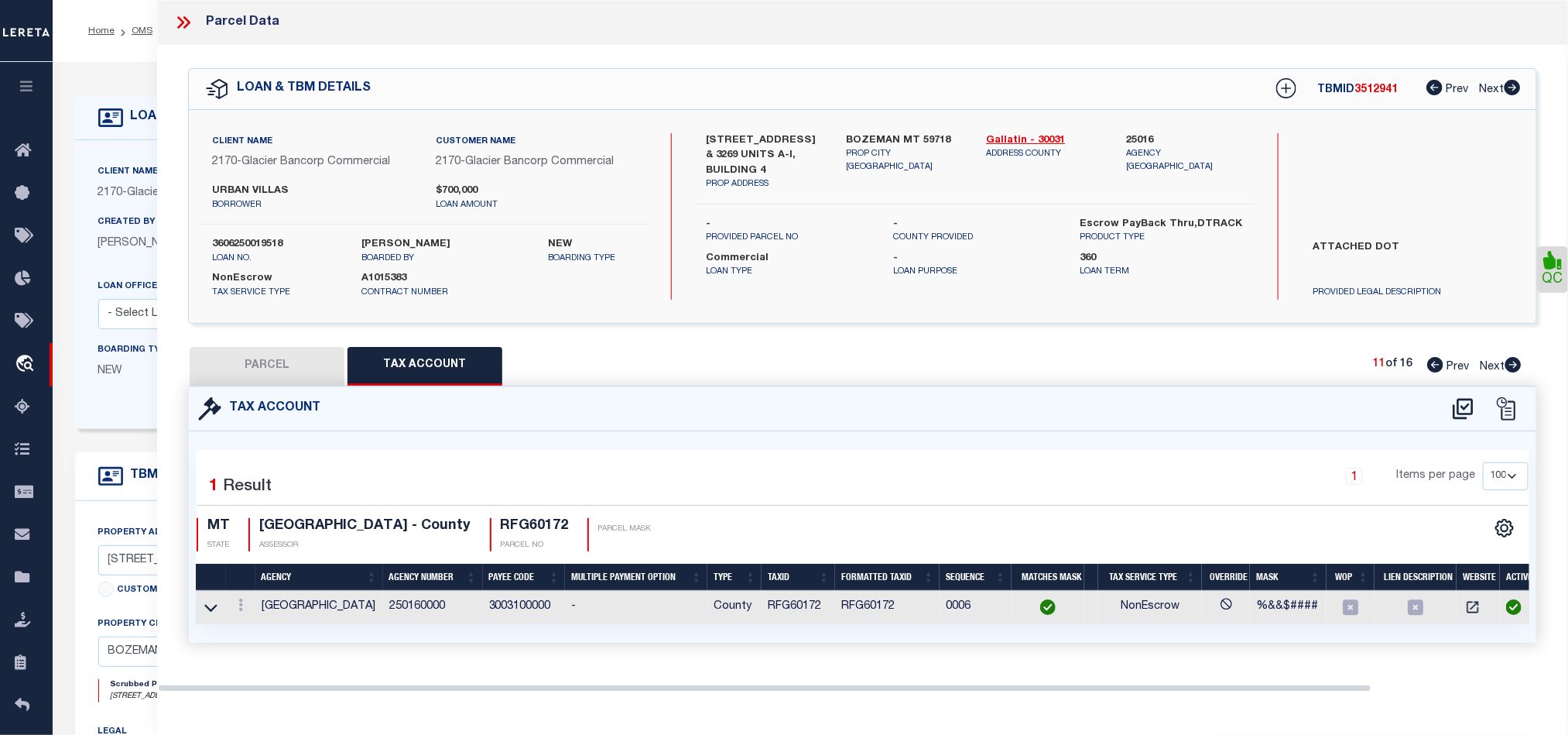
scroll to position [0, 0]
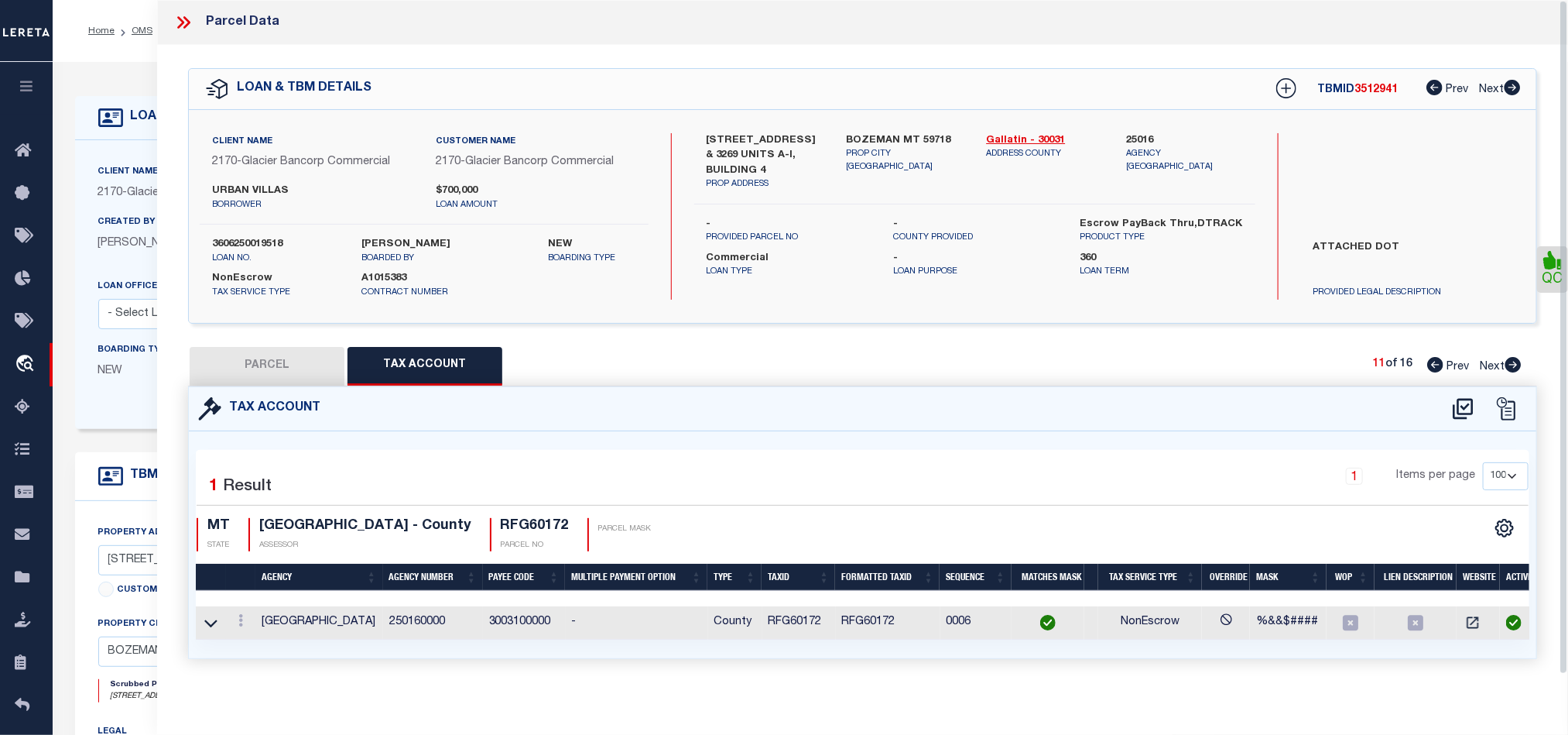
click at [1511, 372] on icon at bounding box center [1513, 365] width 16 height 15
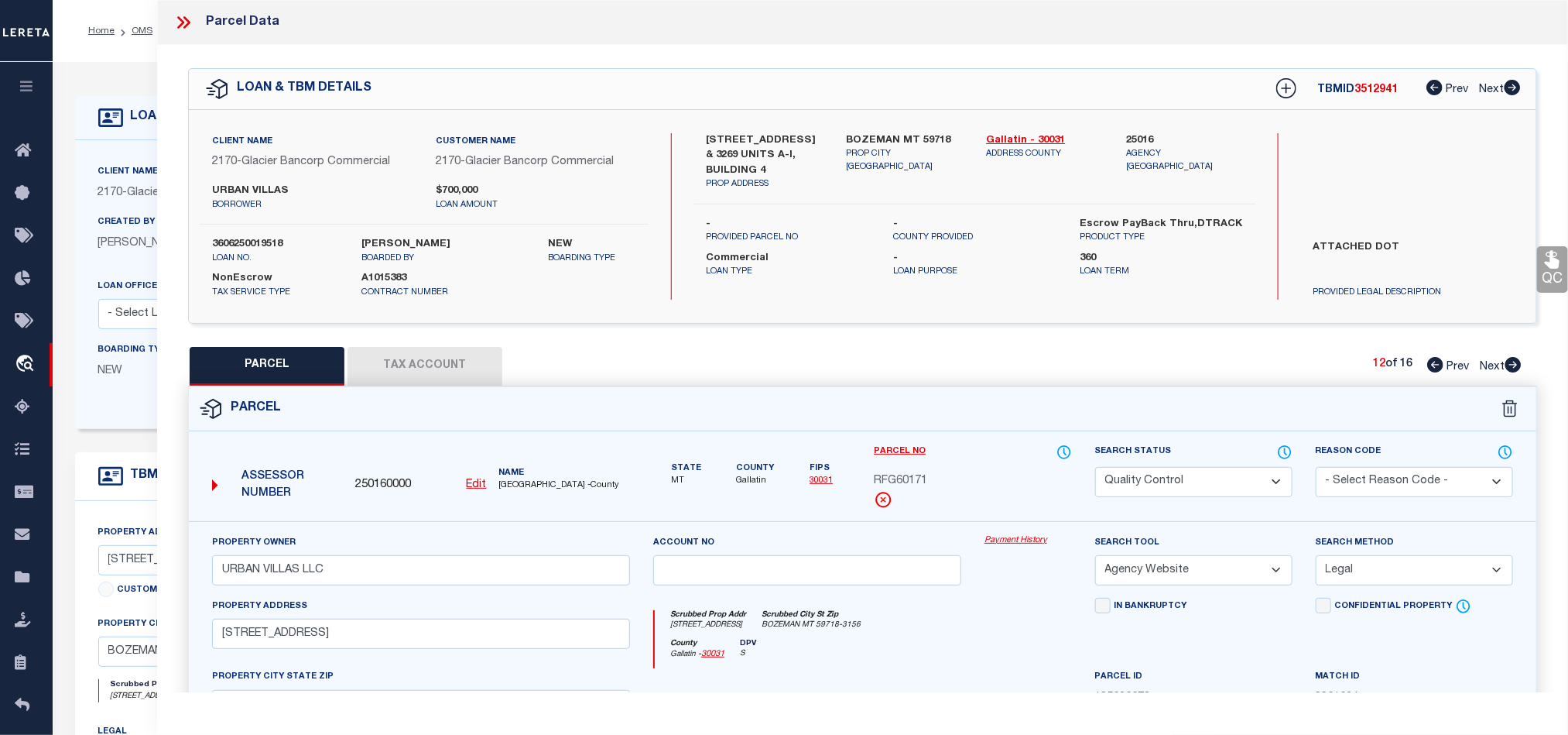
drag, startPoint x: 1173, startPoint y: 476, endPoint x: 1140, endPoint y: 521, distance: 55.8
click at [1173, 476] on select "Automated Search Bad Parcel Complete Duplicate Parcel High Dollar Reporting In …" at bounding box center [1194, 482] width 197 height 30
drag, startPoint x: 952, startPoint y: 625, endPoint x: 1524, endPoint y: 310, distance: 653.0
click at [952, 625] on div "Scrubbed Prop Addr [STREET_ADDRESS] [GEOGRAPHIC_DATA] MT 59718-3156" at bounding box center [863, 624] width 417 height 29
click at [1554, 268] on icon at bounding box center [1551, 259] width 14 height 18
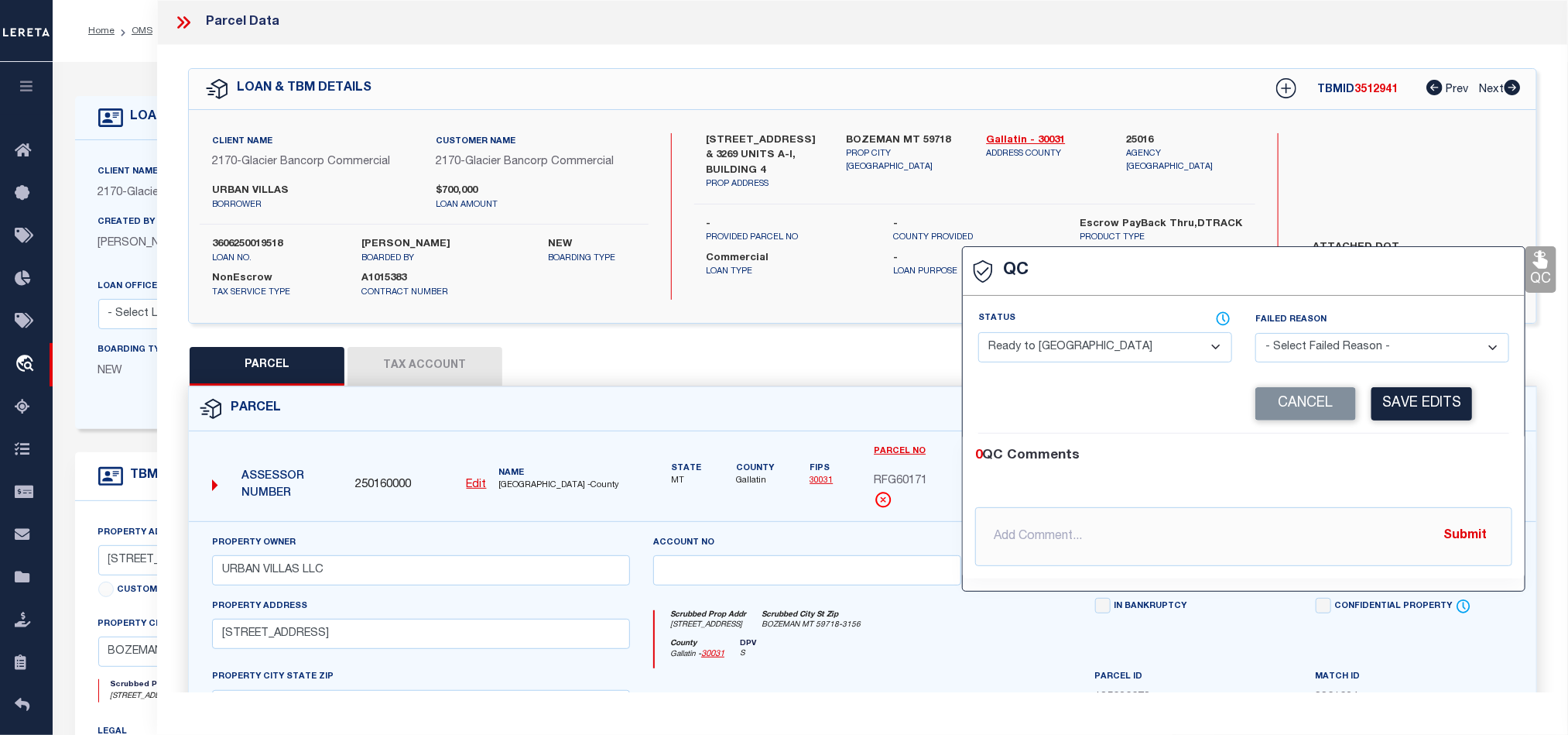
click at [1182, 343] on select "- Select Status - Ready to QC Correct Incorrect" at bounding box center [1105, 348] width 254 height 30
click at [1463, 445] on div "0 QC Comments @[PERSON_NAME] @[PERSON_NAME] @[PERSON_NAME] @[PERSON_NAME] @[PER…" at bounding box center [1243, 506] width 562 height 145
click at [1424, 408] on button "Save Edits" at bounding box center [1421, 403] width 100 height 33
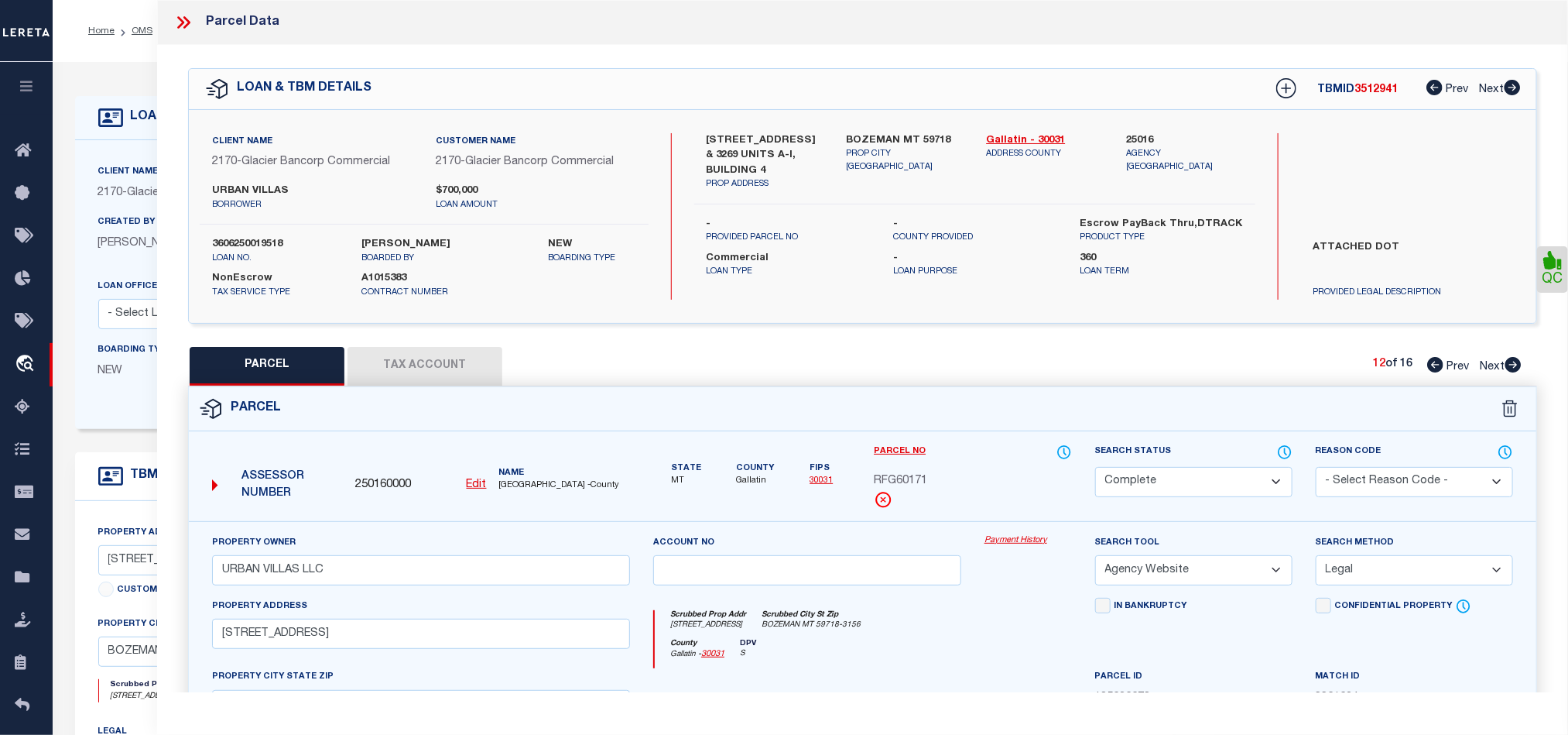
click at [775, 404] on div "Parcel" at bounding box center [862, 409] width 1347 height 44
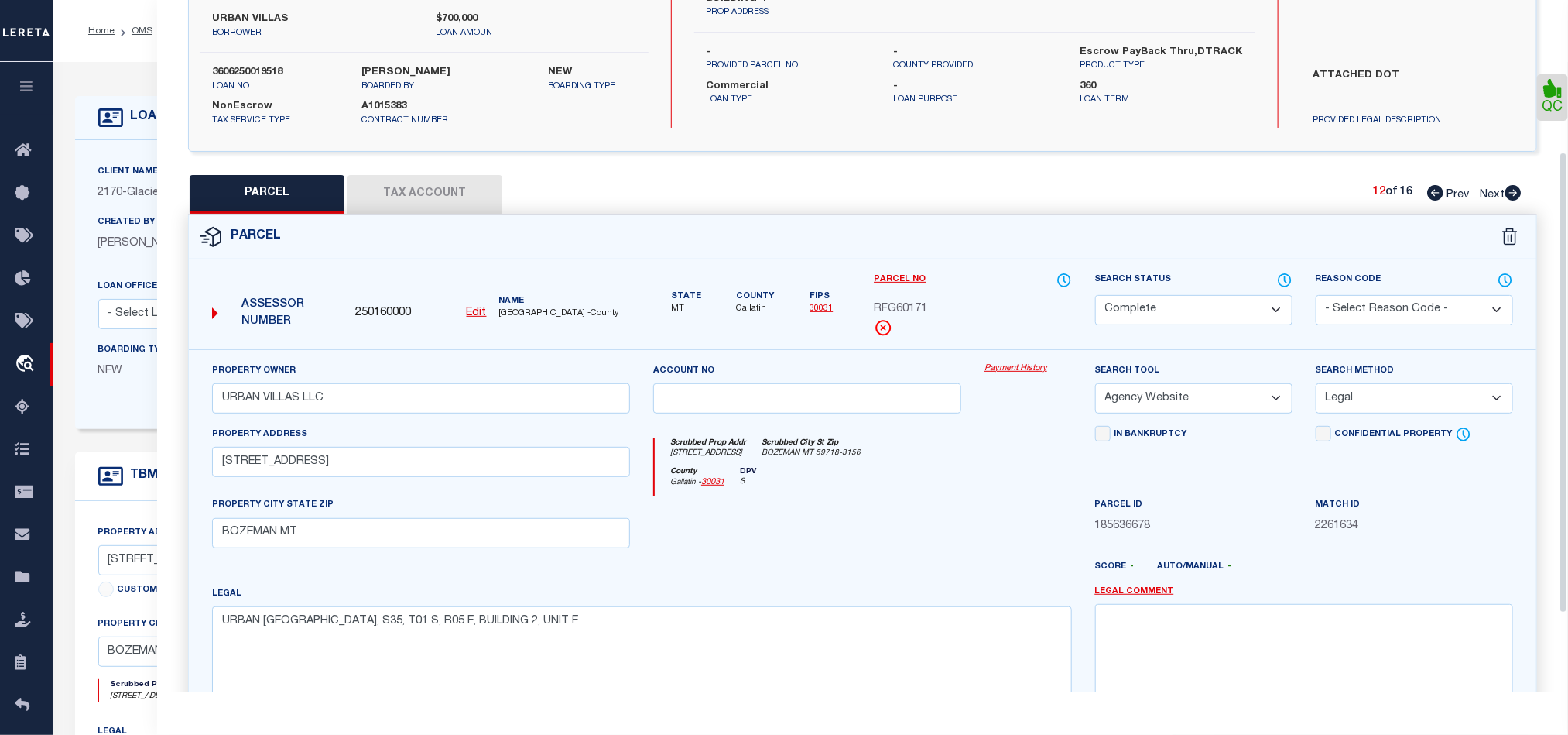
scroll to position [346, 0]
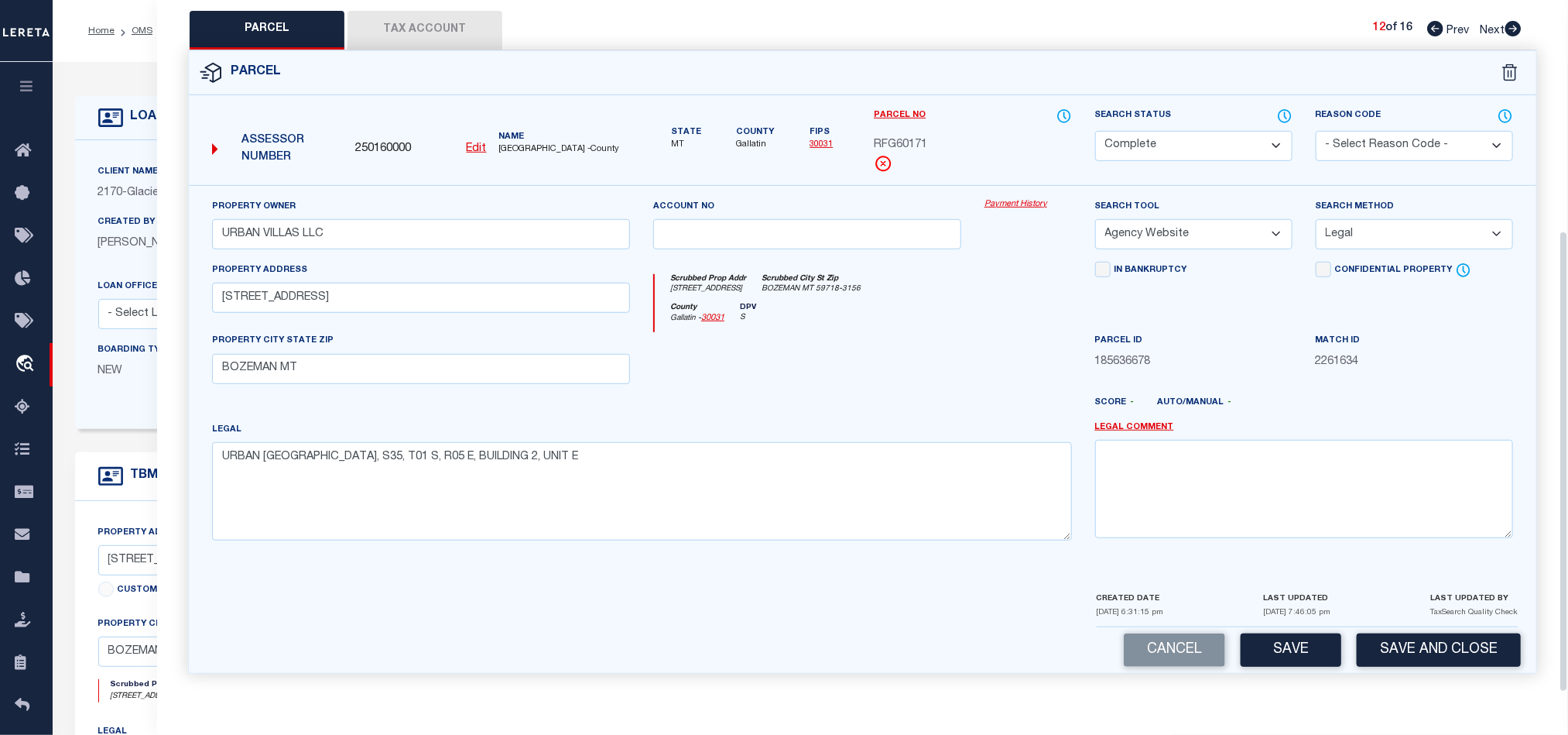
drag, startPoint x: 1290, startPoint y: 644, endPoint x: 1409, endPoint y: 432, distance: 243.1
click at [1291, 644] on button "Save" at bounding box center [1291, 650] width 100 height 33
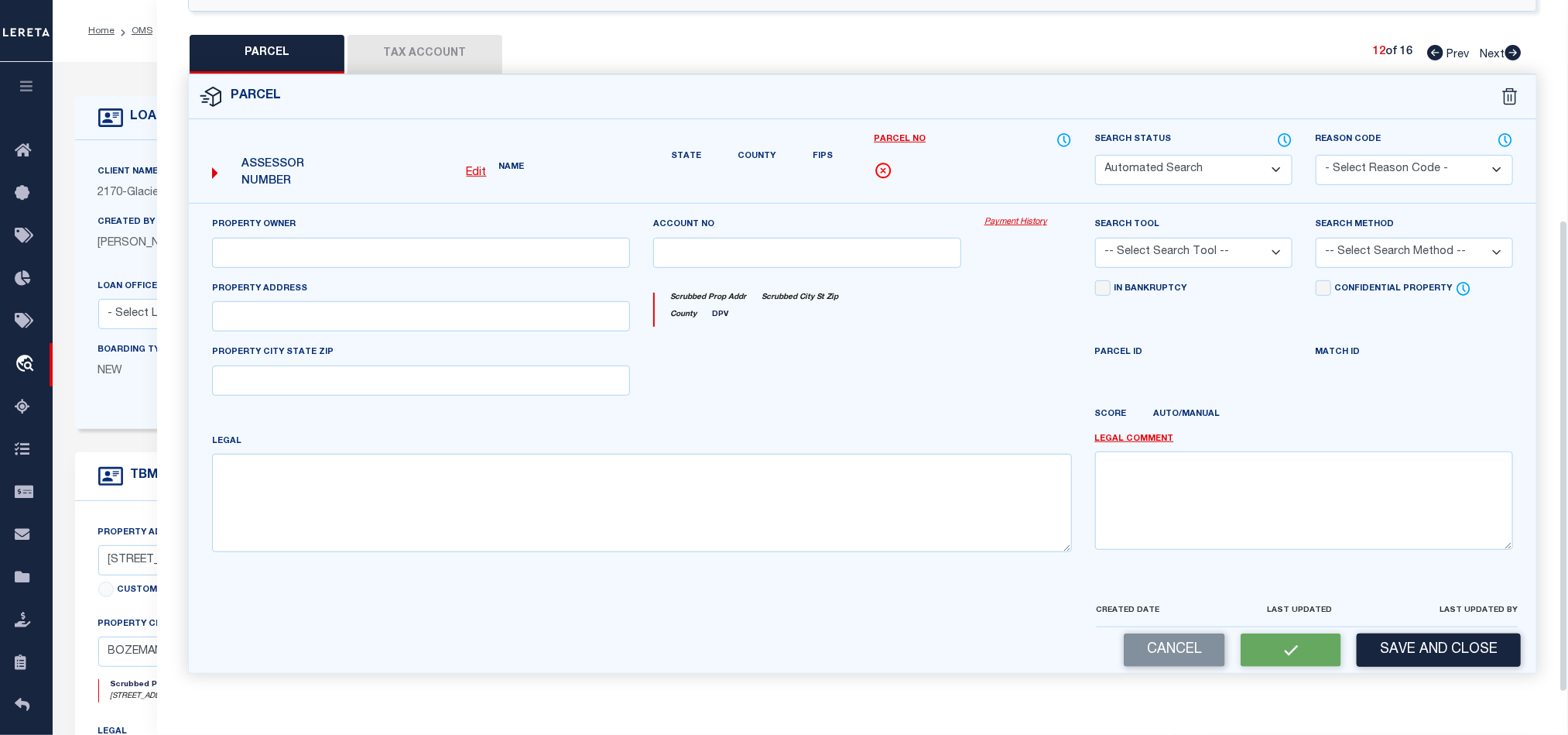
click at [833, 386] on div at bounding box center [807, 375] width 331 height 63
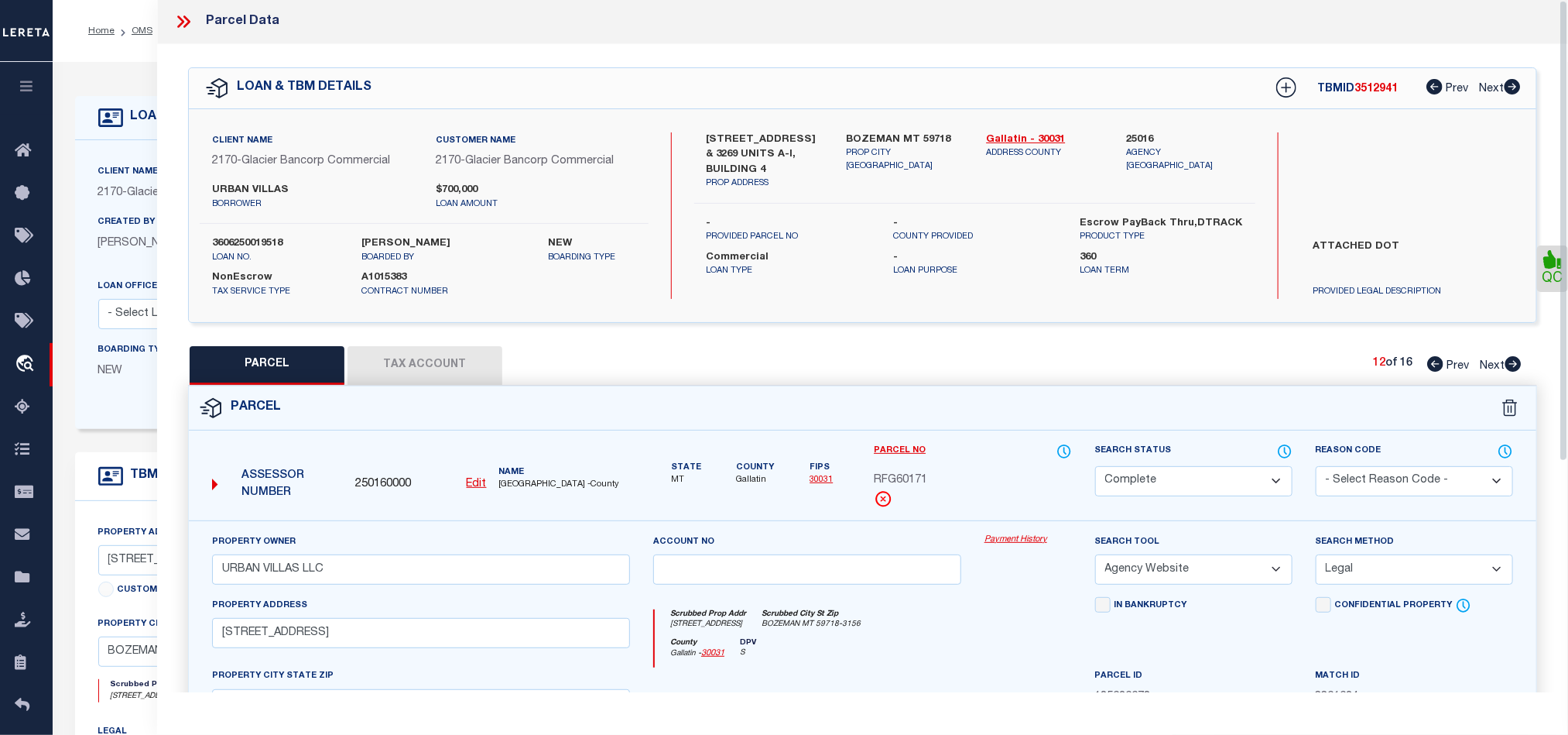
scroll to position [0, 0]
click at [430, 363] on button "Tax Account" at bounding box center [424, 366] width 154 height 39
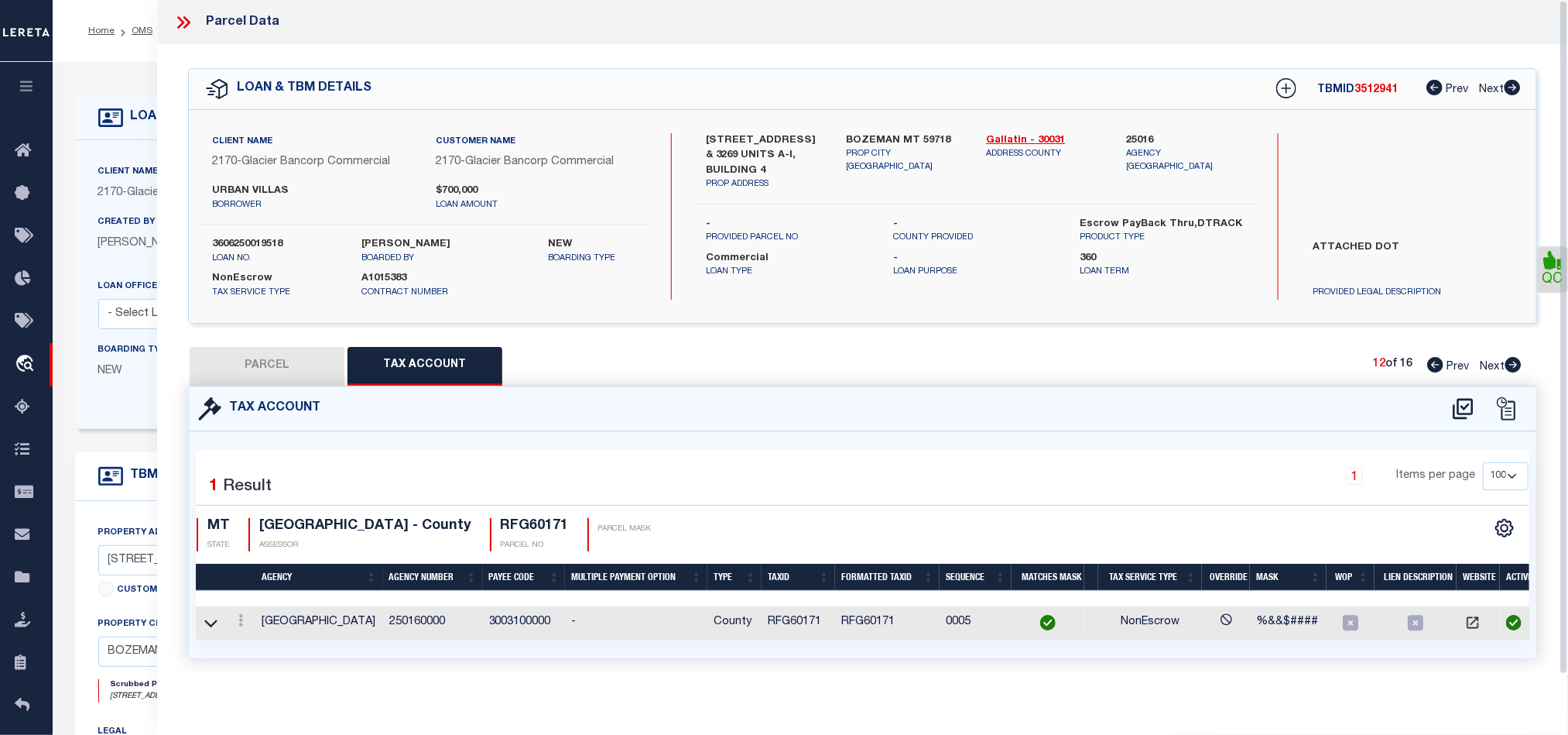
click at [1514, 370] on icon at bounding box center [1513, 365] width 17 height 15
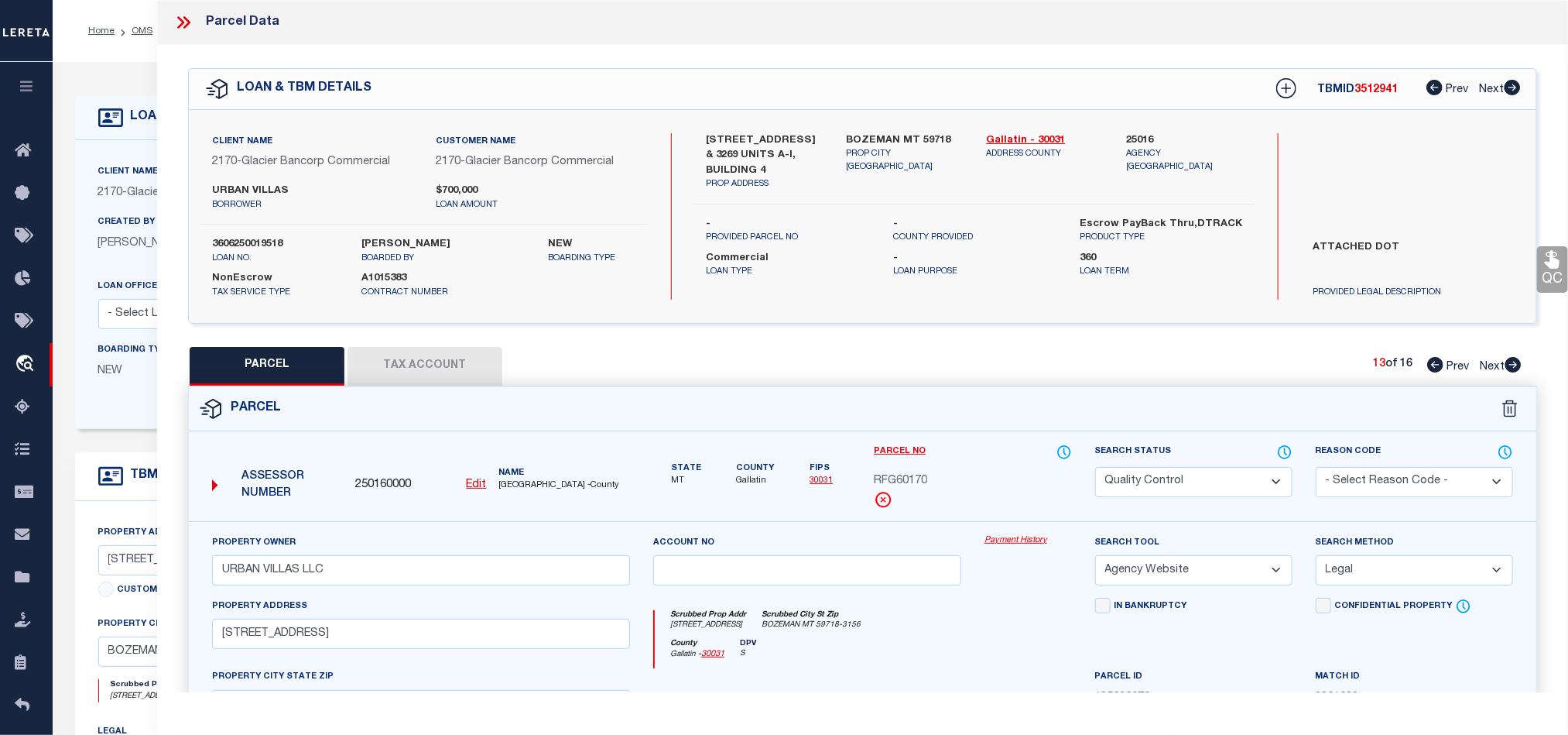
click at [1024, 431] on div "Parcel" at bounding box center [862, 409] width 1347 height 44
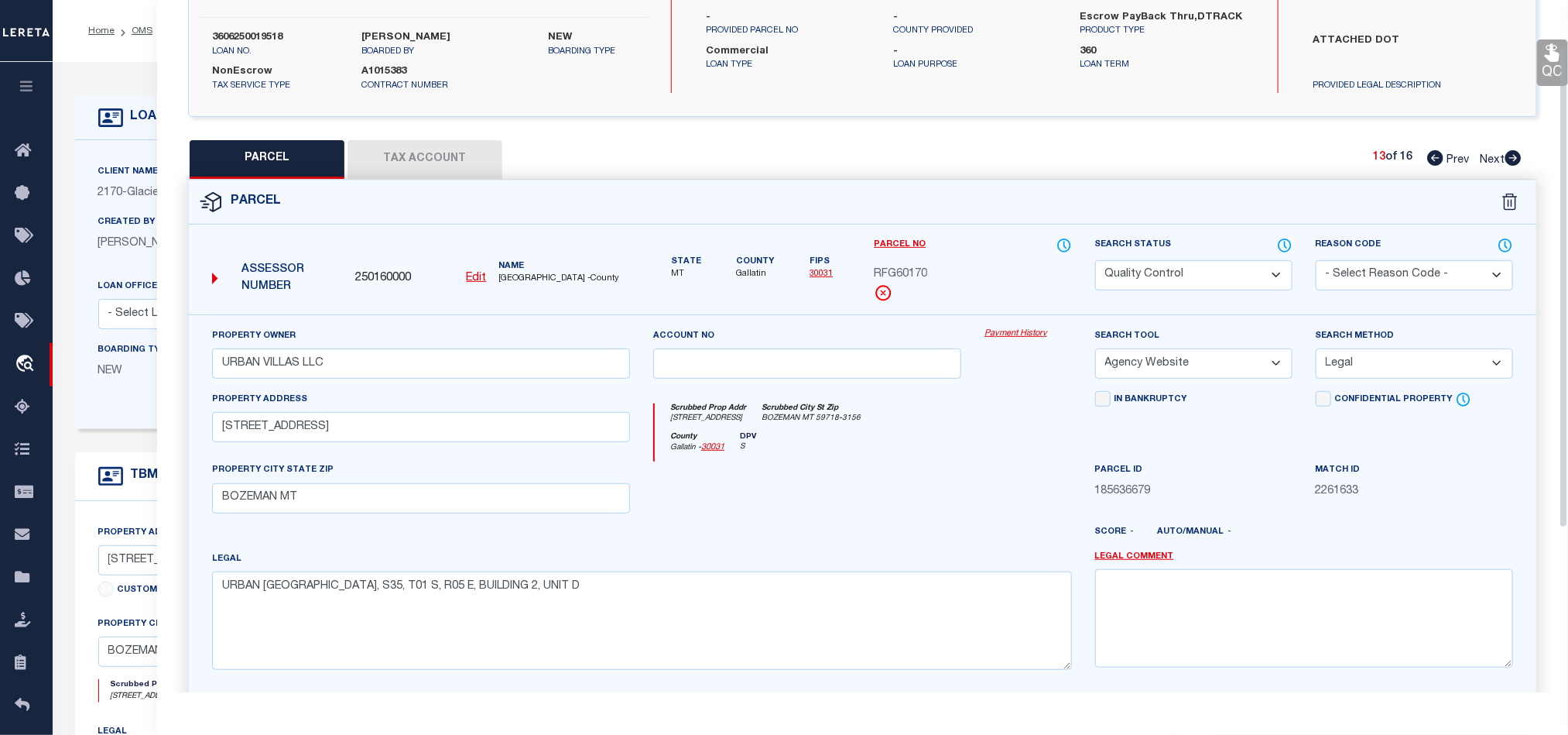
scroll to position [232, 0]
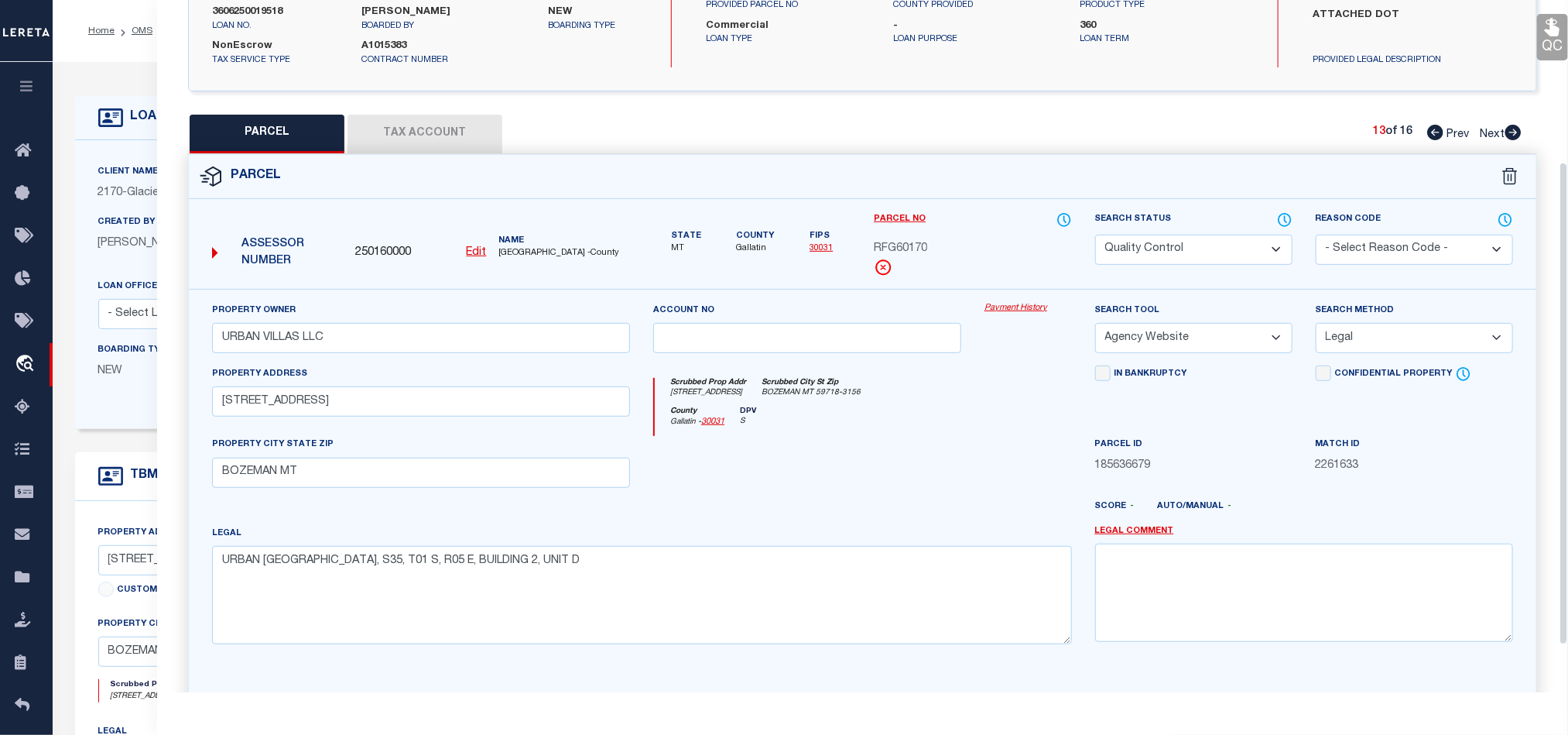
click at [955, 456] on div at bounding box center [807, 467] width 331 height 63
drag, startPoint x: 901, startPoint y: 448, endPoint x: 658, endPoint y: 291, distance: 289.3
click at [901, 448] on div at bounding box center [807, 467] width 331 height 63
click at [397, 137] on button "Tax Account" at bounding box center [424, 134] width 154 height 39
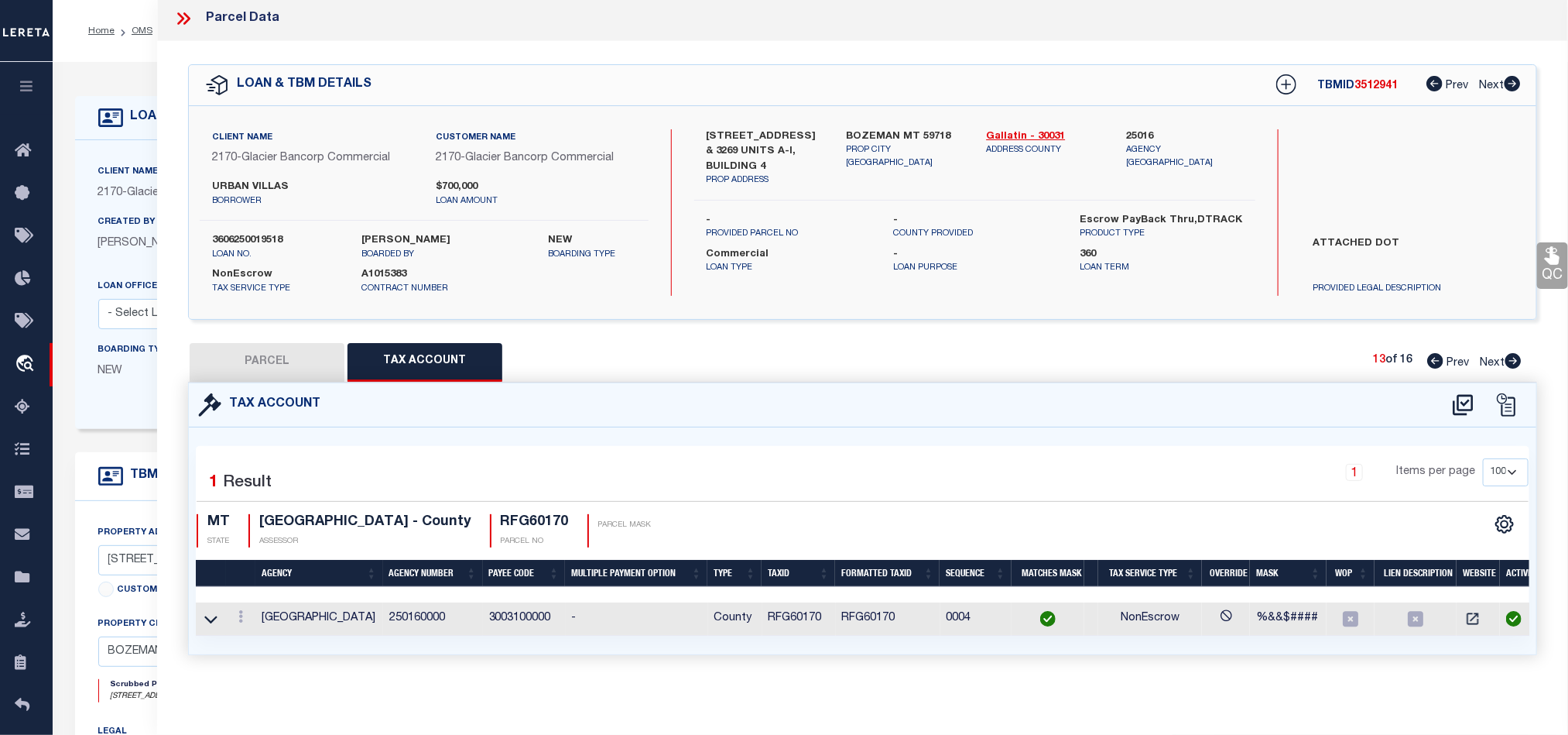
scroll to position [0, 0]
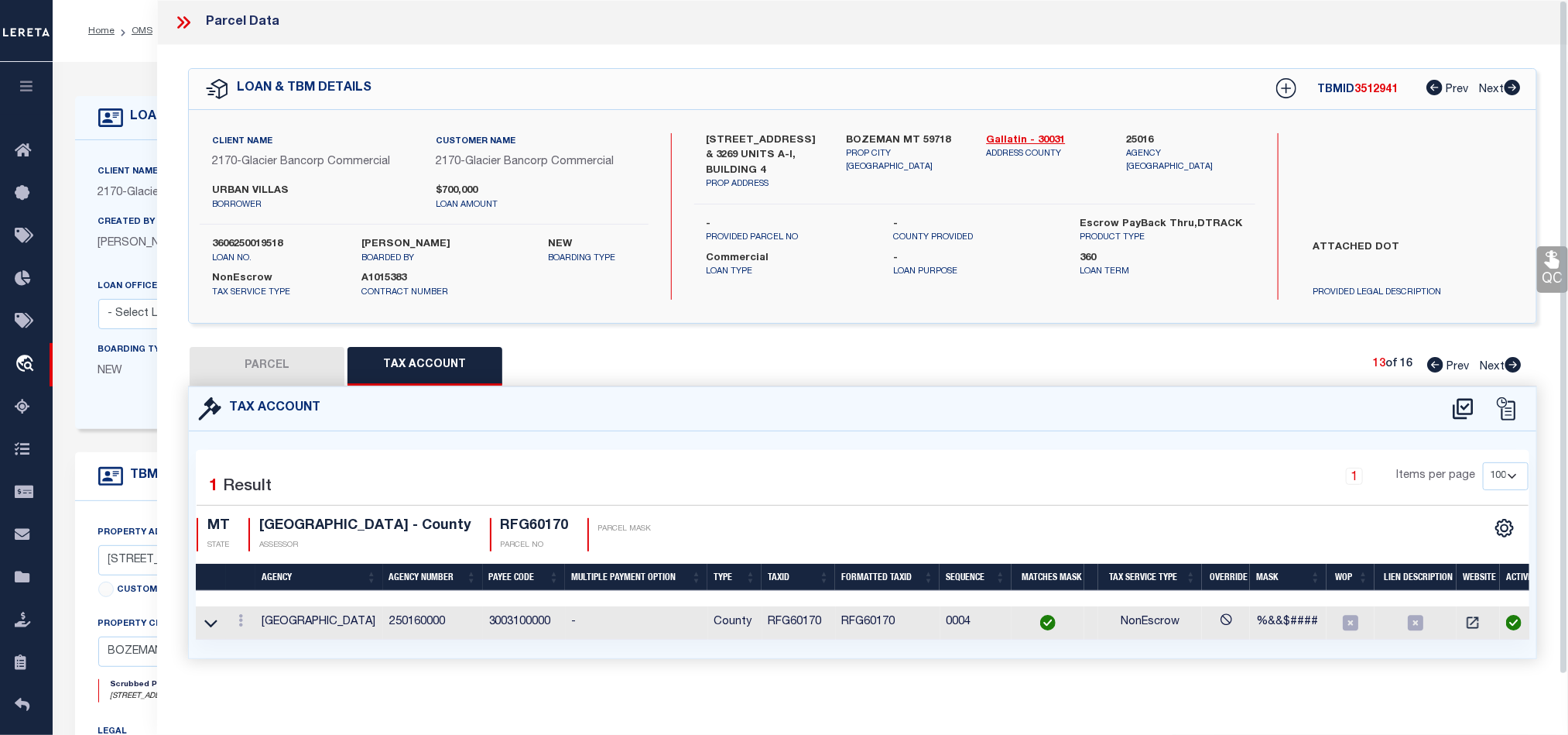
click at [282, 360] on button "PARCEL" at bounding box center [267, 366] width 154 height 39
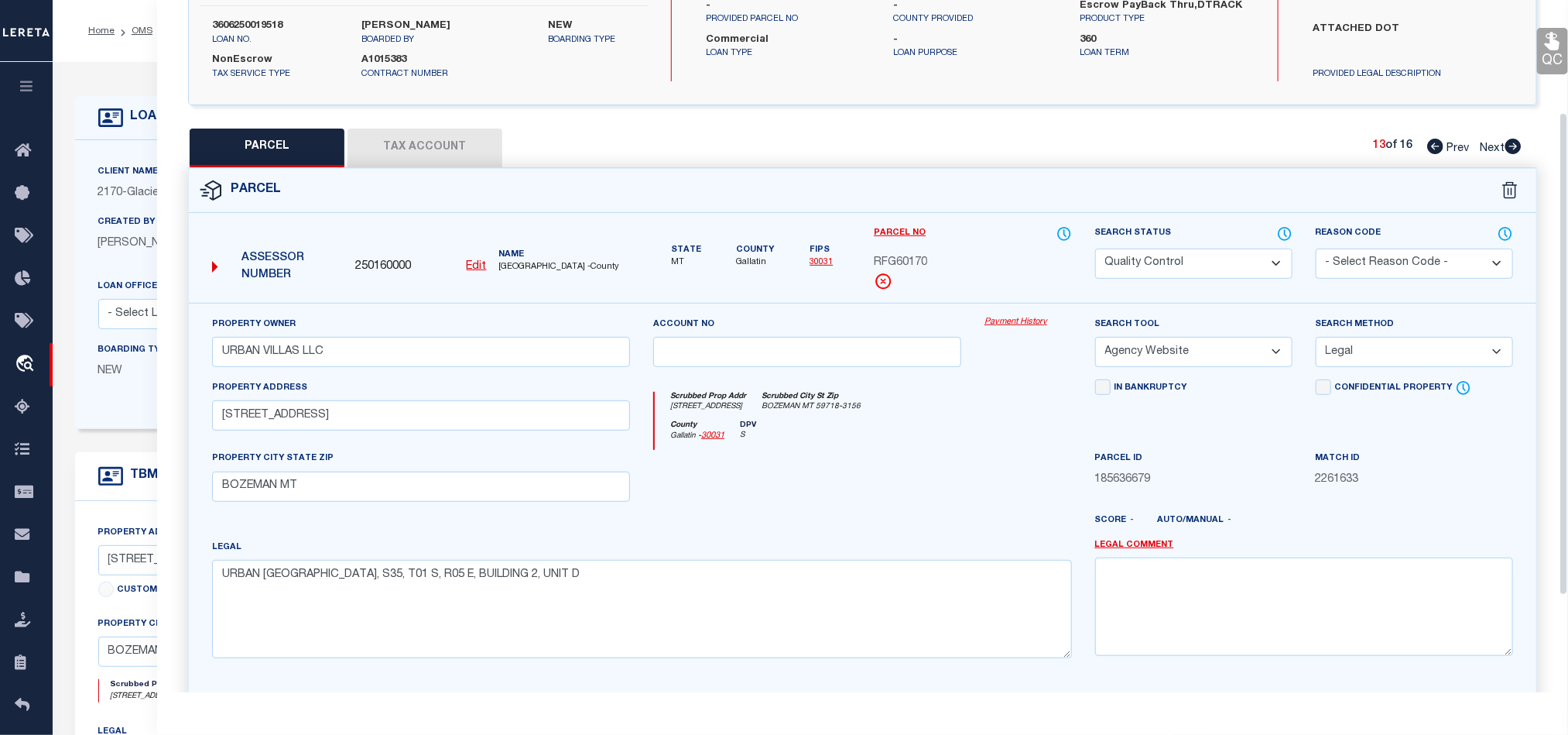
scroll to position [232, 0]
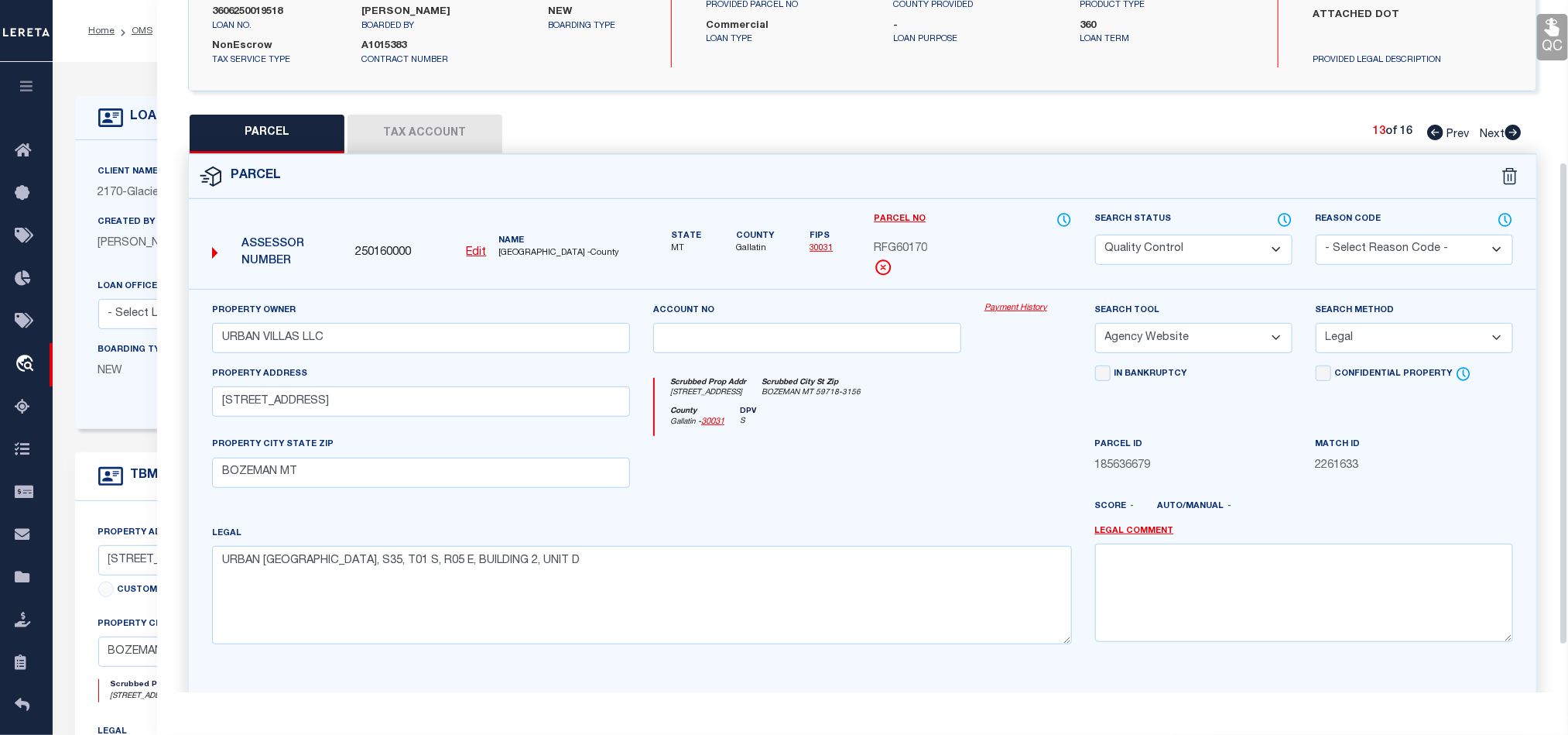
drag, startPoint x: 892, startPoint y: 461, endPoint x: 924, endPoint y: 455, distance: 32.6
click at [892, 461] on div at bounding box center [807, 467] width 331 height 63
drag, startPoint x: 1182, startPoint y: 246, endPoint x: 1177, endPoint y: 258, distance: 13.0
click at [1182, 246] on select "Automated Search Bad Parcel Complete Duplicate Parcel High Dollar Reporting In …" at bounding box center [1194, 250] width 197 height 30
click at [849, 525] on div at bounding box center [918, 512] width 331 height 24
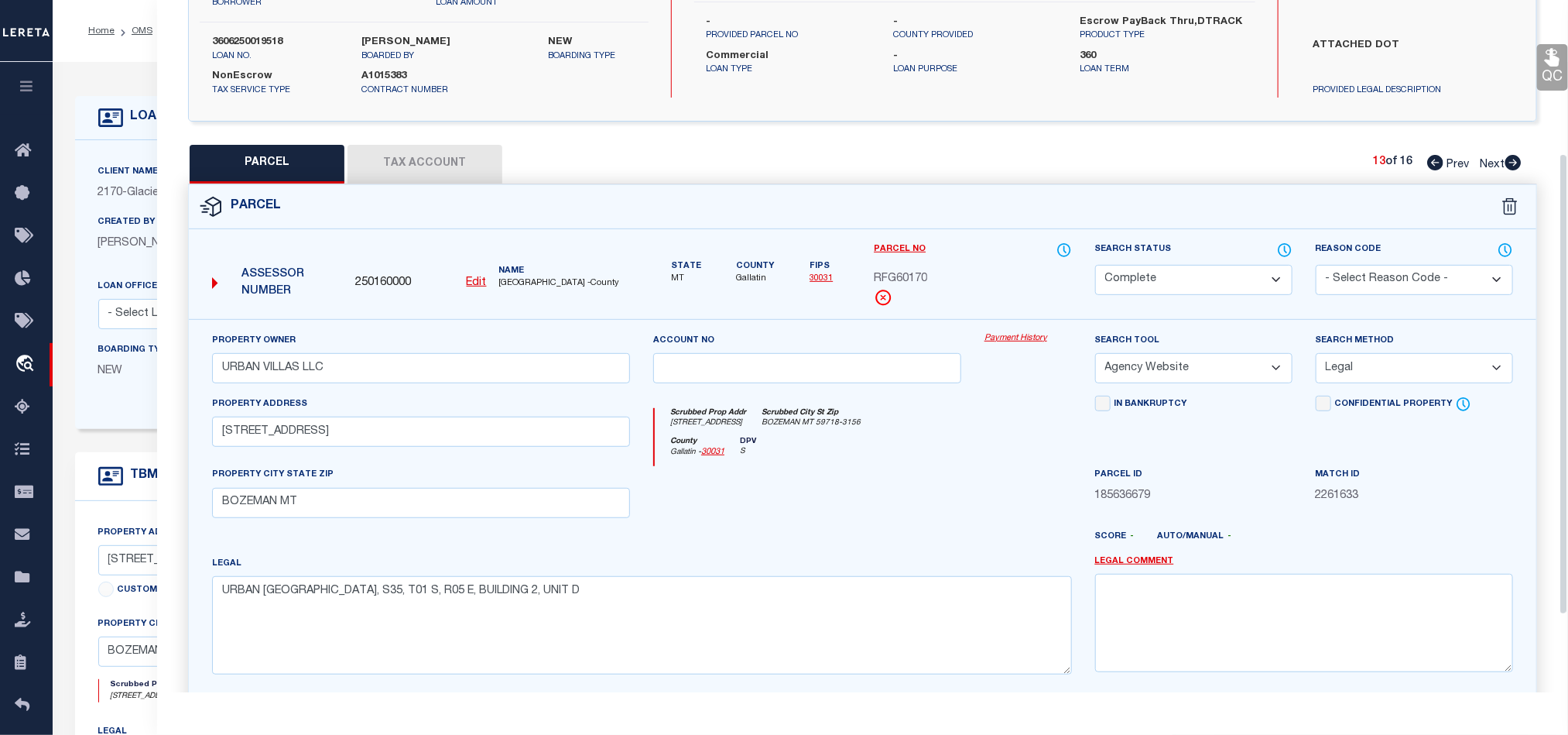
scroll to position [116, 0]
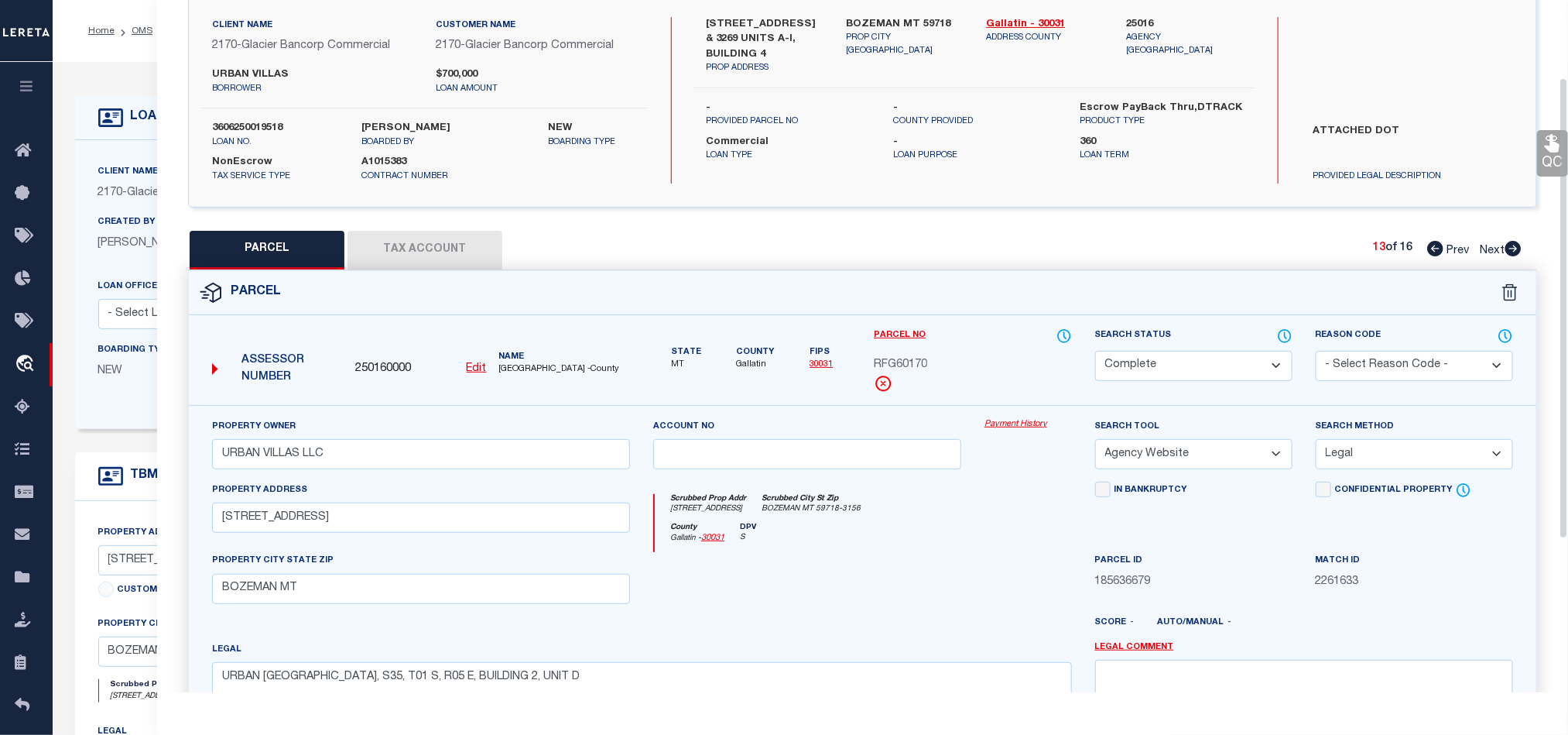
click at [1558, 143] on icon at bounding box center [1553, 143] width 20 height 20
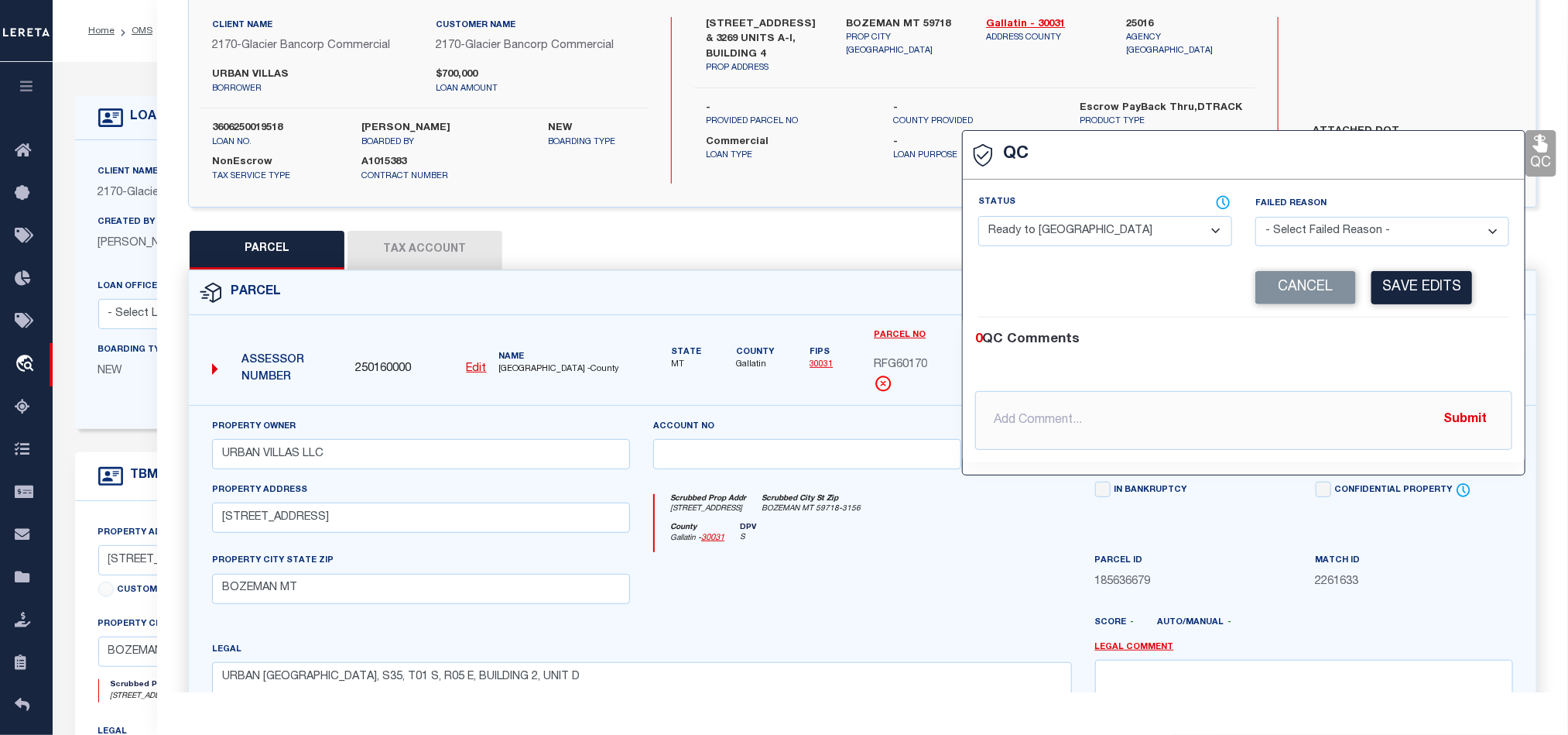
click at [1093, 237] on select "- Select Status - Ready to QC Correct Incorrect" at bounding box center [1105, 231] width 254 height 30
drag, startPoint x: 1412, startPoint y: 352, endPoint x: 1411, endPoint y: 343, distance: 9.1
click at [1412, 350] on div "0 QC Comments" at bounding box center [1240, 340] width 531 height 20
click at [1411, 297] on button "Save Edits" at bounding box center [1421, 287] width 100 height 33
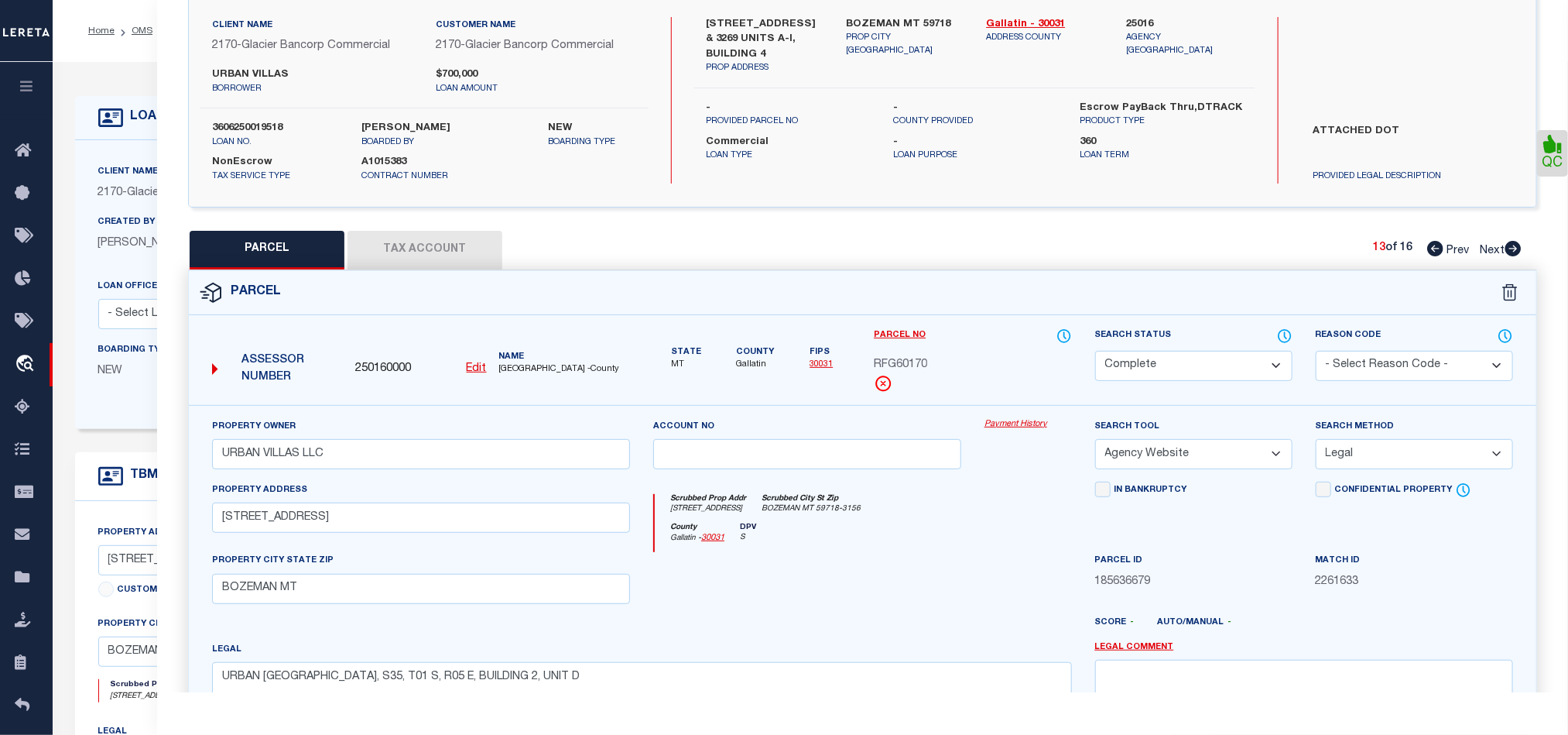
click at [874, 607] on div at bounding box center [807, 583] width 331 height 63
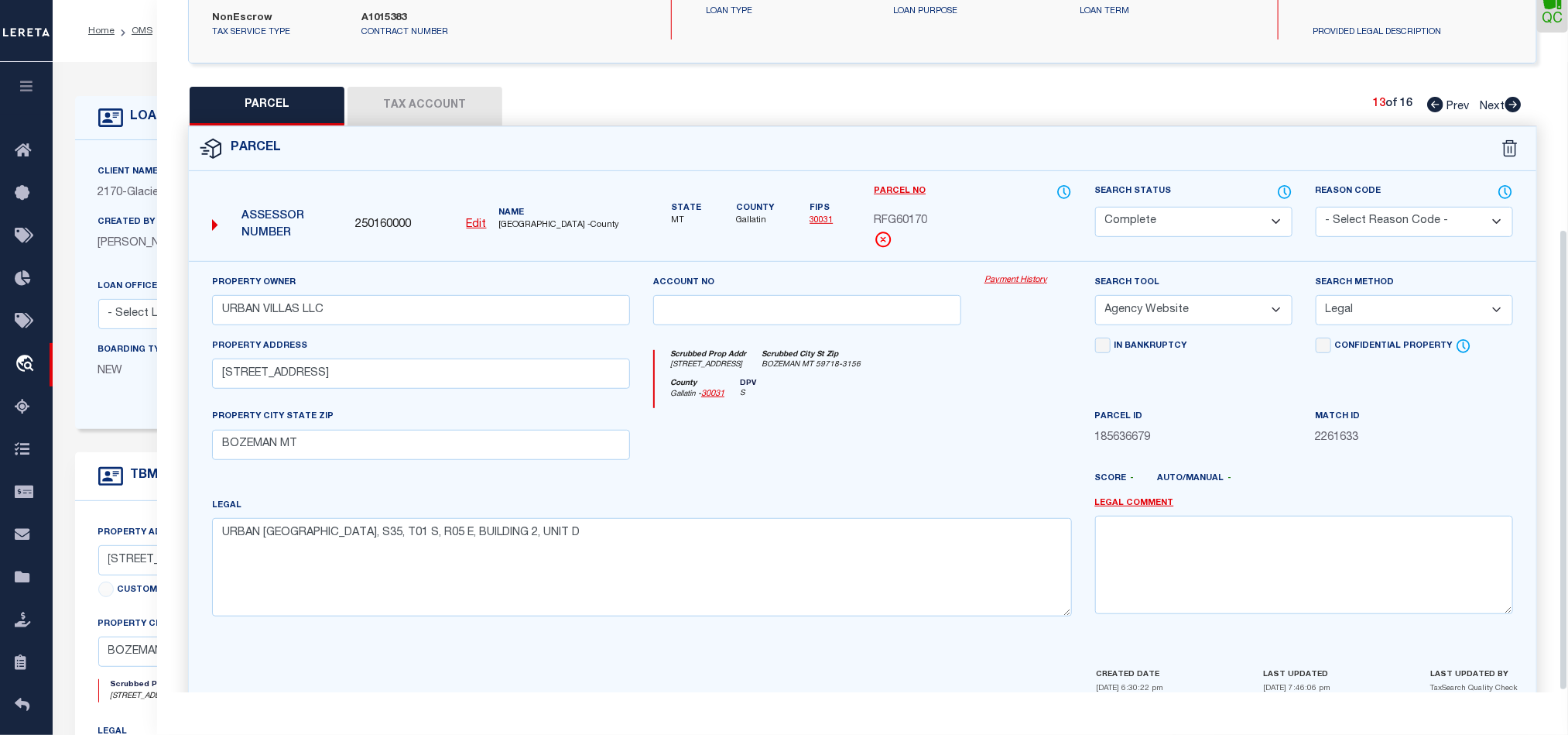
scroll to position [346, 0]
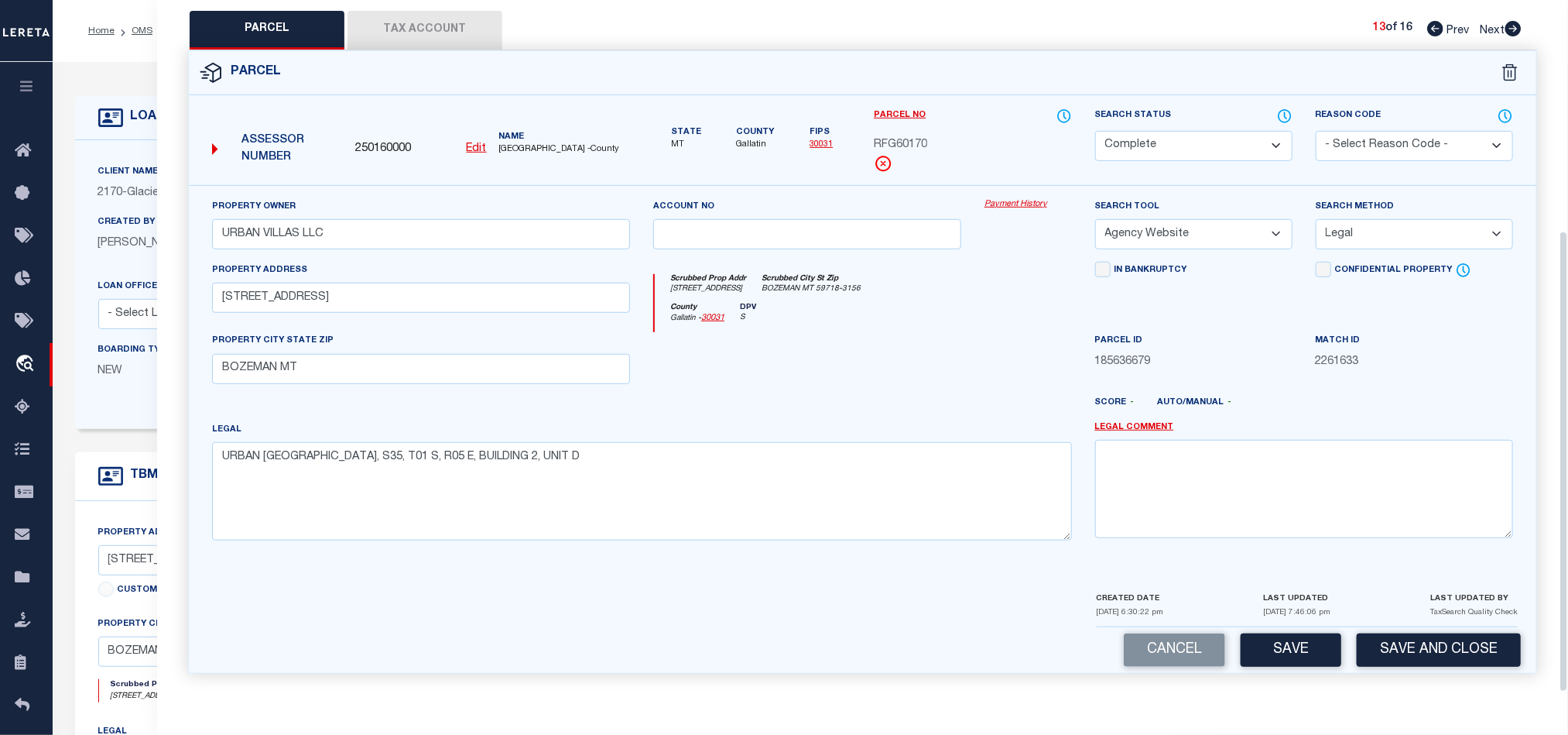
click at [1305, 652] on button "Save" at bounding box center [1291, 650] width 100 height 33
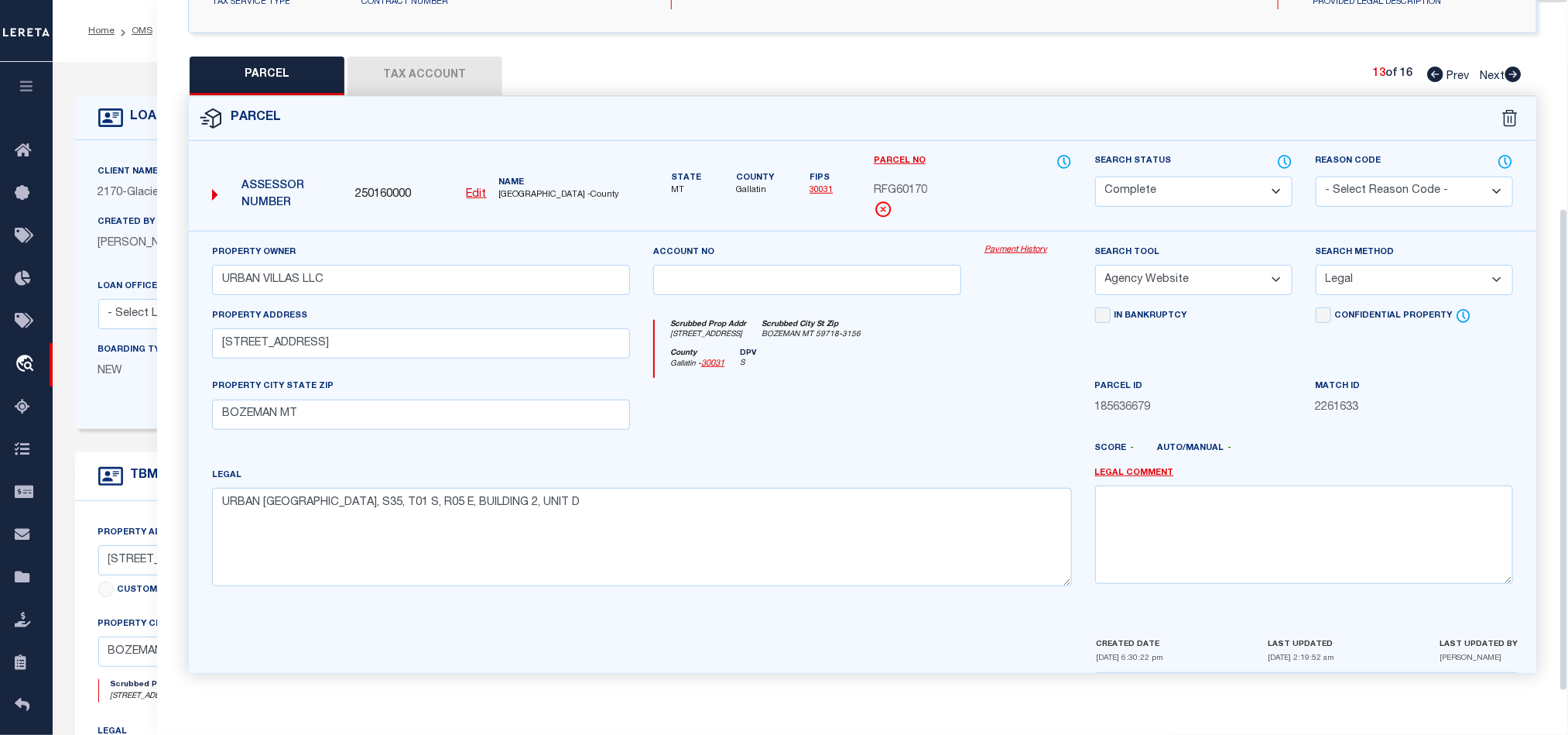
scroll to position [300, 0]
click at [906, 379] on div at bounding box center [807, 409] width 331 height 63
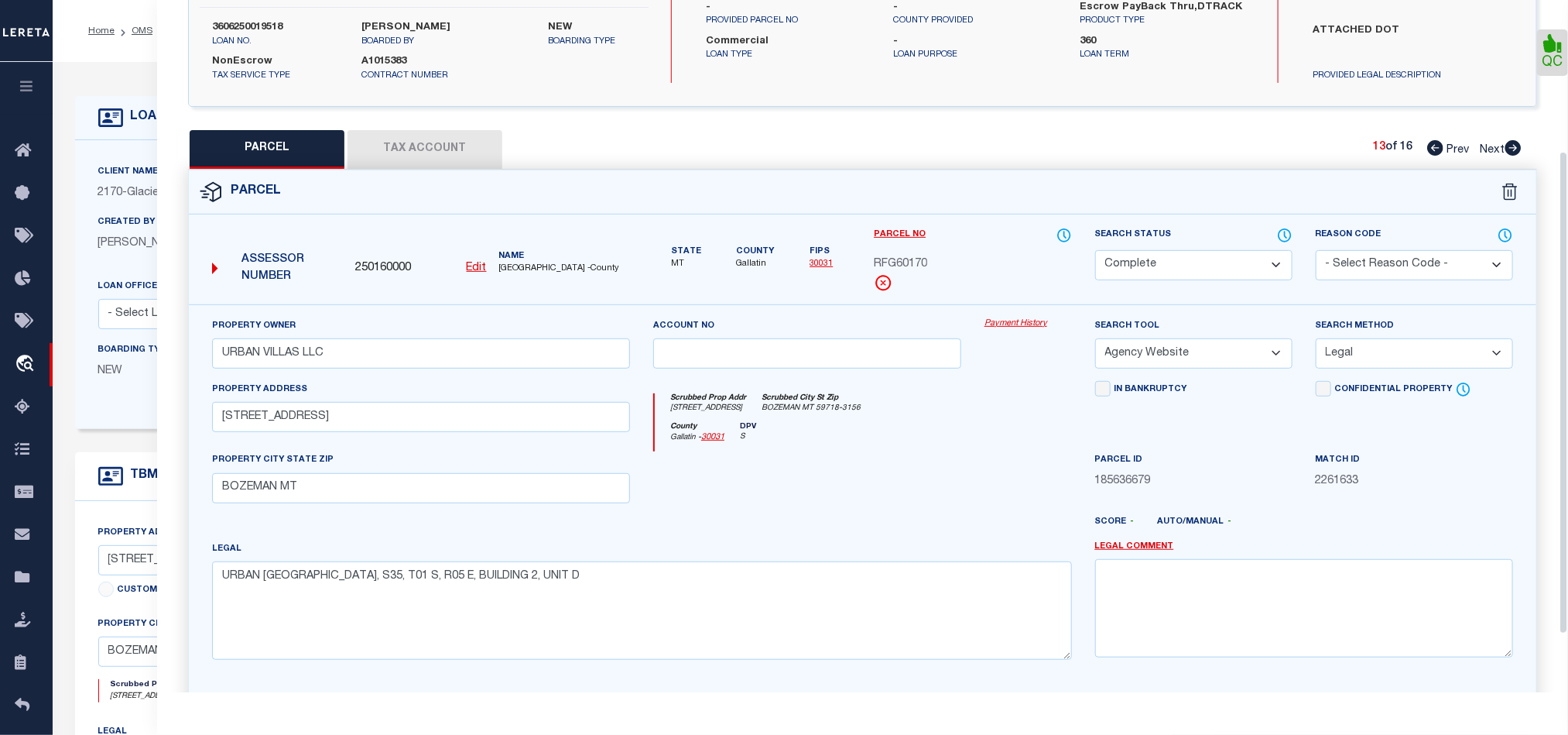
scroll to position [183, 0]
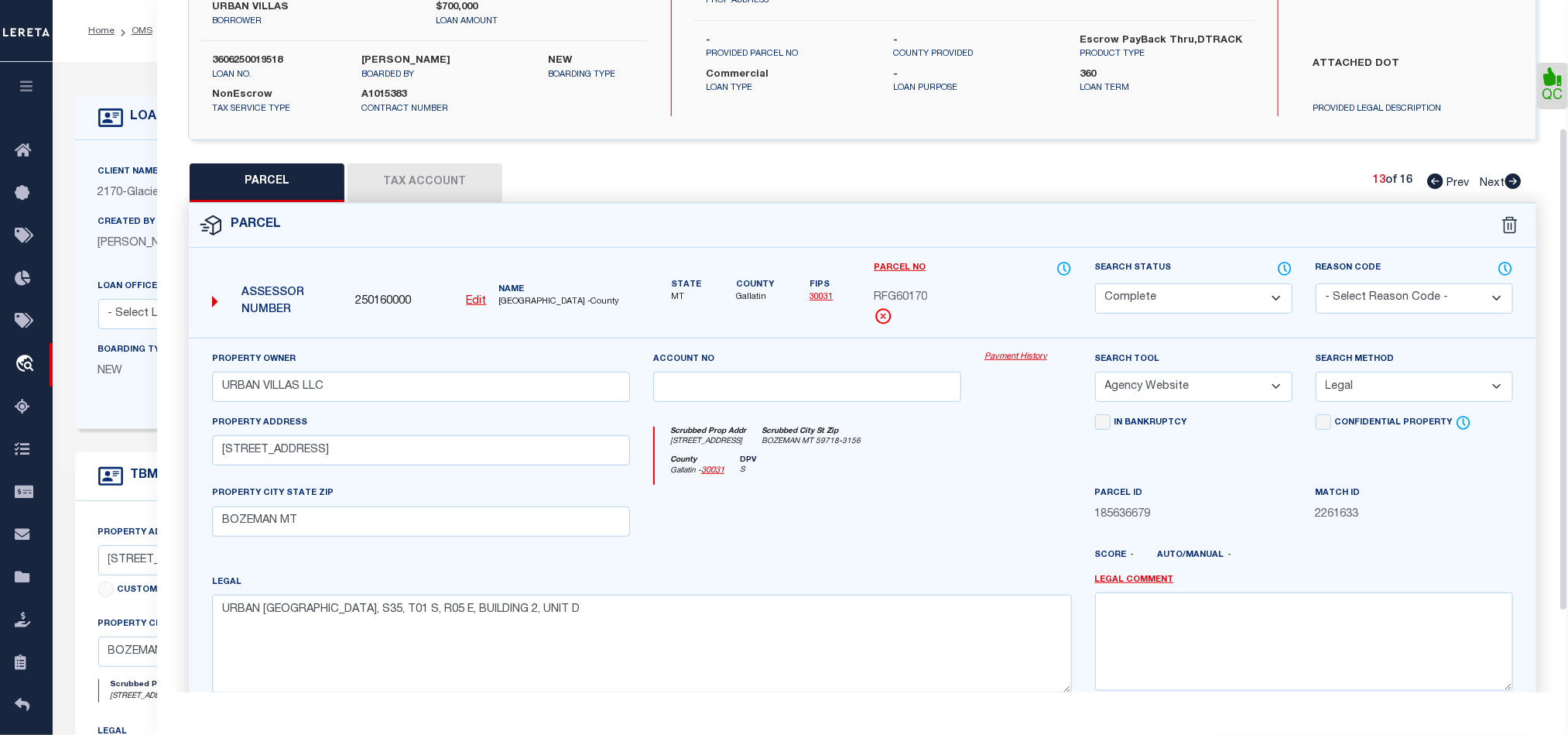
drag, startPoint x: 1510, startPoint y: 180, endPoint x: 1212, endPoint y: 339, distance: 337.8
click at [1510, 180] on icon at bounding box center [1513, 181] width 16 height 15
click at [1171, 291] on select "Automated Search Bad Parcel Complete Duplicate Parcel High Dollar Reporting In …" at bounding box center [1194, 299] width 197 height 30
drag, startPoint x: 869, startPoint y: 534, endPoint x: 1409, endPoint y: 379, distance: 561.8
click at [869, 534] on div at bounding box center [807, 516] width 331 height 63
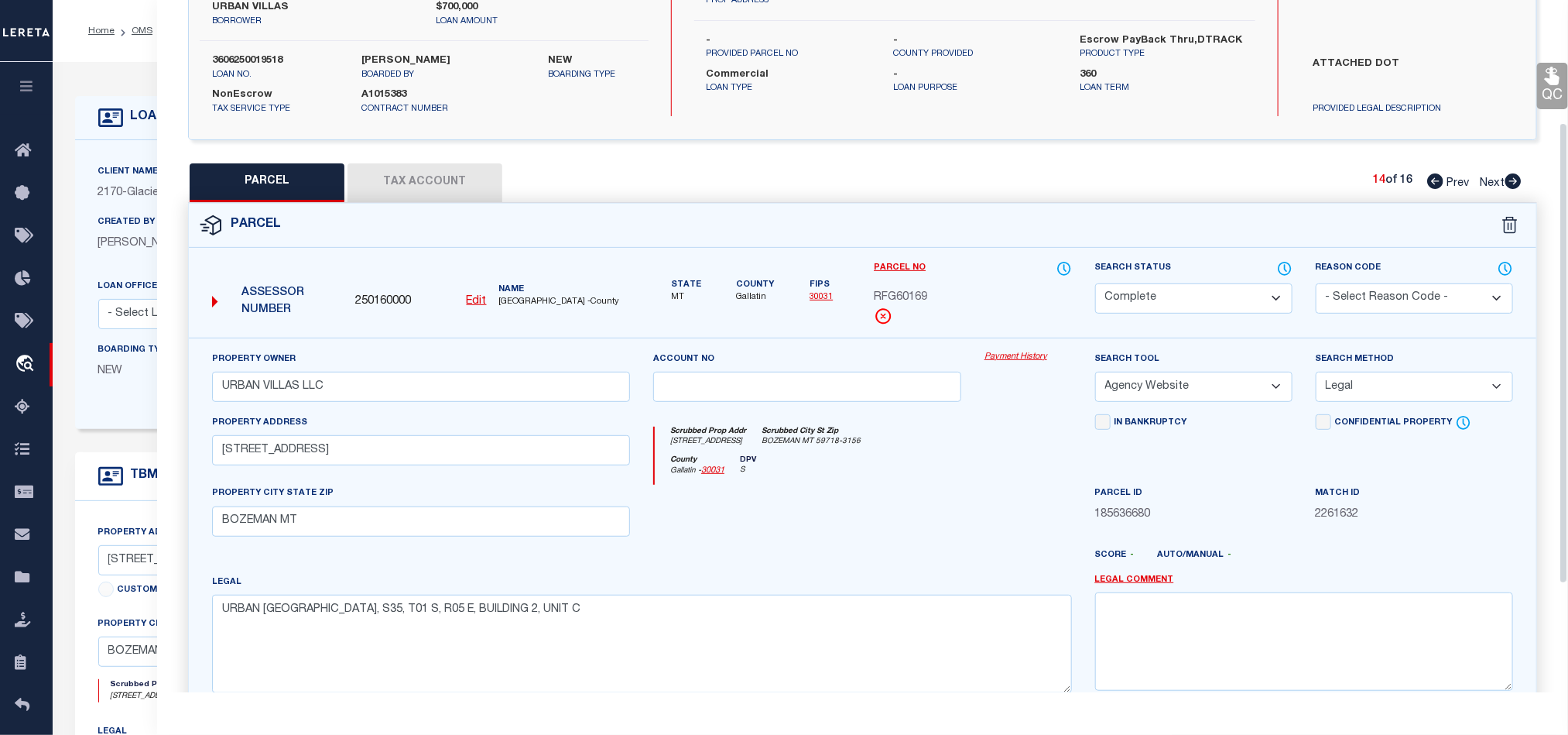
click at [1552, 74] on icon at bounding box center [1551, 76] width 14 height 18
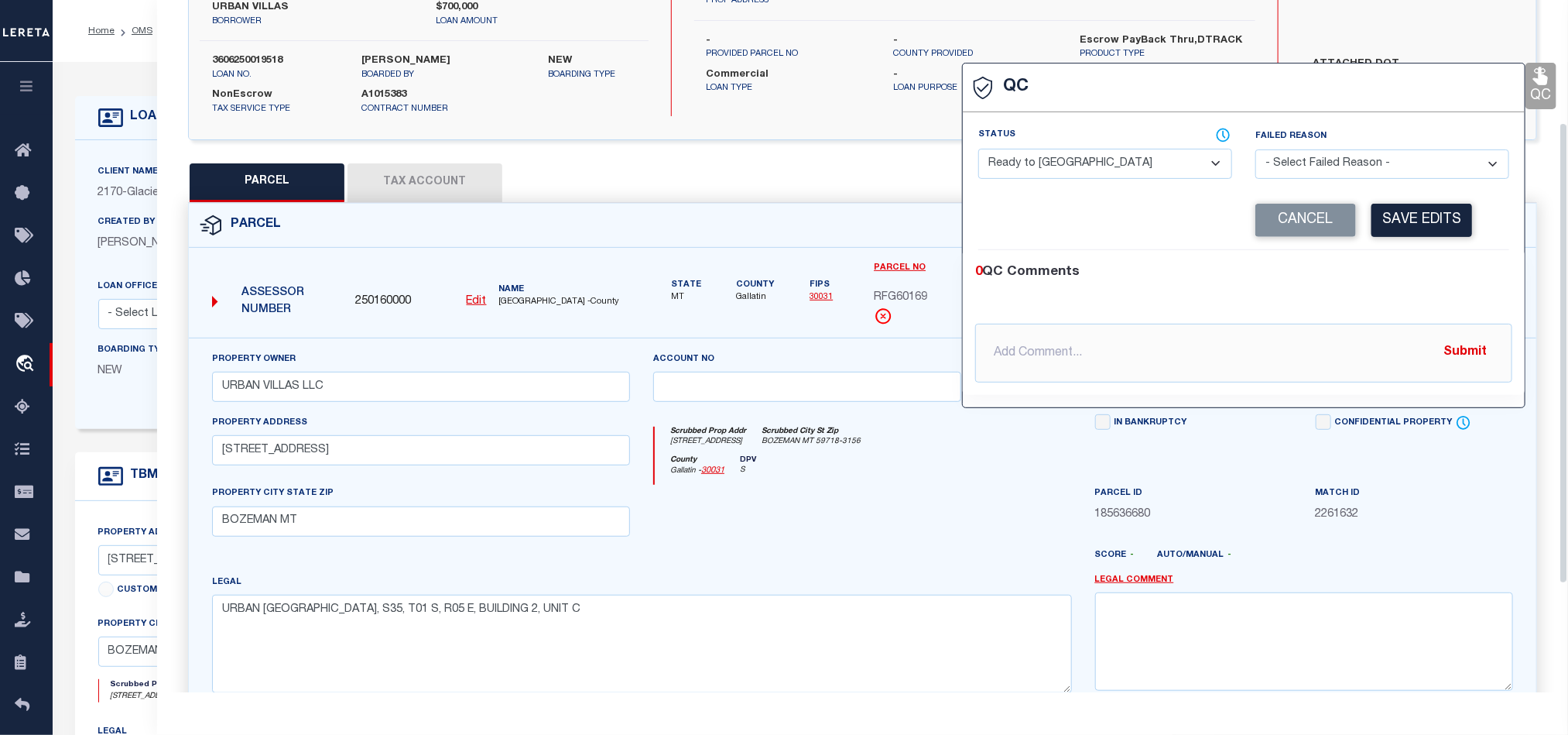
click at [1083, 159] on select "- Select Status - Ready to QC Correct Incorrect" at bounding box center [1105, 164] width 254 height 30
click at [1421, 260] on div "0 QC Comments @[PERSON_NAME] @[PERSON_NAME] @[PERSON_NAME] @[PERSON_NAME] @[PER…" at bounding box center [1243, 322] width 562 height 145
click at [1425, 224] on button "Save Edits" at bounding box center [1421, 219] width 100 height 33
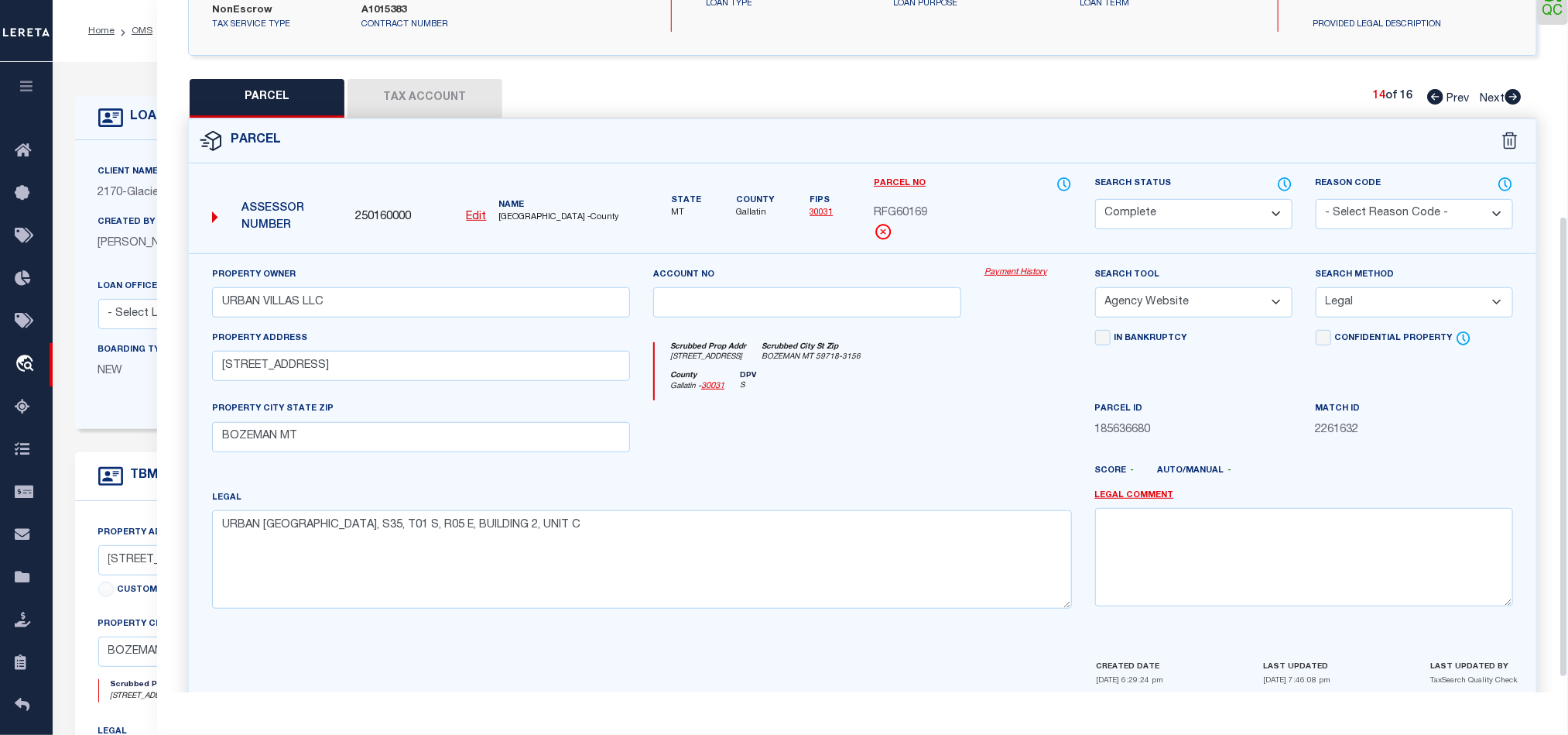
scroll to position [346, 0]
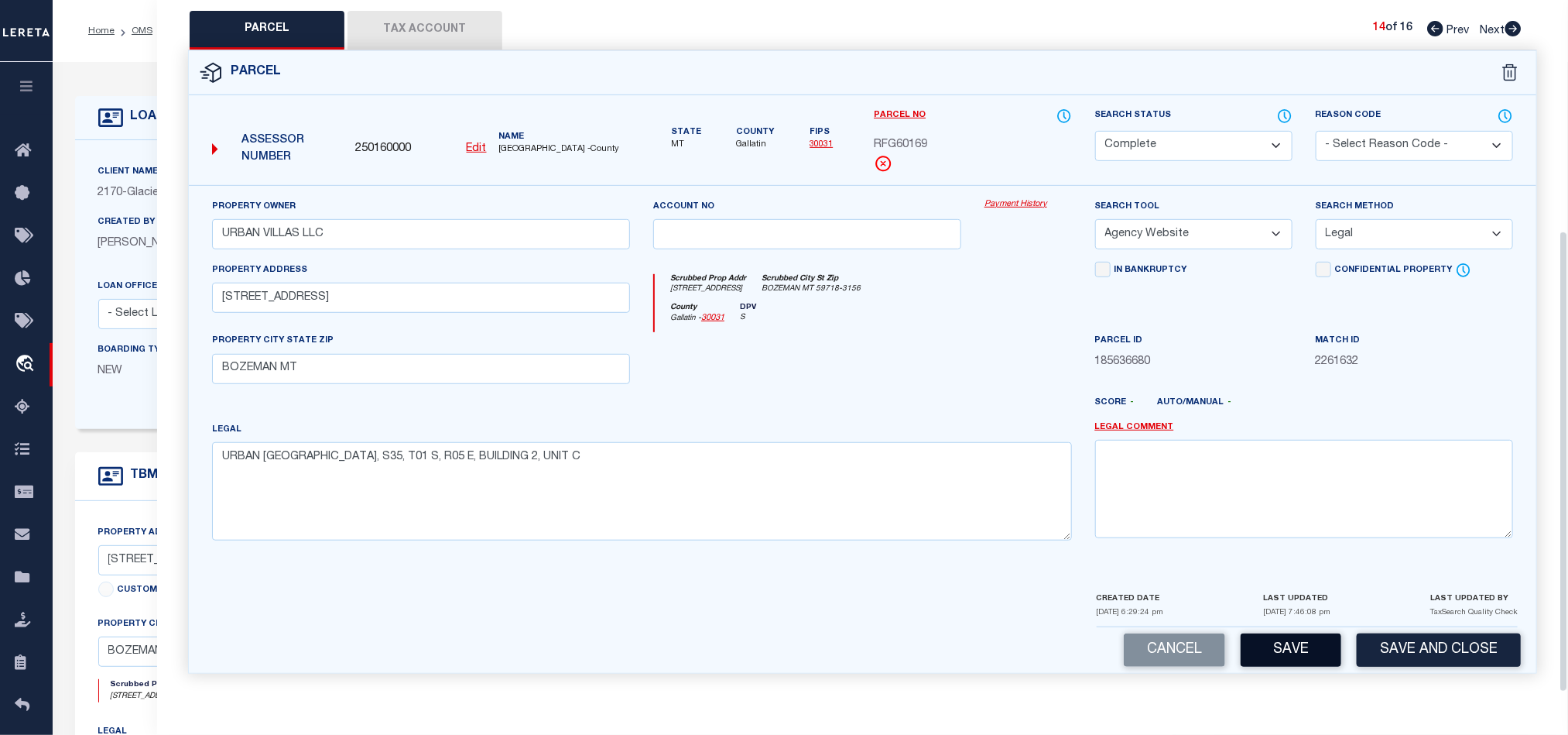
click at [1287, 641] on button "Save" at bounding box center [1291, 650] width 100 height 33
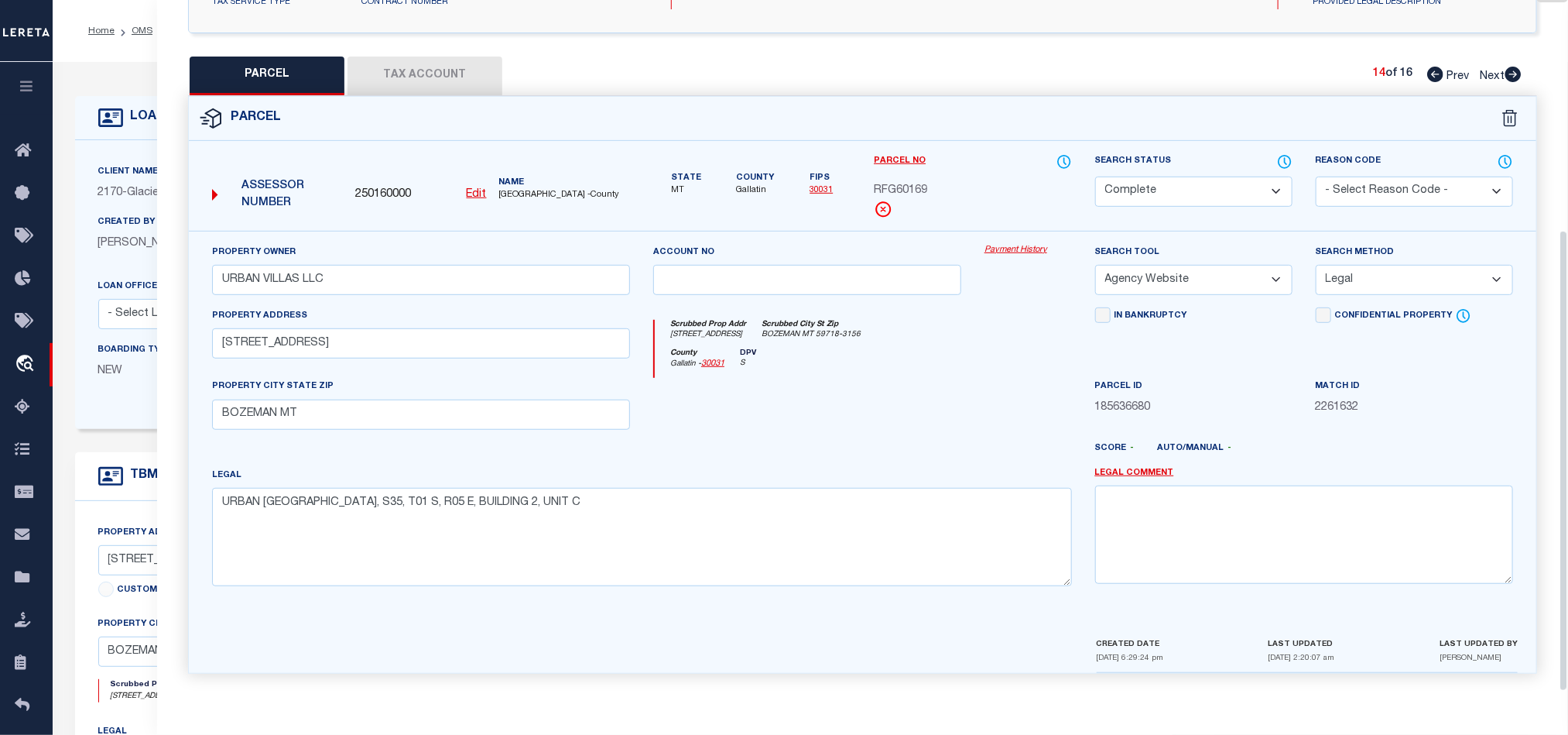
scroll to position [300, 0]
click at [840, 389] on div at bounding box center [807, 409] width 331 height 63
click at [416, 70] on button "Tax Account" at bounding box center [424, 76] width 154 height 39
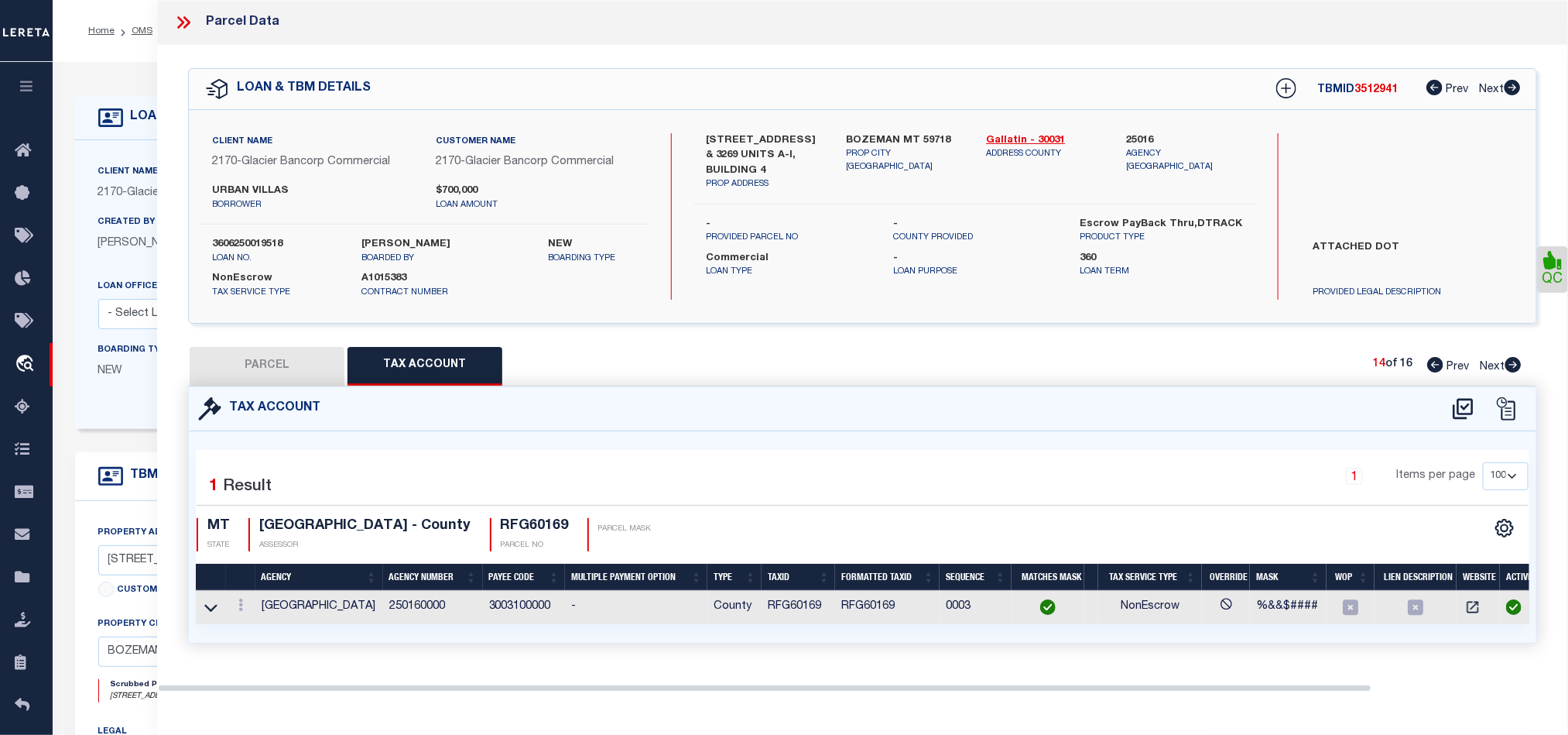
scroll to position [0, 0]
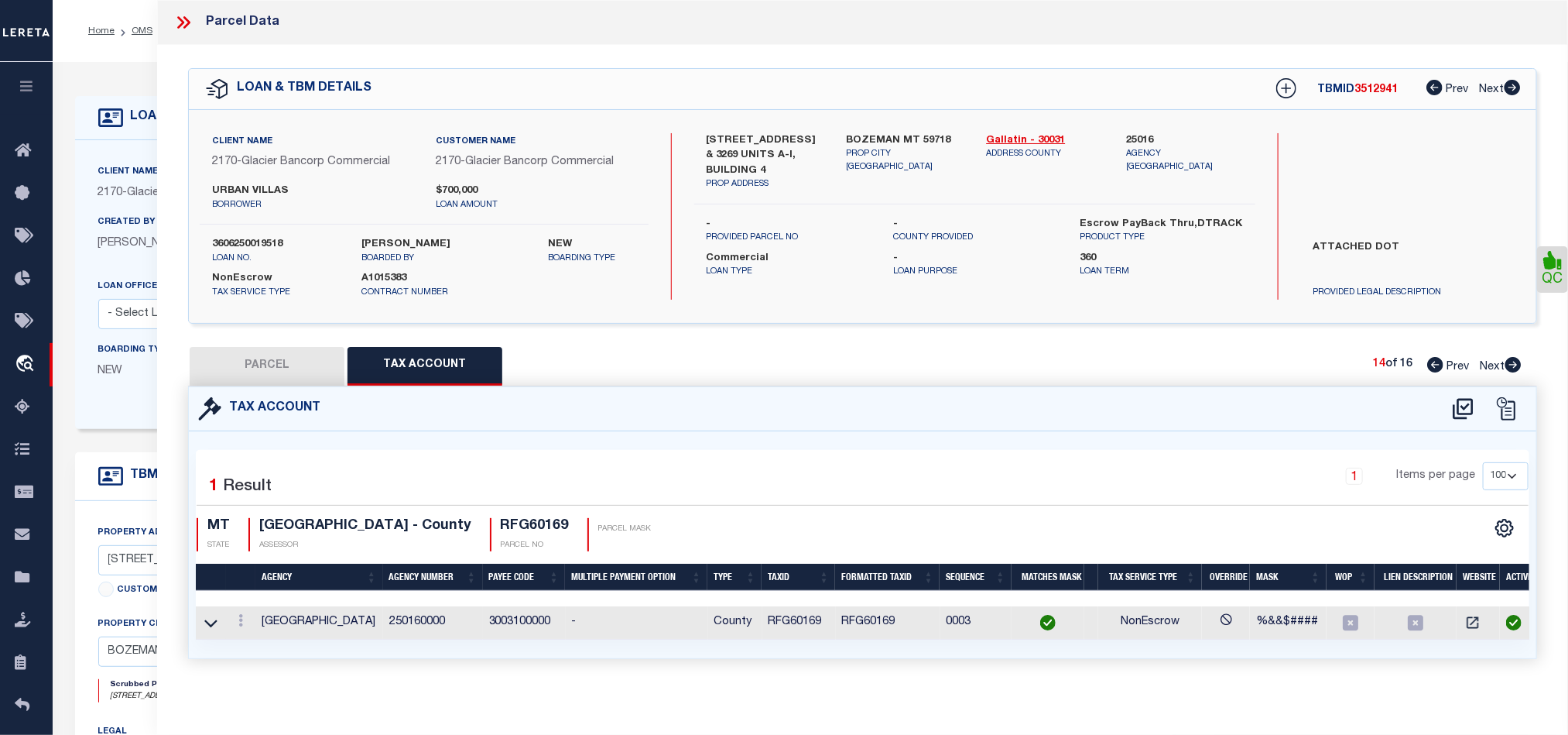
drag, startPoint x: 1512, startPoint y: 365, endPoint x: 1101, endPoint y: 470, distance: 424.2
click at [1512, 365] on icon at bounding box center [1513, 365] width 16 height 15
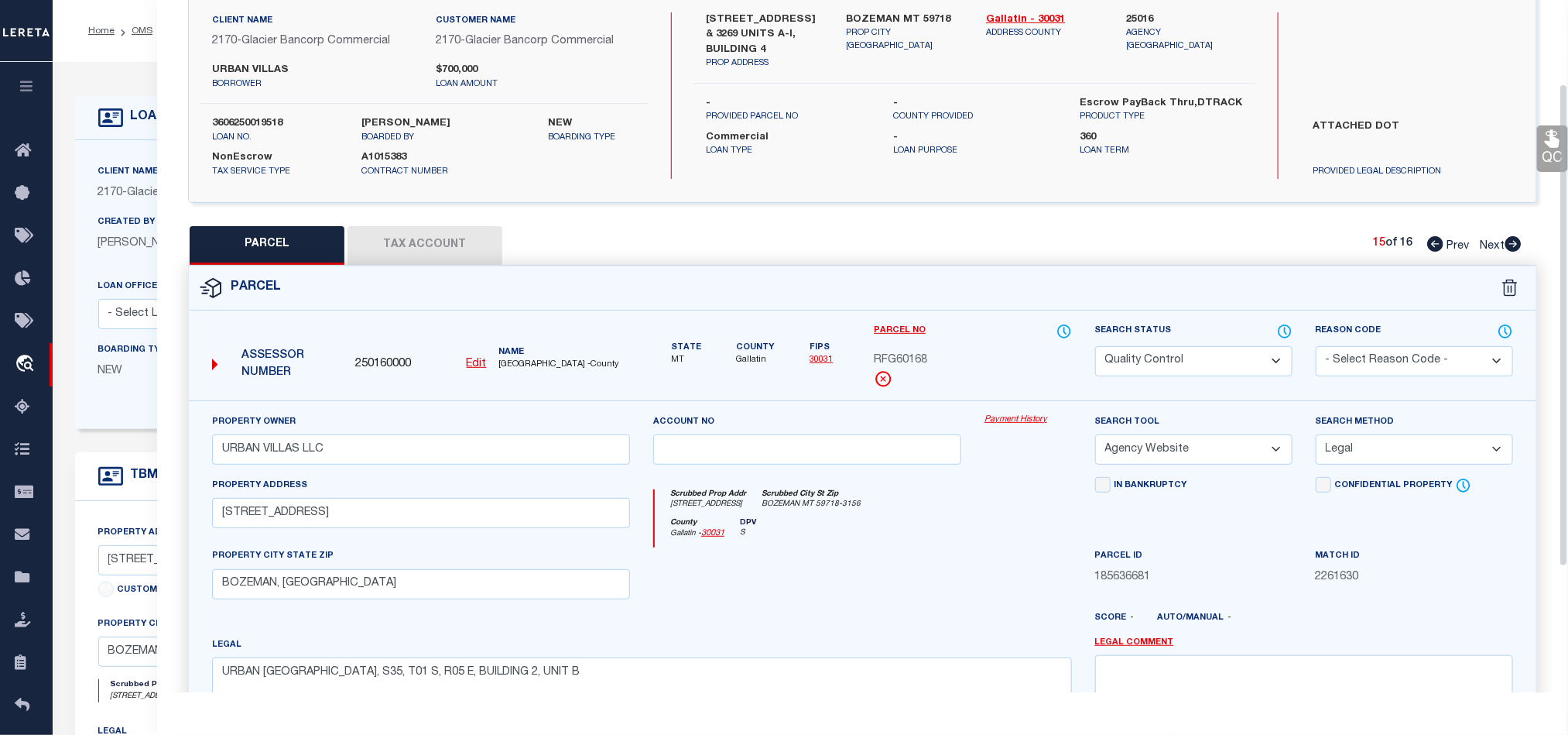
scroll to position [232, 0]
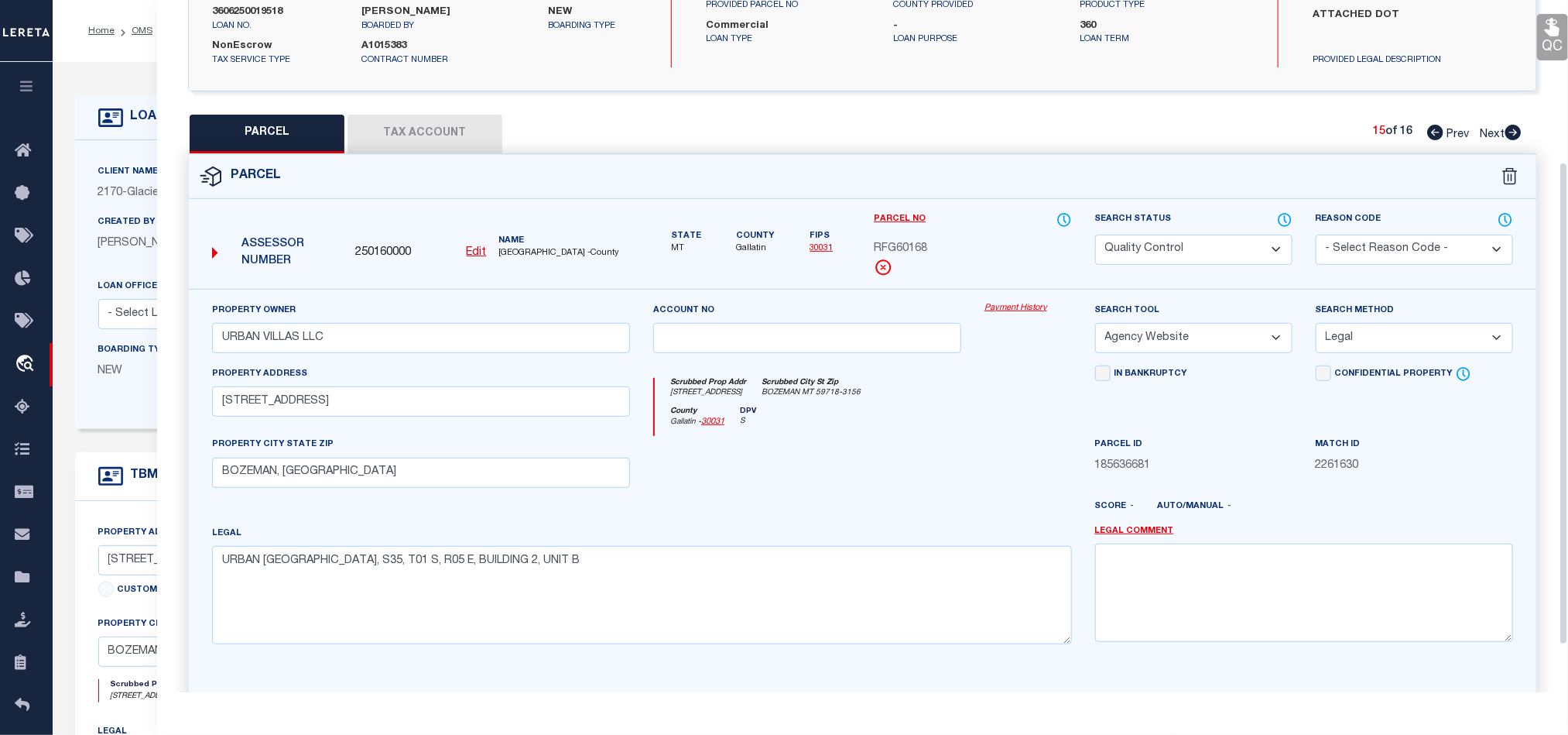
click at [929, 461] on div at bounding box center [807, 467] width 331 height 63
click at [1198, 242] on select "Automated Search Bad Parcel Complete Duplicate Parcel High Dollar Reporting In …" at bounding box center [1194, 250] width 197 height 30
drag, startPoint x: 866, startPoint y: 473, endPoint x: 1382, endPoint y: 437, distance: 517.3
click at [866, 473] on div at bounding box center [807, 467] width 331 height 63
click at [1544, 31] on icon at bounding box center [1553, 27] width 20 height 20
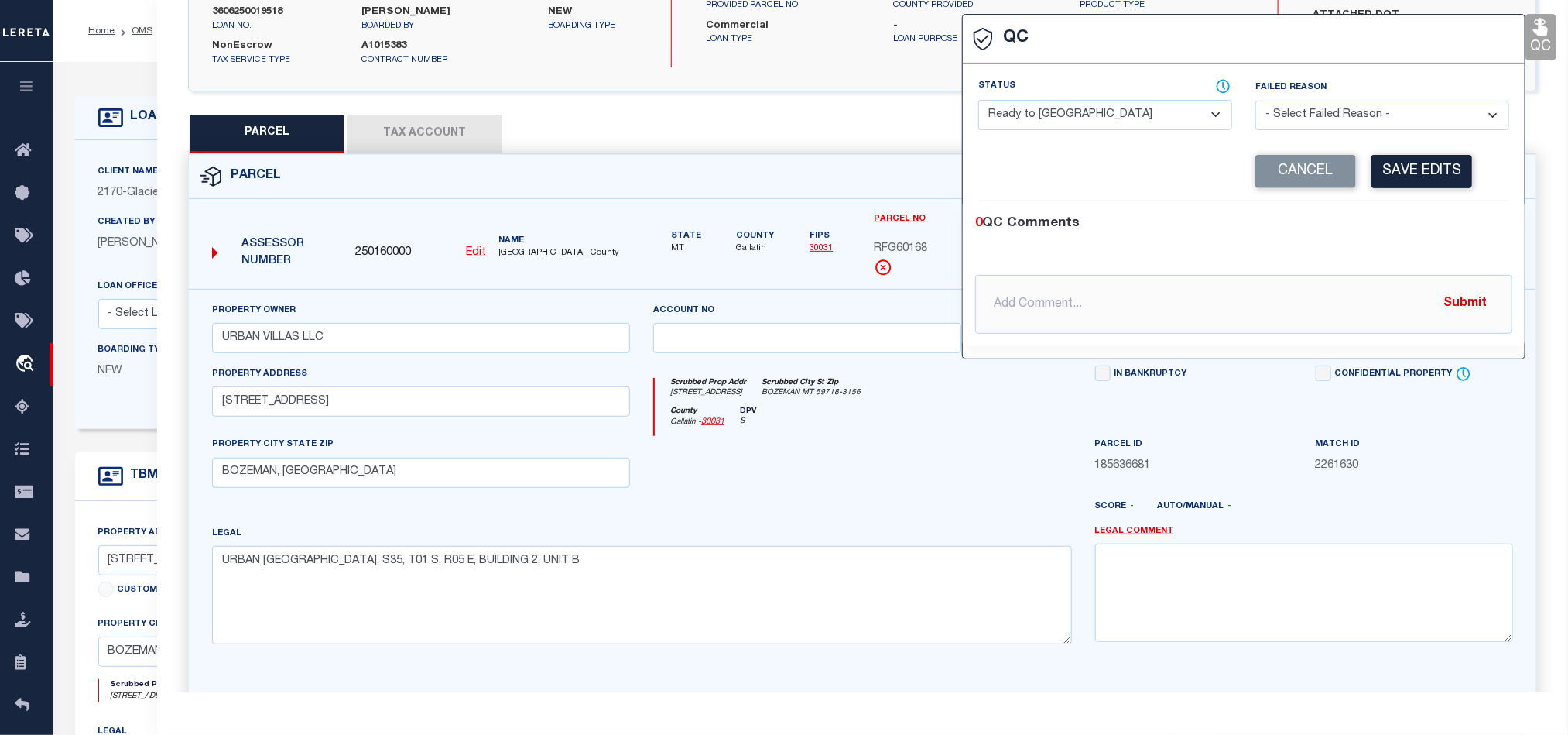
click at [1024, 100] on select "- Select Status - Ready to QC Correct Incorrect" at bounding box center [1105, 115] width 254 height 30
click at [1440, 229] on div "0 QC Comments" at bounding box center [1240, 224] width 531 height 20
click at [1416, 181] on button "Save Edits" at bounding box center [1421, 170] width 100 height 33
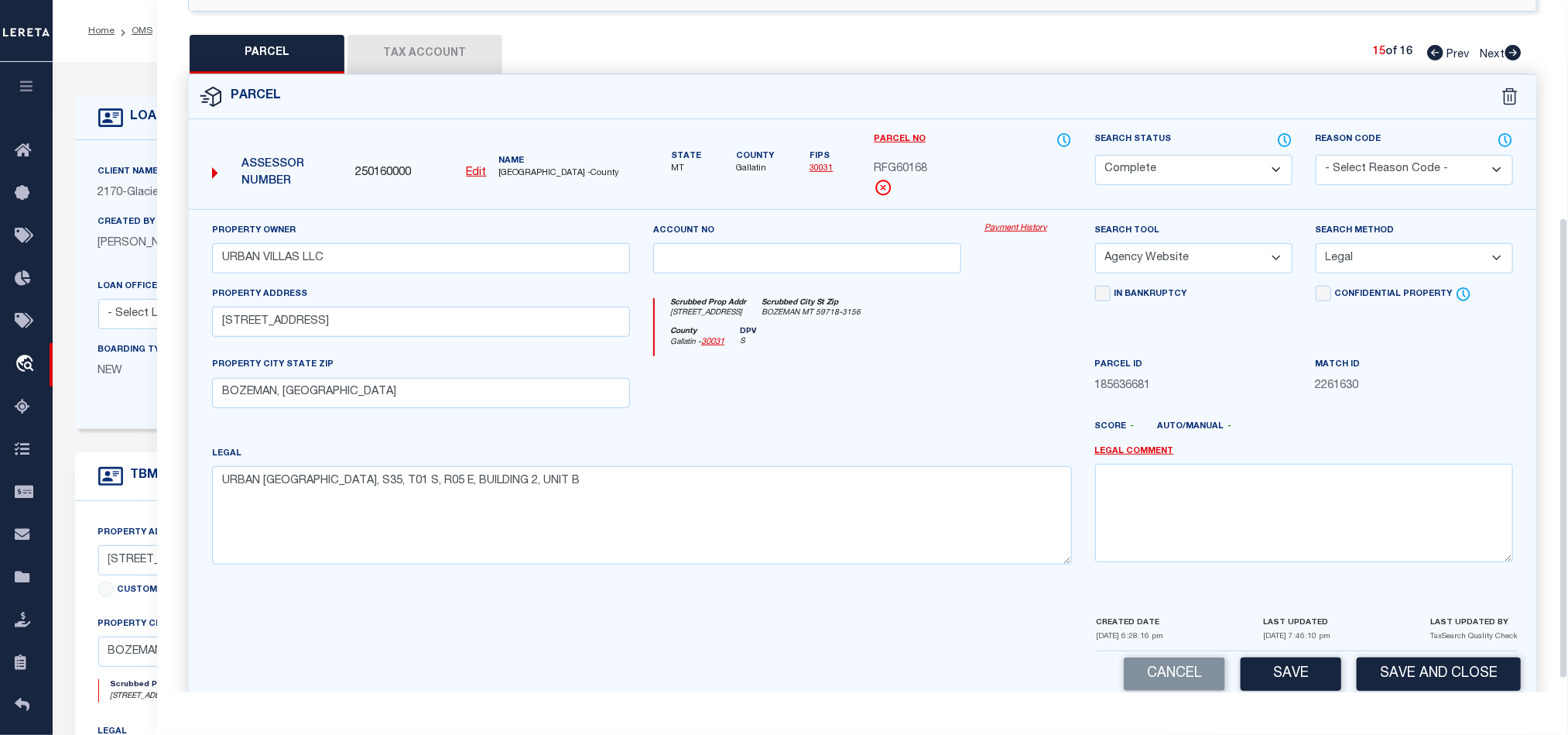
scroll to position [346, 0]
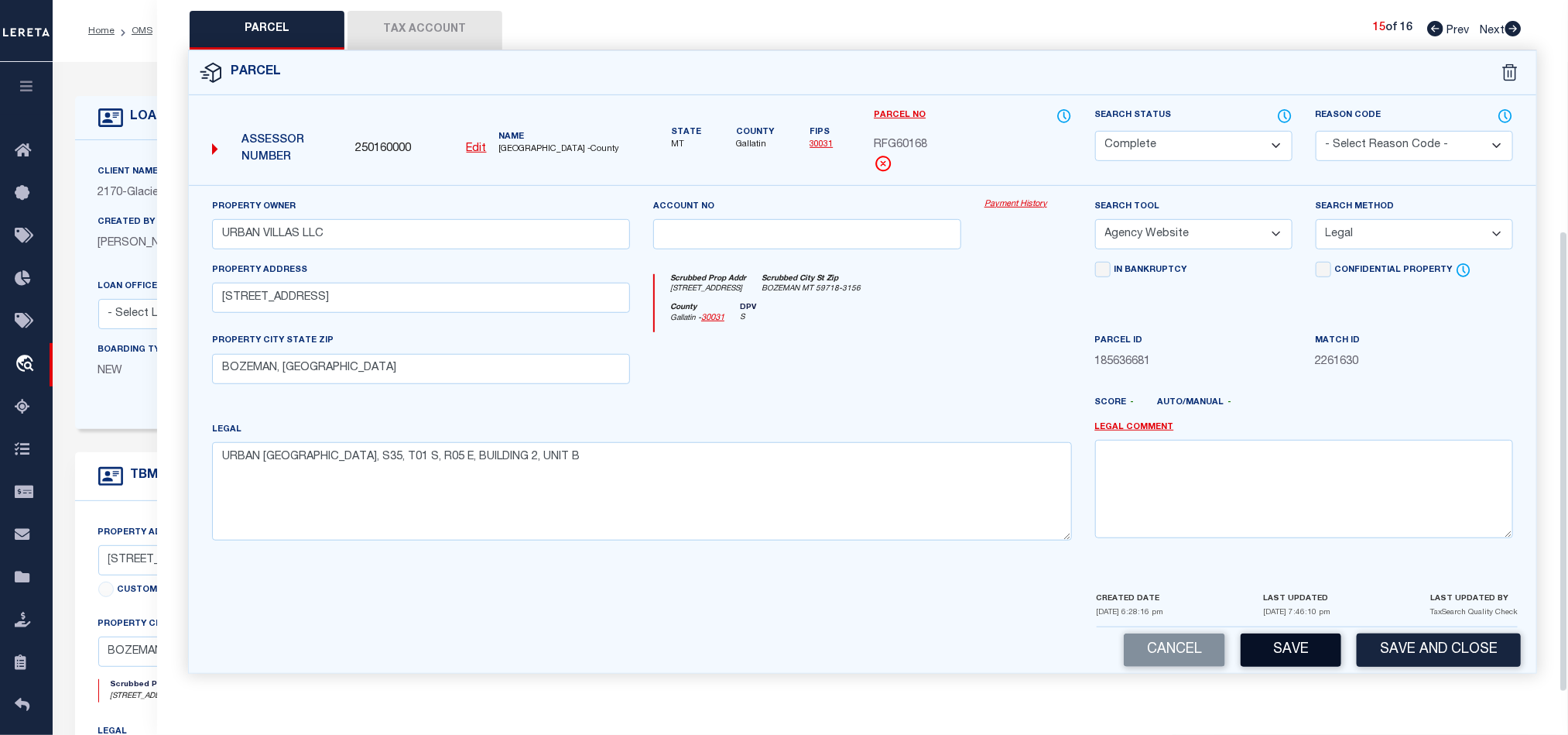
click at [1299, 646] on button "Save" at bounding box center [1291, 650] width 100 height 33
click at [911, 412] on div at bounding box center [918, 408] width 331 height 24
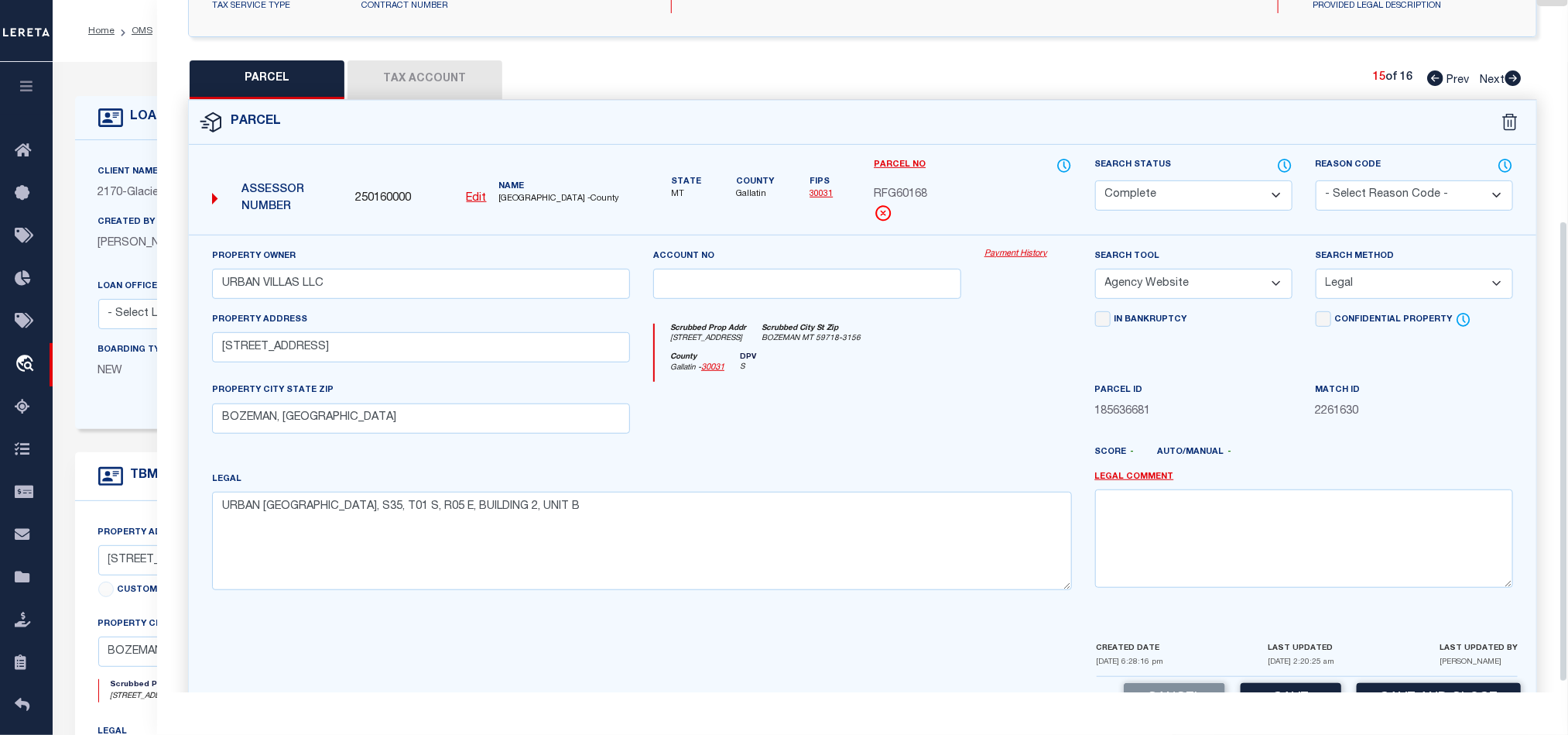
scroll to position [230, 0]
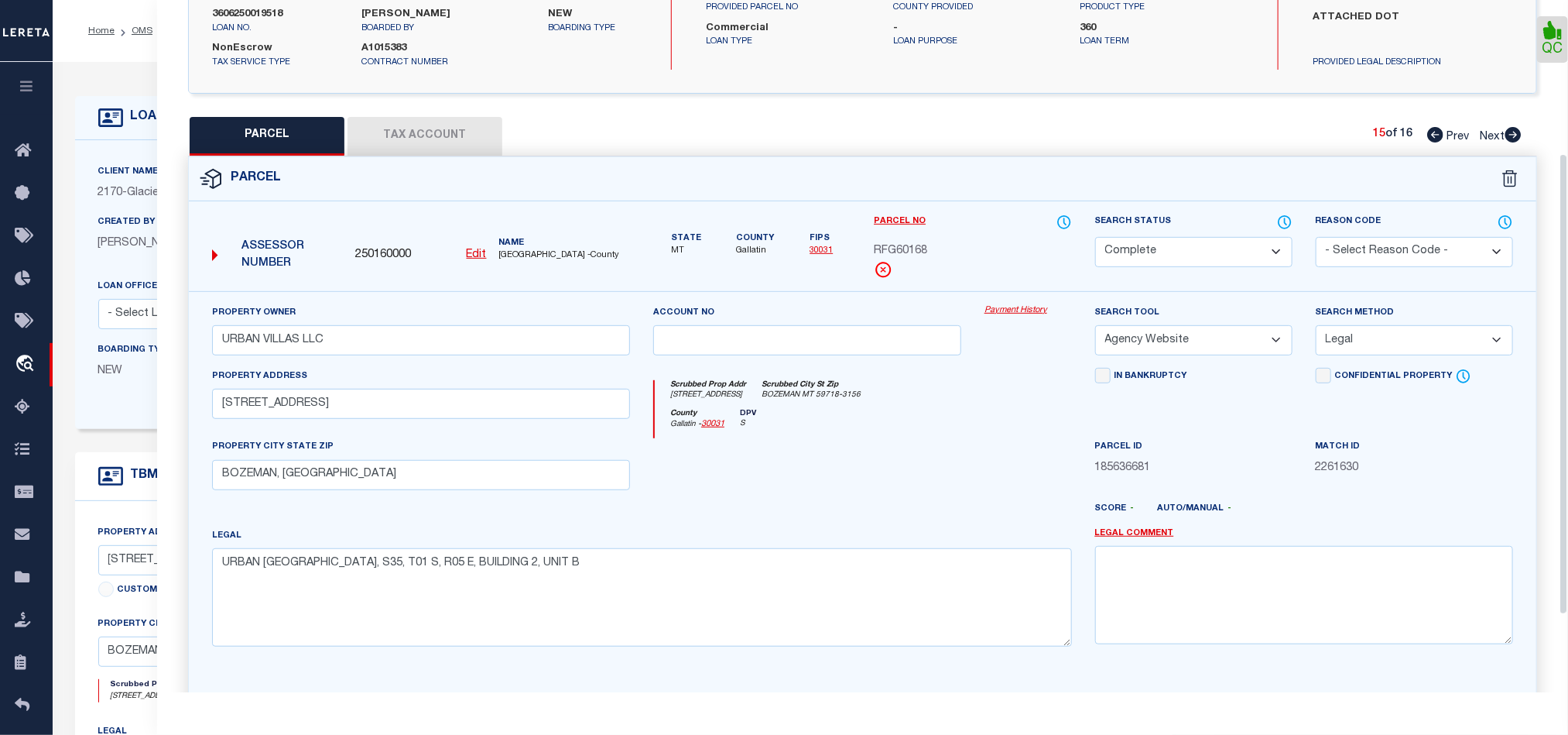
click at [1510, 133] on icon at bounding box center [1513, 134] width 16 height 15
drag, startPoint x: 1194, startPoint y: 241, endPoint x: 1182, endPoint y: 268, distance: 29.5
click at [1194, 241] on select "Automated Search Bad Parcel Complete Duplicate Parcel High Dollar Reporting In …" at bounding box center [1194, 252] width 197 height 30
drag, startPoint x: 910, startPoint y: 448, endPoint x: 1265, endPoint y: 423, distance: 355.9
click at [910, 448] on div at bounding box center [807, 469] width 331 height 63
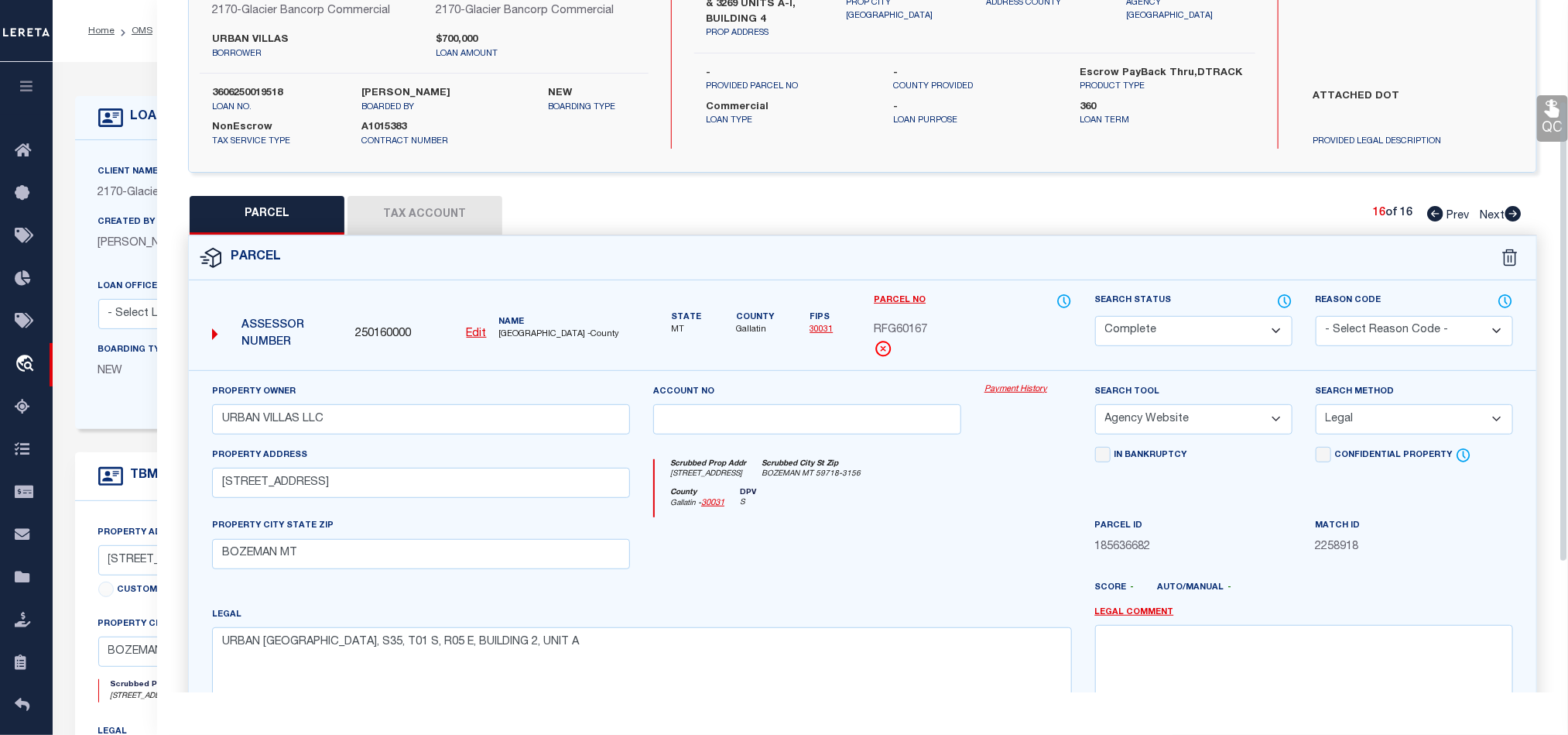
scroll to position [114, 0]
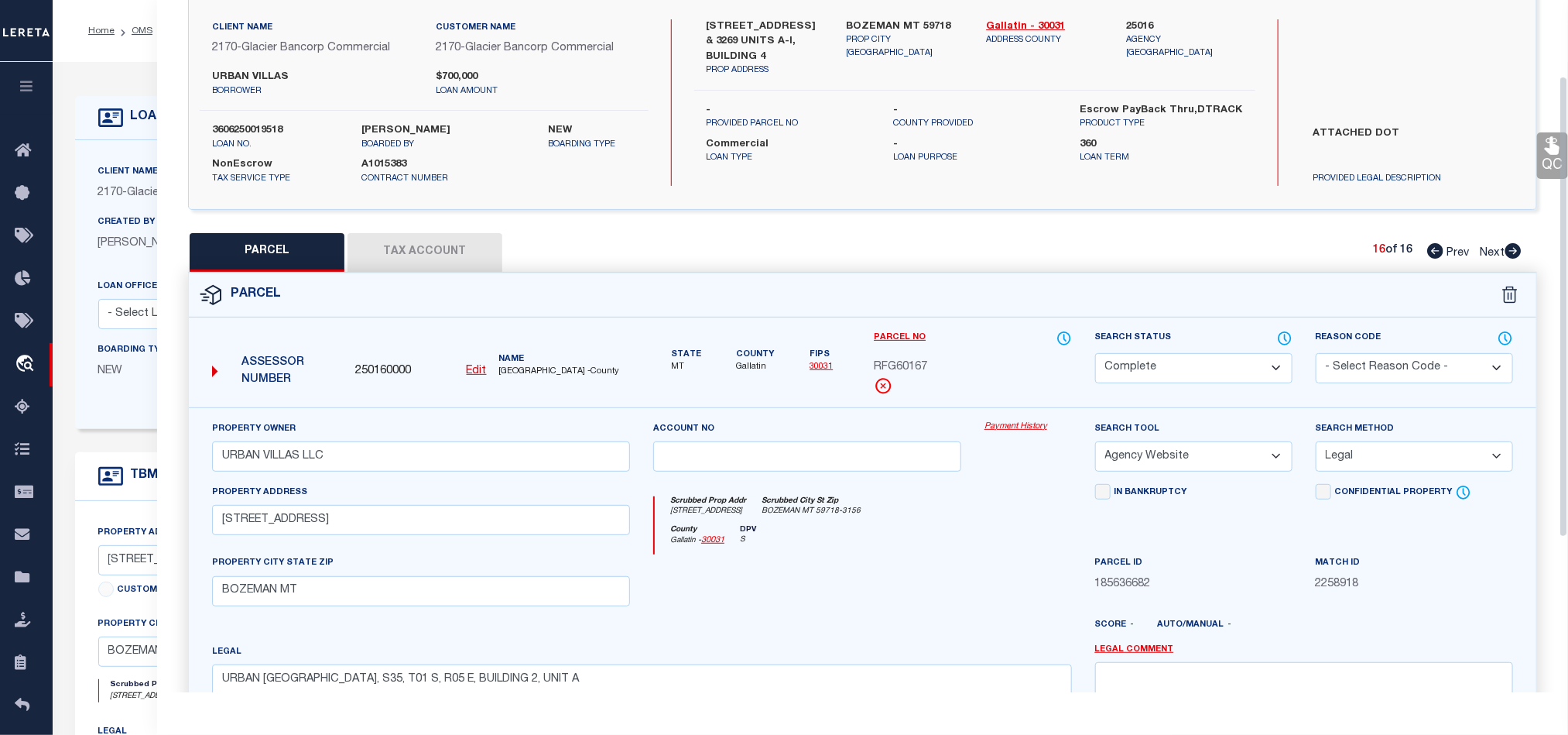
click at [1551, 151] on icon at bounding box center [1551, 145] width 14 height 18
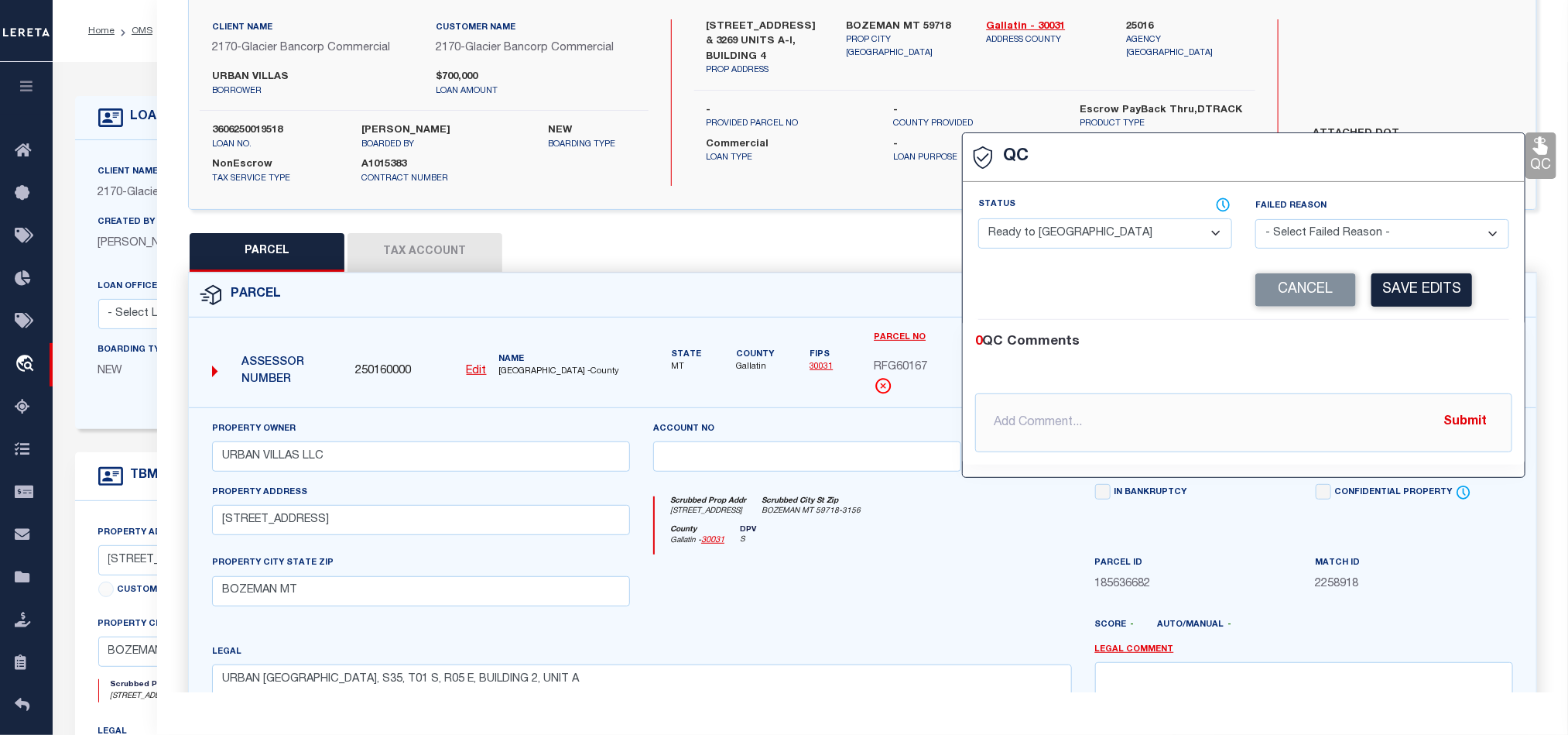
click at [1069, 237] on select "- Select Status - Ready to QC Correct Incorrect" at bounding box center [1105, 234] width 254 height 30
click at [1411, 319] on div "Corrected Search Value Cancel Save Edits" at bounding box center [1243, 290] width 531 height 59
click at [1421, 279] on button "Save Edits" at bounding box center [1421, 289] width 100 height 33
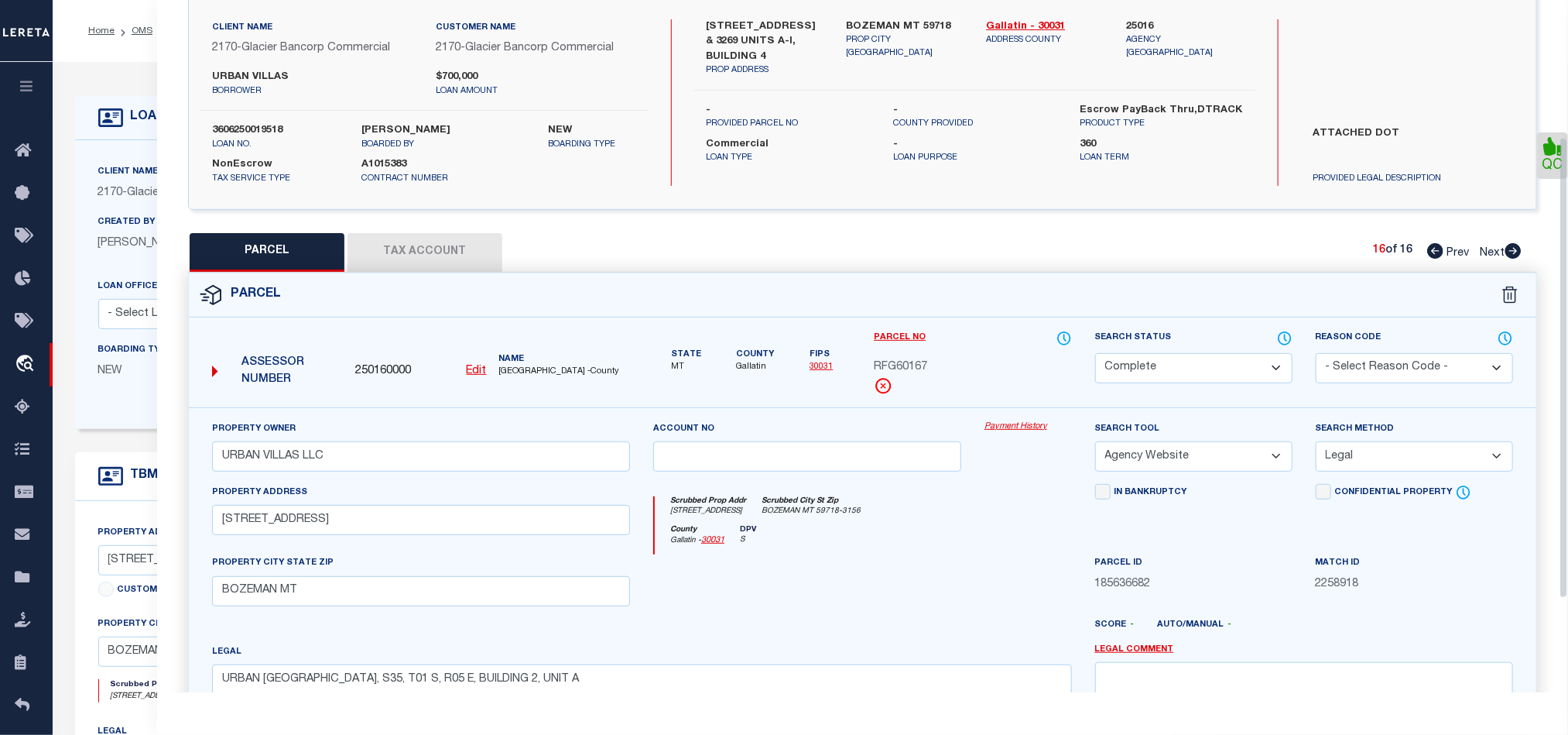
scroll to position [346, 0]
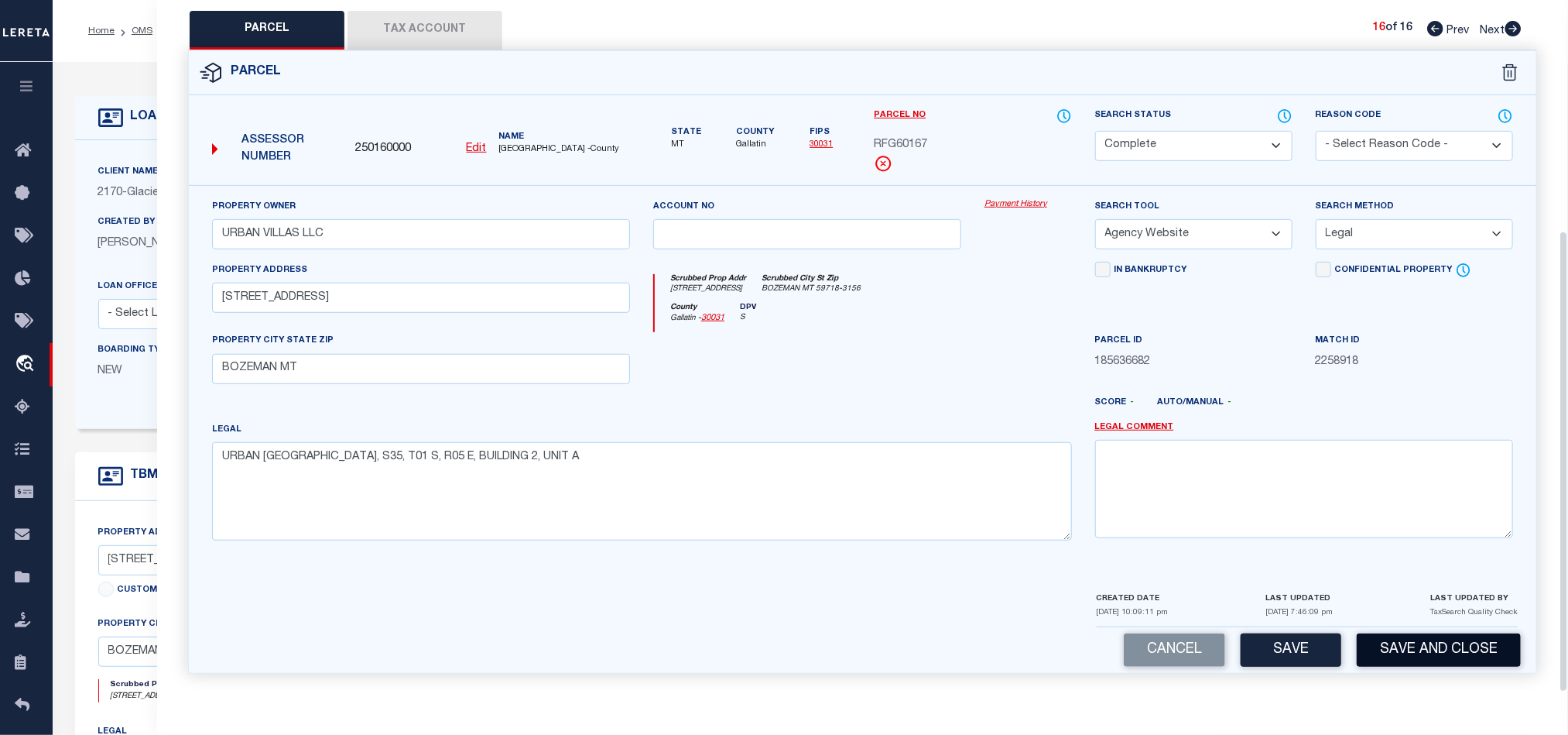
click at [1506, 649] on button "Save and Close" at bounding box center [1438, 650] width 164 height 33
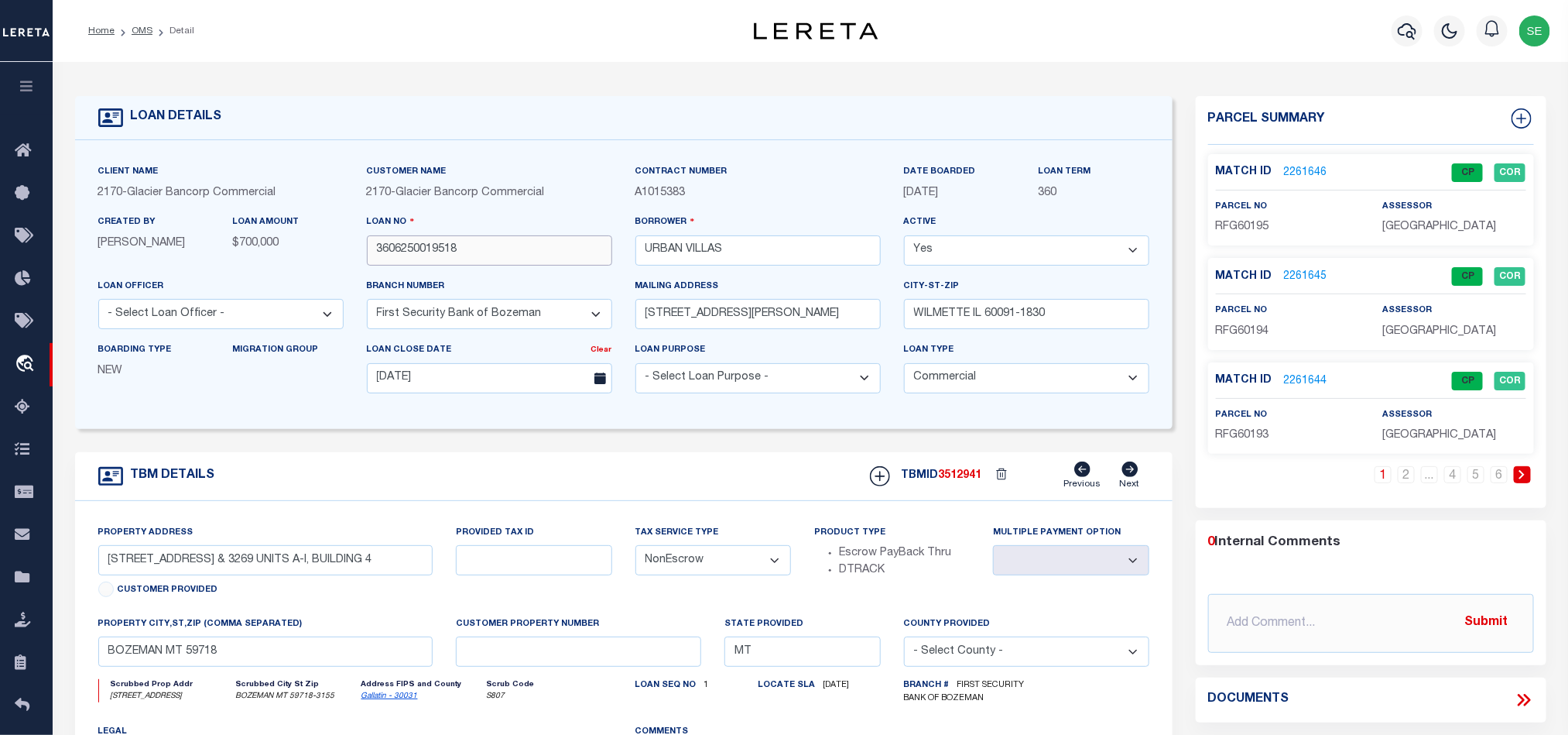
click at [527, 260] on input "3606250019518" at bounding box center [489, 251] width 245 height 30
drag, startPoint x: 621, startPoint y: 493, endPoint x: 539, endPoint y: 340, distance: 173.6
click at [621, 493] on div "TBM DETAILS TBMID 3512941 Previous Next" at bounding box center [623, 477] width 1097 height 49
click at [506, 249] on input "3606250019518" at bounding box center [489, 251] width 245 height 30
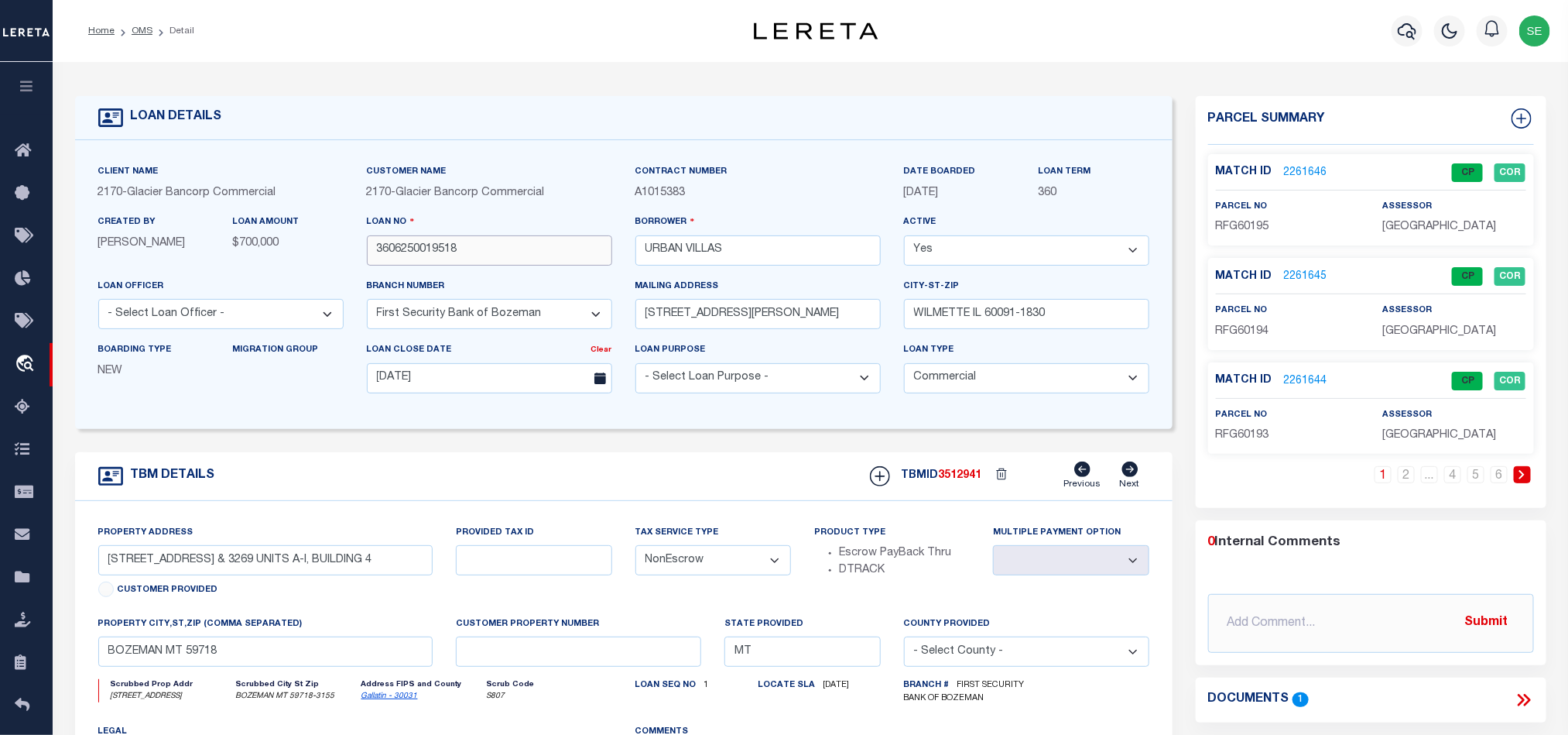
click at [506, 249] on input "3606250019518" at bounding box center [489, 251] width 245 height 30
click at [963, 481] on span "3512941" at bounding box center [960, 475] width 43 height 11
click at [1441, 224] on span "[GEOGRAPHIC_DATA]" at bounding box center [1439, 226] width 114 height 11
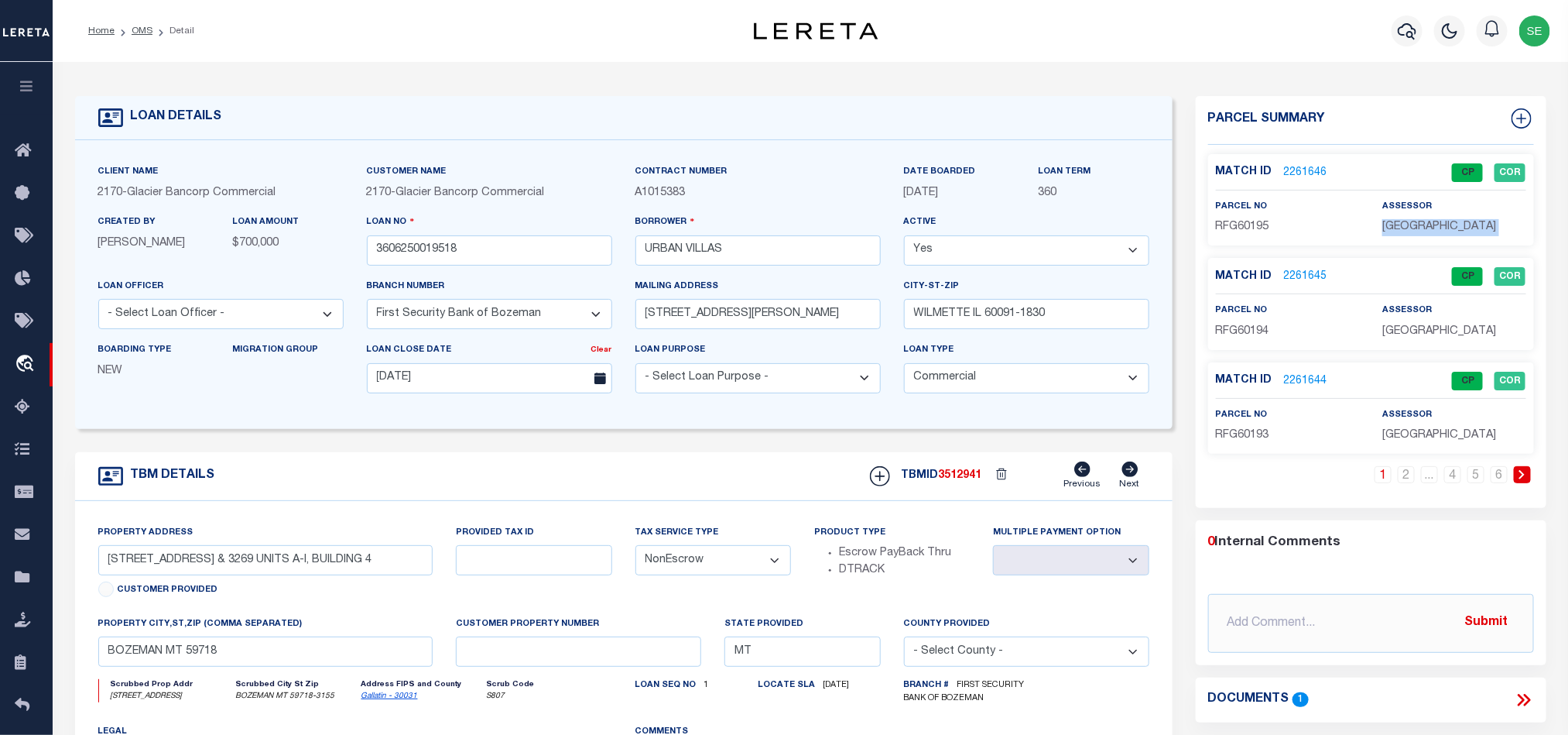
click at [1441, 224] on span "[GEOGRAPHIC_DATA]" at bounding box center [1439, 226] width 114 height 11
click at [1205, 233] on div "parcel no RFG60195" at bounding box center [1287, 217] width 166 height 38
click at [1241, 221] on span "RFG60195" at bounding box center [1242, 226] width 53 height 11
click at [511, 244] on input "3606250019518" at bounding box center [489, 251] width 245 height 30
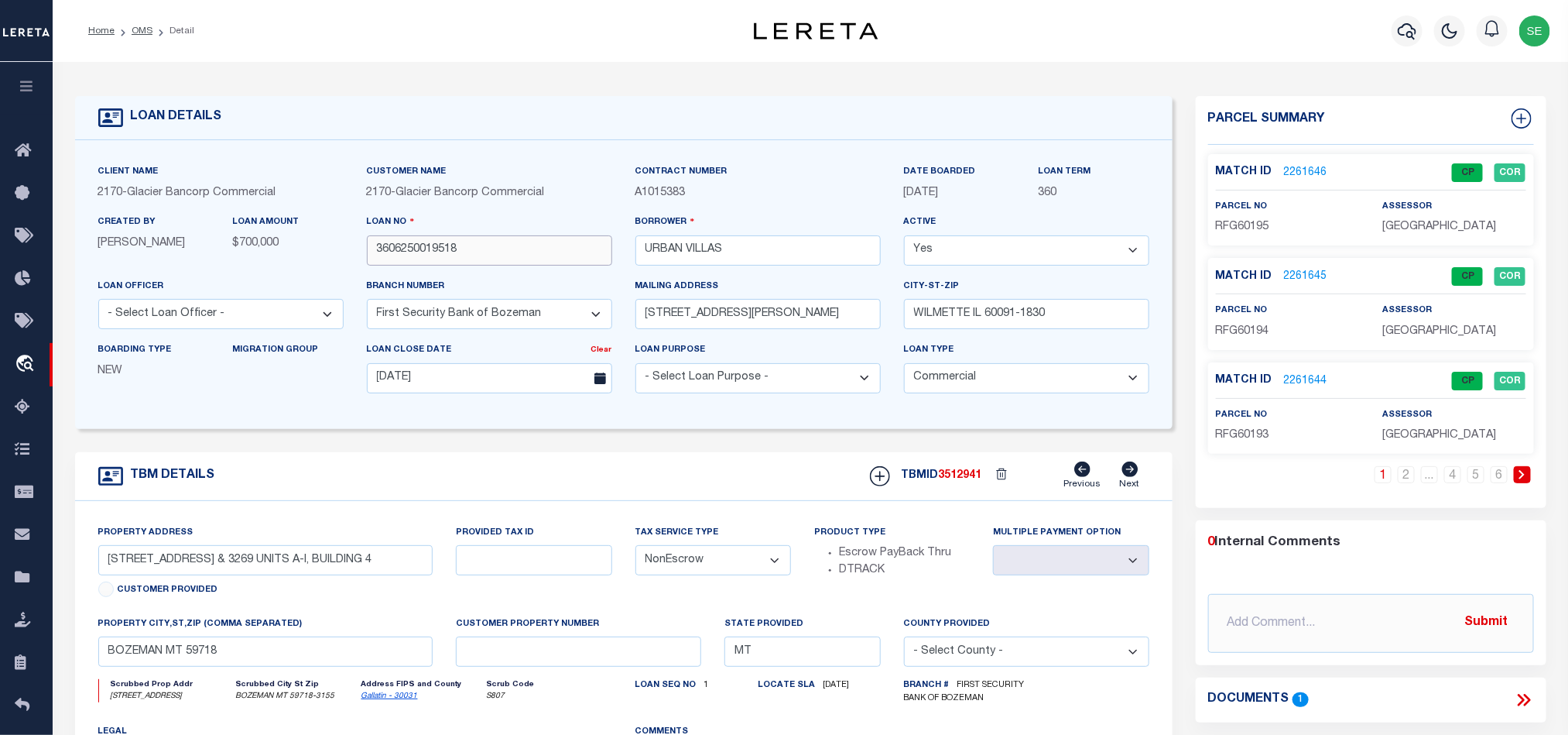
click at [511, 244] on input "3606250019518" at bounding box center [489, 251] width 245 height 30
click at [960, 479] on span "3512941" at bounding box center [960, 475] width 43 height 11
click at [1256, 328] on span "RFG60194" at bounding box center [1242, 331] width 53 height 11
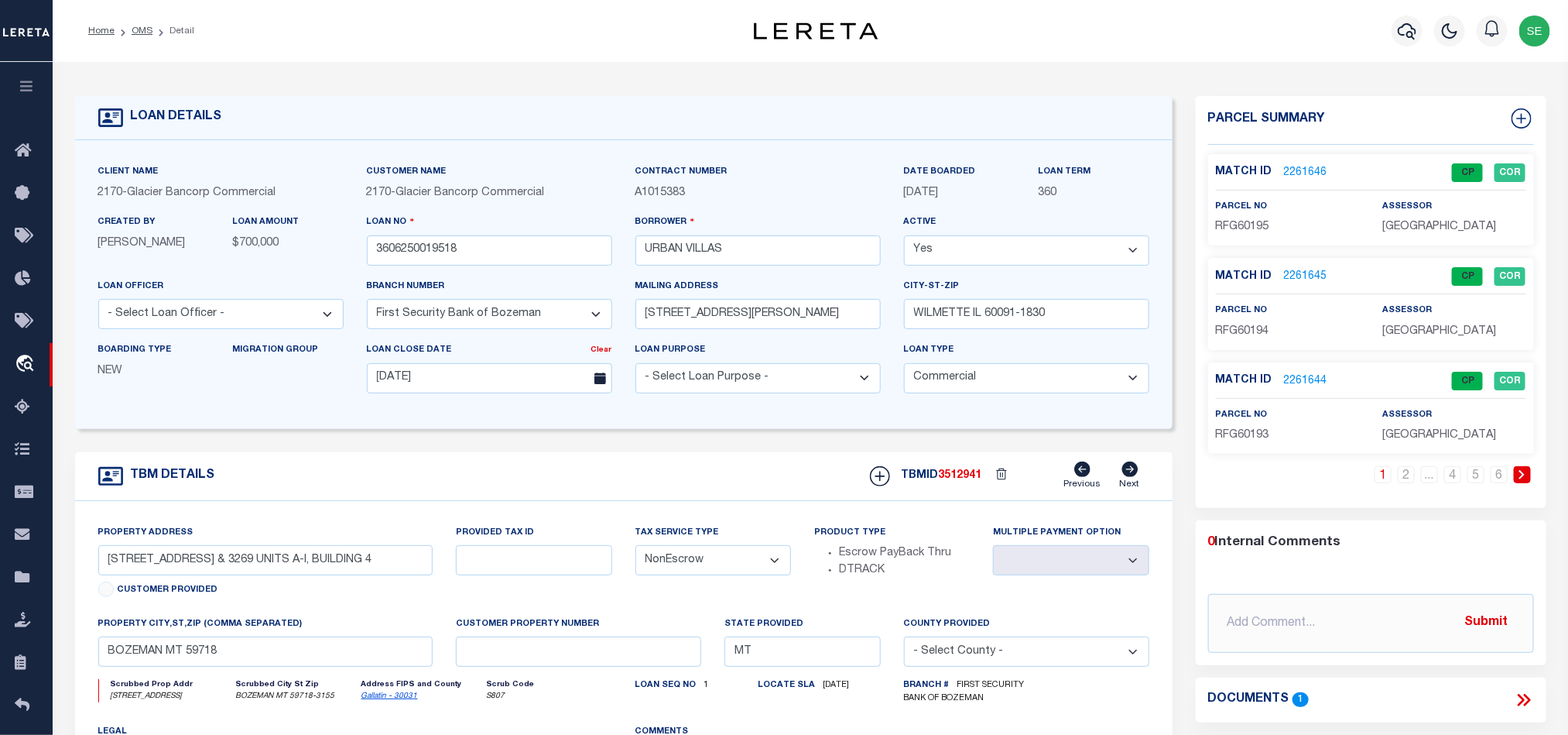
click at [1238, 437] on span "RFG60193" at bounding box center [1242, 435] width 53 height 11
click at [488, 249] on input "3606250019518" at bounding box center [489, 251] width 245 height 30
click at [964, 481] on span "3512941" at bounding box center [960, 475] width 43 height 11
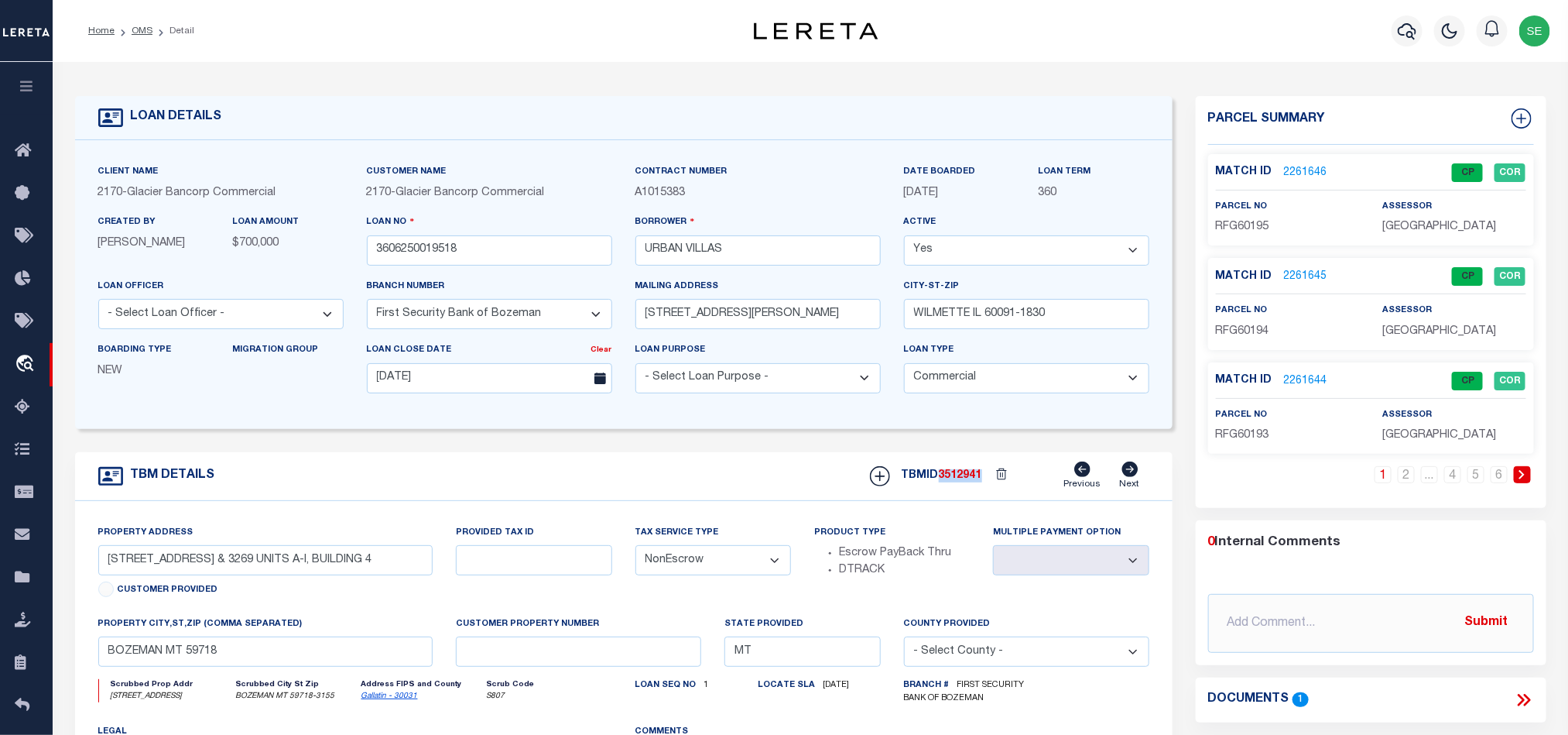
click at [964, 481] on span "3512941" at bounding box center [960, 475] width 43 height 11
click at [1404, 484] on link "2" at bounding box center [1406, 474] width 17 height 17
click at [1242, 225] on span "RFG60192" at bounding box center [1242, 226] width 53 height 11
click at [481, 246] on input "3606250019518" at bounding box center [489, 251] width 245 height 30
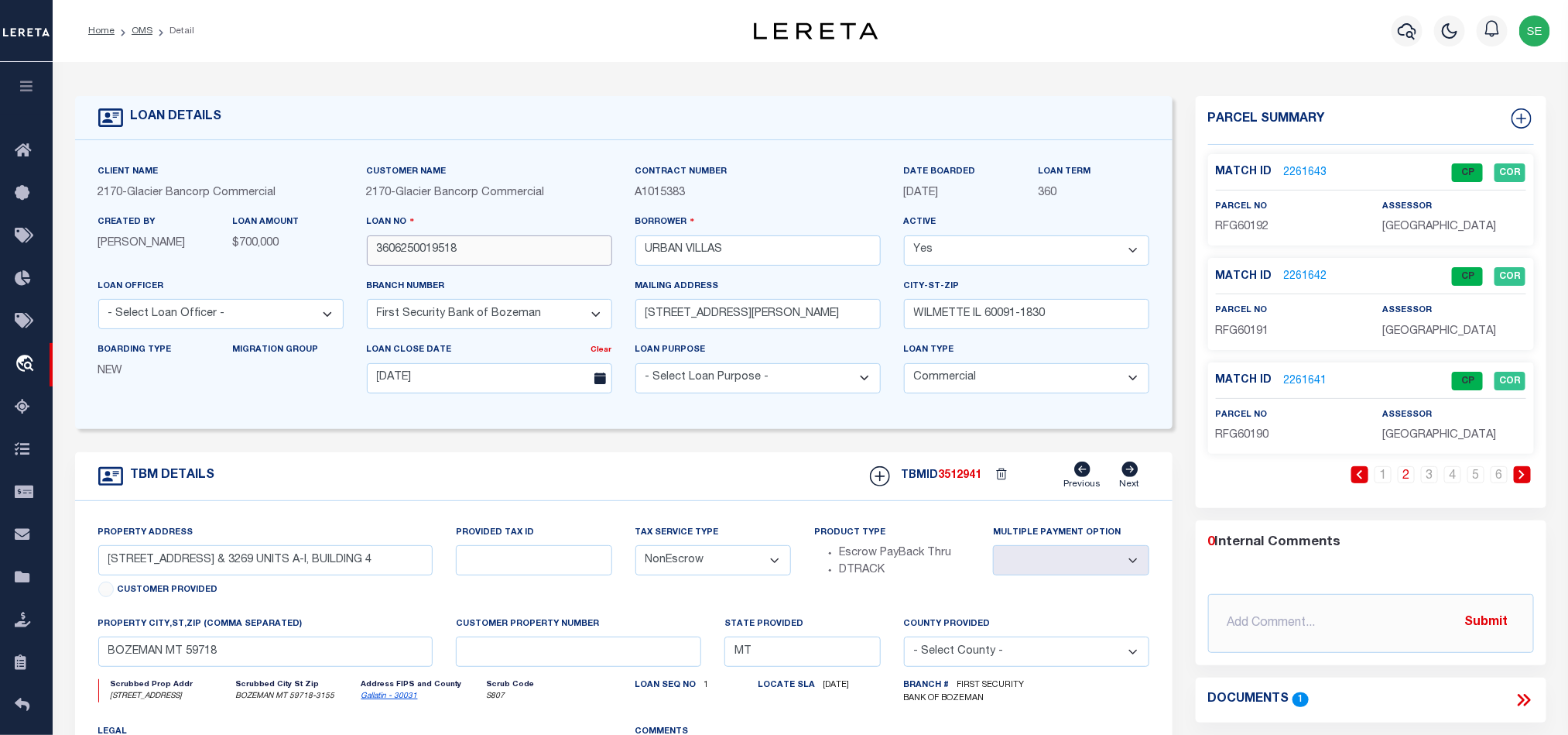
click at [481, 246] on input "3606250019518" at bounding box center [489, 251] width 245 height 30
click at [957, 481] on span "3512941" at bounding box center [960, 475] width 43 height 11
click at [1252, 337] on span "RFG60191" at bounding box center [1242, 331] width 53 height 11
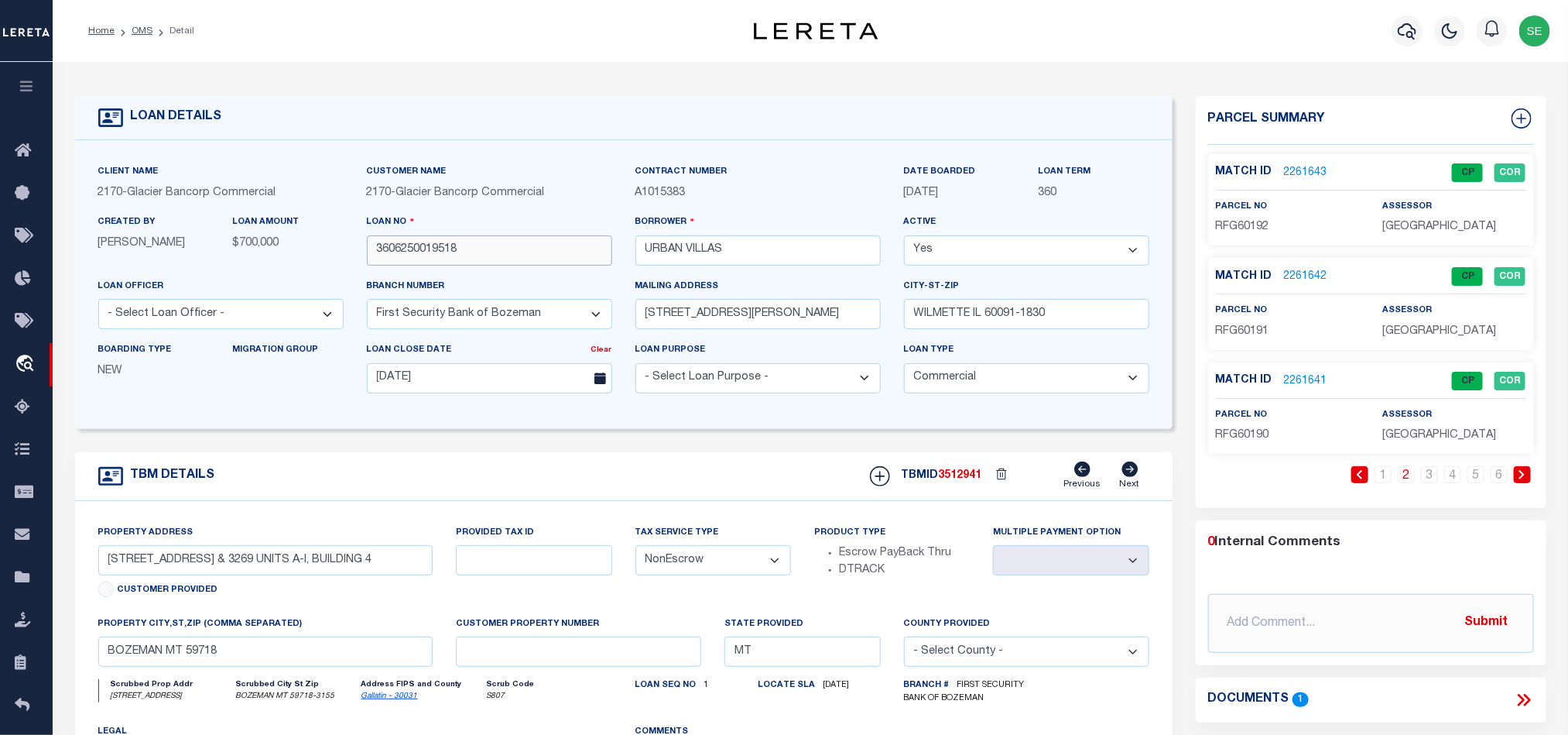
click at [479, 260] on input "3606250019518" at bounding box center [489, 251] width 245 height 30
click at [952, 481] on span "3512941" at bounding box center [960, 475] width 43 height 11
click at [1229, 430] on span "RFG60190" at bounding box center [1242, 435] width 53 height 11
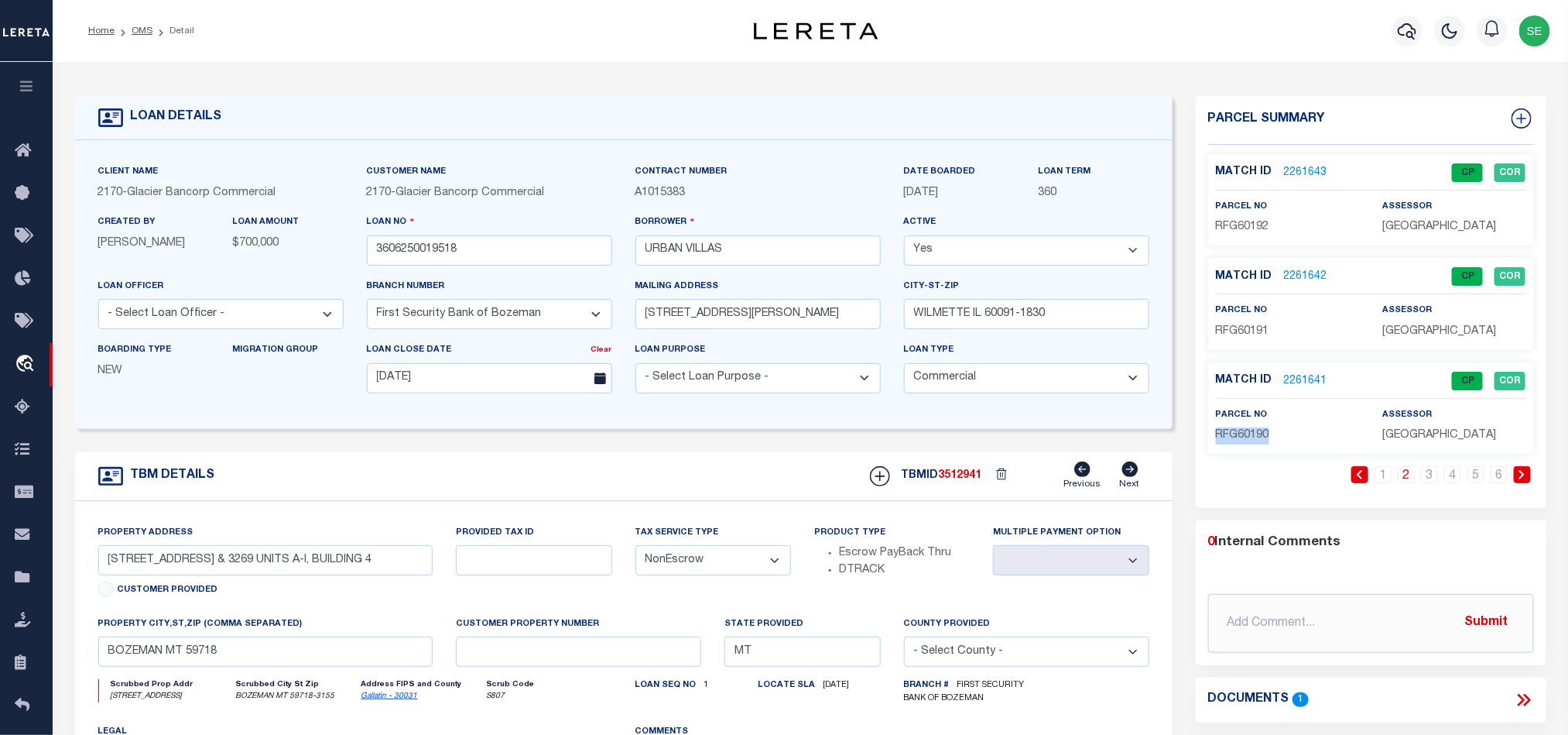
click at [1229, 430] on span "RFG60190" at bounding box center [1242, 435] width 53 height 11
click at [502, 251] on input "3606250019518" at bounding box center [489, 251] width 245 height 30
click at [945, 481] on span "3512941" at bounding box center [960, 475] width 43 height 11
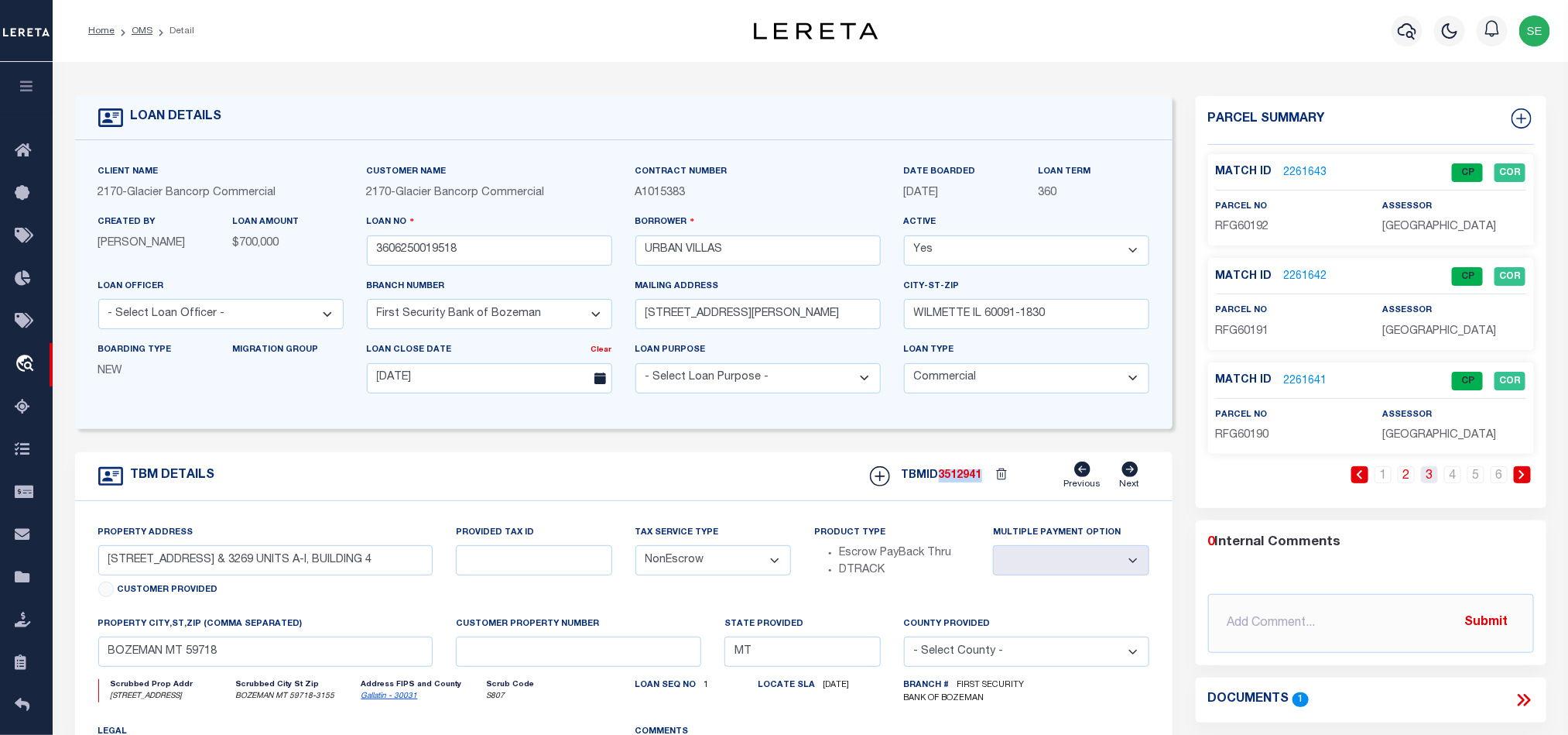
click at [1435, 477] on link "3" at bounding box center [1430, 474] width 17 height 17
click at [1256, 214] on div "parcel no RFG60189" at bounding box center [1287, 217] width 143 height 38
click at [1253, 230] on span "RFG60189" at bounding box center [1242, 226] width 53 height 11
click at [513, 258] on input "3606250019518" at bounding box center [489, 251] width 245 height 30
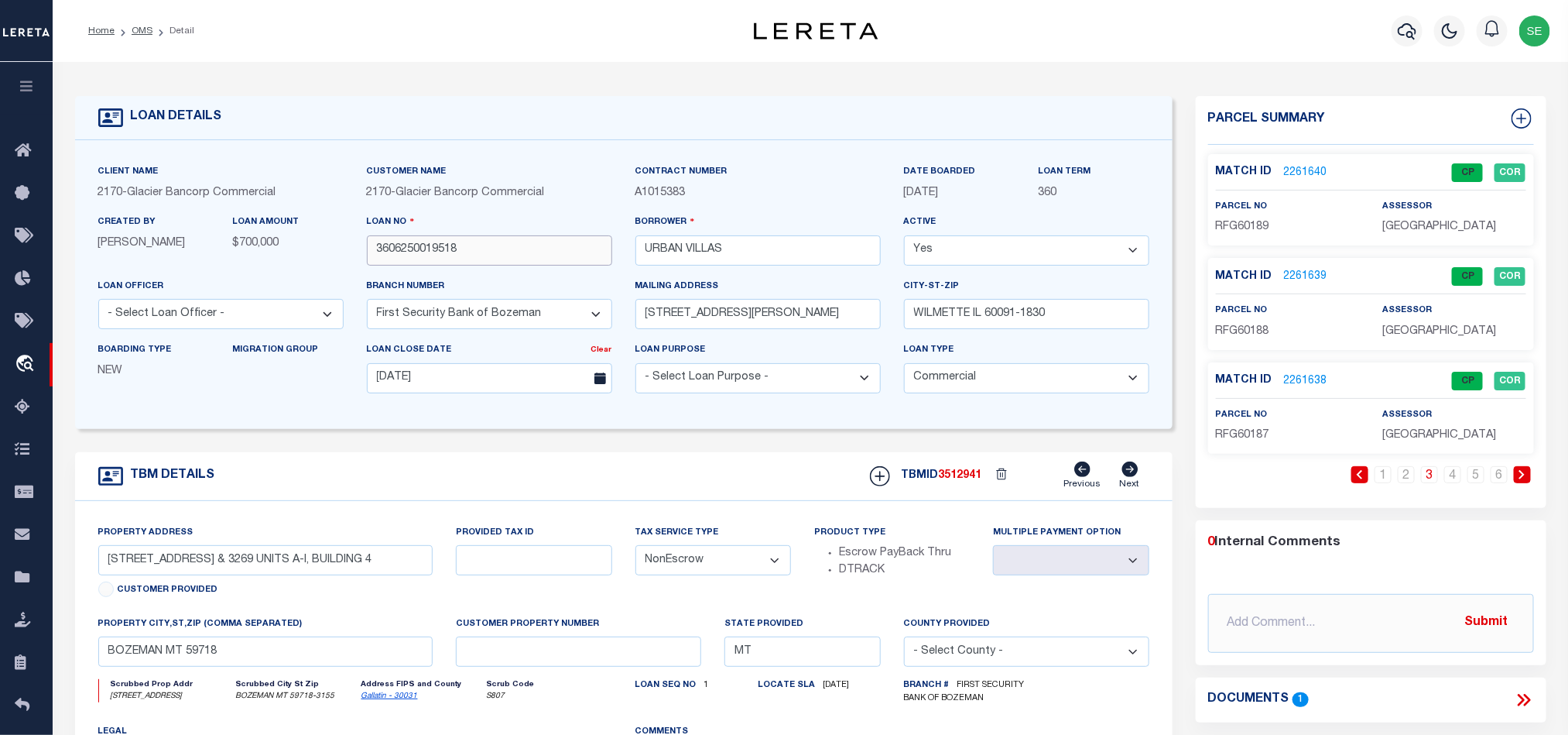
click at [513, 258] on input "3606250019518" at bounding box center [489, 251] width 245 height 30
click at [963, 481] on span "3512941" at bounding box center [960, 475] width 43 height 11
click at [1242, 326] on span "RFG60188" at bounding box center [1242, 331] width 53 height 11
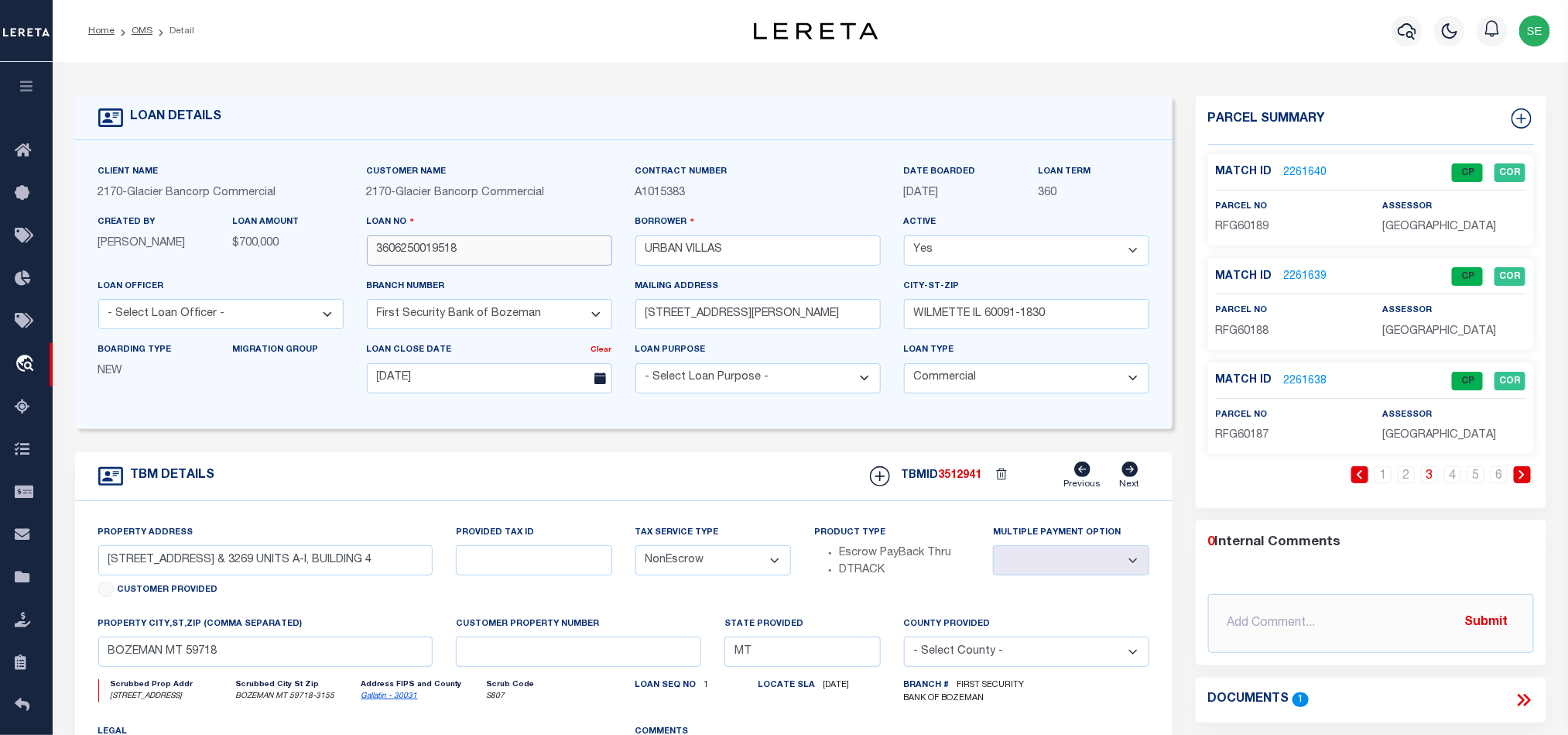
click at [498, 251] on input "3606250019518" at bounding box center [489, 251] width 245 height 30
click at [971, 481] on span "3512941" at bounding box center [960, 475] width 43 height 11
click at [1247, 433] on span "RFG60187" at bounding box center [1242, 435] width 53 height 11
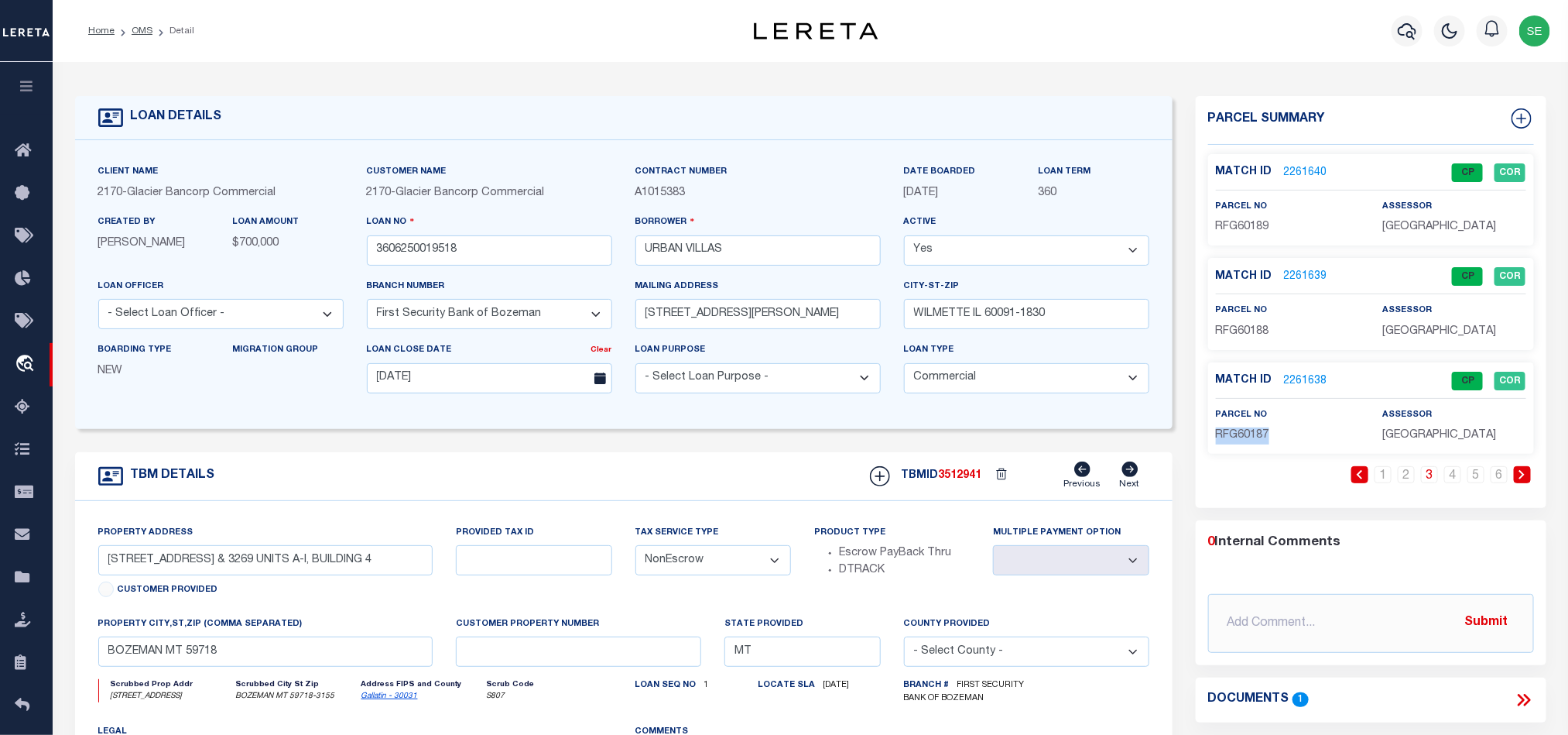
click at [1247, 432] on span "RFG60187" at bounding box center [1242, 435] width 53 height 11
click at [495, 256] on input "3606250019518" at bounding box center [489, 251] width 245 height 30
click at [957, 481] on span "3512941" at bounding box center [960, 475] width 43 height 11
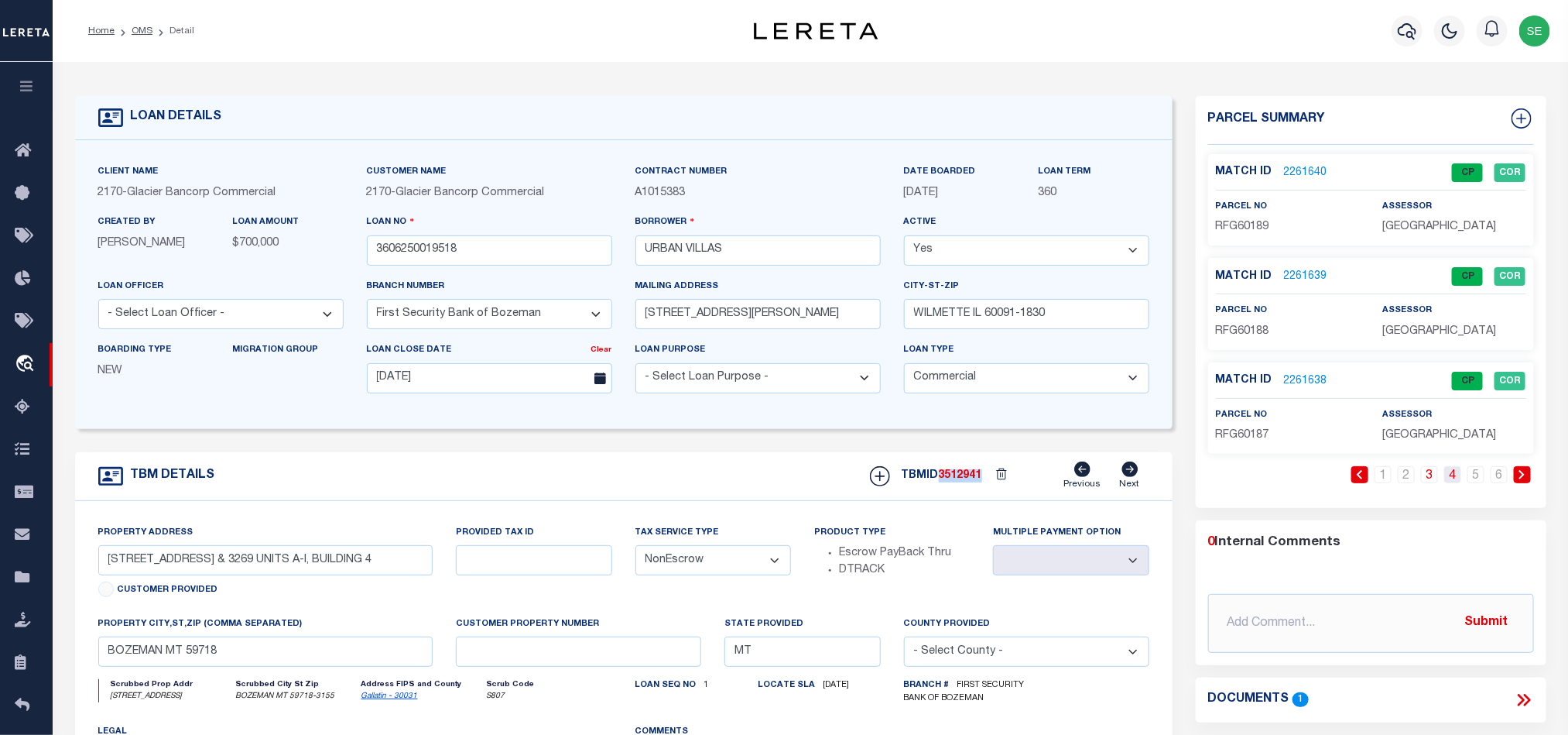
click at [1458, 482] on link "4" at bounding box center [1452, 474] width 17 height 17
click at [1242, 221] on span "RFG60173" at bounding box center [1242, 226] width 53 height 11
click at [527, 261] on input "3606250019518" at bounding box center [489, 251] width 245 height 30
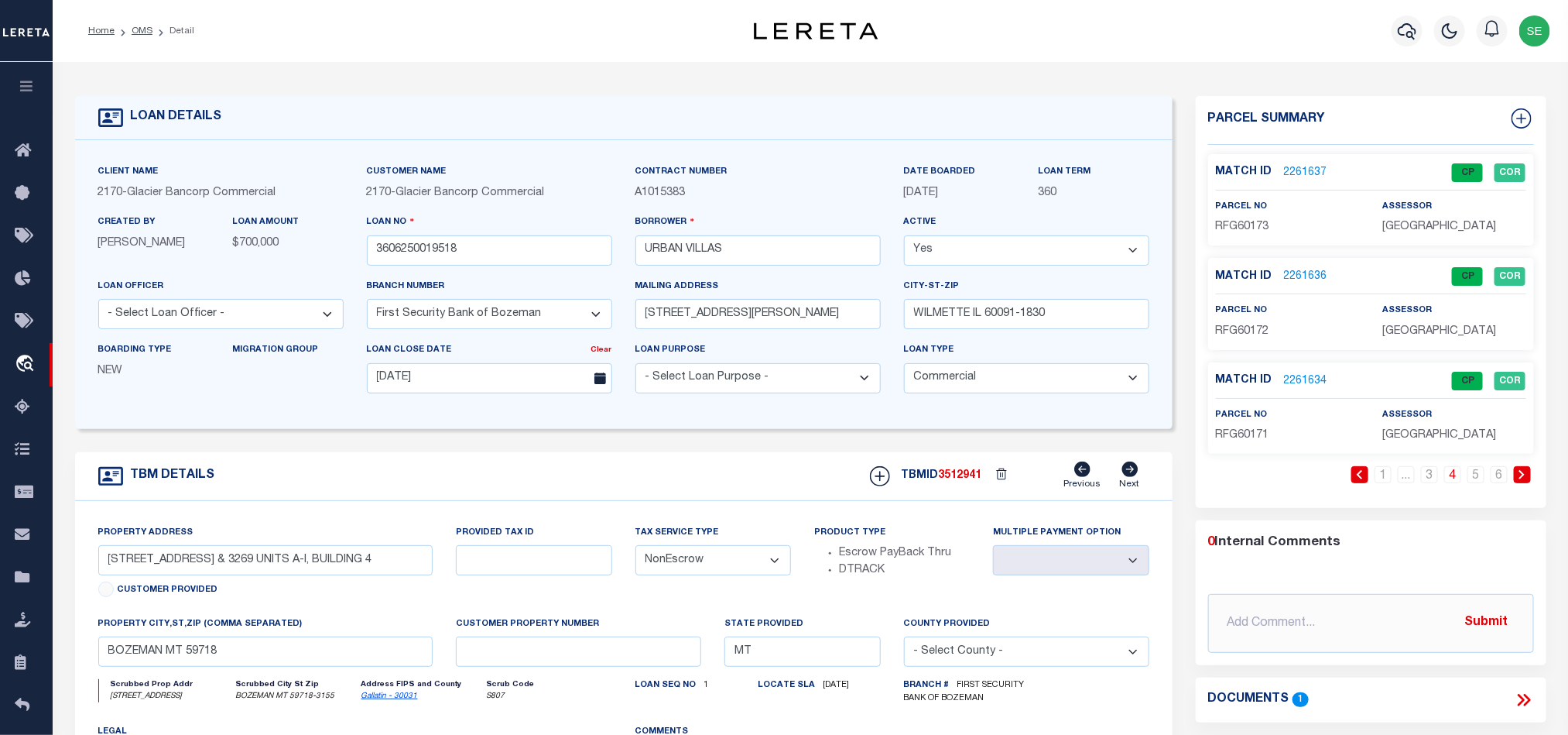
click at [952, 481] on span "3512941" at bounding box center [960, 475] width 43 height 11
click at [1235, 333] on span "RFG60172" at bounding box center [1242, 331] width 53 height 11
click at [483, 258] on input "3606250019518" at bounding box center [489, 251] width 245 height 30
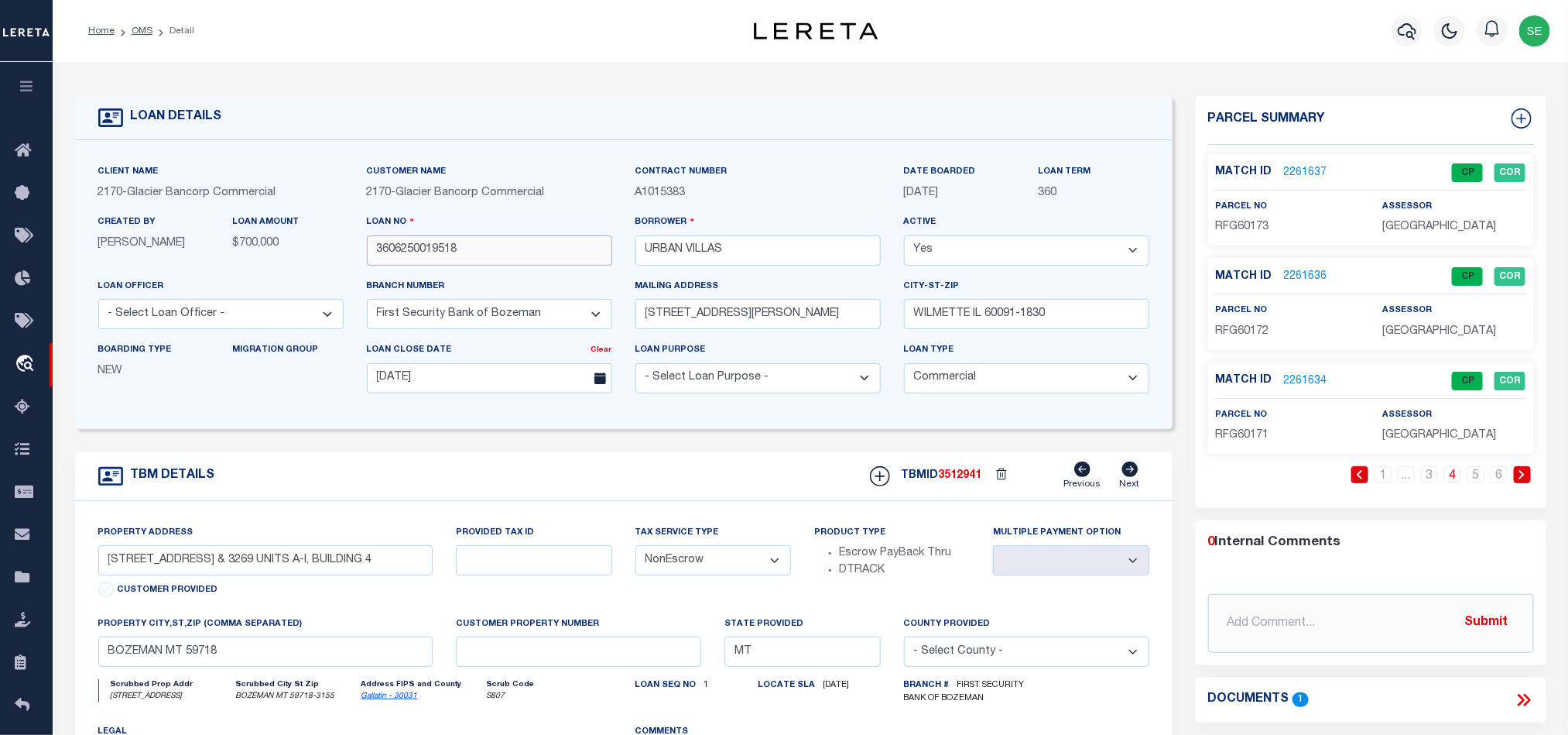
click at [483, 258] on input "3606250019518" at bounding box center [489, 251] width 245 height 30
click at [976, 481] on span "3512941" at bounding box center [960, 475] width 43 height 11
click at [975, 479] on span "3512941" at bounding box center [960, 475] width 43 height 11
click at [1254, 437] on span "RFG60171" at bounding box center [1242, 435] width 53 height 11
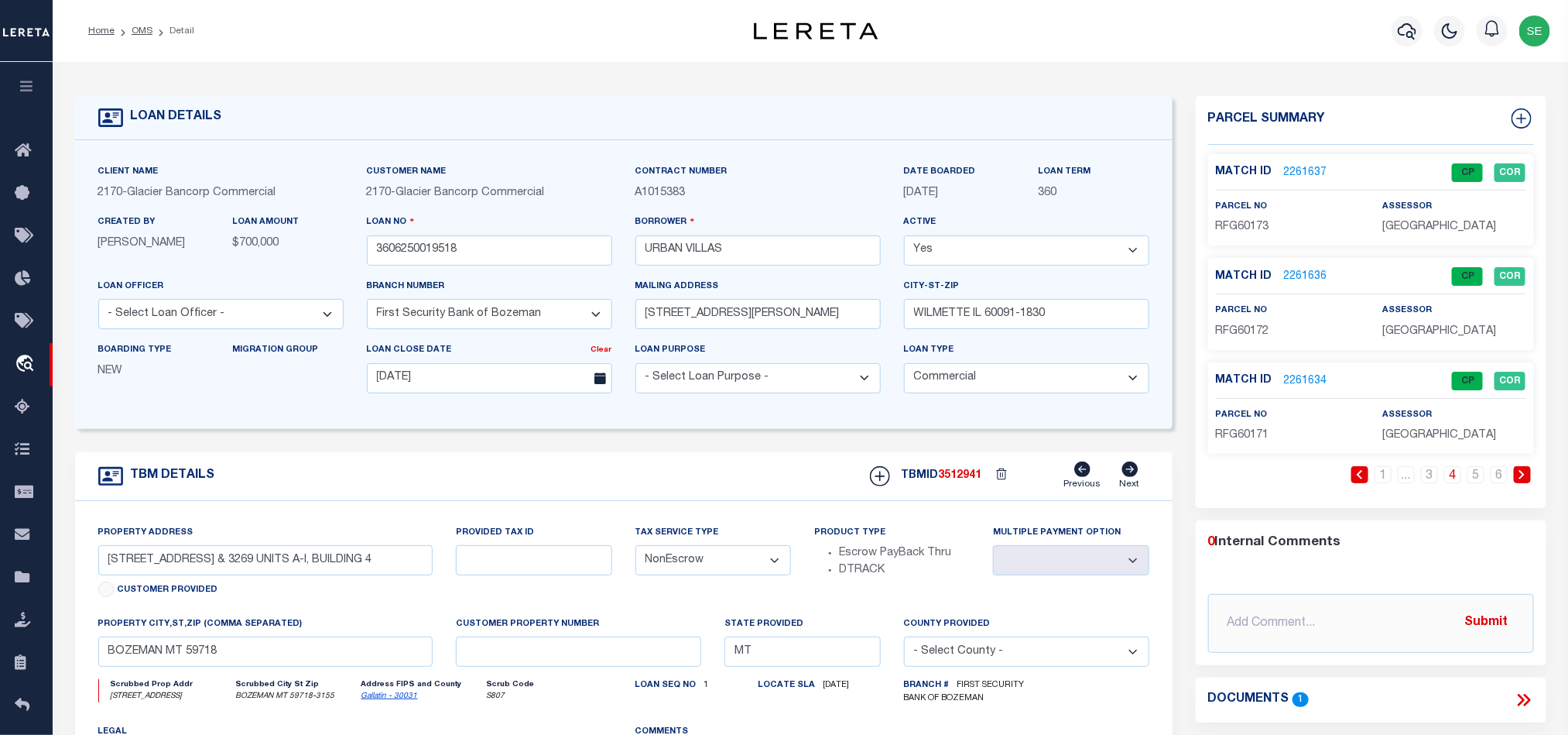
click at [474, 269] on div "Loan No 3606250019518" at bounding box center [489, 245] width 268 height 63
click at [483, 258] on input "3606250019518" at bounding box center [489, 251] width 245 height 30
click at [973, 477] on span "3512941" at bounding box center [960, 475] width 43 height 11
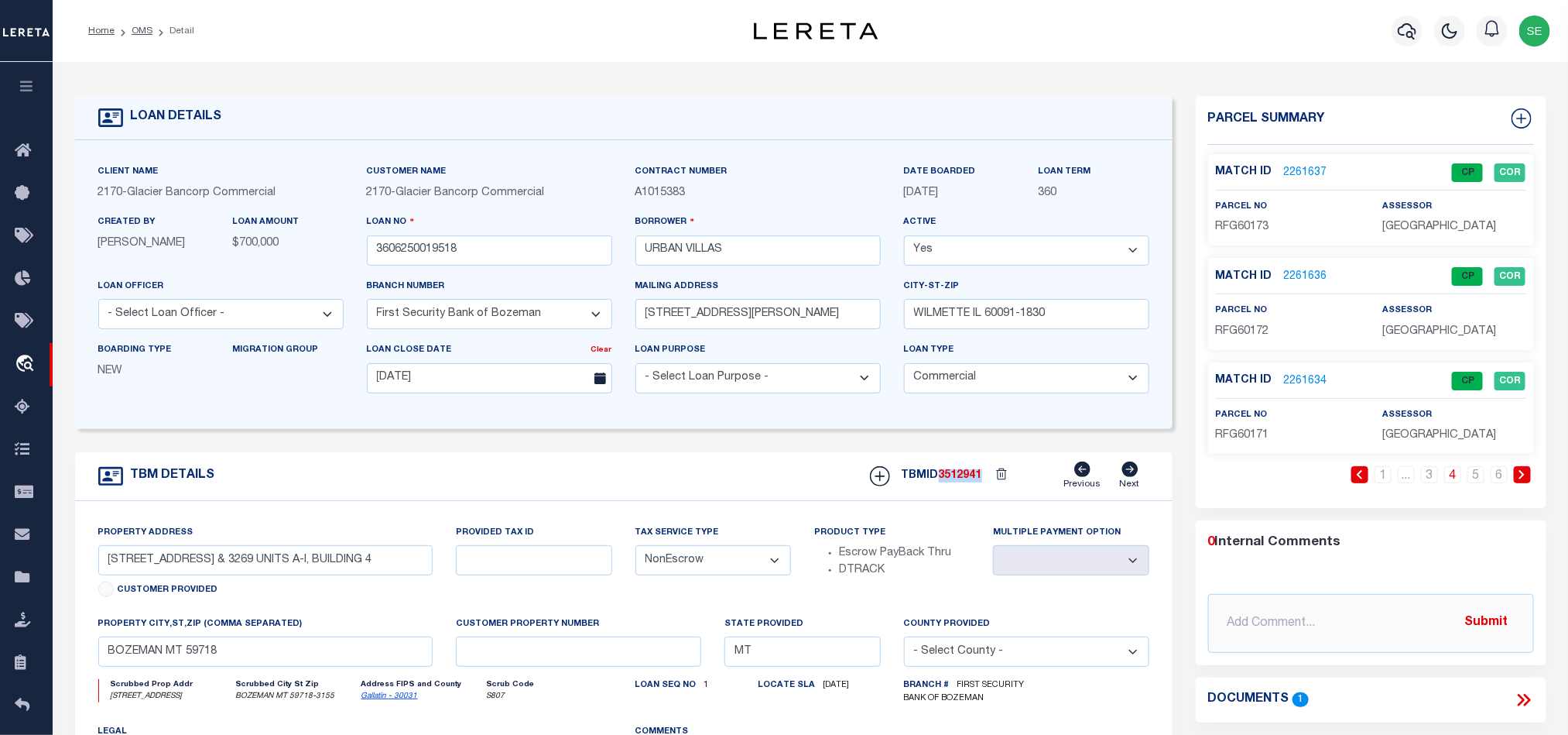
click at [973, 477] on span "3512941" at bounding box center [960, 475] width 43 height 11
click at [1472, 477] on link "5" at bounding box center [1476, 474] width 17 height 17
click at [1247, 225] on span "RFG60170" at bounding box center [1242, 226] width 53 height 11
click at [457, 249] on input "3606250019518" at bounding box center [489, 251] width 245 height 30
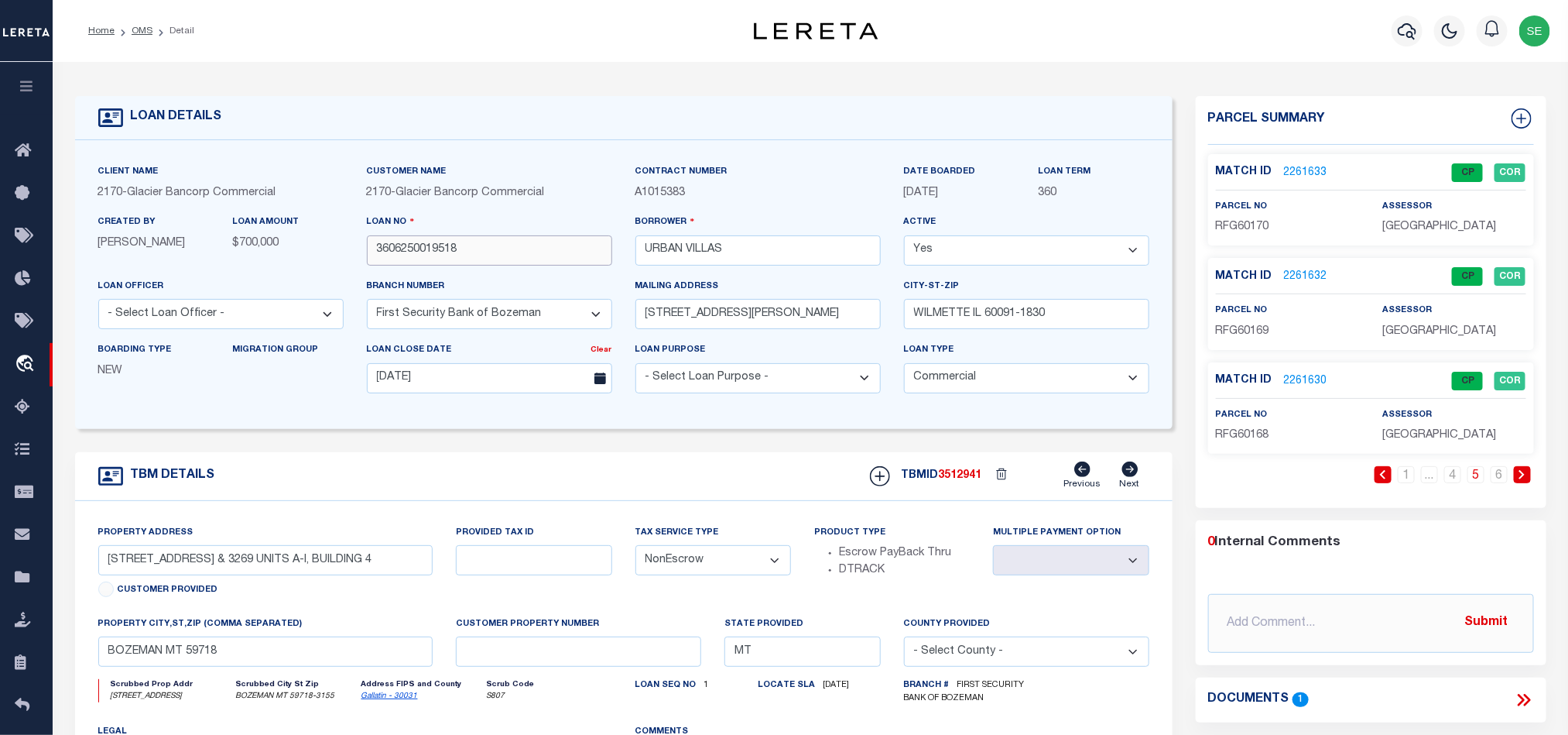
click at [457, 249] on input "3606250019518" at bounding box center [489, 251] width 245 height 30
click at [960, 474] on div "TBMID 3512941 Previous Next" at bounding box center [1003, 476] width 291 height 30
click at [1241, 321] on div "parcel no RFG60169" at bounding box center [1287, 321] width 143 height 38
click at [1237, 332] on span "RFG60169" at bounding box center [1242, 331] width 53 height 11
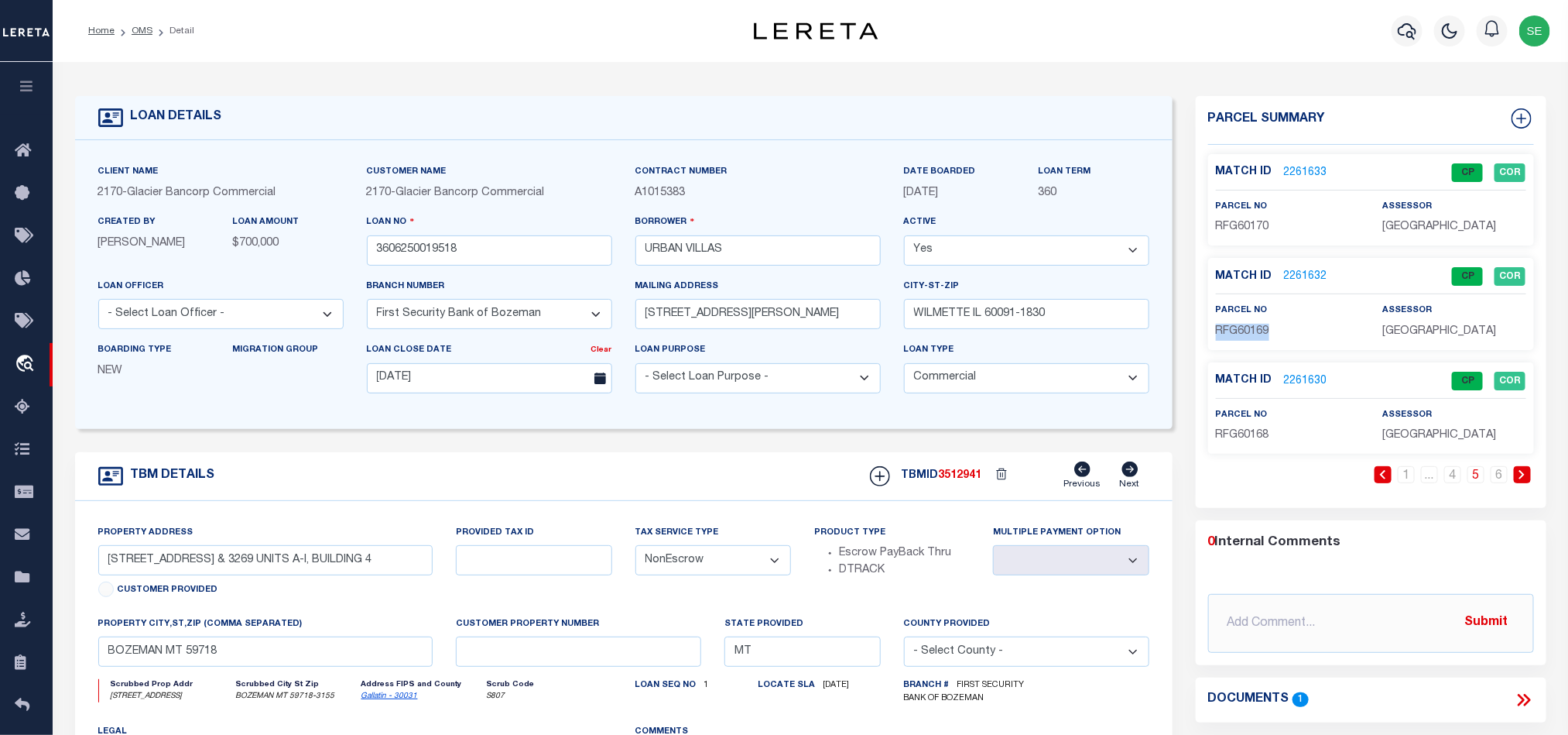
click at [1237, 332] on span "RFG60169" at bounding box center [1242, 331] width 53 height 11
click at [548, 253] on input "3606250019518" at bounding box center [489, 251] width 245 height 30
click at [962, 481] on span "3512941" at bounding box center [960, 475] width 43 height 11
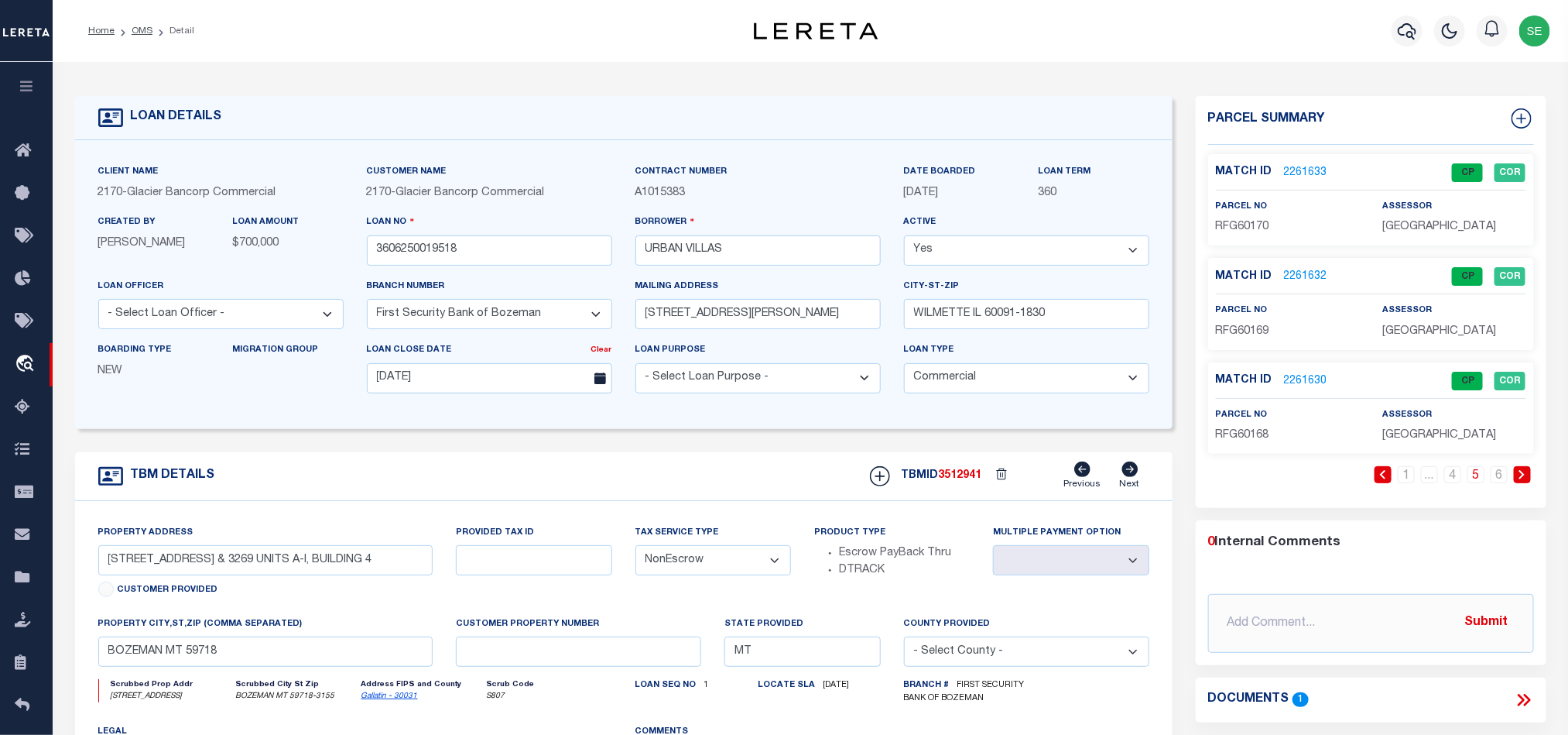
click at [1244, 439] on span "RFG60168" at bounding box center [1242, 435] width 53 height 11
click at [481, 266] on input "3606250019518" at bounding box center [489, 251] width 245 height 30
click at [971, 479] on span "3512941" at bounding box center [960, 475] width 43 height 11
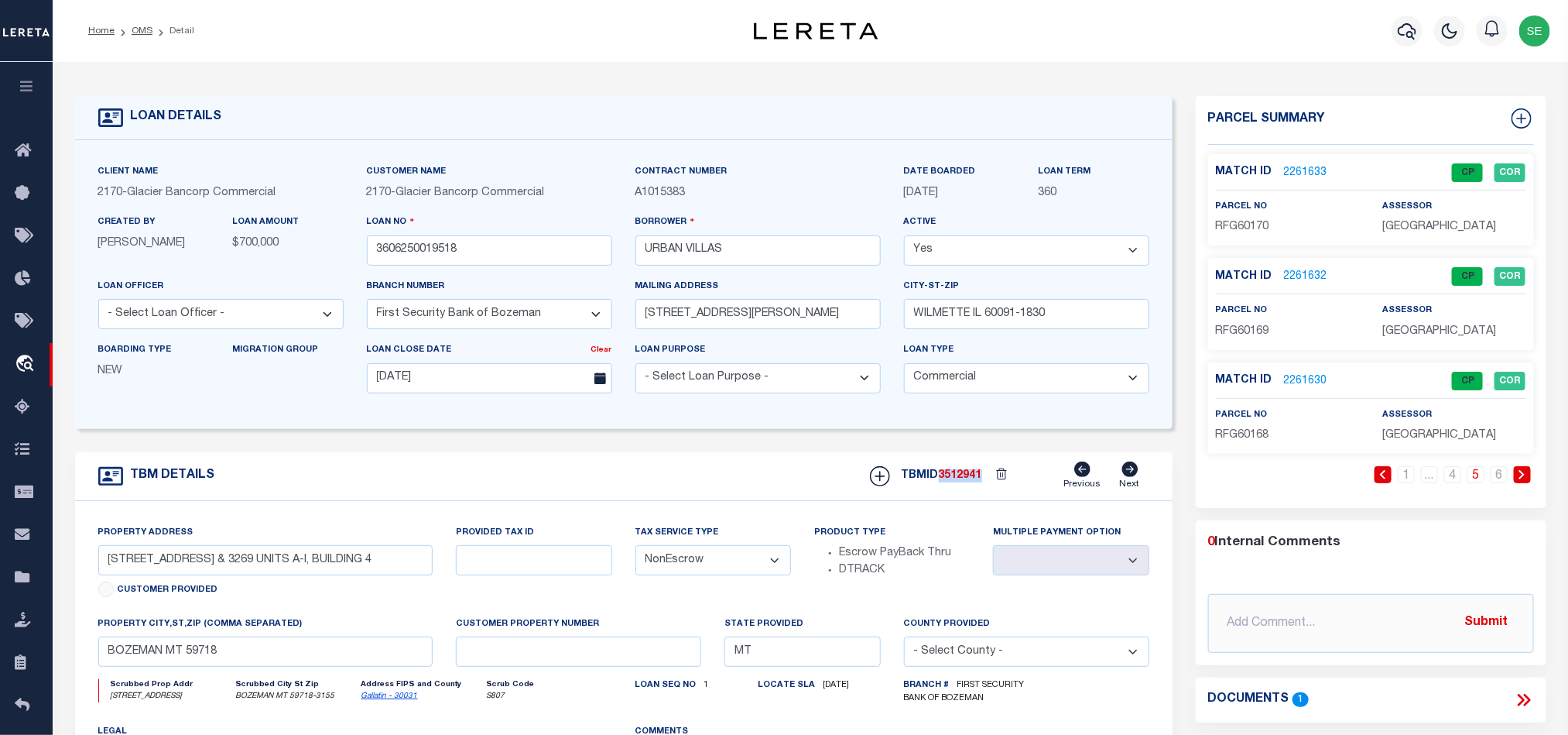
click at [971, 479] on span "3512941" at bounding box center [960, 475] width 43 height 11
drag, startPoint x: 1498, startPoint y: 478, endPoint x: 1502, endPoint y: 465, distance: 13.6
click at [1498, 478] on link "6" at bounding box center [1499, 474] width 17 height 17
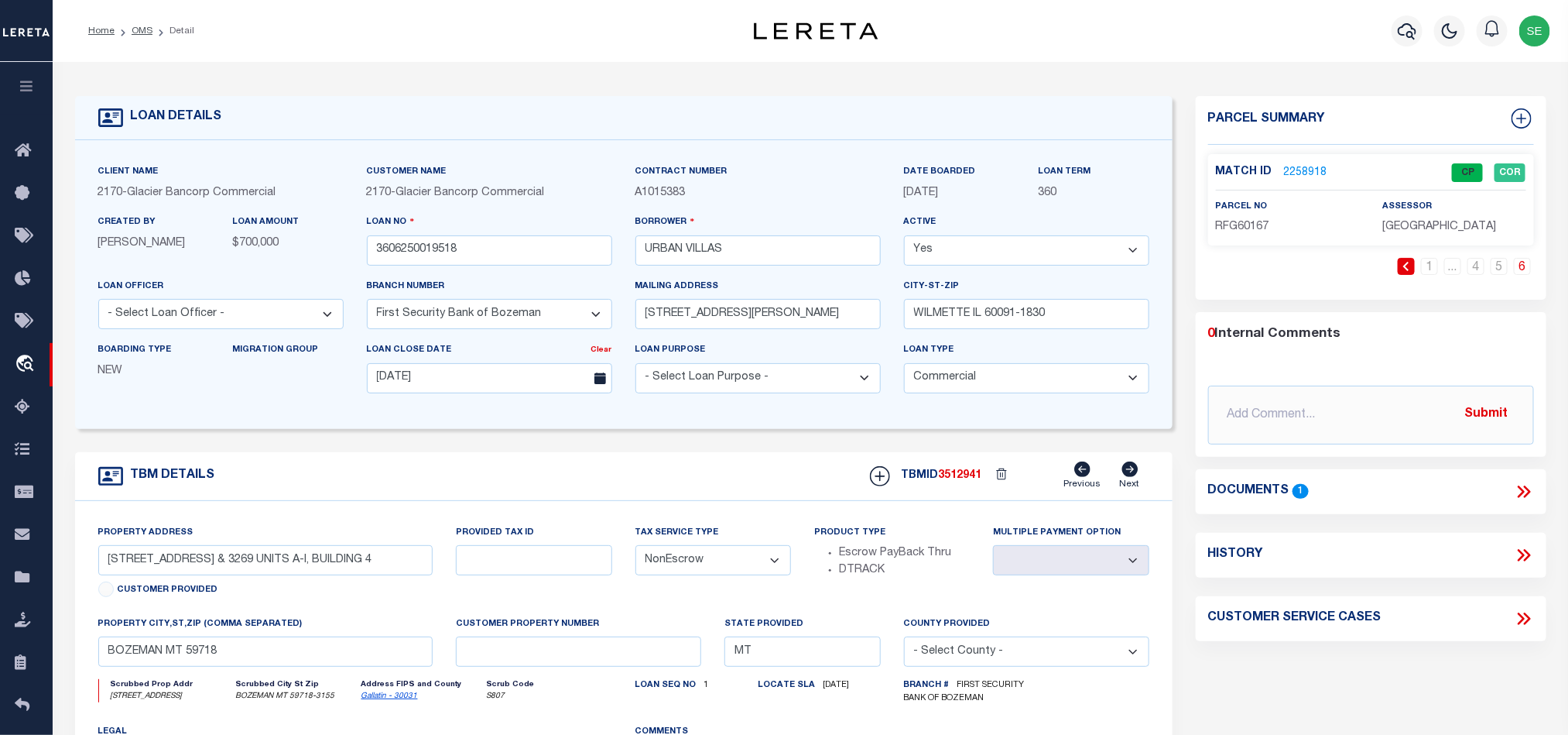
click at [1210, 232] on div "parcel no RFG60167" at bounding box center [1287, 217] width 166 height 38
click at [1257, 235] on p "RFG60167" at bounding box center [1287, 228] width 143 height 17
click at [481, 266] on input "3606250019518" at bounding box center [489, 251] width 245 height 30
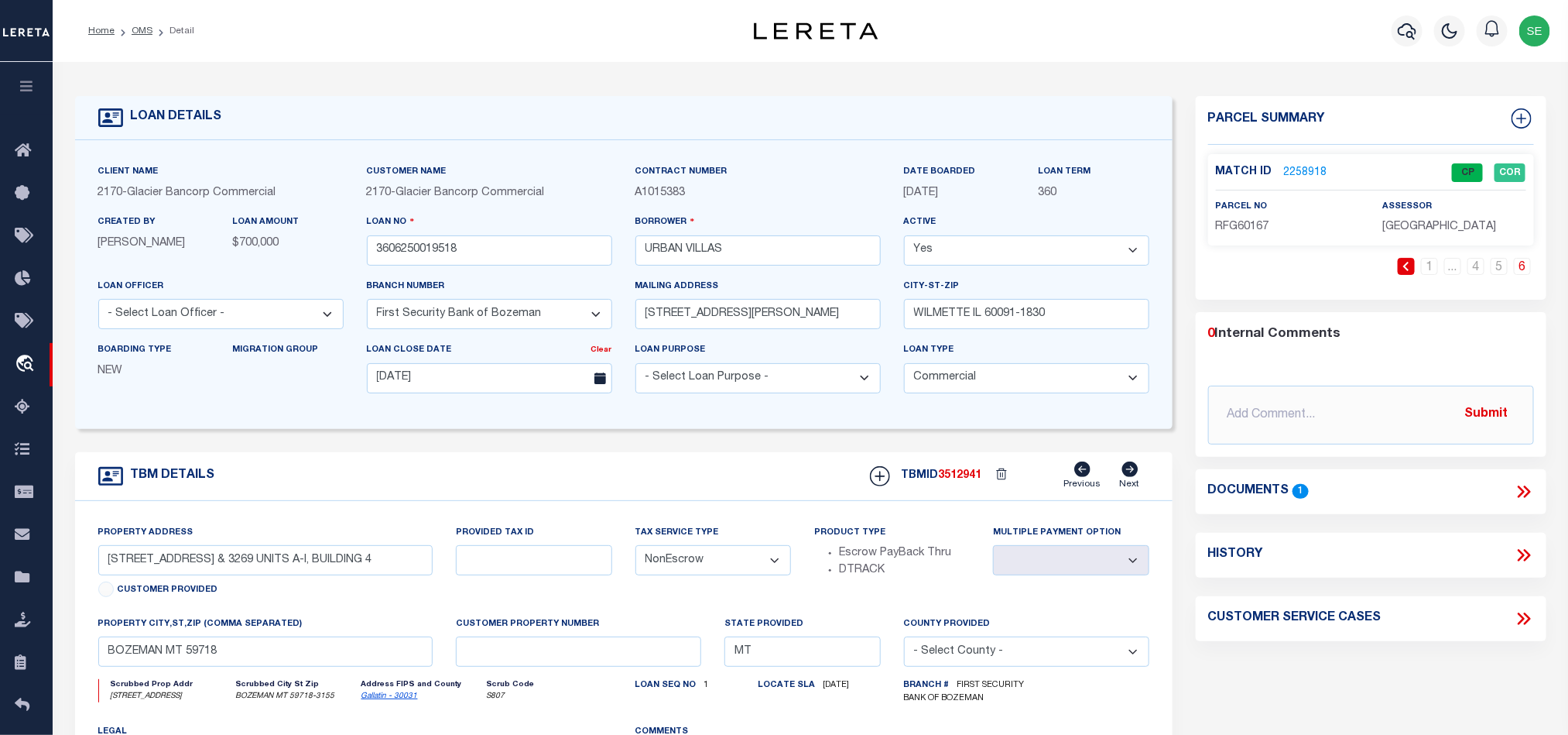
click at [963, 481] on span "3512941" at bounding box center [960, 475] width 43 height 11
drag, startPoint x: 520, startPoint y: 485, endPoint x: 522, endPoint y: 407, distance: 78.0
click at [520, 485] on div "TBM DETAILS TBMID 3512941 Previous Next" at bounding box center [623, 477] width 1097 height 49
drag, startPoint x: 133, startPoint y: 31, endPoint x: 796, endPoint y: 111, distance: 667.8
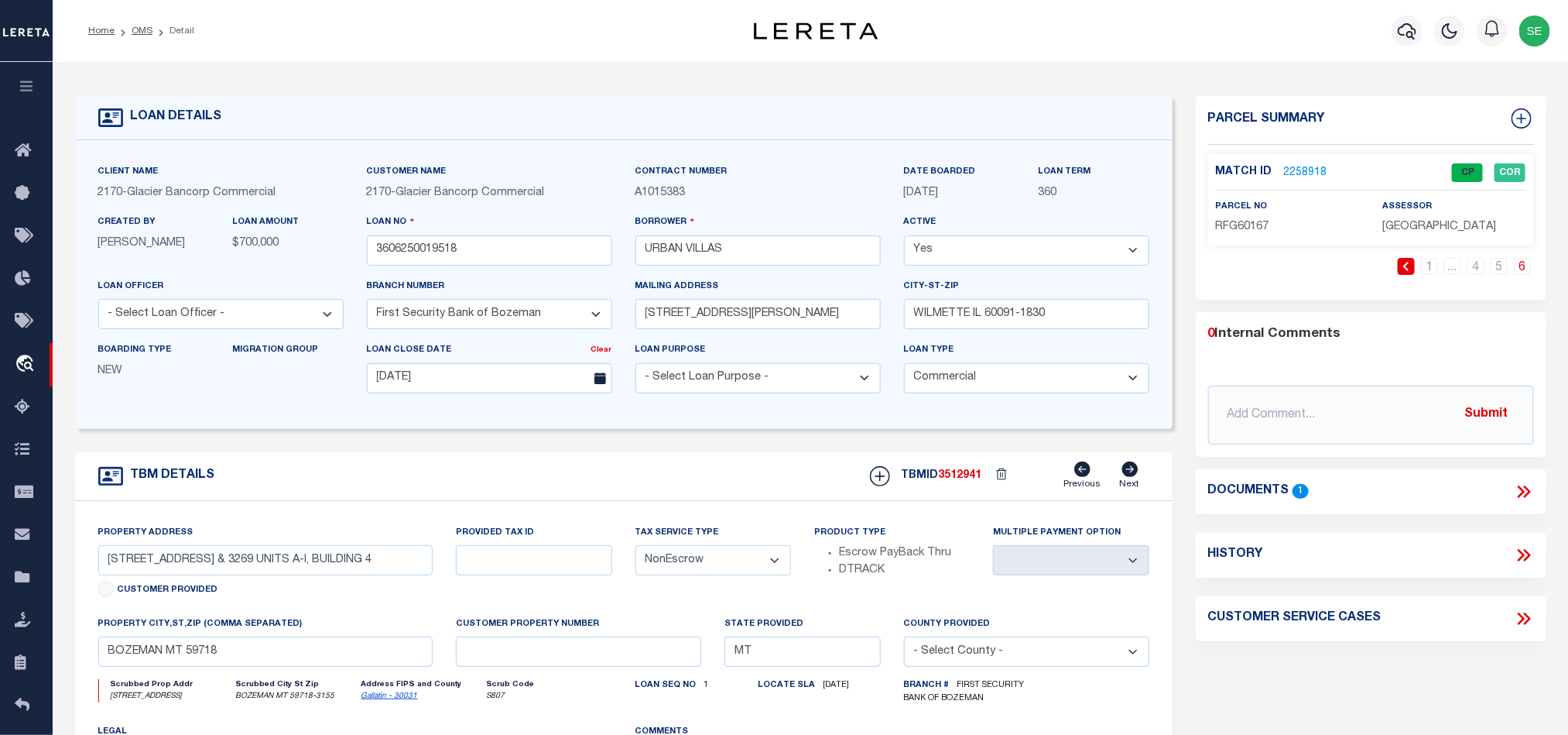
click at [133, 31] on link "OMS" at bounding box center [142, 30] width 21 height 9
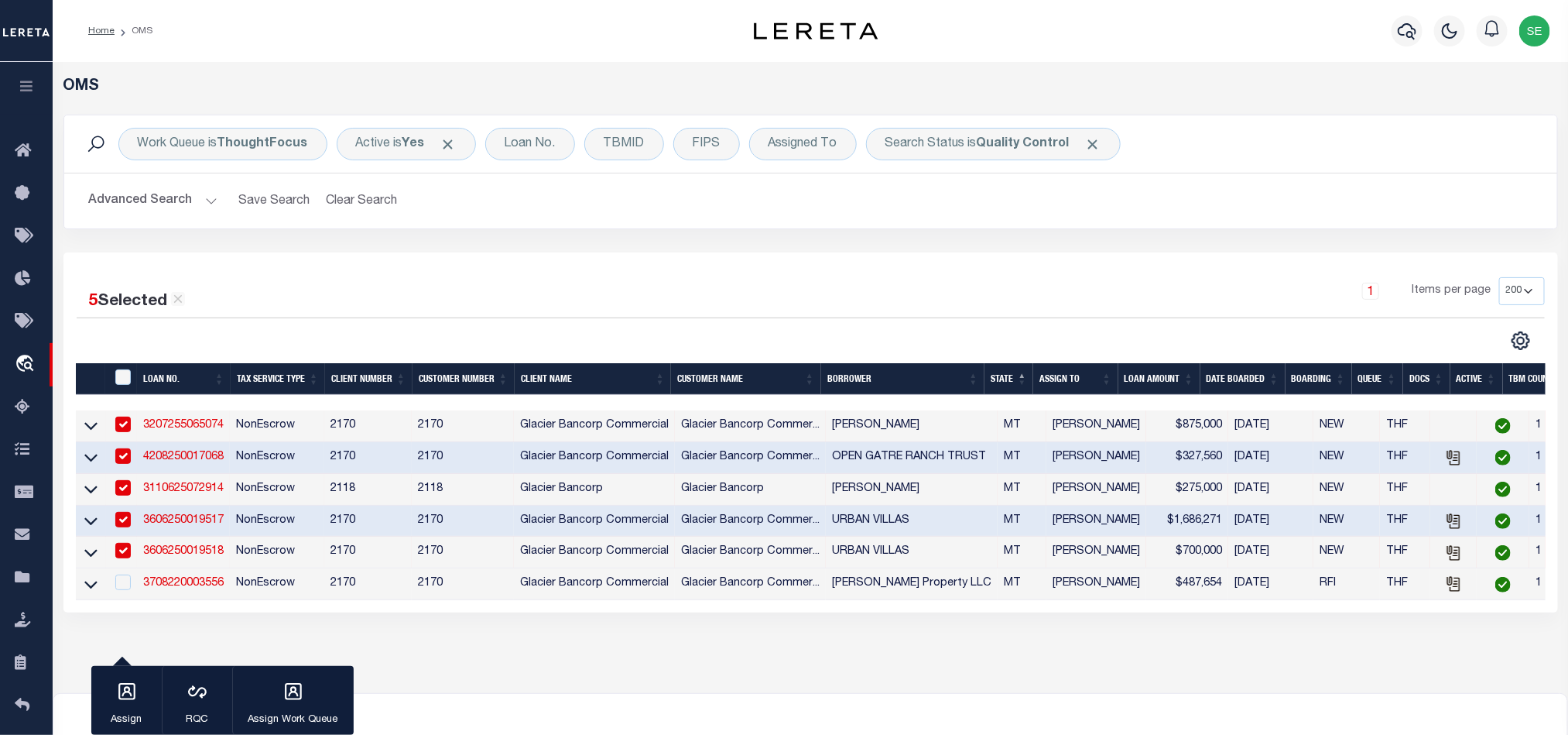
scroll to position [164, 0]
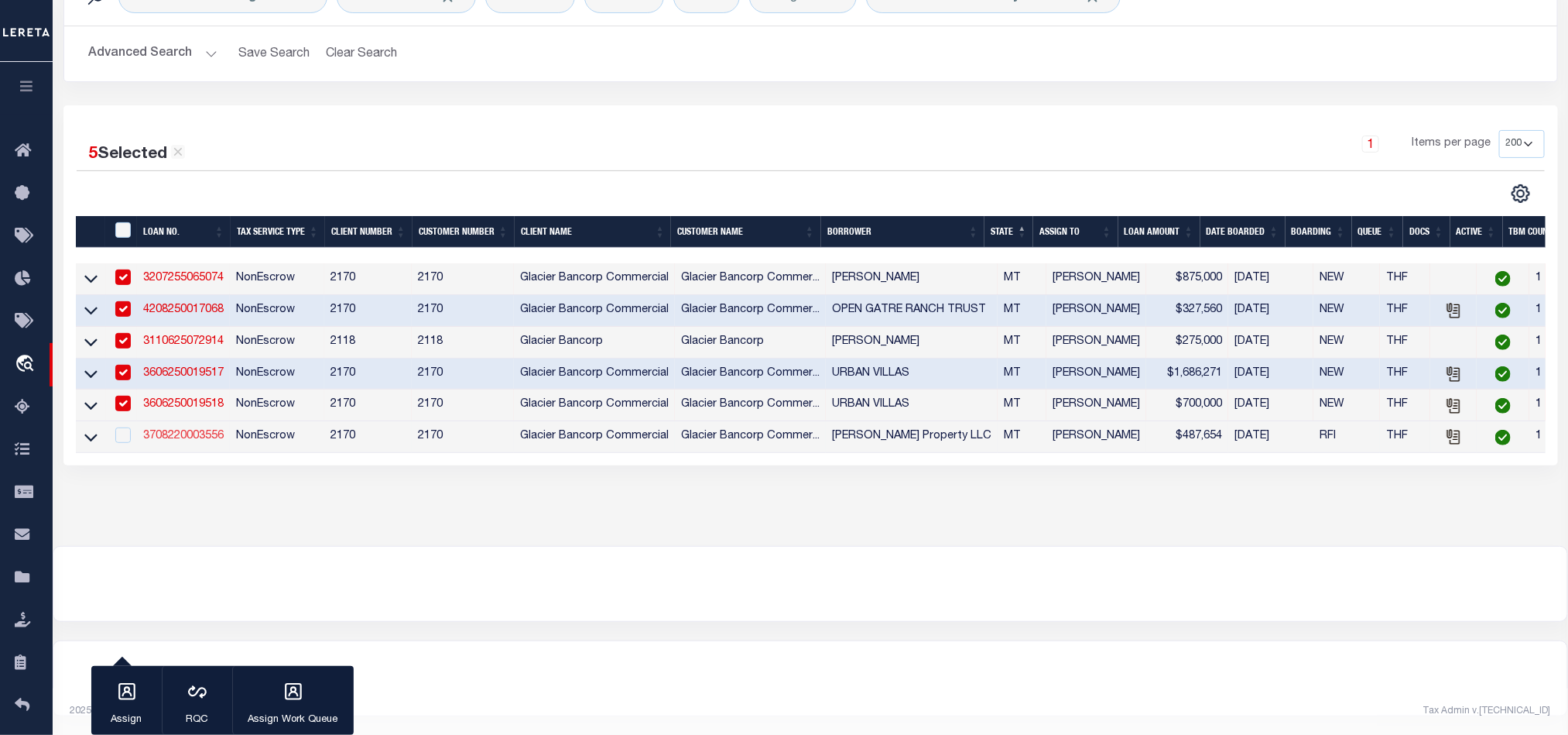
click at [184, 430] on link "3708220003556" at bounding box center [183, 435] width 80 height 11
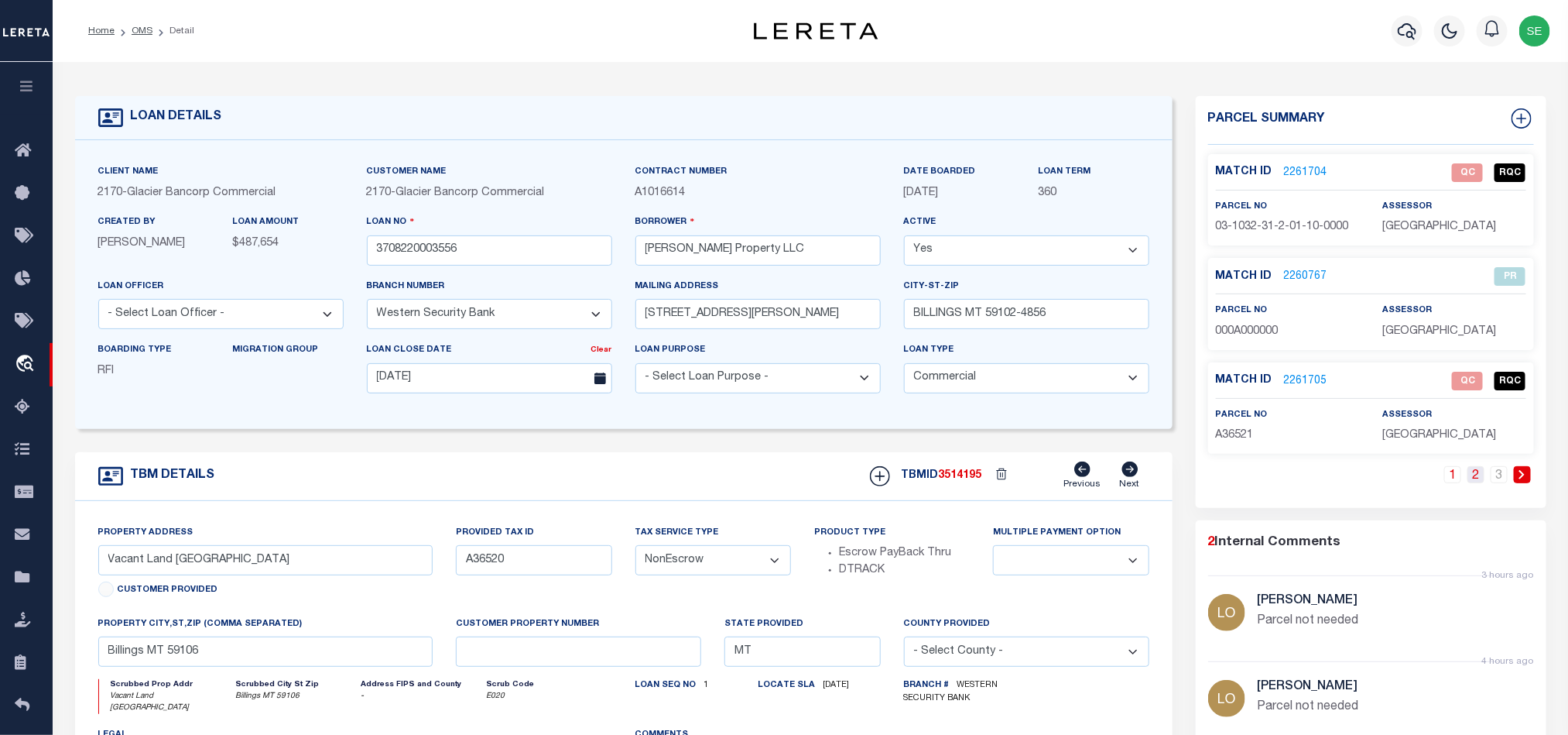
click at [1468, 479] on link "2" at bounding box center [1476, 474] width 17 height 17
click at [1493, 481] on link "3" at bounding box center [1499, 474] width 17 height 17
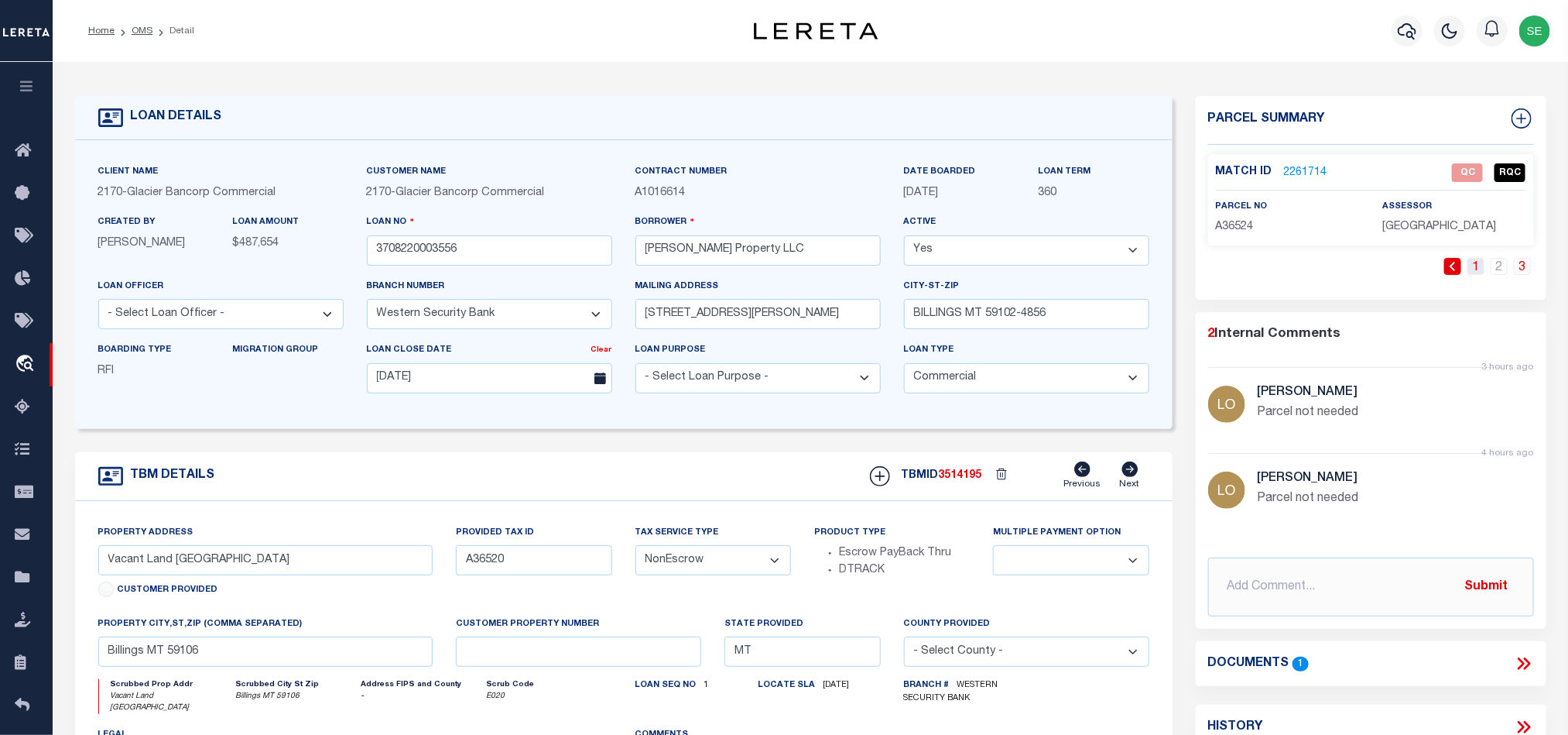
click at [1469, 263] on link "1" at bounding box center [1476, 267] width 17 height 17
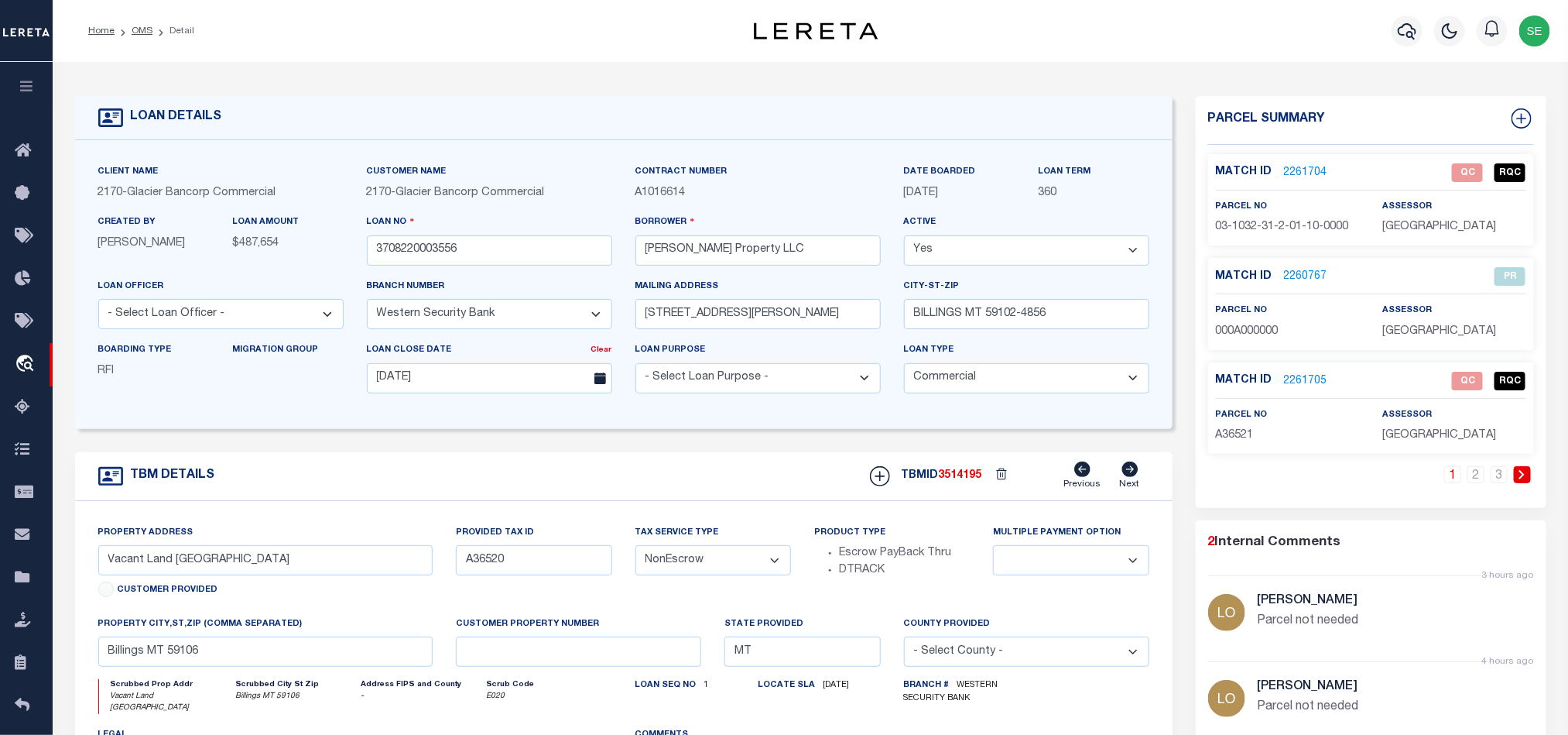
click at [759, 462] on div "TBM DETAILS TBMID 3514195 Previous Next" at bounding box center [623, 477] width 1097 height 49
click at [139, 29] on link "OMS" at bounding box center [142, 30] width 21 height 9
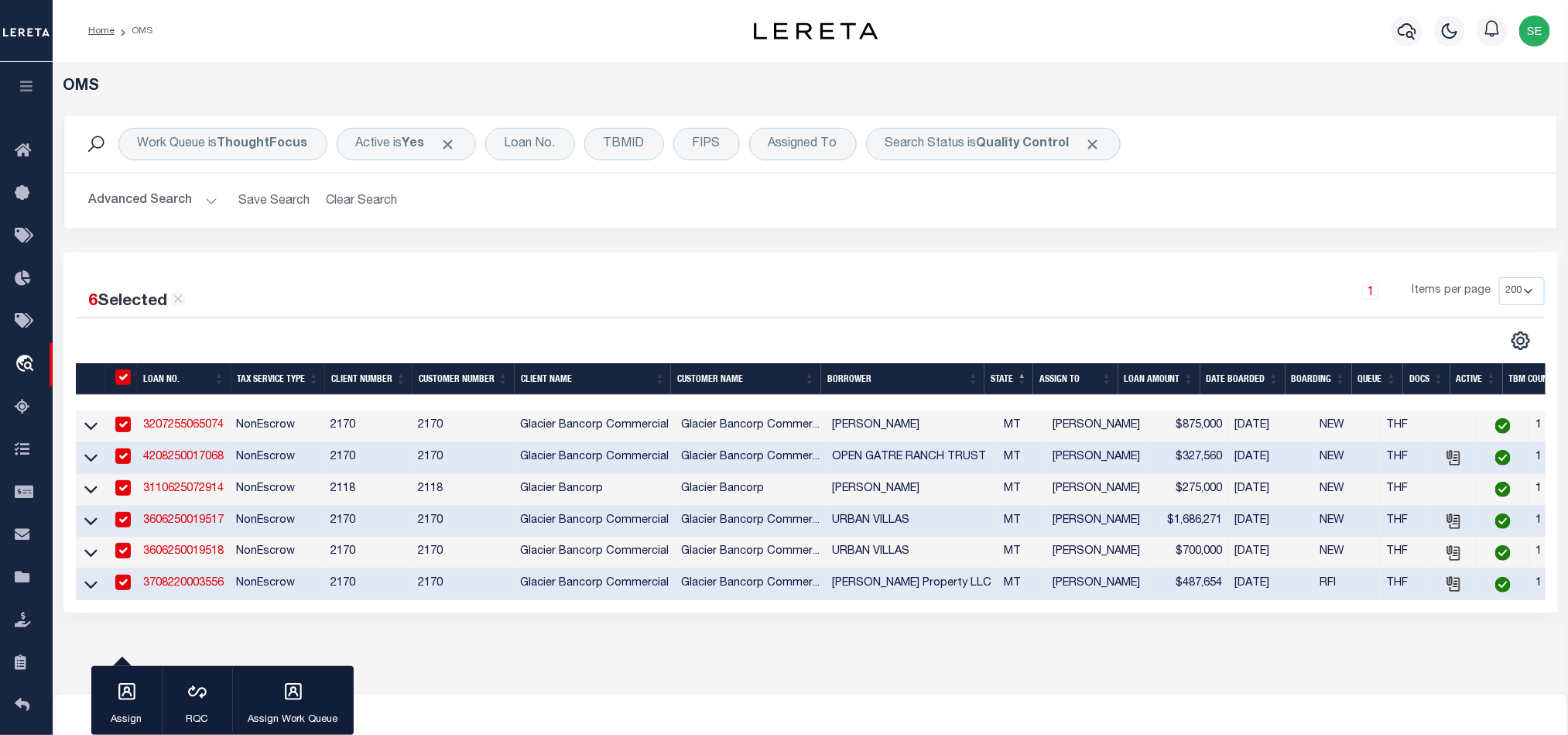
click at [156, 193] on button "Advanced Search" at bounding box center [154, 201] width 128 height 30
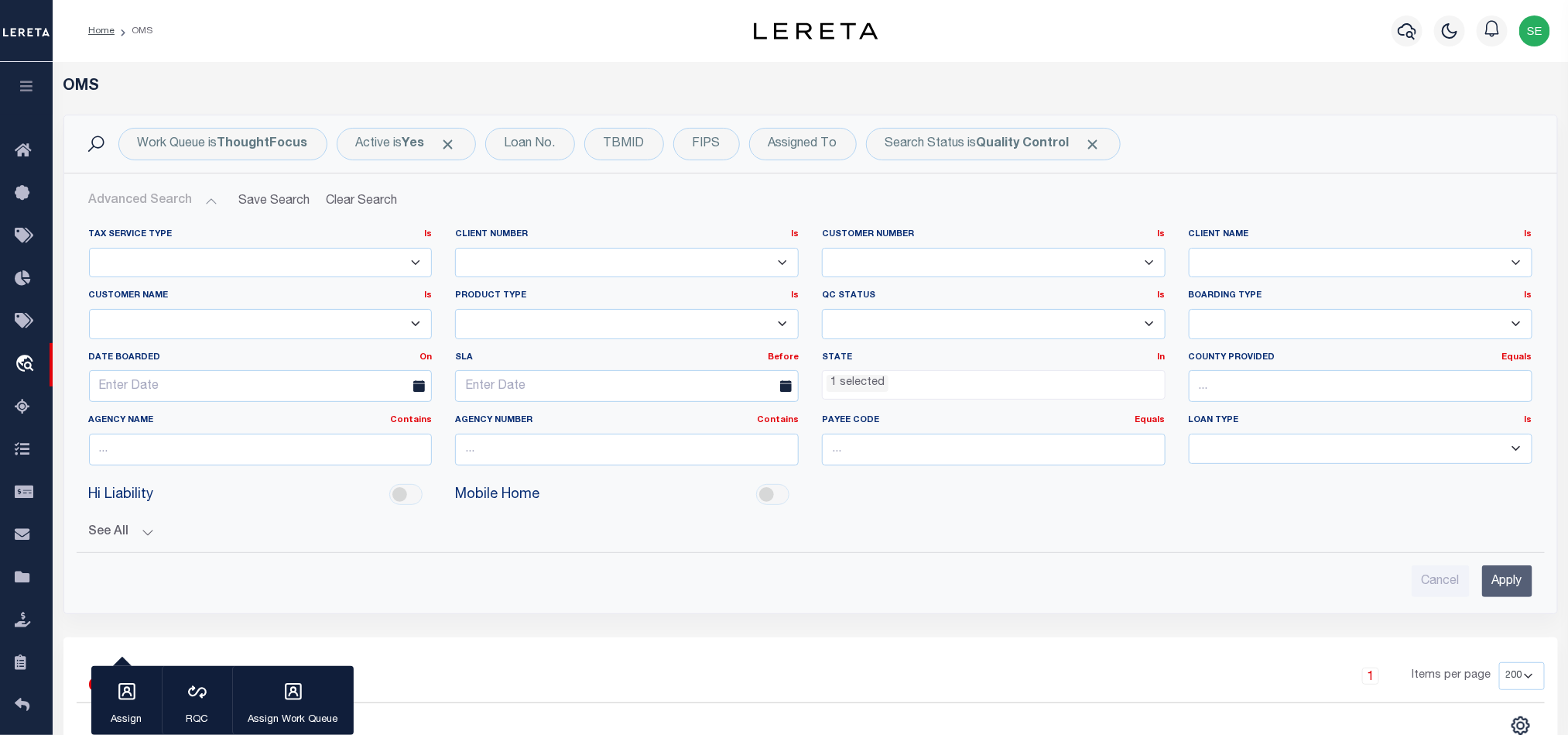
click at [845, 386] on li "1 selected" at bounding box center [857, 383] width 62 height 17
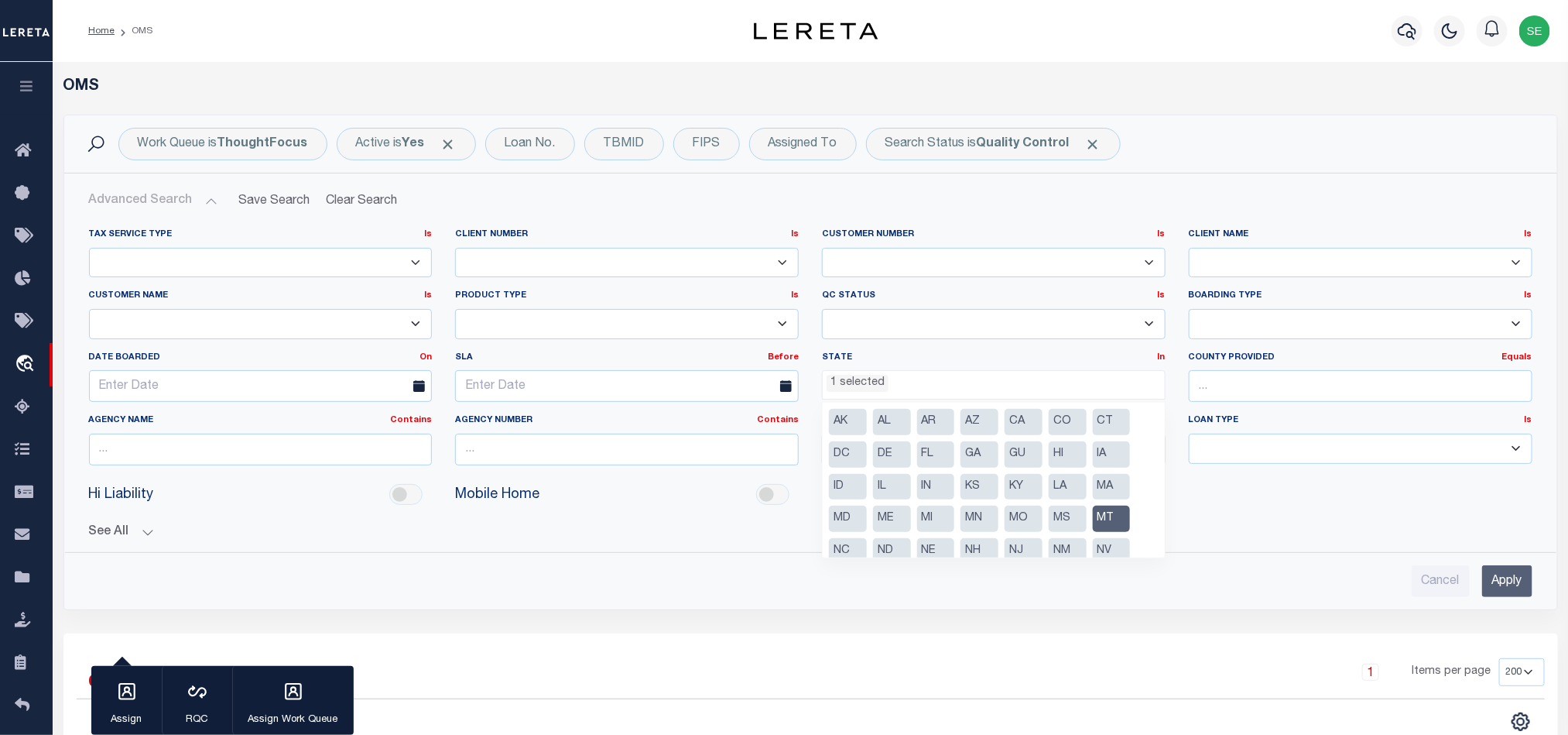
click at [1114, 516] on li "MT" at bounding box center [1111, 518] width 38 height 26
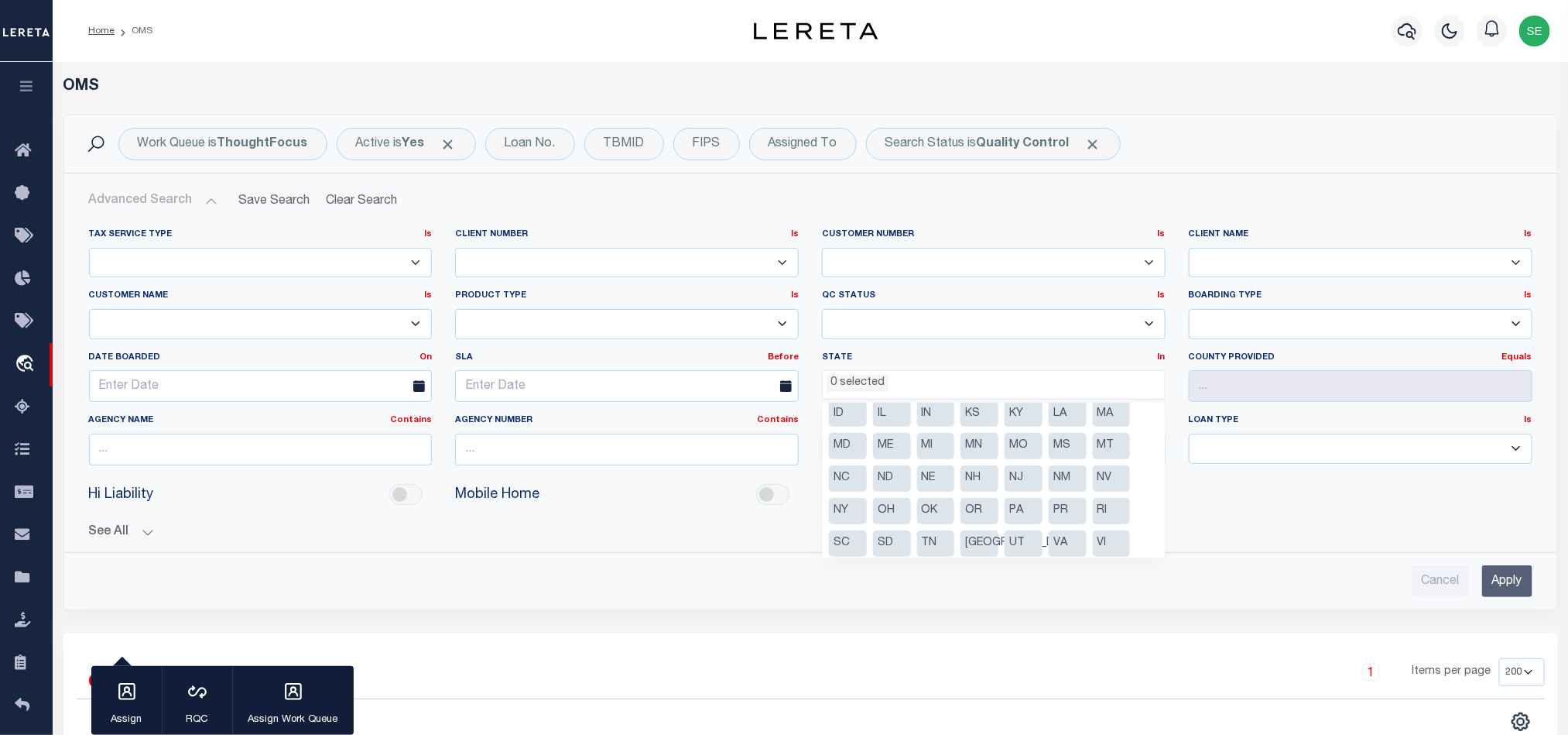
scroll to position [111, 0]
click at [966, 498] on li "[GEOGRAPHIC_DATA]" at bounding box center [979, 505] width 38 height 26
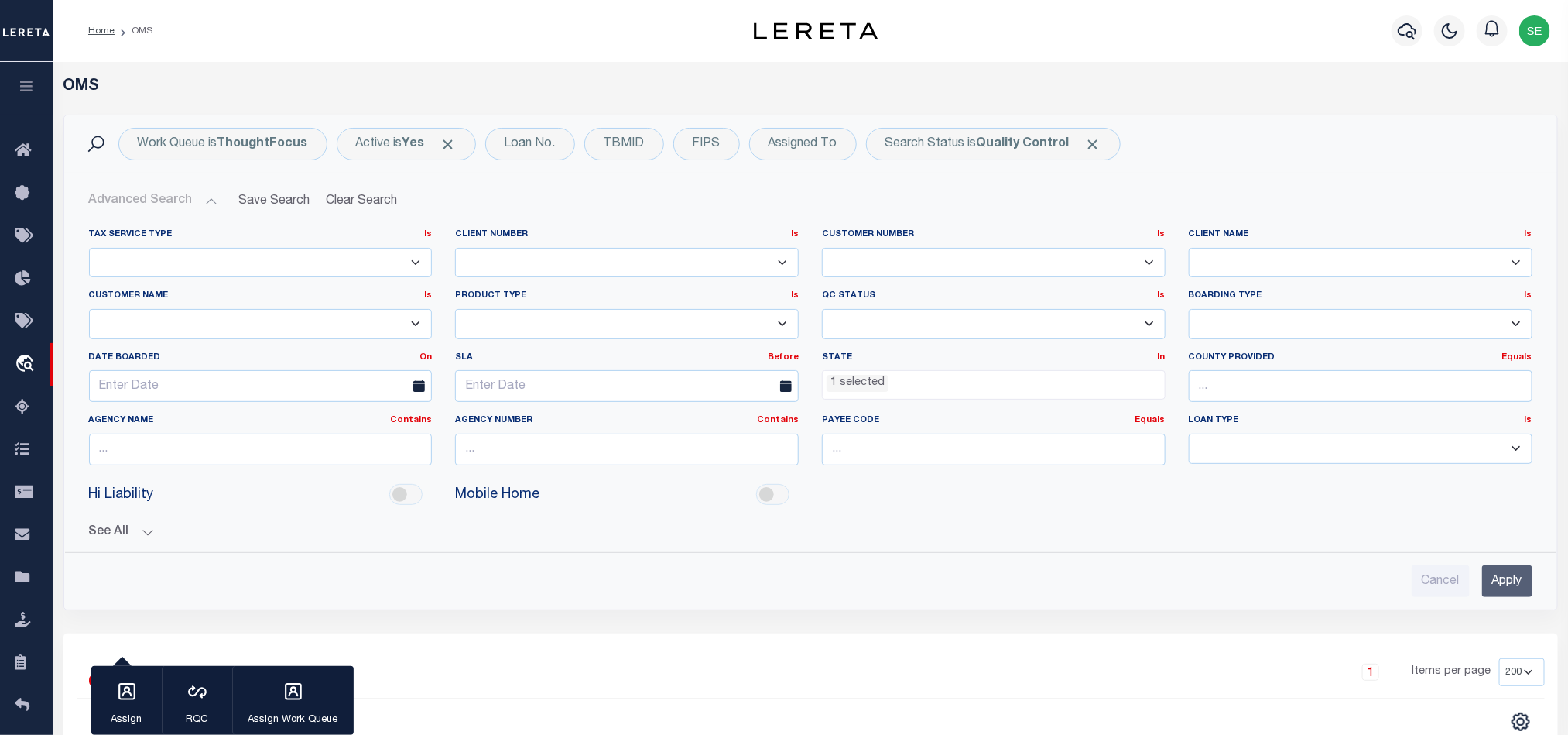
click at [1482, 586] on input "Apply" at bounding box center [1507, 581] width 51 height 32
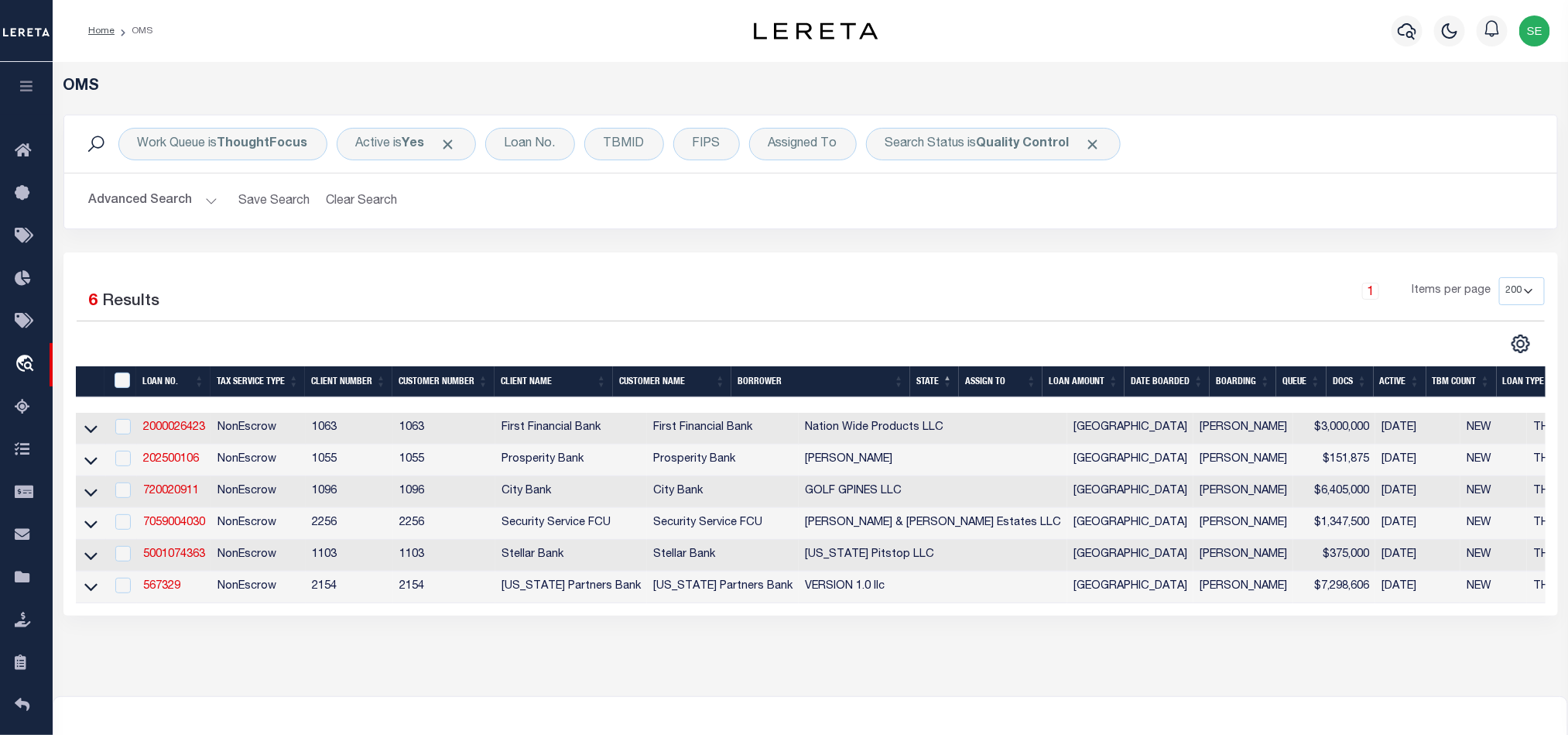
click at [945, 277] on div "6 Selected 6 Results 1 Items per page 10 25 50 100 200" at bounding box center [811, 434] width 1495 height 363
click at [159, 591] on link "567329" at bounding box center [162, 586] width 37 height 11
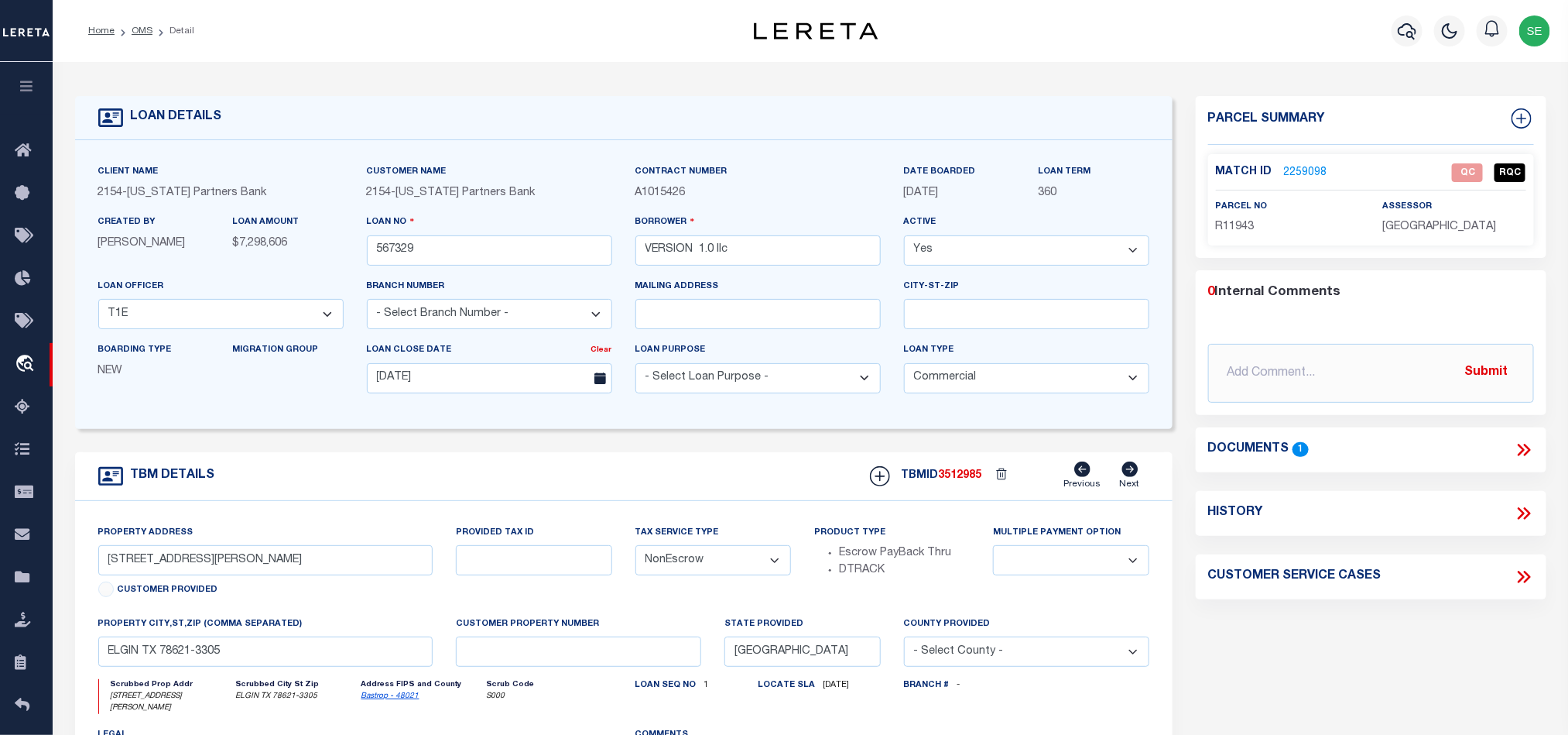
click at [1324, 651] on div "Parcel Summary Match ID 2259098 0" at bounding box center [1371, 525] width 374 height 858
click at [1238, 223] on span "R11943" at bounding box center [1235, 226] width 39 height 11
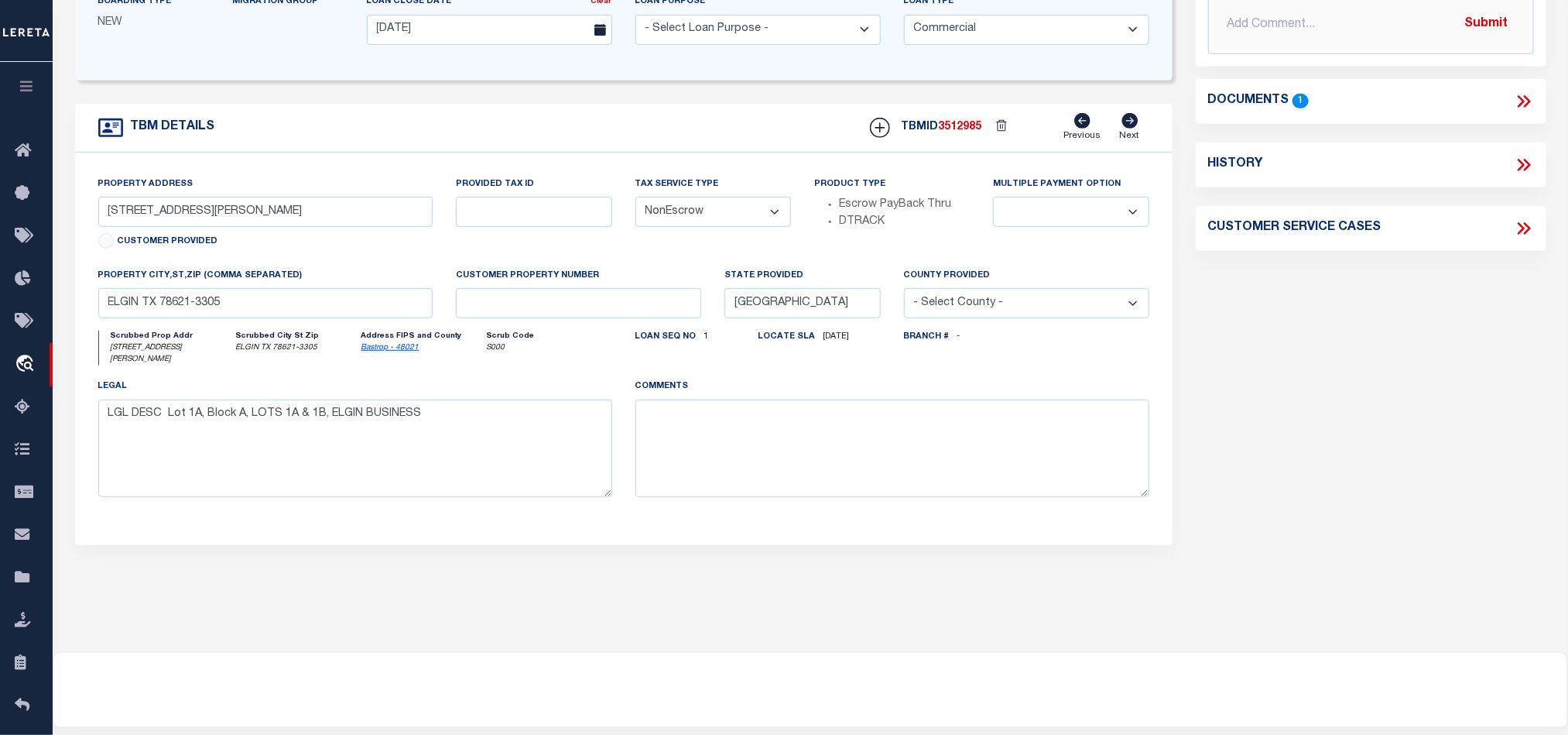
click at [1309, 407] on div "Parcel Summary Match ID 2259098 0" at bounding box center [1371, 176] width 374 height 858
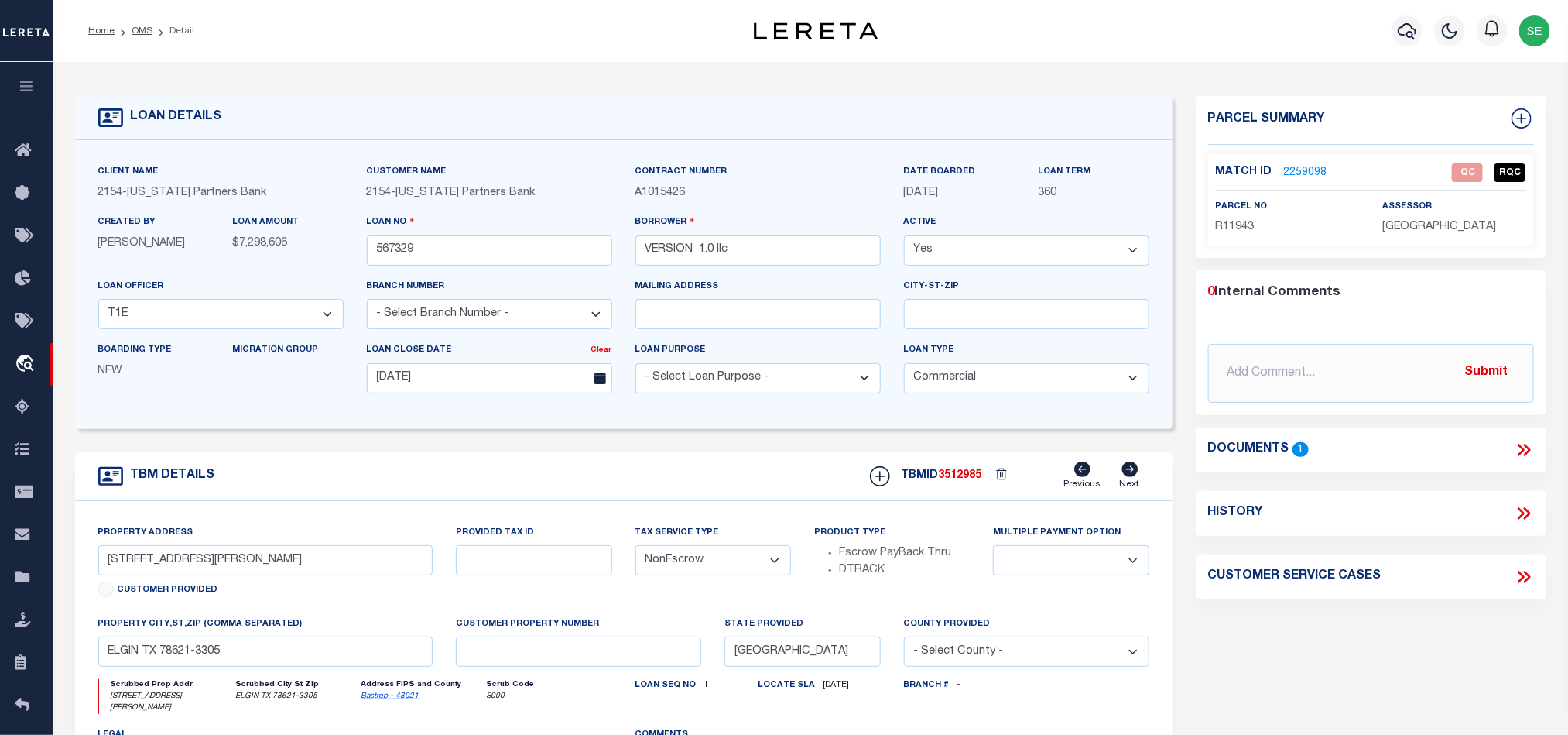
click at [1518, 444] on icon at bounding box center [1524, 450] width 20 height 20
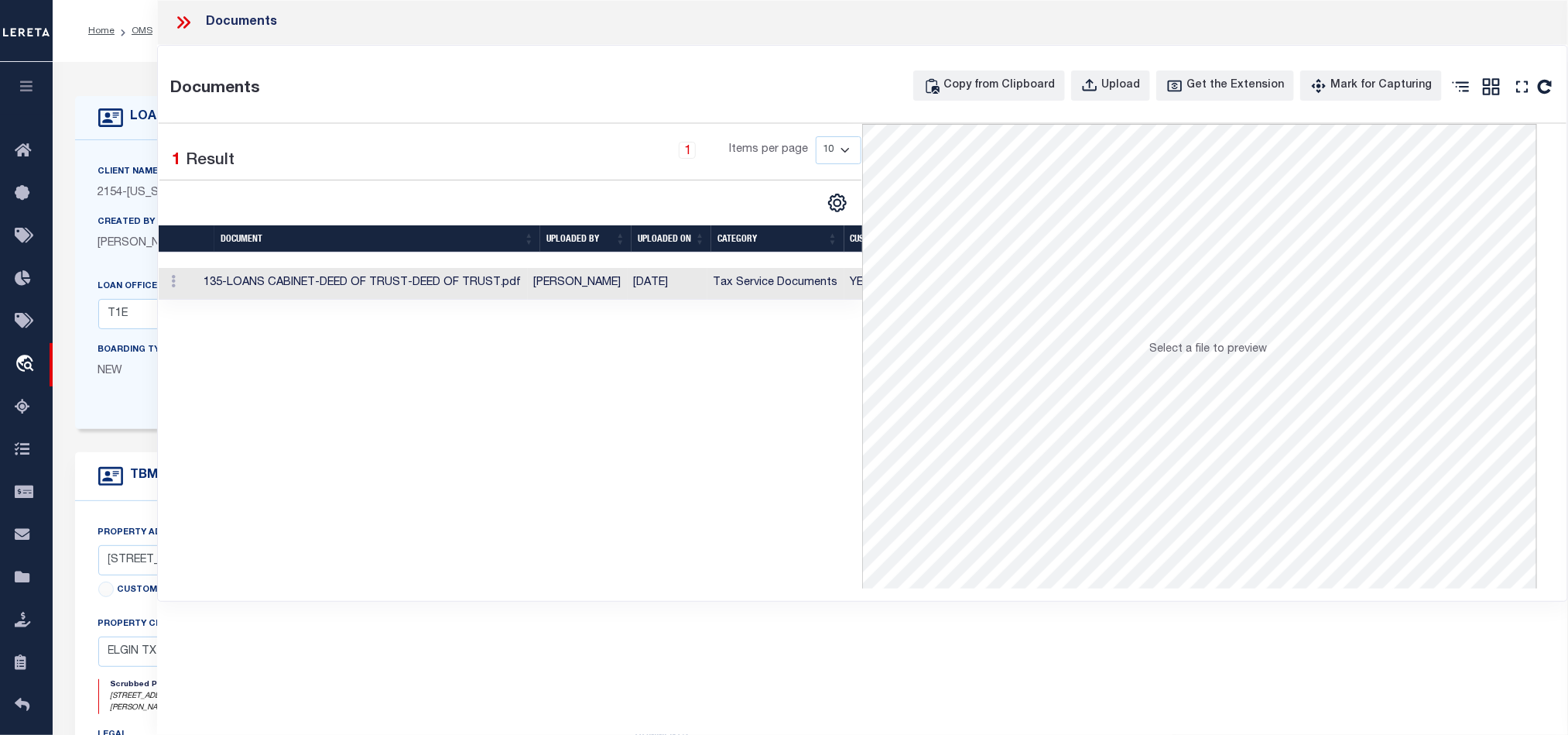
click at [757, 300] on td "Tax Service Documents" at bounding box center [776, 284] width 137 height 32
